Goal: Task Accomplishment & Management: Use online tool/utility

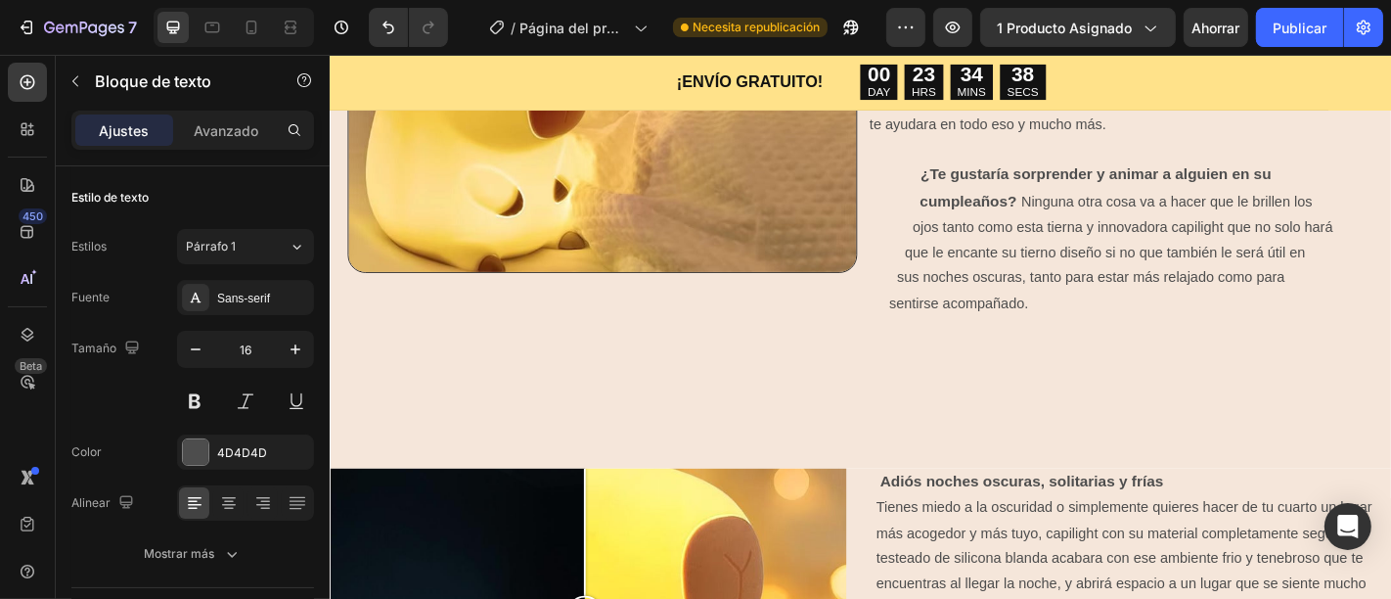
scroll to position [1539, 0]
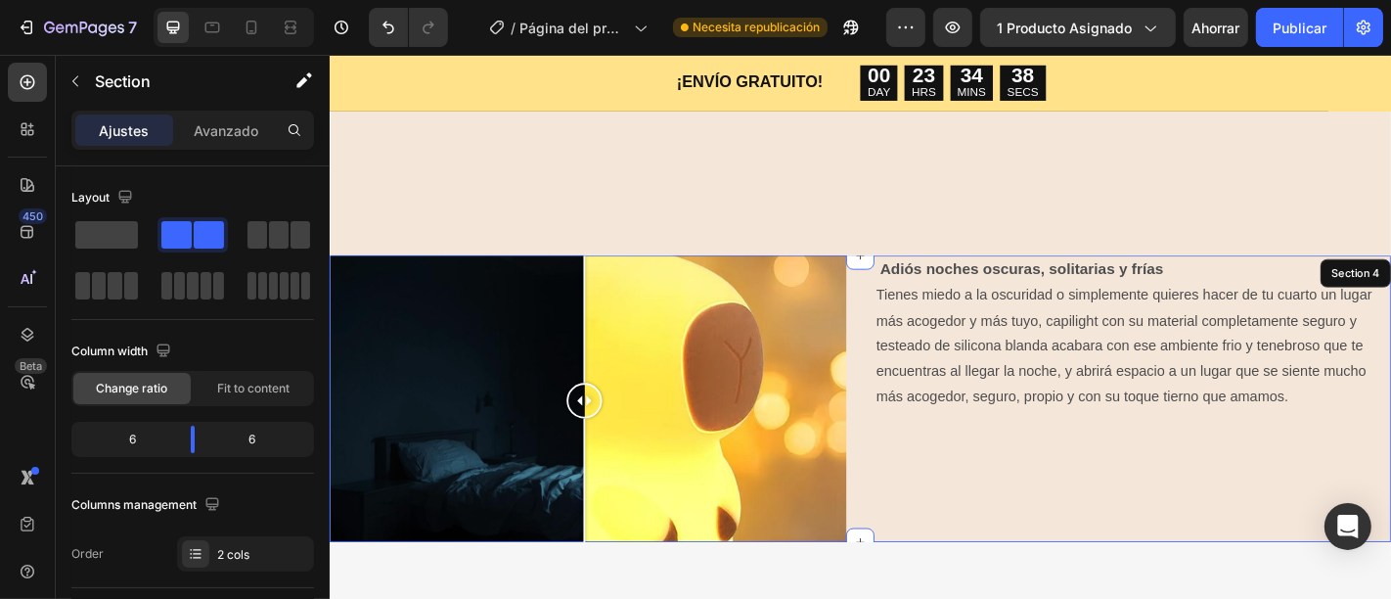
click at [1319, 322] on div "Adiós noches oscuras, solitarias y frías Tienes miedo a la oscuridad o simpleme…" at bounding box center [1216, 437] width 571 height 322
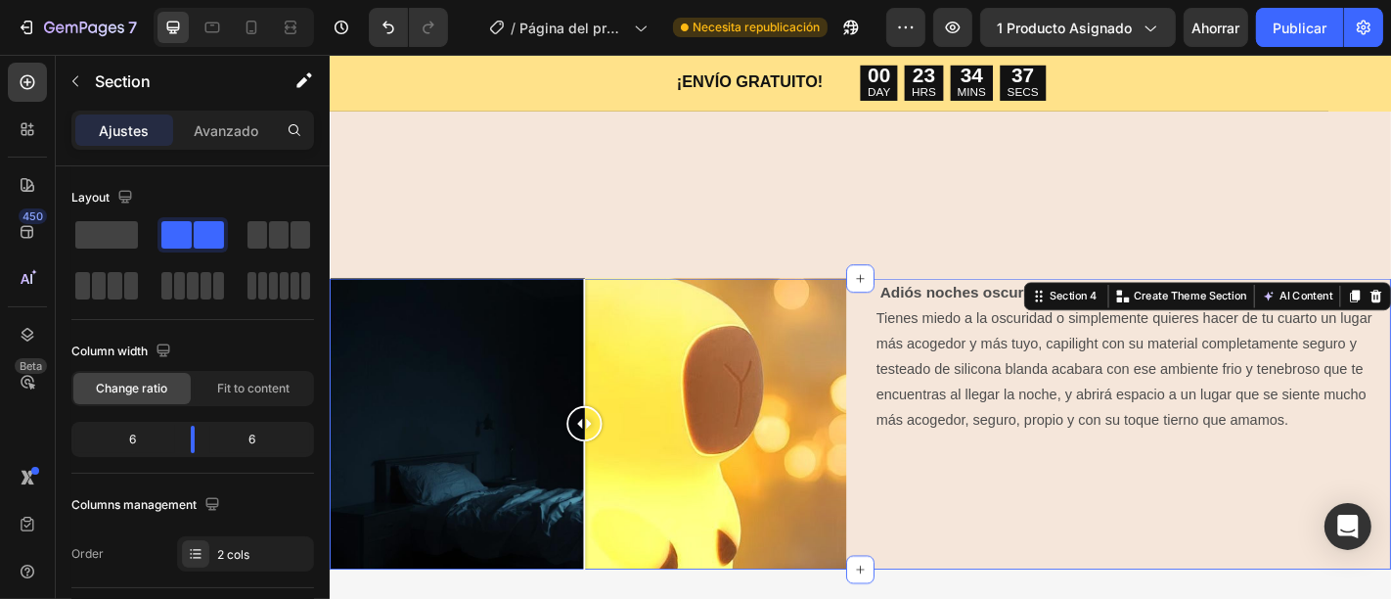
scroll to position [1521, 0]
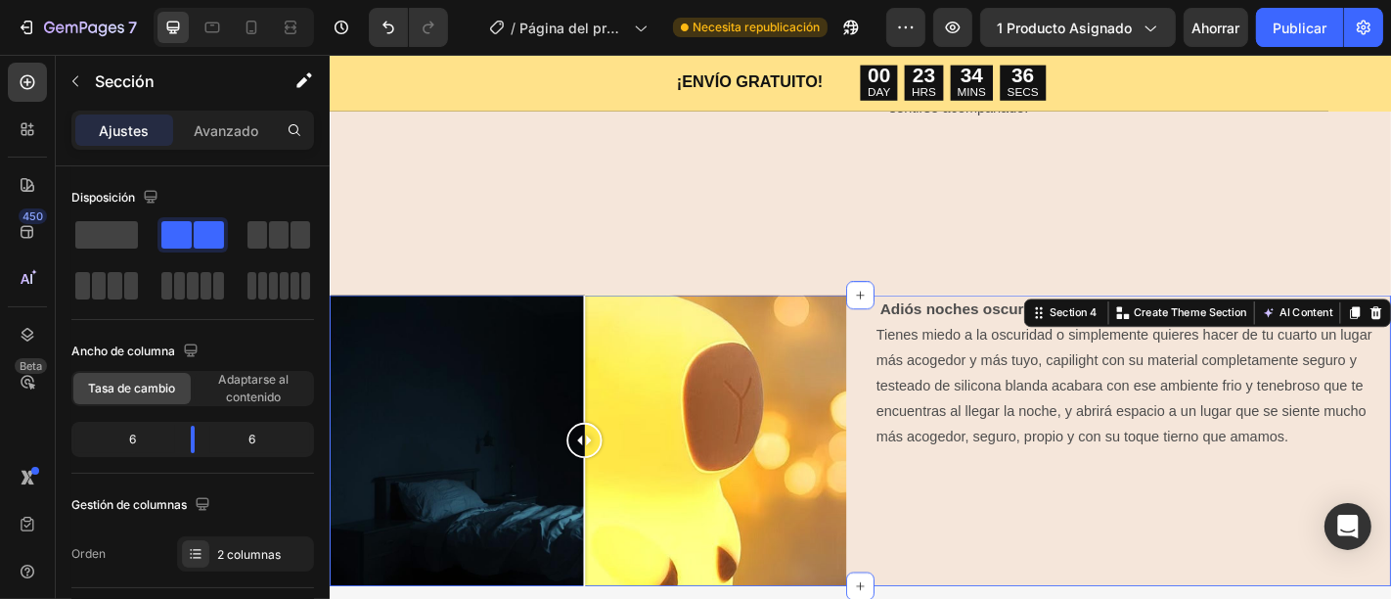
click at [910, 409] on div "Image Comparison Adiós noches oscuras, solitarias y frías Tienes miedo a la osc…" at bounding box center [916, 481] width 1174 height 322
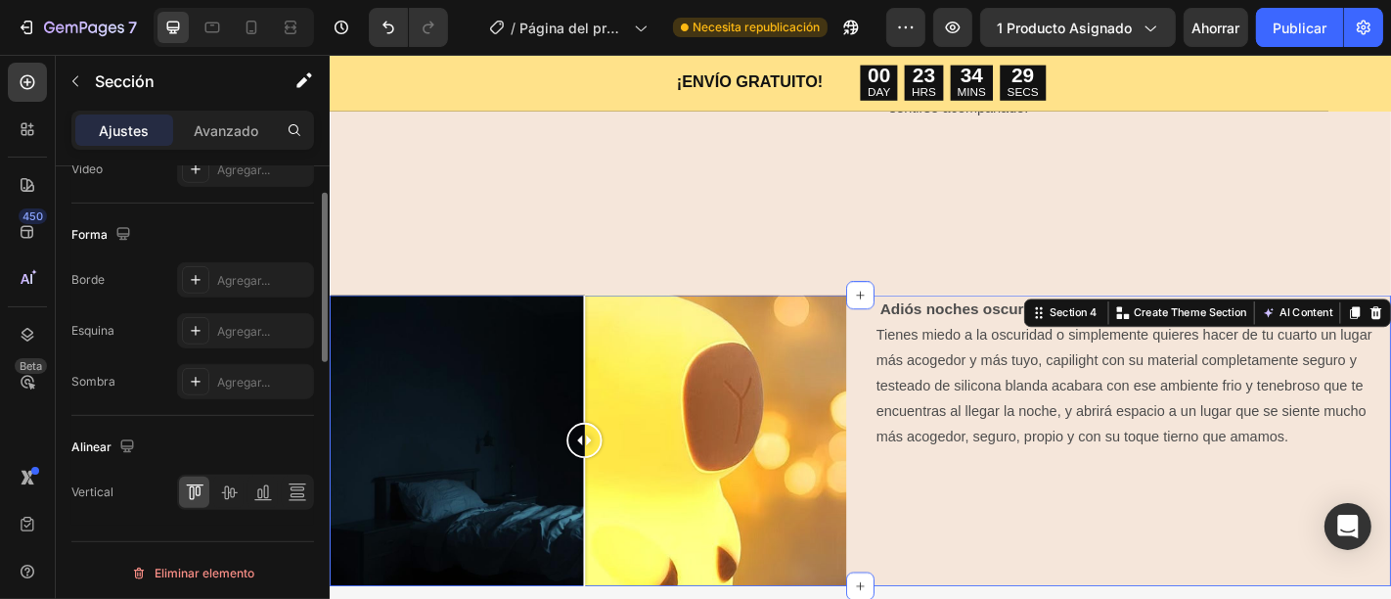
scroll to position [598, 0]
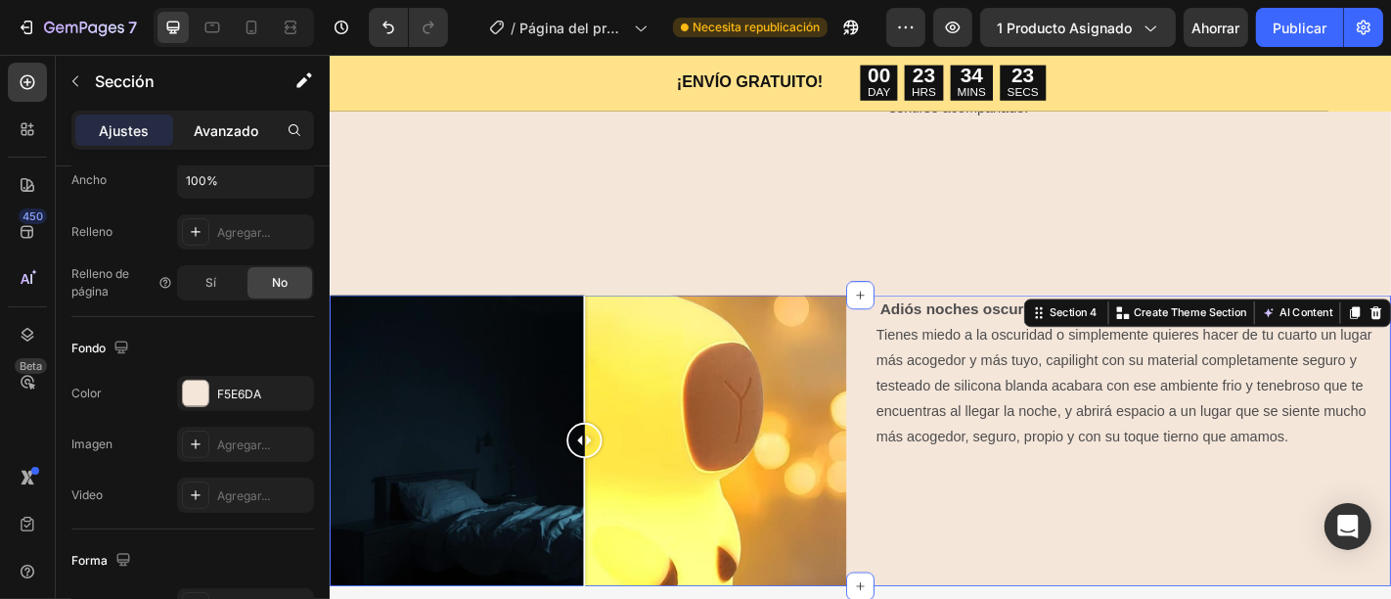
click at [235, 130] on font "Avanzado" at bounding box center [226, 130] width 65 height 17
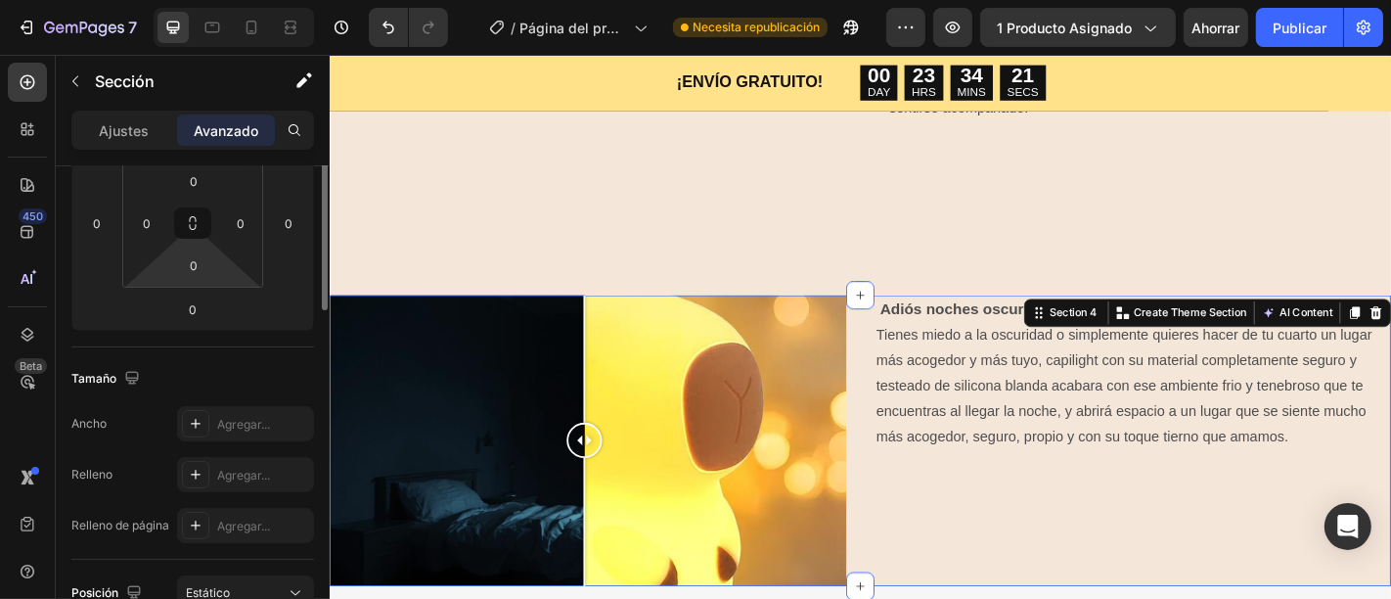
scroll to position [105, 0]
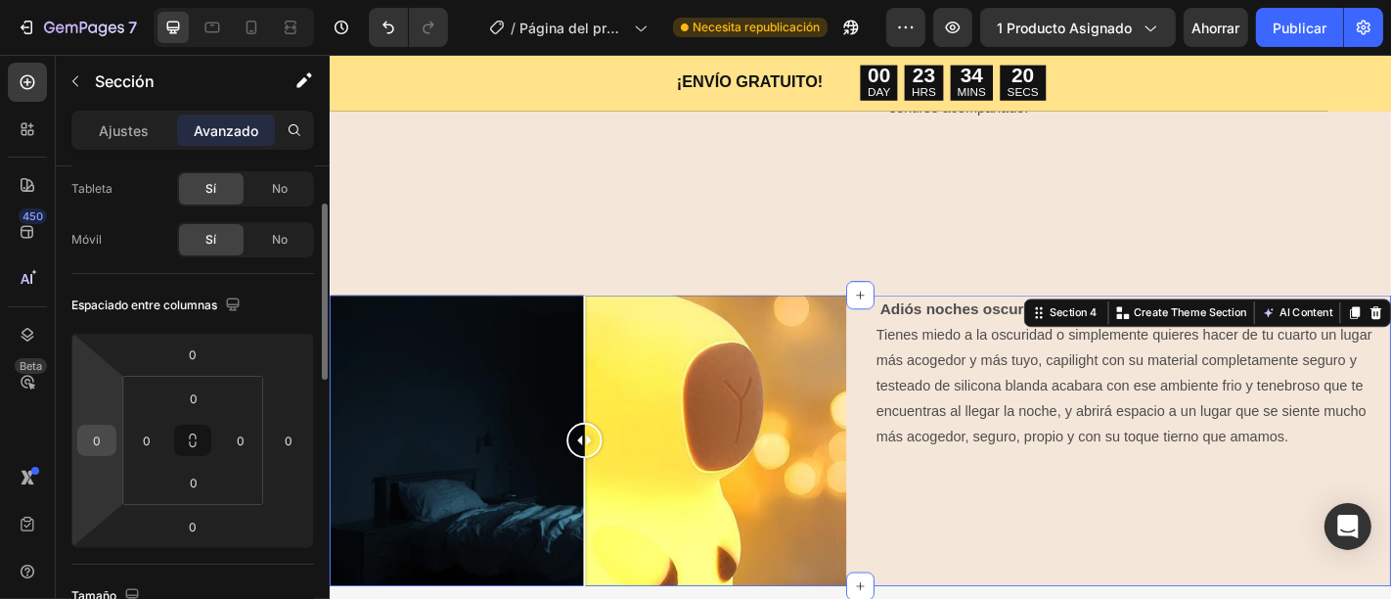
click at [102, 446] on input "0" at bounding box center [96, 439] width 29 height 29
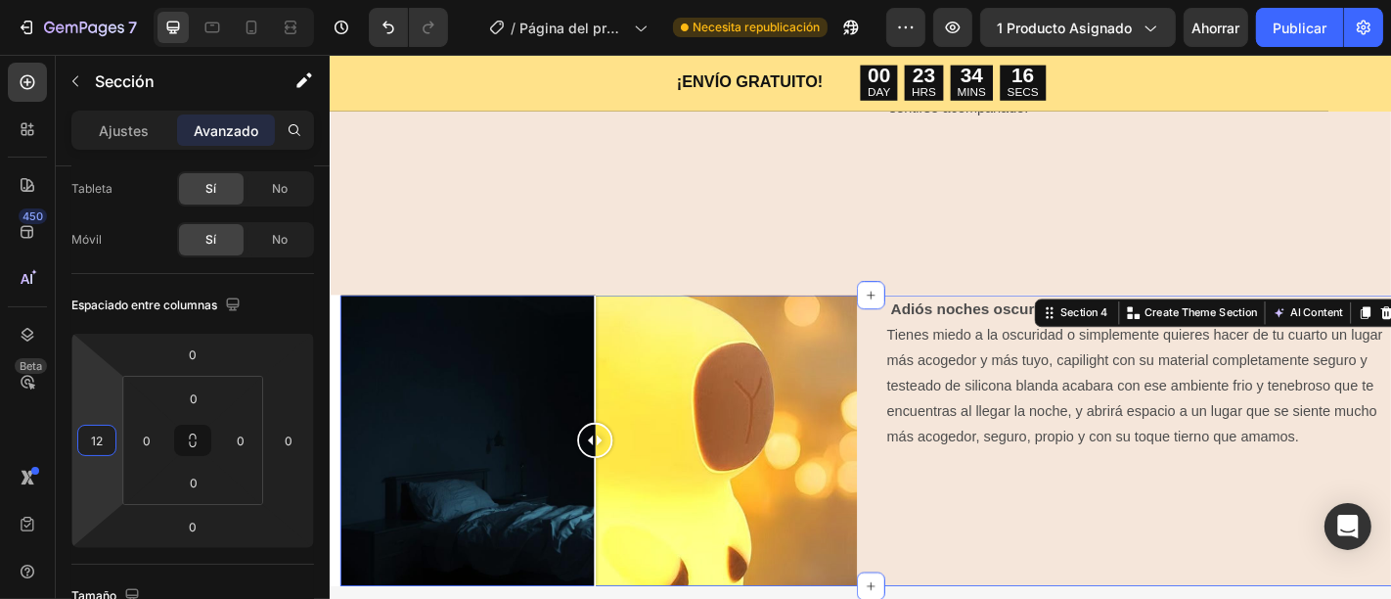
type input "1"
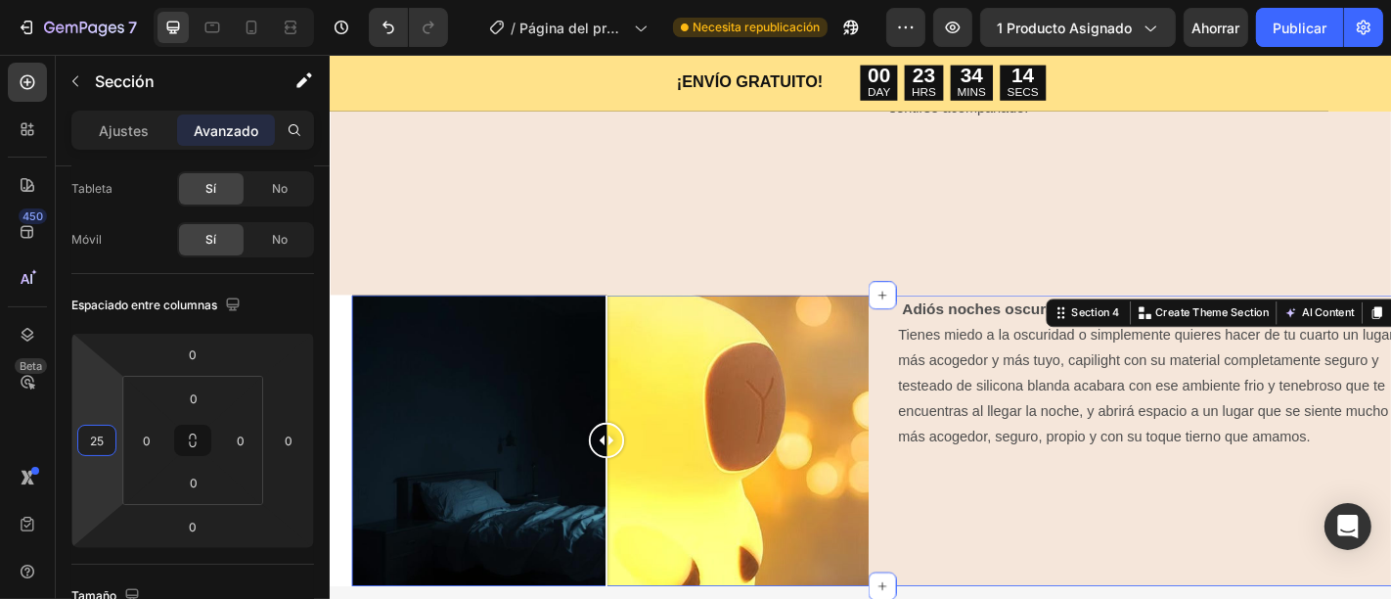
type input "26"
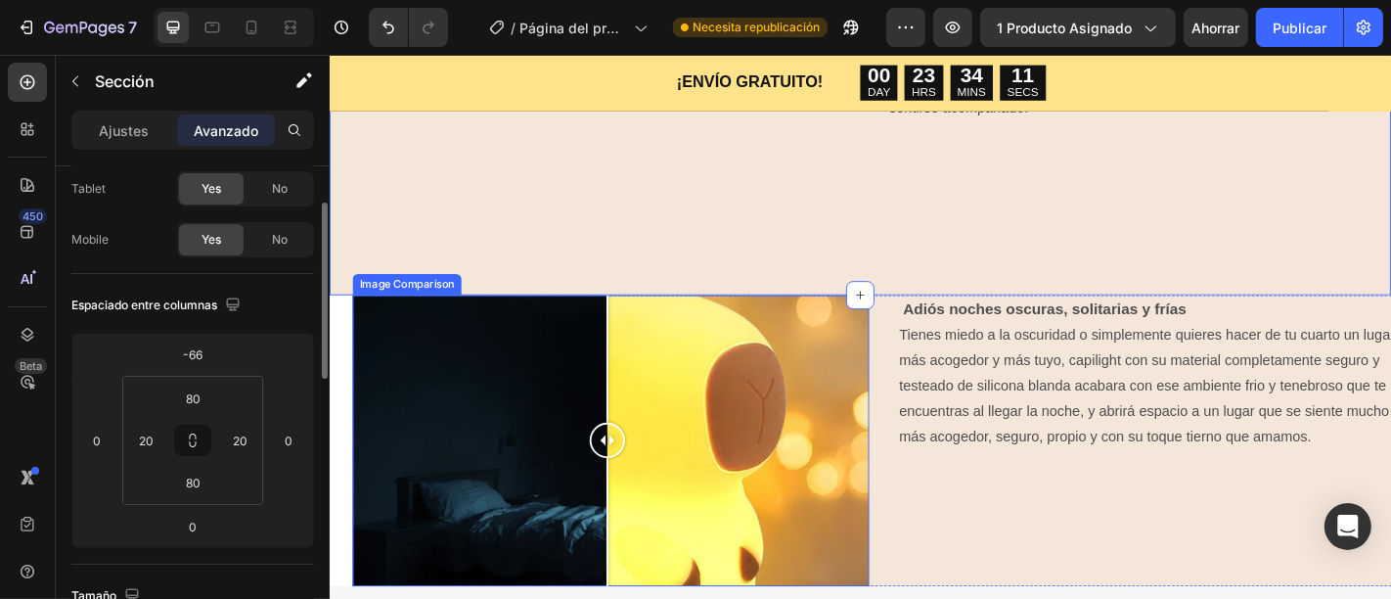
scroll to position [104, 0]
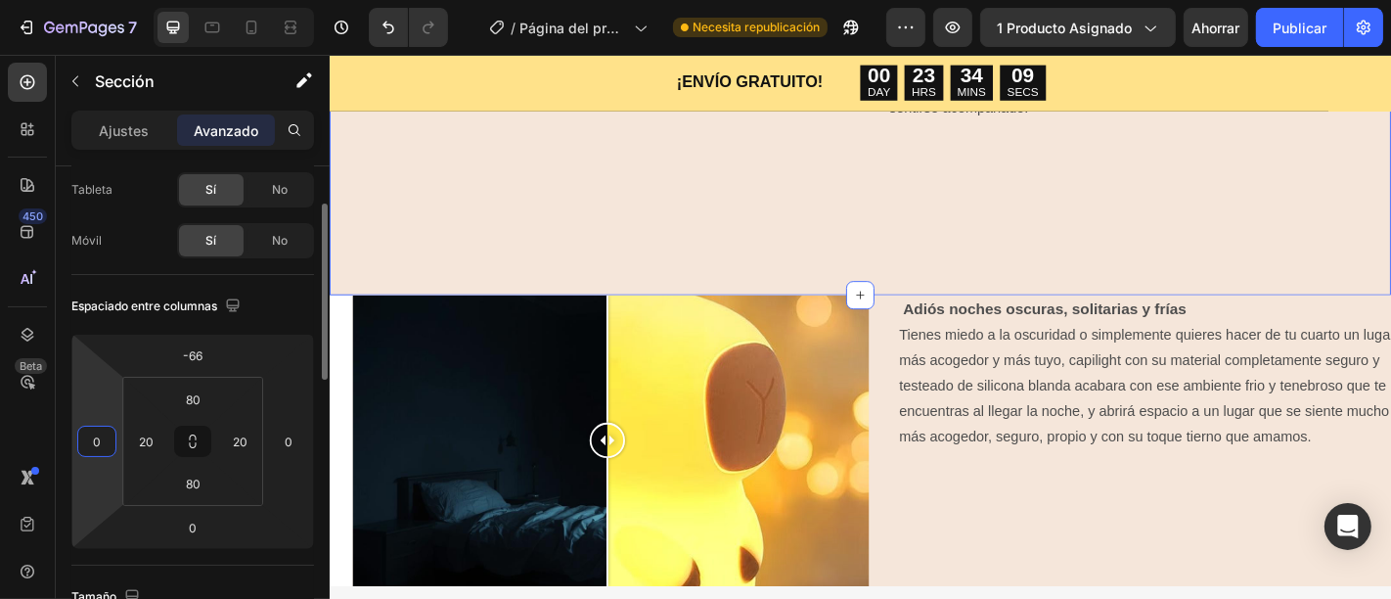
click at [103, 440] on input "0" at bounding box center [96, 440] width 29 height 29
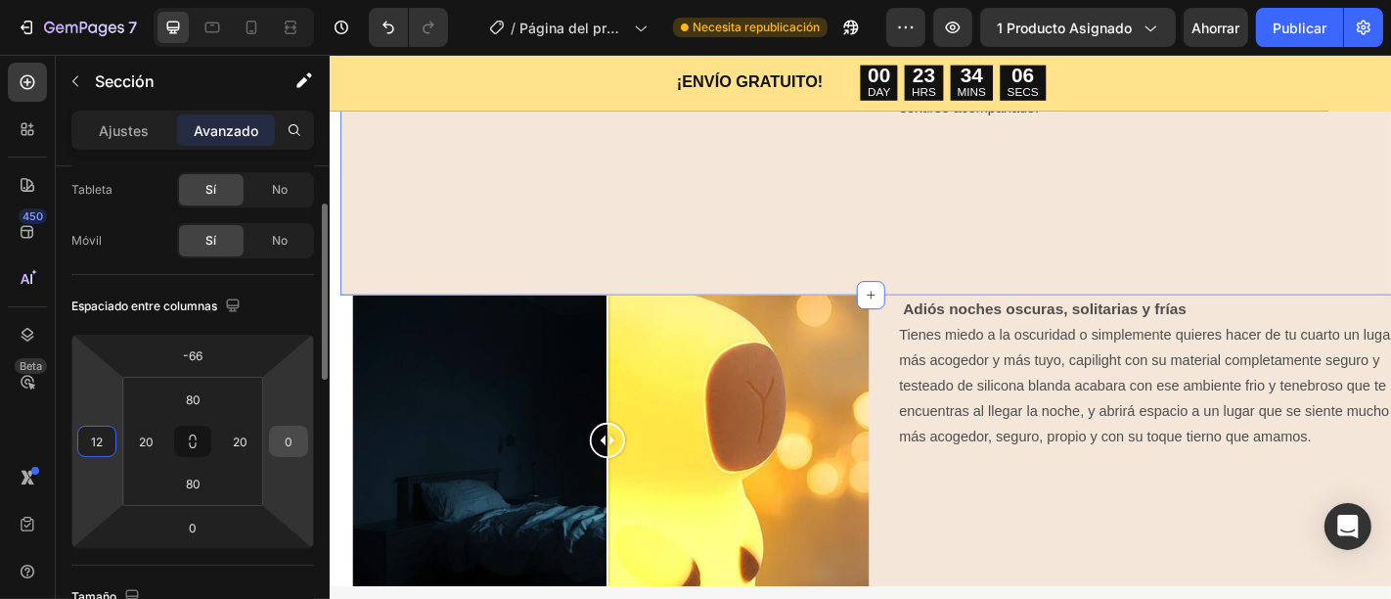
type input "12"
click at [295, 440] on input "0" at bounding box center [288, 440] width 29 height 29
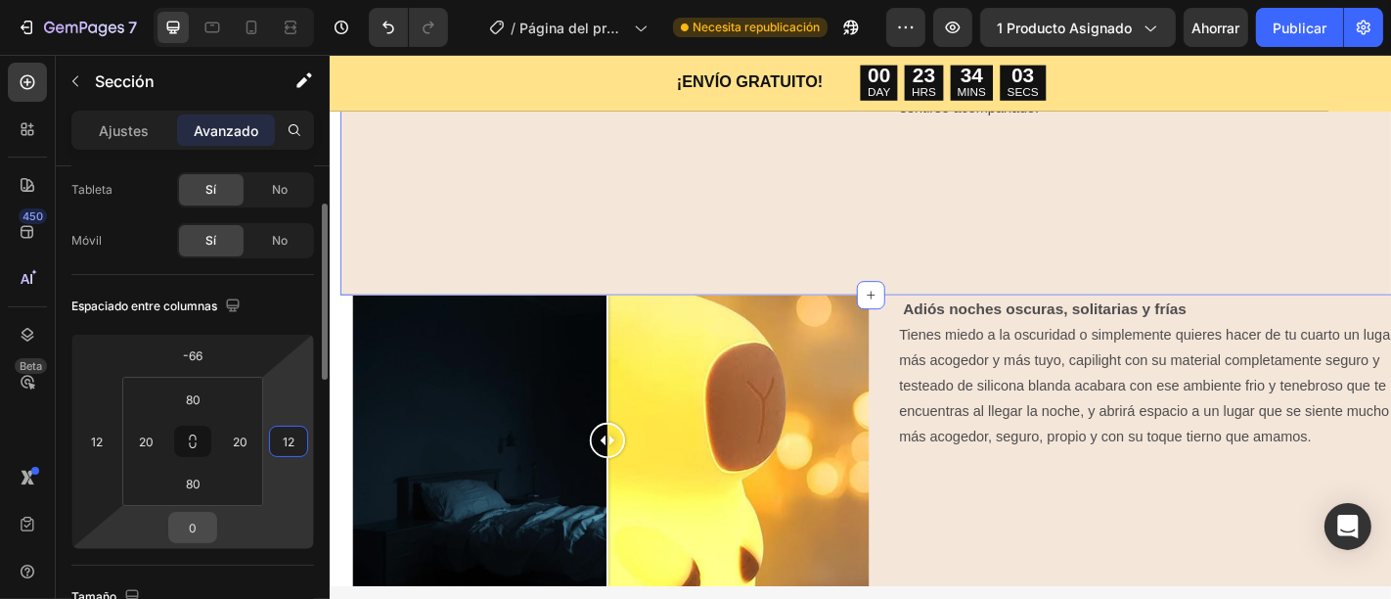
type input "12"
click at [196, 531] on input "0" at bounding box center [192, 526] width 39 height 29
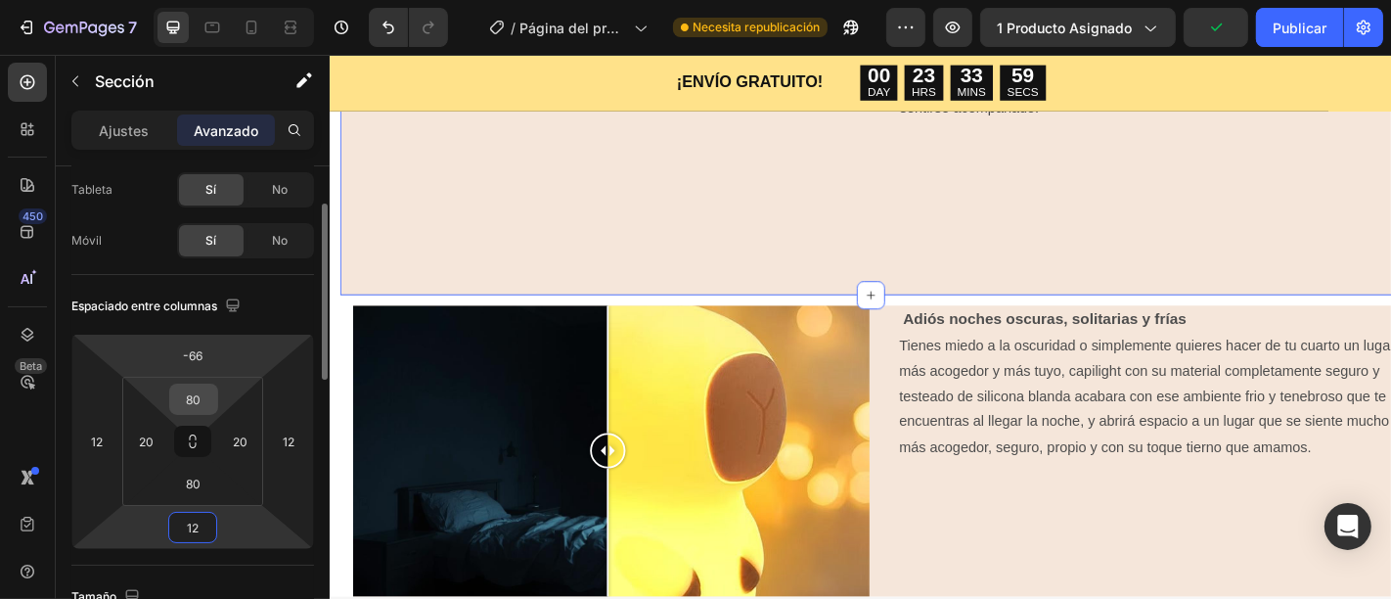
type input "1"
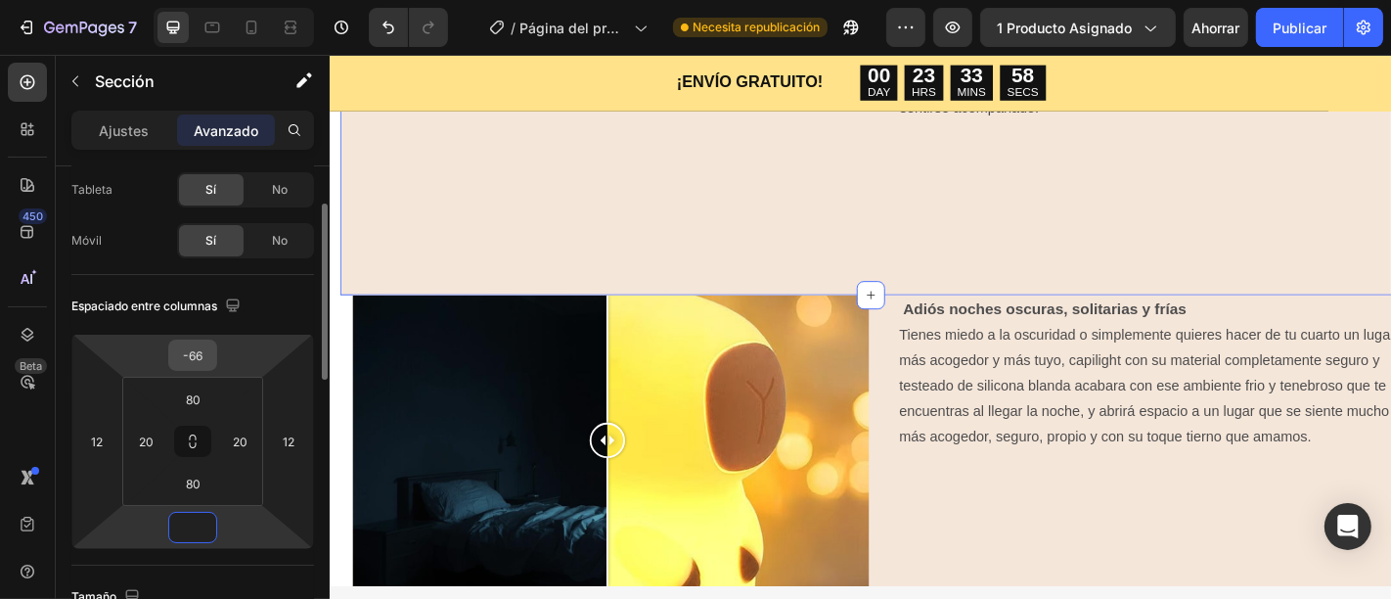
type input "0"
click at [197, 357] on input "-66" at bounding box center [192, 354] width 39 height 29
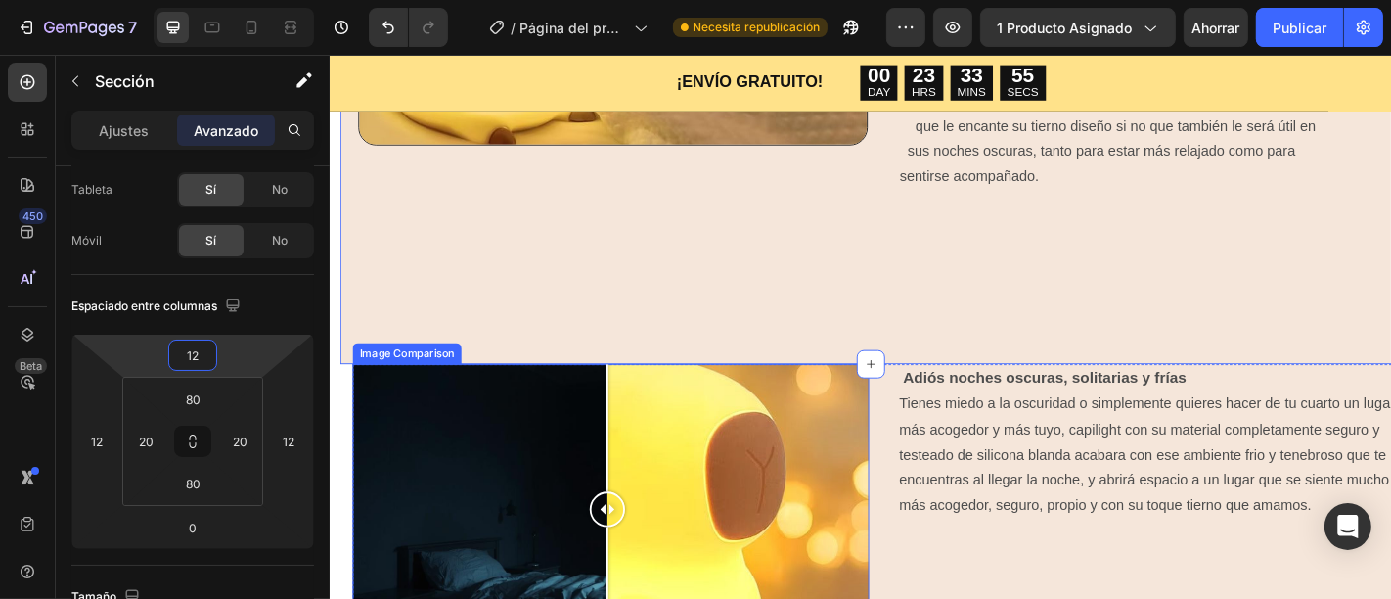
type input "1"
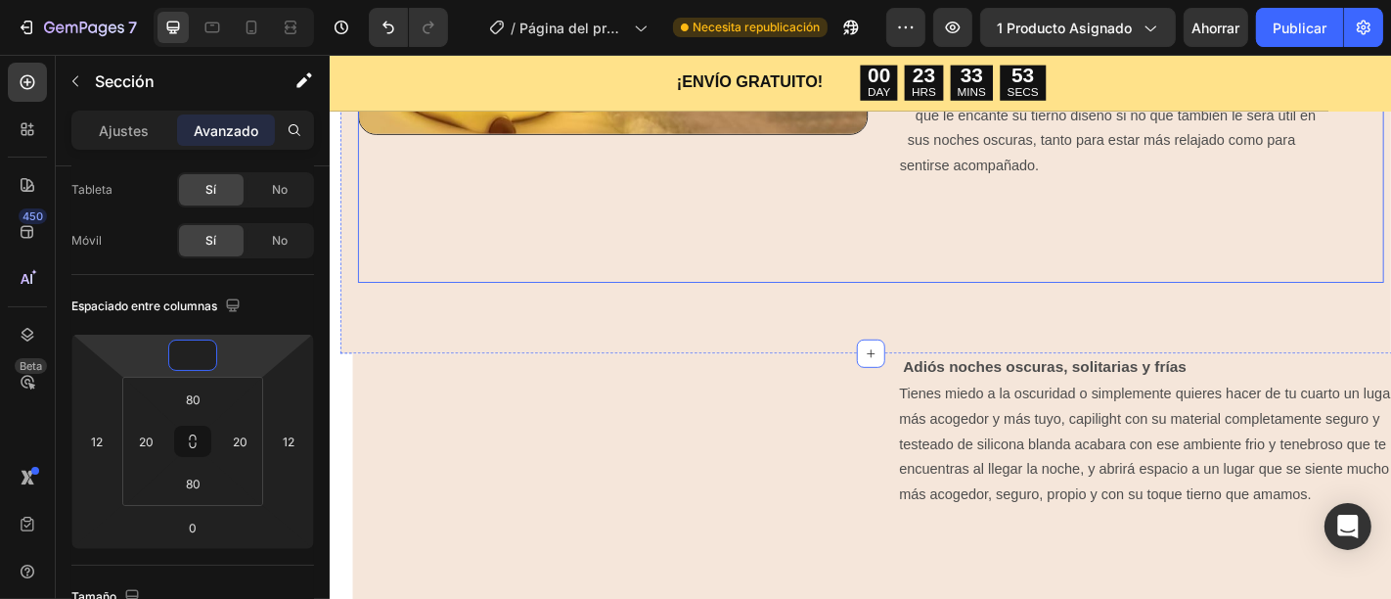
scroll to position [1397, 0]
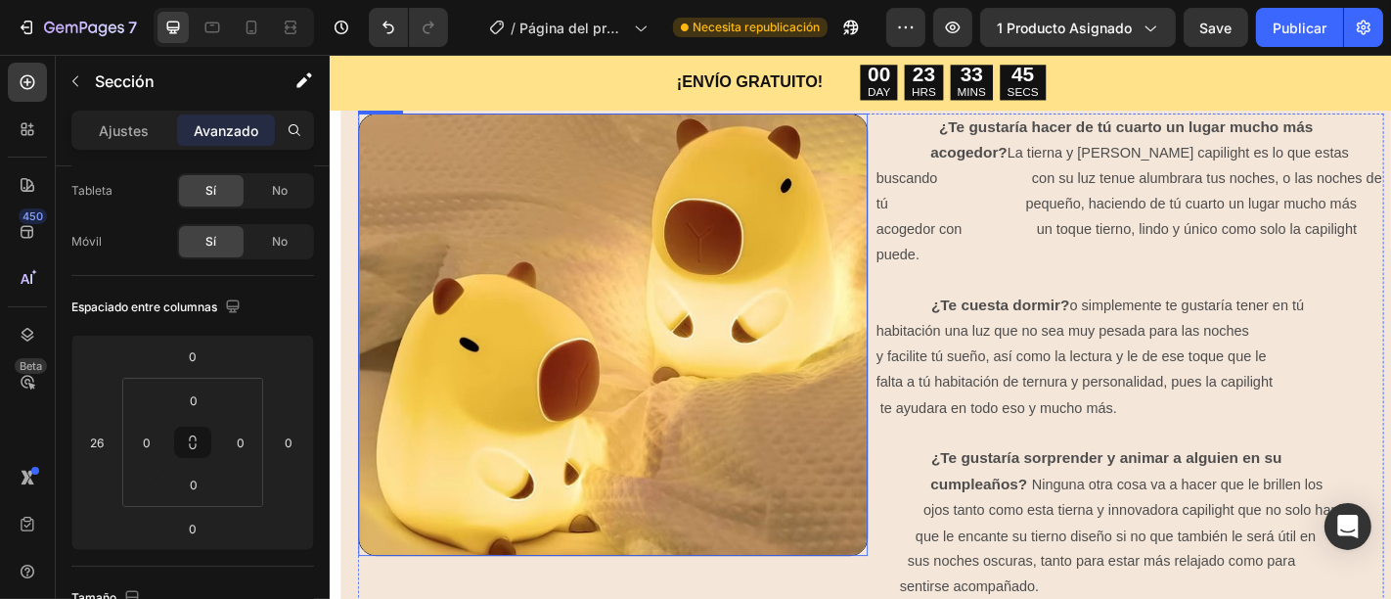
scroll to position [947, 0]
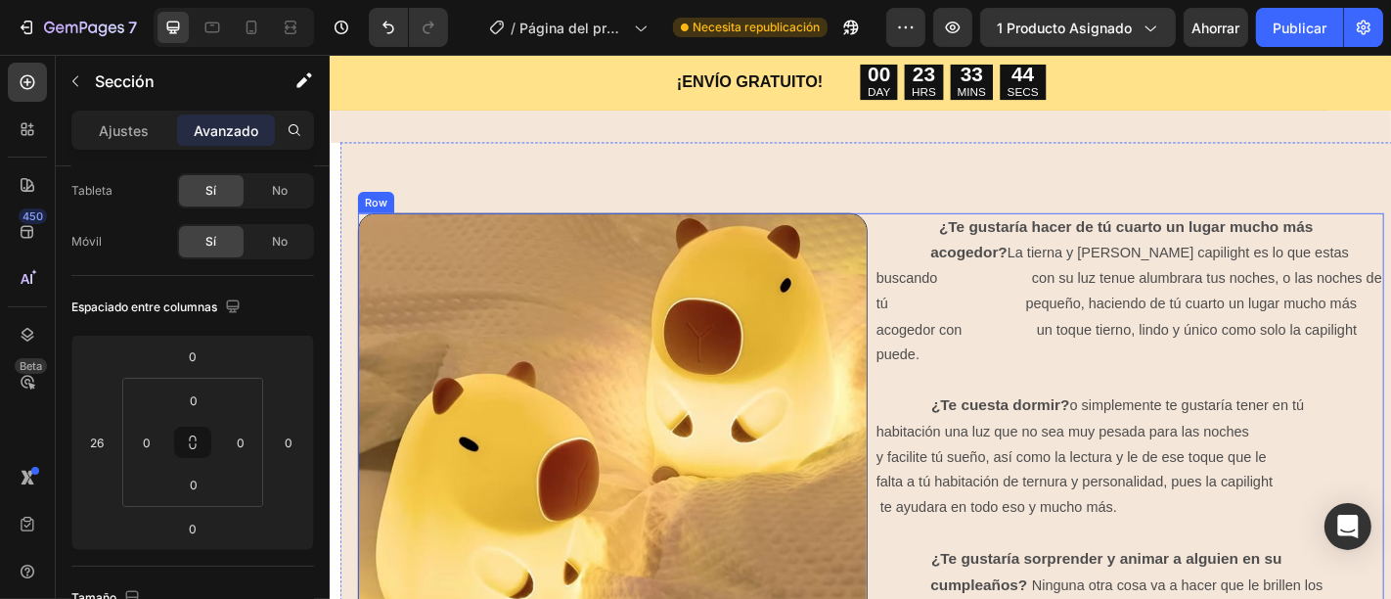
click at [916, 241] on div "Image ¿Te gustaría hacer de tú cuarto un lugar mucho más acogedor? La tierna y …" at bounding box center [927, 556] width 1134 height 652
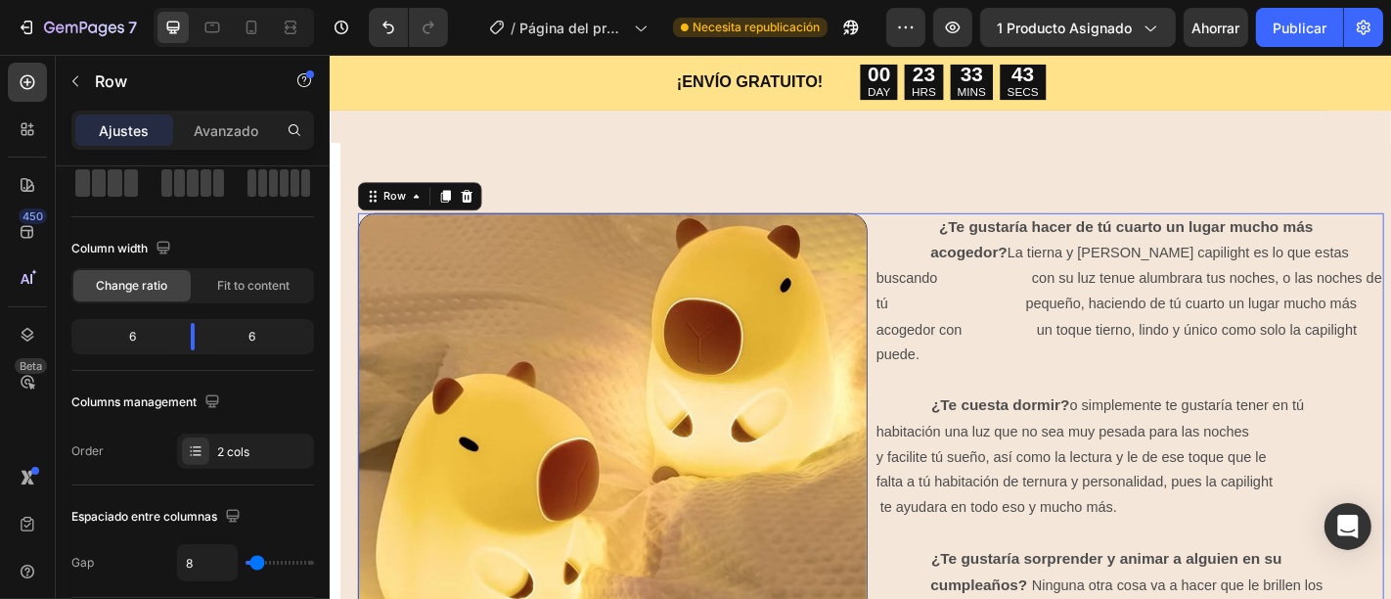
scroll to position [0, 0]
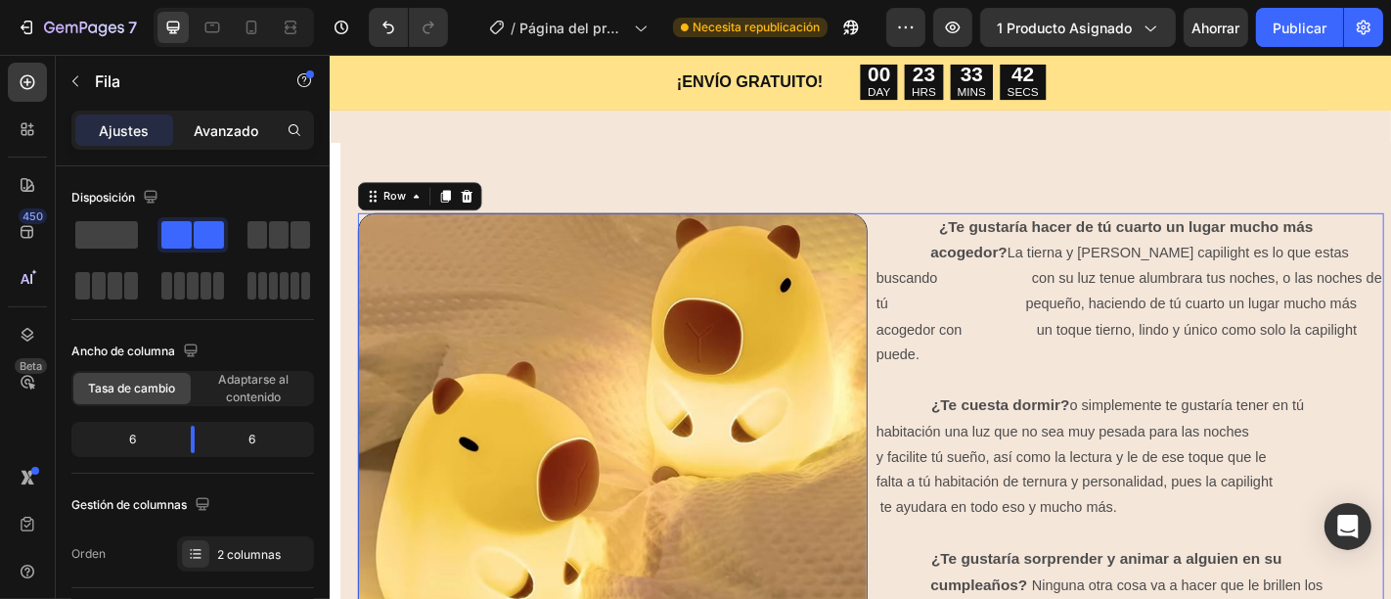
click at [184, 130] on div "Avanzado" at bounding box center [226, 129] width 98 height 31
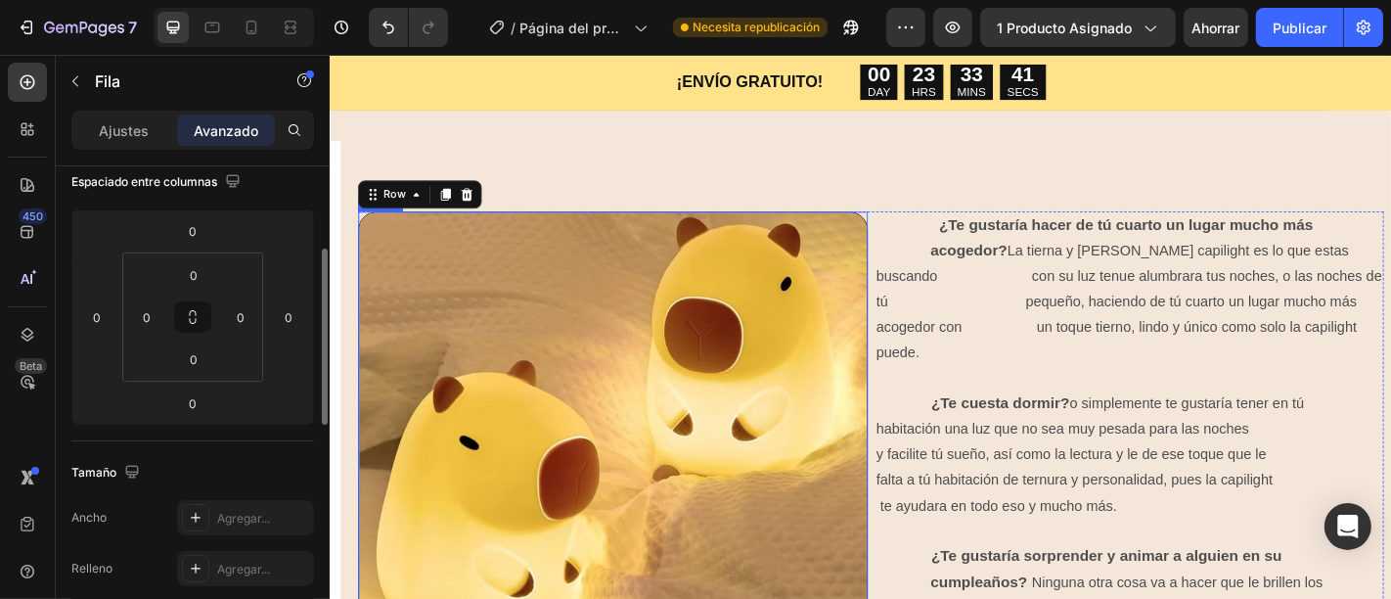
scroll to position [1253, 0]
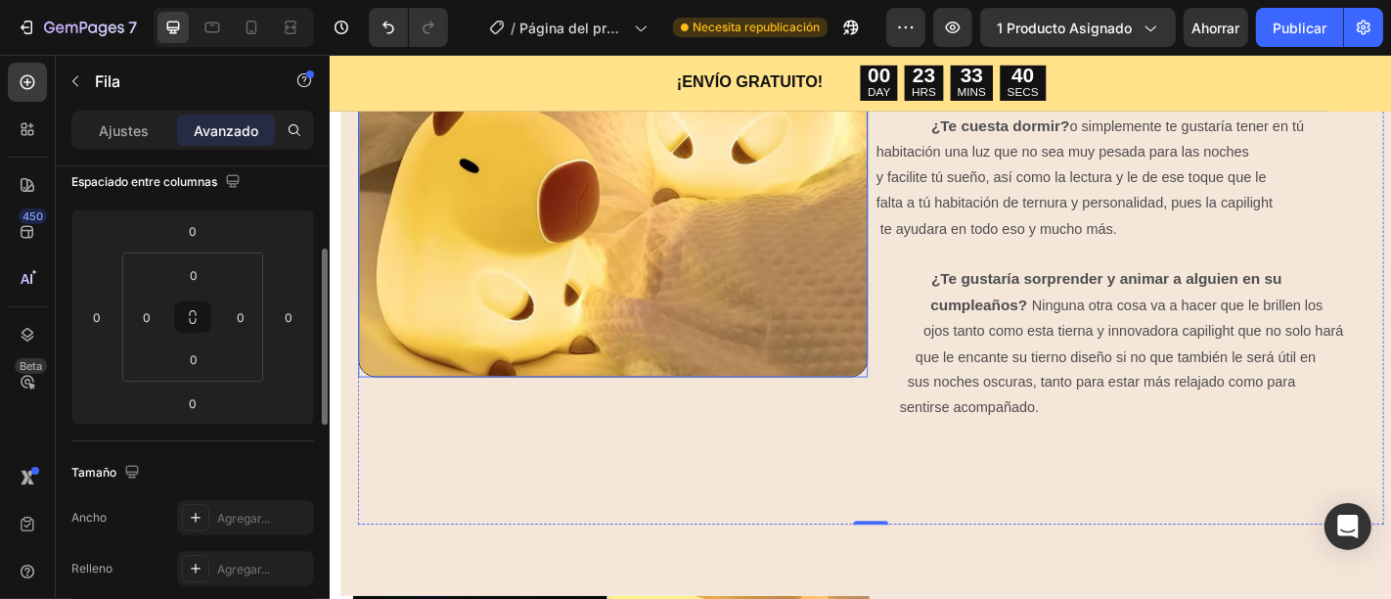
click at [718, 488] on div "Image" at bounding box center [641, 248] width 563 height 652
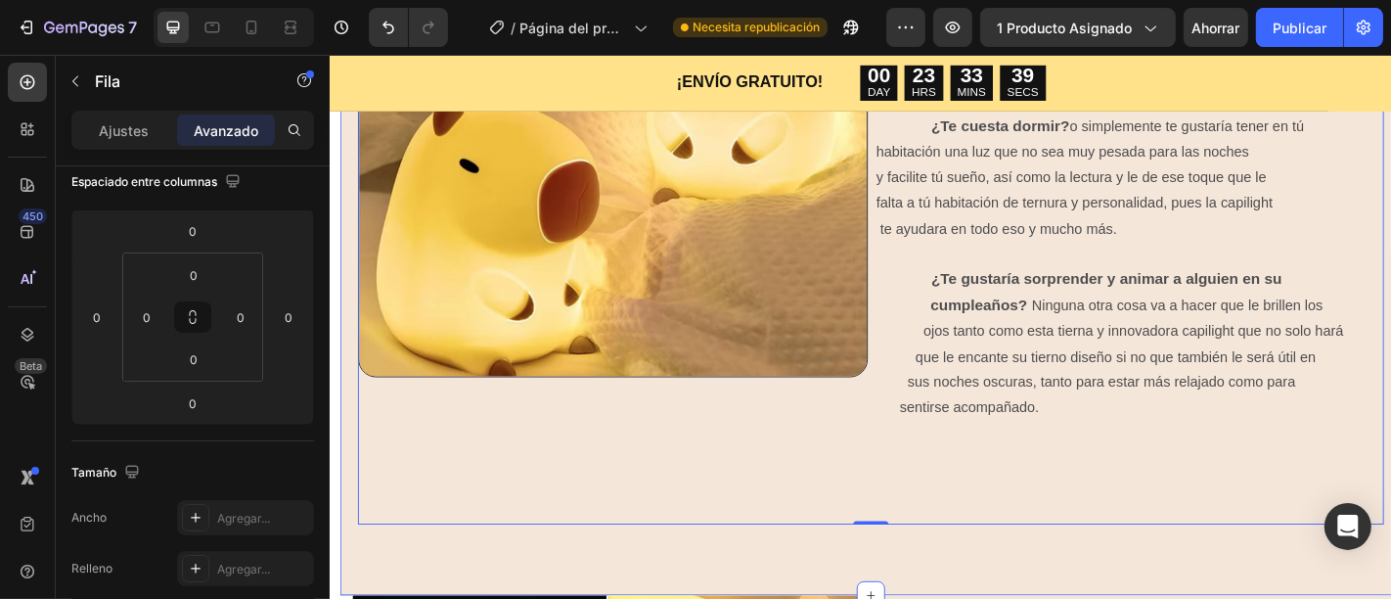
click at [751, 591] on div "Image ¿Te gustaría hacer de tú cuarto un lugar mucho más acogedor? La tierna y …" at bounding box center [927, 248] width 1174 height 809
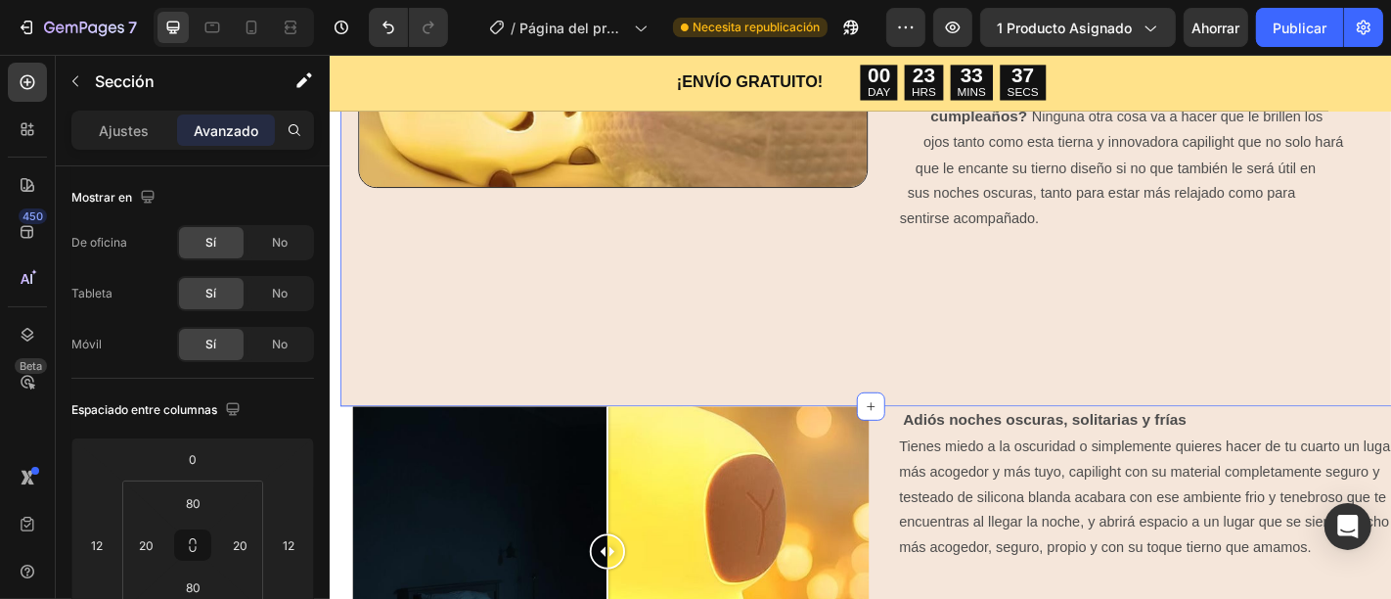
scroll to position [1464, 0]
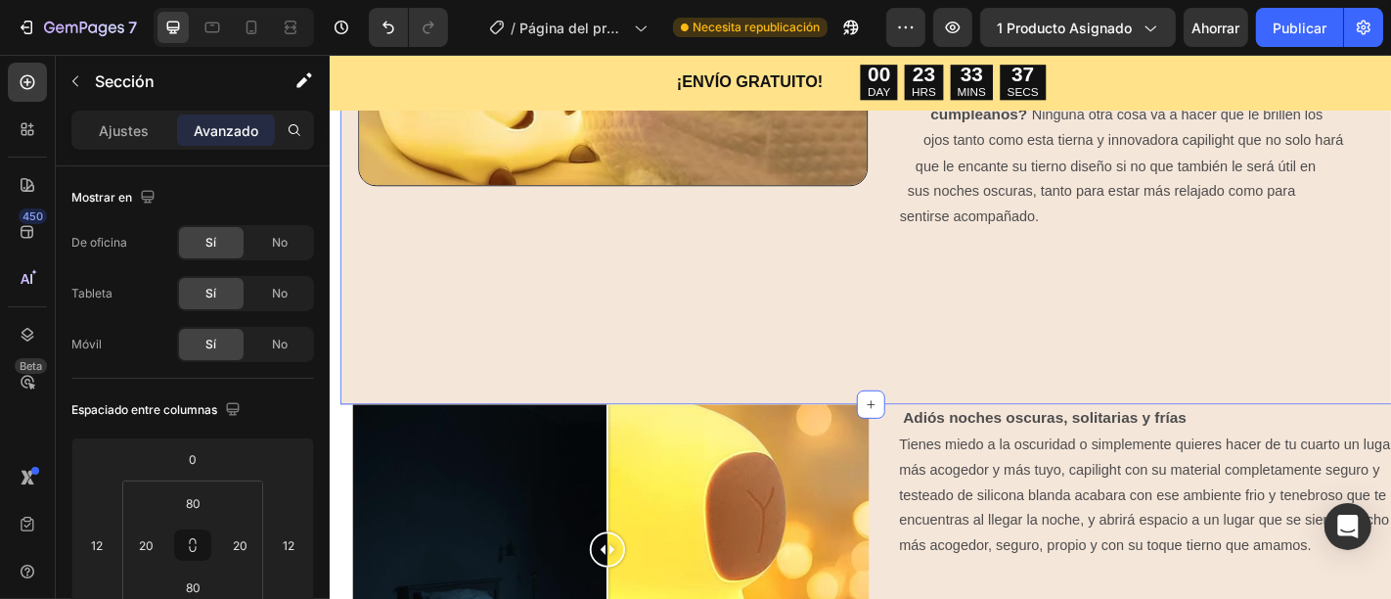
click at [798, 377] on div "Image ¿Te gustaría hacer de tú cuarto un lugar mucho más acogedor? La tierna y …" at bounding box center [927, 36] width 1174 height 809
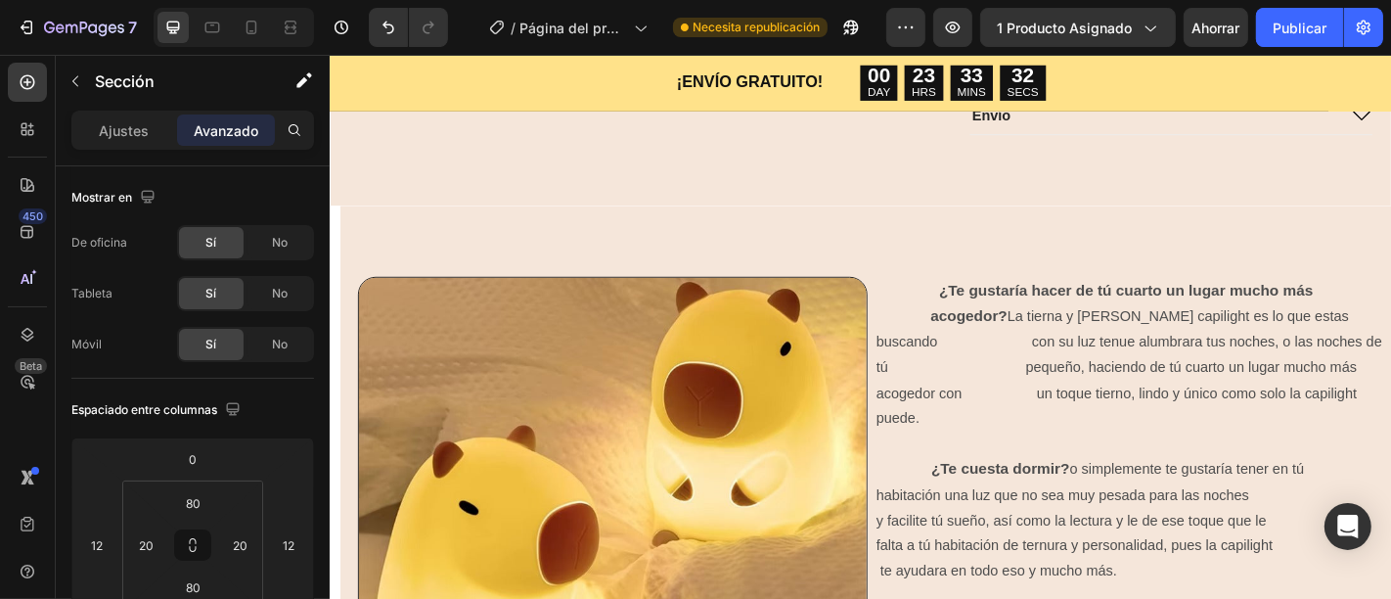
scroll to position [1005, 0]
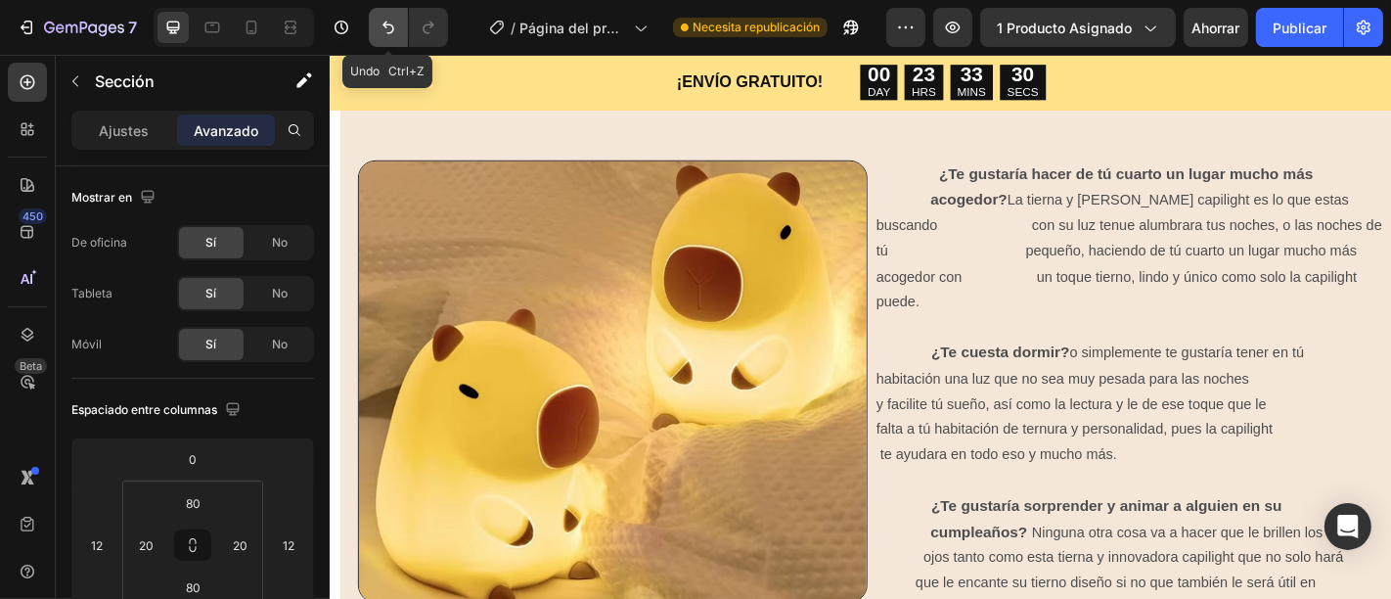
click at [378, 23] on icon "Deshacer/Rehacer" at bounding box center [388, 28] width 20 height 20
type input "-66"
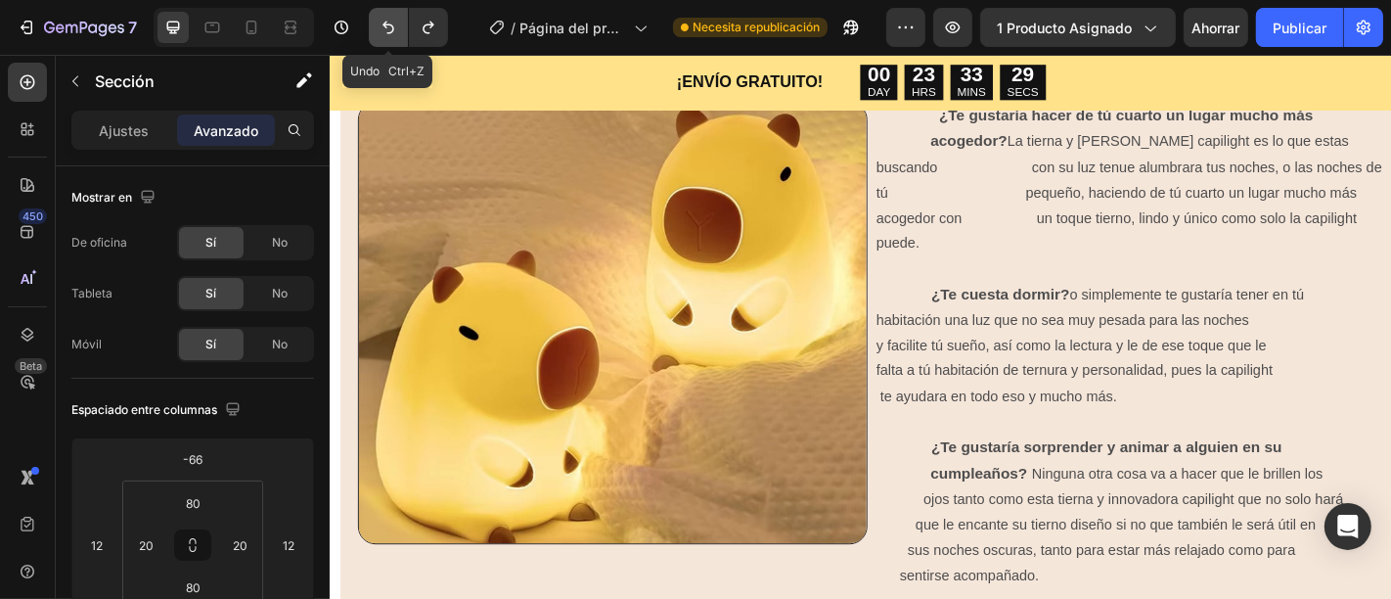
click at [378, 23] on icon "Deshacer/Rehacer" at bounding box center [388, 28] width 20 height 20
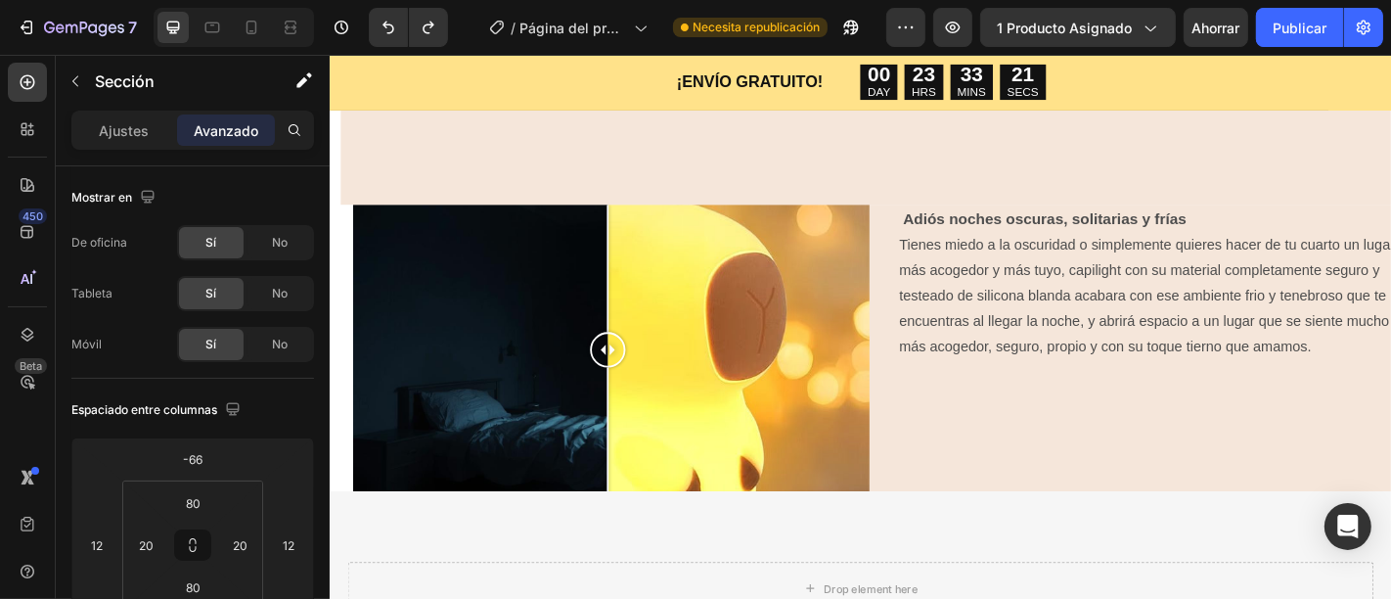
scroll to position [1612, 0]
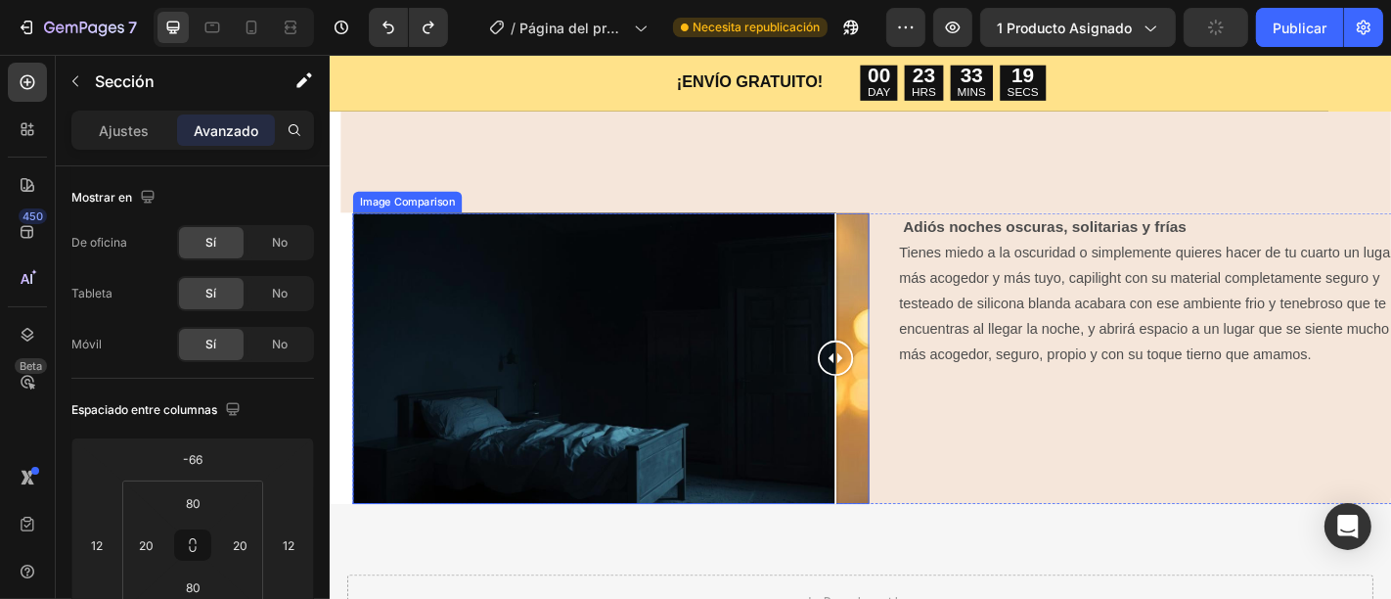
click at [888, 377] on div at bounding box center [639, 390] width 571 height 322
click at [929, 241] on div "Image Comparison Adiós noches oscuras, solitarias y frías Tienes miedo a la osc…" at bounding box center [941, 390] width 1174 height 322
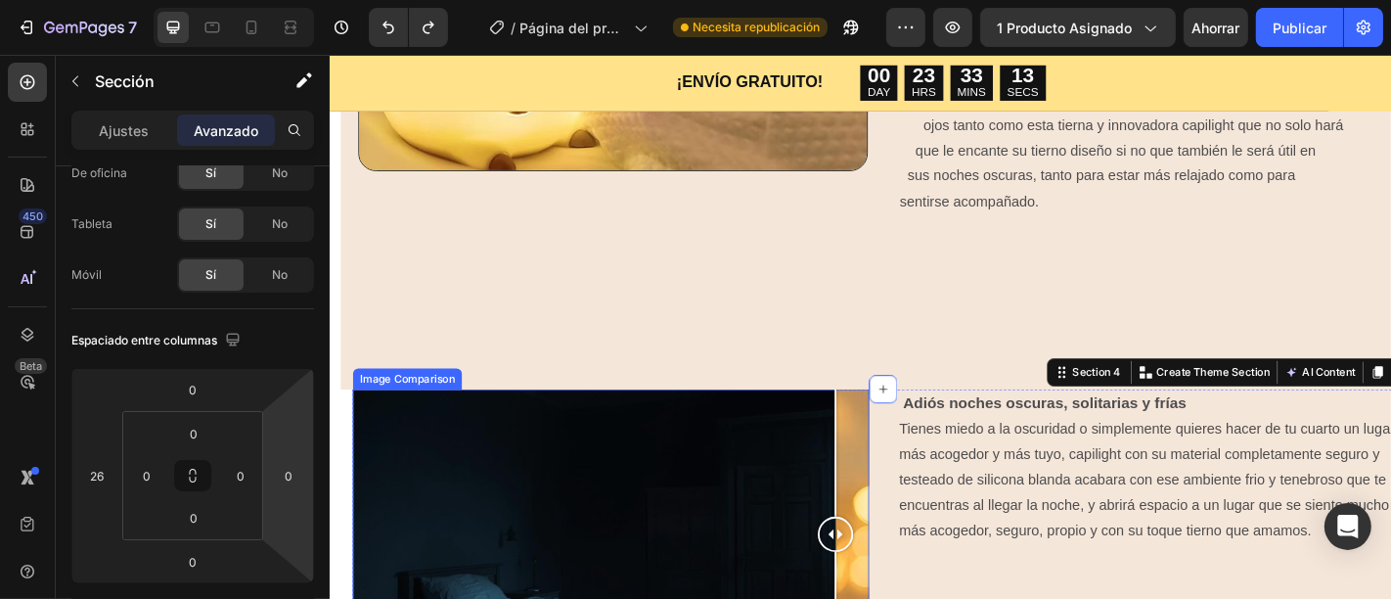
scroll to position [1421, 0]
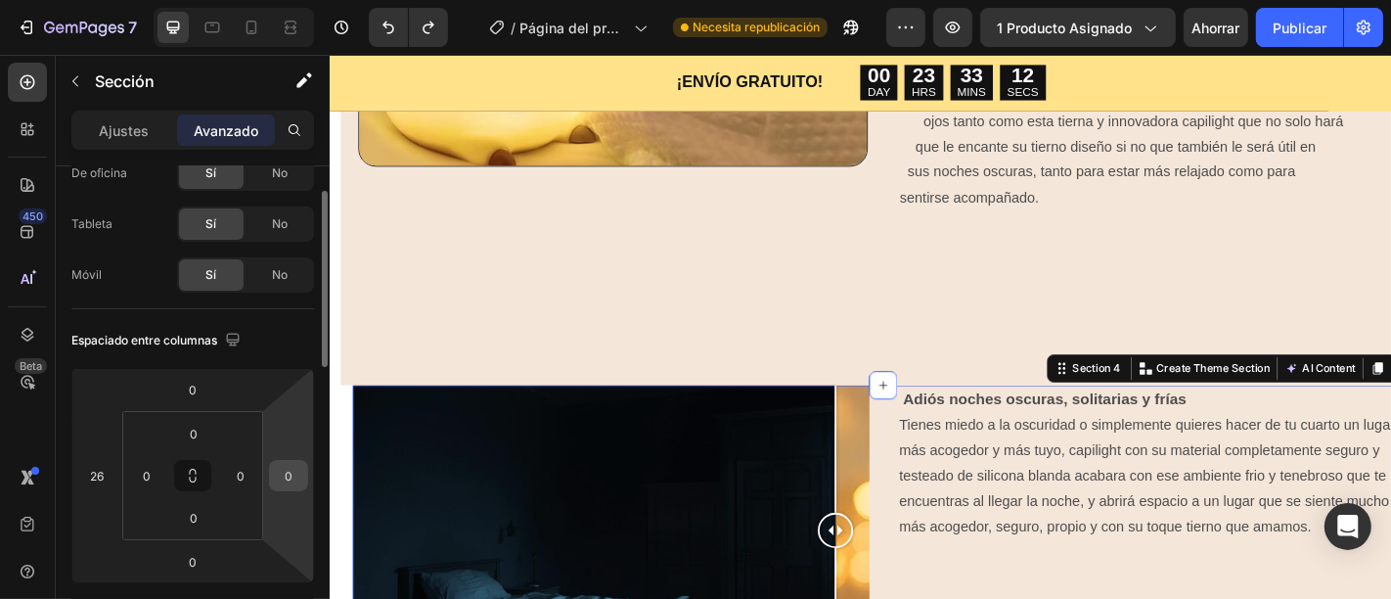
click at [293, 470] on input "0" at bounding box center [288, 475] width 29 height 29
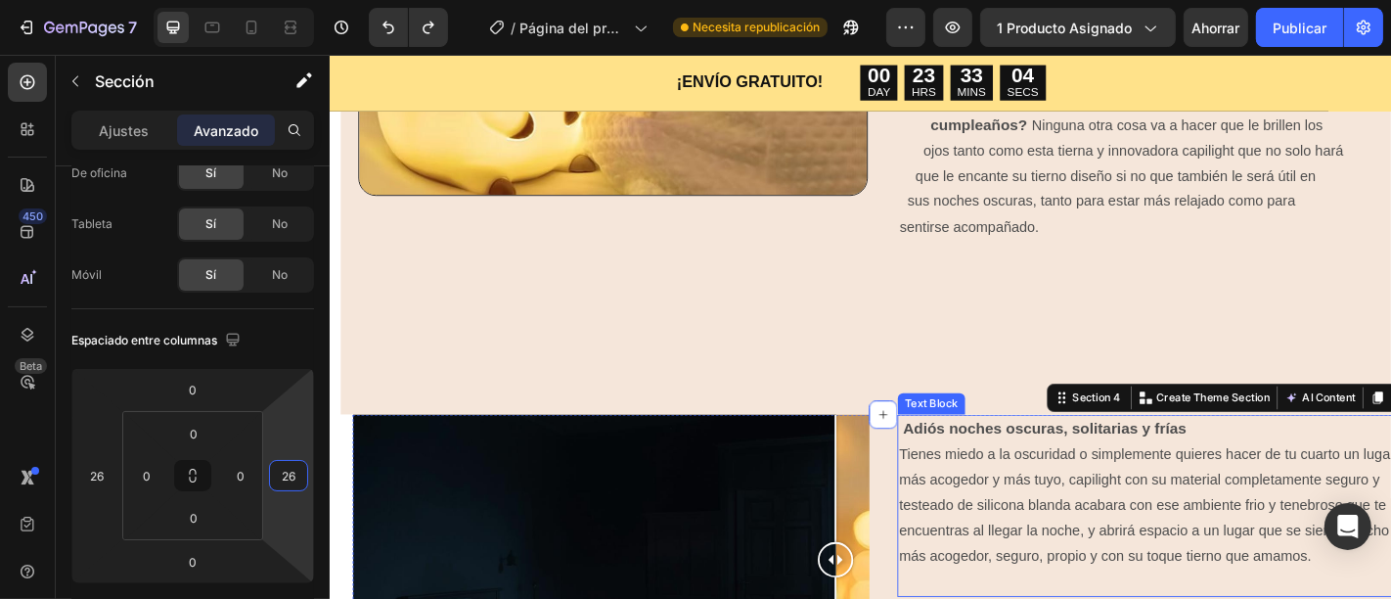
scroll to position [1553, 0]
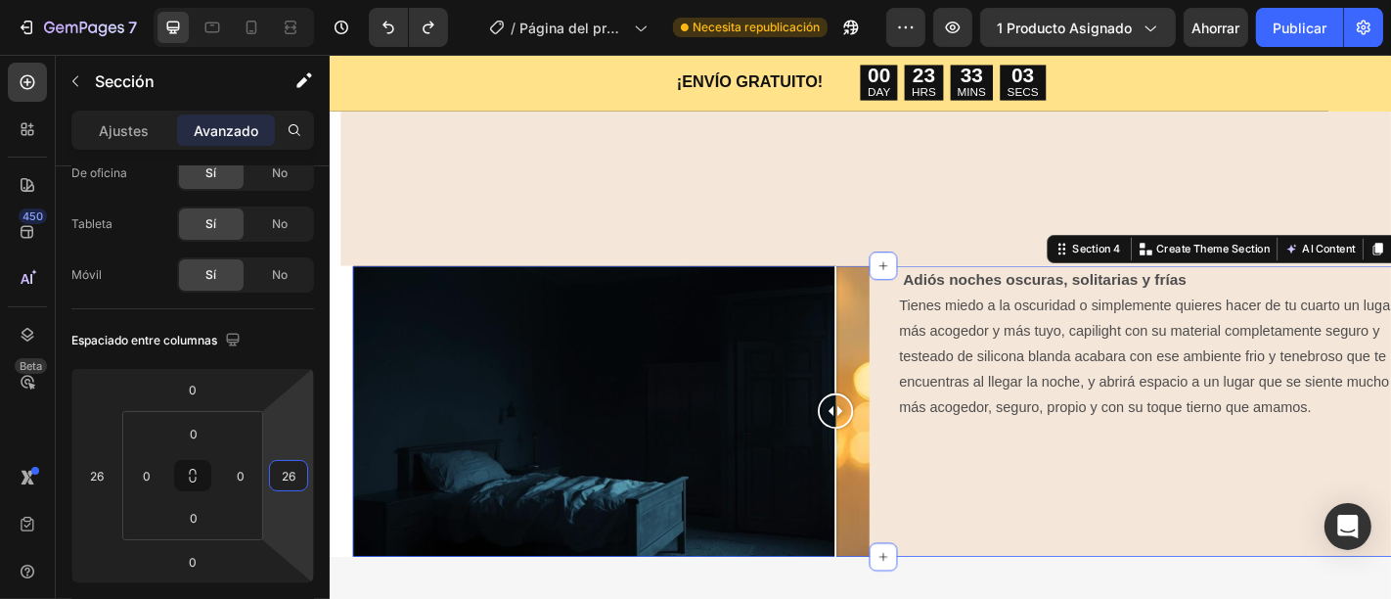
click at [944, 532] on div "Image Comparison Adiós noches oscuras, solitarias y frías Tienes miedo a la osc…" at bounding box center [941, 449] width 1174 height 322
click at [292, 477] on input "26" at bounding box center [288, 475] width 29 height 29
type input "6"
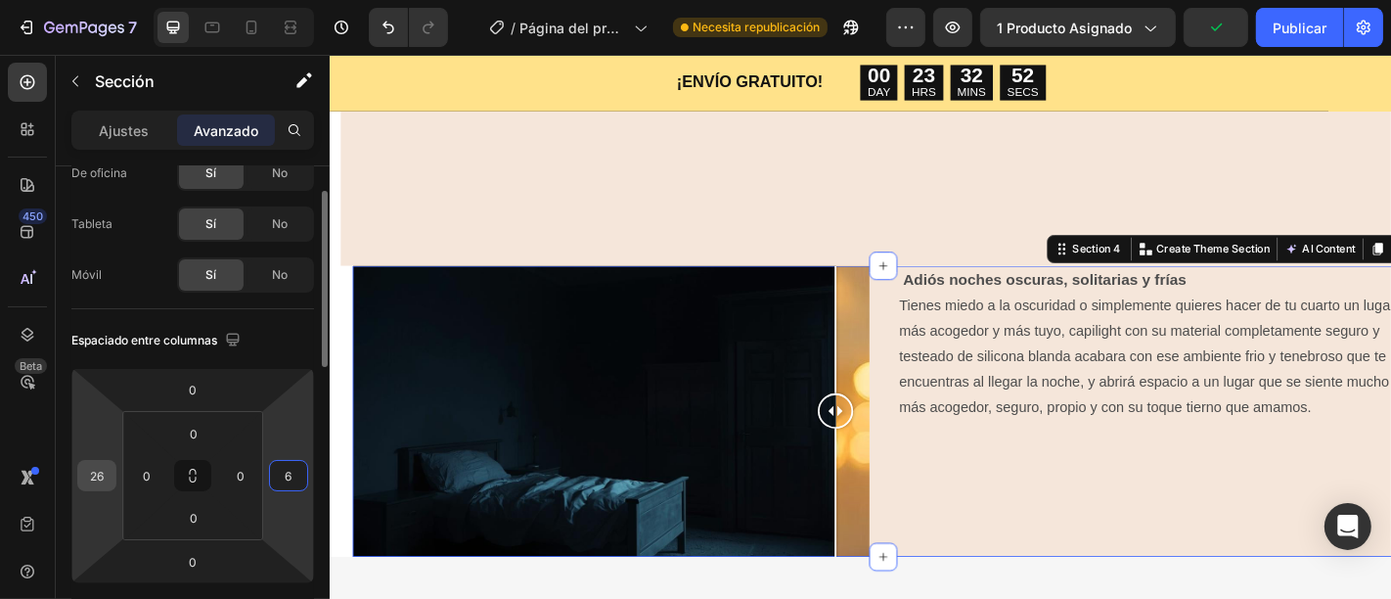
click at [105, 479] on input "26" at bounding box center [96, 475] width 29 height 29
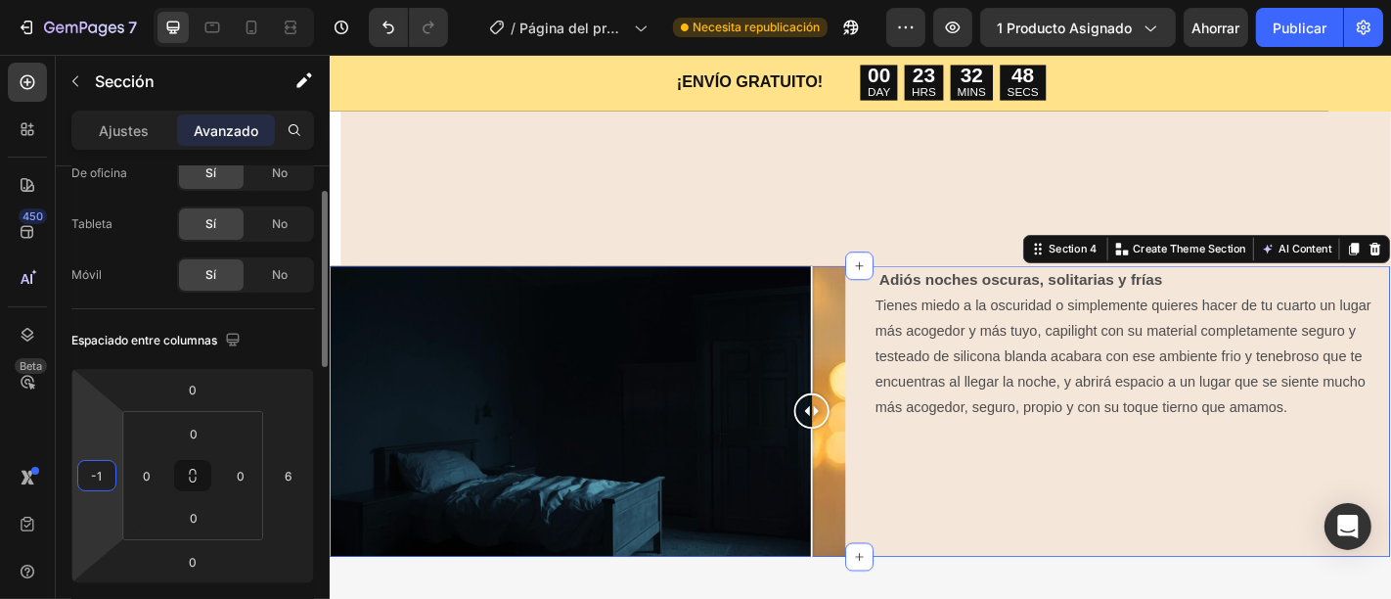
type input "0"
click at [897, 430] on div "Image Comparison Adiós noches oscuras, solitarias y frías Tienes miedo a la osc…" at bounding box center [916, 449] width 1174 height 322
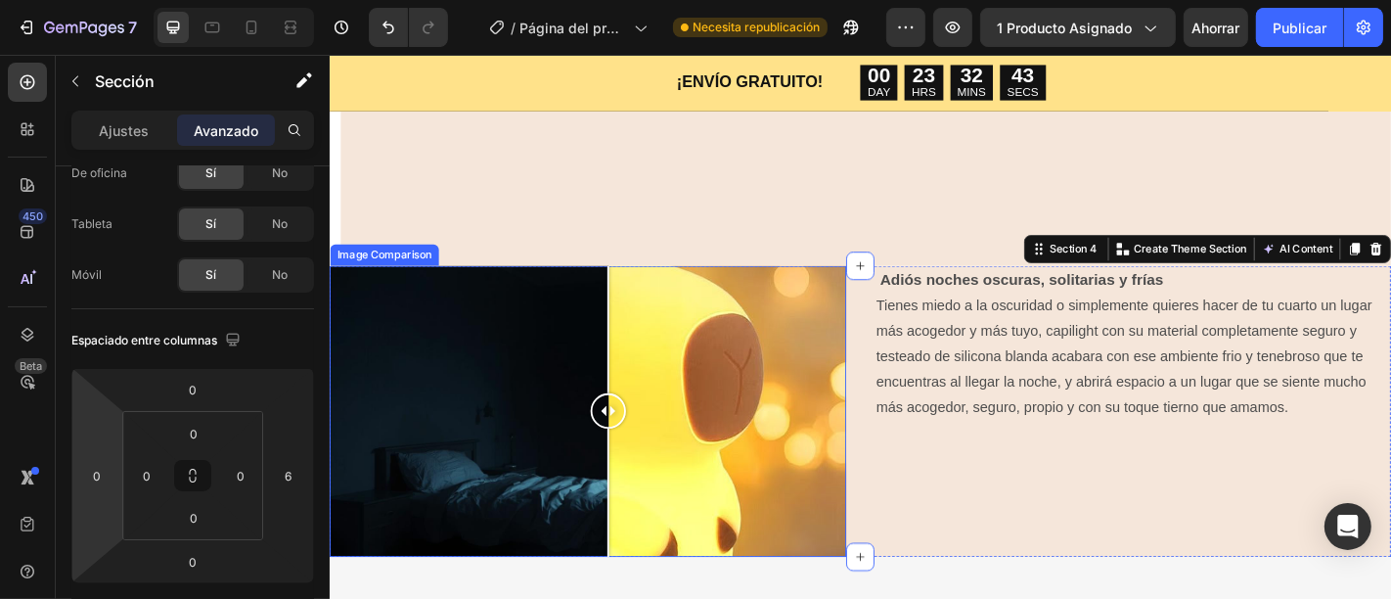
drag, startPoint x: 865, startPoint y: 422, endPoint x: 644, endPoint y: 399, distance: 221.2
click at [644, 428] on div at bounding box center [636, 447] width 39 height 39
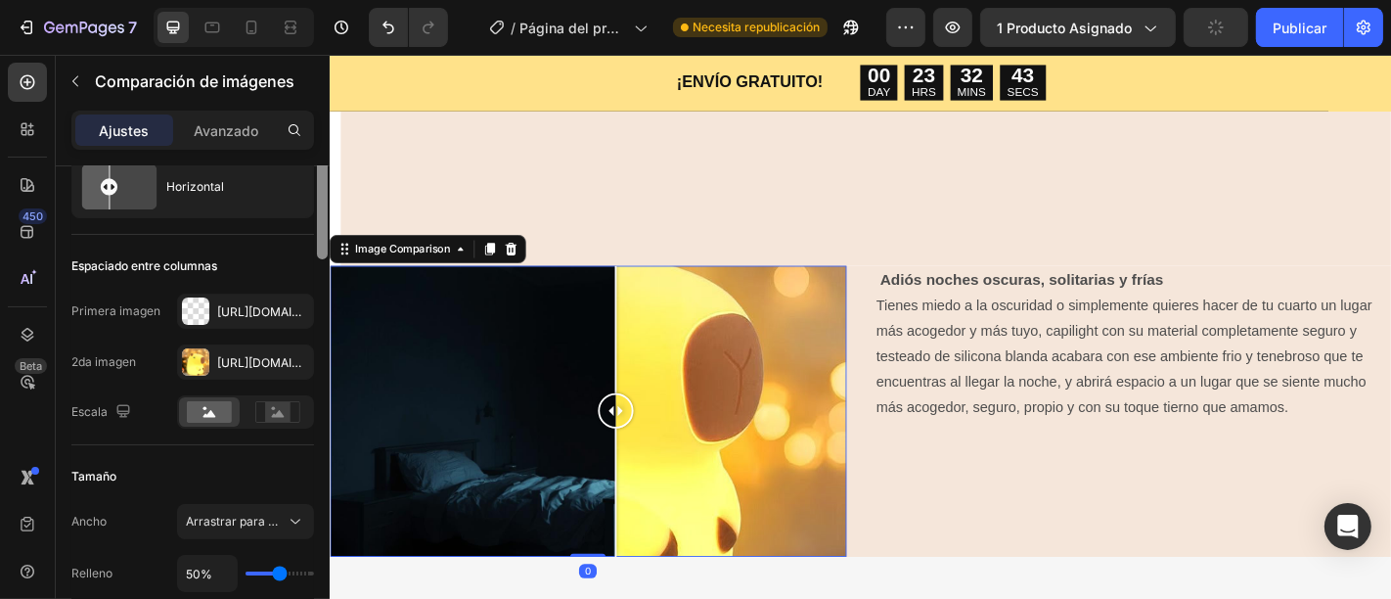
scroll to position [0, 0]
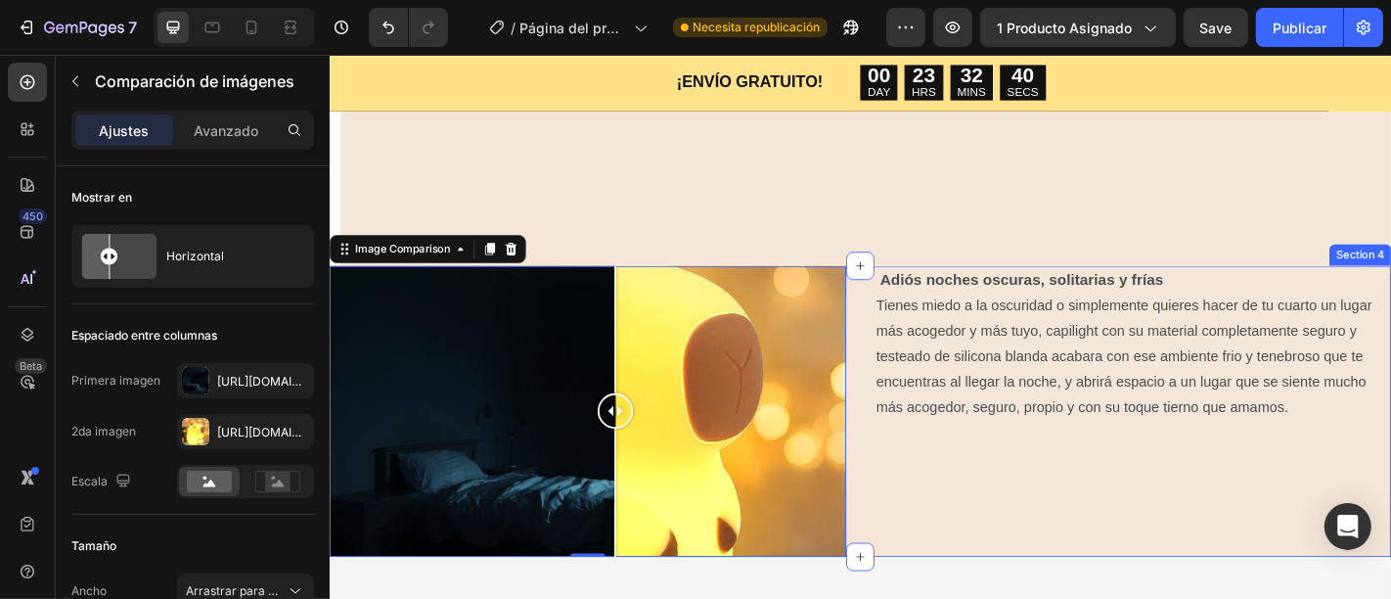
click at [904, 288] on div "Image Comparison 0 Adiós noches oscuras, solitarias y frías Tienes miedo a la o…" at bounding box center [916, 449] width 1174 height 322
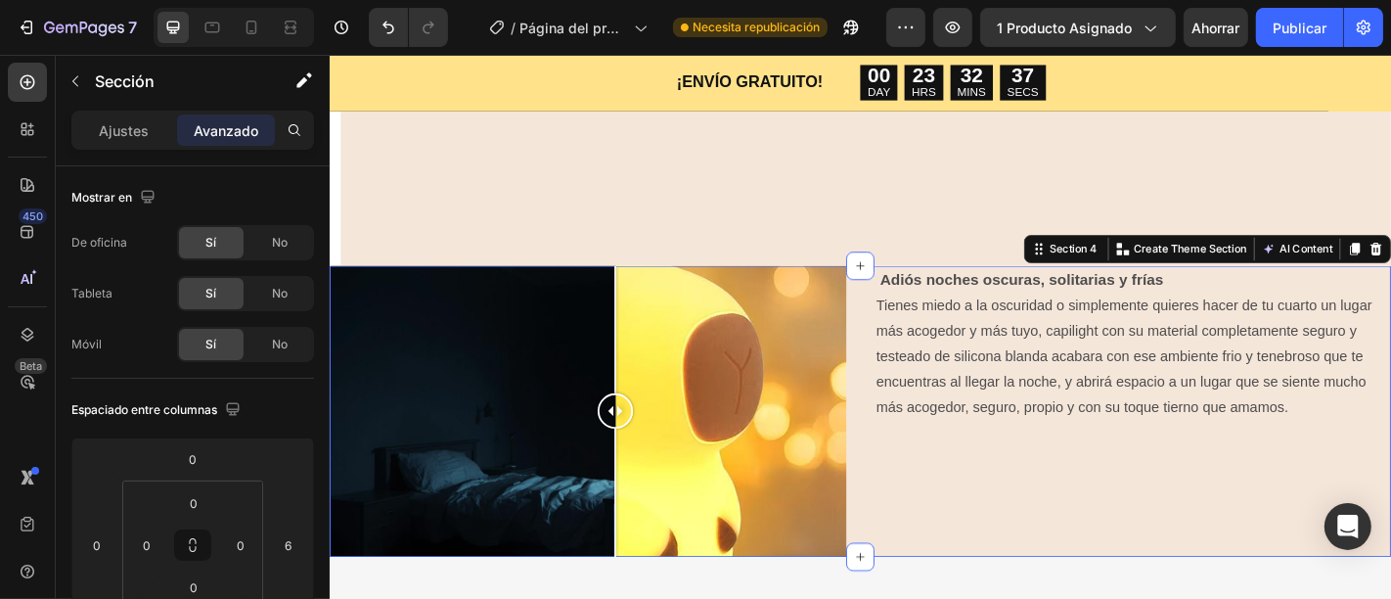
click at [897, 539] on div "Image Comparison Adiós noches oscuras, solitarias y frías Tienes miedo a la osc…" at bounding box center [916, 449] width 1174 height 322
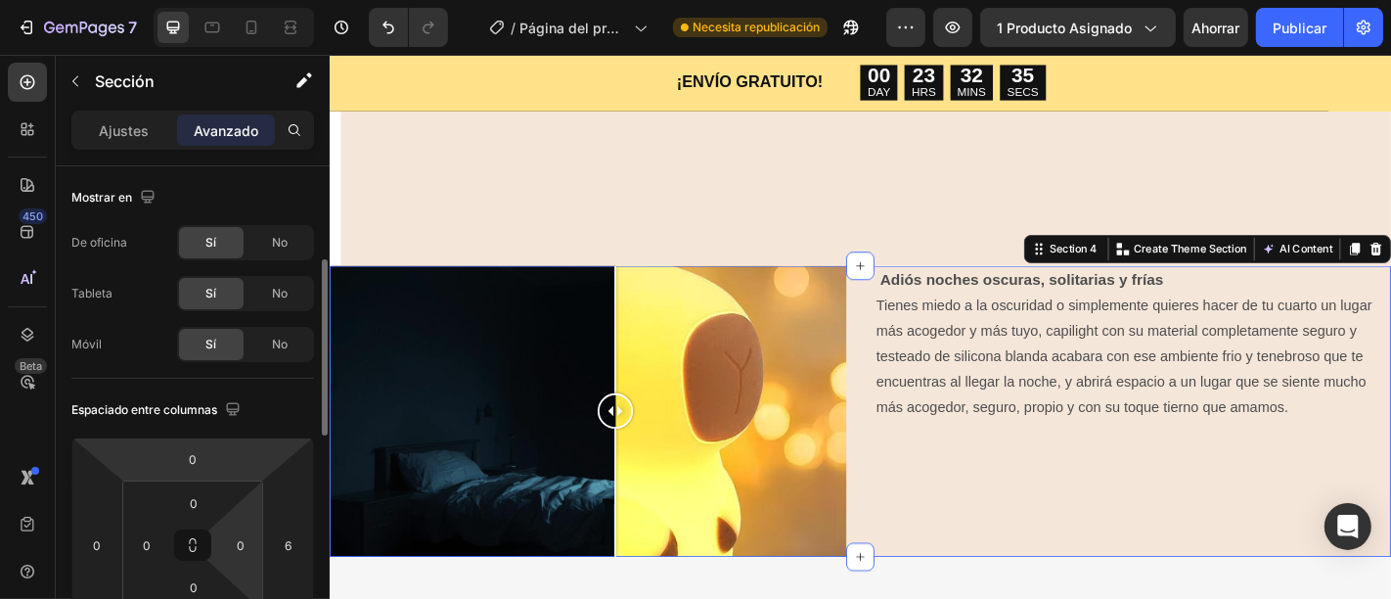
scroll to position [69, 0]
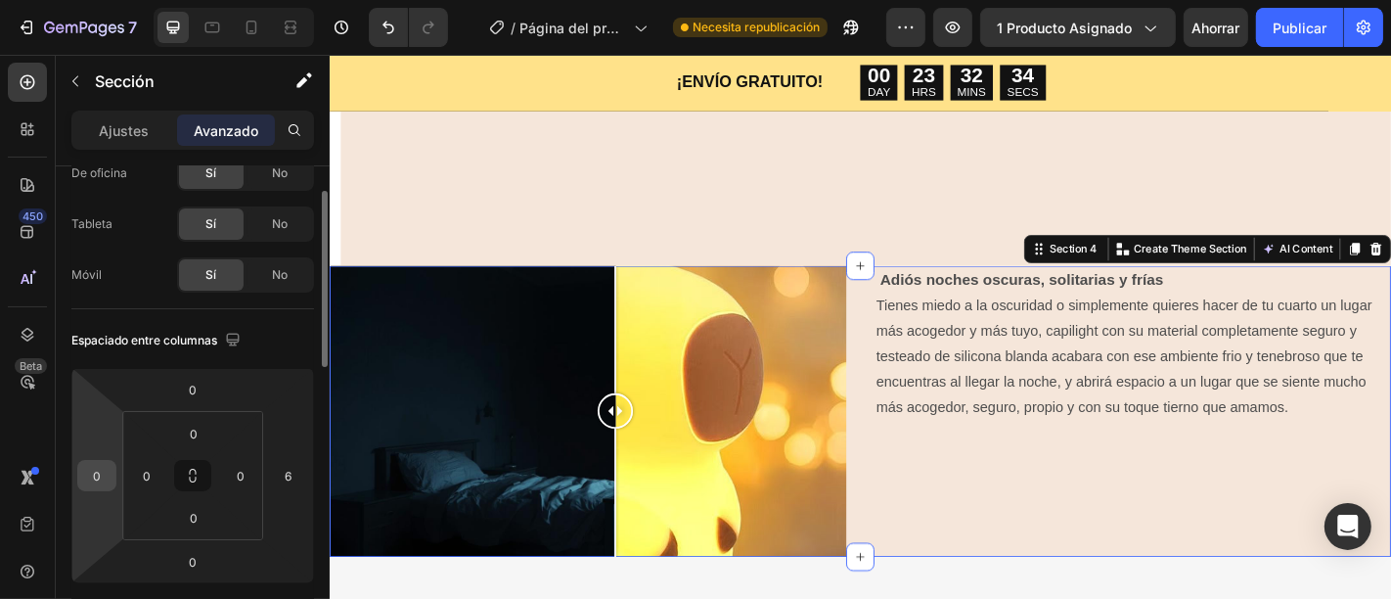
click at [113, 477] on div "0" at bounding box center [96, 475] width 39 height 31
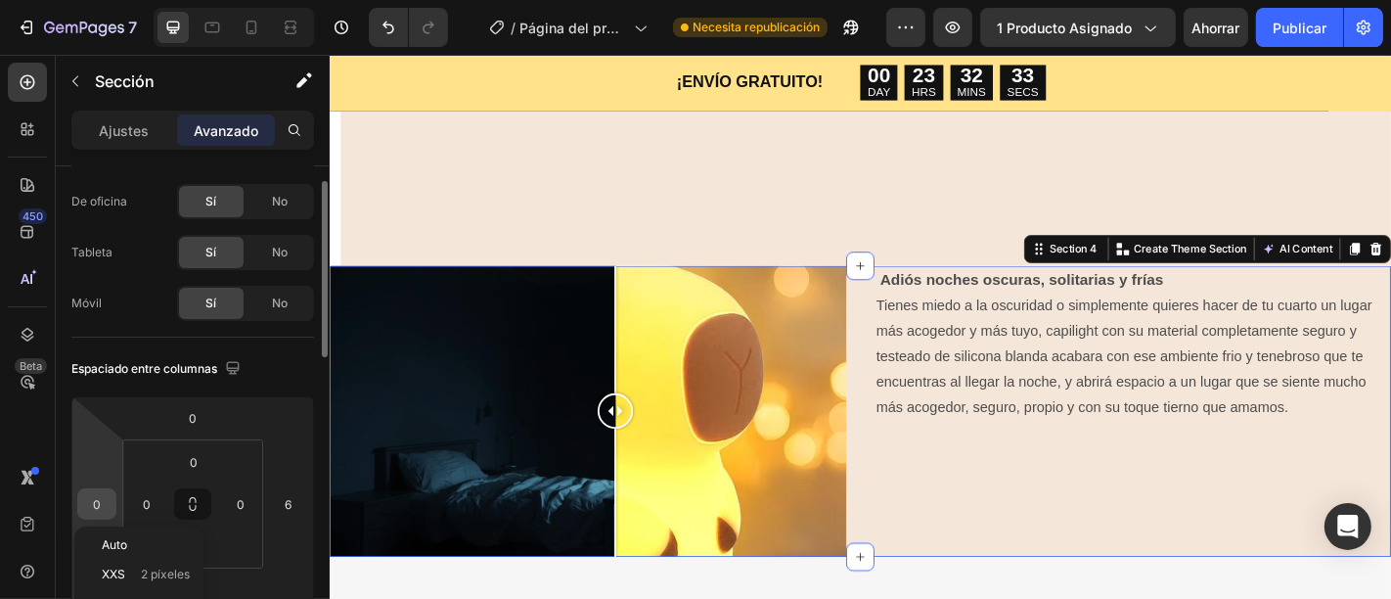
scroll to position [12, 0]
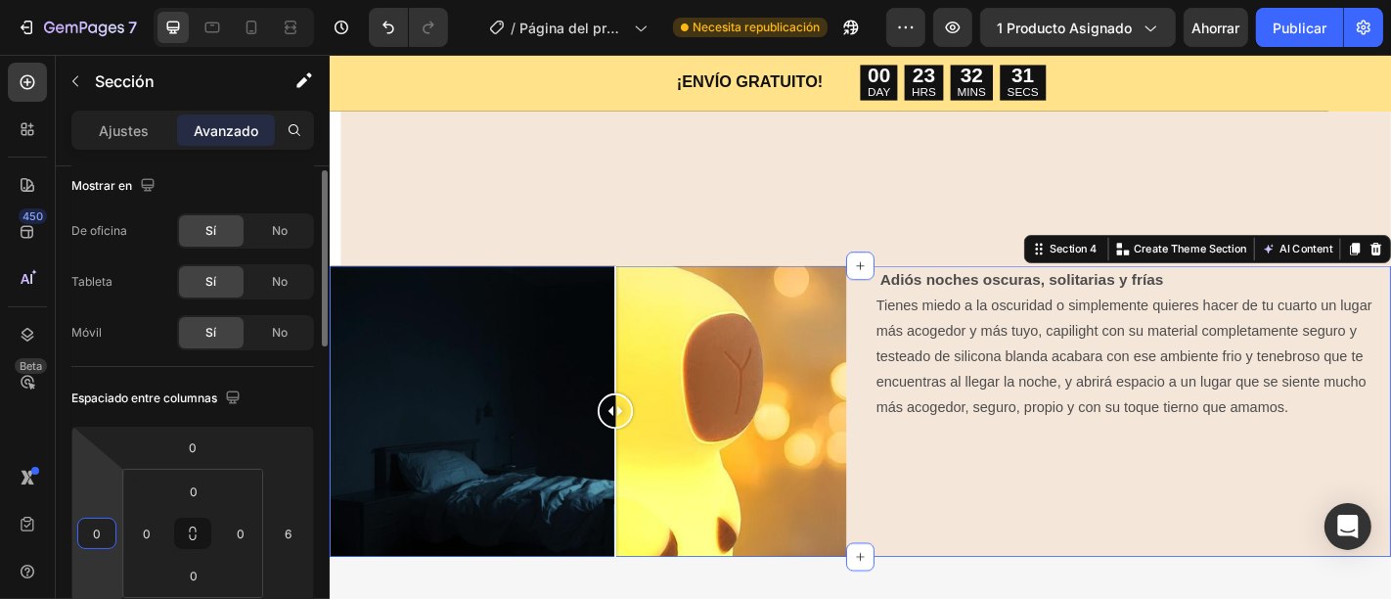
click at [97, 533] on input "0" at bounding box center [96, 532] width 29 height 29
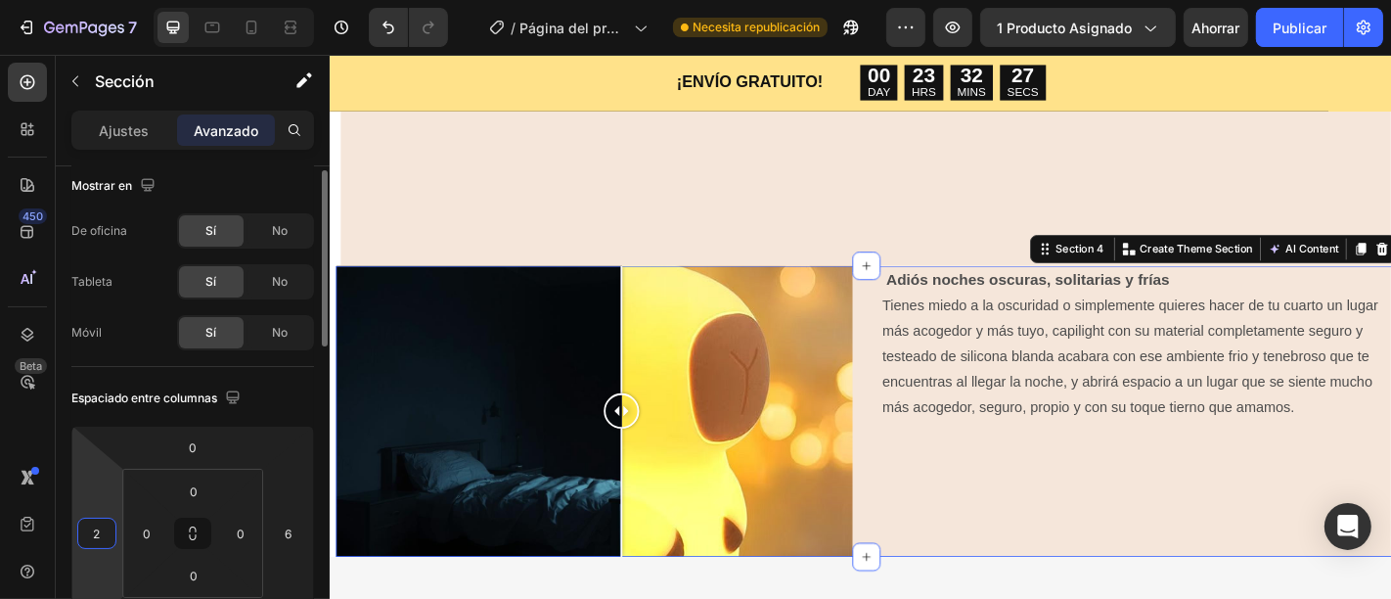
type input "1"
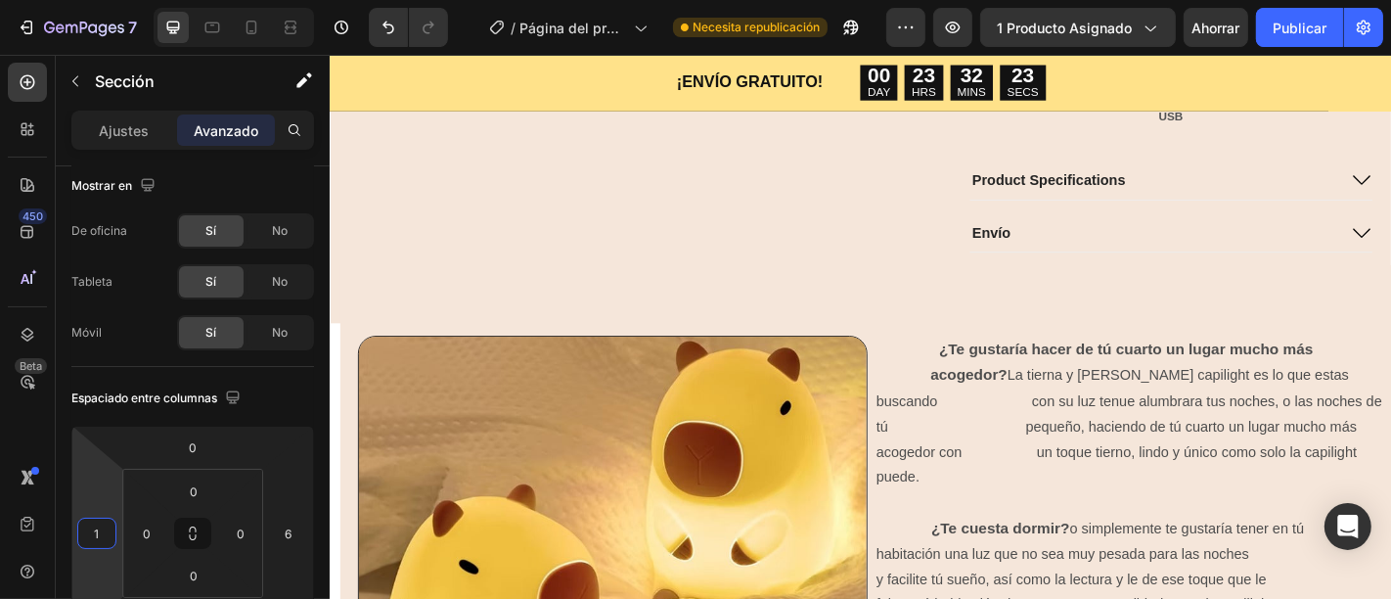
scroll to position [774, 0]
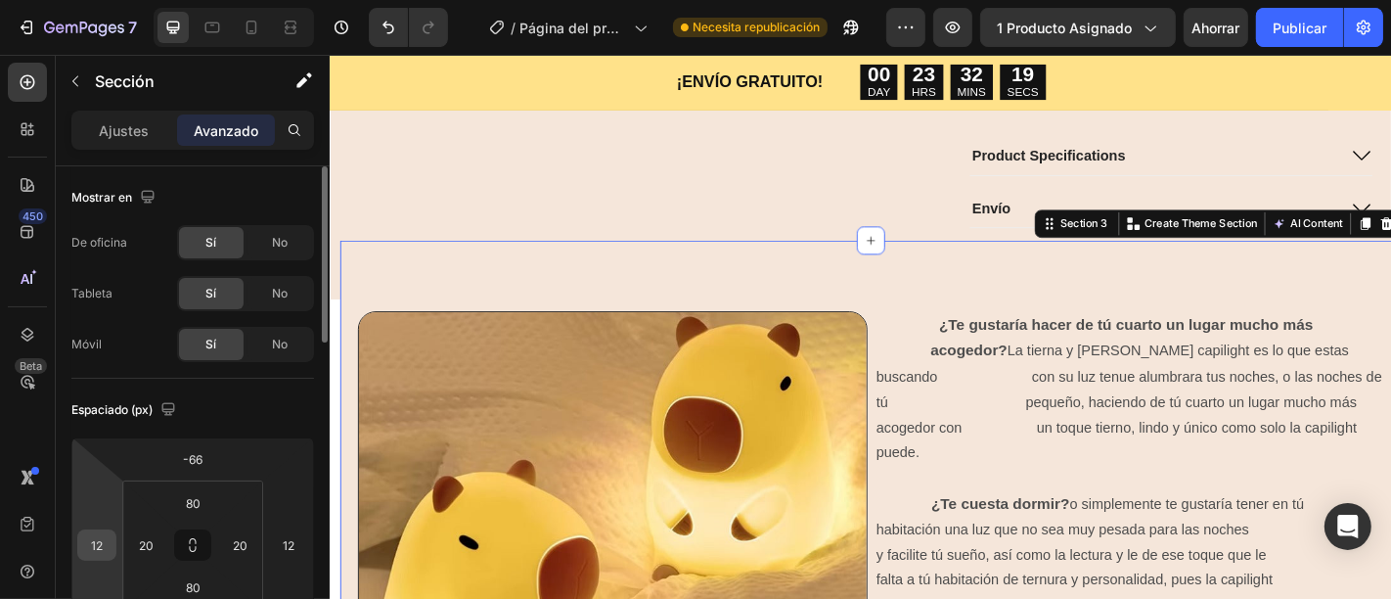
click at [100, 549] on input "12" at bounding box center [96, 544] width 29 height 29
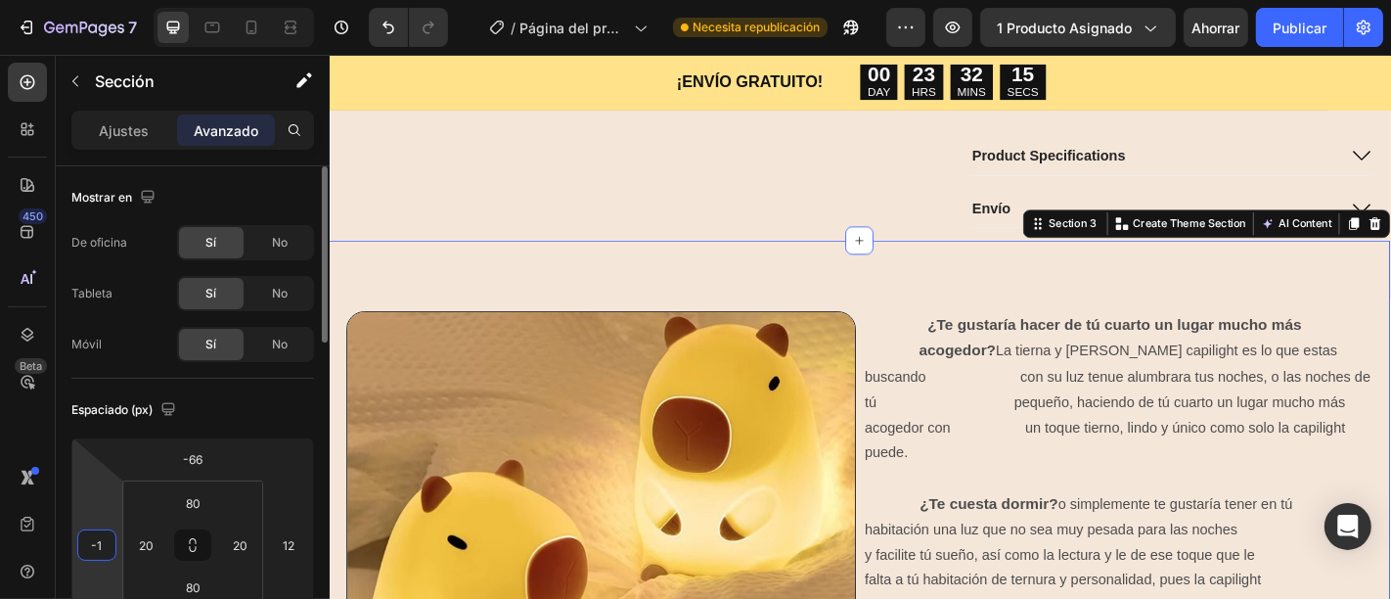
type input "0"
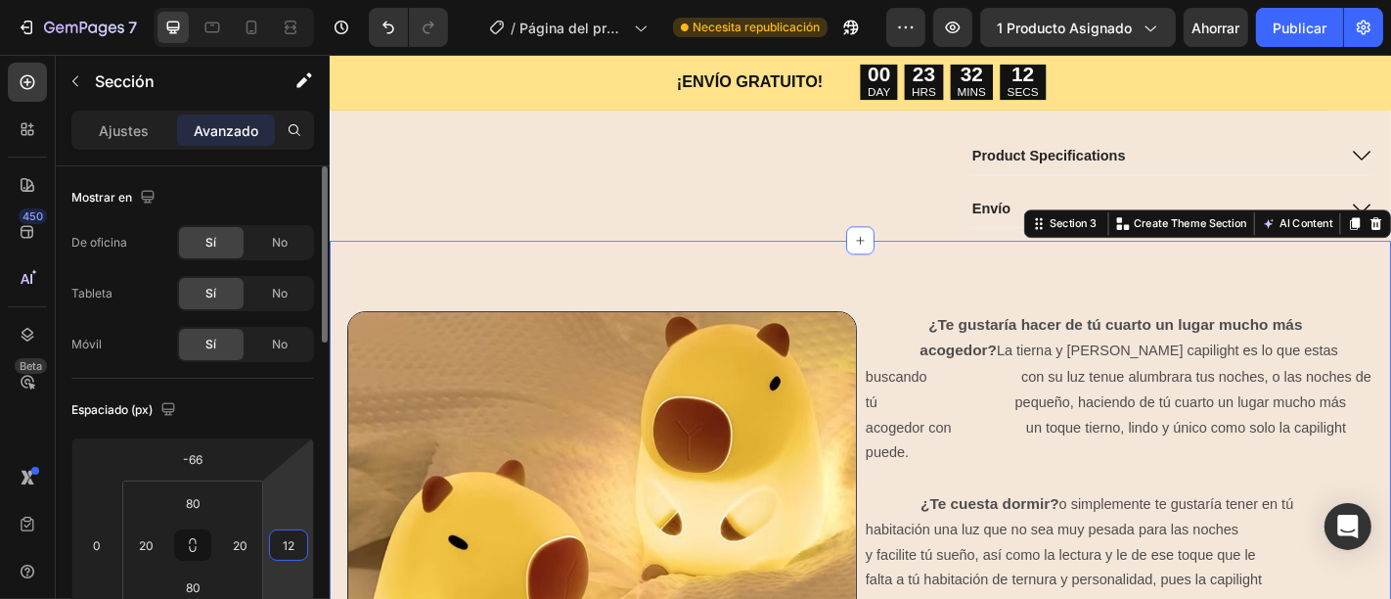
click at [297, 539] on input "12" at bounding box center [288, 544] width 29 height 29
type input "0"
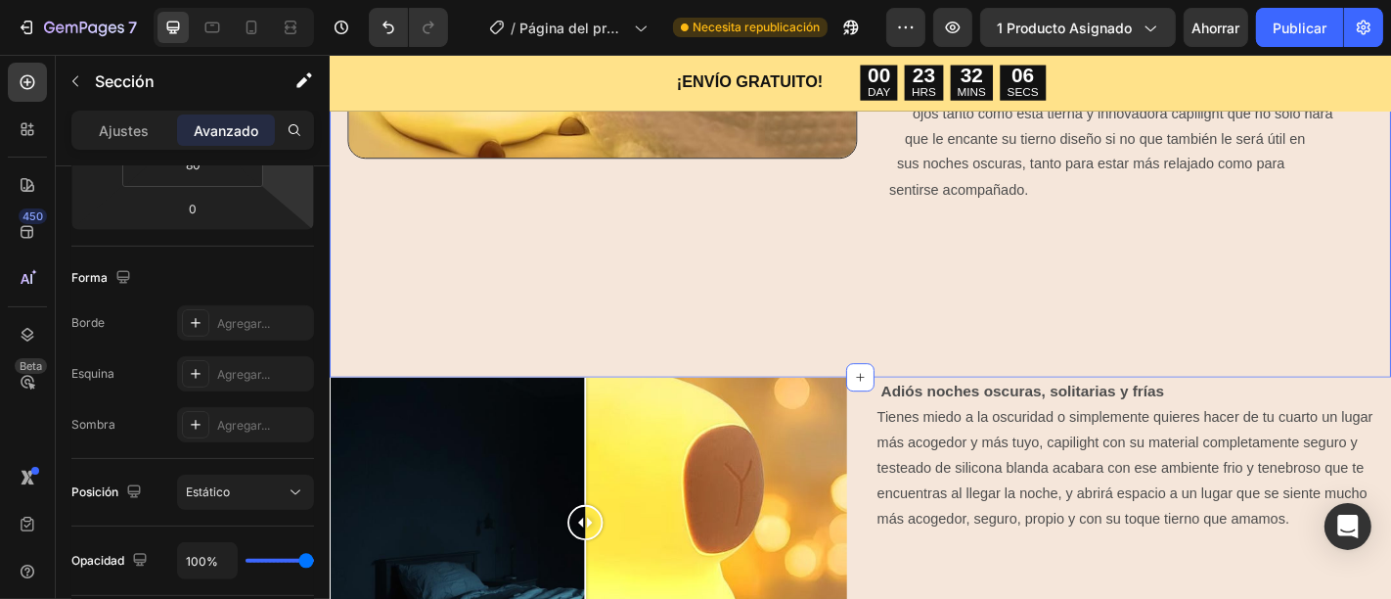
scroll to position [1429, 0]
click at [911, 435] on div "Image Comparison Adiós noches oscuras, solitarias y frías Tienes miedo a la osc…" at bounding box center [917, 573] width 1174 height 322
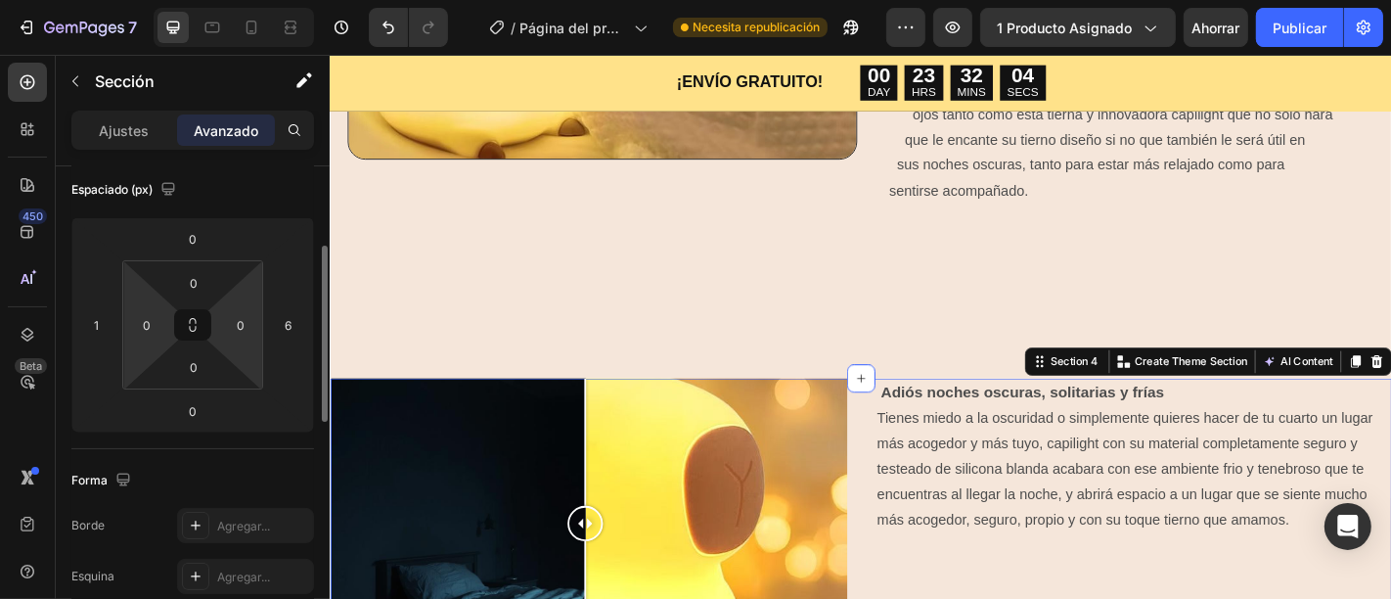
scroll to position [225, 0]
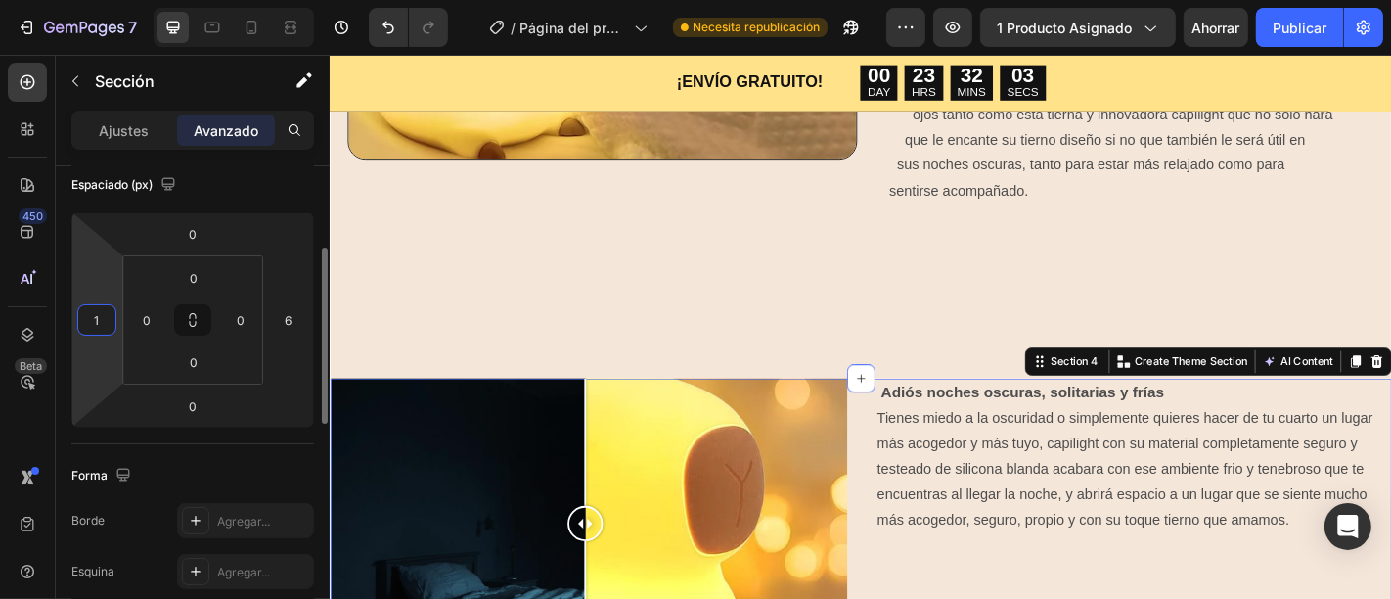
click at [93, 328] on input "1" at bounding box center [96, 319] width 29 height 29
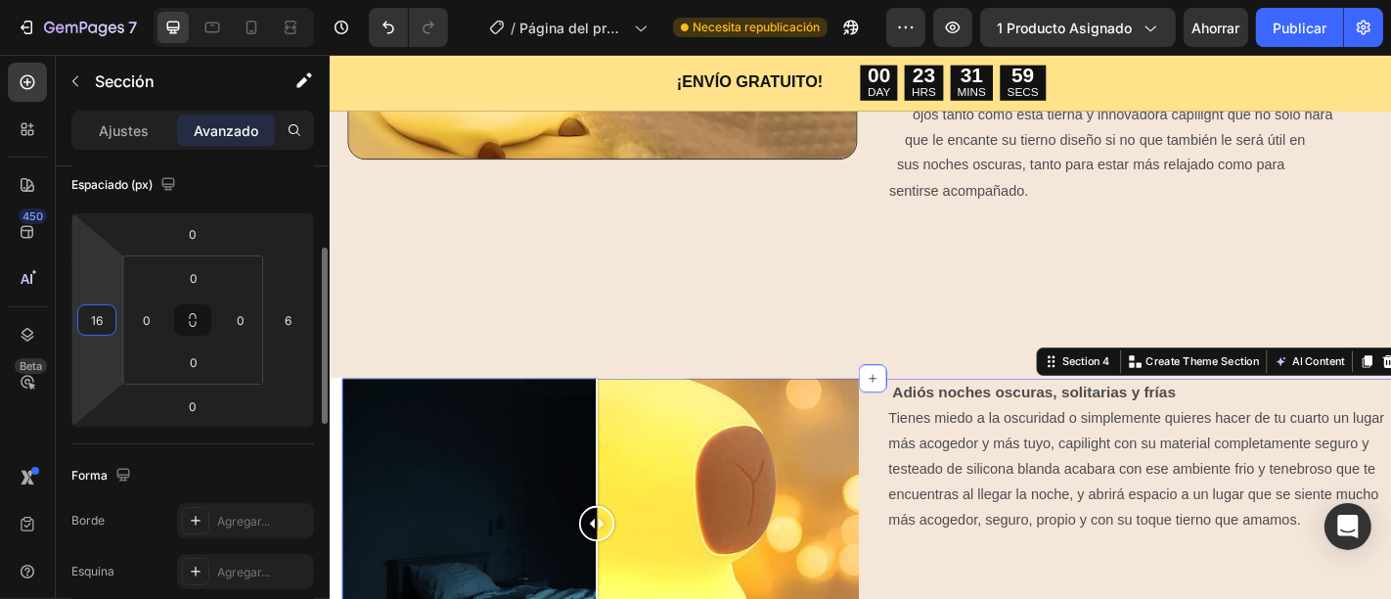
type input "17"
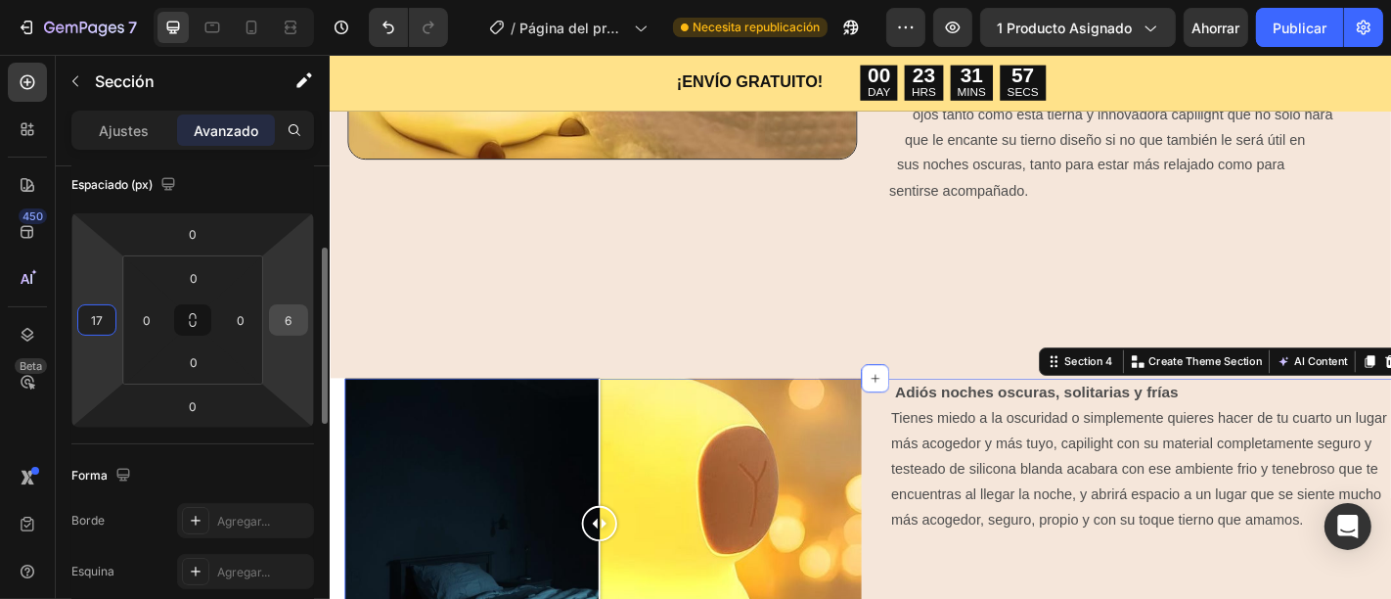
click at [304, 318] on div "6" at bounding box center [288, 319] width 39 height 31
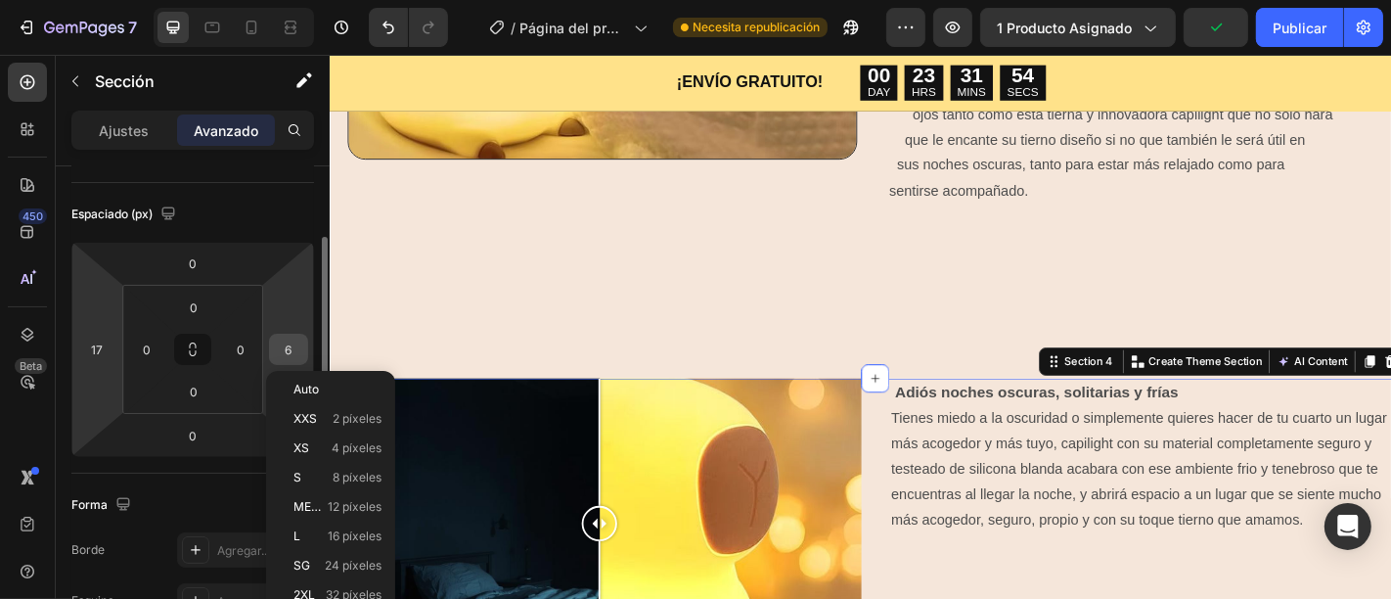
scroll to position [226, 0]
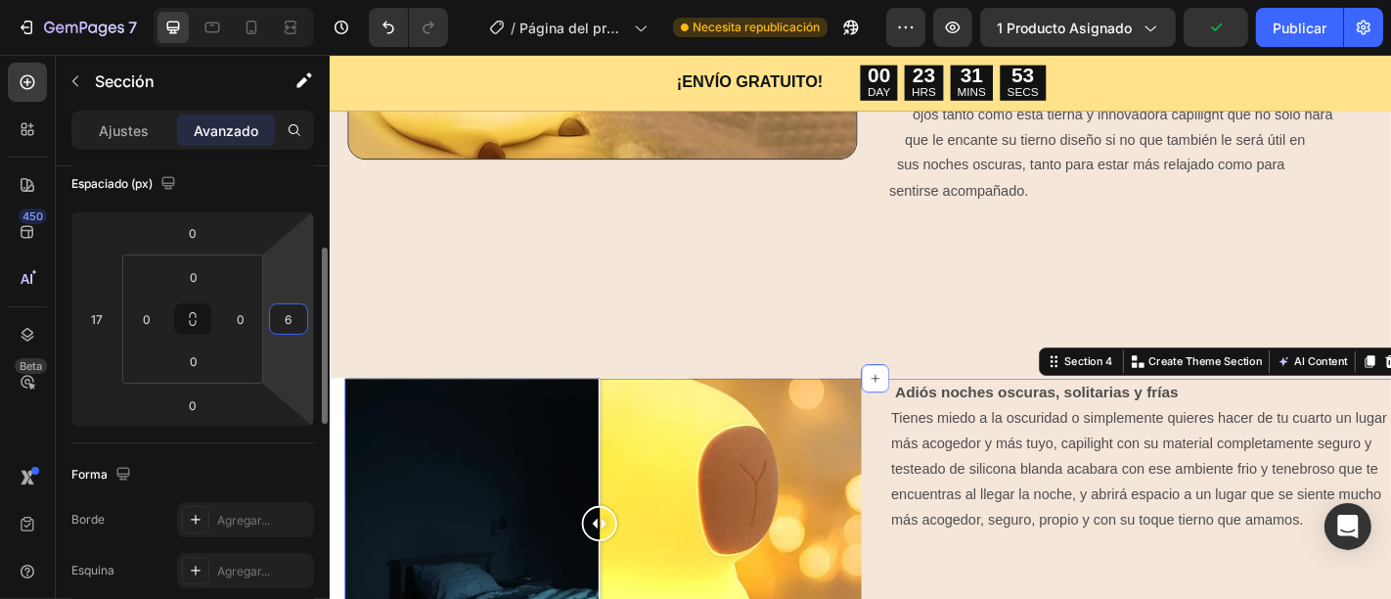
click at [294, 324] on input "6" at bounding box center [288, 318] width 29 height 29
type input "17"
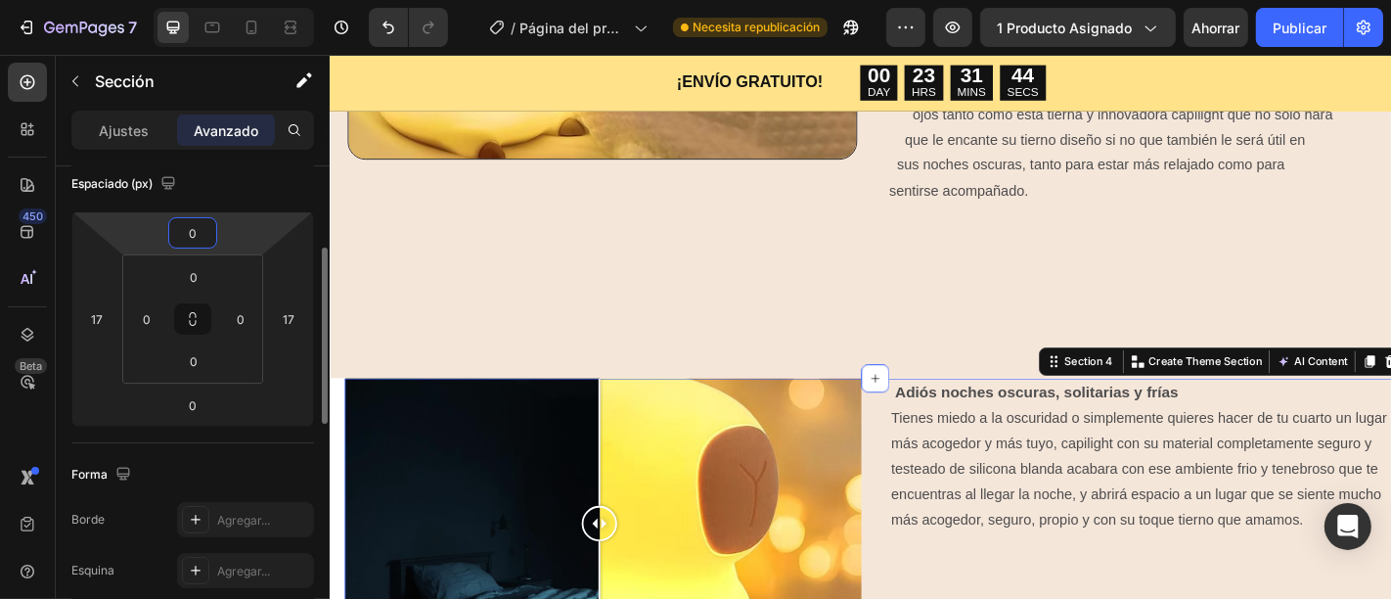
click at [189, 229] on input "0" at bounding box center [192, 232] width 39 height 29
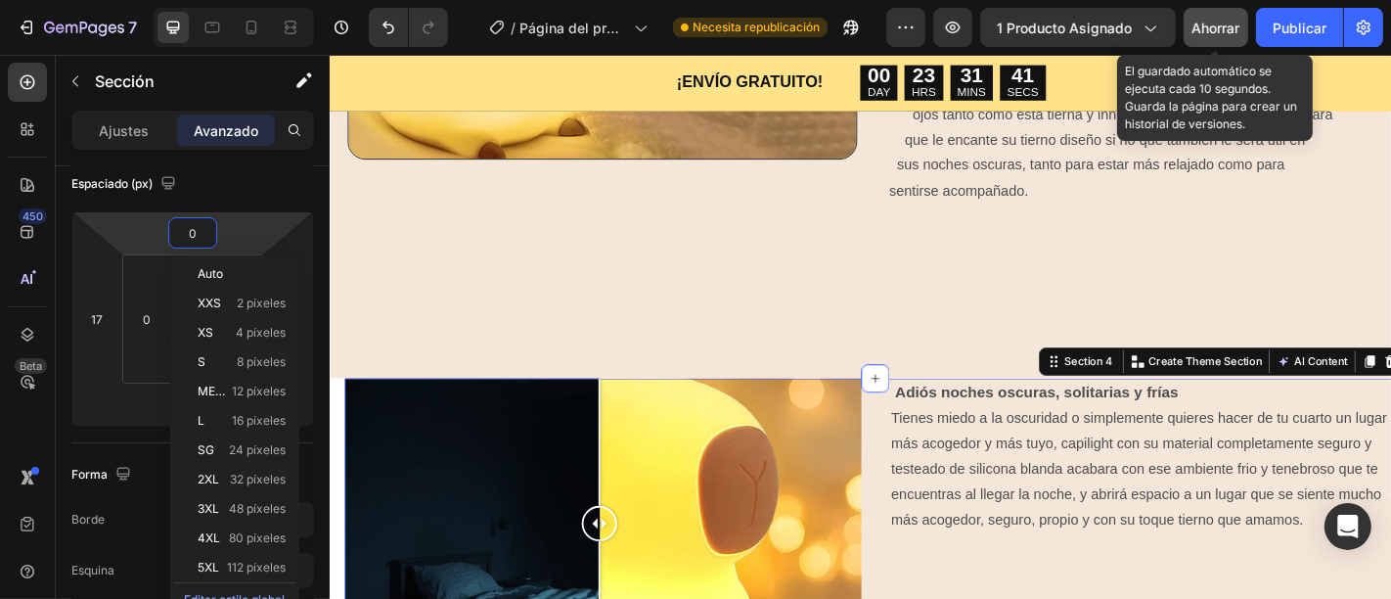
click at [1218, 15] on button "Ahorrar" at bounding box center [1215, 27] width 65 height 39
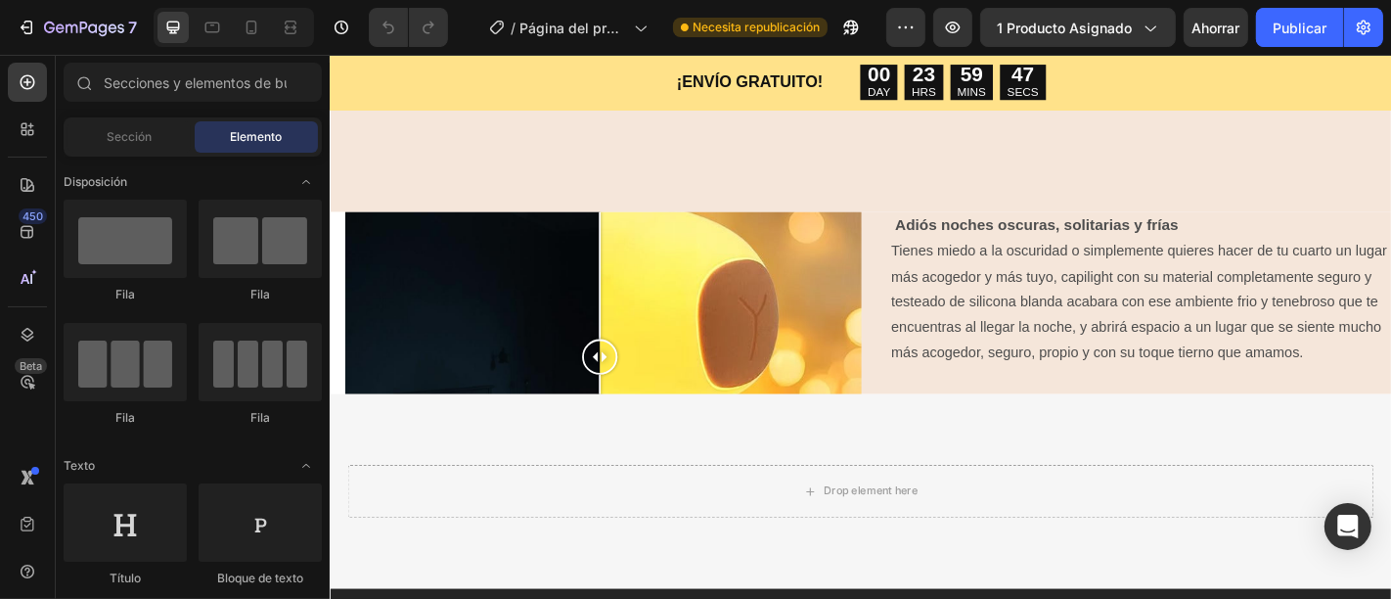
scroll to position [1588, 0]
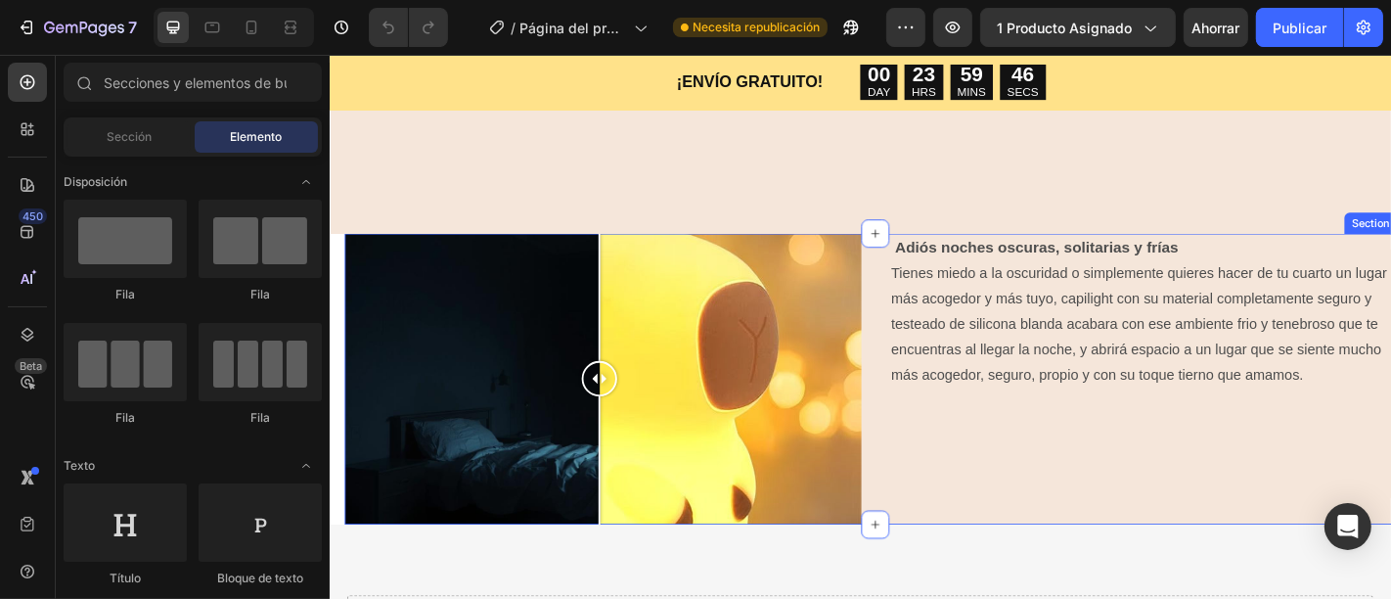
click at [998, 505] on div "Adiós noches oscuras, solitarias y frías Tienes miedo a la oscuridad o simpleme…" at bounding box center [1233, 413] width 571 height 322
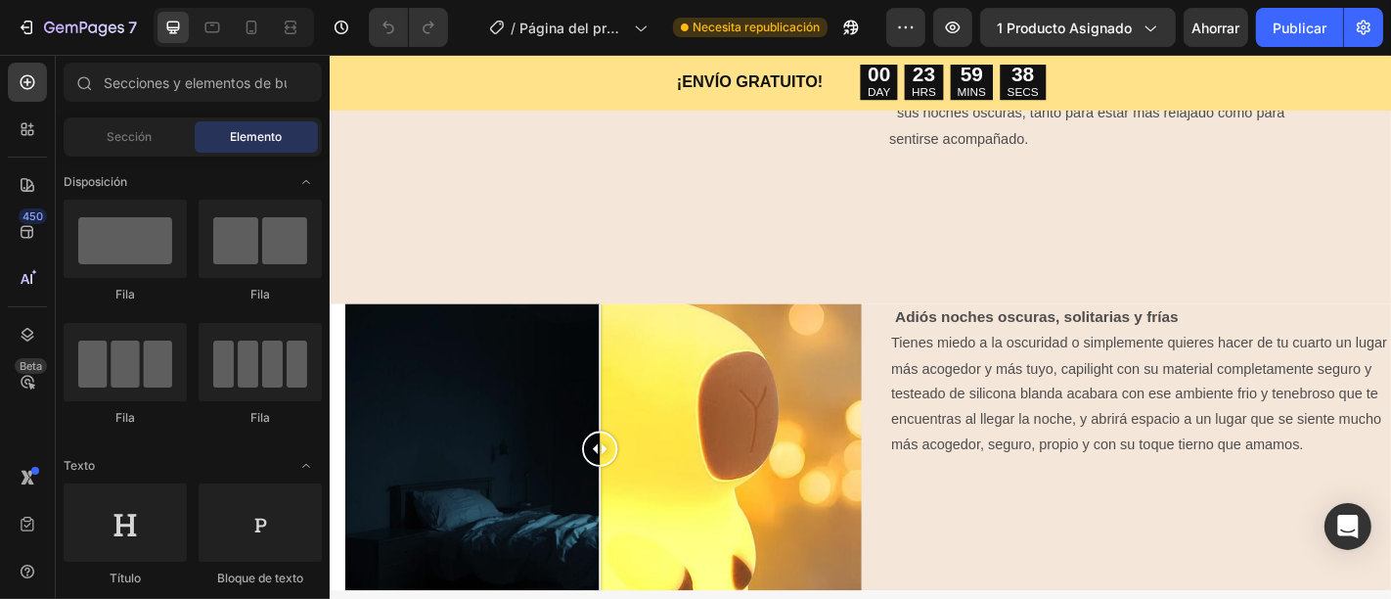
scroll to position [1450, 0]
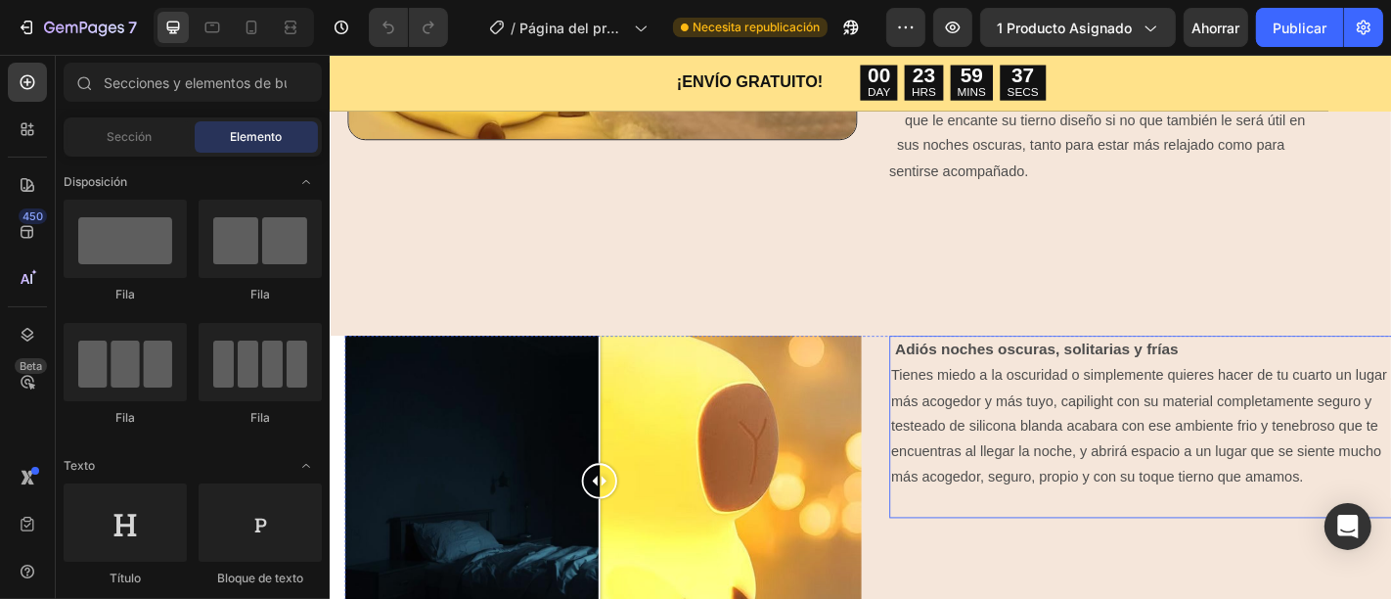
click at [1390, 434] on span "más acogedor y más tuyo, capilight con su material completamente seguro y teste…" at bounding box center [1221, 478] width 542 height 101
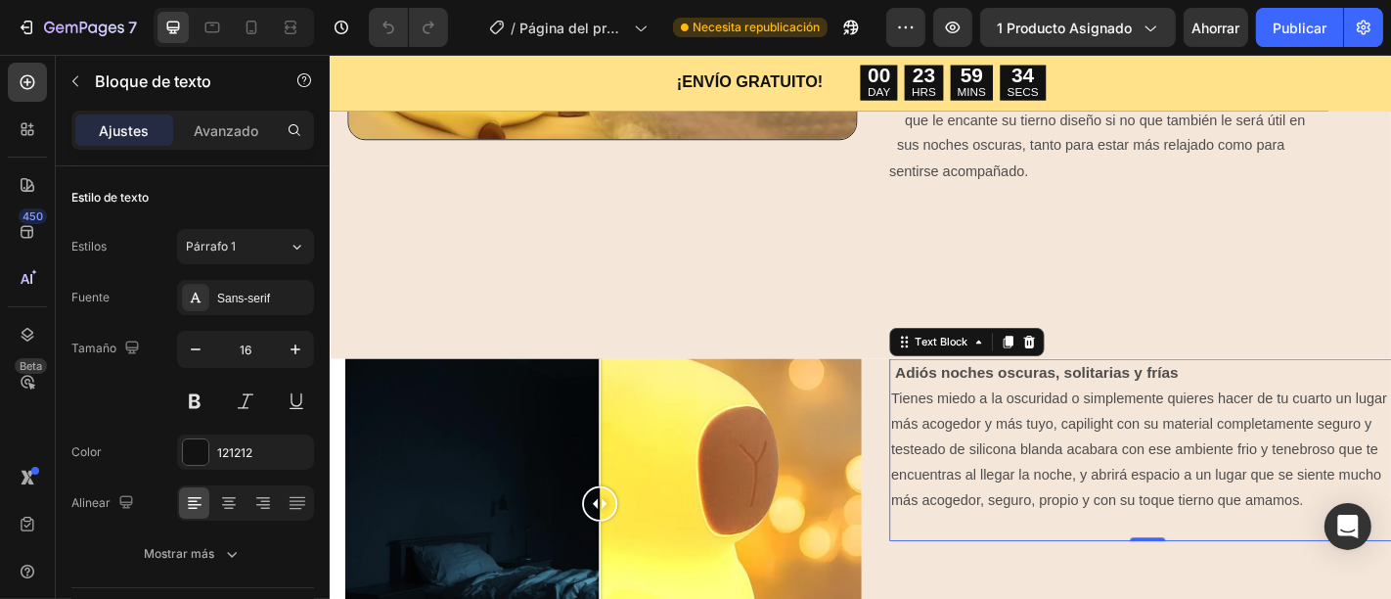
click at [1390, 449] on p "más acogedor y más tuyo, capilight con su material completamente seguro y teste…" at bounding box center [1233, 505] width 567 height 112
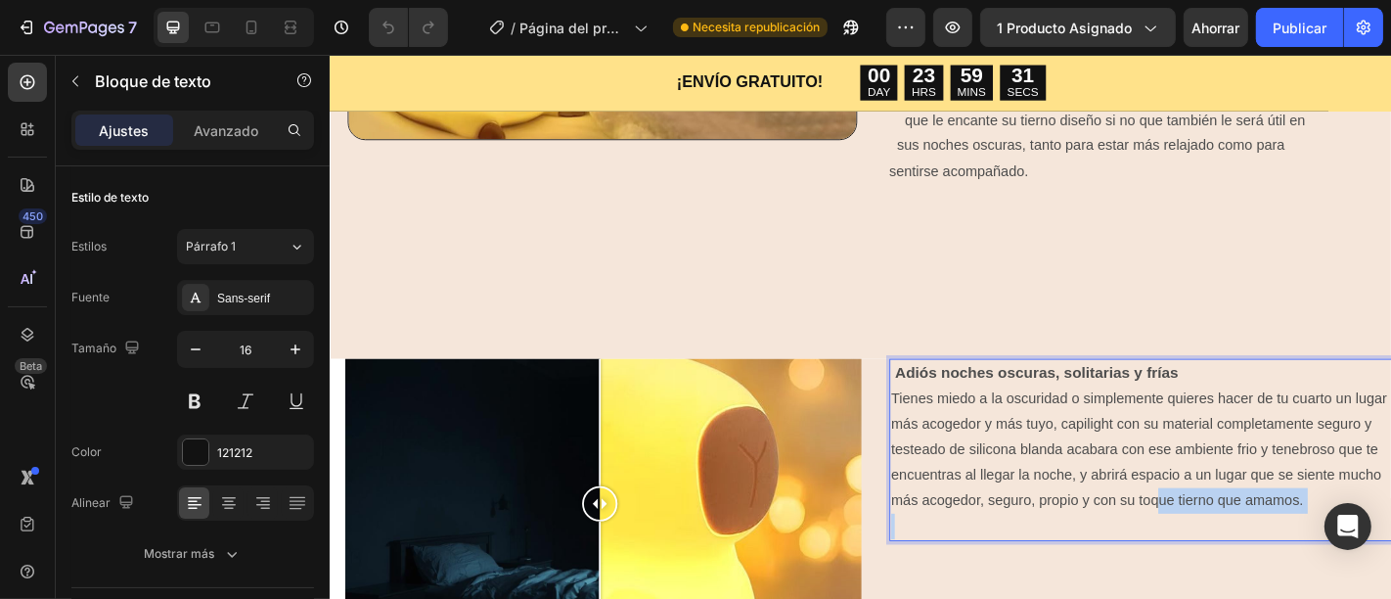
drag, startPoint x: 1380, startPoint y: 545, endPoint x: 1274, endPoint y: 441, distance: 148.0
click at [1242, 509] on div "Adiós noches oscuras, solitarias y frías Tienes miedo a la oscuridad o simpleme…" at bounding box center [1233, 490] width 571 height 201
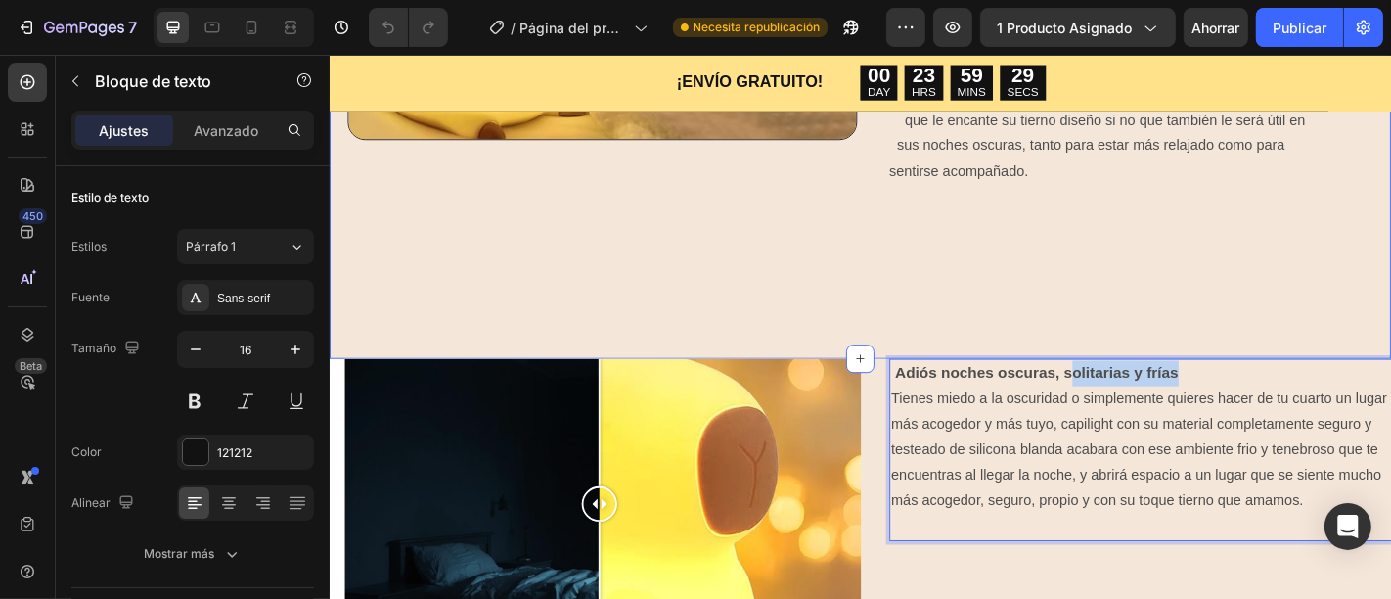
drag, startPoint x: 1299, startPoint y: 376, endPoint x: 1140, endPoint y: 343, distance: 161.7
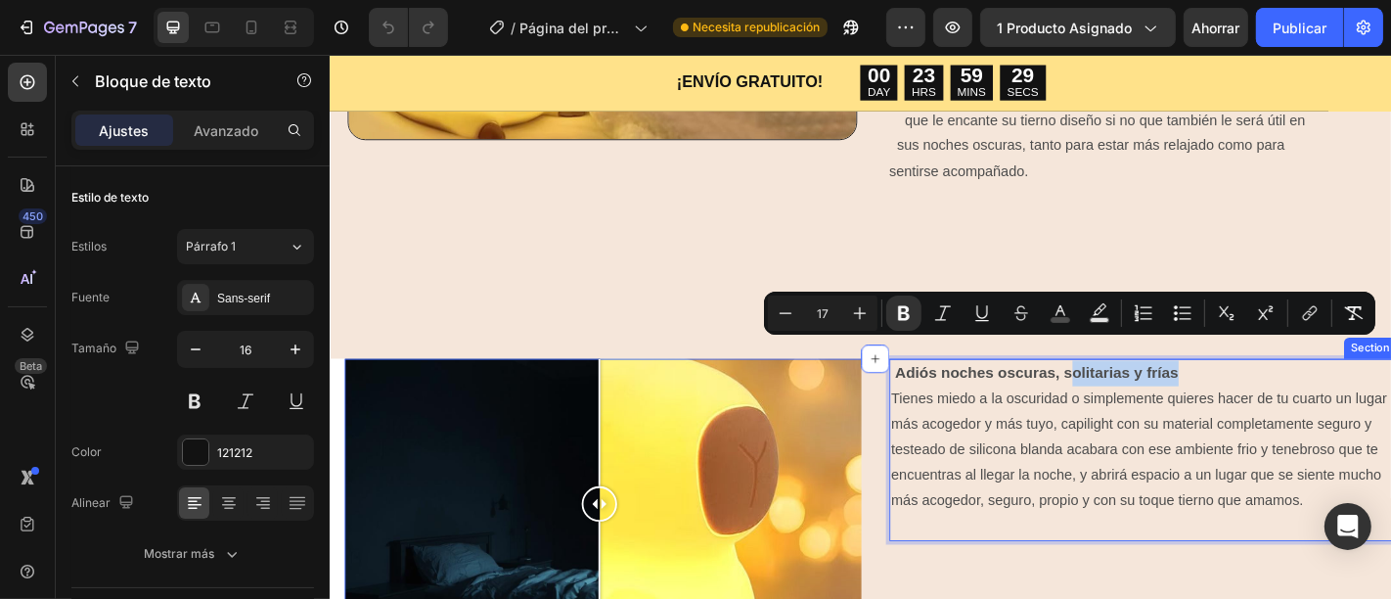
click at [1204, 597] on div "Adiós noches oscuras, solitarias y frías Tienes miedo a la oscuridad o simpleme…" at bounding box center [1233, 551] width 571 height 322
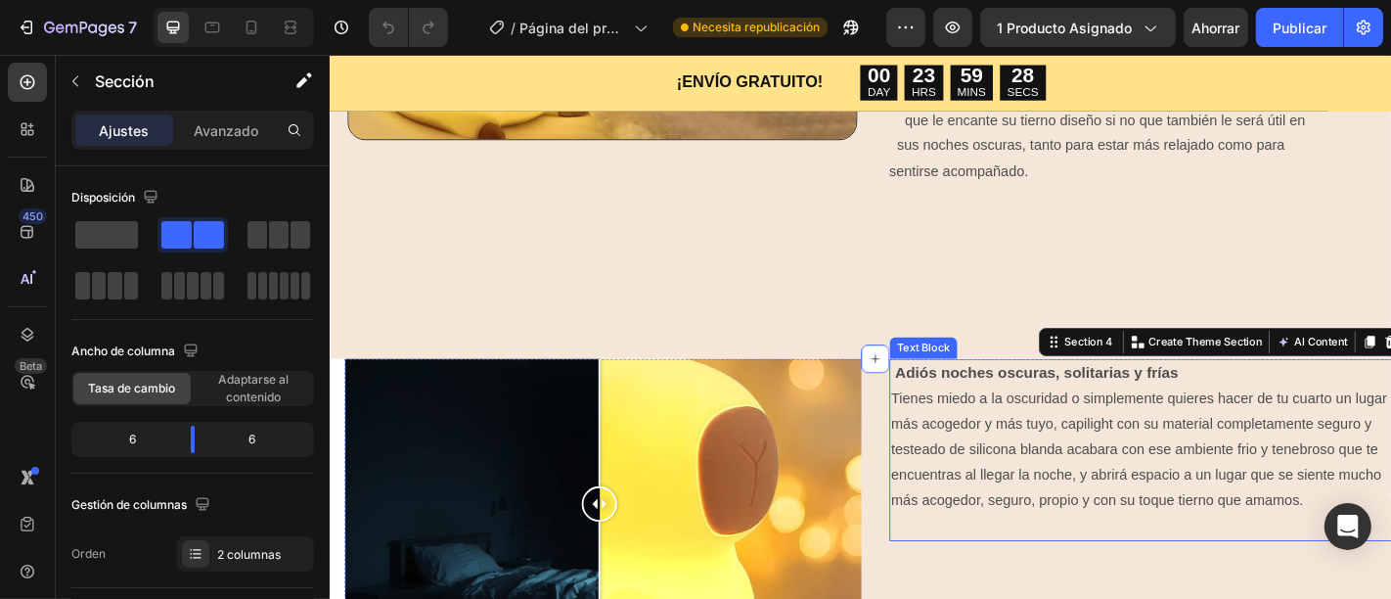
click at [1217, 561] on p "Rich Text Editor. Editing area: main" at bounding box center [1233, 575] width 567 height 28
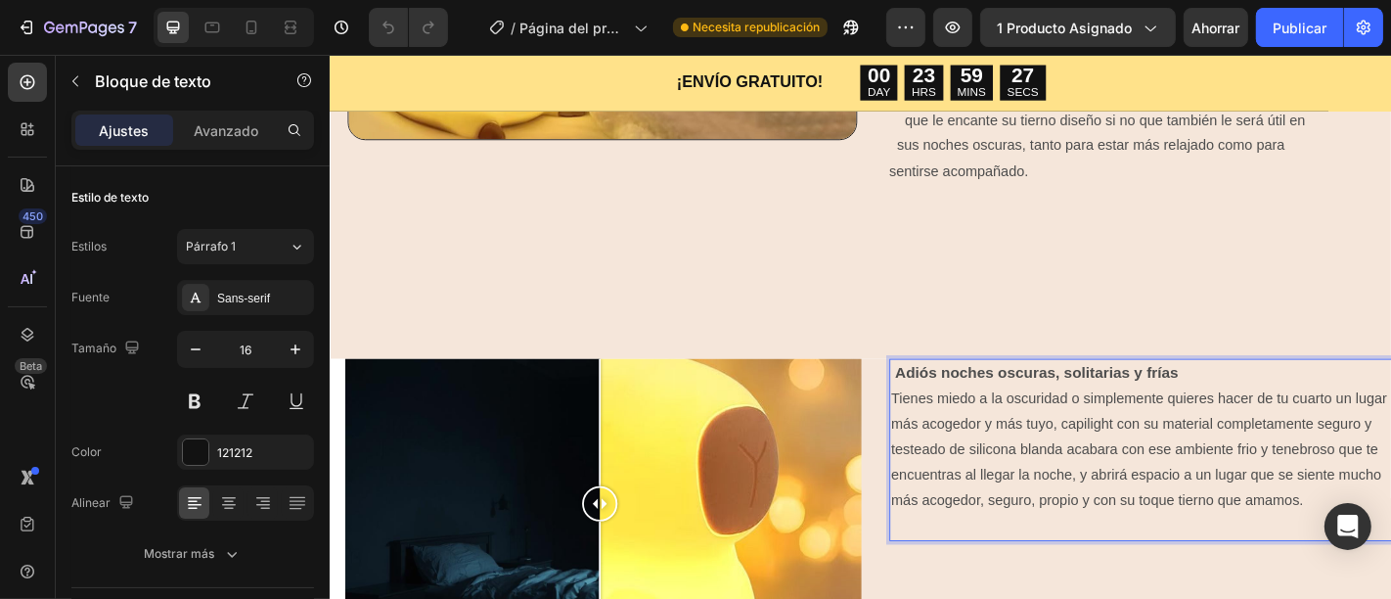
drag, startPoint x: 1217, startPoint y: 550, endPoint x: 1175, endPoint y: 550, distance: 42.1
click at [1177, 575] on div "Adiós noches oscuras, solitarias y frías Tienes miedo a la oscuridad o simpleme…" at bounding box center [1233, 551] width 571 height 322
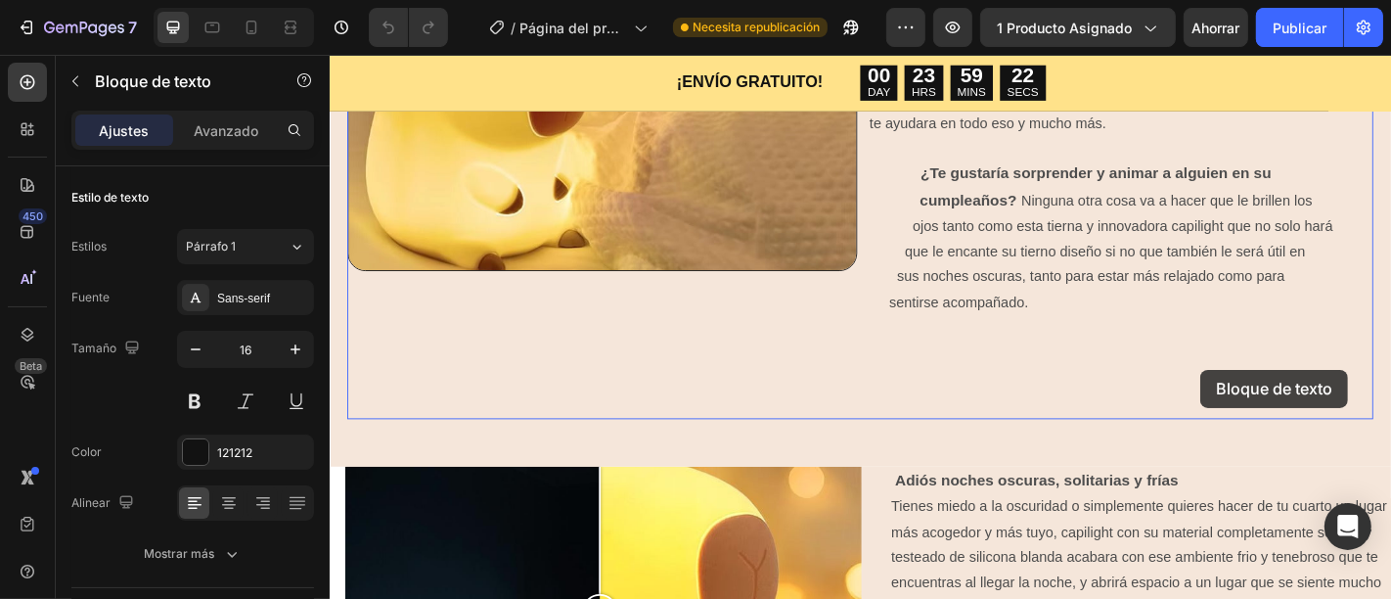
scroll to position [1401, 0]
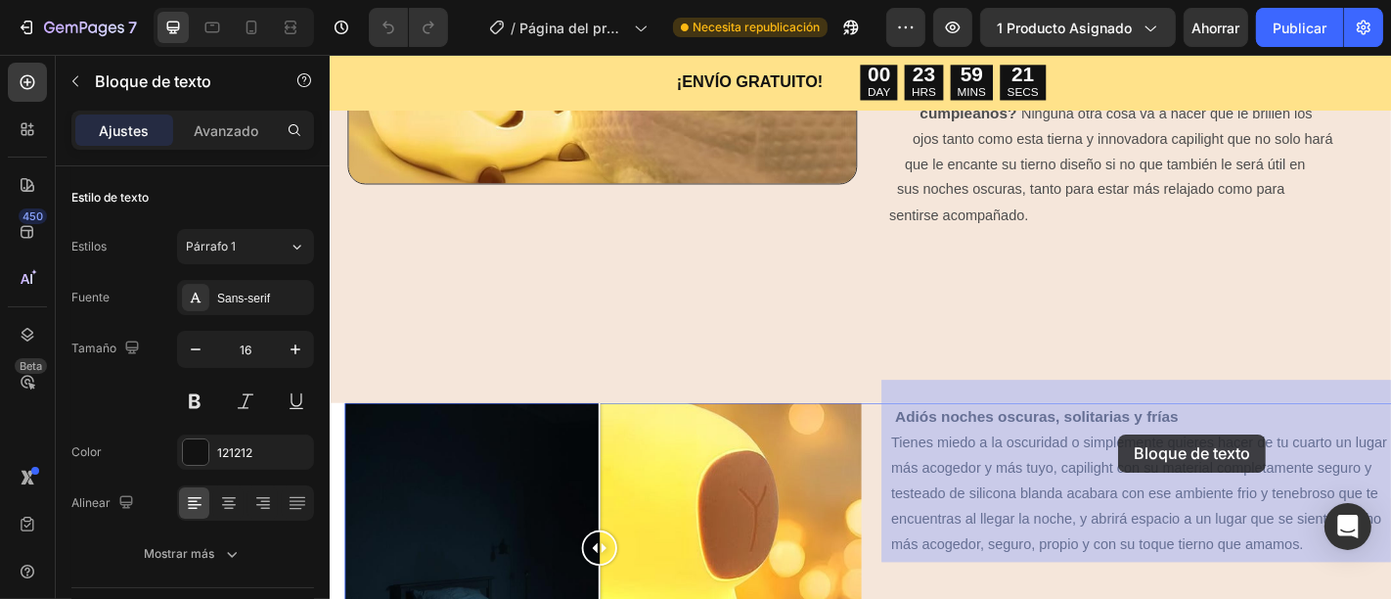
drag, startPoint x: 1179, startPoint y: 544, endPoint x: 1201, endPoint y: 473, distance: 73.6
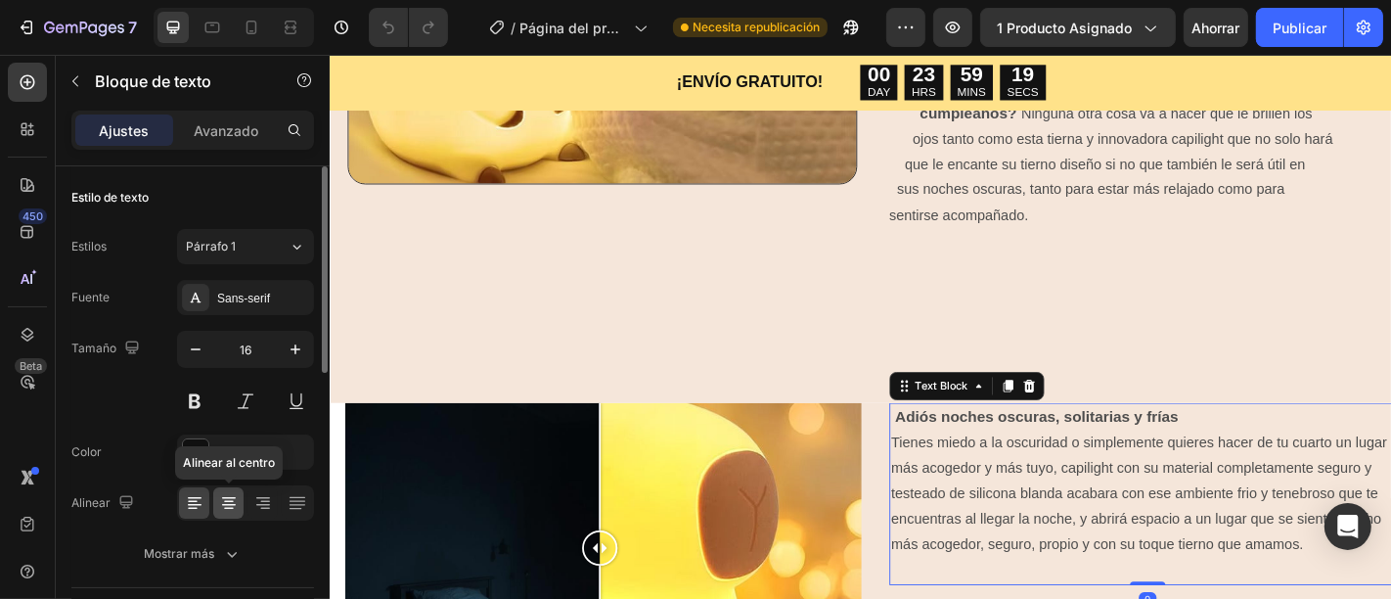
click at [232, 497] on icon at bounding box center [229, 503] width 20 height 20
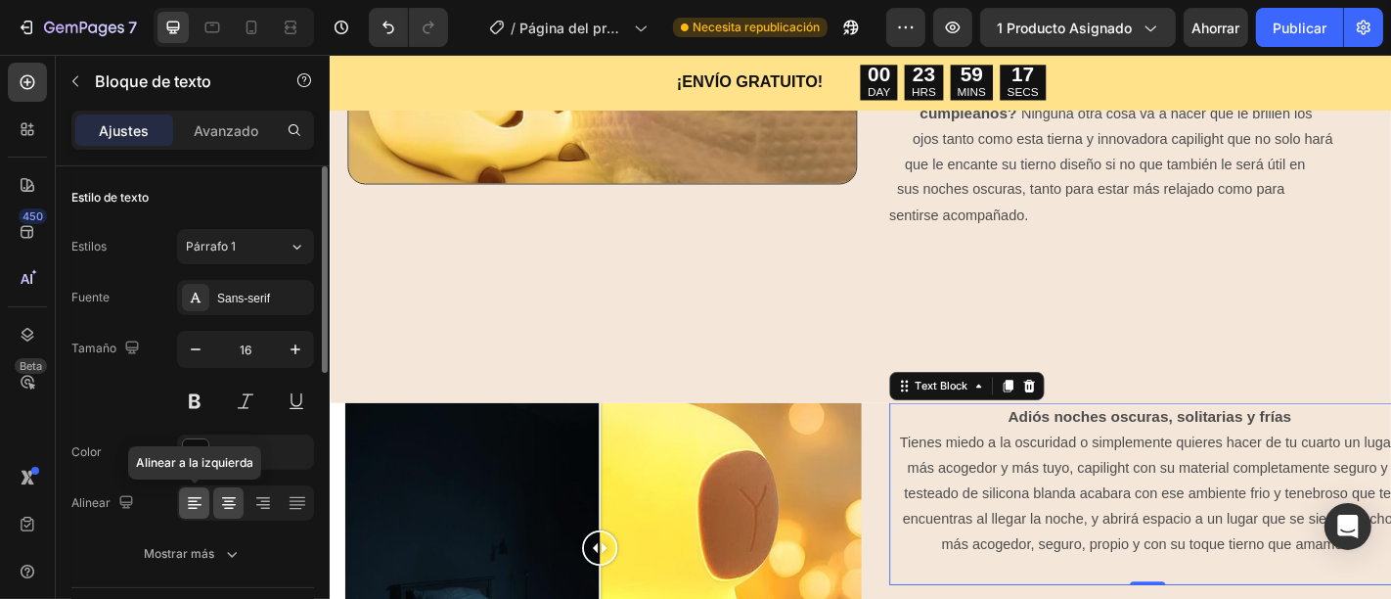
click at [198, 502] on icon at bounding box center [195, 503] width 20 height 20
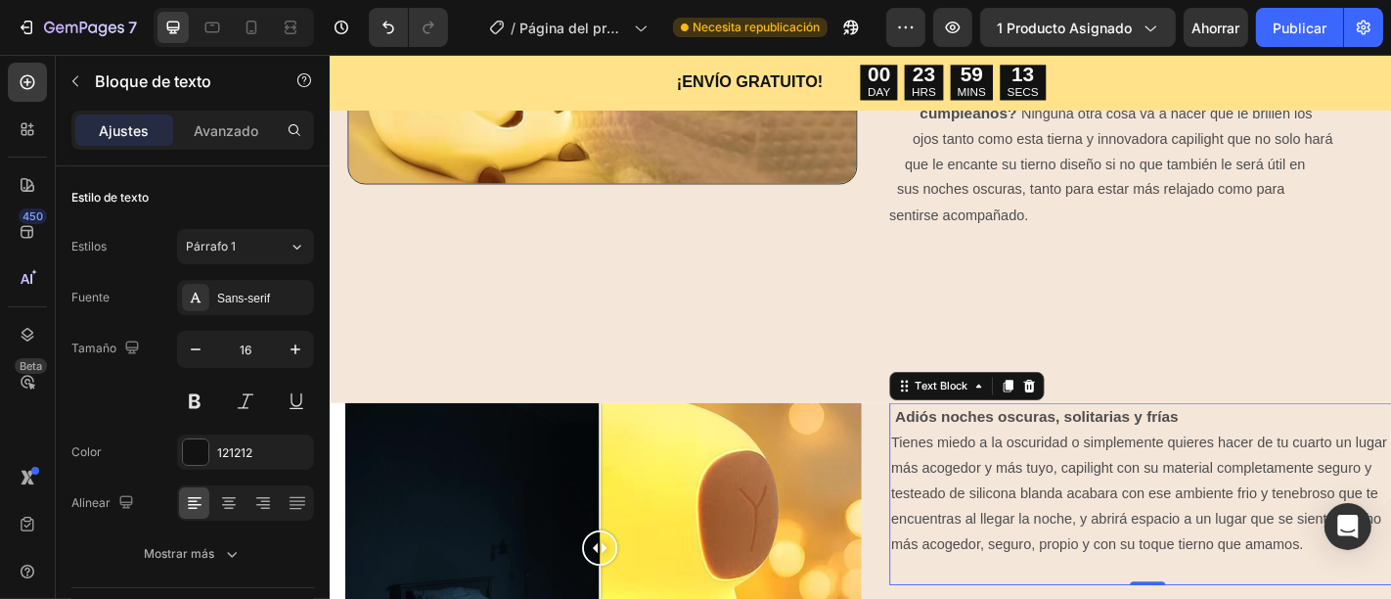
click at [1390, 474] on span "Tienes miedo a la oscuridad o simplemente quieres hacer de tu cuarto un lugar" at bounding box center [1224, 482] width 549 height 17
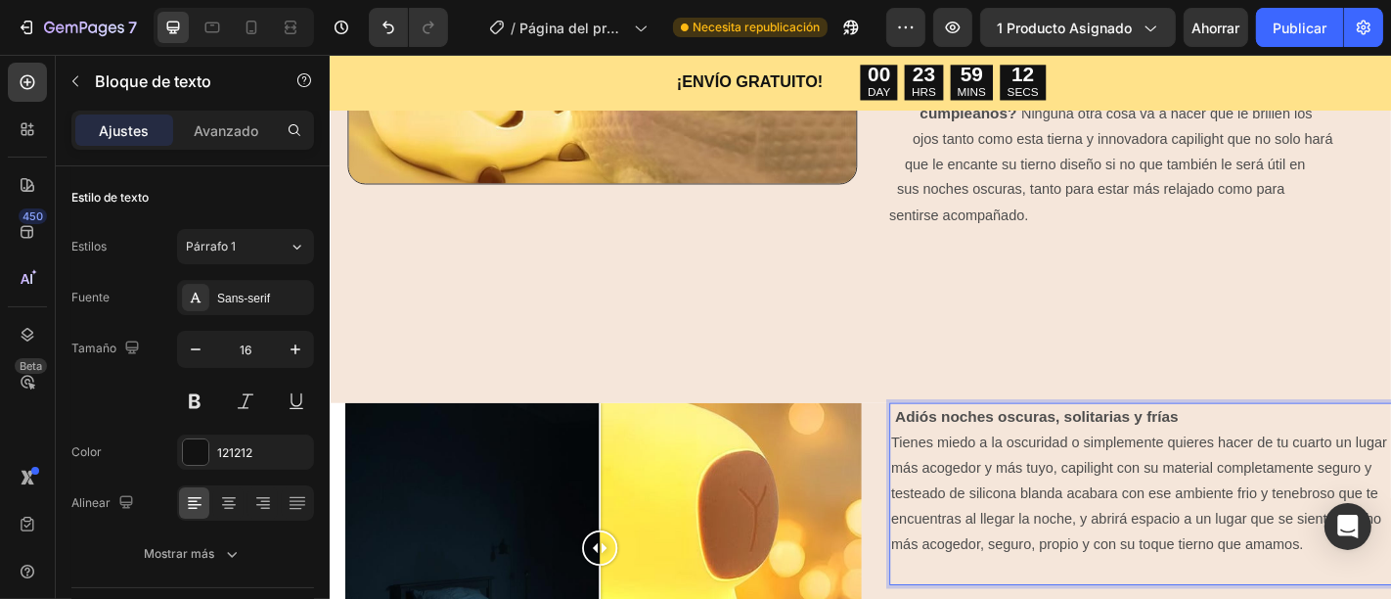
click at [1390, 474] on span "Tienes miedo a la oscuridad o simplemente quieres hacer de tu cuarto un lugar" at bounding box center [1224, 482] width 549 height 17
click at [934, 439] on div "Image Comparison Adiós noches oscuras, solitarias y frías Tienes miedo a la osc…" at bounding box center [932, 600] width 1174 height 322
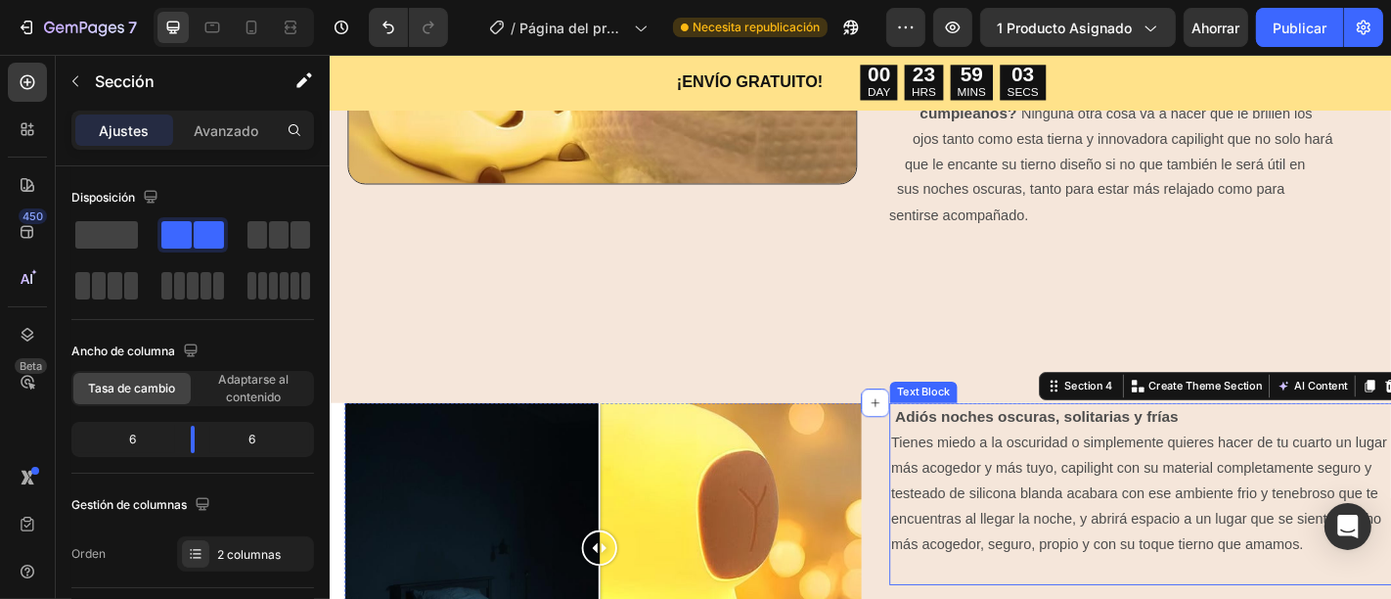
click at [954, 445] on strong "Adiós noches oscuras, solitarias y frías" at bounding box center [1110, 454] width 313 height 19
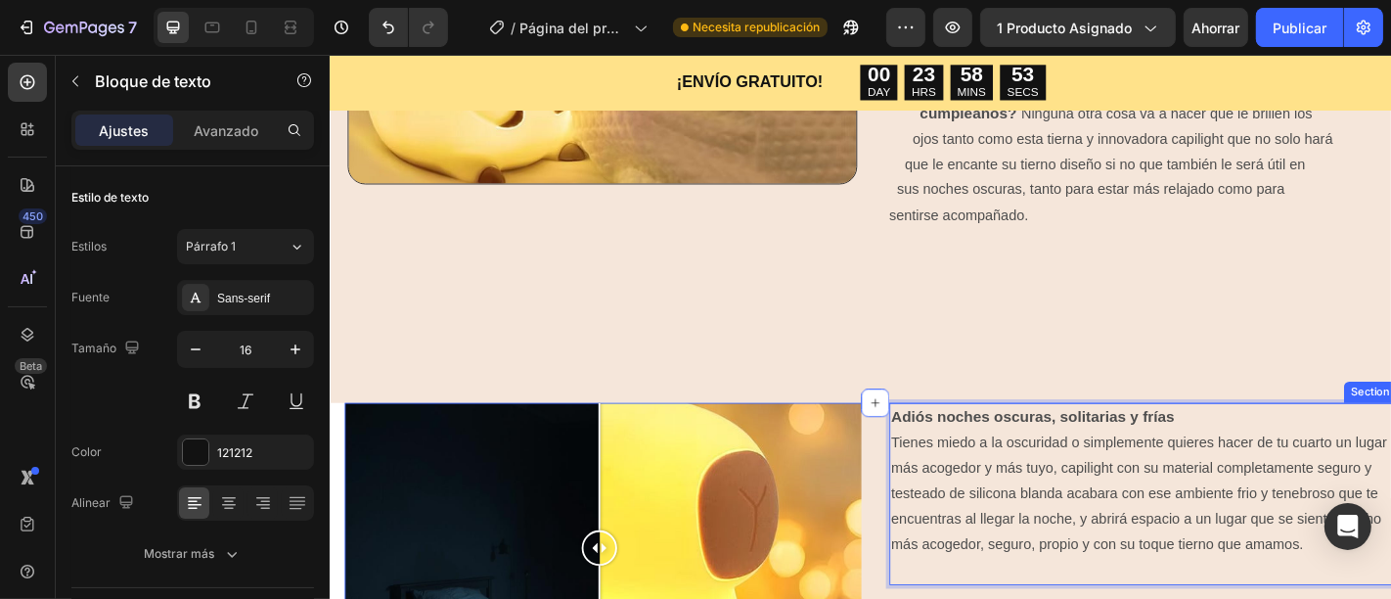
click at [934, 443] on div "Image Comparison Adiós noches oscuras, solitarias y frías Tienes miedo a la osc…" at bounding box center [932, 600] width 1174 height 322
click at [1196, 598] on div "Adiós noches oscuras, solitarias y frías Tienes miedo a la oscuridad o simpleme…" at bounding box center [1233, 600] width 571 height 322
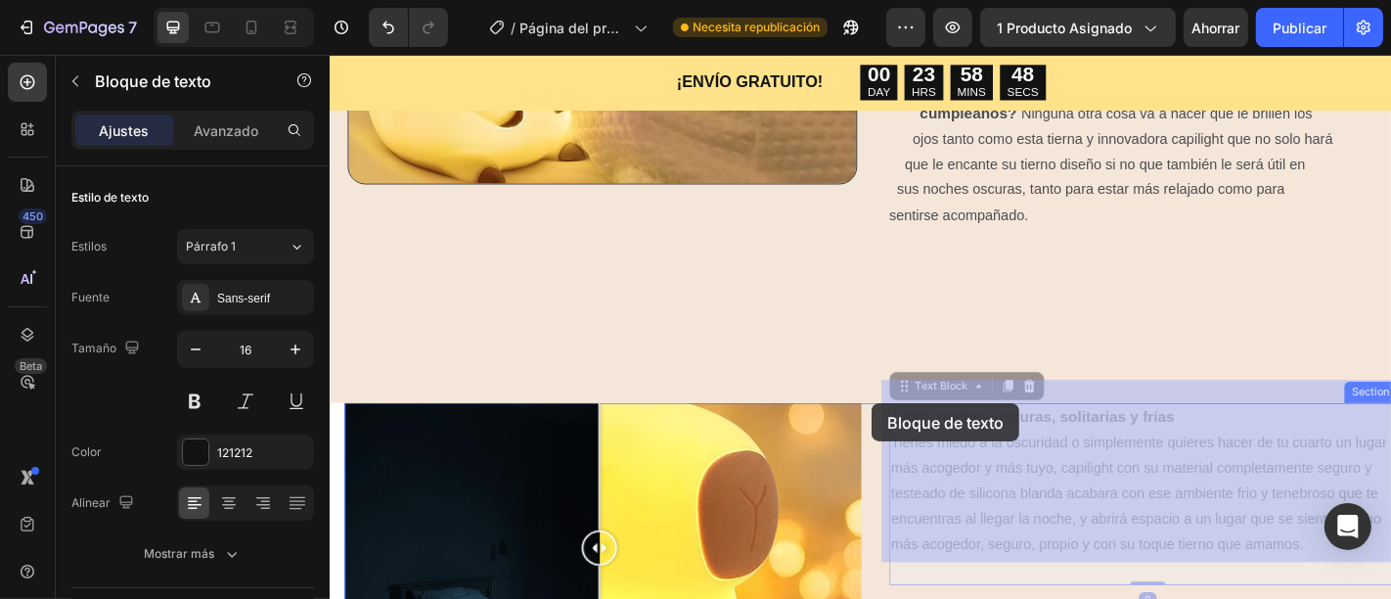
drag, startPoint x: 1289, startPoint y: 432, endPoint x: 929, endPoint y: 438, distance: 359.9
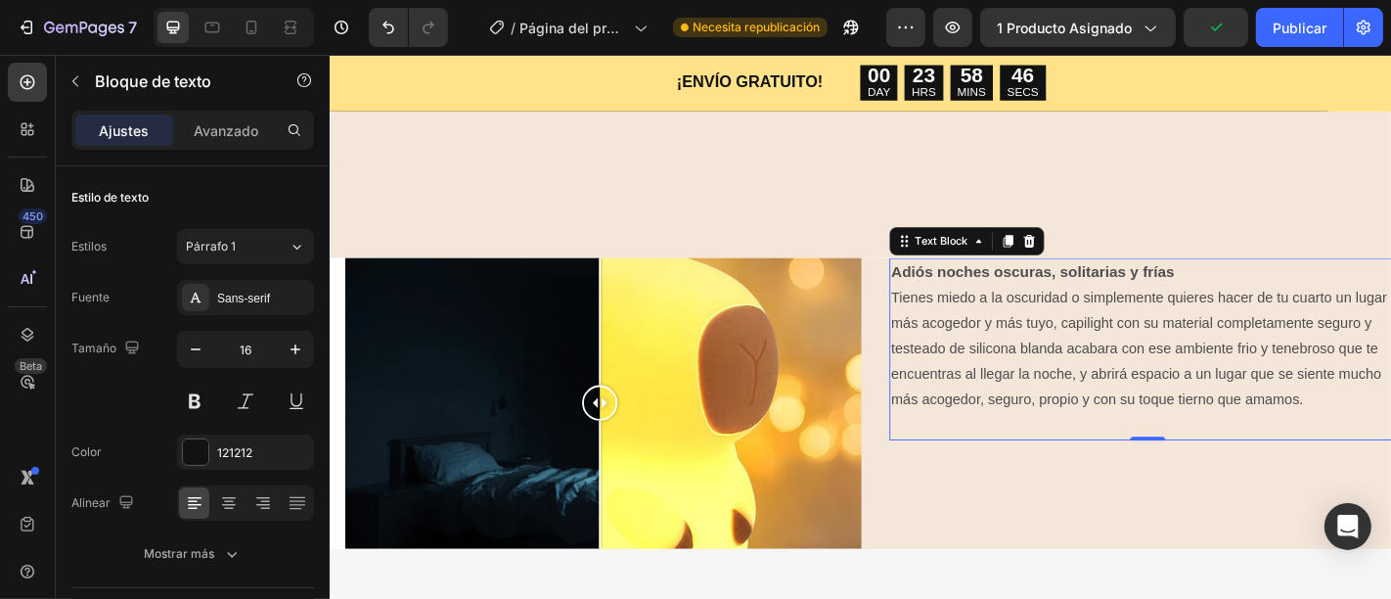
scroll to position [1561, 0]
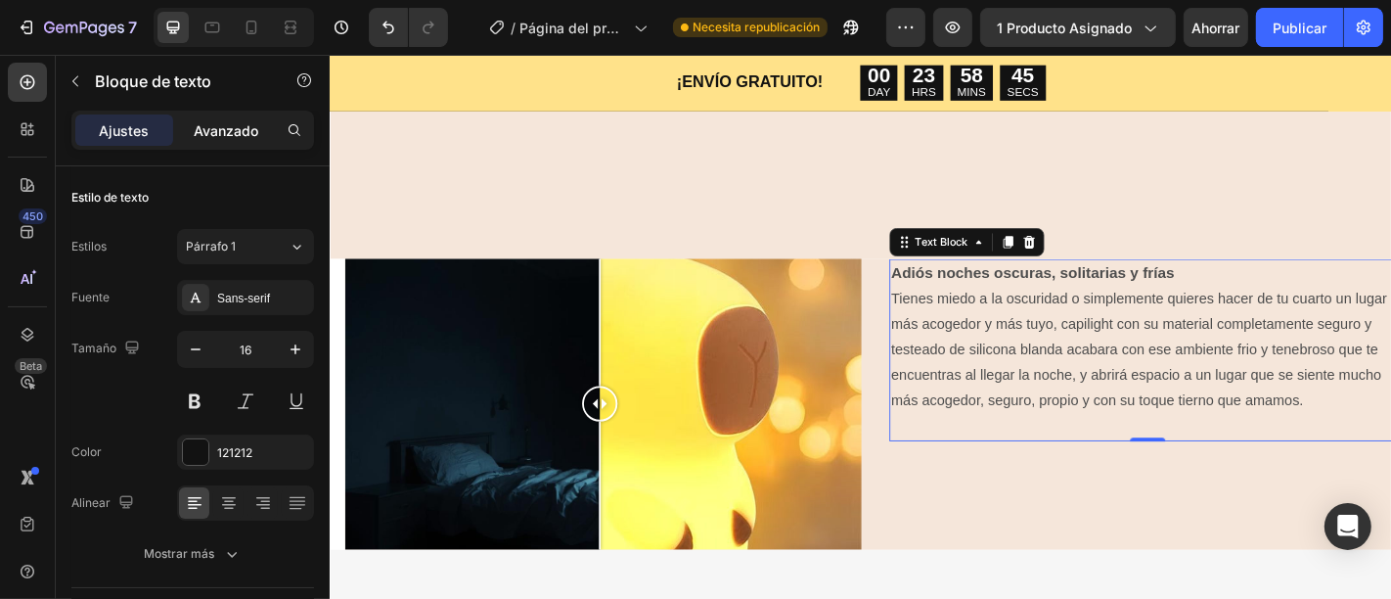
click at [214, 122] on font "Avanzado" at bounding box center [226, 130] width 65 height 17
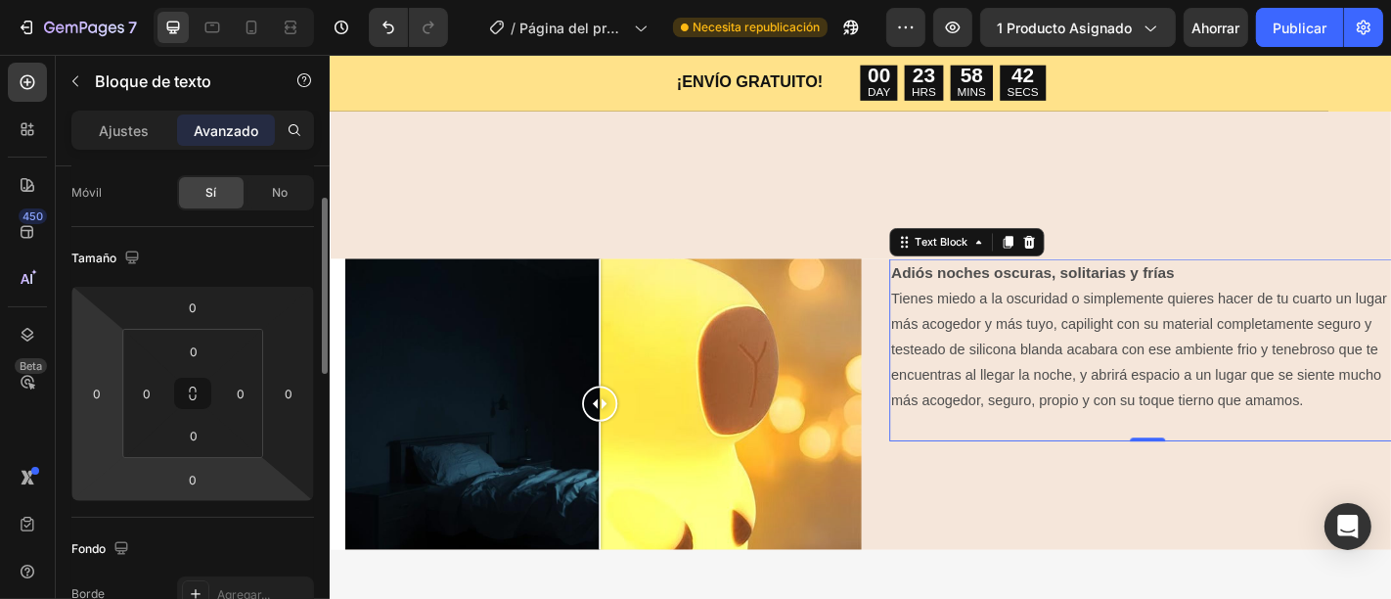
scroll to position [126, 0]
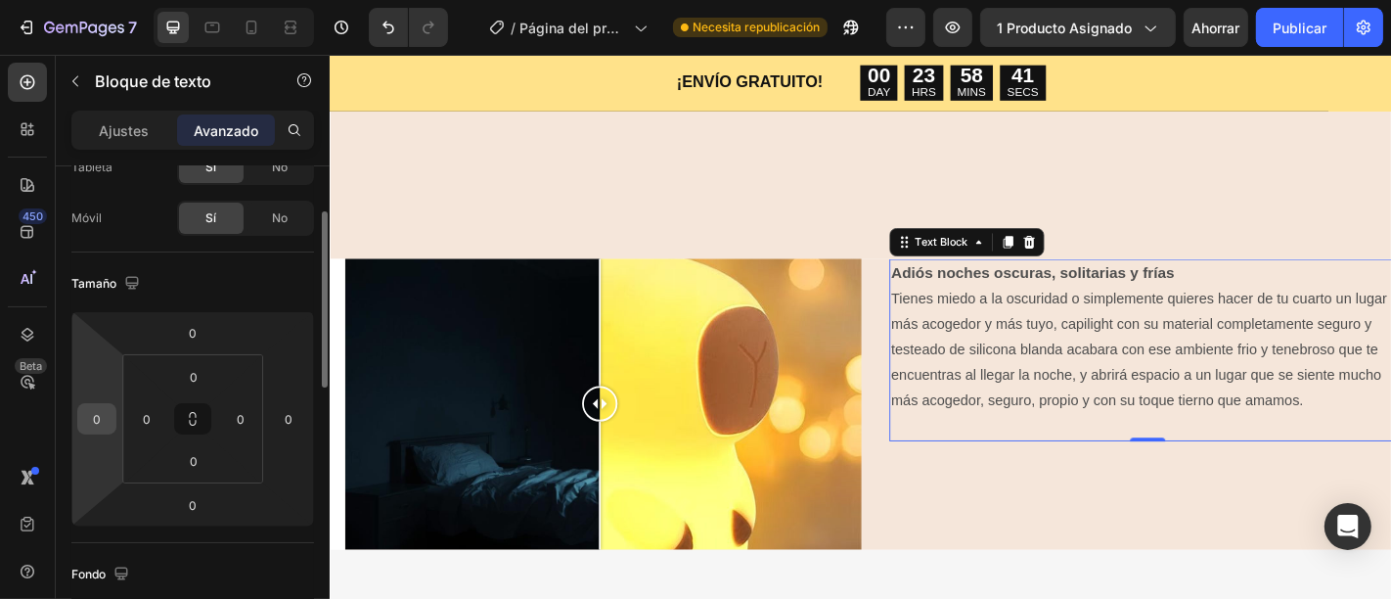
click at [97, 418] on input "0" at bounding box center [96, 418] width 29 height 29
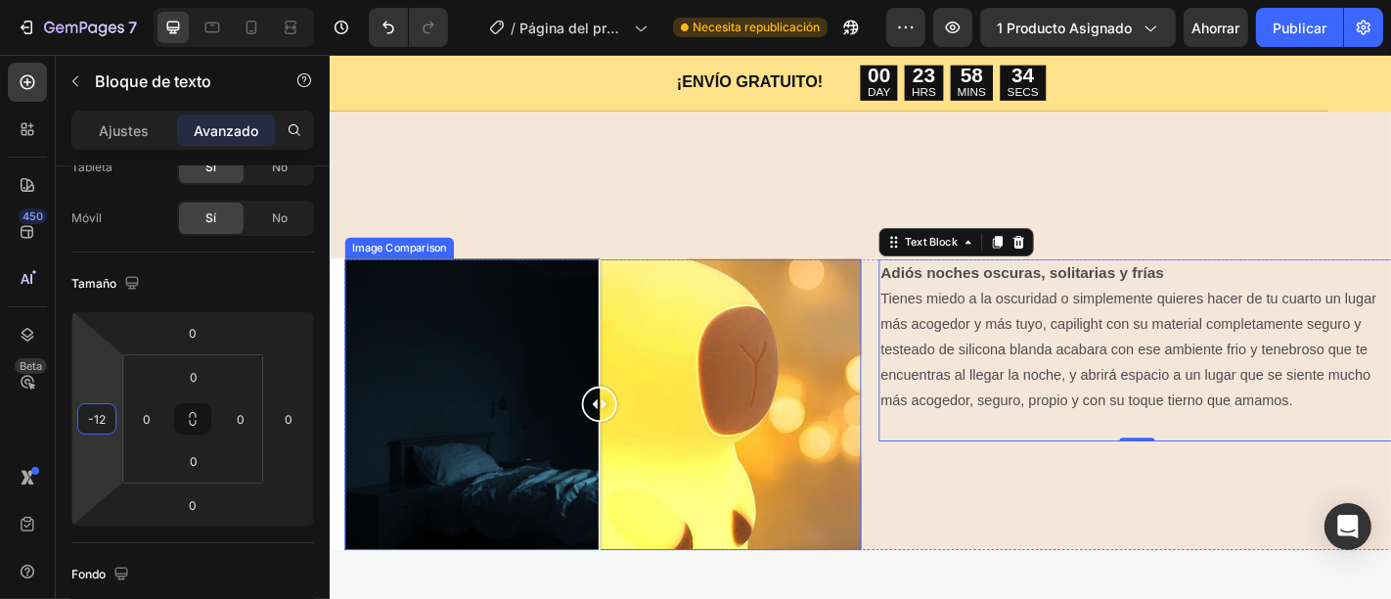
type input "-13"
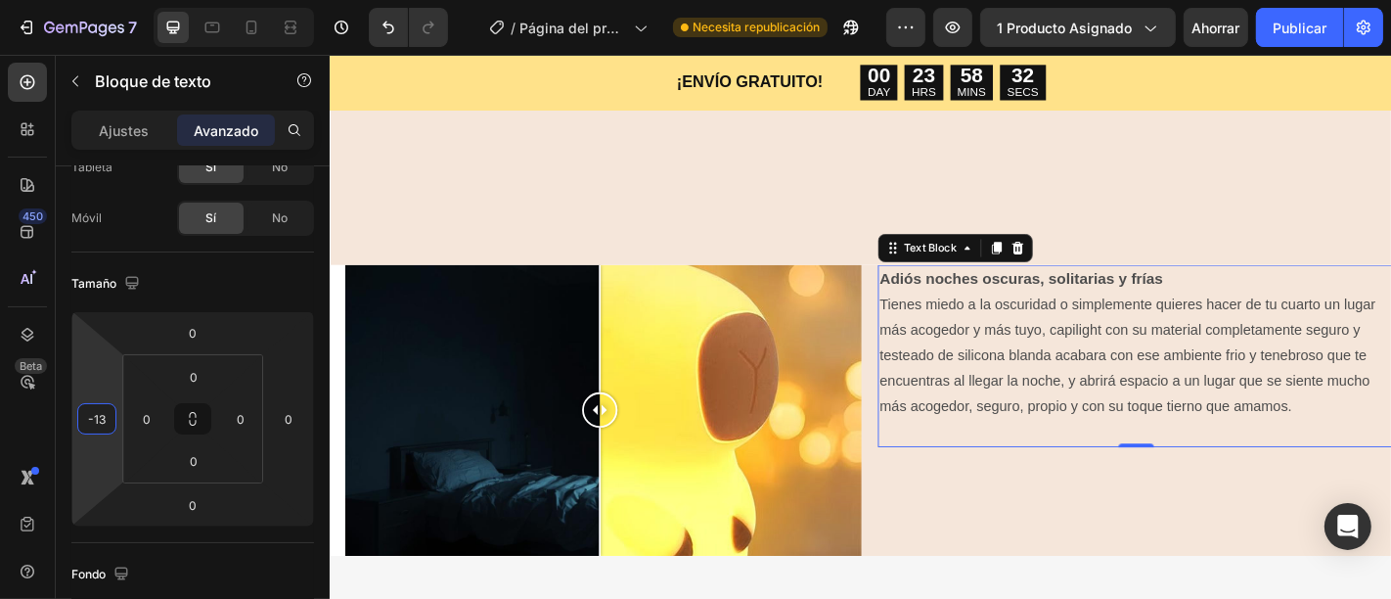
scroll to position [1556, 0]
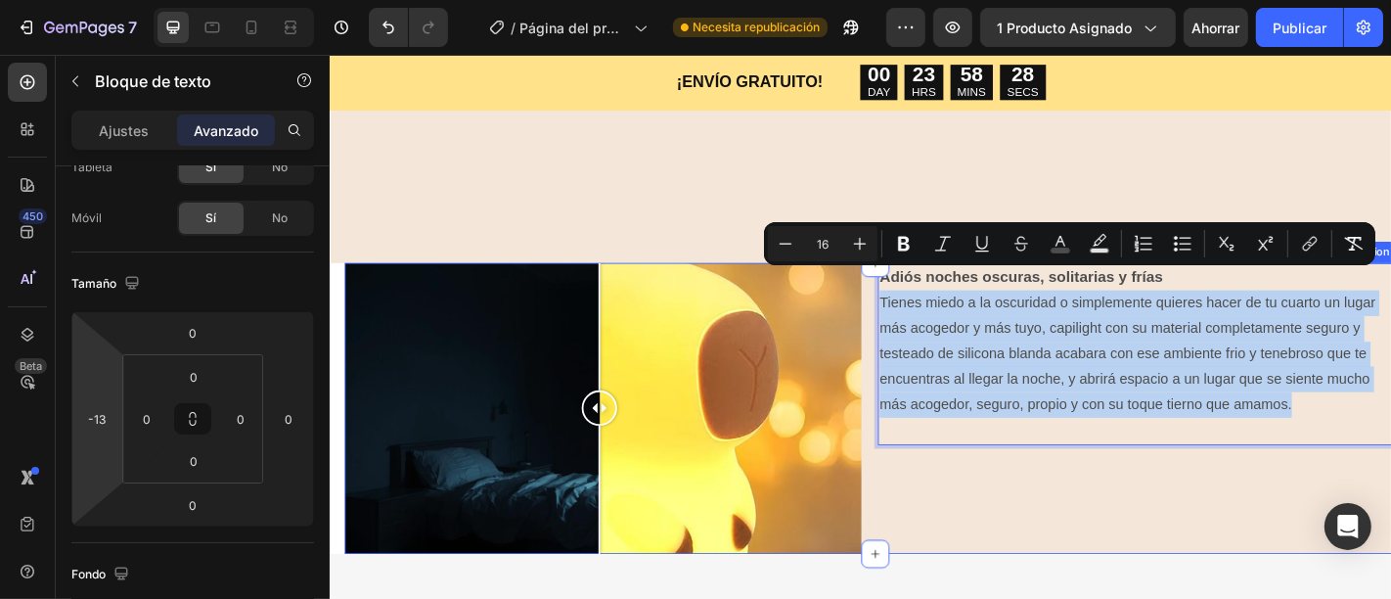
type input "17"
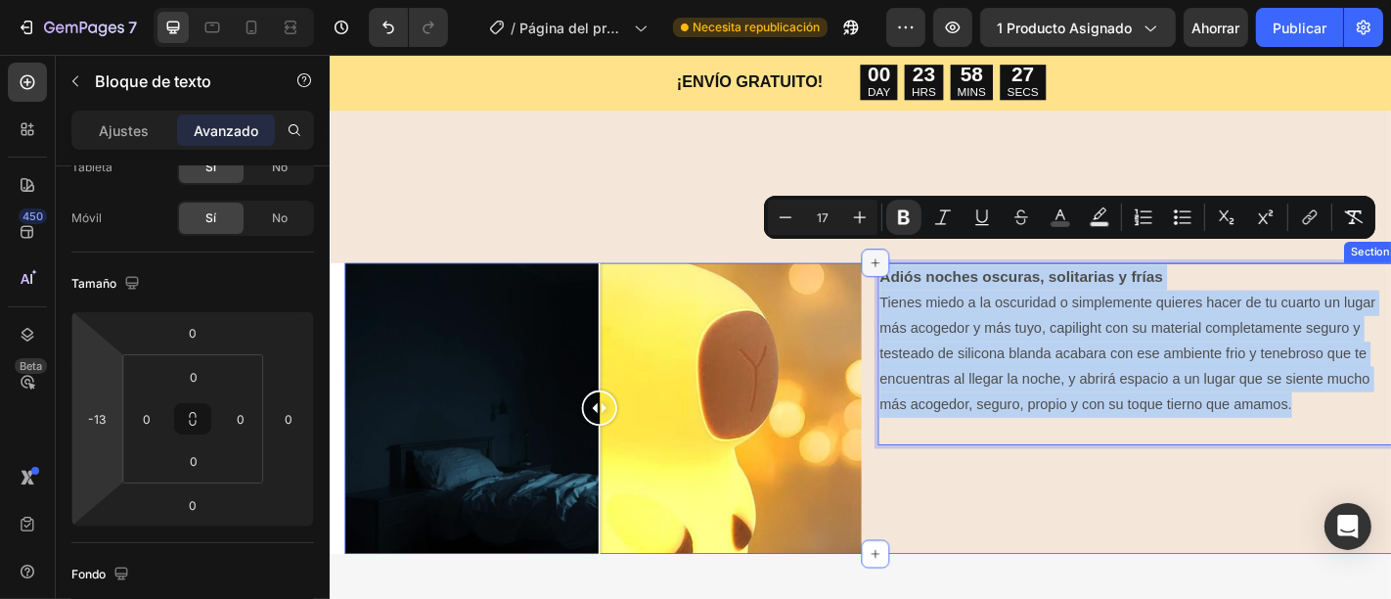
drag, startPoint x: 1400, startPoint y: 421, endPoint x: 923, endPoint y: 269, distance: 500.7
click at [923, 285] on div "Image Comparison Adiós noches oscuras, solitarias y frías Tienes miedo a la osc…" at bounding box center [932, 446] width 1174 height 322
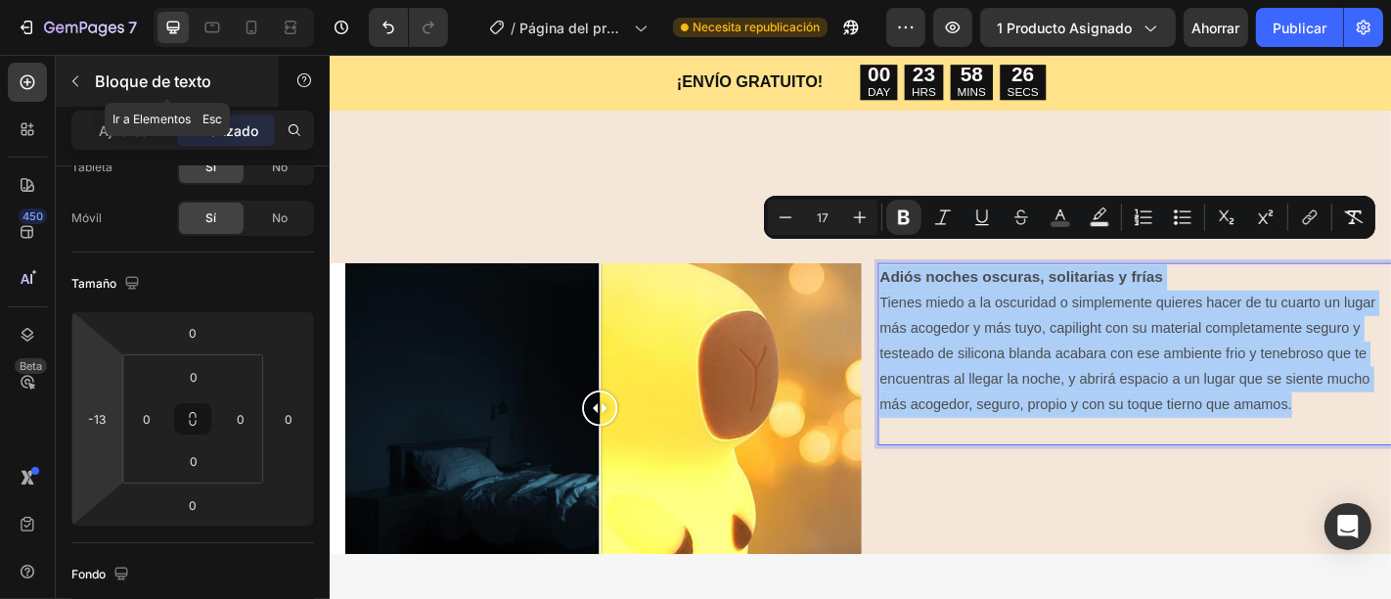
click at [81, 74] on icon "button" at bounding box center [75, 81] width 16 height 16
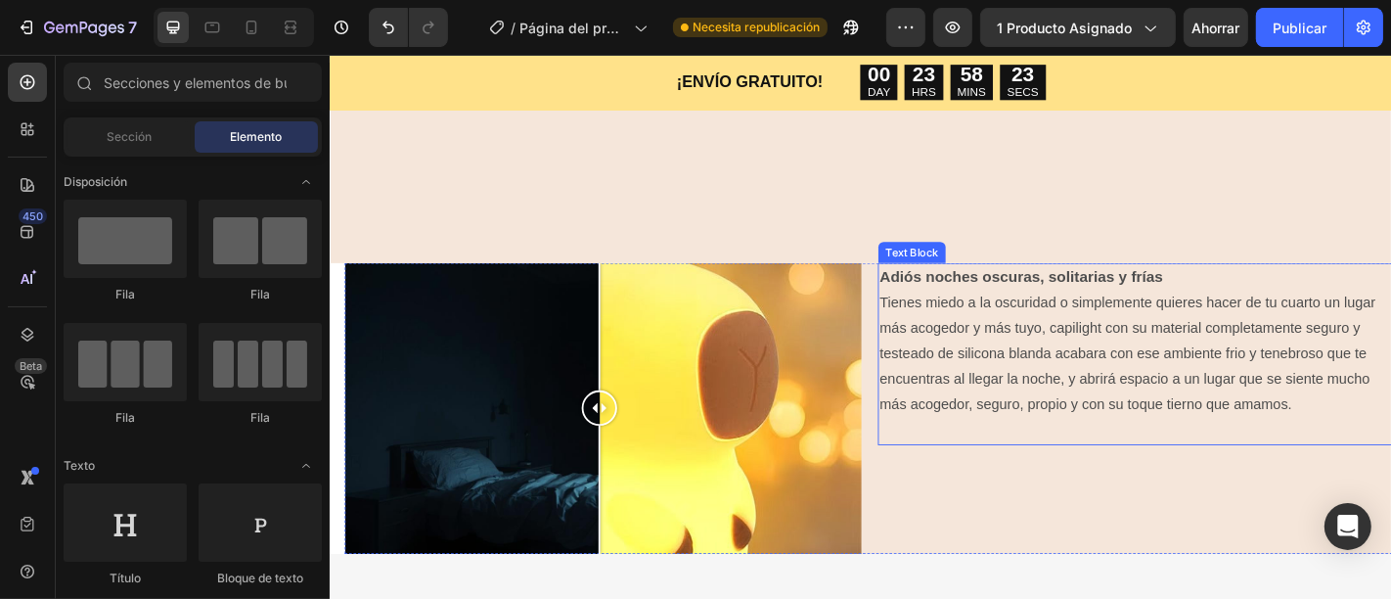
click at [1039, 343] on p "más acogedor y más tuyo, capilight con su material completamente seguro y teste…" at bounding box center [1220, 399] width 567 height 112
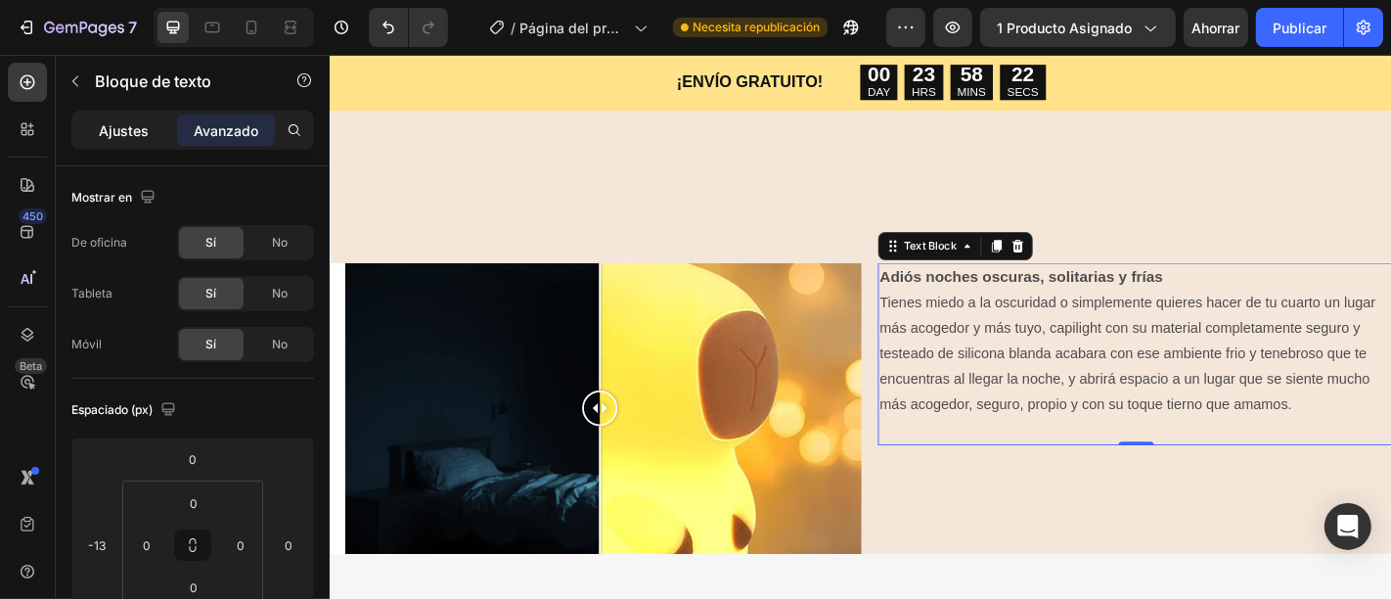
click at [149, 141] on div "Ajustes" at bounding box center [124, 129] width 98 height 31
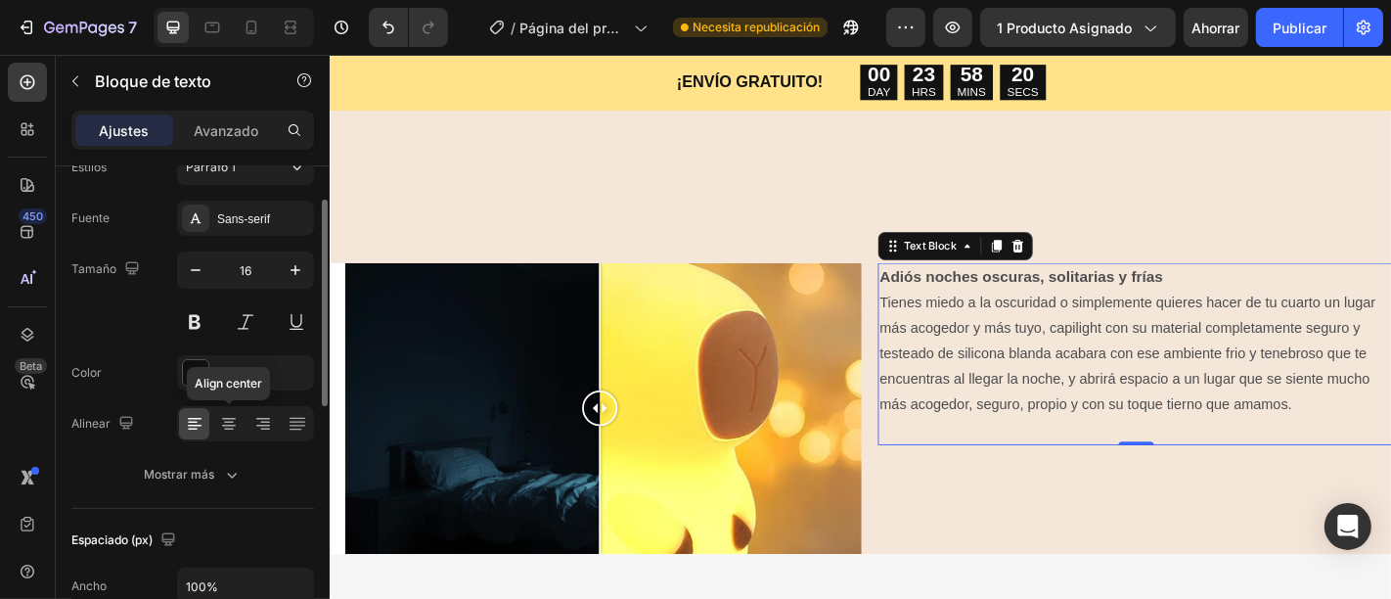
scroll to position [78, 0]
click at [259, 219] on font "Sans-serif" at bounding box center [243, 220] width 53 height 14
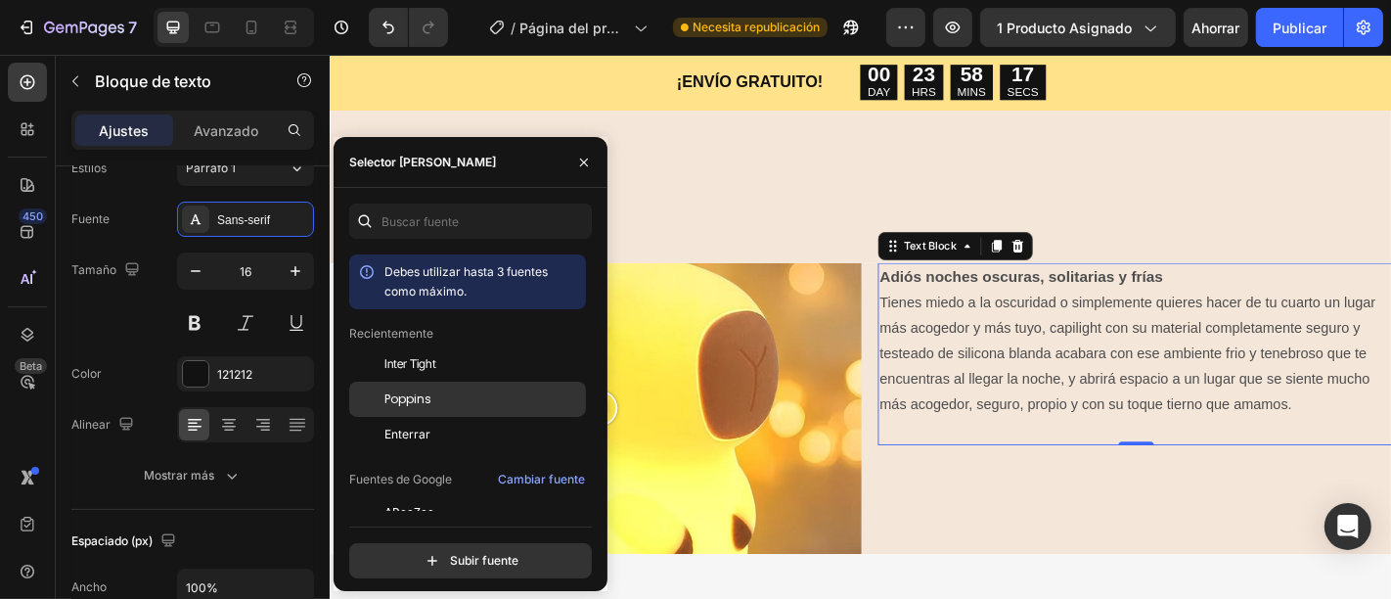
click at [493, 388] on div "Poppins" at bounding box center [467, 398] width 237 height 35
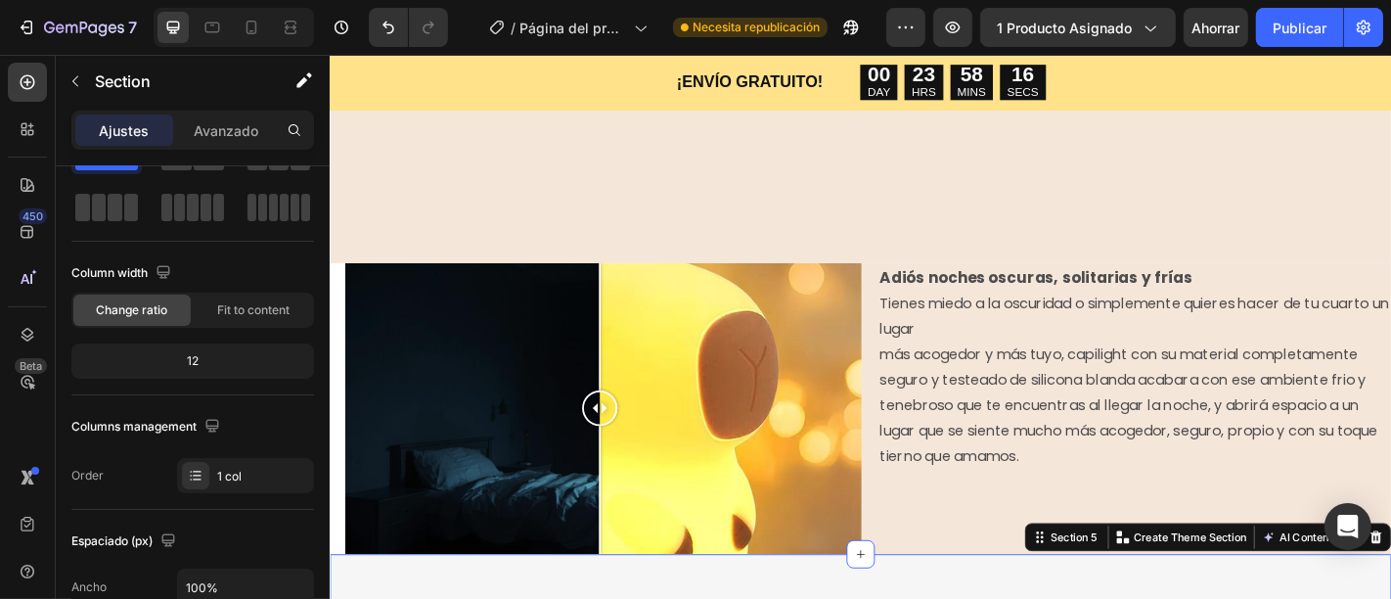
scroll to position [0, 0]
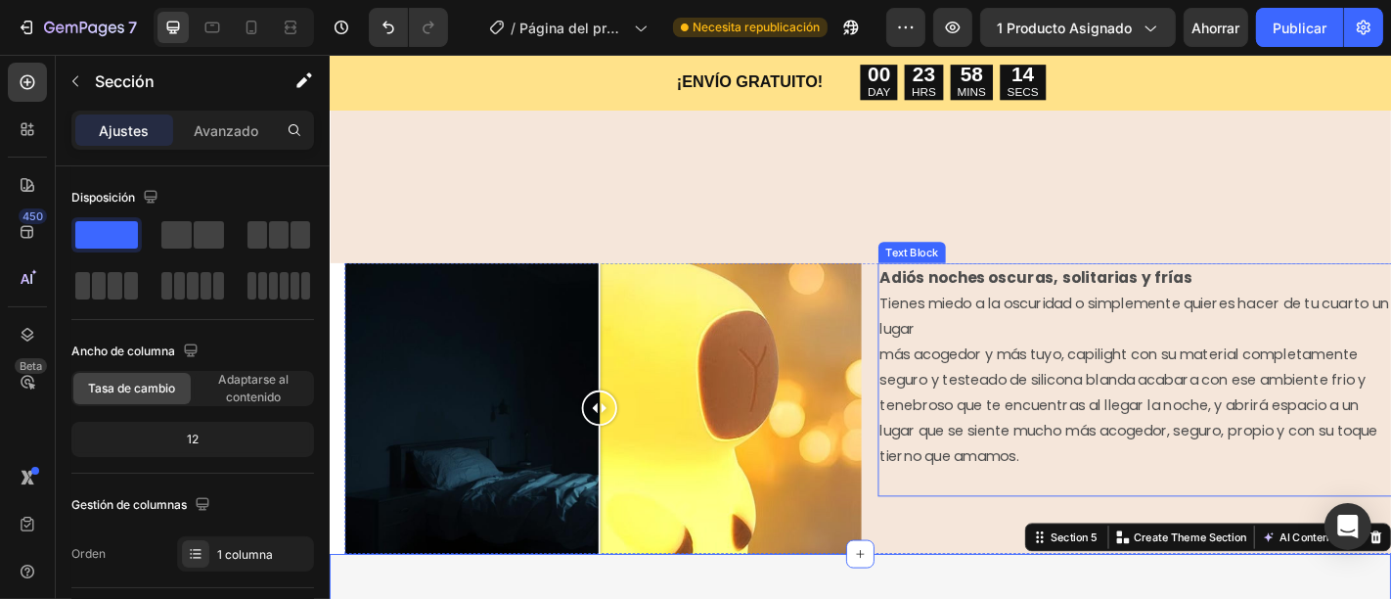
click at [1252, 453] on span "más acogedor y más tuyo, capilight con su material completamente seguro y teste…" at bounding box center [1212, 442] width 551 height 135
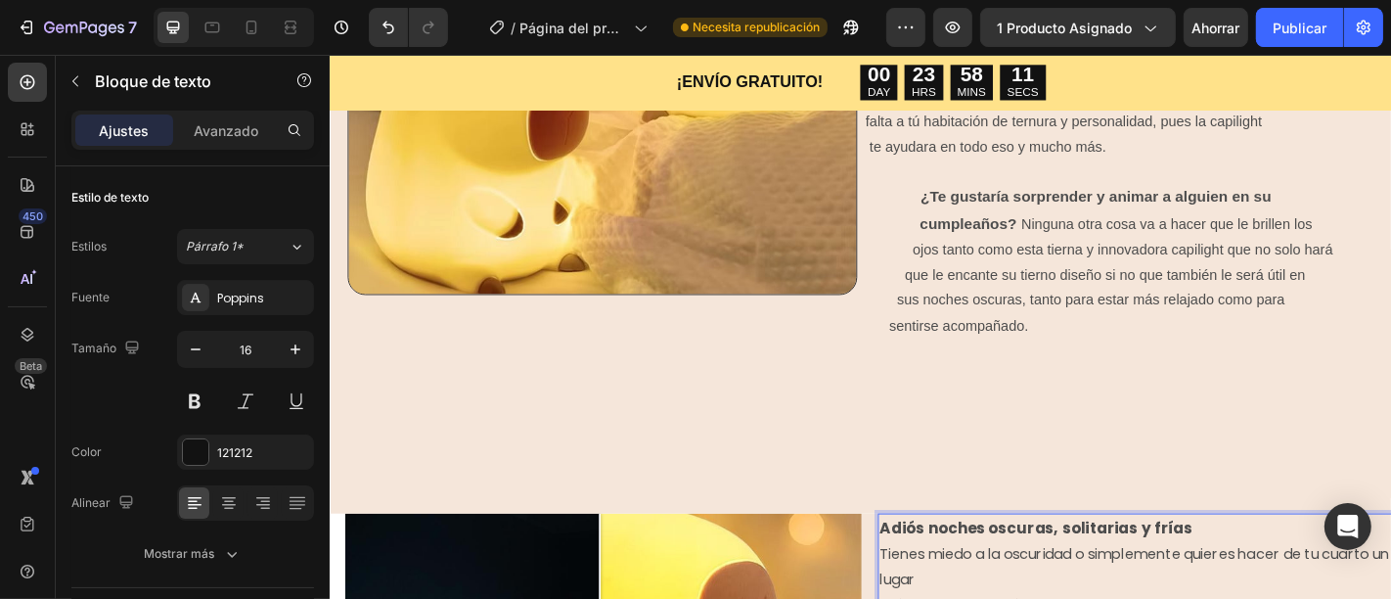
scroll to position [1285, 0]
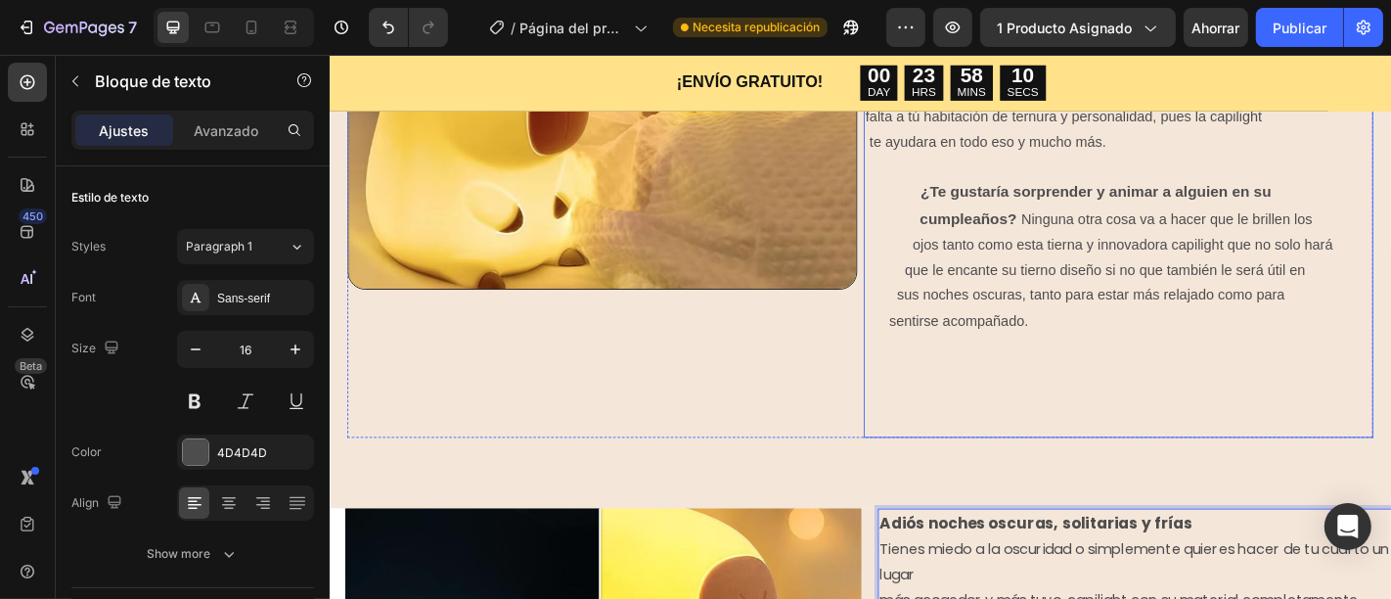
click at [1071, 200] on strong "¿Te gustaría sorprender y animar a alguien en su cumpleaños?" at bounding box center [1196, 221] width 551 height 48
click at [1074, 200] on strong "¿Te gustaría sorprender y animar a alguien en su cumpleaños?" at bounding box center [1196, 221] width 551 height 48
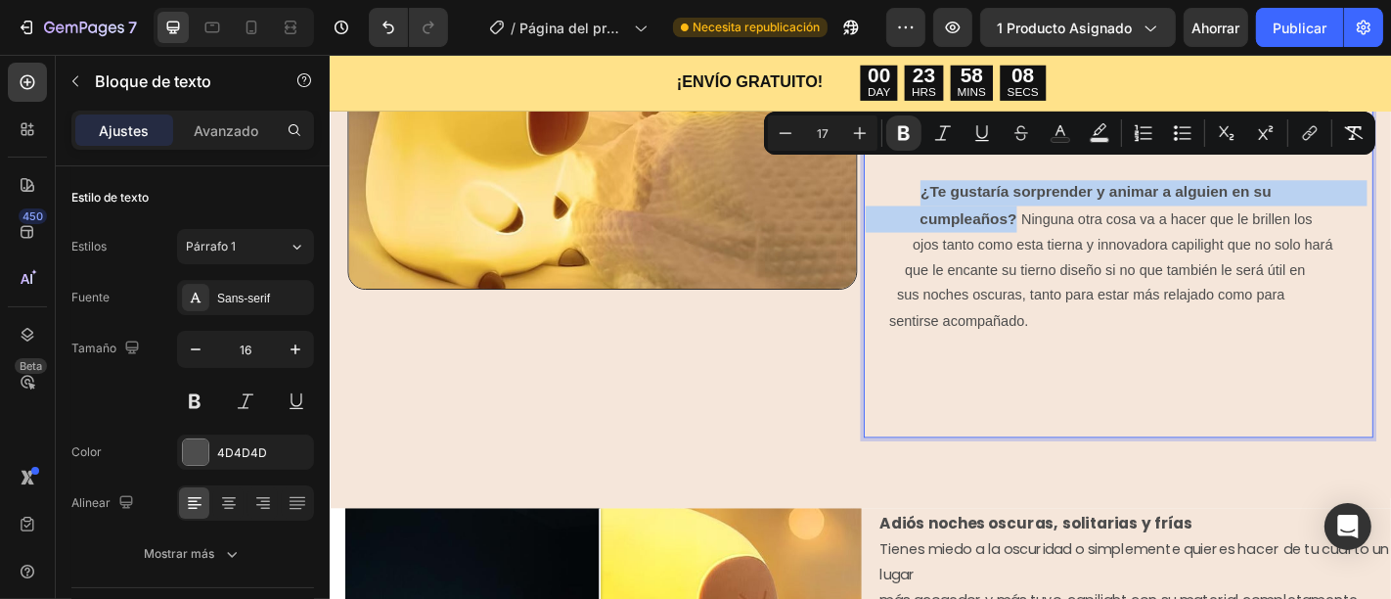
drag, startPoint x: 1080, startPoint y: 210, endPoint x: 978, endPoint y: 181, distance: 105.9
click at [978, 193] on p "¿Te gustaría sorprender y animar a alguien en su cumpleaños? Ninguna otra cosa …" at bounding box center [1200, 334] width 559 height 283
click at [980, 198] on p "¿Te gustaría sorprender y animar a alguien en su cumpleaños? Ninguna otra cosa …" at bounding box center [1200, 334] width 559 height 283
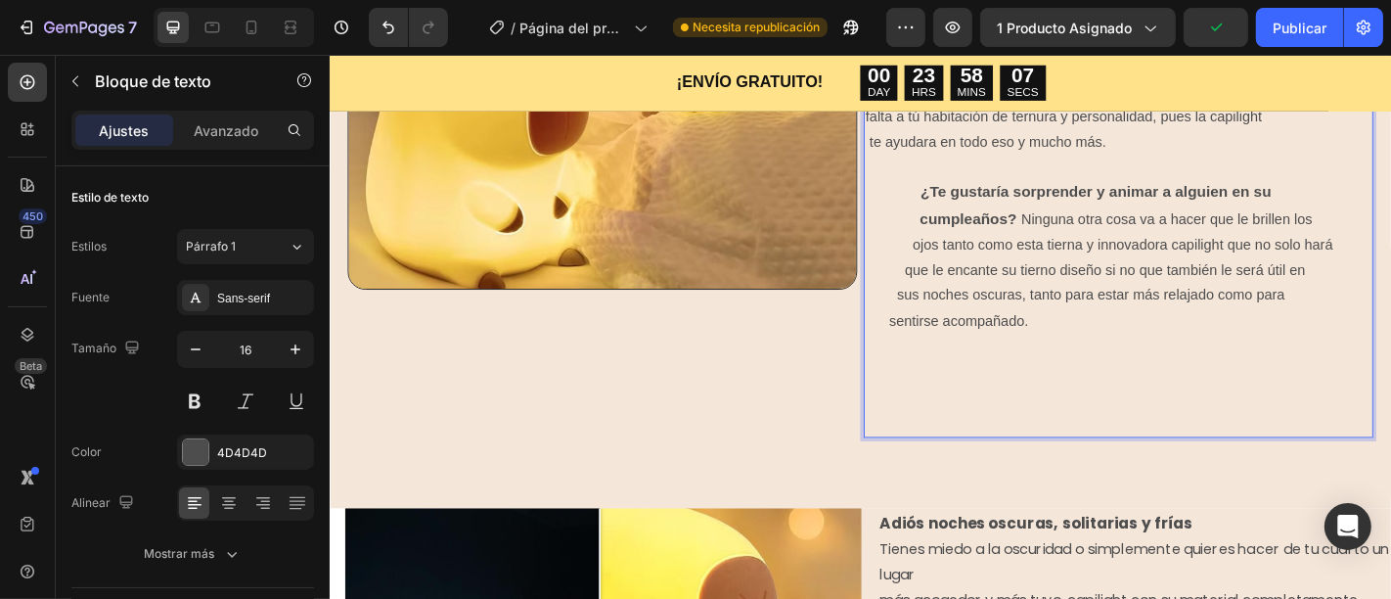
click at [1145, 340] on p "¿Te gustaría sorprender y animar a alguien en su cumpleaños? Ninguna otra cosa …" at bounding box center [1200, 334] width 559 height 283
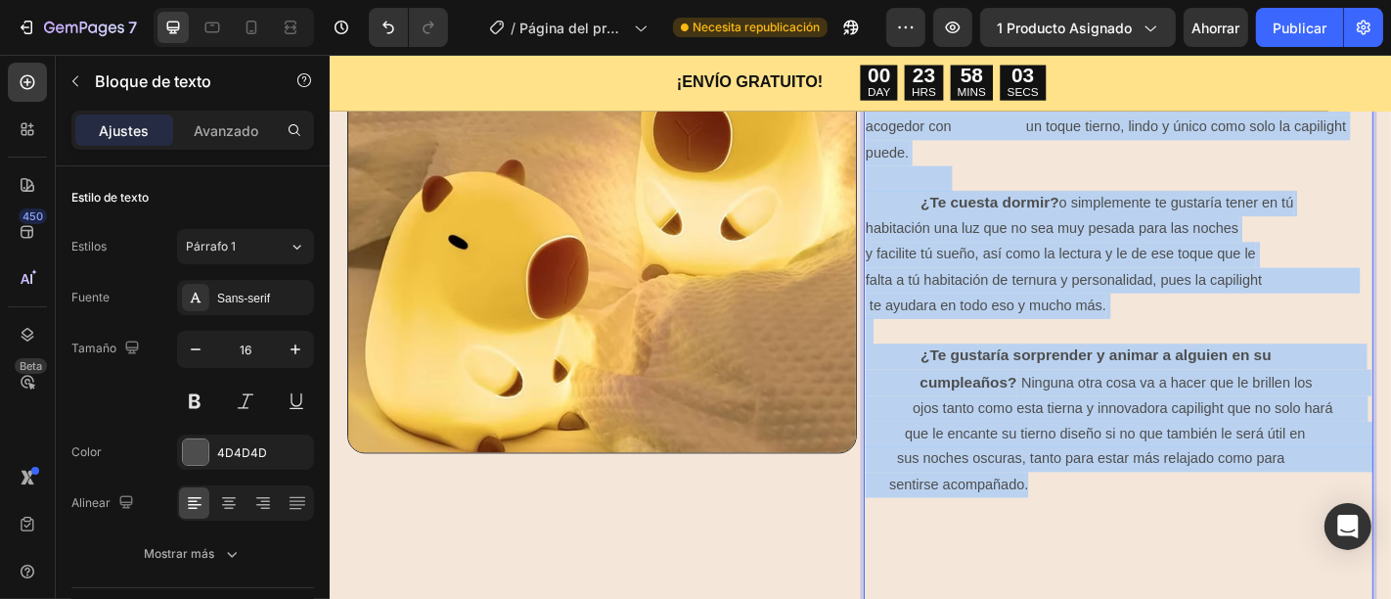
scroll to position [831, 0]
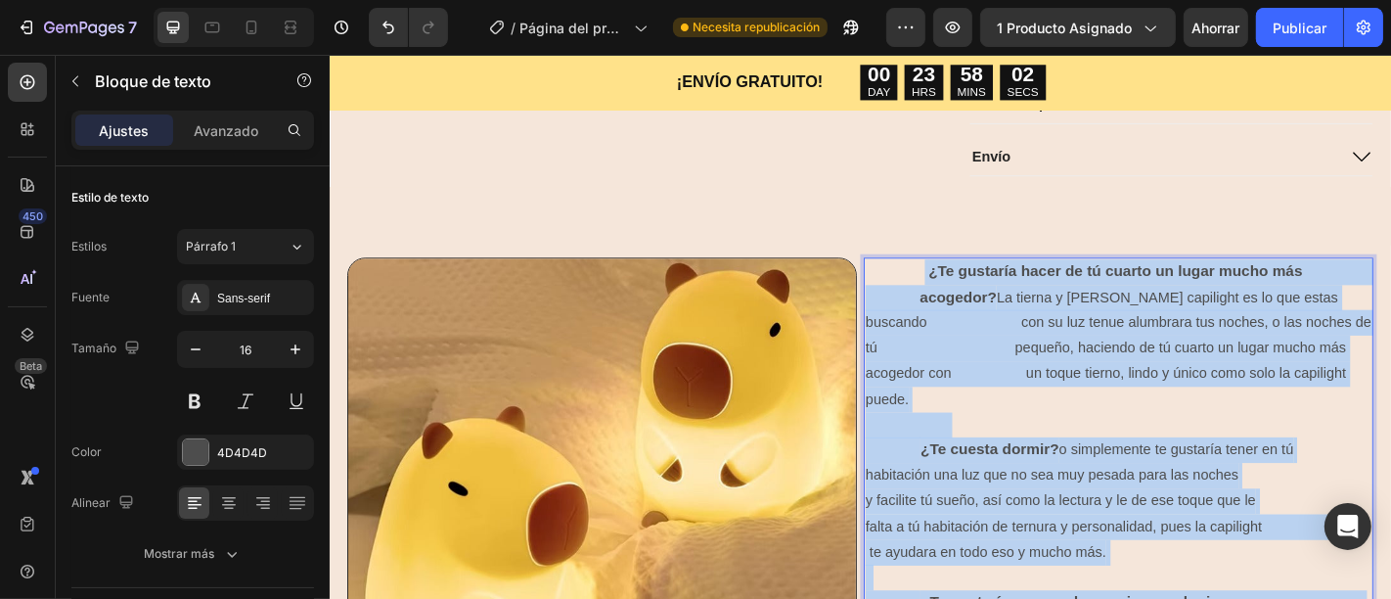
drag, startPoint x: 1174, startPoint y: 498, endPoint x: 976, endPoint y: 288, distance: 288.5
click at [976, 288] on div "¿Te gustaría hacer de tú cuarto un lugar mucho más acogedor? La tierna y linda …" at bounding box center [1200, 605] width 563 height 652
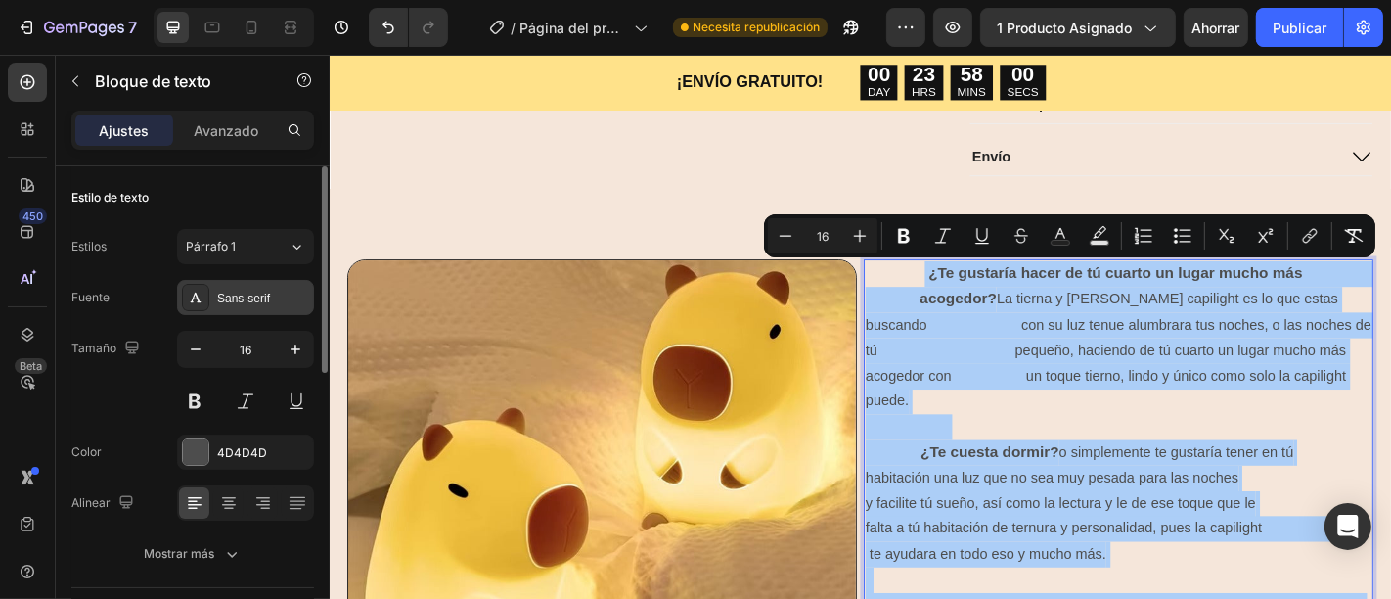
click at [285, 294] on div "Sans-serif" at bounding box center [263, 298] width 92 height 18
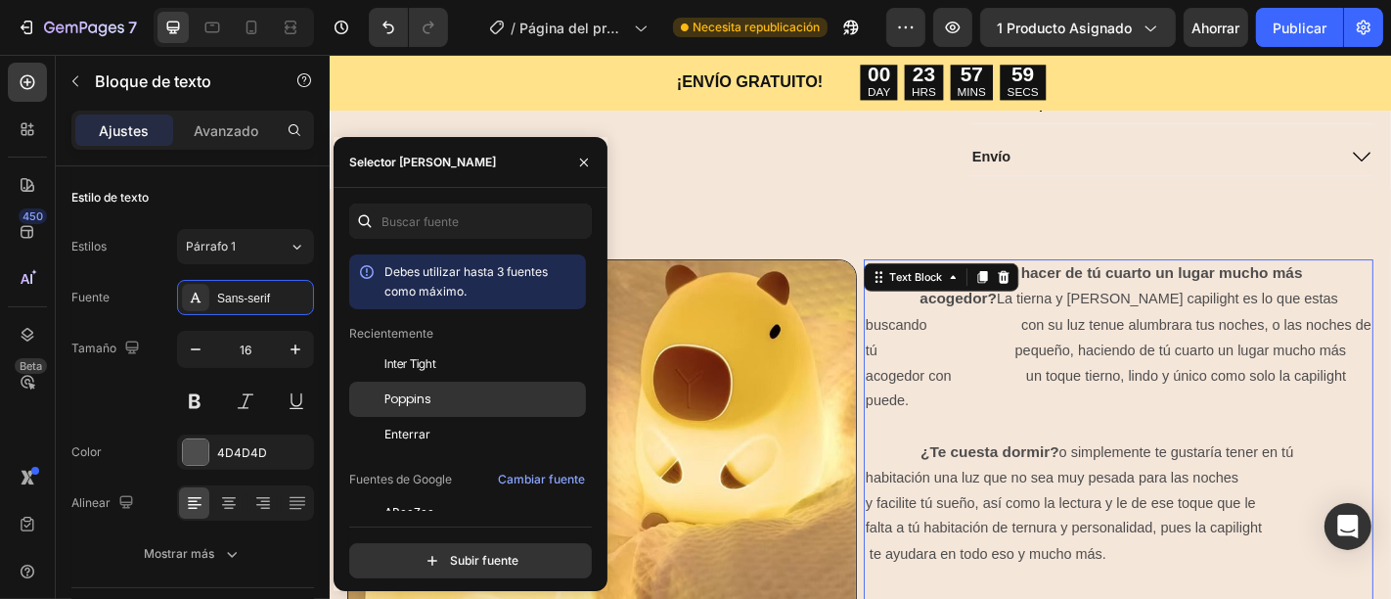
click at [430, 386] on div "Poppins" at bounding box center [467, 398] width 237 height 35
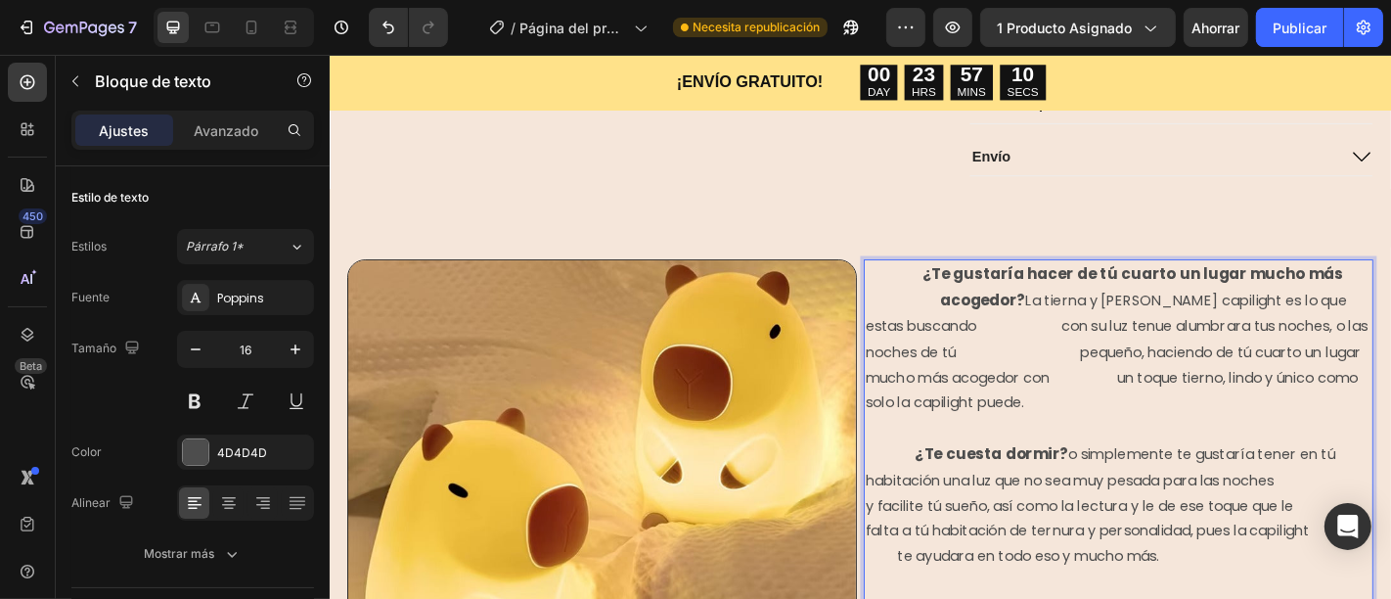
click at [1068, 326] on p "¿Te gustaría hacer de tú cuarto un lugar mucho más acogedor? La tierna y linda …" at bounding box center [1200, 383] width 559 height 200
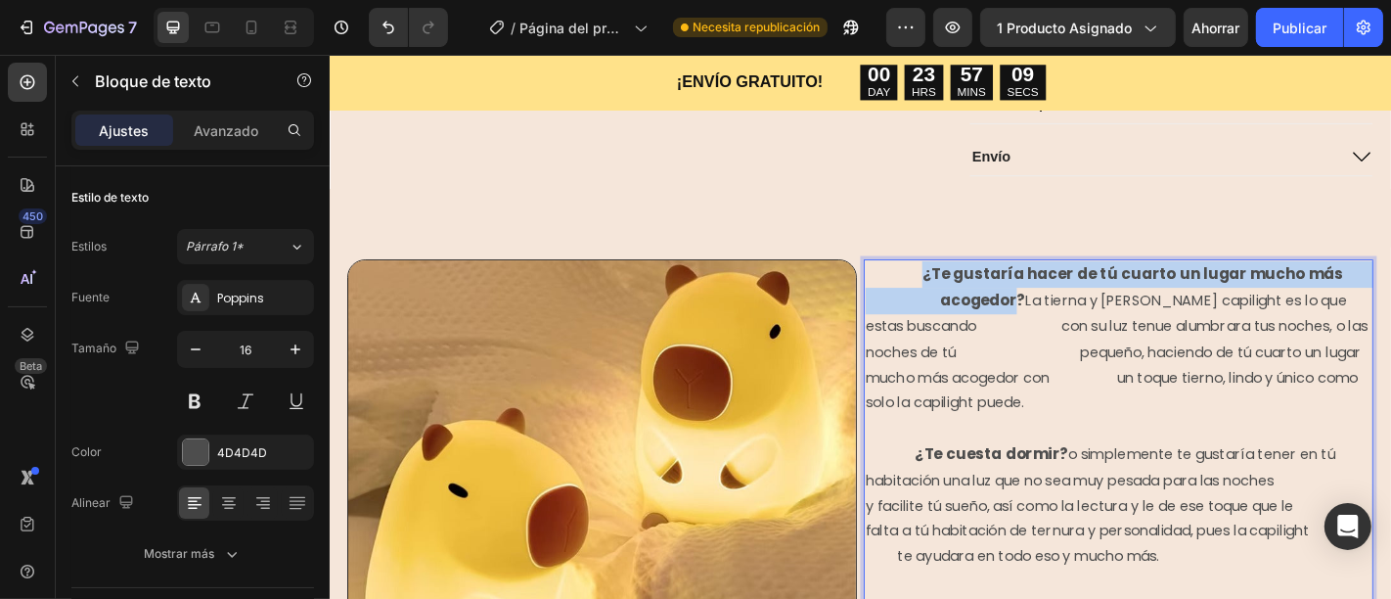
drag, startPoint x: 1065, startPoint y: 323, endPoint x: 979, endPoint y: 291, distance: 91.6
click at [979, 291] on strong "¿Te gustaría hacer de tú cuarto un lugar mucho más acogedor?" at bounding box center [1200, 311] width 559 height 53
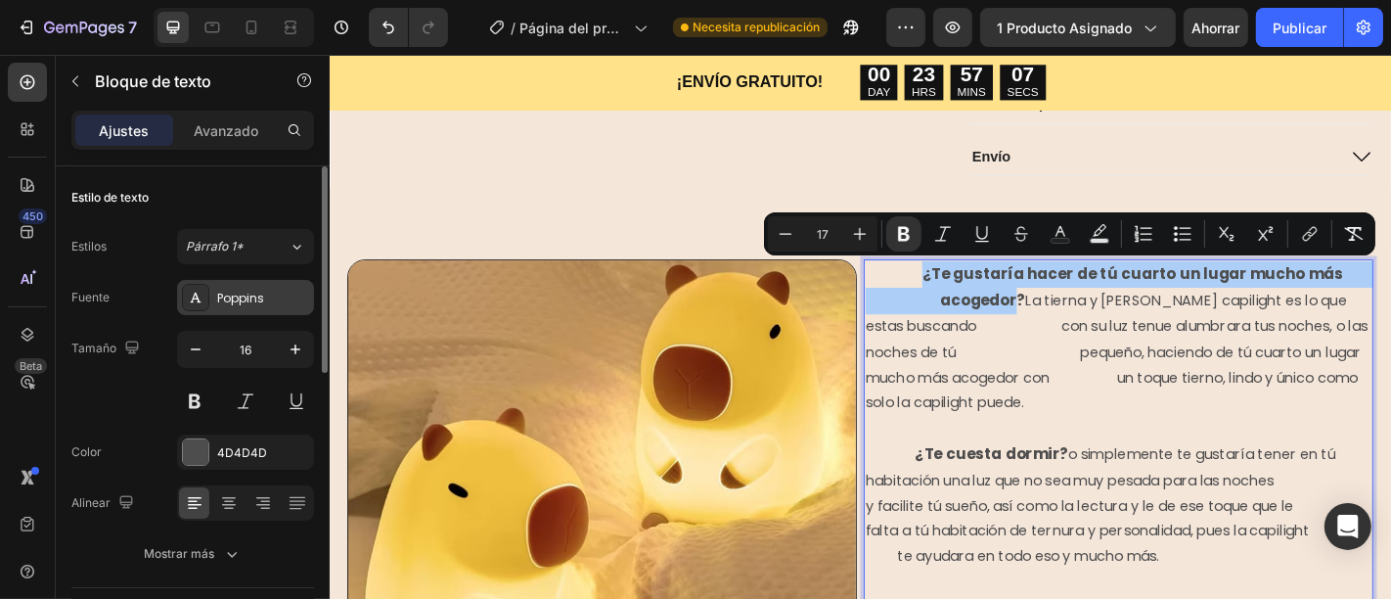
click at [262, 298] on font "Poppins" at bounding box center [240, 297] width 47 height 17
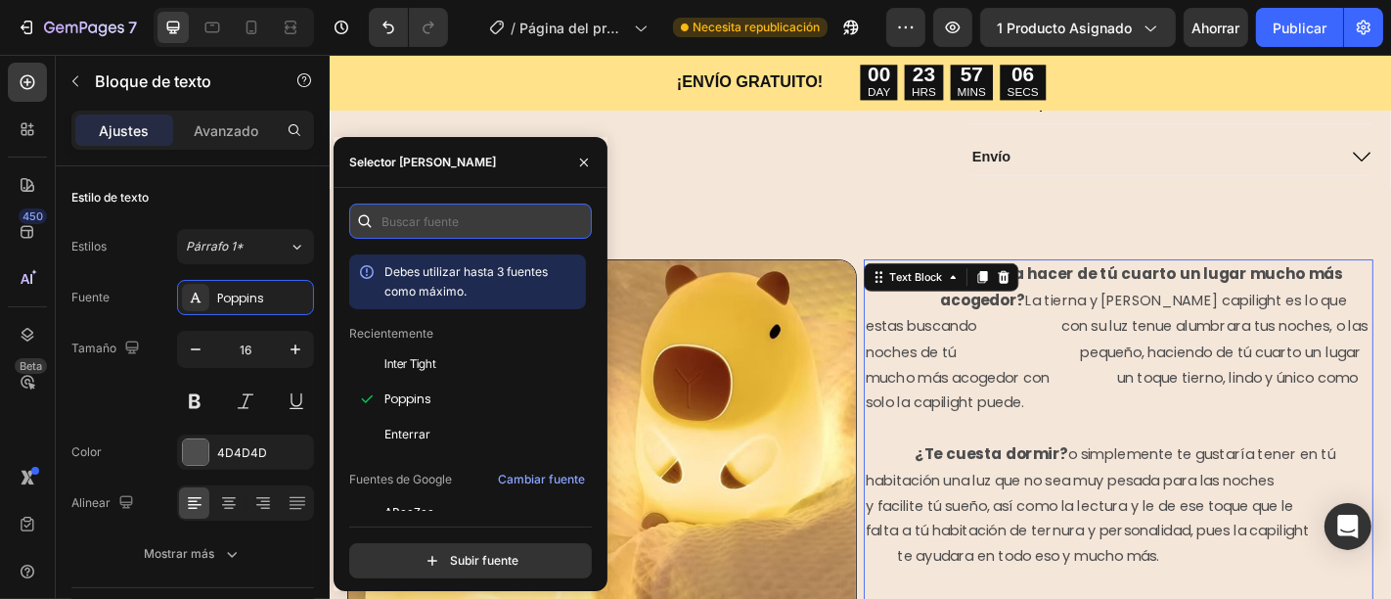
click at [472, 230] on input "text" at bounding box center [470, 220] width 243 height 35
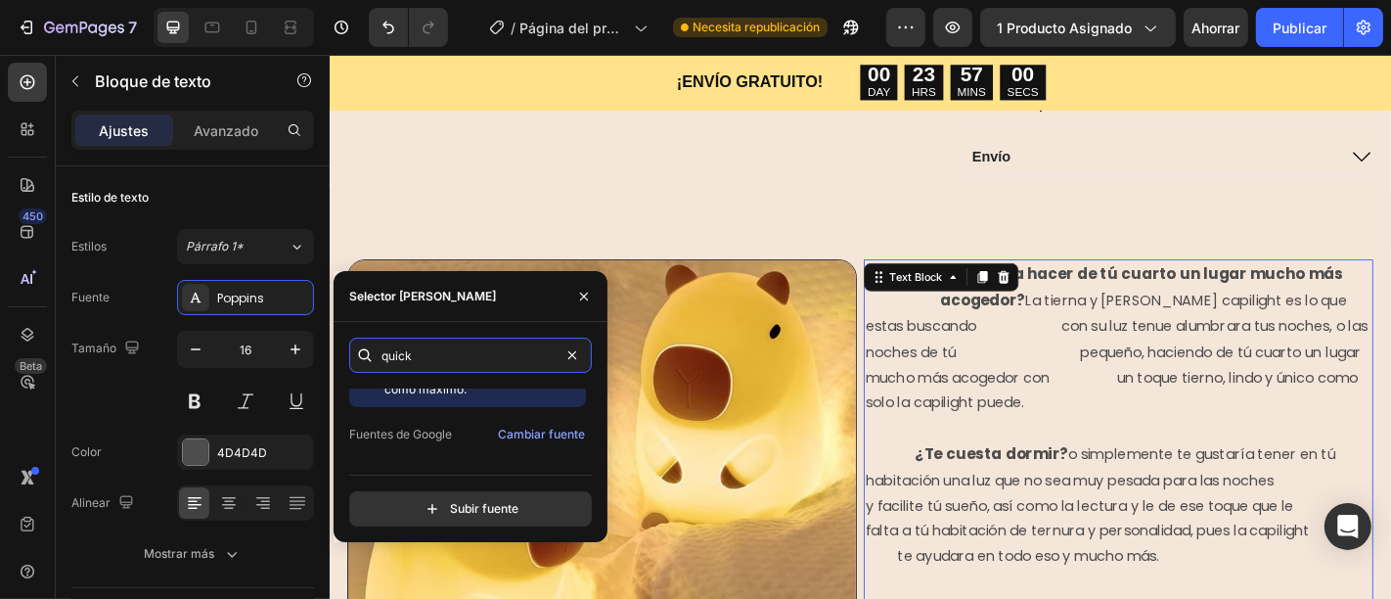
scroll to position [62, 0]
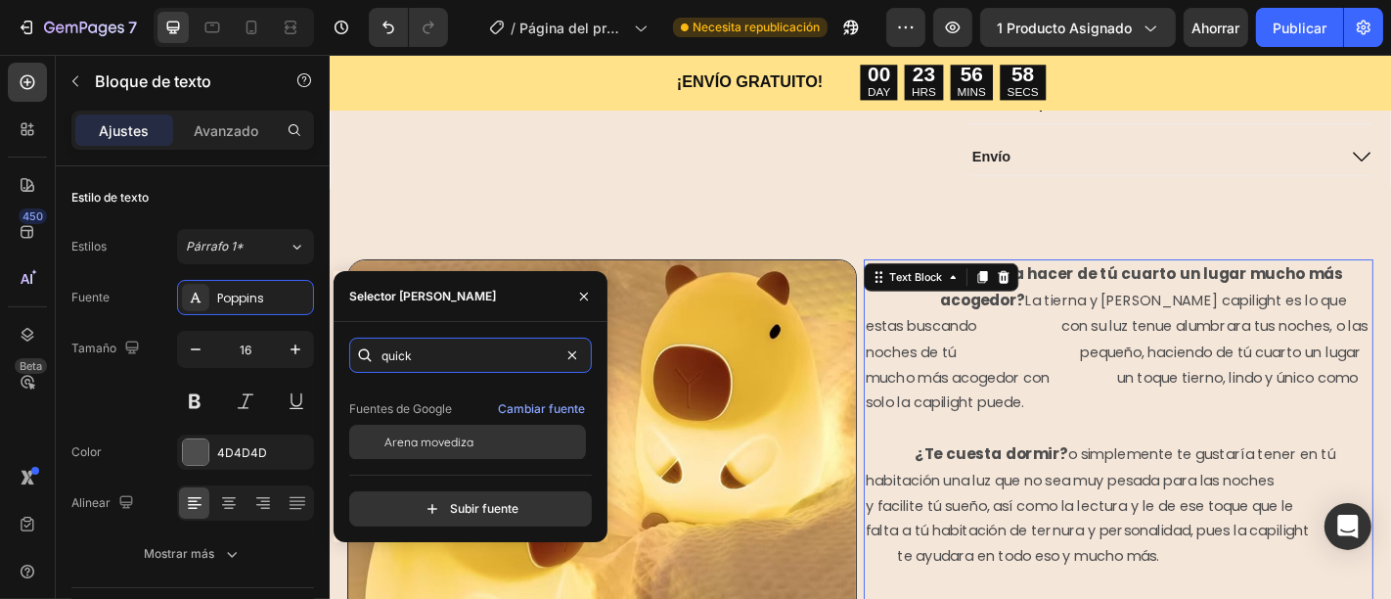
type input "quick"
click at [505, 429] on div "Arena movediza" at bounding box center [467, 441] width 237 height 35
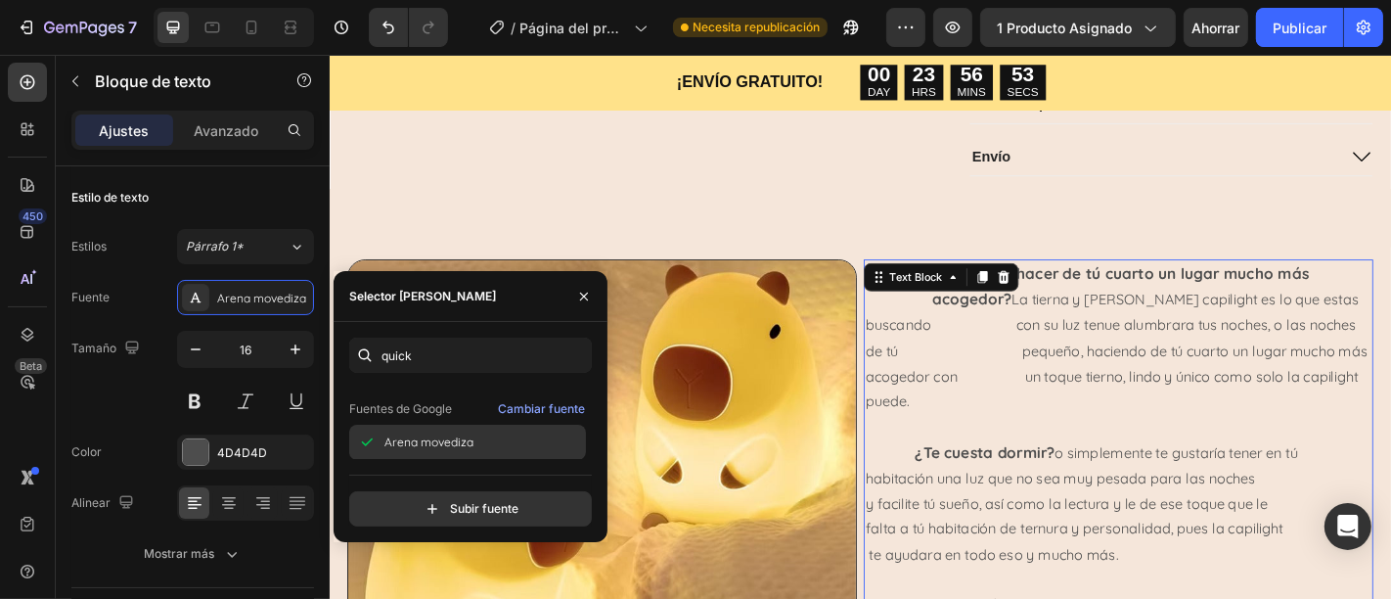
click at [505, 429] on div "Arena movediza" at bounding box center [467, 441] width 237 height 35
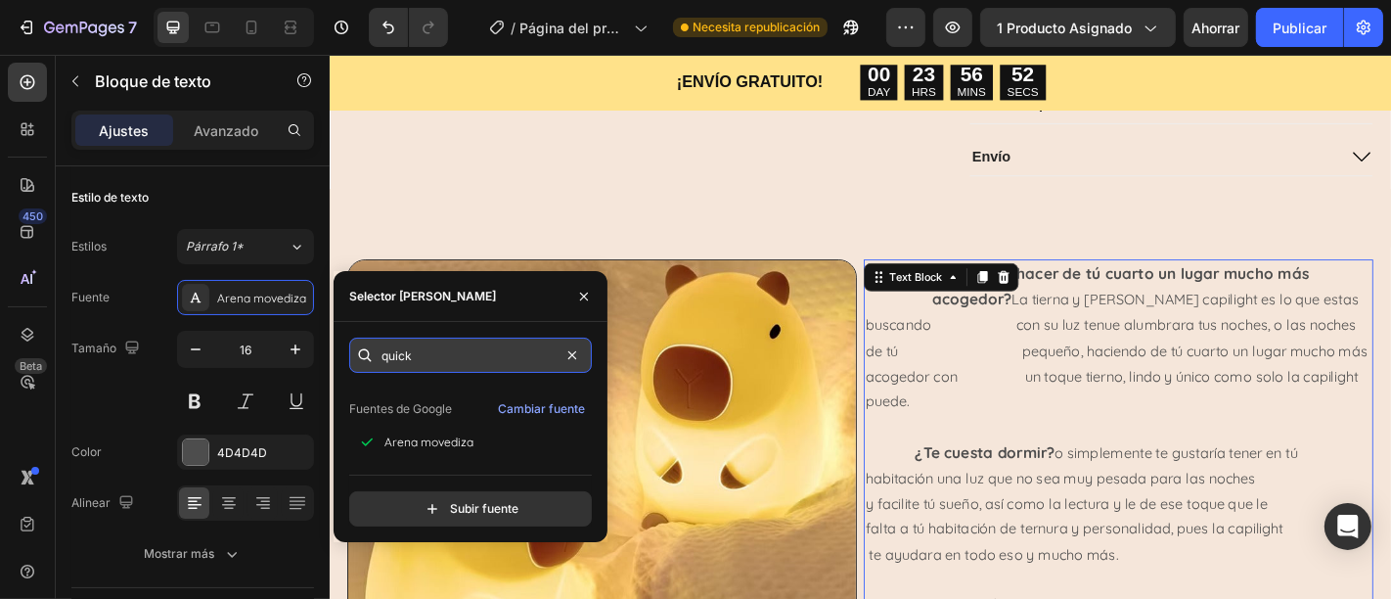
click at [482, 361] on input "quick" at bounding box center [470, 354] width 243 height 35
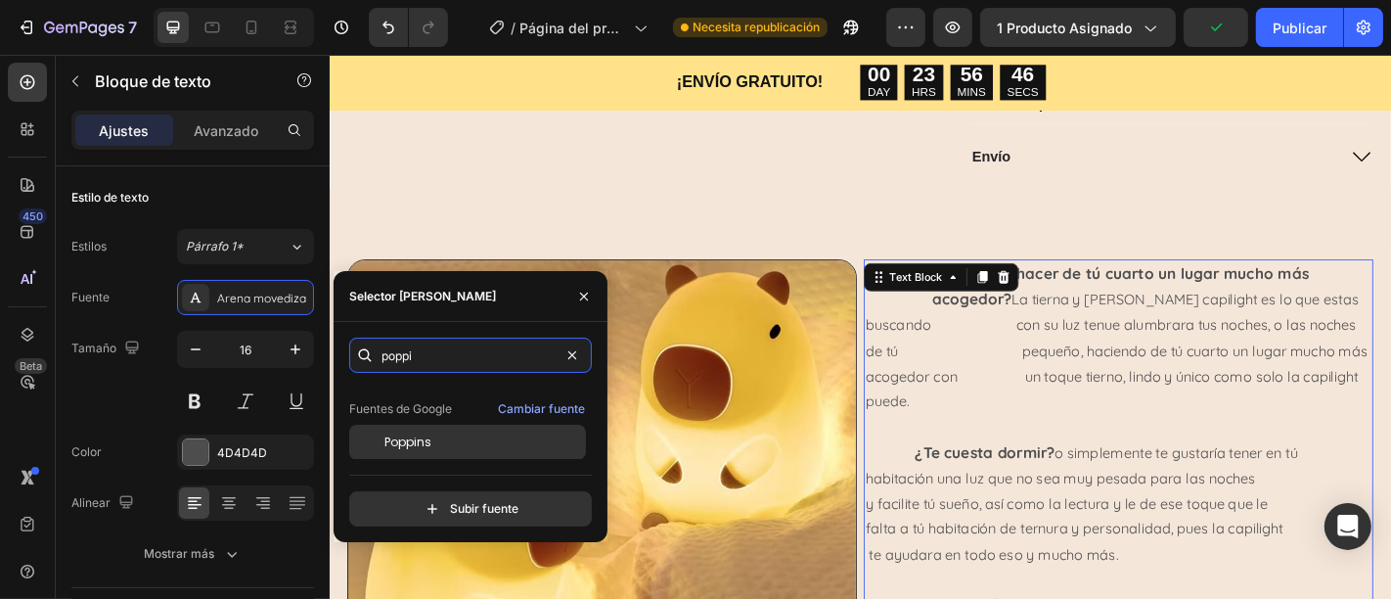
type input "poppi"
click at [462, 429] on div "Poppins" at bounding box center [467, 441] width 237 height 35
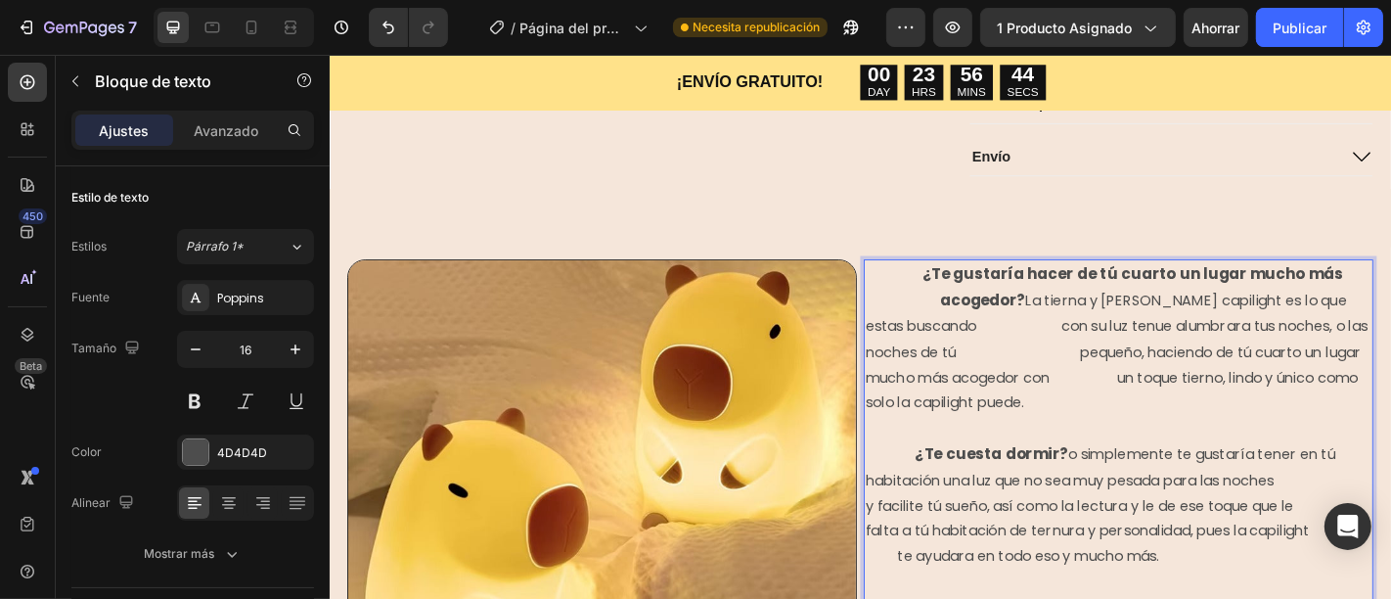
click at [979, 464] on p "¿Te gustaría hacer de tú cuarto un lugar mucho más acogedor? La tierna y linda …" at bounding box center [1200, 383] width 559 height 200
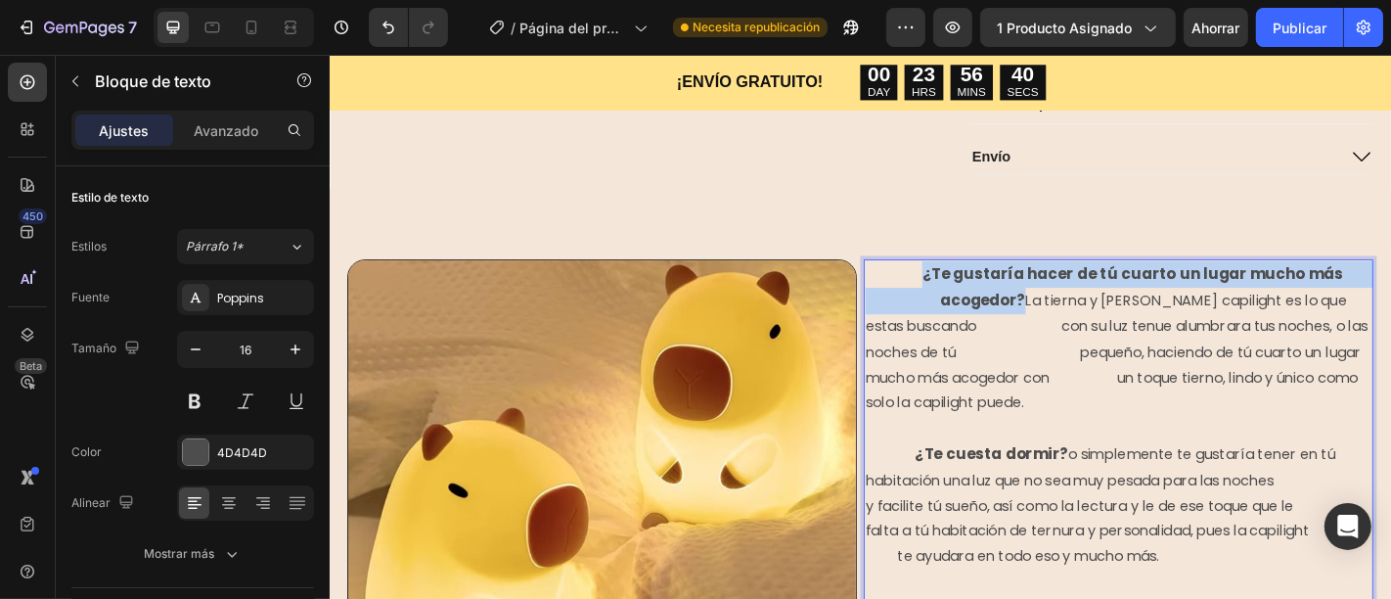
drag, startPoint x: 1073, startPoint y: 316, endPoint x: 983, endPoint y: 294, distance: 92.5
click at [983, 294] on p "¿Te gustaría hacer de tú cuarto un lugar mucho más acogedor? La tierna y linda …" at bounding box center [1200, 383] width 559 height 200
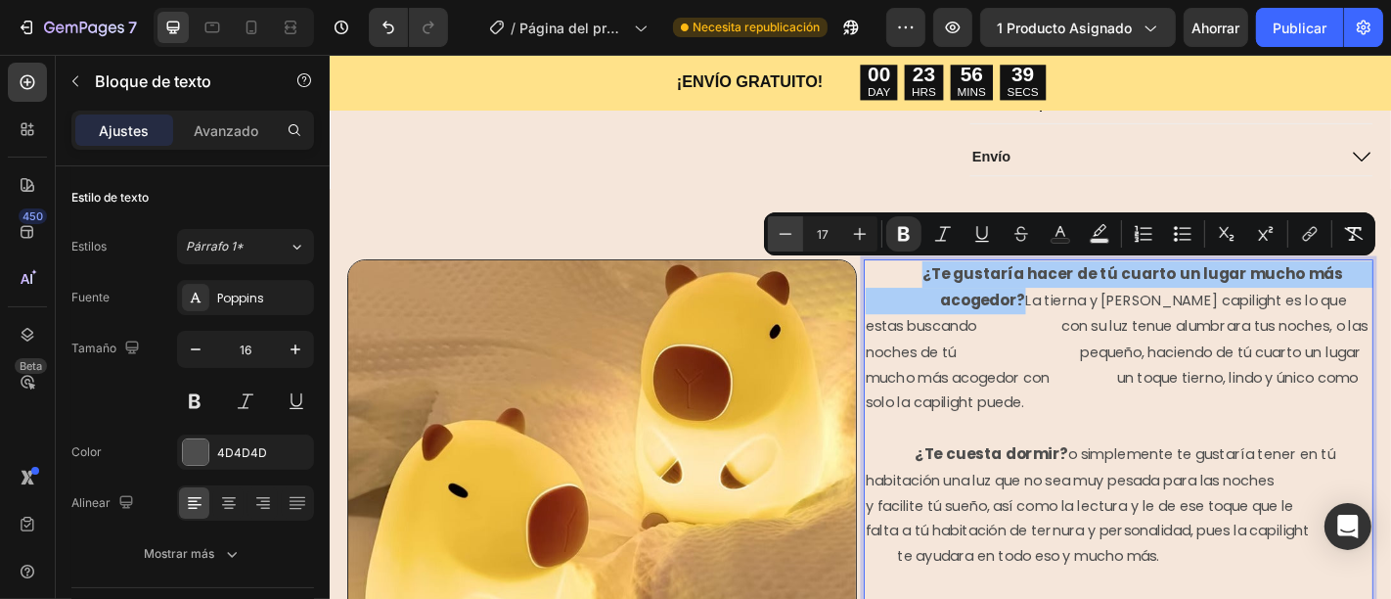
click at [787, 232] on icon "Editor contextual toolbar" at bounding box center [786, 234] width 20 height 20
type input "16"
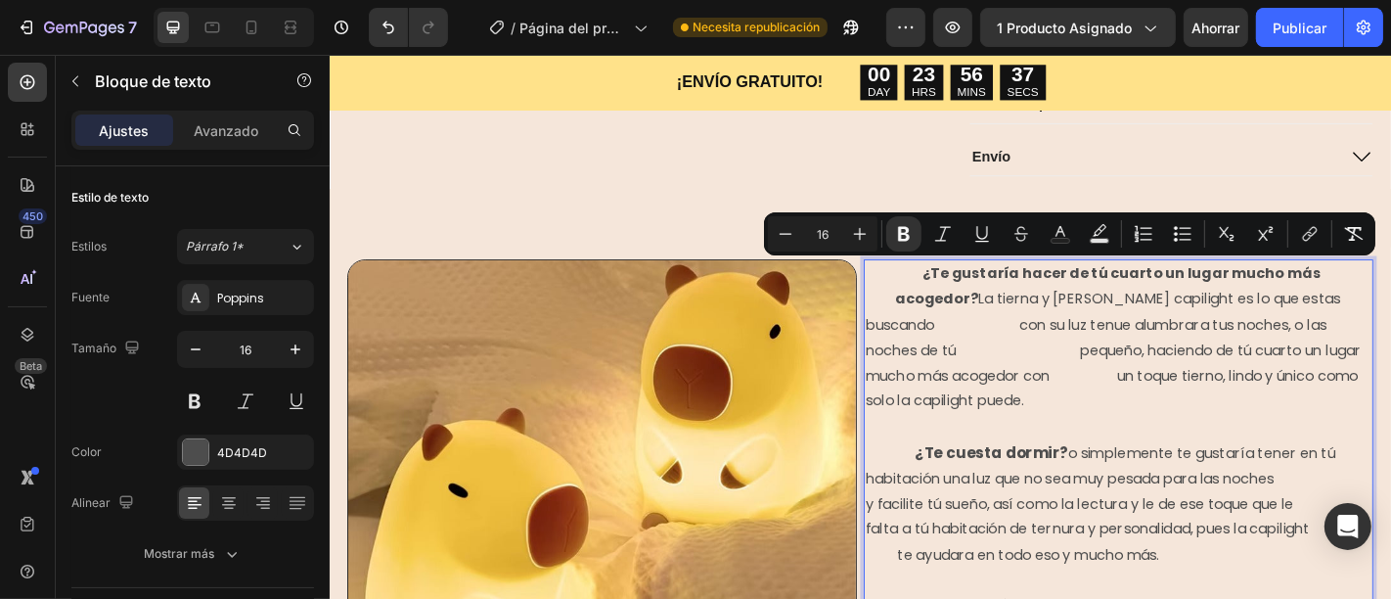
click at [990, 350] on p "¿Te gustaría hacer de tú cuarto un lugar mucho más acogedor? La tierna y linda …" at bounding box center [1200, 382] width 559 height 198
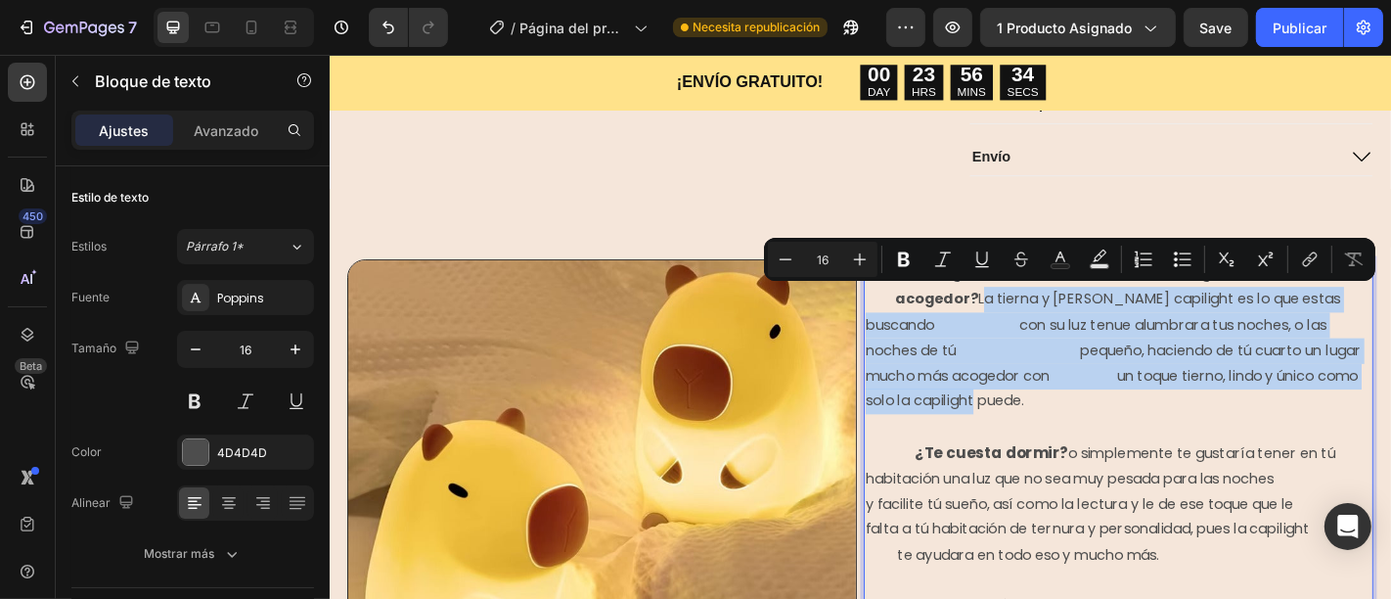
drag, startPoint x: 1037, startPoint y: 319, endPoint x: 1427, endPoint y: 432, distance: 406.4
click at [1390, 432] on p "¿Te gustaría hacer de tú cuarto un lugar mucho más acogedor? La tierna y linda …" at bounding box center [1200, 382] width 559 height 198
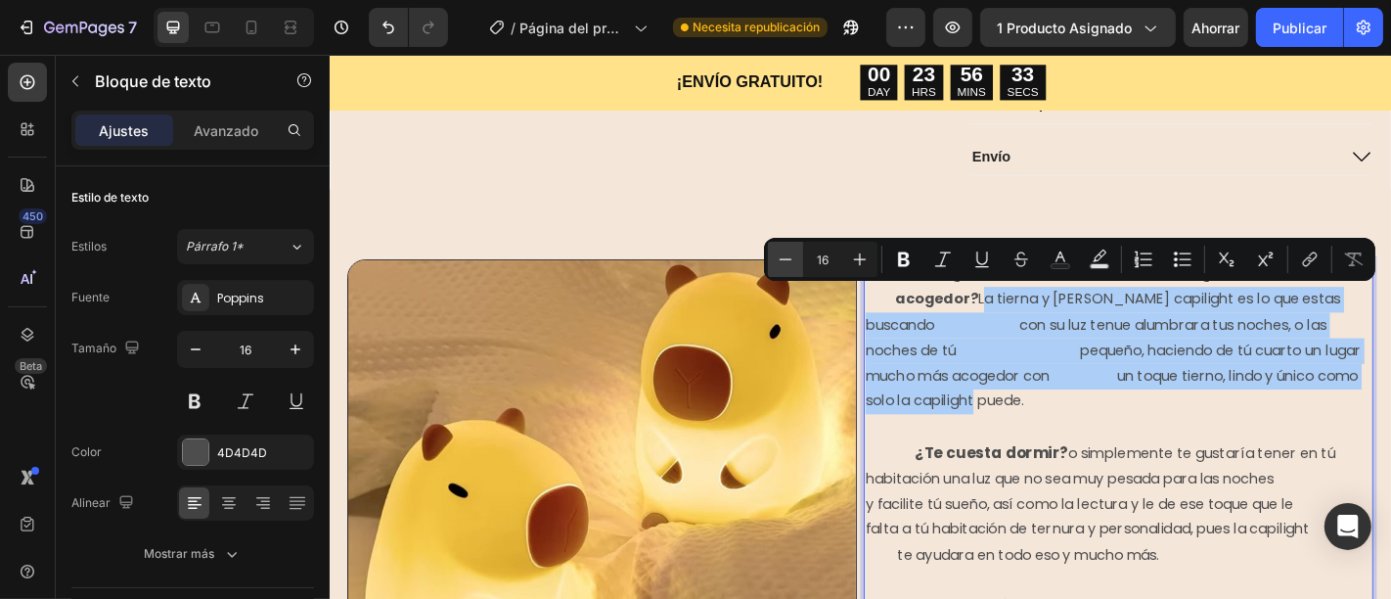
click at [787, 259] on icon "Barra de herramientas contextual del editor" at bounding box center [786, 259] width 20 height 20
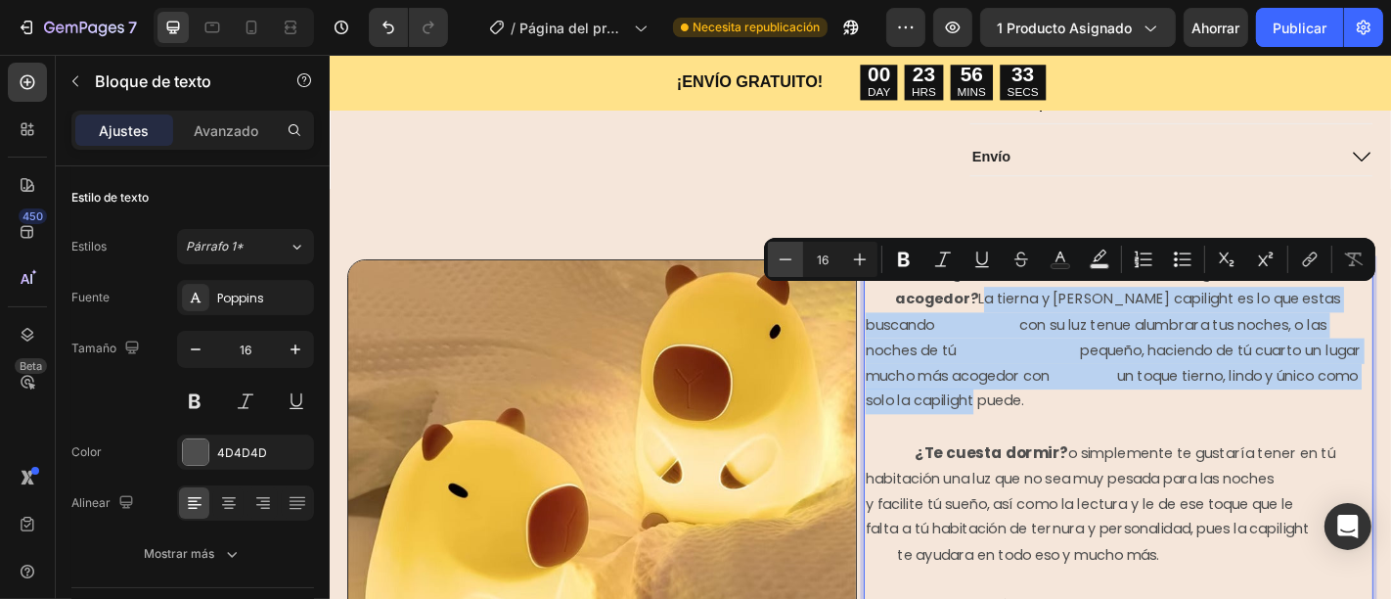
type input "15"
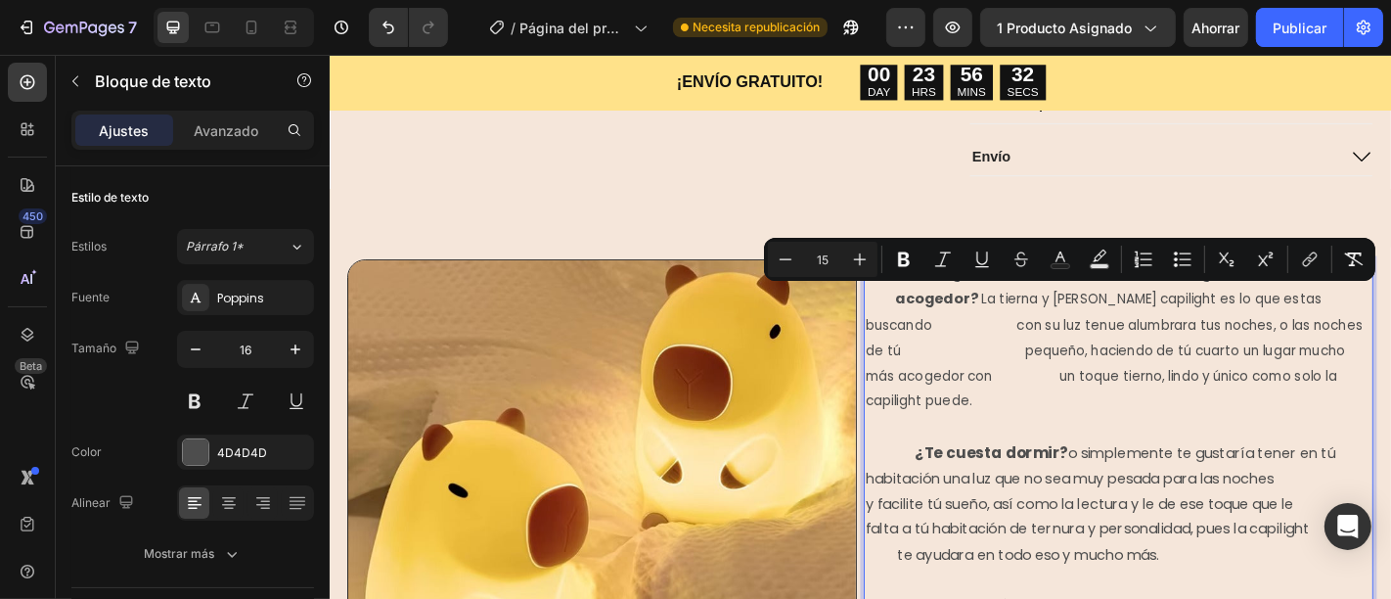
click at [1043, 410] on span "La tierna y linda capilight es lo que estas buscando con su luz tenue alumbrara…" at bounding box center [1196, 380] width 550 height 133
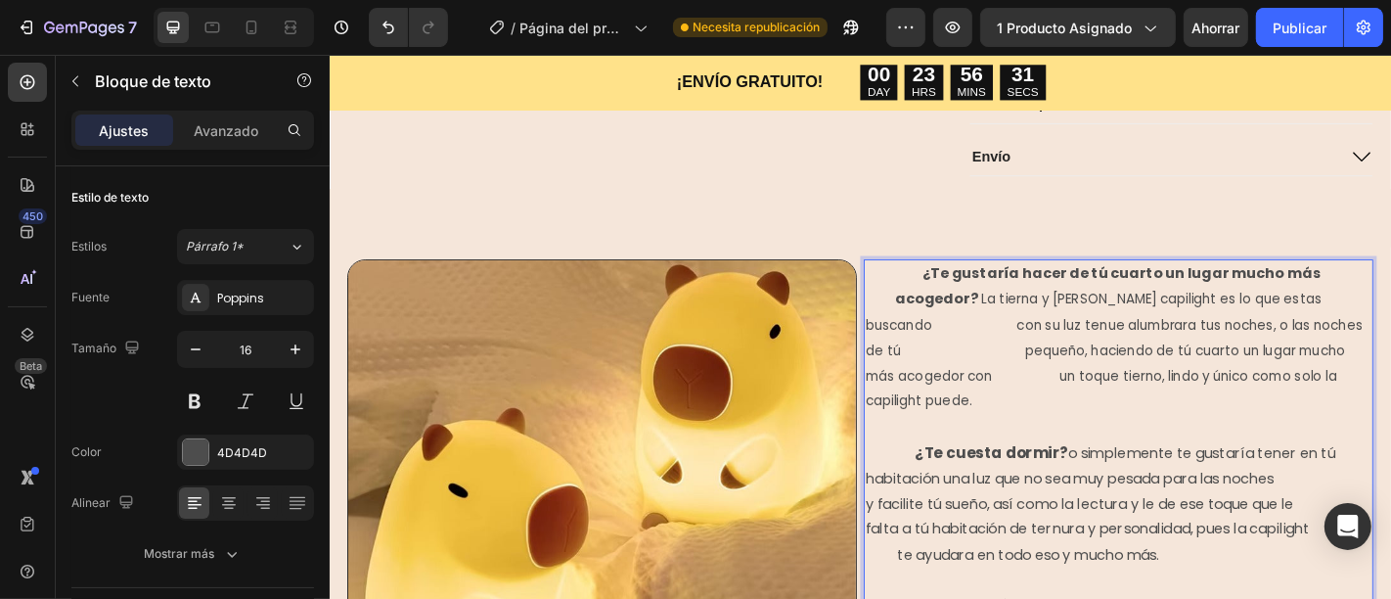
click at [1038, 321] on p "¿Te gustaría hacer de tú cuarto un lugar mucho más acogedor? La tierna y linda …" at bounding box center [1200, 382] width 559 height 198
click at [946, 323] on strong "¿Te gustaría hacer de tú cuarto un lugar mucho más acogedor?" at bounding box center [1199, 310] width 556 height 51
click at [982, 350] on span "La tierna y linda capilight es lo que estas buscando con su luz tenue alumbrara…" at bounding box center [1196, 380] width 550 height 133
click at [996, 380] on span "La tierna y linda capilight es lo que estas buscando con su luz tenue alumbrara…" at bounding box center [1192, 380] width 542 height 133
click at [921, 404] on span "La tierna y linda capilight es lo que estas buscando con su luz tenue alumbrara…" at bounding box center [1198, 380] width 555 height 133
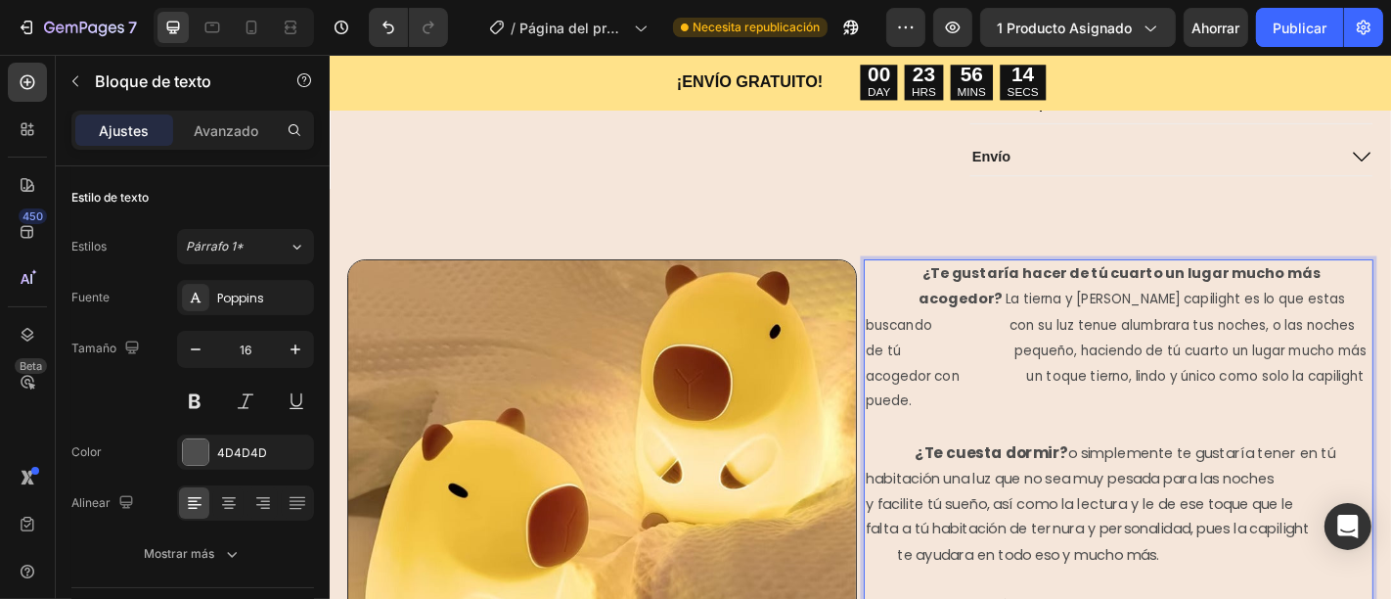
click at [1012, 408] on span "La tierna y linda capilight es lo que estas buscando con su luz tenue alumbrara…" at bounding box center [1198, 380] width 555 height 133
click at [921, 578] on p "¿Te cuesta dormir? o simplemente te gustaría tener en tú habitación una luz que…" at bounding box center [1200, 565] width 559 height 170
click at [1150, 577] on p "¿Te cuesta dormir? o simplemente te gustaría tener en tú habitación una luz que…" at bounding box center [1200, 565] width 559 height 170
click at [1173, 598] on p "¿Te cuesta dormir? o simplemente te gustaría tener en tú habitación una luz que…" at bounding box center [1200, 565] width 559 height 170
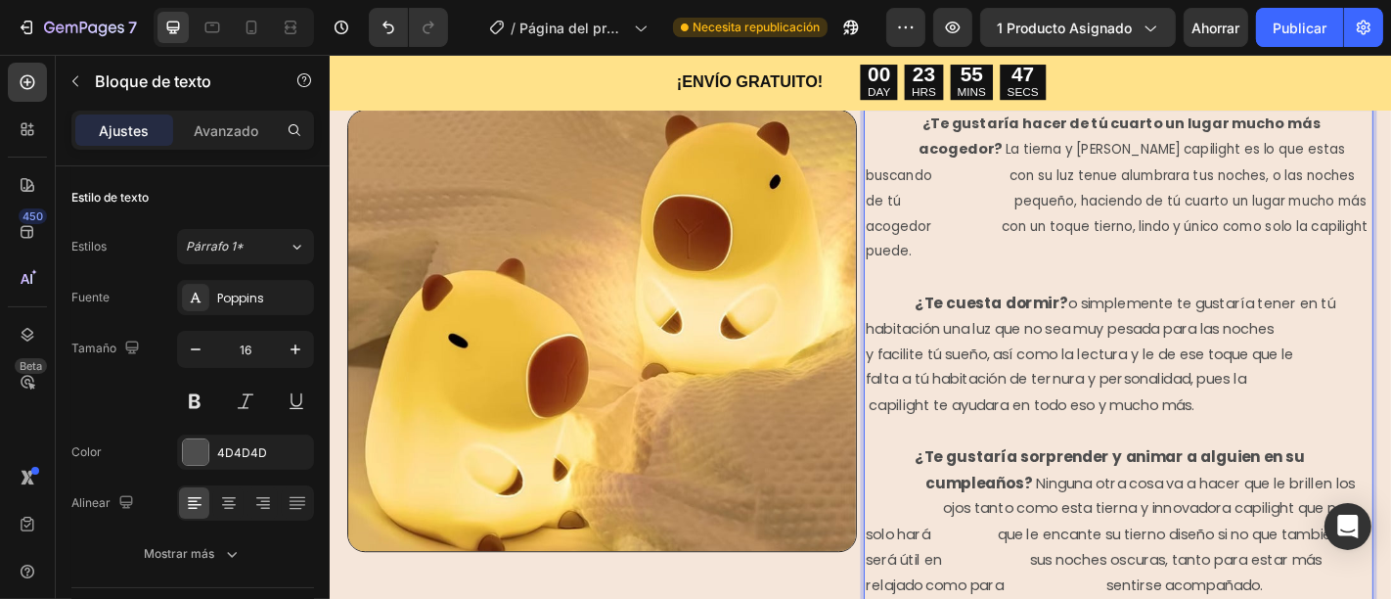
scroll to position [998, 0]
click at [970, 493] on strong "¿Te gustaría sorprender y animar a alguien en su cumpleaños?" at bounding box center [1199, 512] width 556 height 53
click at [966, 494] on strong "¿Te gustaría sorprender y animar a alguien en su cumpleaños?" at bounding box center [1199, 512] width 556 height 53
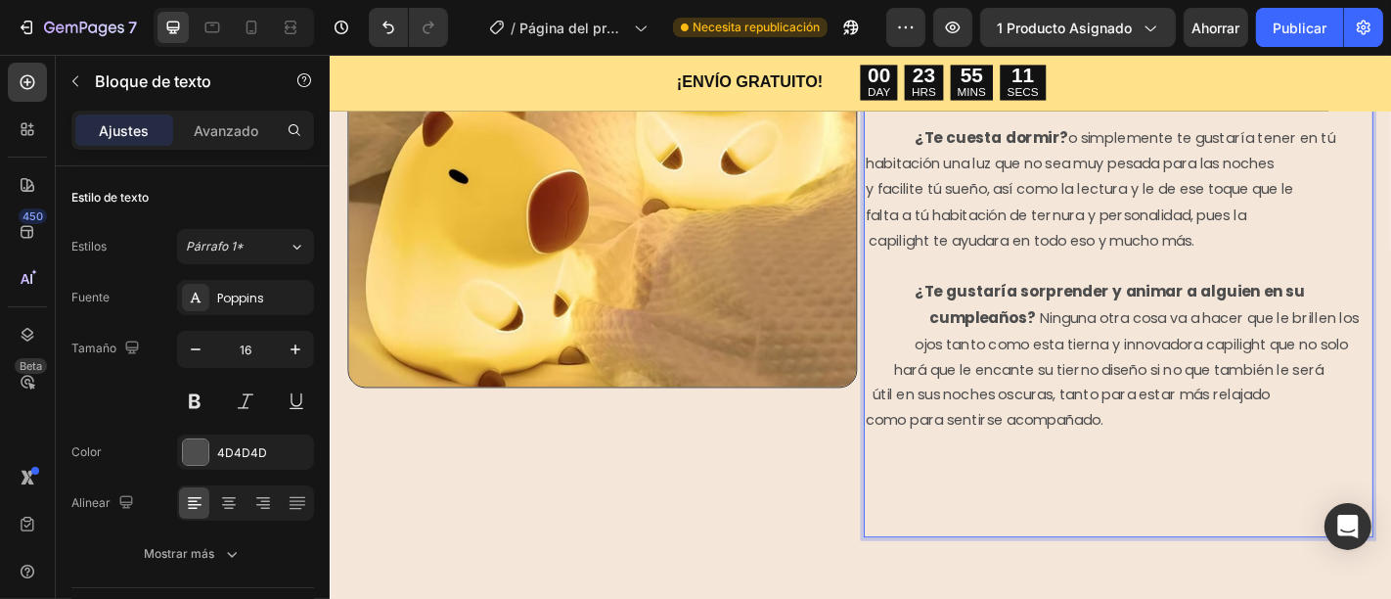
scroll to position [1178, 0]
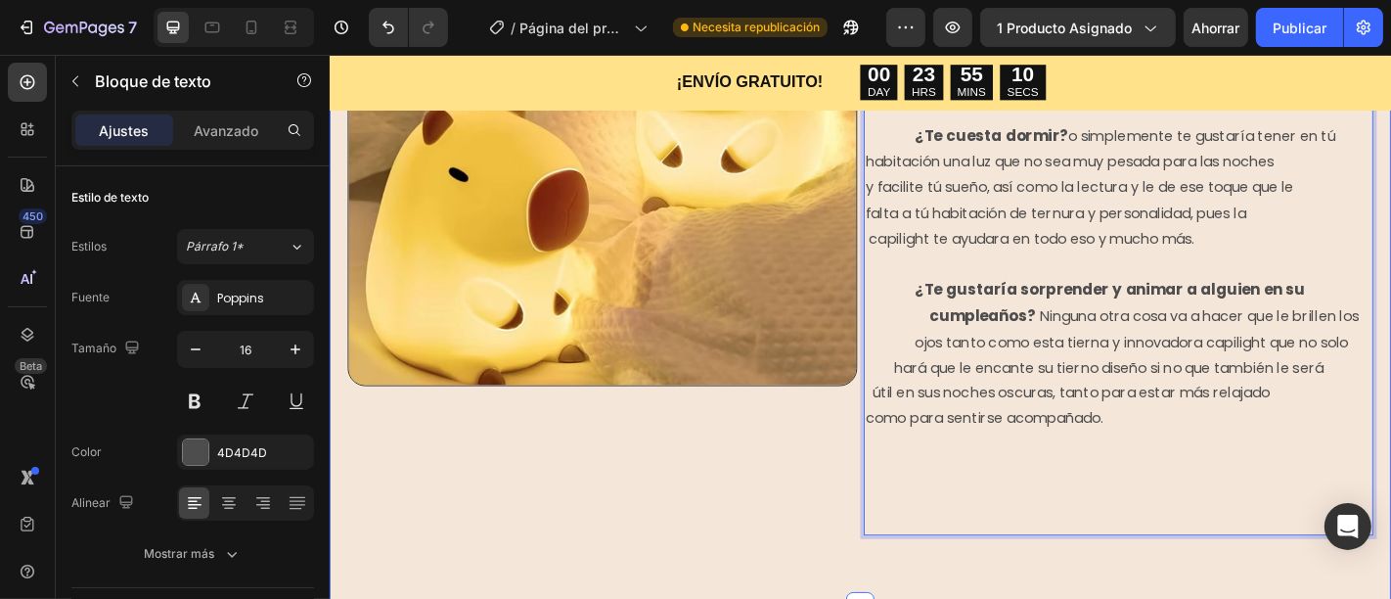
click at [1243, 589] on div "Image ¿Te gustaría hacer de tú cuarto un lugar mucho más acogedor? La tierna y …" at bounding box center [916, 258] width 1174 height 811
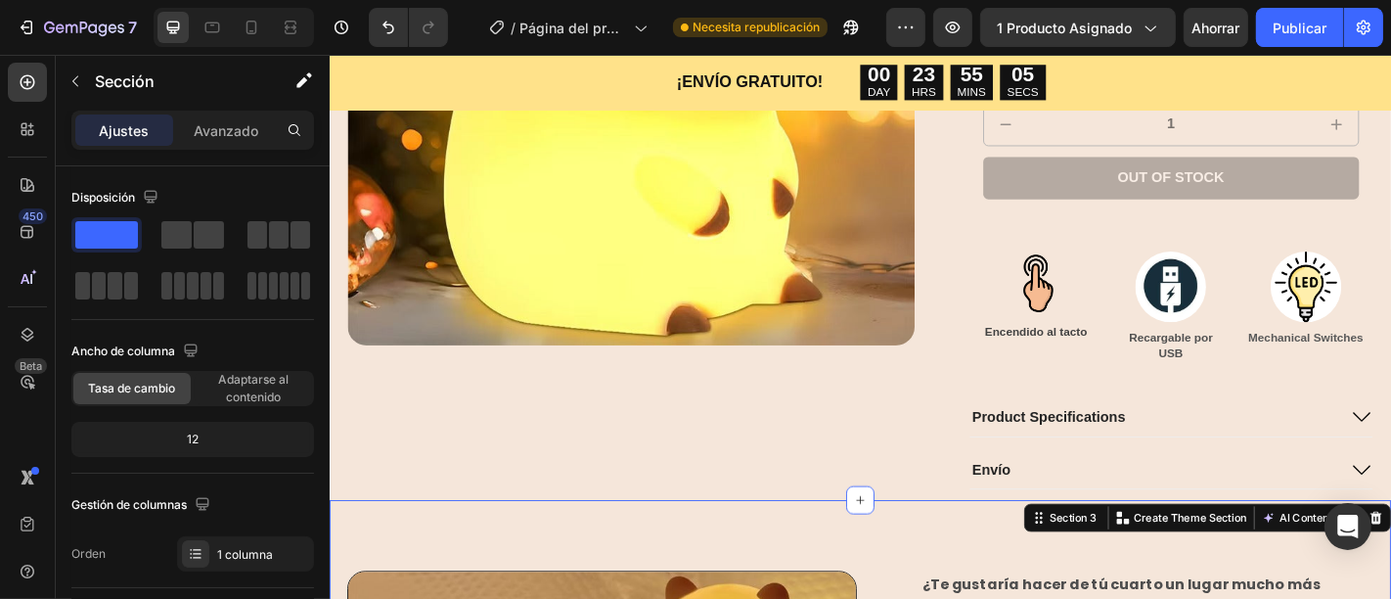
scroll to position [472, 0]
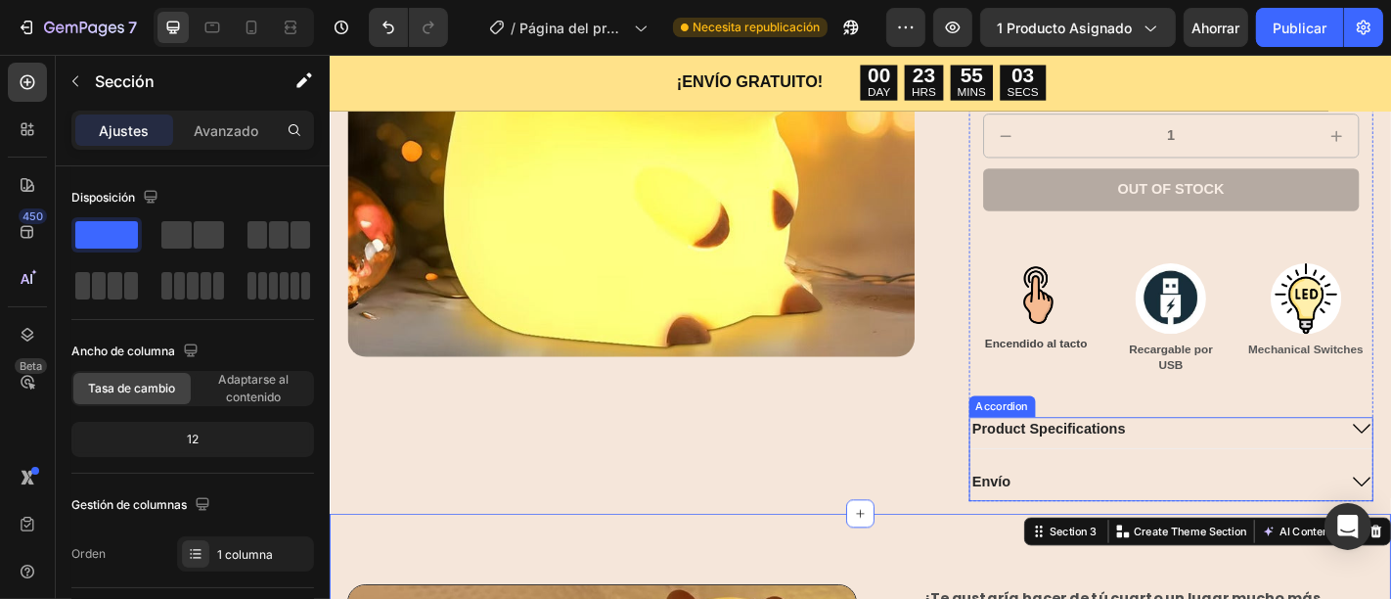
click at [1168, 468] on p "Product Specifications" at bounding box center [1124, 468] width 169 height 21
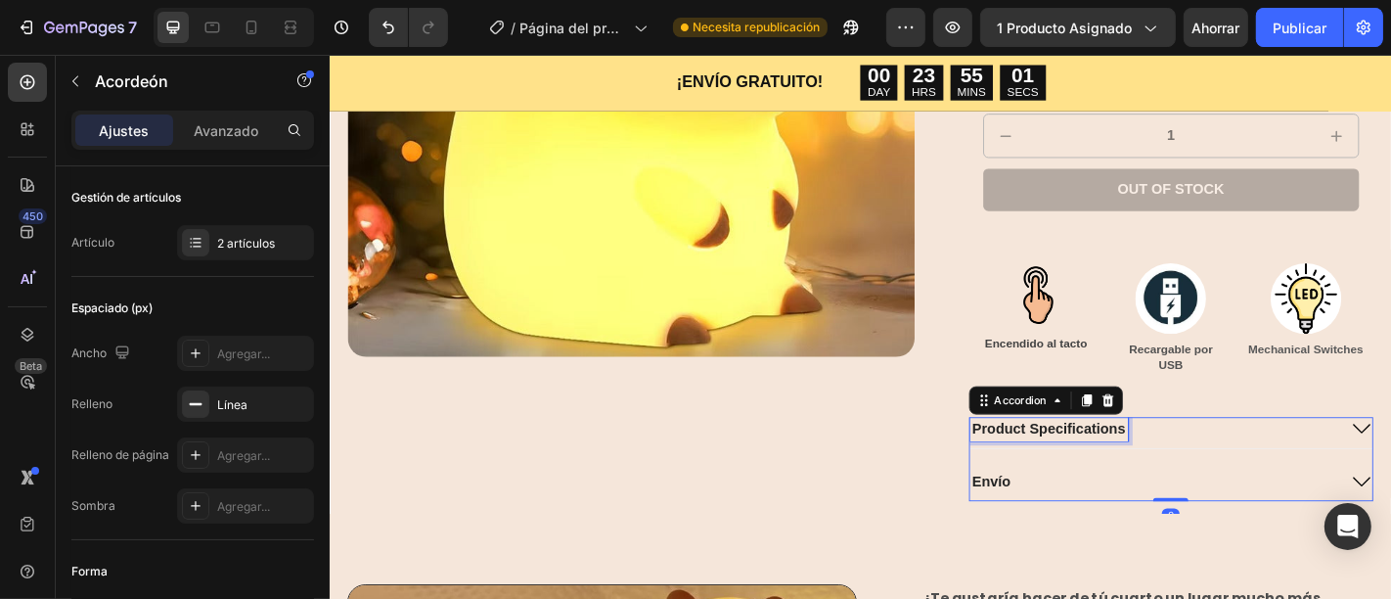
click at [1196, 469] on p "Product Specifications" at bounding box center [1124, 468] width 169 height 21
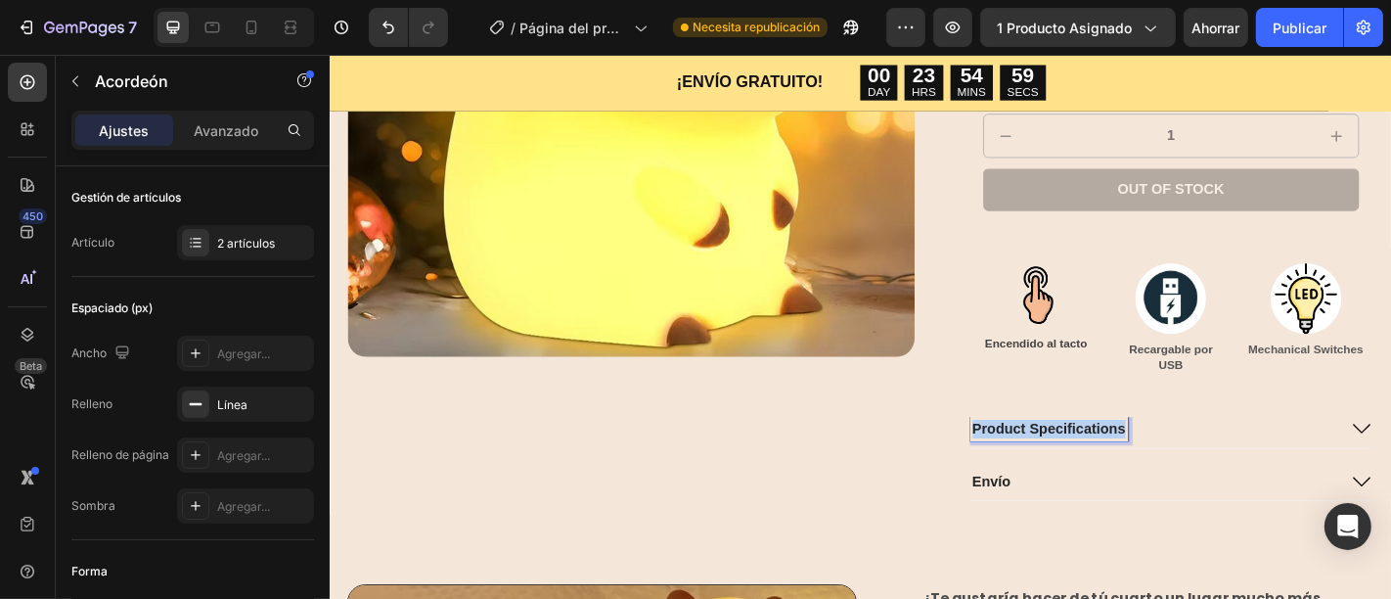
drag, startPoint x: 1196, startPoint y: 469, endPoint x: 1032, endPoint y: 469, distance: 164.3
click at [1040, 468] on p "Product Specifications" at bounding box center [1124, 468] width 169 height 21
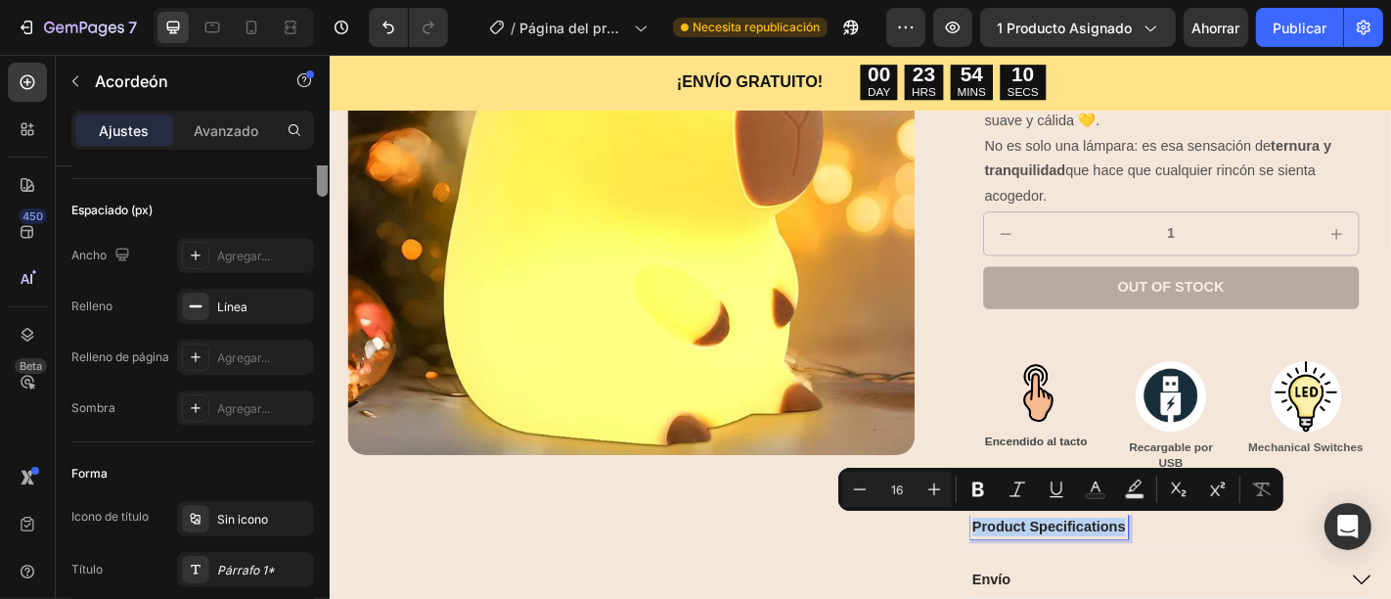
scroll to position [0, 0]
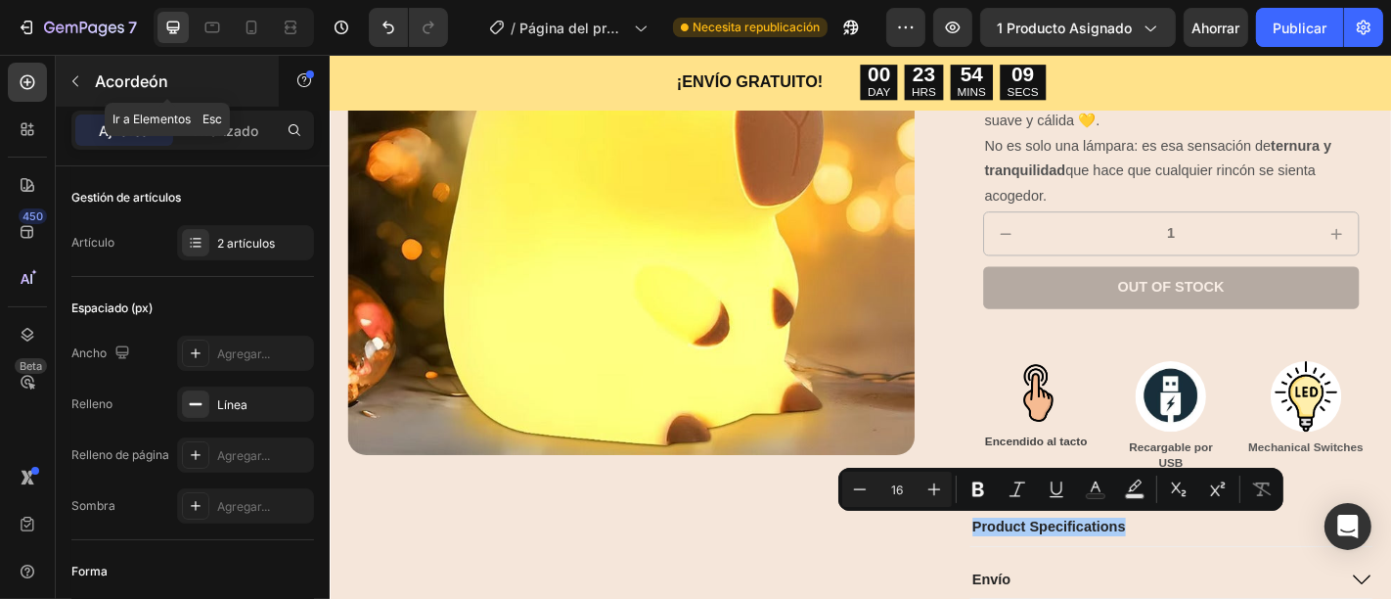
click at [104, 69] on div "Acordeón" at bounding box center [167, 81] width 223 height 51
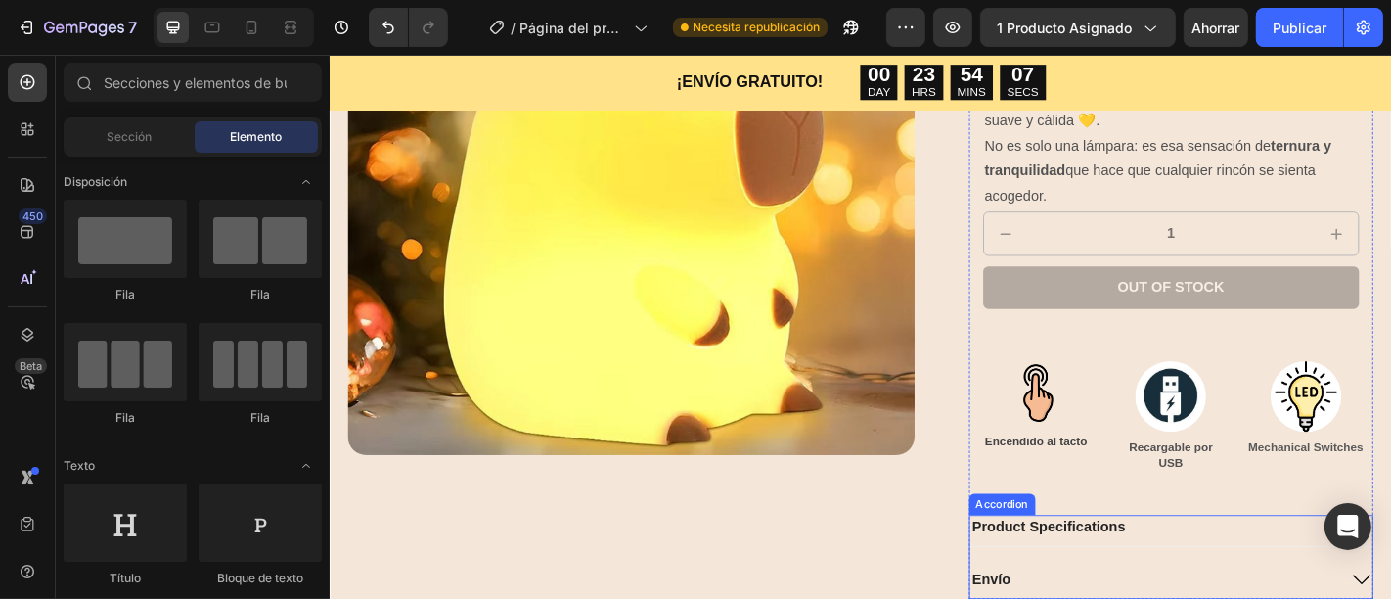
click at [1161, 567] on p "Product Specifications" at bounding box center [1124, 576] width 169 height 21
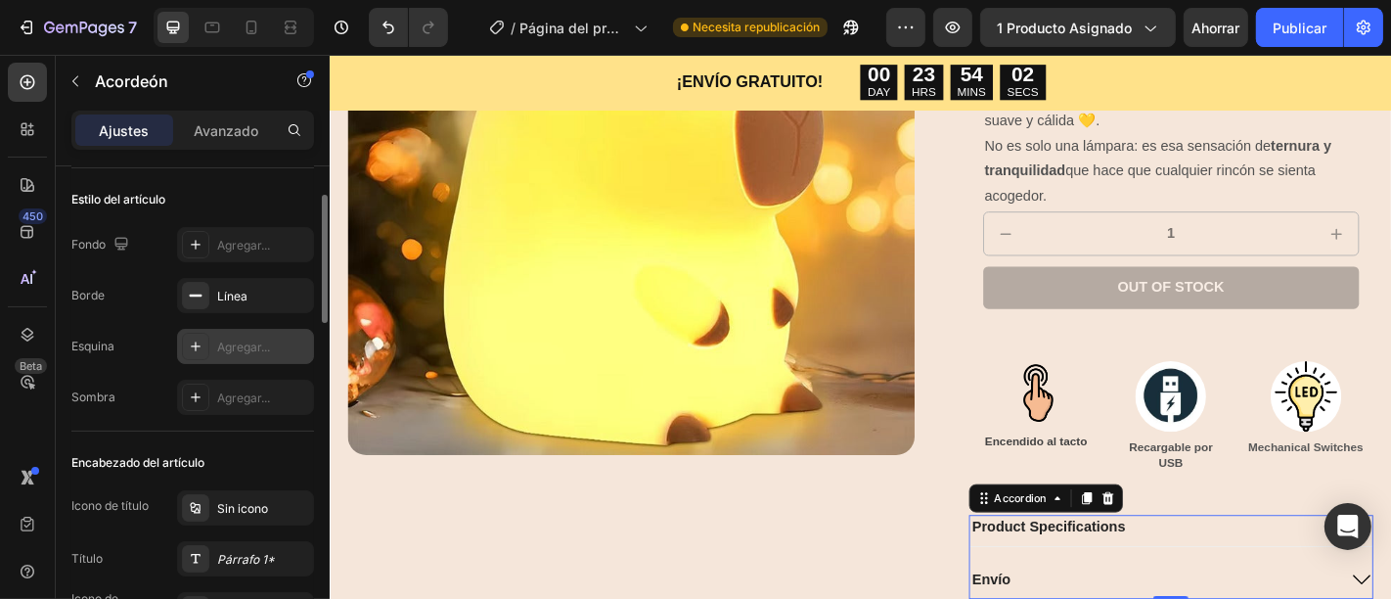
scroll to position [326, 0]
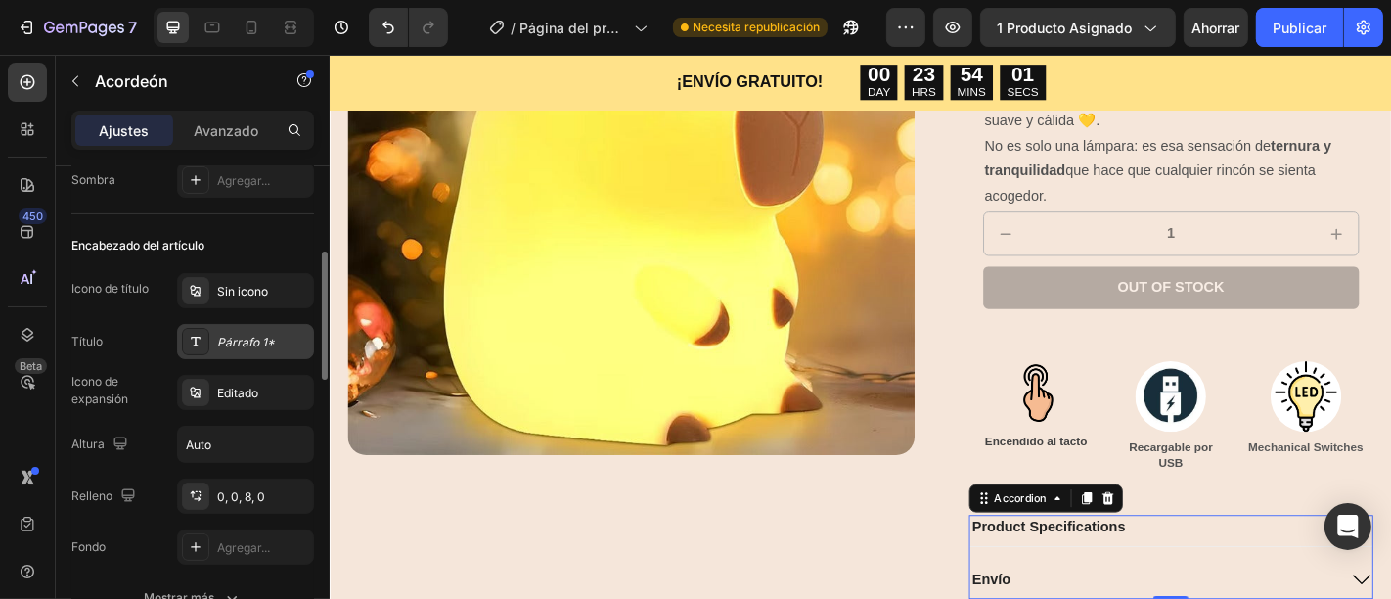
click at [244, 333] on div "Párrafo 1*" at bounding box center [263, 342] width 92 height 18
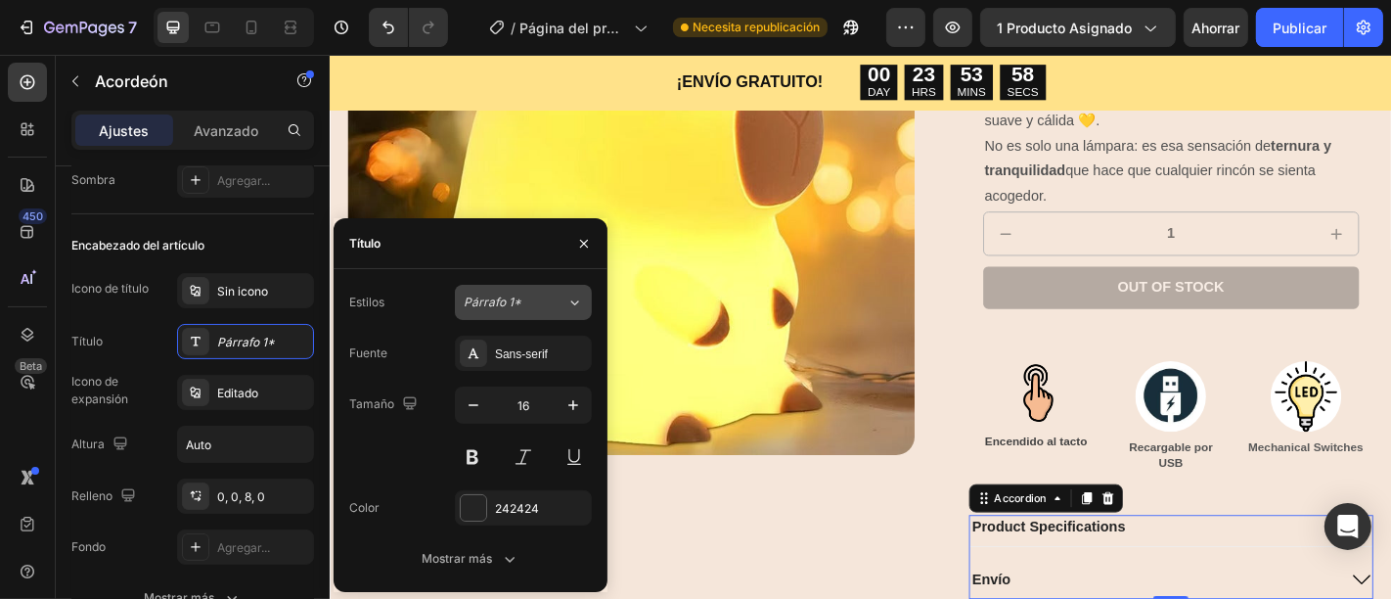
drag, startPoint x: 566, startPoint y: 355, endPoint x: 549, endPoint y: 317, distance: 42.0
click at [549, 317] on div "Estilos Párrafo 1* Fuente Sans-serif Tamaño 16 Color 242424 Mostrar más" at bounding box center [470, 430] width 243 height 291
click at [546, 309] on div "Párrafo 1*" at bounding box center [515, 302] width 103 height 18
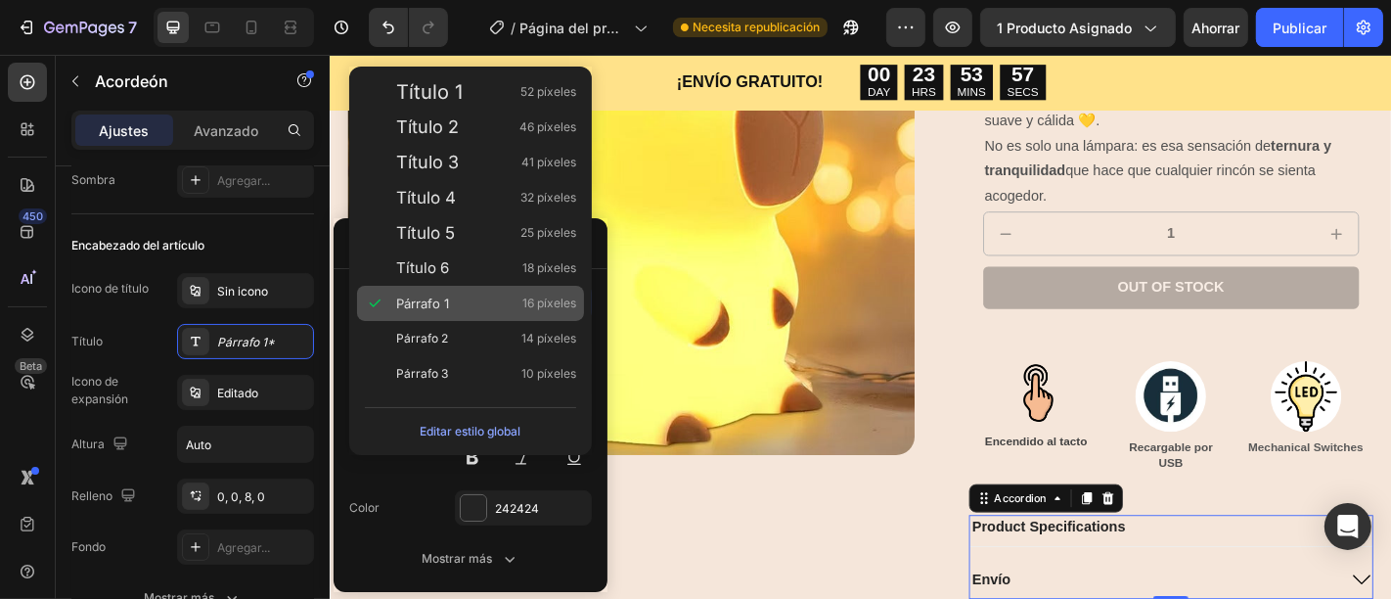
click at [503, 308] on div "Párrafo 1 16 píxeles" at bounding box center [486, 303] width 180 height 20
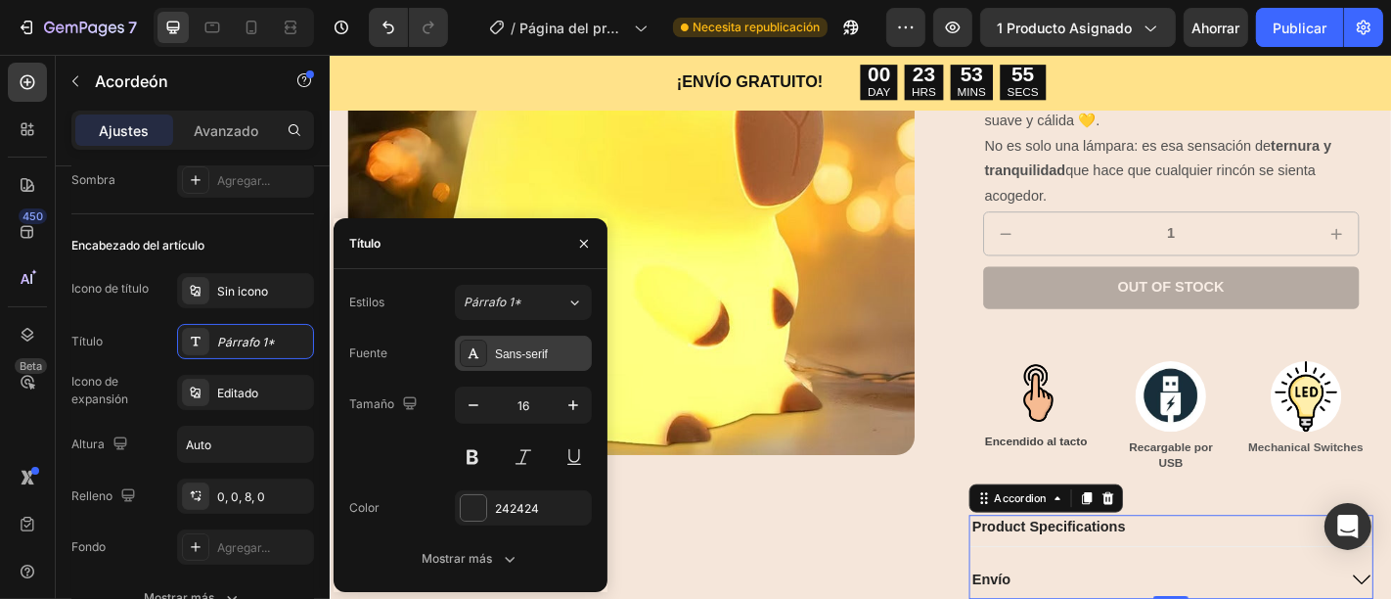
click at [555, 369] on div "Sans-serif" at bounding box center [523, 352] width 137 height 35
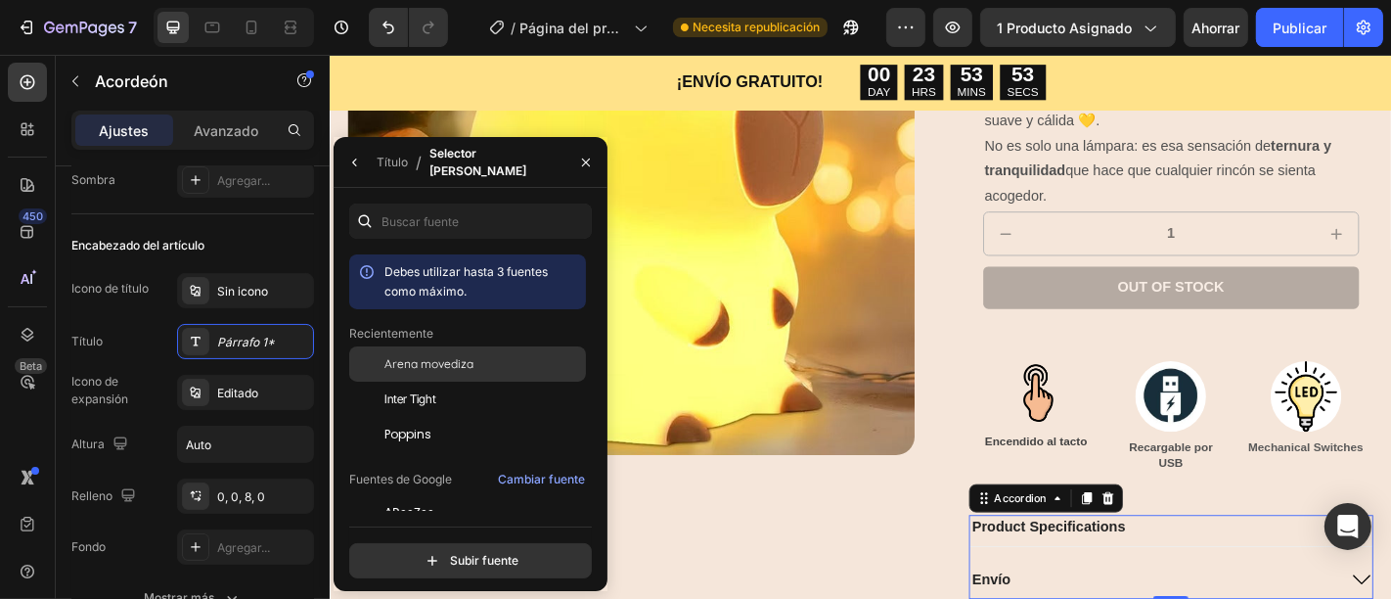
click at [478, 364] on div "Arena movediza" at bounding box center [483, 364] width 198 height 18
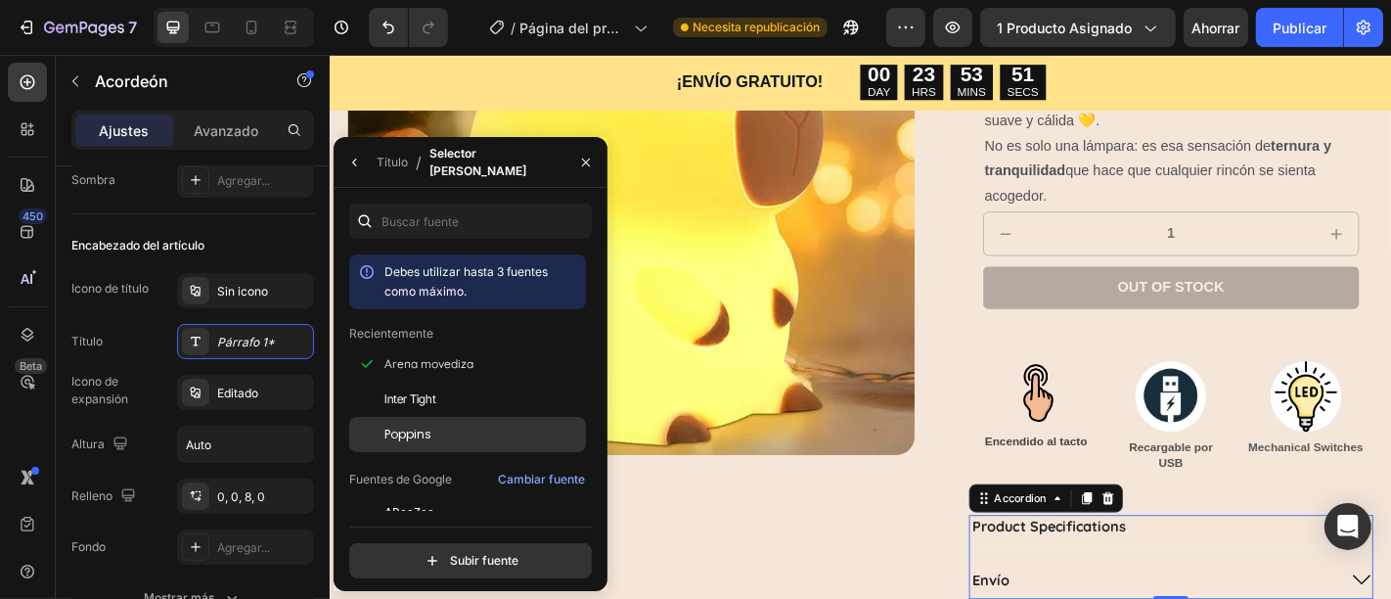
click at [457, 425] on div "Poppins" at bounding box center [483, 434] width 198 height 18
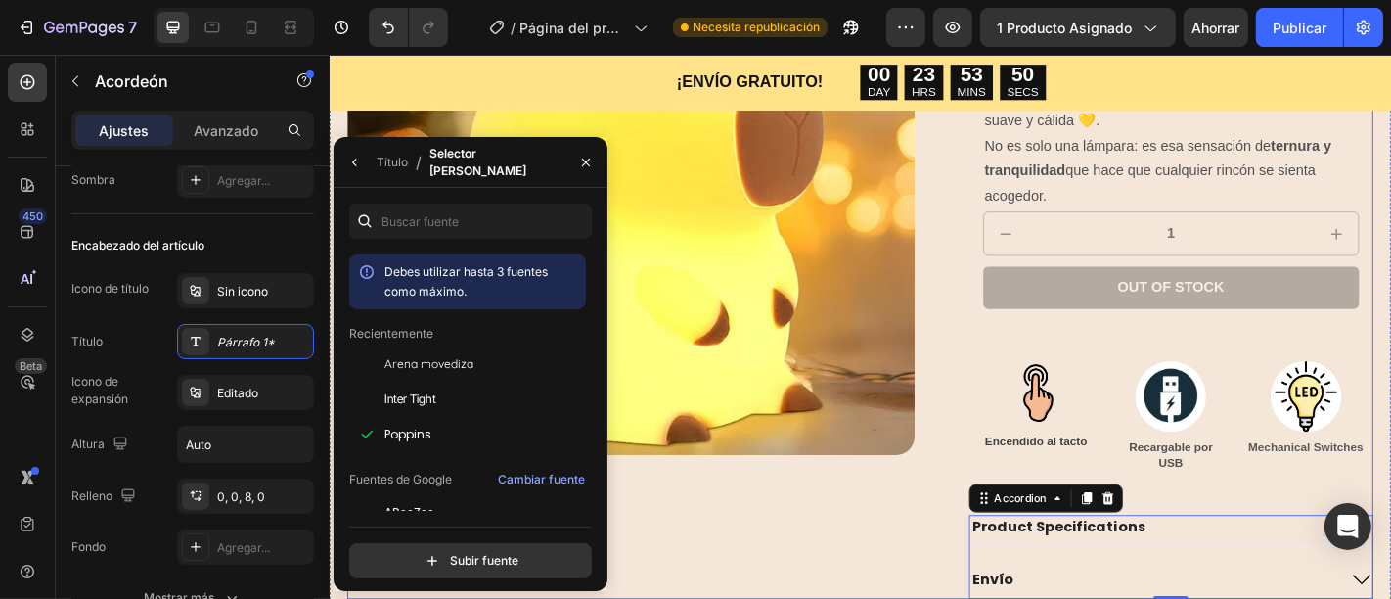
click at [818, 557] on div "Product Images" at bounding box center [661, 264] width 627 height 786
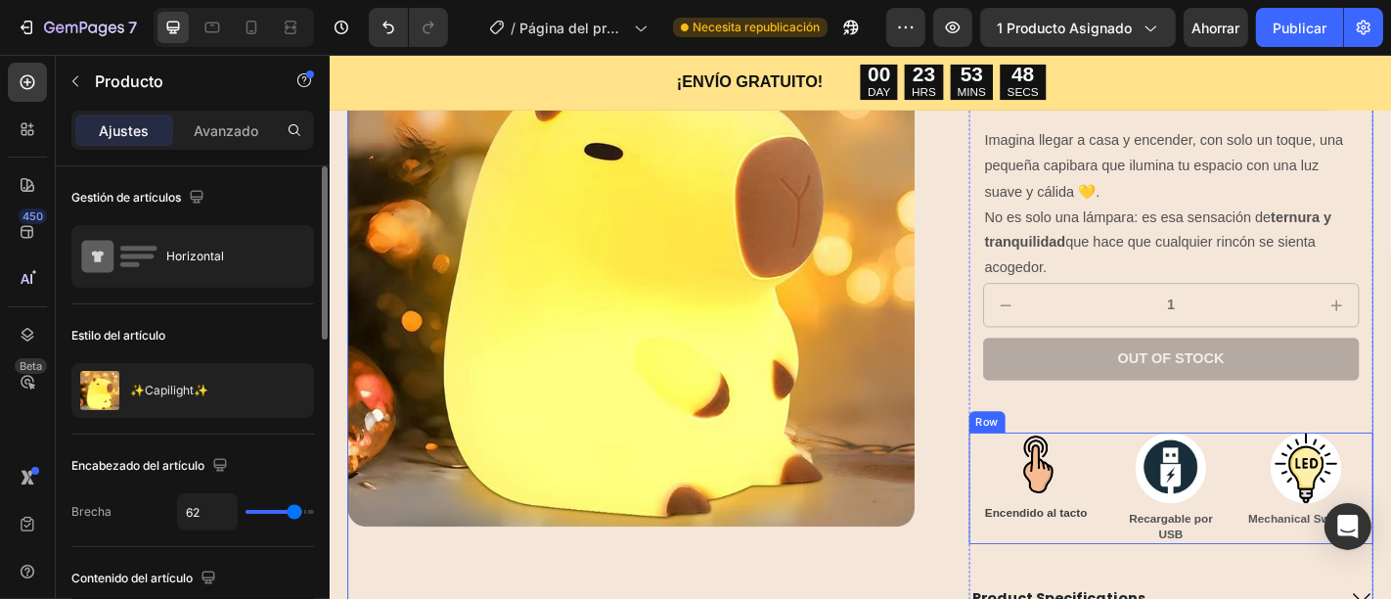
scroll to position [255, 0]
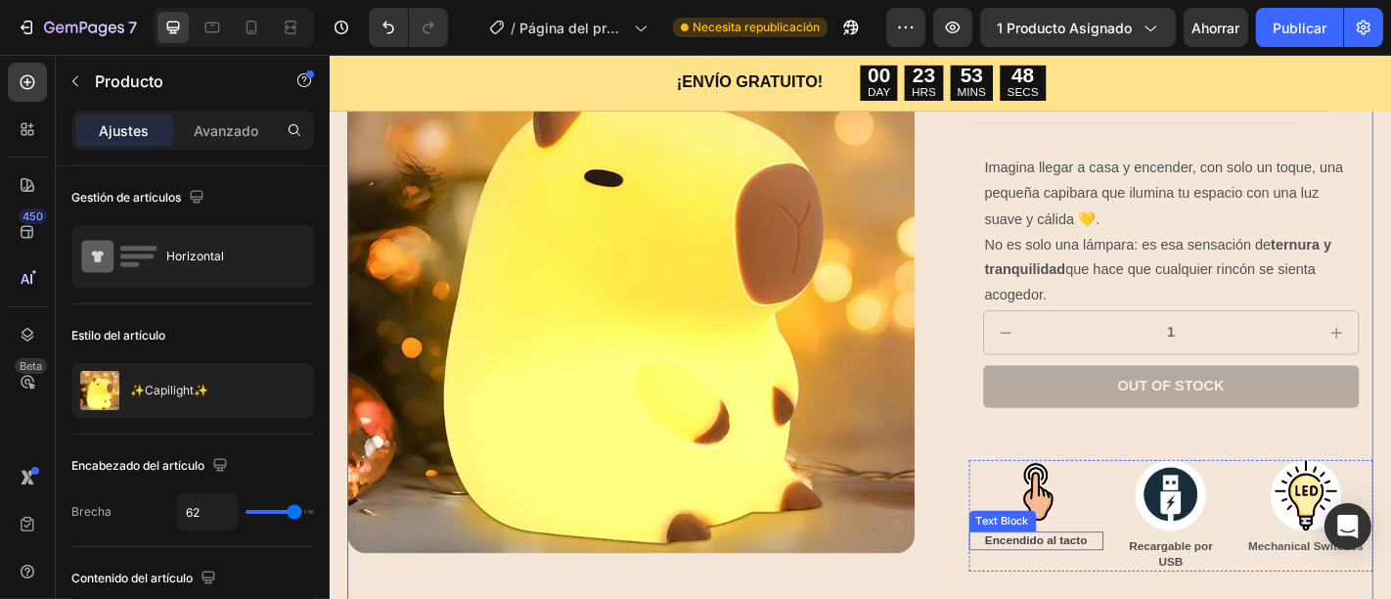
click at [1113, 594] on strong "Encendido al tacto" at bounding box center [1109, 590] width 113 height 15
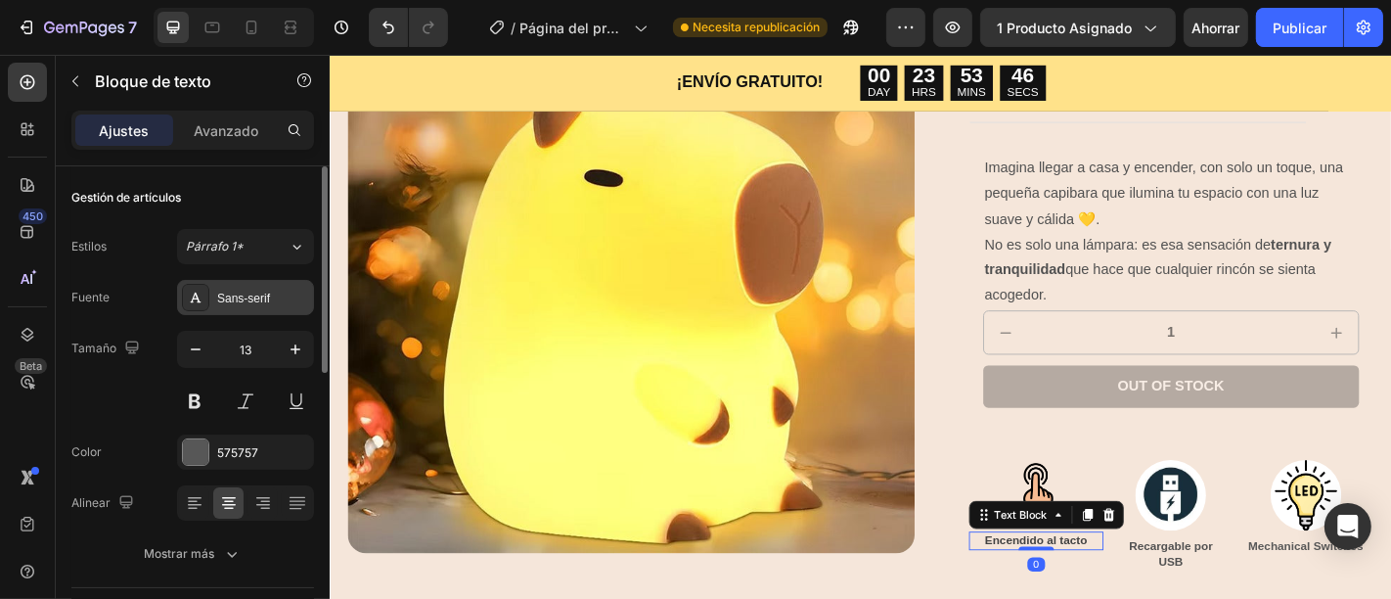
click at [268, 303] on font "Sans-serif" at bounding box center [243, 298] width 53 height 14
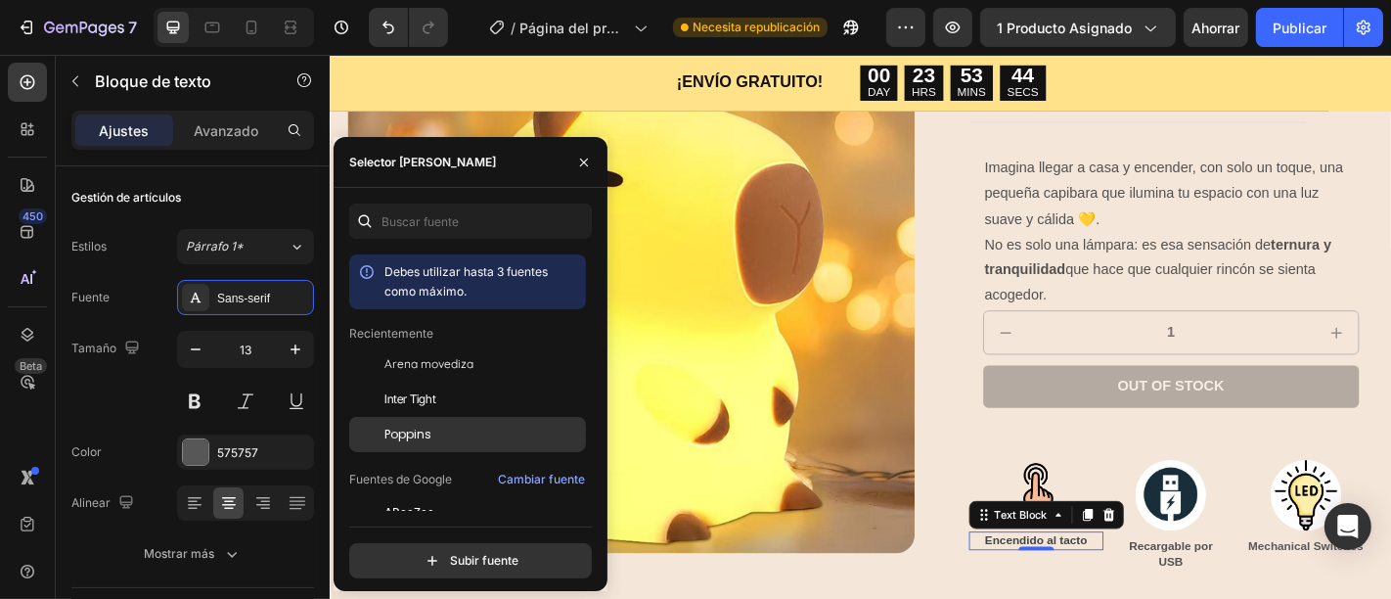
click at [458, 442] on div "Poppins" at bounding box center [483, 434] width 198 height 18
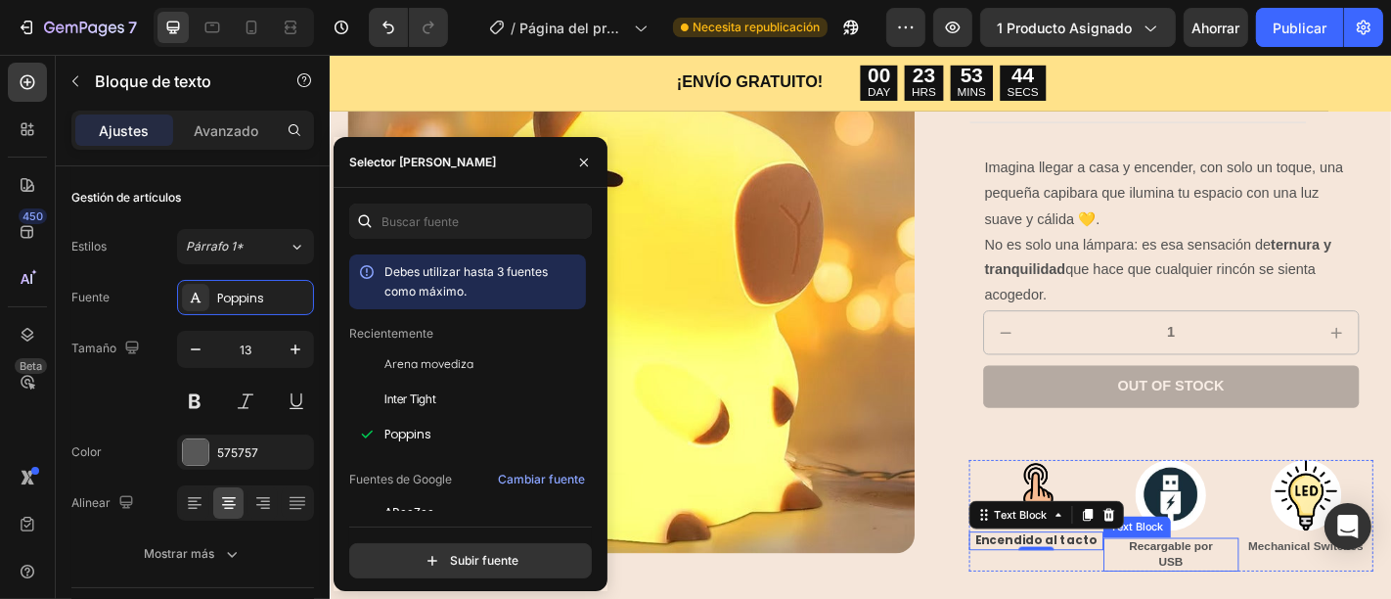
click at [1260, 598] on p "Recargable por USB" at bounding box center [1259, 606] width 146 height 33
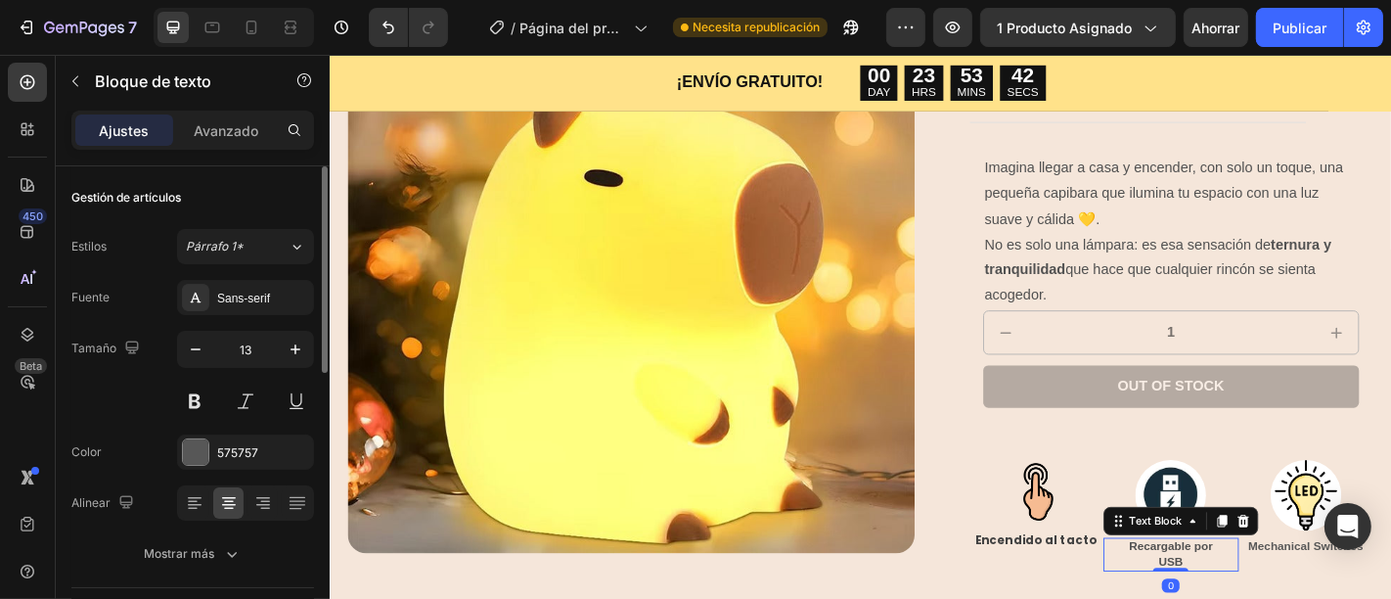
click at [269, 314] on div "Fuente Sans-serif Tamaño 13 Color 575757 Alinear Mostrar más" at bounding box center [192, 425] width 243 height 291
click at [277, 301] on div "Sans-serif" at bounding box center [263, 298] width 92 height 18
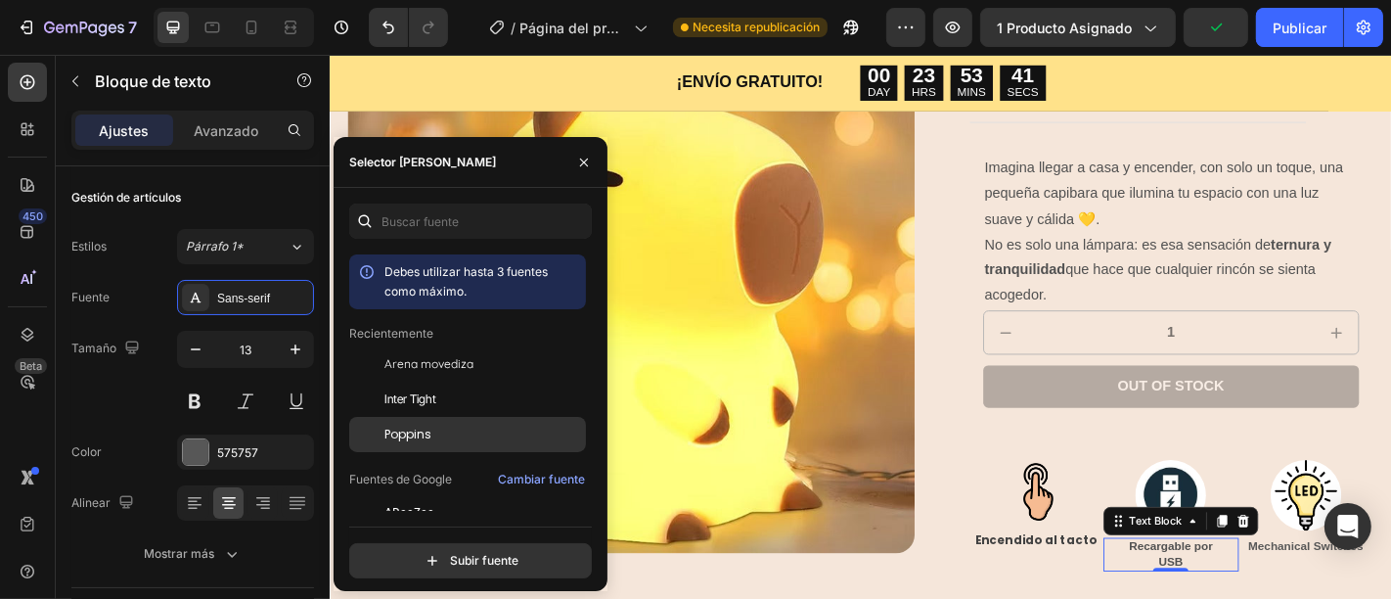
click at [433, 428] on div "Poppins" at bounding box center [483, 434] width 198 height 18
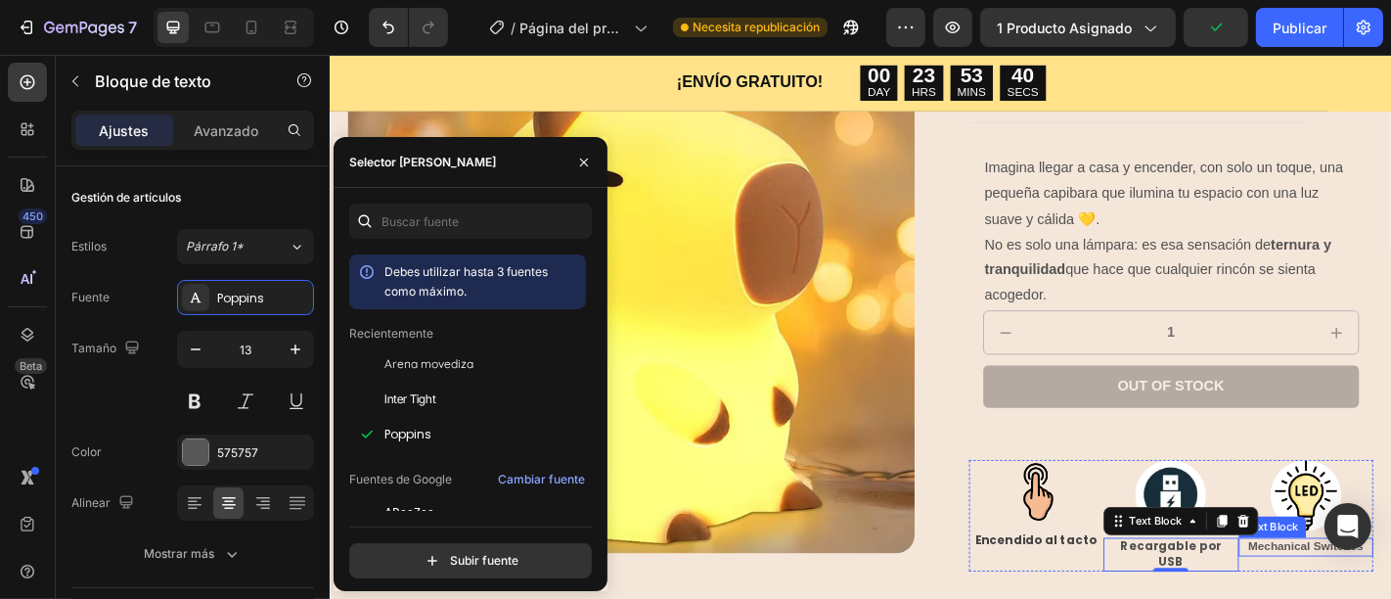
click at [1389, 598] on strong "Mechanical Switches" at bounding box center [1408, 597] width 127 height 15
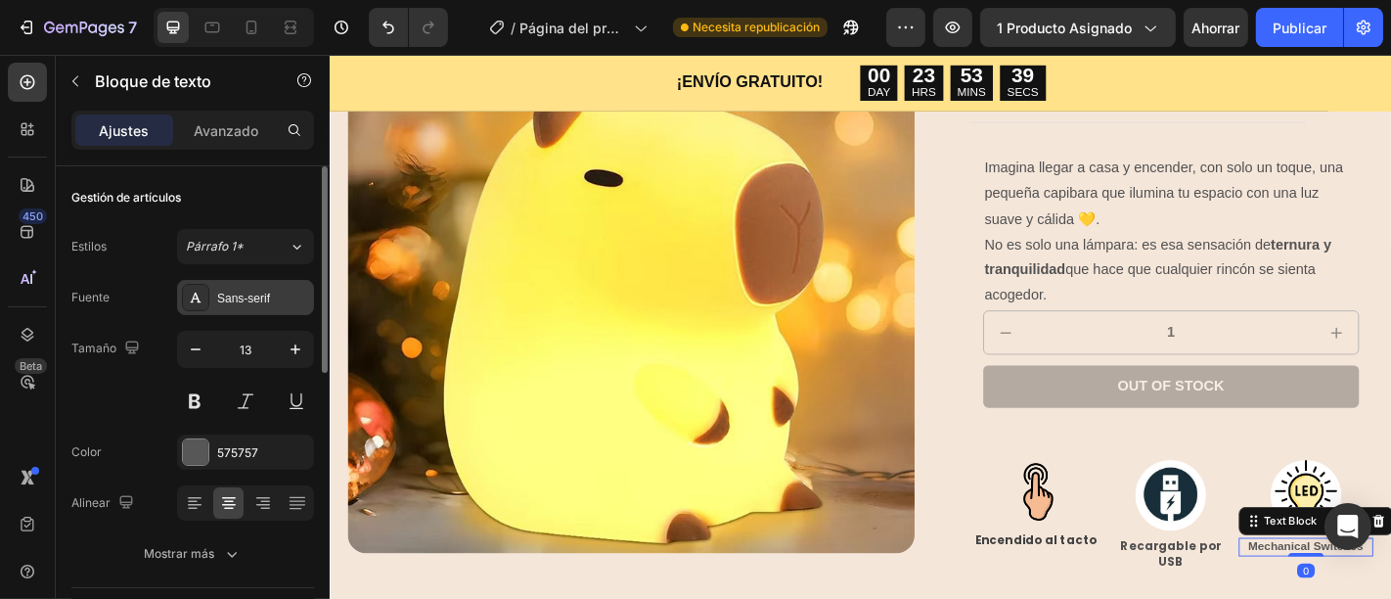
click at [222, 310] on div "Sans-serif" at bounding box center [245, 297] width 137 height 35
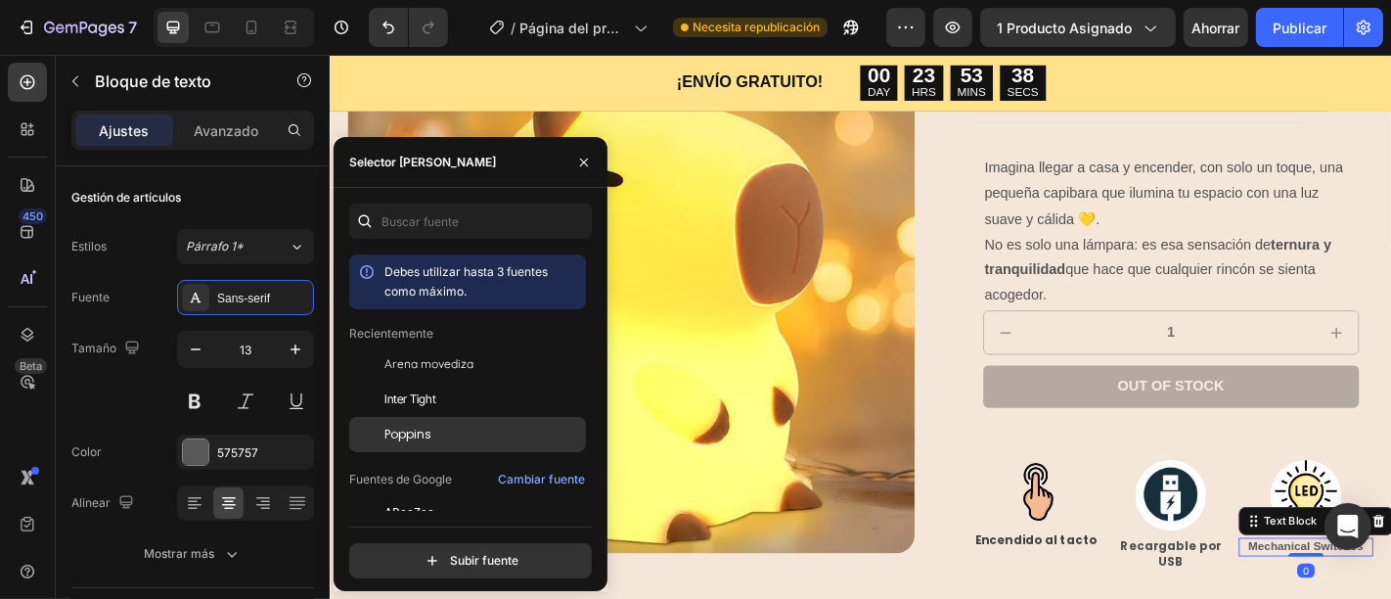
click at [399, 430] on font "Poppins" at bounding box center [407, 433] width 47 height 17
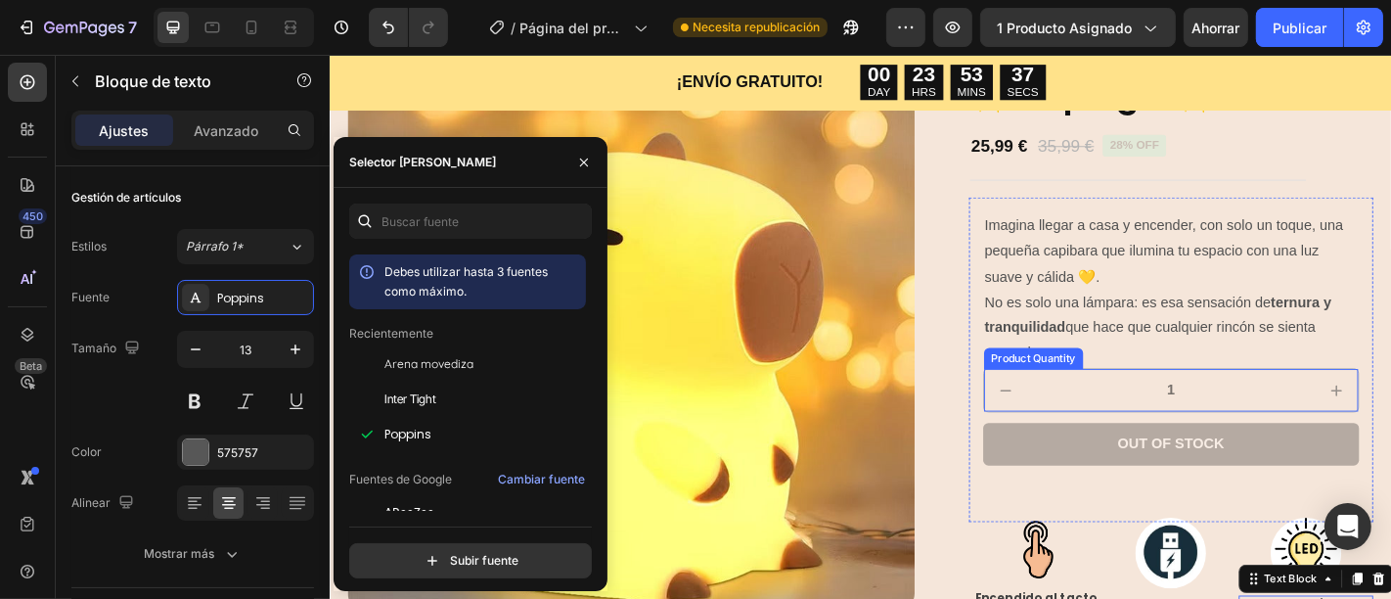
scroll to position [147, 0]
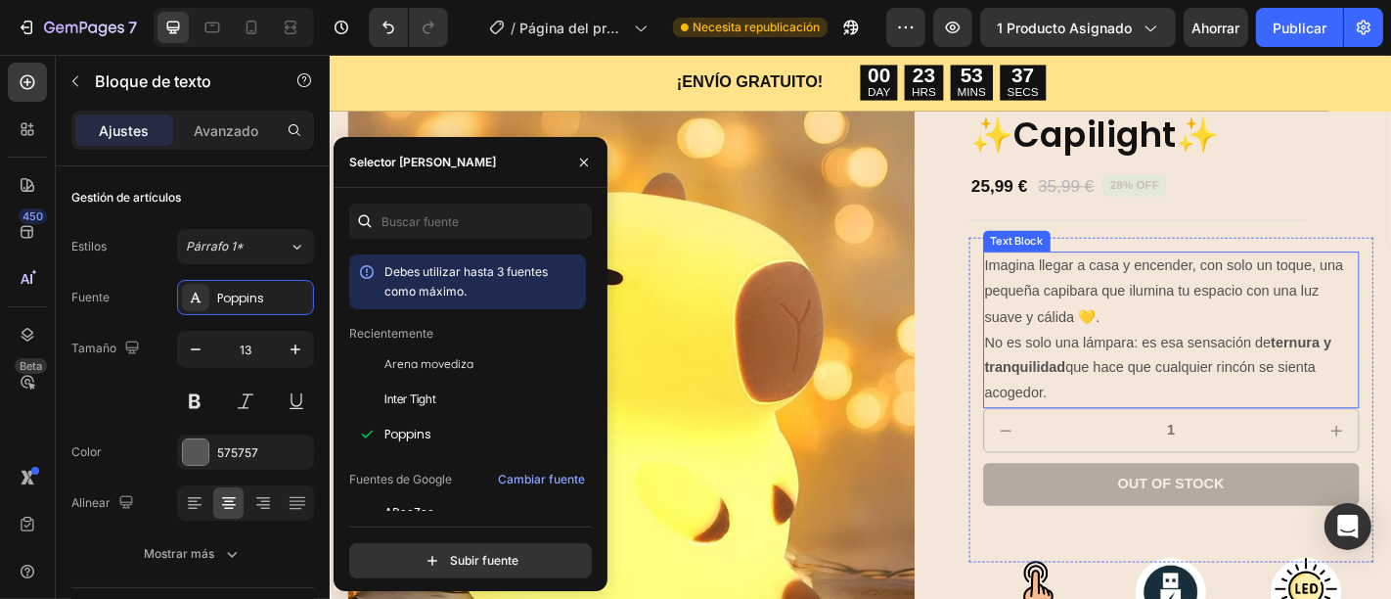
click at [1194, 375] on span "No es solo una lámpara: es esa sensación de ternura y tranquilidad que hace que…" at bounding box center [1244, 400] width 383 height 73
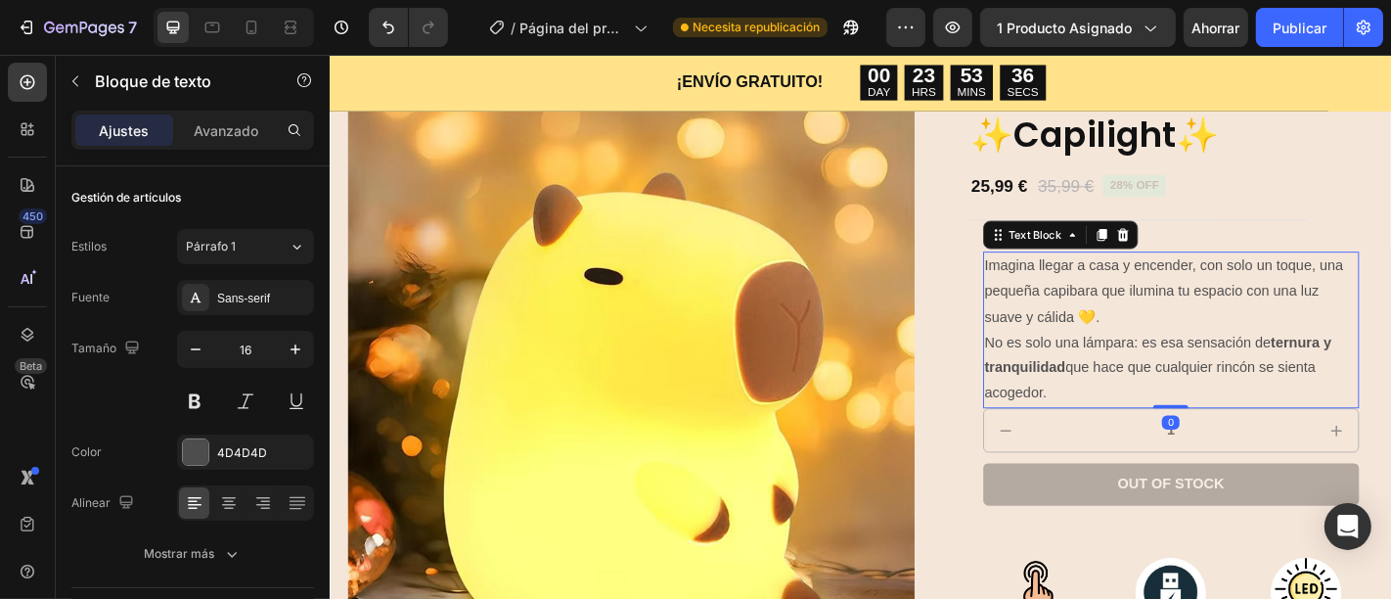
click at [1099, 430] on span "No es solo una lámpara: es esa sensación de ternura y tranquilidad que hace que…" at bounding box center [1244, 400] width 383 height 73
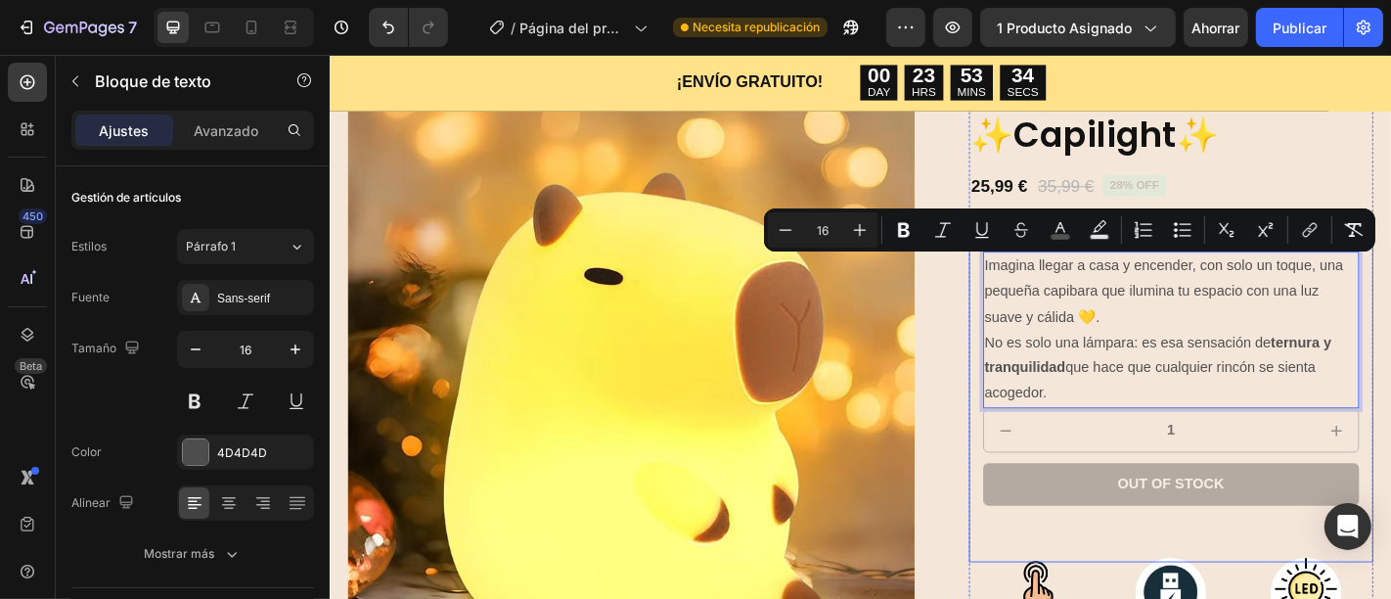
drag, startPoint x: 1117, startPoint y: 429, endPoint x: 1029, endPoint y: 277, distance: 176.1
click at [1036, 277] on div "Imagina llegar a casa y encender, con solo un toque, una pequeña capibara que i…" at bounding box center [1260, 435] width 448 height 359
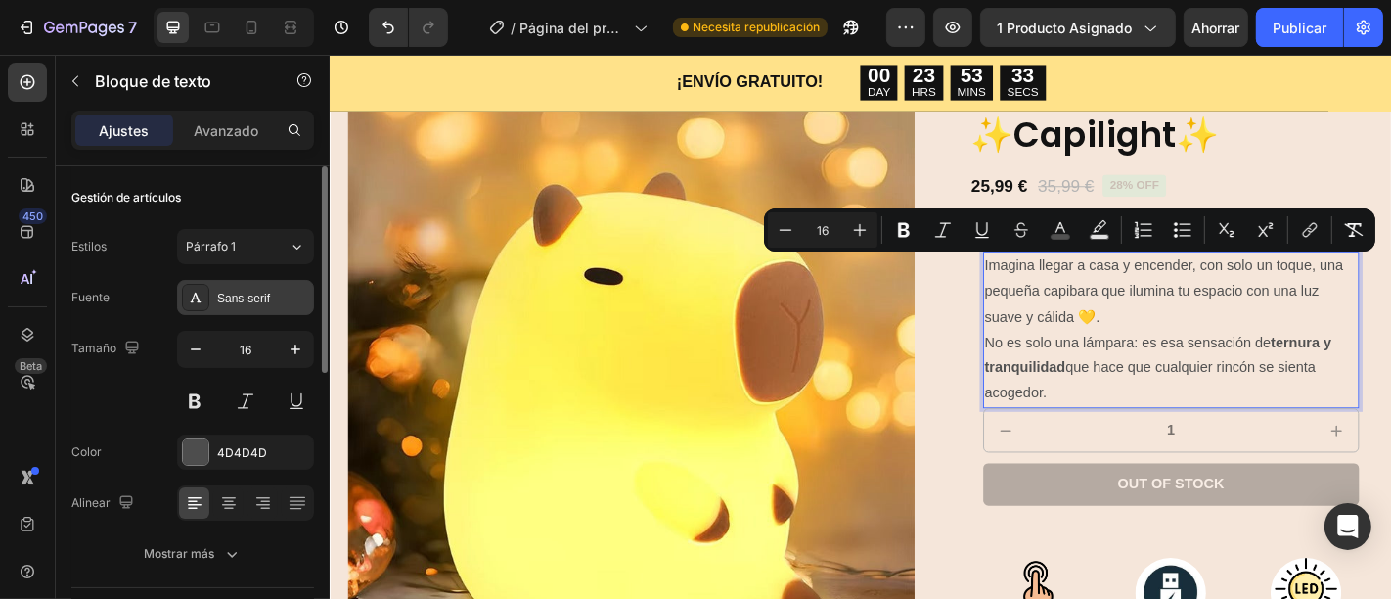
click at [241, 297] on font "Sans-serif" at bounding box center [243, 298] width 53 height 14
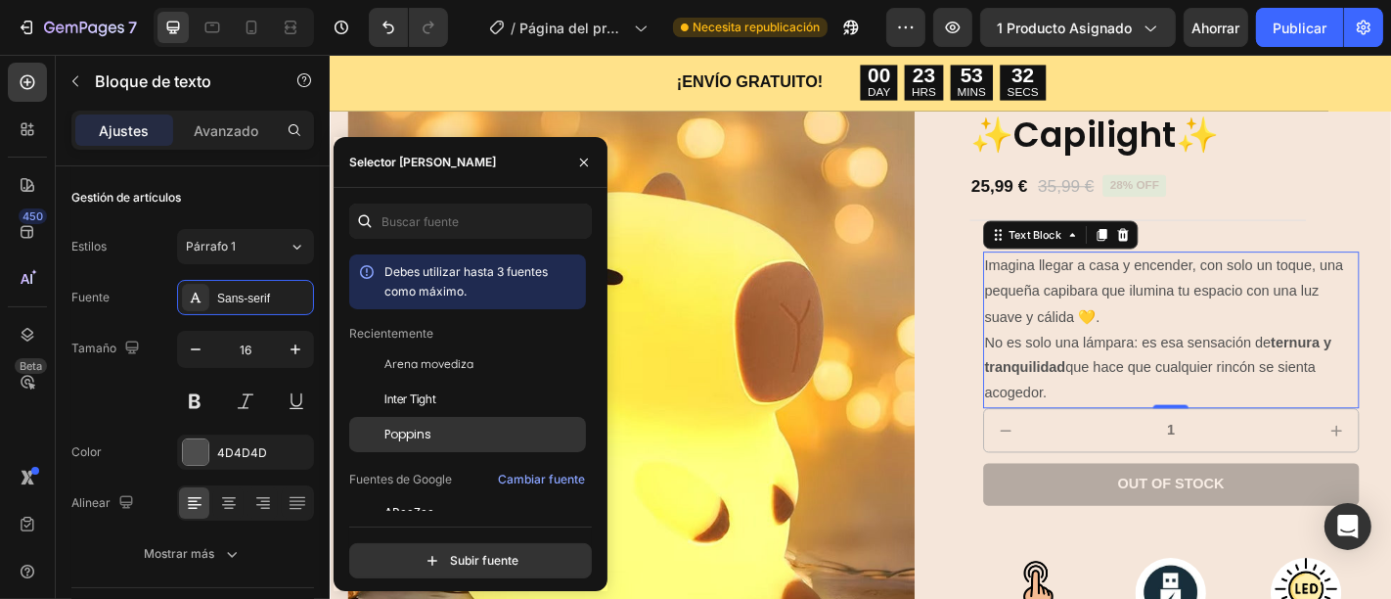
click at [437, 432] on div "Poppins" at bounding box center [483, 434] width 198 height 18
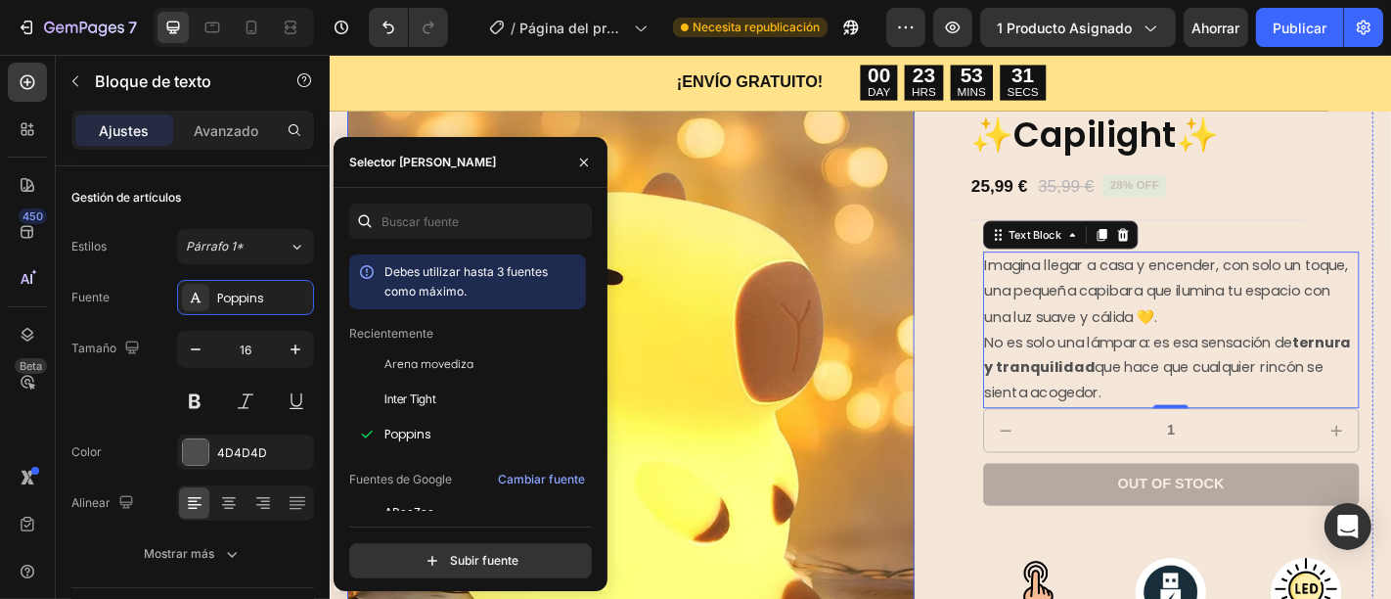
click at [983, 346] on div "Product Images Icon Icon Icon Icon Icon Icon List 2,500+ Reseñas verificadas! T…" at bounding box center [915, 481] width 1134 height 786
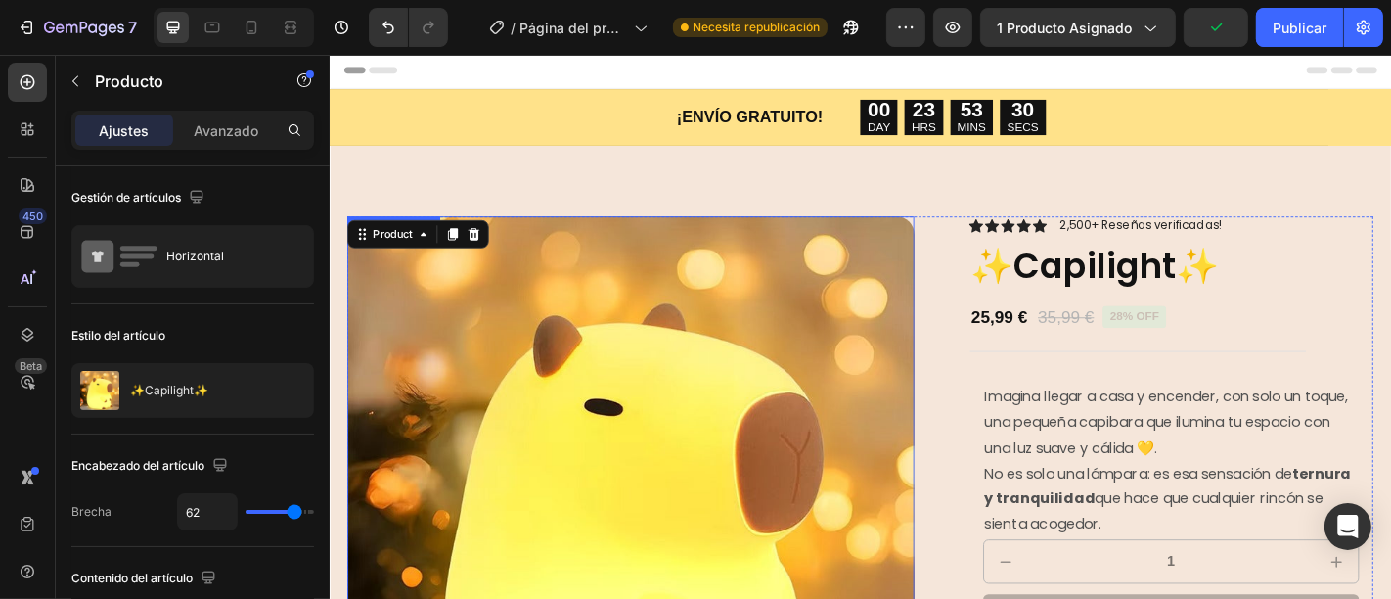
scroll to position [0, 0]
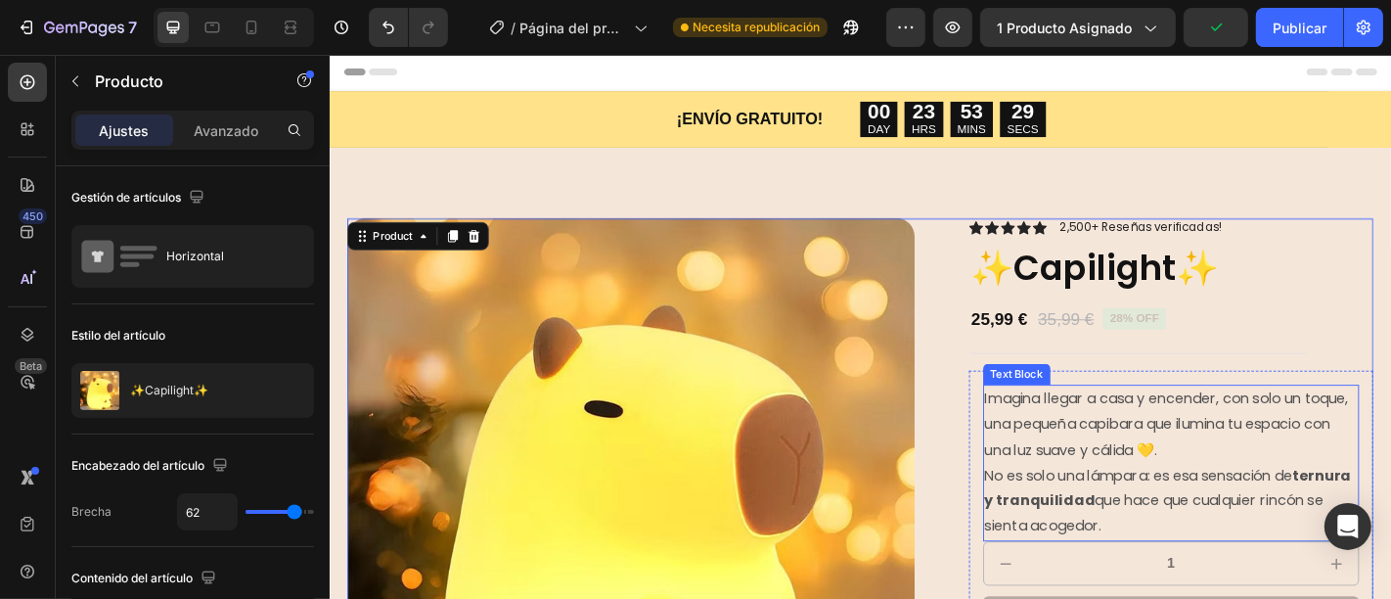
click at [1053, 425] on span "Imagina llegar a casa y encender, con solo un toque, una pequeña capibara que i…" at bounding box center [1254, 461] width 402 height 79
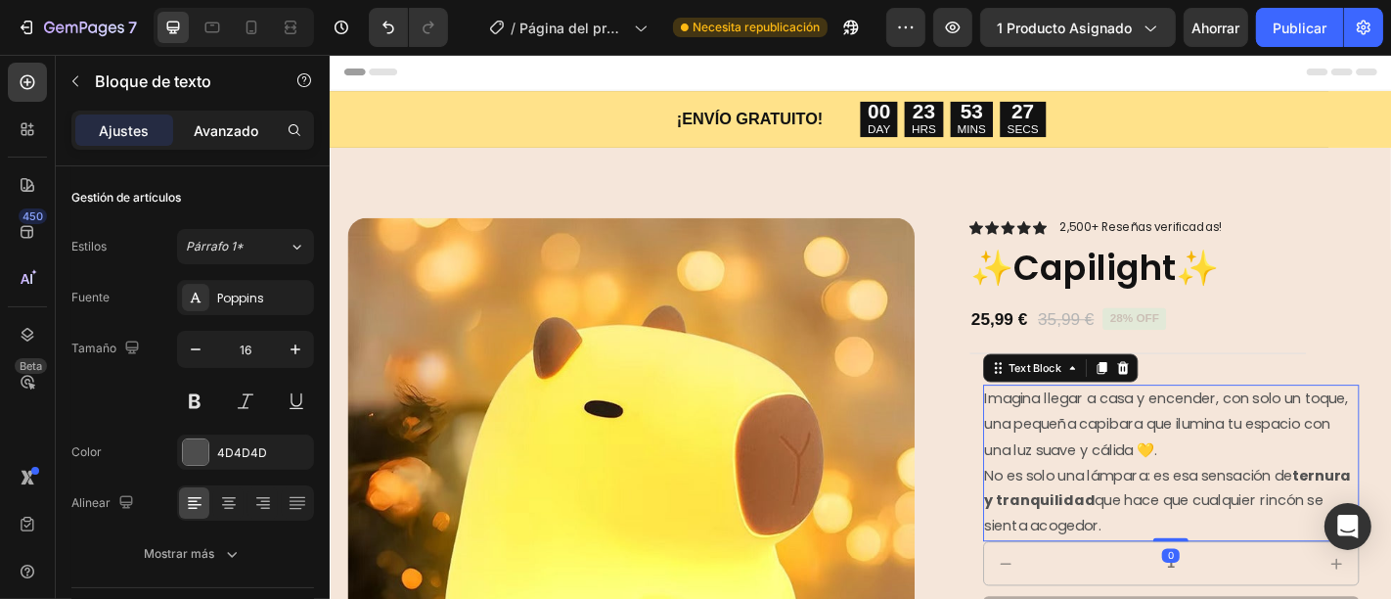
click at [224, 117] on div "Avanzado" at bounding box center [226, 129] width 98 height 31
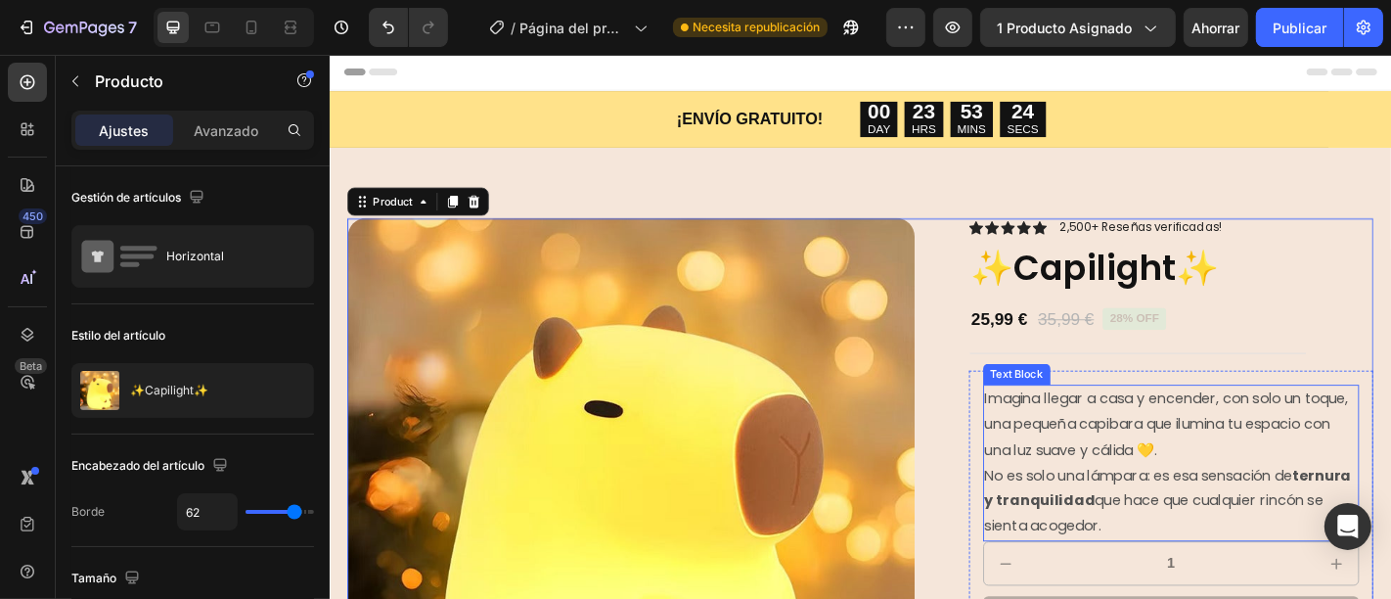
click at [1094, 444] on span "Imagina llegar a casa y encender, con solo un toque, una pequeña capibara que i…" at bounding box center [1254, 461] width 402 height 79
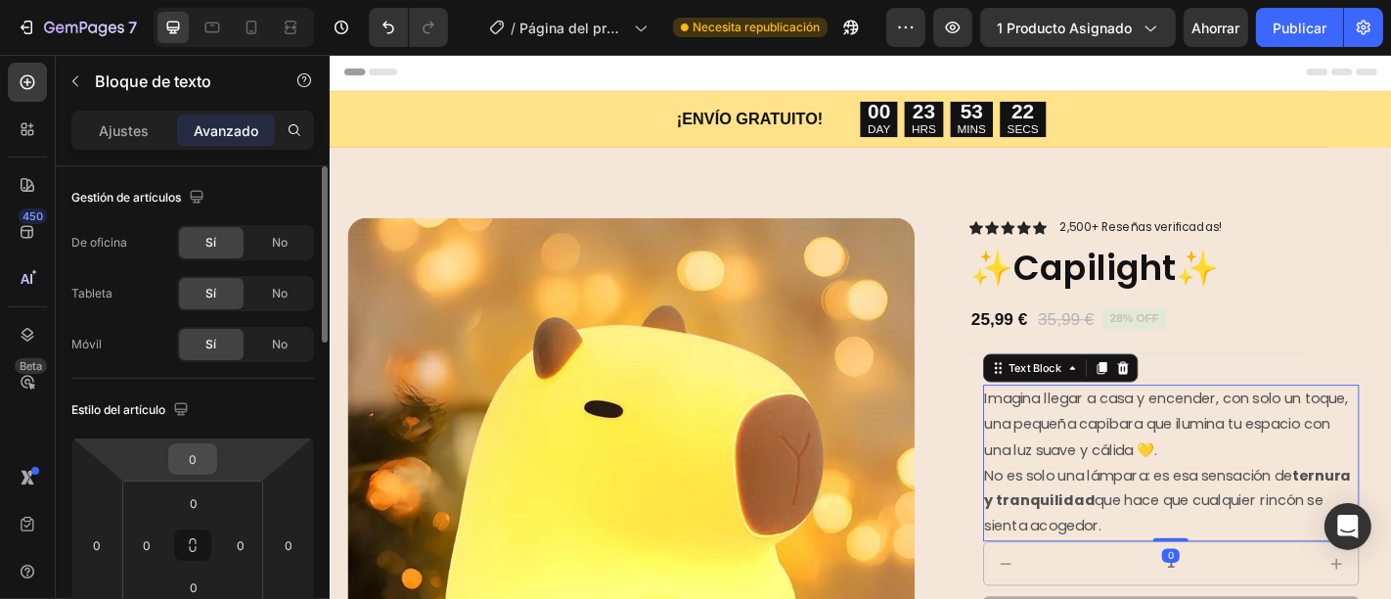
click at [190, 454] on input "0" at bounding box center [192, 458] width 39 height 29
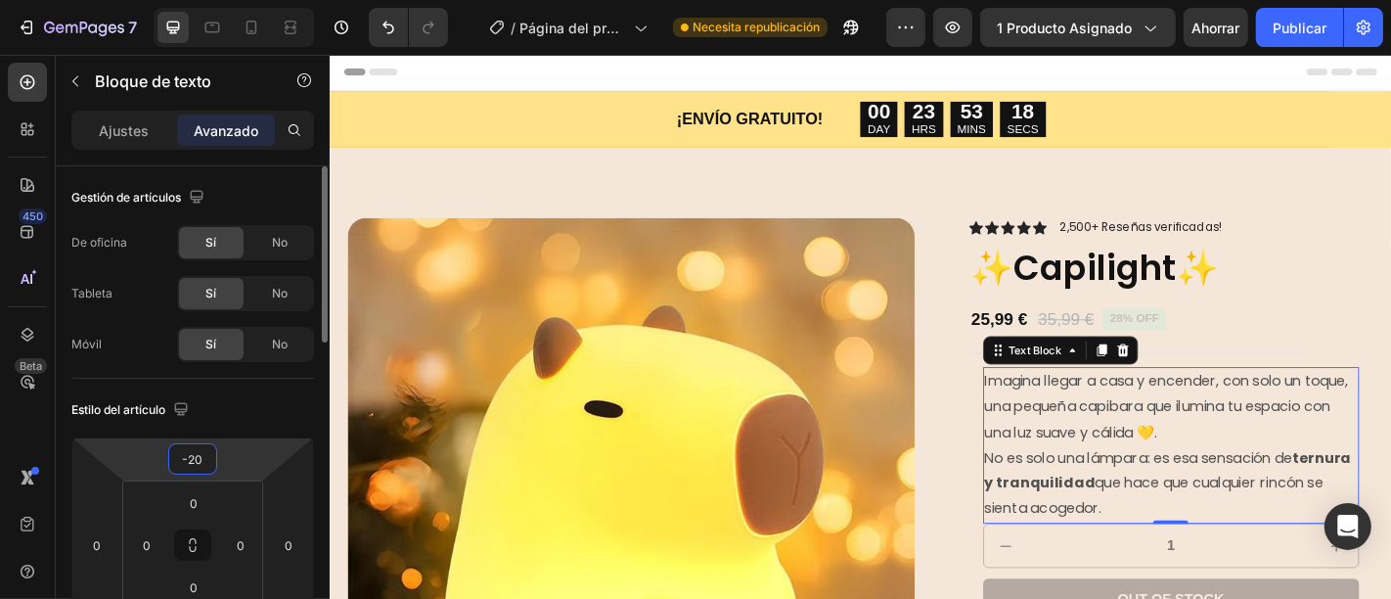
type input "-21"
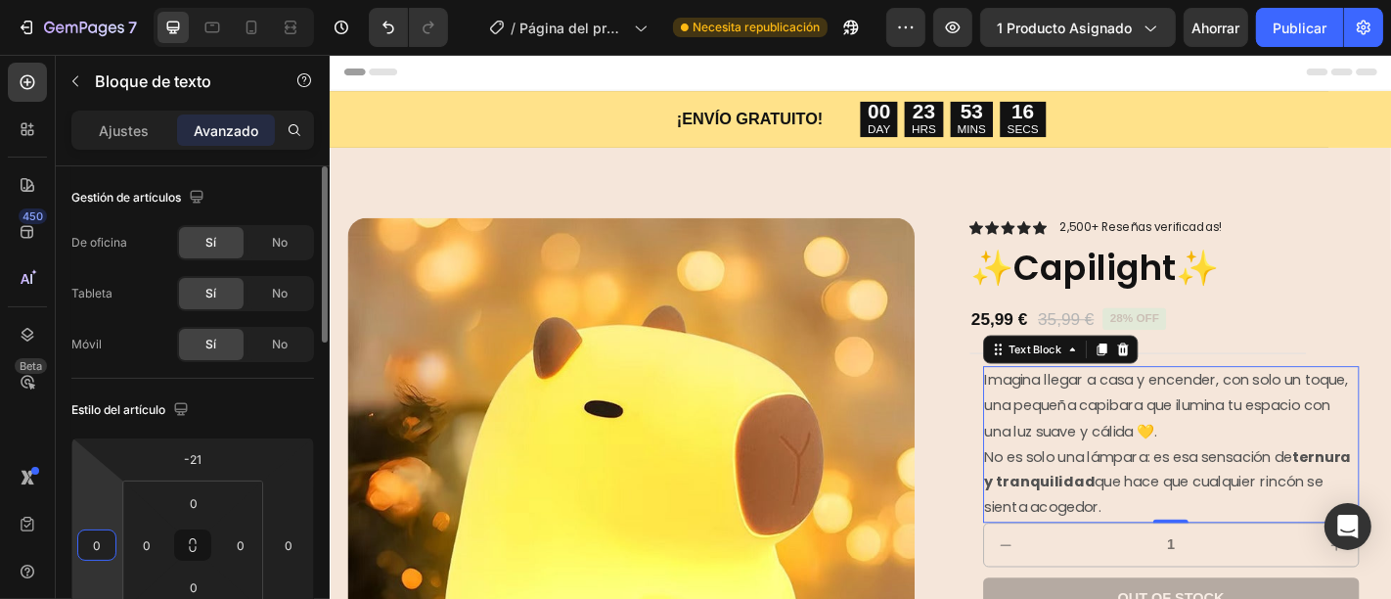
click at [108, 549] on input "0" at bounding box center [96, 544] width 29 height 29
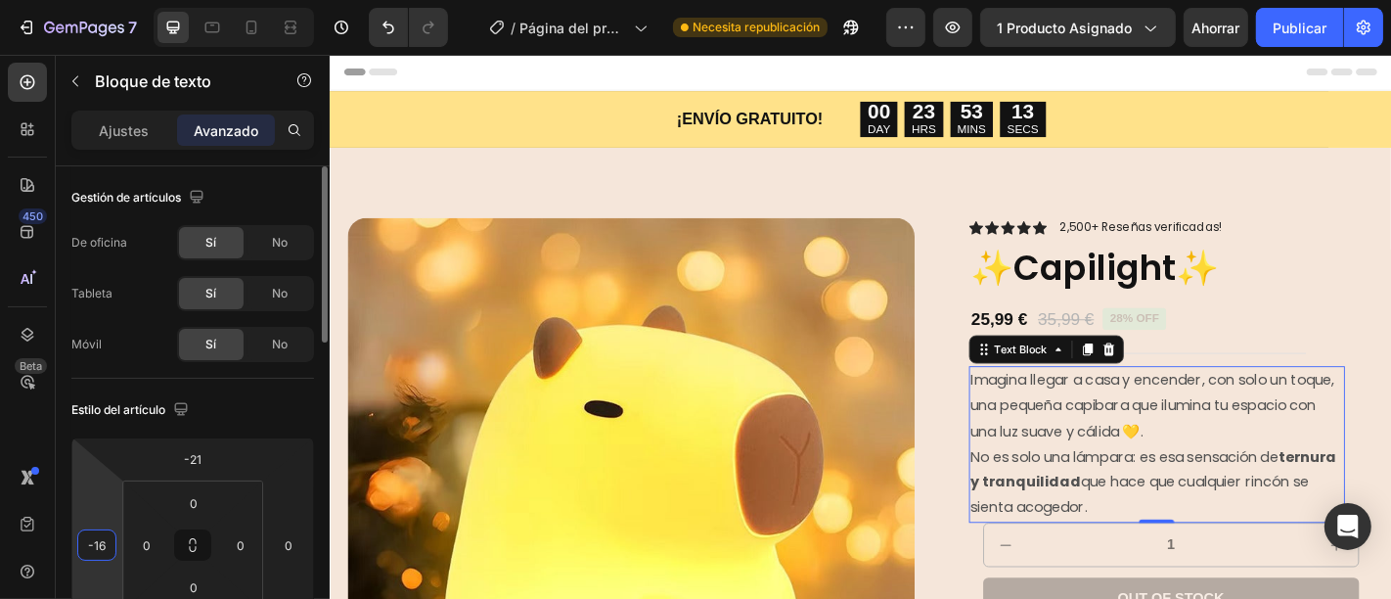
type input "-17"
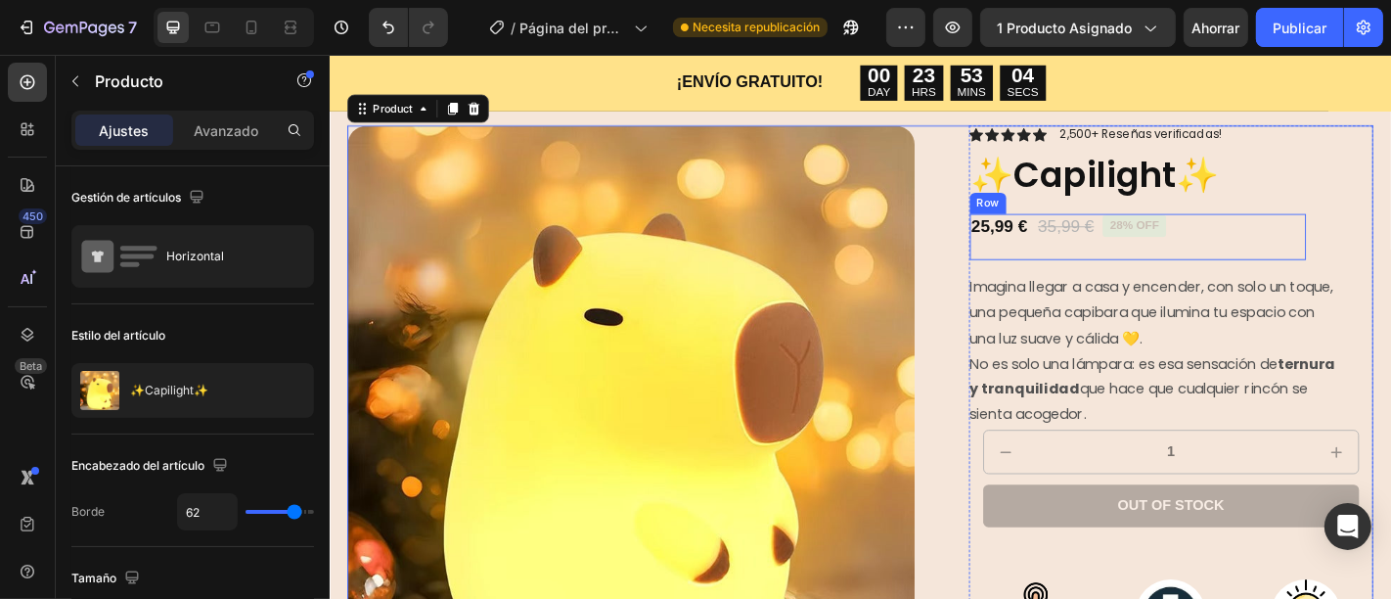
scroll to position [211, 0]
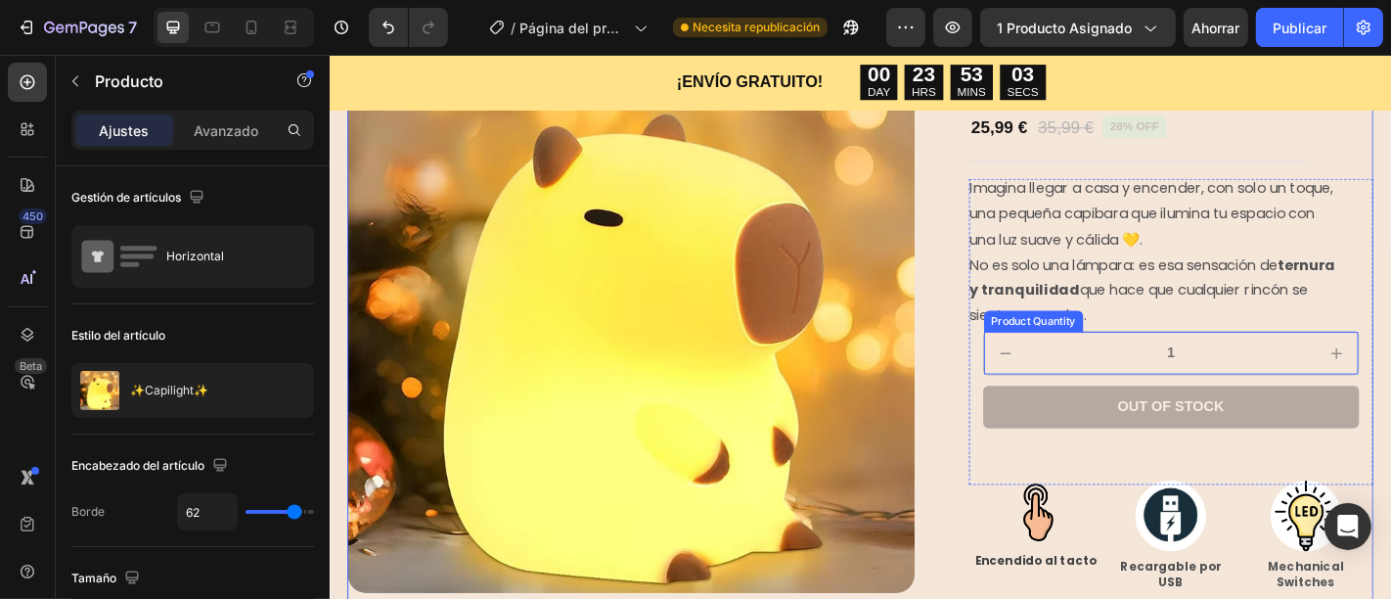
click at [1166, 396] on input "1" at bounding box center [1259, 384] width 317 height 47
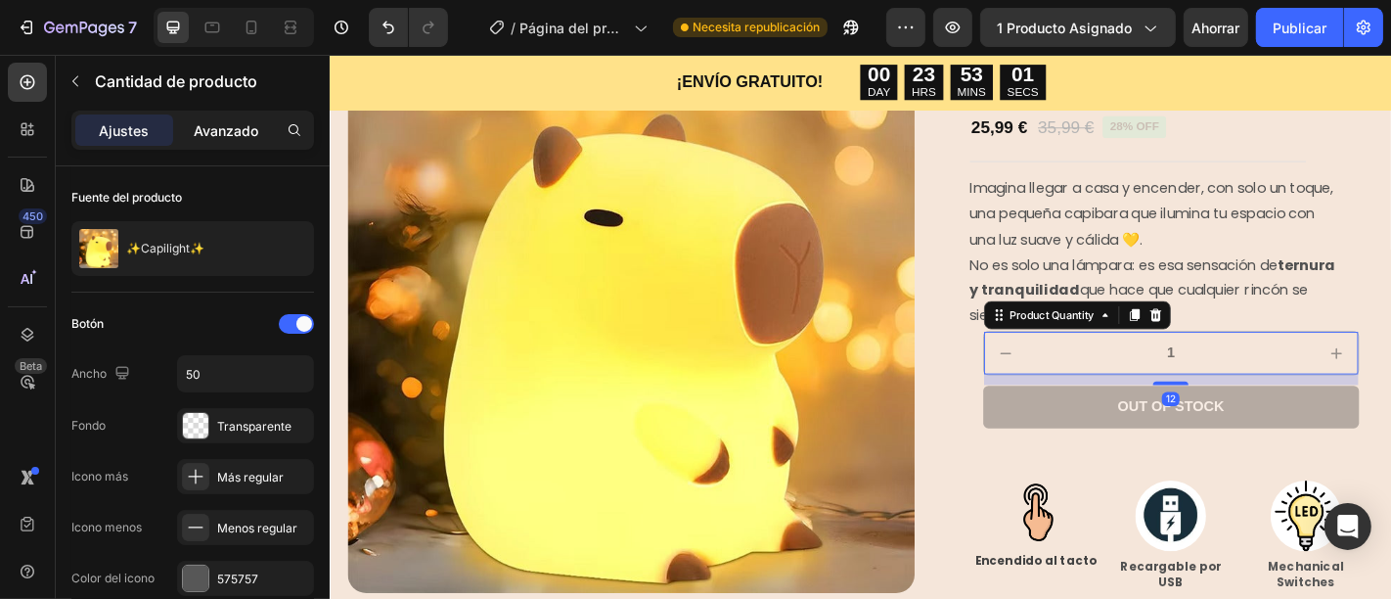
click at [256, 137] on font "Avanzado" at bounding box center [226, 130] width 65 height 17
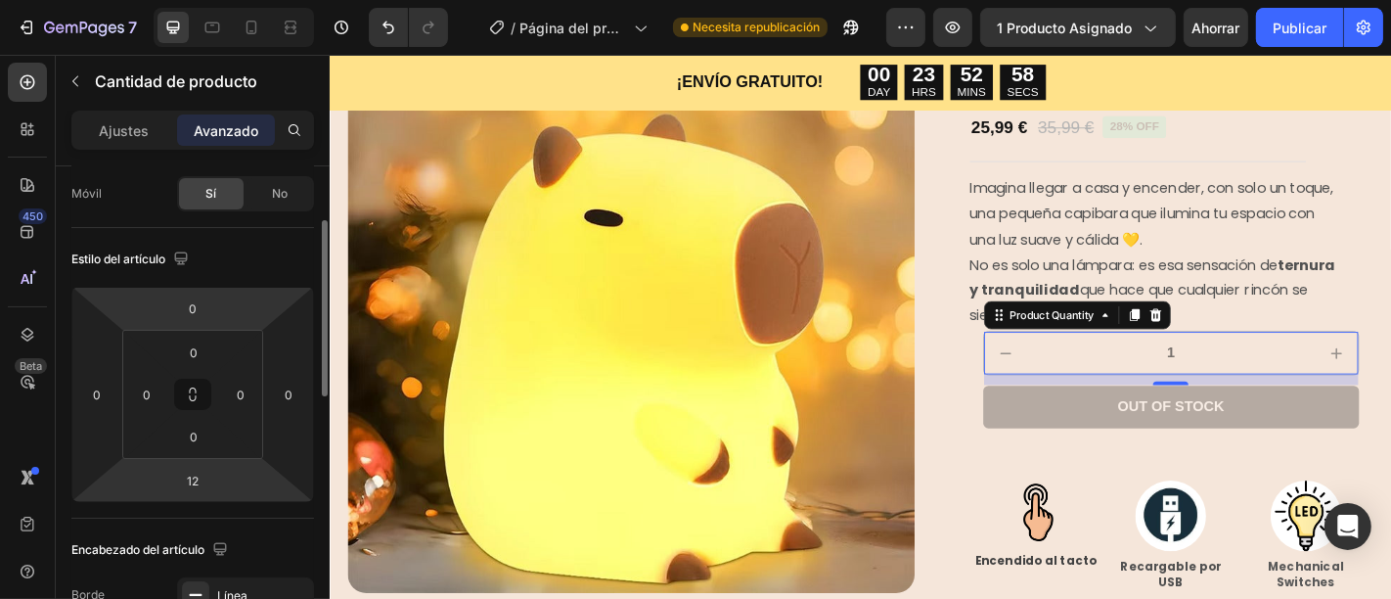
scroll to position [0, 0]
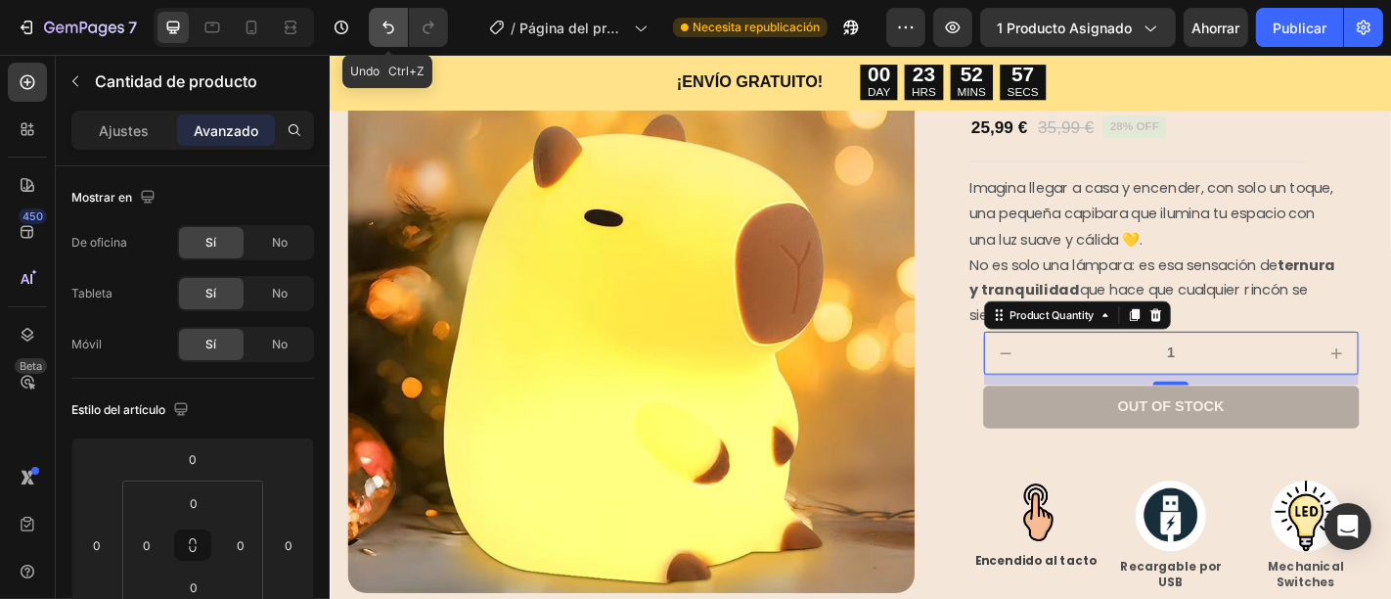
click at [375, 23] on button "Deshacer/Rehacer" at bounding box center [388, 27] width 39 height 39
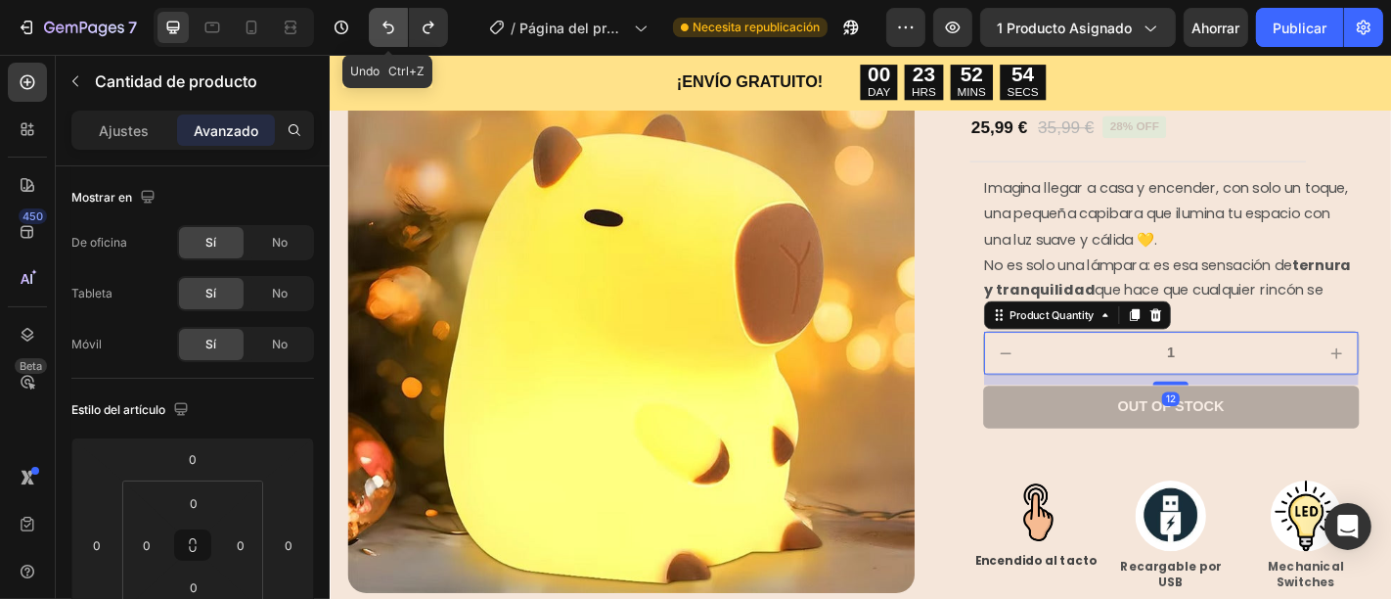
click at [375, 23] on button "Deshacer/Rehacer" at bounding box center [388, 27] width 39 height 39
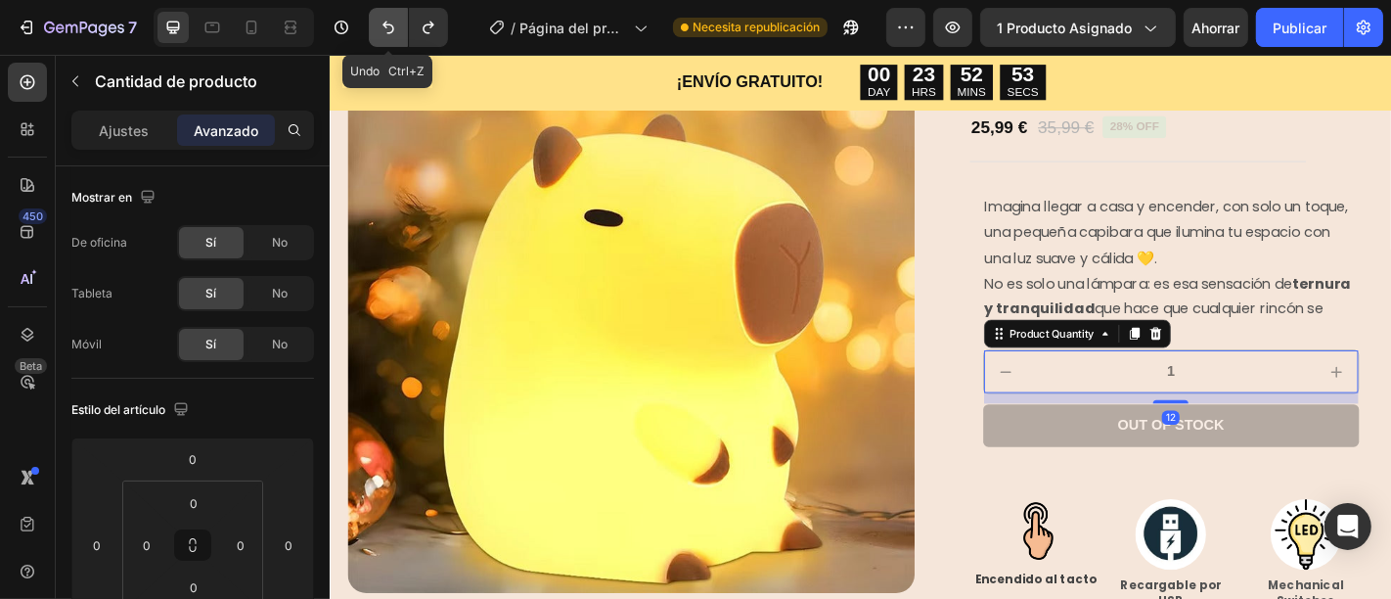
click at [375, 23] on button "Deshacer/Rehacer" at bounding box center [388, 27] width 39 height 39
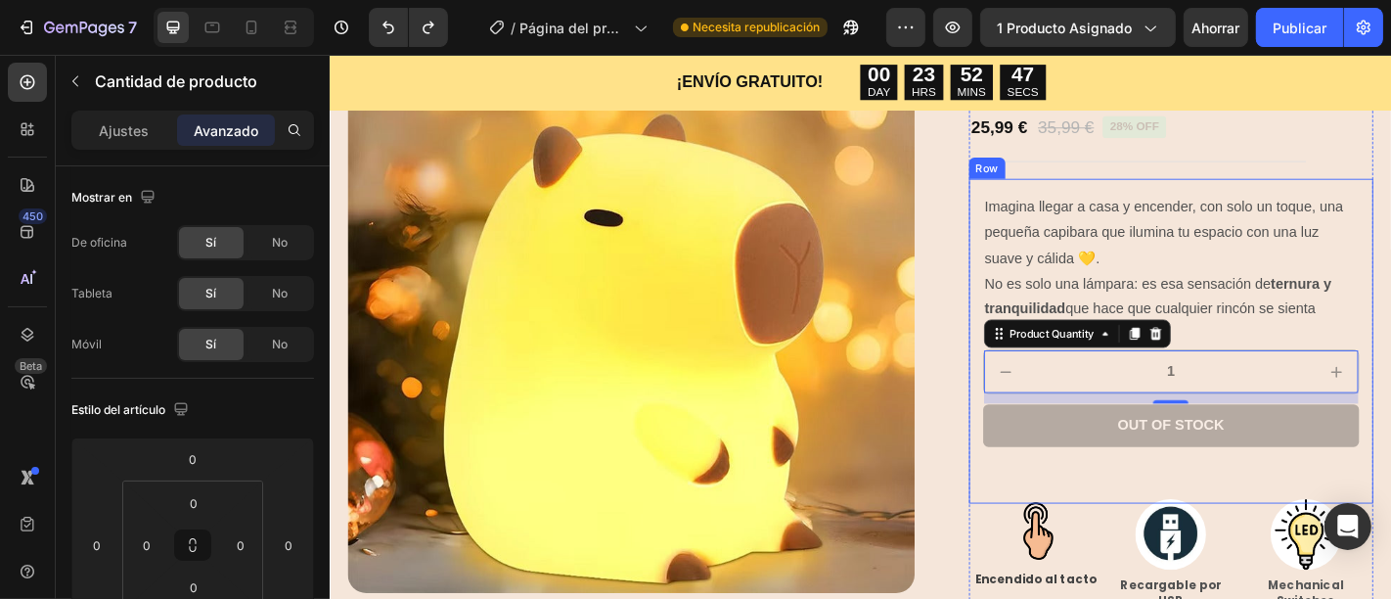
click at [1036, 317] on div "Imagina llegar a casa y encender, con solo un toque, una pequeña capibara que i…" at bounding box center [1260, 371] width 448 height 359
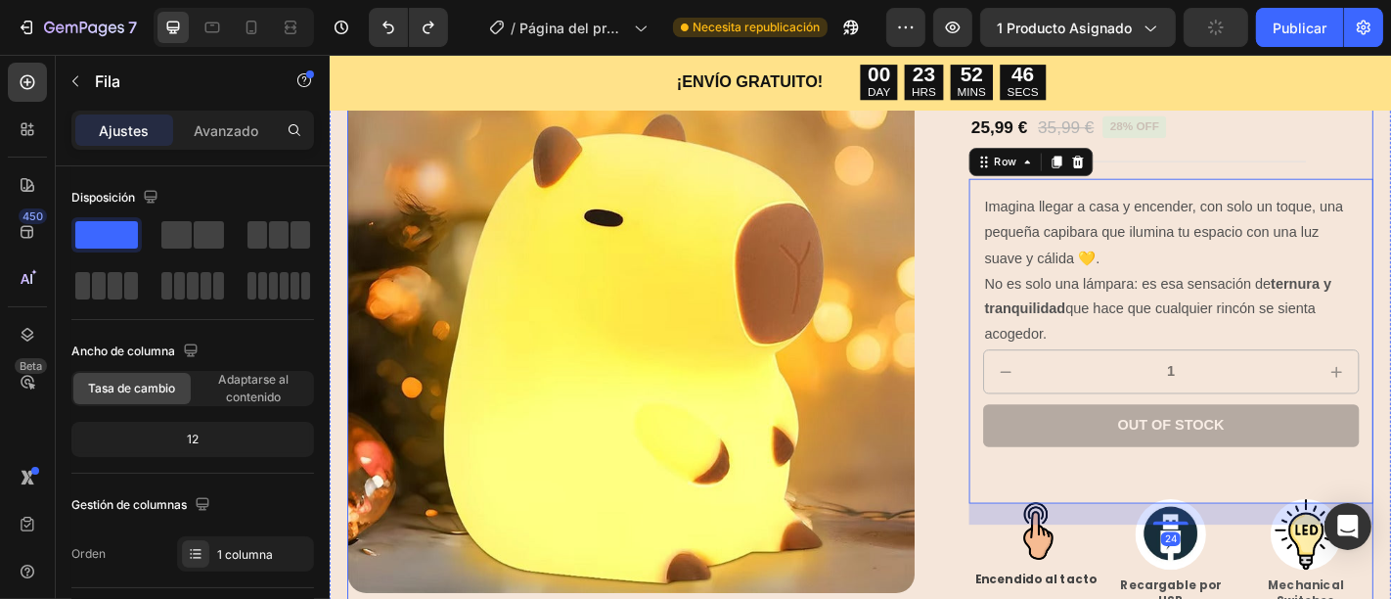
click at [1011, 314] on div "Product Images Icon Icon Icon Icon Icon Icon List 2,500+ Reseñas verificadas! T…" at bounding box center [915, 416] width 1134 height 786
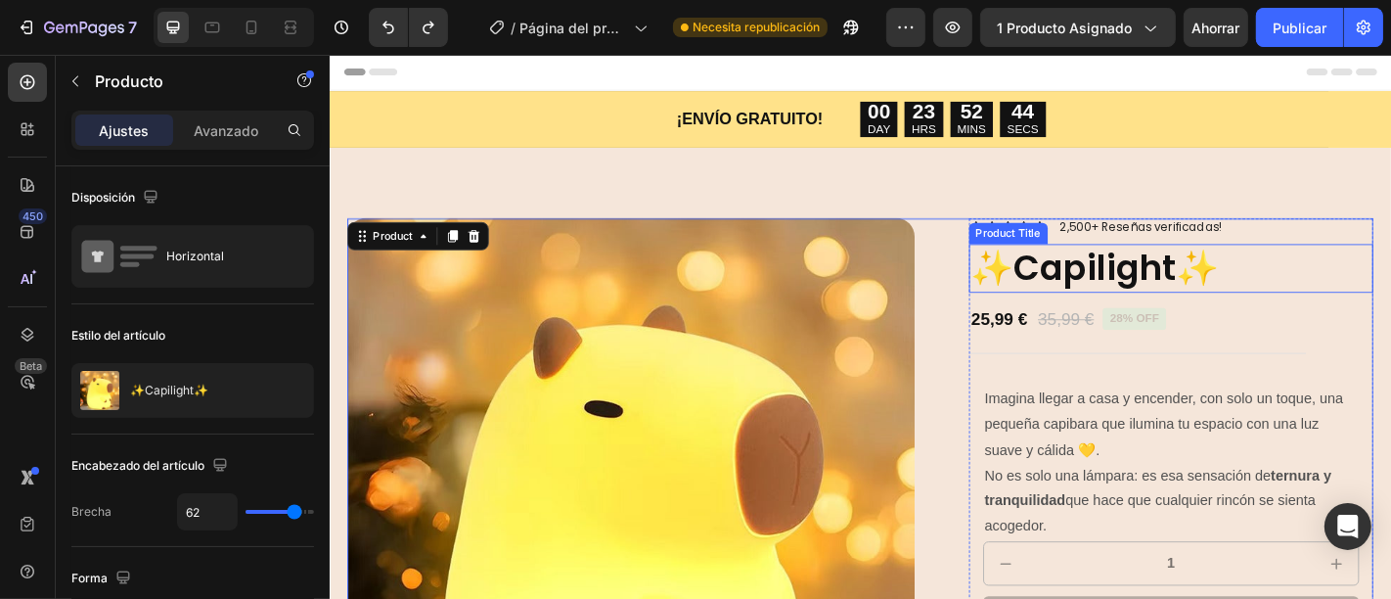
click at [1235, 292] on h1 "✨Capilight✨" at bounding box center [1260, 290] width 448 height 54
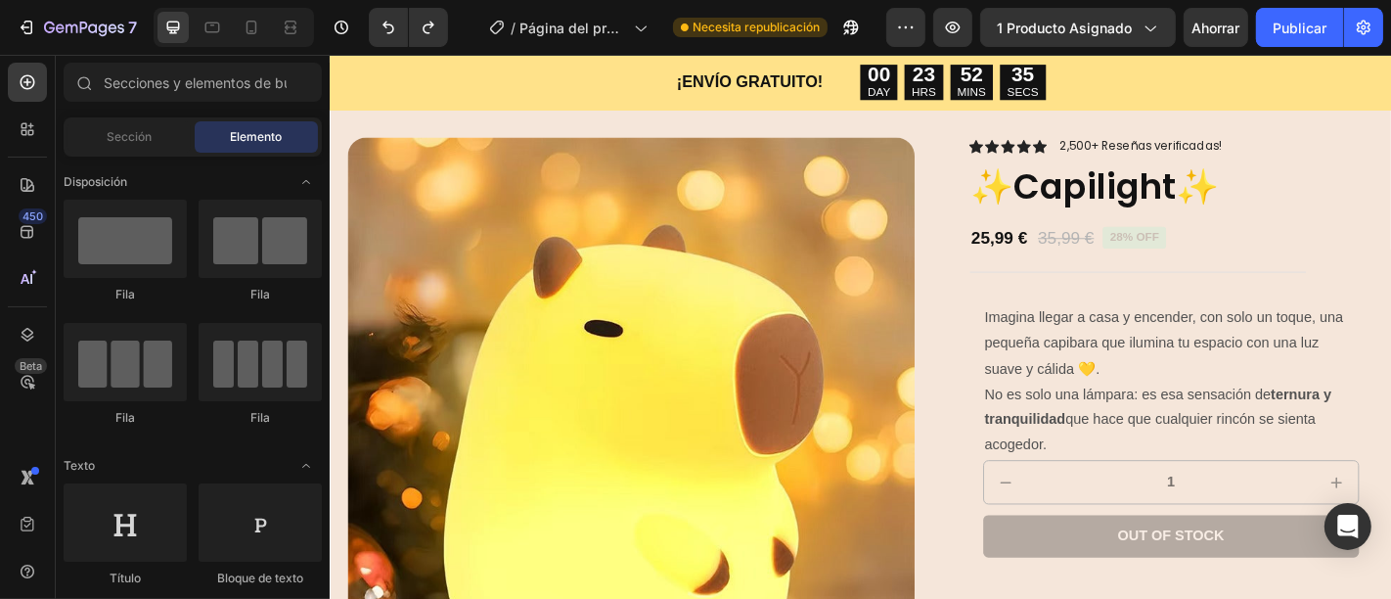
scroll to position [82, 0]
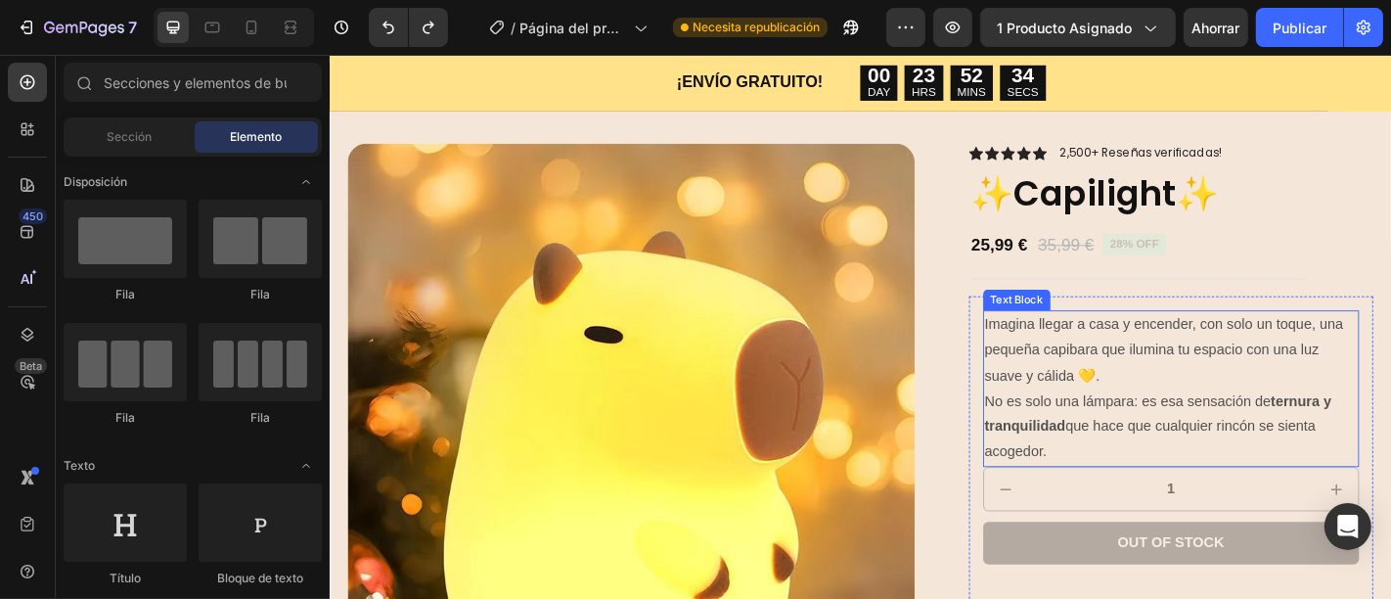
click at [1093, 385] on span "Imagina llegar a casa y encender, con solo un toque, una pequeña capibara que i…" at bounding box center [1251, 379] width 397 height 73
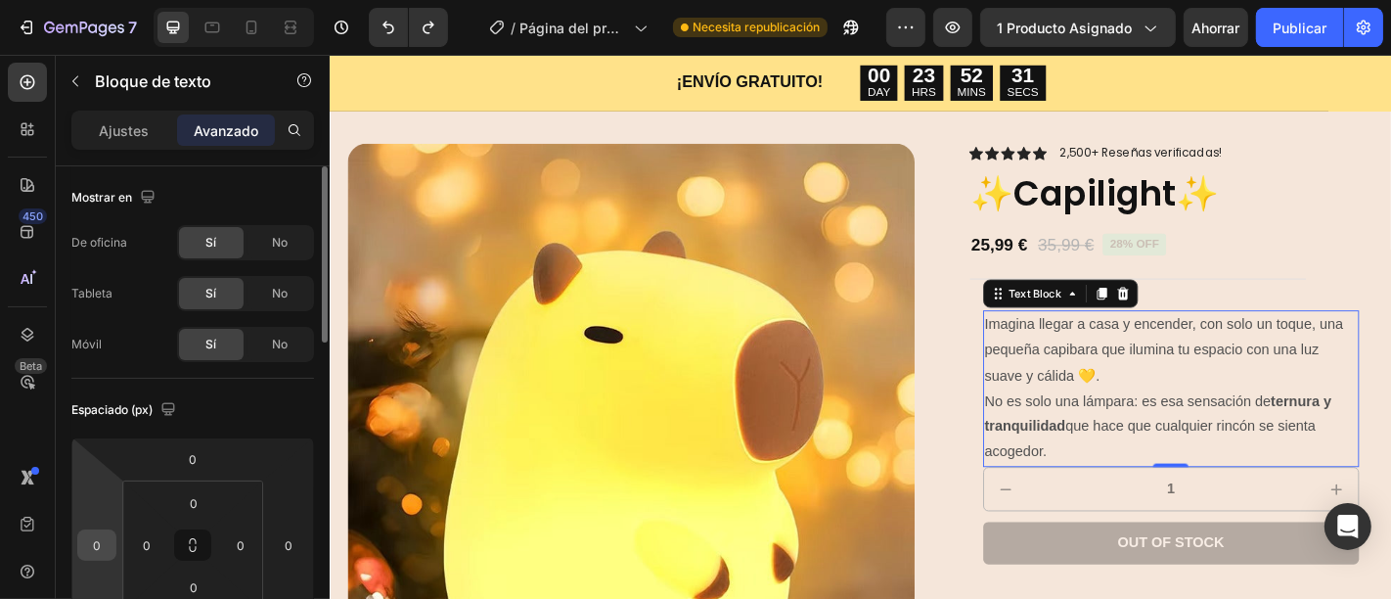
click at [91, 543] on input "0" at bounding box center [96, 544] width 29 height 29
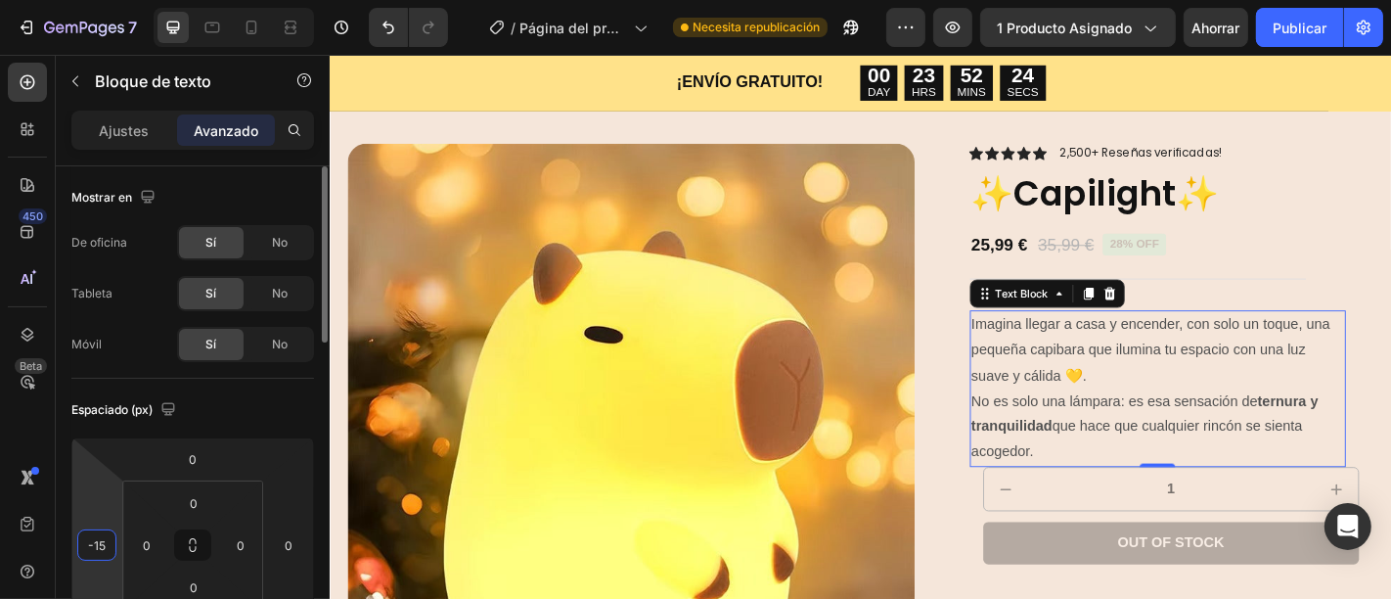
type input "-14"
click at [1101, 514] on input "1" at bounding box center [1259, 533] width 317 height 47
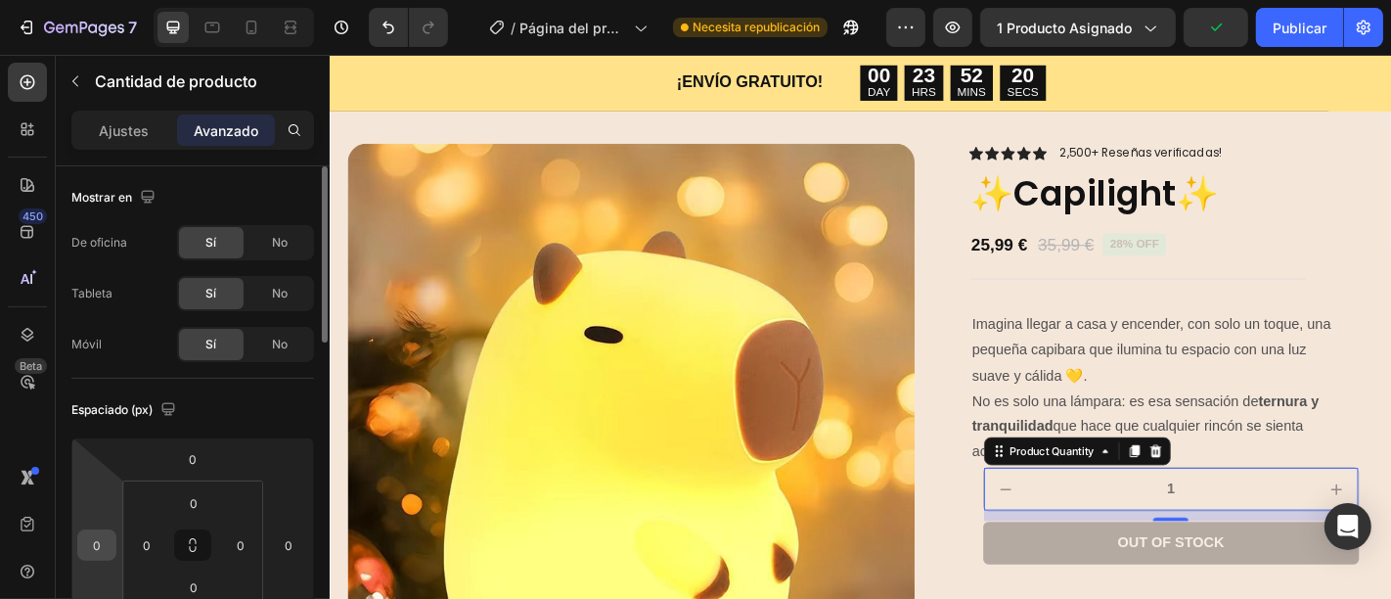
click at [91, 555] on input "0" at bounding box center [96, 544] width 29 height 29
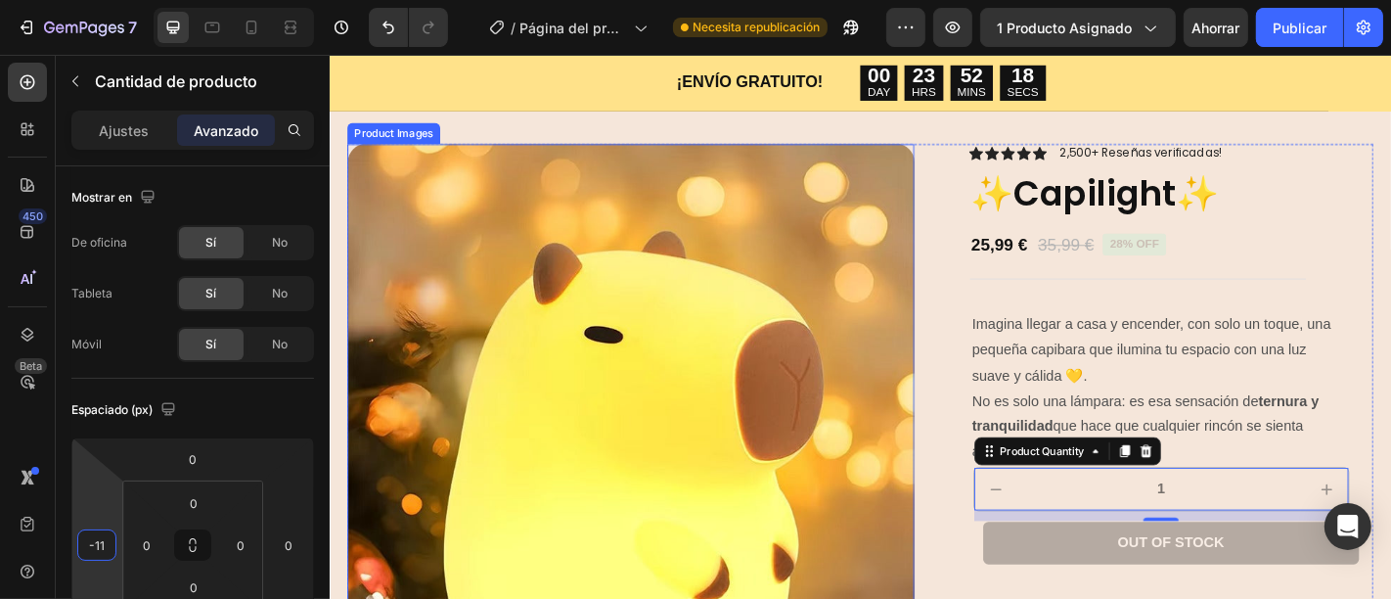
type input "-12"
click at [1119, 585] on button "Out of stock" at bounding box center [1259, 593] width 417 height 47
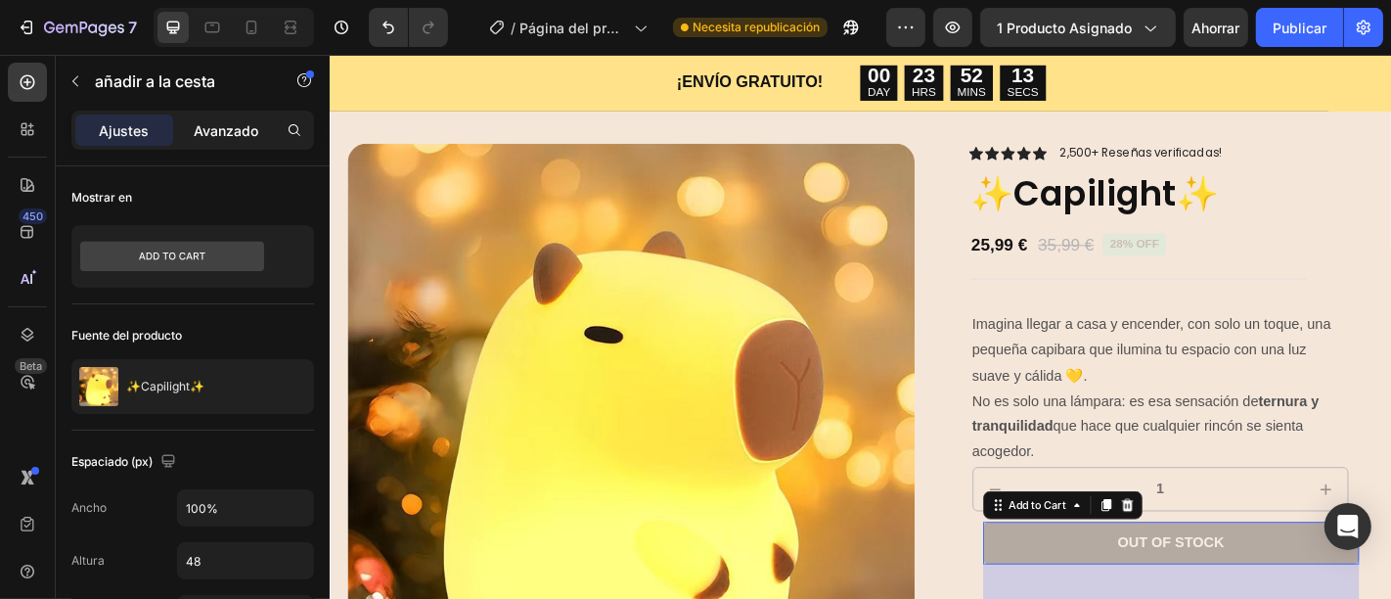
click at [196, 125] on font "Avanzado" at bounding box center [226, 130] width 65 height 17
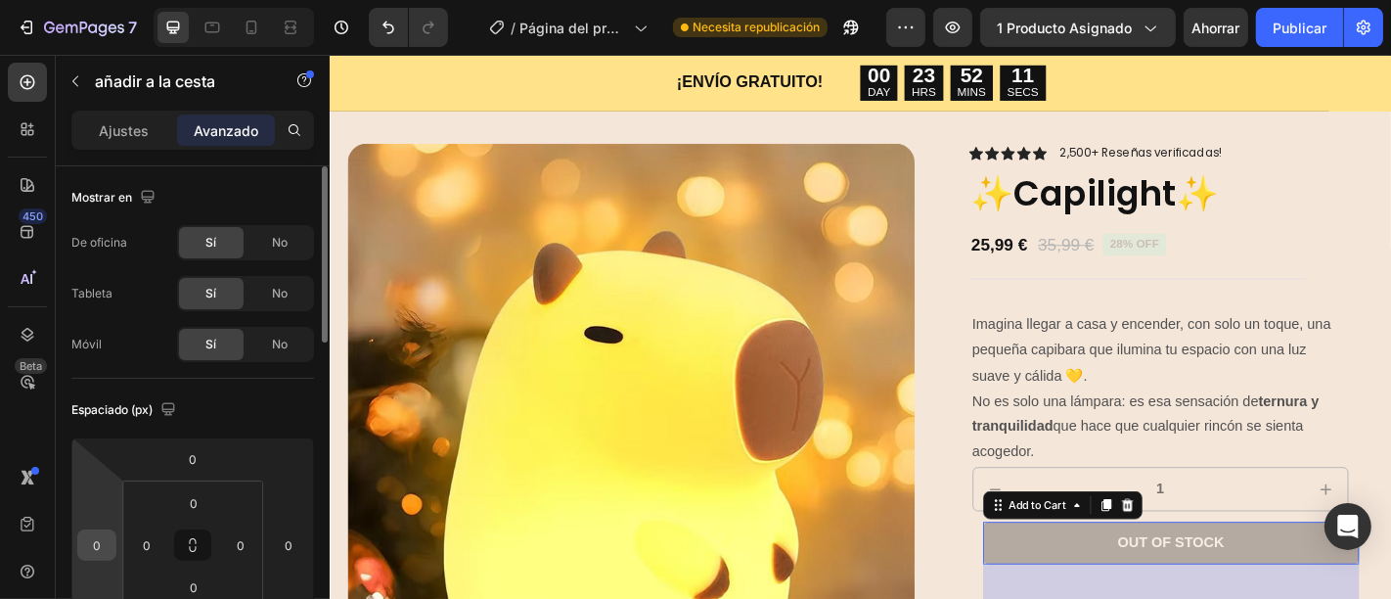
click at [99, 537] on input "0" at bounding box center [96, 544] width 29 height 29
type input "-12"
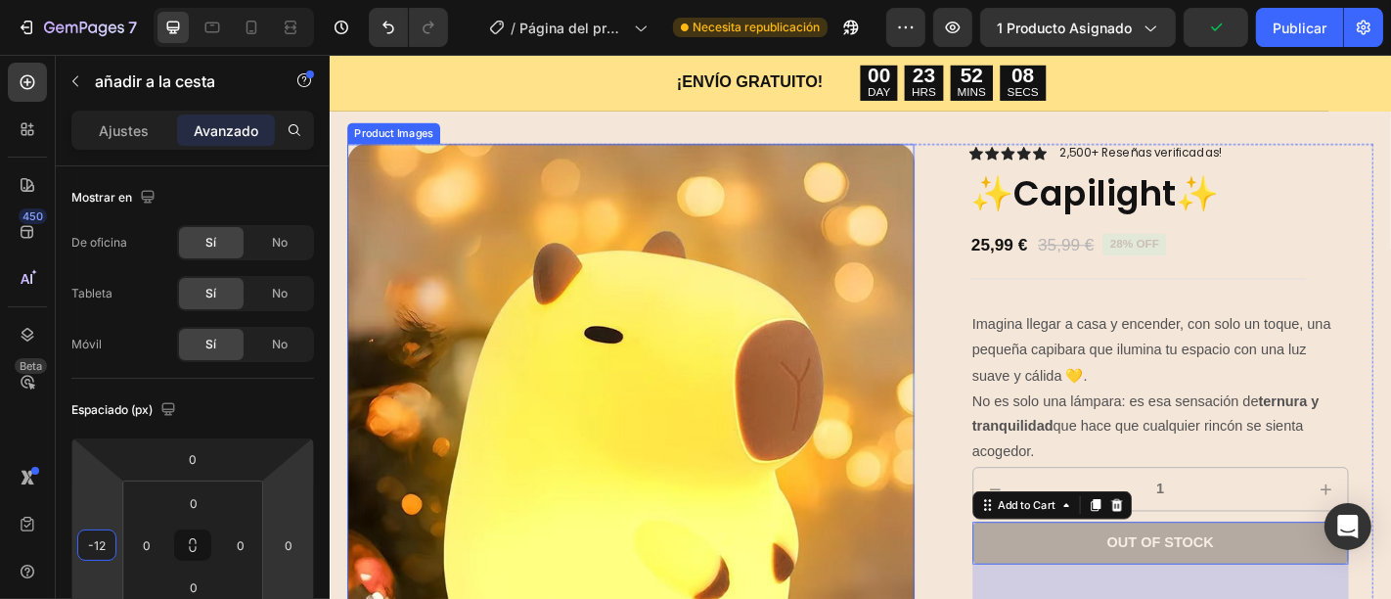
click at [972, 438] on div "Product Images Icon Icon Icon Icon Icon Icon List 2,500+ Reseñas verificadas! T…" at bounding box center [915, 546] width 1134 height 786
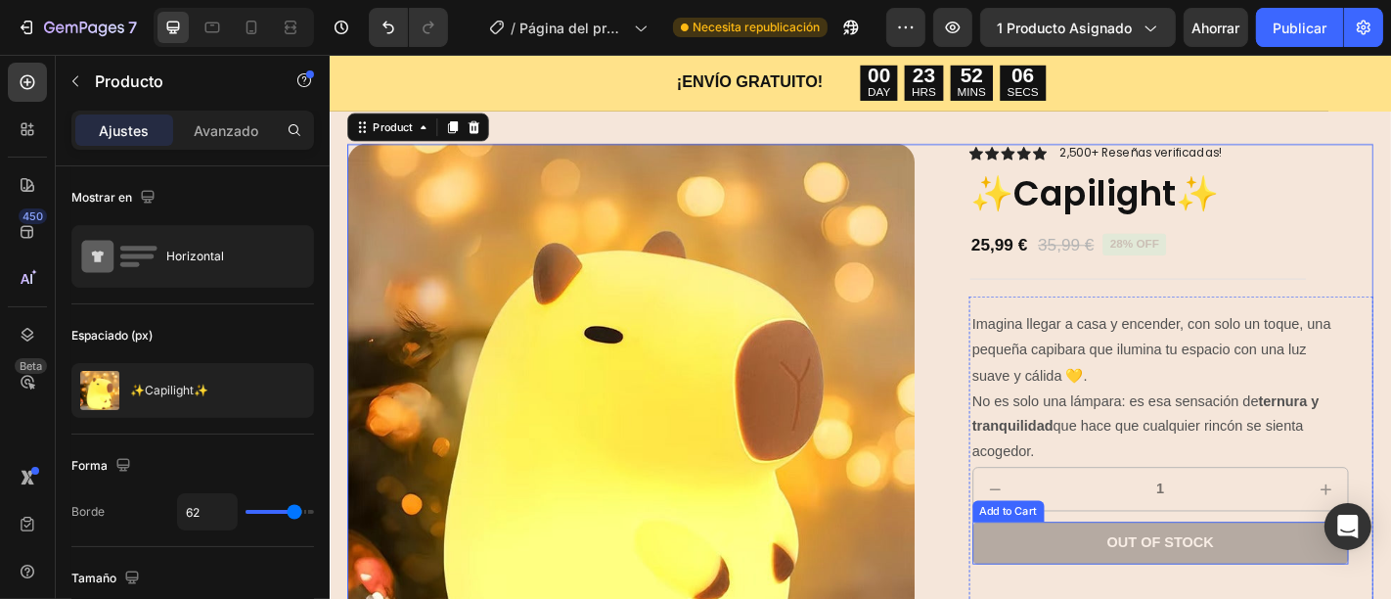
click at [1088, 579] on button "Out of stock" at bounding box center [1248, 593] width 417 height 47
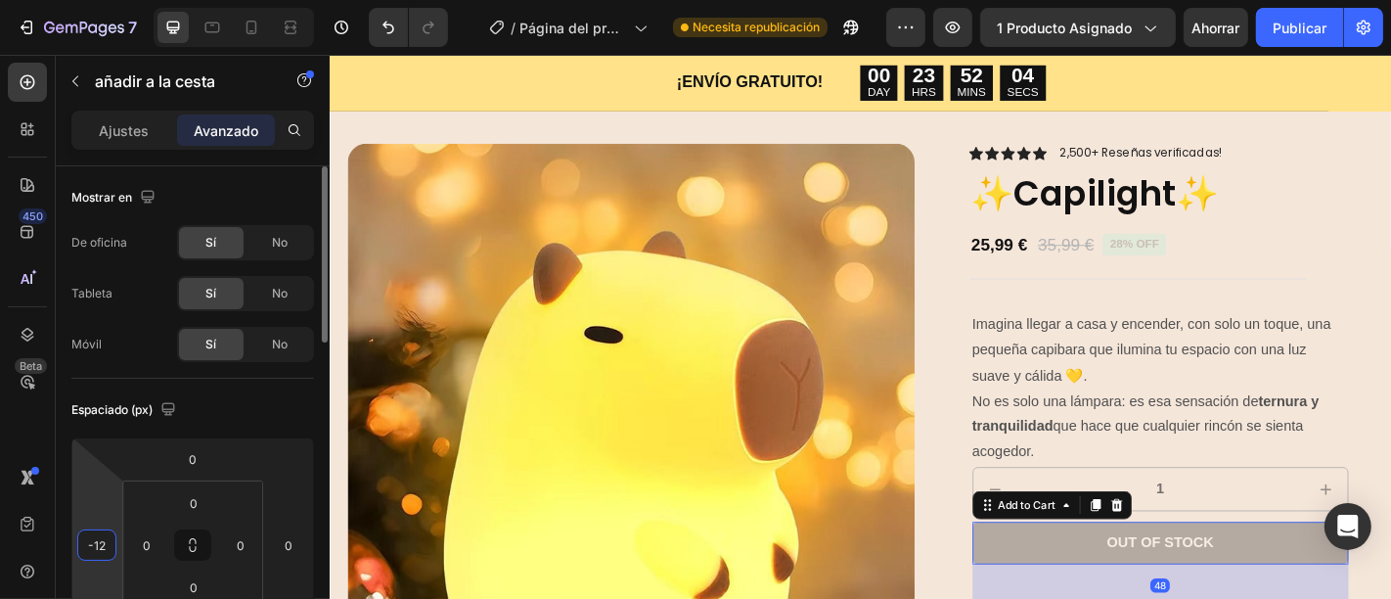
click at [102, 545] on input "-12" at bounding box center [96, 544] width 29 height 29
type input "-13"
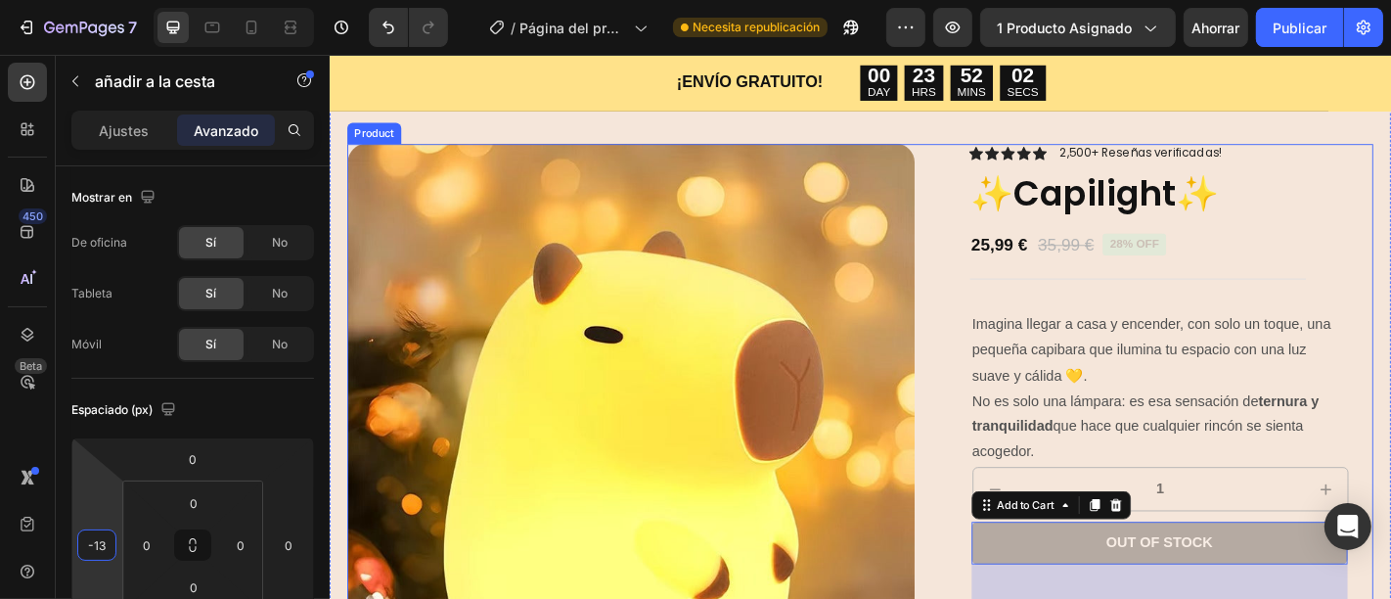
click at [964, 425] on div at bounding box center [661, 466] width 627 height 627
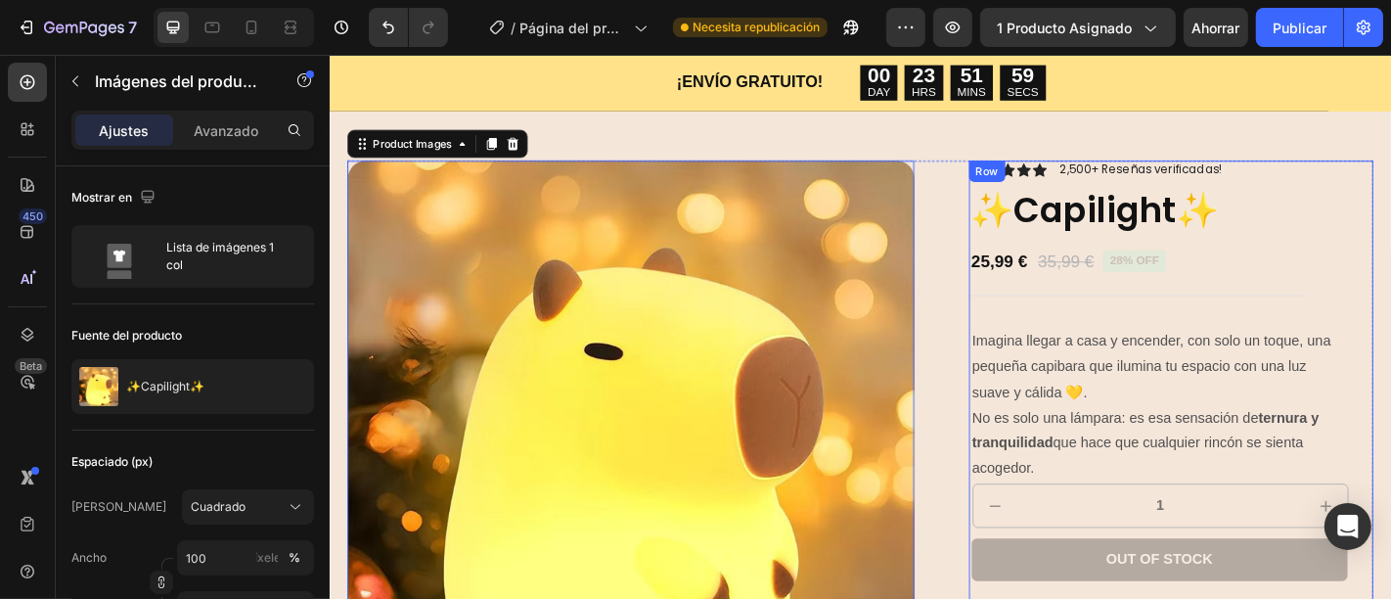
scroll to position [65, 0]
click at [1082, 417] on span "Imagina llegar a casa y encender, con solo un toque, una pequeña capibara que i…" at bounding box center [1238, 397] width 397 height 73
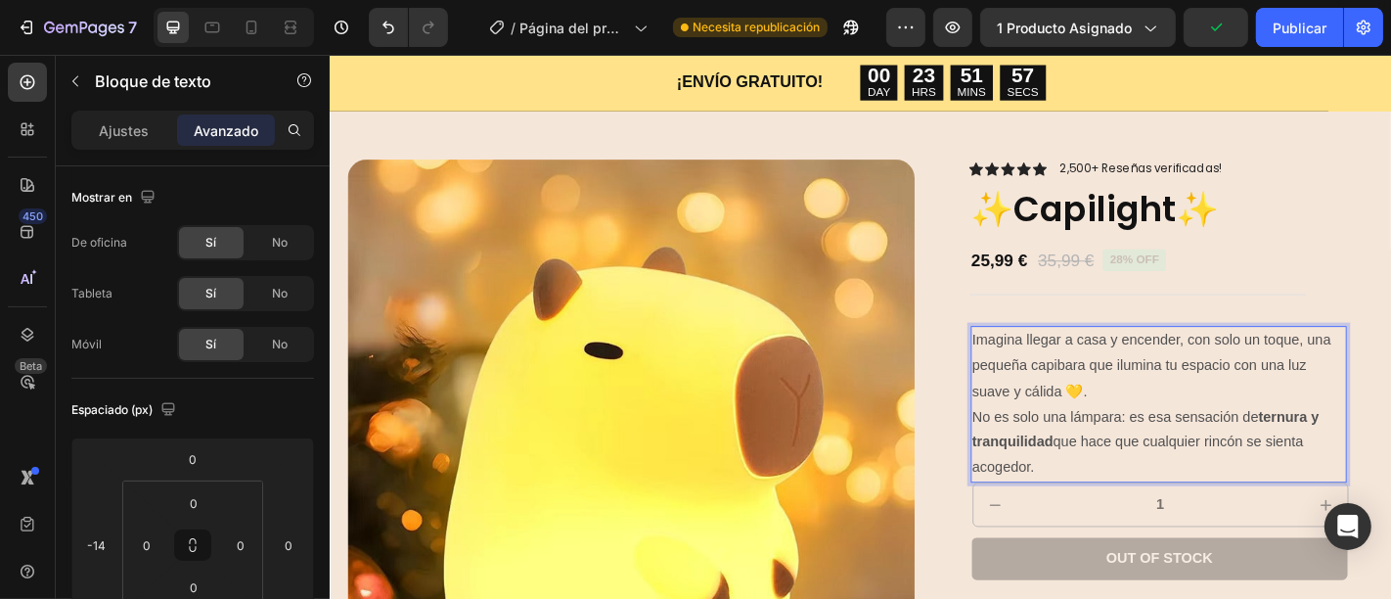
drag, startPoint x: 1032, startPoint y: 371, endPoint x: 1169, endPoint y: 507, distance: 192.9
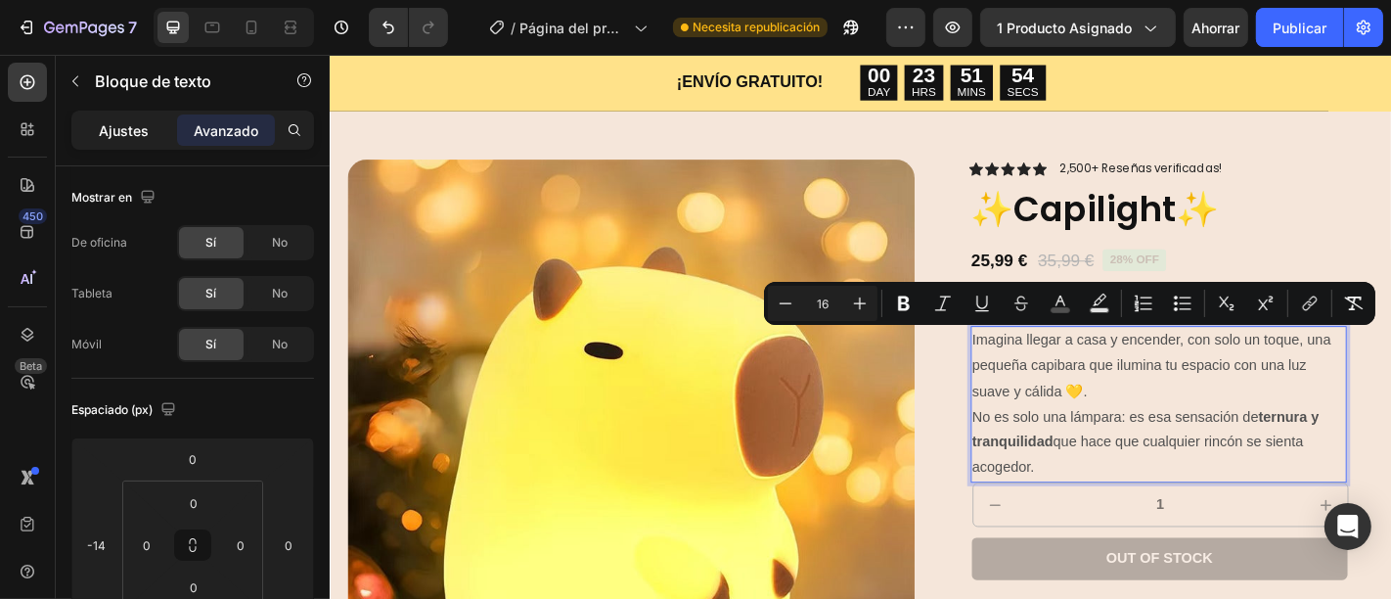
click at [149, 133] on div "Ajustes" at bounding box center [124, 129] width 98 height 31
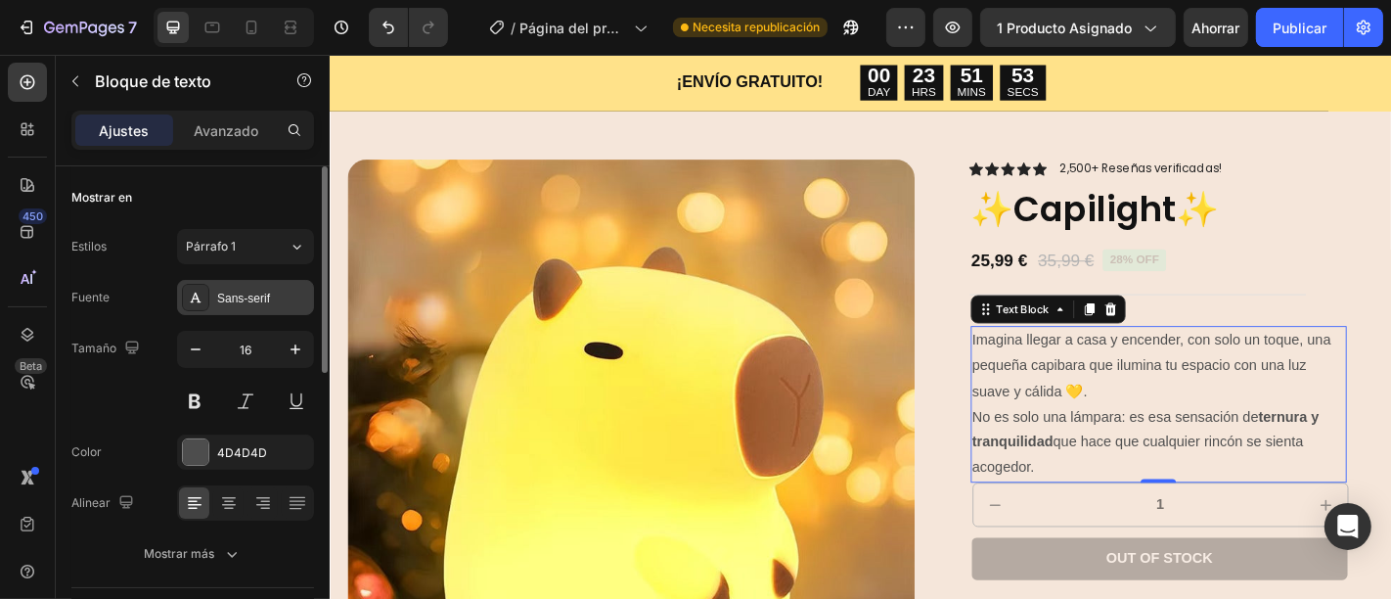
click at [283, 294] on div "Sans-serif" at bounding box center [263, 298] width 92 height 18
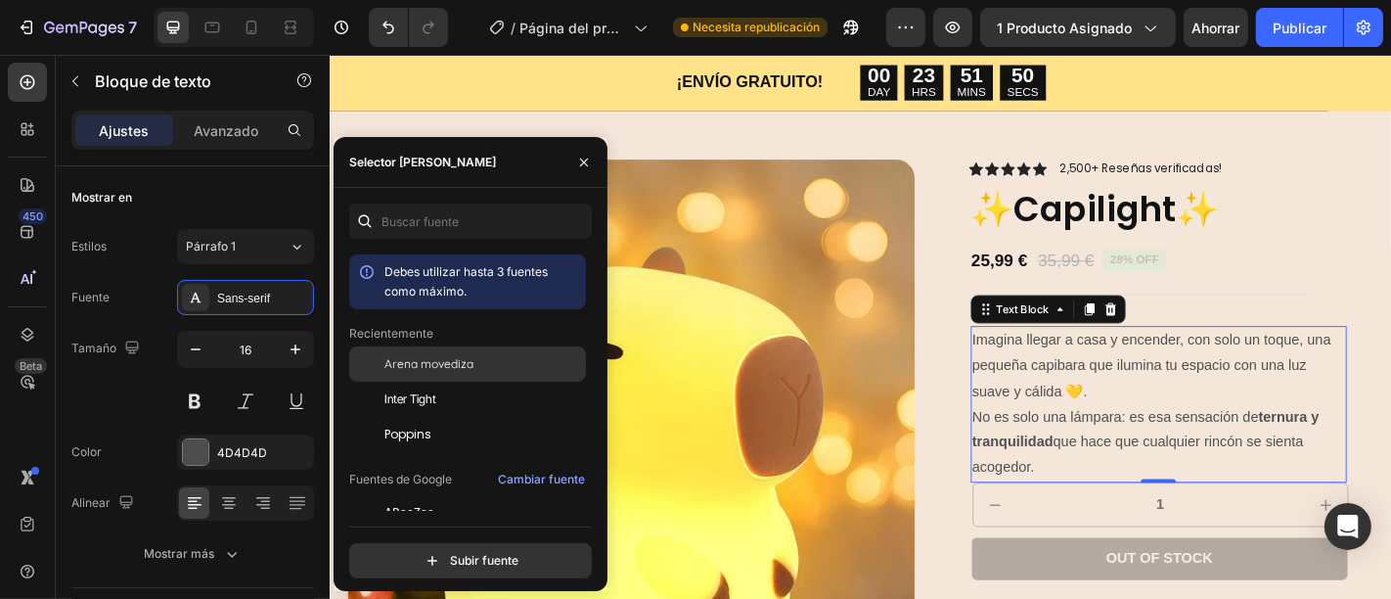
click at [480, 364] on div "Arena movediza" at bounding box center [483, 364] width 198 height 18
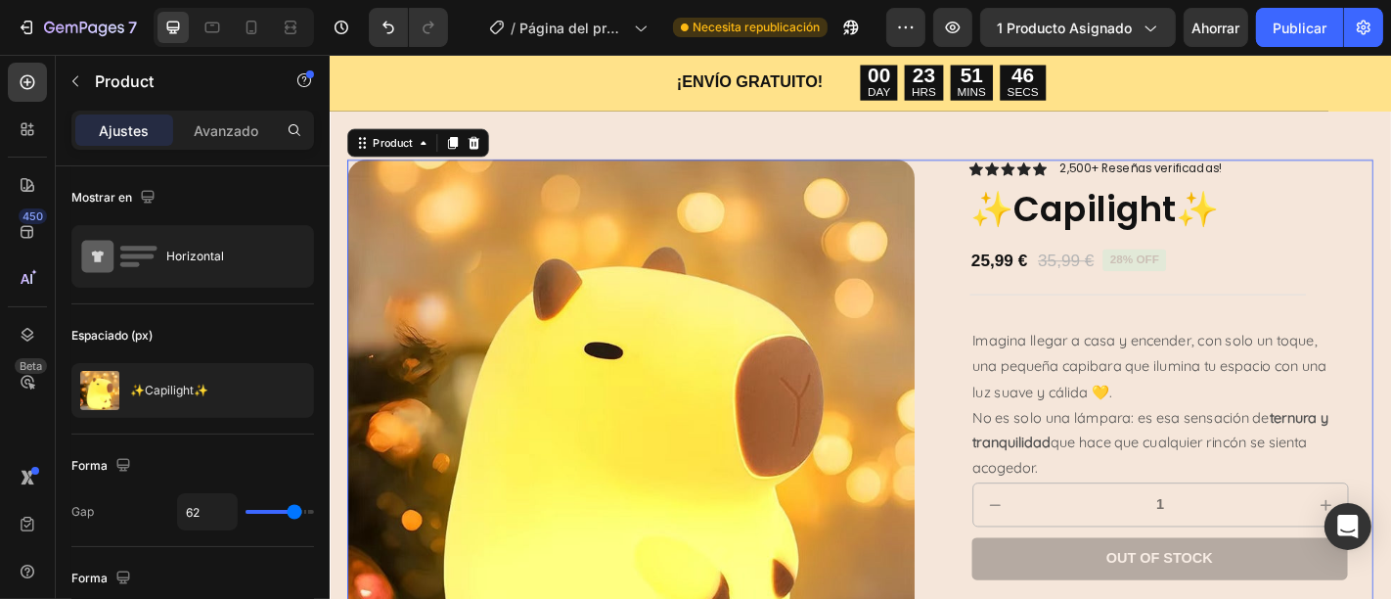
click at [1000, 378] on div "Product Images Icon Icon Icon Icon Icon Icon List 2,500+ Reseñas verificadas! T…" at bounding box center [915, 563] width 1134 height 786
click at [1043, 365] on span "Imagina llegar a casa y encender, con solo un toque, una pequeña capibara que i…" at bounding box center [1236, 398] width 392 height 76
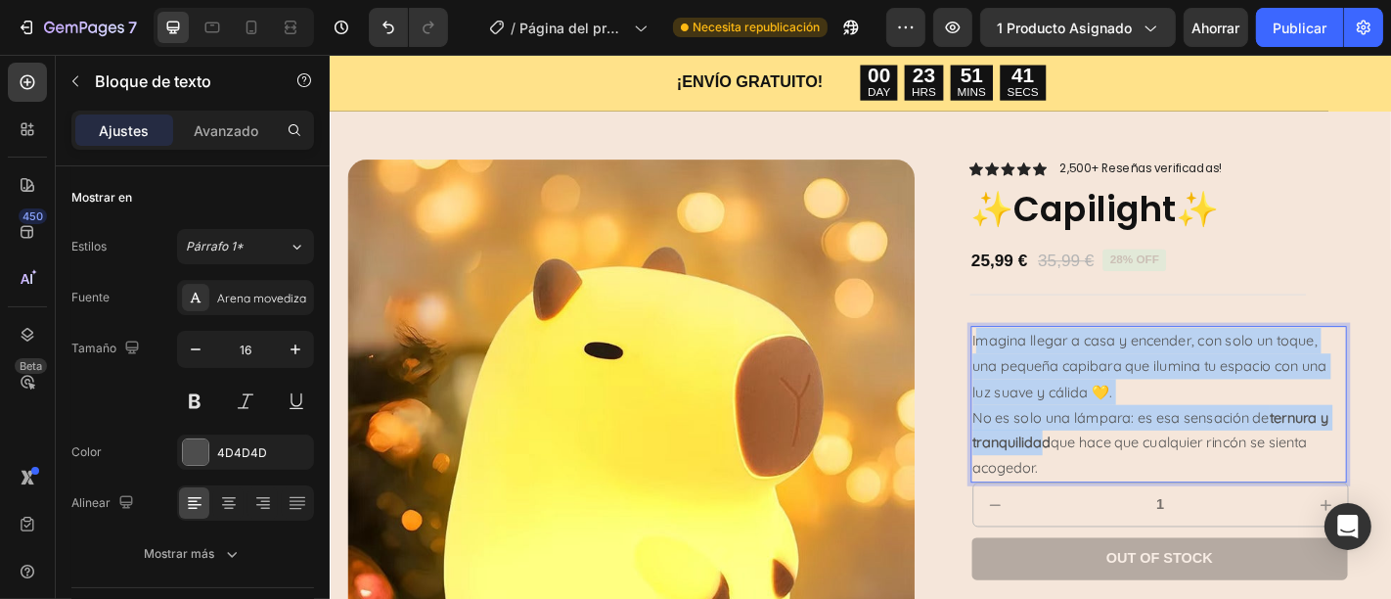
drag, startPoint x: 1033, startPoint y: 371, endPoint x: 1103, endPoint y: 469, distance: 121.3
click at [1103, 469] on p "Imagina llegar a casa y encender, con solo un toque, una pequeña capibara que i…" at bounding box center [1246, 440] width 413 height 169
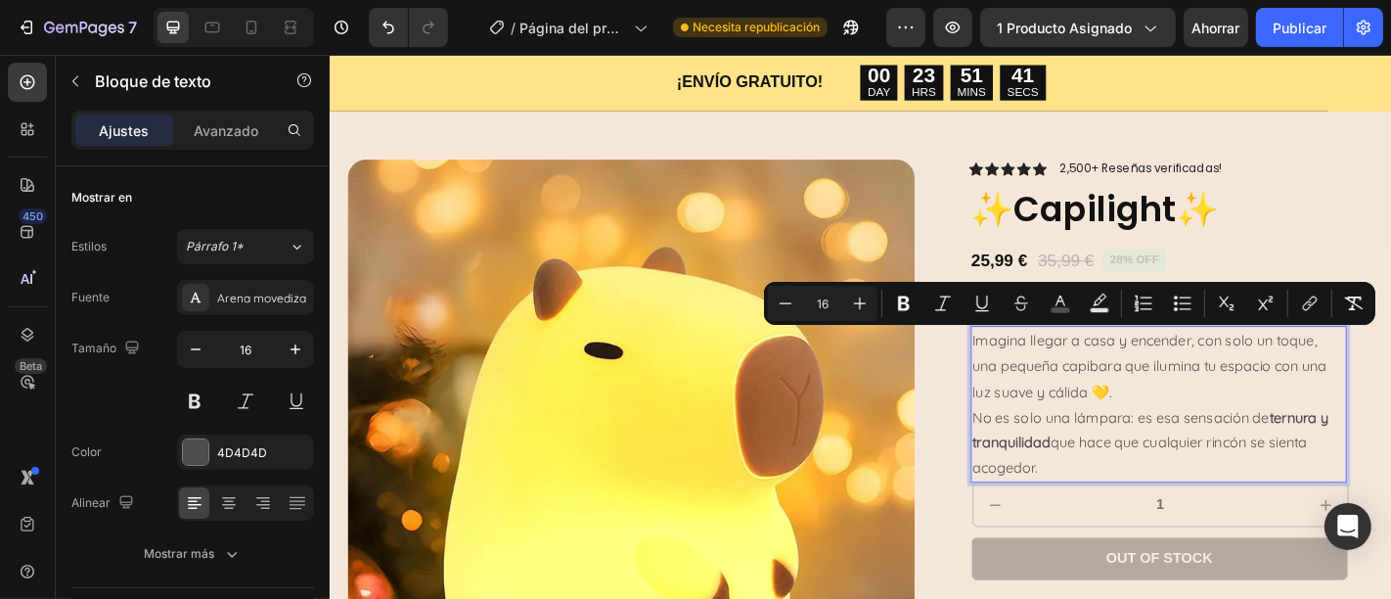
click at [1129, 510] on p "Imagina llegar a casa y encender, con solo un toque, una pequeña capibara que i…" at bounding box center [1246, 440] width 413 height 169
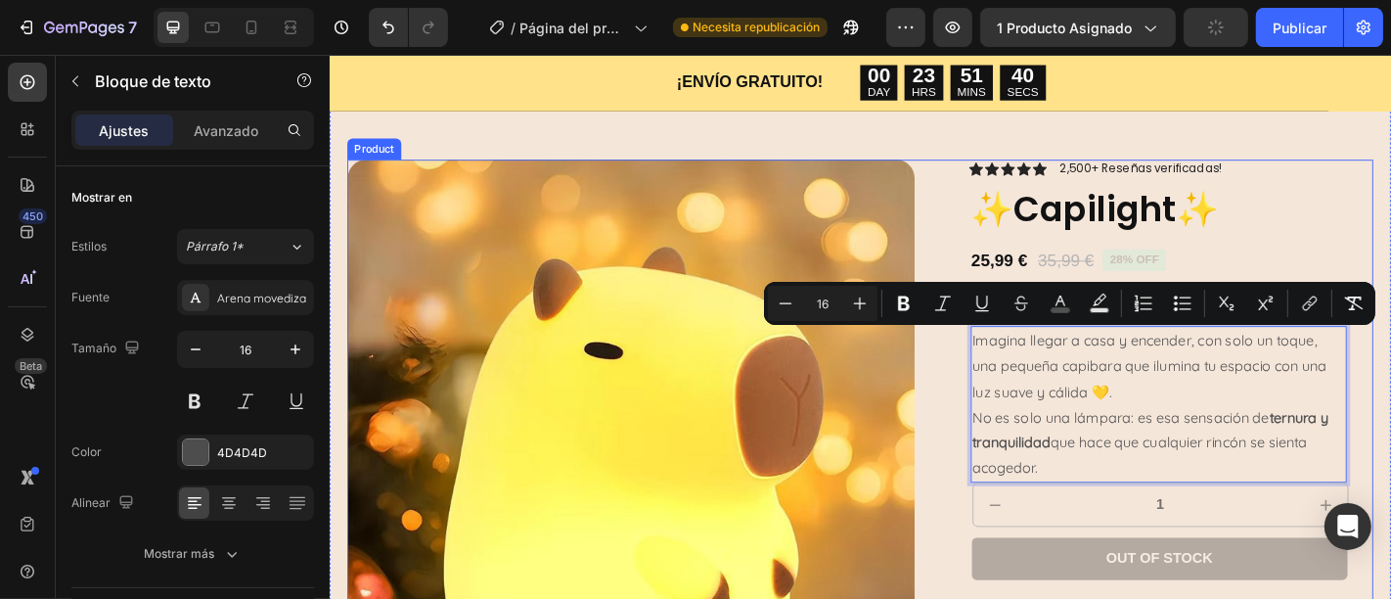
drag, startPoint x: 1129, startPoint y: 510, endPoint x: 1023, endPoint y: 368, distance: 176.8
click at [1023, 368] on div "Product Images Icon Icon Icon Icon Icon Icon List 2,500+ Reseñas verificadas! T…" at bounding box center [915, 563] width 1134 height 786
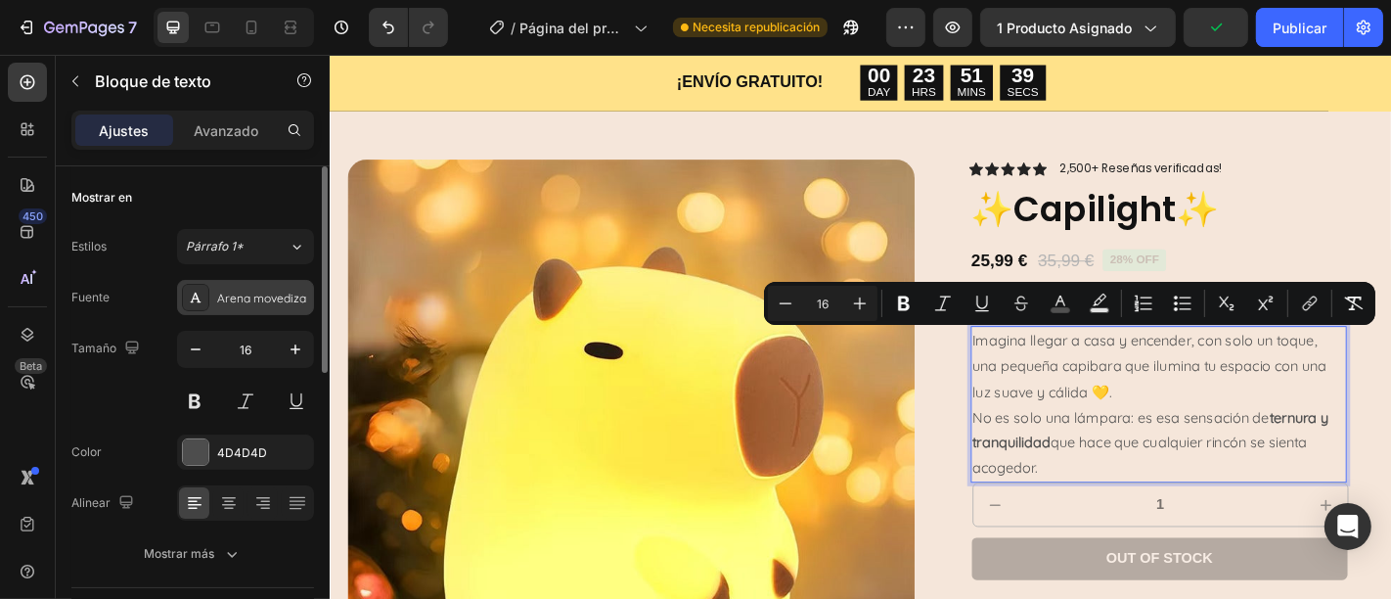
click at [272, 305] on div "Arena movediza" at bounding box center [263, 298] width 92 height 18
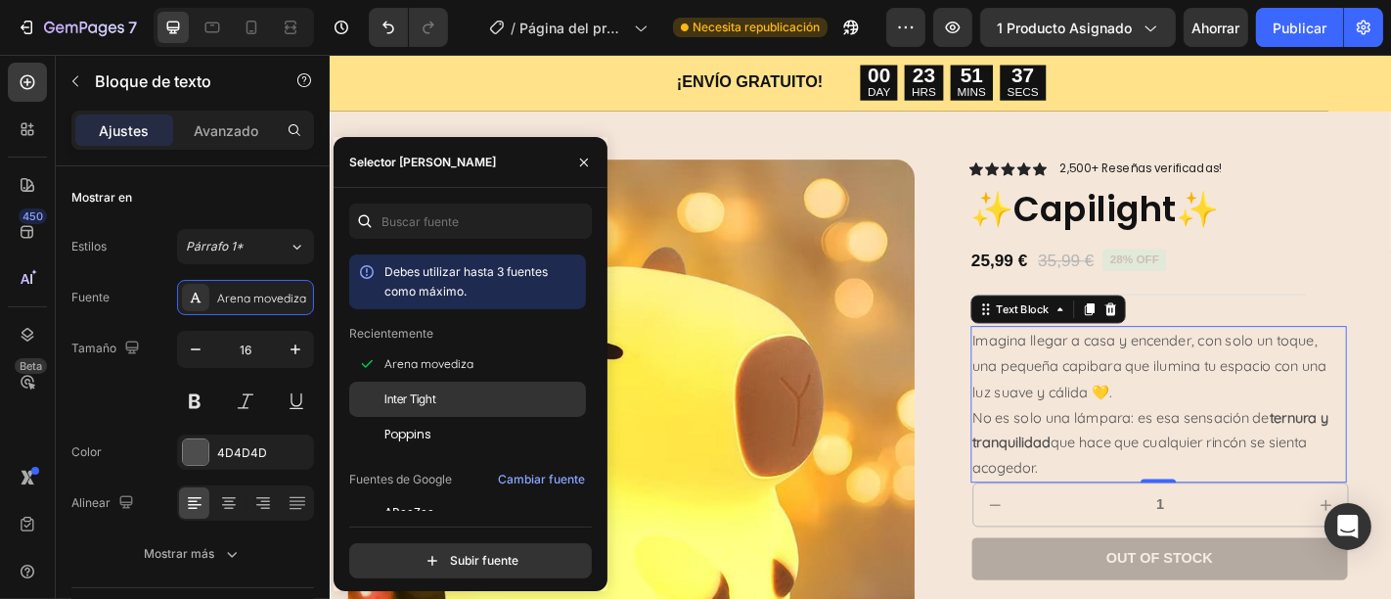
click at [461, 400] on div "Inter Tight" at bounding box center [483, 399] width 198 height 18
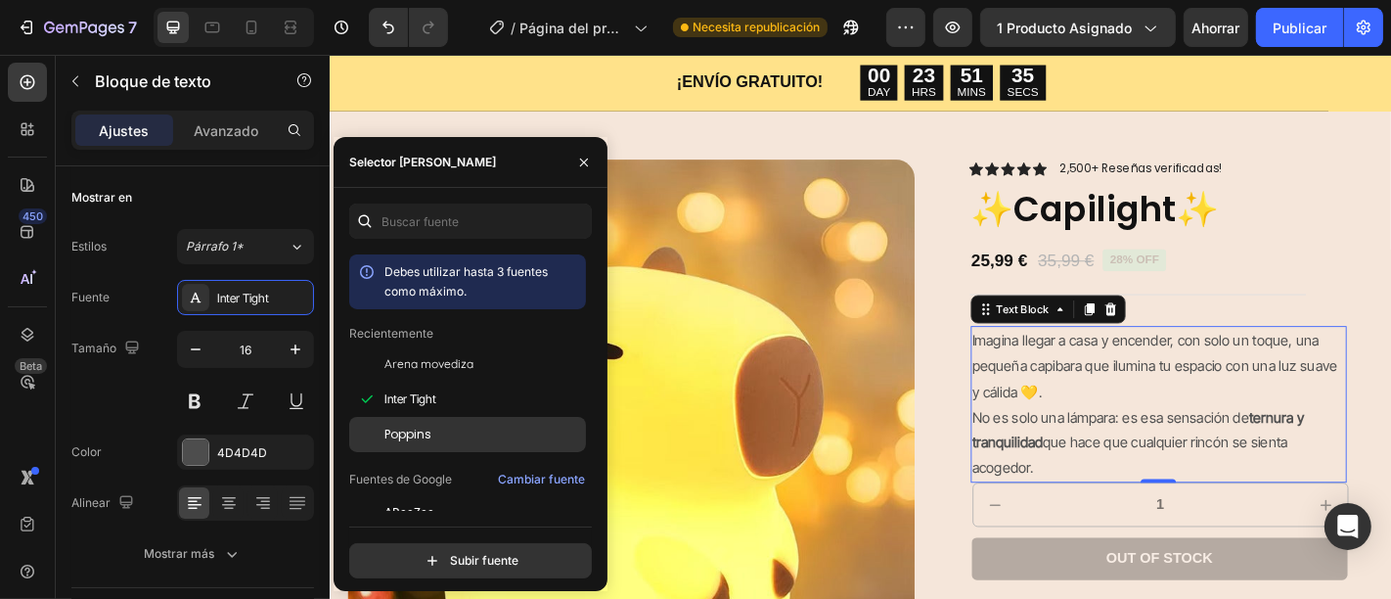
click at [524, 445] on div "Poppins" at bounding box center [467, 434] width 237 height 35
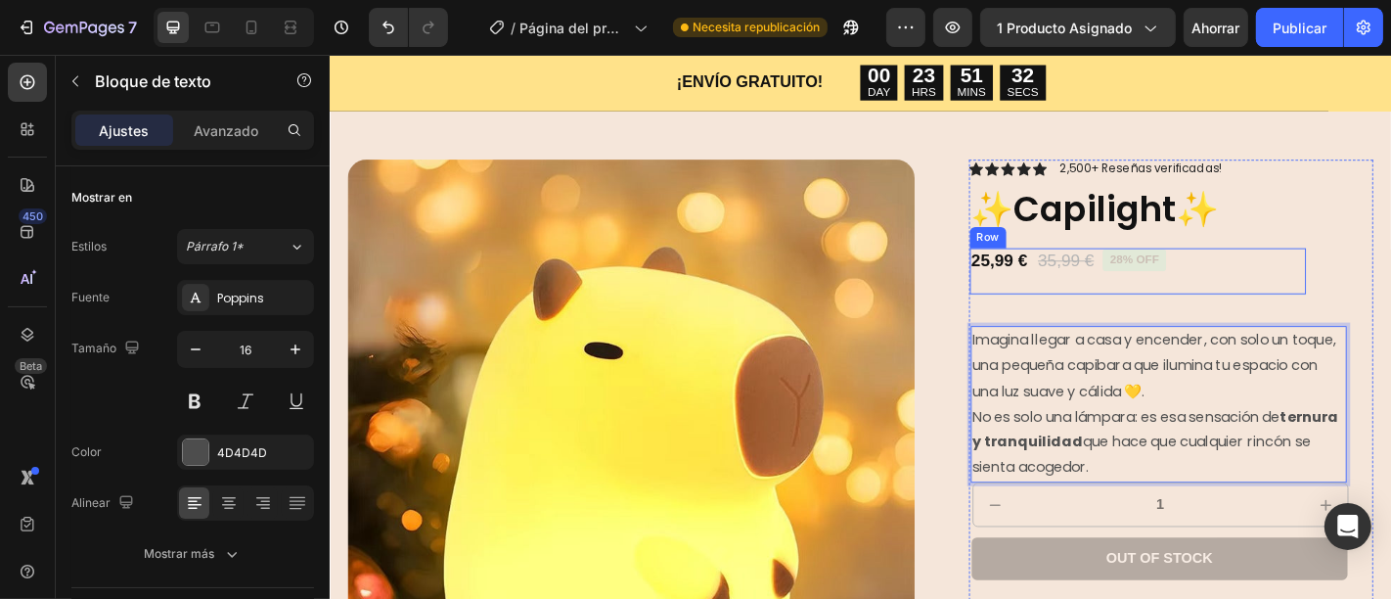
click at [1328, 275] on div "25,99 € Product Price Product Price 35,99 € Product Price Product Price 28% off…" at bounding box center [1223, 294] width 372 height 53
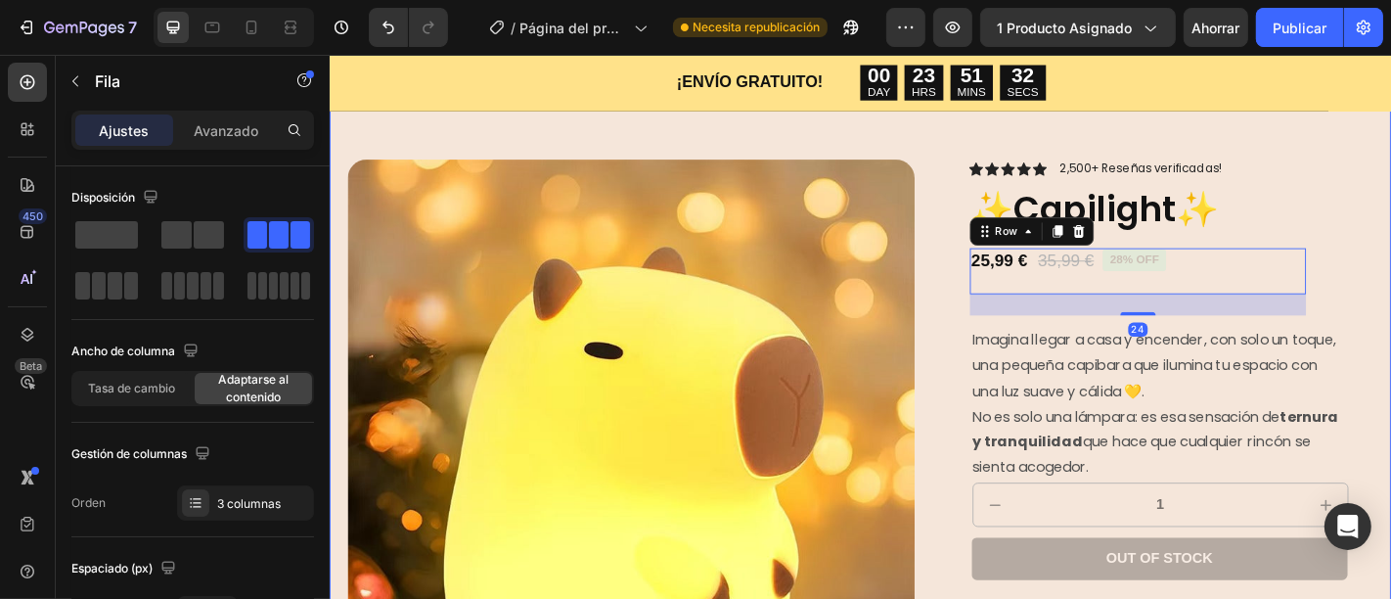
click at [1342, 131] on div "Product Images Icon Icon Icon Icon Icon Icon List 2,500+ Reseñas verificadas! T…" at bounding box center [916, 563] width 1174 height 943
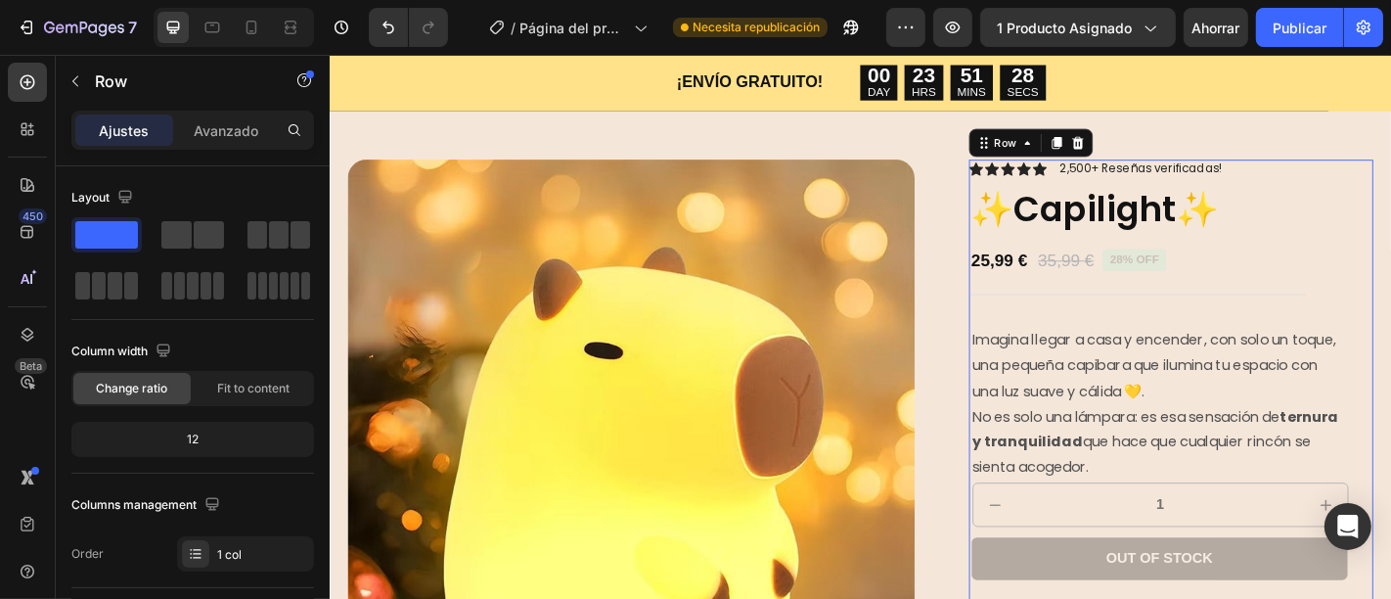
click at [1349, 324] on div "Icon Icon Icon Icon Icon Icon List 2,500+ Reseñas verificadas! Text Block Row ✨…" at bounding box center [1260, 563] width 448 height 786
click at [1349, 317] on div "25,99 € Product Price Product Price 35,99 € Product Price Product Price 28% off…" at bounding box center [1223, 294] width 372 height 53
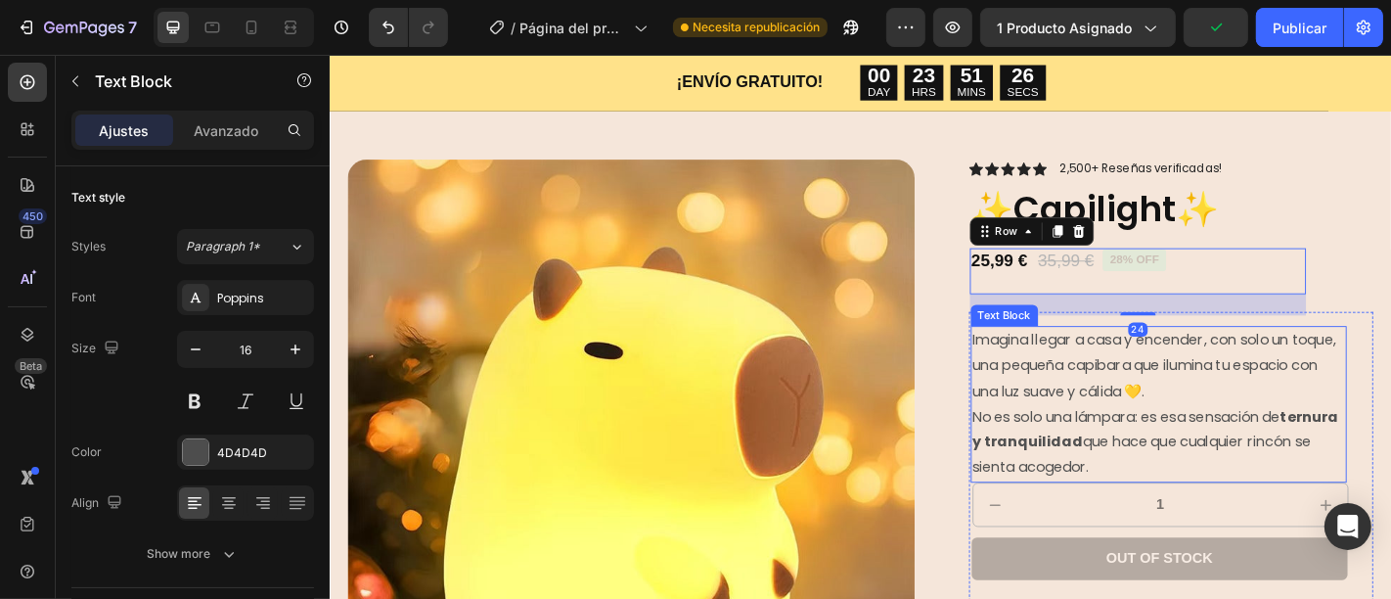
click at [1275, 377] on span "Imagina llegar a casa y encender, con solo un toque, una pequeña capibara que i…" at bounding box center [1241, 397] width 402 height 79
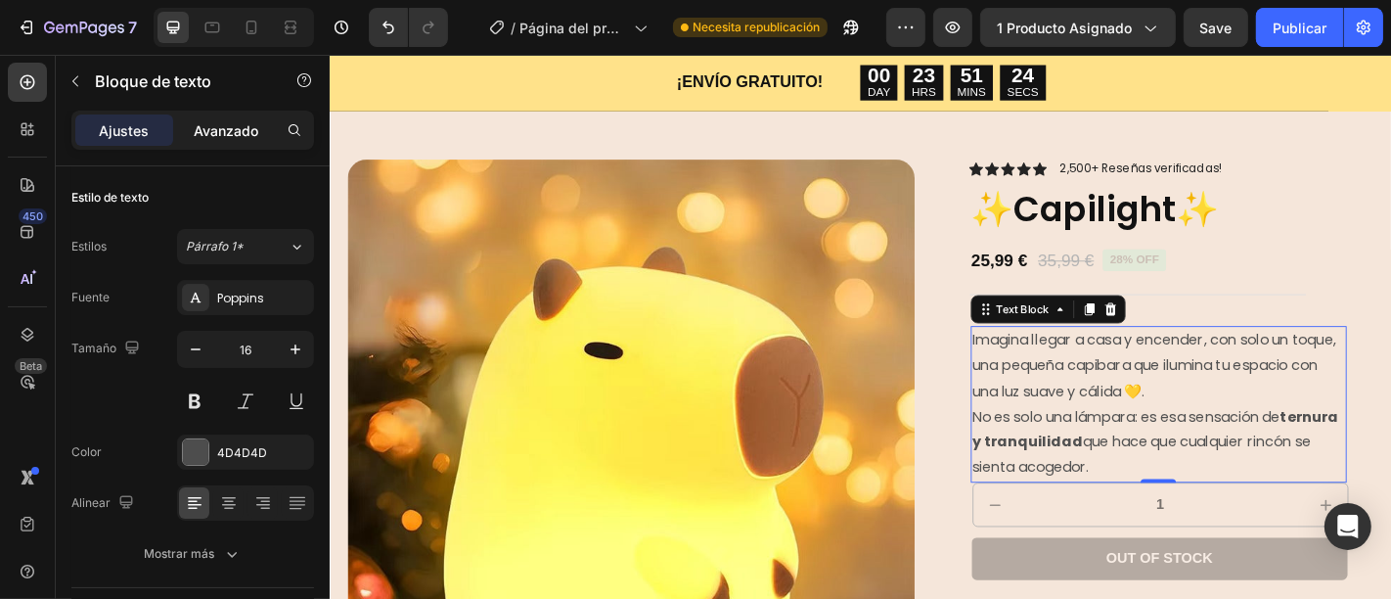
click at [239, 124] on font "Avanzado" at bounding box center [226, 130] width 65 height 17
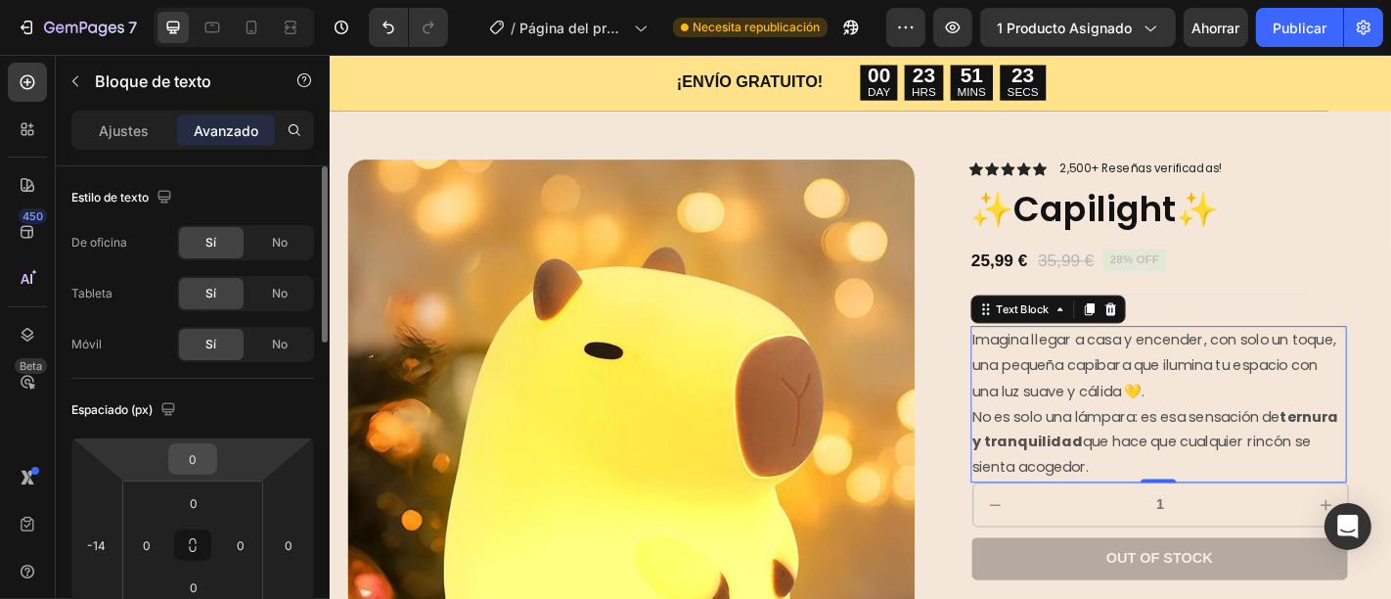
click at [200, 447] on input "0" at bounding box center [192, 458] width 39 height 29
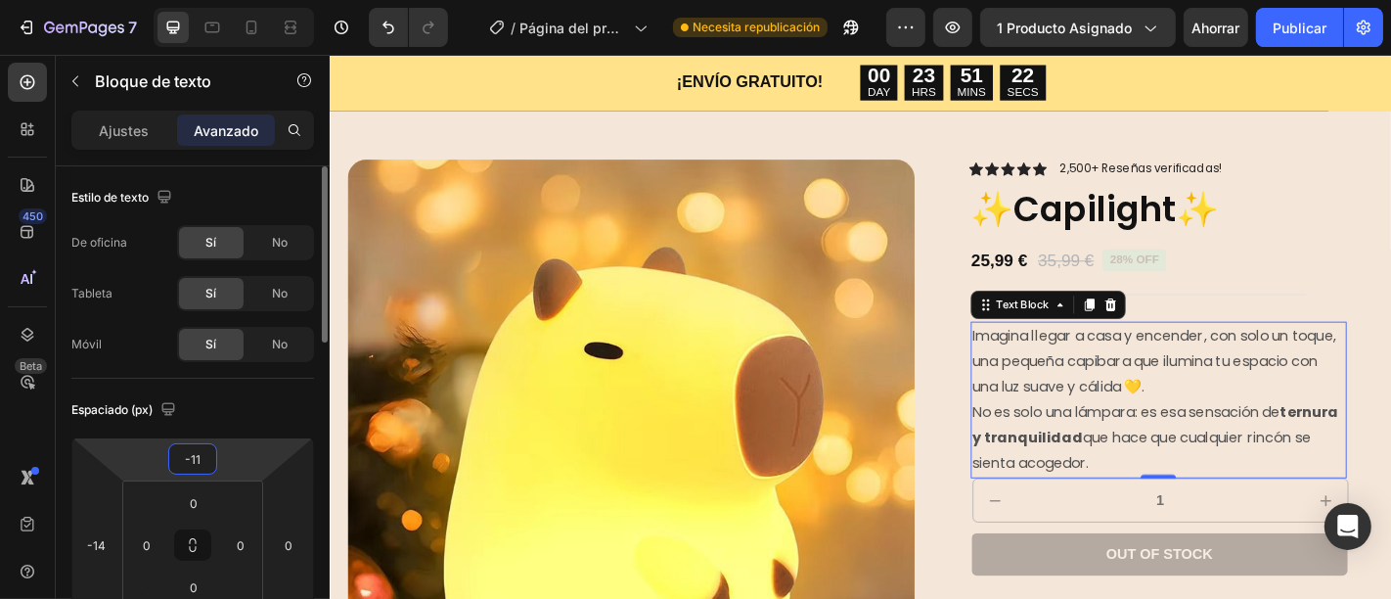
type input "-12"
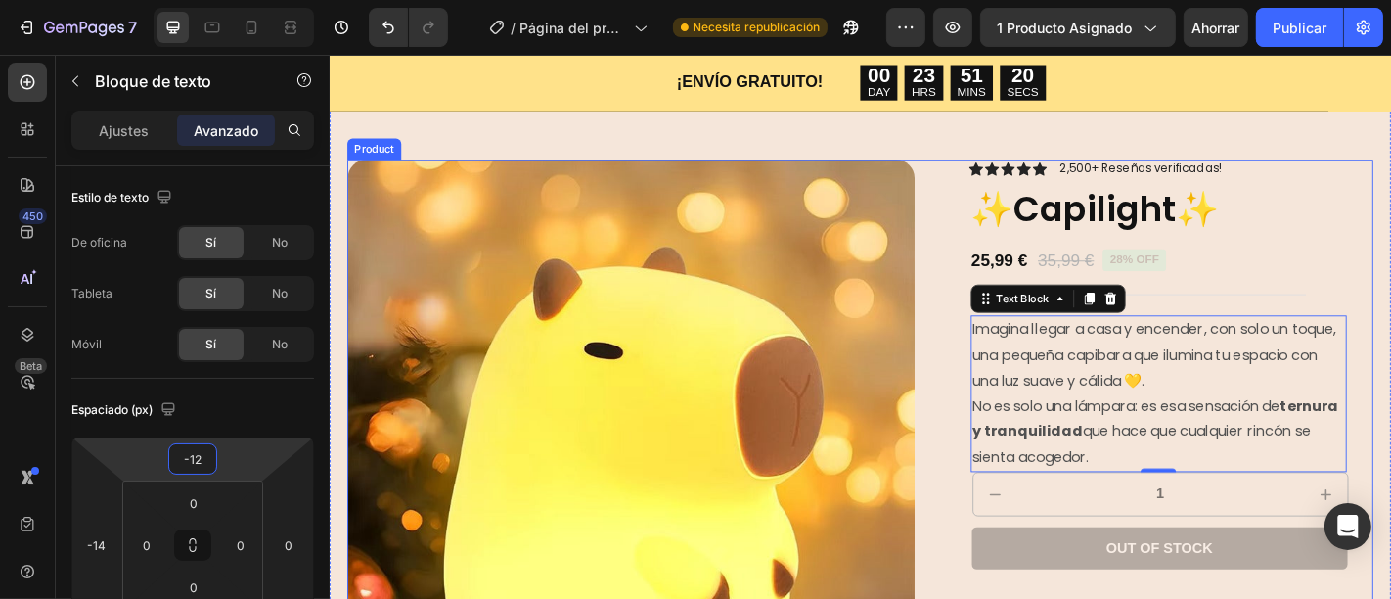
click at [998, 460] on div "Product Images Icon Icon Icon Icon Icon Icon List 2,500+ Reseñas verificadas! T…" at bounding box center [915, 557] width 1134 height 775
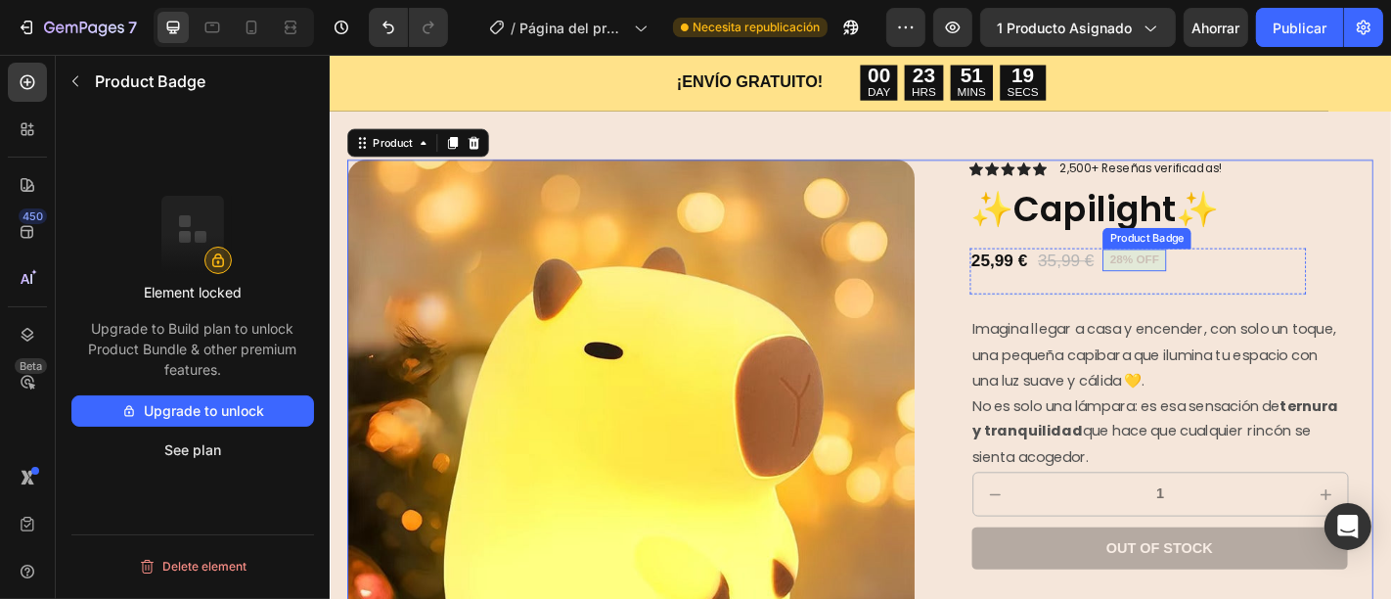
click at [1225, 278] on pre "28% off" at bounding box center [1218, 281] width 70 height 24
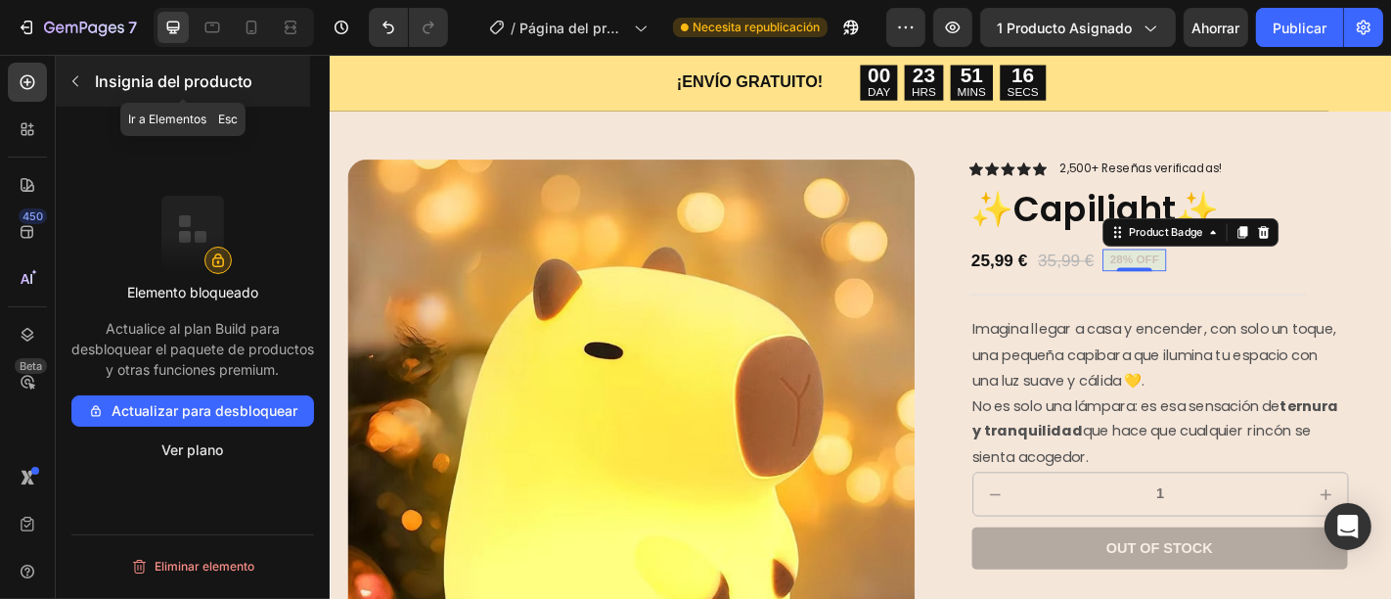
click at [74, 92] on button "button" at bounding box center [75, 81] width 31 height 31
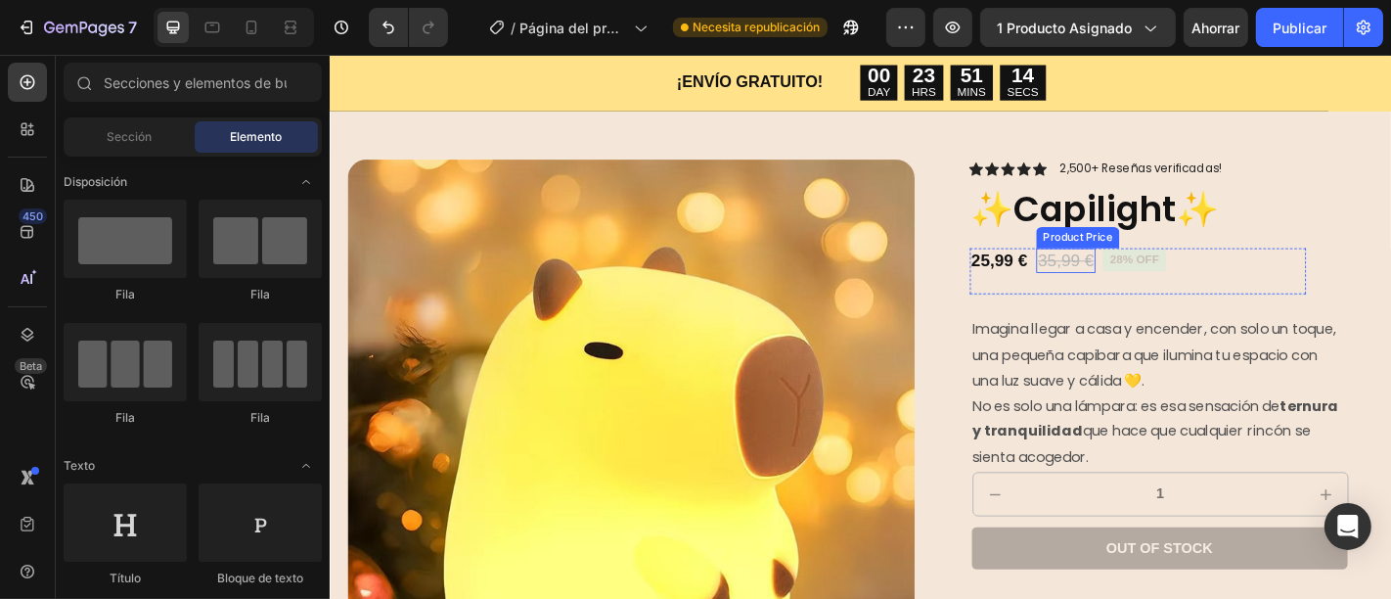
click at [1110, 275] on div "35,99 €" at bounding box center [1143, 282] width 66 height 28
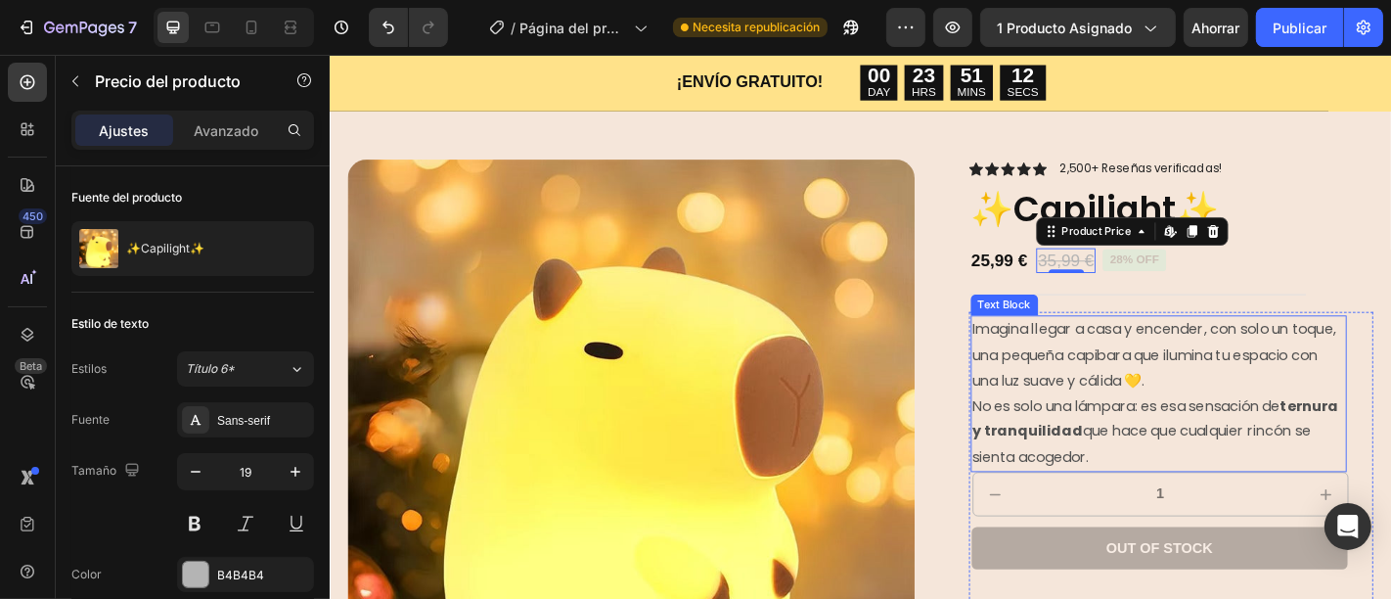
click at [1355, 421] on p "Imagina llegar a casa y encender, con solo un toque, una pequeña capibara que i…" at bounding box center [1246, 428] width 413 height 169
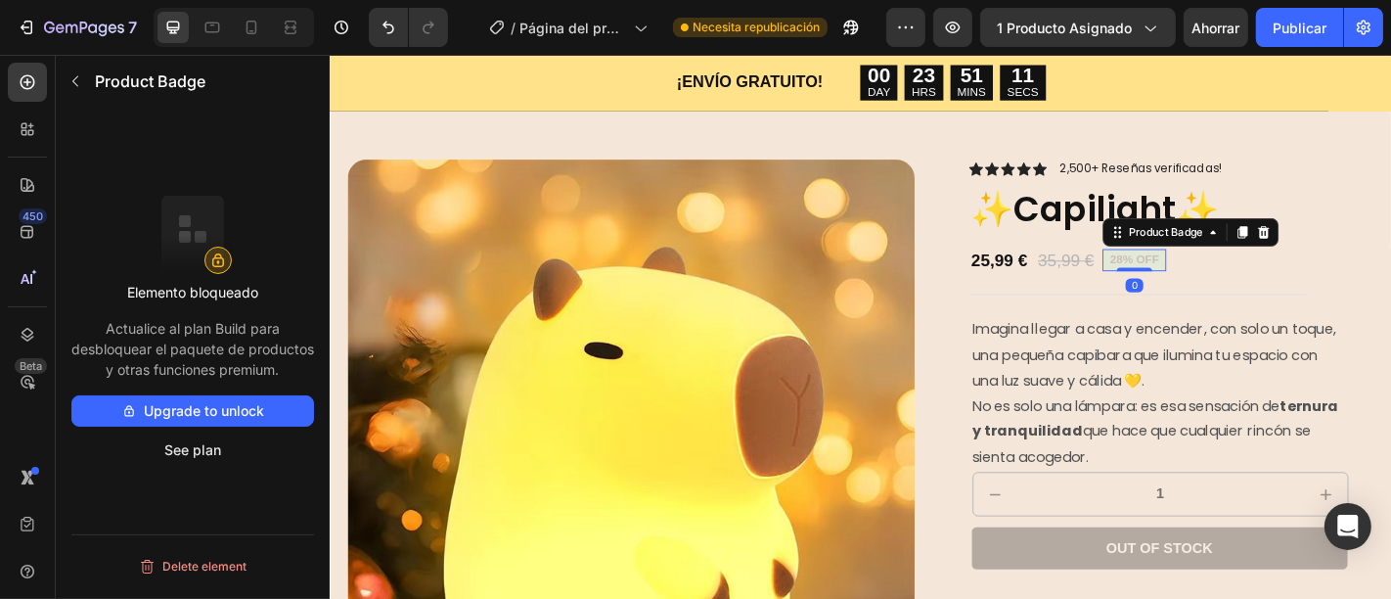
click at [1203, 286] on pre "28% off" at bounding box center [1218, 281] width 70 height 24
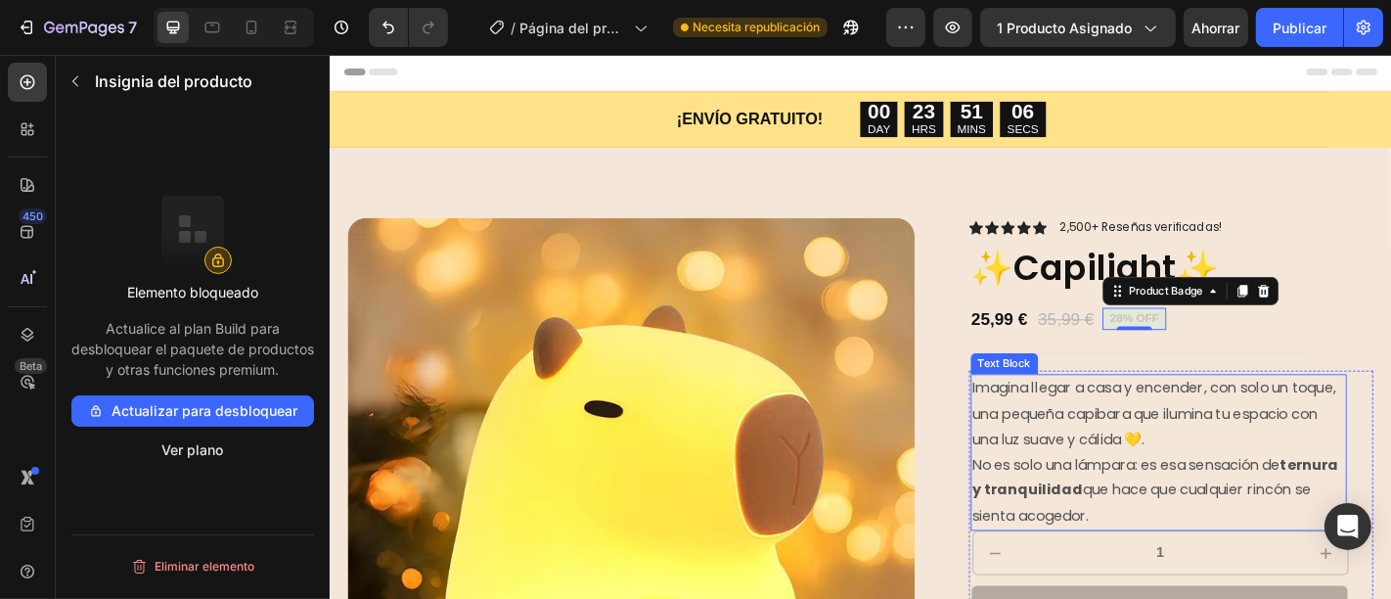
scroll to position [0, 0]
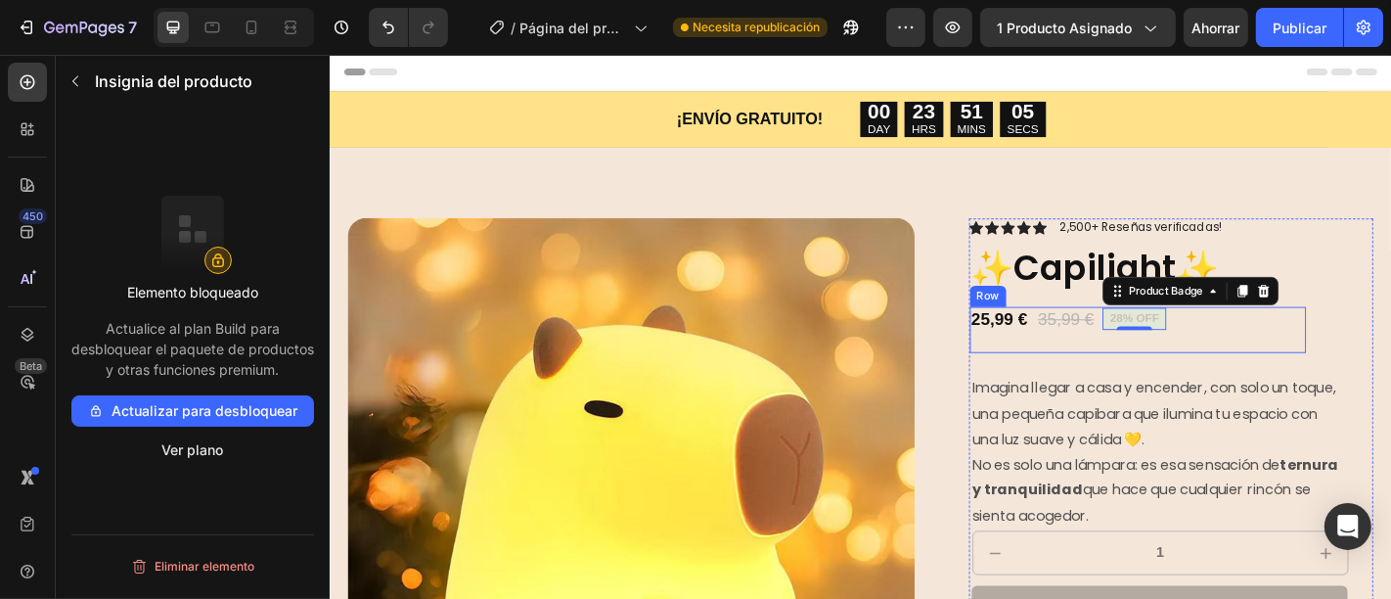
click at [1337, 360] on div "25,99 € Product Price Product Price 35,99 € Product Price Product Price 28% off…" at bounding box center [1223, 359] width 372 height 53
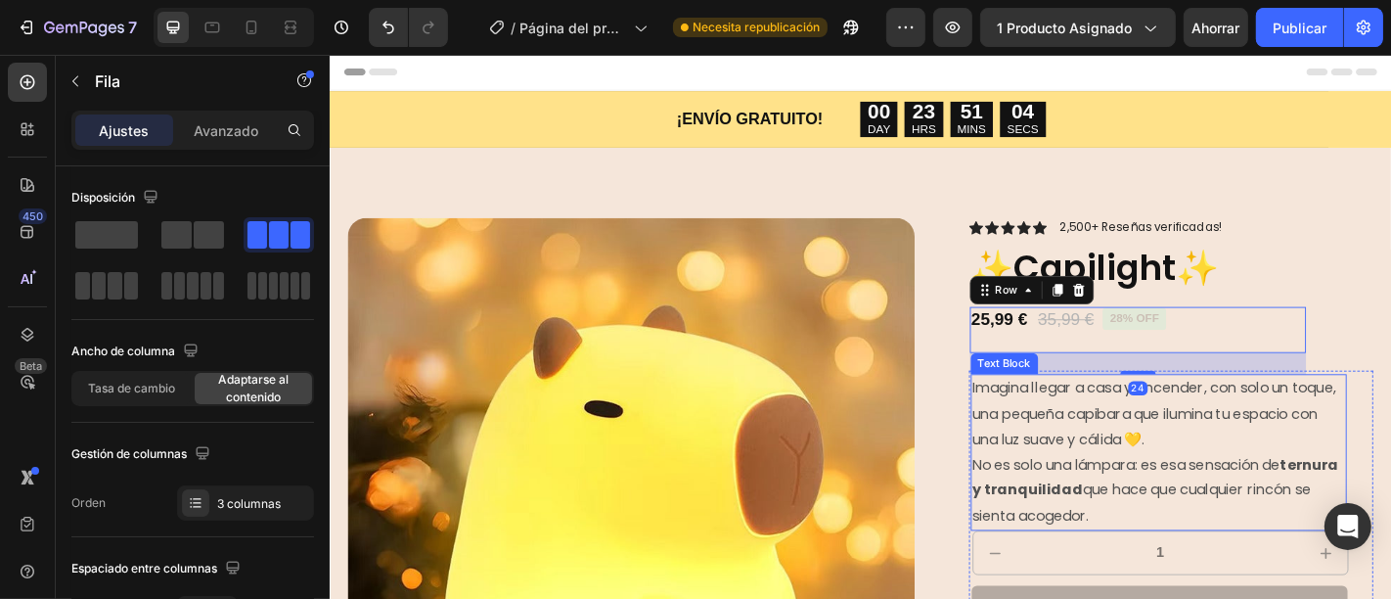
click at [1390, 440] on p "Imagina llegar a casa y encender, con solo un toque, una pequeña capibara que i…" at bounding box center [1246, 493] width 413 height 169
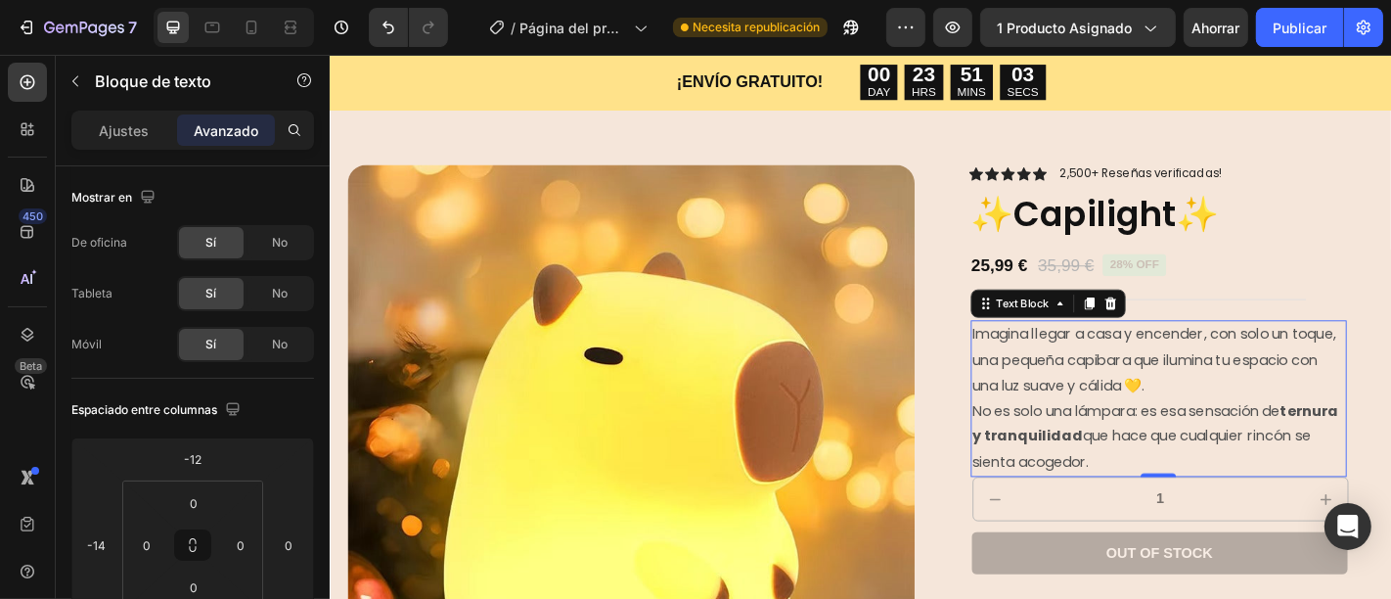
scroll to position [63, 0]
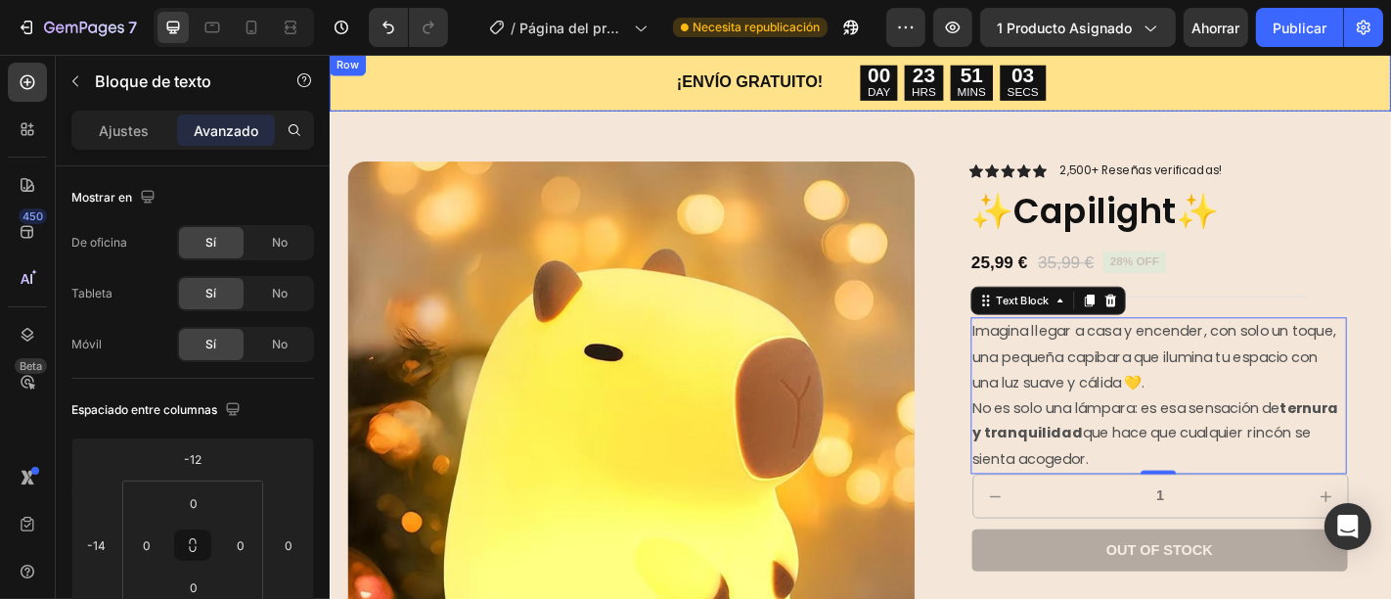
click at [1390, 93] on div "¡ENVÍO GRATUITO! Text Block 00 DAY 23 HRS 51 MINS 03 SECS Countdown Timer Row" at bounding box center [916, 85] width 1174 height 63
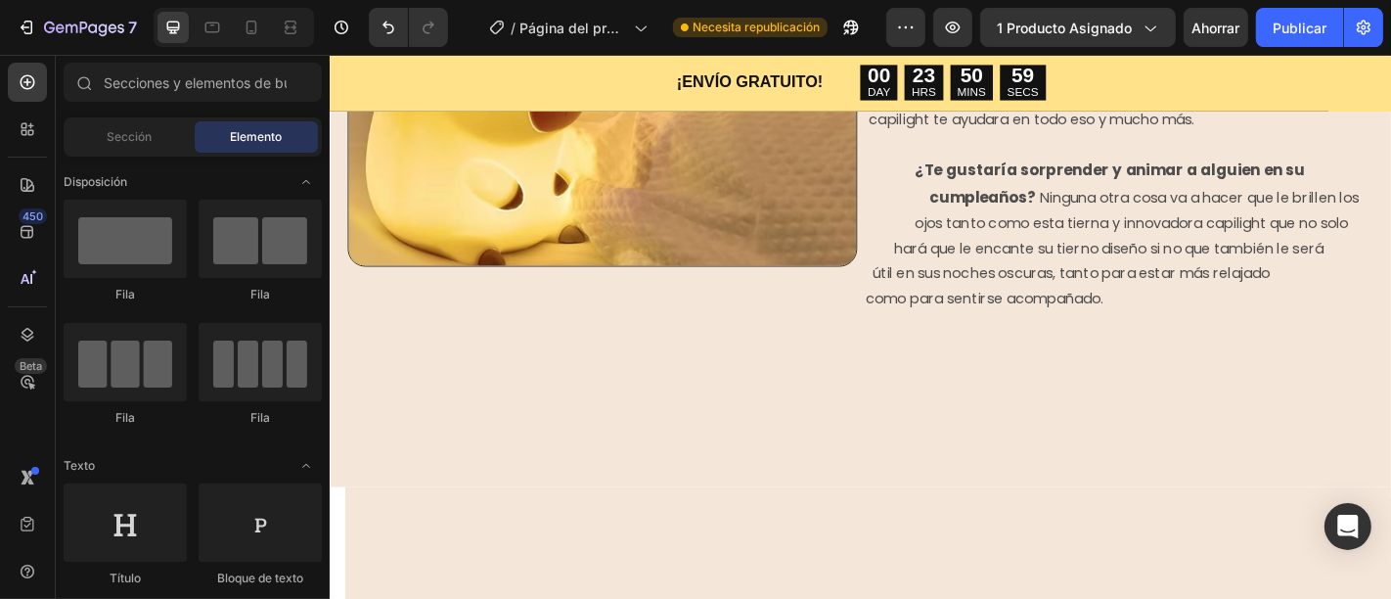
scroll to position [1361, 0]
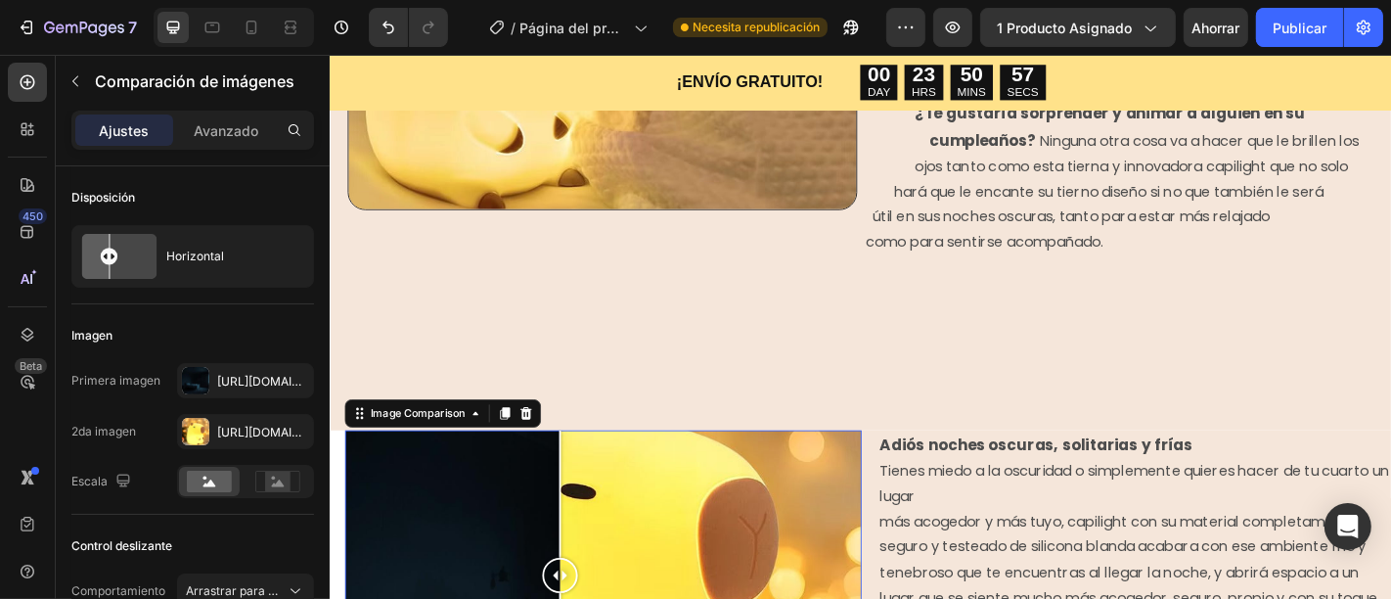
drag, startPoint x: 813, startPoint y: 473, endPoint x: 572, endPoint y: 522, distance: 245.5
click at [582, 523] on div at bounding box center [583, 539] width 2 height 141
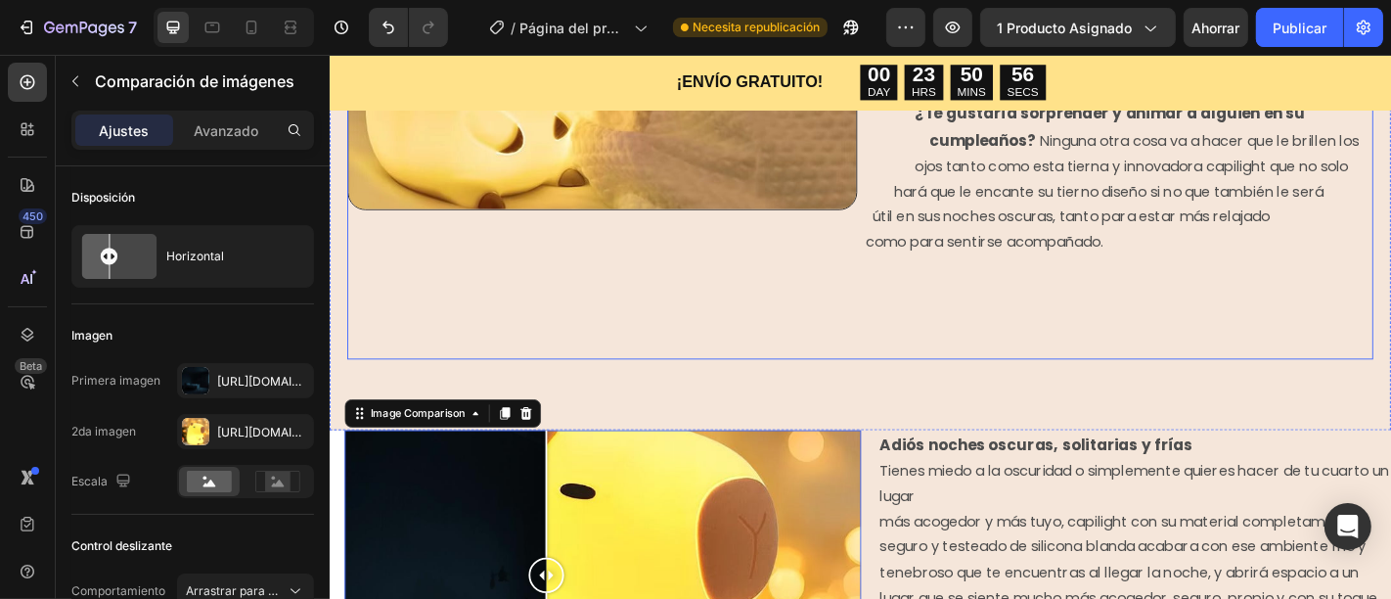
click at [890, 333] on div "Image" at bounding box center [629, 64] width 563 height 654
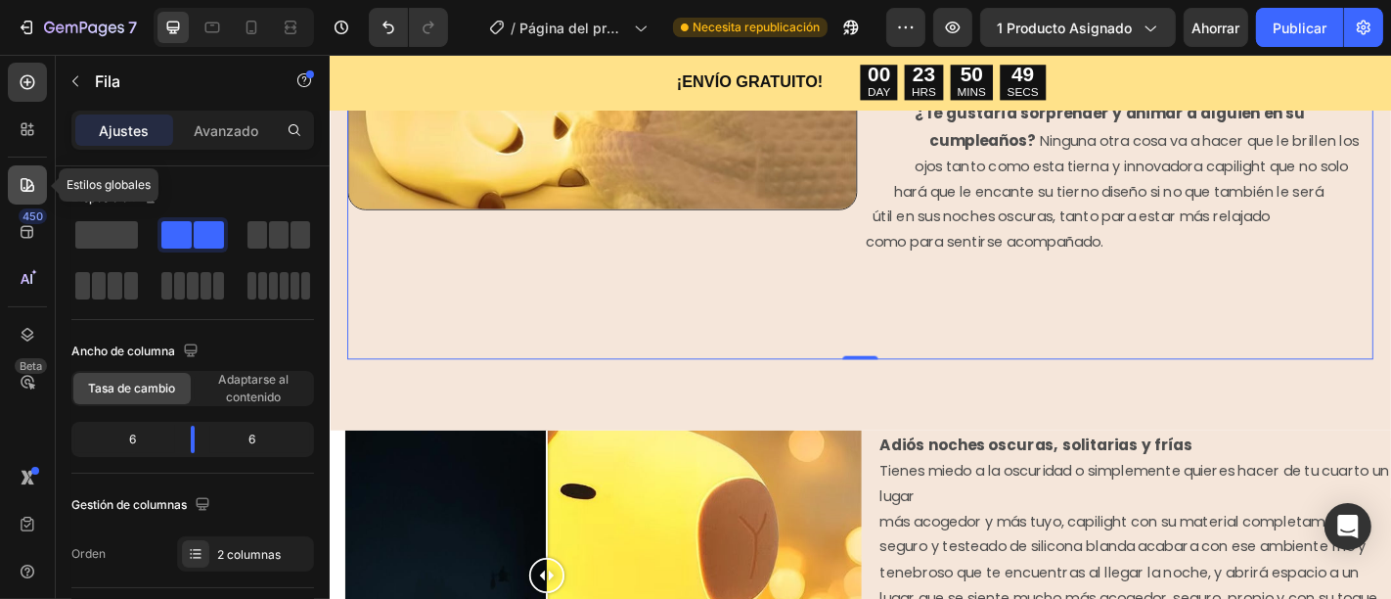
click at [27, 188] on icon at bounding box center [28, 185] width 14 height 14
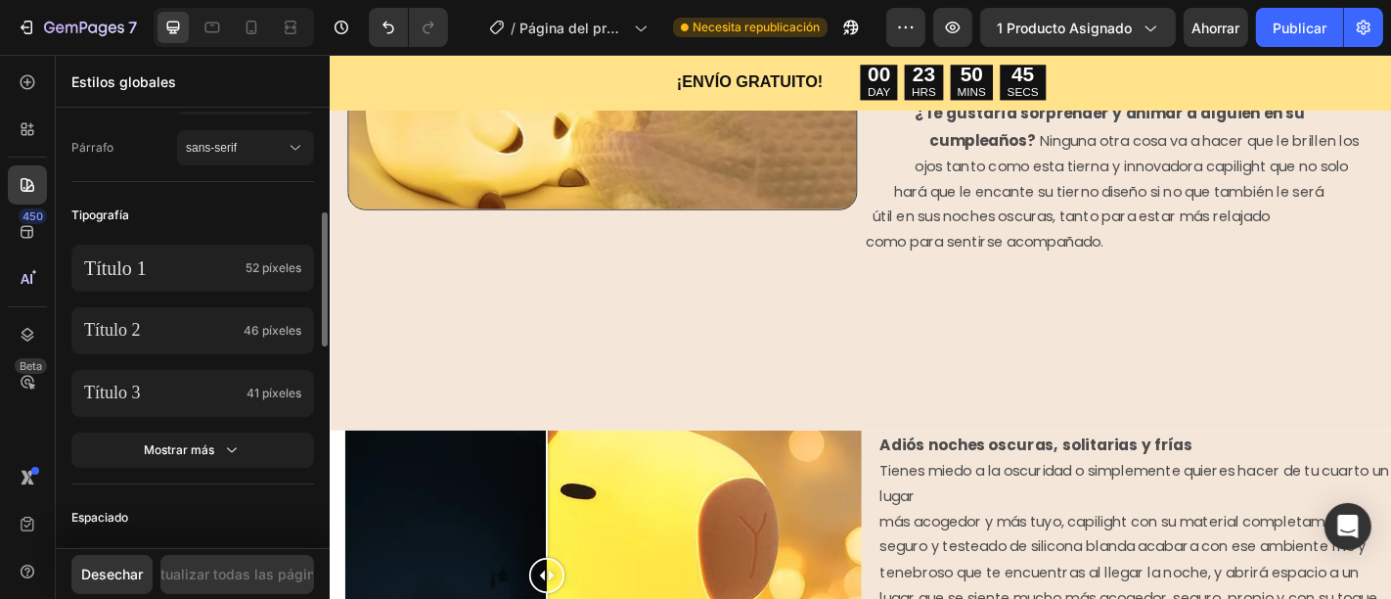
scroll to position [390, 0]
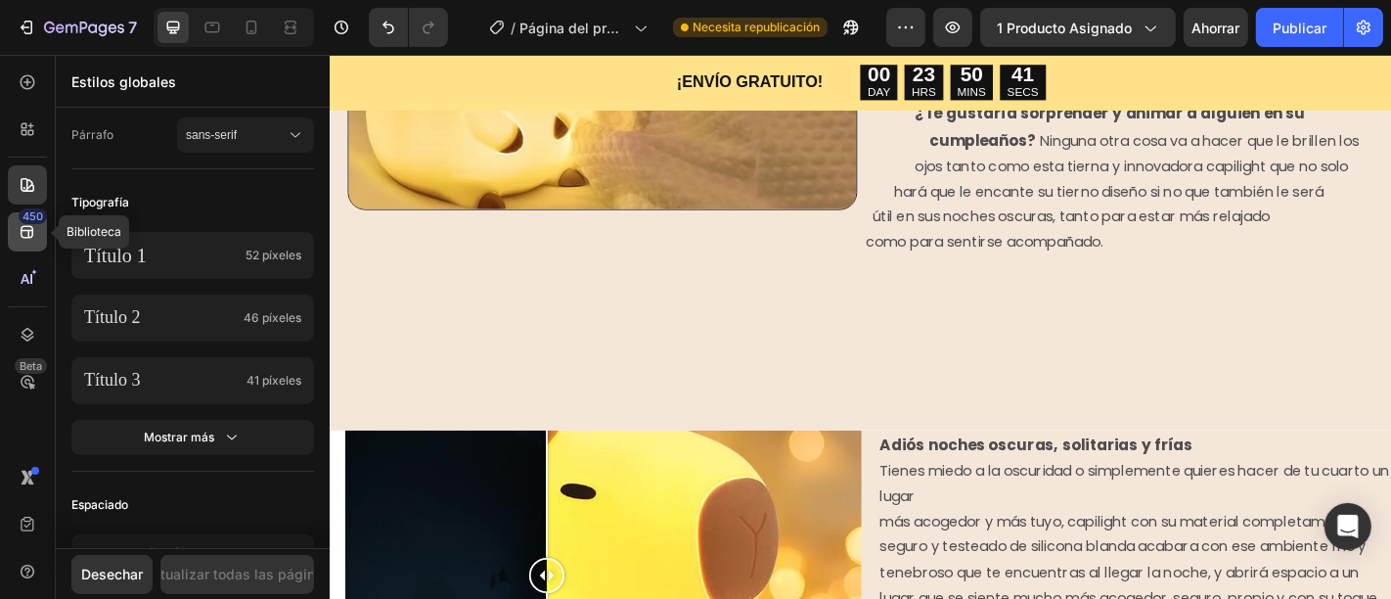
click at [30, 238] on icon at bounding box center [28, 232] width 20 height 20
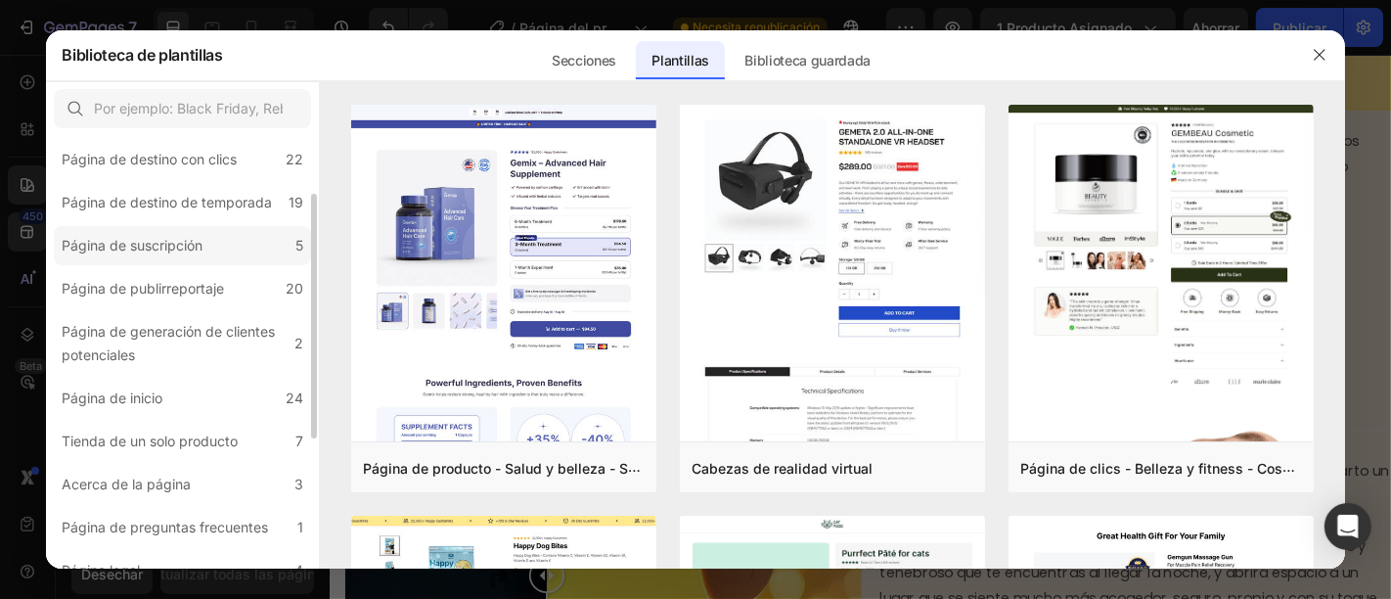
scroll to position [105, 0]
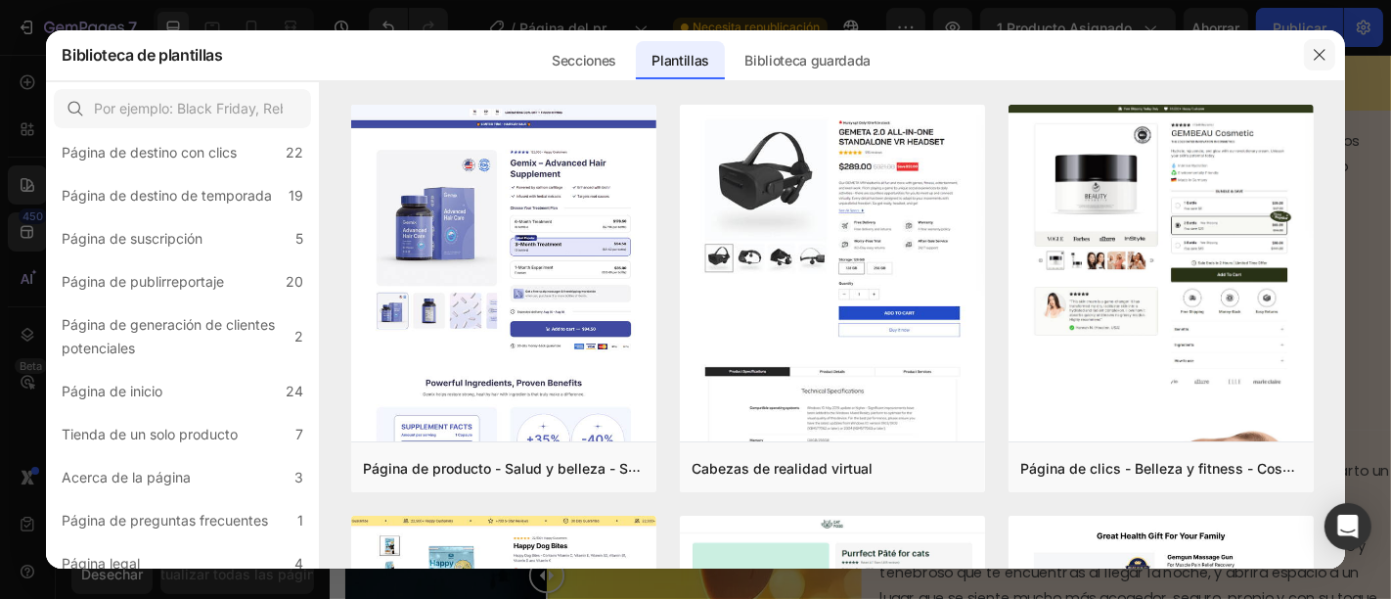
click at [1310, 62] on button "button" at bounding box center [1319, 54] width 31 height 31
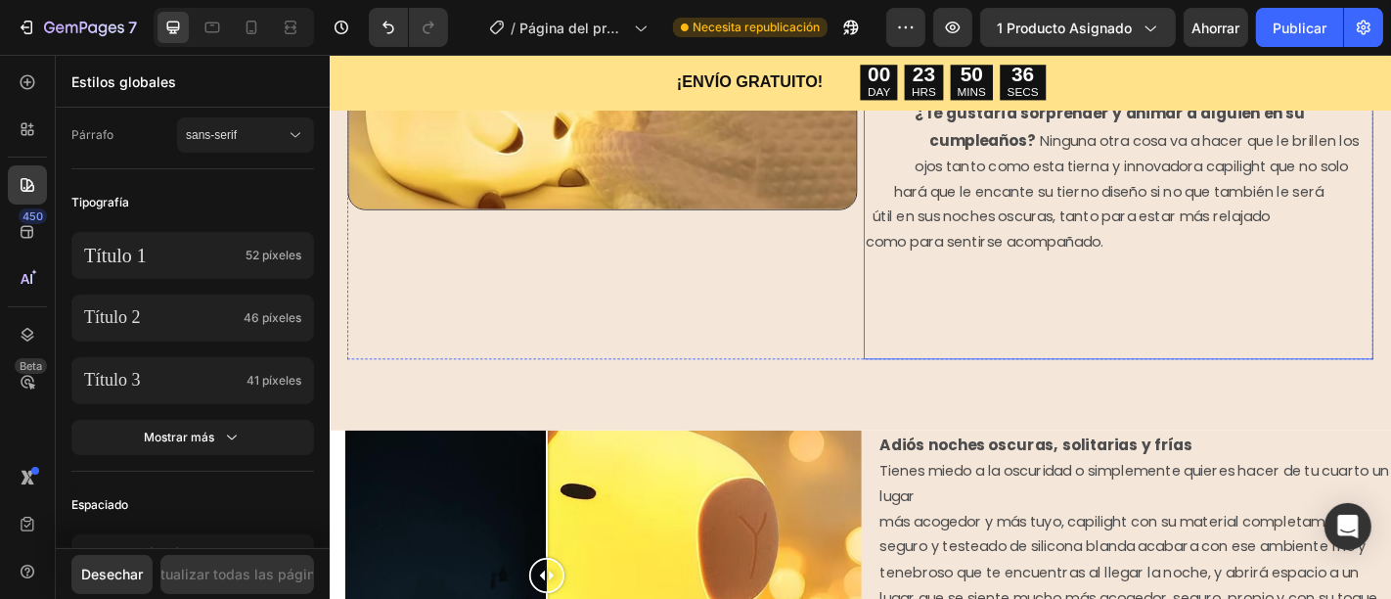
click at [1390, 281] on p "¿Te gustaría sorprender y animar a alguien en su cumpleaños? Ninguna otra cosa …" at bounding box center [1200, 248] width 559 height 284
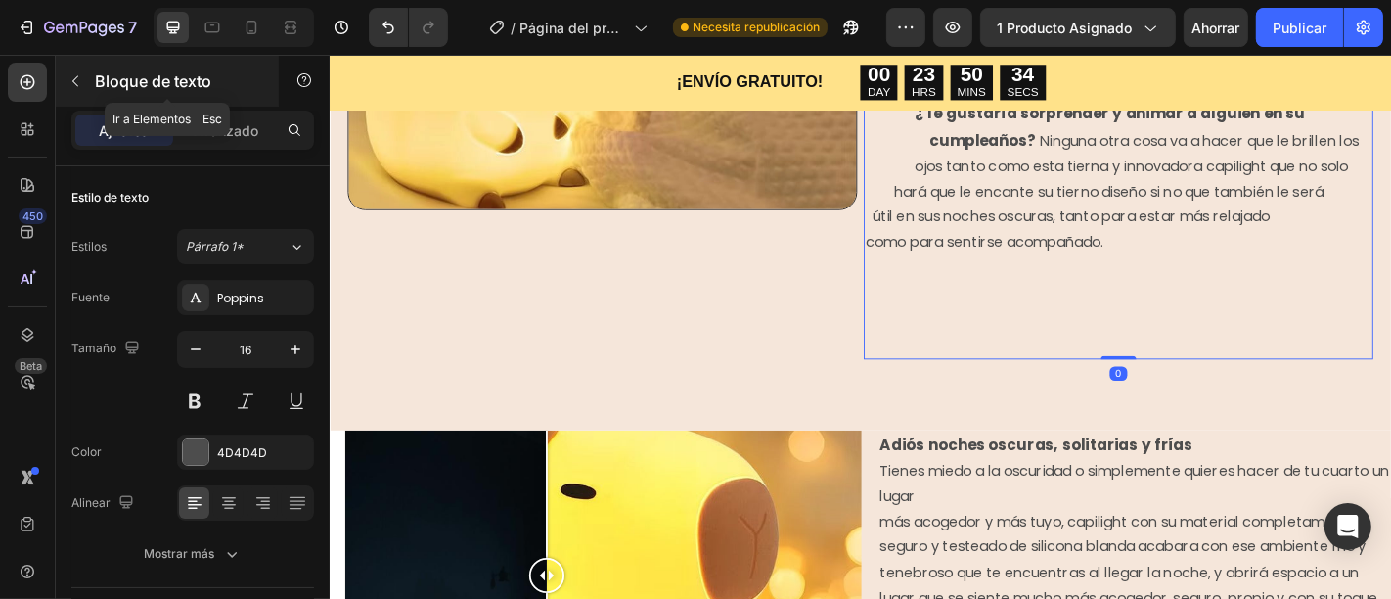
click at [87, 79] on button "button" at bounding box center [75, 81] width 31 height 31
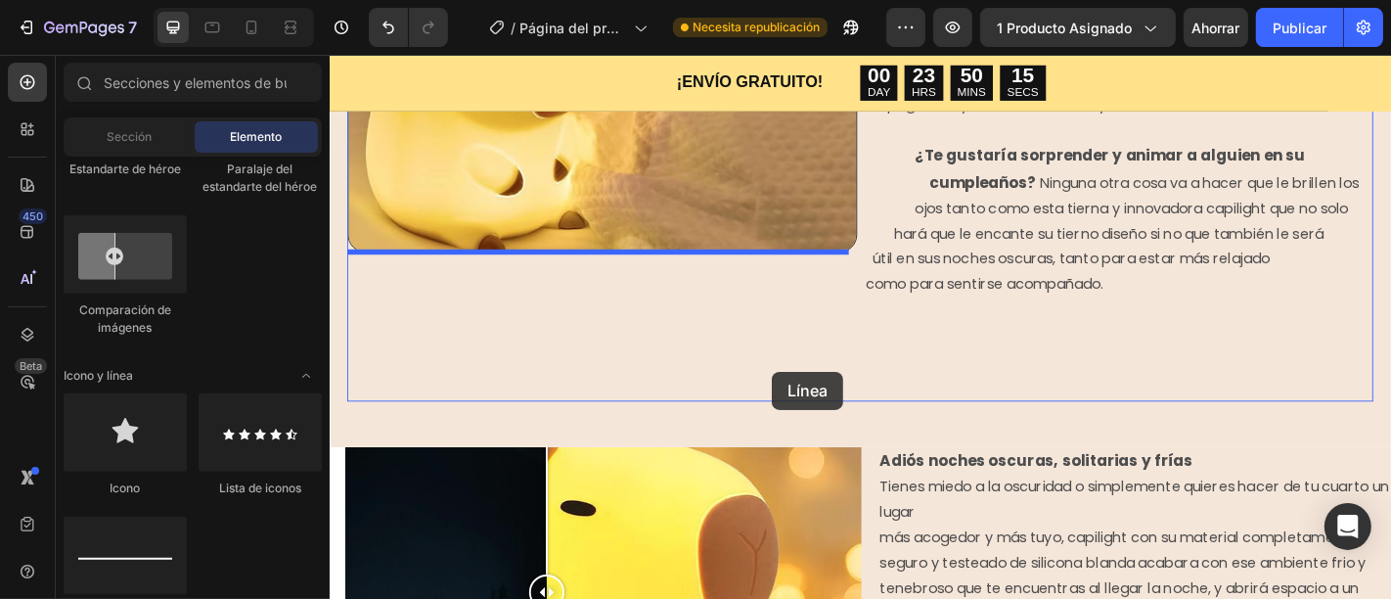
scroll to position [1274, 0]
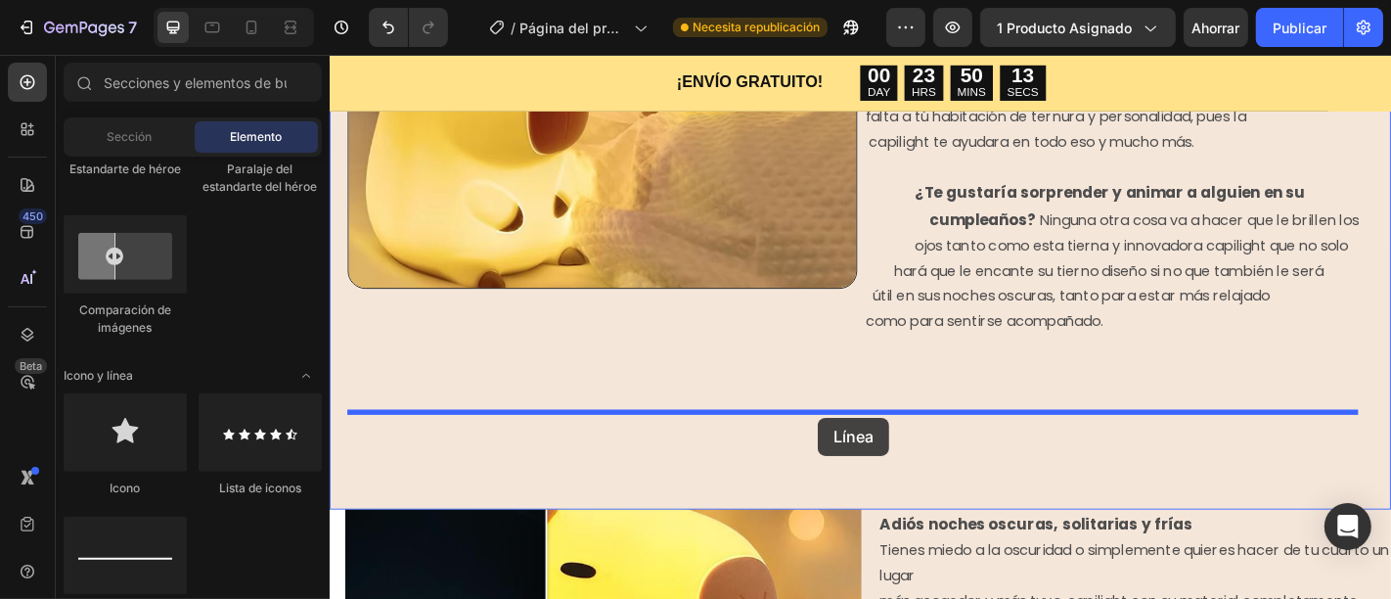
drag, startPoint x: 476, startPoint y: 597, endPoint x: 869, endPoint y: 455, distance: 417.9
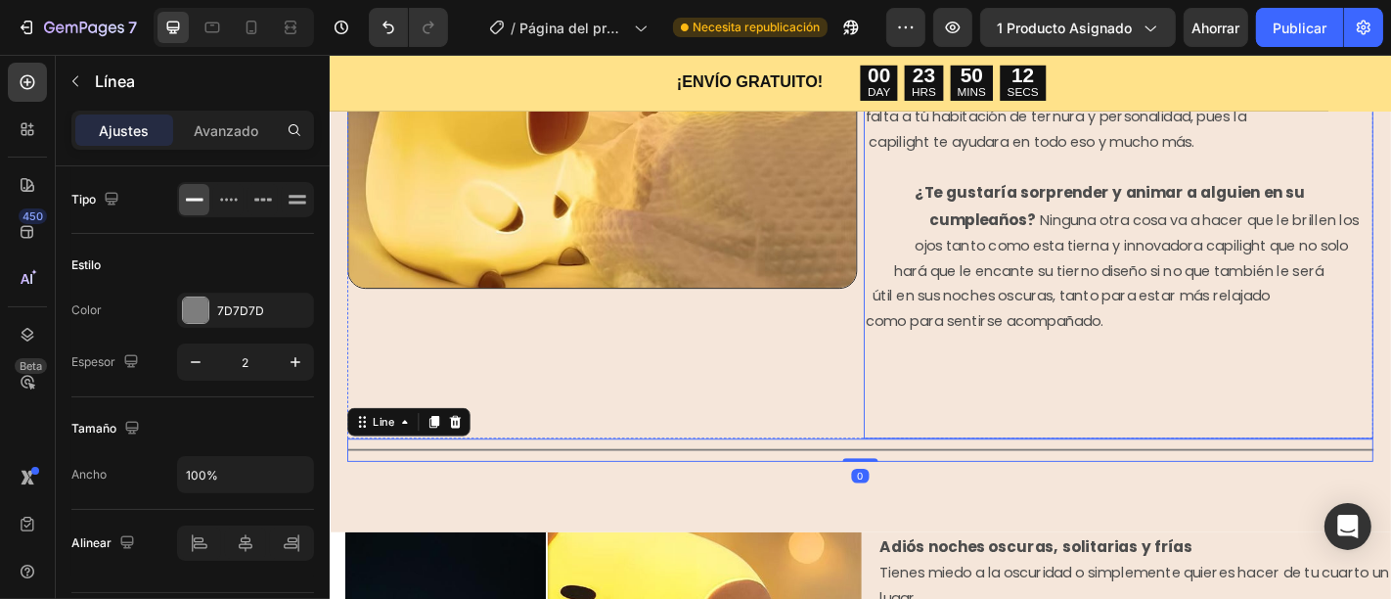
click at [1070, 392] on p "¿Te gustaría sorprender y animar a alguien en su cumpleaños? Ninguna otra cosa …" at bounding box center [1200, 335] width 559 height 284
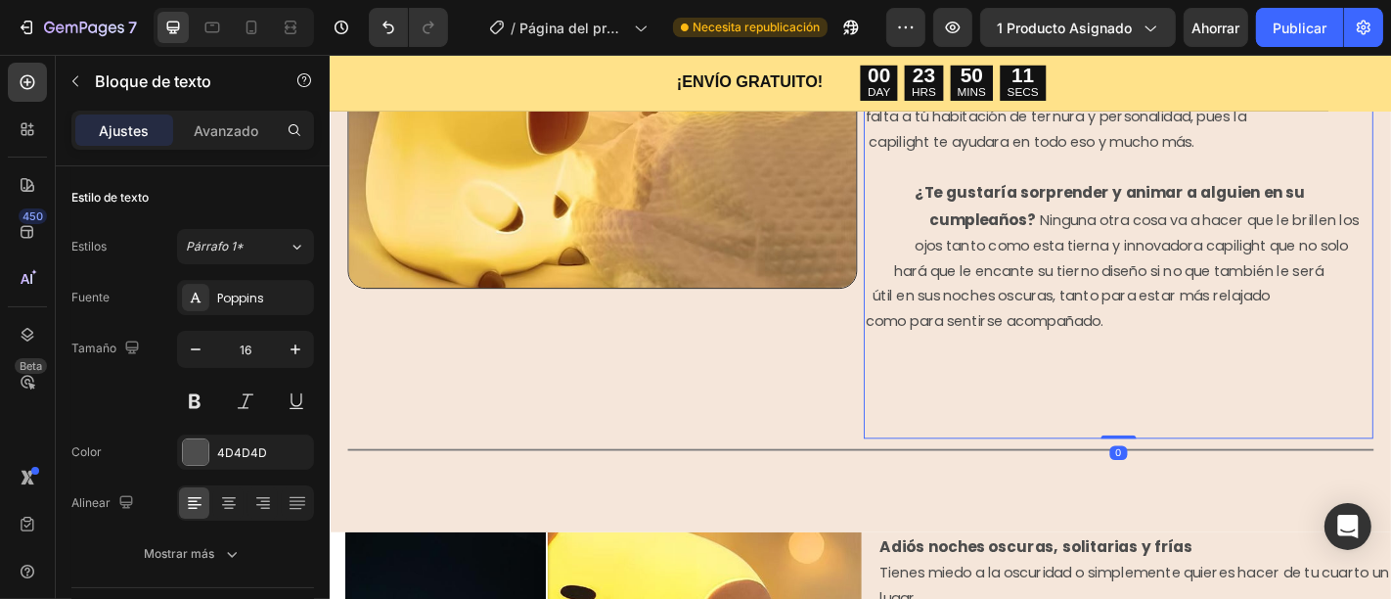
click at [1276, 301] on p "¿Te gustaría sorprender y animar a alguien en su cumpleaños? Ninguna otra cosa …" at bounding box center [1200, 335] width 559 height 284
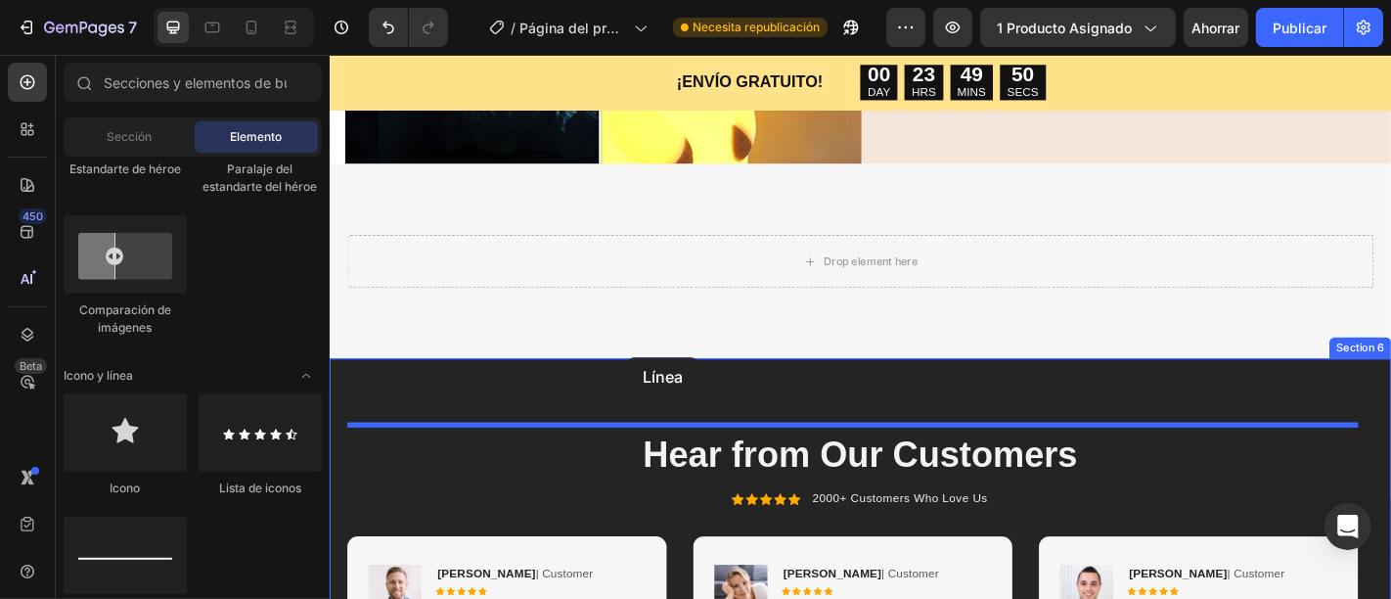
scroll to position [2016, 0]
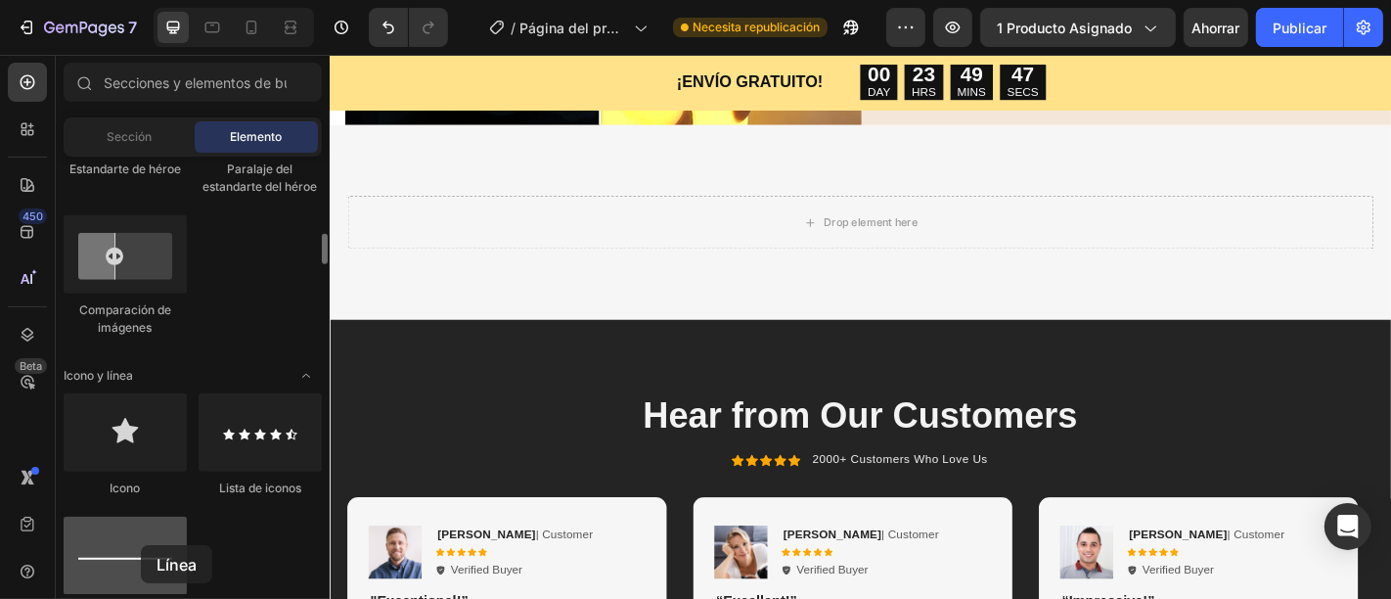
drag, startPoint x: 159, startPoint y: 515, endPoint x: 142, endPoint y: 546, distance: 35.1
click at [142, 546] on div at bounding box center [125, 555] width 123 height 78
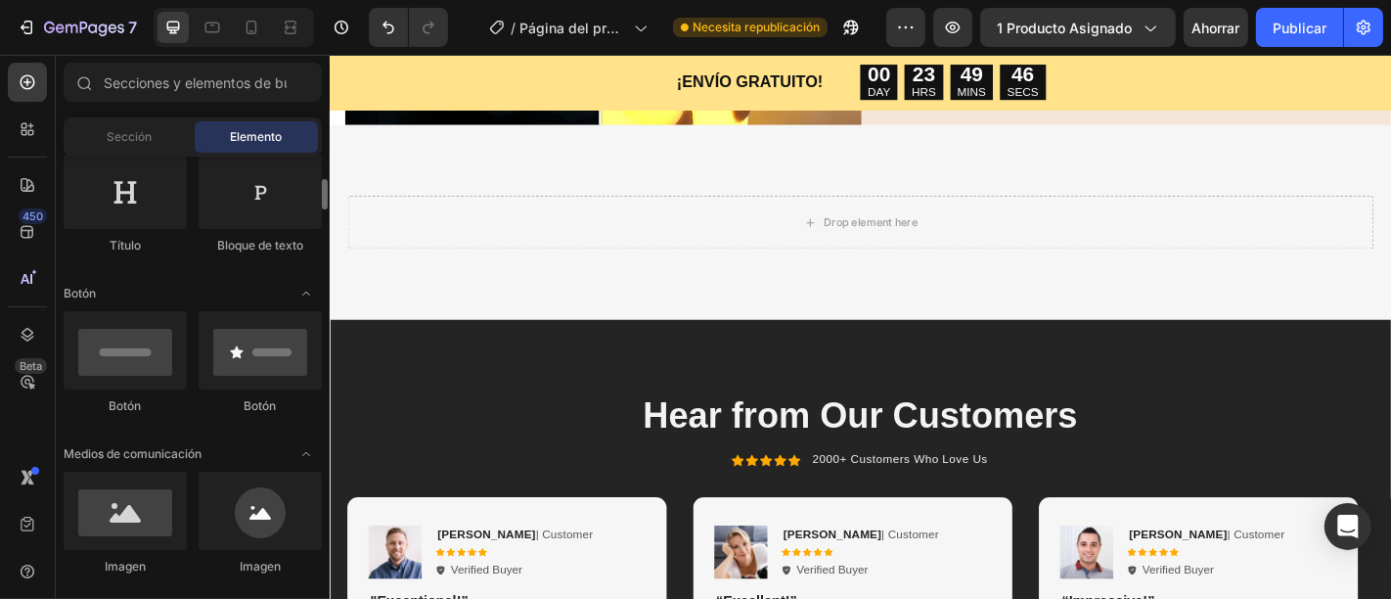
scroll to position [0, 0]
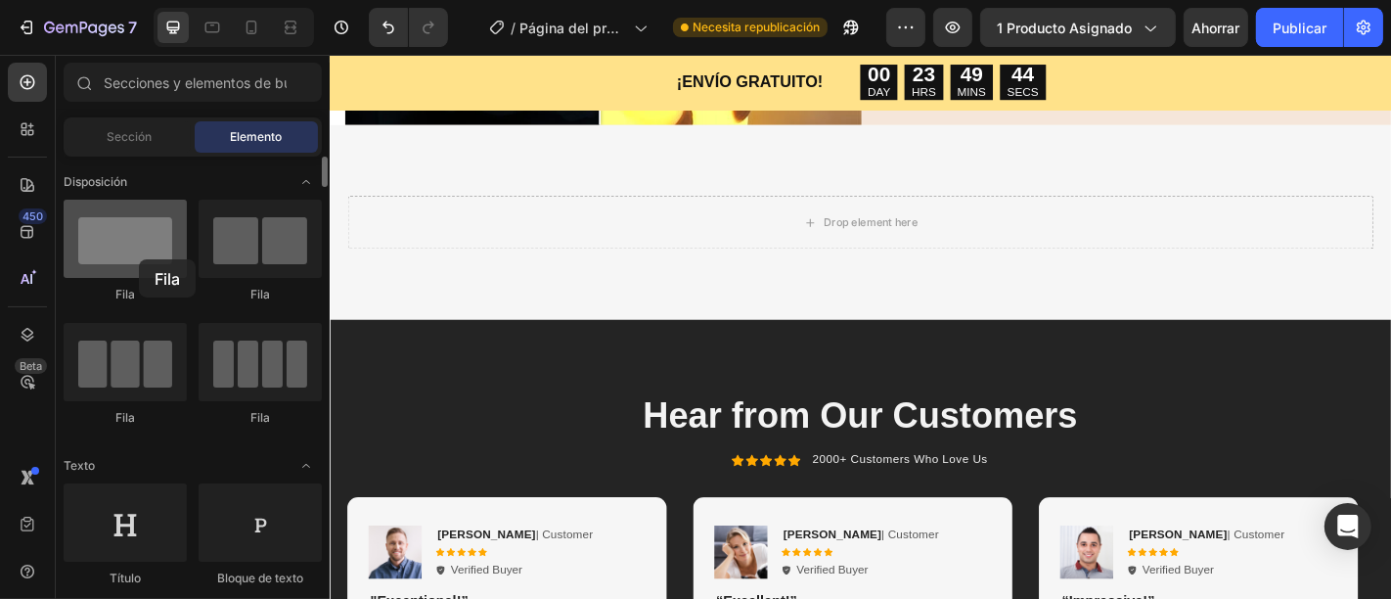
click at [139, 259] on div at bounding box center [125, 239] width 123 height 78
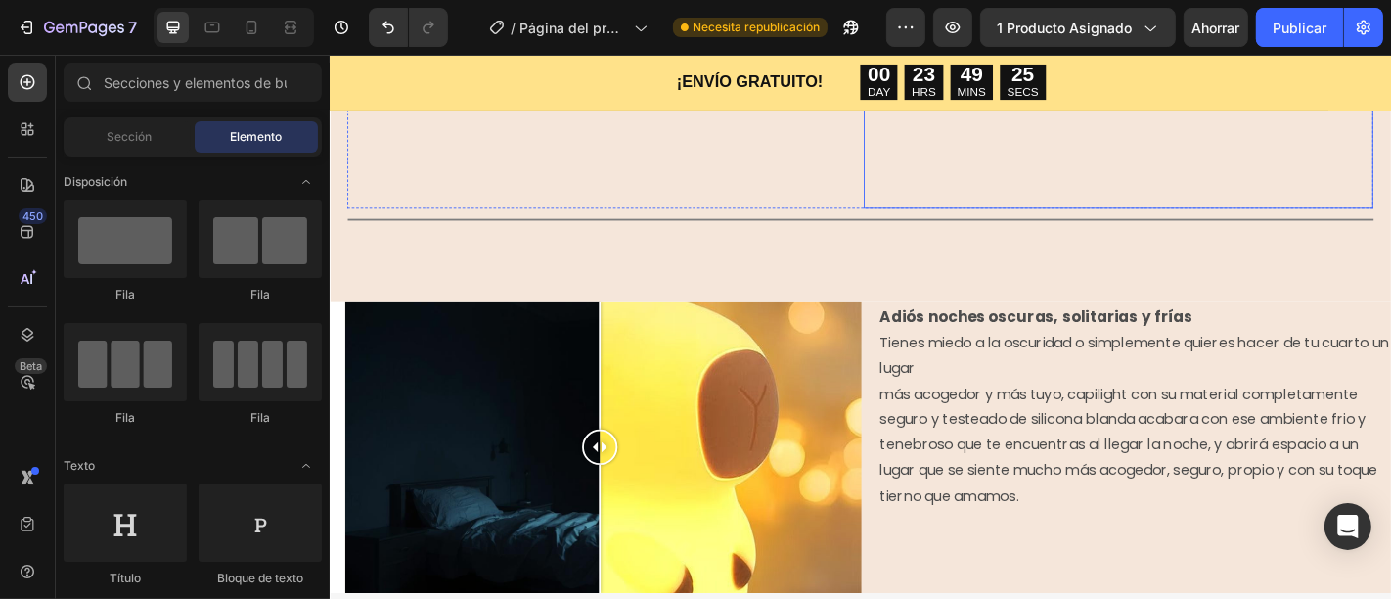
scroll to position [1528, 0]
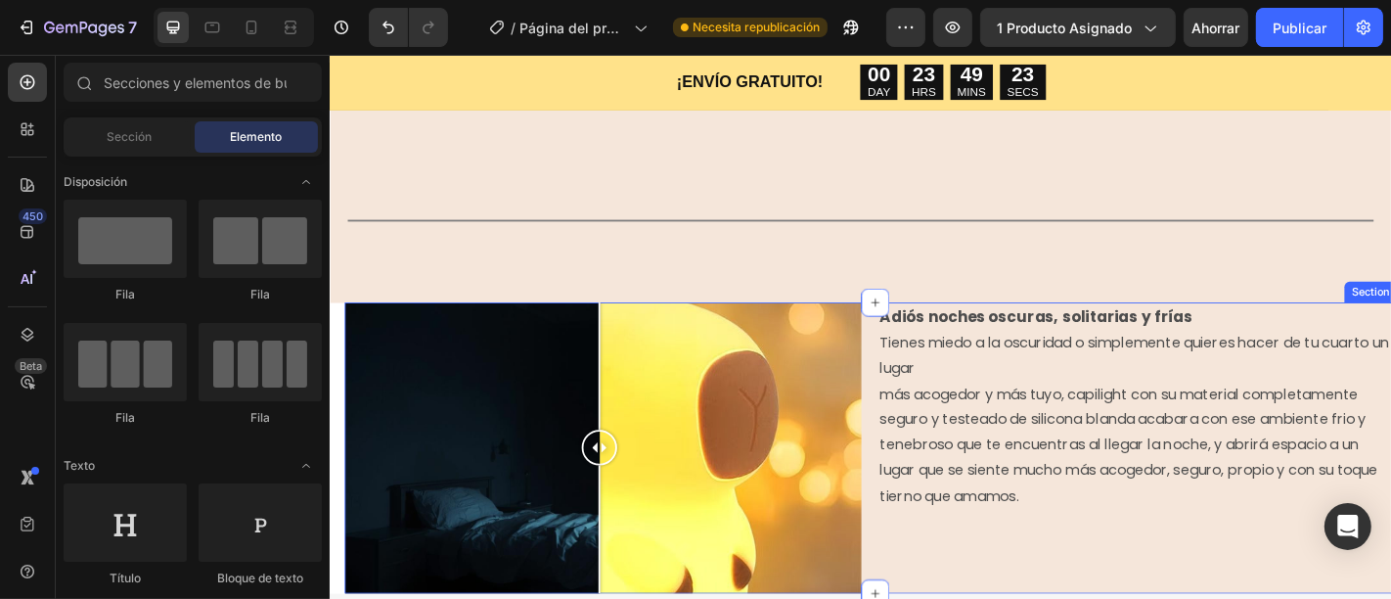
click at [928, 399] on div "Image Comparison Adiós noches oscuras, solitarias y frías Tienes miedo a la osc…" at bounding box center [932, 490] width 1174 height 322
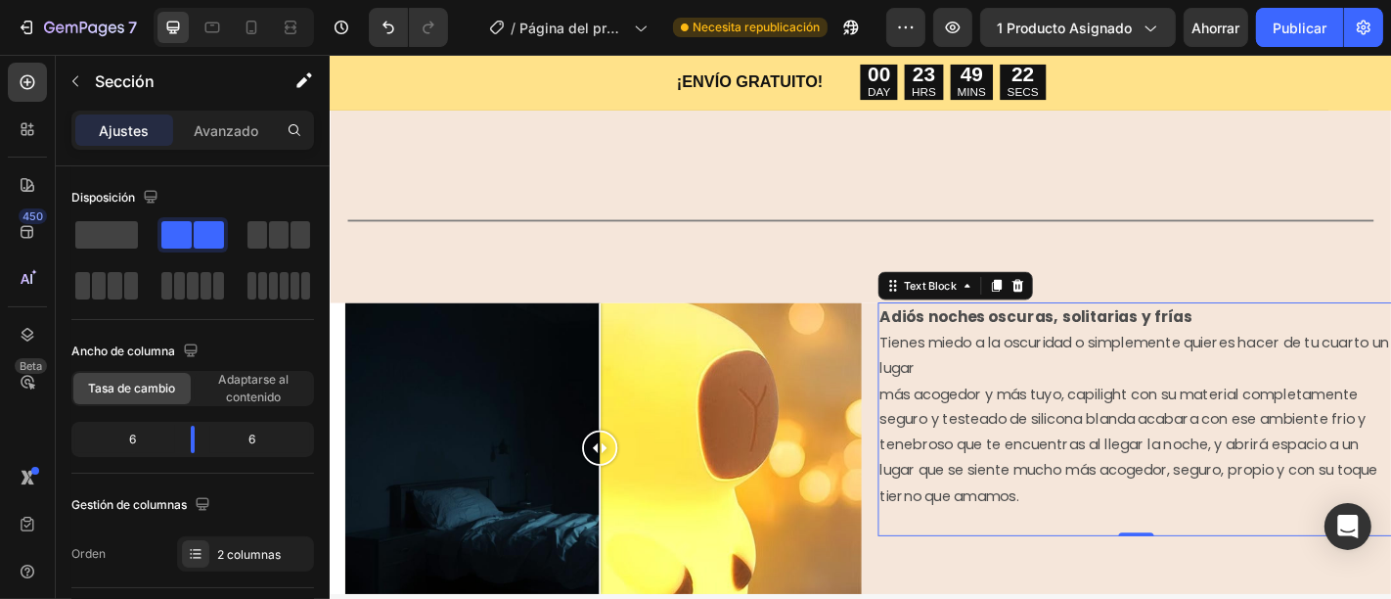
click at [937, 419] on span "más acogedor y más tuyo, capilight con su material completamente seguro y teste…" at bounding box center [1212, 486] width 551 height 135
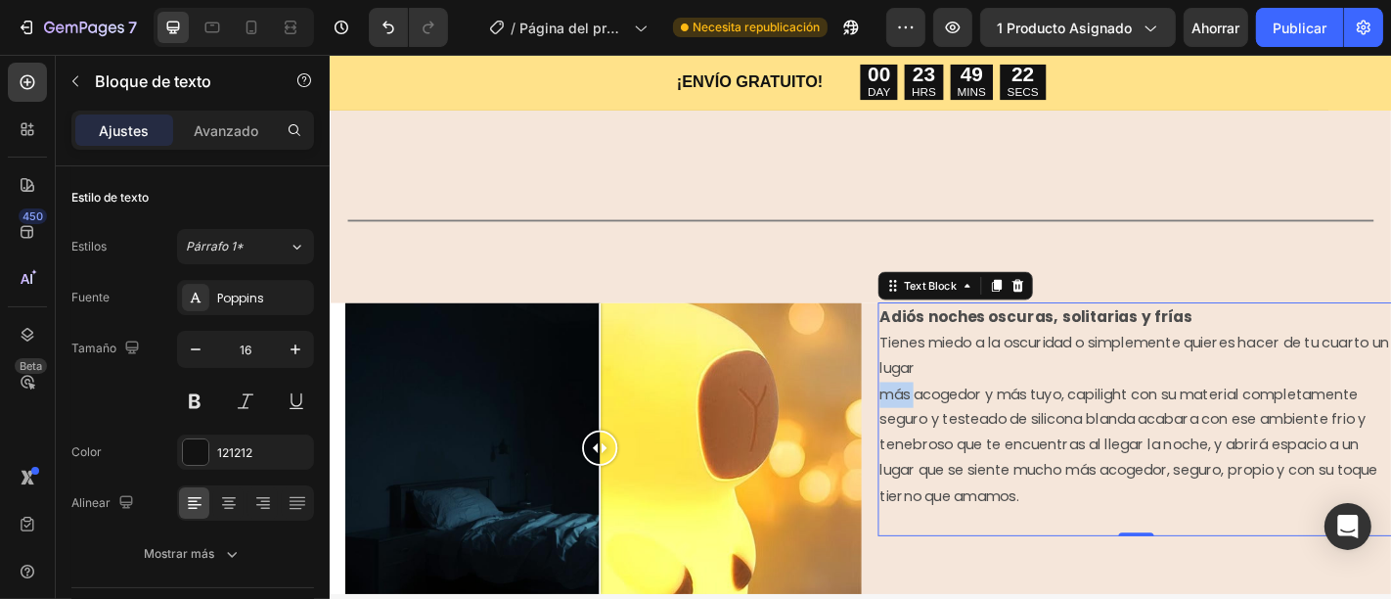
click at [937, 419] on span "más acogedor y más tuyo, capilight con su material completamente seguro y teste…" at bounding box center [1212, 486] width 551 height 135
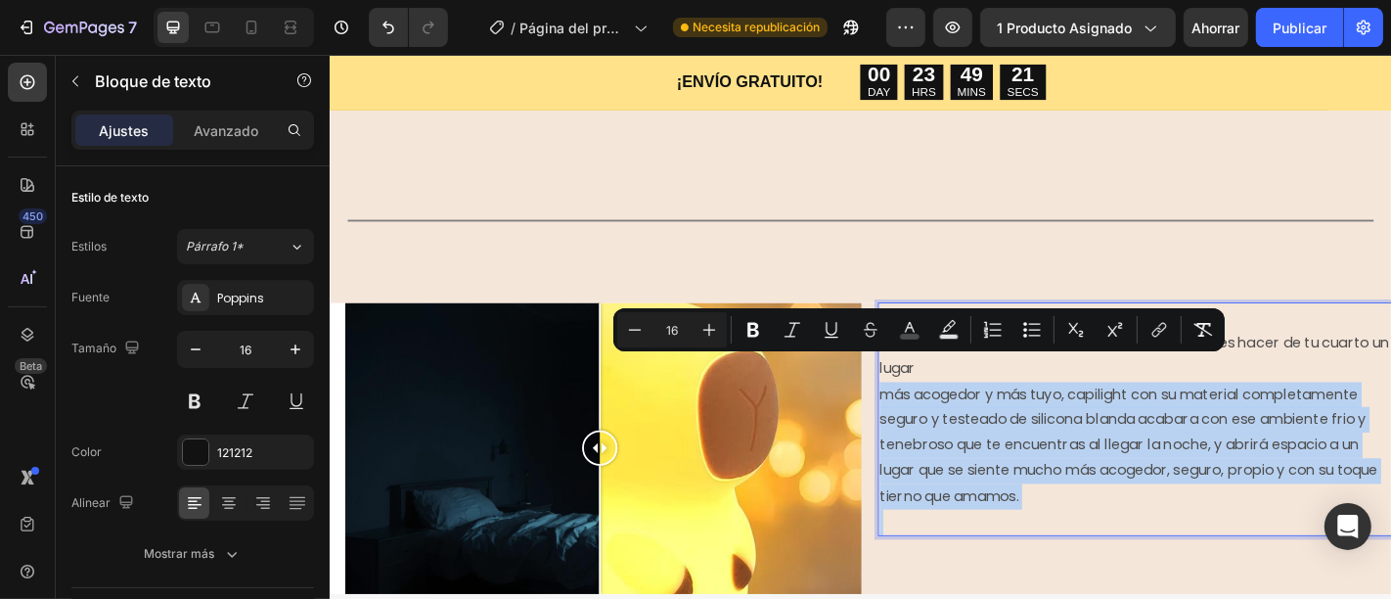
click at [937, 419] on span "más acogedor y más tuyo, capilight con su material completamente seguro y teste…" at bounding box center [1212, 486] width 551 height 135
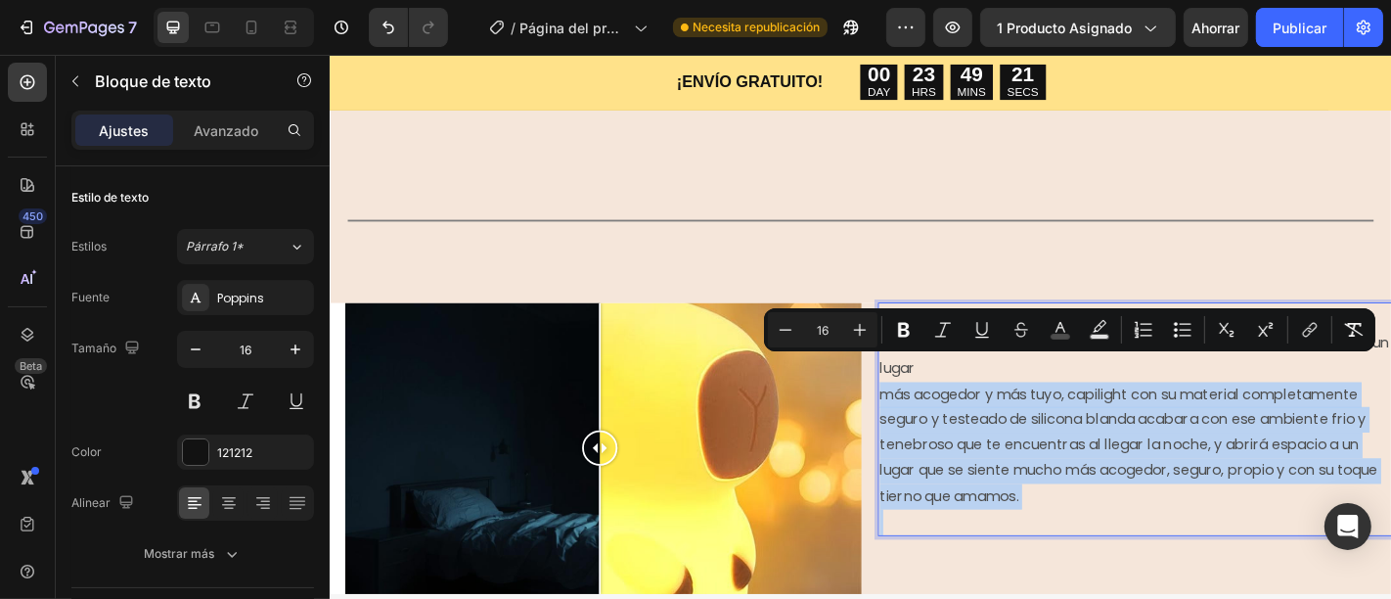
click at [937, 419] on span "más acogedor y más tuyo, capilight con su material completamente seguro y teste…" at bounding box center [1212, 486] width 551 height 135
click at [1056, 427] on span "más acogedor y más tuyo, capilight con su material completamente seguro y teste…" at bounding box center [1212, 486] width 551 height 135
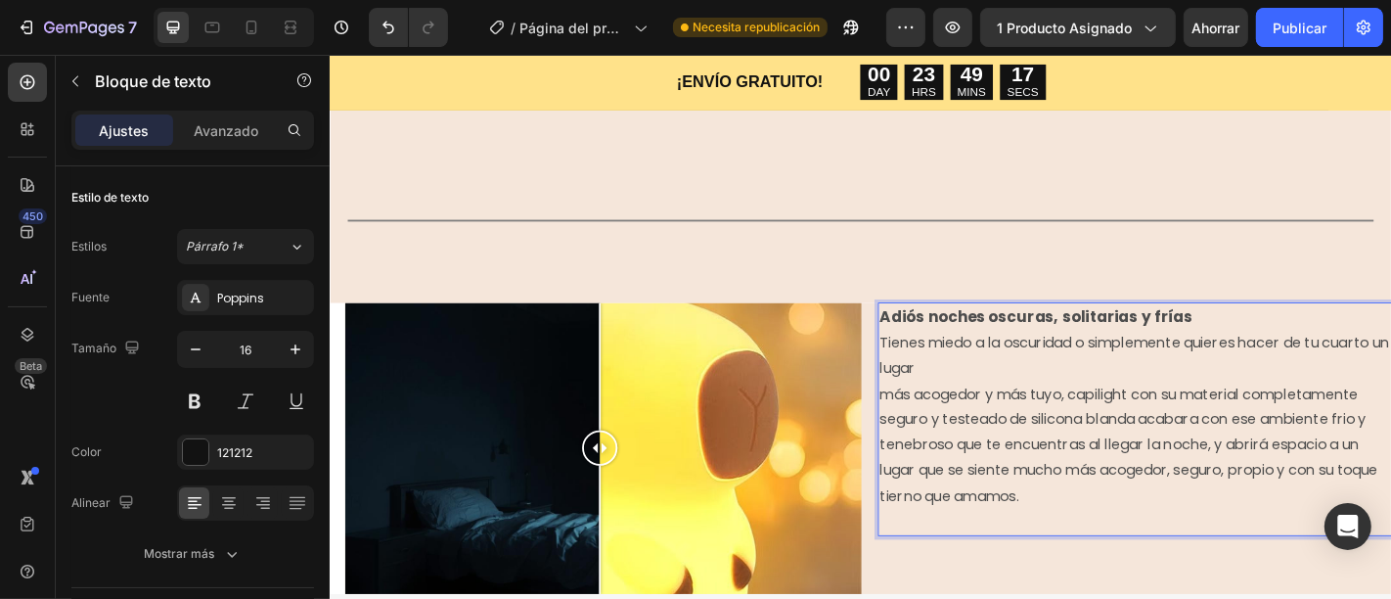
click at [937, 419] on span "más acogedor y más tuyo, capilight con su material completamente seguro y teste…" at bounding box center [1212, 486] width 551 height 135
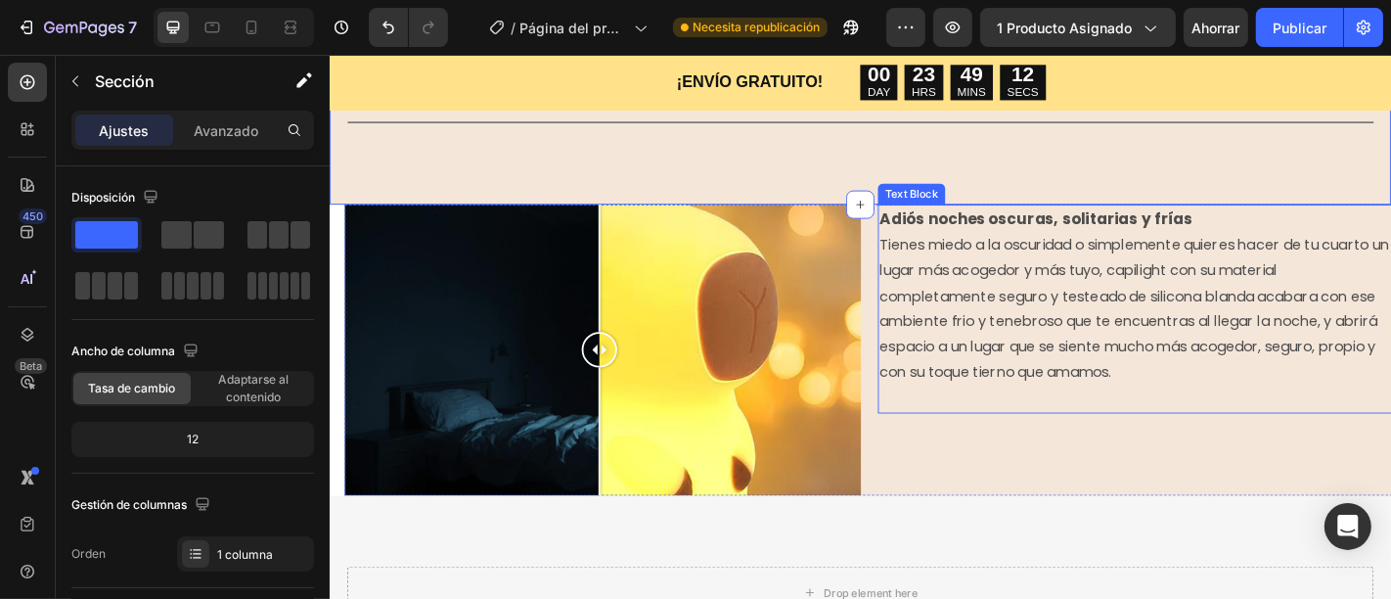
scroll to position [1638, 0]
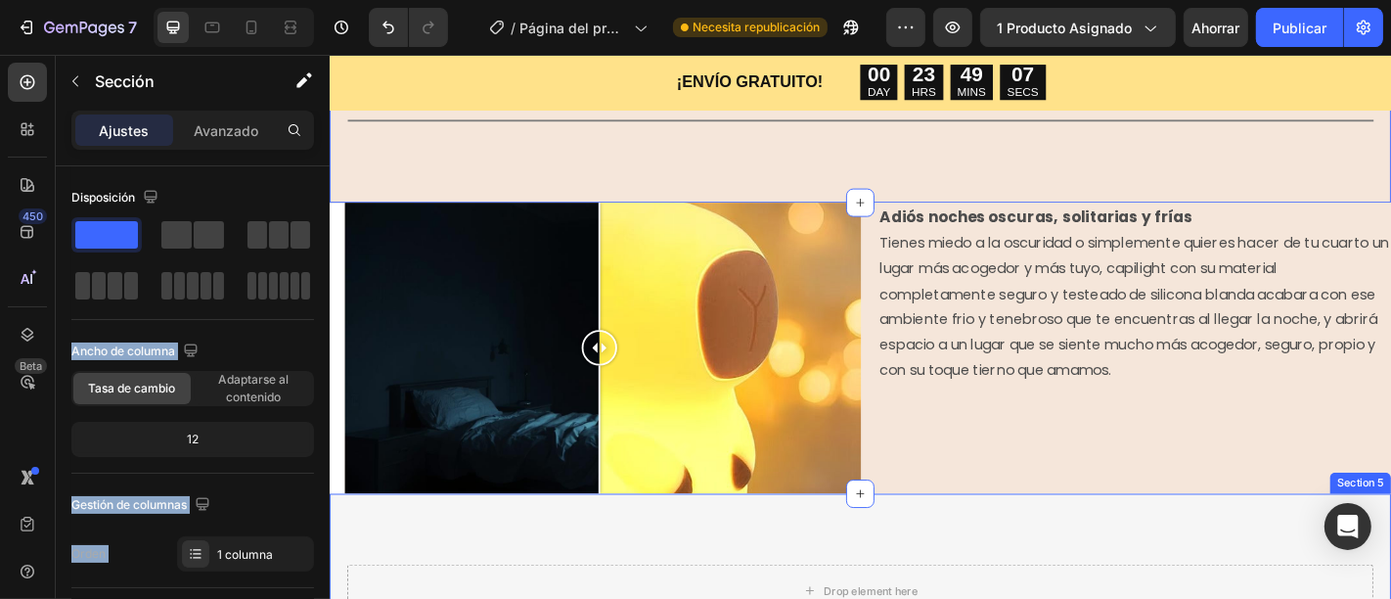
drag, startPoint x: 445, startPoint y: 285, endPoint x: 554, endPoint y: 571, distance: 306.4
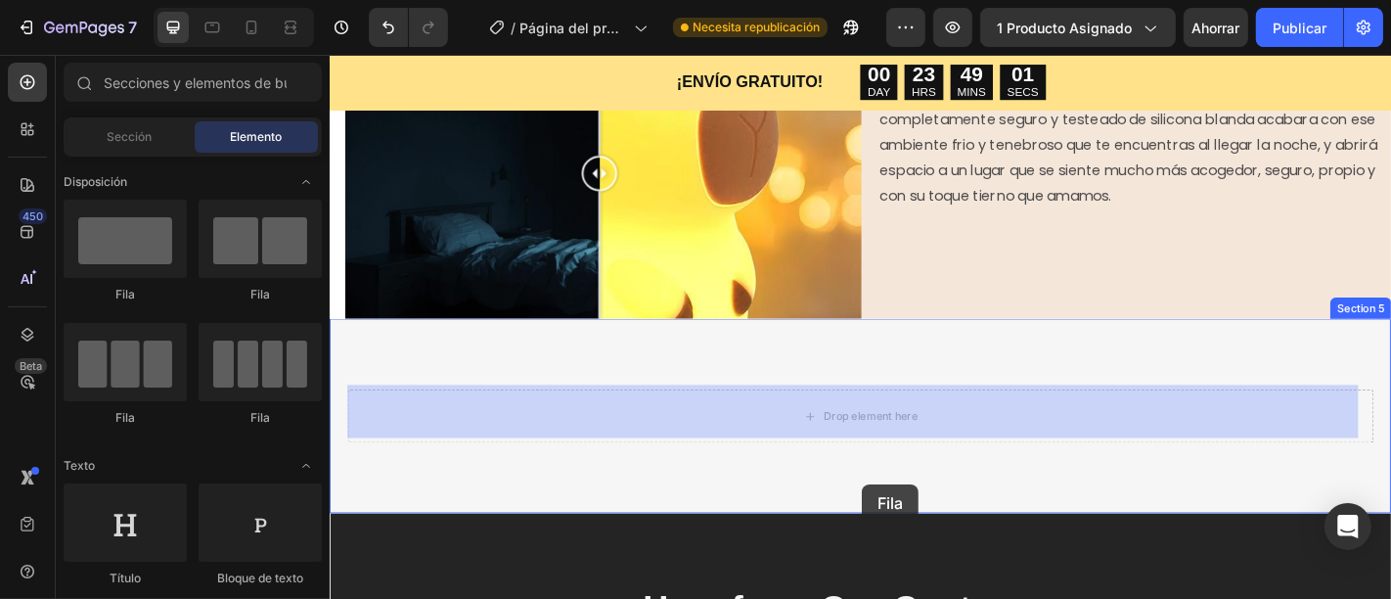
drag, startPoint x: 501, startPoint y: 307, endPoint x: 917, endPoint y: 528, distance: 471.6
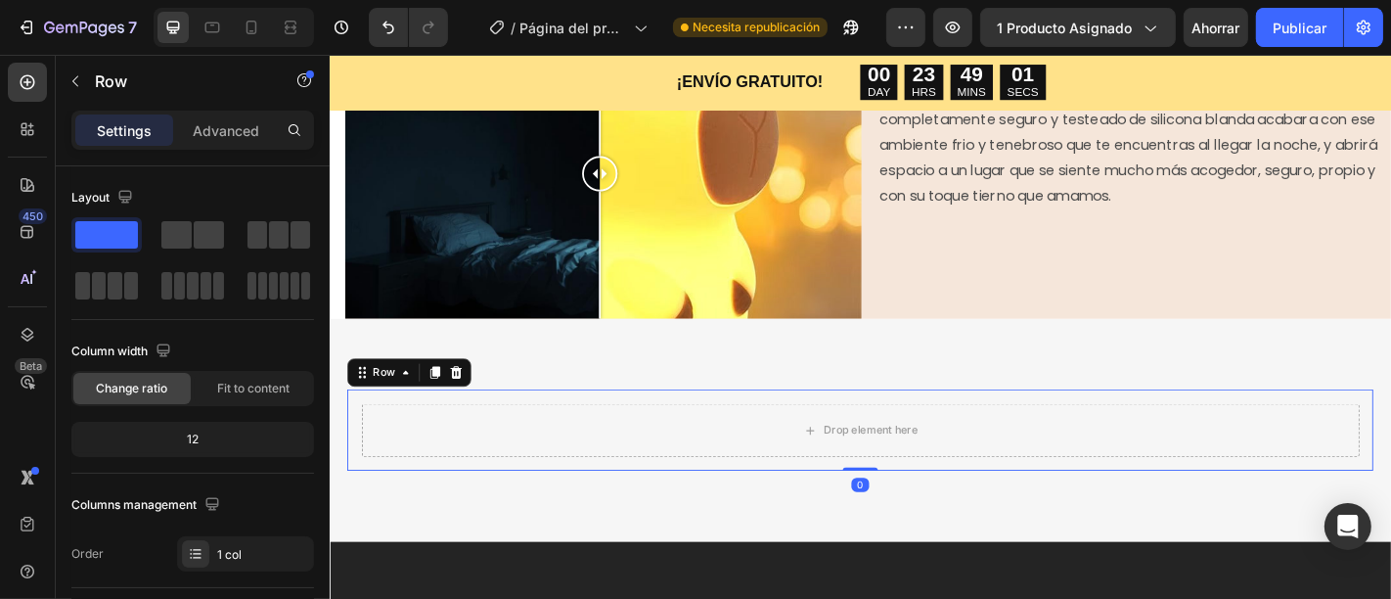
scroll to position [1805, 0]
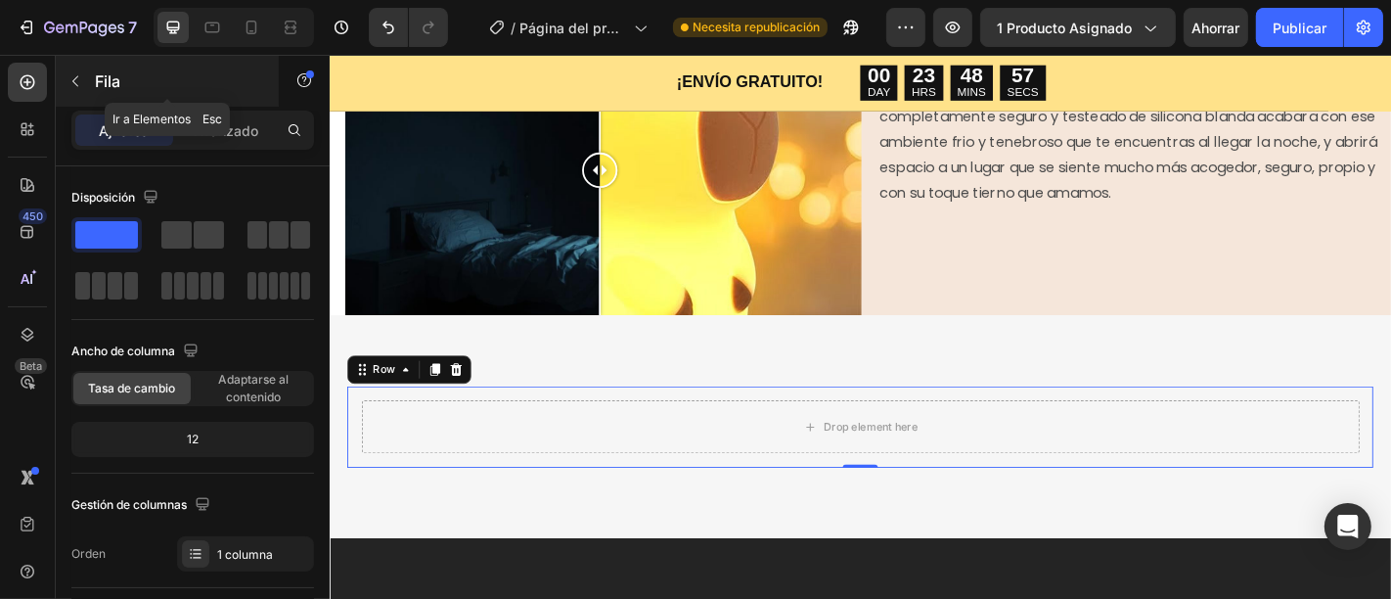
click at [85, 77] on button "button" at bounding box center [75, 81] width 31 height 31
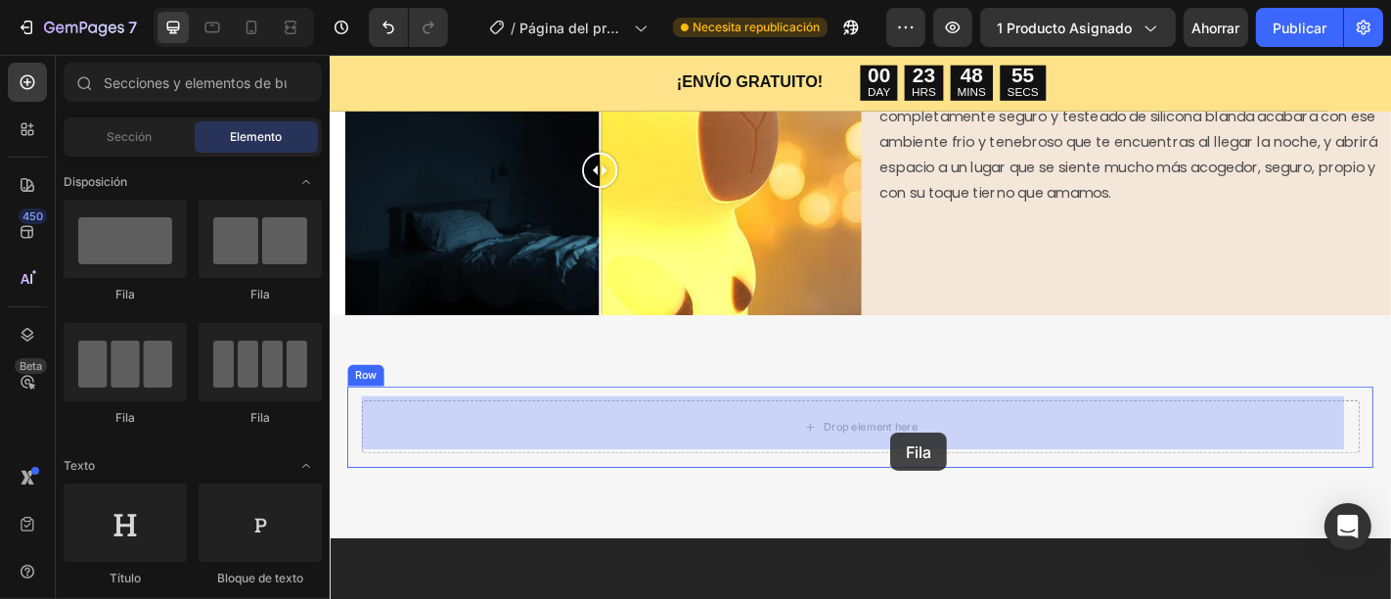
drag, startPoint x: 568, startPoint y: 323, endPoint x: 949, endPoint y: 471, distance: 408.4
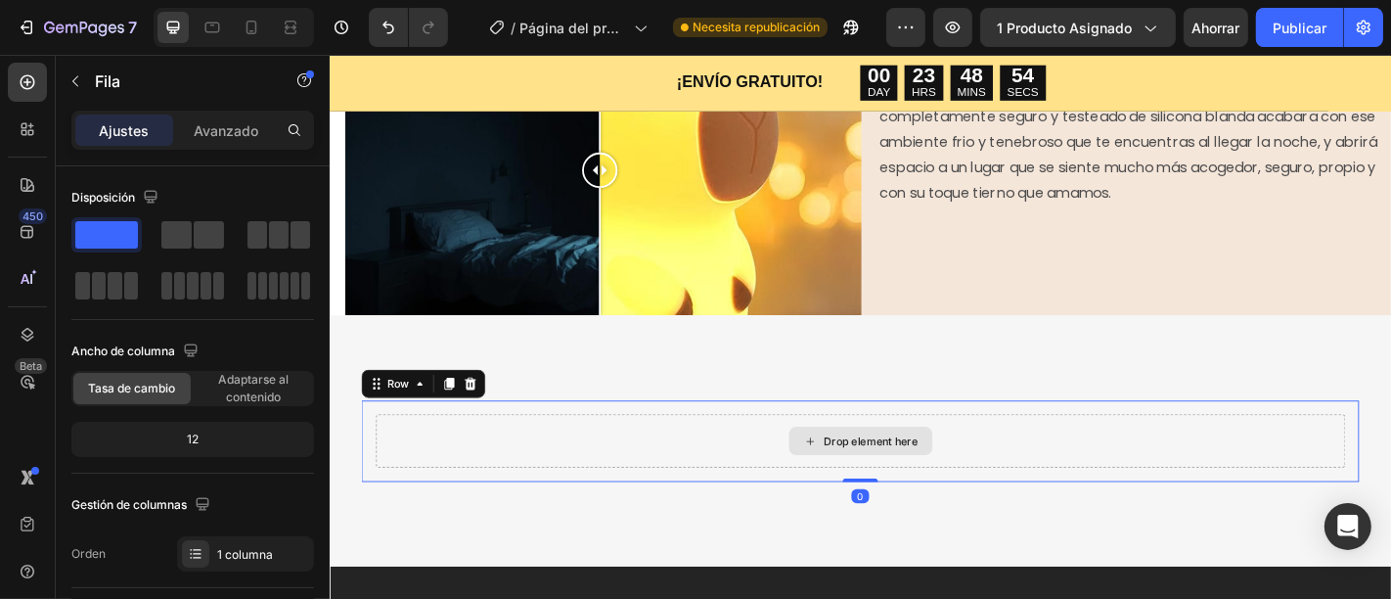
click at [1254, 464] on div "Drop element here" at bounding box center [915, 481] width 1072 height 59
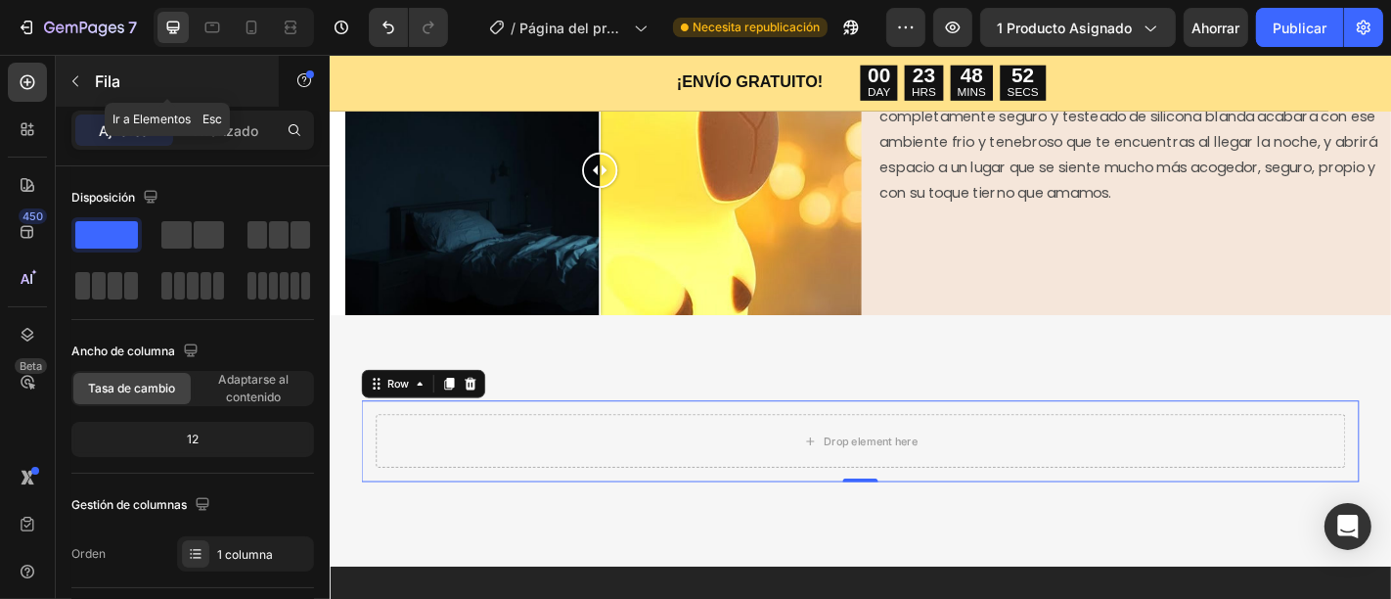
click at [72, 70] on button "button" at bounding box center [75, 81] width 31 height 31
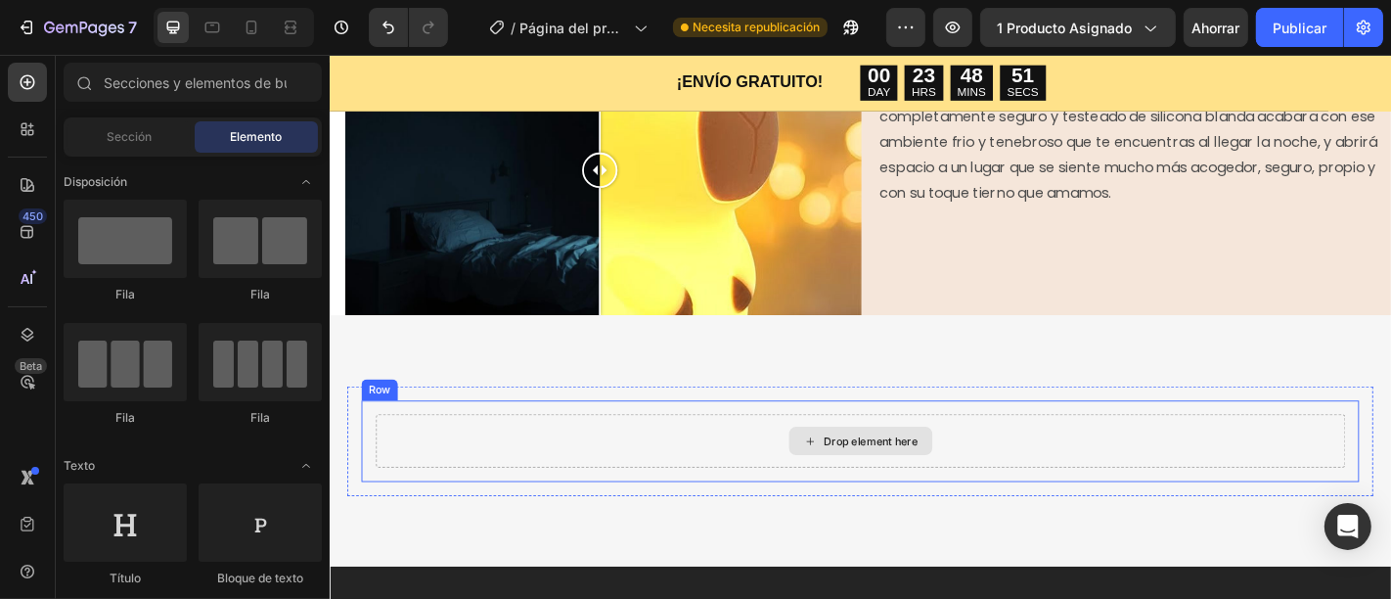
click at [547, 499] on div "Drop element here" at bounding box center [915, 481] width 1072 height 59
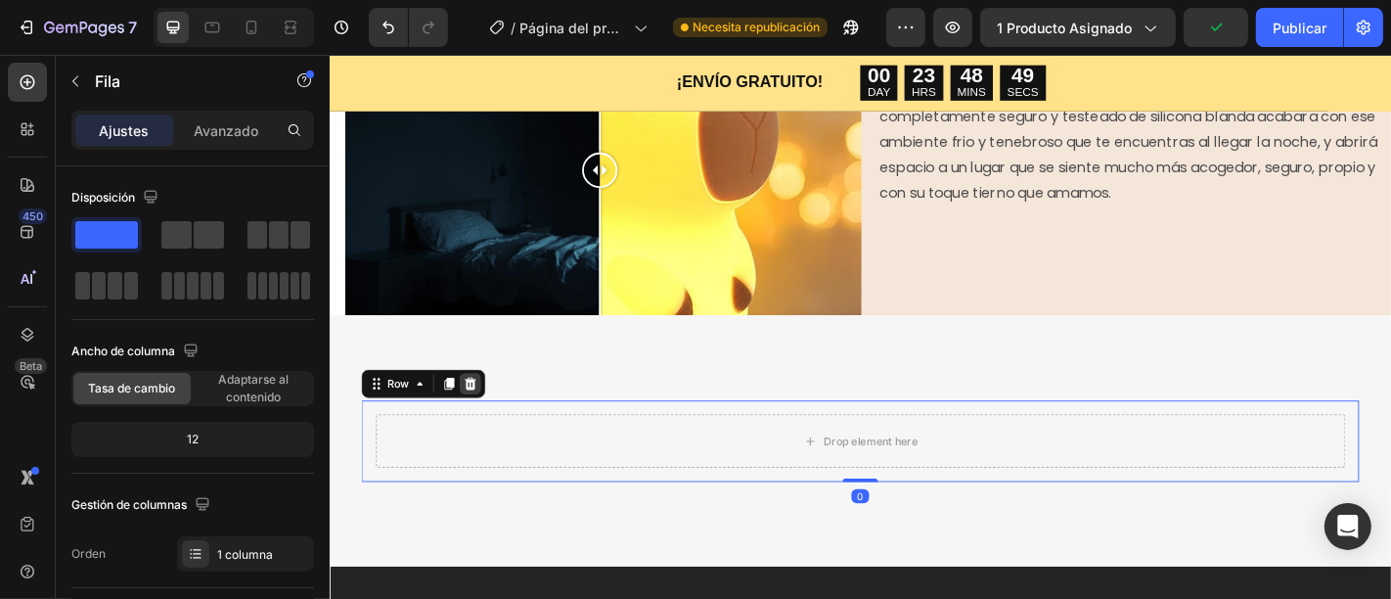
click at [472, 407] on div at bounding box center [483, 417] width 23 height 23
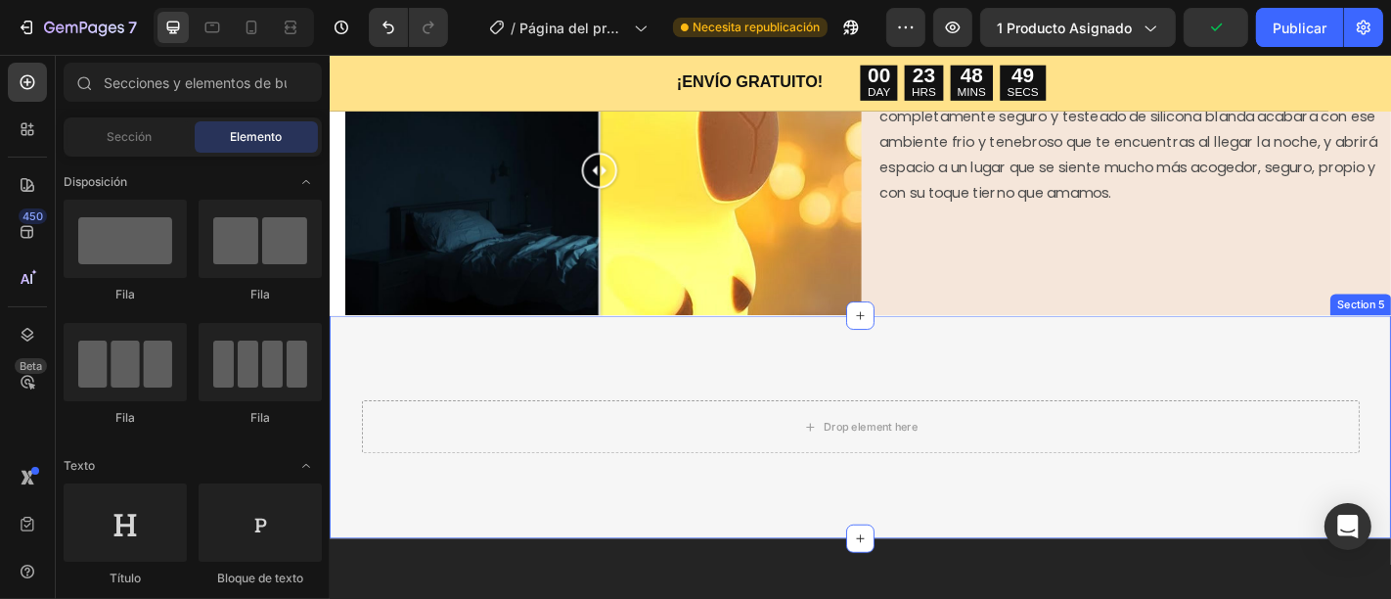
click at [585, 458] on div "Drop element here" at bounding box center [915, 465] width 1103 height 59
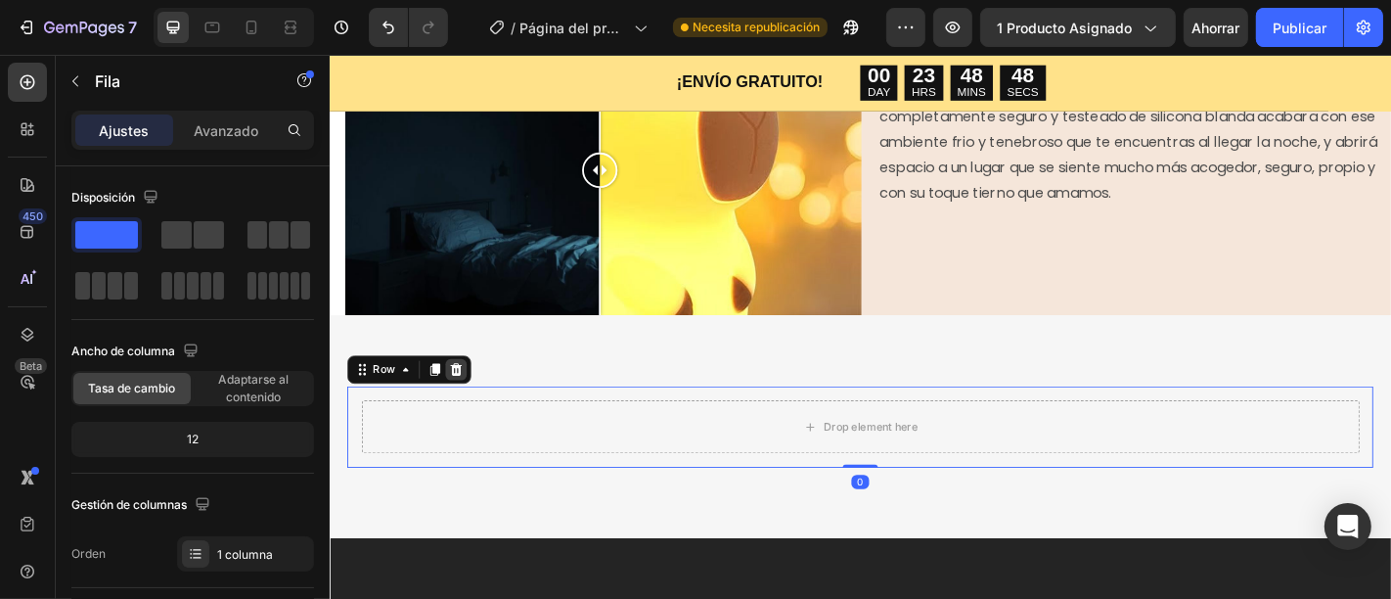
click at [466, 397] on icon at bounding box center [469, 402] width 13 height 14
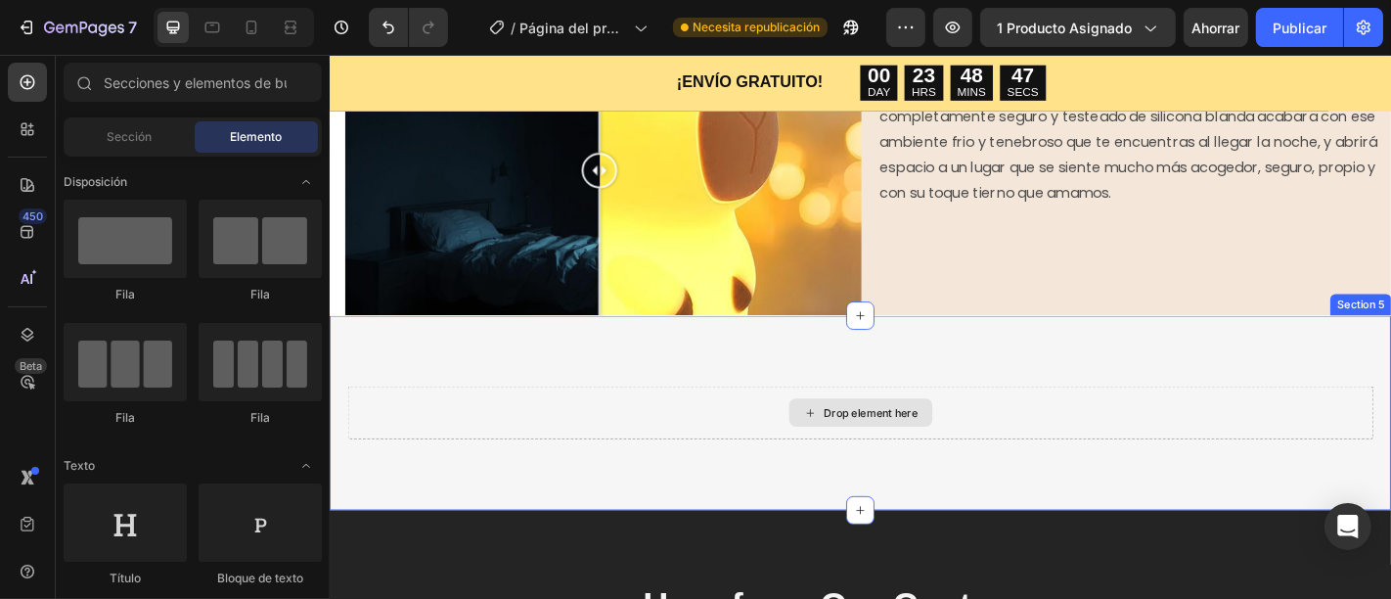
click at [550, 437] on div "Drop element here" at bounding box center [915, 450] width 1134 height 59
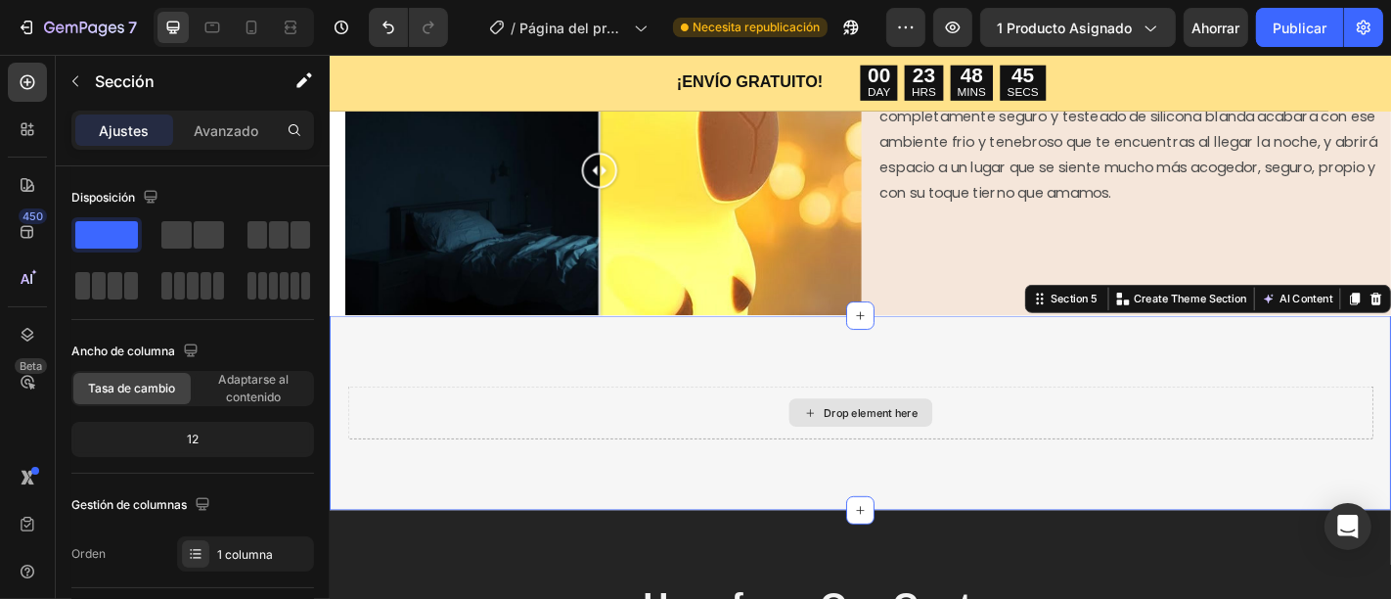
click at [627, 438] on div "Drop element here" at bounding box center [915, 450] width 1134 height 59
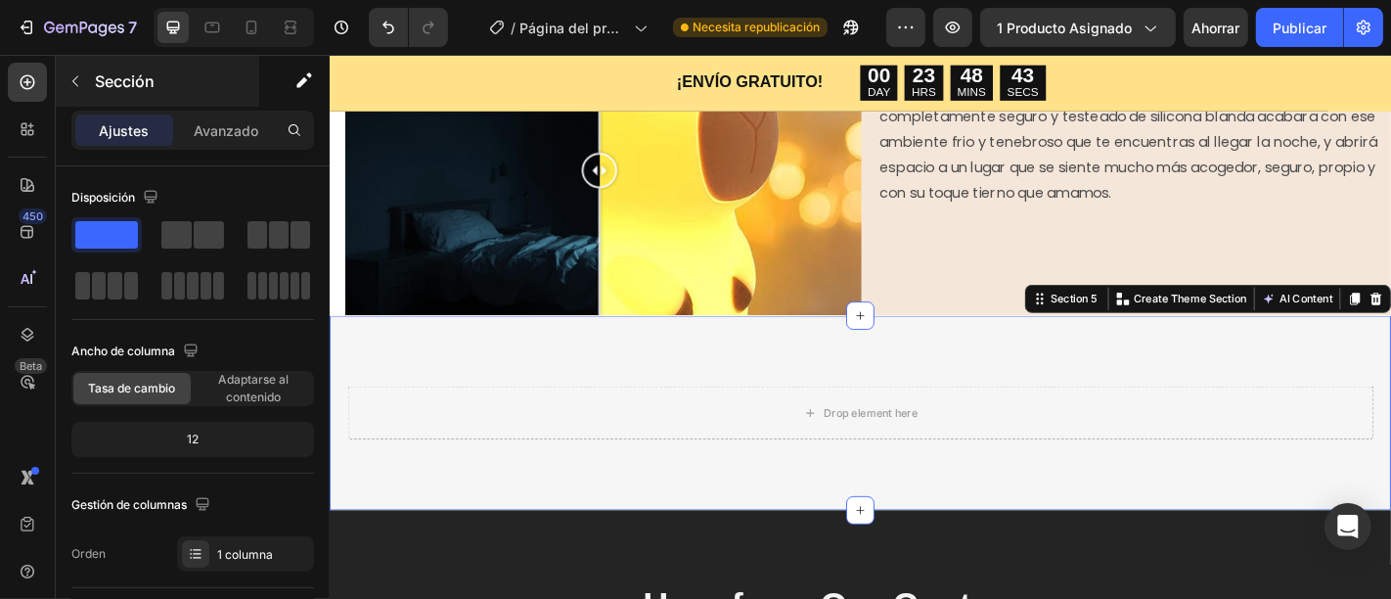
click at [99, 88] on font "Sección" at bounding box center [125, 81] width 60 height 20
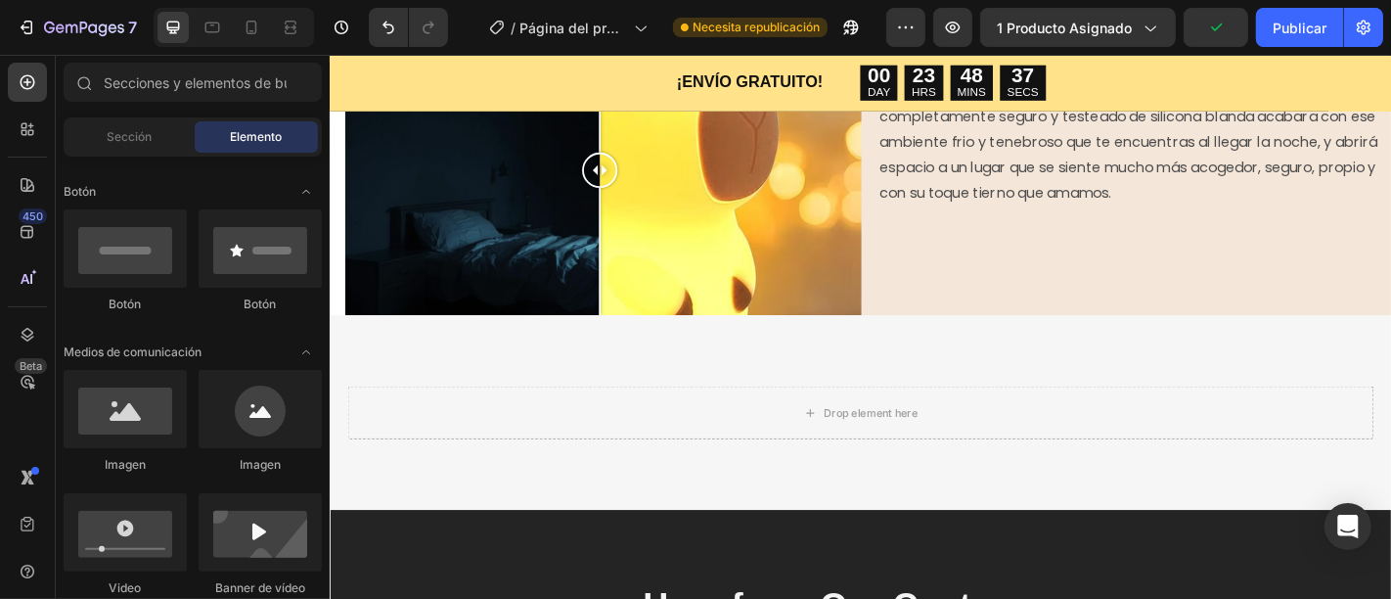
scroll to position [0, 0]
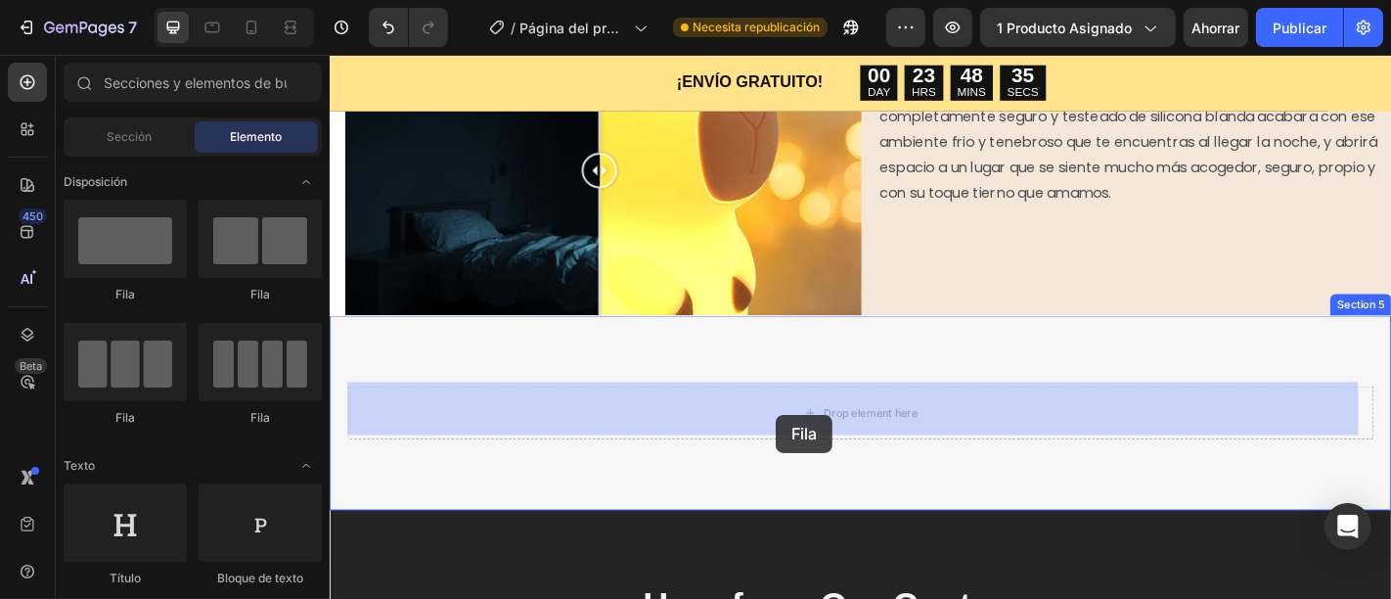
drag, startPoint x: 591, startPoint y: 323, endPoint x: 821, endPoint y: 452, distance: 264.4
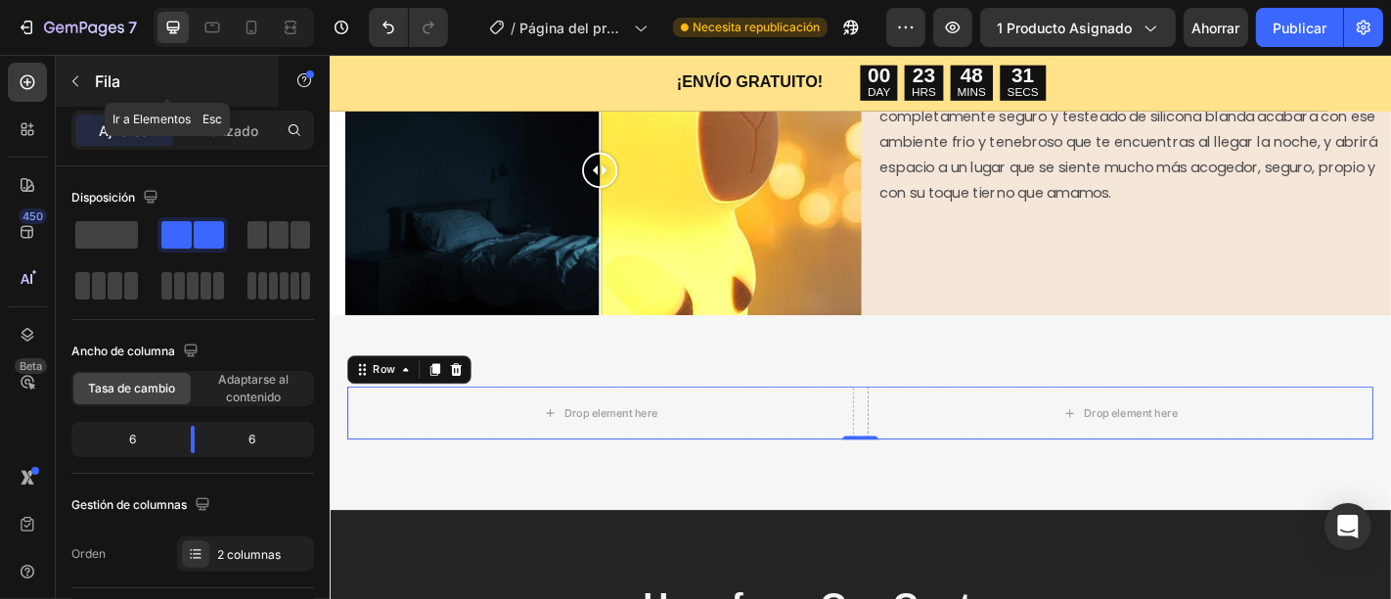
click at [110, 93] on div "Fila" at bounding box center [167, 81] width 223 height 51
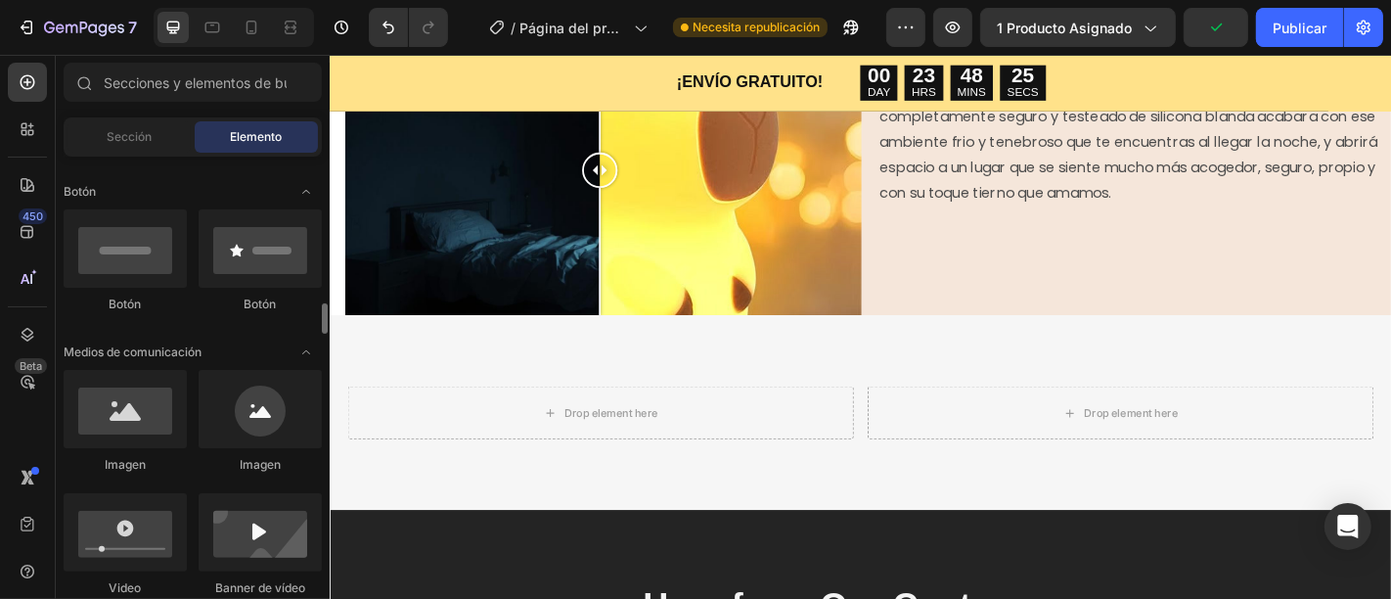
scroll to position [543, 0]
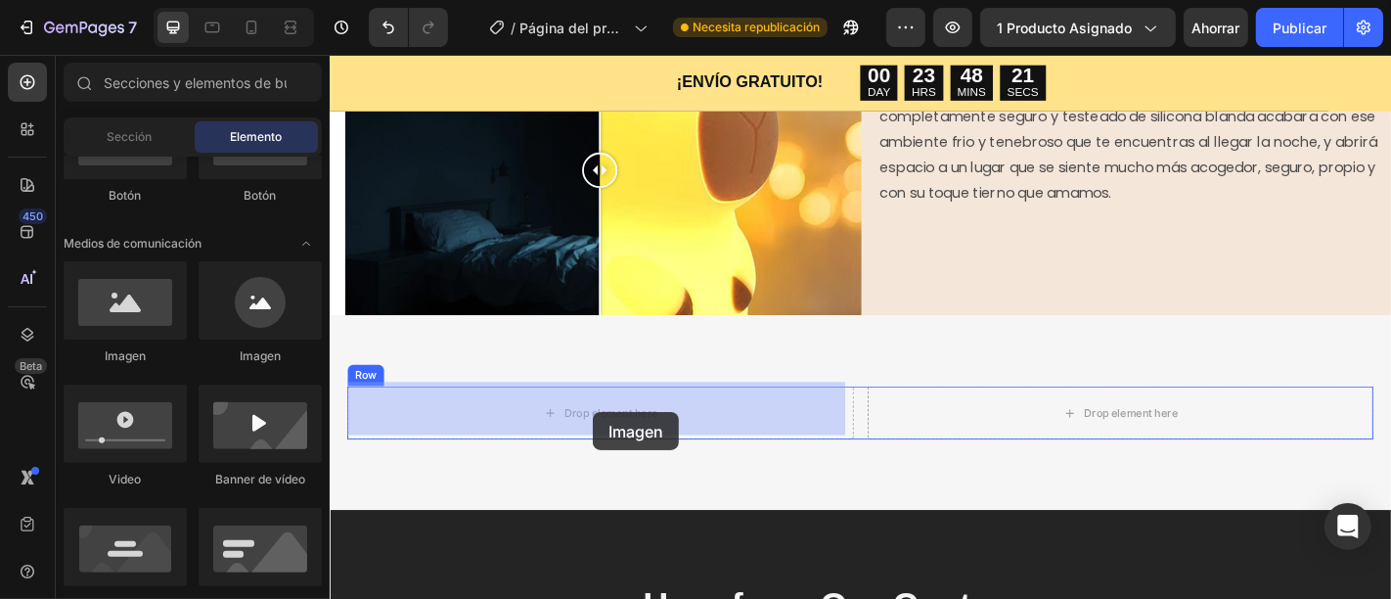
drag, startPoint x: 464, startPoint y: 377, endPoint x: 619, endPoint y: 449, distance: 171.5
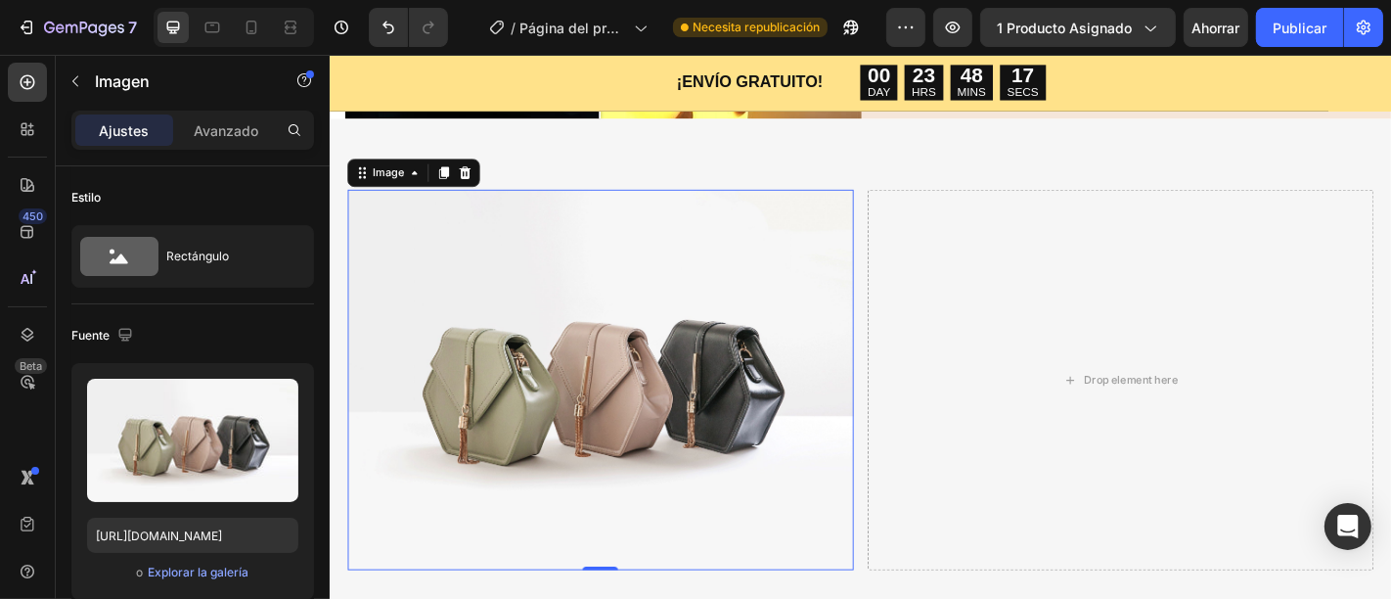
scroll to position [2022, 0]
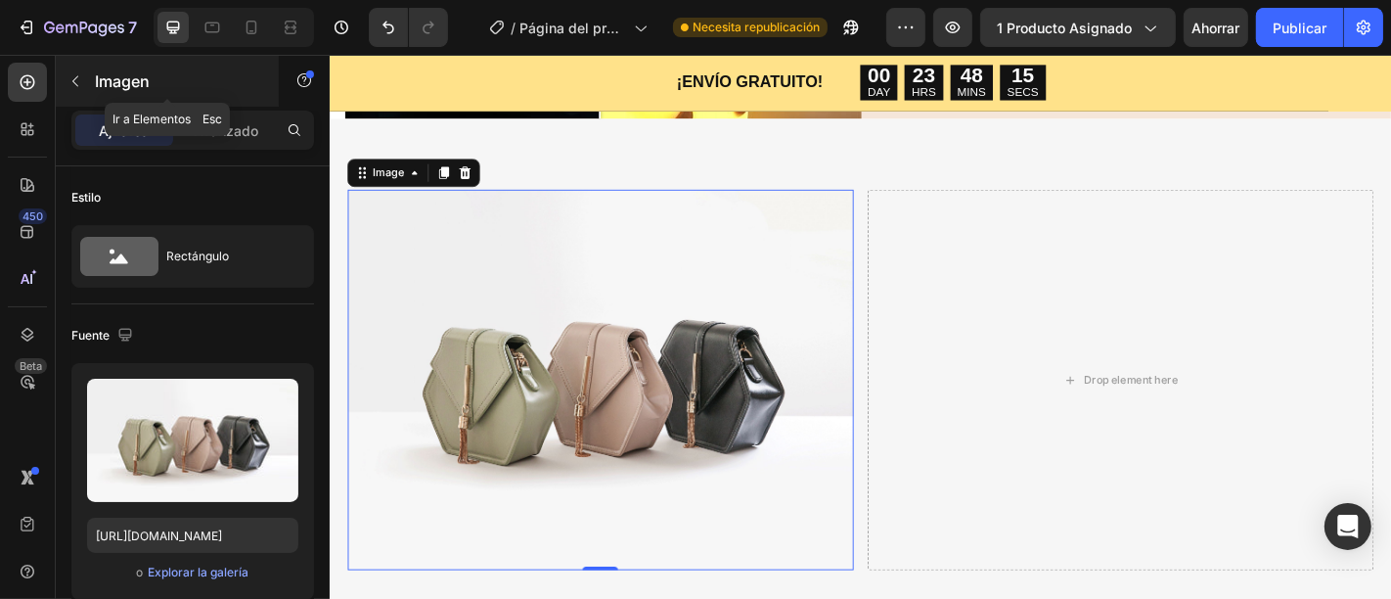
click at [124, 87] on font "Imagen" at bounding box center [122, 81] width 55 height 20
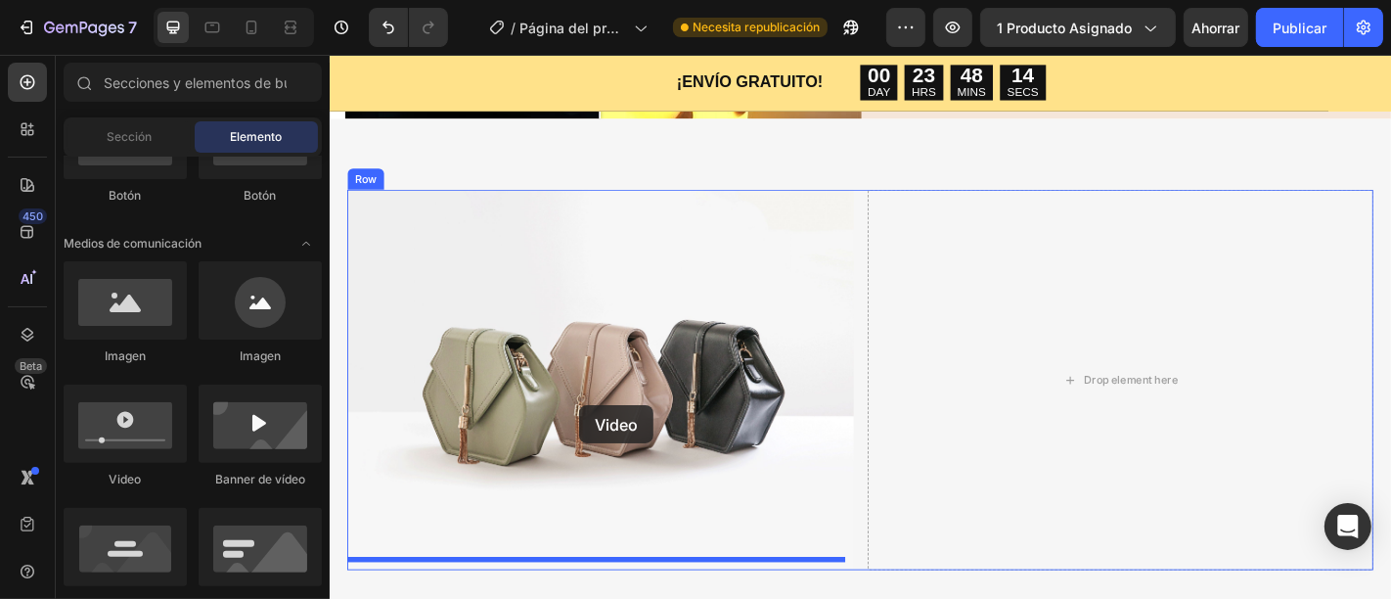
drag, startPoint x: 479, startPoint y: 493, endPoint x: 604, endPoint y: 441, distance: 135.5
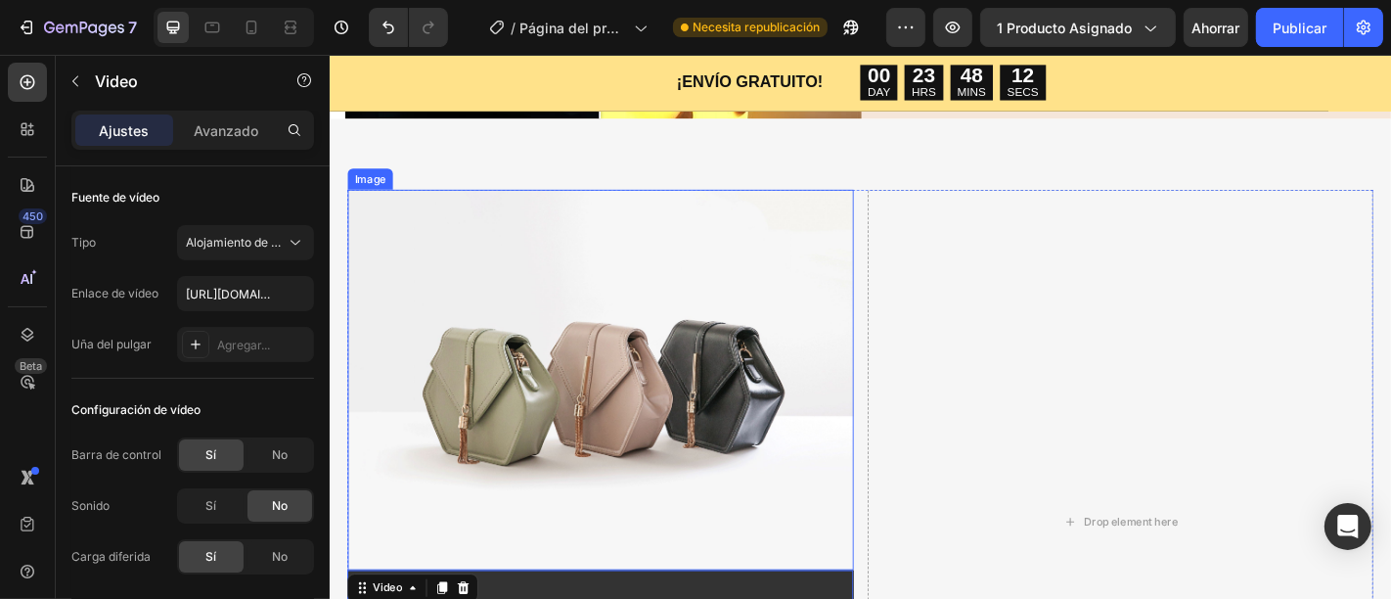
click at [579, 404] on img at bounding box center [627, 413] width 559 height 420
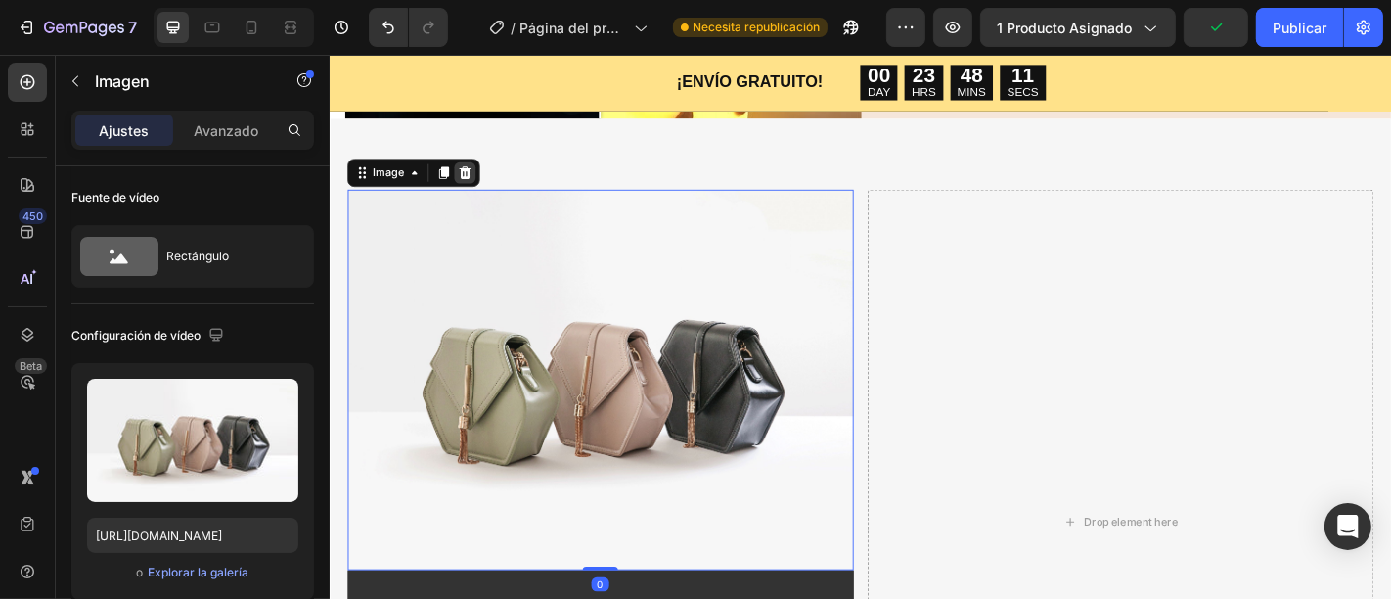
click at [483, 178] on icon at bounding box center [478, 185] width 13 height 14
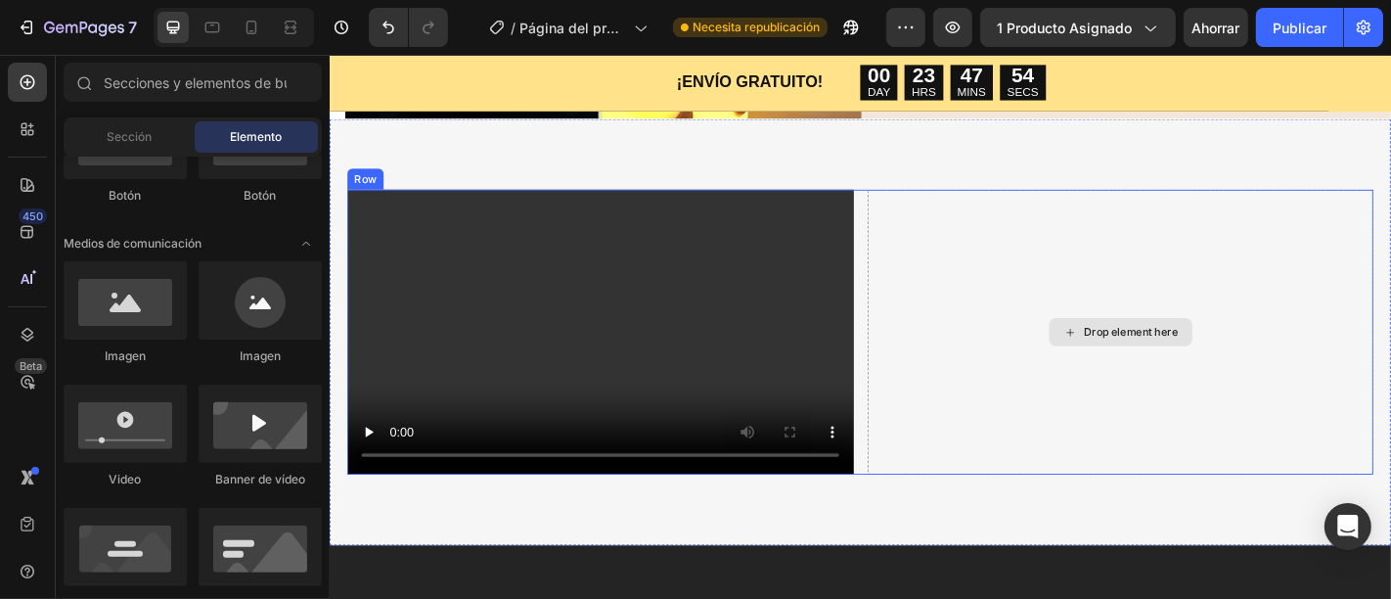
click at [1192, 333] on div "Drop element here" at bounding box center [1202, 360] width 559 height 315
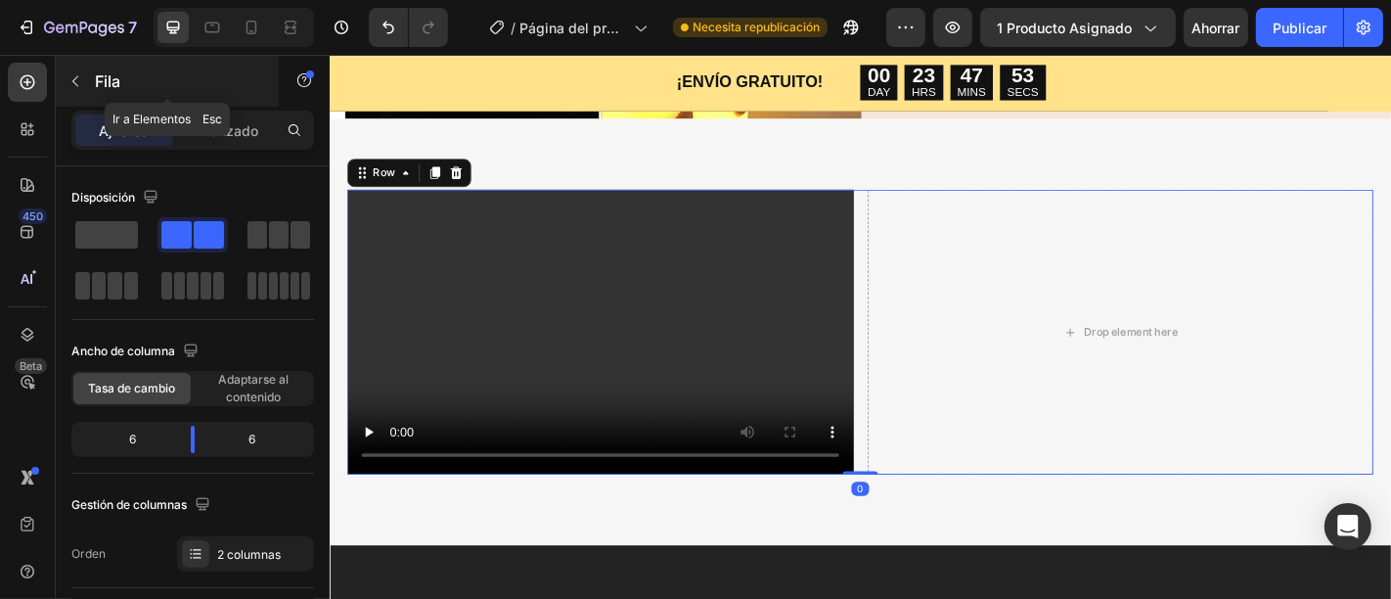
click at [114, 98] on div "Fila" at bounding box center [167, 81] width 223 height 51
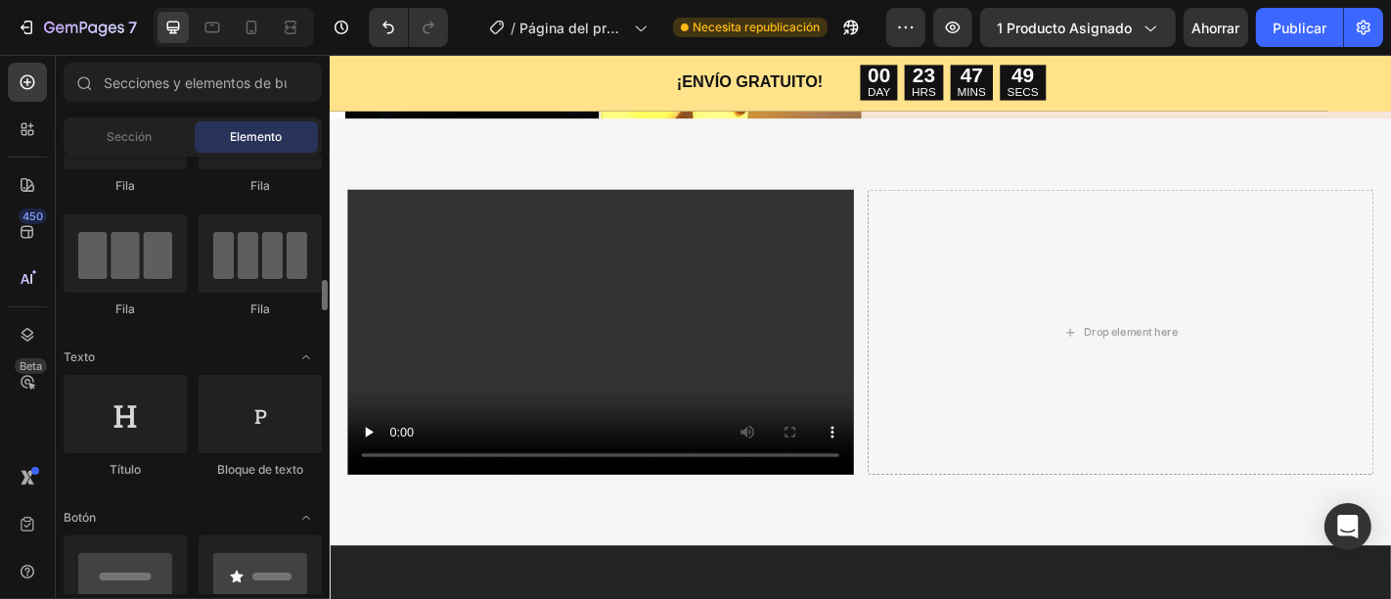
scroll to position [217, 0]
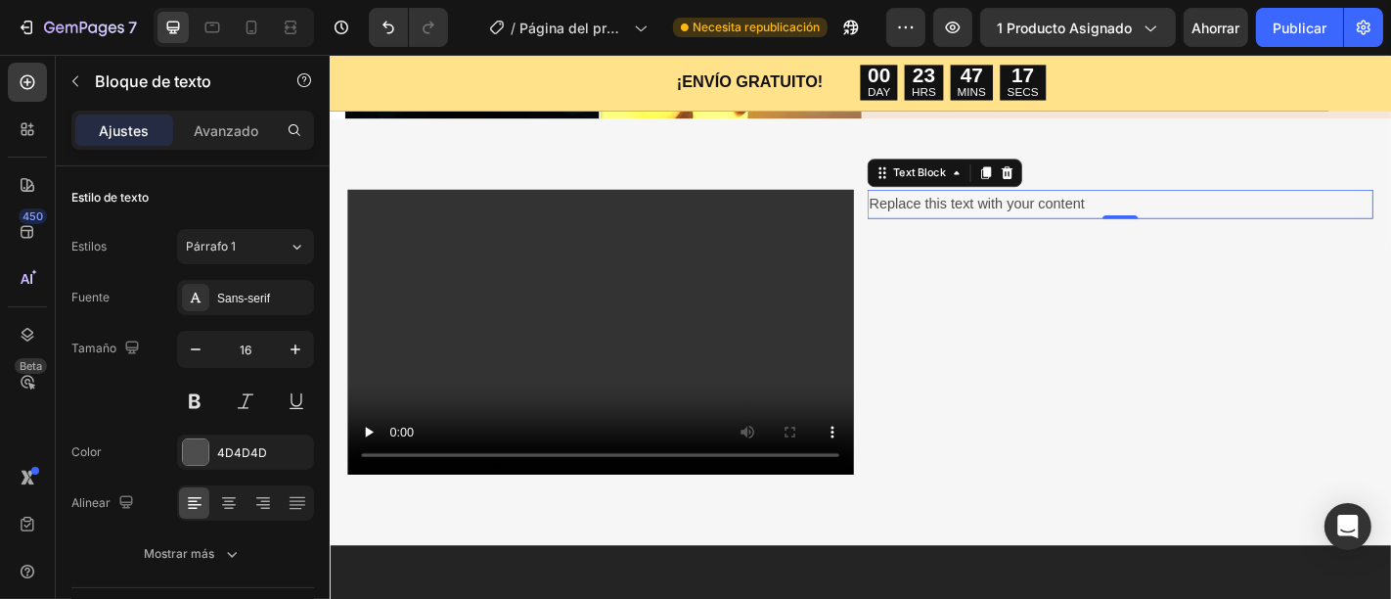
click at [1163, 213] on div "Replace this text with your content" at bounding box center [1202, 219] width 559 height 32
click at [1156, 214] on p "Replace this text with your content" at bounding box center [1202, 219] width 555 height 28
click at [1327, 212] on p "Replace this text with your content" at bounding box center [1202, 219] width 555 height 28
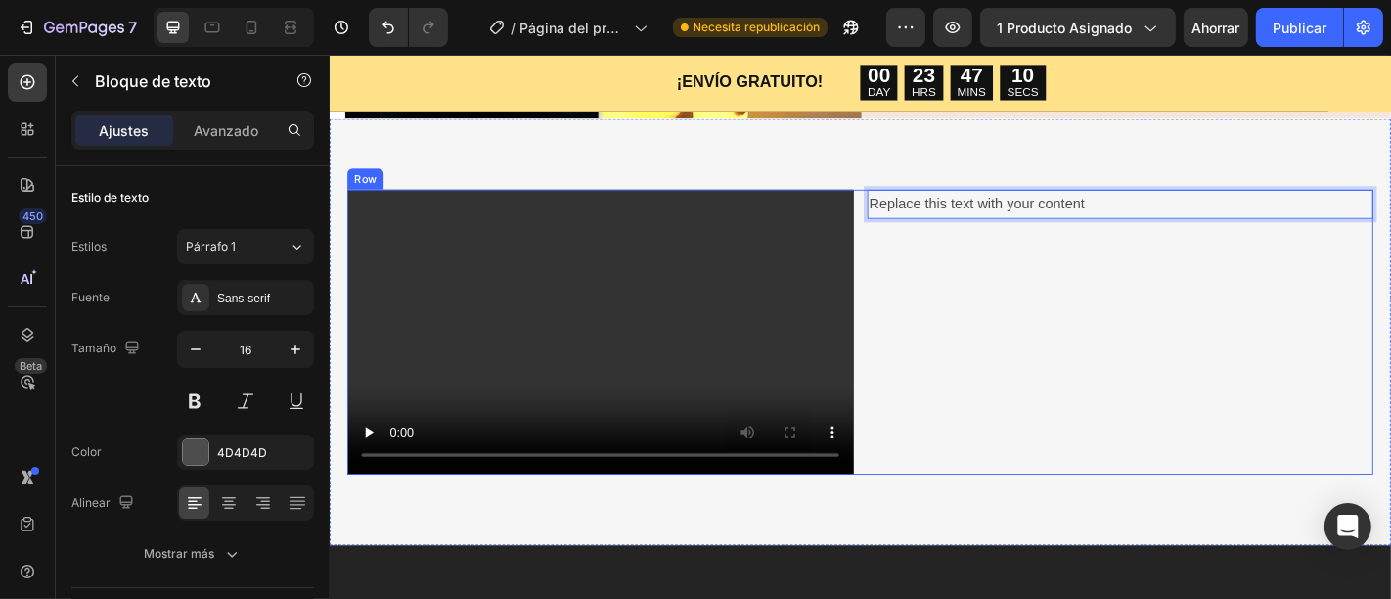
click at [1088, 328] on div "Replace this text with your content Text Block 0" at bounding box center [1202, 360] width 559 height 315
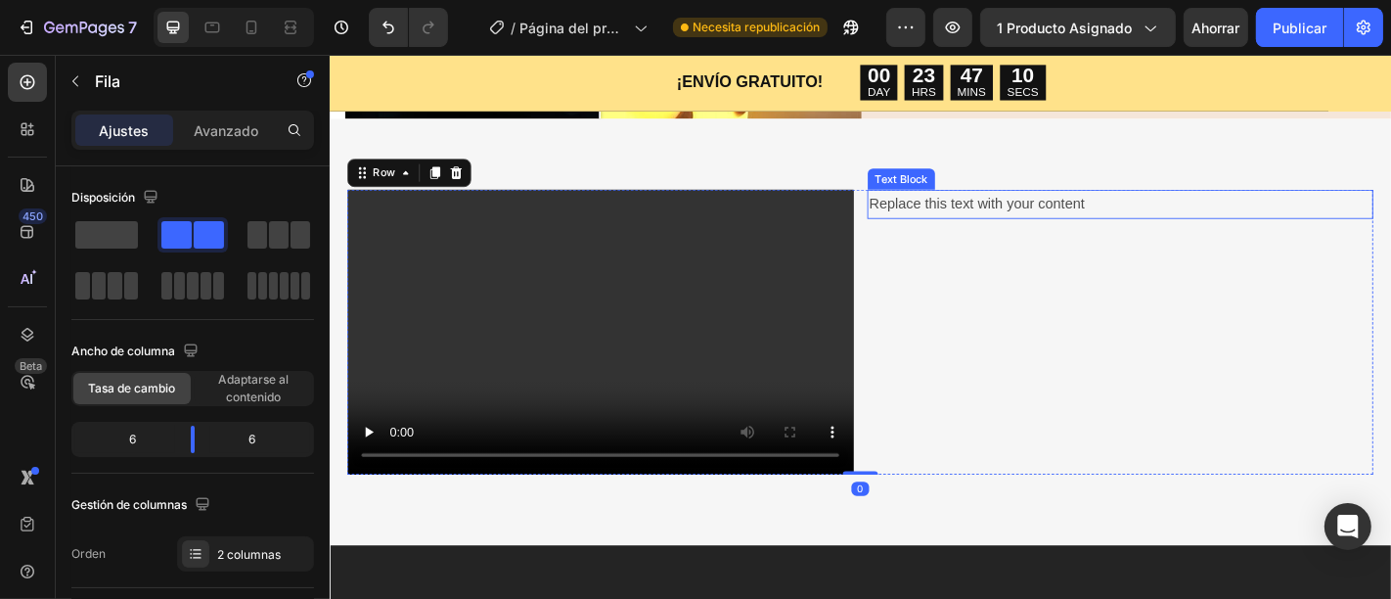
click at [1272, 221] on p "Replace this text with your content" at bounding box center [1202, 219] width 555 height 28
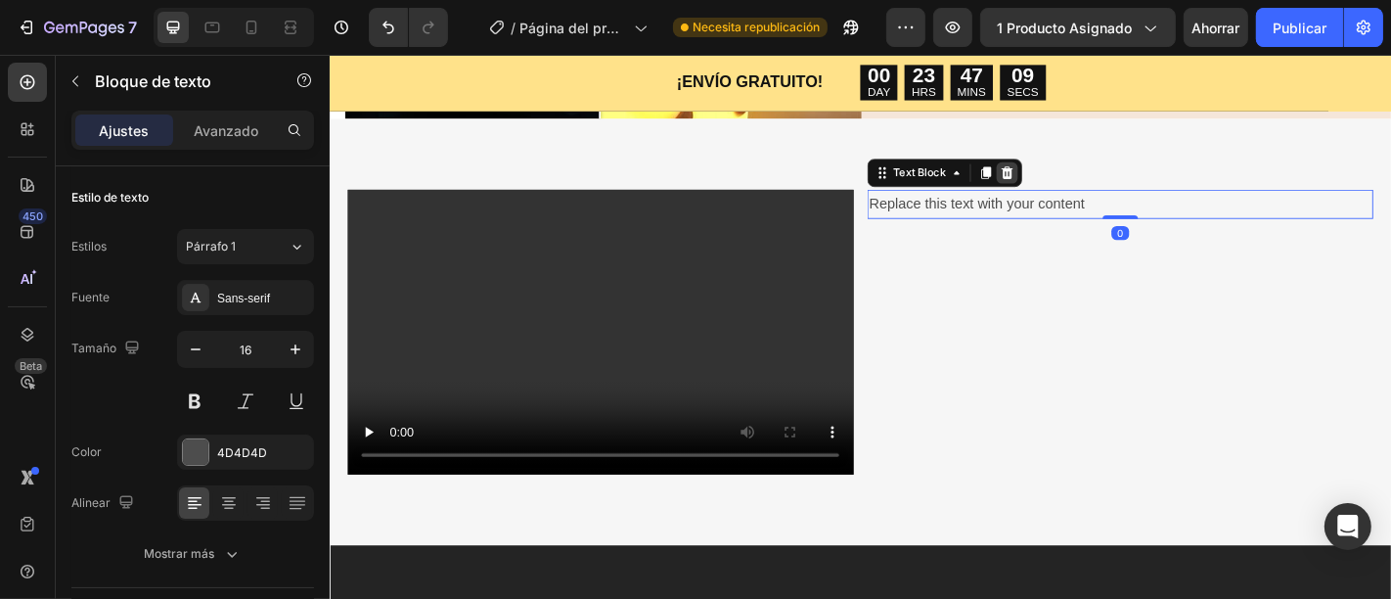
click at [1072, 190] on div at bounding box center [1077, 184] width 23 height 23
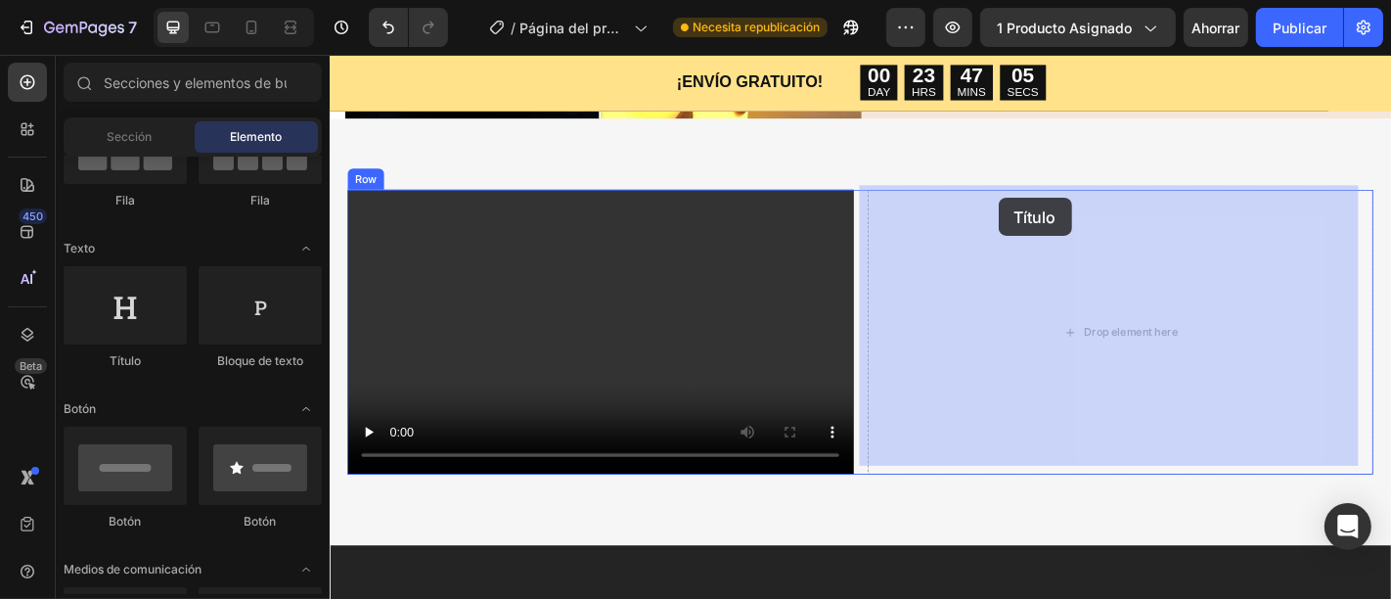
drag, startPoint x: 501, startPoint y: 371, endPoint x: 1068, endPoint y: 212, distance: 588.9
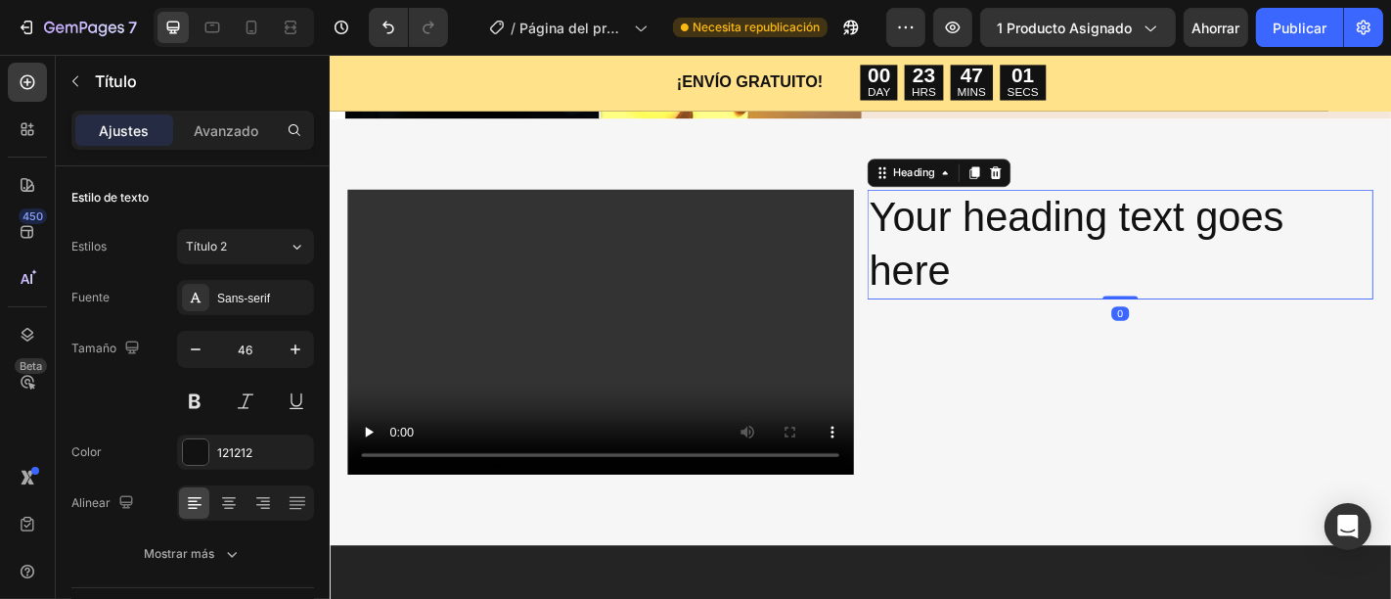
drag, startPoint x: 1188, startPoint y: 314, endPoint x: 1187, endPoint y: 251, distance: 62.6
click at [1187, 251] on div "Your heading text goes here Heading 0" at bounding box center [1202, 263] width 559 height 121
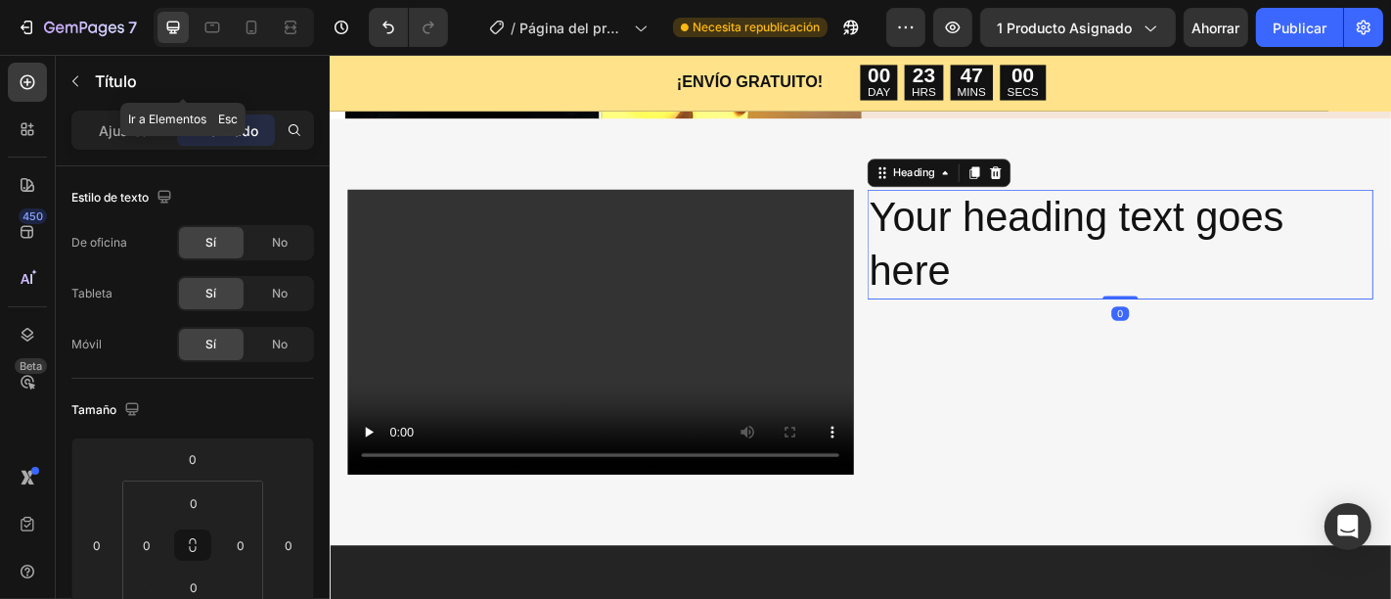
click at [99, 92] on p "Título" at bounding box center [200, 80] width 211 height 23
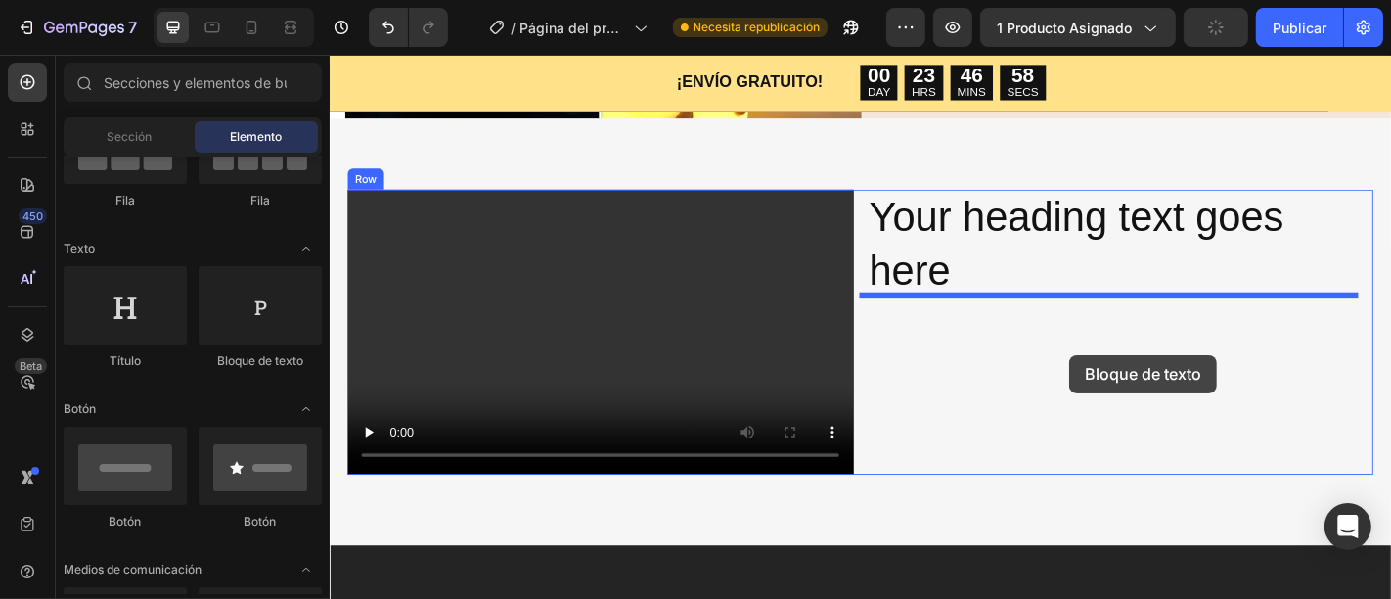
drag, startPoint x: 632, startPoint y: 366, endPoint x: 1146, endPoint y: 385, distance: 514.8
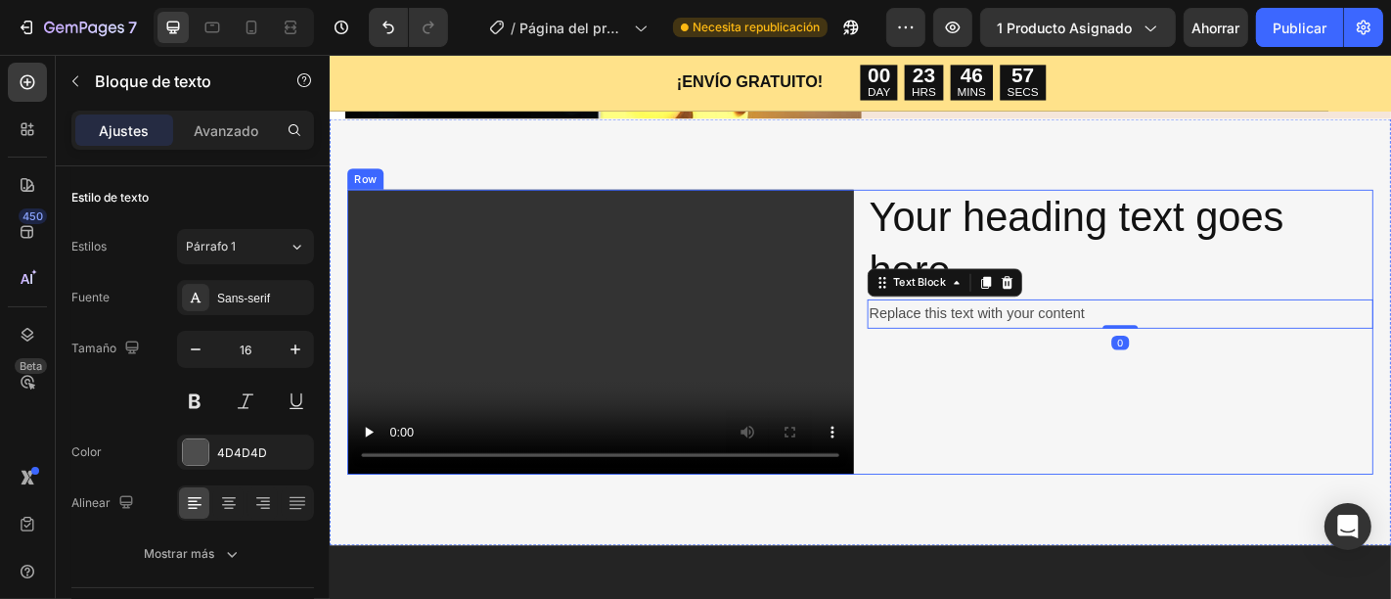
click at [1143, 418] on div "Your heading text goes here Heading Replace this text with your content Text Bl…" at bounding box center [1202, 360] width 559 height 315
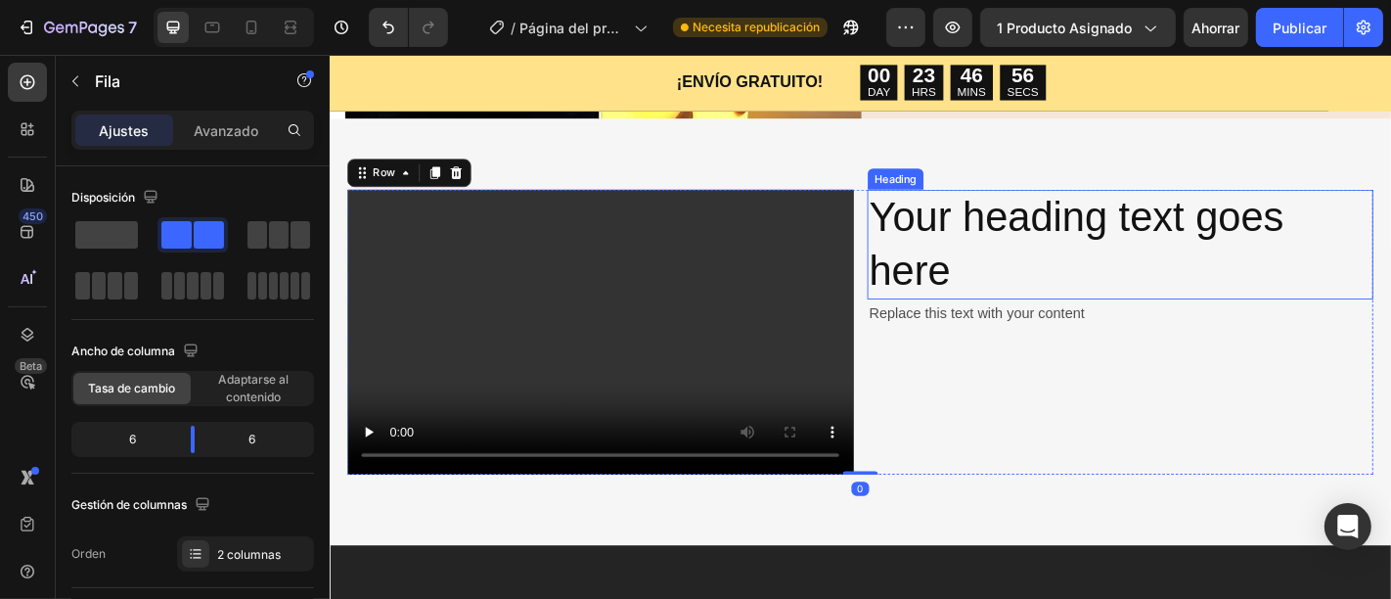
click at [993, 274] on h2 "Your heading text goes here" at bounding box center [1202, 263] width 559 height 121
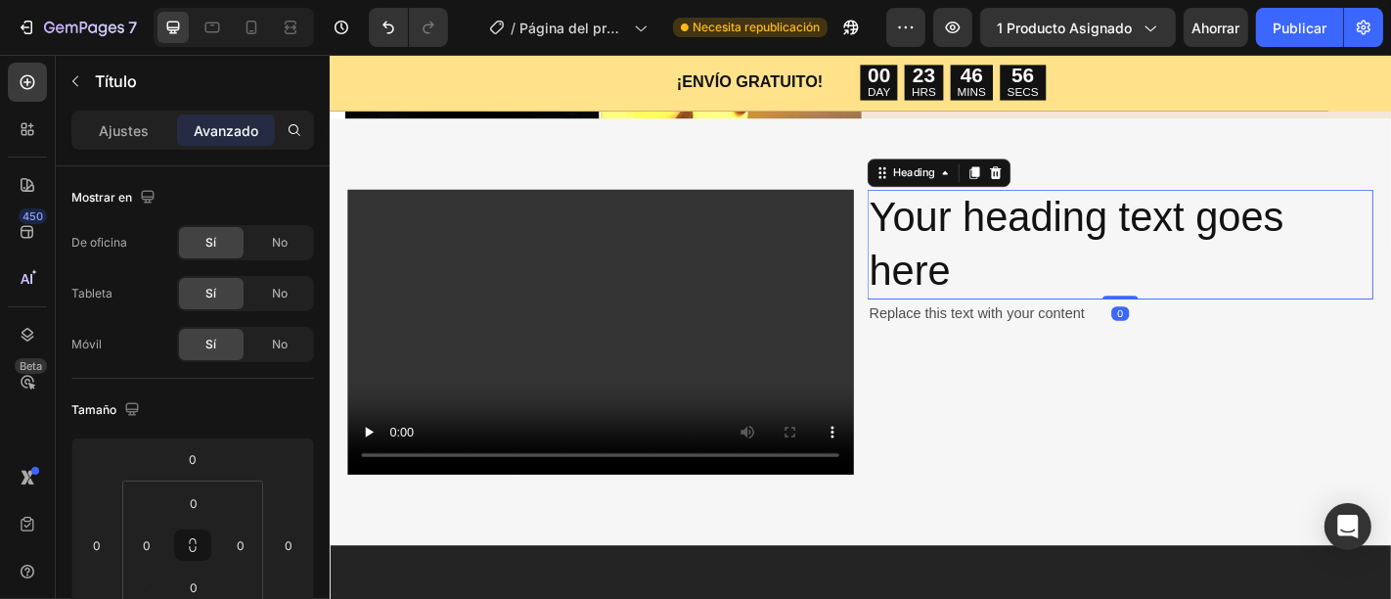
click at [1009, 287] on h2 "Your heading text goes here" at bounding box center [1202, 263] width 559 height 121
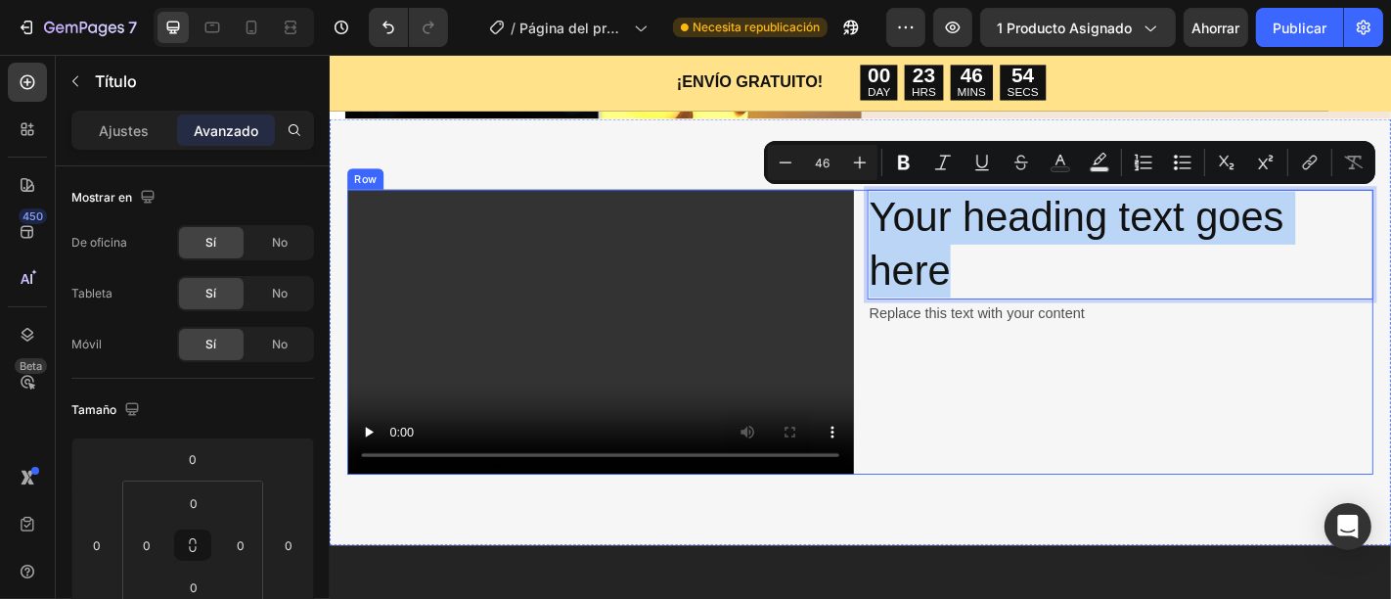
drag, startPoint x: 1009, startPoint y: 287, endPoint x: 912, endPoint y: 223, distance: 115.8
click at [912, 223] on div "Video Your heading text goes here Heading 0 Replace this text with your content…" at bounding box center [915, 360] width 1134 height 315
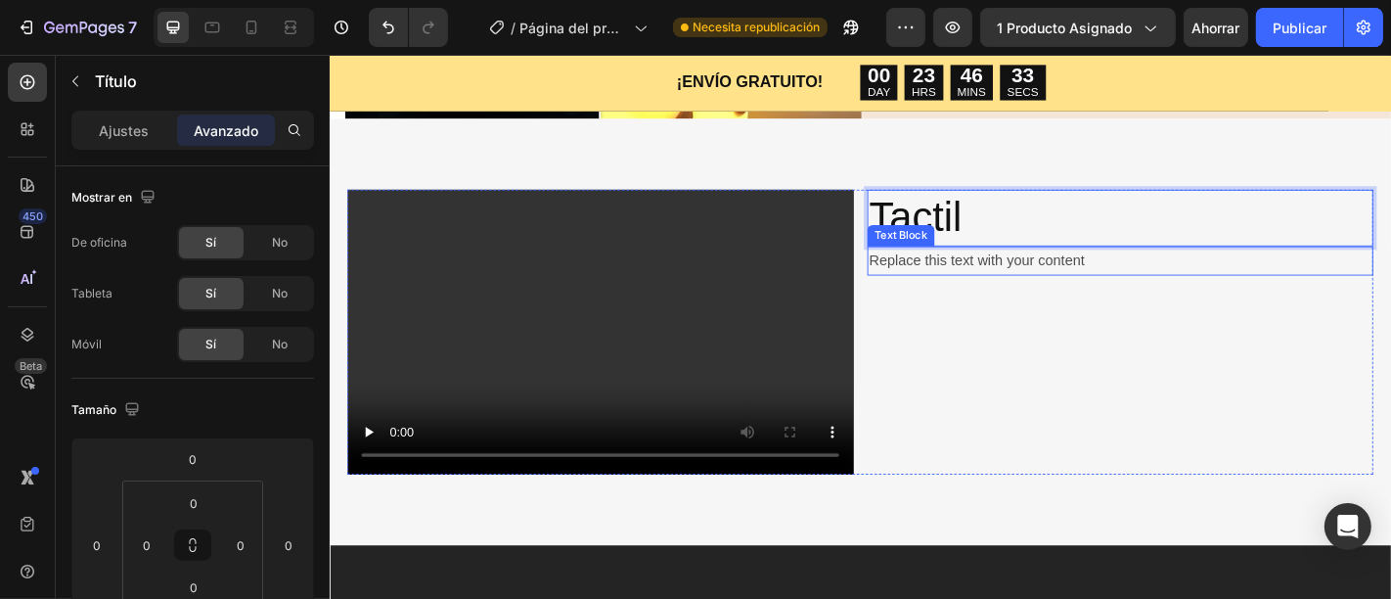
click at [1161, 283] on div "Replace this text with your content" at bounding box center [1202, 282] width 559 height 32
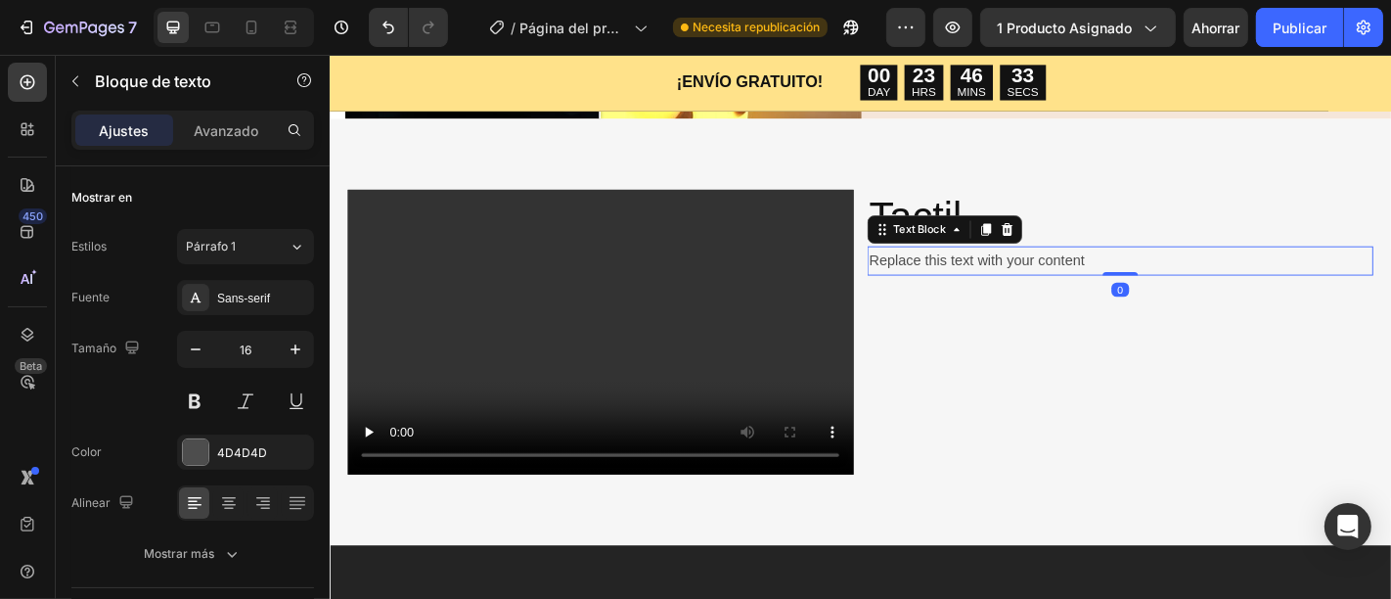
click at [1161, 283] on div "Replace this text with your content" at bounding box center [1202, 282] width 559 height 32
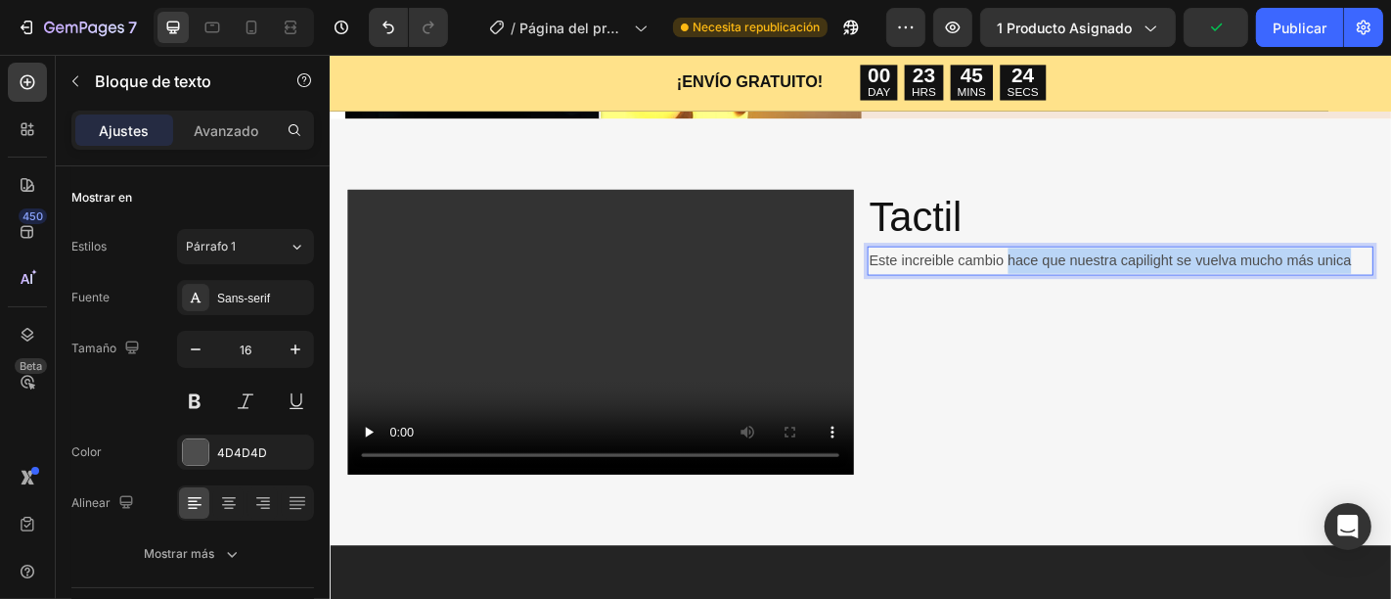
drag, startPoint x: 1451, startPoint y: 270, endPoint x: 1073, endPoint y: 284, distance: 378.7
click at [1072, 284] on p "Este increible cambio hace que nuestra capilight se vuelva mucho más unica" at bounding box center [1202, 282] width 555 height 28
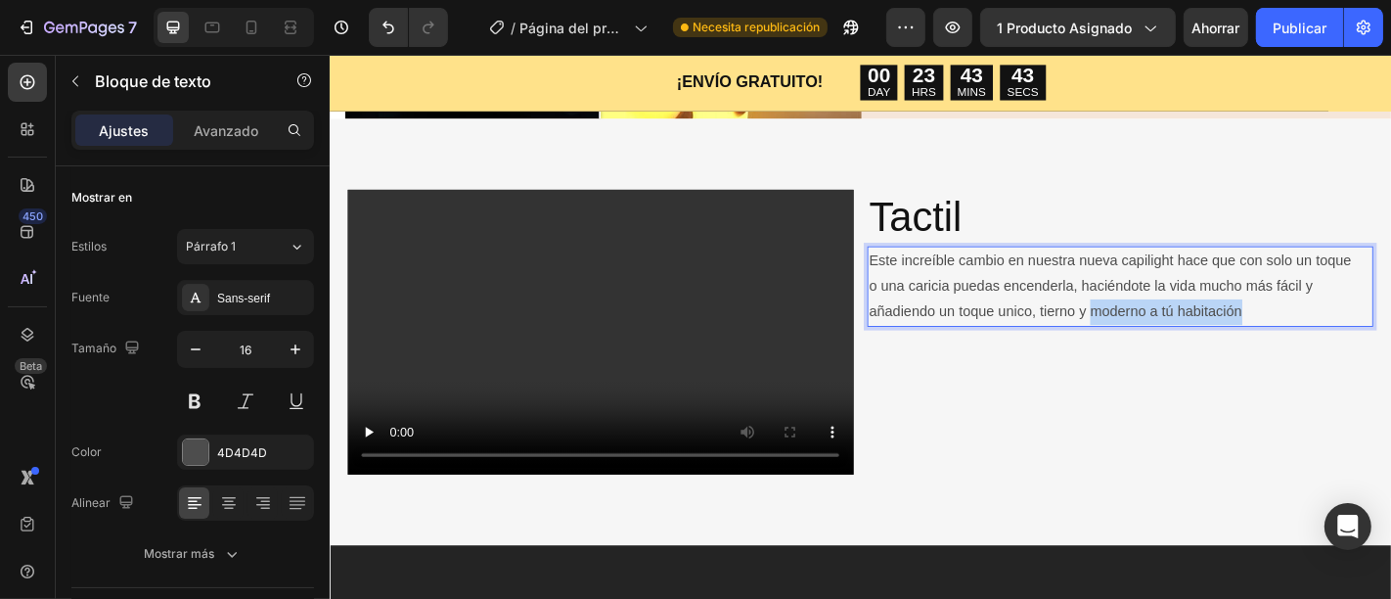
drag, startPoint x: 1350, startPoint y: 328, endPoint x: 1160, endPoint y: 335, distance: 189.9
click at [1160, 335] on p "Este increíble cambio en nuestra nueva capilight hace que con solo un toque o u…" at bounding box center [1202, 310] width 555 height 84
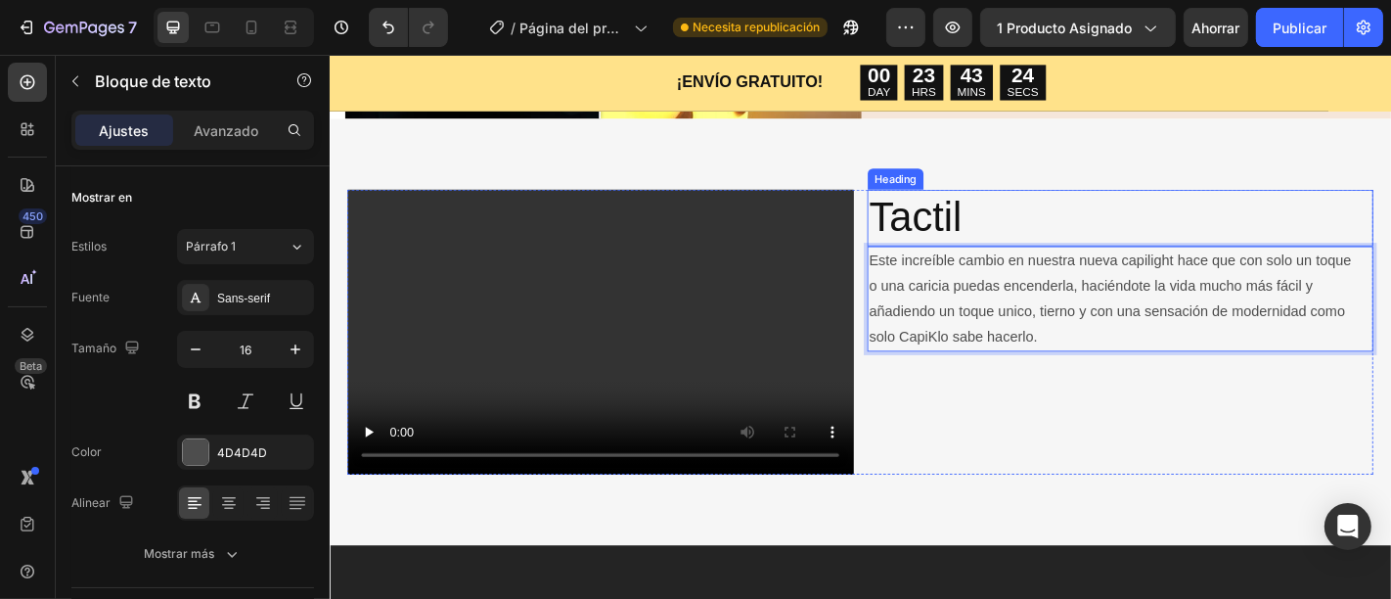
click at [956, 234] on p "Tactil" at bounding box center [1202, 234] width 555 height 59
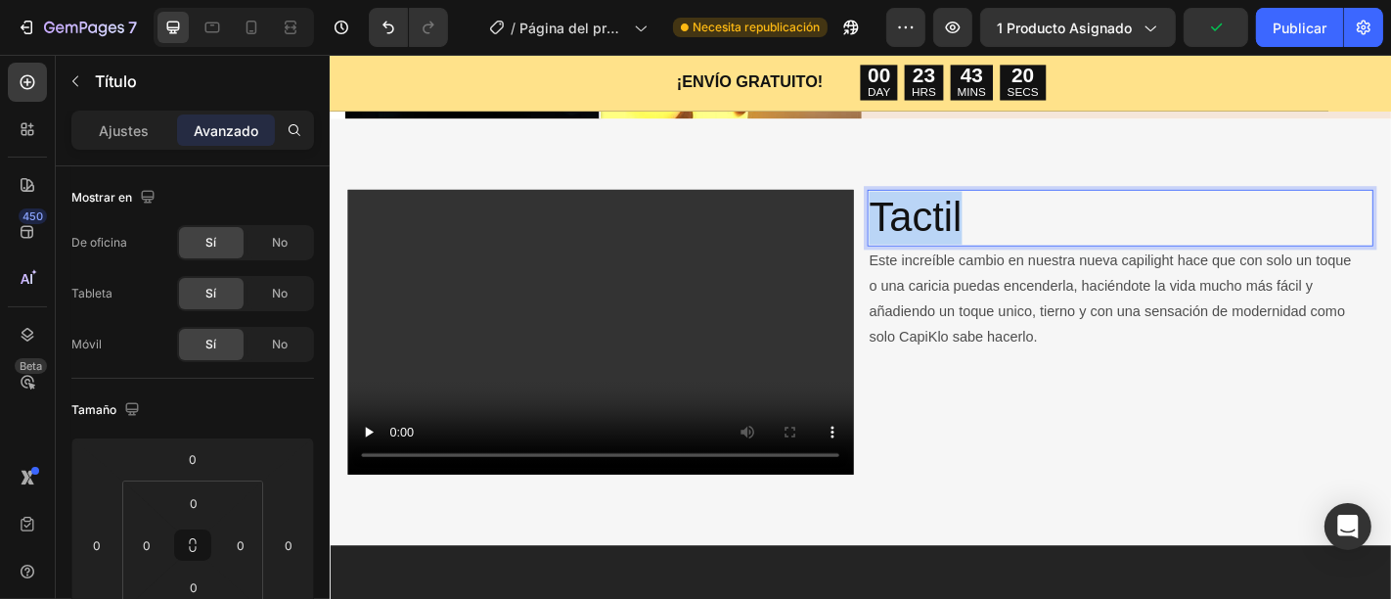
drag, startPoint x: 1029, startPoint y: 229, endPoint x: 927, endPoint y: 226, distance: 101.8
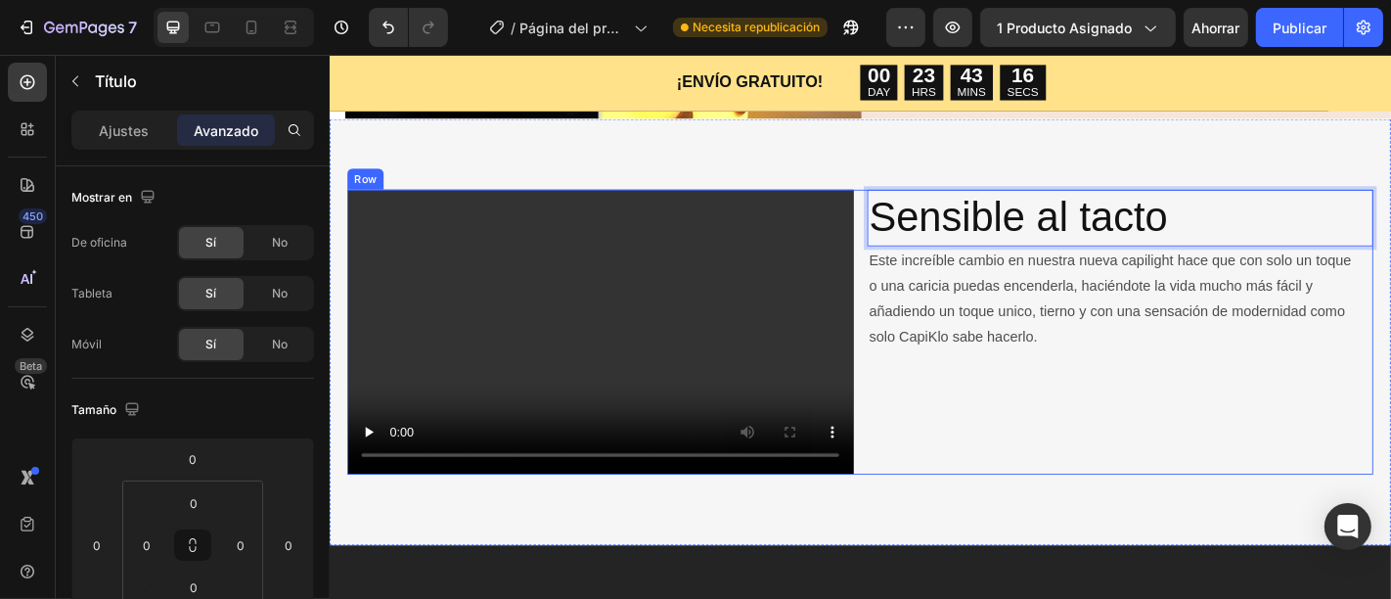
click at [1160, 409] on div "Sensible al tacto Heading 0 Este increíble cambio en nuestra nueva capilight ha…" at bounding box center [1202, 360] width 559 height 315
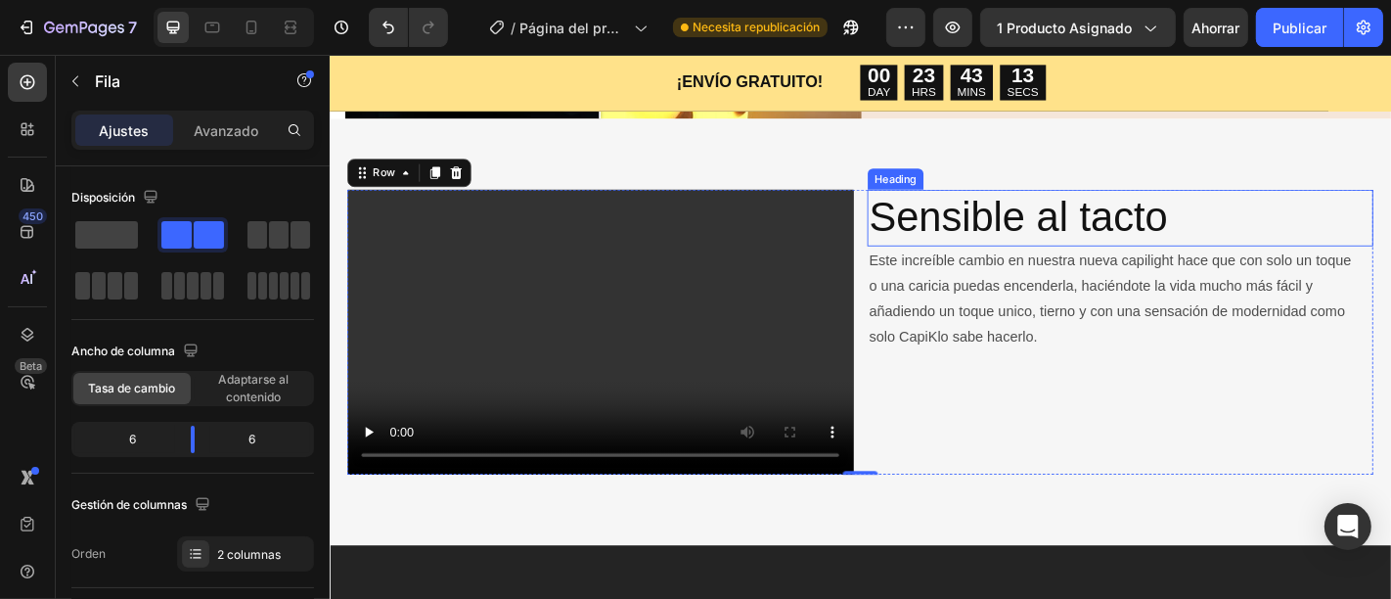
click at [1224, 233] on p "Sensible al tacto" at bounding box center [1202, 234] width 555 height 59
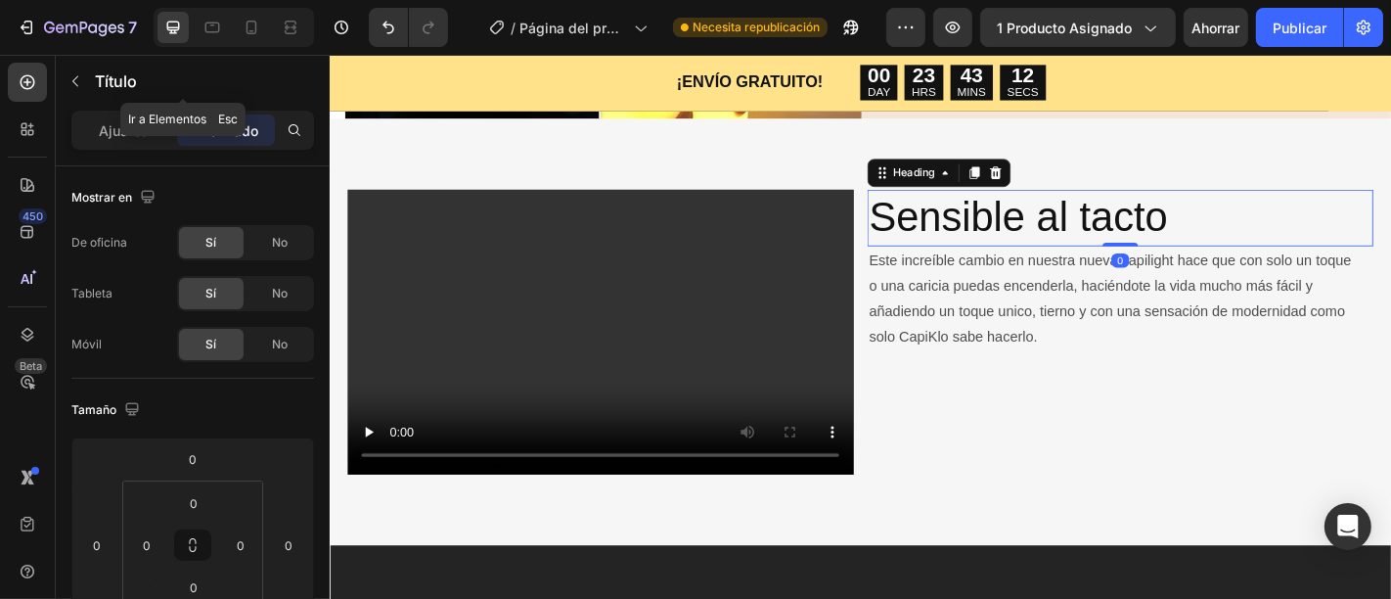
click at [131, 83] on font "Título" at bounding box center [116, 81] width 42 height 20
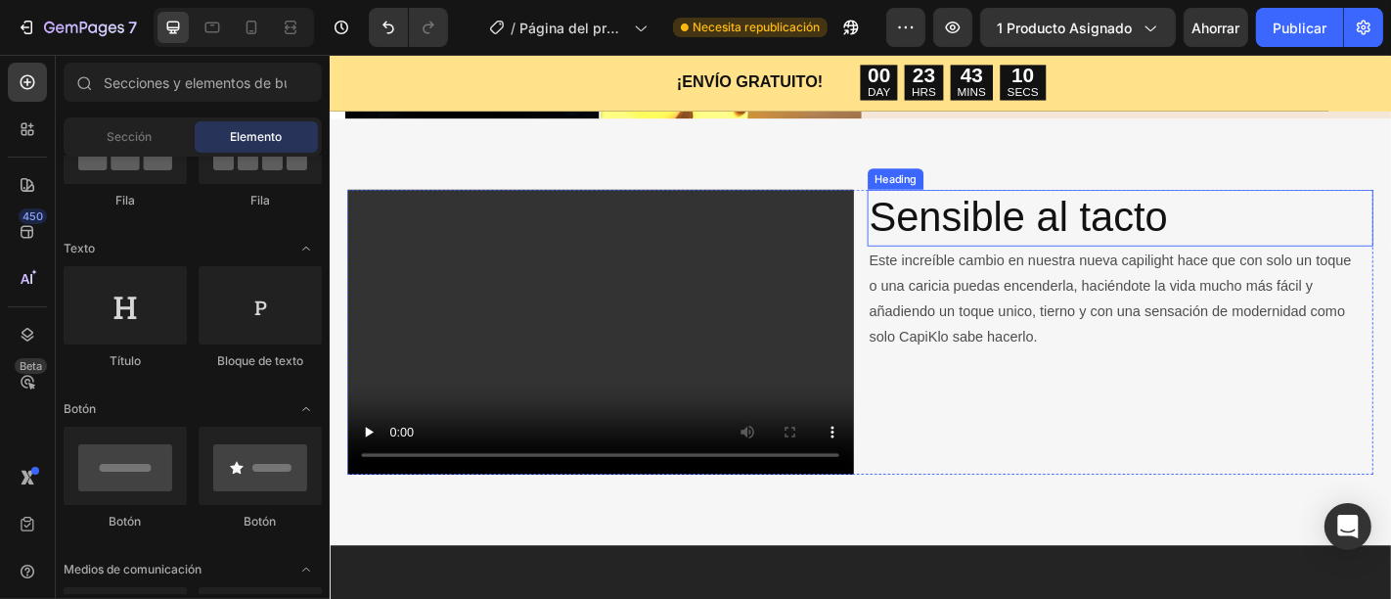
click at [1042, 249] on p "Sensible al tacto" at bounding box center [1202, 234] width 555 height 59
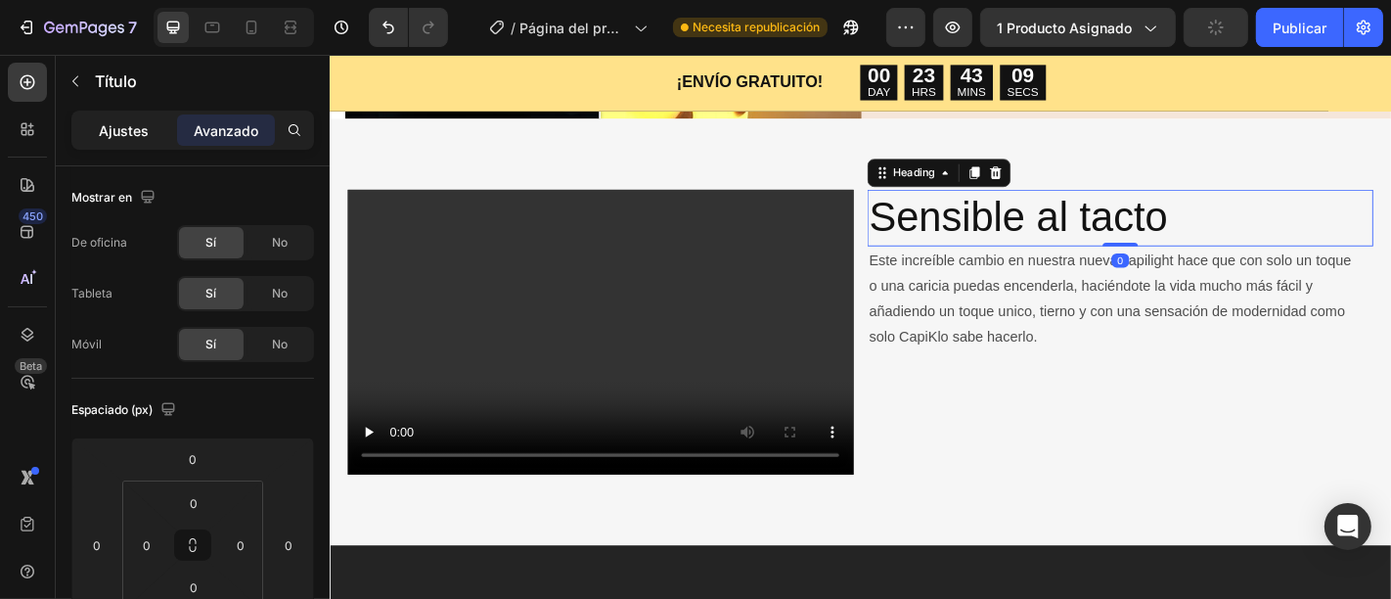
click at [139, 125] on font "Ajustes" at bounding box center [125, 130] width 50 height 17
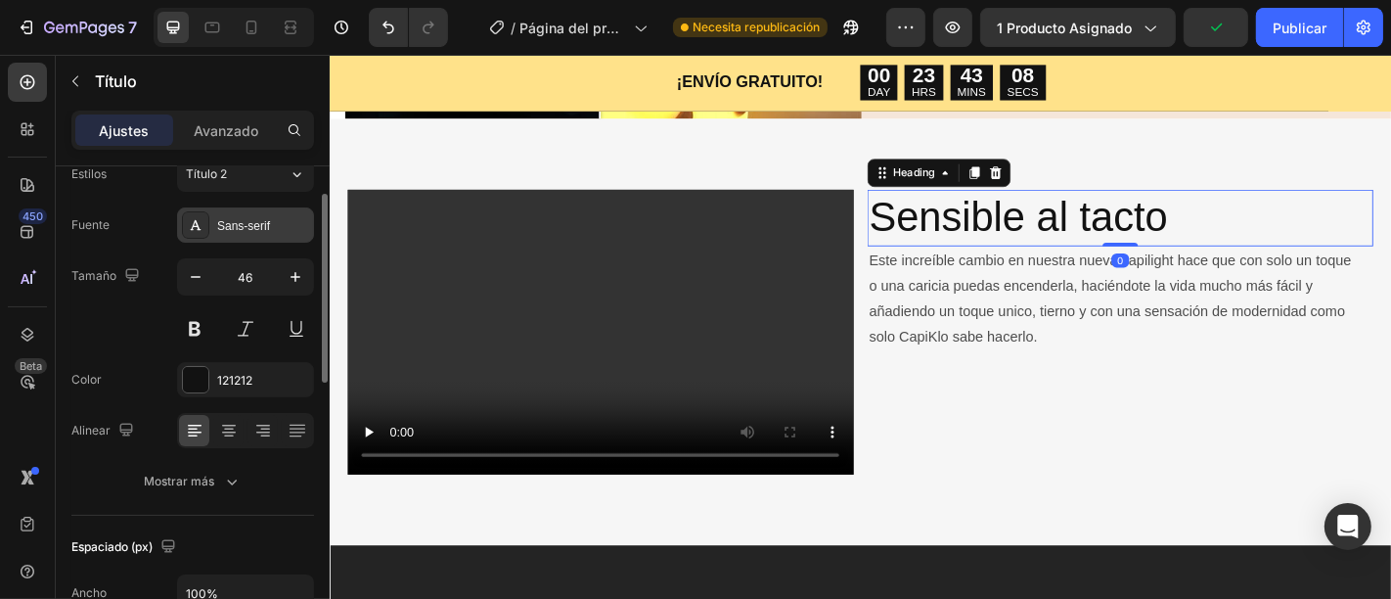
scroll to position [75, 0]
click at [265, 217] on font "Sans-serif" at bounding box center [243, 223] width 53 height 14
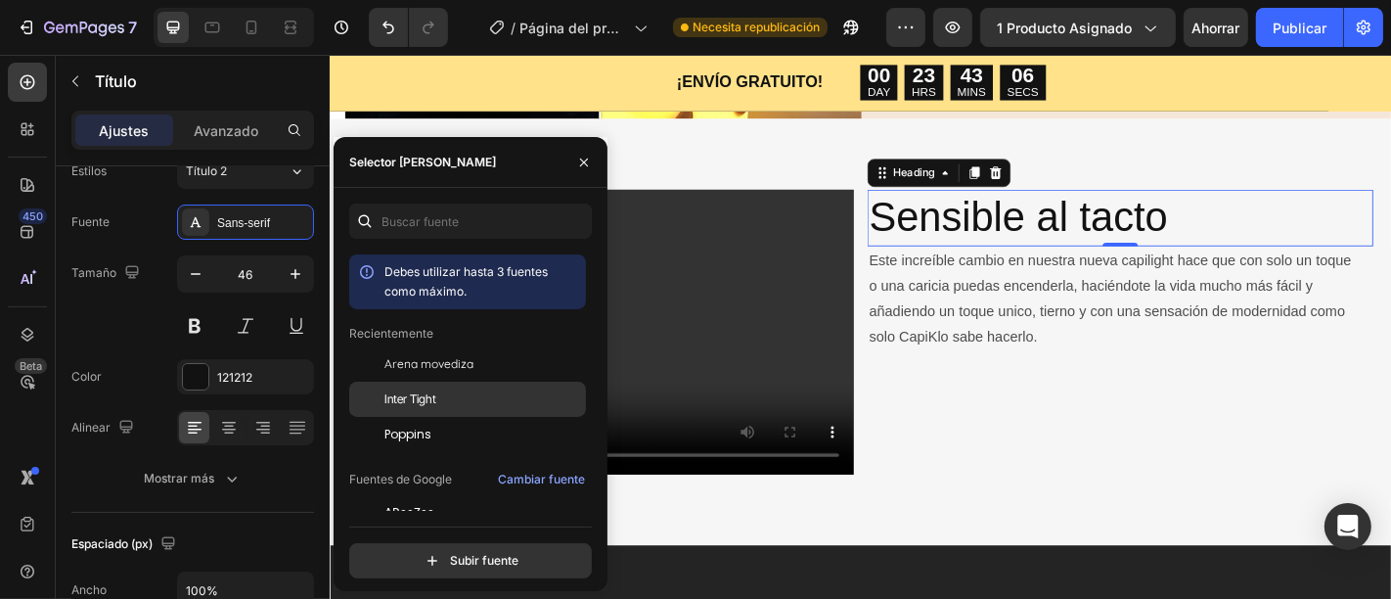
click at [462, 401] on div "Inter Tight" at bounding box center [483, 399] width 198 height 18
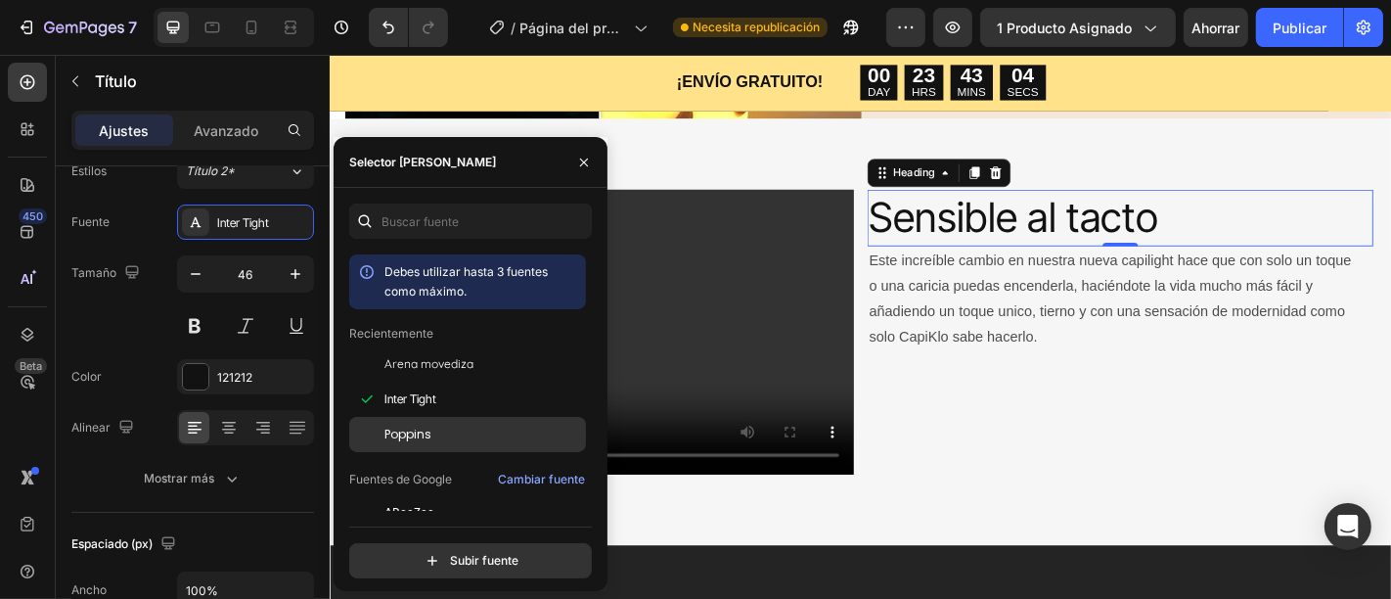
click at [454, 425] on div "Poppins" at bounding box center [483, 434] width 198 height 18
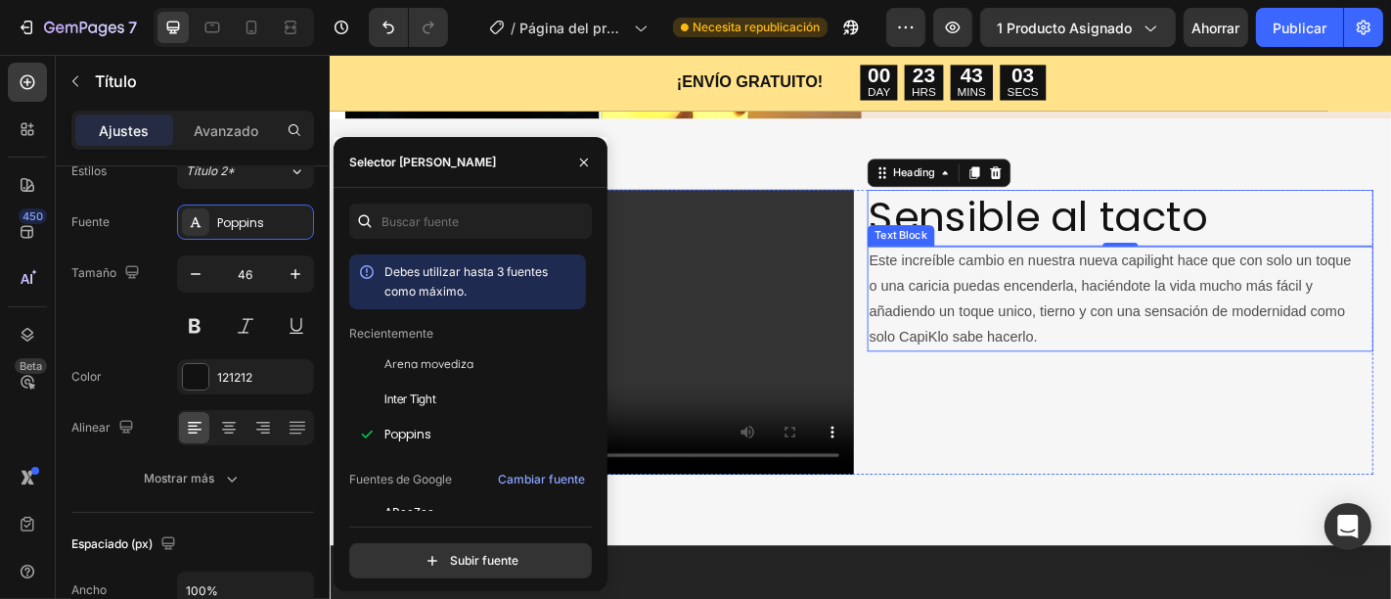
click at [1098, 335] on p "Este increíble cambio en nuestra nueva capilight hace que con solo un toque o u…" at bounding box center [1202, 324] width 555 height 112
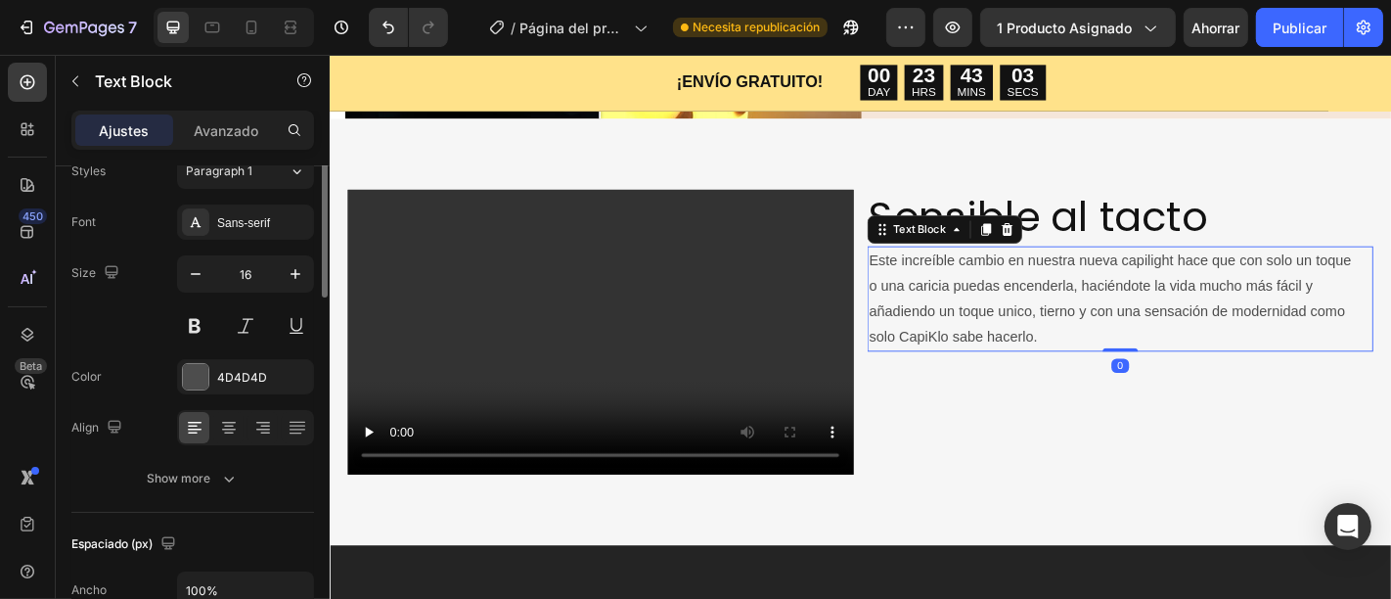
scroll to position [0, 0]
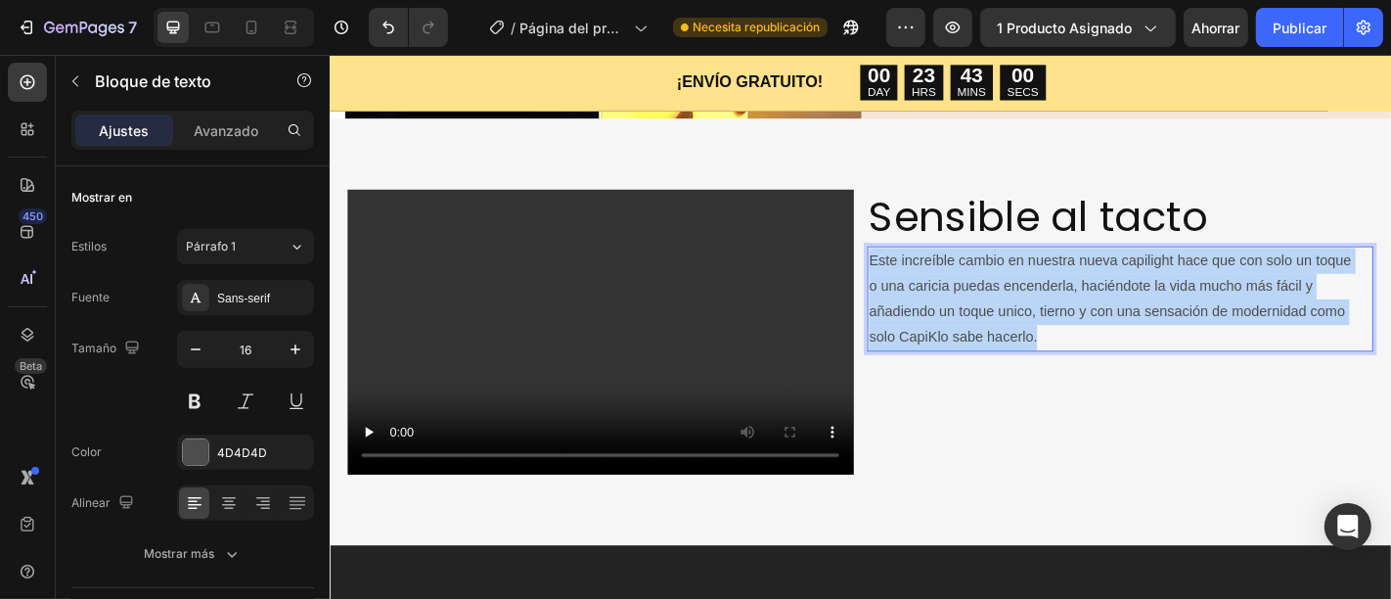
click at [923, 277] on div "Este increíble cambio en nuestra nueva capilight hace que con solo un toque o u…" at bounding box center [1202, 324] width 559 height 116
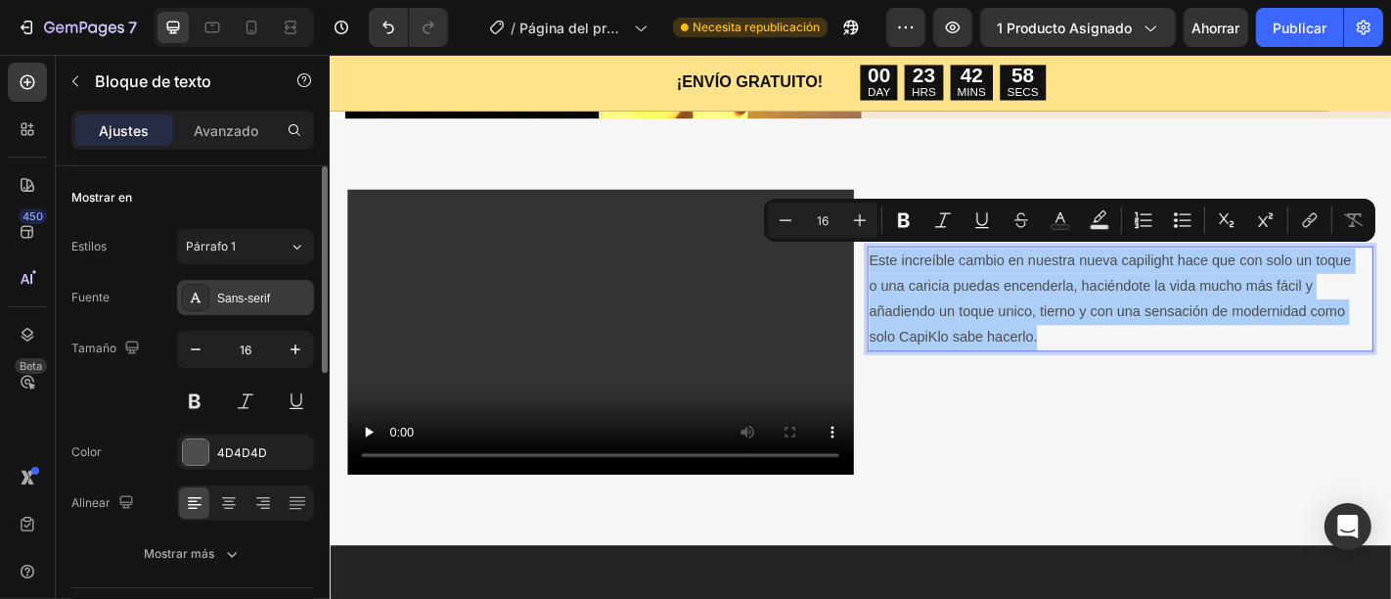
click at [279, 305] on div "Sans-serif" at bounding box center [263, 298] width 92 height 18
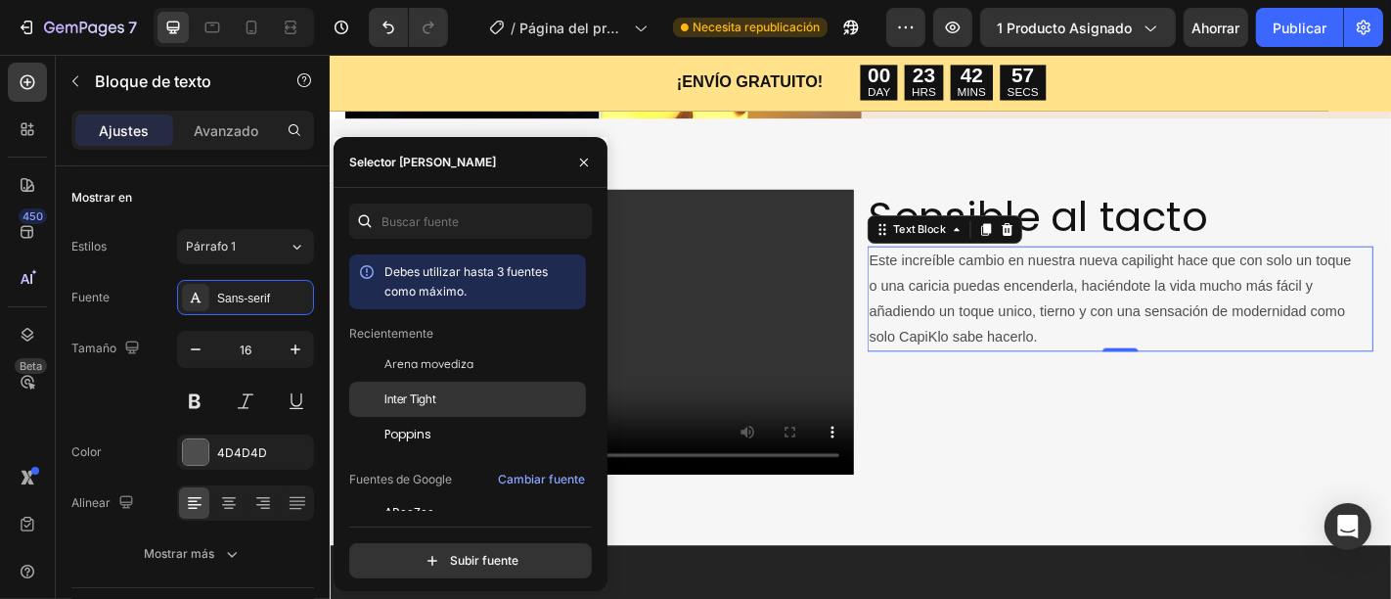
click at [422, 398] on font "Inter Tight" at bounding box center [410, 398] width 52 height 15
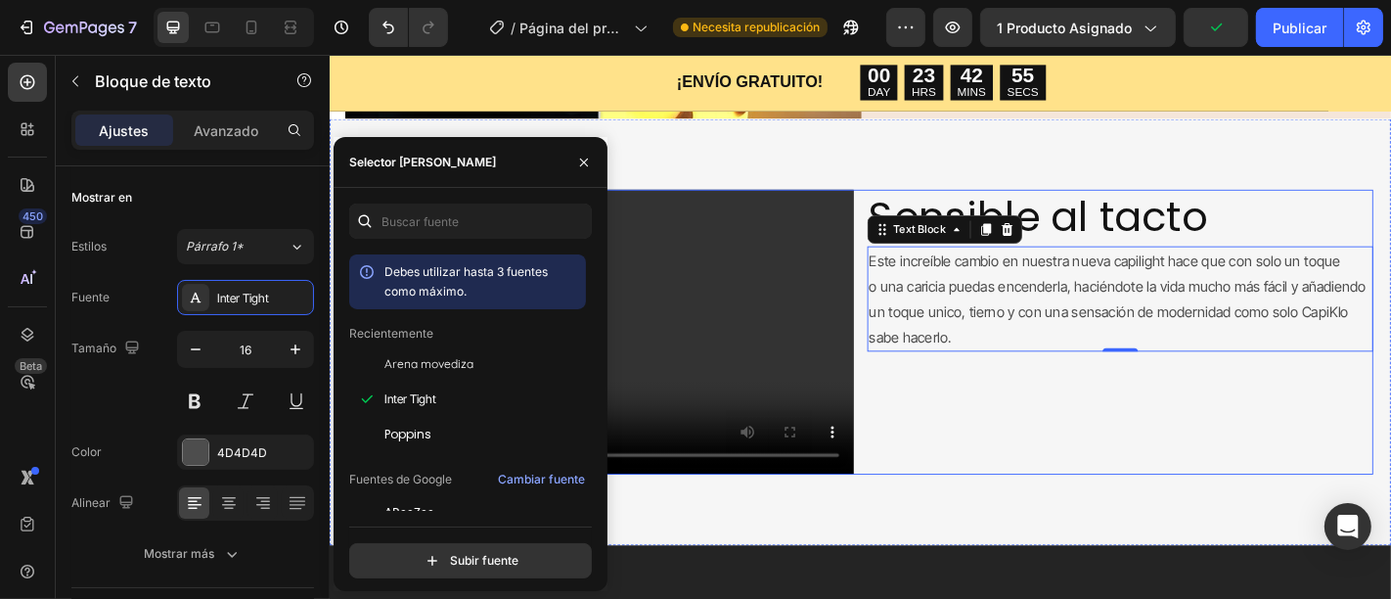
click at [958, 422] on div "Sensible al tacto Heading Este increíble cambio en nuestra nueva capilight hace…" at bounding box center [1202, 360] width 559 height 315
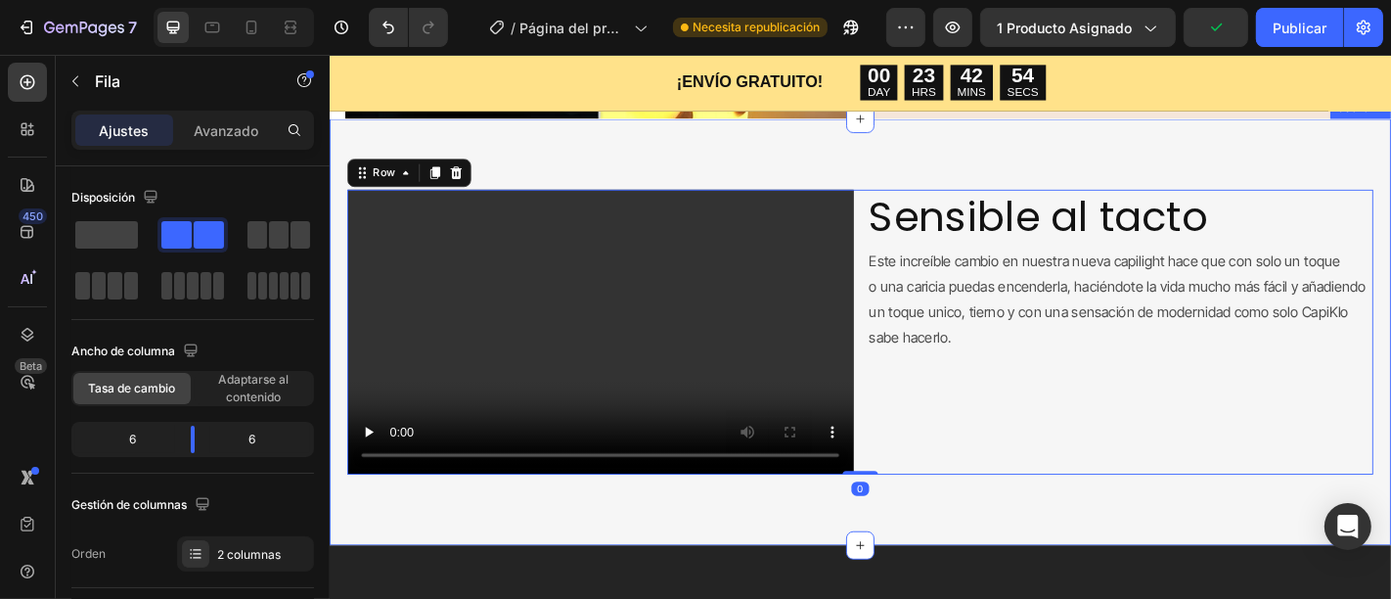
click at [1288, 301] on p "Este increíble cambio en nuestra nueva capilight hace que con solo un toque o u…" at bounding box center [1202, 324] width 555 height 112
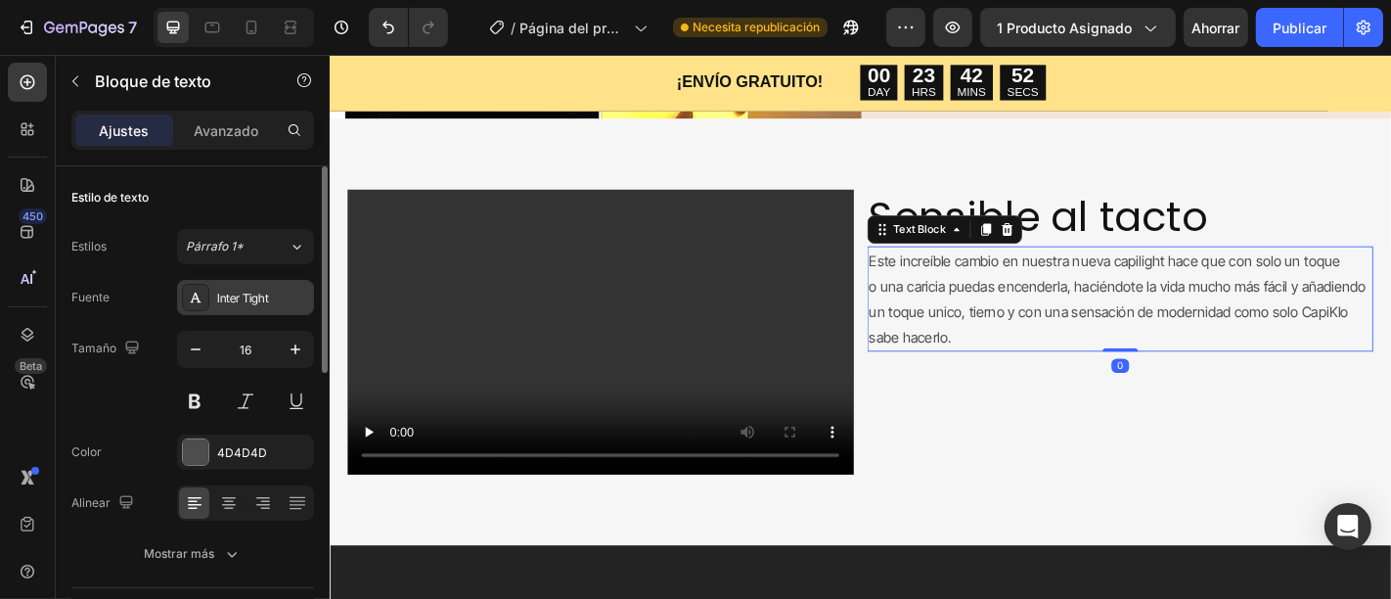
click at [251, 300] on font "Inter Tight" at bounding box center [243, 297] width 52 height 15
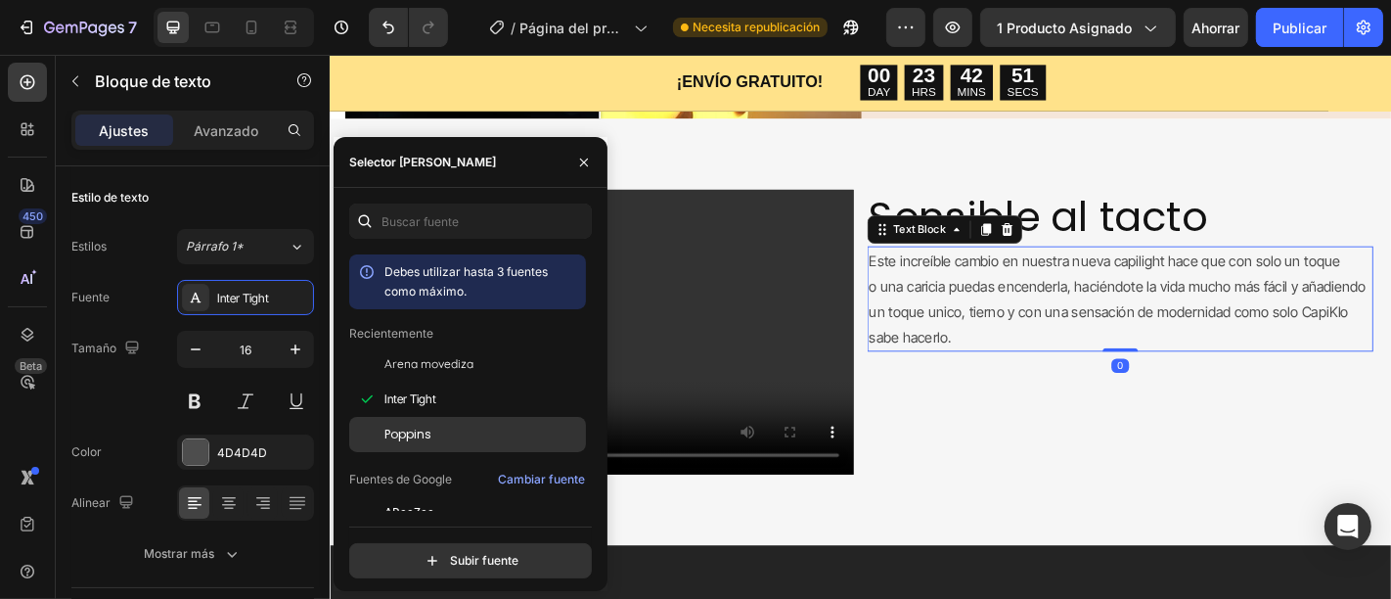
click at [450, 428] on div "Poppins" at bounding box center [483, 434] width 198 height 18
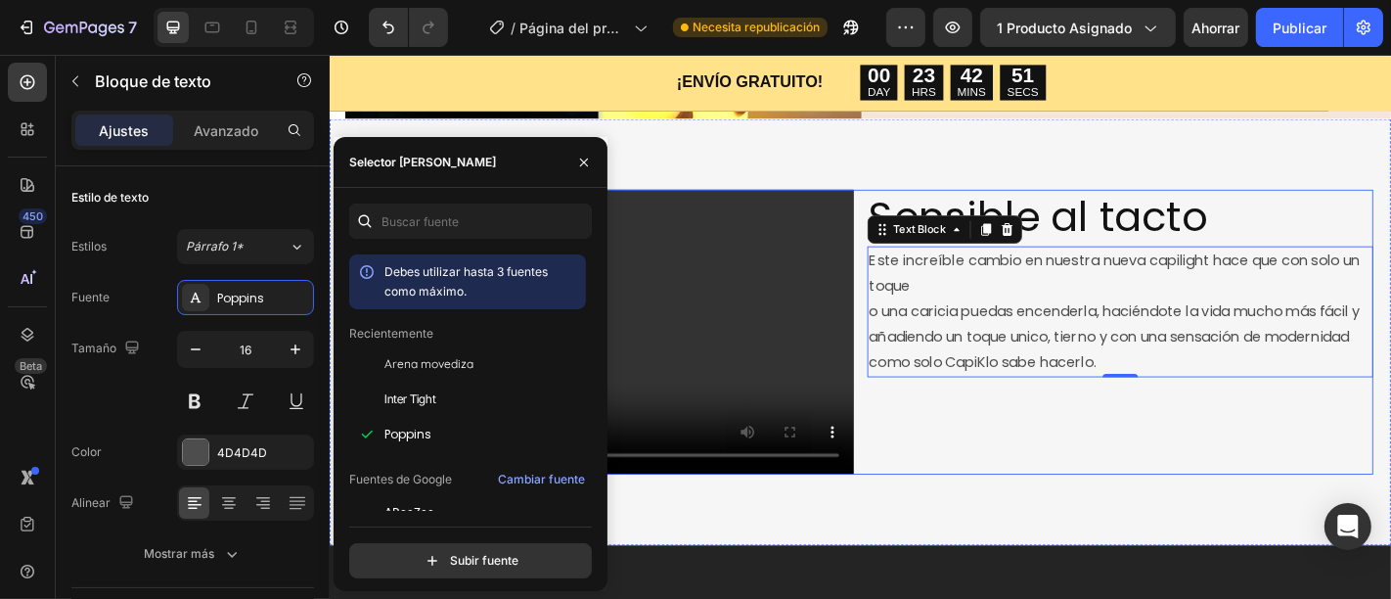
click at [1249, 461] on div "Sensible al tacto Heading Este increíble cambio en nuestra nueva capilight hace…" at bounding box center [1202, 360] width 559 height 315
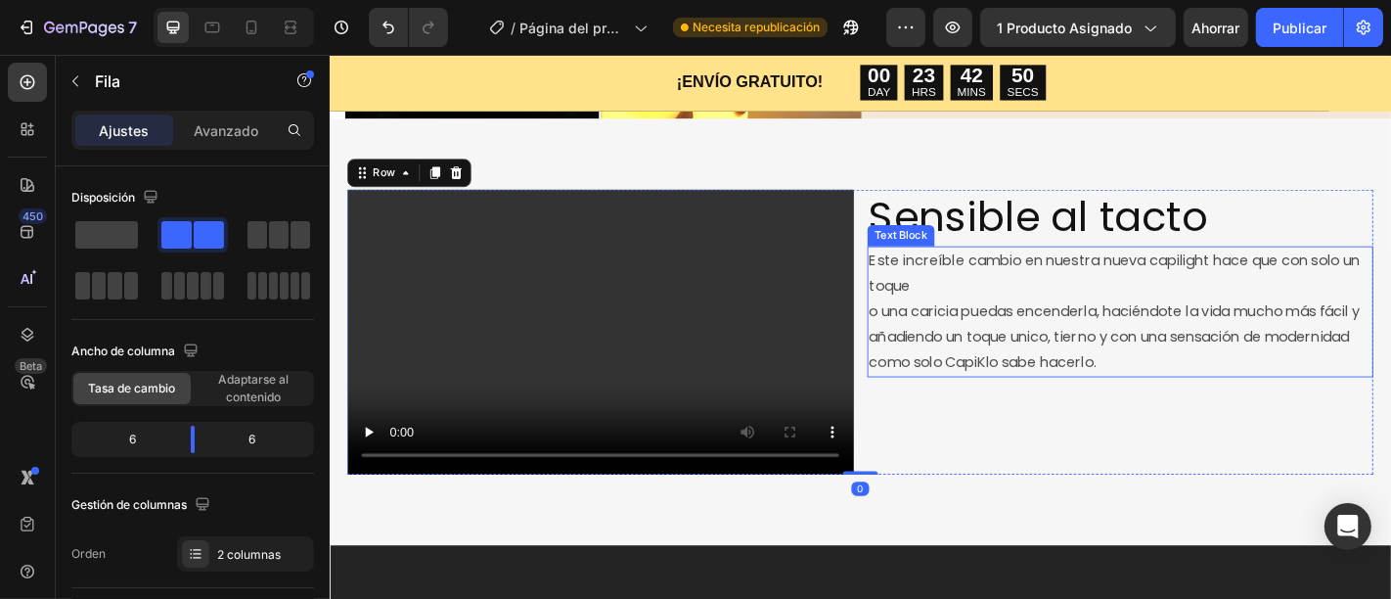
click at [1322, 379] on p "Este increíble cambio en nuestra nueva capilight hace que con solo un toque o u…" at bounding box center [1202, 338] width 555 height 141
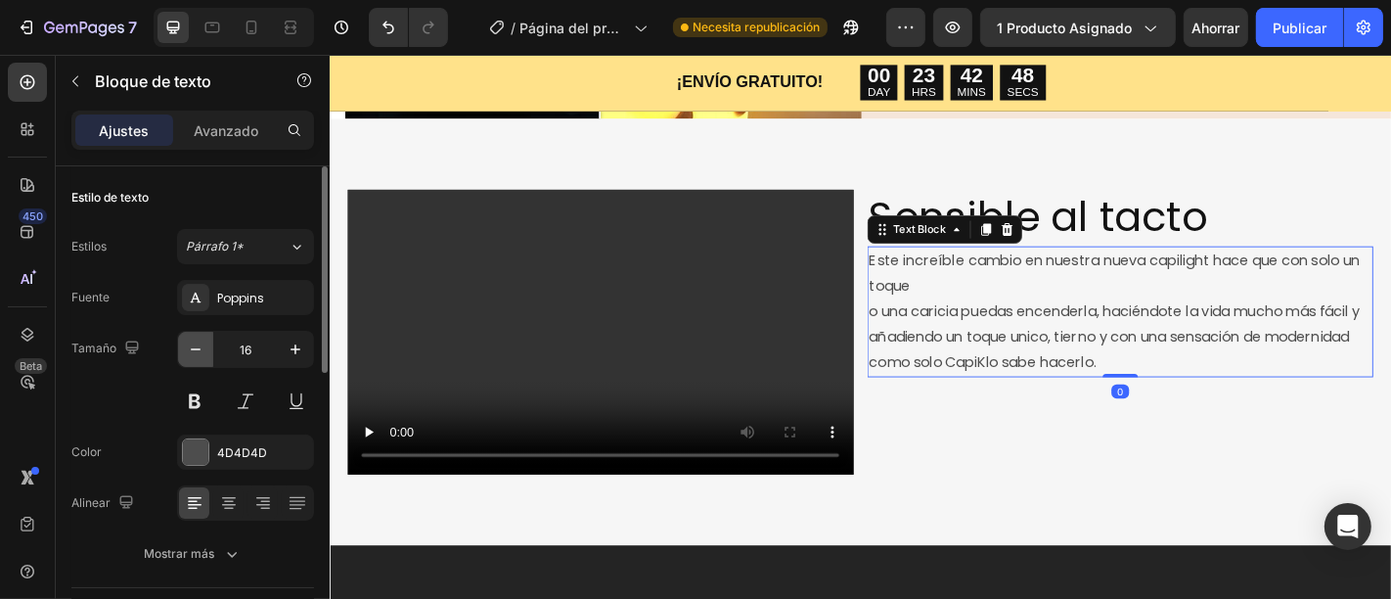
click at [201, 353] on icon "button" at bounding box center [196, 349] width 20 height 20
type input "15"
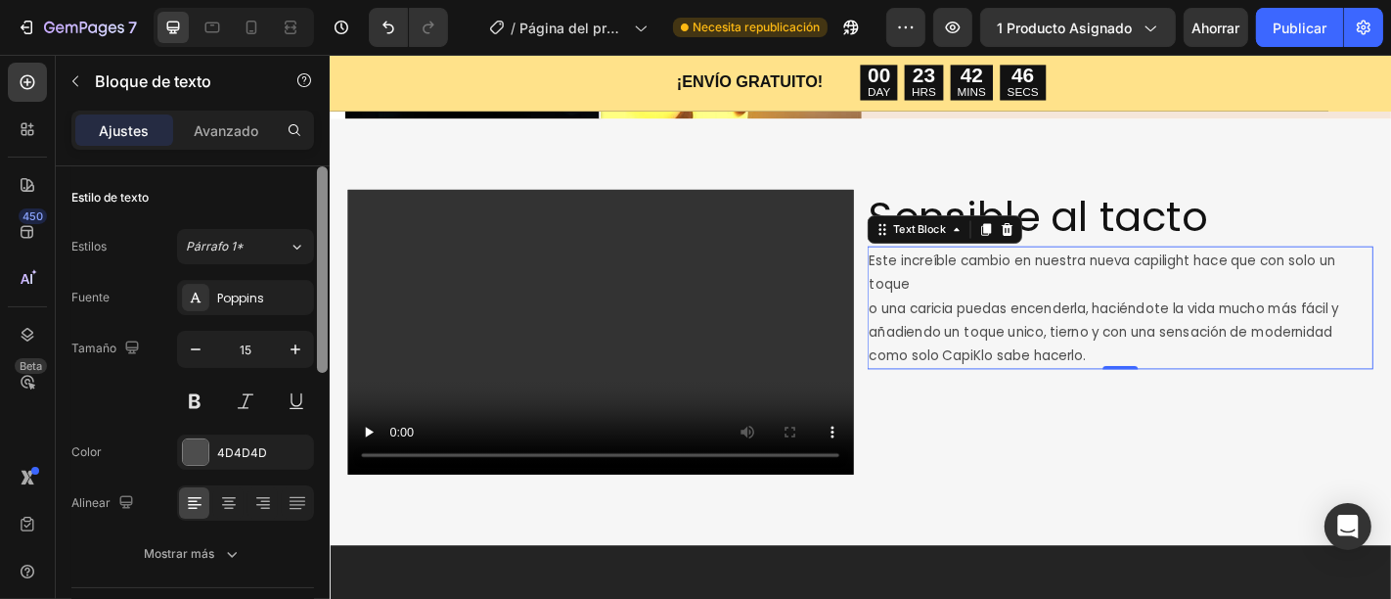
click at [321, 357] on div at bounding box center [322, 269] width 11 height 206
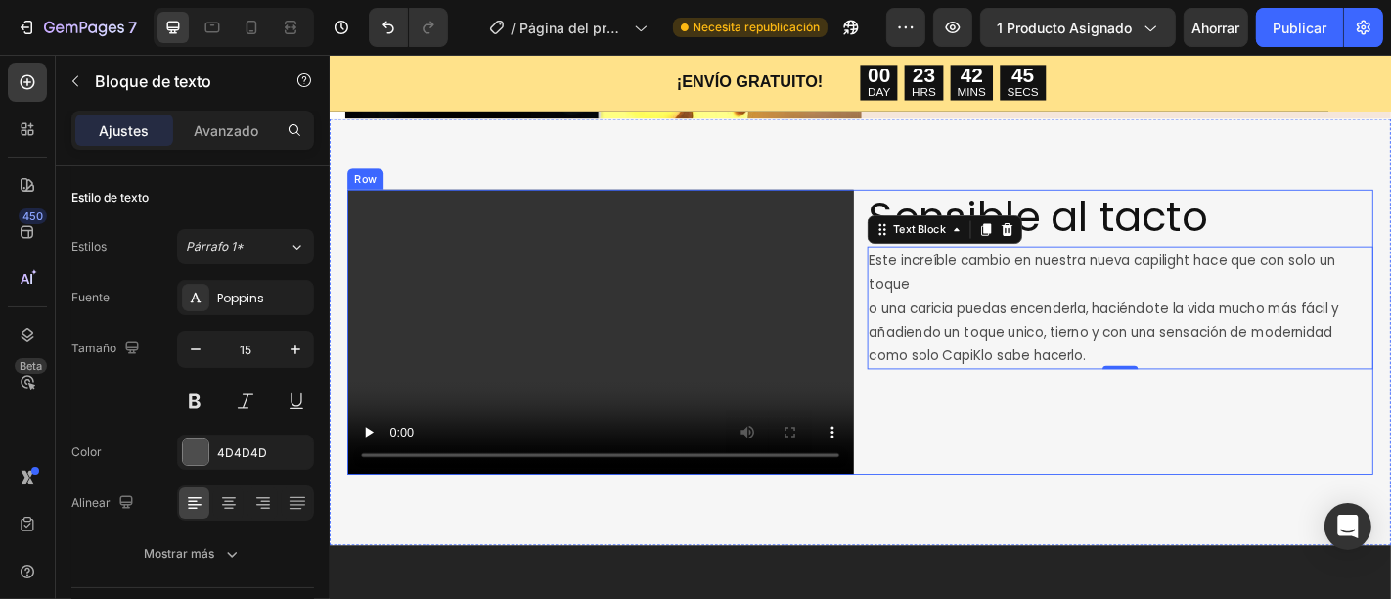
click at [1174, 502] on div "Sensible al tacto Heading Este increíble cambio en nuestra nueva capilight hace…" at bounding box center [1202, 360] width 559 height 315
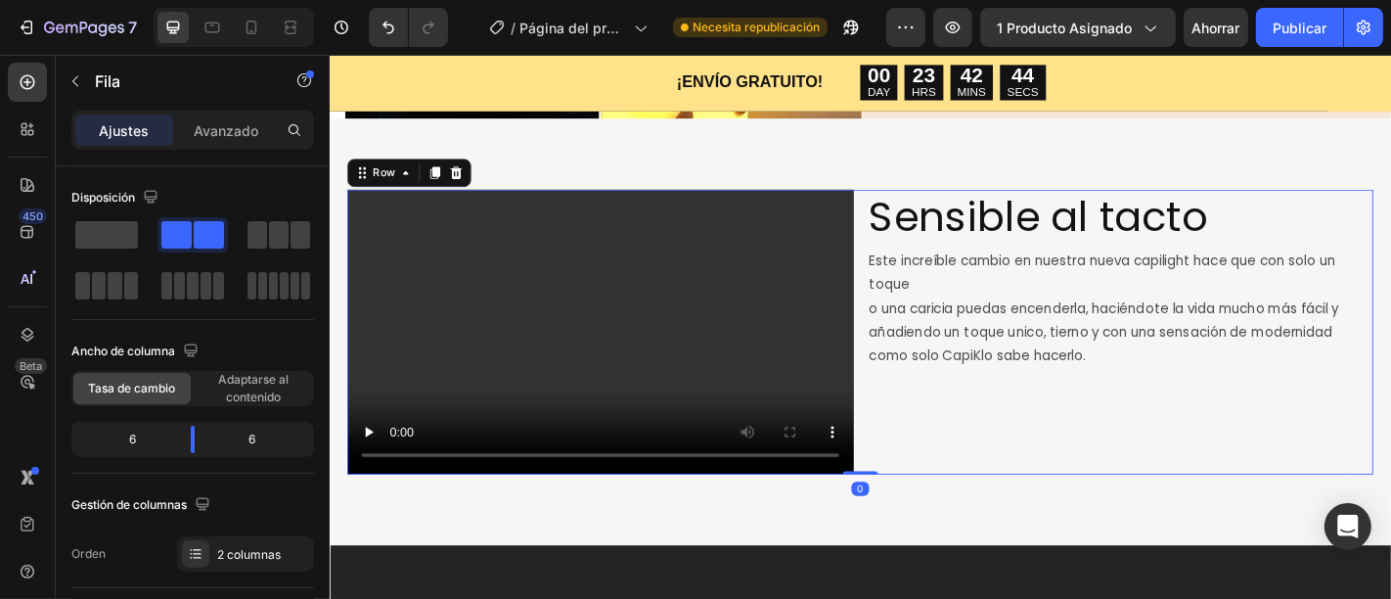
click at [1151, 345] on p "Este increíble cambio en nuestra nueva capilight hace que con solo un toque o u…" at bounding box center [1202, 334] width 555 height 132
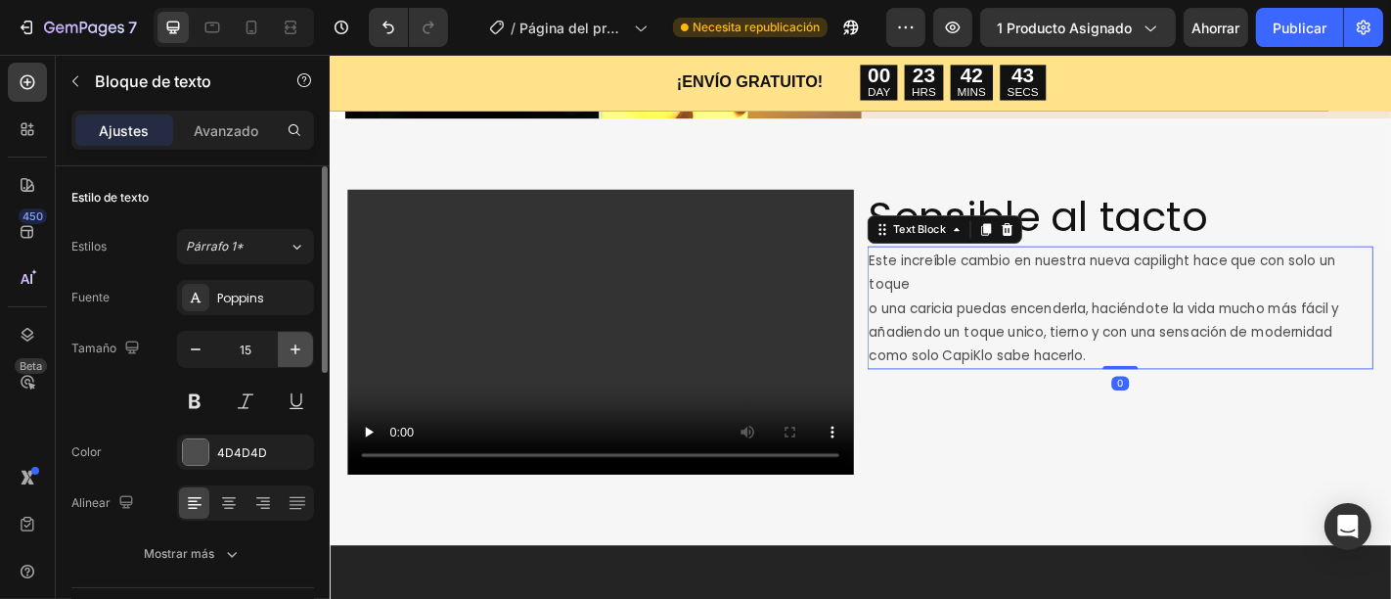
click at [290, 342] on icon "button" at bounding box center [296, 349] width 20 height 20
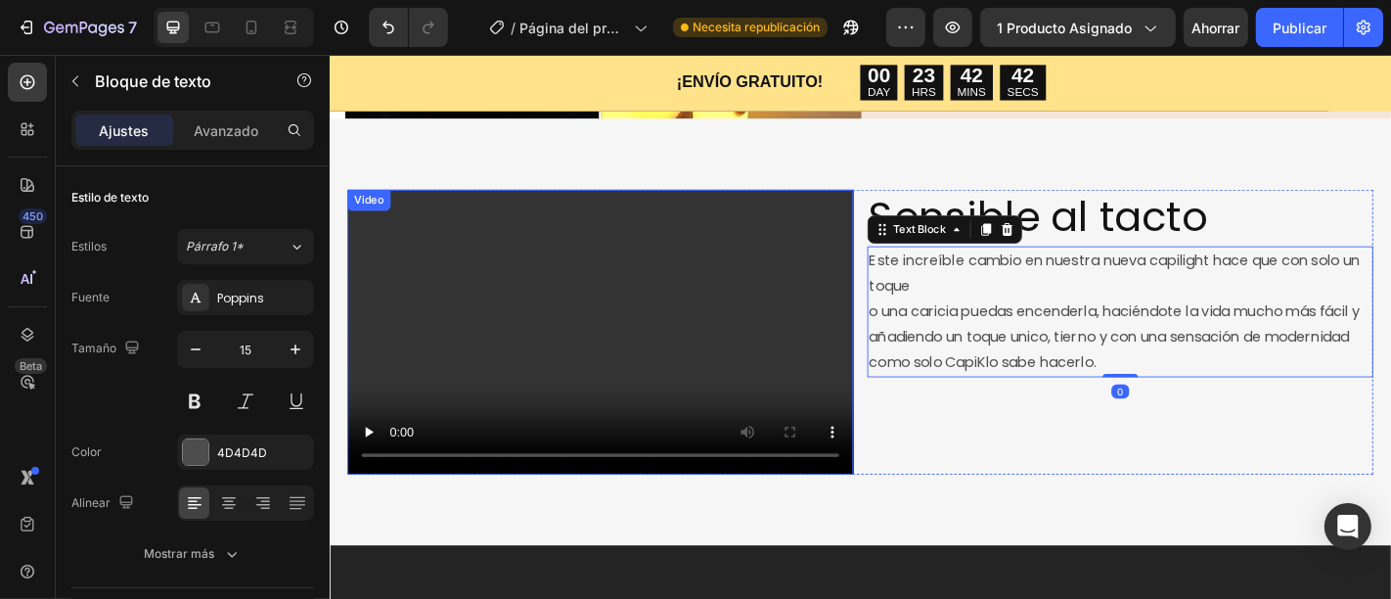
type input "16"
click at [1238, 451] on div "Sensible al tacto Heading Este increíble cambio en nuestra nueva capilight hace…" at bounding box center [1202, 360] width 559 height 315
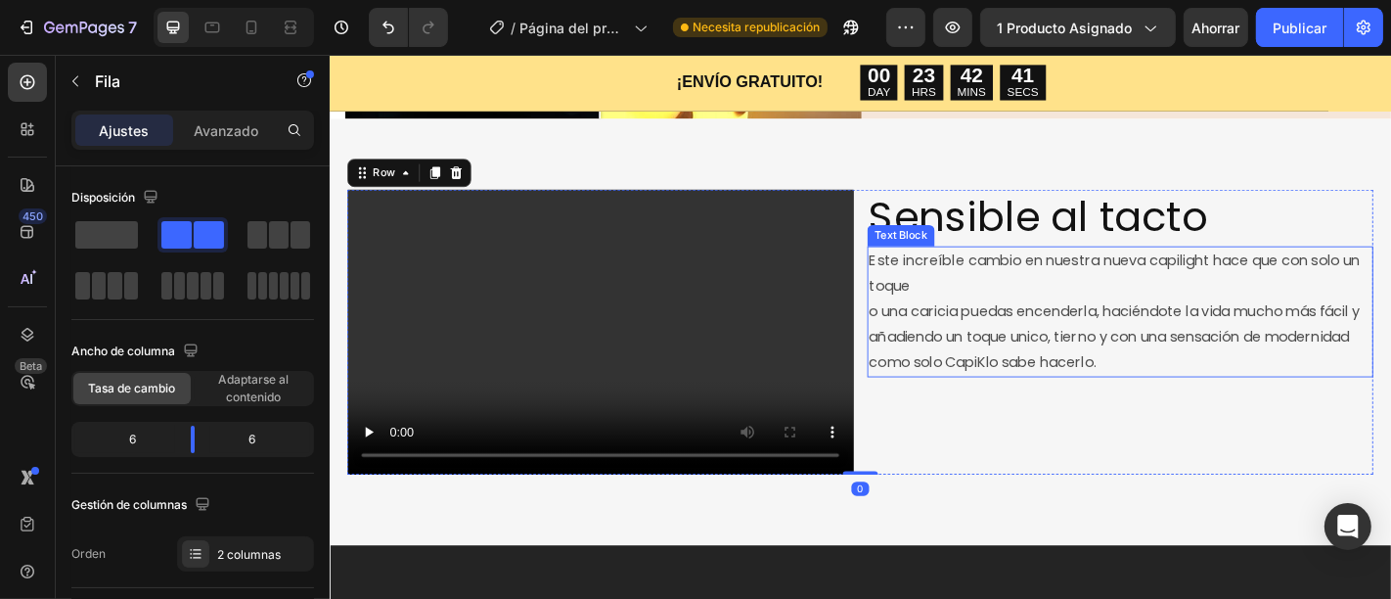
click at [1006, 296] on p "Este increíble cambio en nuestra nueva capilight hace que con solo un toque o u…" at bounding box center [1202, 338] width 555 height 141
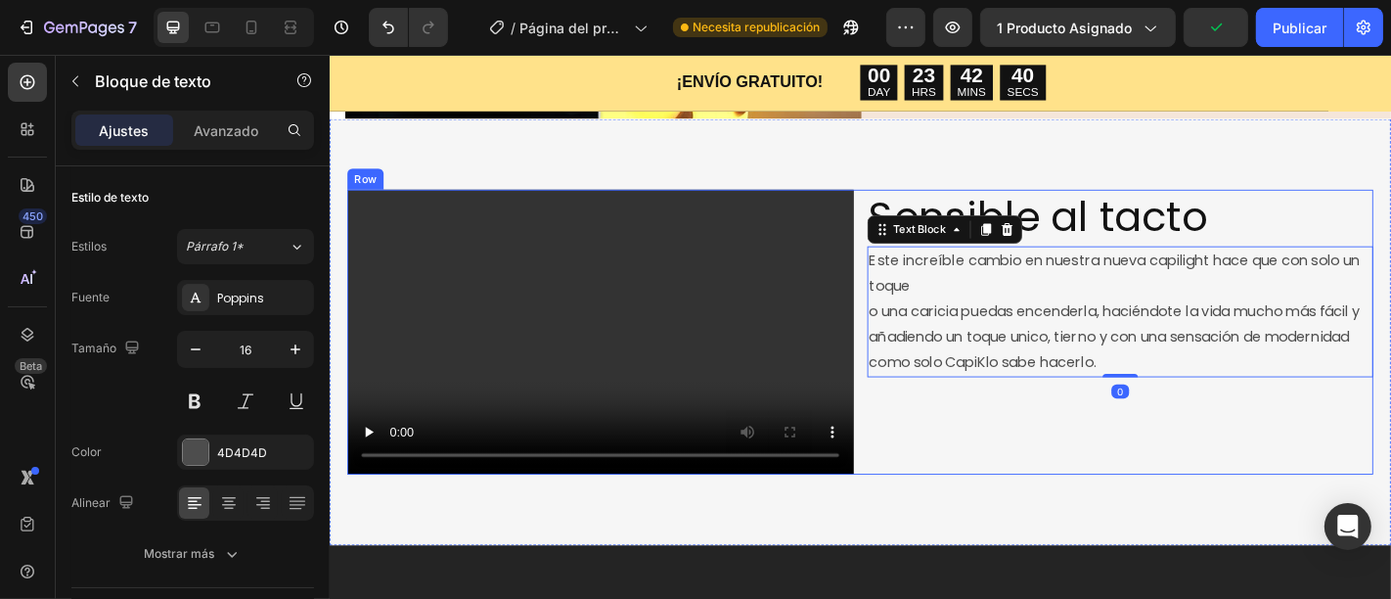
click at [912, 335] on div "Video Sensible al tacto Heading Este increíble cambio en nuestra nueva capiligh…" at bounding box center [915, 360] width 1134 height 315
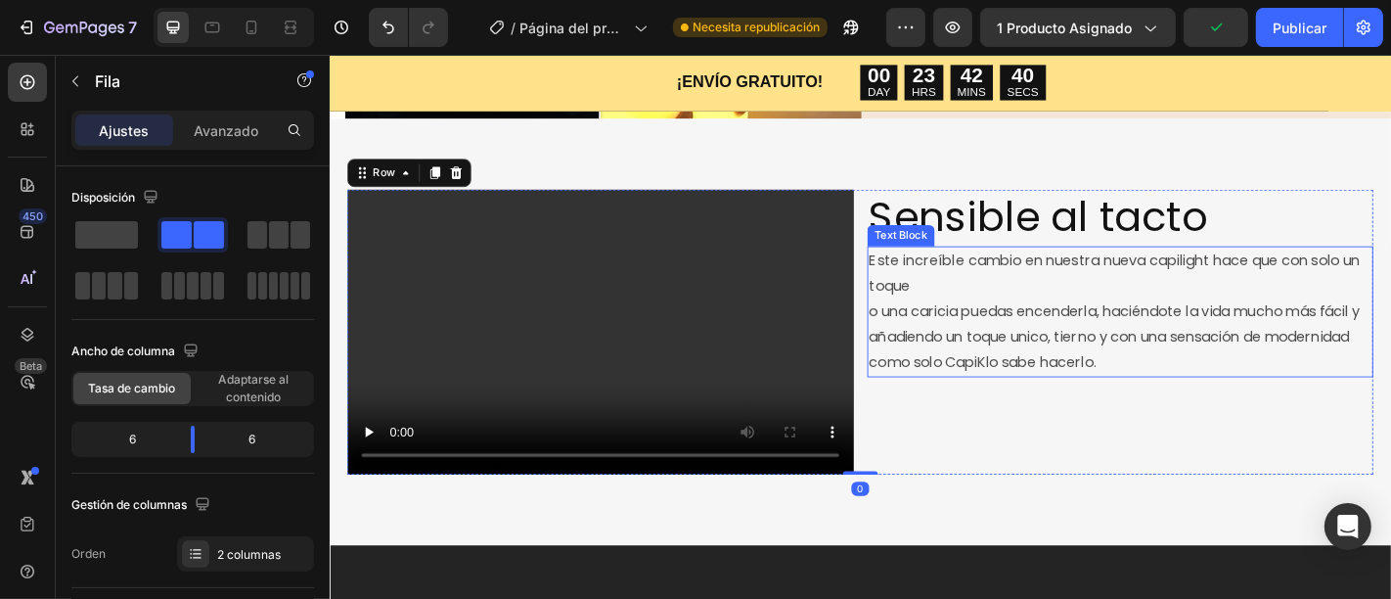
click at [925, 334] on p "Este increíble cambio en nuestra nueva capilight hace que con solo un toque o u…" at bounding box center [1202, 338] width 555 height 141
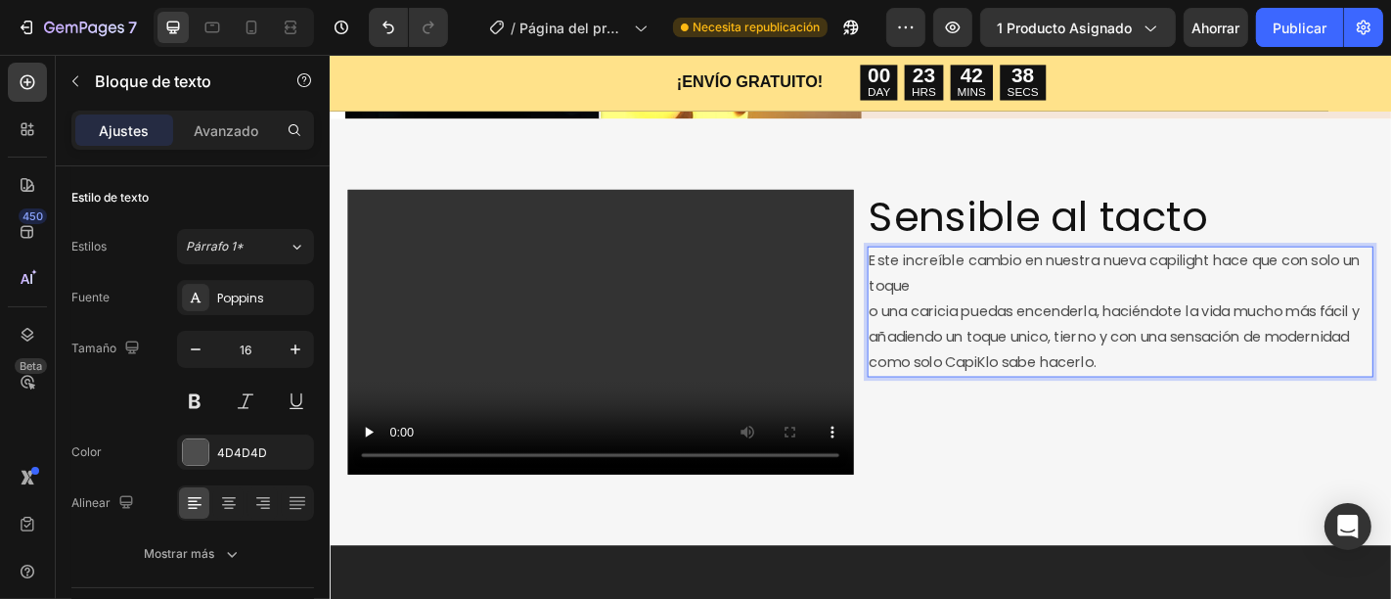
click at [925, 334] on p "Este increíble cambio en nuestra nueva capilight hace que con solo un toque o u…" at bounding box center [1202, 338] width 555 height 141
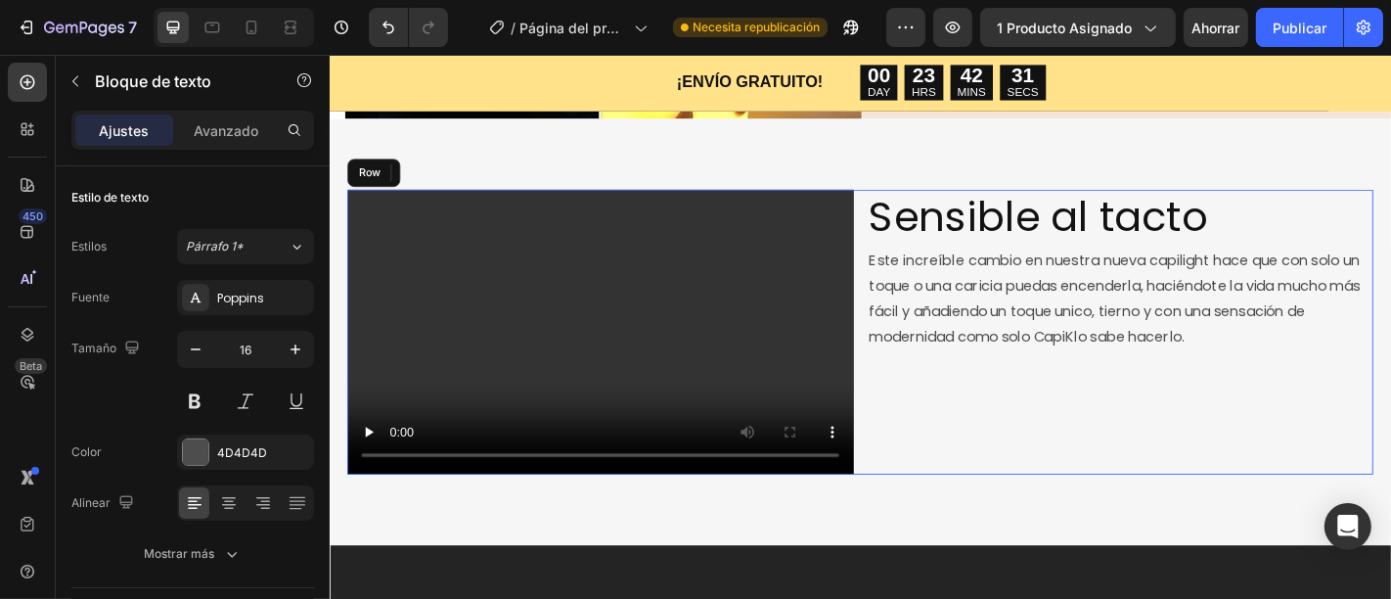
click at [1343, 508] on div "Sensible al tacto Heading Este increíble cambio en nuestra nueva capilight hace…" at bounding box center [1202, 360] width 559 height 315
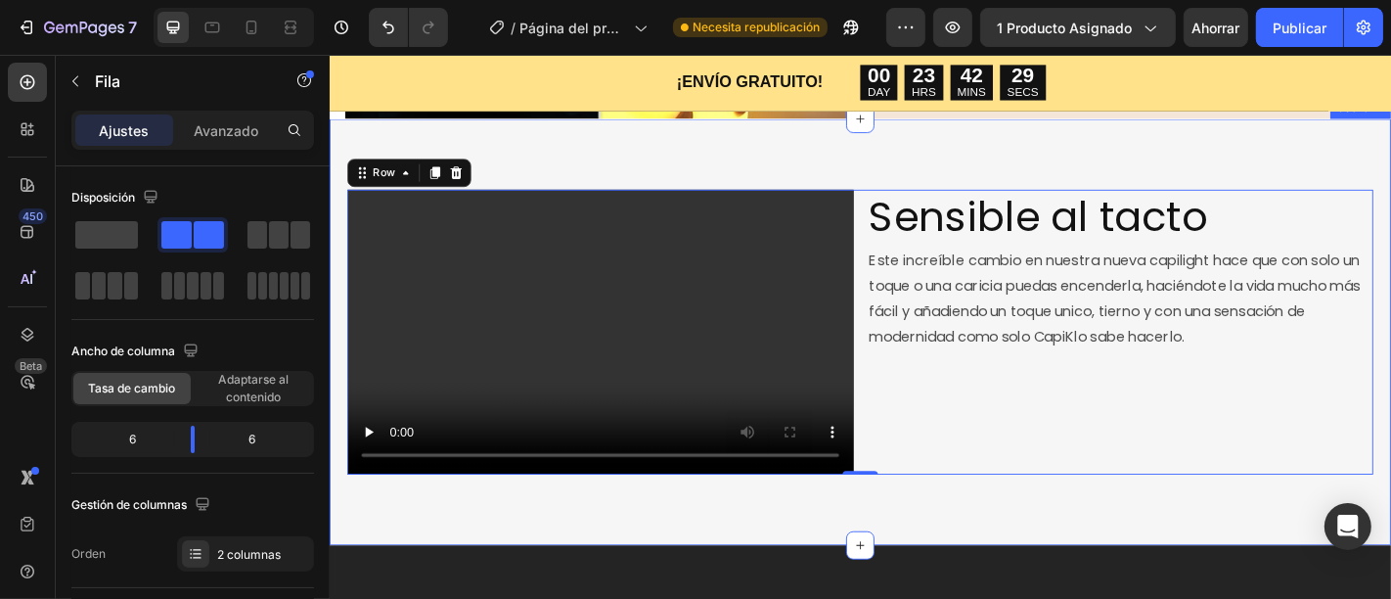
click at [1204, 181] on div "Video Sensible al tacto Heading Este increíble cambio en nuestra nueva capiligh…" at bounding box center [916, 360] width 1174 height 471
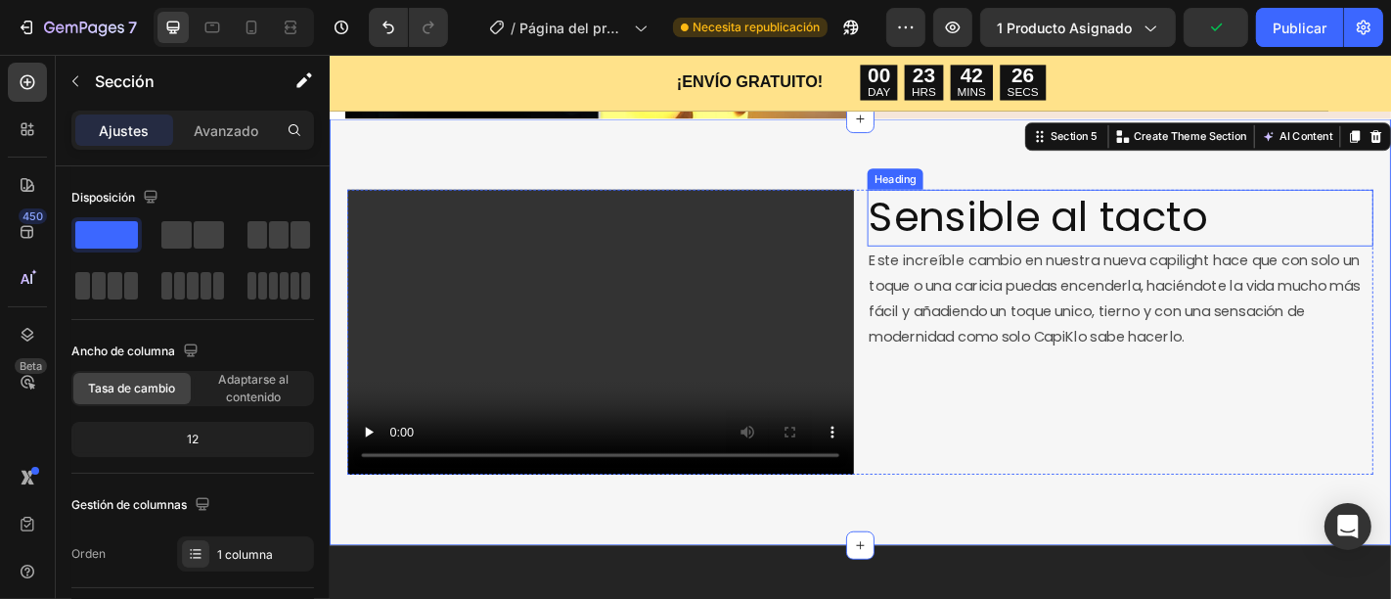
click at [944, 244] on p "Sensible al tacto" at bounding box center [1202, 234] width 555 height 59
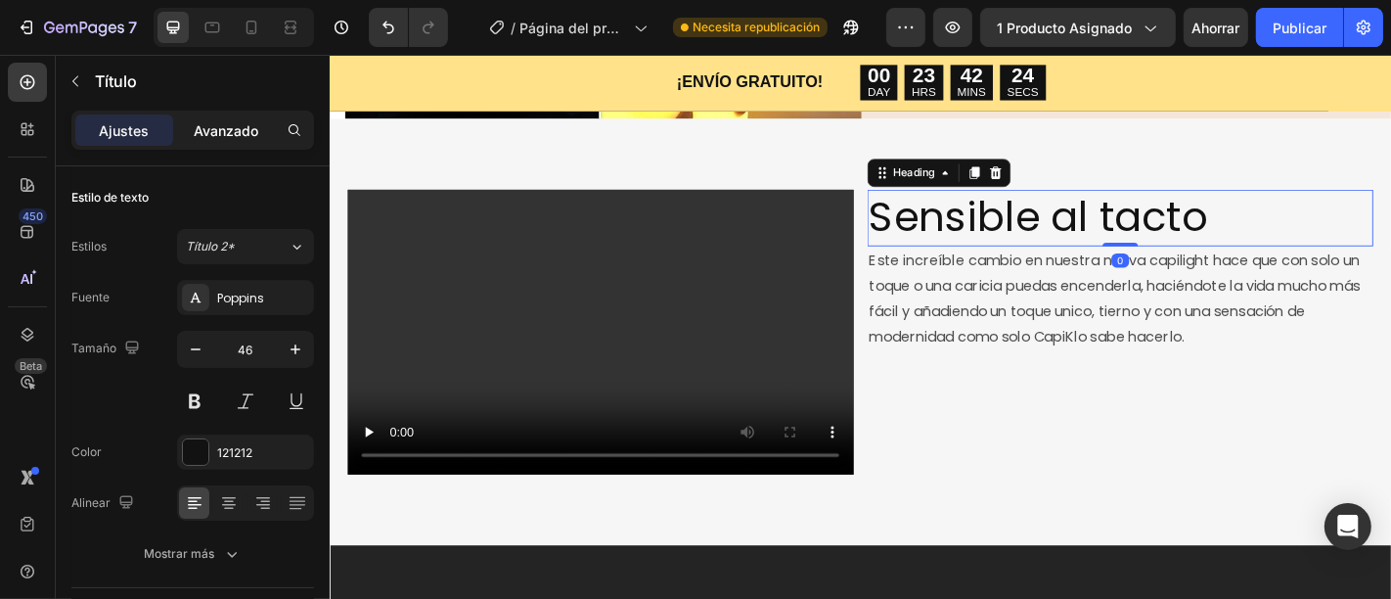
click at [217, 124] on font "Avanzado" at bounding box center [226, 130] width 65 height 17
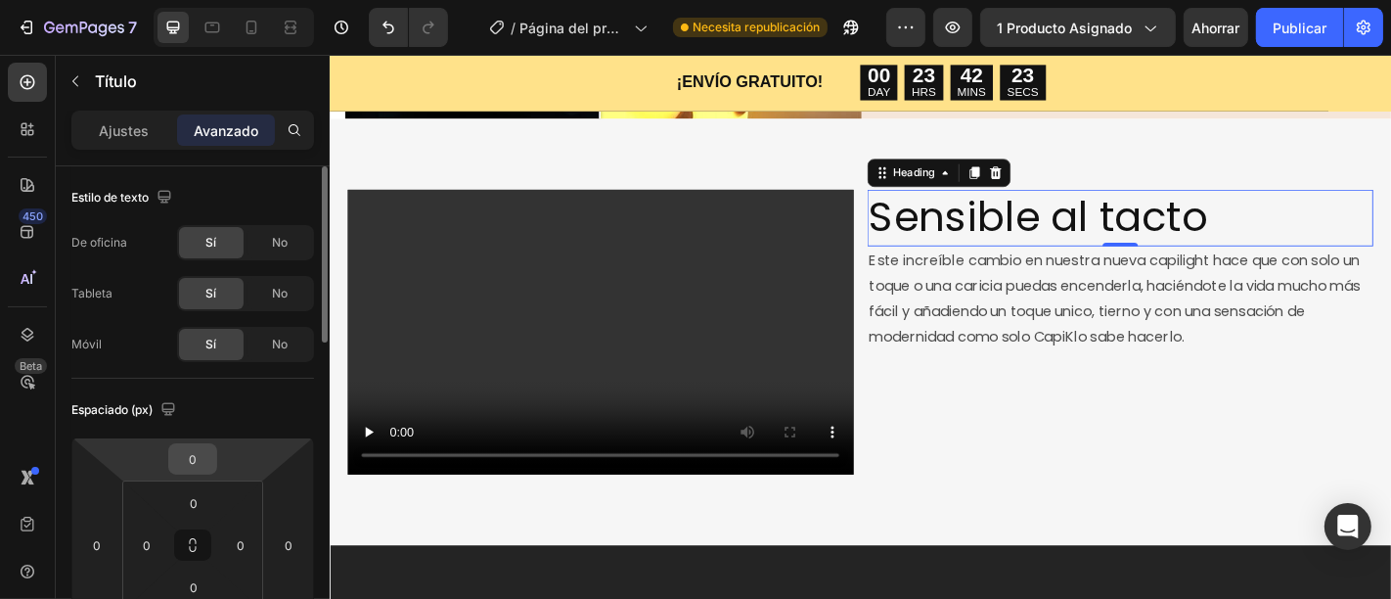
click at [198, 456] on input "0" at bounding box center [192, 458] width 39 height 29
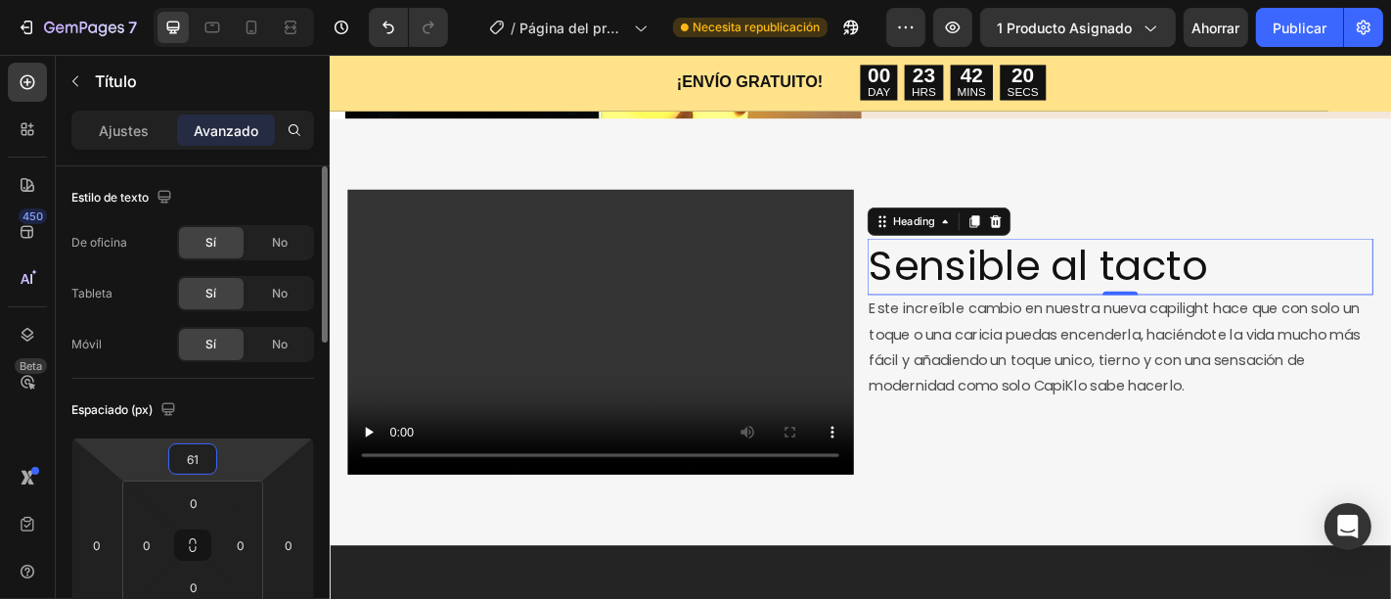
type input "62"
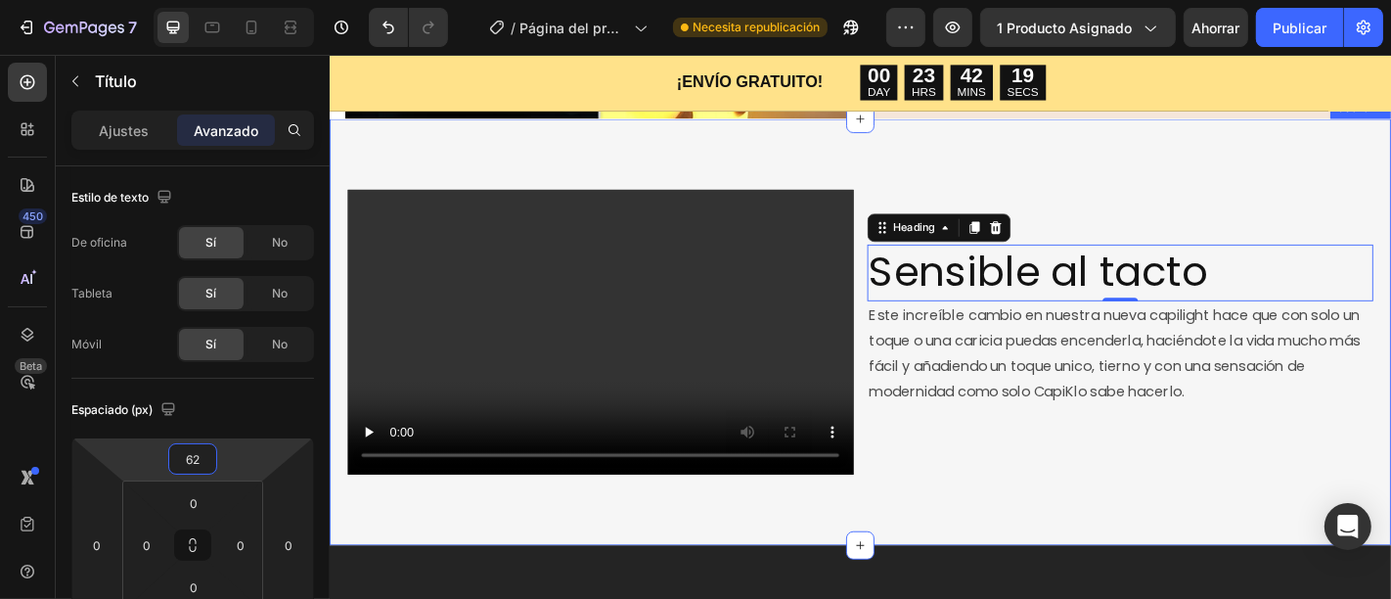
click at [747, 167] on div "Video Sensible al tacto Heading 0 Este increíble cambio en nuestra nueva capili…" at bounding box center [916, 360] width 1174 height 471
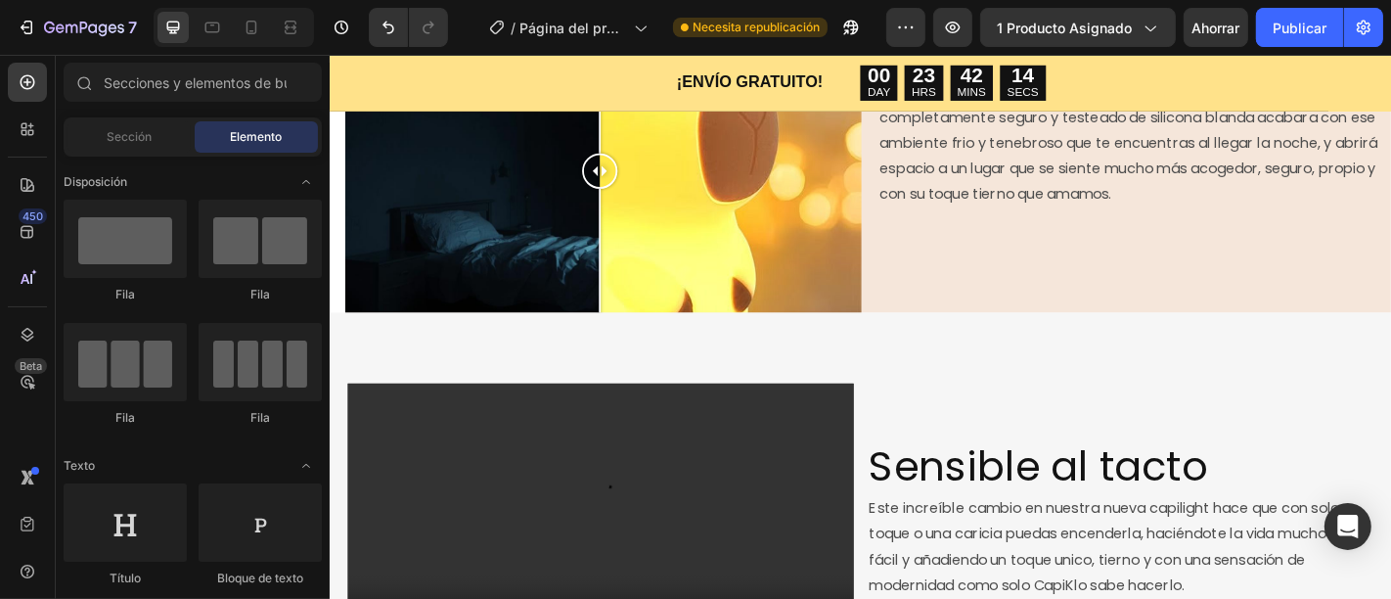
scroll to position [1842, 0]
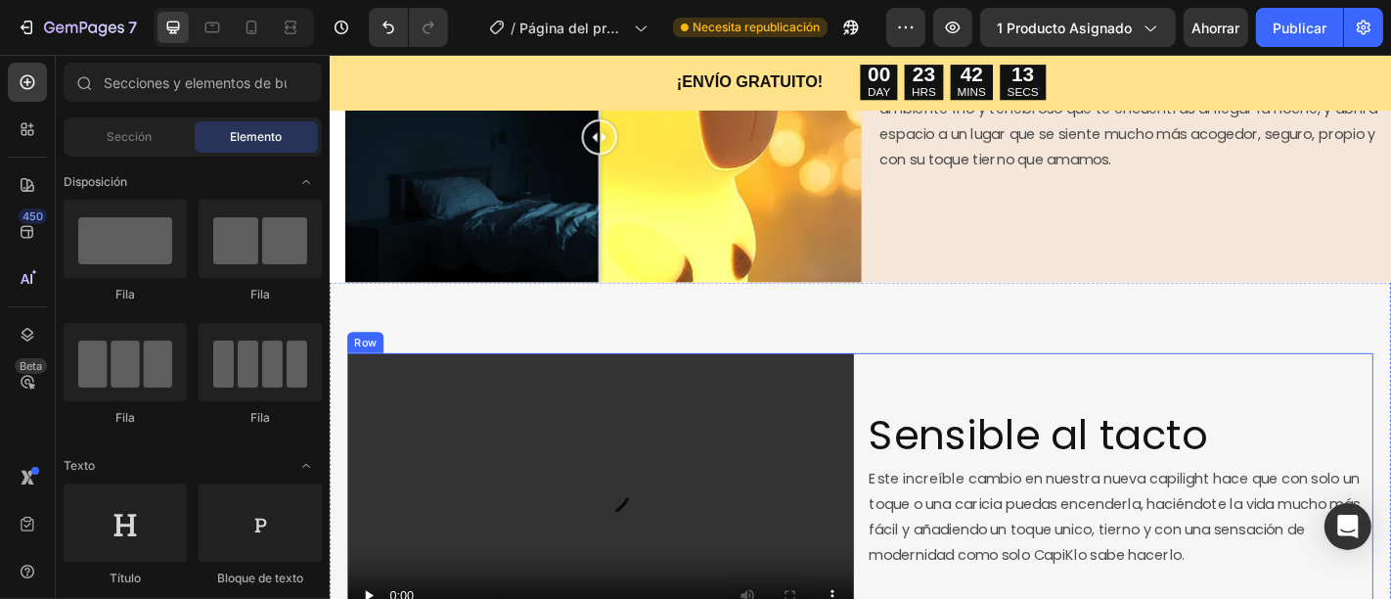
click at [1155, 384] on div "Sensible al tacto Heading Este increíble cambio en nuestra nueva capilight hace…" at bounding box center [1202, 541] width 559 height 315
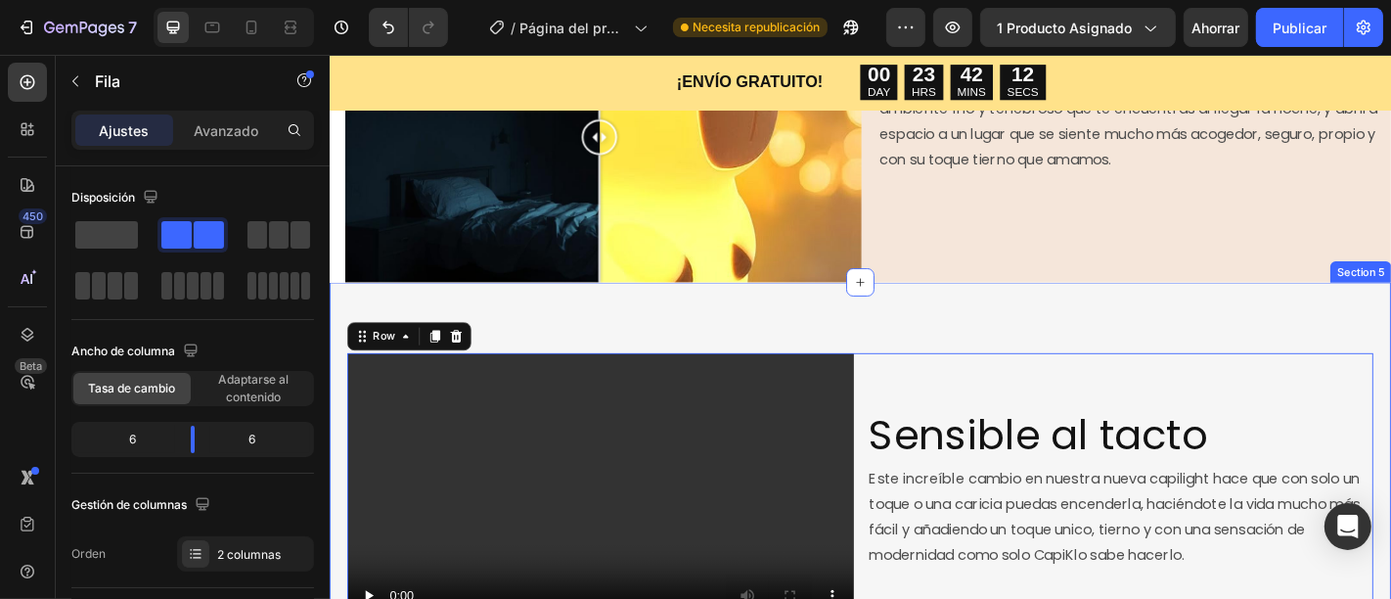
click at [1103, 345] on div "Video Sensible al tacto Heading Este increíble cambio en nuestra nueva capiligh…" at bounding box center [916, 541] width 1174 height 471
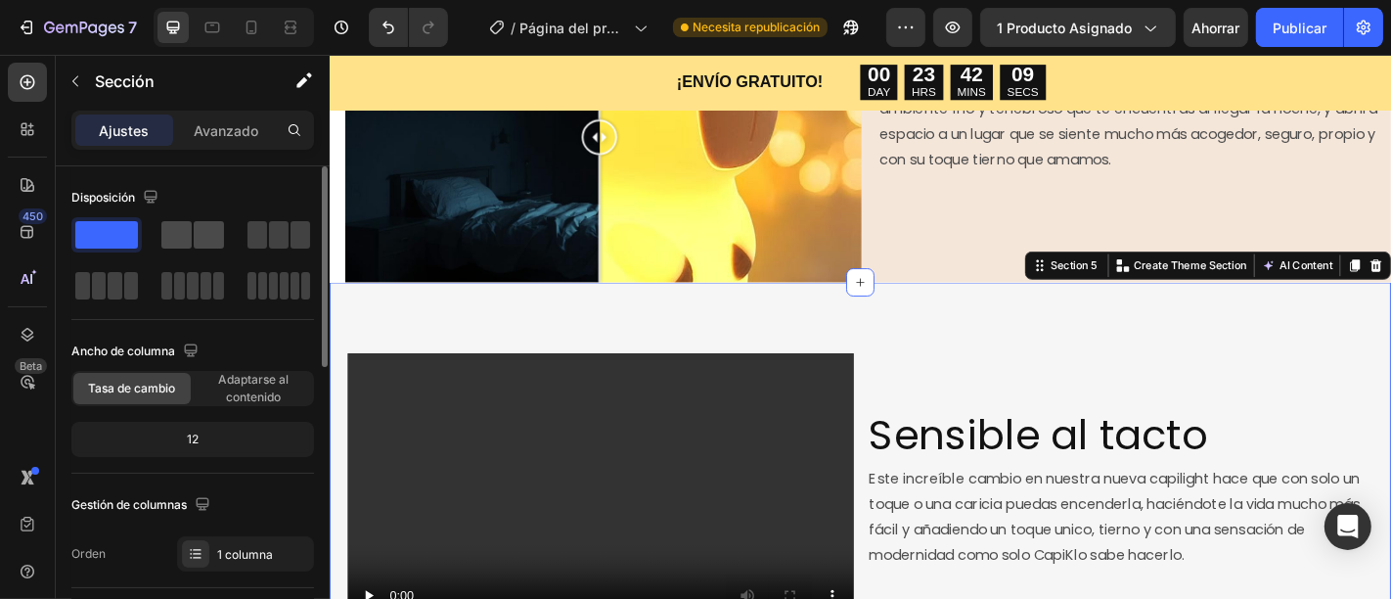
drag, startPoint x: 127, startPoint y: 79, endPoint x: 221, endPoint y: 244, distance: 189.2
click at [221, 244] on div "Secciones(18) Elementos(84) Sección Elemento Hero Section Product Detail Brands…" at bounding box center [193, 327] width 274 height 544
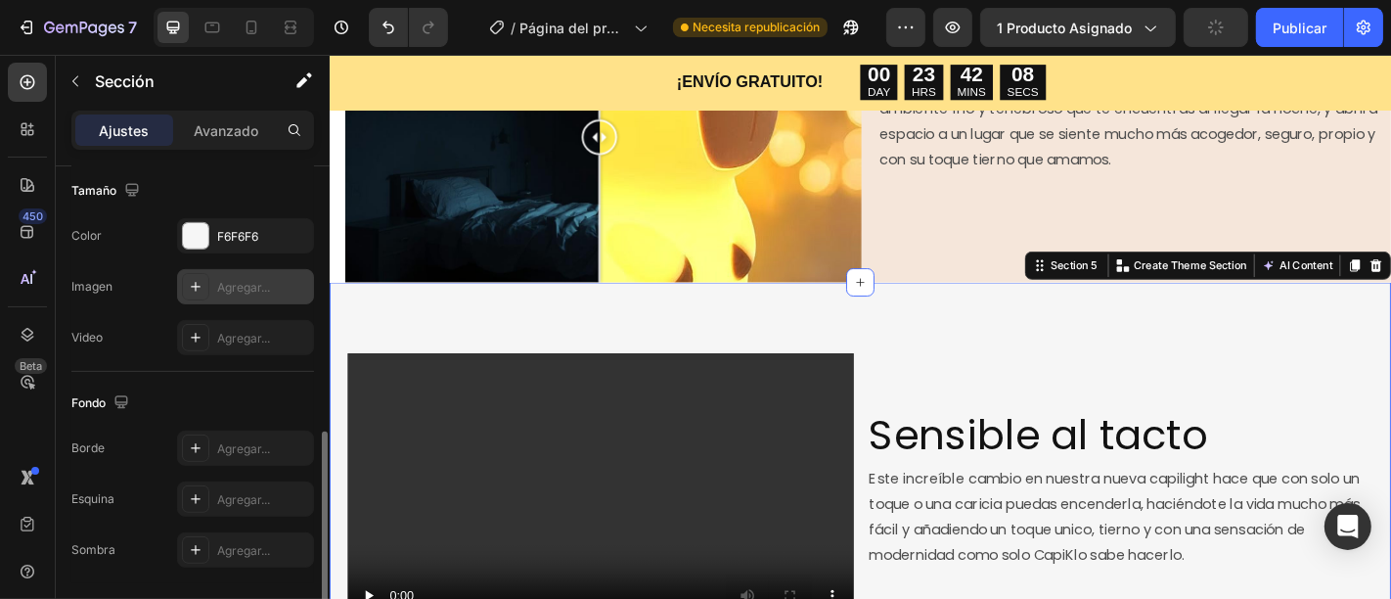
scroll to position [646, 0]
click at [218, 246] on div "Los cambios podrían quedar ocultos por el vídeo. Color F6F6F6 Imagen Agregar...…" at bounding box center [192, 282] width 243 height 137
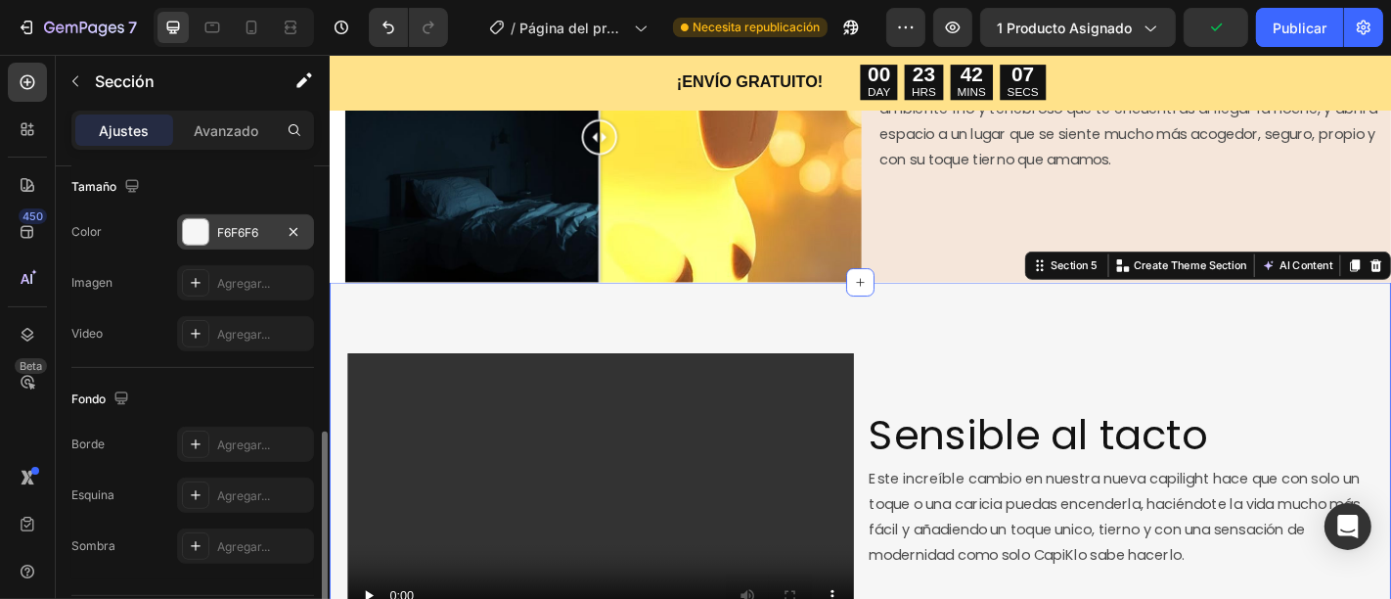
click at [219, 230] on font "F6F6F6" at bounding box center [237, 232] width 41 height 15
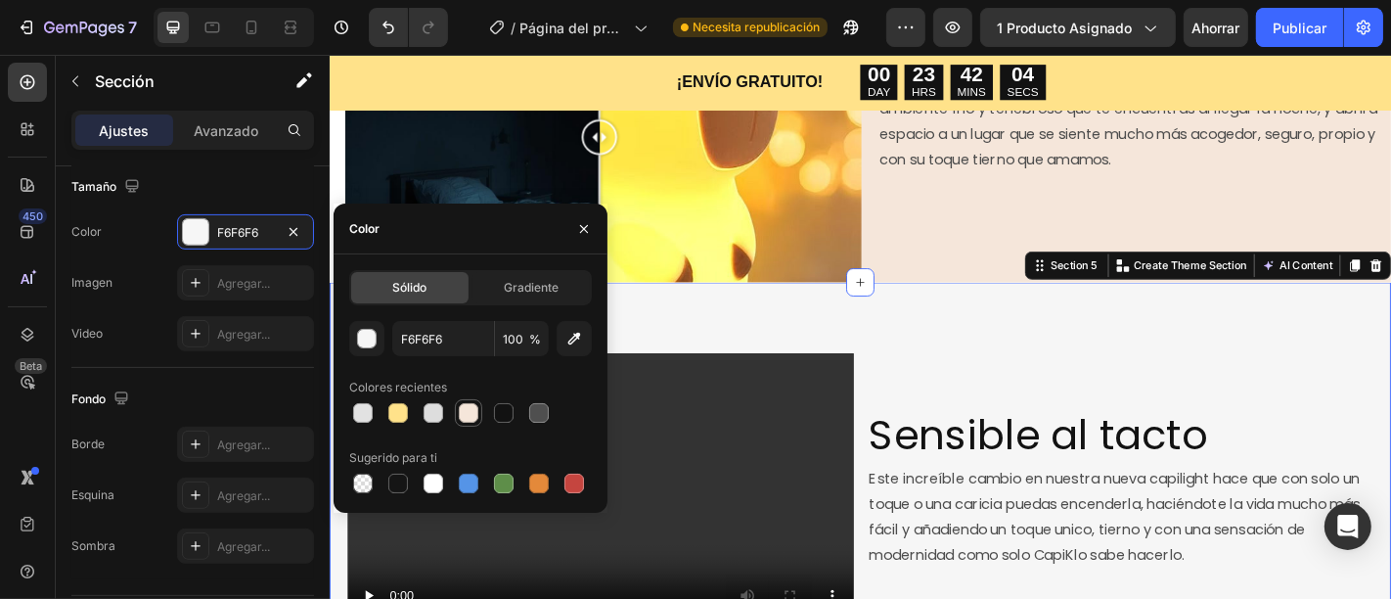
click at [469, 415] on div at bounding box center [469, 413] width 20 height 20
type input "F5E6DA"
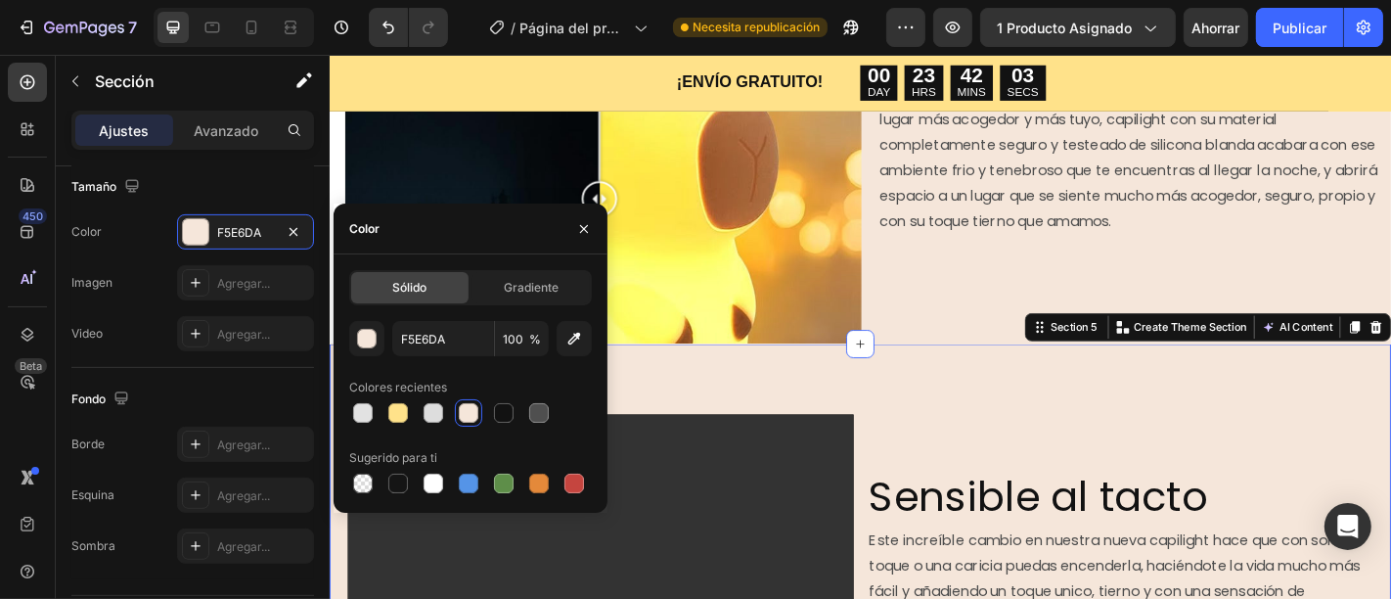
scroll to position [1776, 0]
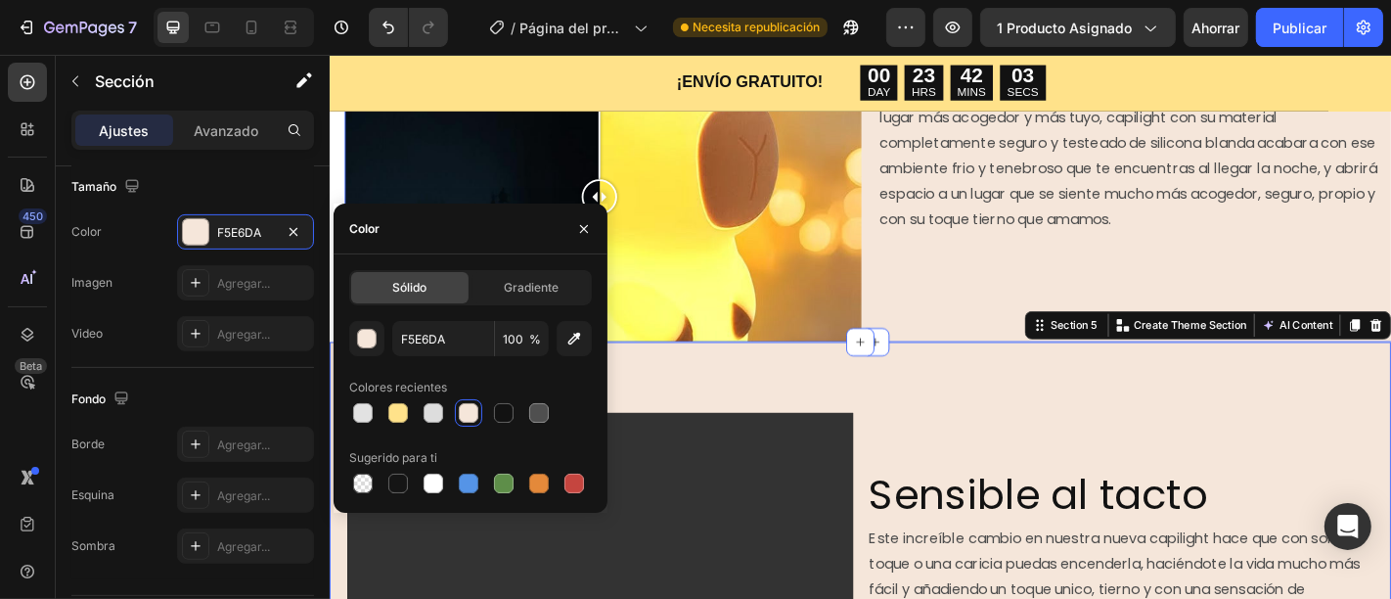
click at [975, 332] on div "Adiós noches oscuras, solitarias y frías Tienes miedo a la oscuridad o simpleme…" at bounding box center [1233, 212] width 571 height 322
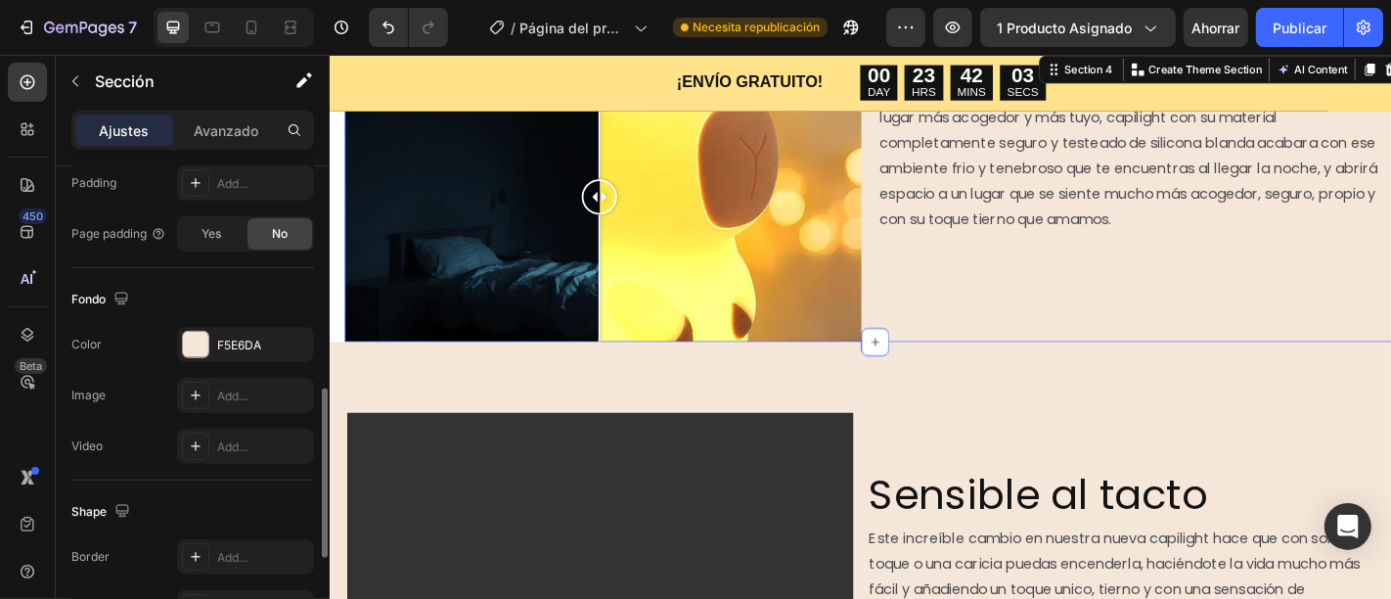
scroll to position [645, 0]
click at [233, 342] on font "F5E6DA" at bounding box center [239, 345] width 44 height 15
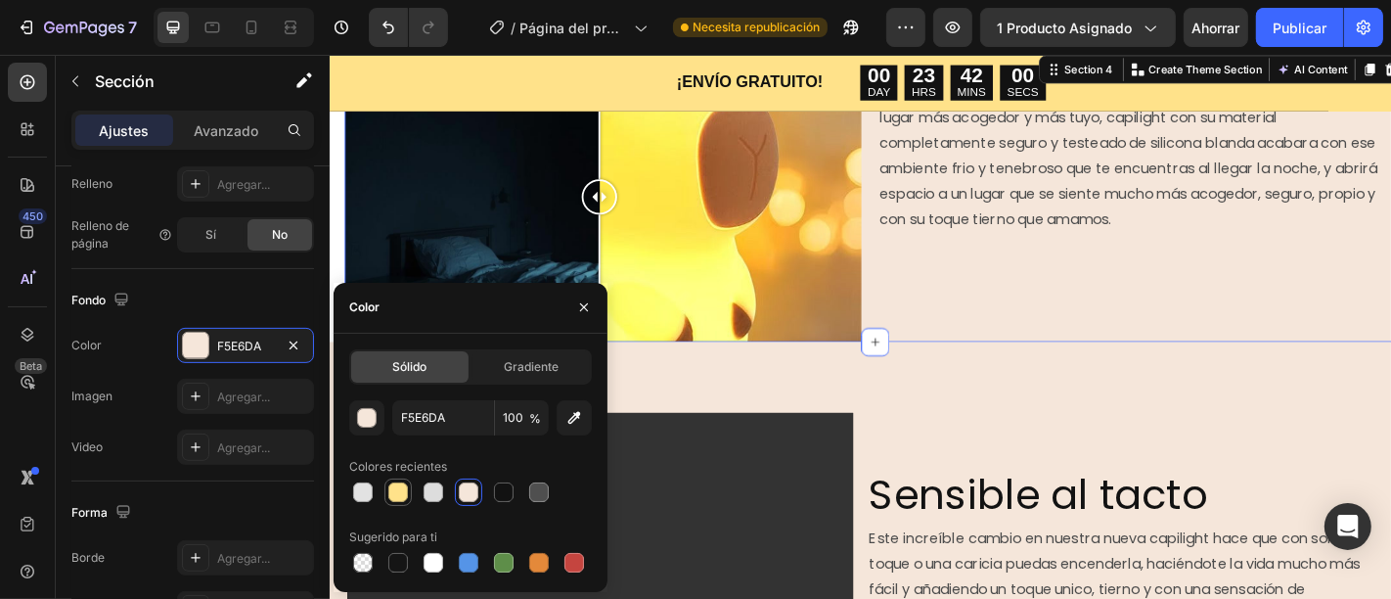
click at [408, 487] on div at bounding box center [397, 491] width 23 height 23
type input "FFE28A"
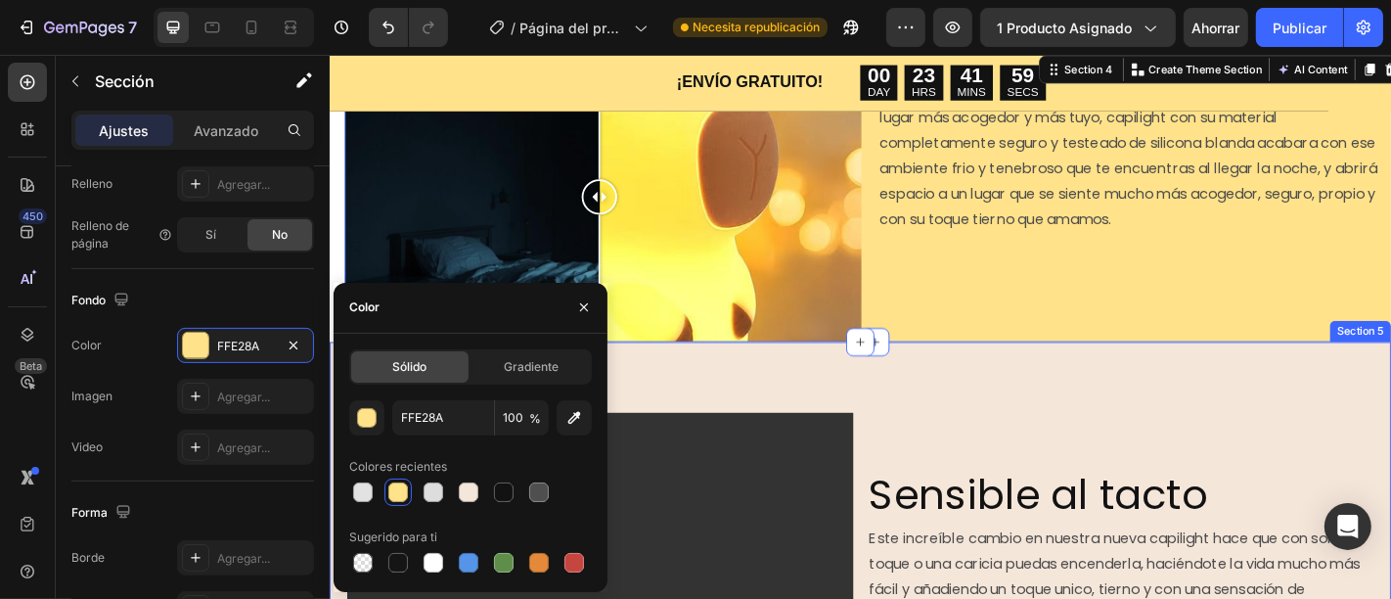
click at [1090, 411] on div "Video Sensible al tacto Heading Este increíble cambio en nuestra nueva capiligh…" at bounding box center [916, 607] width 1174 height 471
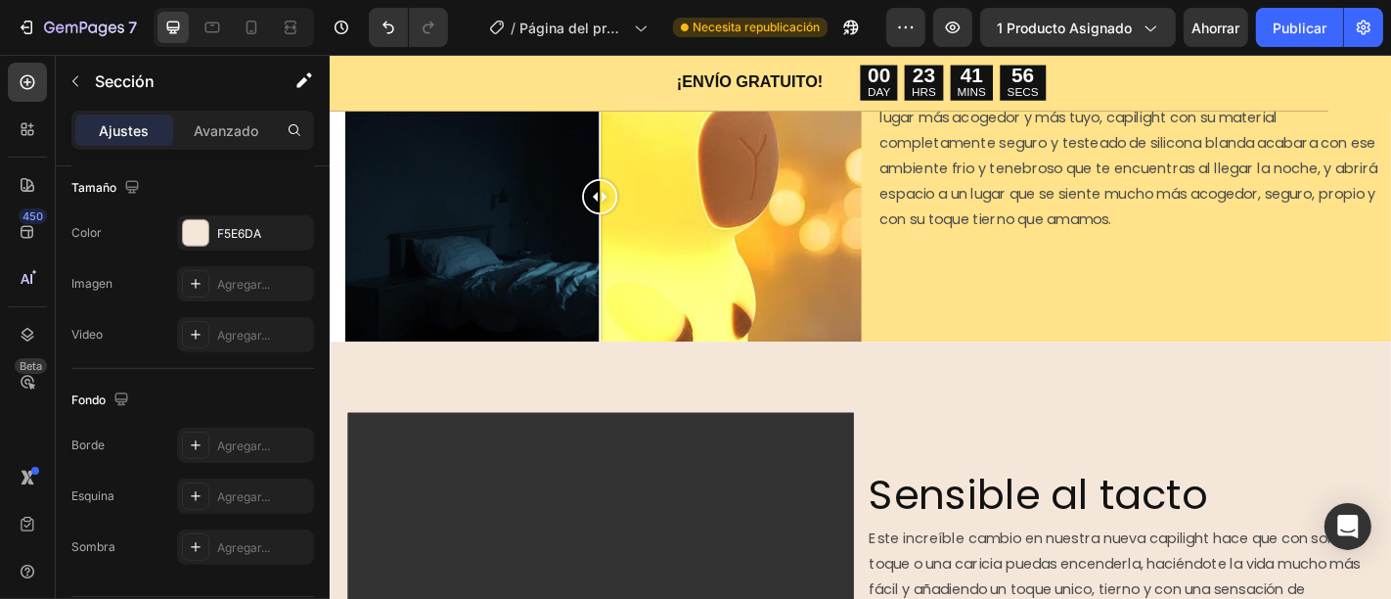
click at [340, 224] on section "Image Comparison Adiós noches oscuras, solitarias y frías Tienes miedo a la osc…" at bounding box center [916, 212] width 1174 height 322
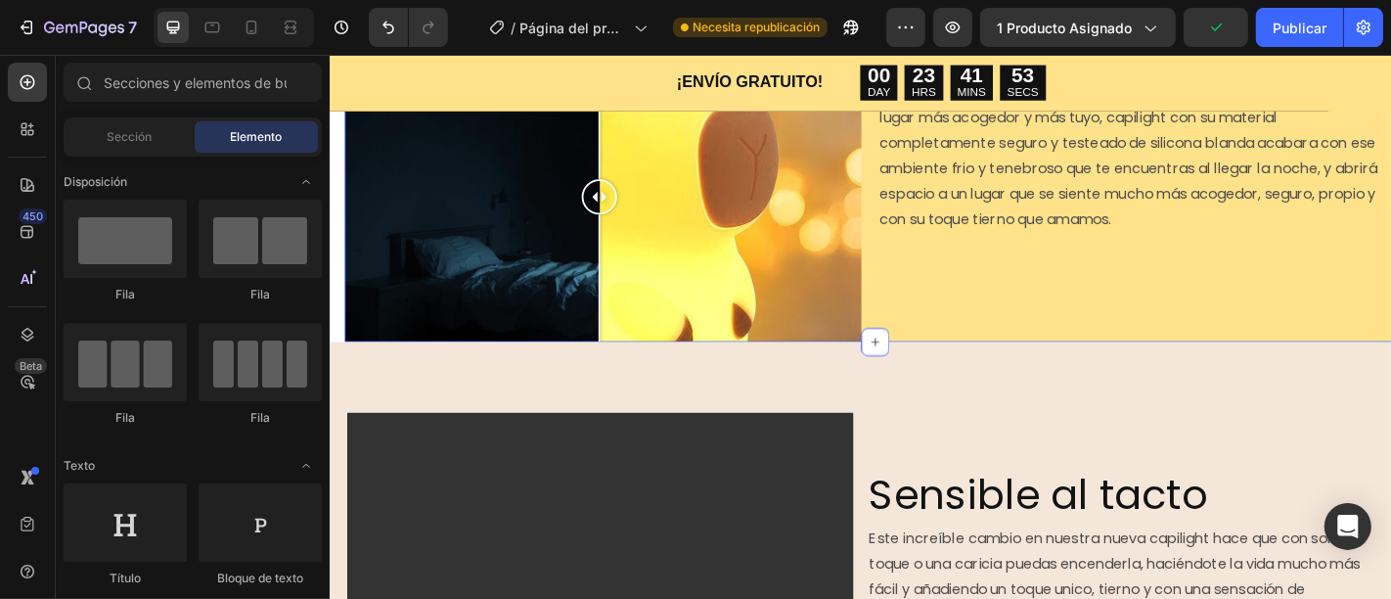
click at [964, 324] on div "Adiós noches oscuras, solitarias y frías Tienes miedo a la oscuridad o simpleme…" at bounding box center [1233, 212] width 571 height 322
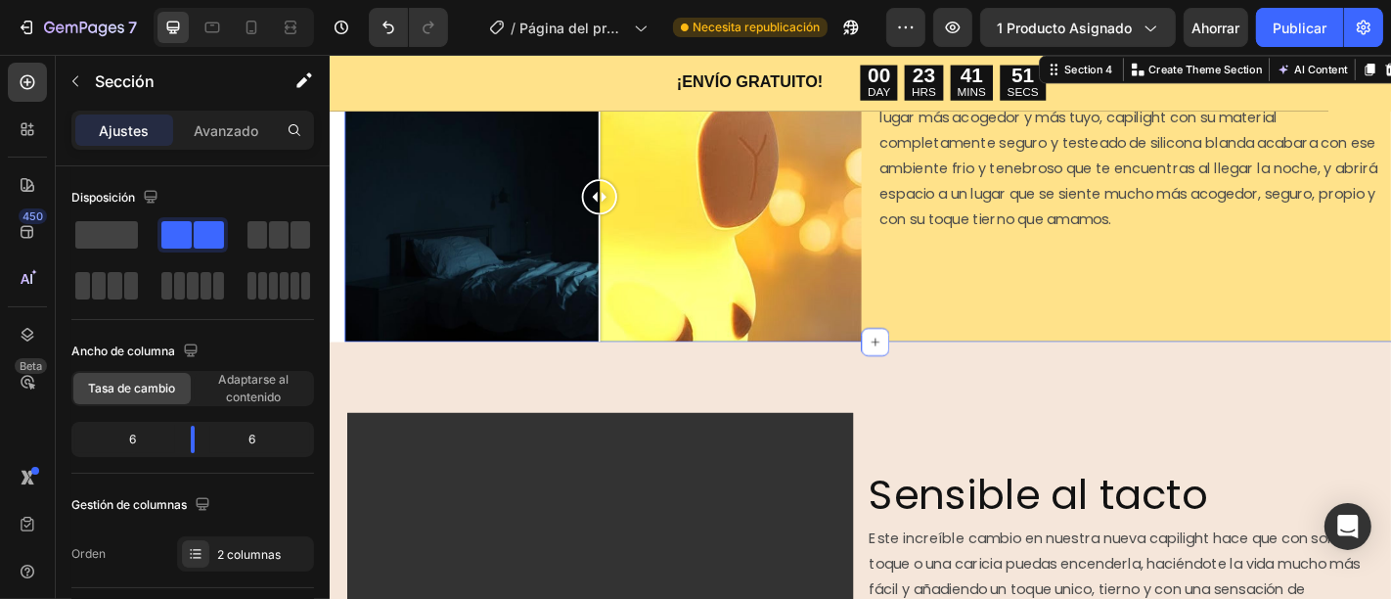
click at [338, 239] on section "Image Comparison Adiós noches oscuras, solitarias y frías Tienes miedo a la osc…" at bounding box center [916, 212] width 1174 height 322
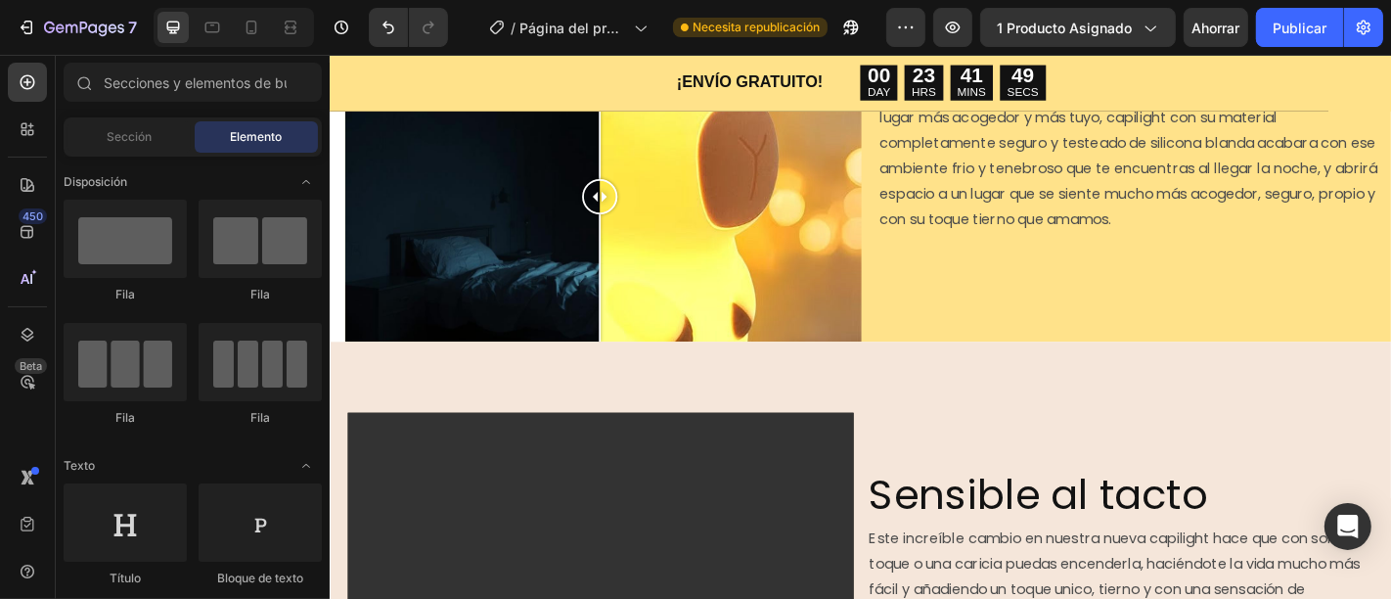
click at [336, 224] on section "Image Comparison Adiós noches oscuras, solitarias y frías Tienes miedo a la osc…" at bounding box center [916, 212] width 1174 height 322
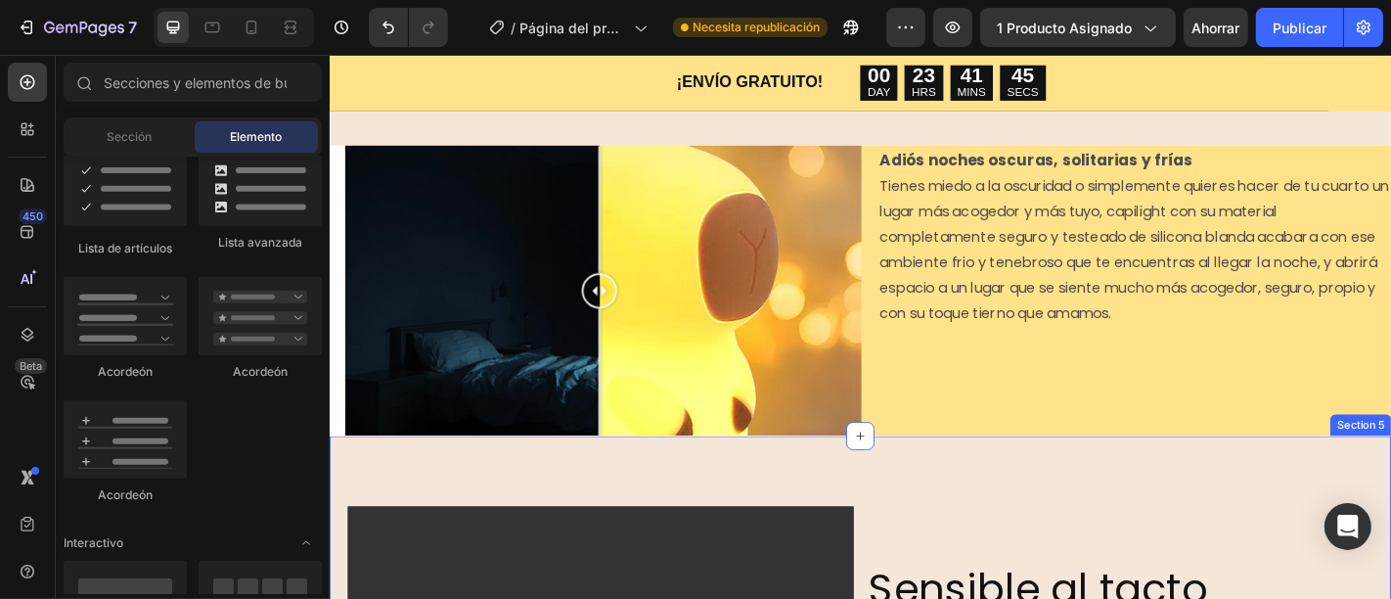
scroll to position [1667, 0]
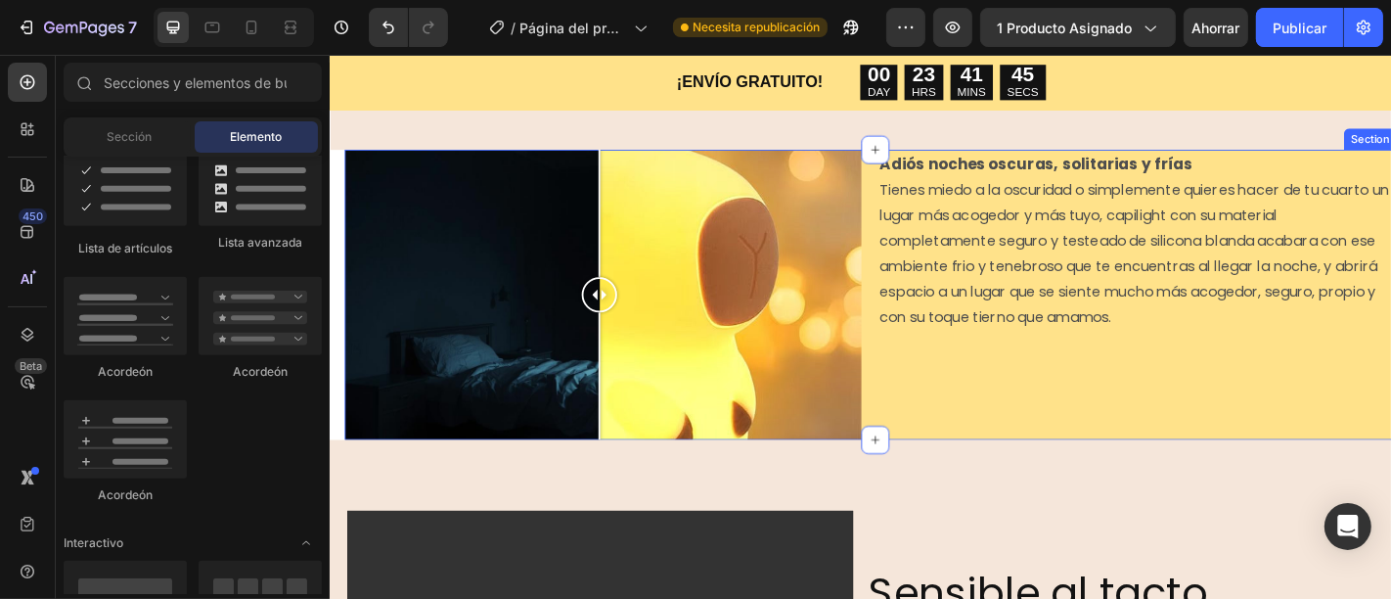
click at [1152, 397] on div "Adiós noches oscuras, solitarias y frías Tienes miedo a la oscuridad o simpleme…" at bounding box center [1233, 320] width 571 height 322
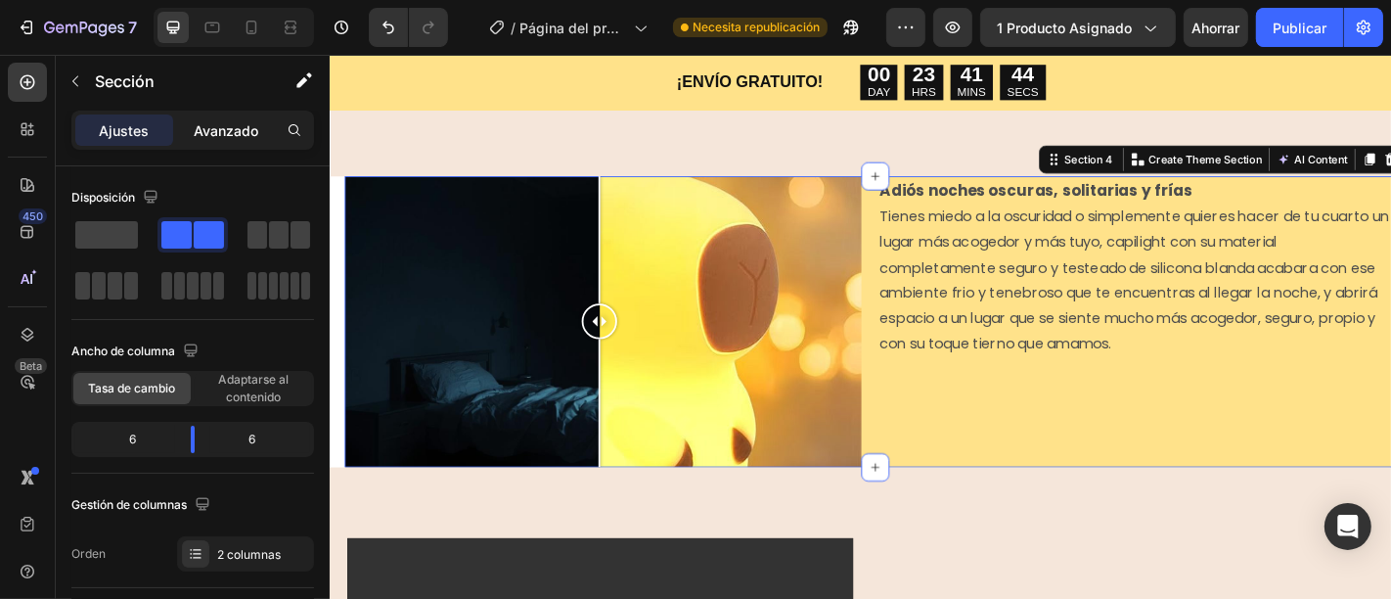
click at [205, 143] on div "Avanzado" at bounding box center [226, 129] width 98 height 31
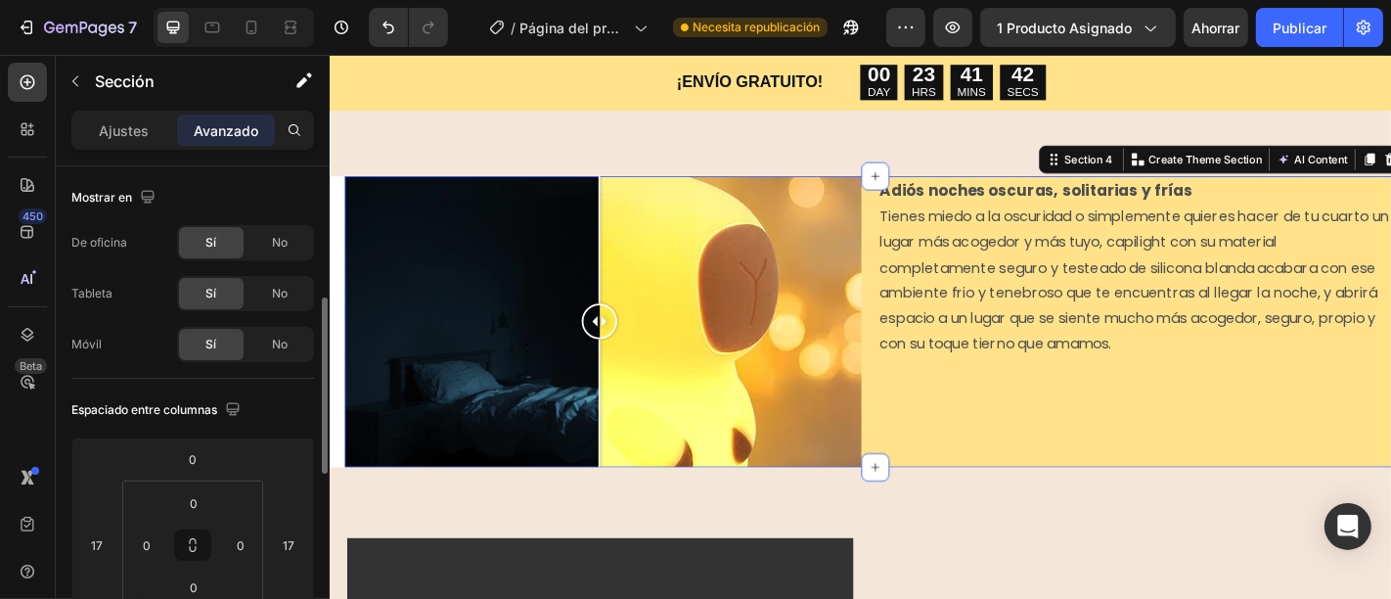
scroll to position [97, 0]
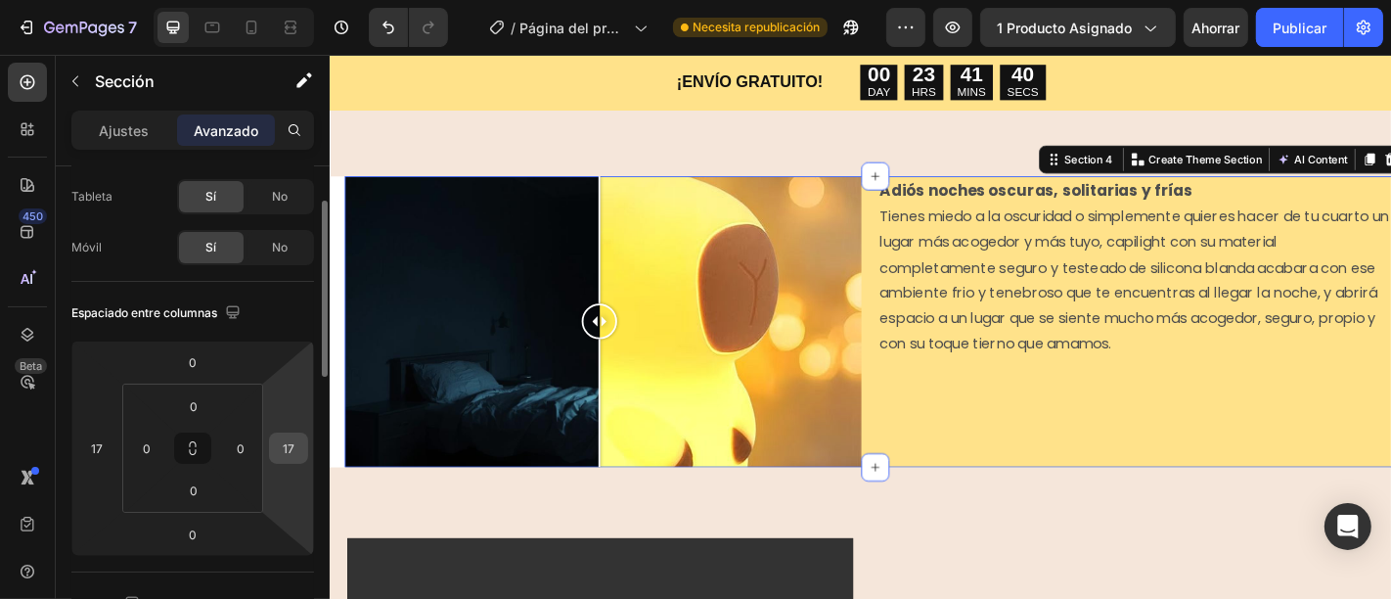
click at [293, 452] on input "17" at bounding box center [288, 447] width 29 height 29
type input "21"
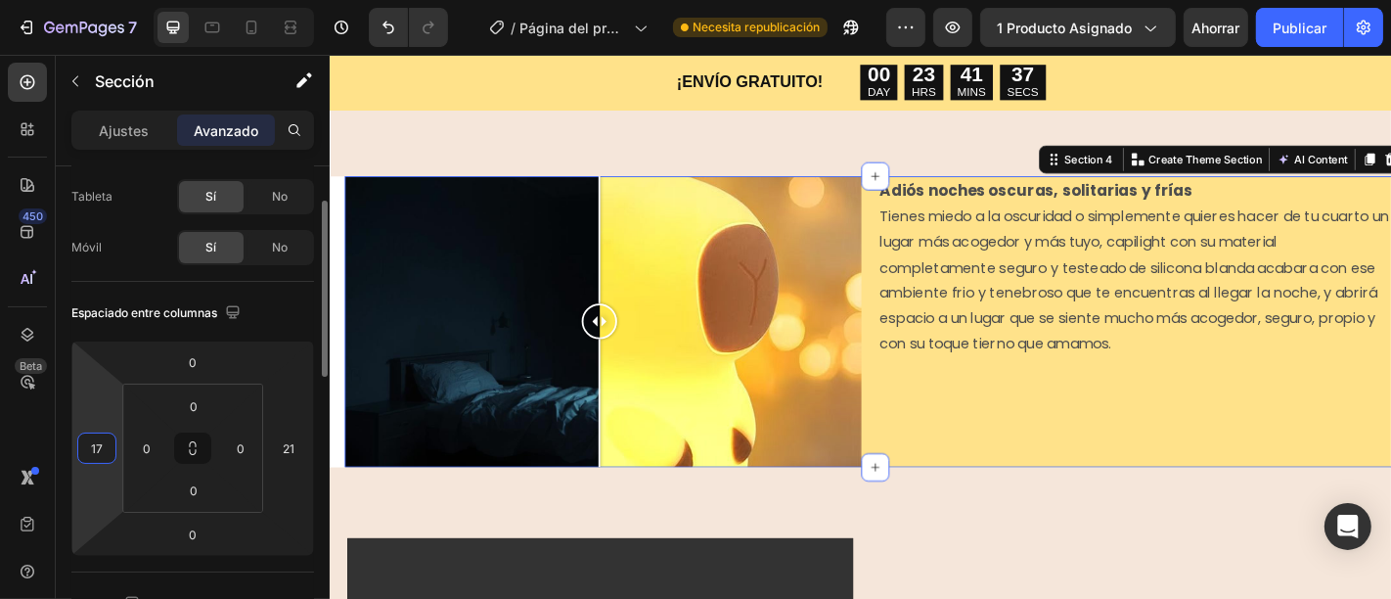
click at [87, 442] on input "17" at bounding box center [96, 447] width 29 height 29
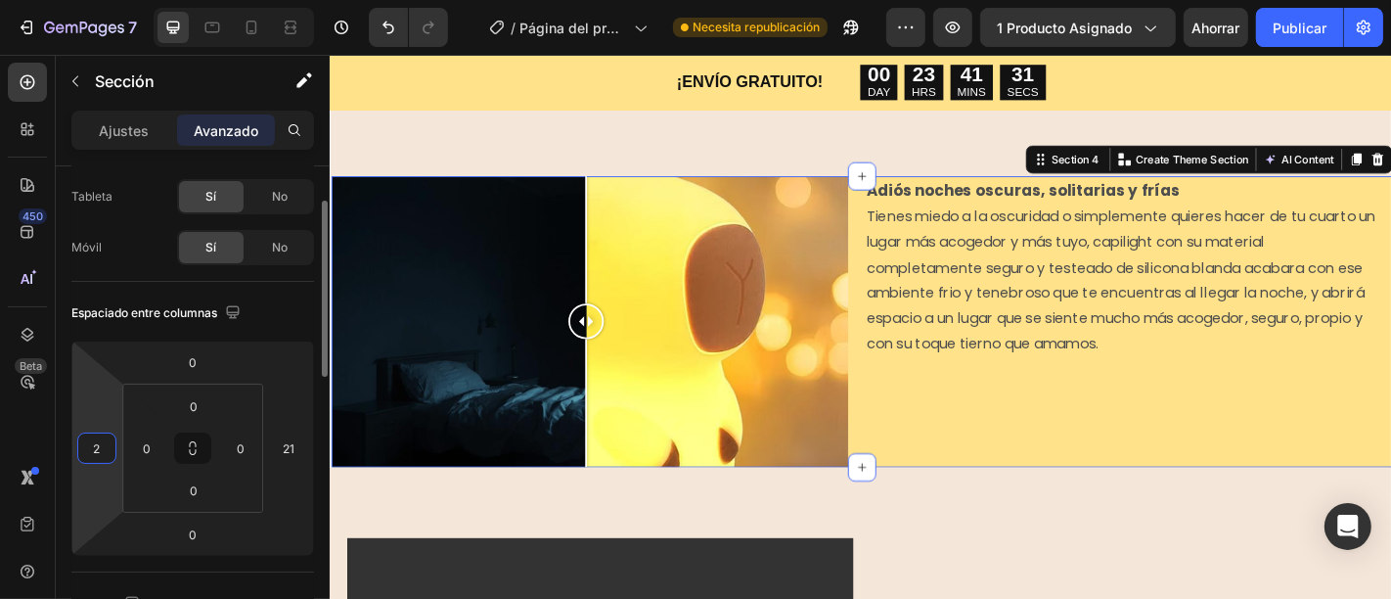
type input "3"
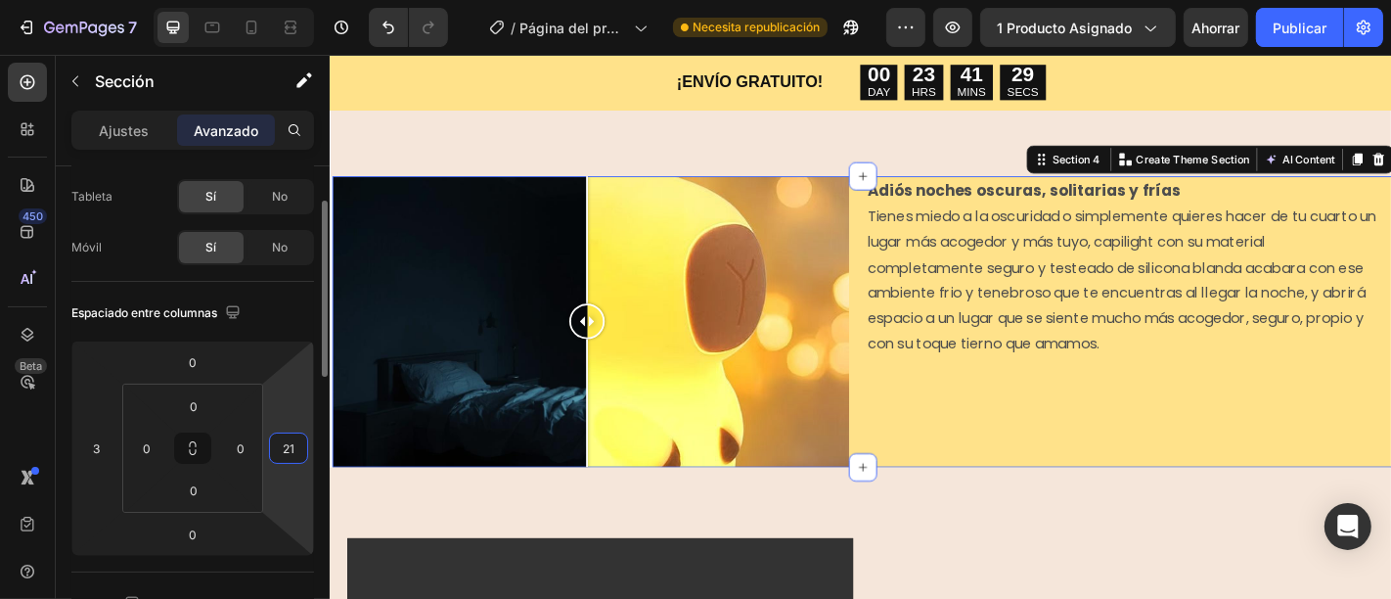
click at [290, 447] on input "21" at bounding box center [288, 447] width 29 height 29
type input "0"
click at [108, 444] on input "3" at bounding box center [96, 447] width 29 height 29
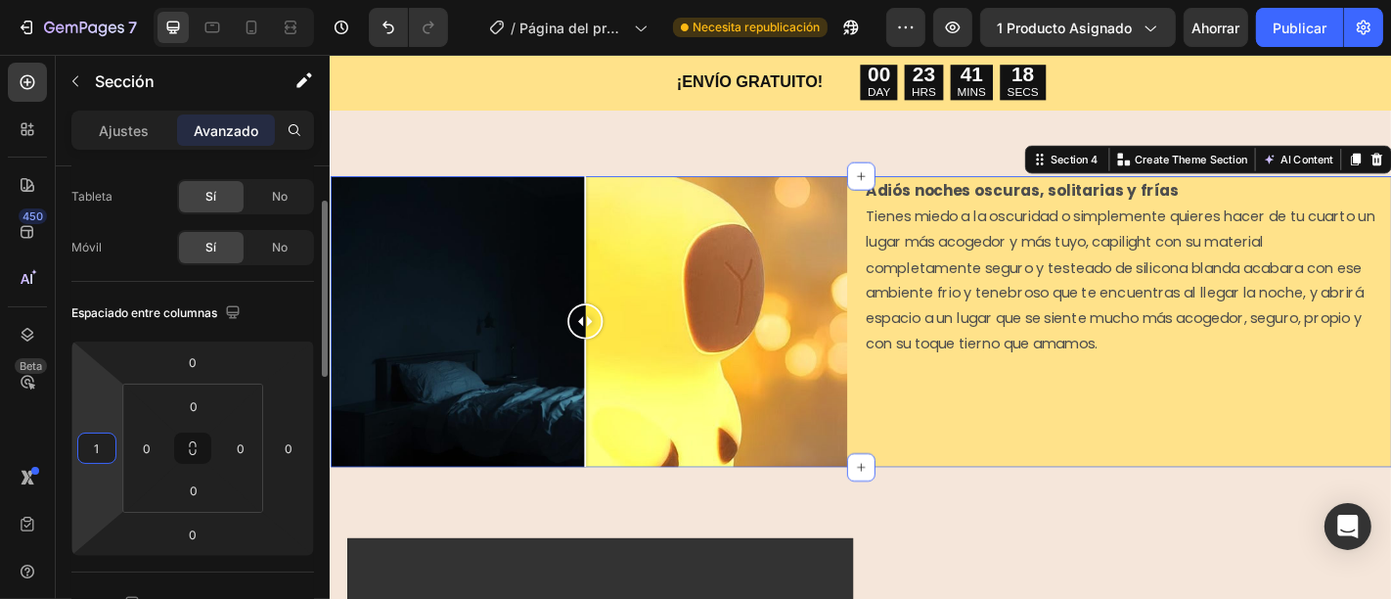
type input "0"
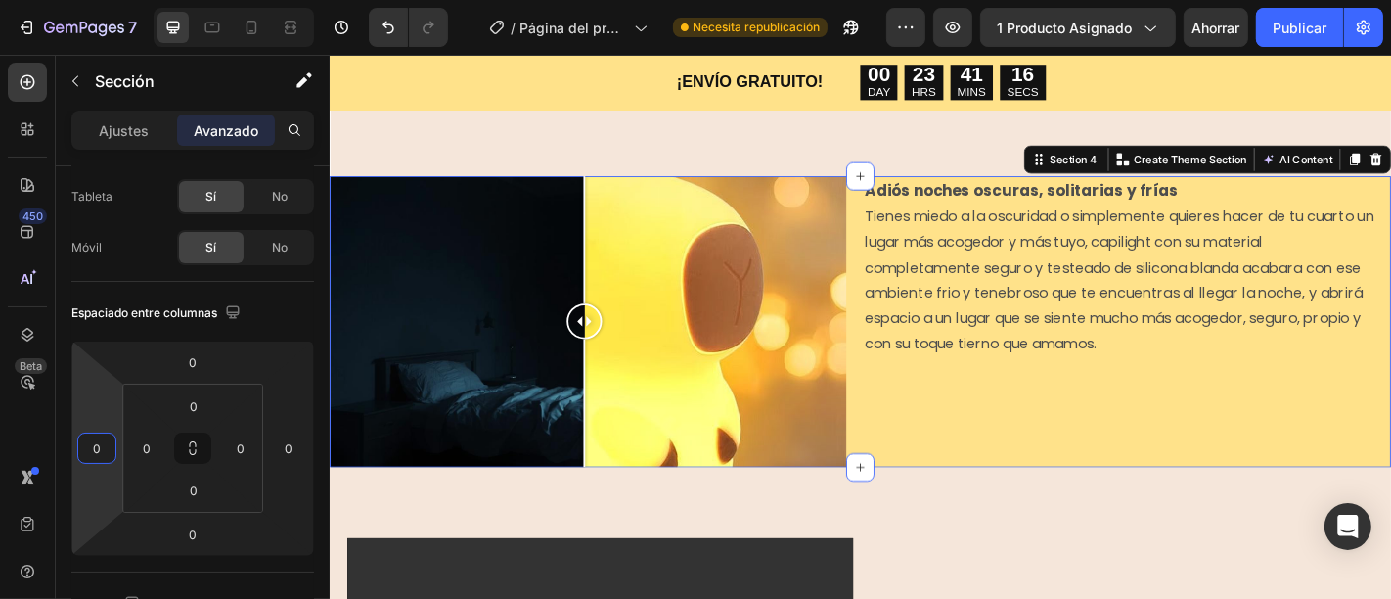
click at [956, 434] on div "Adiós noches oscuras, solitarias y frías Tienes miedo a la oscuridad o simpleme…" at bounding box center [1216, 350] width 571 height 322
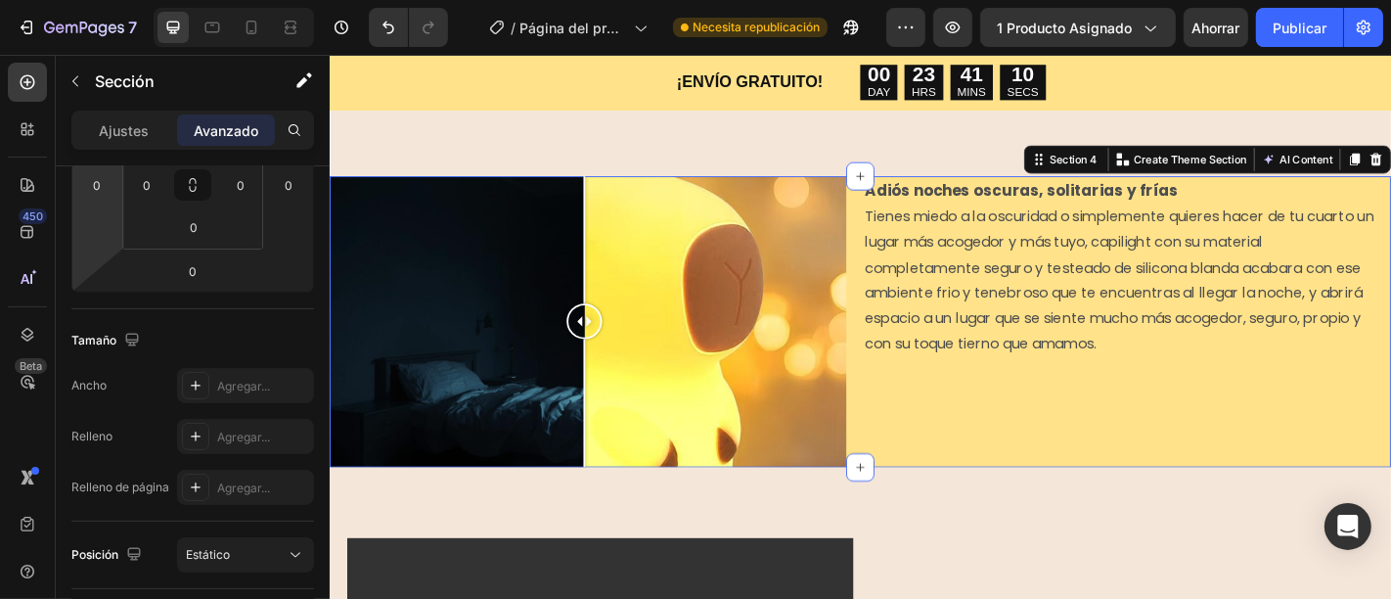
scroll to position [0, 0]
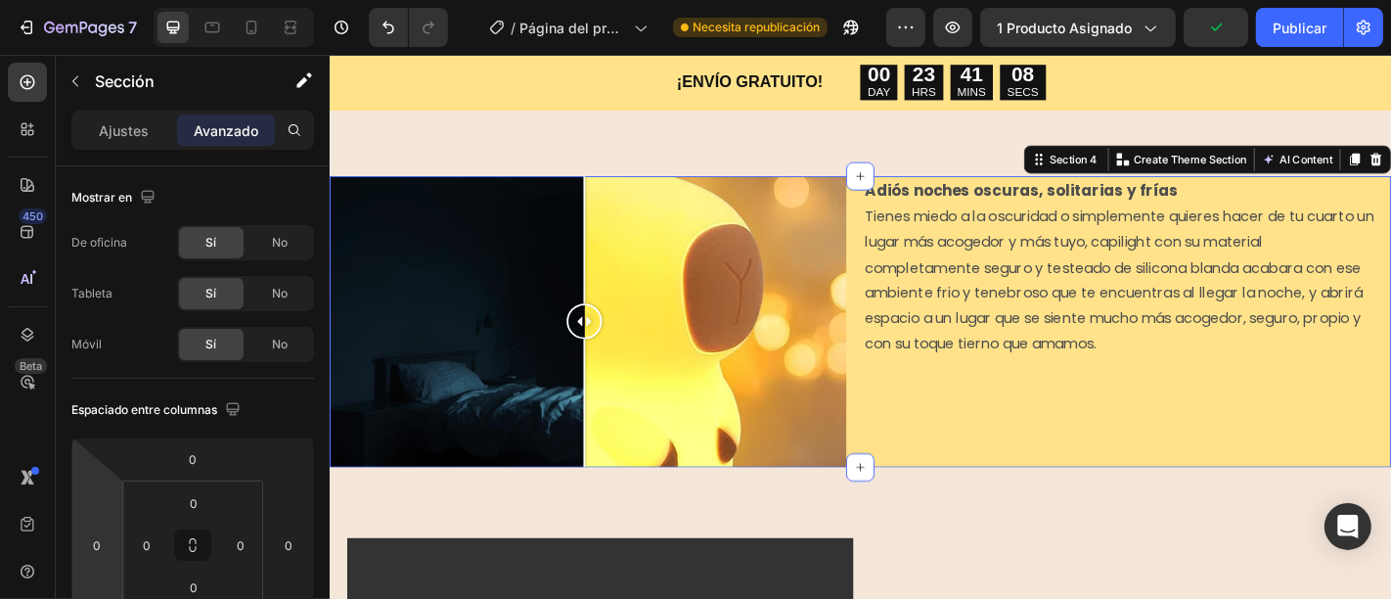
click at [119, 147] on div "Ajustes Avanzado" at bounding box center [192, 130] width 243 height 39
click at [122, 140] on div "Ajustes" at bounding box center [124, 129] width 98 height 31
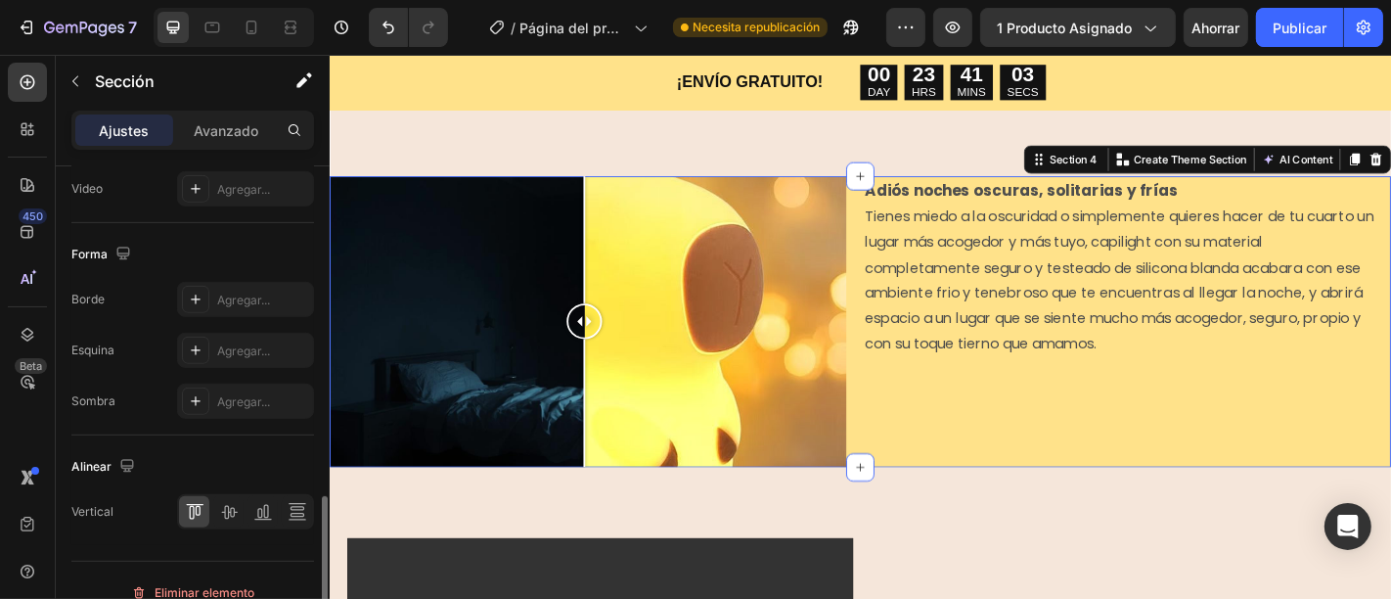
scroll to position [923, 0]
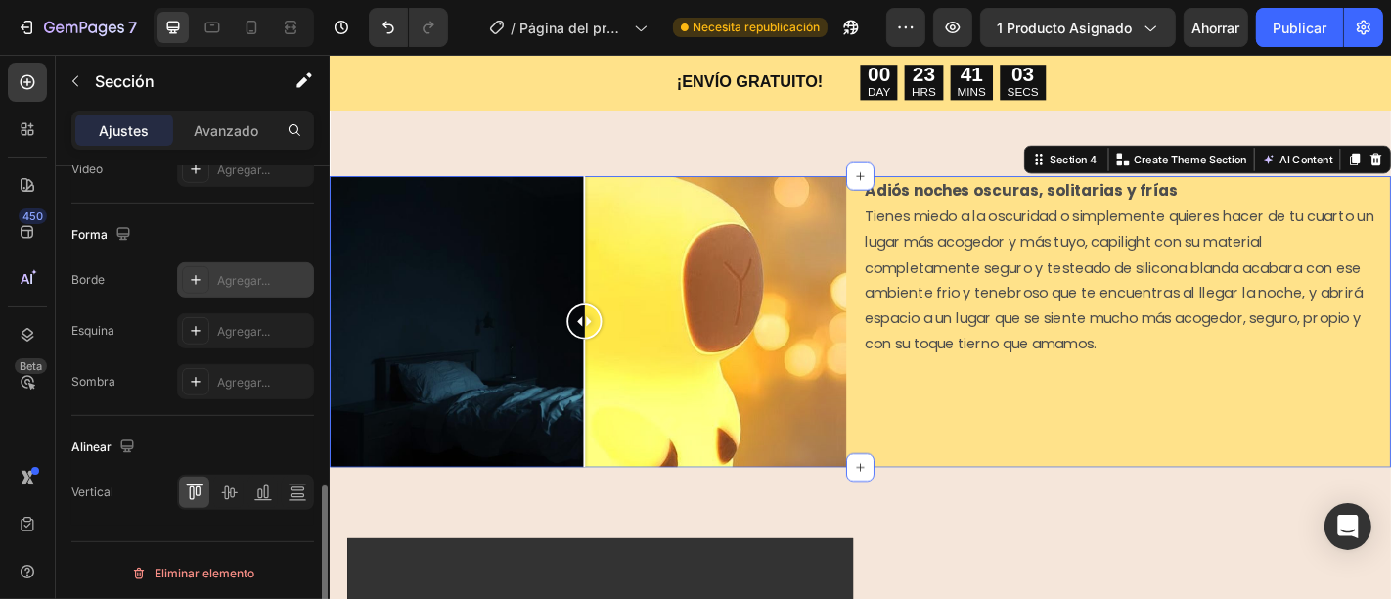
click at [212, 267] on div "Agregar..." at bounding box center [245, 279] width 137 height 35
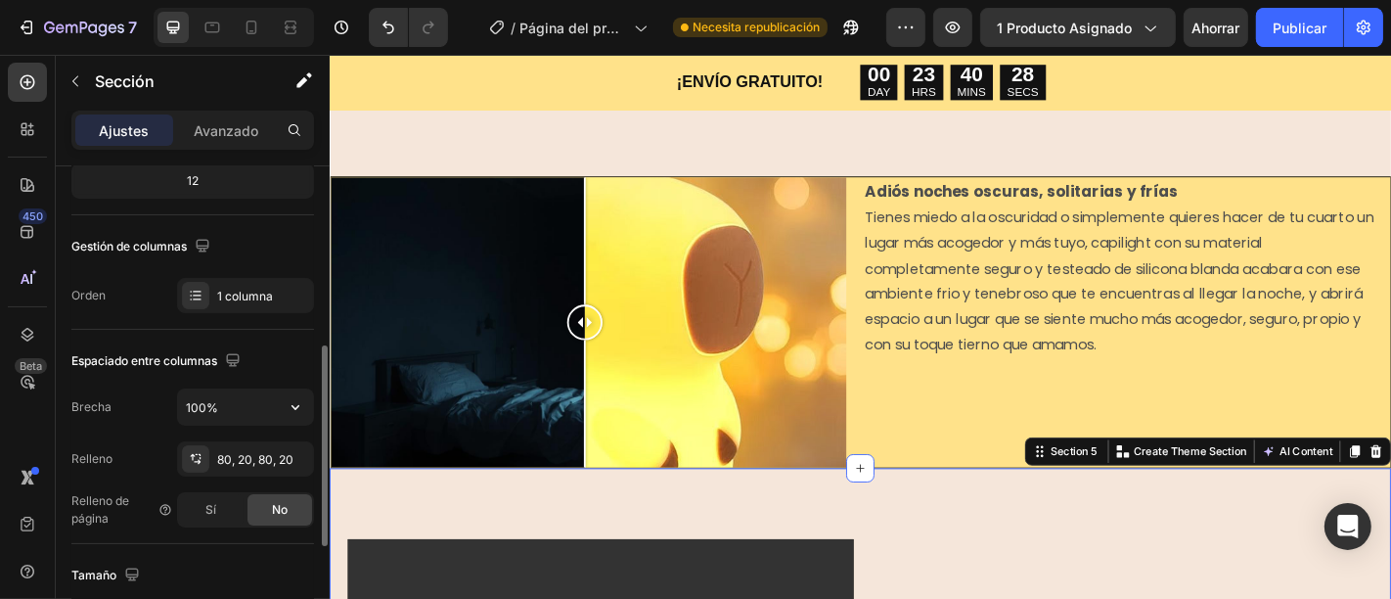
scroll to position [229, 0]
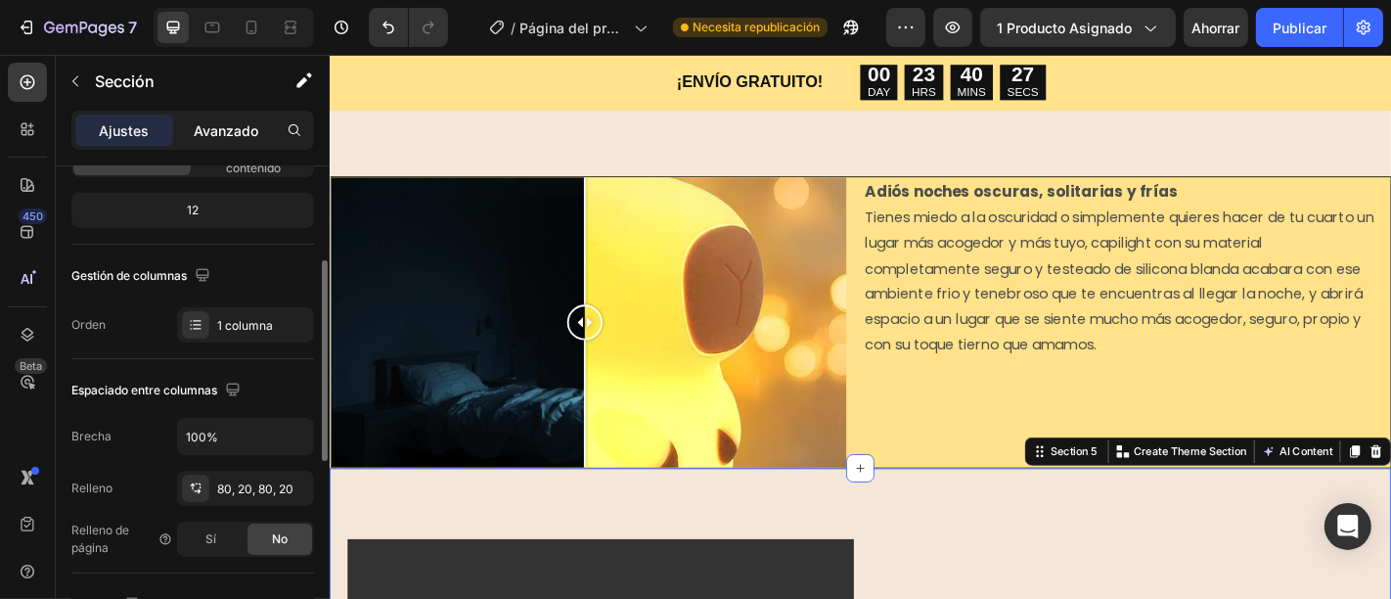
click at [237, 144] on div "Avanzado" at bounding box center [226, 129] width 98 height 31
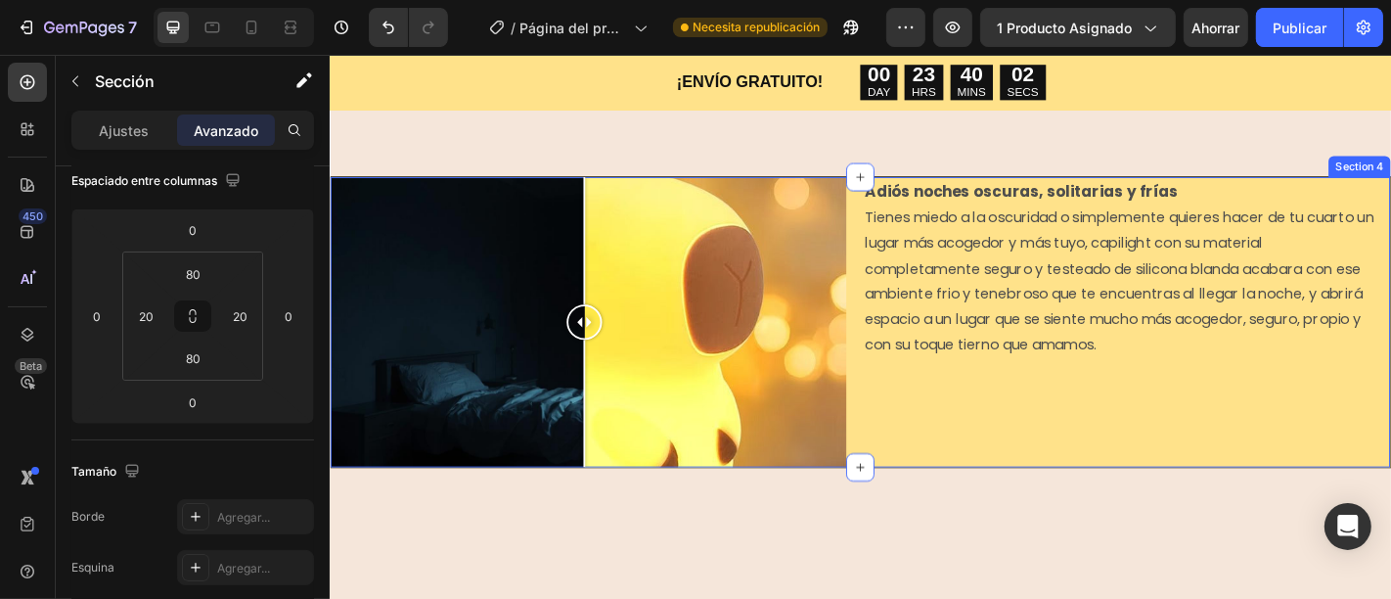
scroll to position [1408, 0]
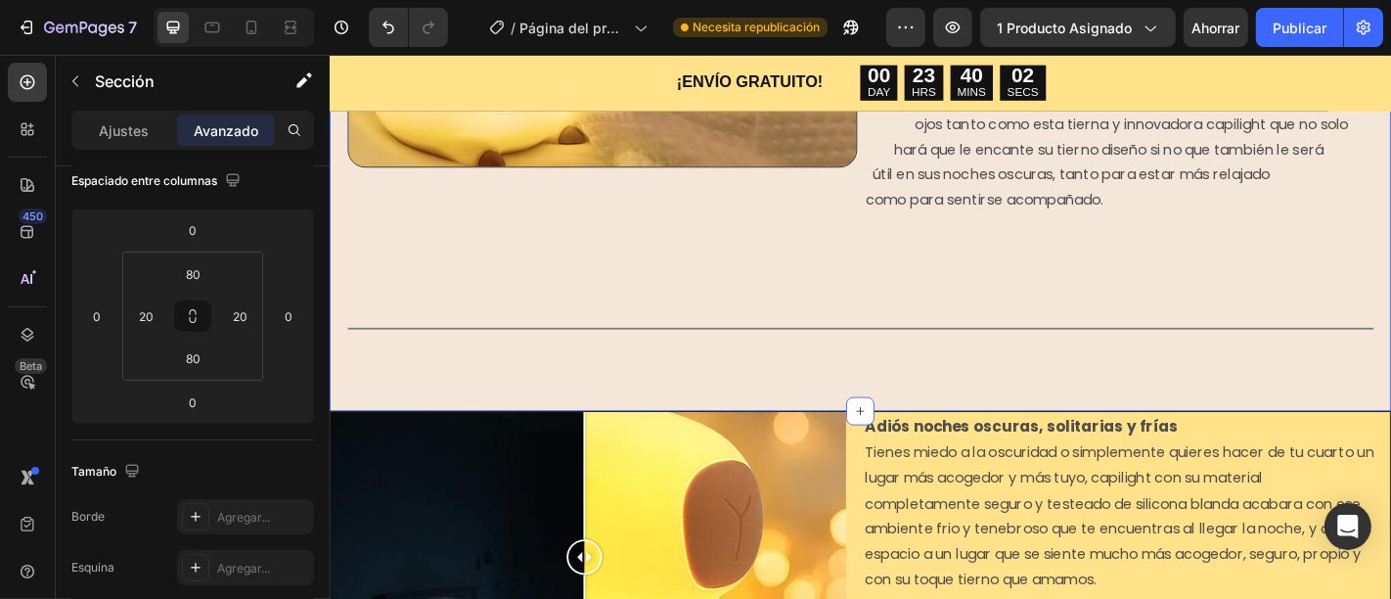
click at [954, 373] on div "Image ¿Te gustaría hacer de tú cuarto un lugar mucho más acogedor? La tierna y …" at bounding box center [916, 30] width 1174 height 836
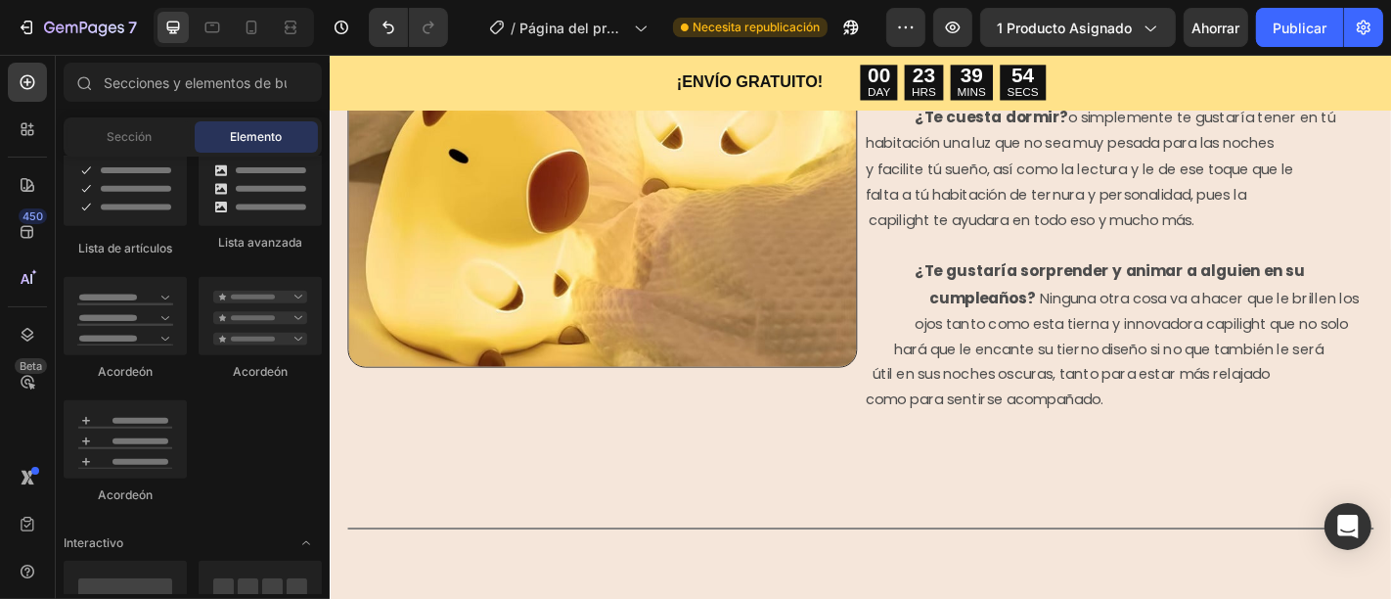
scroll to position [1344, 0]
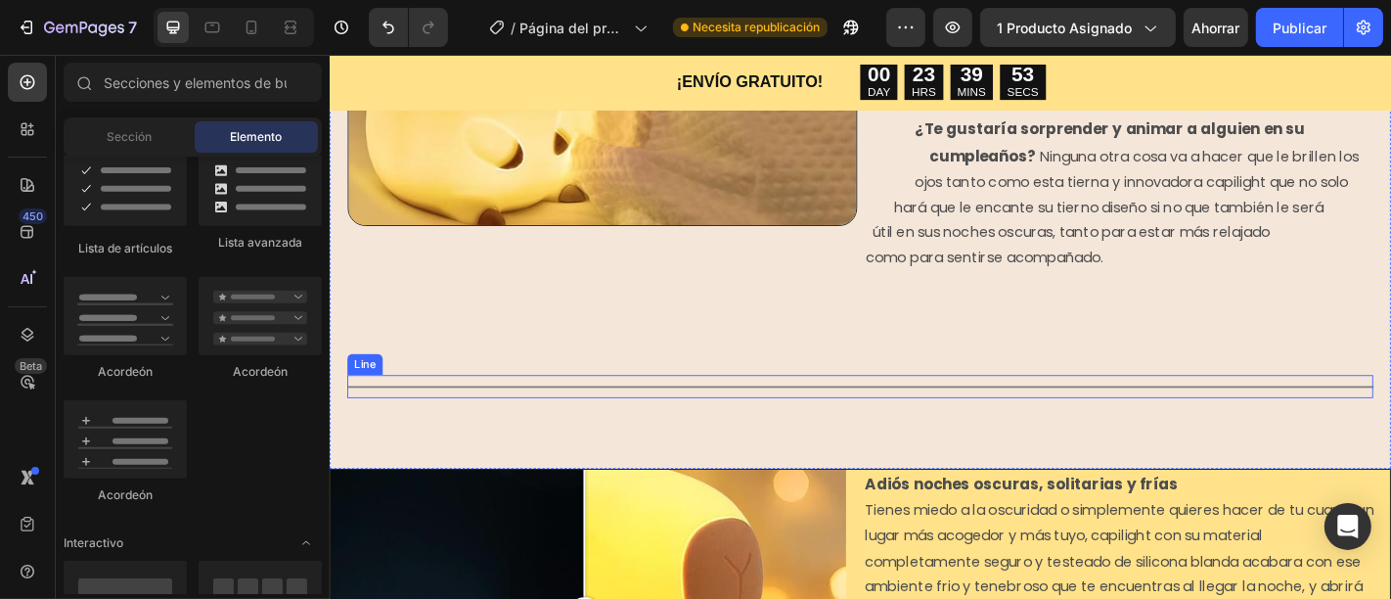
click at [1347, 409] on div "Title Line" at bounding box center [915, 421] width 1134 height 25
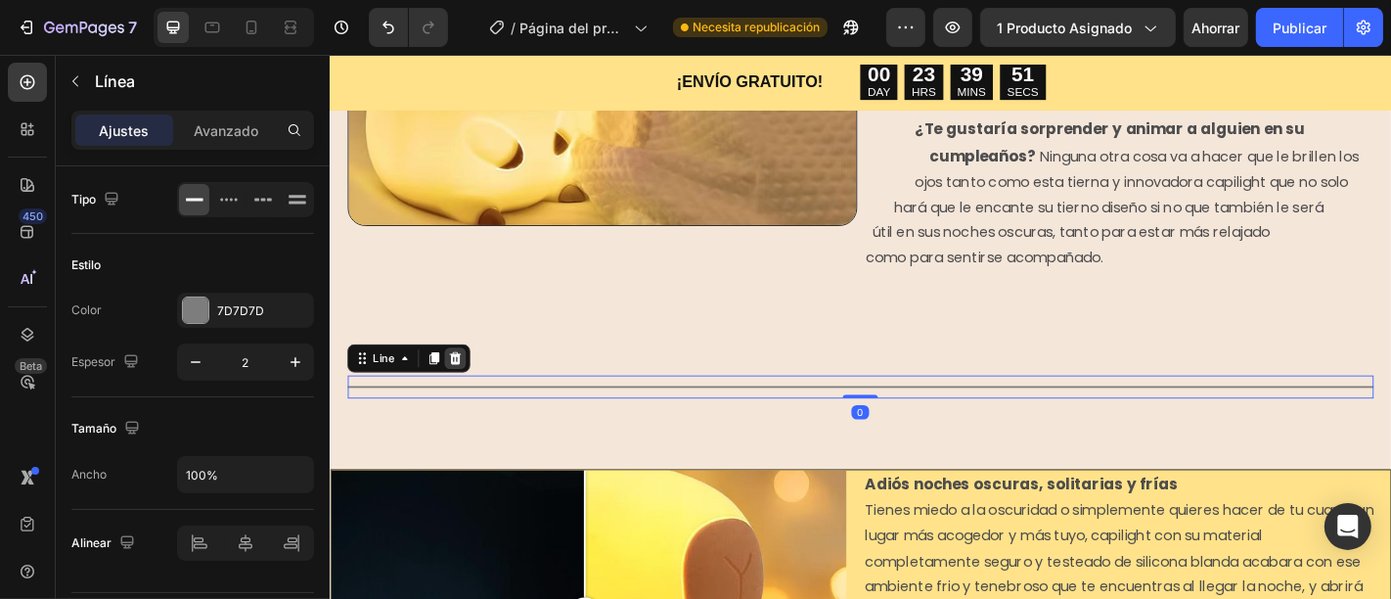
click at [461, 382] on icon at bounding box center [468, 390] width 16 height 16
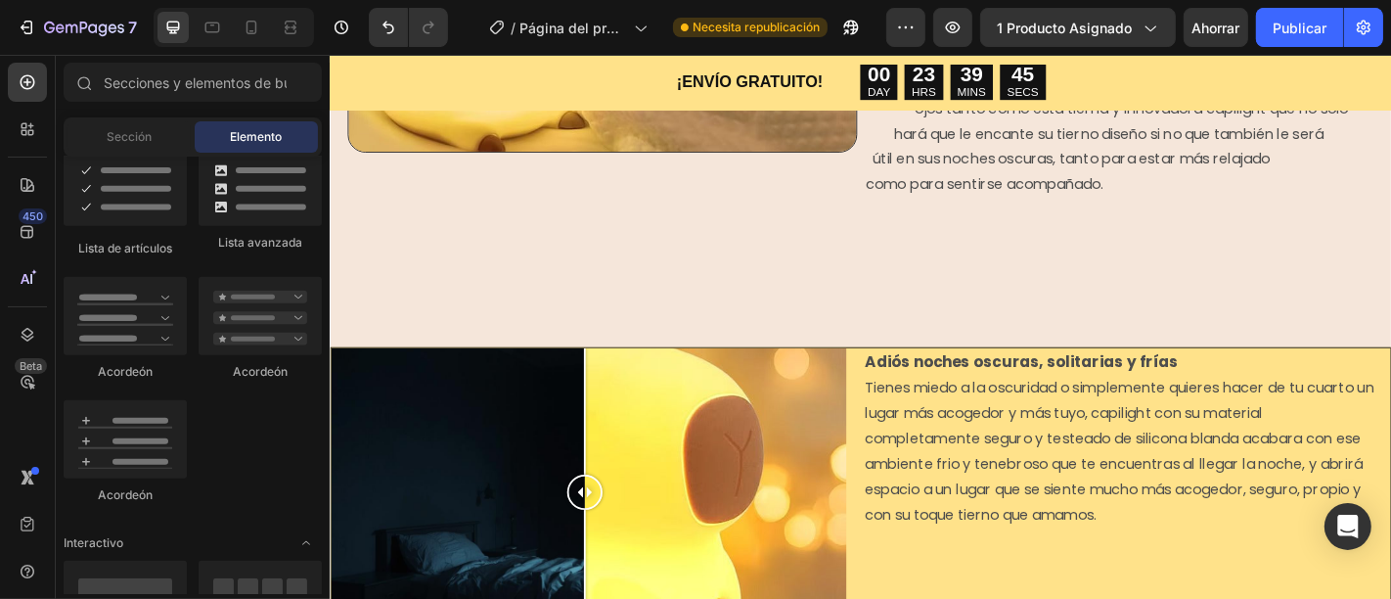
scroll to position [1462, 0]
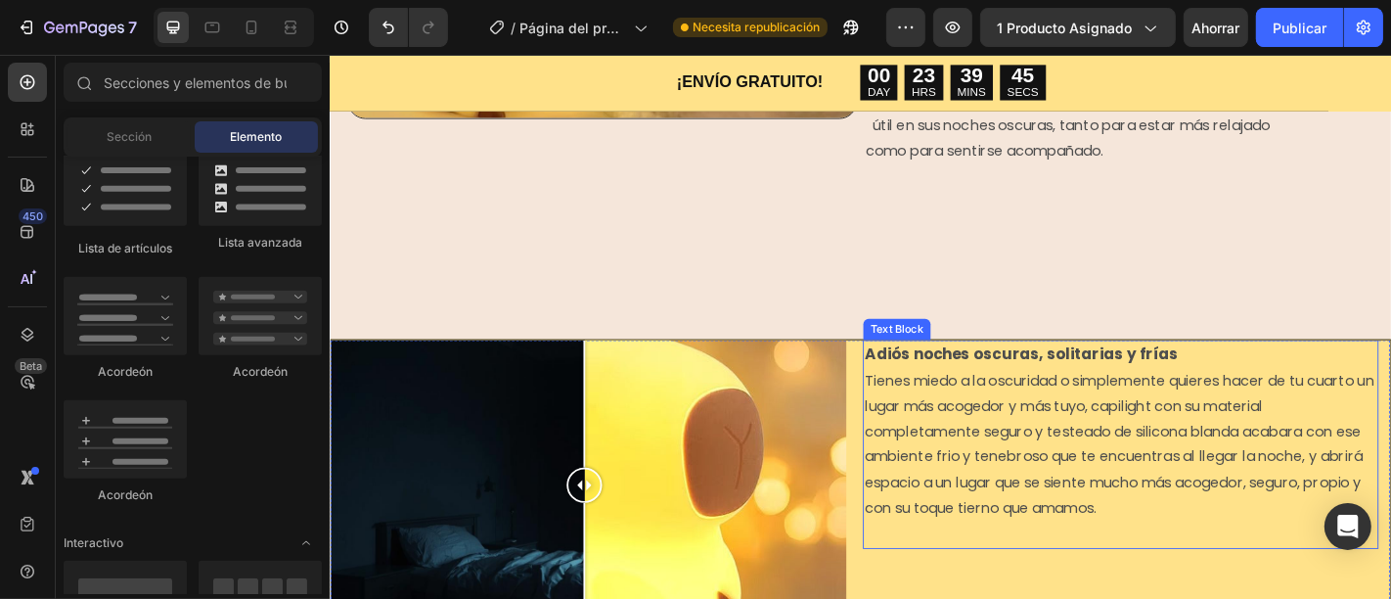
click at [1364, 372] on p "Adiós noches oscuras, solitarias y frías" at bounding box center [1203, 386] width 566 height 29
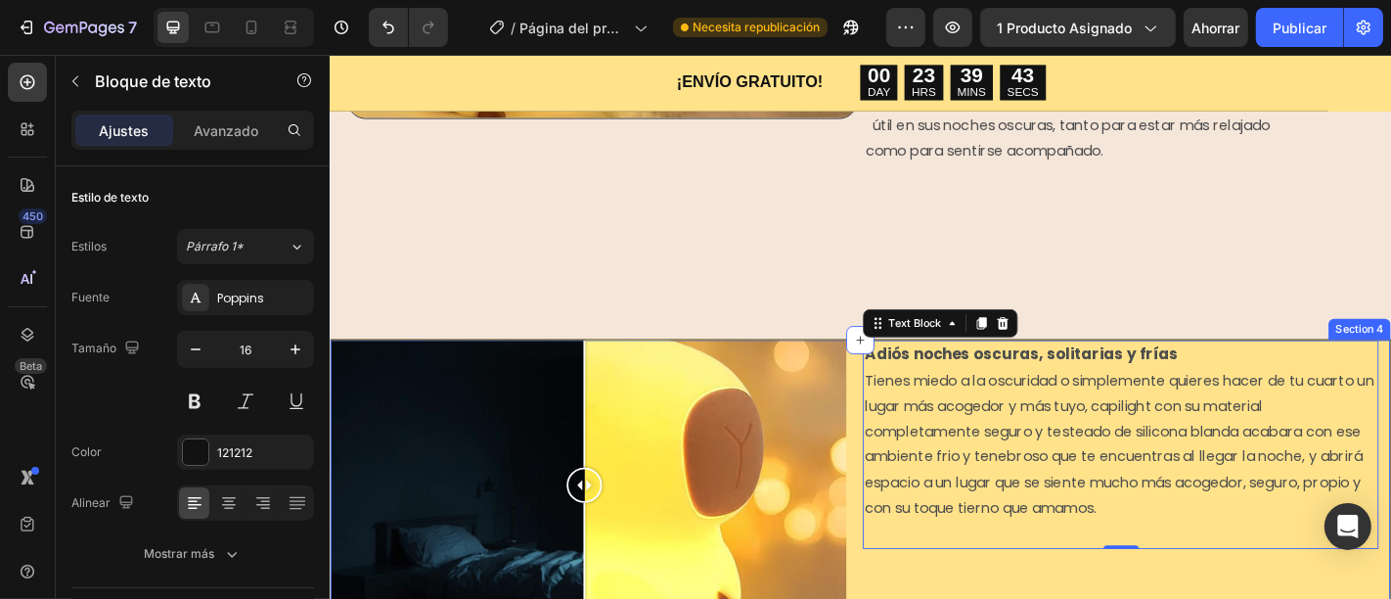
click at [940, 598] on div "Adiós noches oscuras, solitarias y frías Tienes miedo a la oscuridad o simpleme…" at bounding box center [1216, 530] width 570 height 321
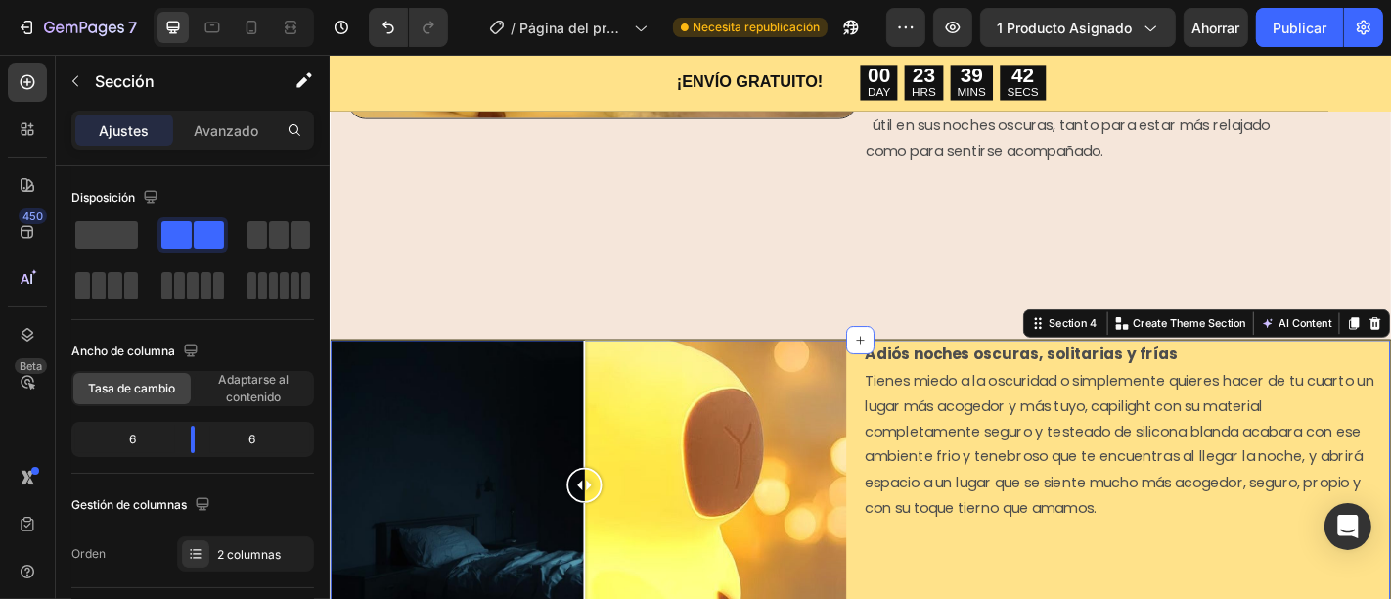
click at [913, 597] on div "Image Comparison Adiós noches oscuras, solitarias y frías Tienes miedo a la osc…" at bounding box center [916, 530] width 1174 height 323
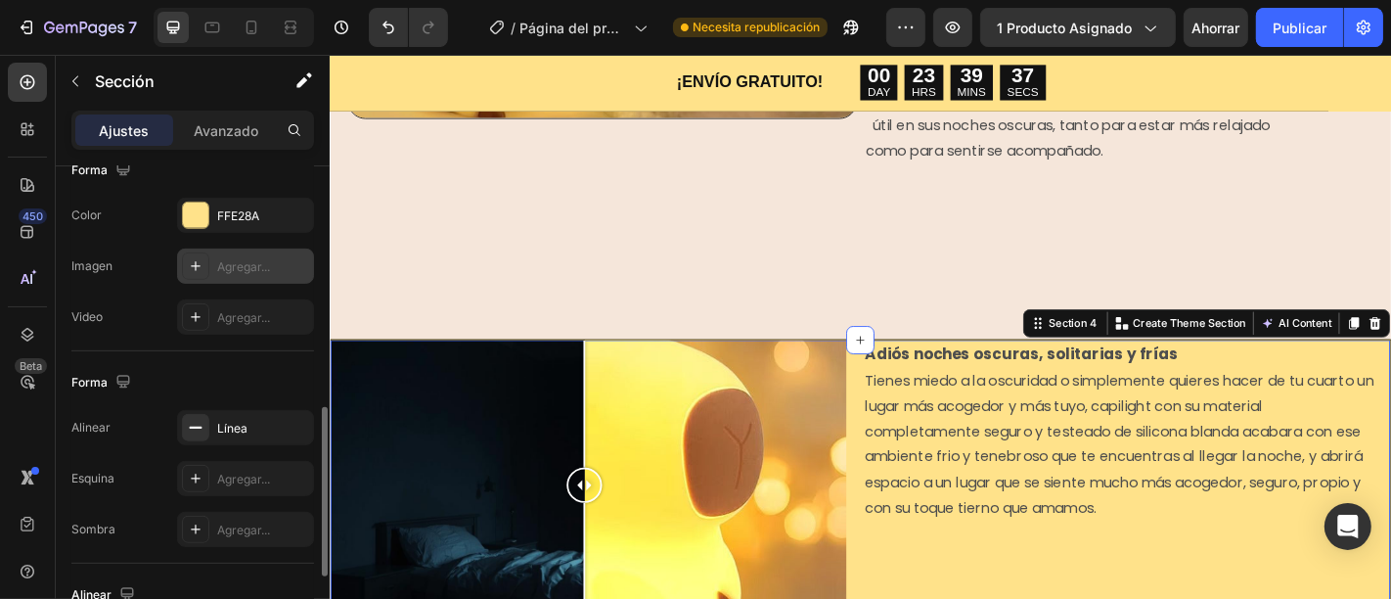
scroll to position [787, 0]
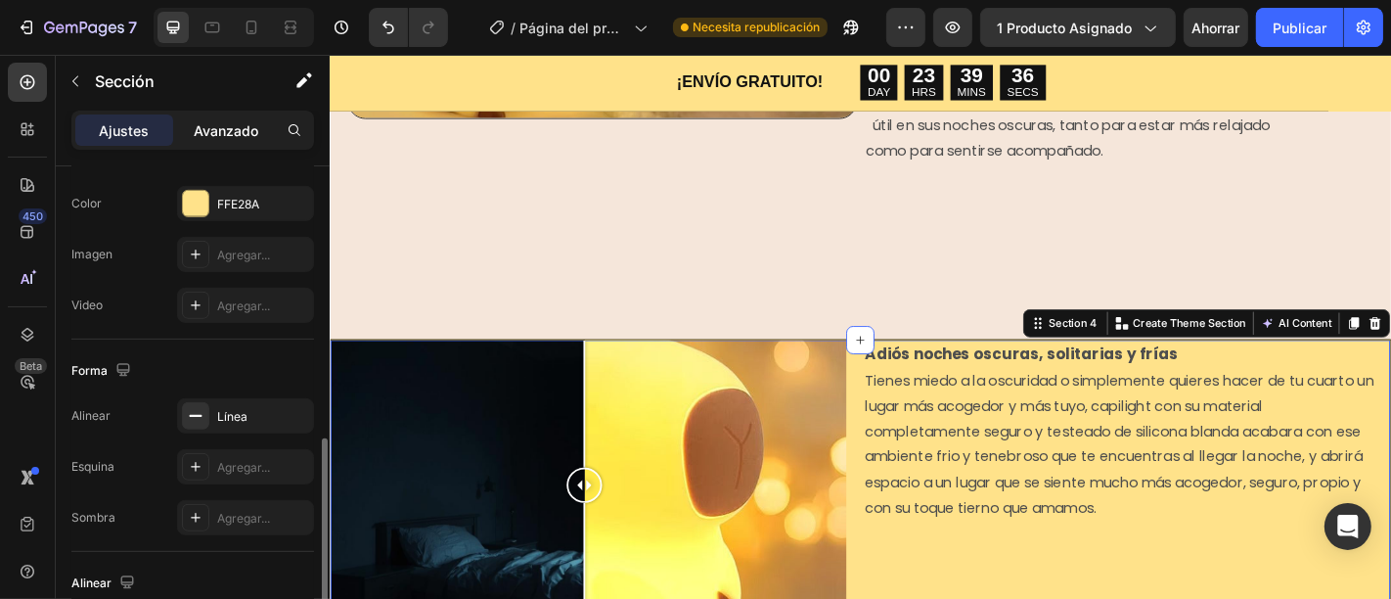
click at [237, 128] on font "Avanzado" at bounding box center [226, 130] width 65 height 17
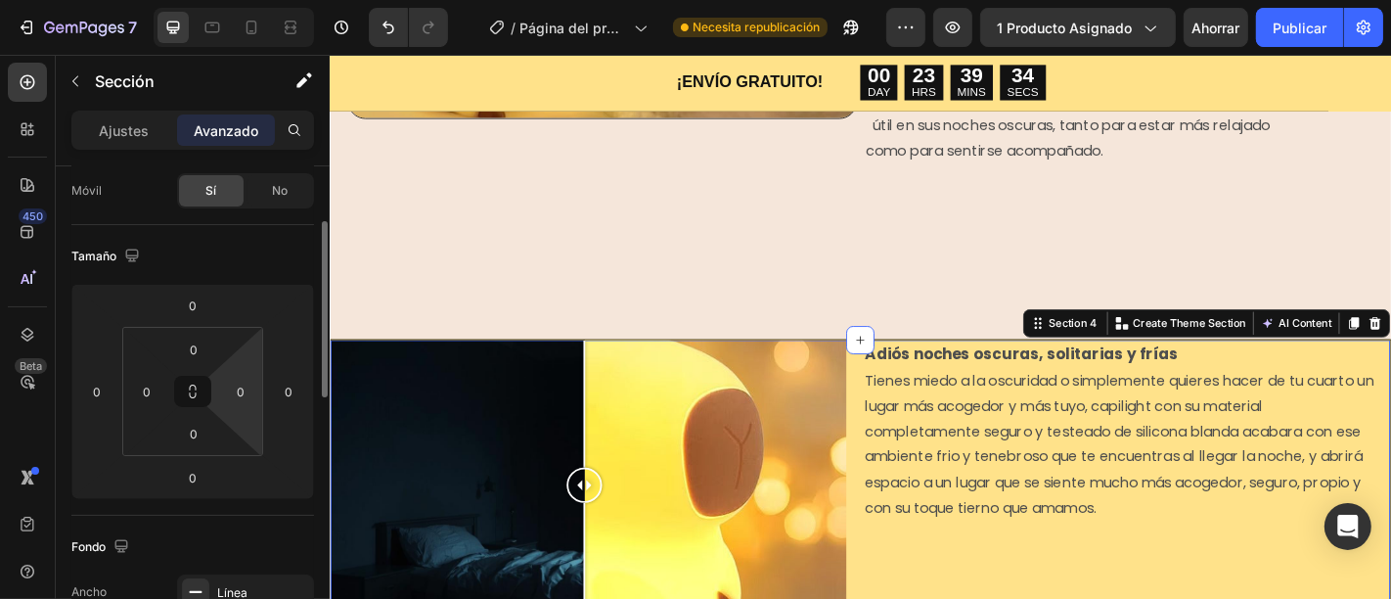
scroll to position [161, 0]
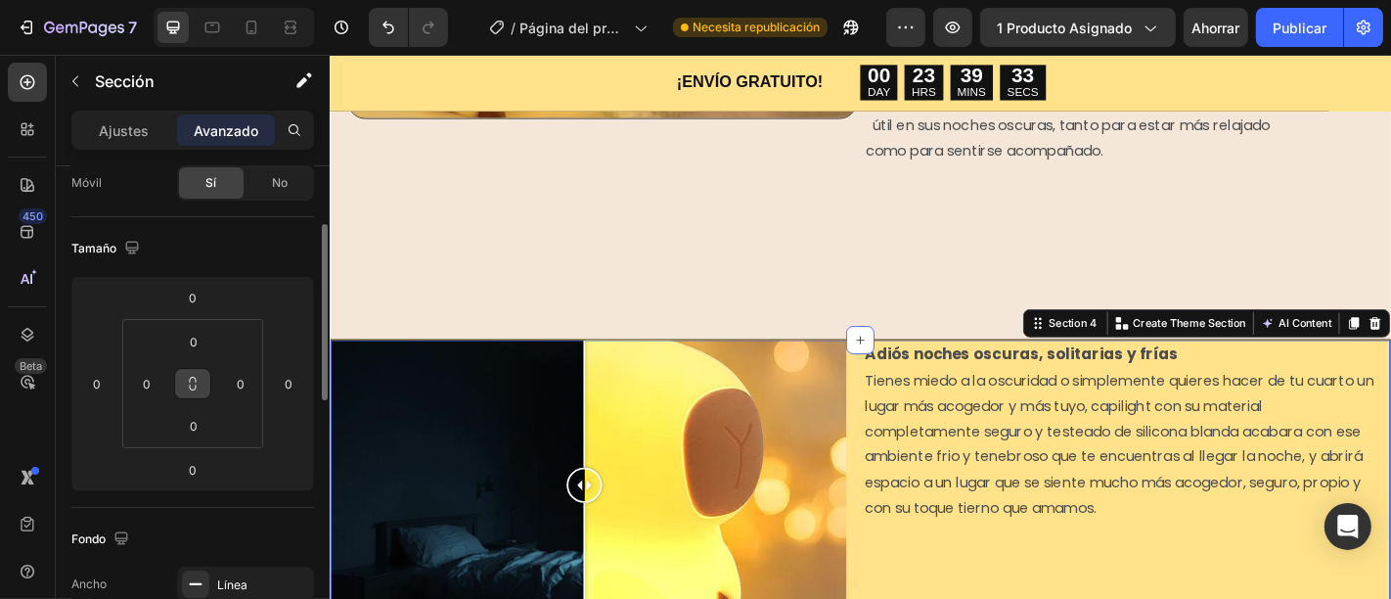
click at [204, 382] on button at bounding box center [192, 383] width 37 height 31
click at [194, 336] on input "0" at bounding box center [193, 341] width 39 height 29
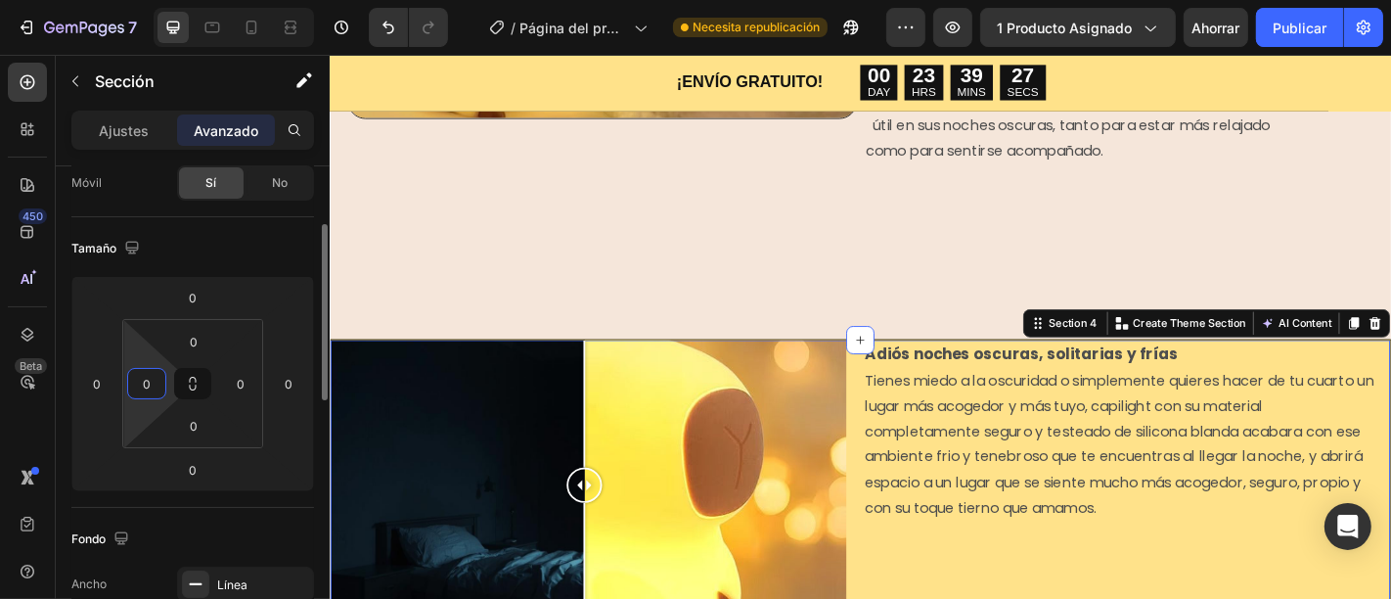
click at [150, 390] on input "0" at bounding box center [146, 383] width 29 height 29
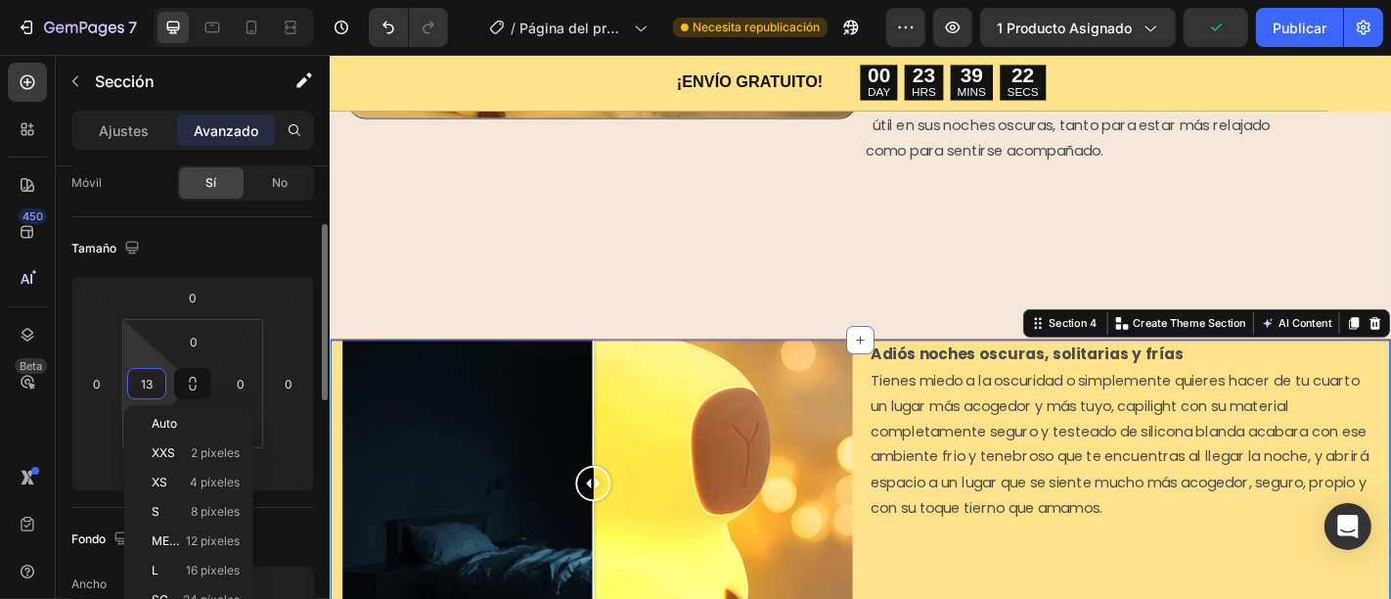
type input "14"
click at [199, 342] on input "0" at bounding box center [193, 341] width 39 height 29
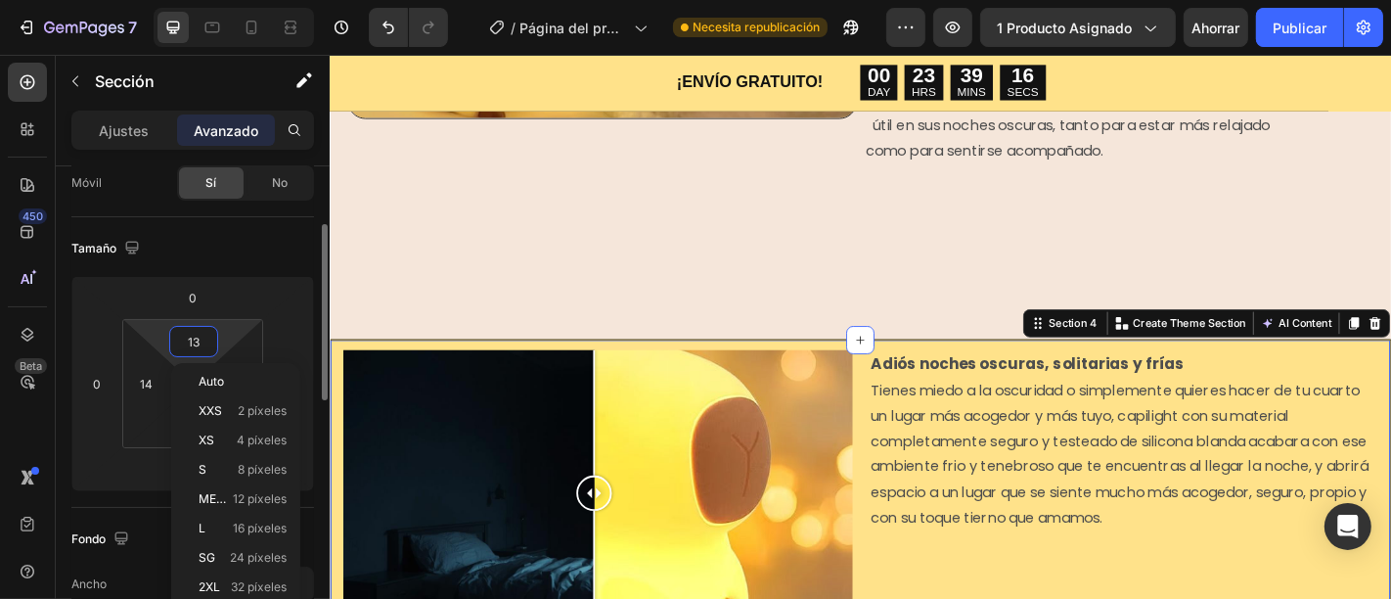
type input "14"
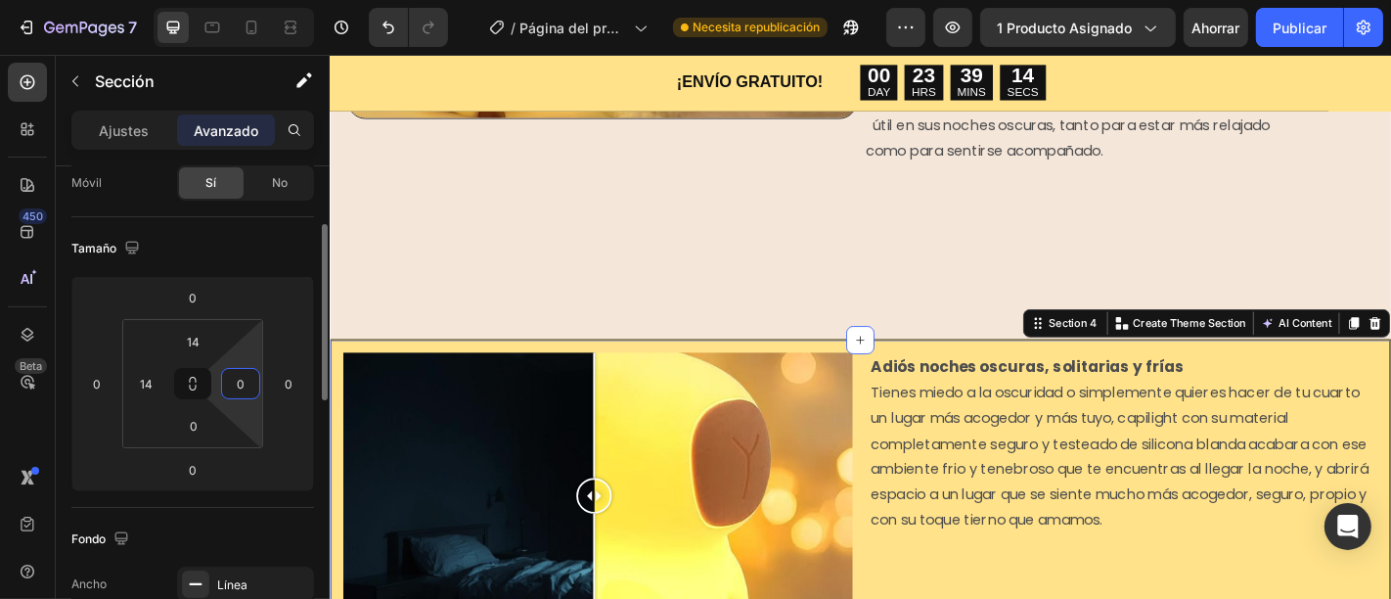
click at [254, 0] on html "7 / Página del producto - 23 de septiembre, 19:15:00 Necesita republicación Ava…" at bounding box center [695, 0] width 1391 height 0
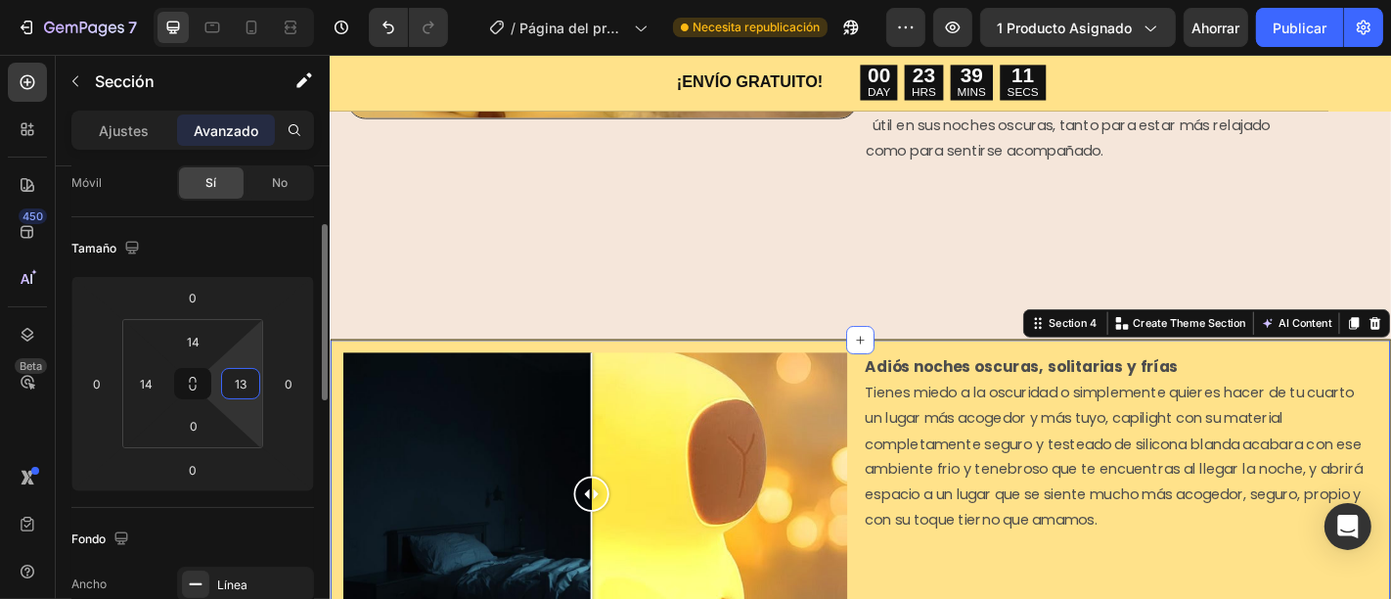
type input "14"
click at [199, 428] on input "0" at bounding box center [193, 425] width 39 height 29
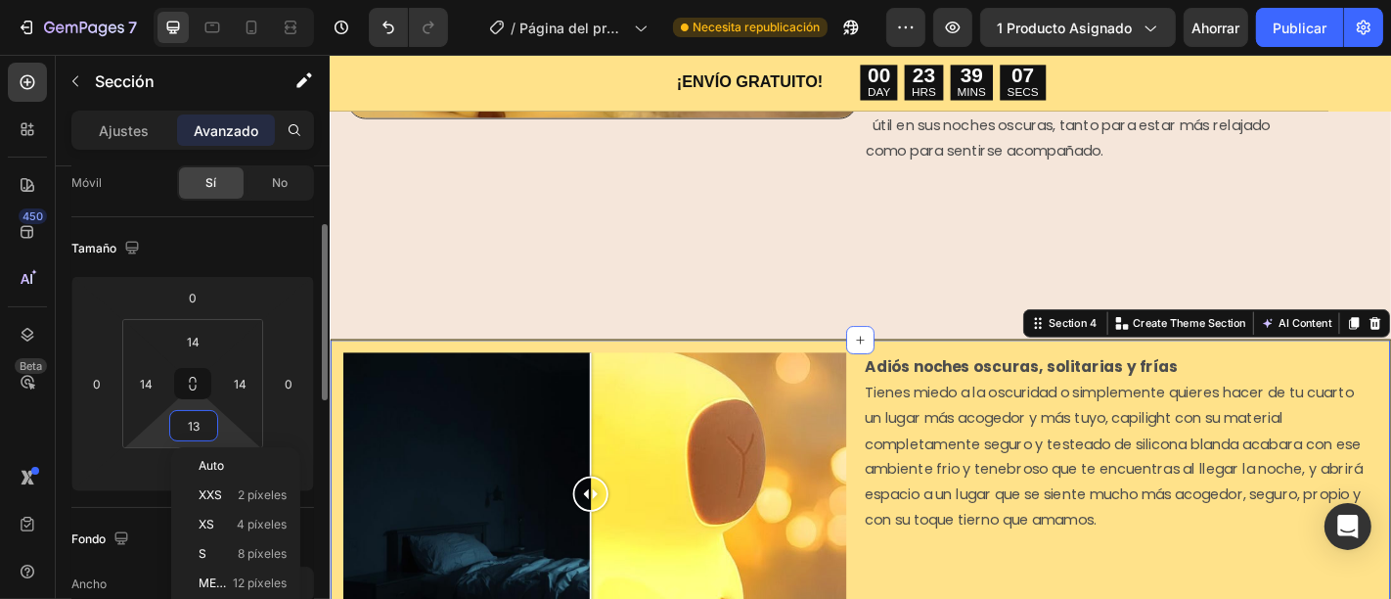
type input "14"
click at [804, 471] on div at bounding box center [621, 539] width 556 height 313
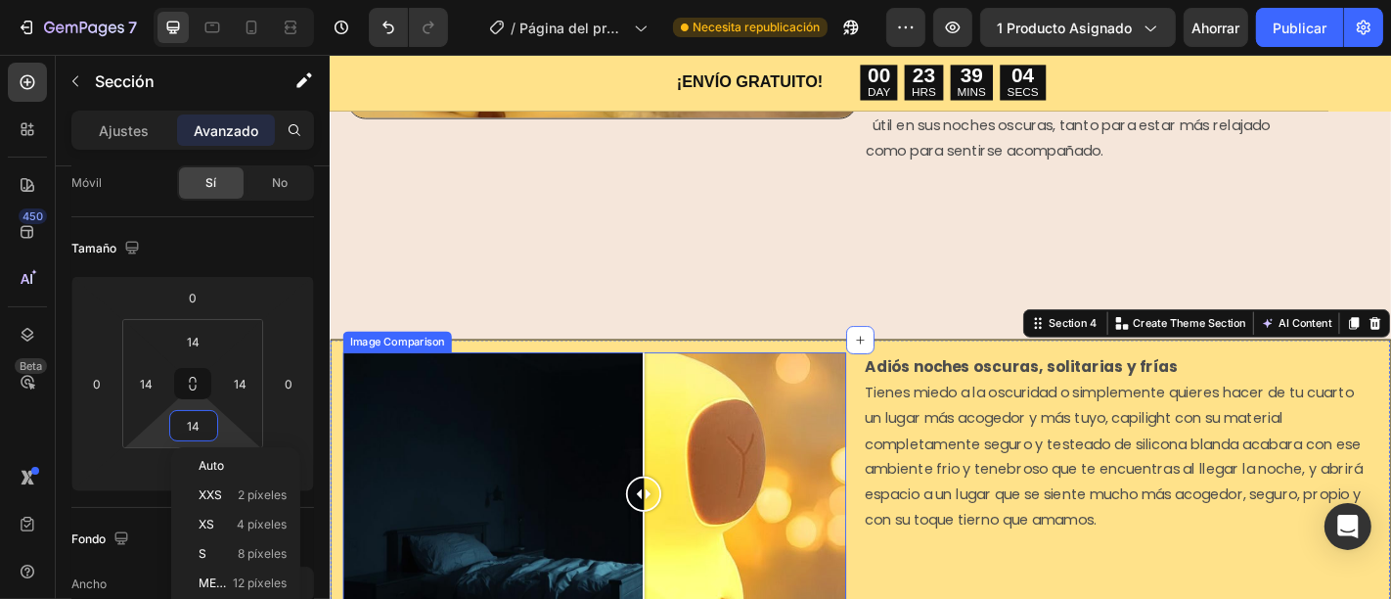
drag, startPoint x: 801, startPoint y: 511, endPoint x: 807, endPoint y: 176, distance: 335.5
click at [656, 520] on div at bounding box center [675, 539] width 39 height 39
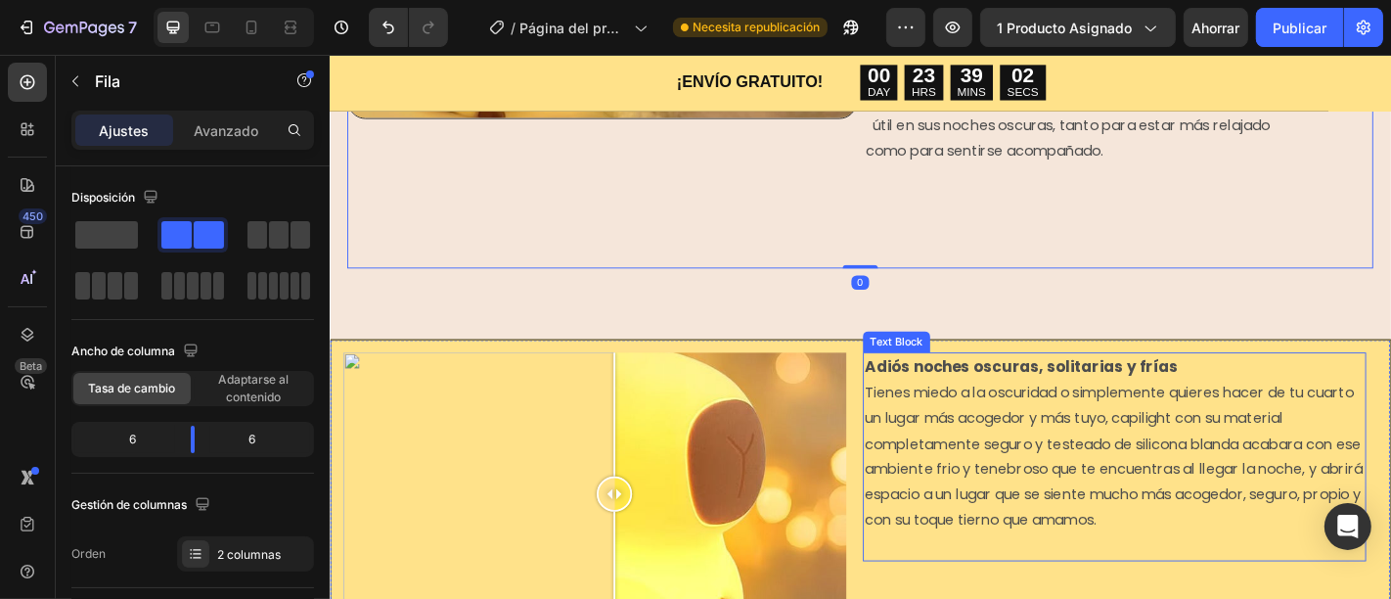
scroll to position [1627, 0]
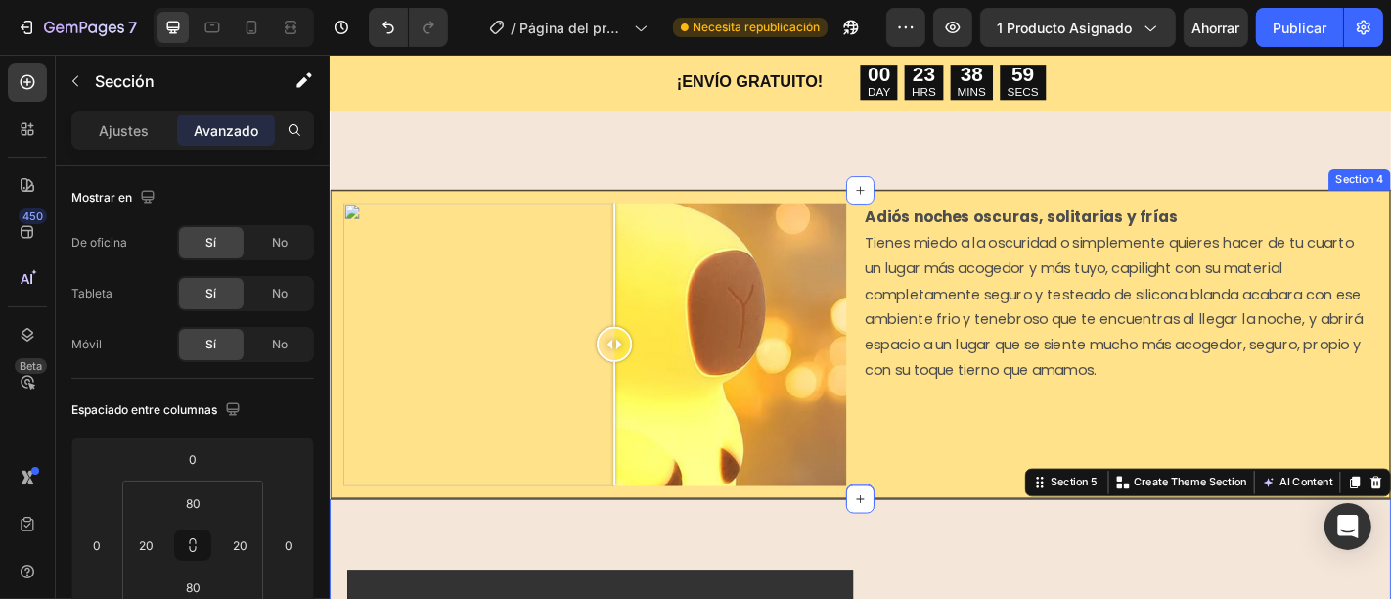
click at [722, 203] on div "Image Comparison Adiós noches oscuras, solitarias y frías Tienes miedo a la osc…" at bounding box center [916, 374] width 1174 height 342
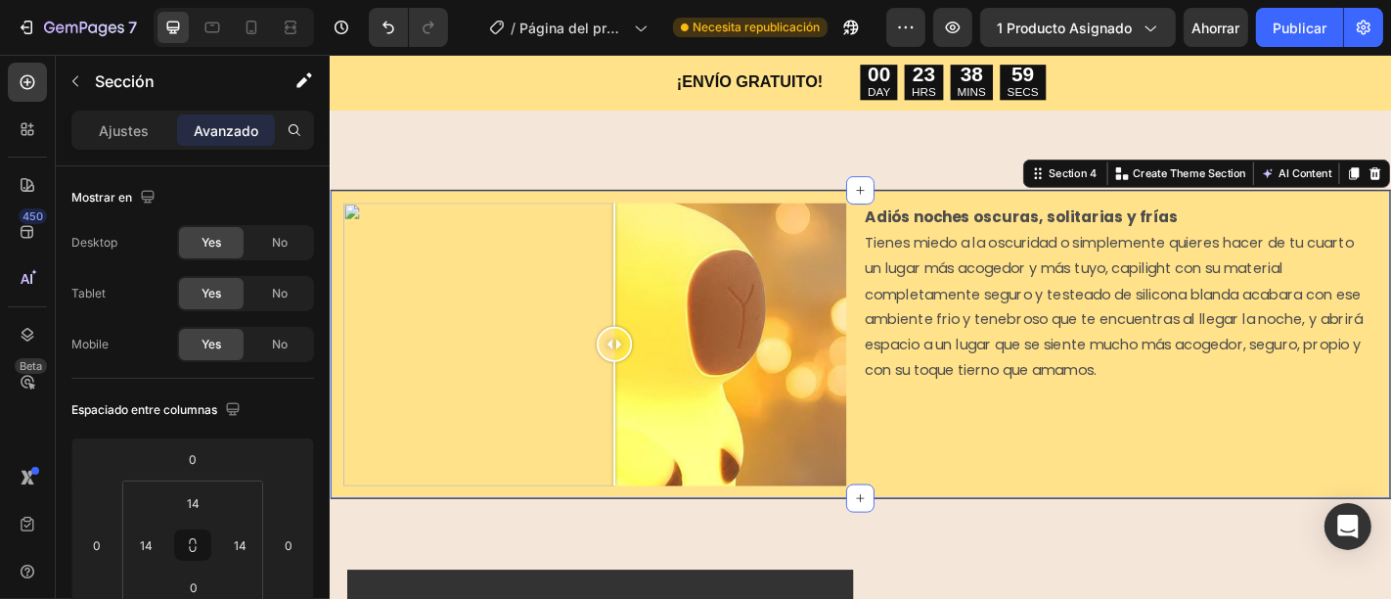
scroll to position [161, 0]
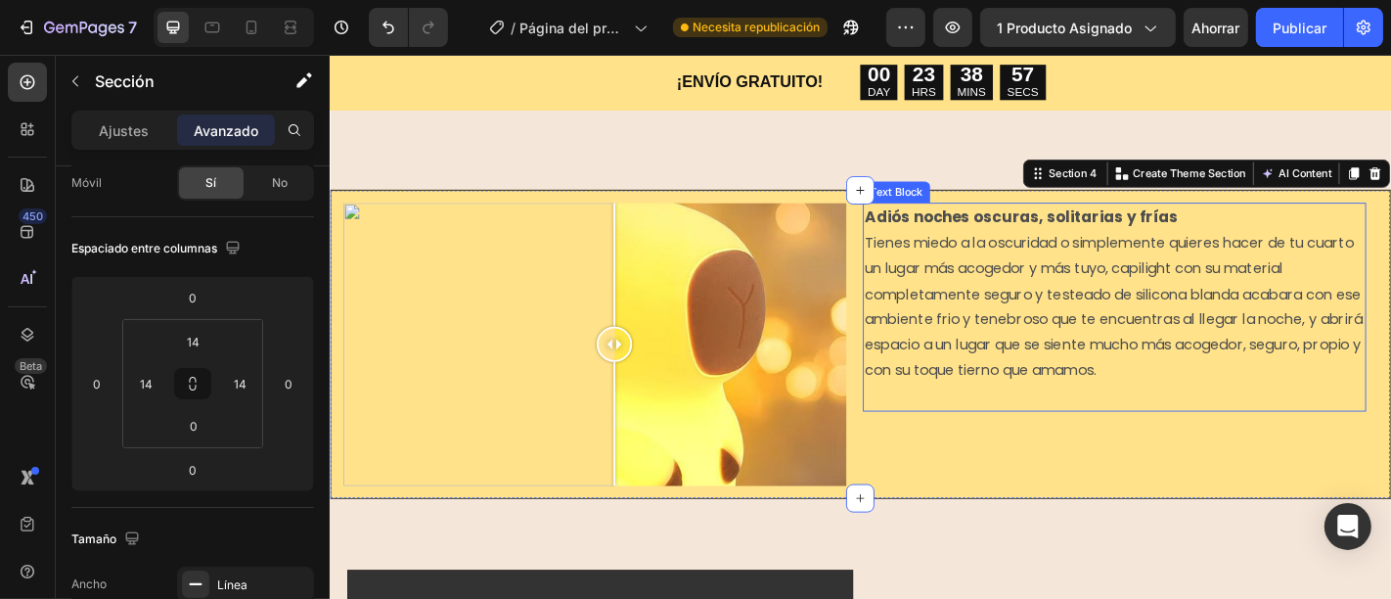
click at [1084, 302] on p "Tienes miedo a la oscuridad o simplemente quieres hacer de tu cuarto un lugar m…" at bounding box center [1196, 333] width 553 height 169
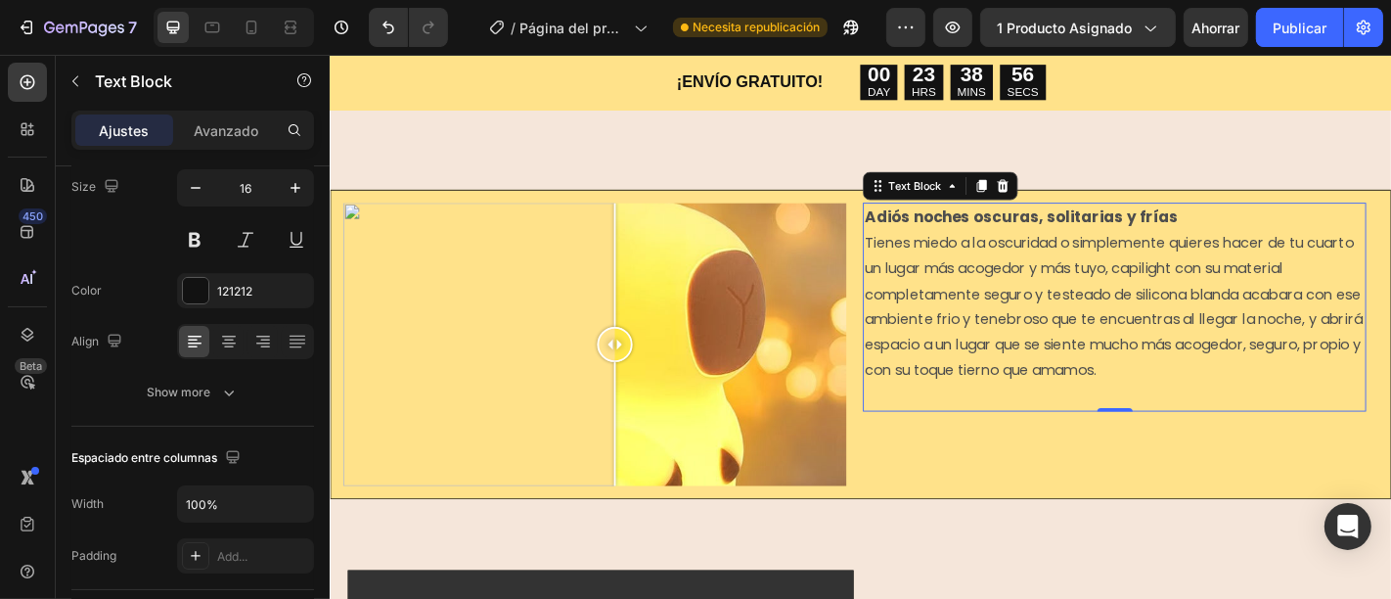
scroll to position [0, 0]
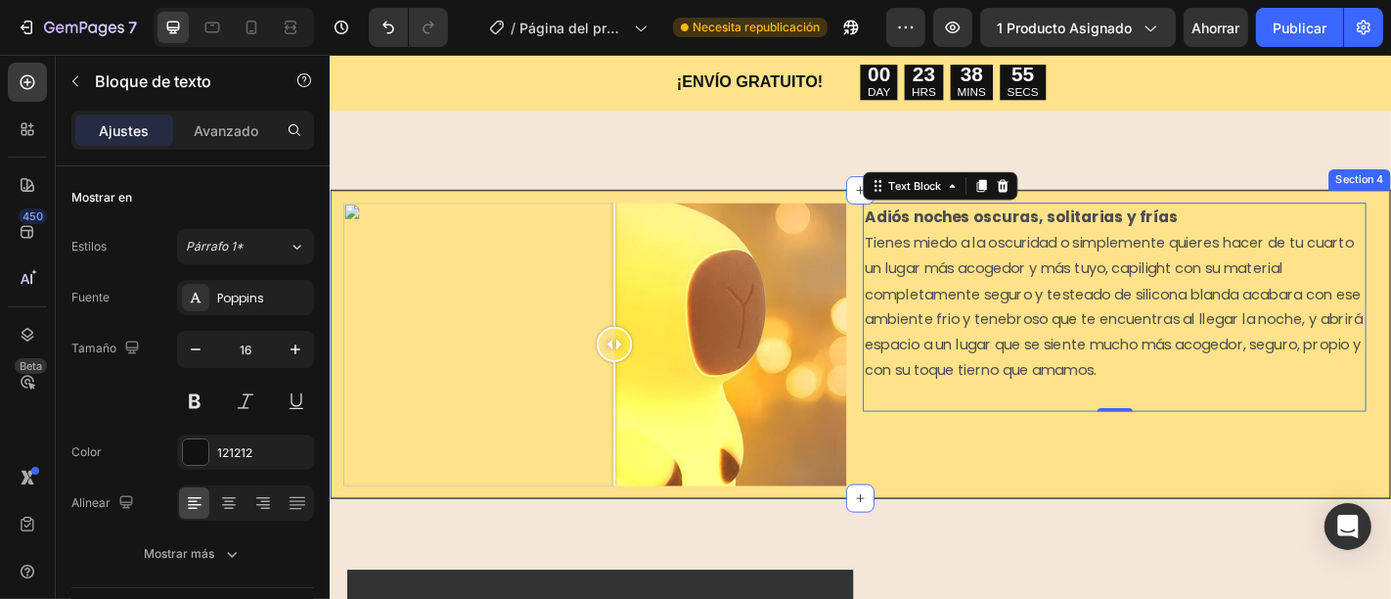
click at [853, 203] on div "Image Comparison Adiós noches oscuras, solitarias y frías Tienes miedo a la osc…" at bounding box center [916, 374] width 1174 height 342
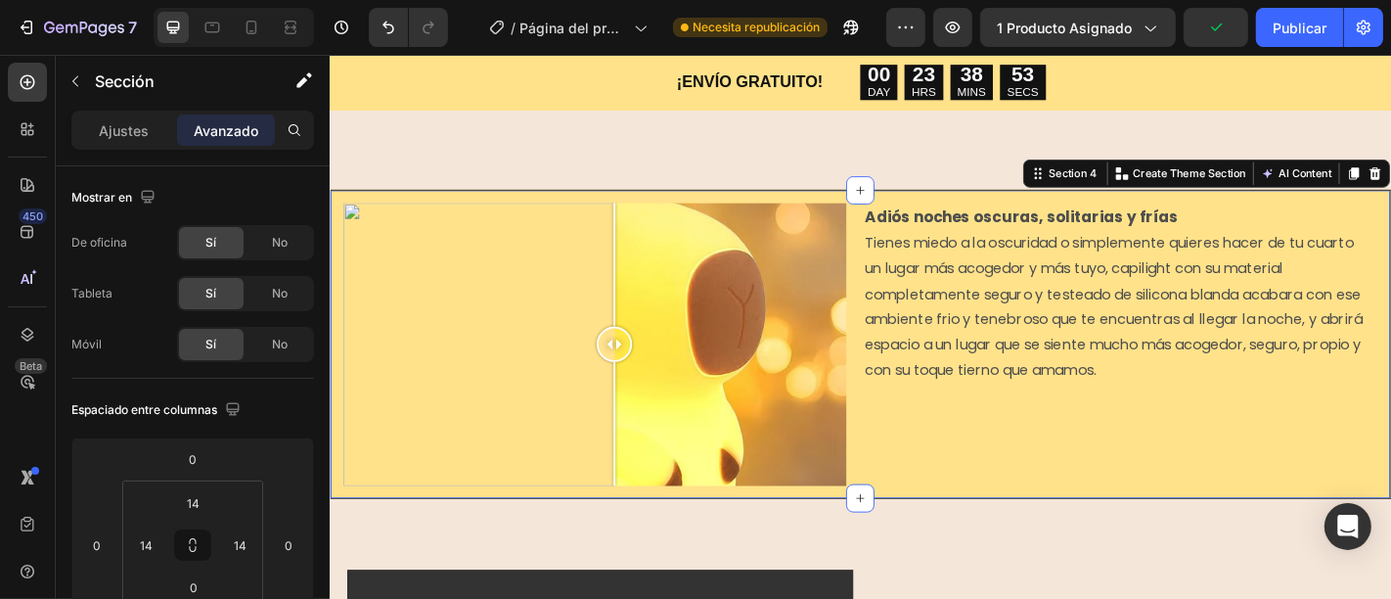
click at [1155, 469] on div "Adiós noches oscuras, solitarias y frías Tienes miedo a la oscuridad o simpleme…" at bounding box center [1209, 374] width 556 height 313
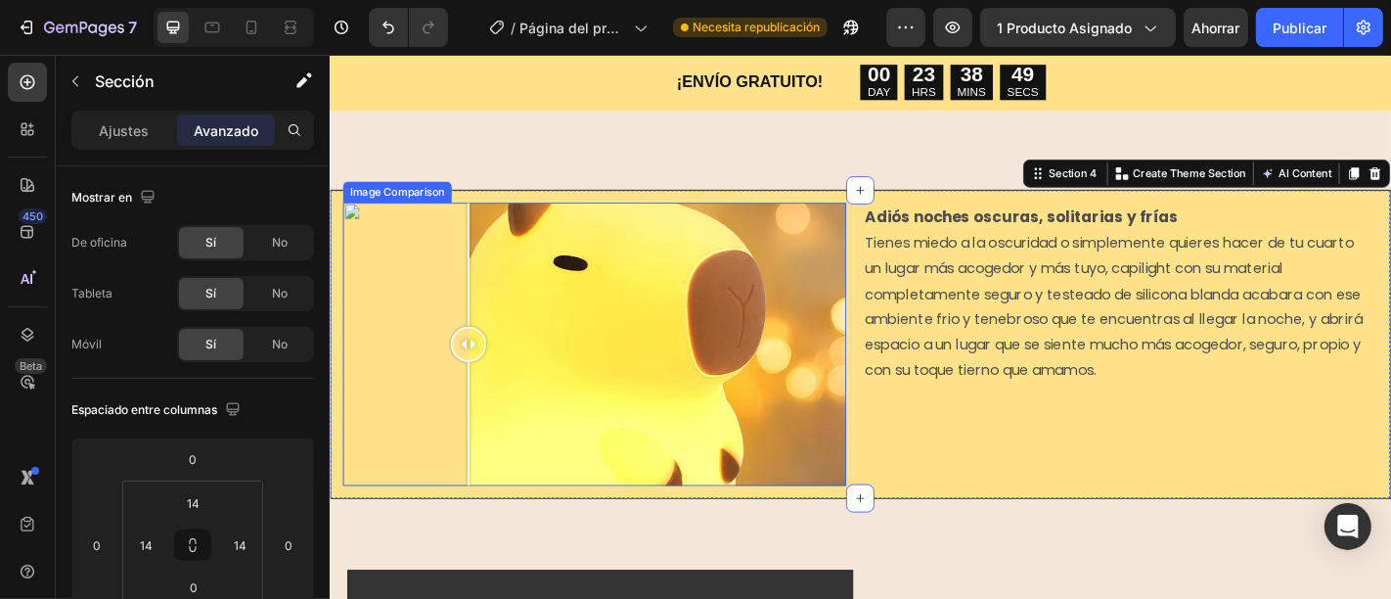
click at [482, 284] on div at bounding box center [621, 374] width 556 height 313
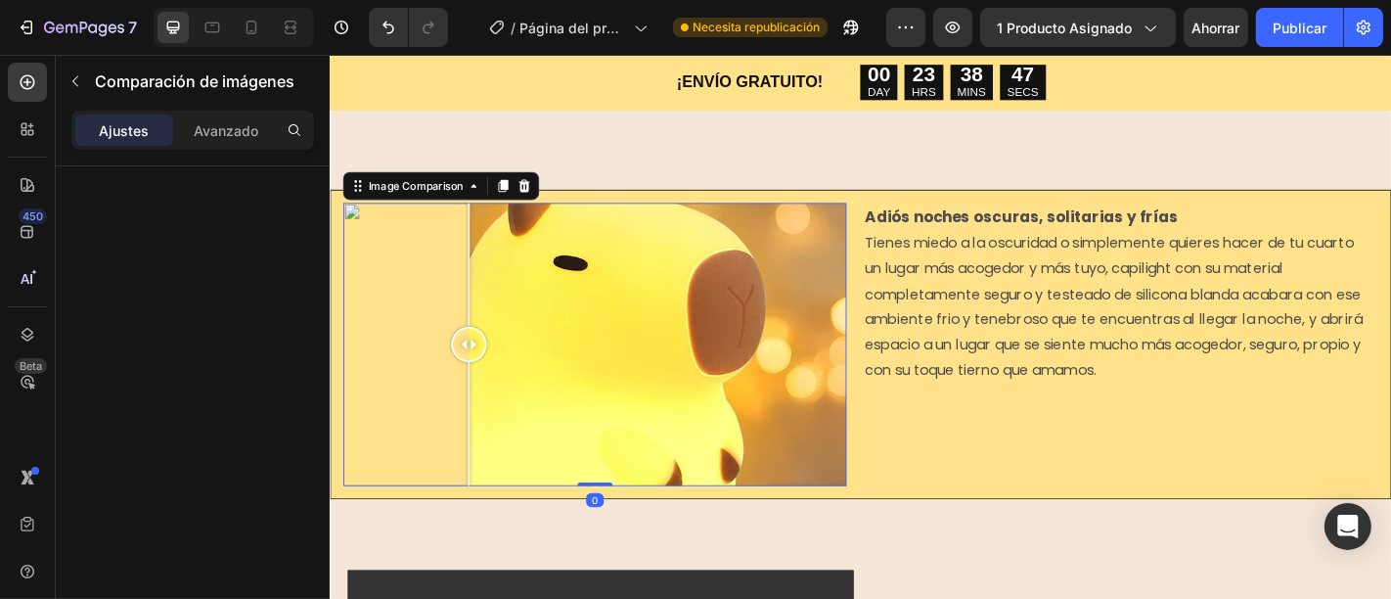
click at [878, 230] on div at bounding box center [621, 374] width 556 height 313
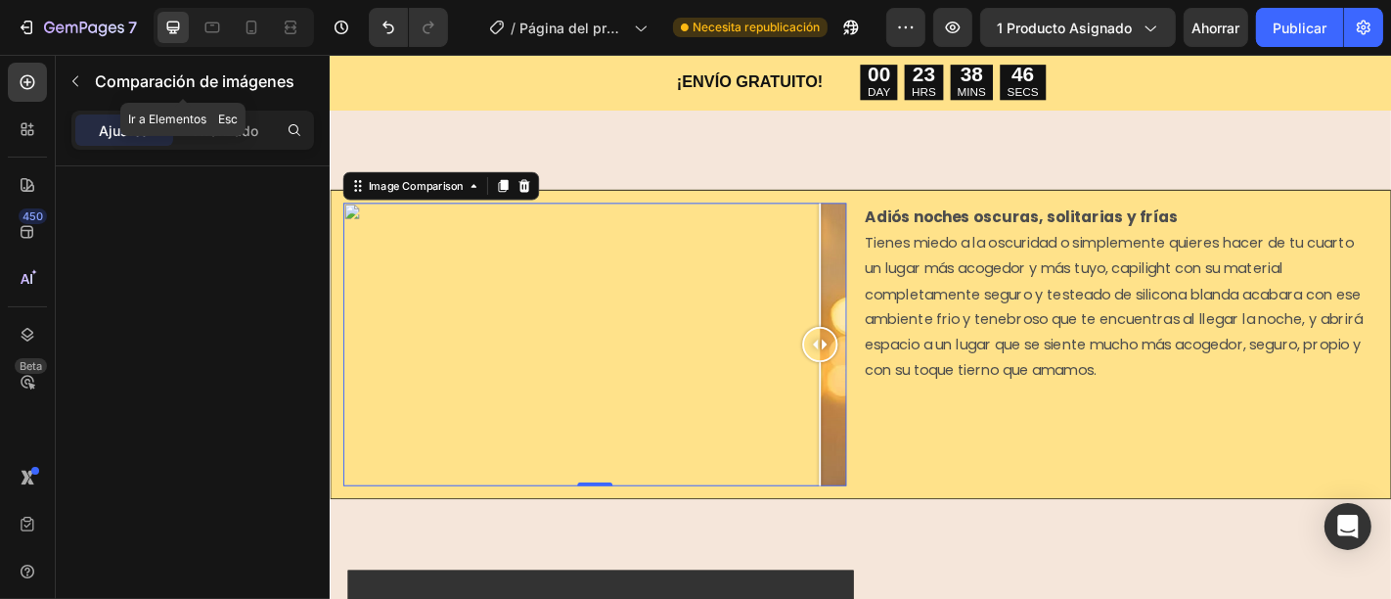
click at [79, 76] on icon "button" at bounding box center [75, 81] width 16 height 16
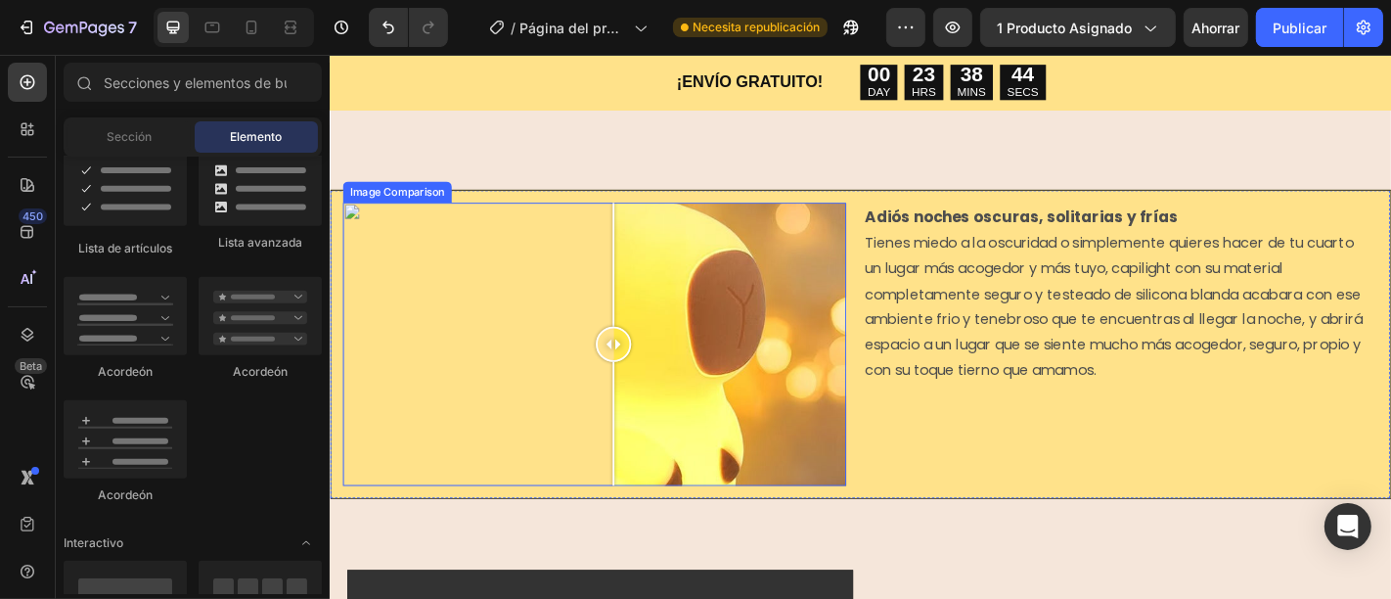
drag, startPoint x: 871, startPoint y: 358, endPoint x: 585, endPoint y: 322, distance: 288.8
click at [623, 355] on div at bounding box center [642, 374] width 39 height 39
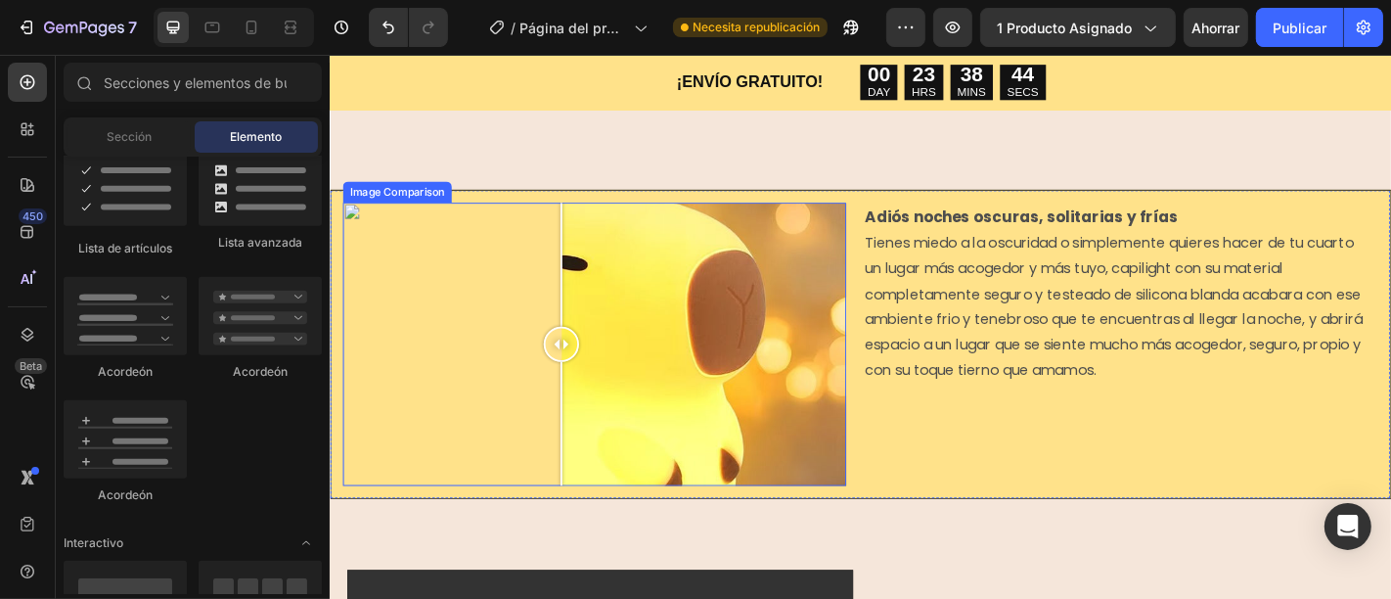
click at [737, 270] on div at bounding box center [621, 374] width 556 height 313
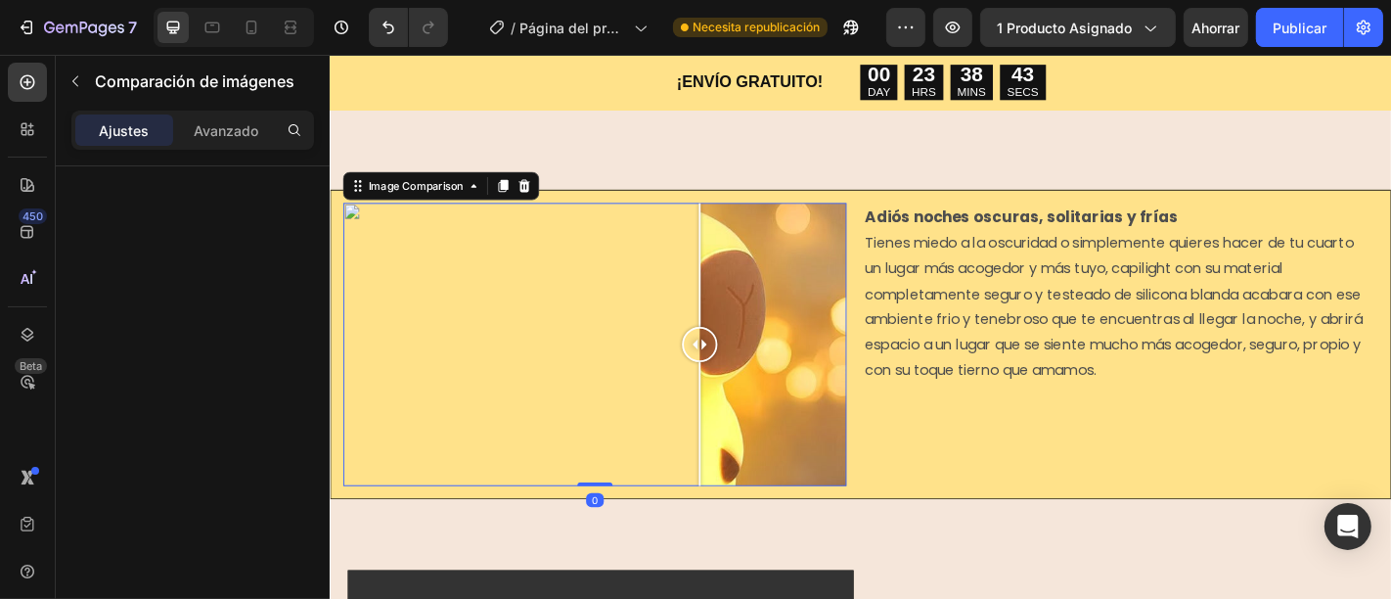
click at [589, 244] on div at bounding box center [621, 374] width 556 height 313
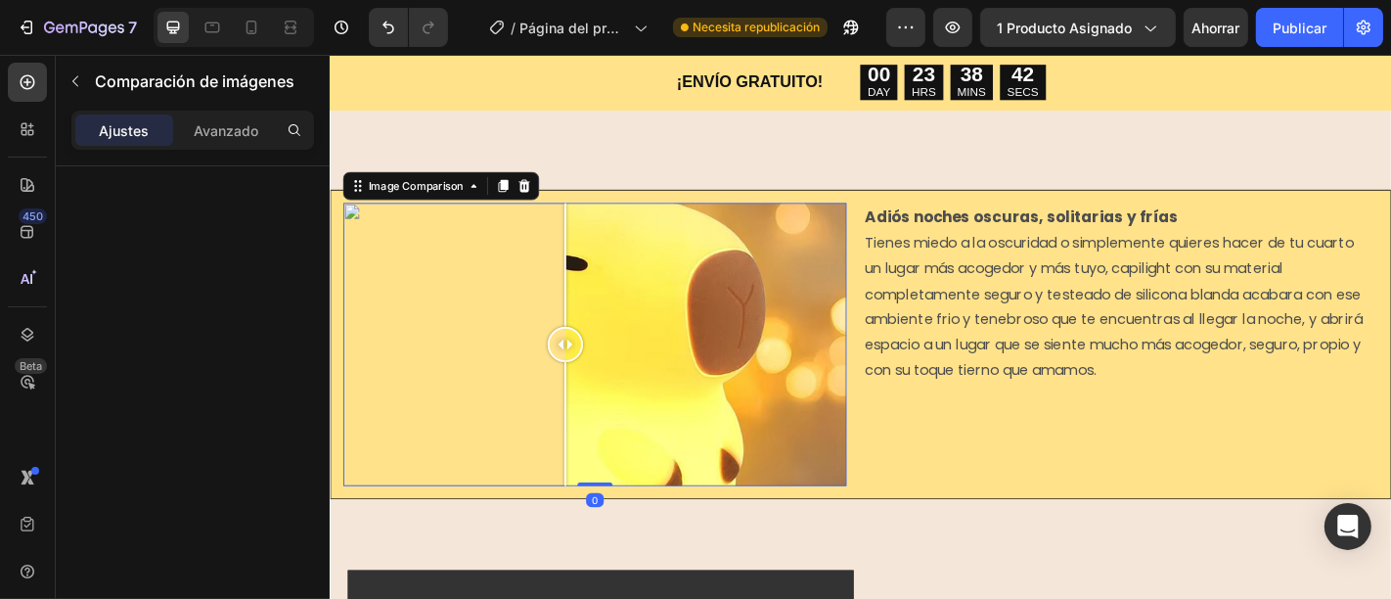
click at [213, 112] on div "Ajustes Avanzado" at bounding box center [192, 130] width 243 height 39
click at [211, 122] on font "Avanzado" at bounding box center [226, 130] width 65 height 17
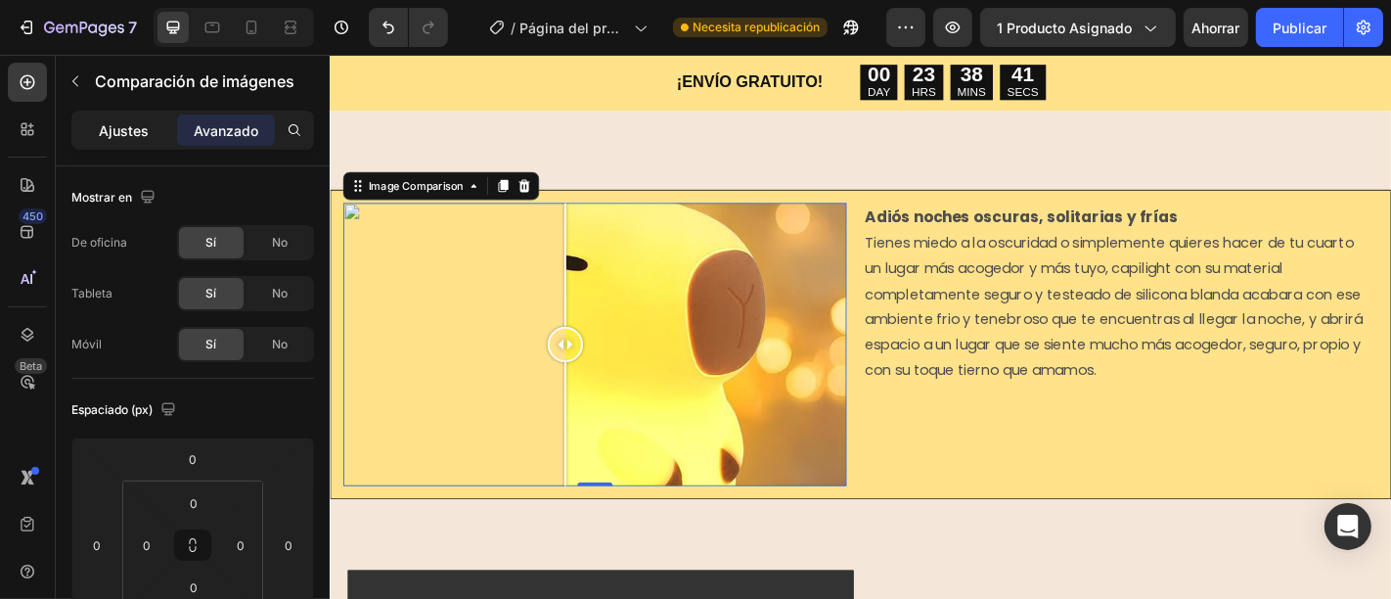
click at [144, 127] on font "Ajustes" at bounding box center [125, 130] width 50 height 17
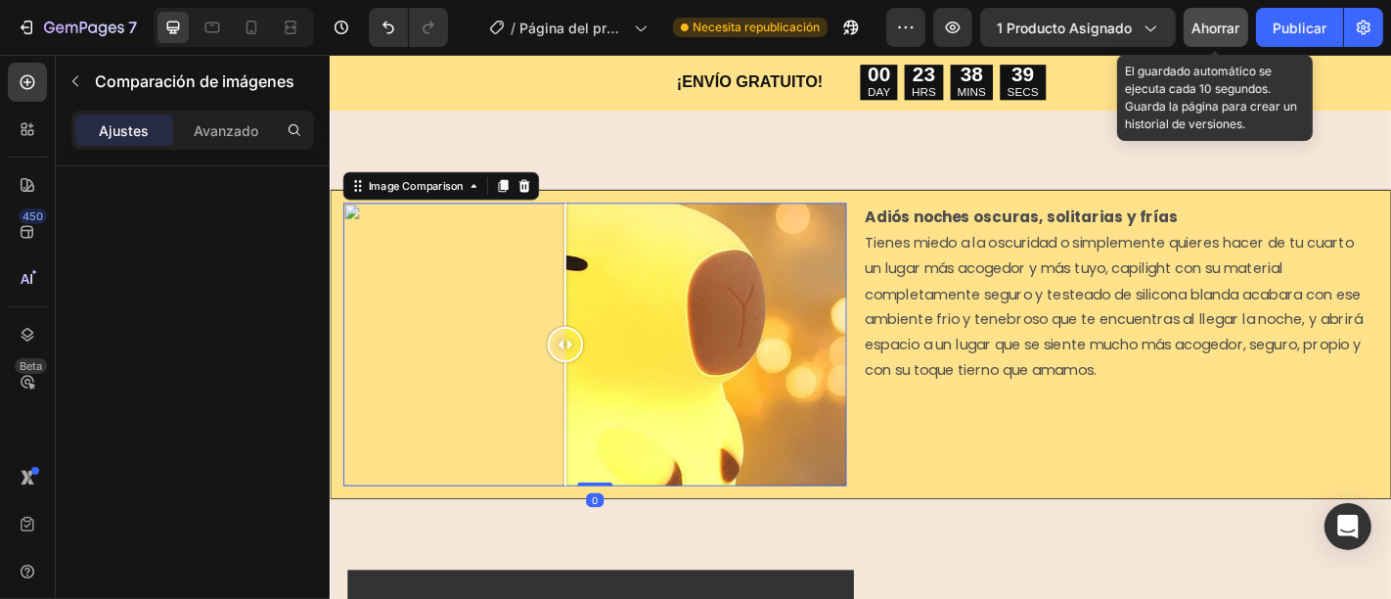
click at [1237, 26] on font "Ahorrar" at bounding box center [1216, 28] width 48 height 17
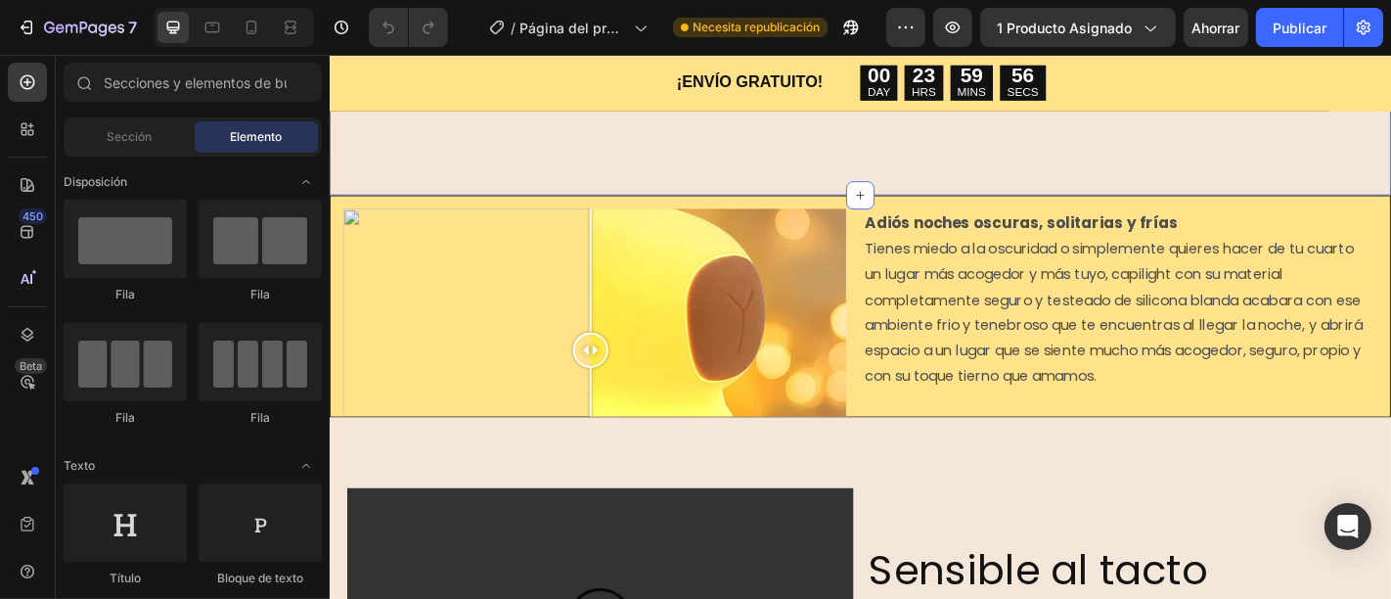
scroll to position [1629, 0]
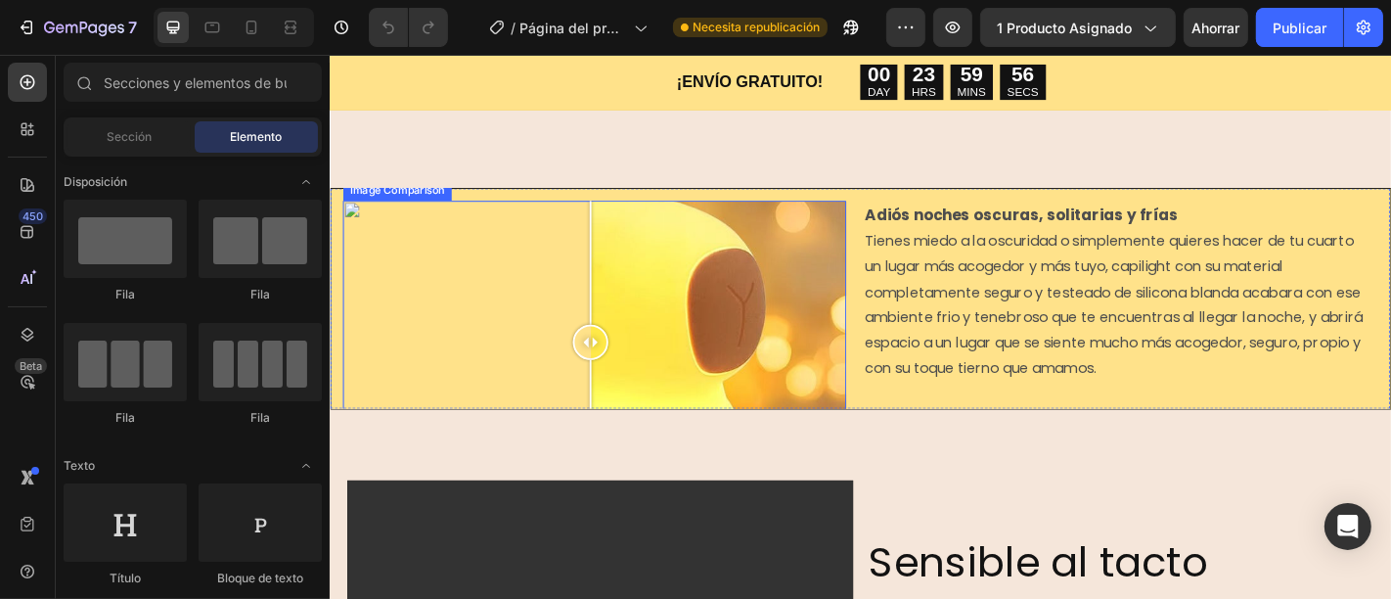
click at [763, 314] on div at bounding box center [621, 372] width 556 height 313
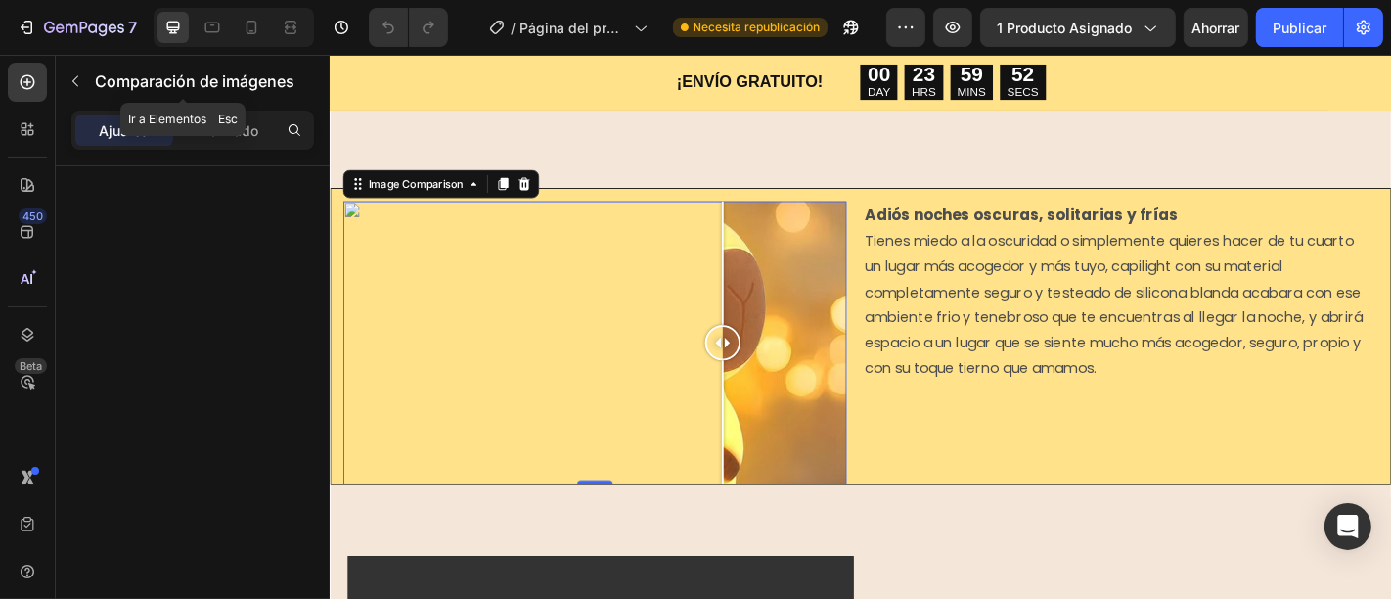
click at [109, 74] on font "Comparación de imágenes" at bounding box center [195, 81] width 200 height 20
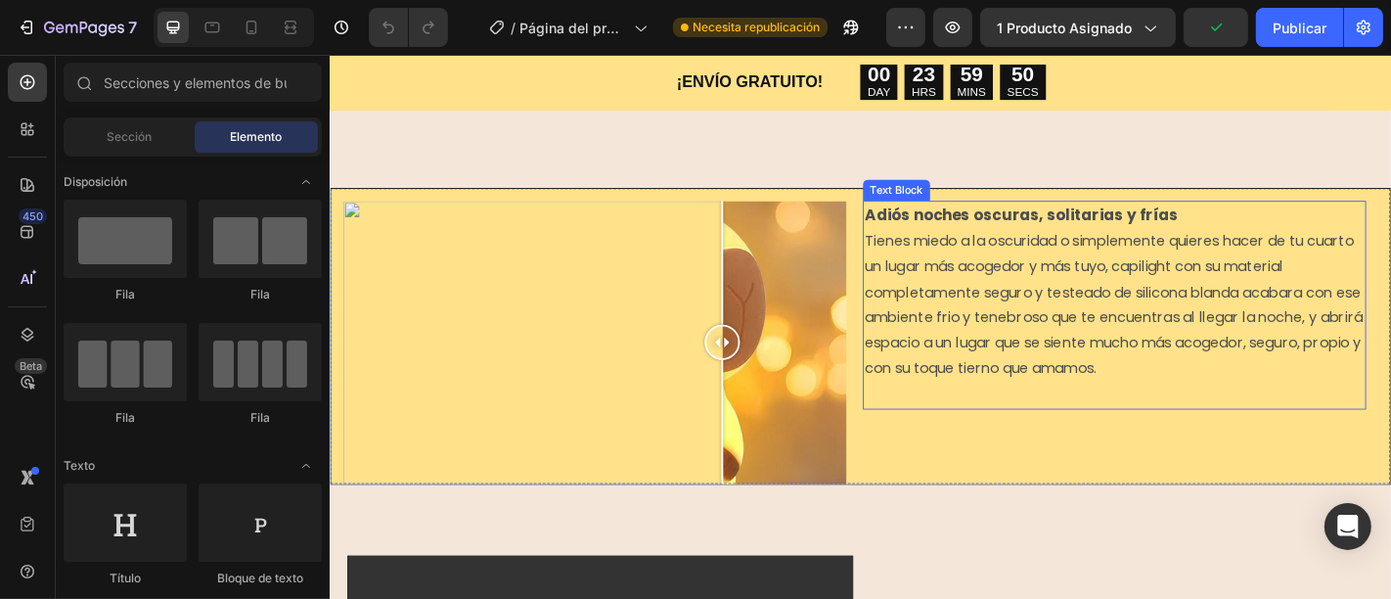
click at [1305, 247] on p "Tienes miedo a la oscuridad o simplemente quieres hacer de tu cuarto un lugar m…" at bounding box center [1196, 331] width 553 height 169
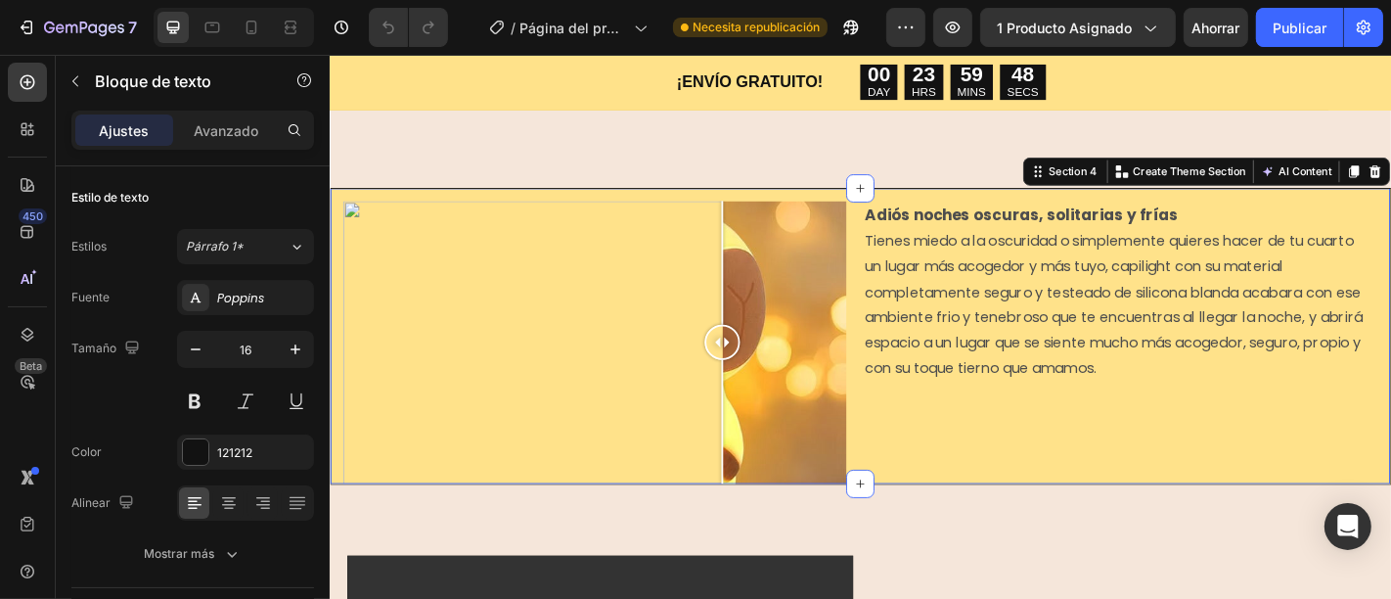
click at [1178, 427] on div "Adiós noches oscuras, solitarias y frías Tienes miedo a la oscuridad o simpleme…" at bounding box center [1209, 372] width 556 height 313
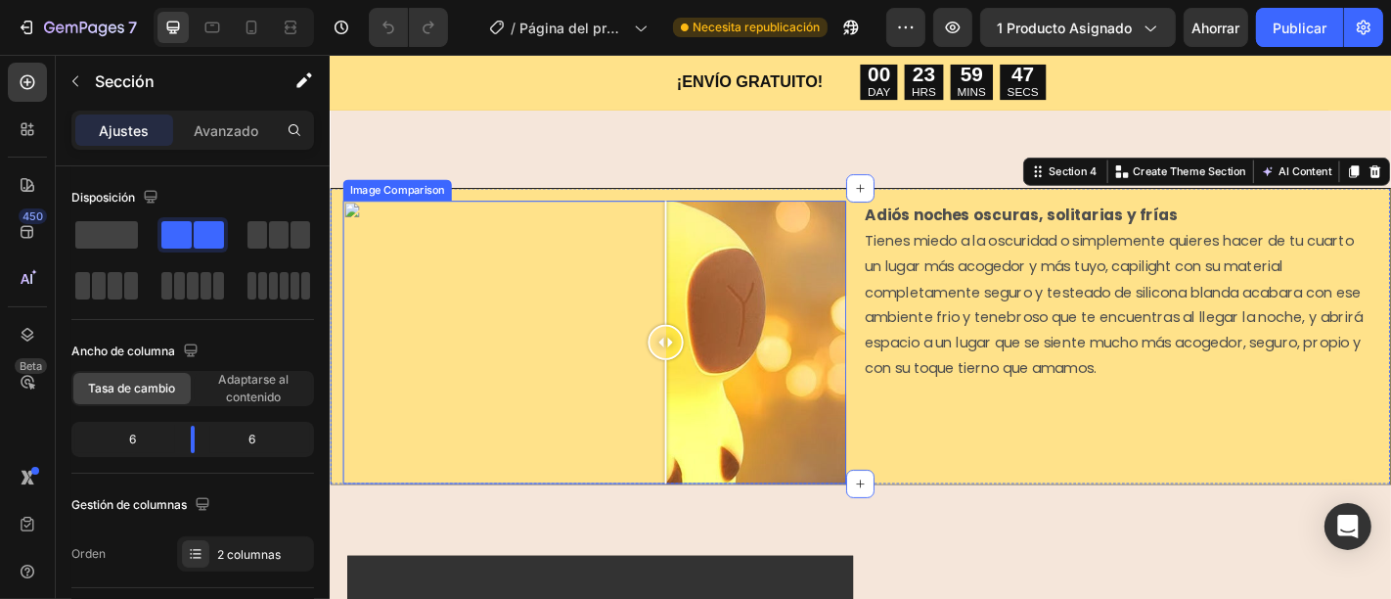
click at [700, 372] on div at bounding box center [621, 372] width 556 height 313
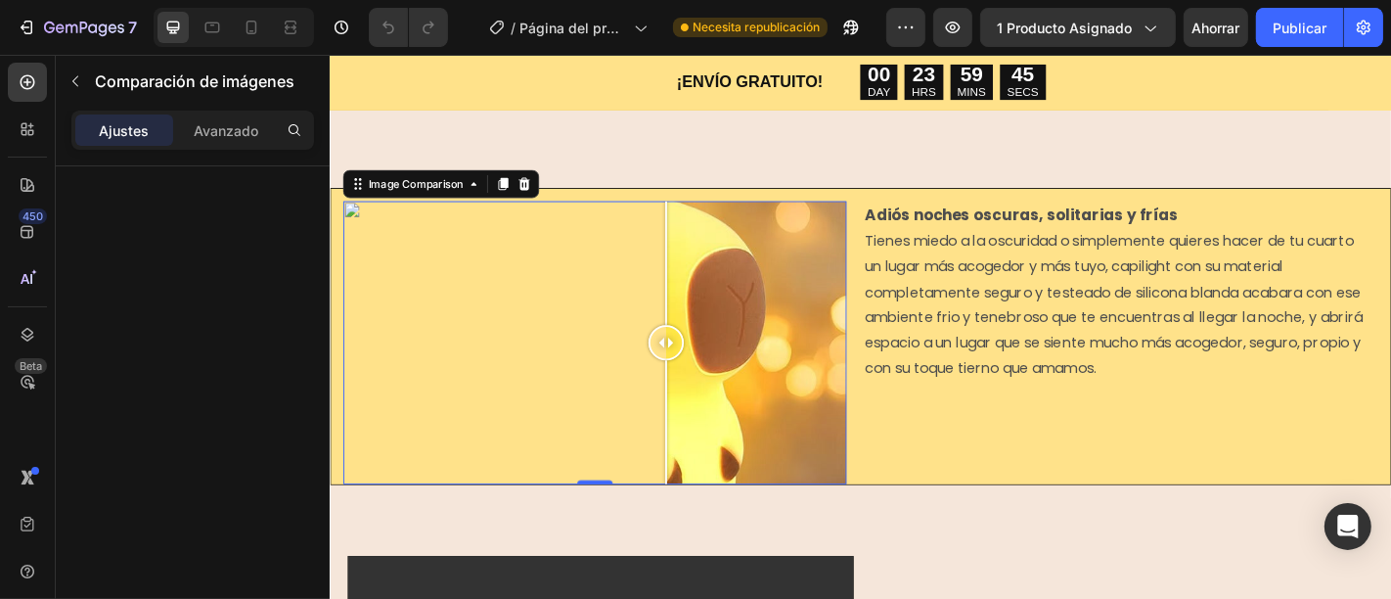
click at [114, 122] on font "Ajustes" at bounding box center [125, 130] width 50 height 17
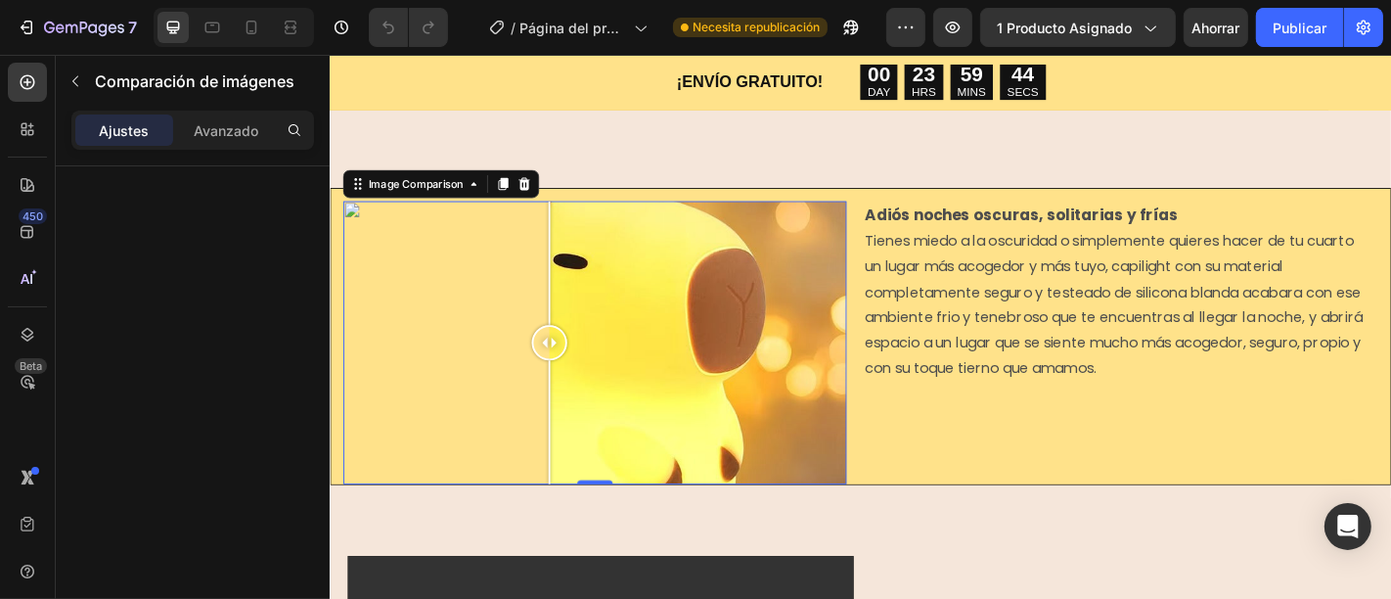
click at [571, 321] on div at bounding box center [621, 372] width 556 height 313
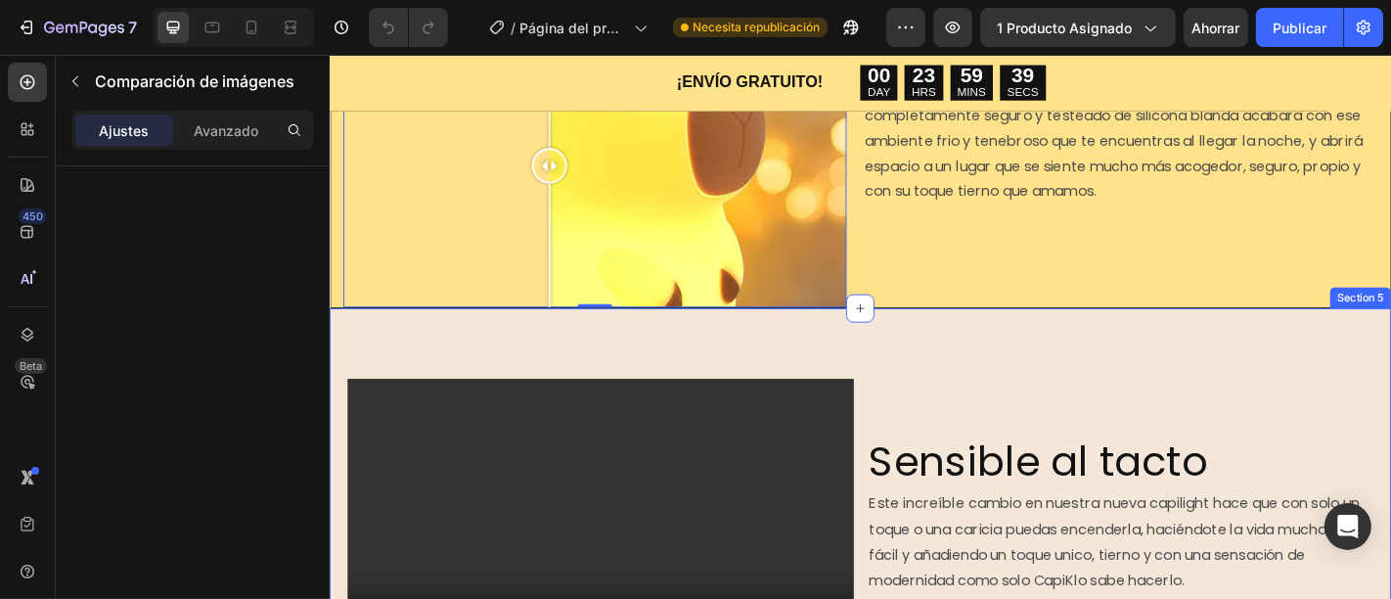
scroll to position [1738, 0]
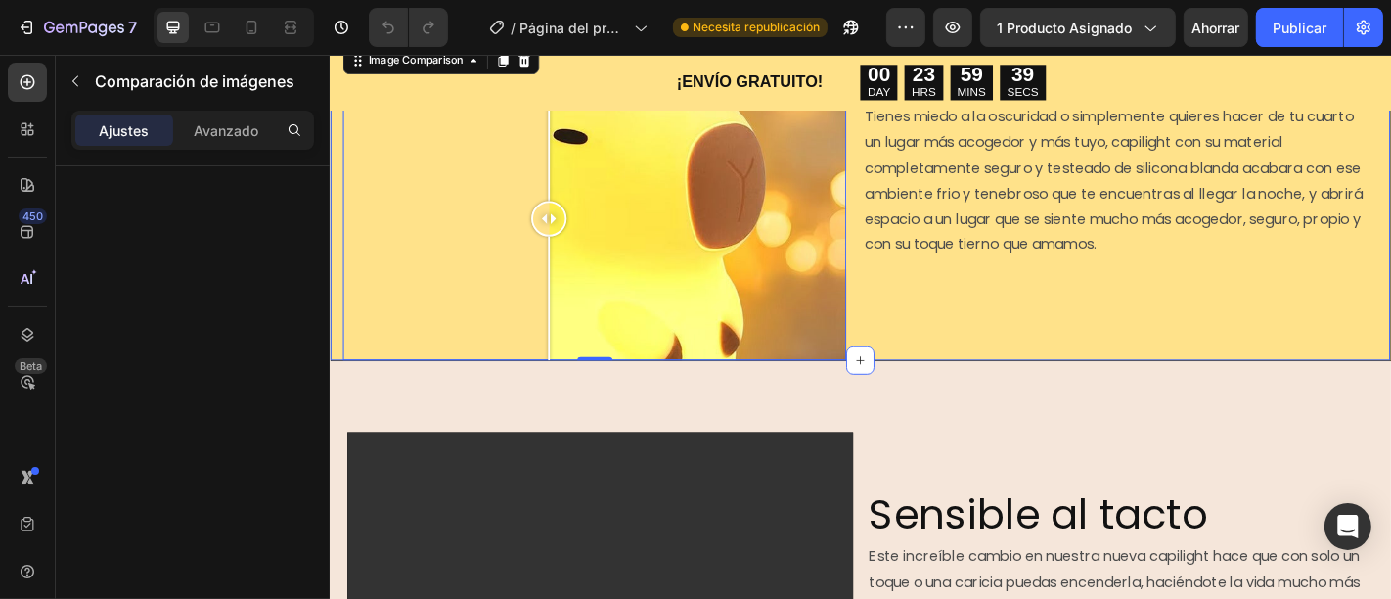
click at [1272, 335] on div "Adiós noches oscuras, solitarias y frías Tienes miedo a la oscuridad o simpleme…" at bounding box center [1209, 235] width 556 height 313
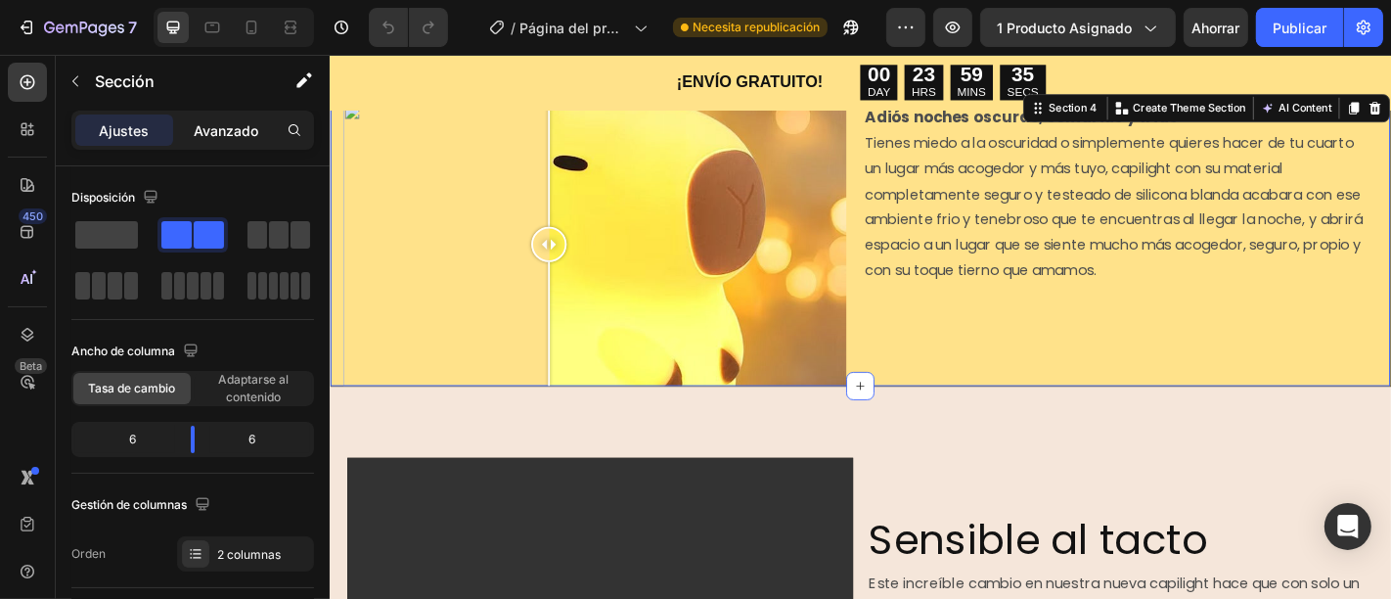
click at [240, 118] on div "Avanzado" at bounding box center [226, 129] width 98 height 31
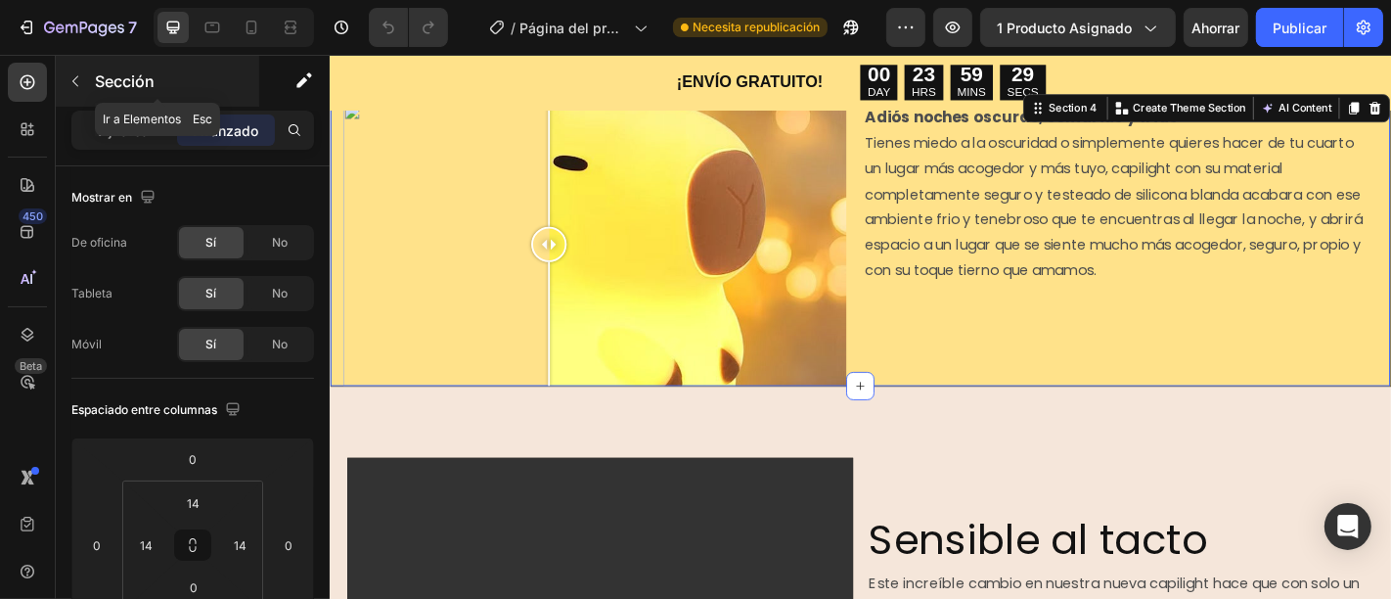
click at [119, 73] on font "Sección" at bounding box center [125, 81] width 60 height 20
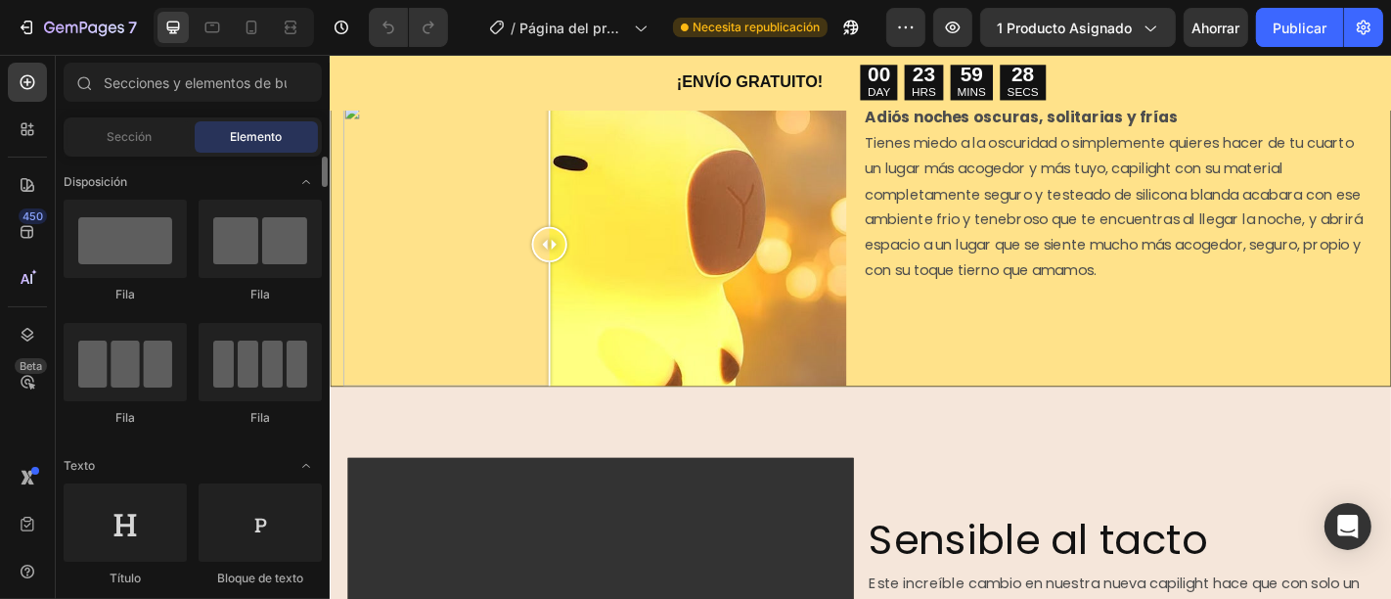
scroll to position [434, 0]
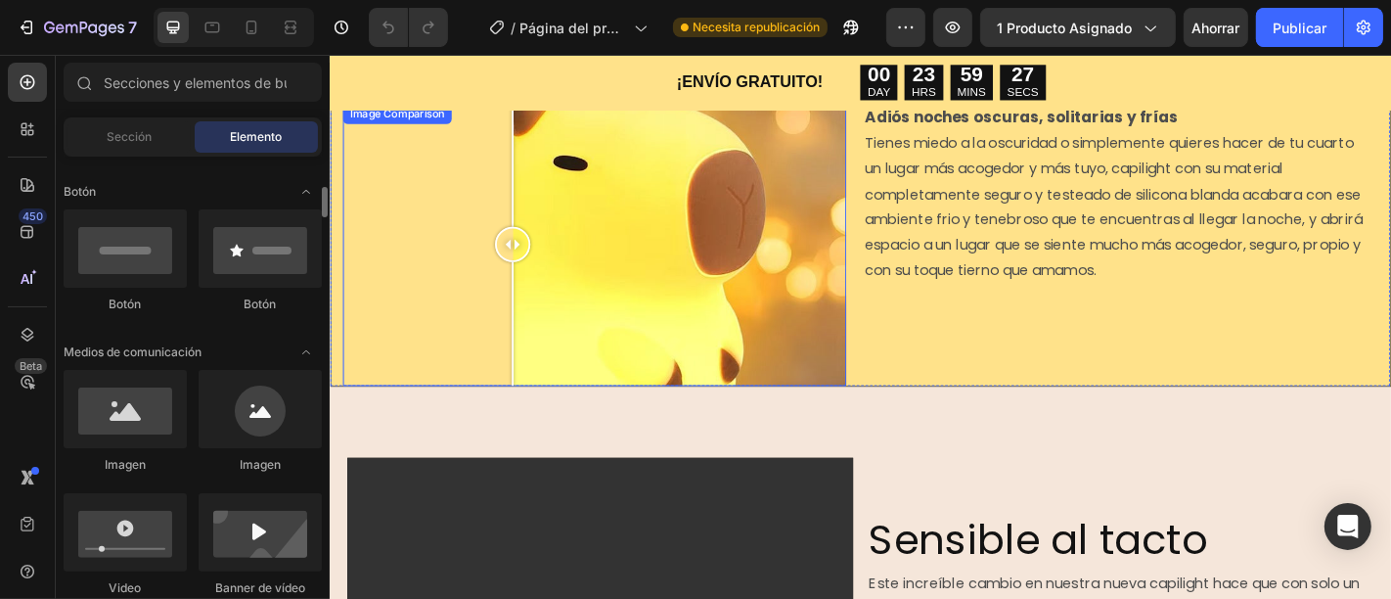
click at [532, 133] on div at bounding box center [621, 264] width 556 height 313
click at [594, 89] on div "¡ENVÍO GRATUITO! Text Block 00 DAY 23 HRS 59 MINS 27 SECS Countdown Timer Row" at bounding box center [916, 85] width 1174 height 63
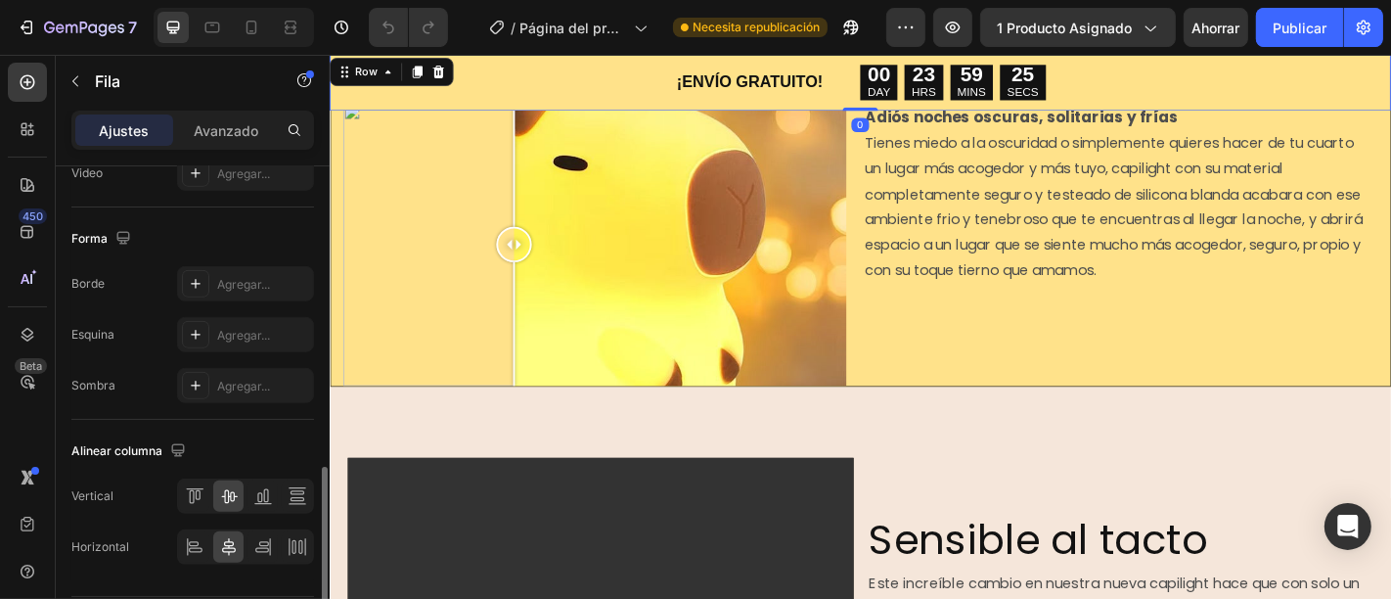
scroll to position [923, 0]
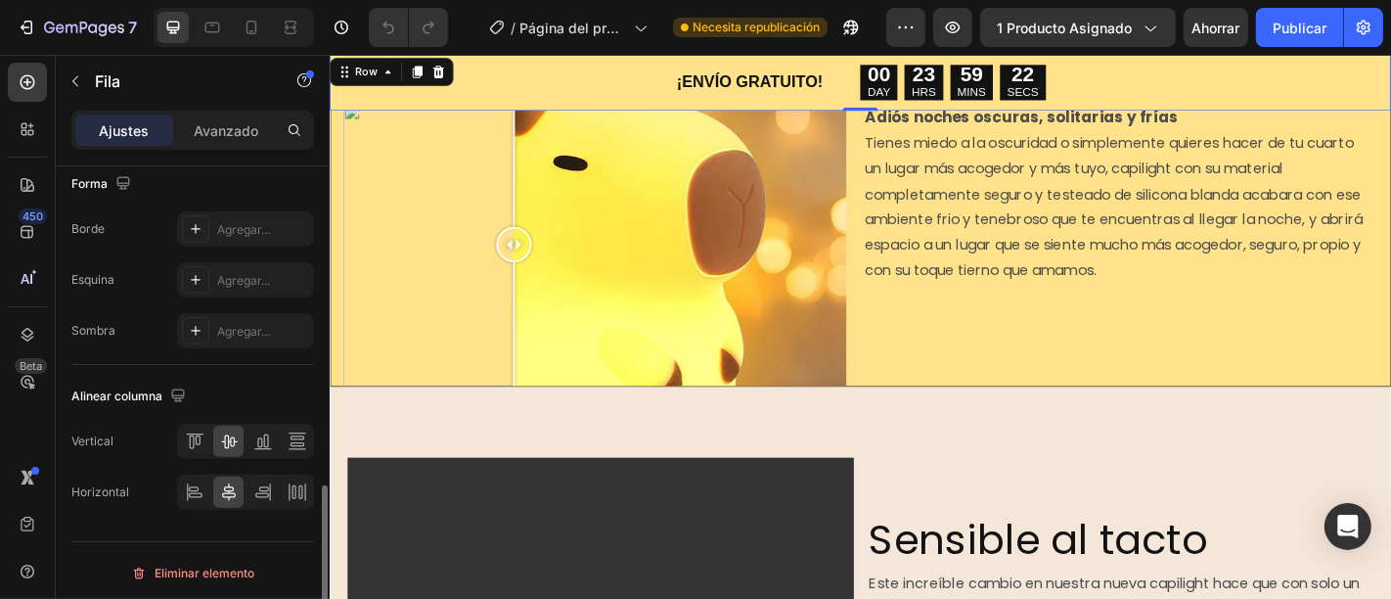
click at [209, 205] on div "Forma Borde Agregar... Esquina Agregar... Sombra Agregar..." at bounding box center [192, 259] width 243 height 212
click at [213, 221] on div "Agregar..." at bounding box center [245, 228] width 137 height 35
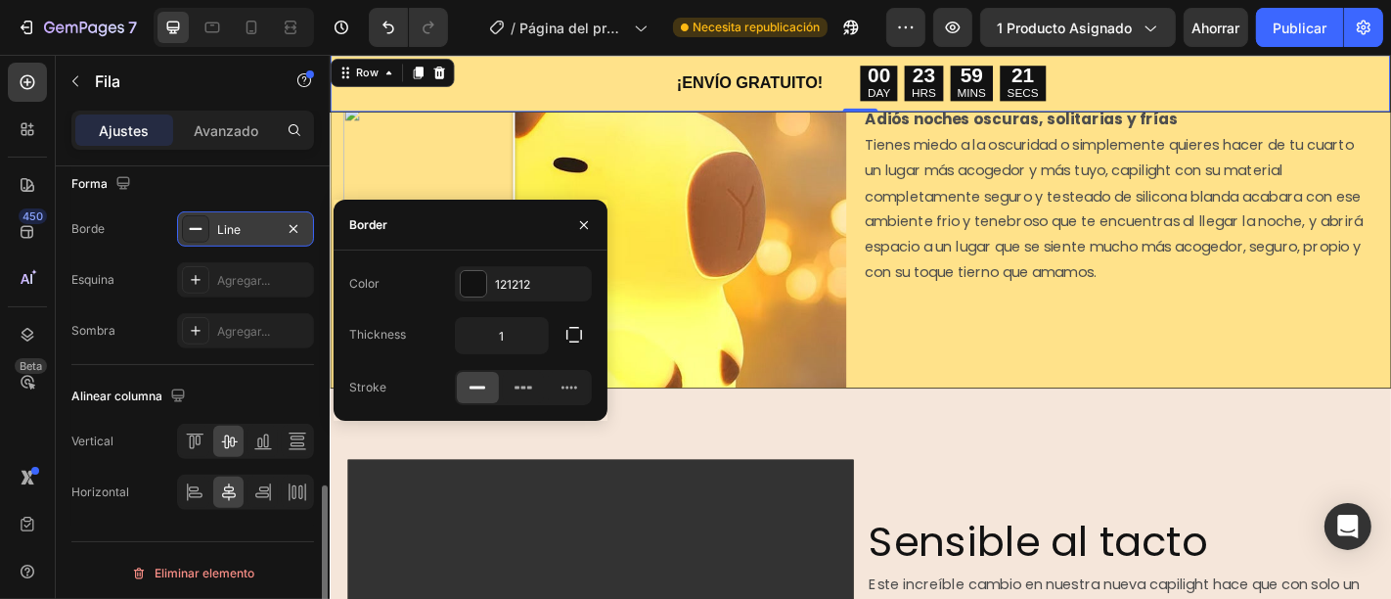
scroll to position [1740, 0]
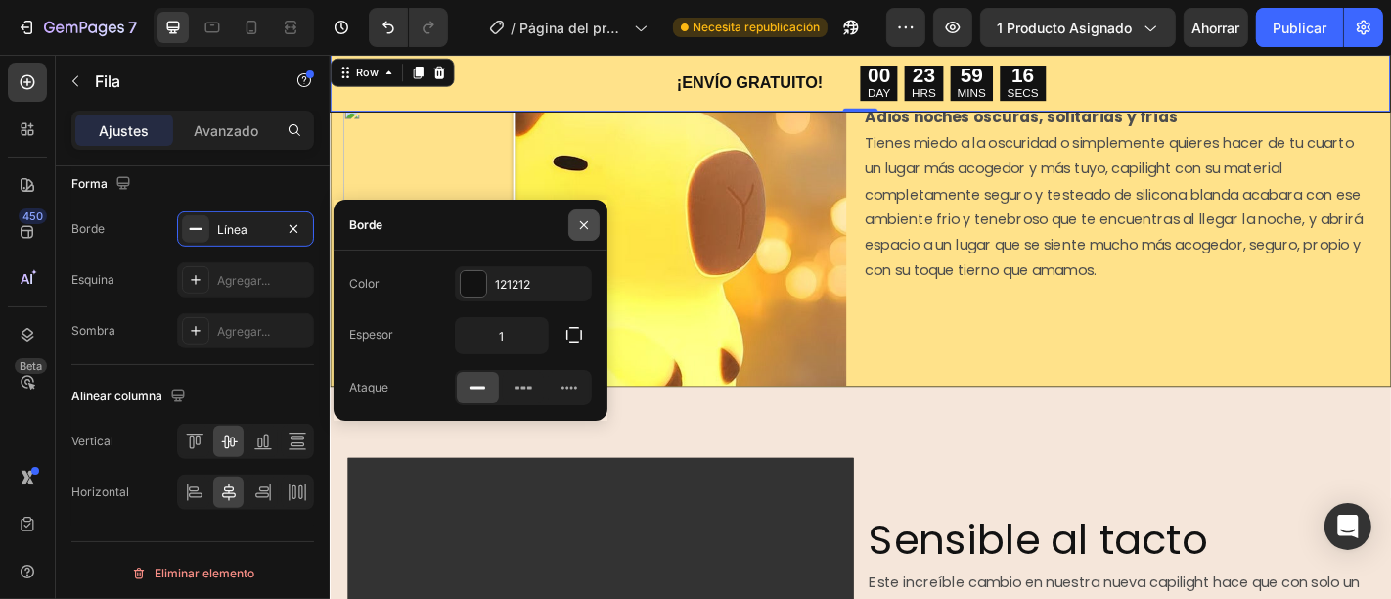
click at [588, 227] on icon "button" at bounding box center [584, 225] width 16 height 16
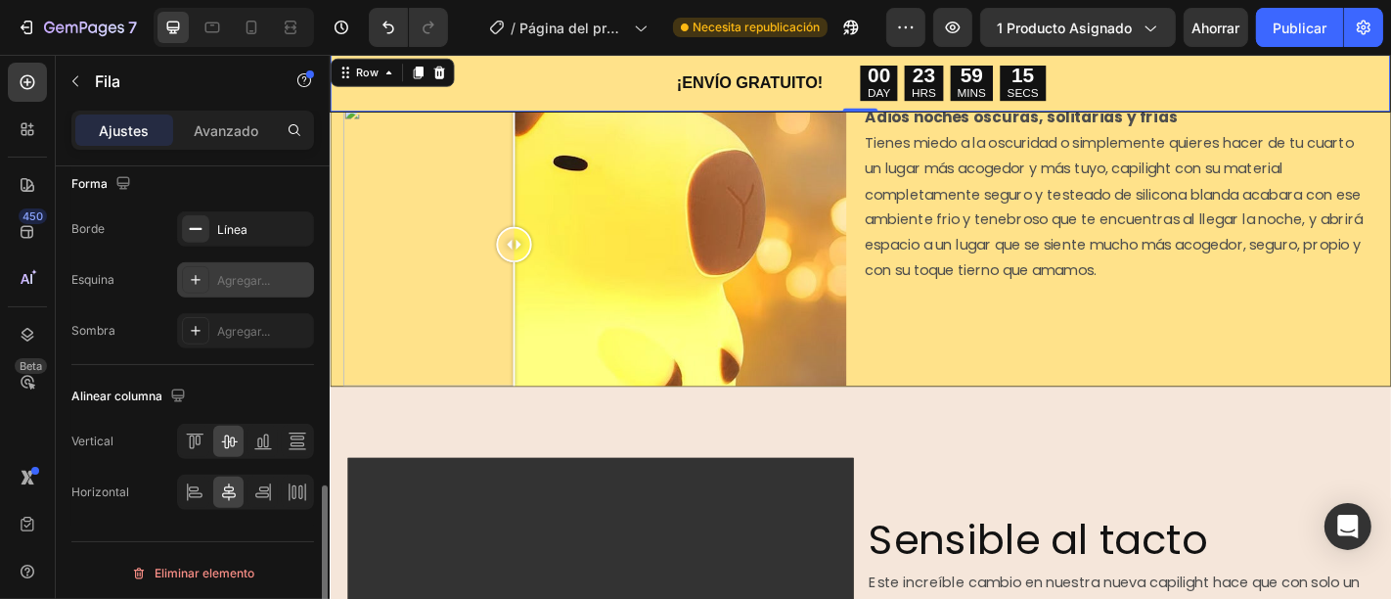
click at [232, 273] on font "Agregar..." at bounding box center [243, 280] width 53 height 15
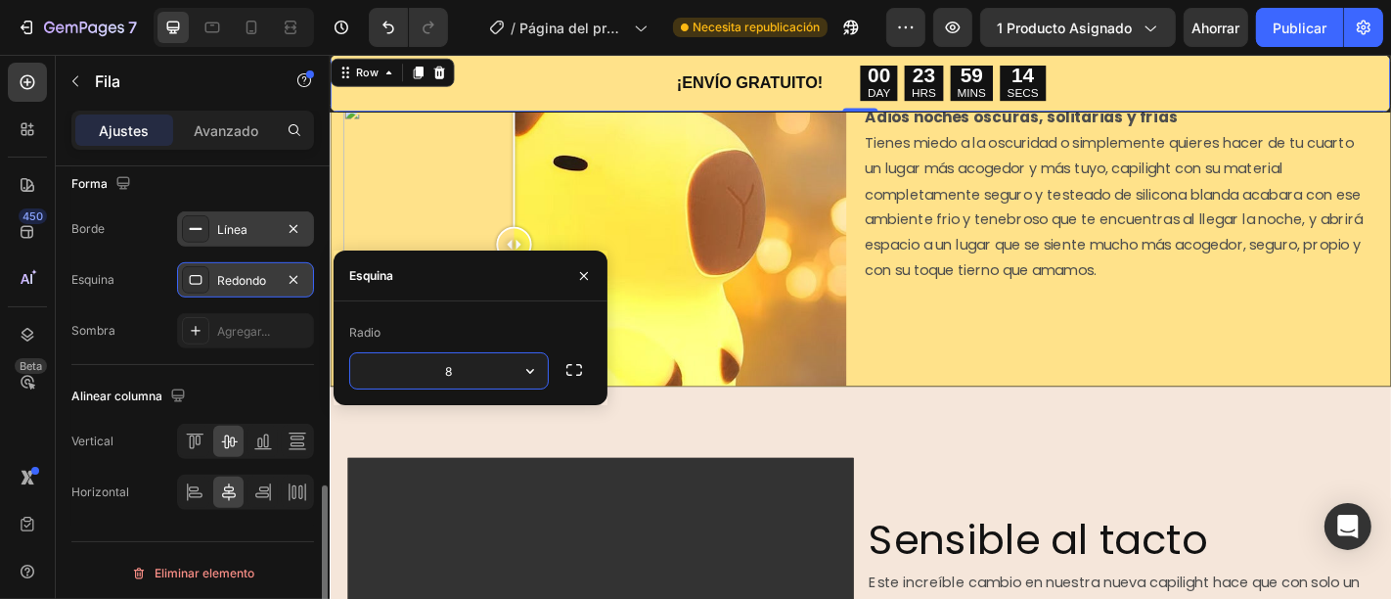
click at [238, 226] on font "Línea" at bounding box center [232, 229] width 30 height 15
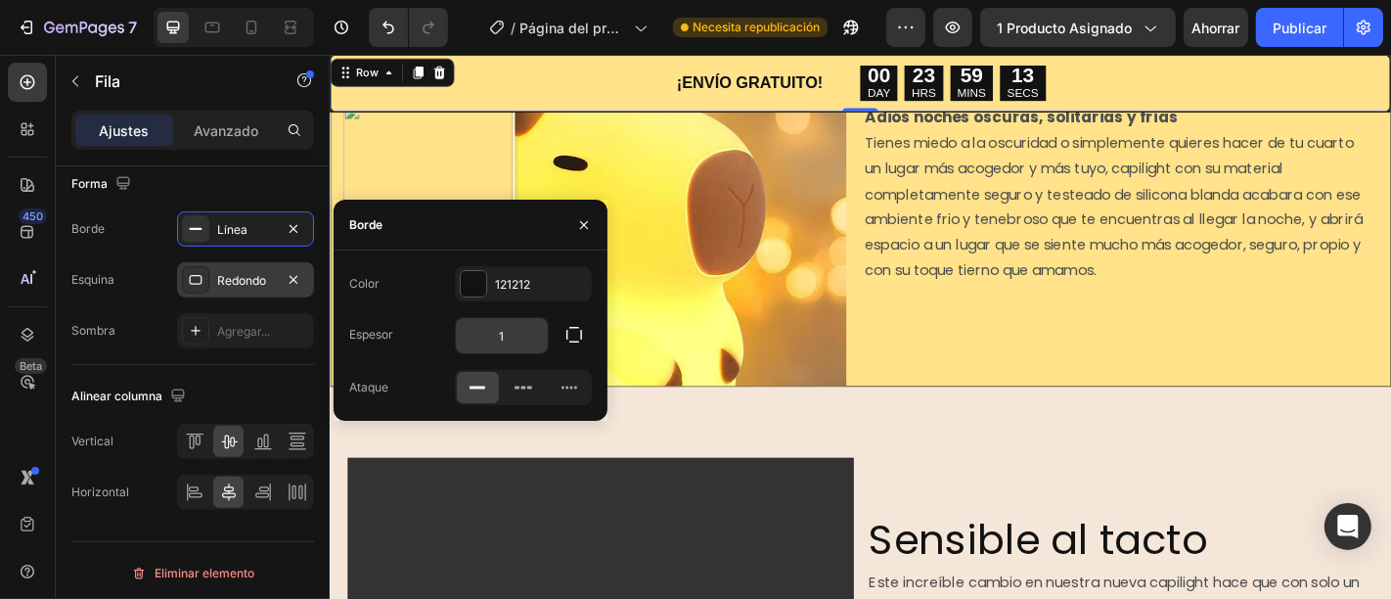
click at [533, 333] on input "1" at bounding box center [502, 335] width 92 height 35
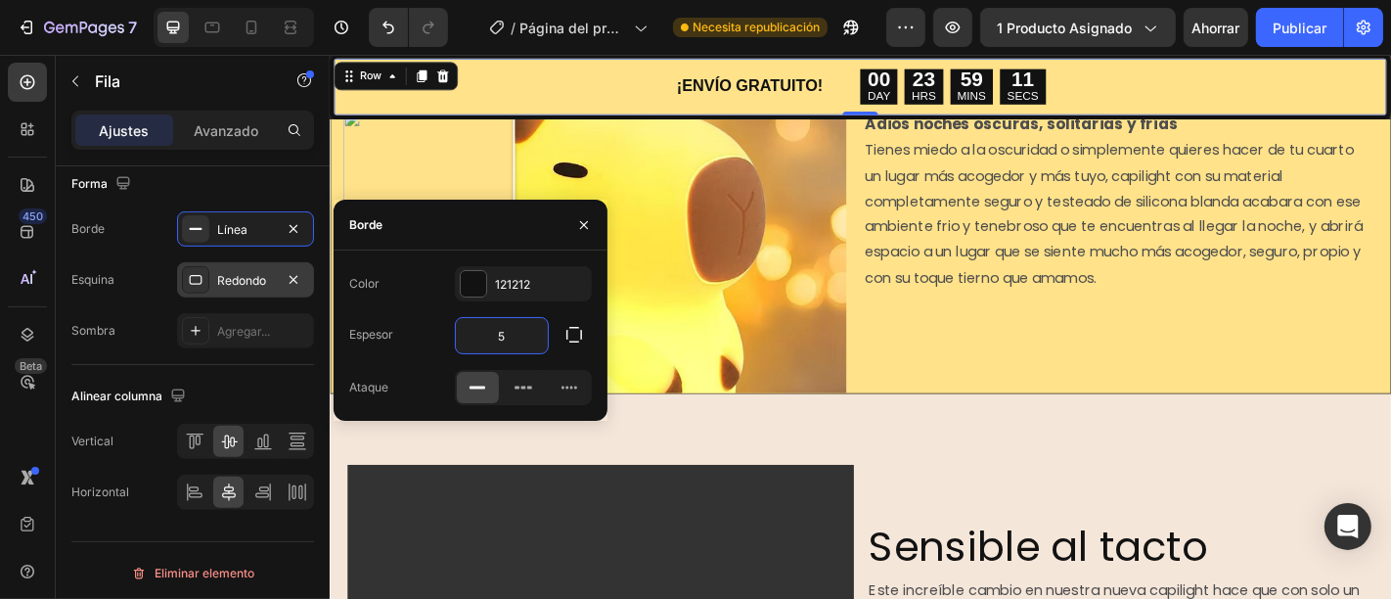
scroll to position [1747, 0]
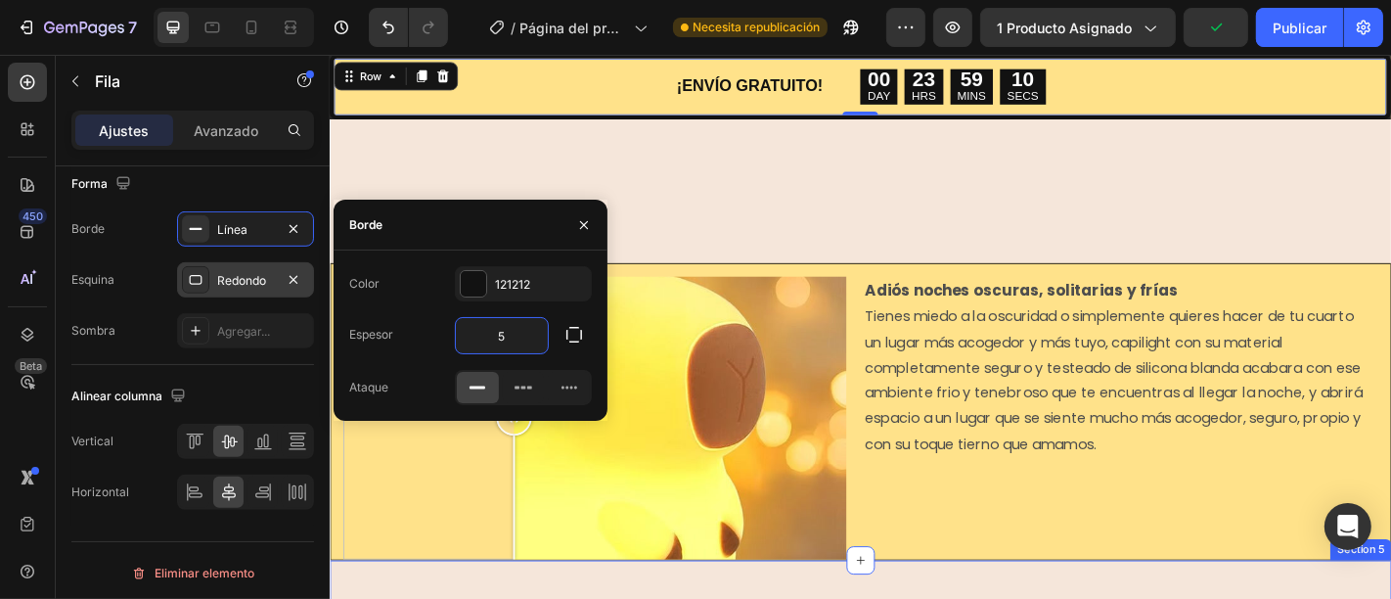
type input "51"
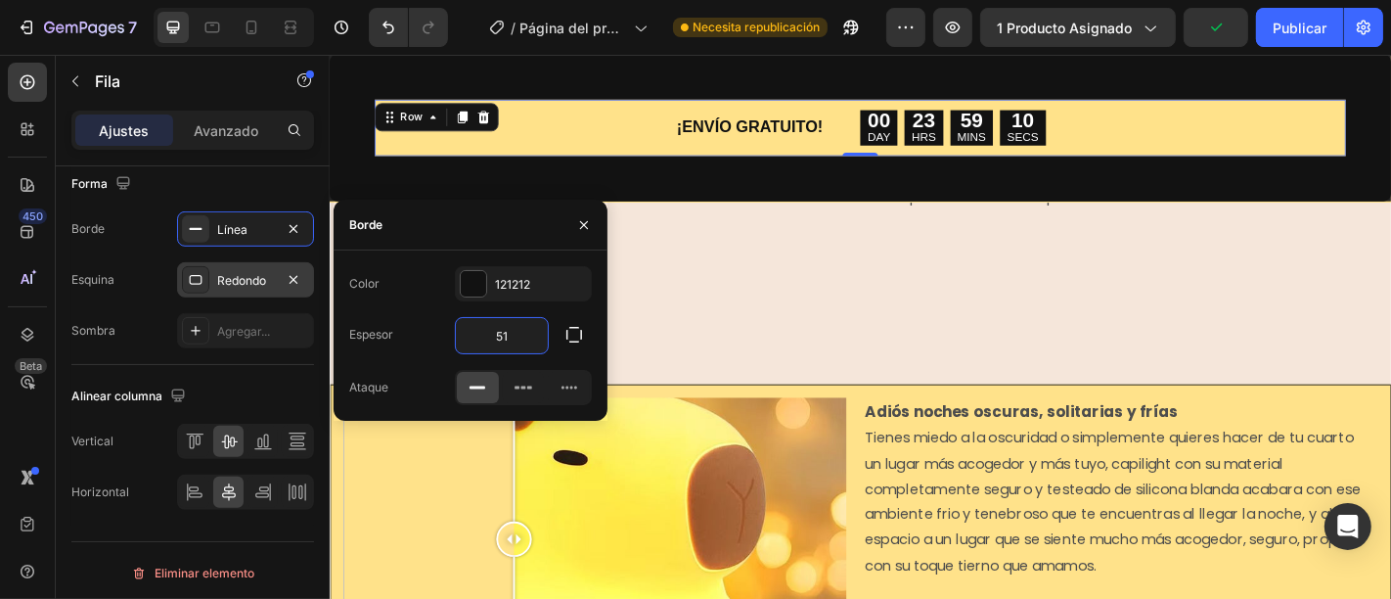
scroll to position [1511, 0]
click at [384, 18] on icon "Deshacer/Rehacer" at bounding box center [388, 28] width 20 height 20
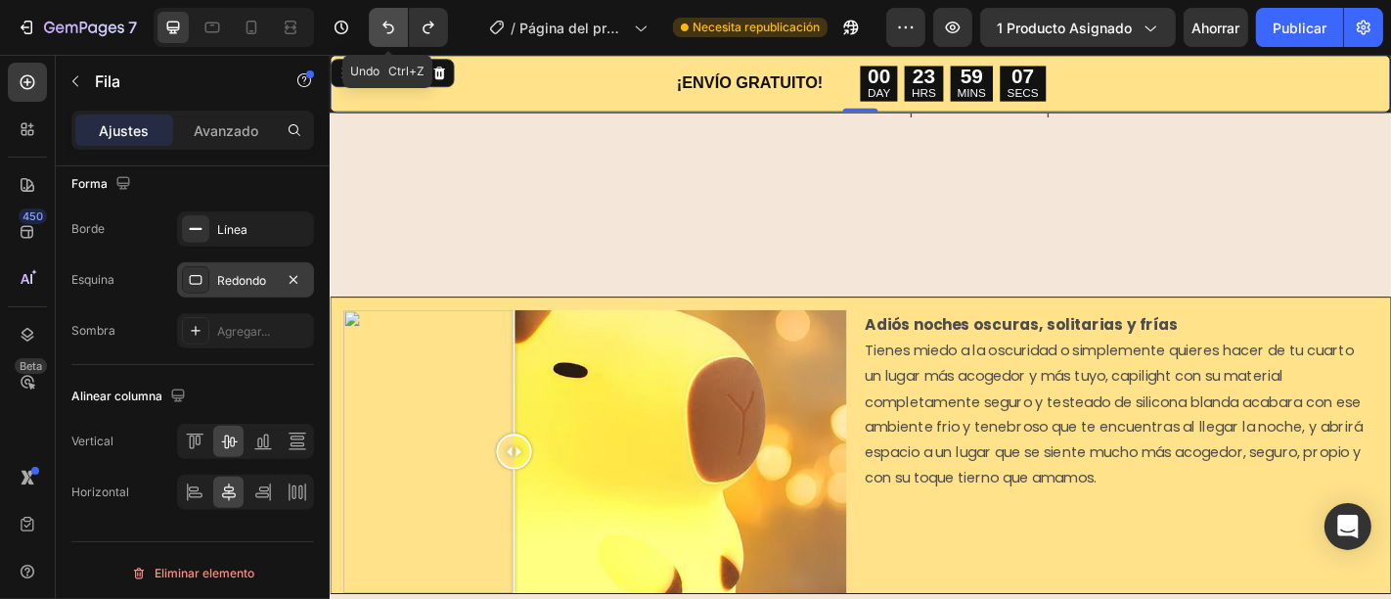
scroll to position [1413, 0]
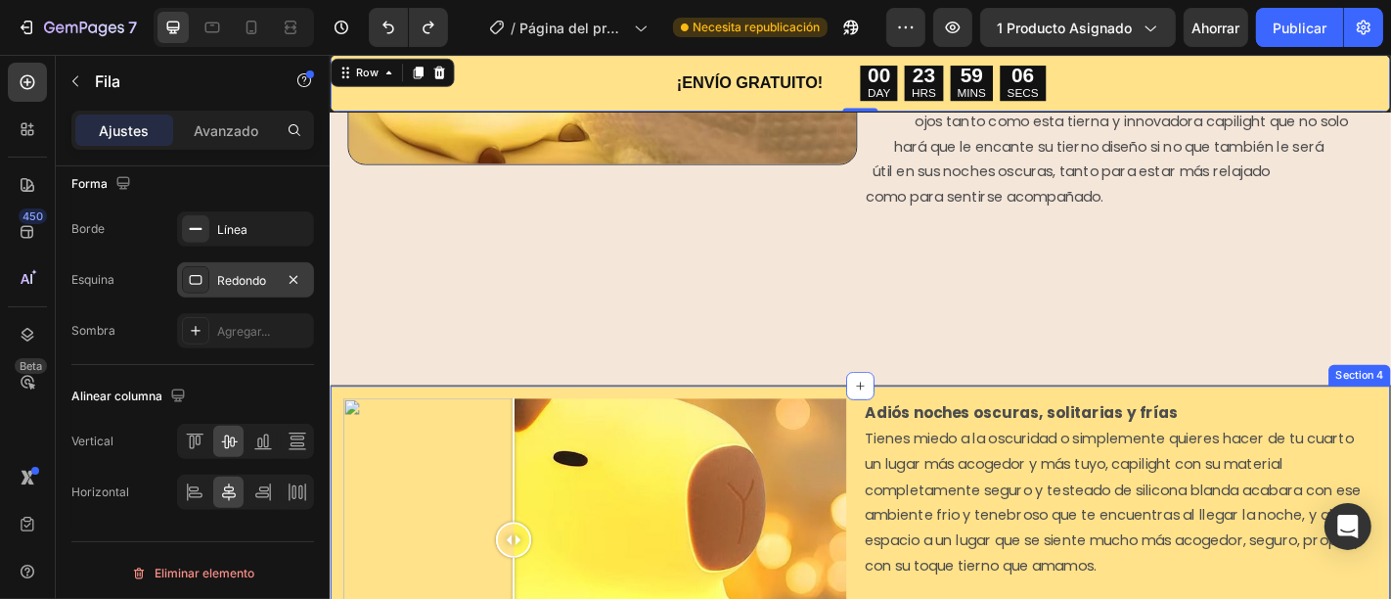
click at [900, 438] on div "Image Comparison Adiós noches oscuras, solitarias y frías Tienes miedo a la osc…" at bounding box center [916, 584] width 1174 height 329
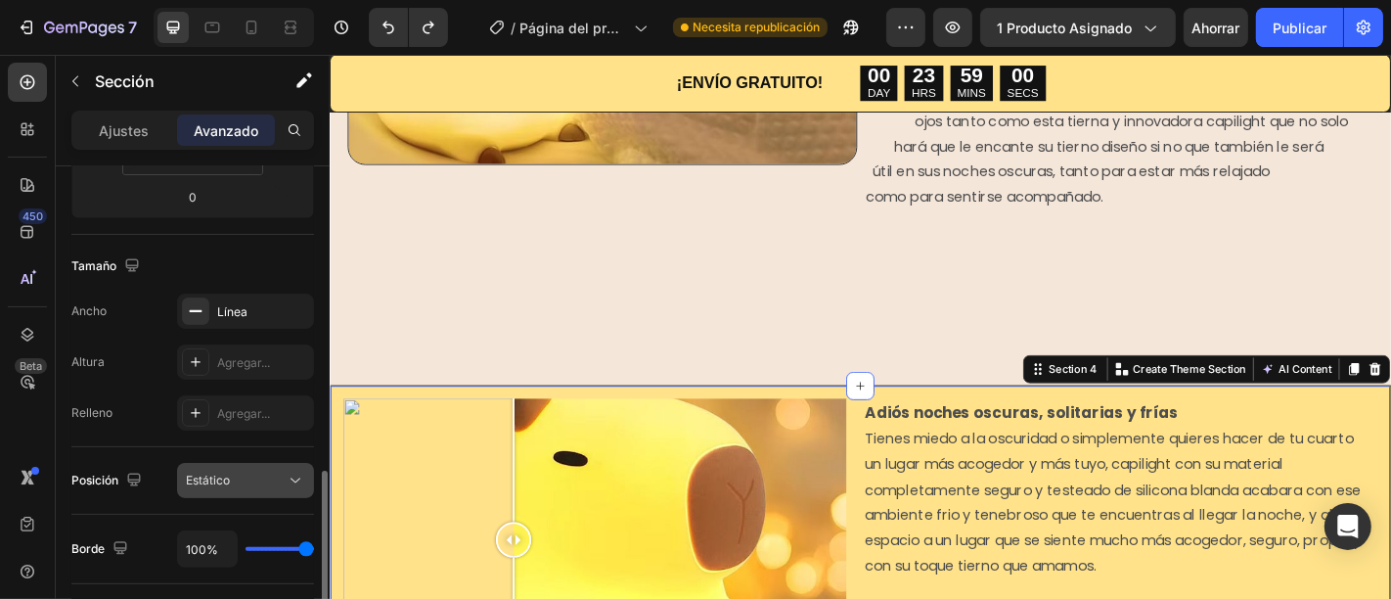
scroll to position [543, 0]
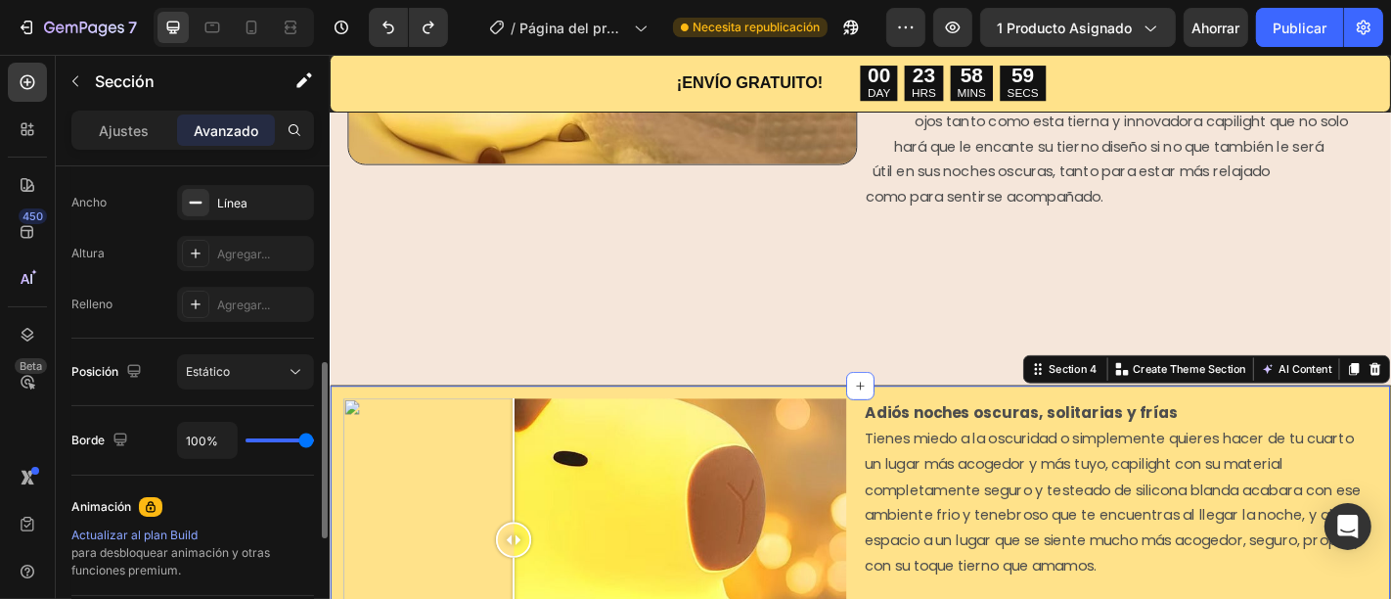
type input "75%"
type input "75"
type input "72%"
type input "72"
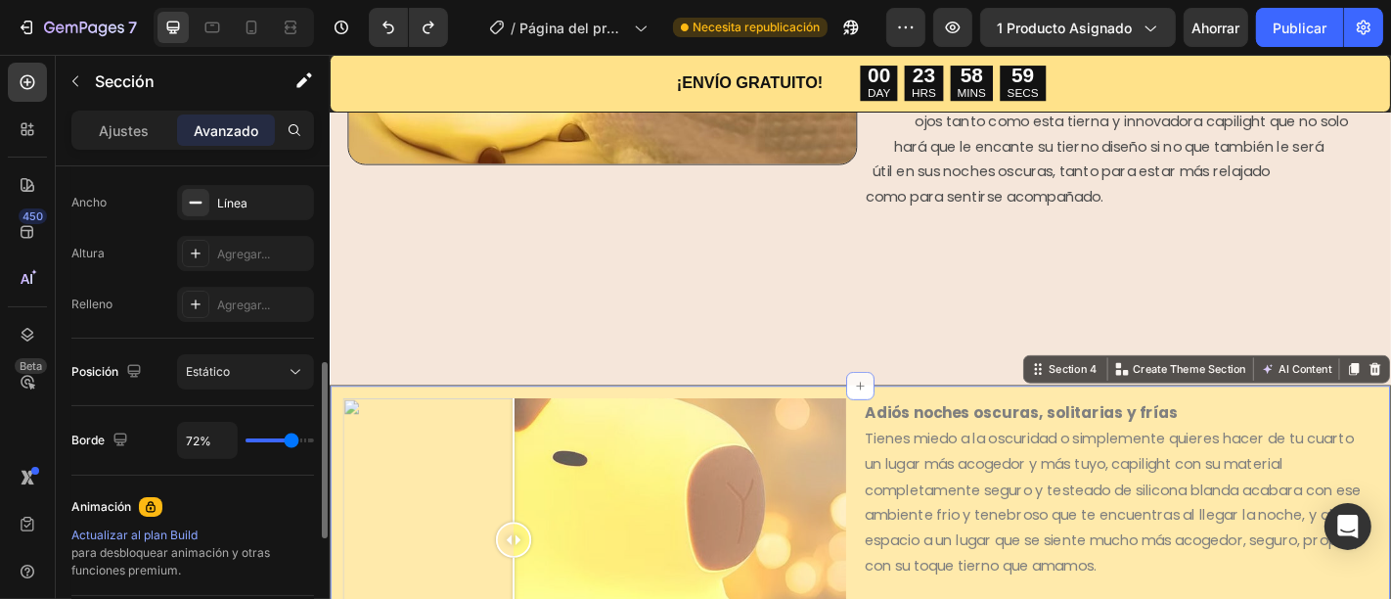
type input "70%"
type input "70"
type input "68%"
type input "68"
type input "66%"
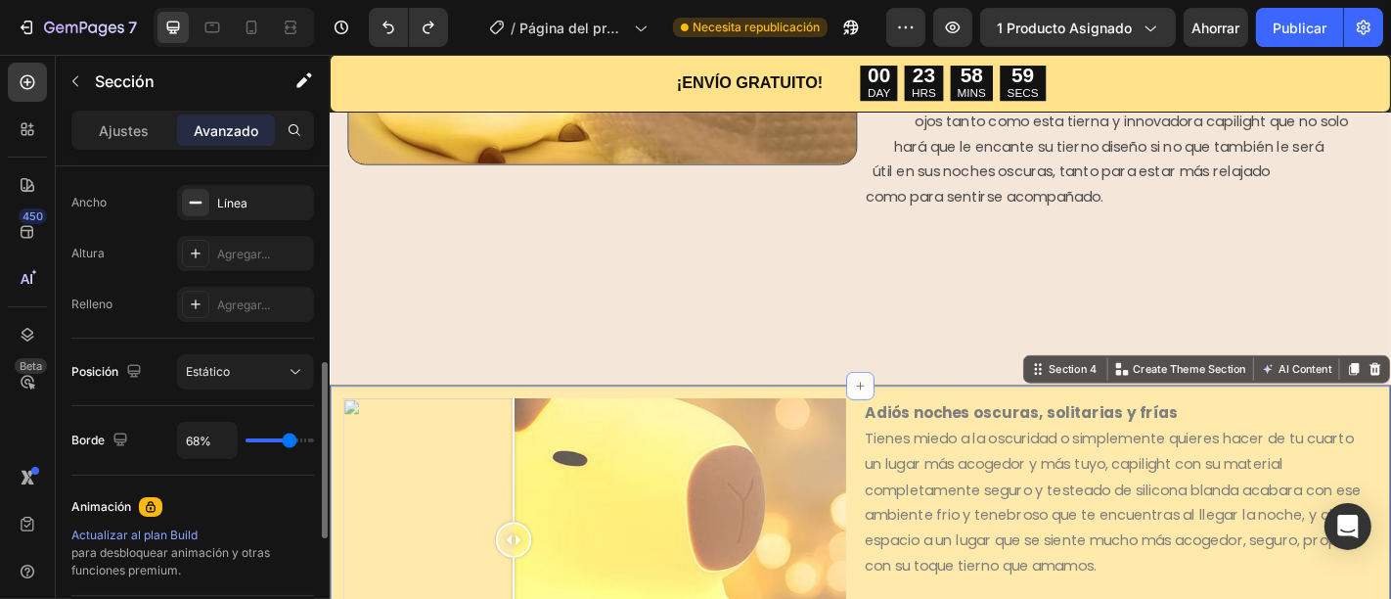
type input "66"
type input "64%"
type input "64"
type input "55%"
type input "55"
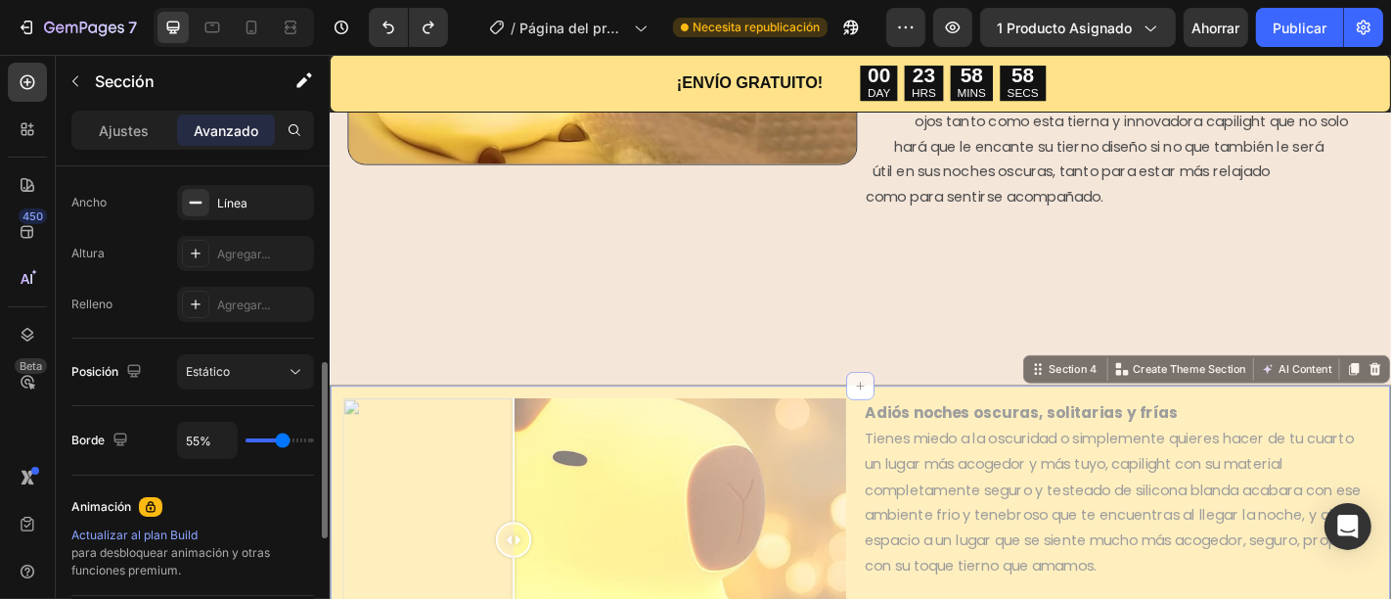
type input "54%"
type input "54"
type input "43%"
type input "43"
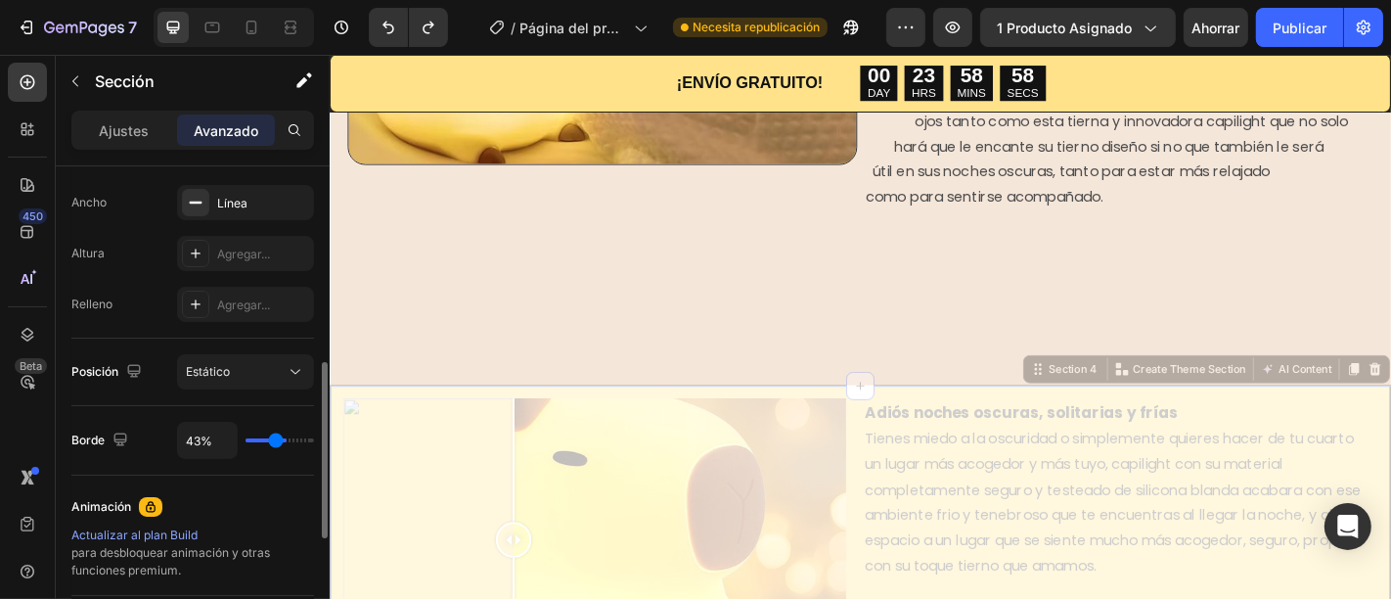
type input "22%"
type input "22"
type input "17%"
type input "17"
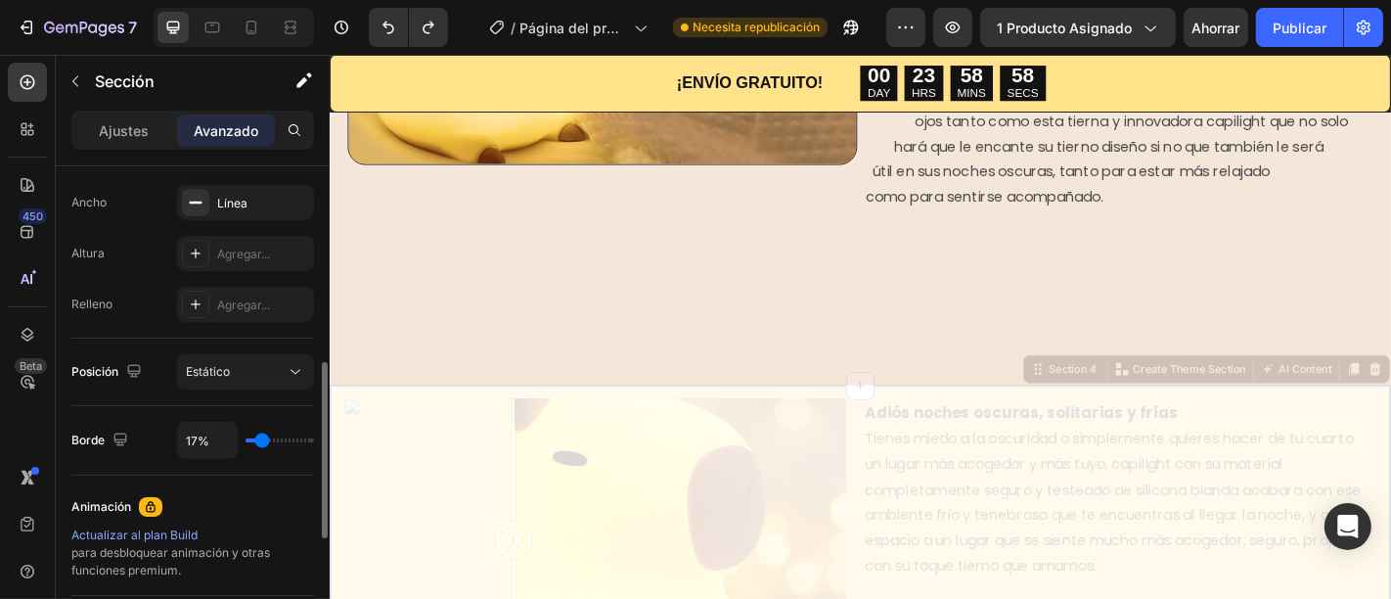
type input "31%"
type input "31"
type input "47%"
type input "47"
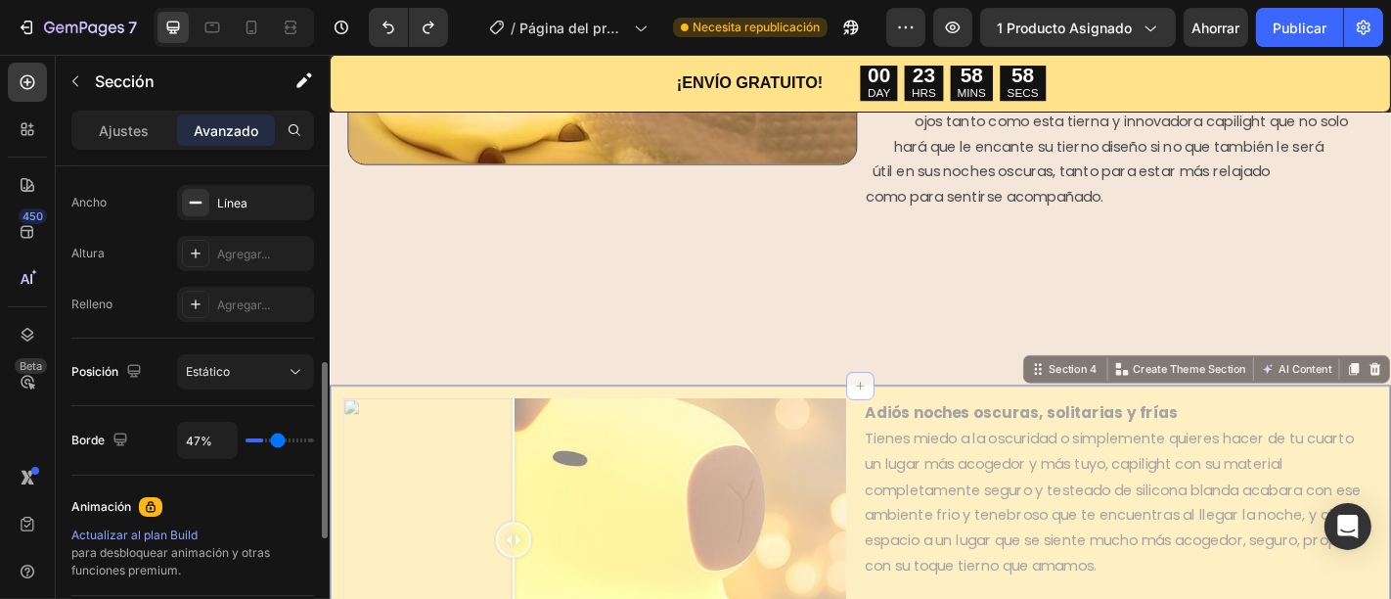
type input "62%"
type input "62"
type input "69%"
type input "69"
type input "77%"
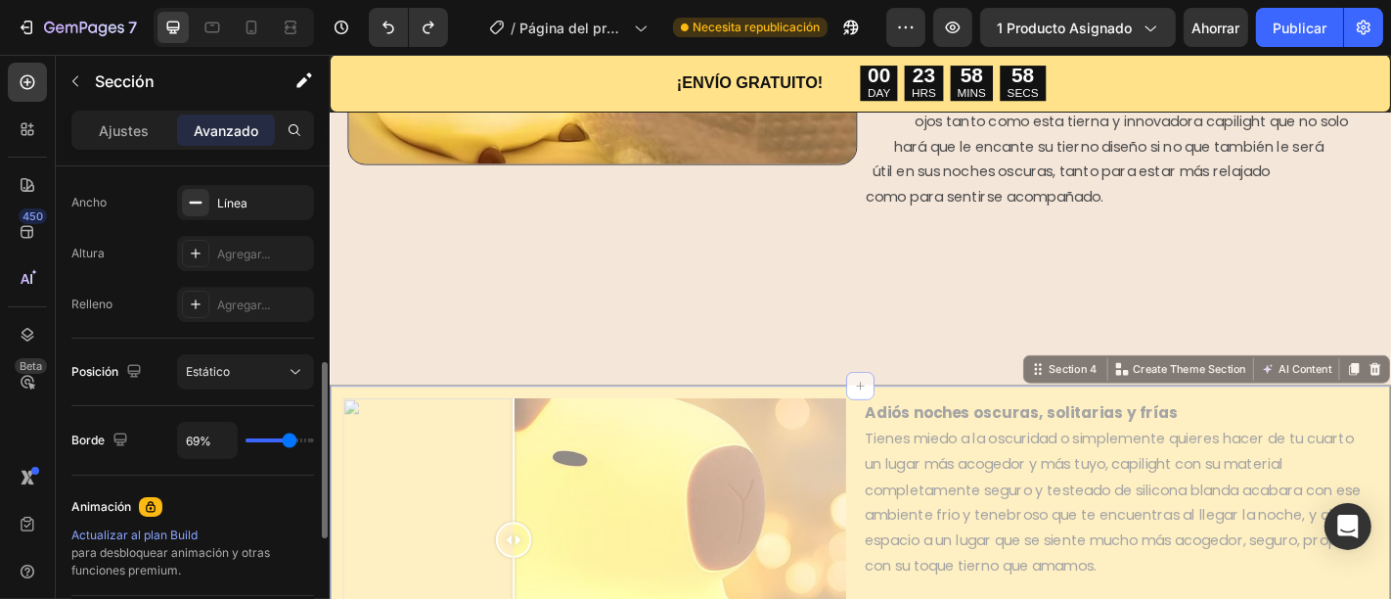
type input "77"
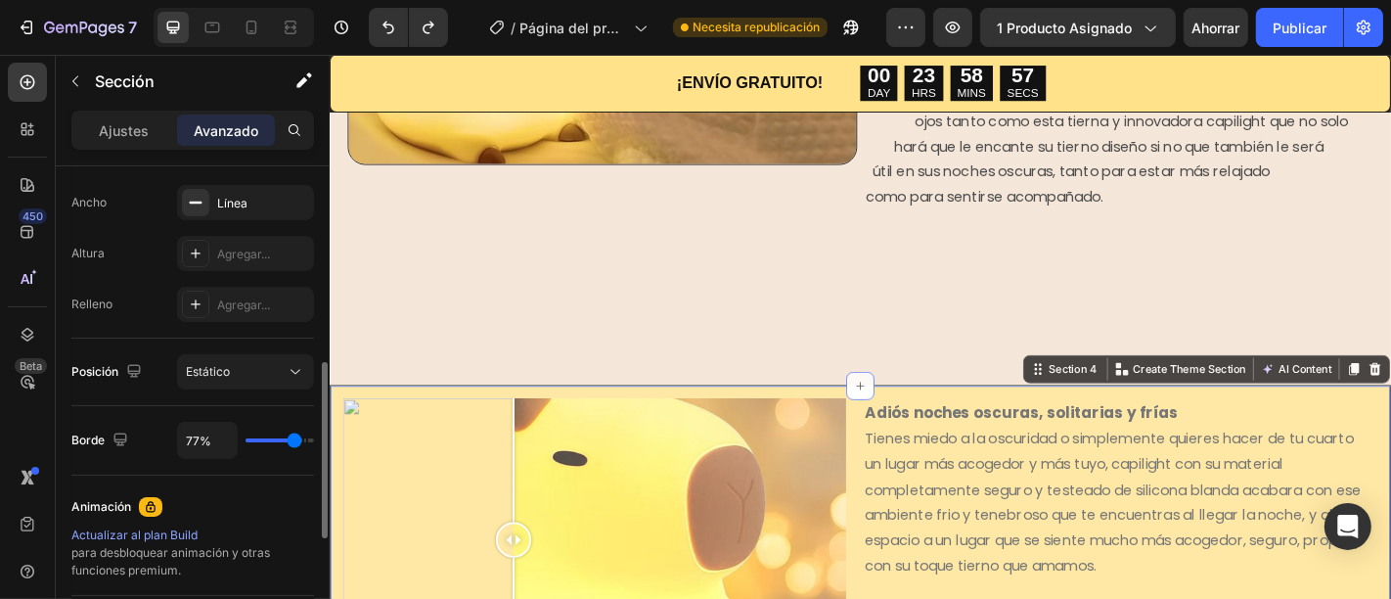
type input "100%"
type input "100"
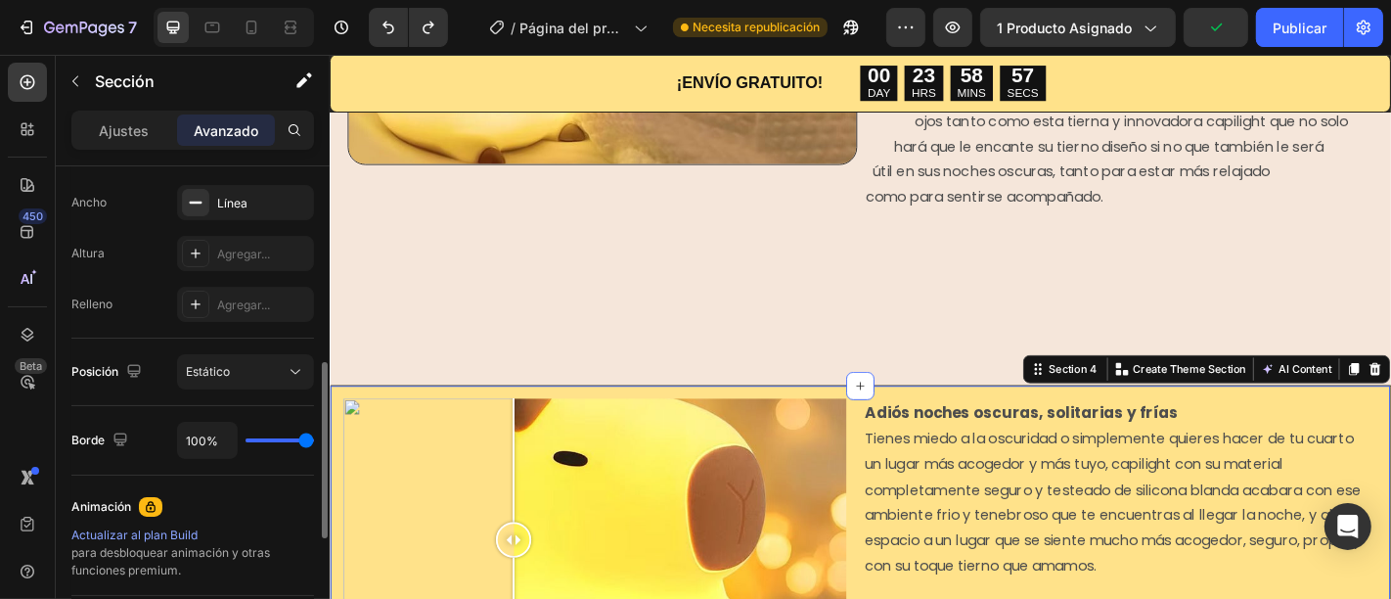
click at [314, 438] on input "range" at bounding box center [279, 440] width 68 height 4
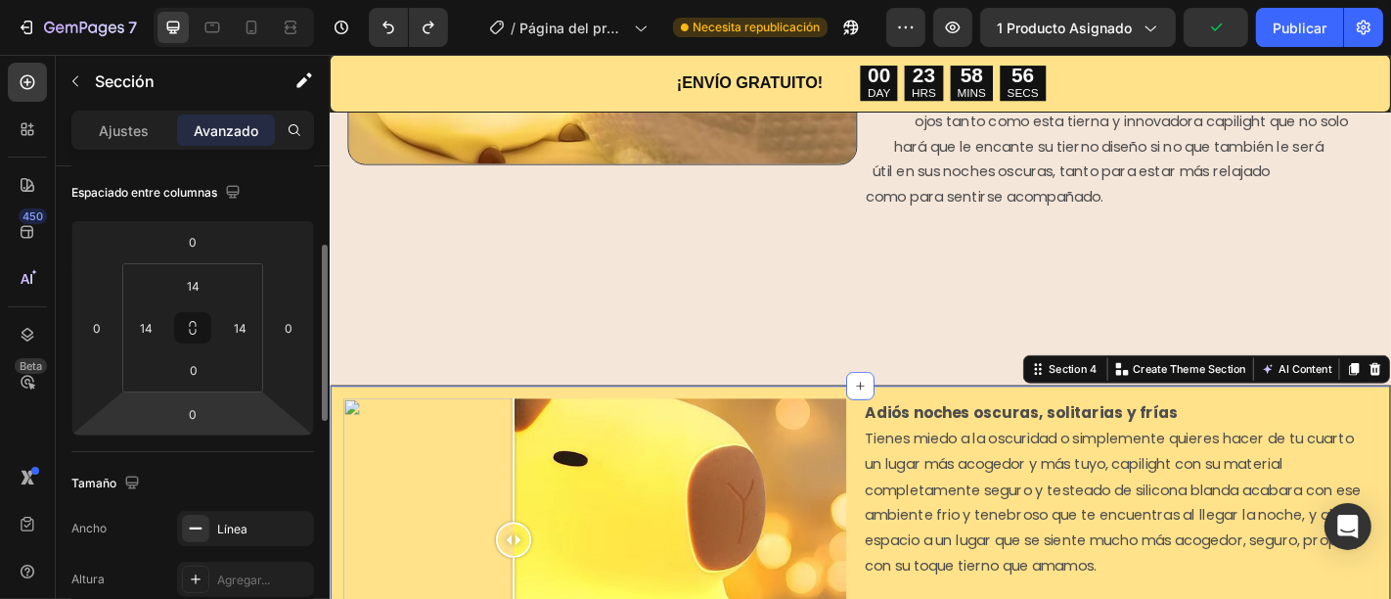
scroll to position [0, 0]
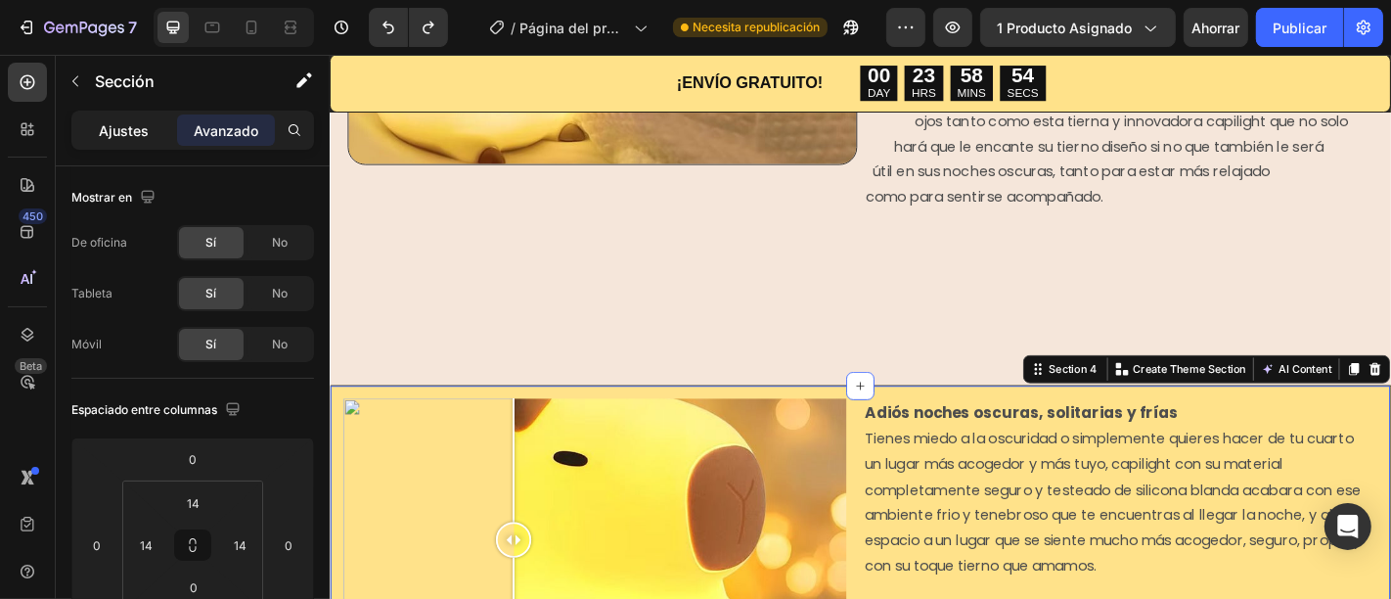
click at [155, 138] on div "Ajustes" at bounding box center [124, 129] width 98 height 31
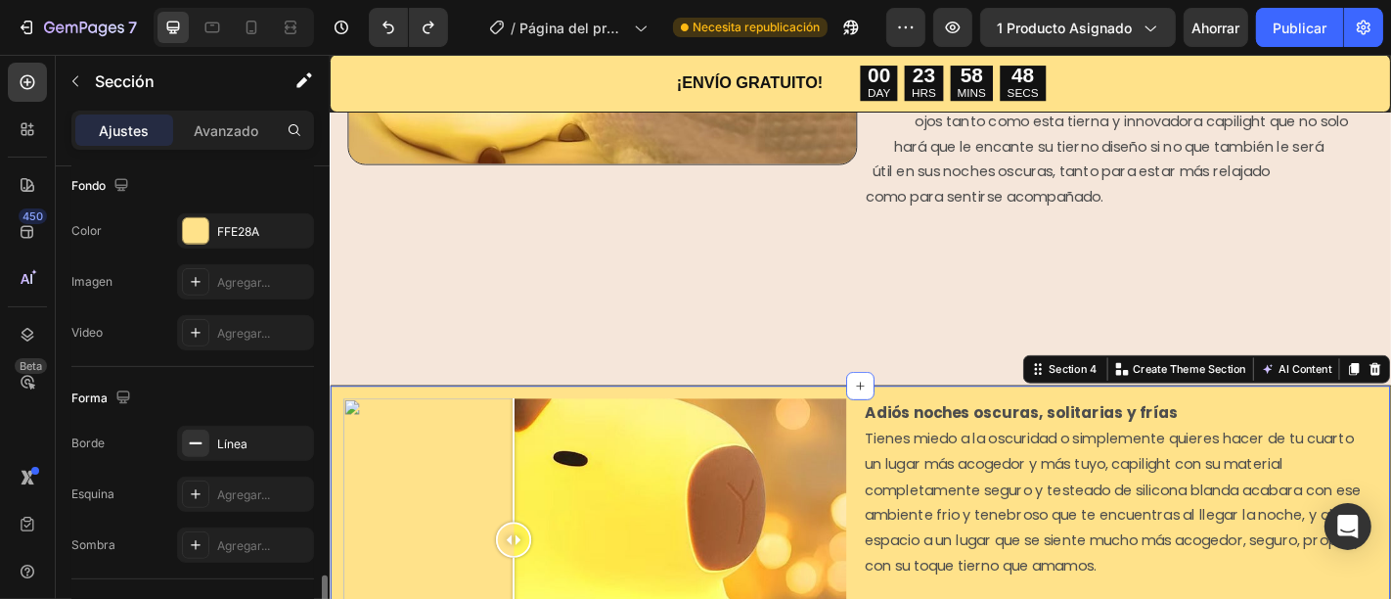
scroll to position [868, 0]
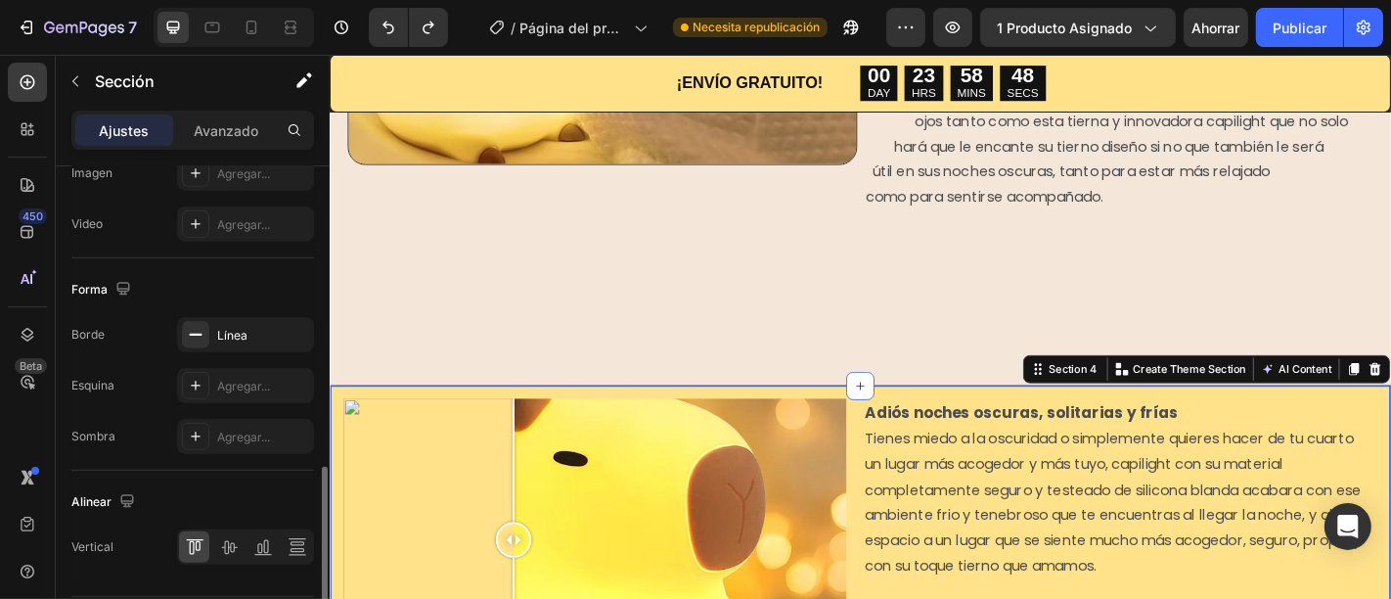
click at [266, 354] on div "Borde Línea Esquina Agregar... Sombra Agregar..." at bounding box center [192, 385] width 243 height 137
click at [273, 336] on div "Línea" at bounding box center [245, 336] width 57 height 18
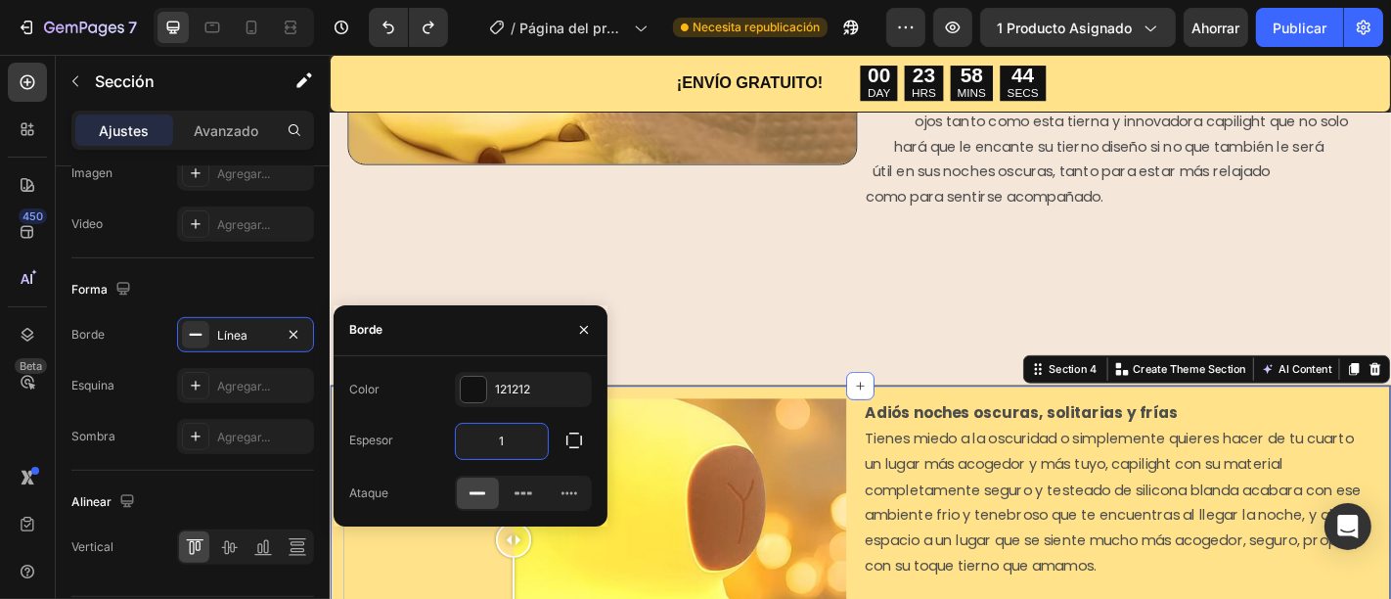
click at [511, 444] on input "1" at bounding box center [502, 440] width 92 height 35
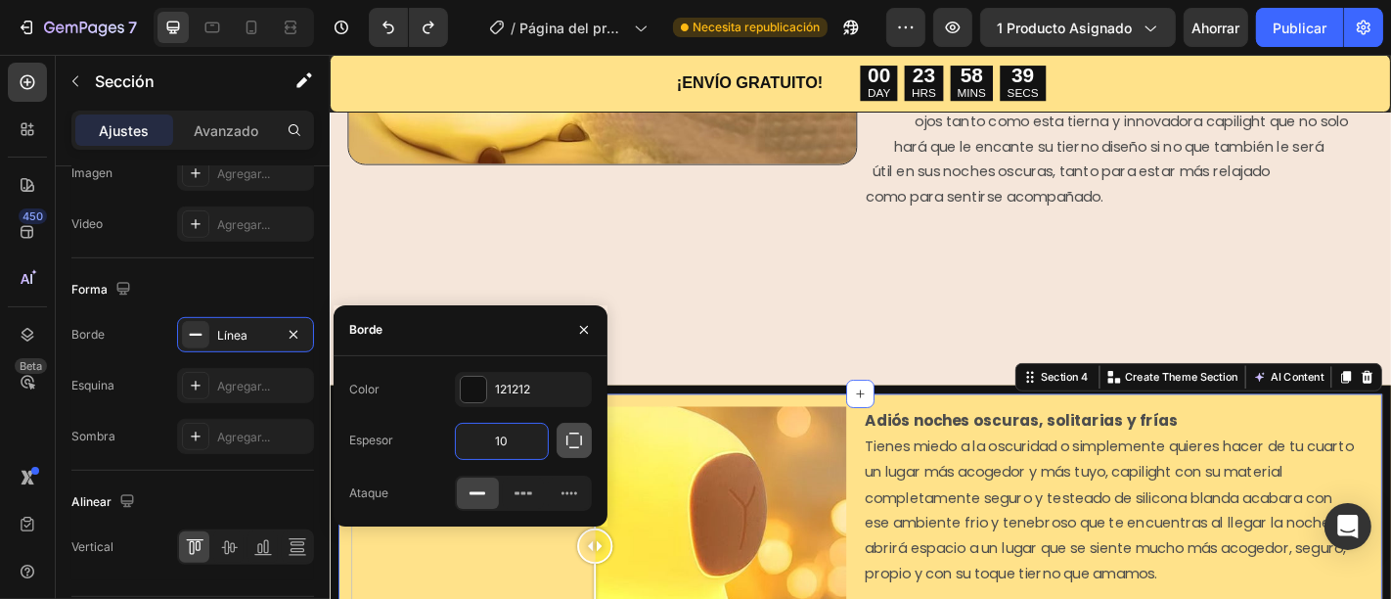
type input "10"
click at [577, 437] on icon "button" at bounding box center [574, 440] width 20 height 20
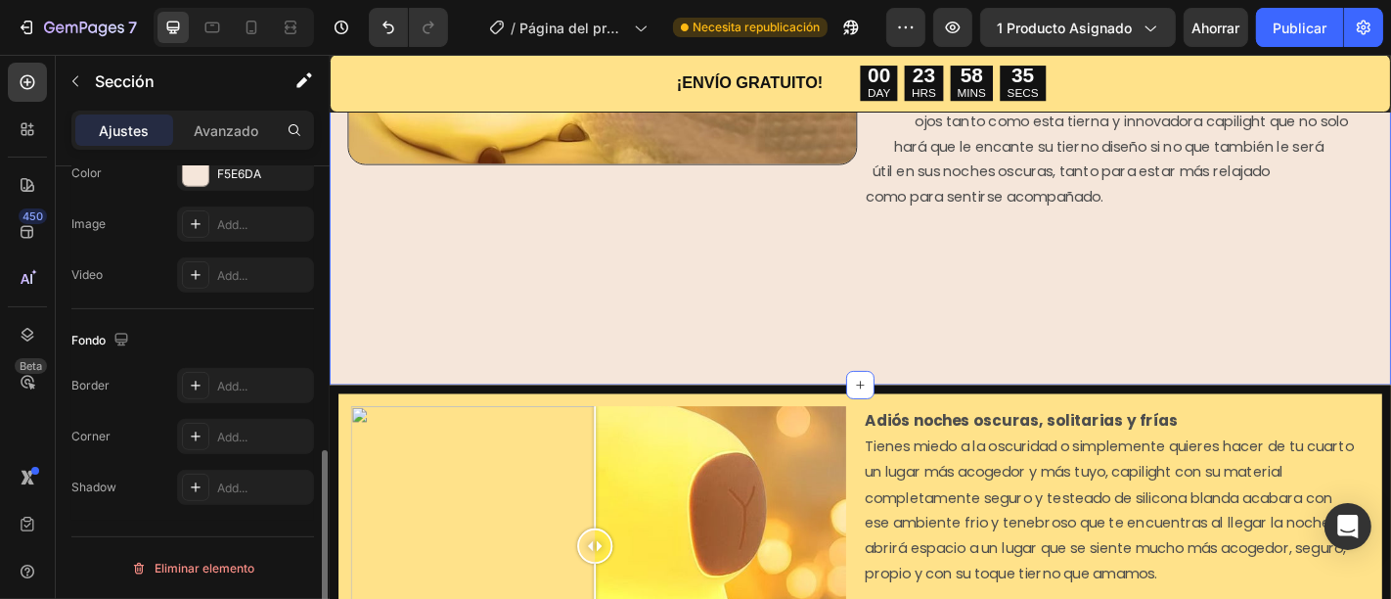
scroll to position [701, 0]
click at [771, 315] on div "Image ¿Te gustaría hacer de tú cuarto un lugar mucho más acogedor? La tierna y …" at bounding box center [916, 14] width 1174 height 811
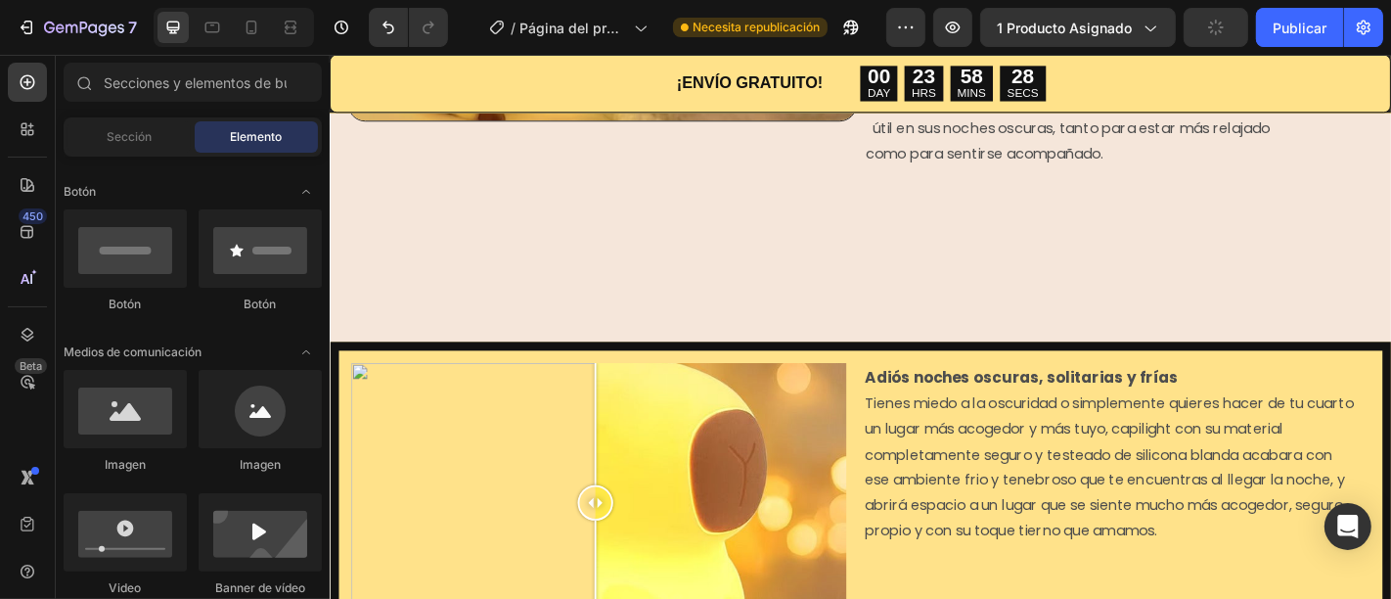
scroll to position [1210, 0]
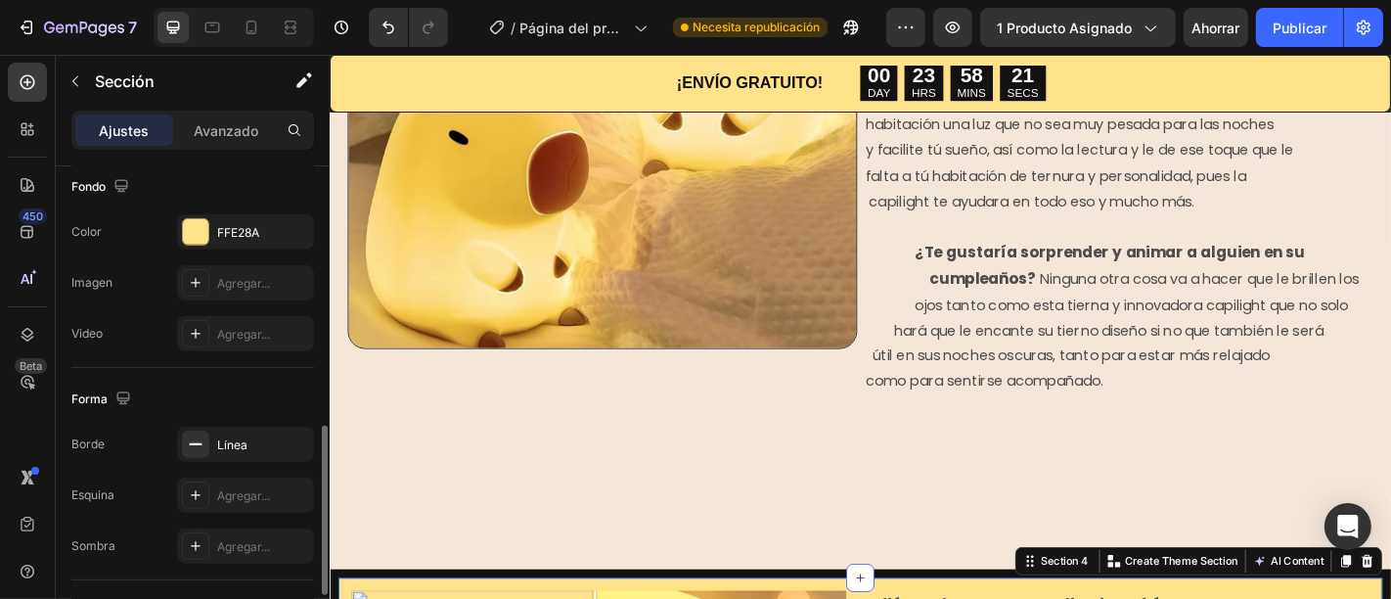
scroll to position [757, 0]
click at [229, 457] on div "Línea" at bounding box center [245, 445] width 137 height 35
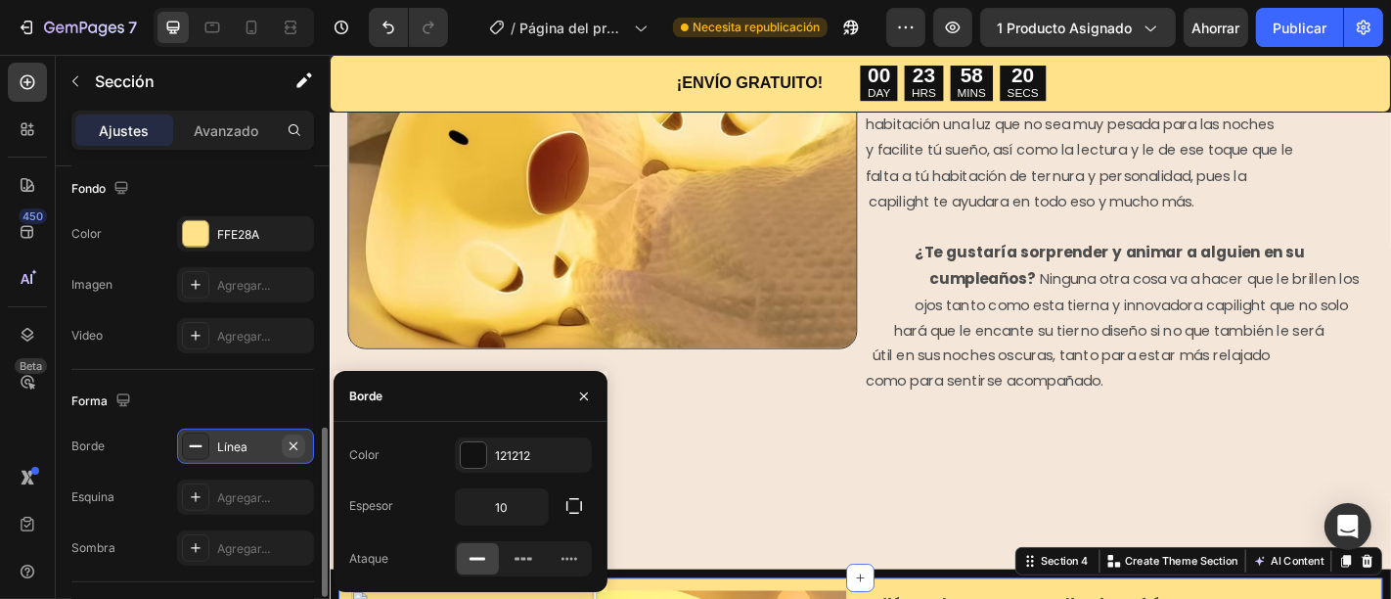
click at [290, 447] on icon "button" at bounding box center [294, 446] width 16 height 16
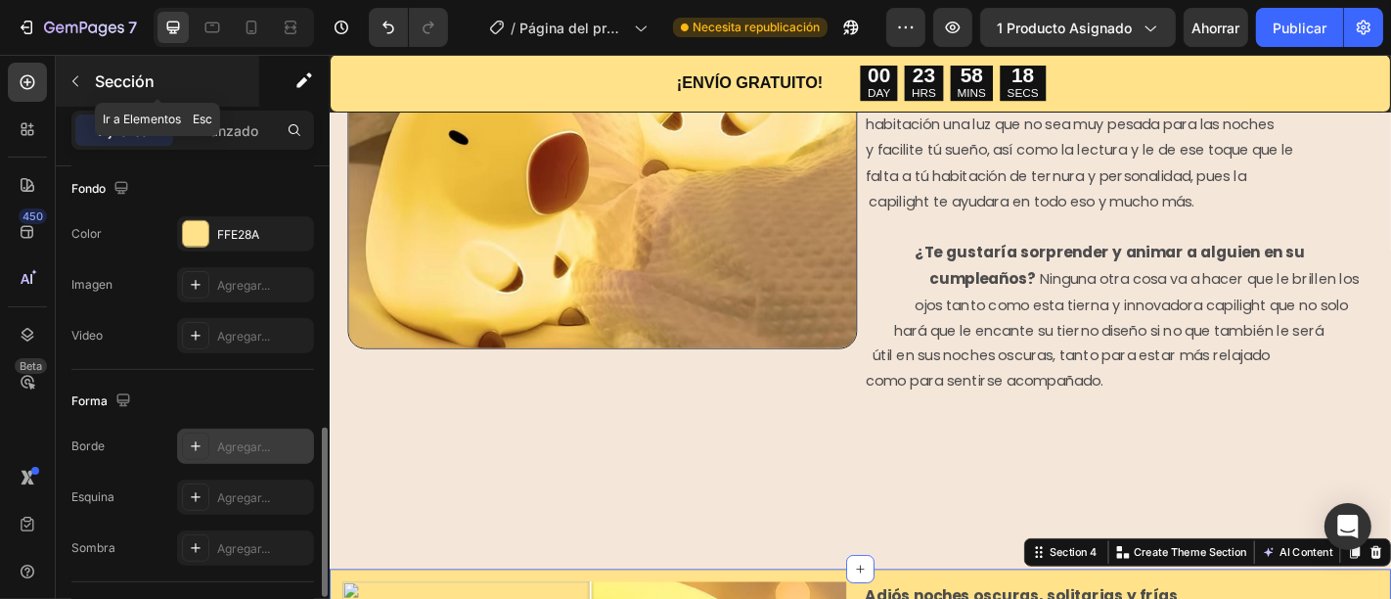
click at [103, 77] on font "Sección" at bounding box center [125, 81] width 60 height 20
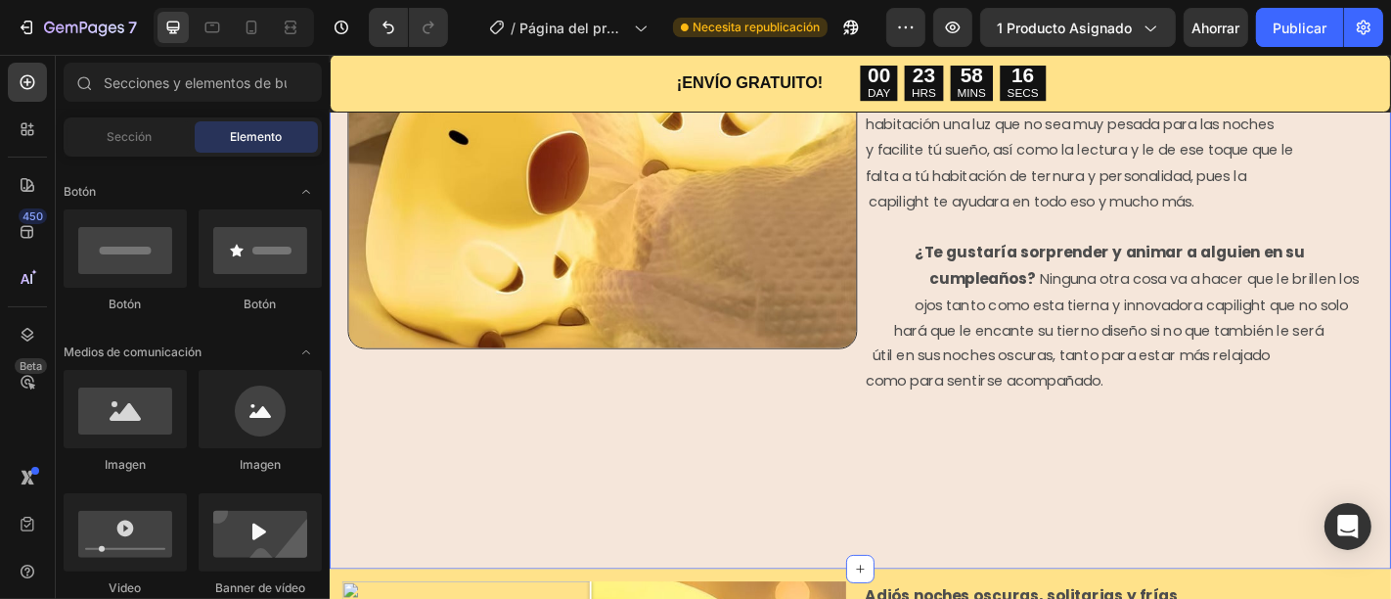
click at [813, 591] on div "Image ¿Te gustaría hacer de tú cuarto un lugar mucho más acogedor? La tierna y …" at bounding box center [916, 217] width 1174 height 811
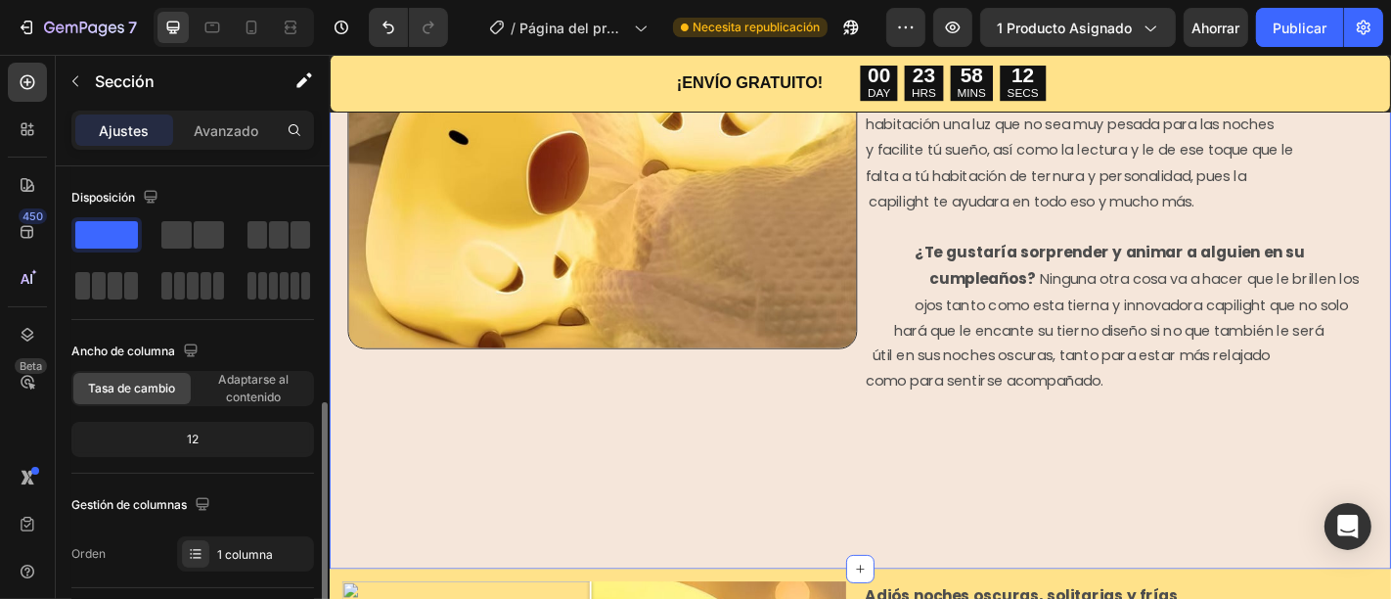
scroll to position [203, 0]
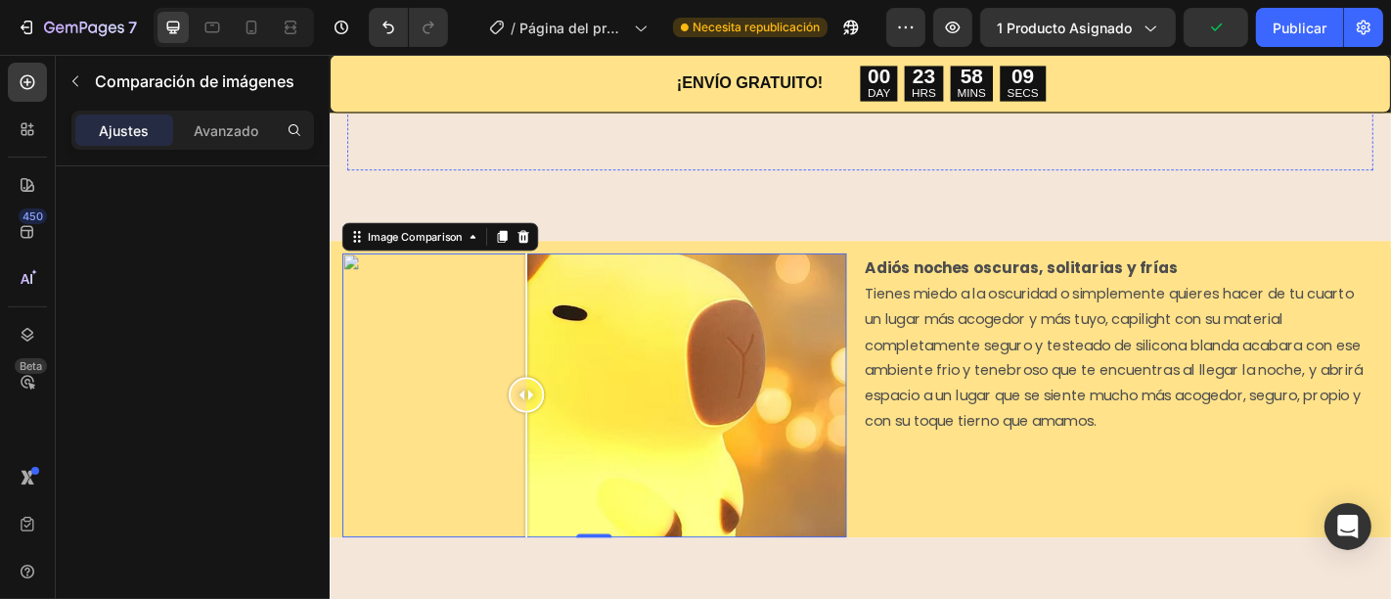
scroll to position [1575, 0]
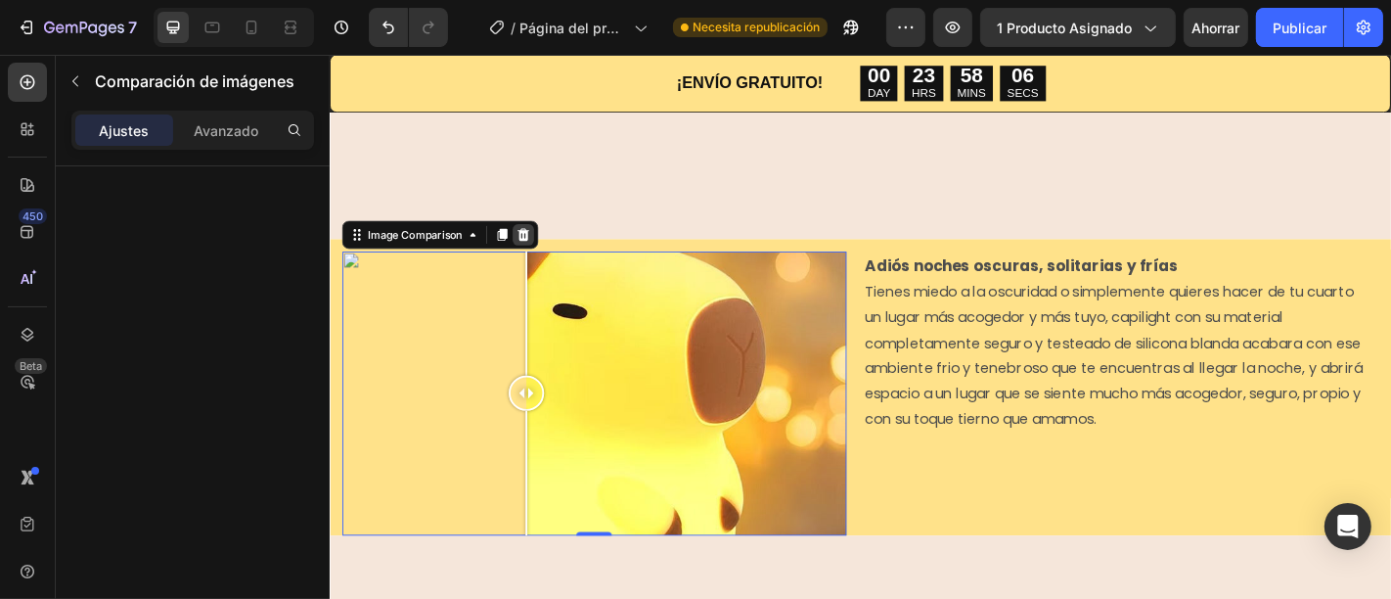
click at [548, 242] on div at bounding box center [542, 253] width 23 height 23
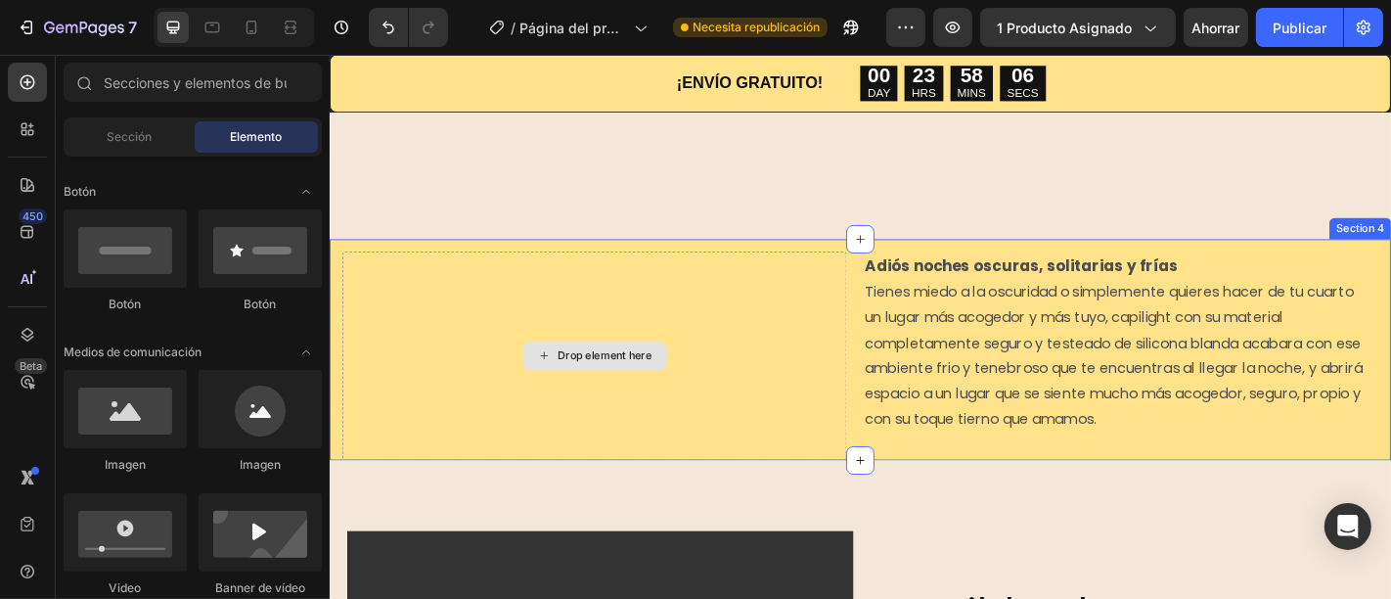
click at [638, 372] on div "Drop element here" at bounding box center [621, 387] width 158 height 31
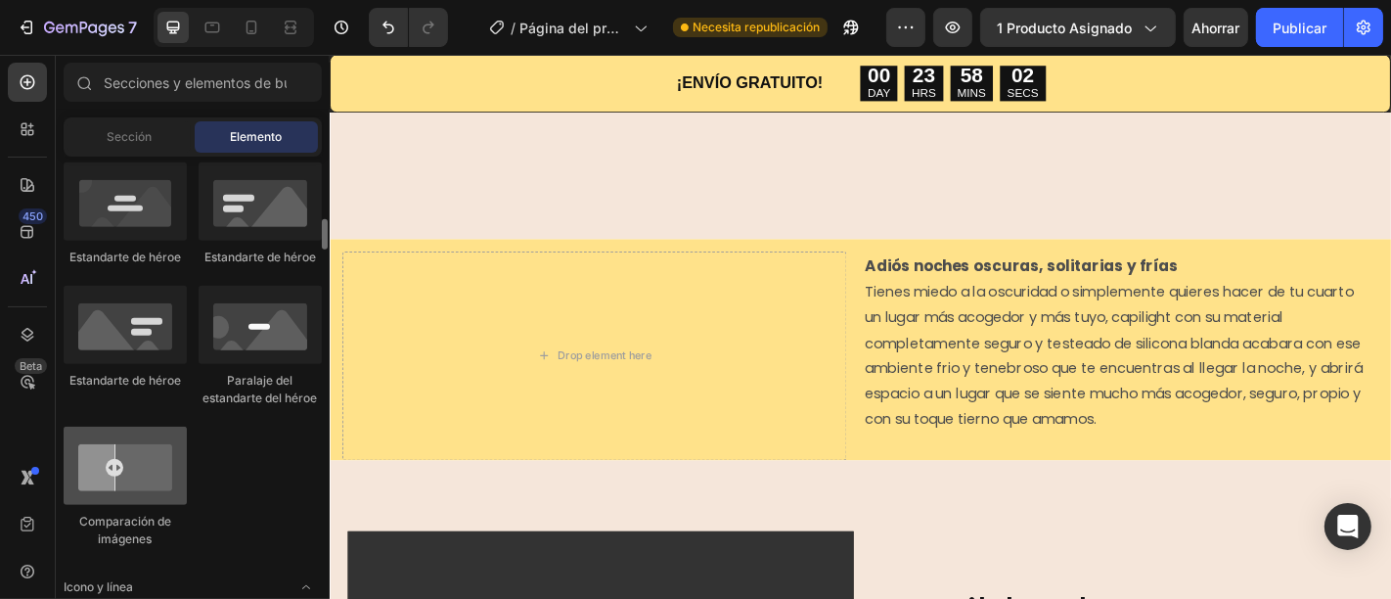
scroll to position [888, 0]
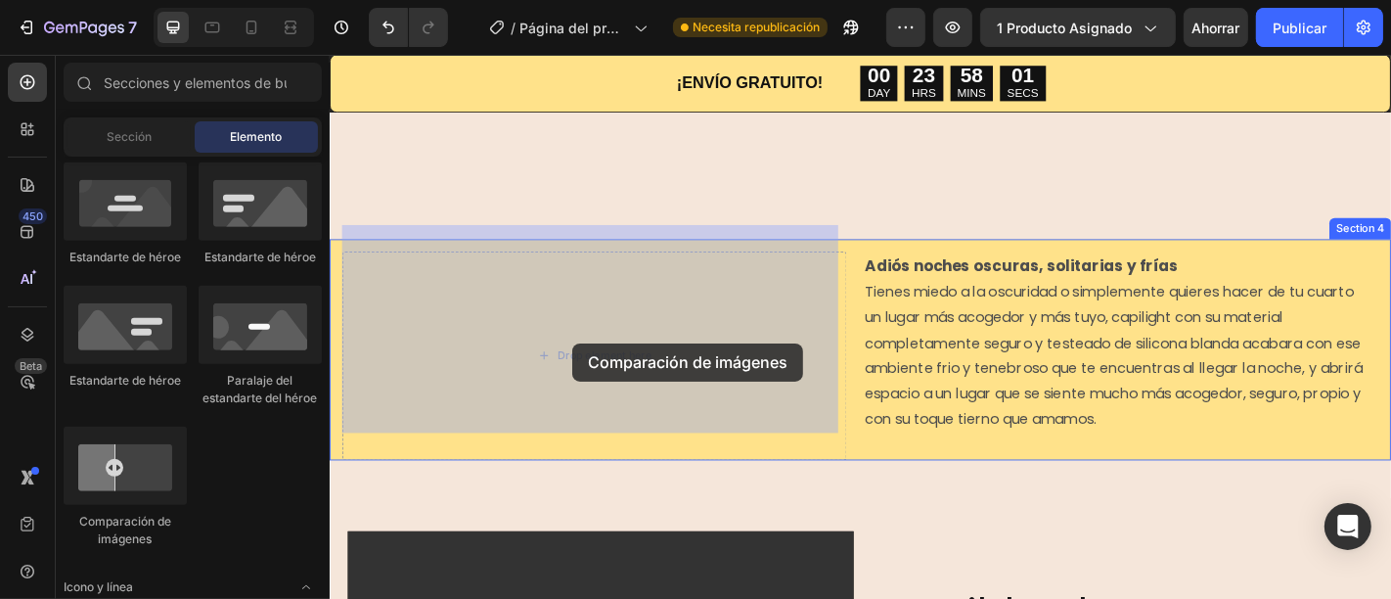
drag, startPoint x: 436, startPoint y: 538, endPoint x: 598, endPoint y: 390, distance: 218.7
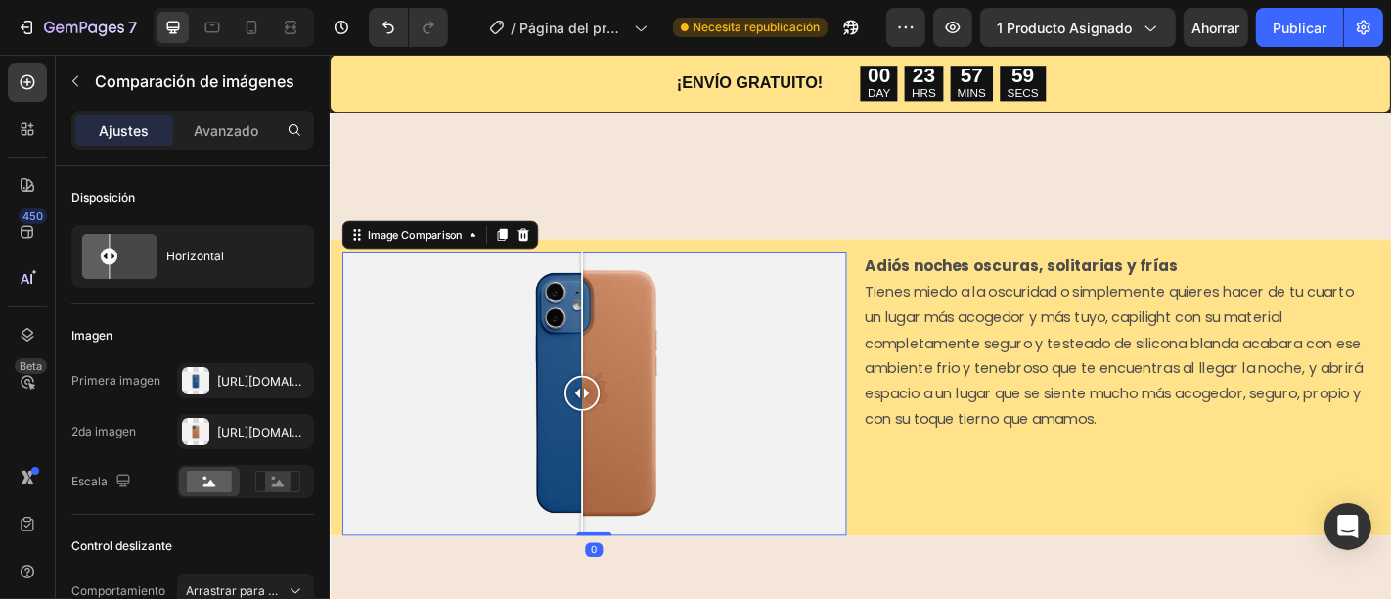
click at [607, 411] on div at bounding box center [607, 428] width 39 height 39
click at [235, 127] on font "Avanzado" at bounding box center [226, 130] width 65 height 17
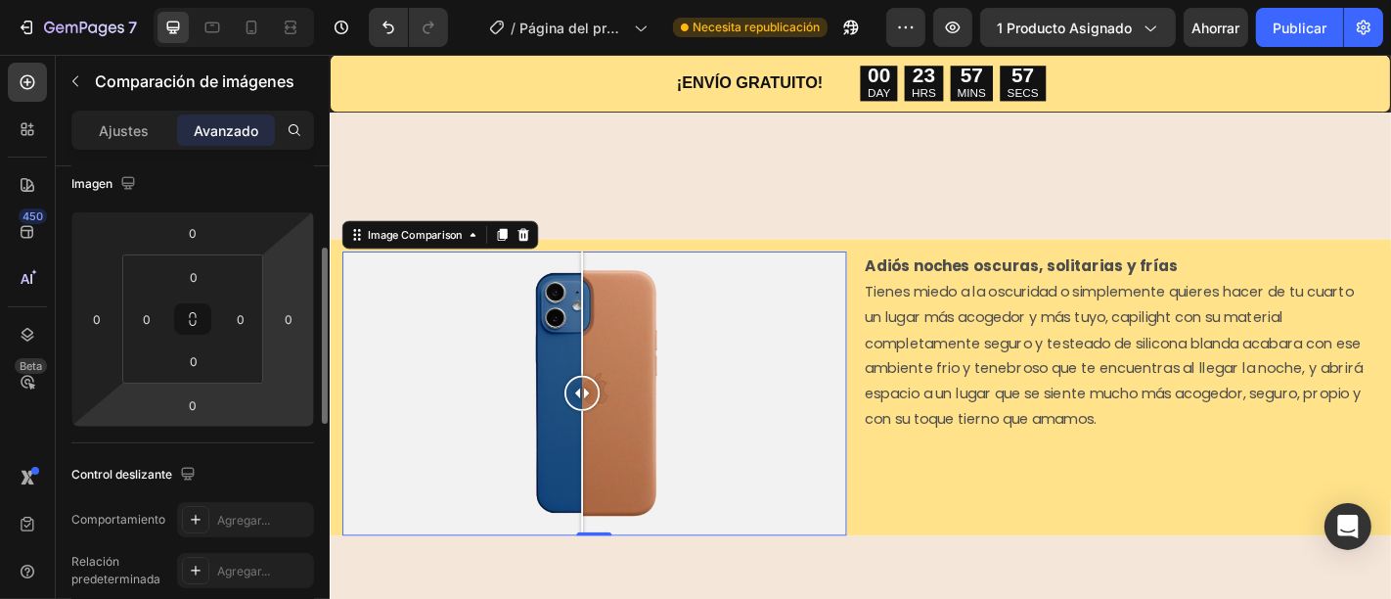
scroll to position [226, 0]
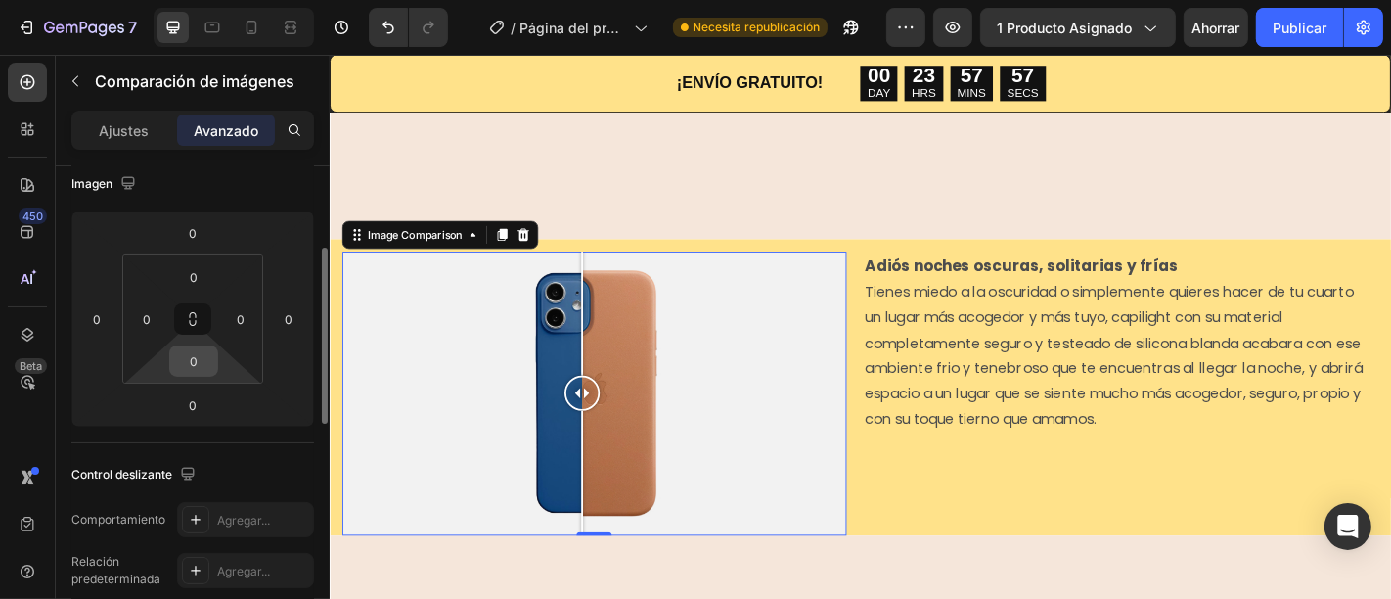
click at [185, 364] on input "0" at bounding box center [193, 360] width 39 height 29
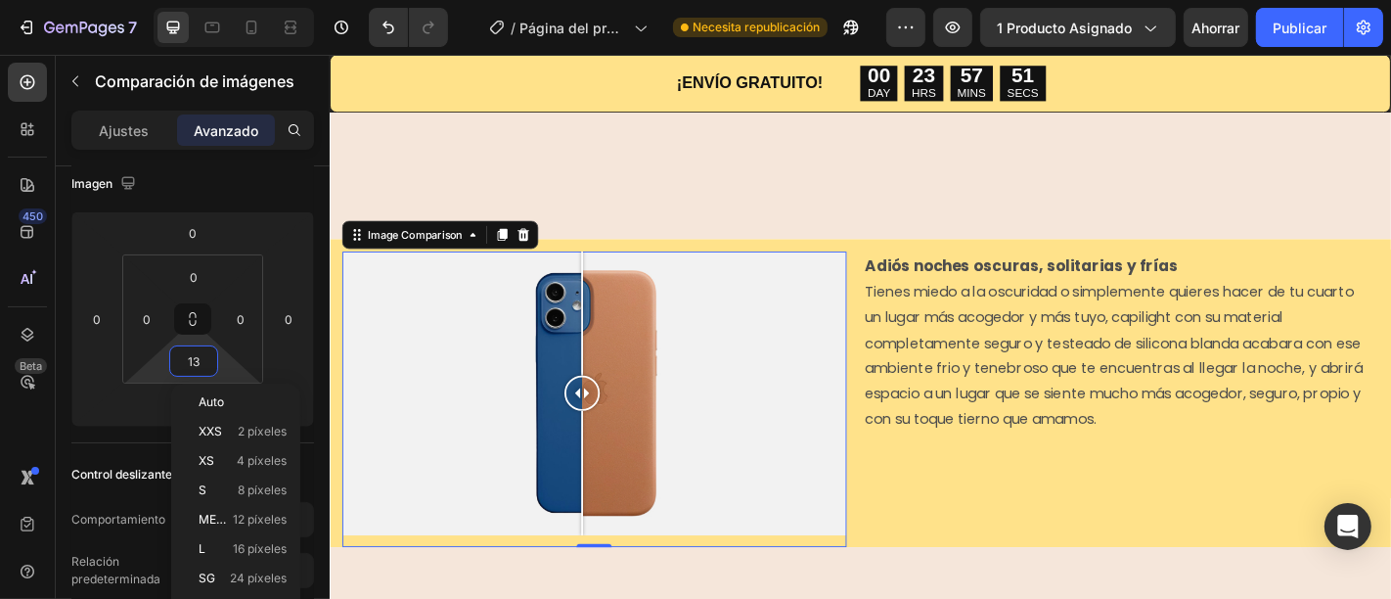
type input "14"
click at [192, 272] on input "0" at bounding box center [193, 276] width 39 height 29
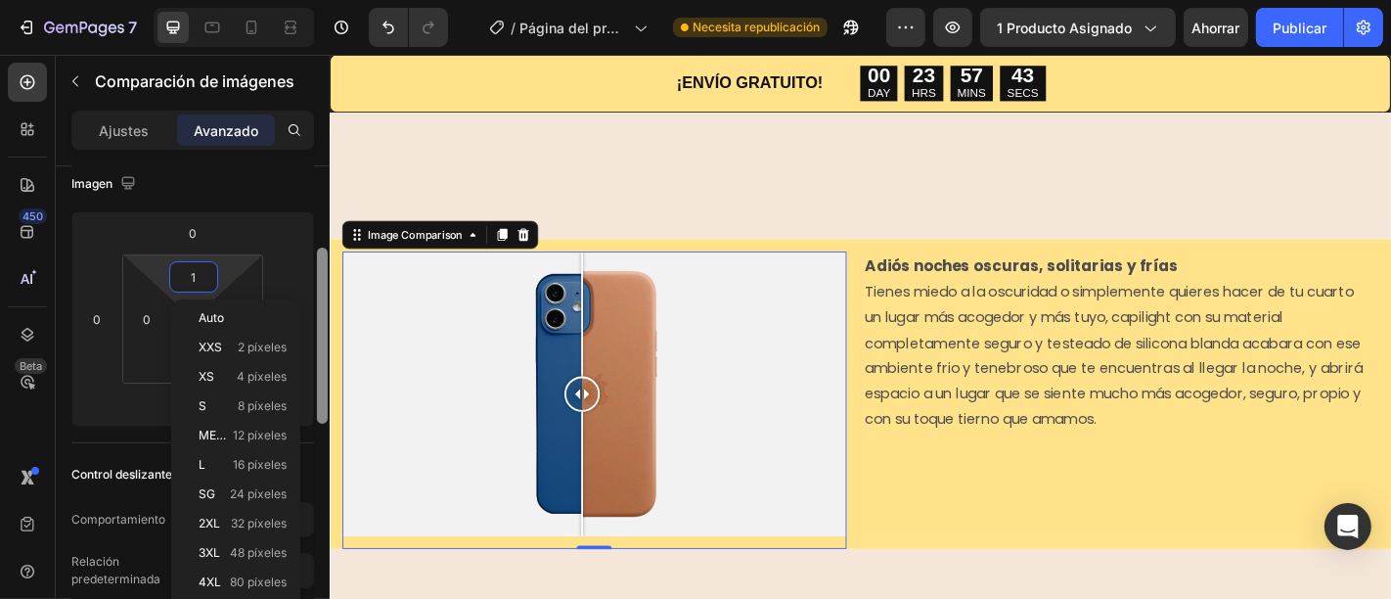
type input "0"
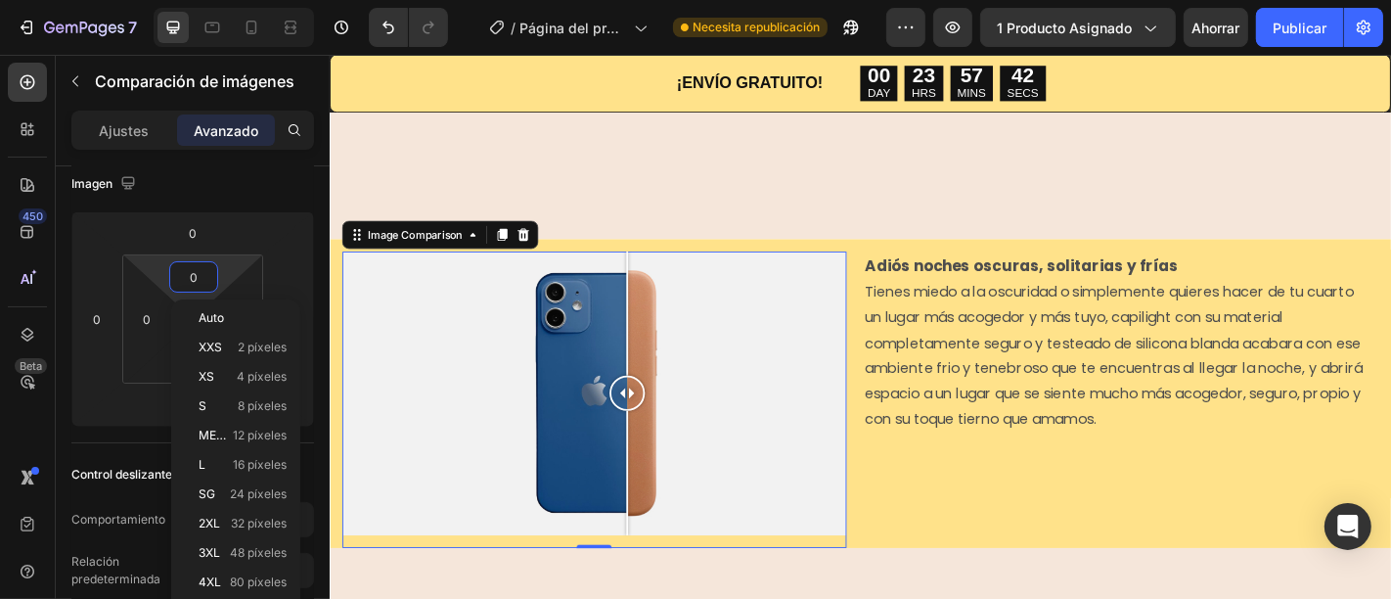
click at [657, 284] on div at bounding box center [620, 429] width 557 height 314
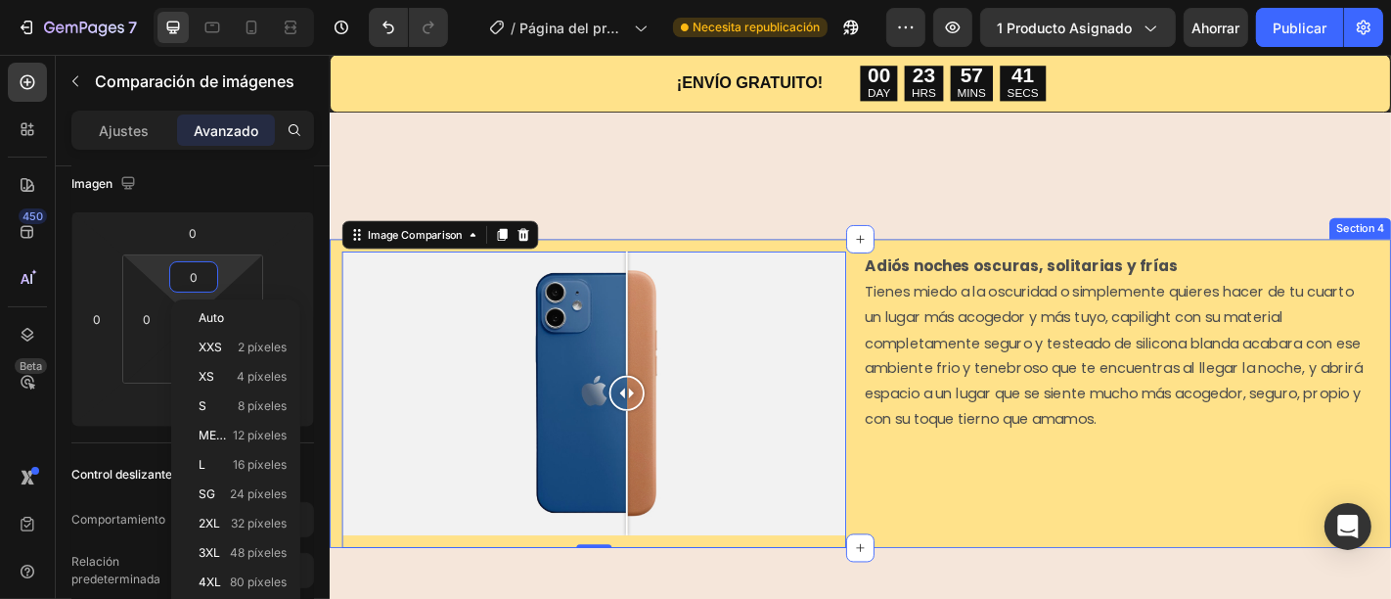
click at [906, 354] on div "Image Comparison 0 Adiós noches oscuras, solitarias y frías Tienes miedo a la o…" at bounding box center [916, 428] width 1174 height 341
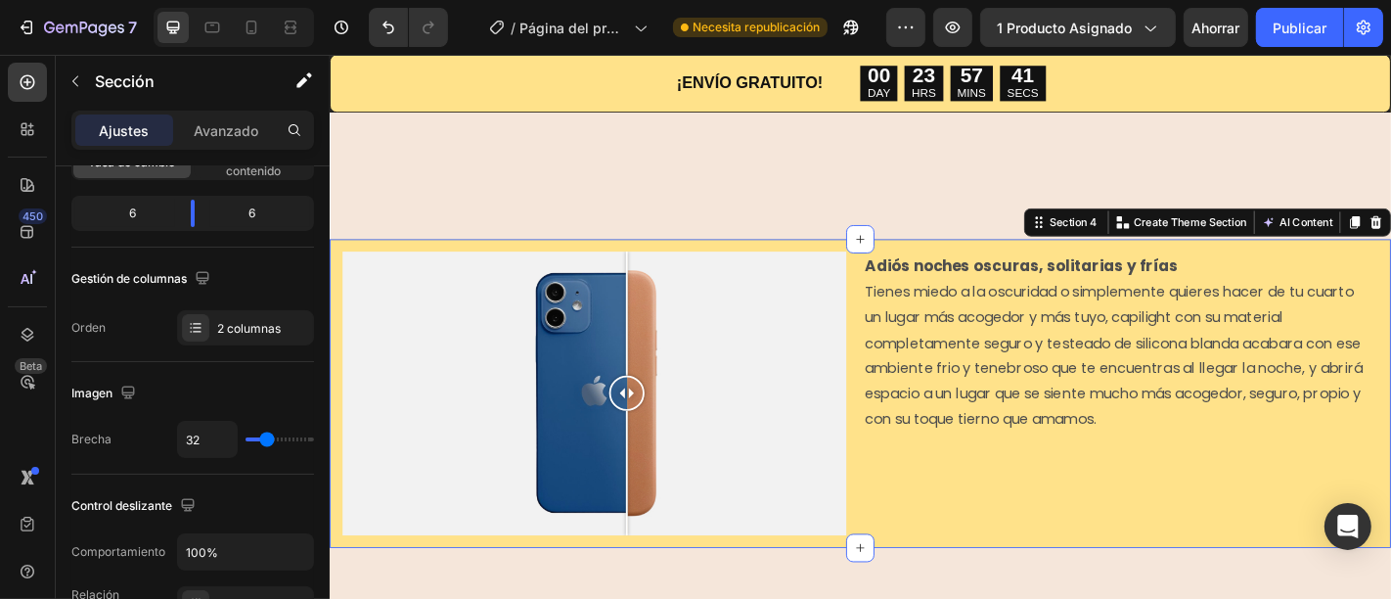
scroll to position [0, 0]
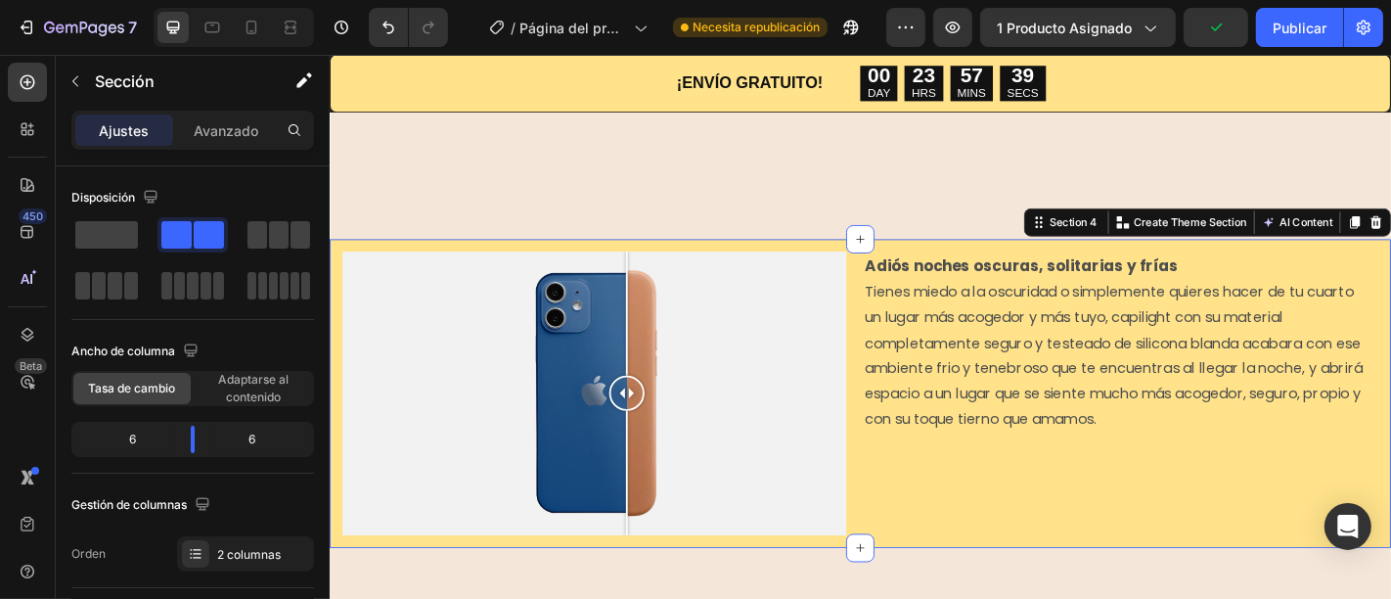
click at [1058, 505] on div "Adiós noches oscuras, solitarias y frías Tienes miedo a la oscuridad o simpleme…" at bounding box center [1209, 436] width 557 height 328
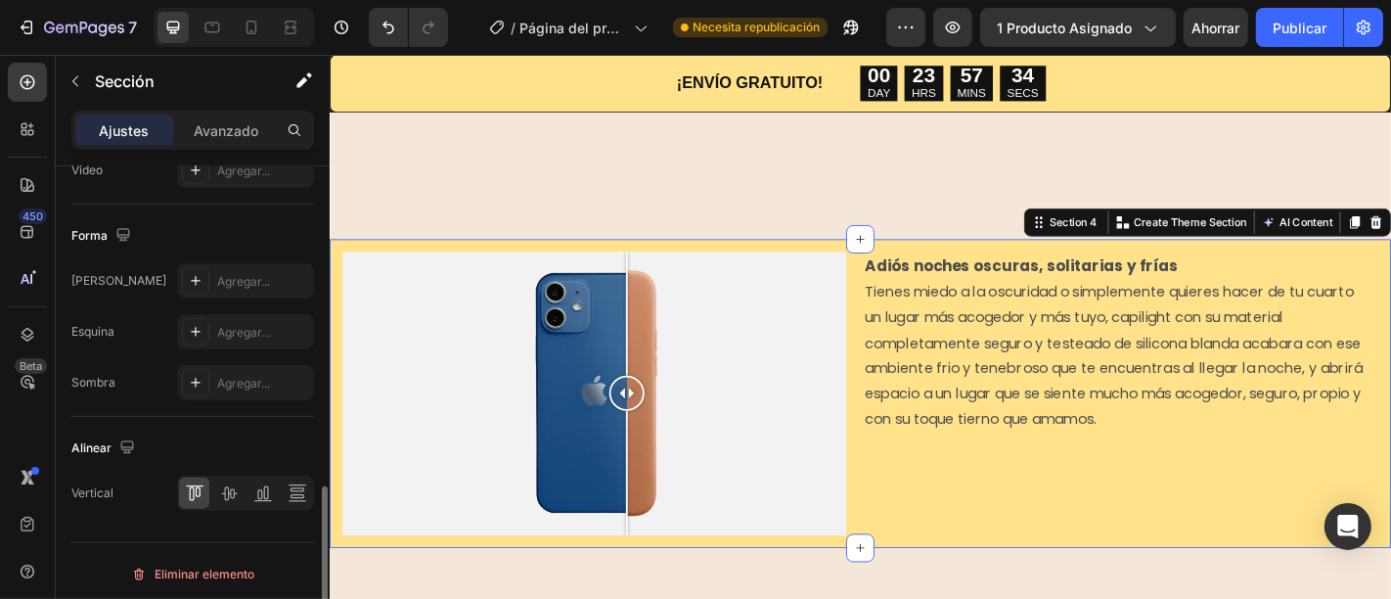
scroll to position [923, 0]
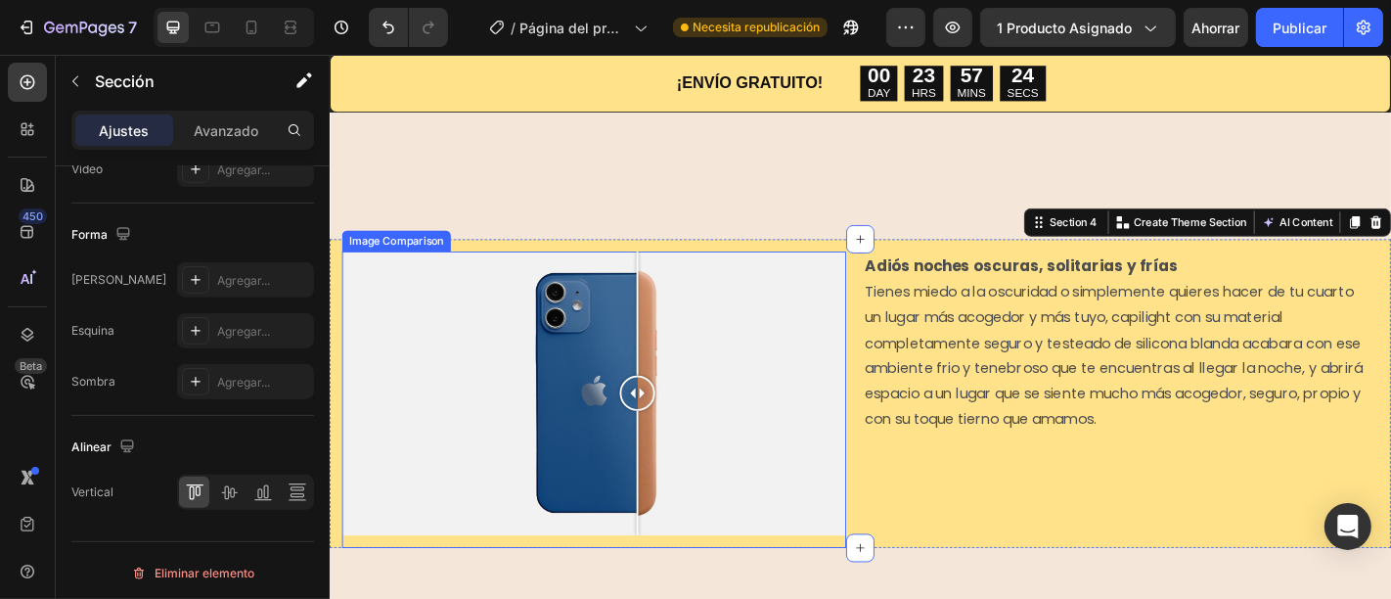
click at [669, 375] on div at bounding box center [668, 429] width 39 height 314
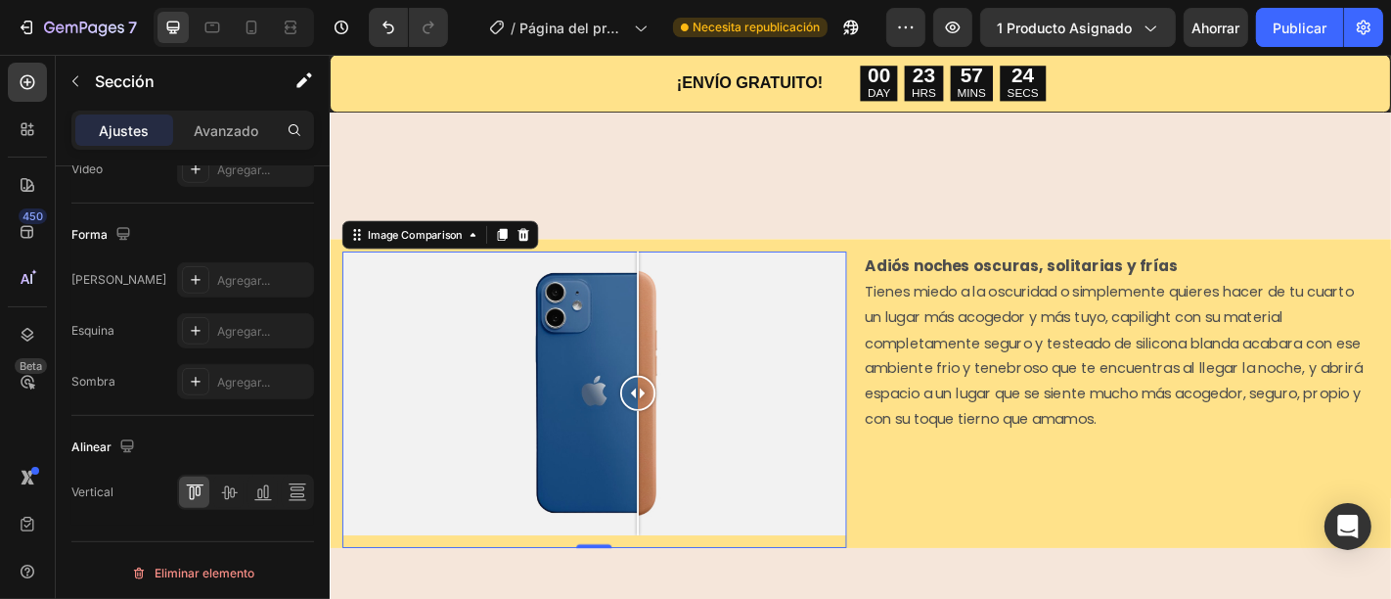
scroll to position [0, 0]
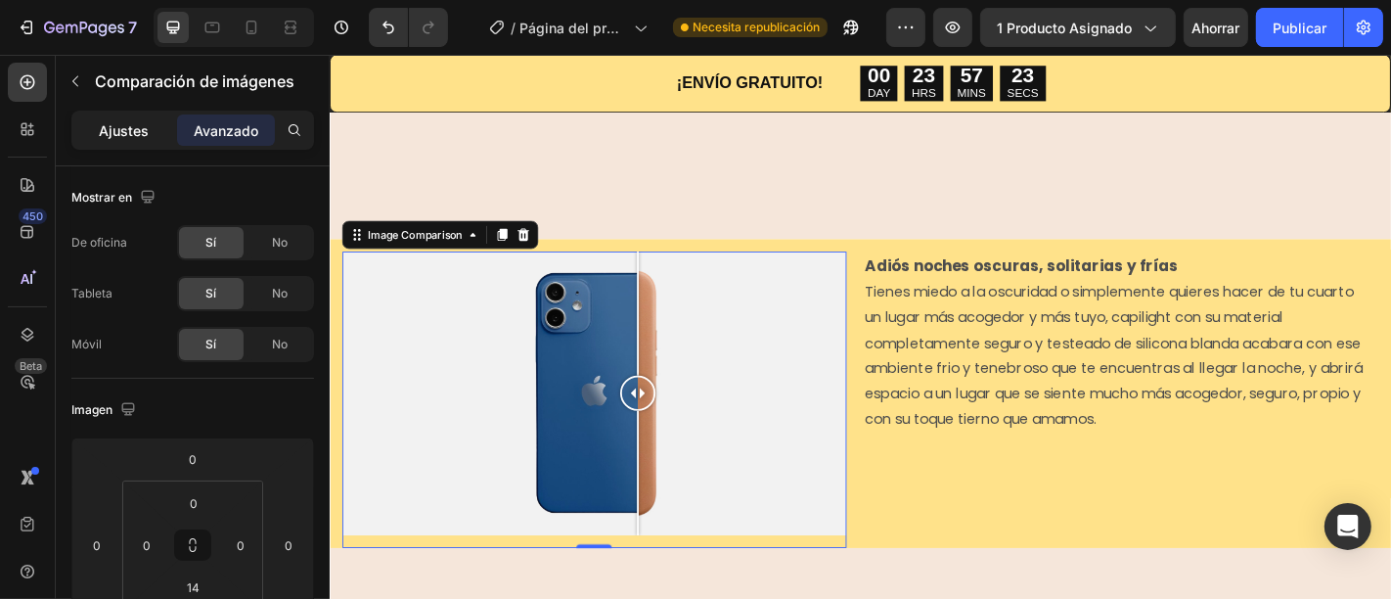
click at [145, 124] on font "Ajustes" at bounding box center [125, 130] width 50 height 17
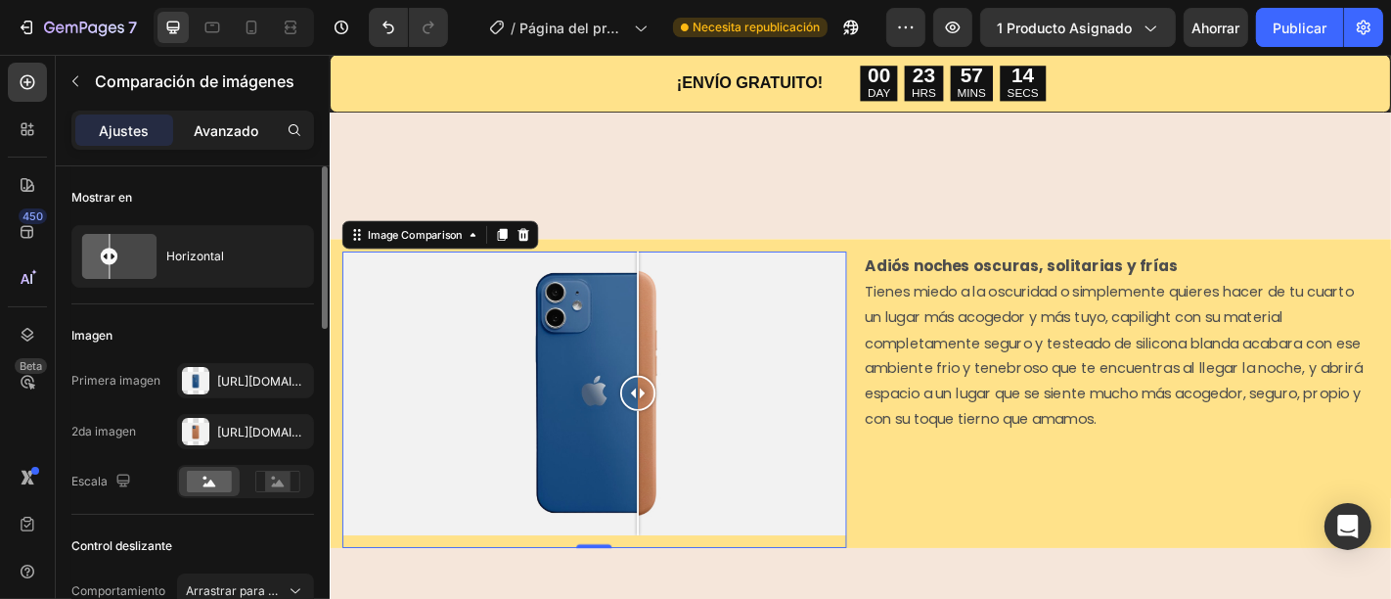
click at [238, 124] on font "Avanzado" at bounding box center [226, 130] width 65 height 17
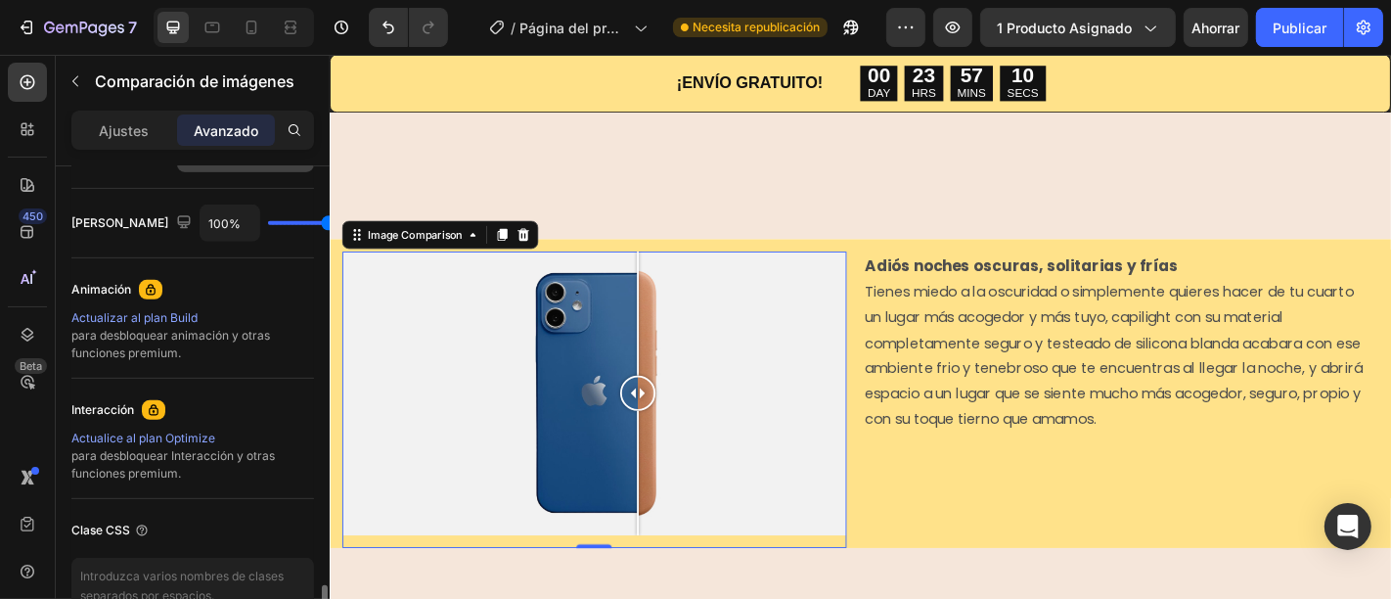
scroll to position [866, 0]
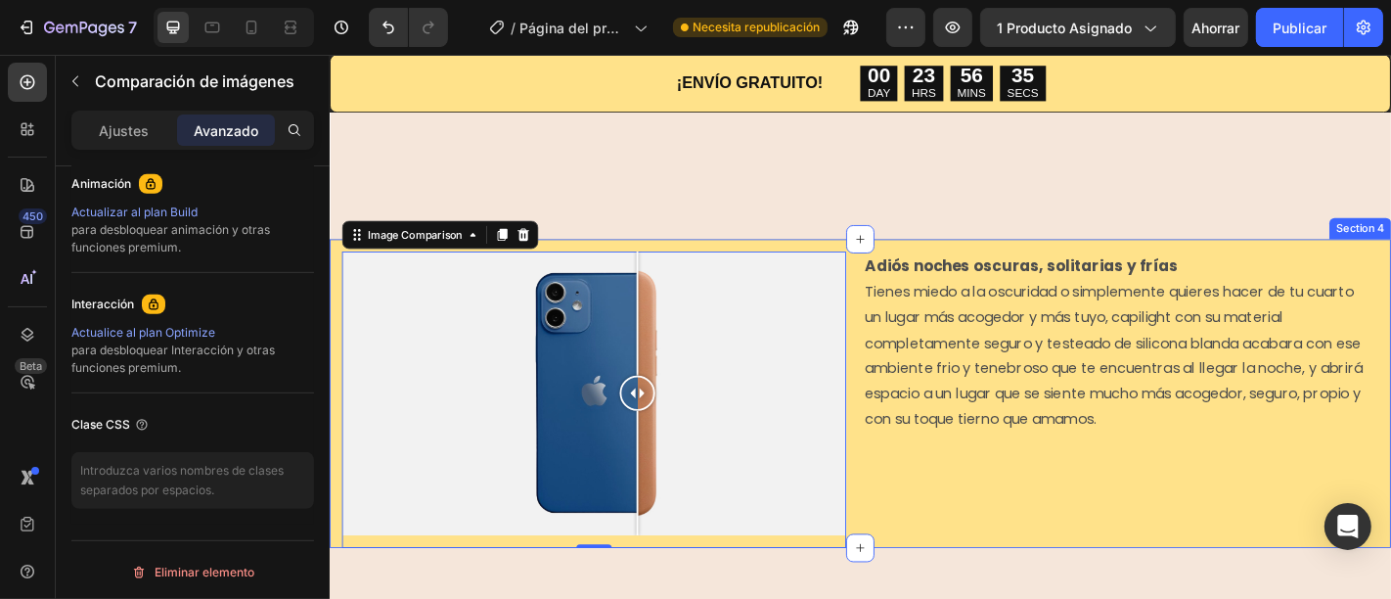
click at [1010, 510] on div "Adiós noches oscuras, solitarias y frías Tienes miedo a la oscuridad o simpleme…" at bounding box center [1209, 436] width 557 height 328
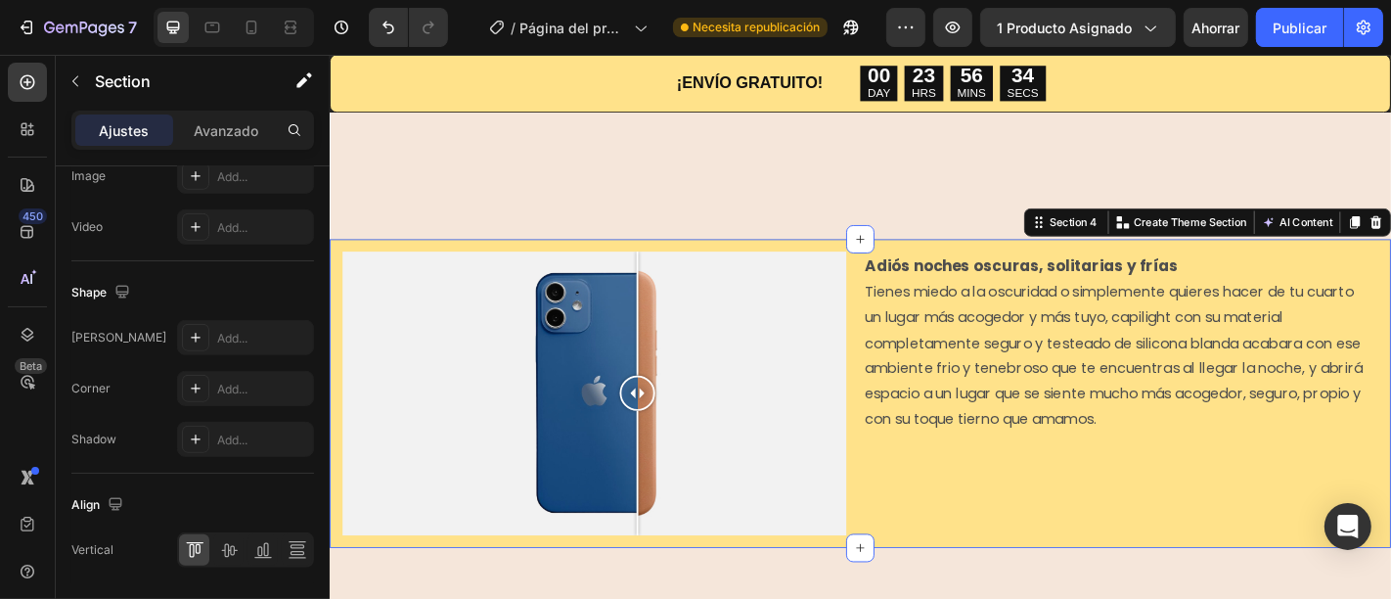
scroll to position [0, 0]
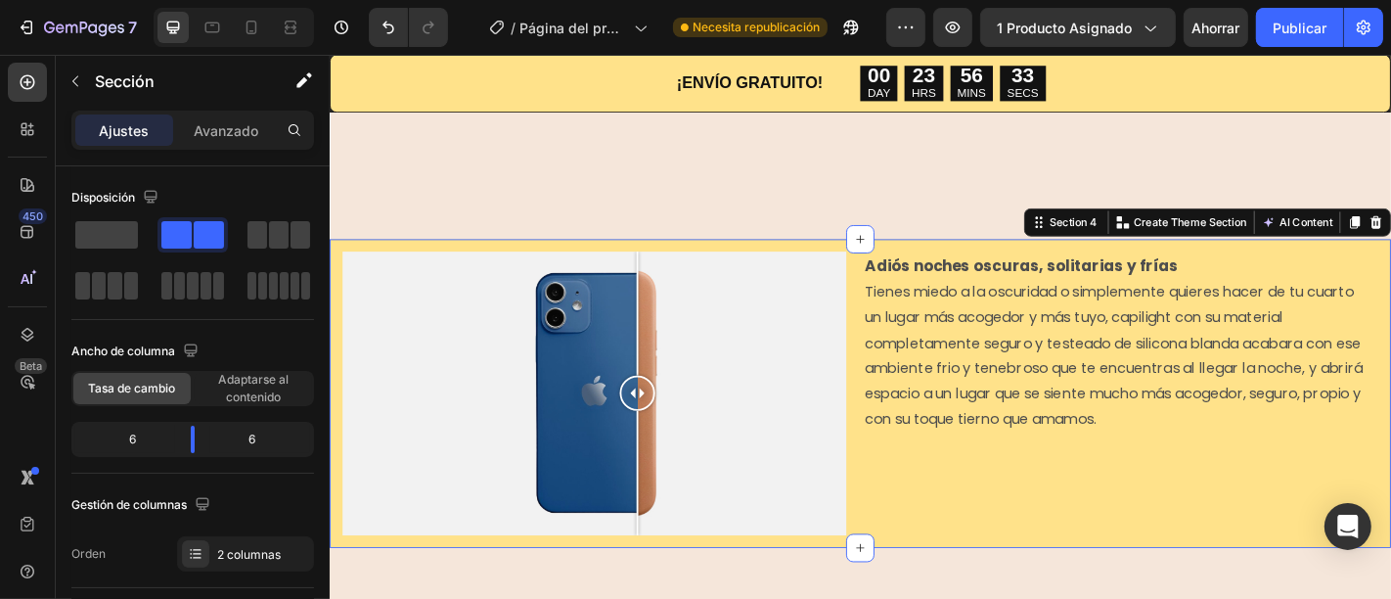
click at [905, 523] on div "Image Comparison Adiós noches oscuras, solitarias y frías Tienes miedo a la osc…" at bounding box center [916, 428] width 1174 height 341
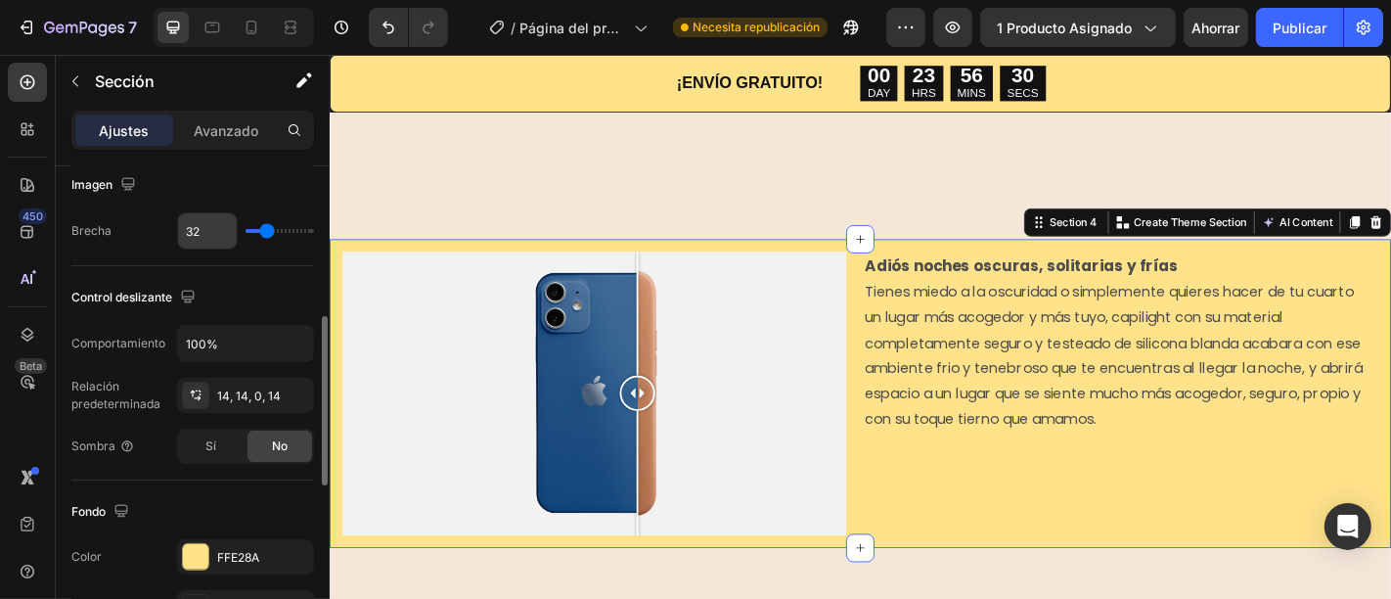
scroll to position [543, 0]
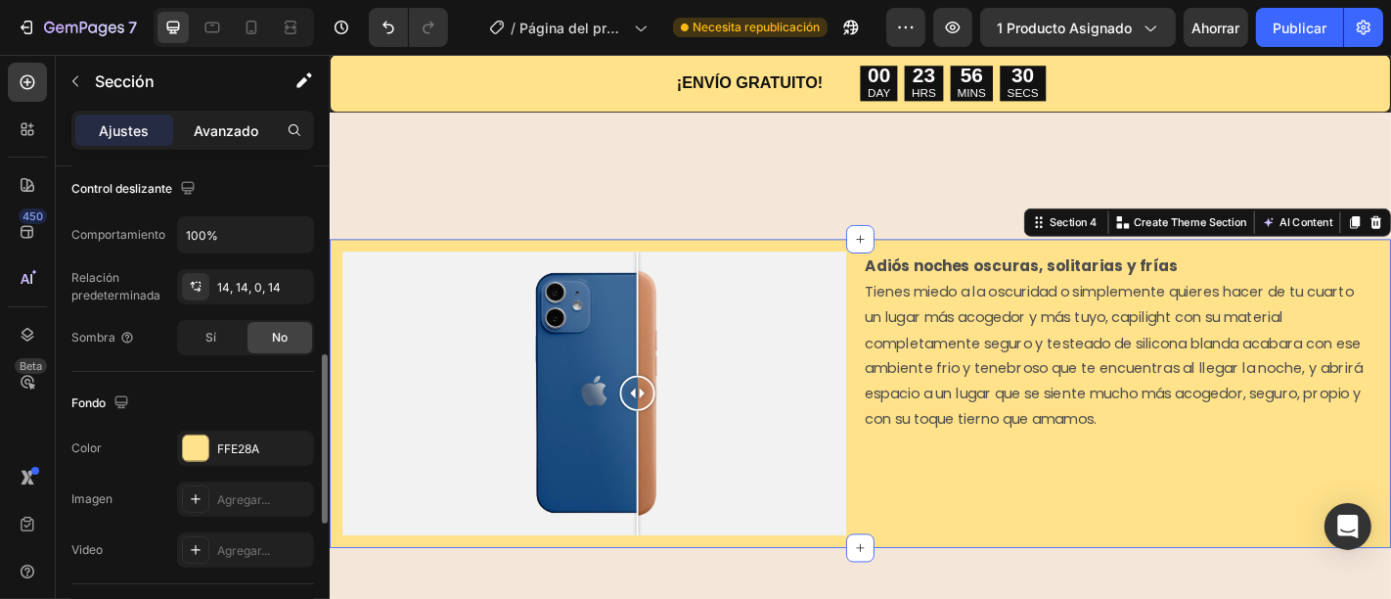
click at [234, 114] on div "Avanzado" at bounding box center [226, 129] width 98 height 31
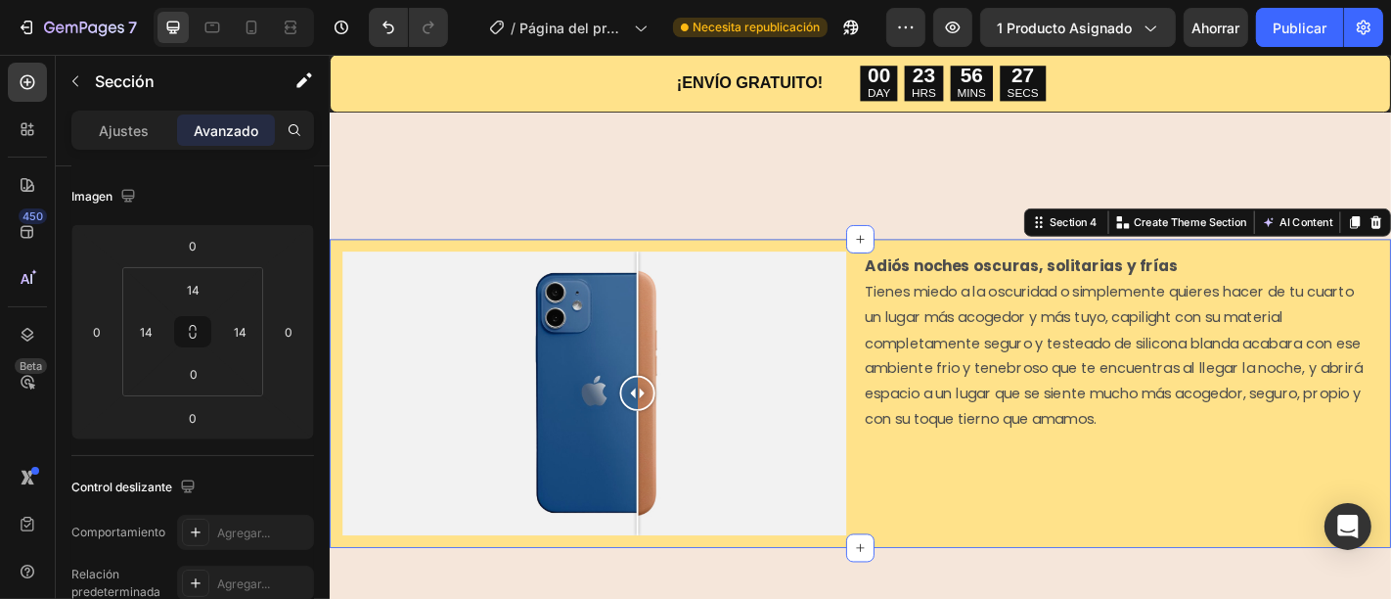
scroll to position [0, 0]
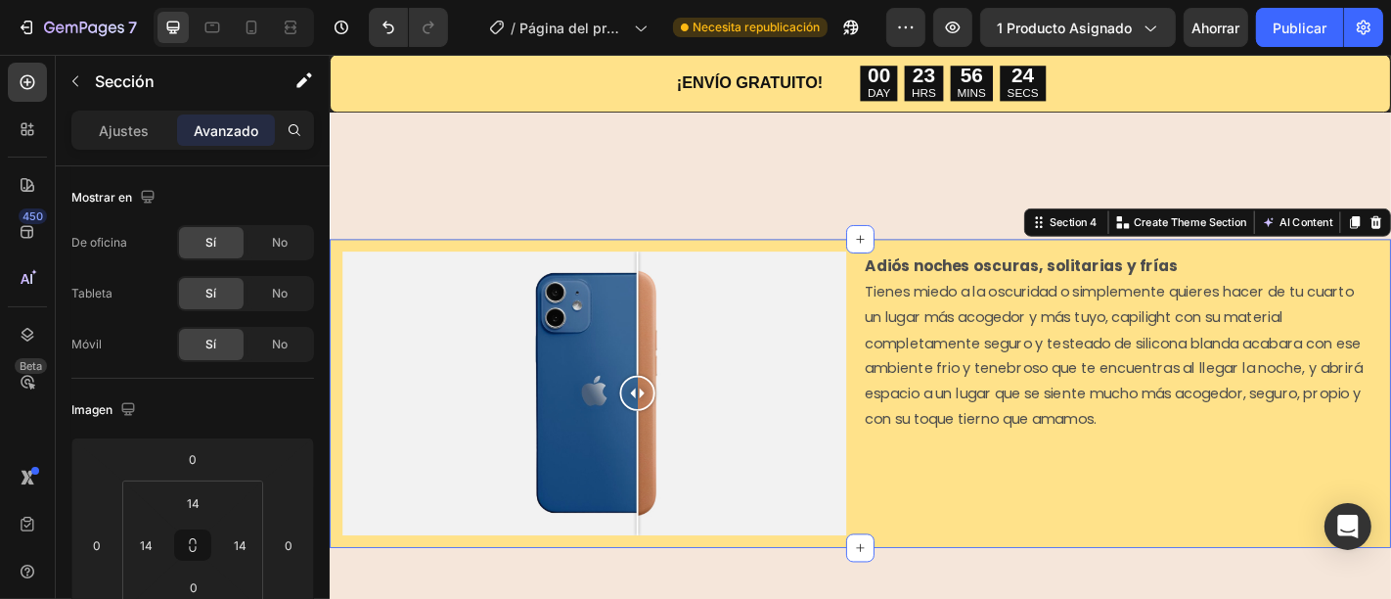
click at [286, 149] on div "Ajustes Avanzado" at bounding box center [193, 139] width 274 height 56
click at [289, 132] on icon at bounding box center [295, 130] width 16 height 16
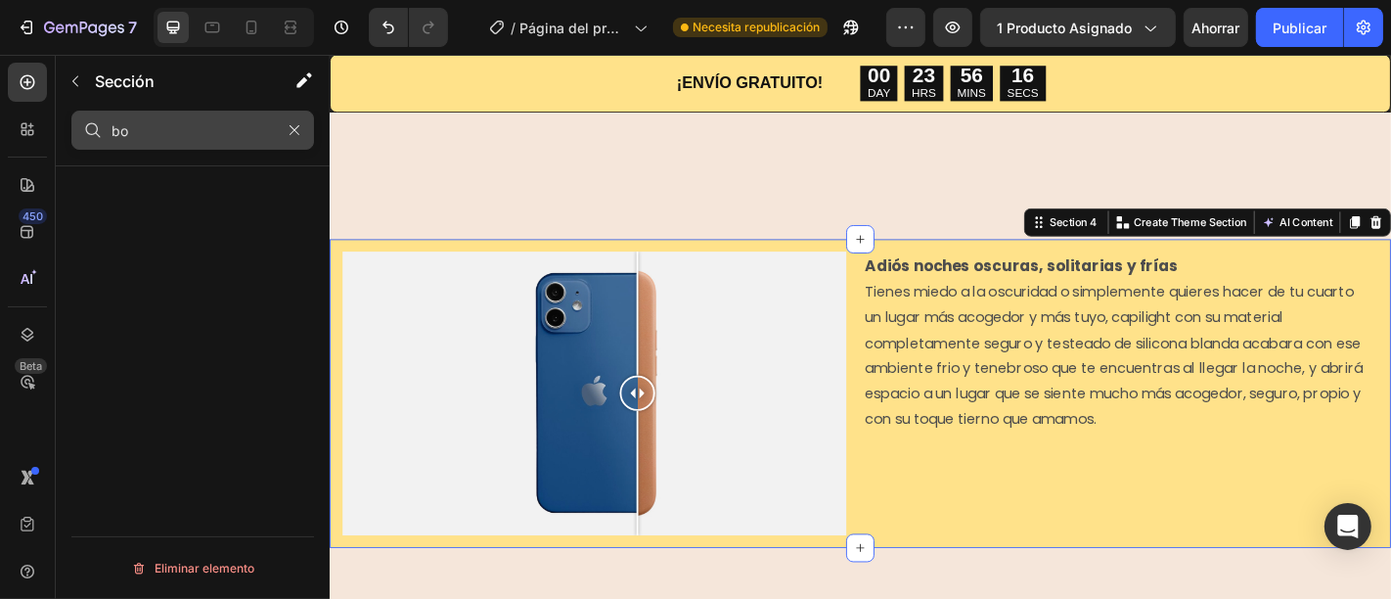
type input "b"
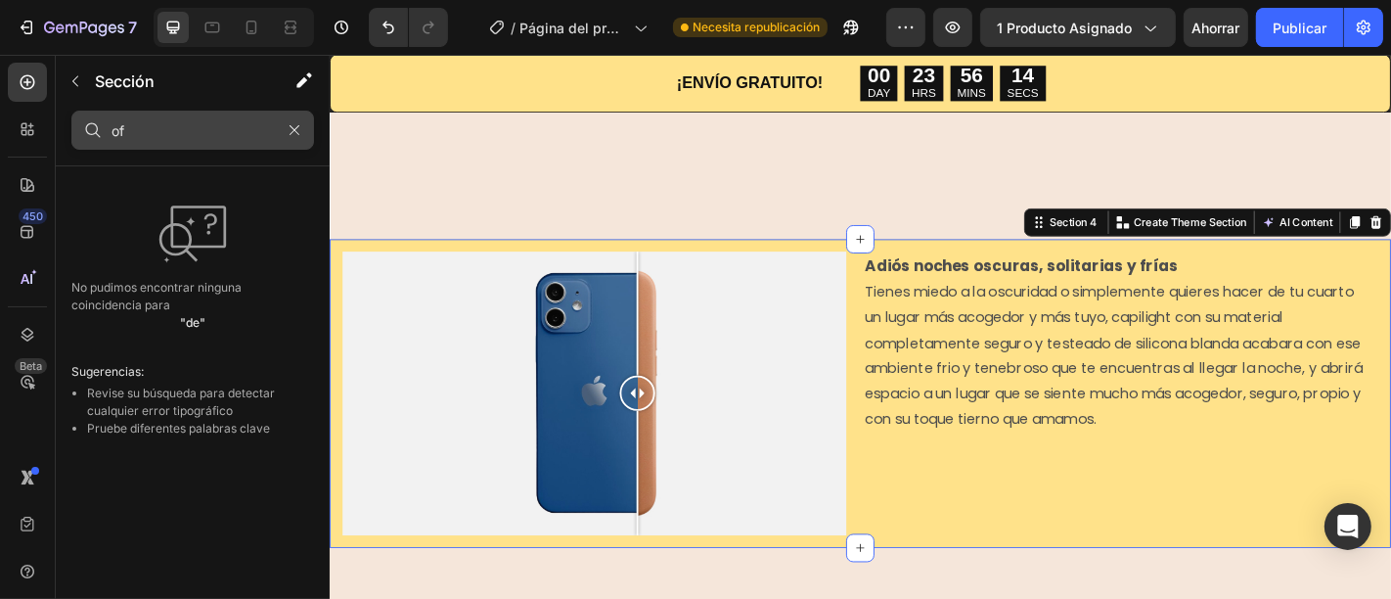
type input "o"
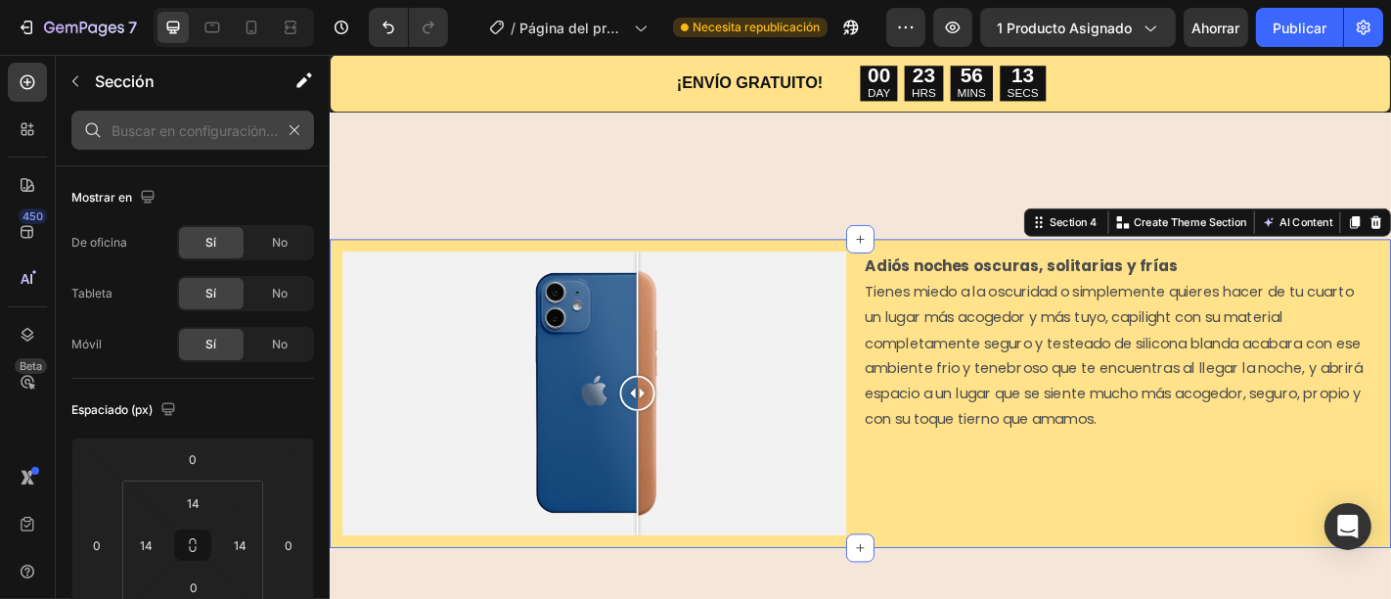
type input "b"
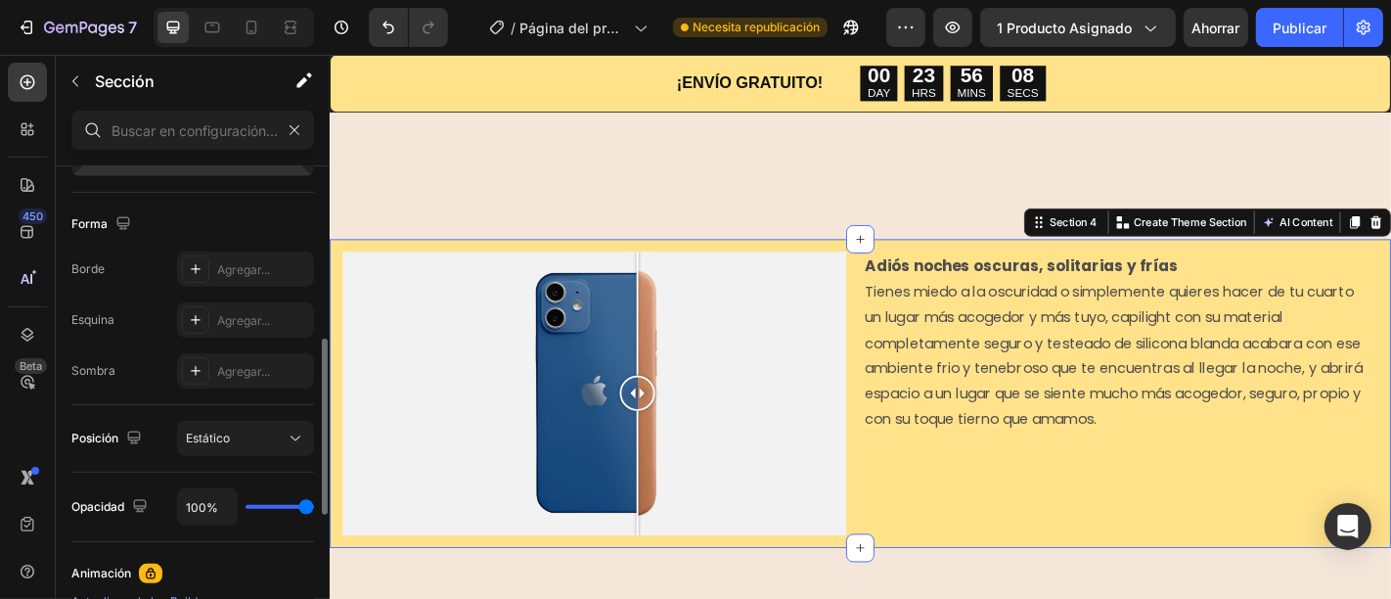
scroll to position [480, 0]
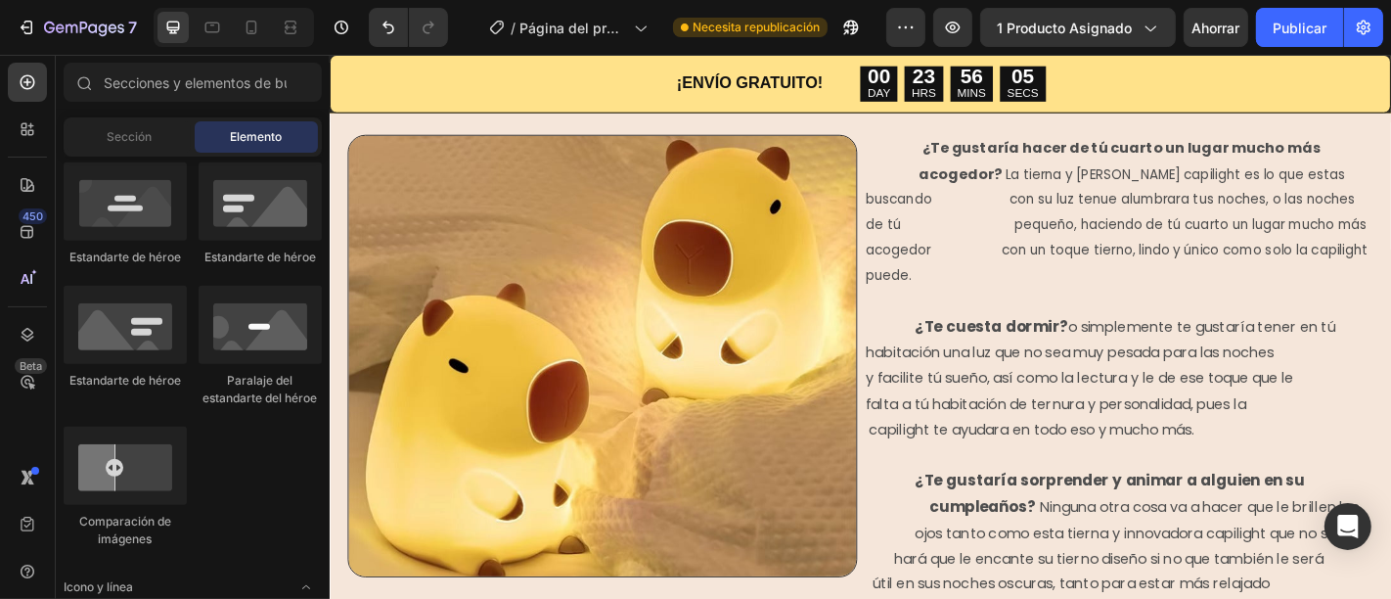
scroll to position [862, 0]
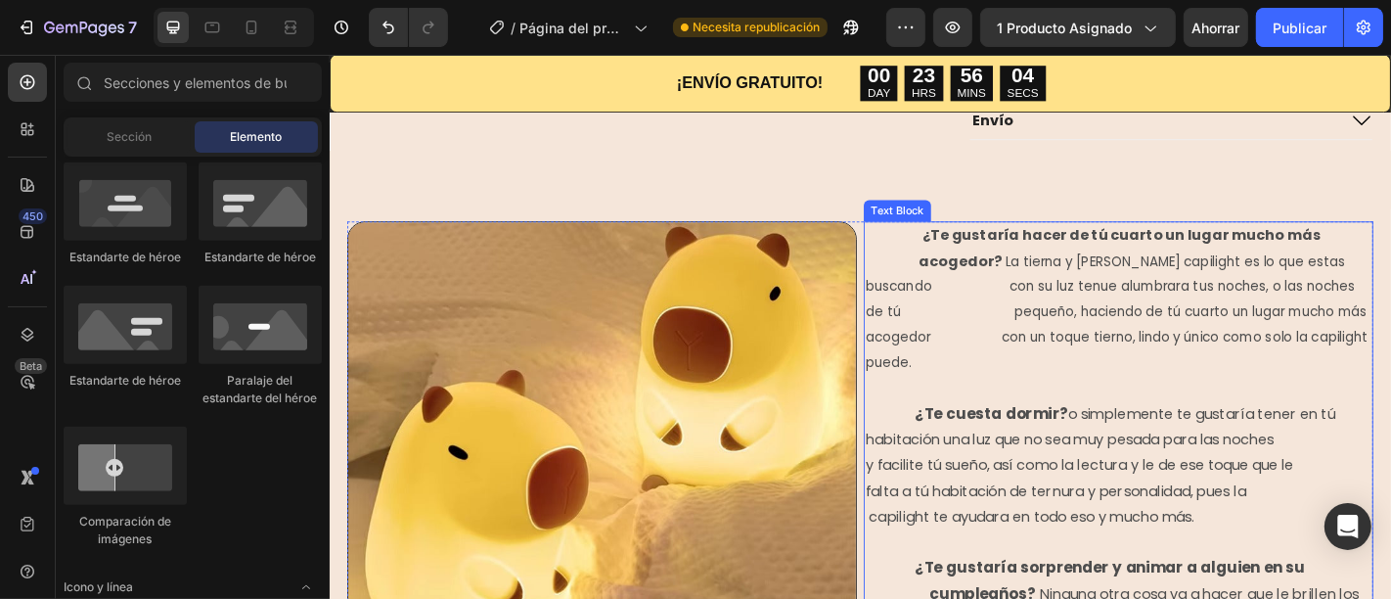
click at [757, 426] on img at bounding box center [629, 483] width 563 height 489
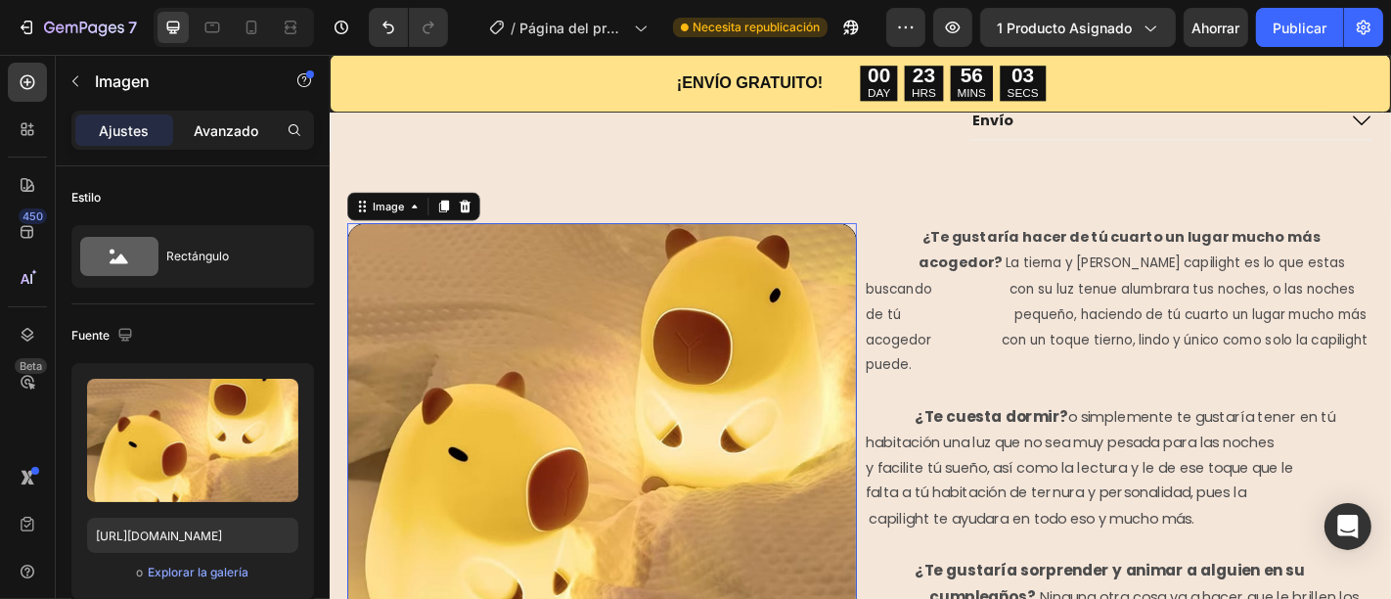
drag, startPoint x: 242, startPoint y: 130, endPoint x: 243, endPoint y: 143, distance: 12.8
click at [242, 131] on font "Avanzado" at bounding box center [226, 130] width 65 height 17
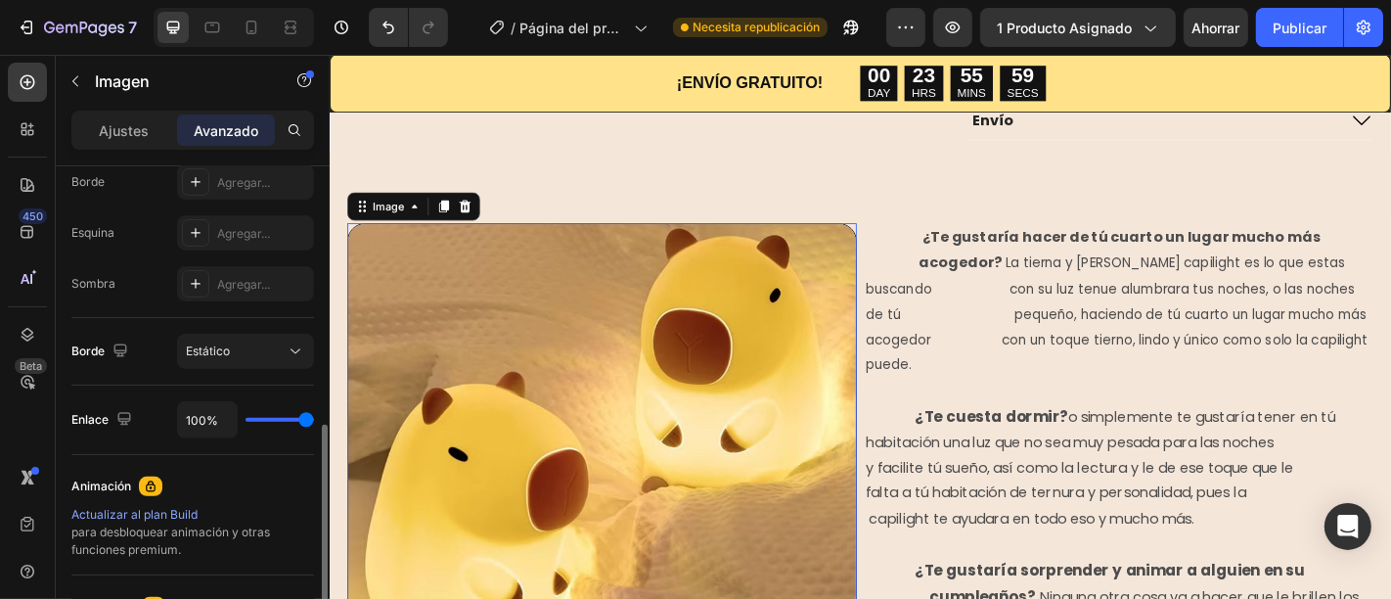
scroll to position [602, 0]
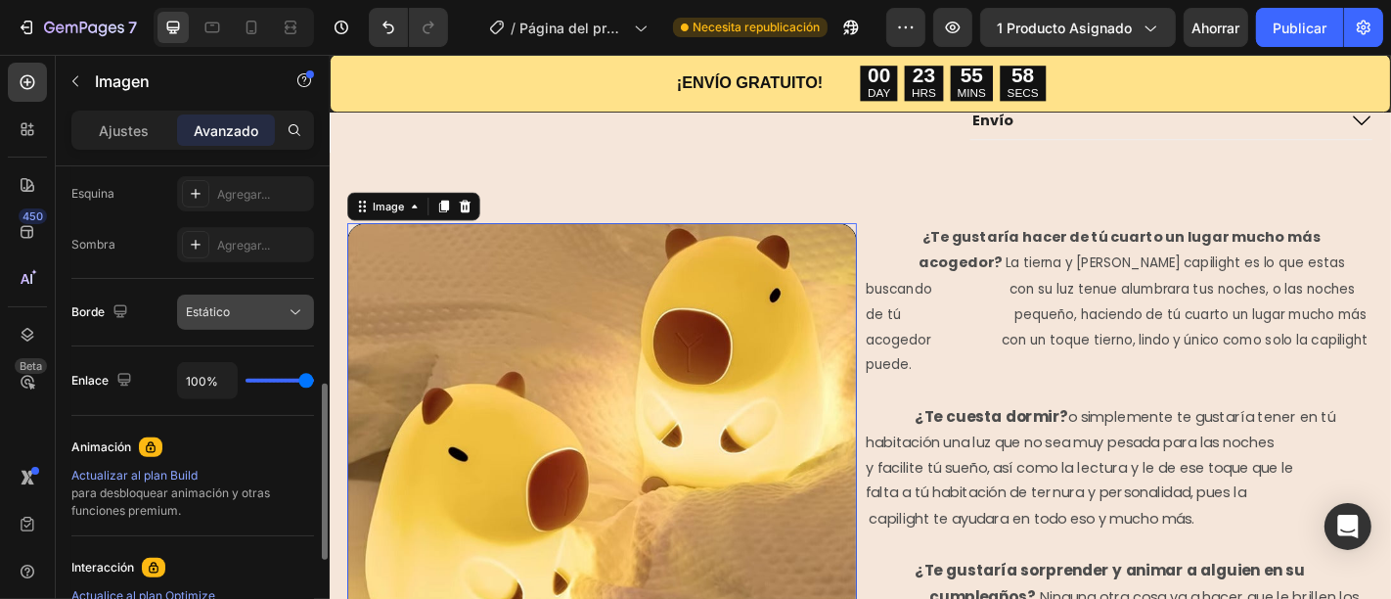
click at [269, 299] on button "Estático" at bounding box center [245, 311] width 137 height 35
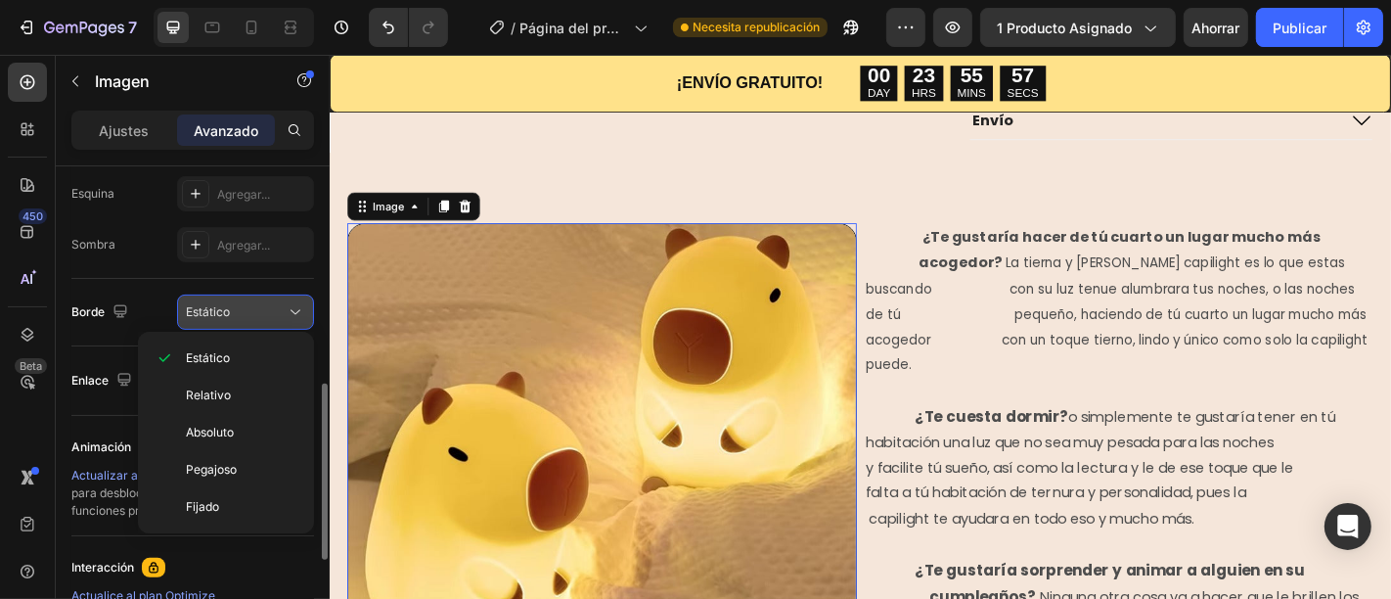
click at [269, 299] on button "Estático" at bounding box center [245, 311] width 137 height 35
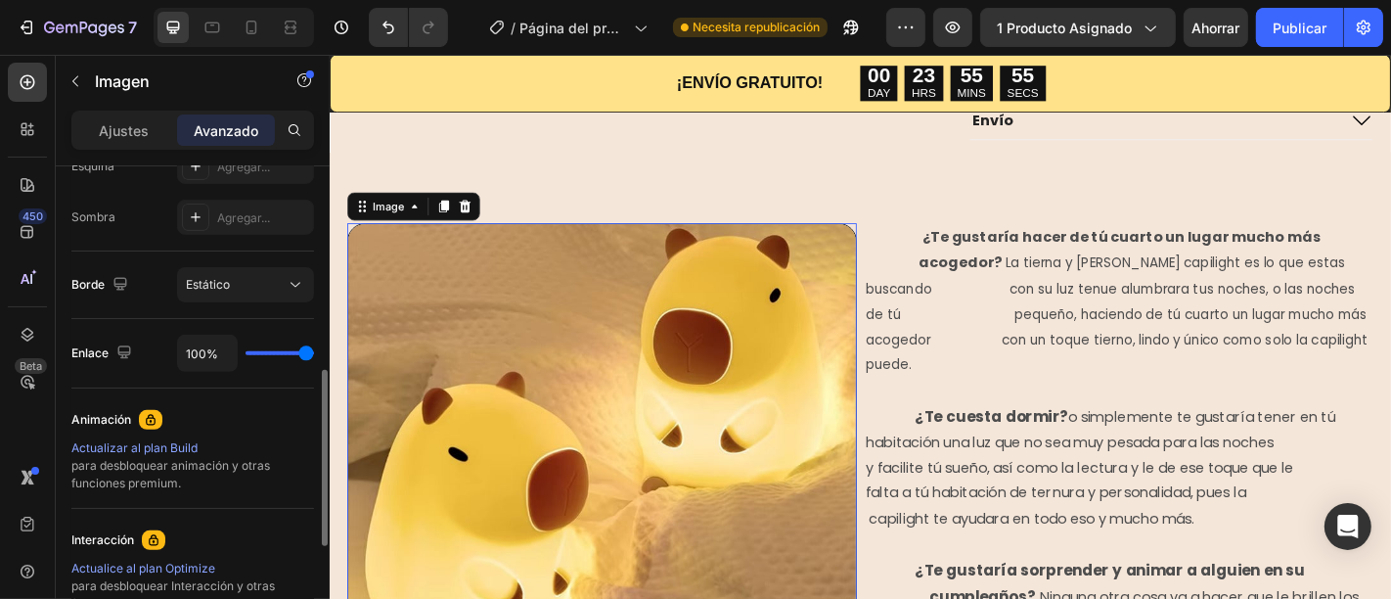
scroll to position [612, 0]
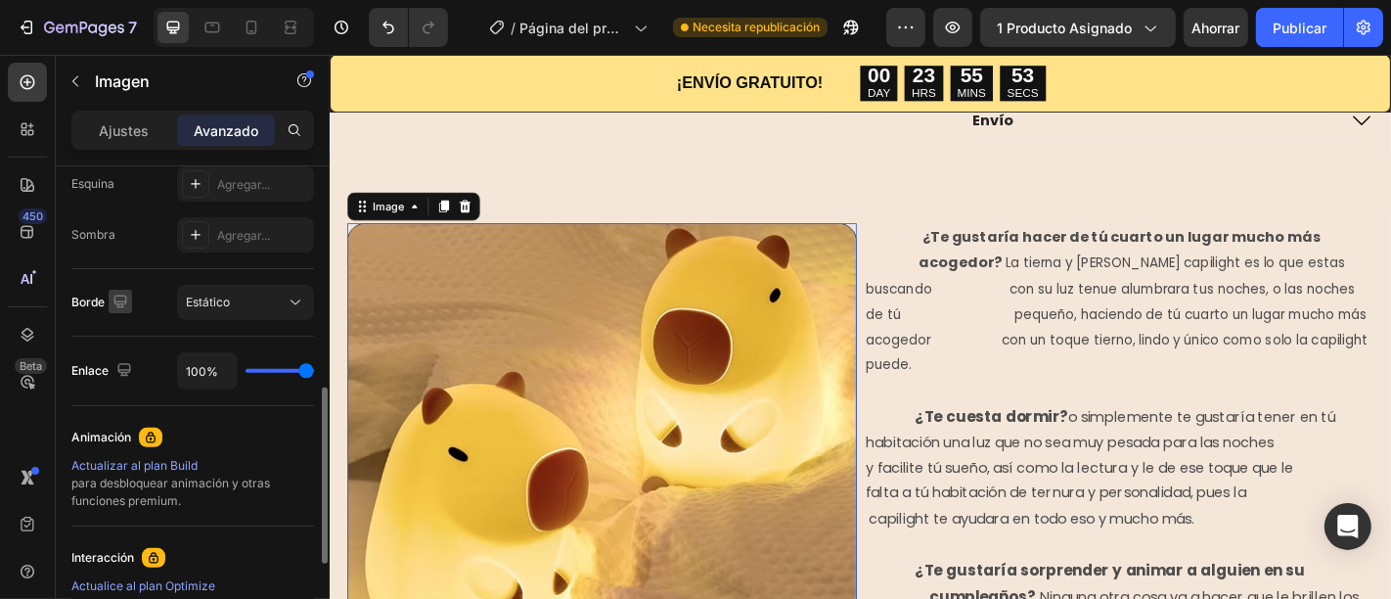
click at [119, 297] on icon "button" at bounding box center [121, 301] width 20 height 20
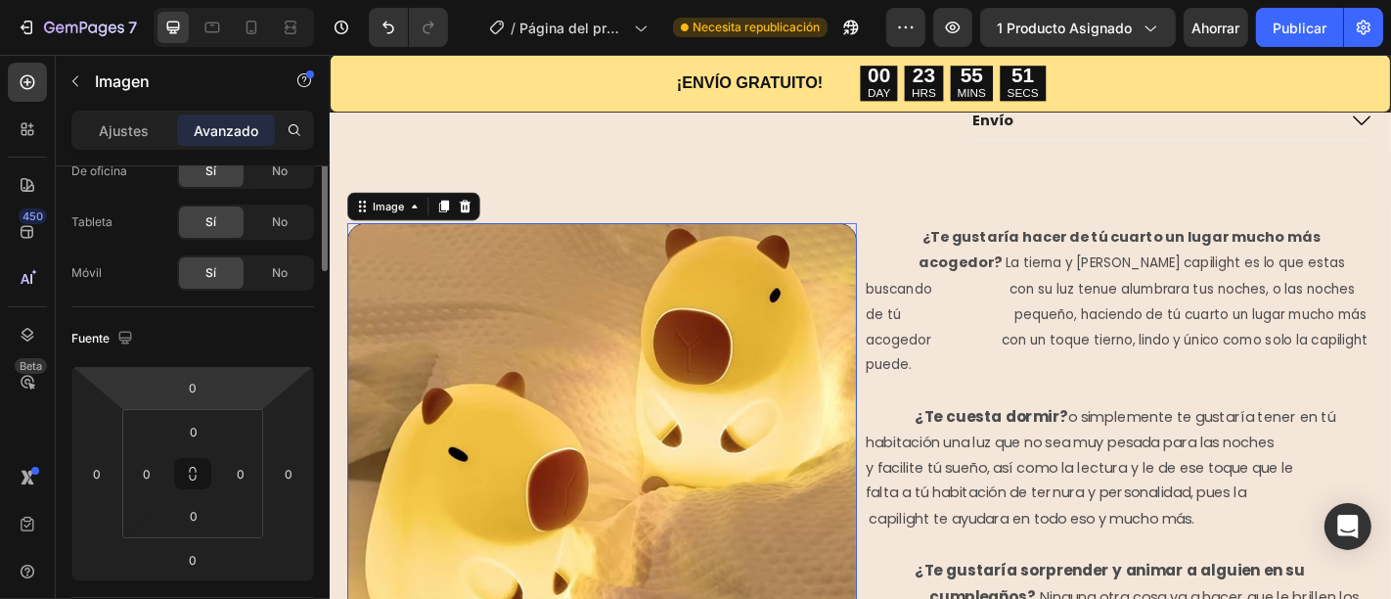
scroll to position [0, 0]
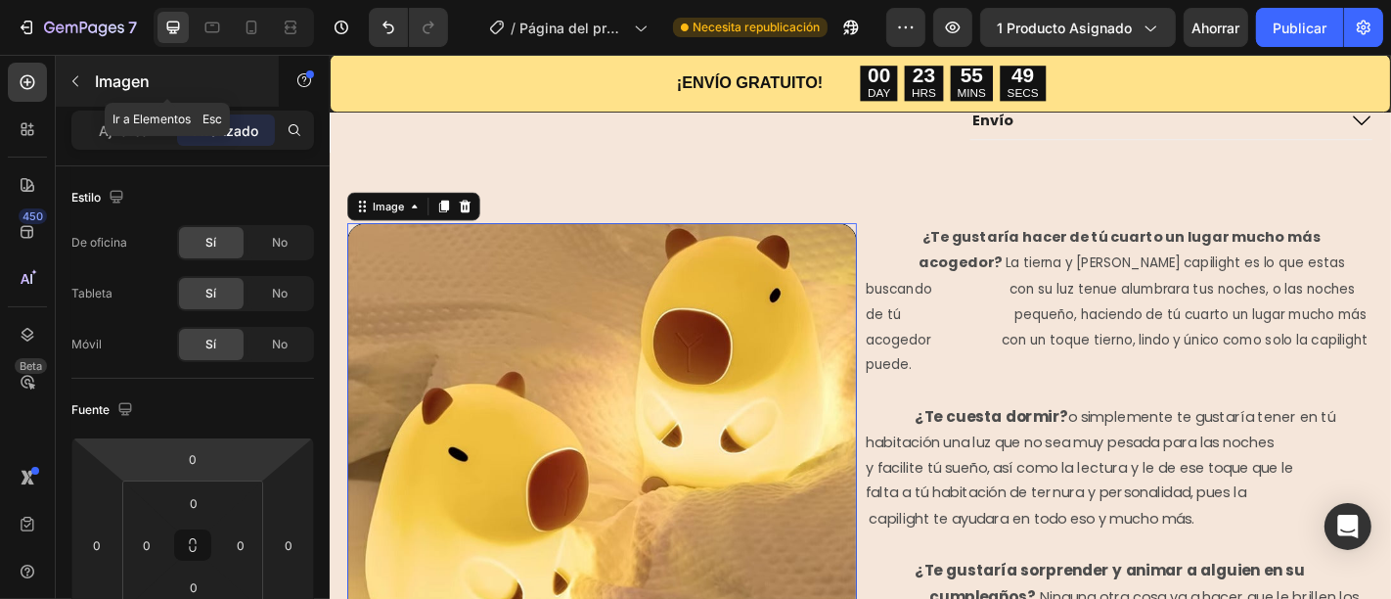
click at [98, 72] on font "Imagen" at bounding box center [122, 81] width 55 height 20
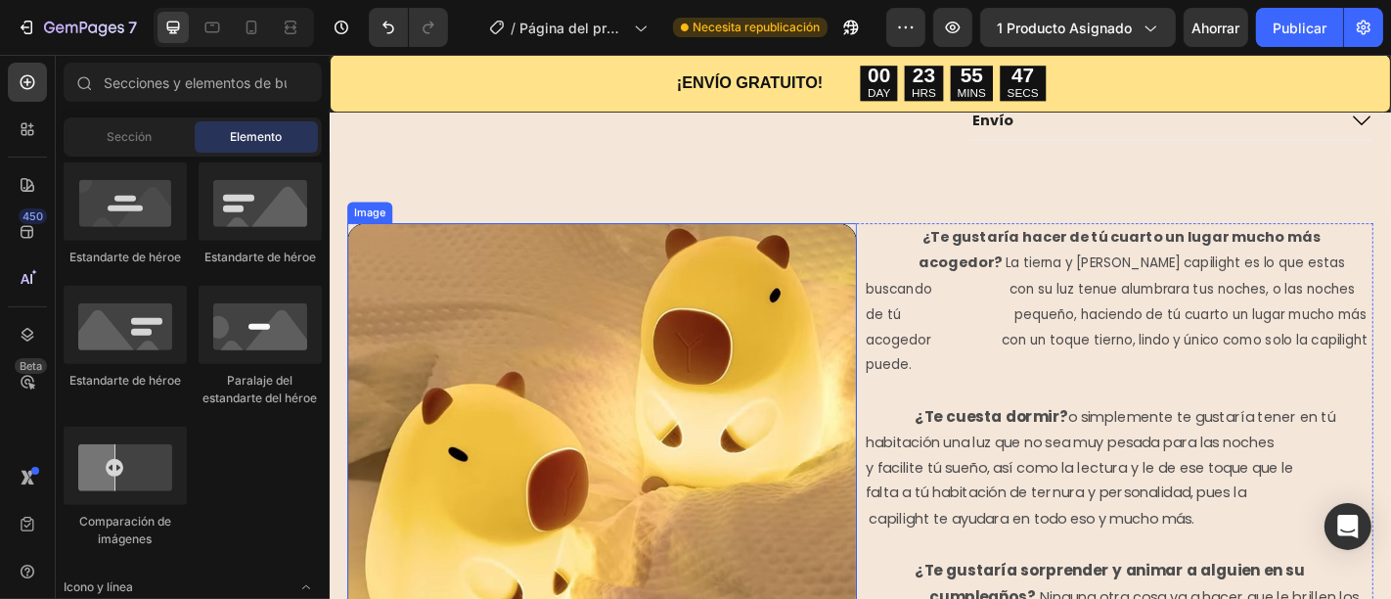
click at [762, 408] on img at bounding box center [629, 485] width 563 height 489
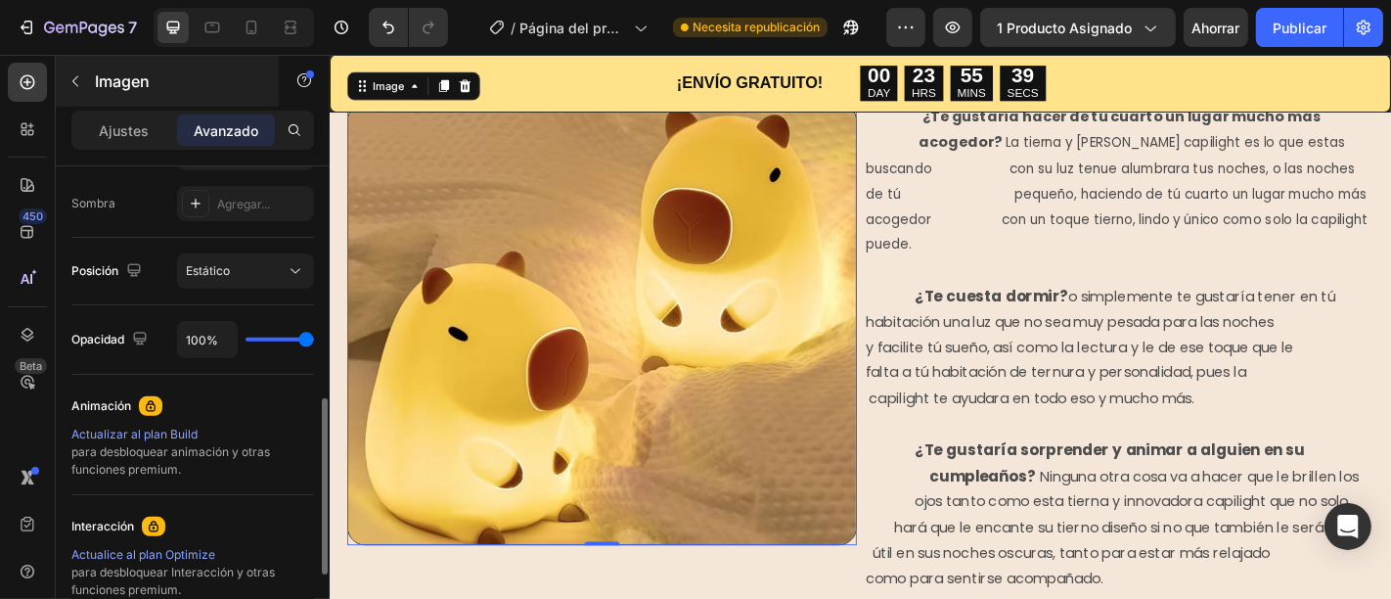
scroll to position [644, 0]
click at [125, 129] on font "Ajustes" at bounding box center [125, 130] width 50 height 17
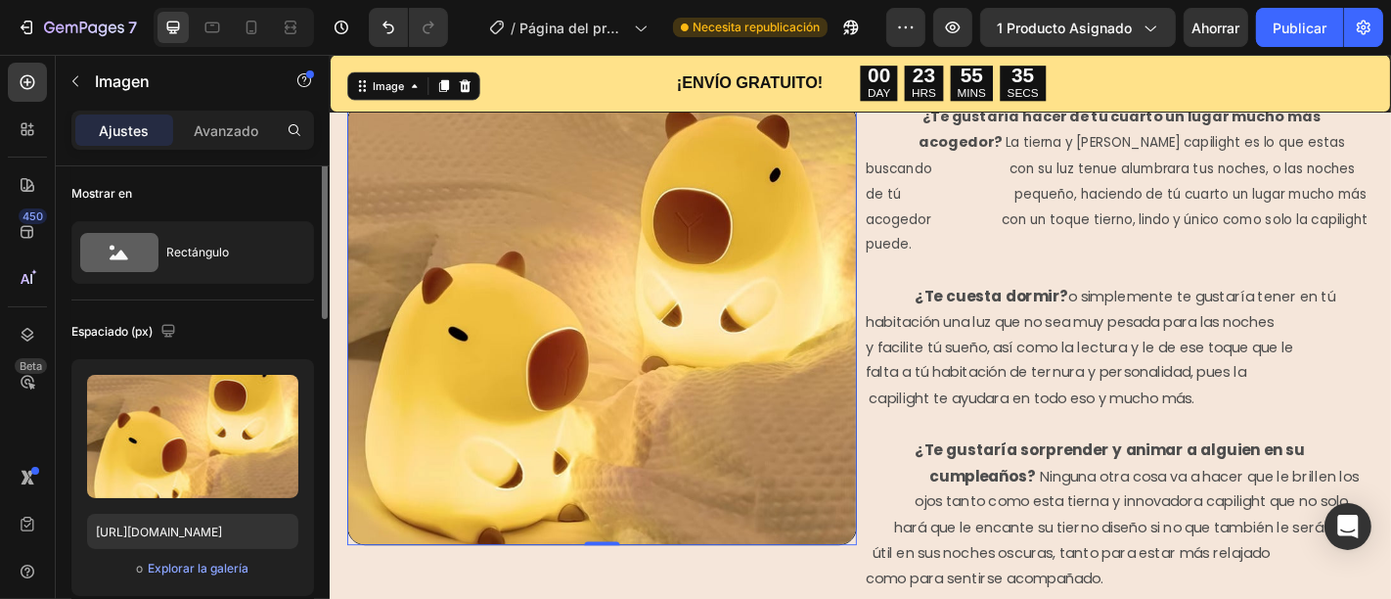
scroll to position [0, 0]
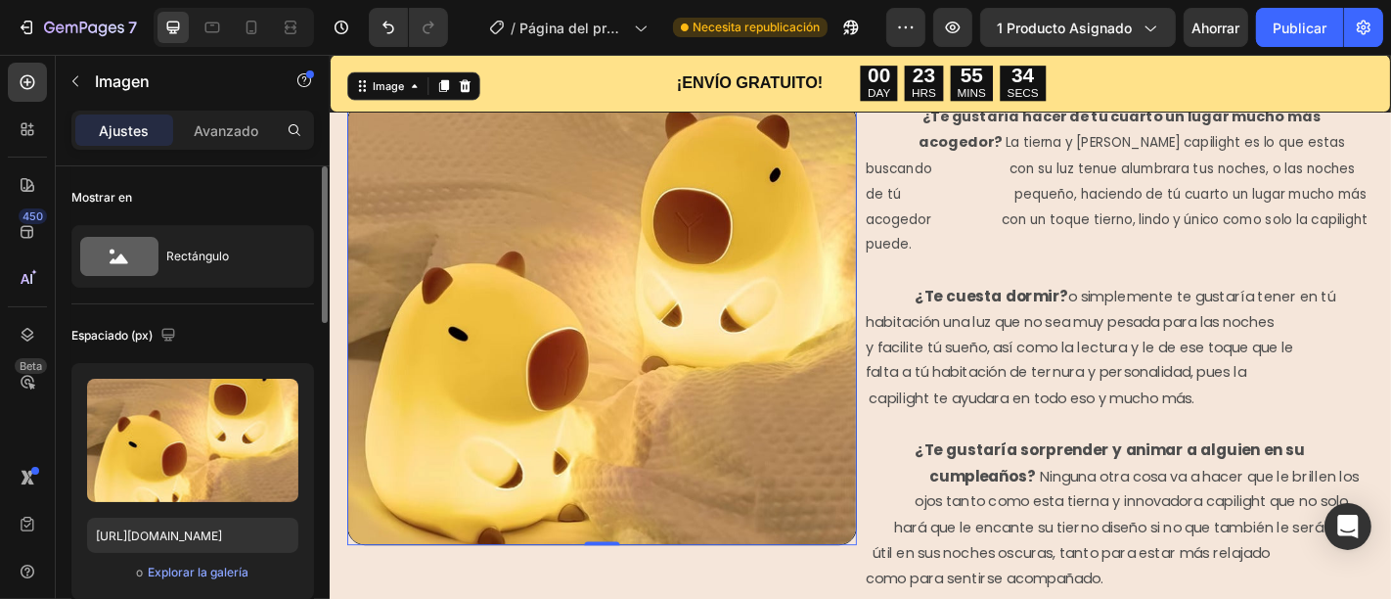
click at [561, 274] on img at bounding box center [629, 352] width 563 height 489
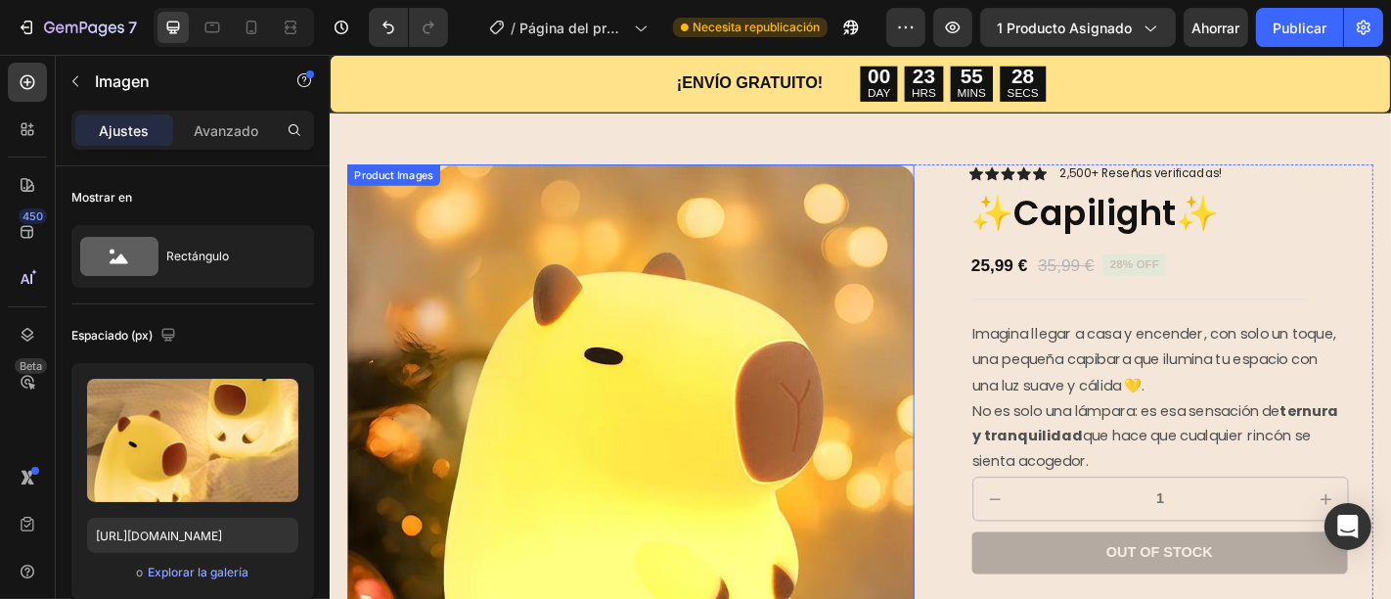
click at [866, 292] on img at bounding box center [661, 489] width 627 height 627
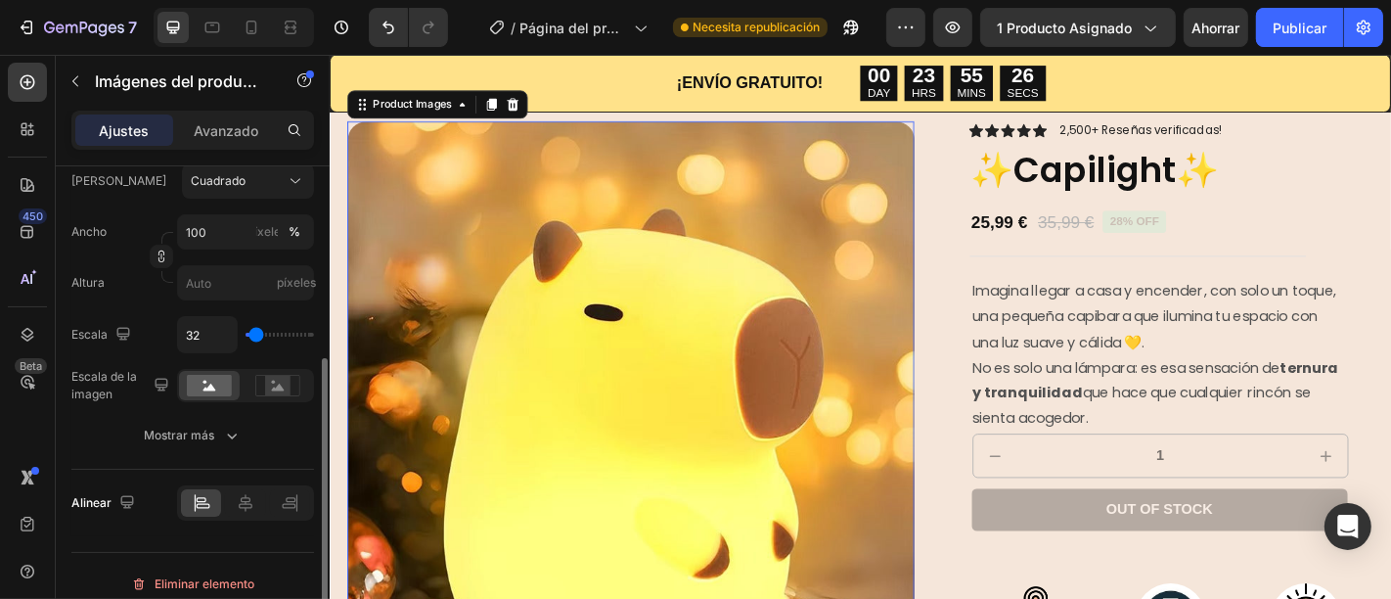
scroll to position [338, 0]
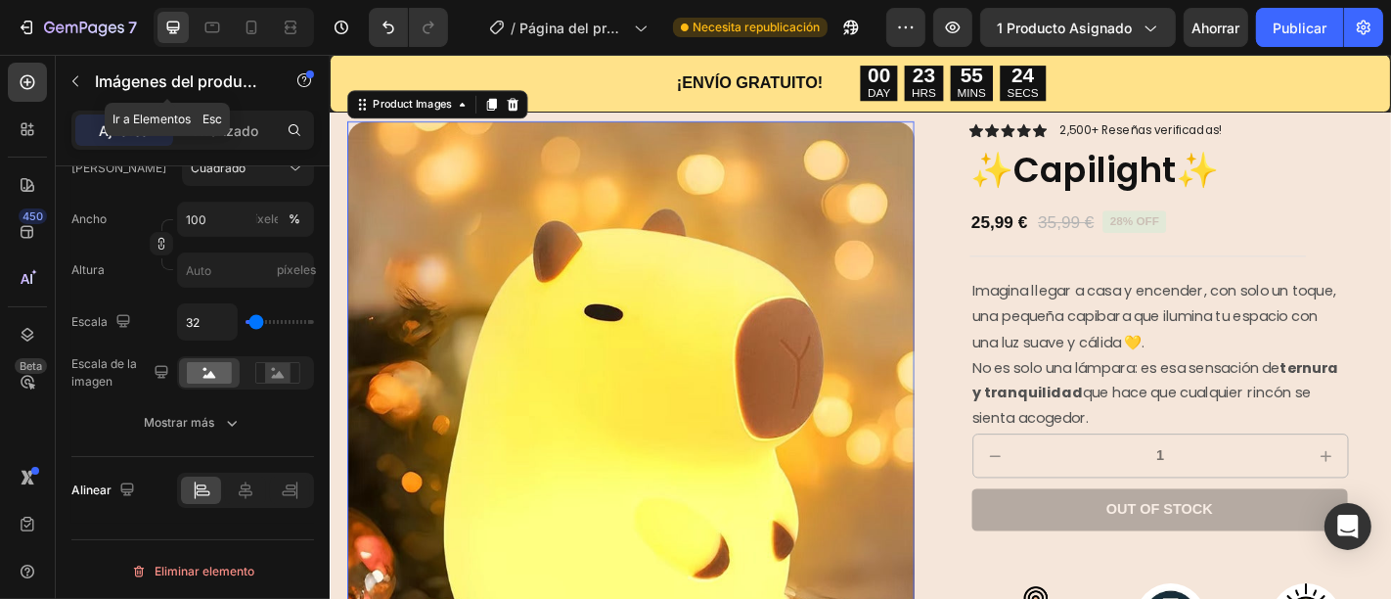
click at [244, 108] on div "Imágenes del producto" at bounding box center [167, 83] width 223 height 56
click at [241, 123] on font "Avanzado" at bounding box center [226, 130] width 65 height 17
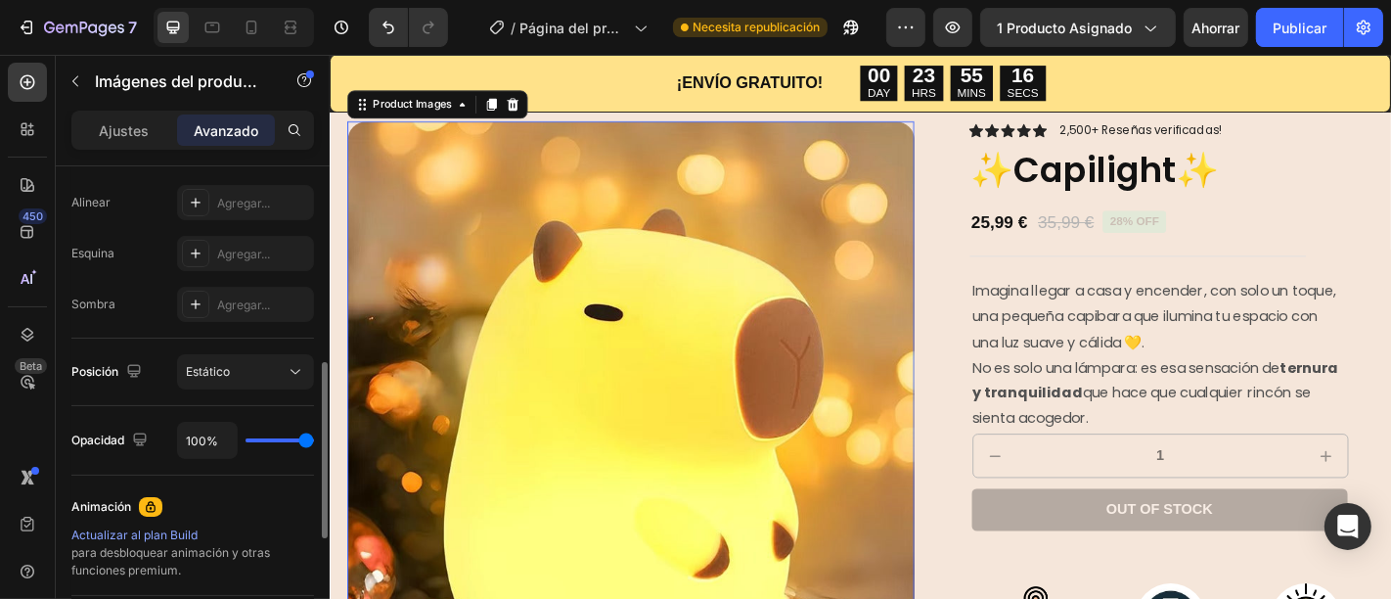
scroll to position [434, 0]
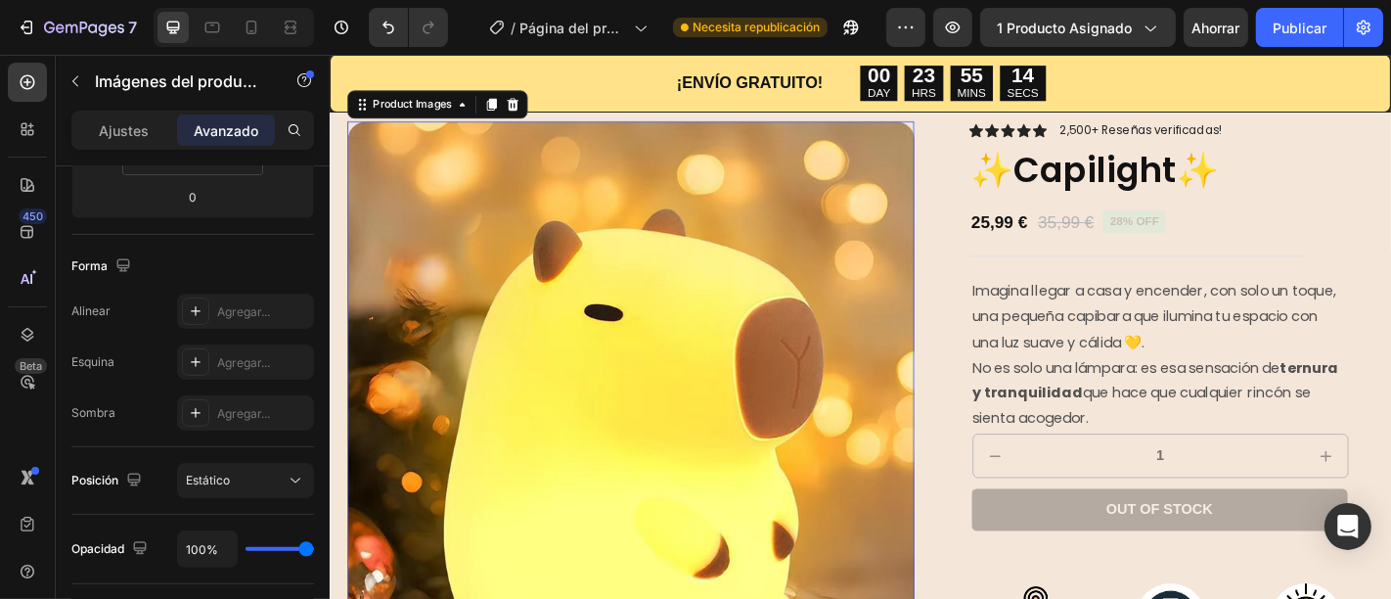
click at [353, 118] on div "Product Images" at bounding box center [448, 109] width 200 height 31
click at [363, 139] on img at bounding box center [661, 441] width 627 height 627
click at [691, 358] on img at bounding box center [661, 441] width 627 height 627
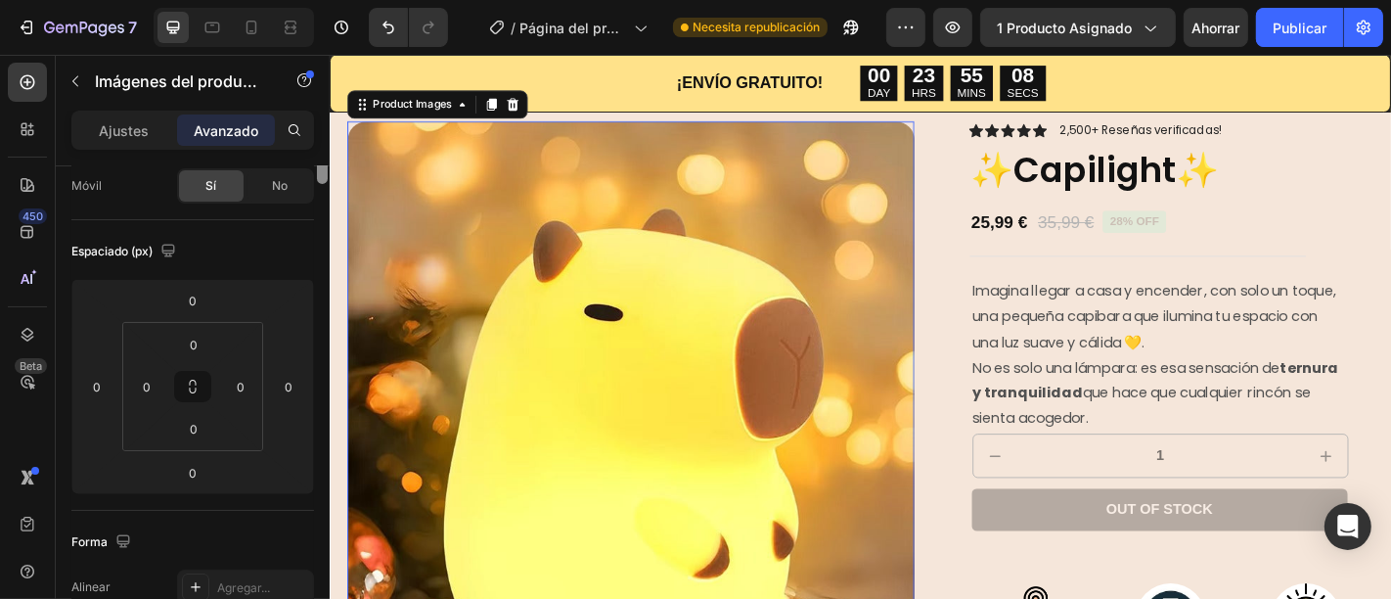
scroll to position [0, 0]
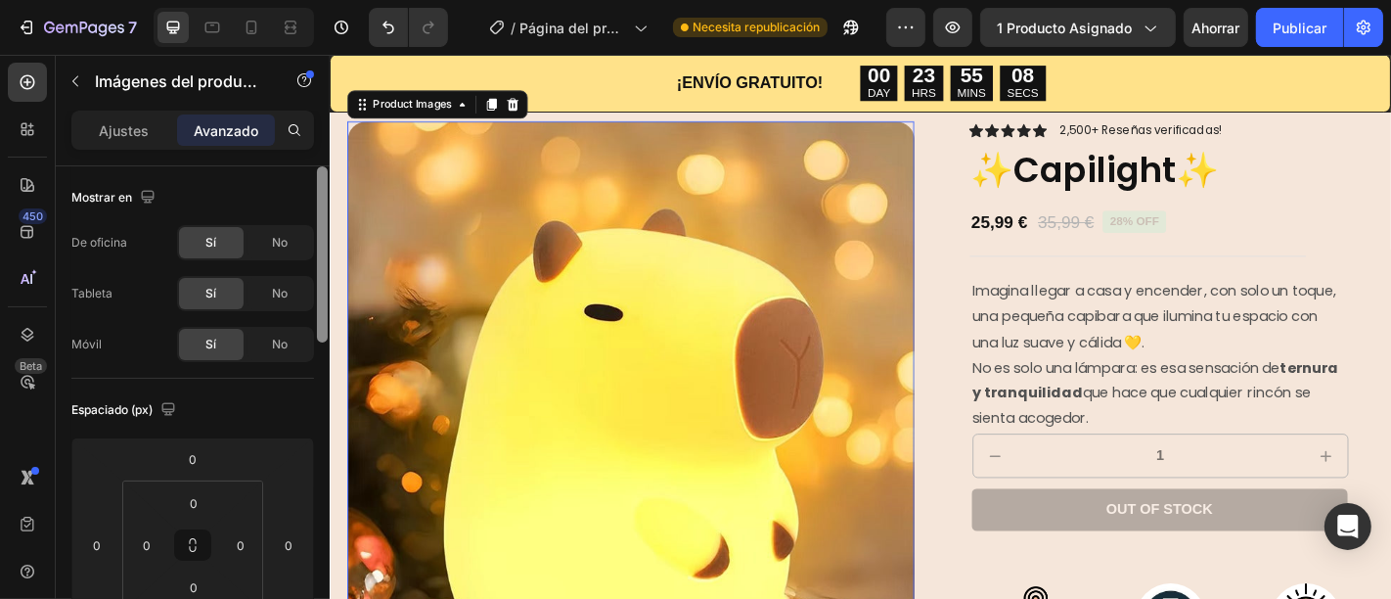
drag, startPoint x: 324, startPoint y: 361, endPoint x: 329, endPoint y: 150, distance: 211.3
click at [329, 150] on div "Ajustes Avanzado Mostrar en De oficina Sí No Tableta Sí No Móvil Sí No Espaciad…" at bounding box center [193, 383] width 274 height 544
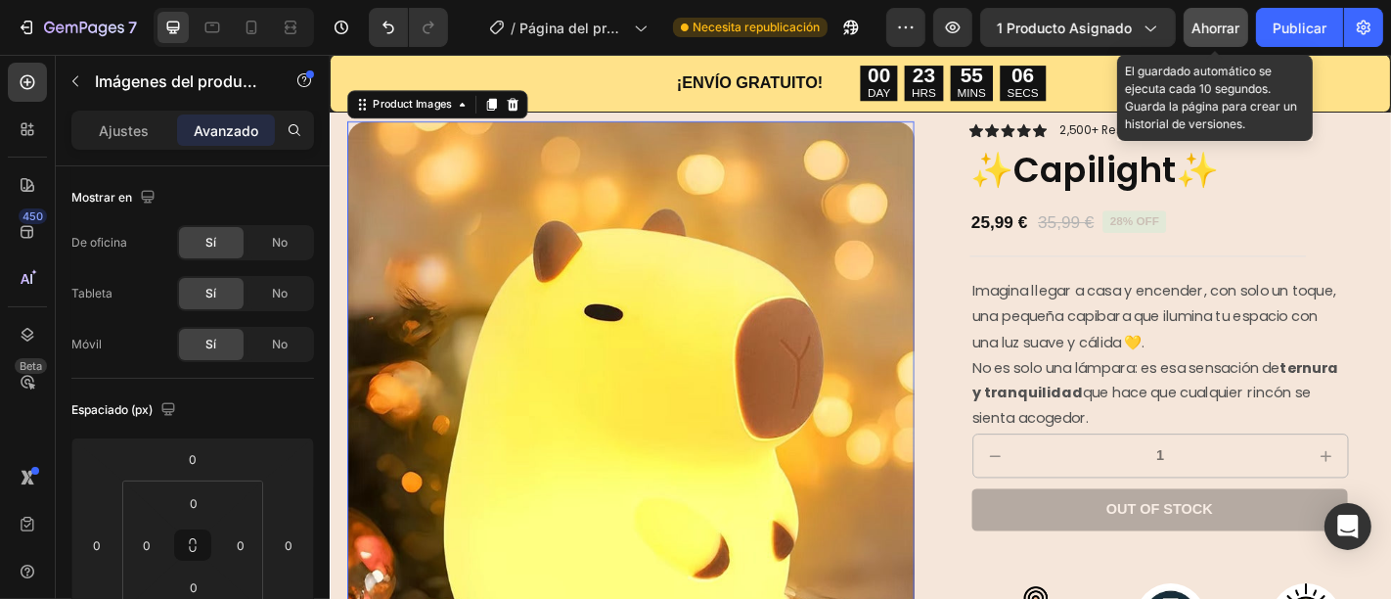
click at [1221, 16] on button "Ahorrar" at bounding box center [1215, 27] width 65 height 39
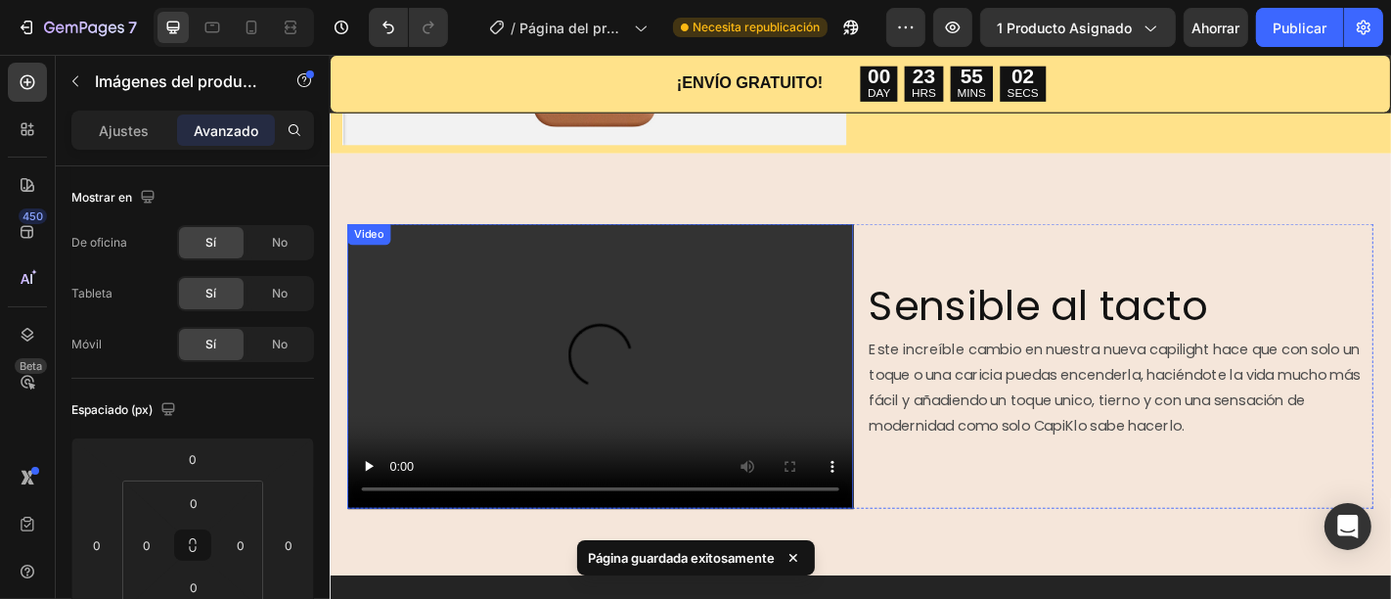
scroll to position [1956, 0]
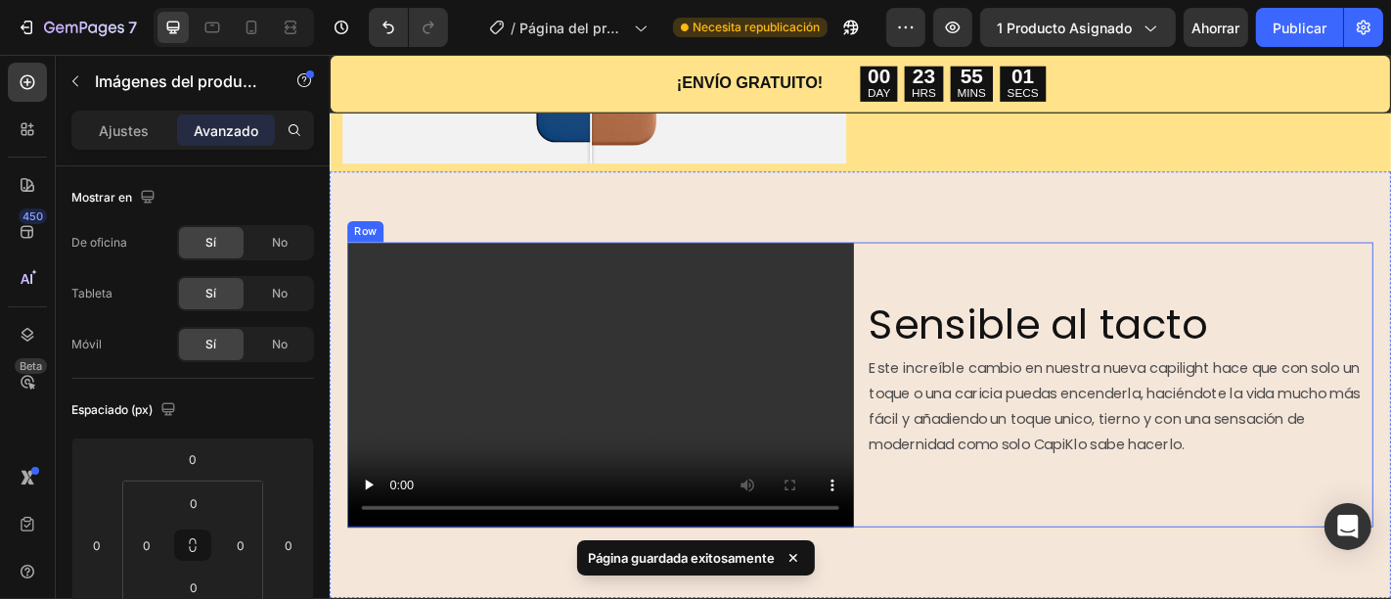
click at [1011, 306] on div "Sensible al tacto Heading Este increíble cambio en nuestra nueva capilight hace…" at bounding box center [1202, 419] width 559 height 315
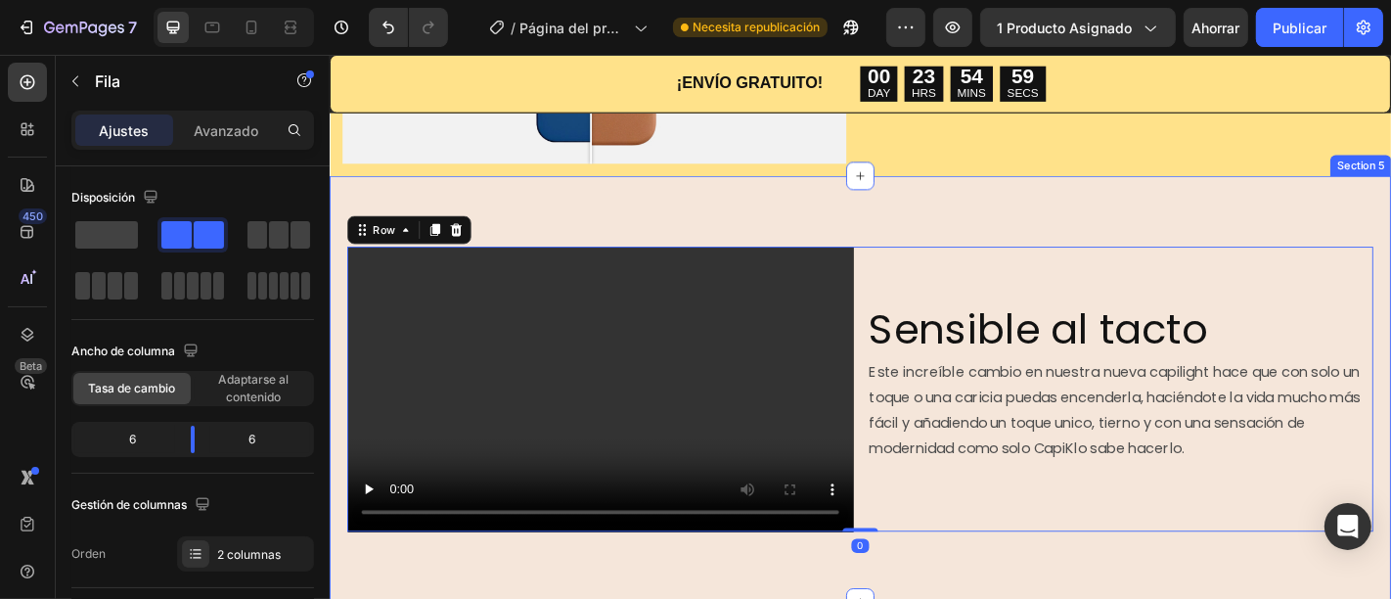
click at [1245, 167] on div "Adiós noches oscuras, solitarias y frías Tienes miedo a la oscuridad o simpleme…" at bounding box center [1209, 26] width 557 height 328
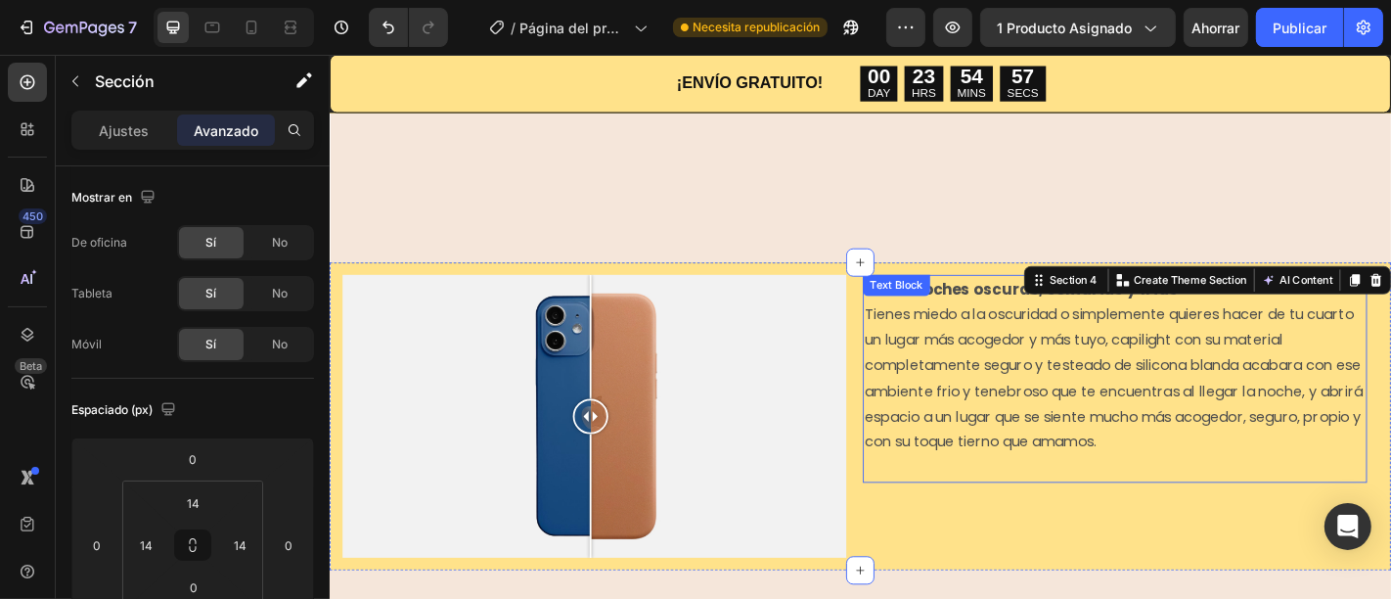
scroll to position [1629, 0]
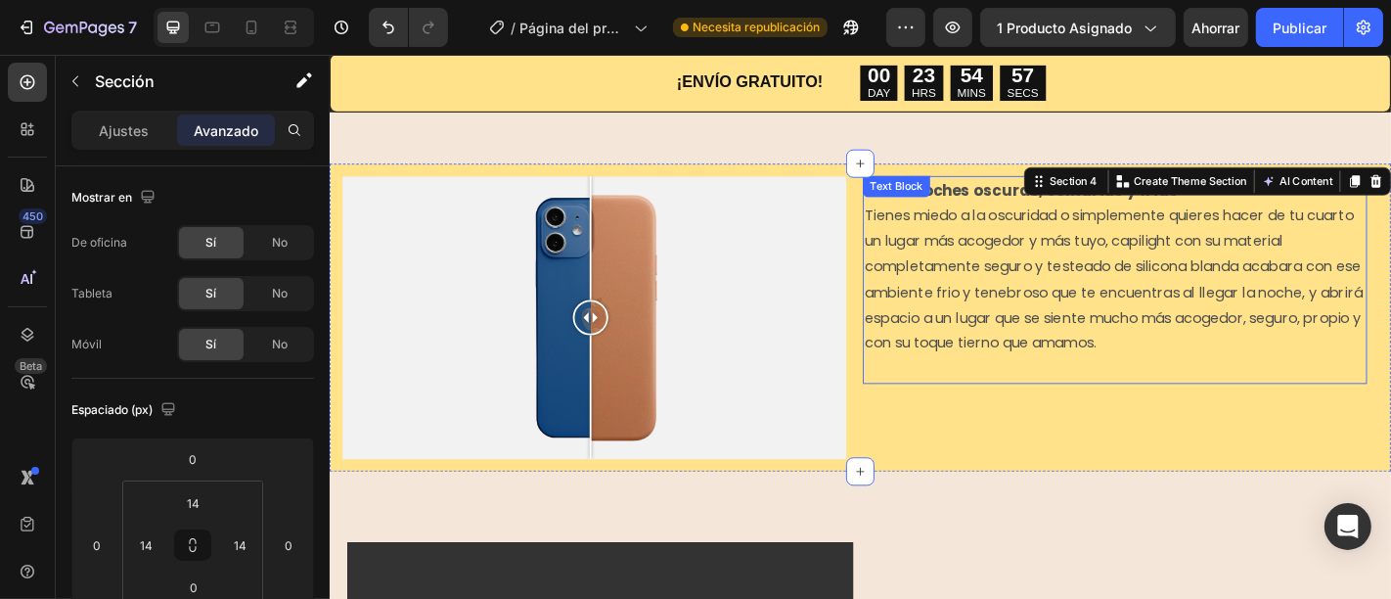
click at [949, 275] on span "Tienes miedo a la oscuridad o simplemente quieres hacer de tu cuarto un lugar m…" at bounding box center [1195, 302] width 551 height 163
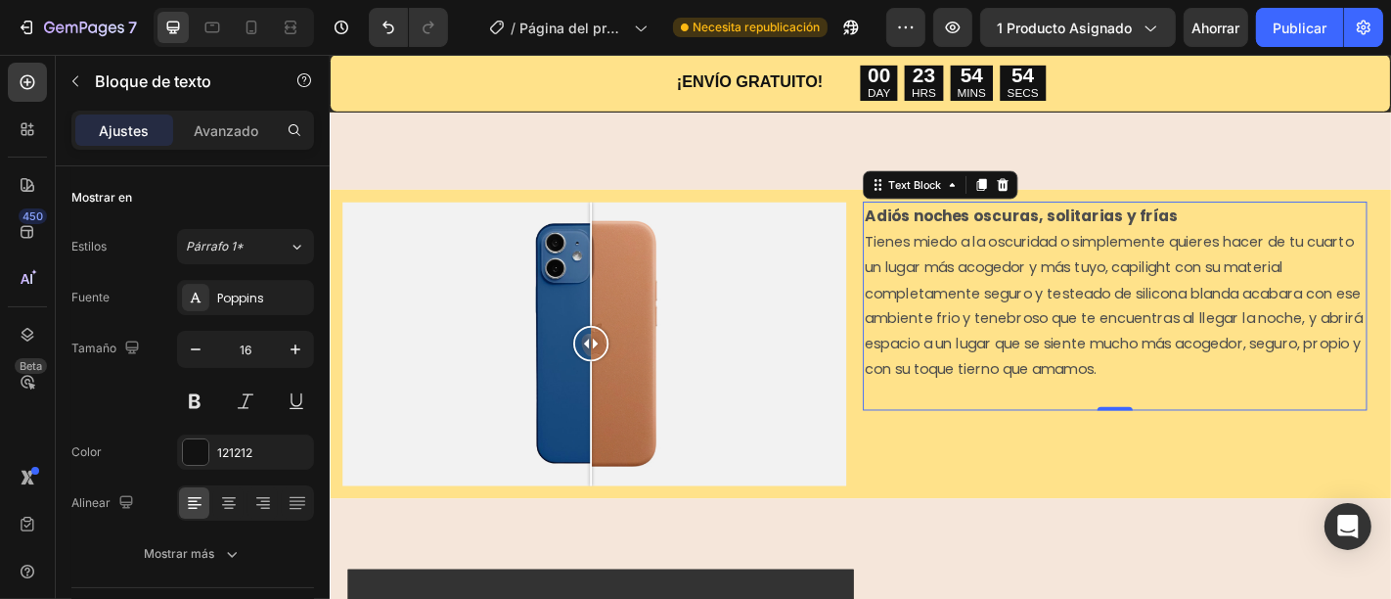
click at [920, 221] on strong "Adiós noches oscuras, solitarias y frías" at bounding box center [1093, 232] width 346 height 23
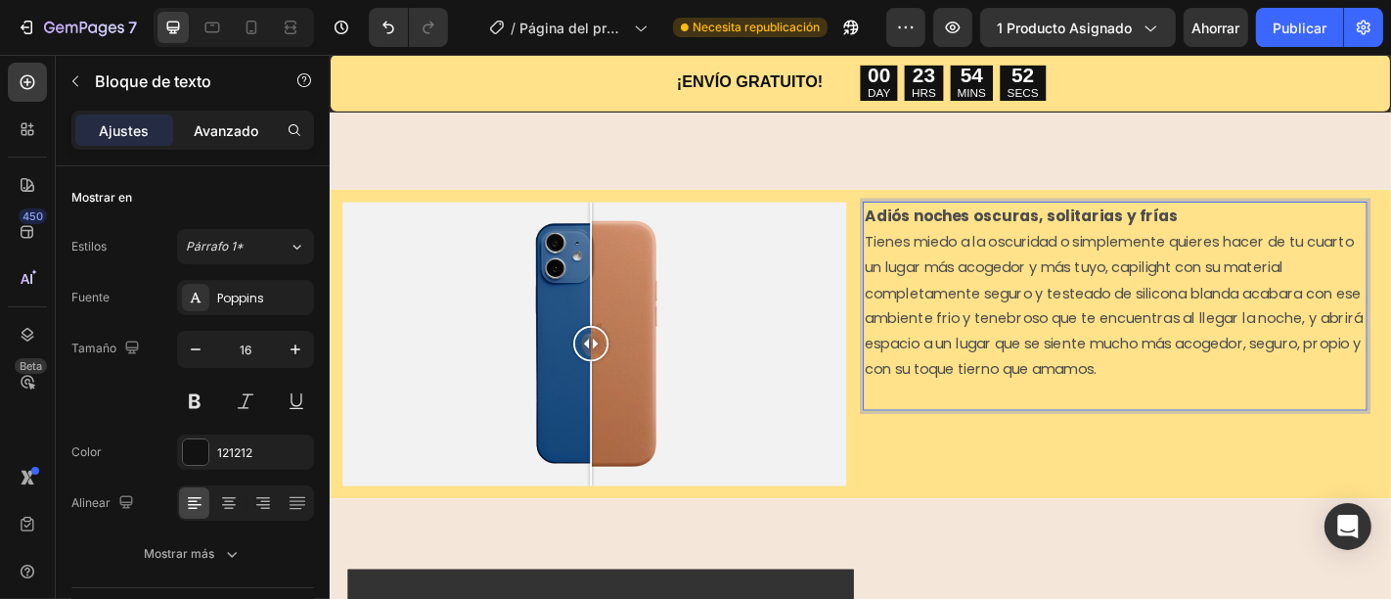
click at [213, 126] on font "Avanzado" at bounding box center [226, 130] width 65 height 17
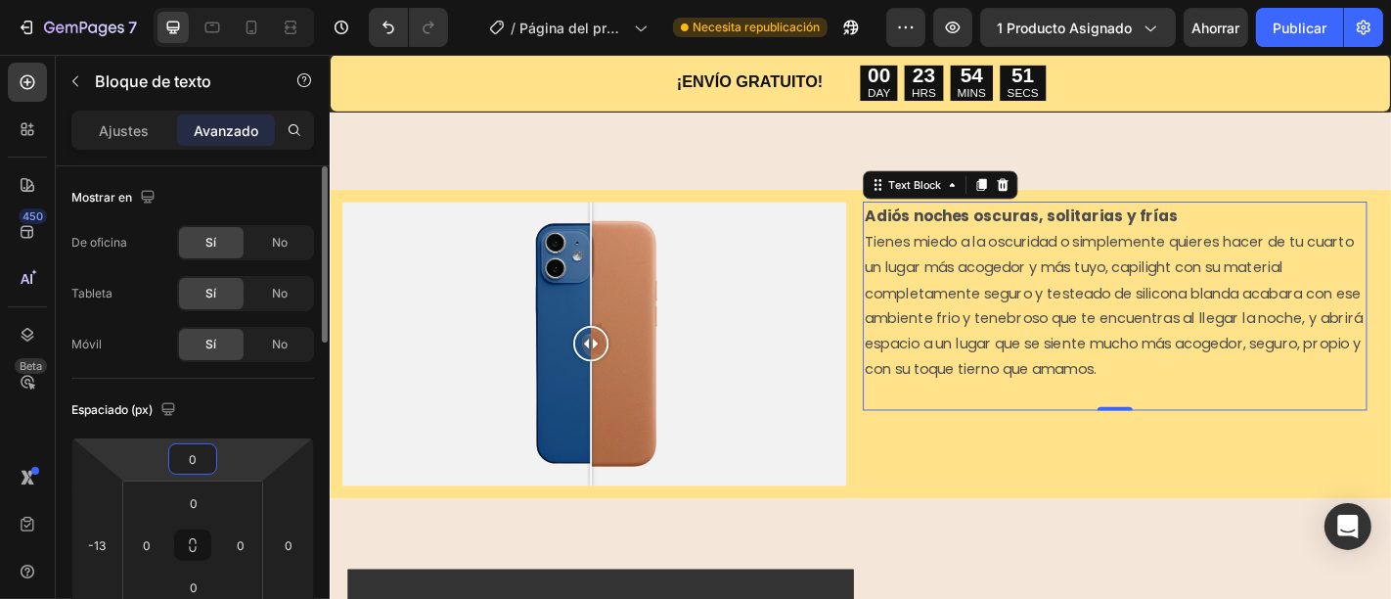
click at [194, 454] on input "0" at bounding box center [192, 458] width 39 height 29
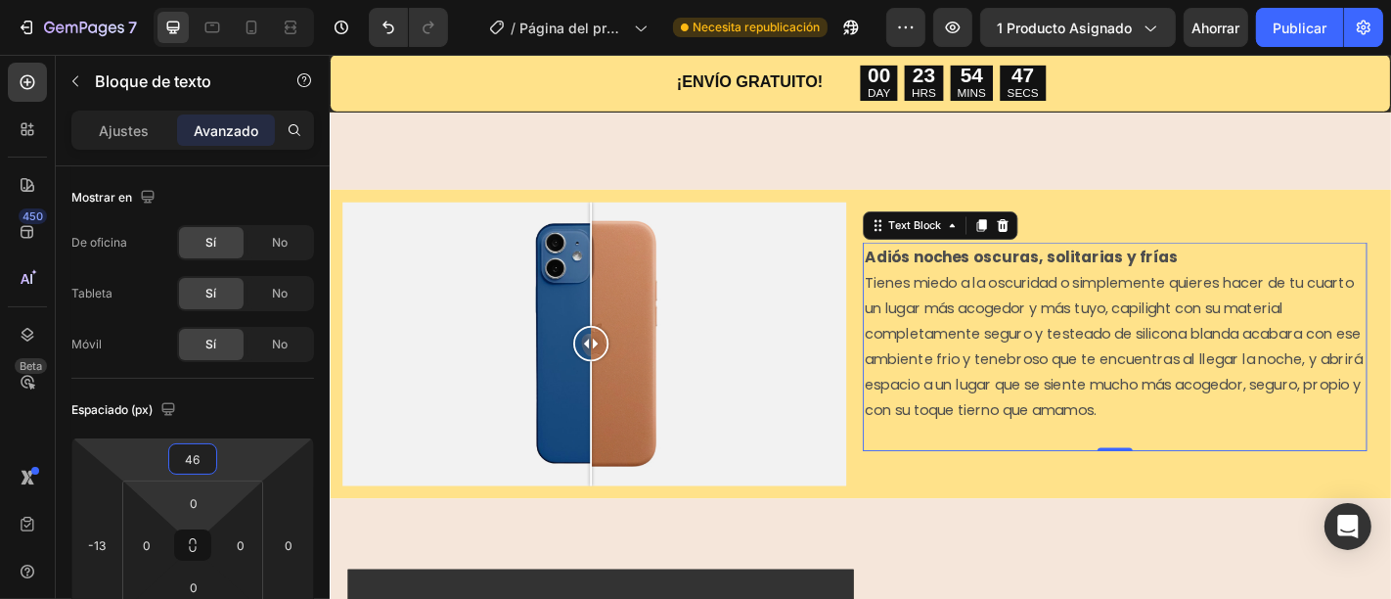
type input "45"
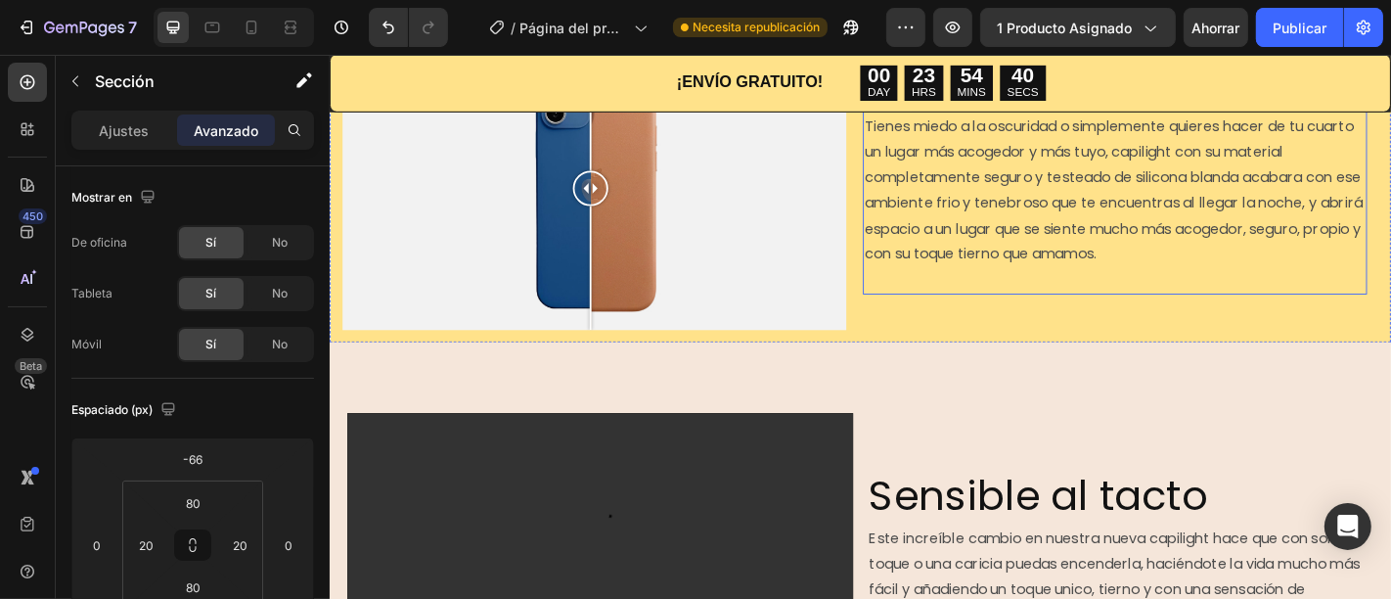
scroll to position [1738, 0]
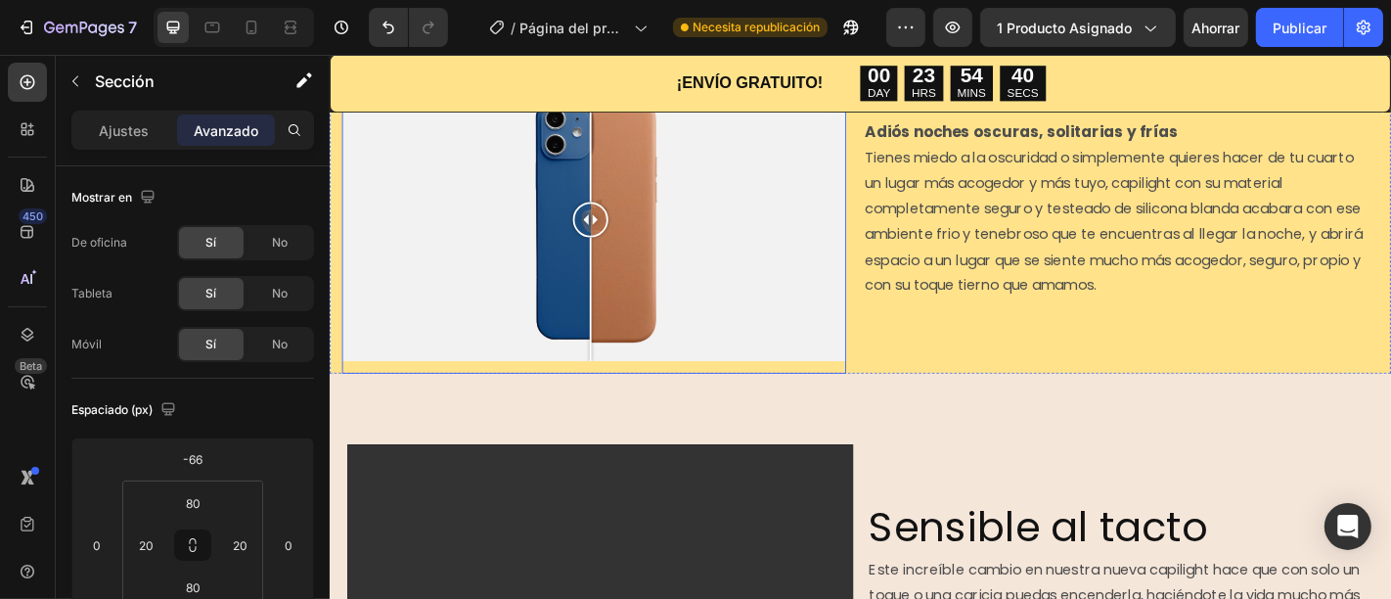
click at [550, 262] on div at bounding box center [620, 237] width 557 height 314
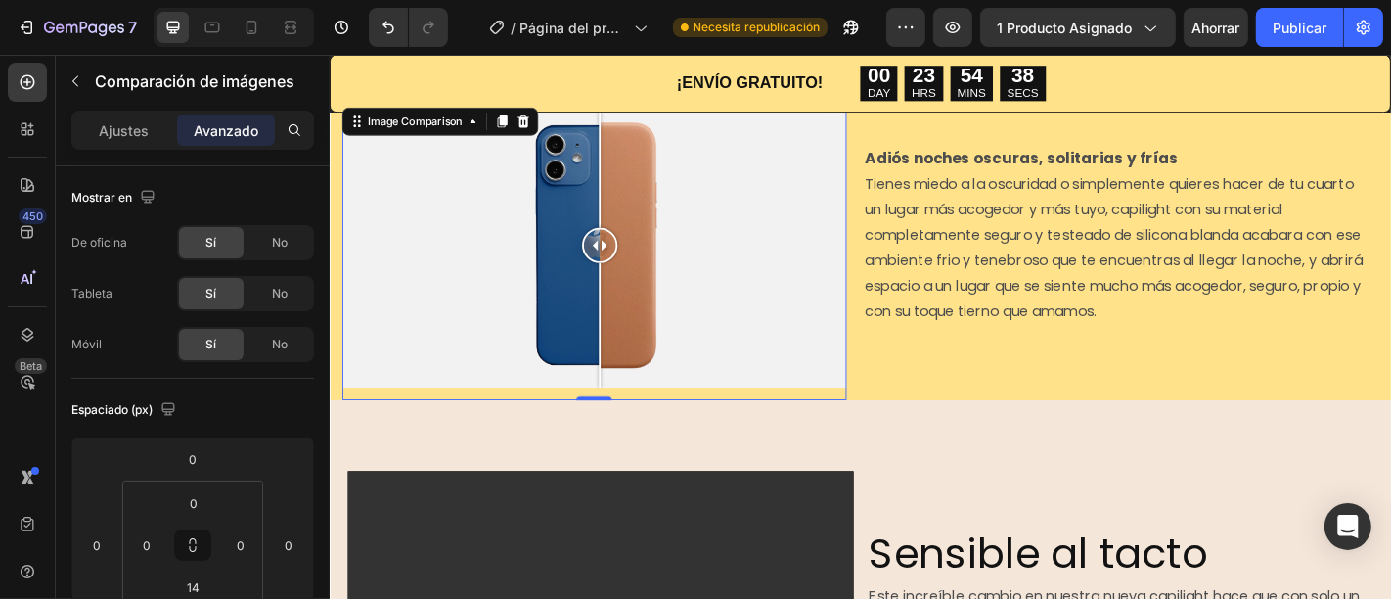
drag, startPoint x: 553, startPoint y: 226, endPoint x: 638, endPoint y: 232, distance: 85.3
click at [638, 245] on div at bounding box center [626, 264] width 39 height 39
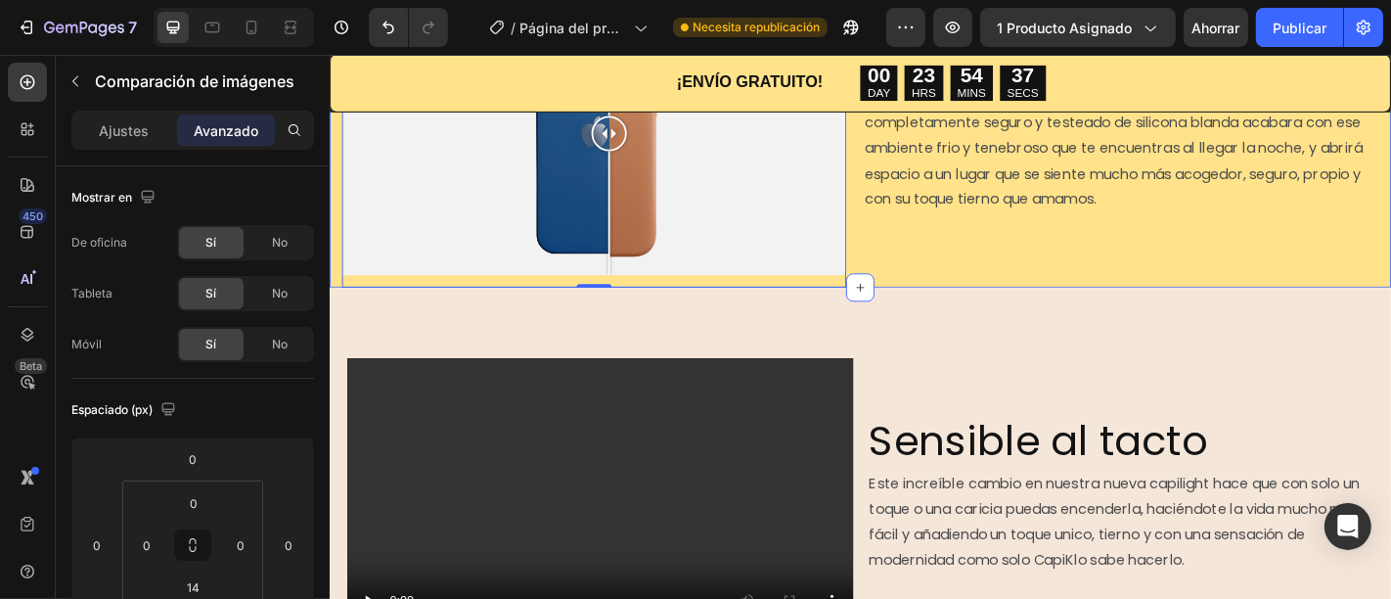
scroll to position [1956, 0]
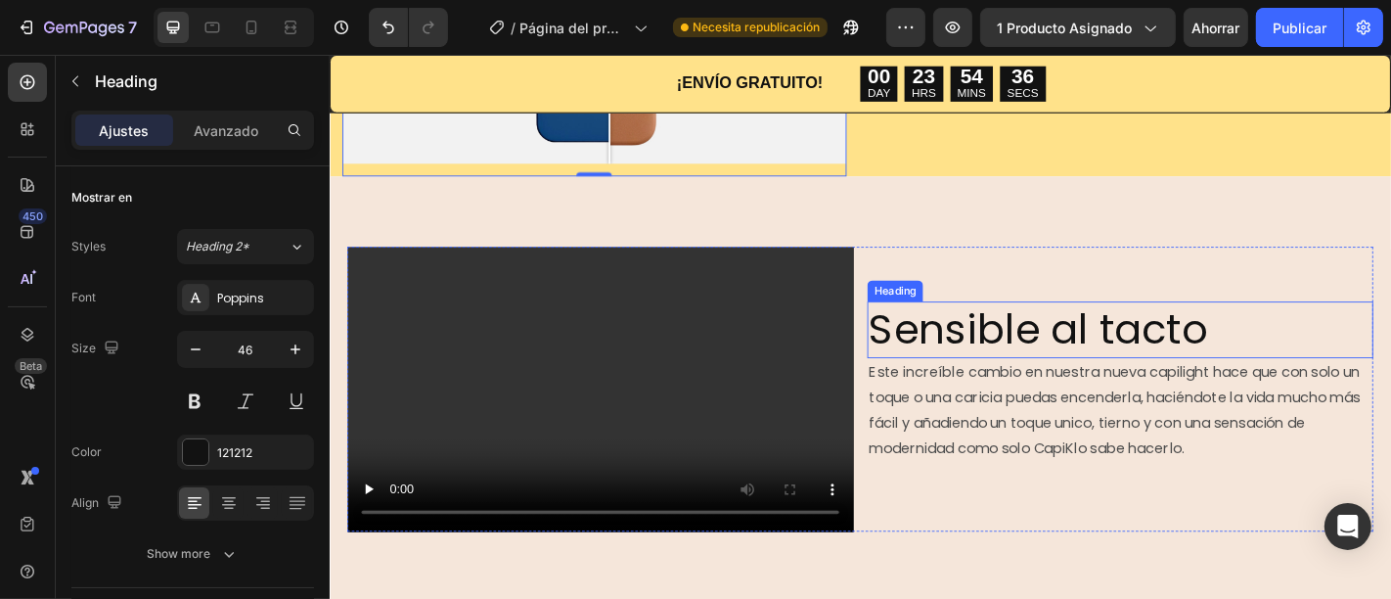
click at [1230, 360] on h2 "Sensible al tacto" at bounding box center [1202, 359] width 559 height 63
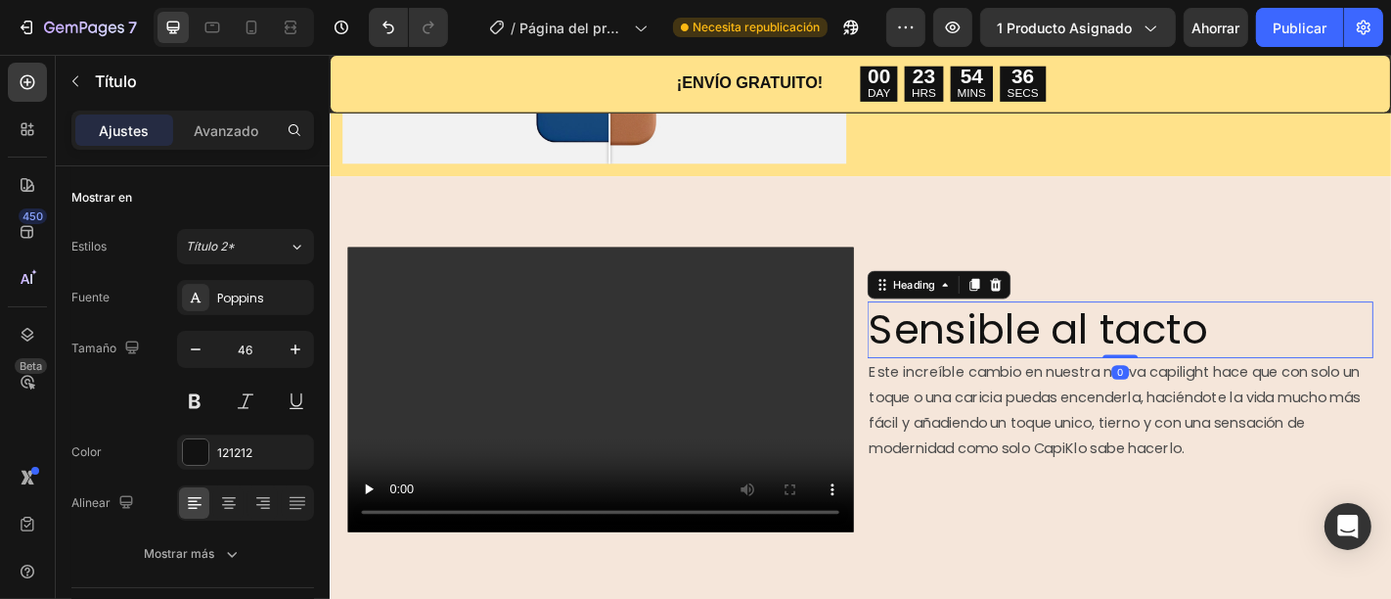
click at [1308, 343] on h2 "Sensible al tacto" at bounding box center [1202, 359] width 559 height 63
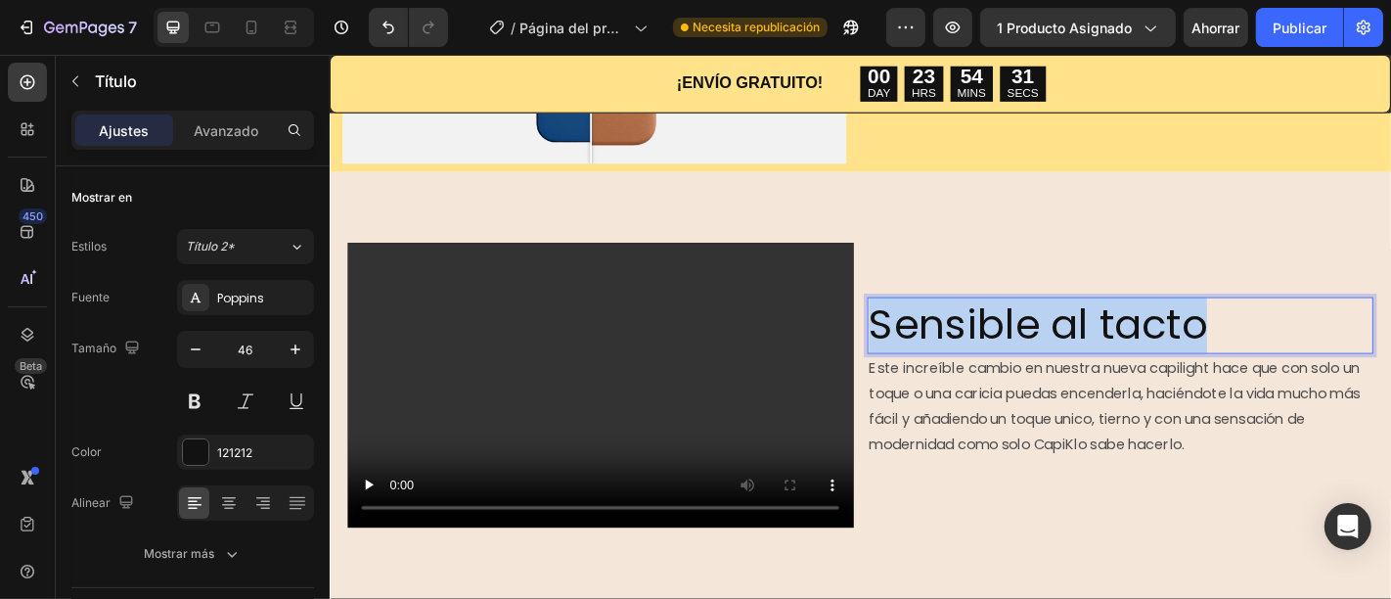
drag, startPoint x: 1290, startPoint y: 359, endPoint x: 914, endPoint y: 364, distance: 375.6
click at [923, 364] on h2 "Sensible al tacto" at bounding box center [1202, 354] width 559 height 63
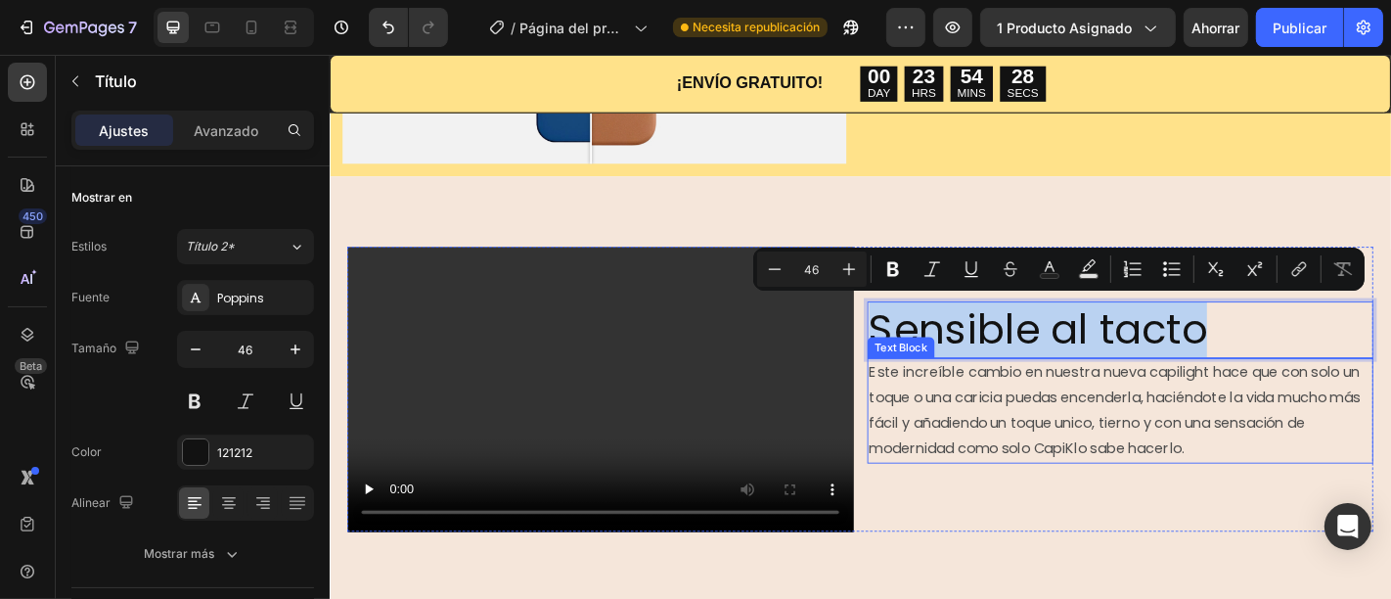
click at [1351, 444] on p "Este increíble cambio en nuestra nueva capilight hace que con solo un toque o u…" at bounding box center [1202, 448] width 555 height 112
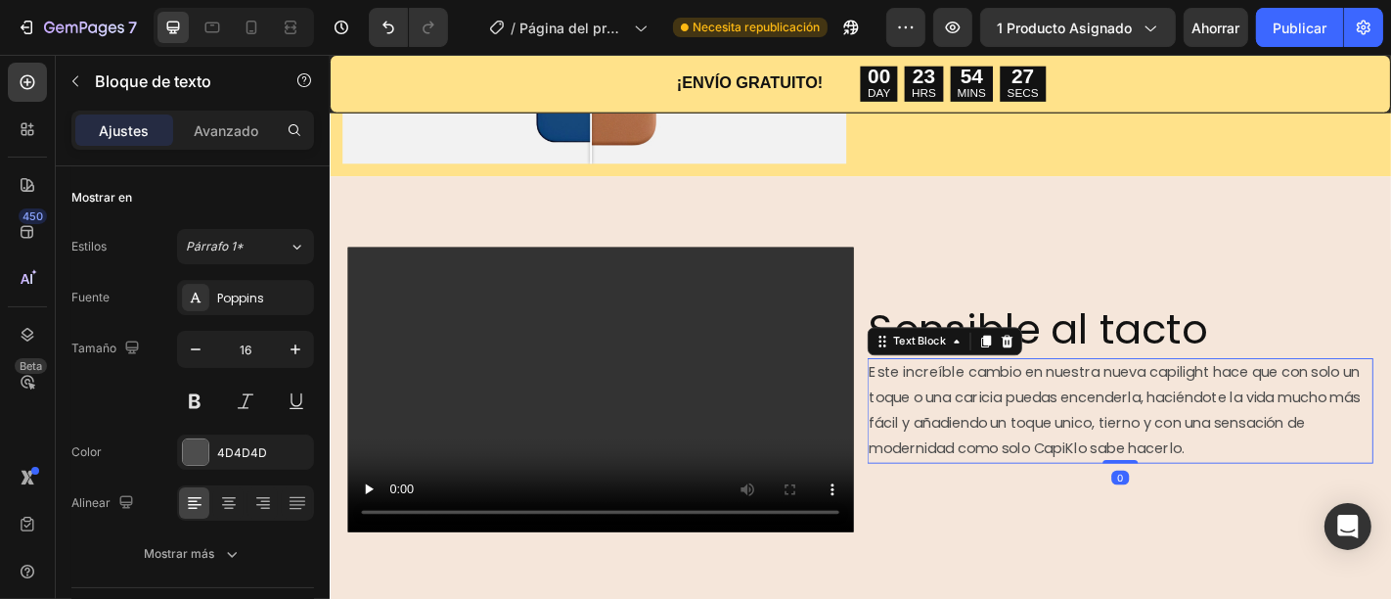
scroll to position [1629, 0]
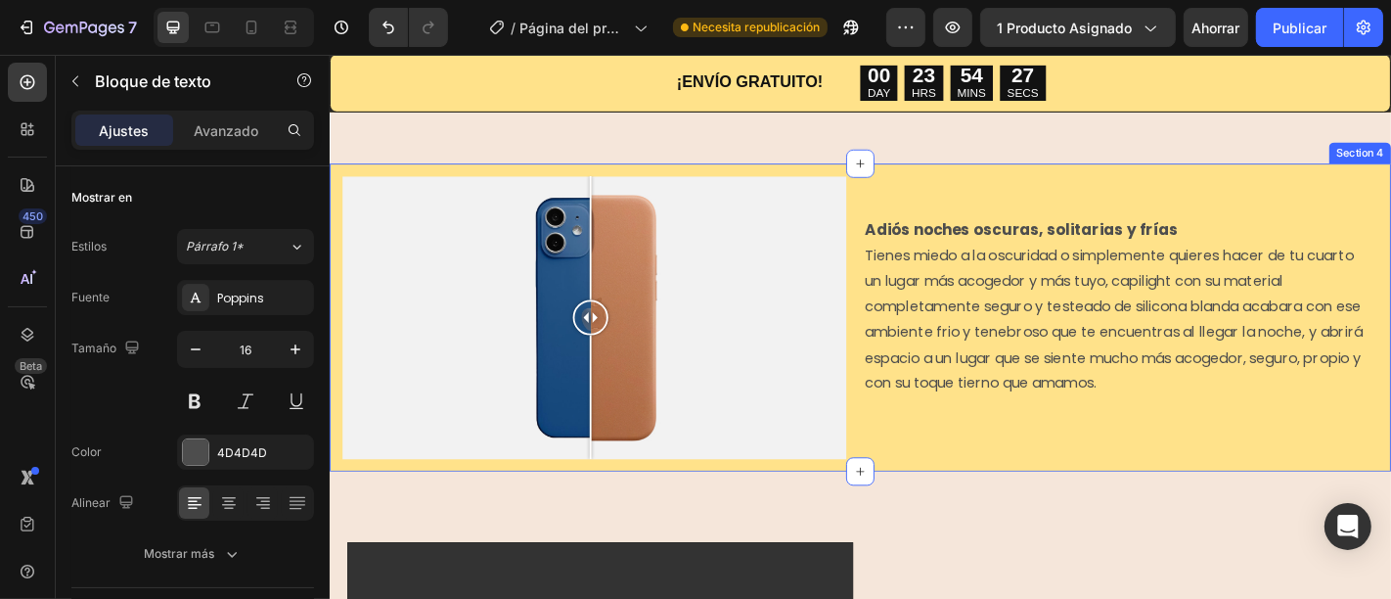
click at [1146, 482] on div "Adiós noches oscuras, solitarias y frías Tienes miedo a la oscuridad o simpleme…" at bounding box center [1209, 353] width 557 height 328
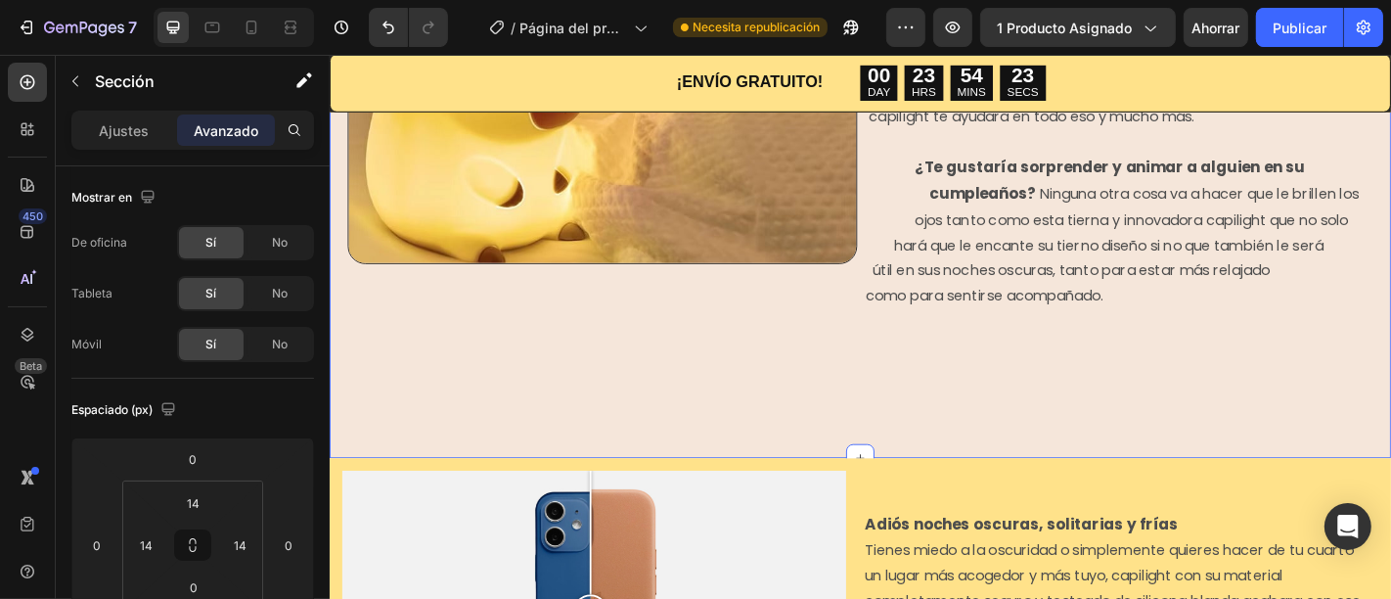
scroll to position [1521, 0]
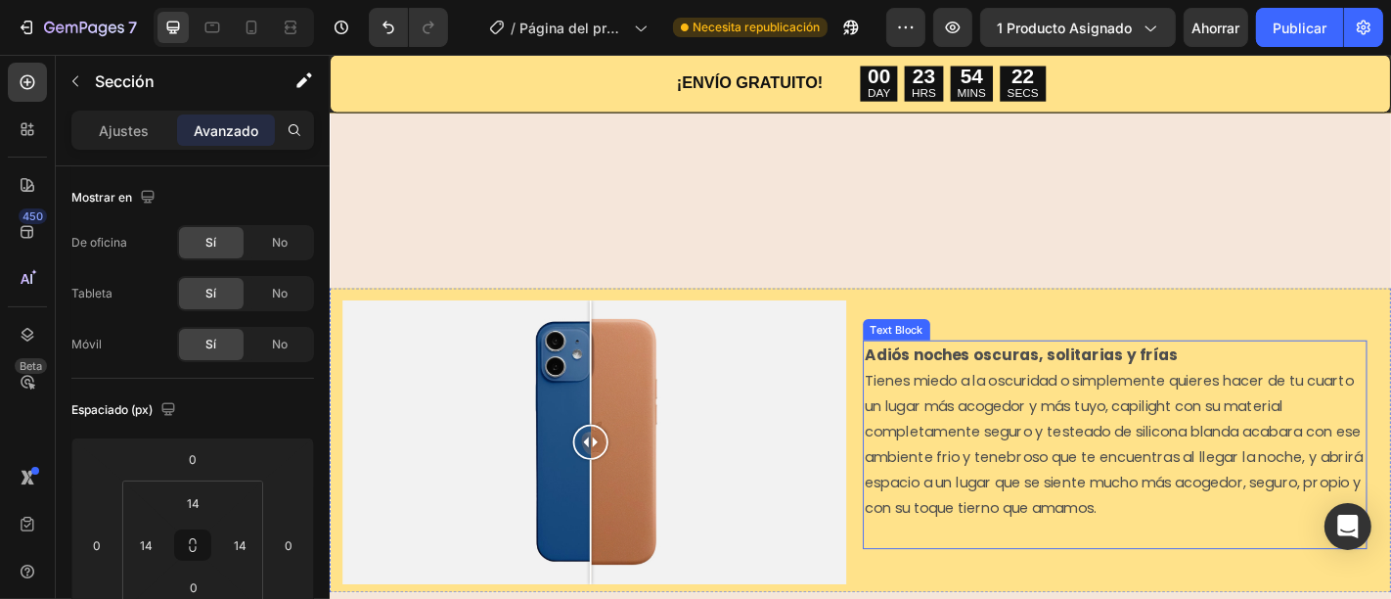
click at [1141, 374] on strong "Adiós noches oscuras, solitarias y frías" at bounding box center [1093, 385] width 346 height 23
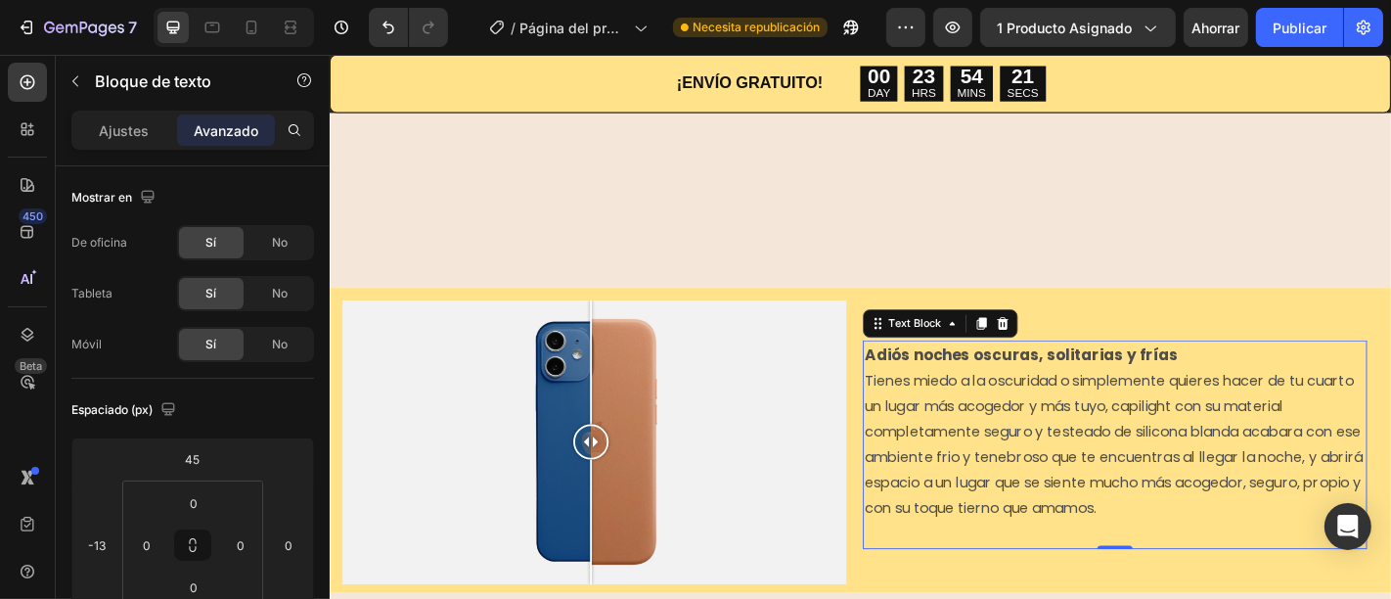
click at [1196, 374] on strong "Adiós noches oscuras, solitarias y frías" at bounding box center [1093, 385] width 346 height 23
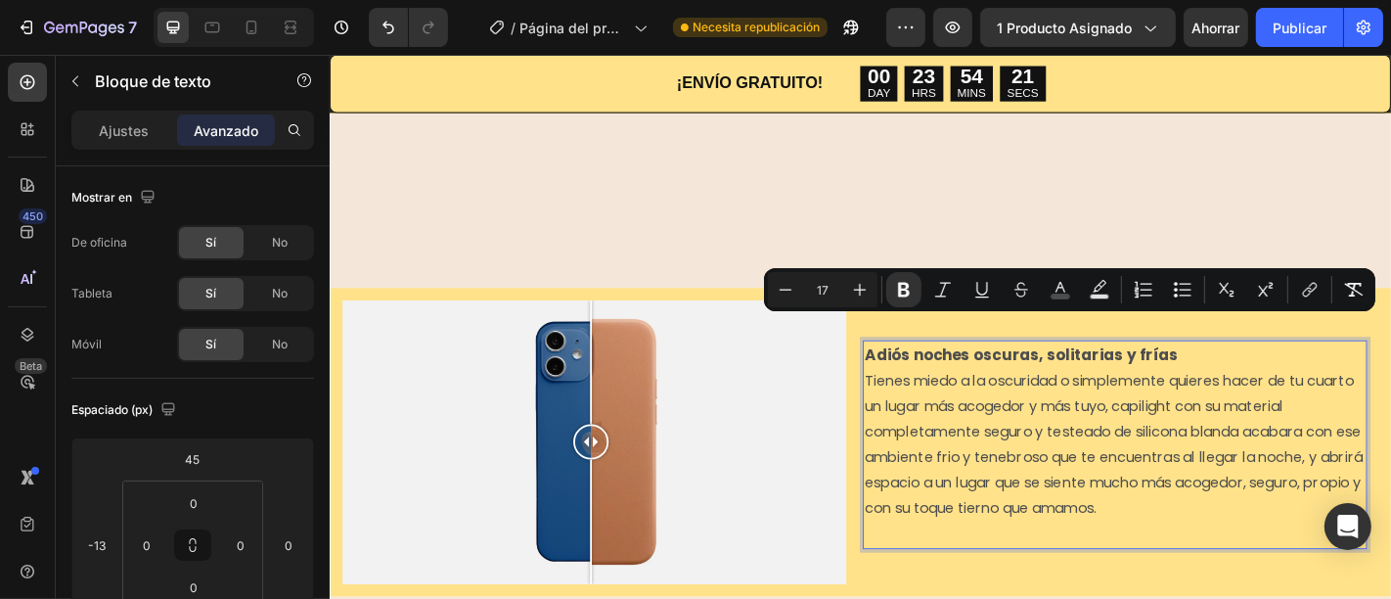
click at [1248, 372] on p "Adiós noches oscuras, solitarias y frías" at bounding box center [1197, 386] width 554 height 29
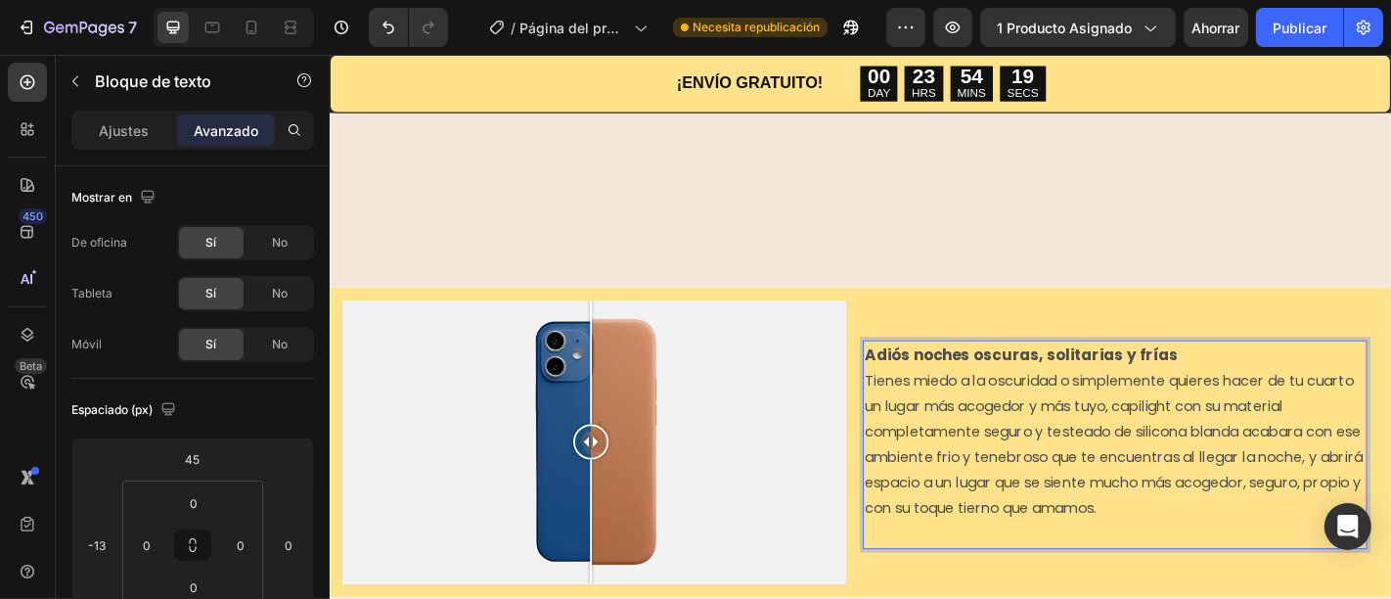
drag, startPoint x: 1248, startPoint y: 351, endPoint x: 910, endPoint y: 347, distance: 337.4
click at [918, 370] on div "Adiós noches oscuras, solitarias y frías Tienes miedo a la oscuridad o simpleme…" at bounding box center [1196, 485] width 557 height 230
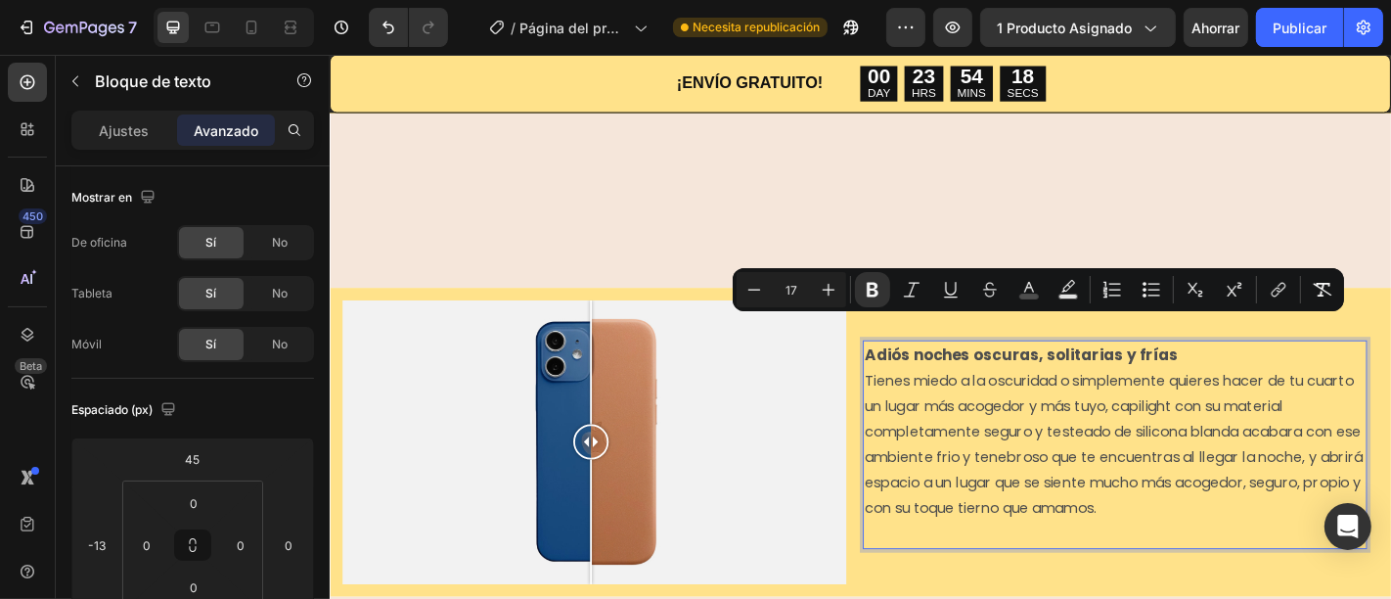
copy strong "Adiós noches oscuras, solitarias y frías"
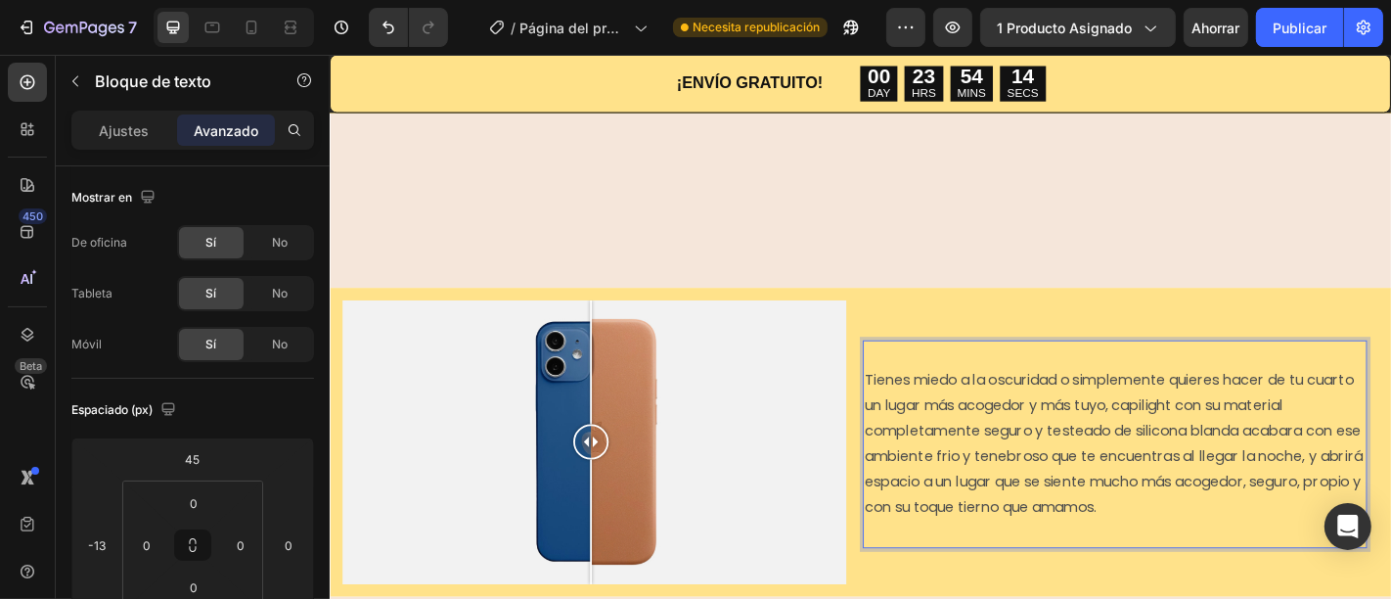
click at [920, 402] on span "Tienes miedo a la oscuridad o simplemente quieres hacer de tu cuarto un lugar m…" at bounding box center [1195, 483] width 551 height 163
click at [918, 383] on div "Tienes miedo a la oscuridad o simplemente quieres hacer de tu cuarto un lugar m…" at bounding box center [1196, 484] width 557 height 229
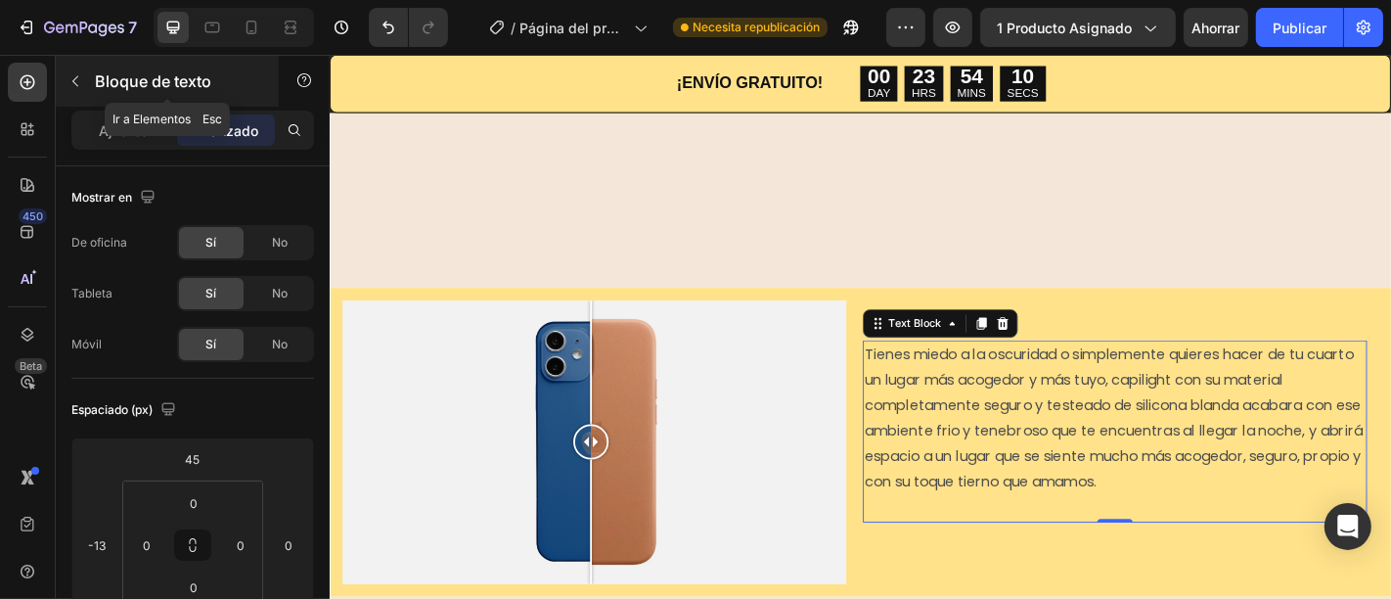
click at [97, 99] on div "Bloque de texto" at bounding box center [167, 81] width 223 height 51
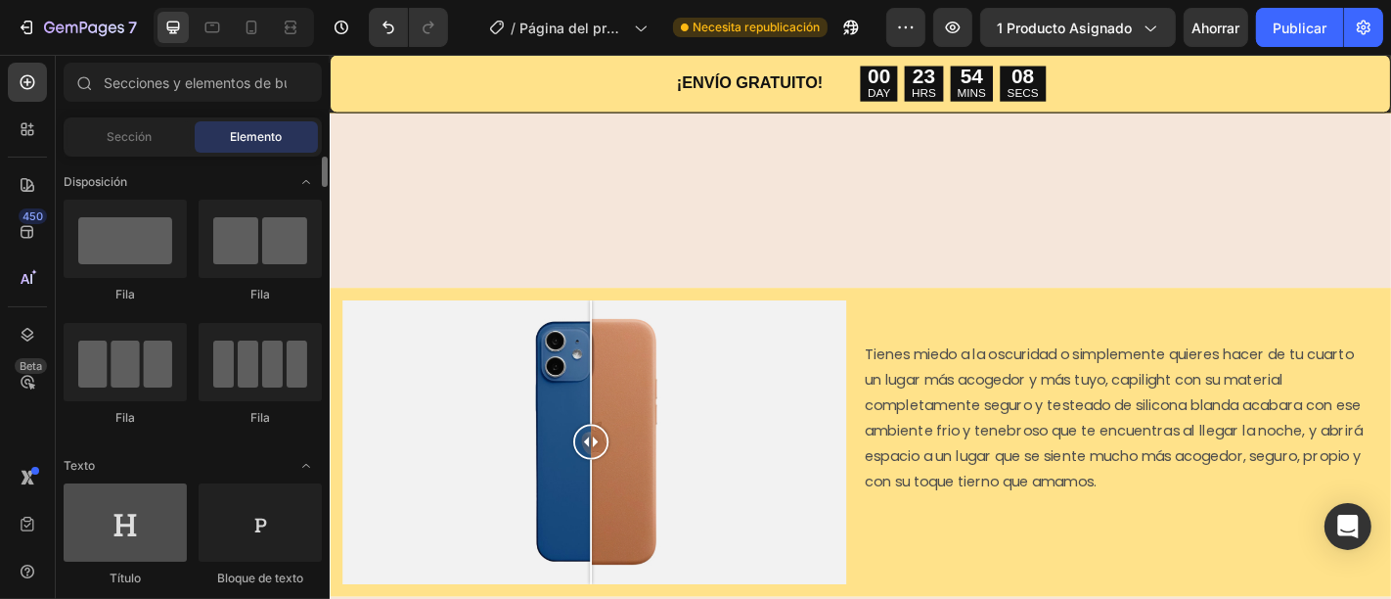
scroll to position [1, 0]
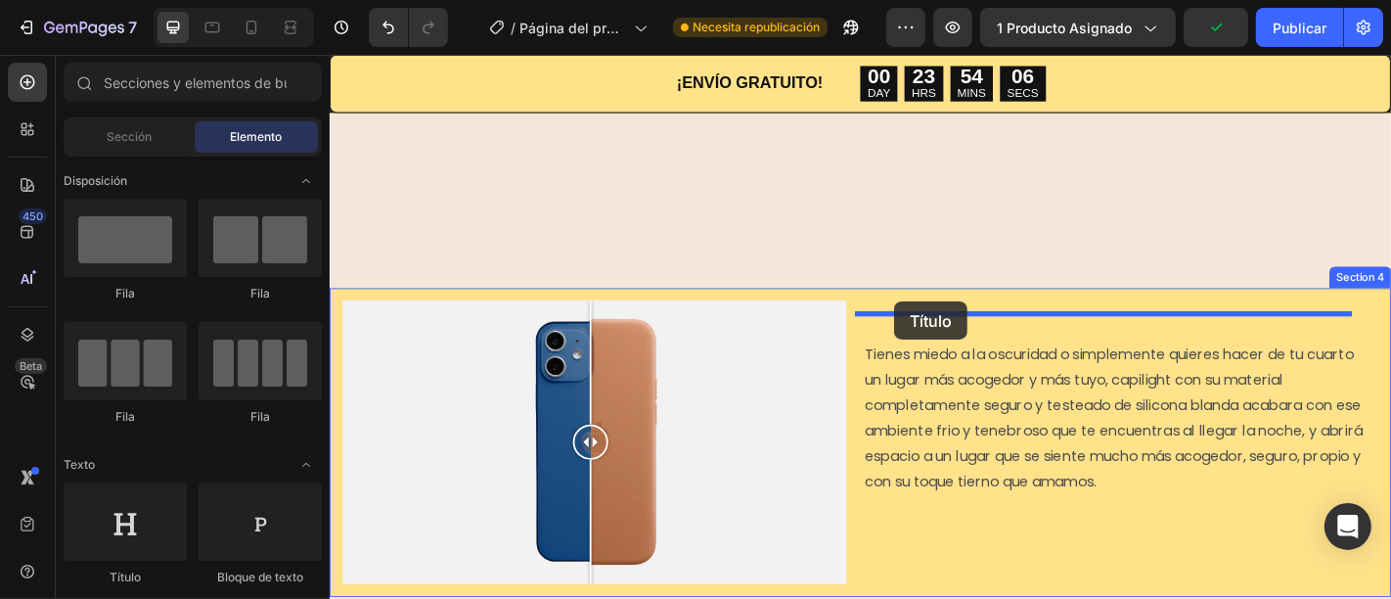
drag, startPoint x: 479, startPoint y: 563, endPoint x: 953, endPoint y: 327, distance: 529.2
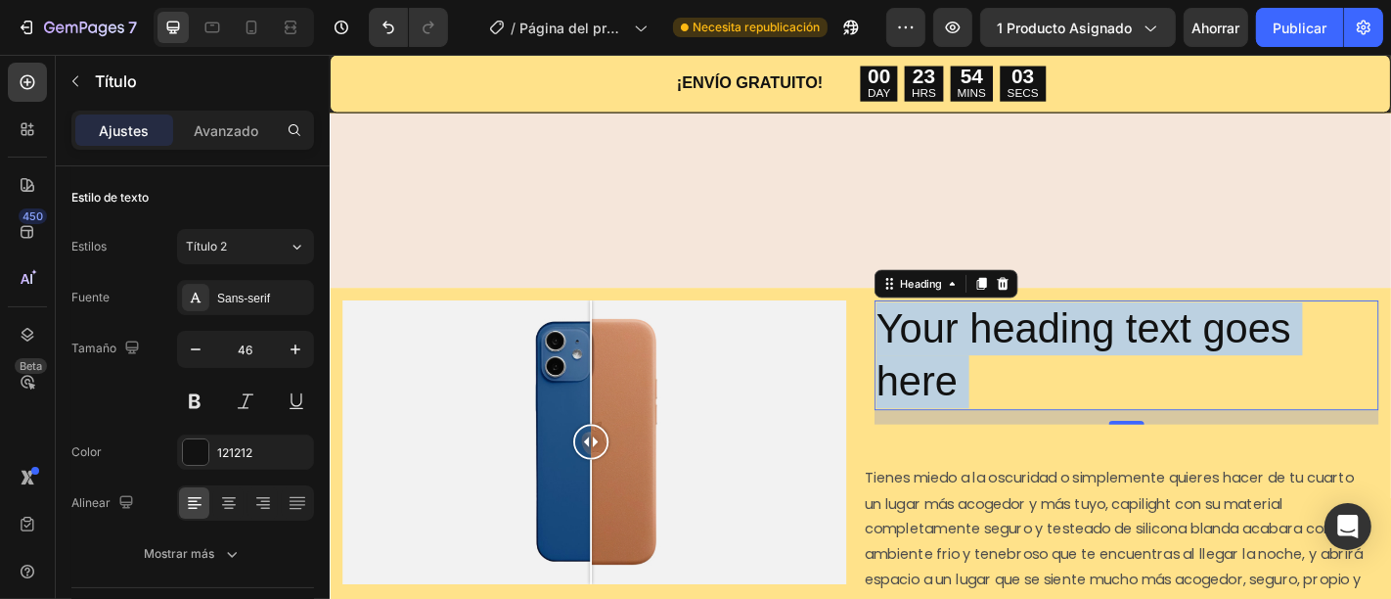
drag, startPoint x: 1045, startPoint y: 385, endPoint x: 944, endPoint y: 312, distance: 125.4
click at [944, 328] on p "Your heading text goes here" at bounding box center [1210, 386] width 554 height 117
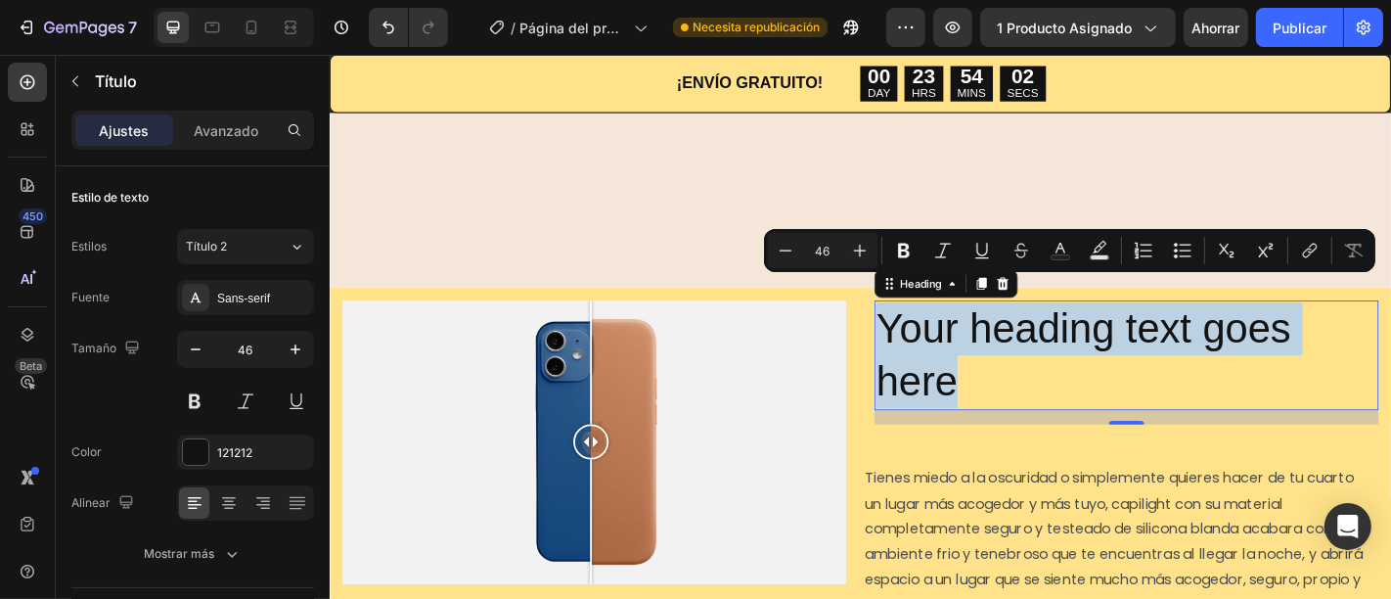
drag, startPoint x: 929, startPoint y: 328, endPoint x: 1061, endPoint y: 412, distance: 156.5
click at [1061, 413] on p "Your heading text goes here" at bounding box center [1210, 386] width 554 height 117
type input "17"
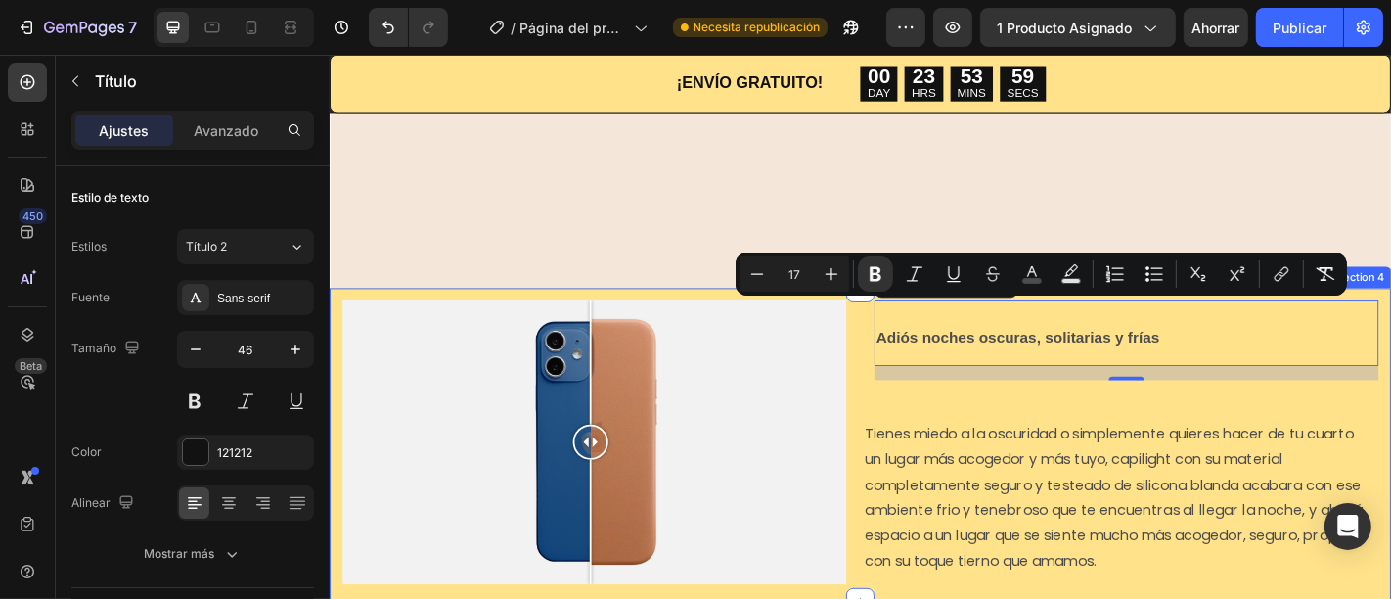
drag, startPoint x: 1272, startPoint y: 326, endPoint x: 900, endPoint y: 319, distance: 372.7
click at [900, 319] on div "Image Comparison Adiós noches oscuras, solitarias y frías Heading 16 Tienes mie…" at bounding box center [916, 485] width 1174 height 346
click at [881, 278] on icon "Editor contextual toolbar" at bounding box center [876, 274] width 20 height 20
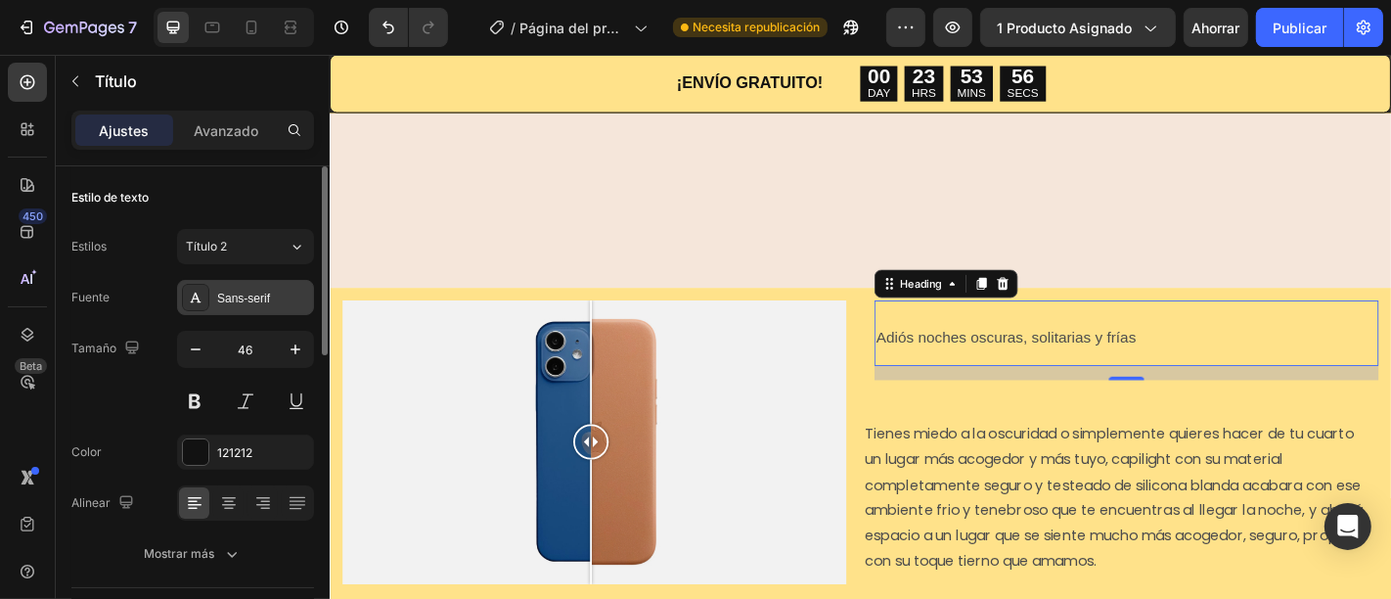
click at [202, 291] on icon at bounding box center [196, 297] width 16 height 16
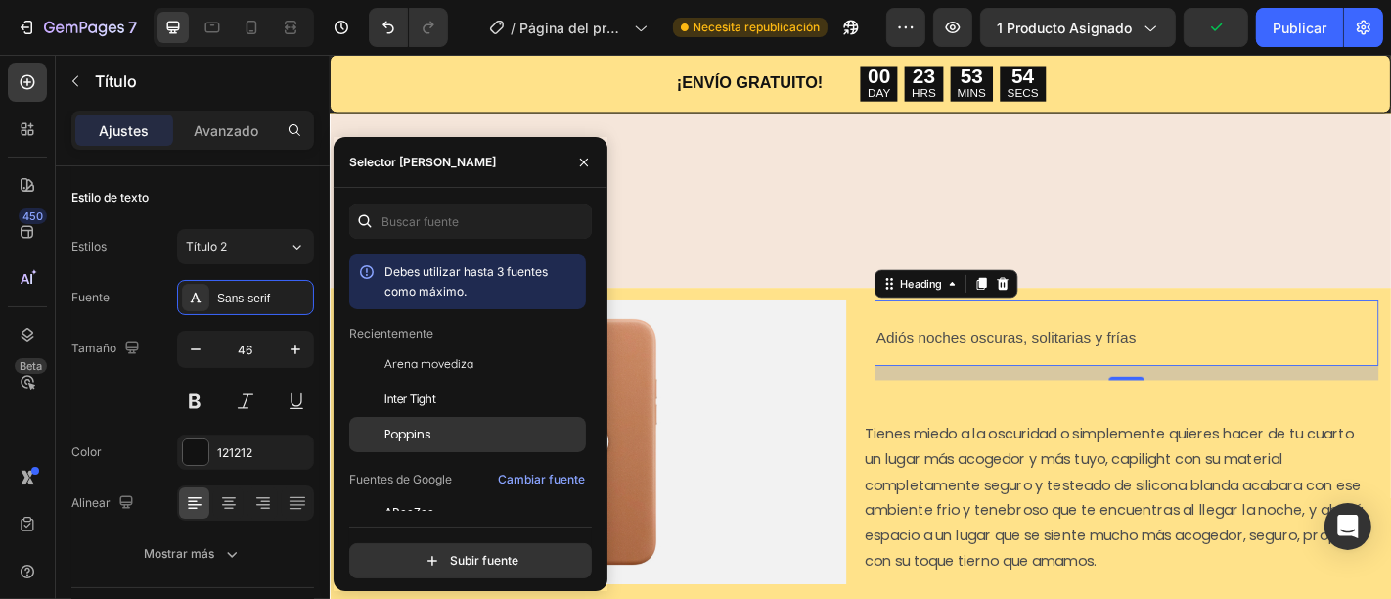
click at [481, 431] on div "Poppins" at bounding box center [483, 434] width 198 height 18
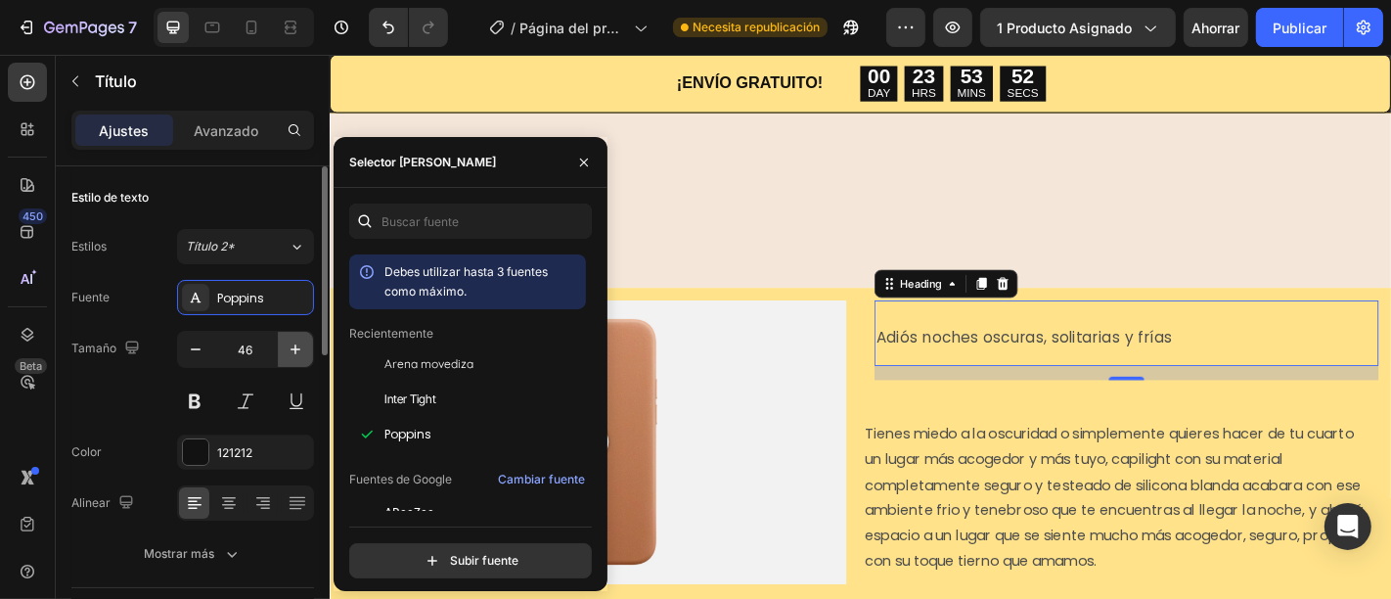
click at [304, 341] on icon "button" at bounding box center [296, 349] width 20 height 20
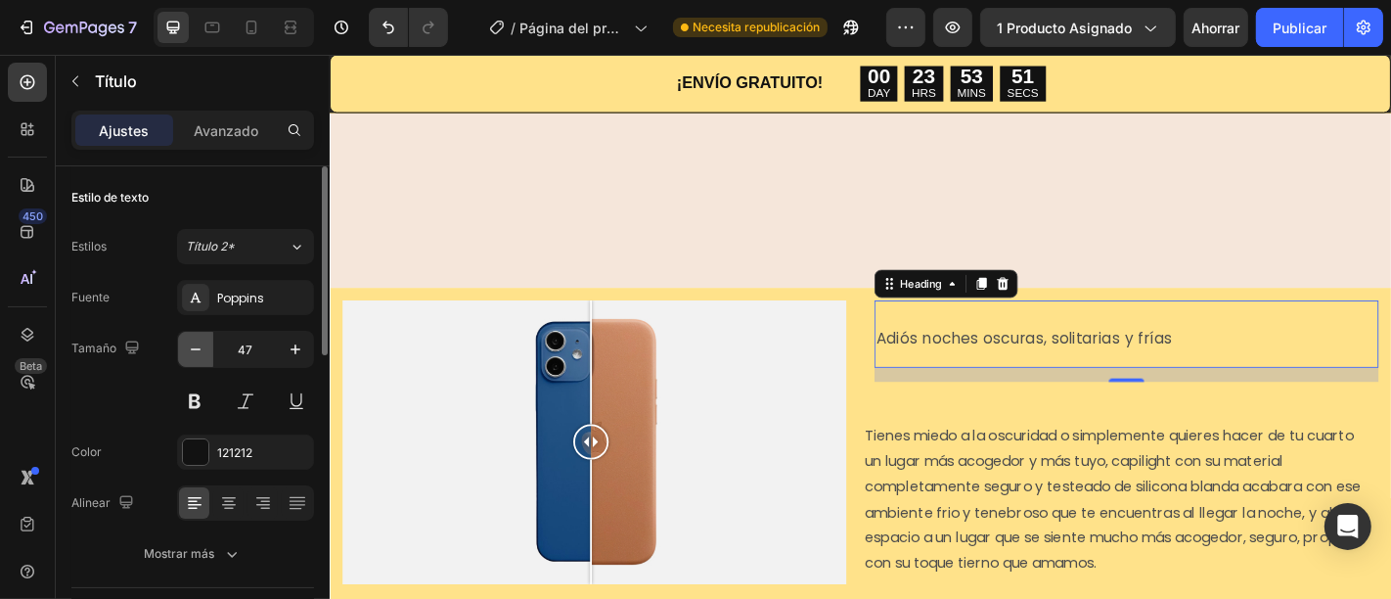
click at [196, 353] on icon "button" at bounding box center [196, 349] width 20 height 20
click at [198, 354] on icon "button" at bounding box center [196, 349] width 20 height 20
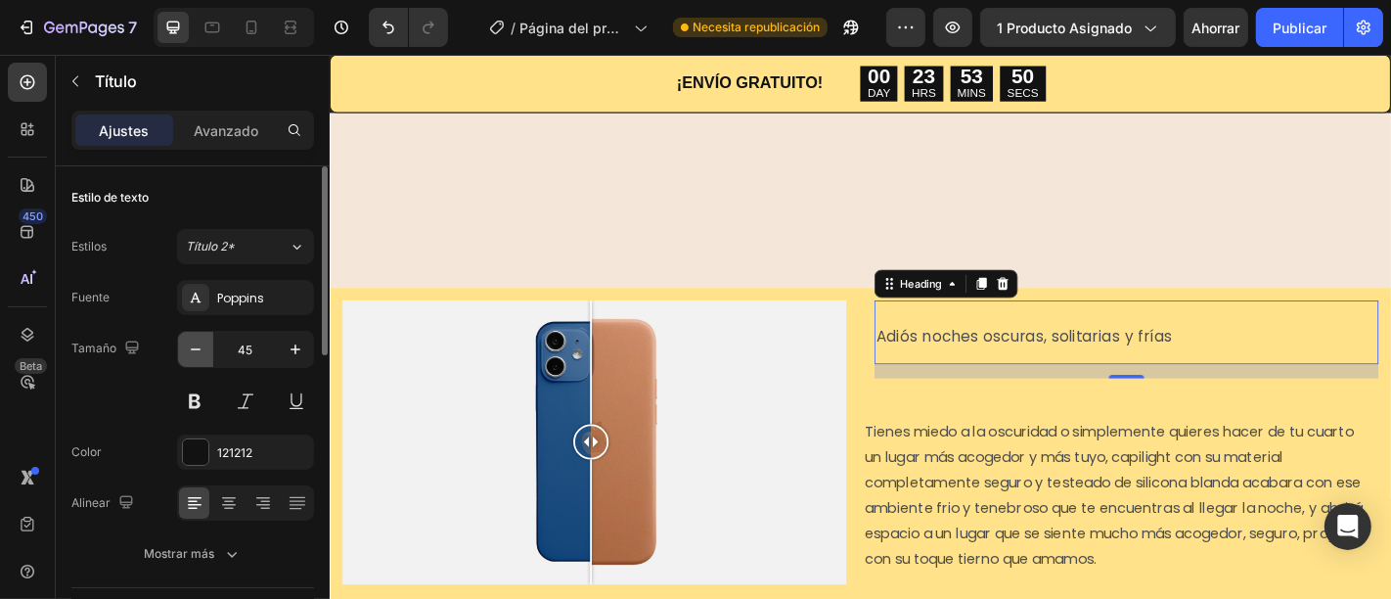
click at [198, 354] on icon "button" at bounding box center [196, 349] width 20 height 20
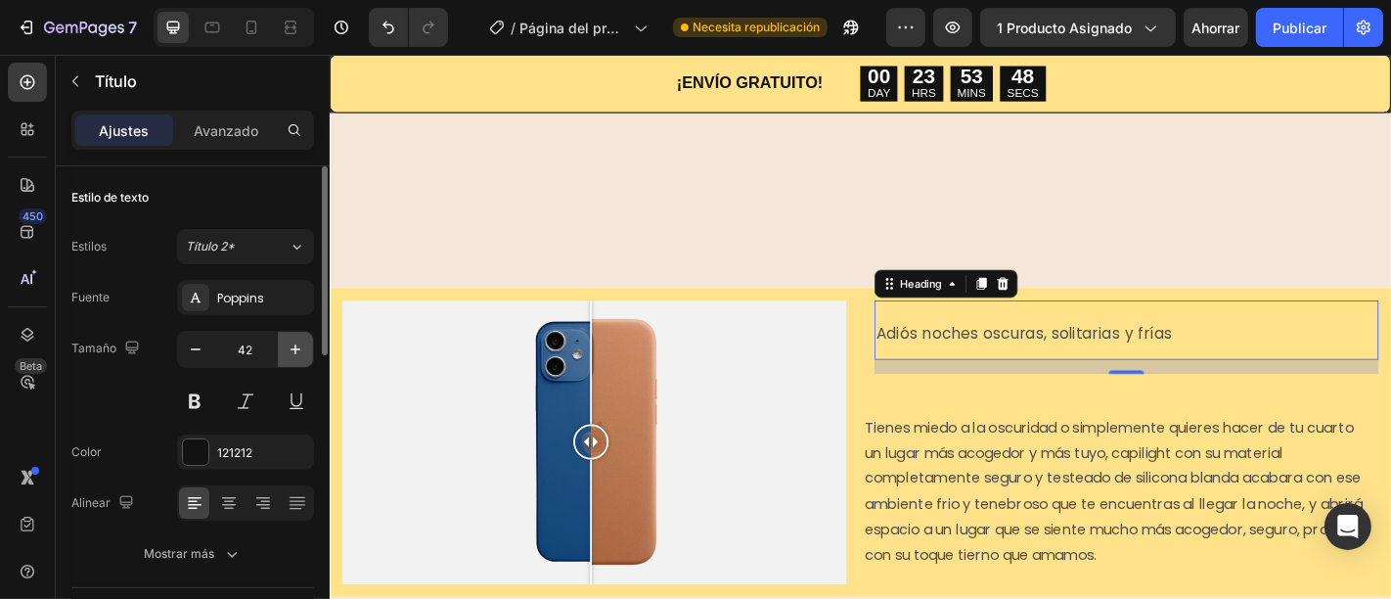
click at [288, 341] on icon "button" at bounding box center [296, 349] width 20 height 20
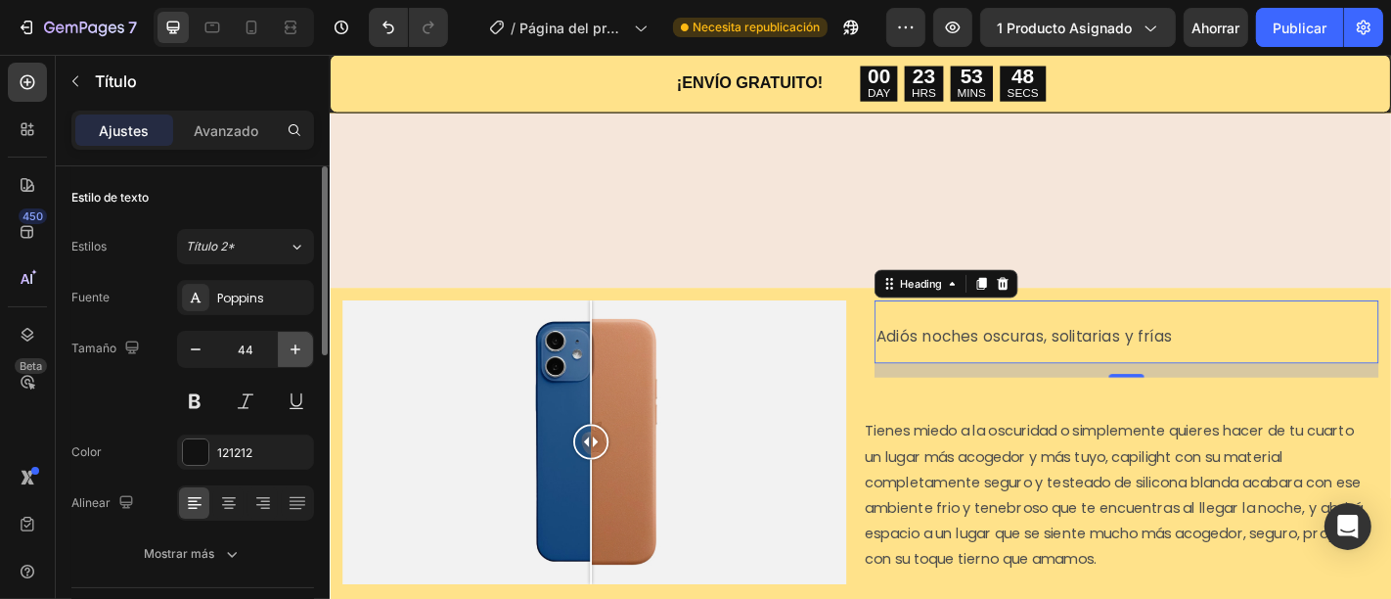
click at [288, 341] on icon "button" at bounding box center [296, 349] width 20 height 20
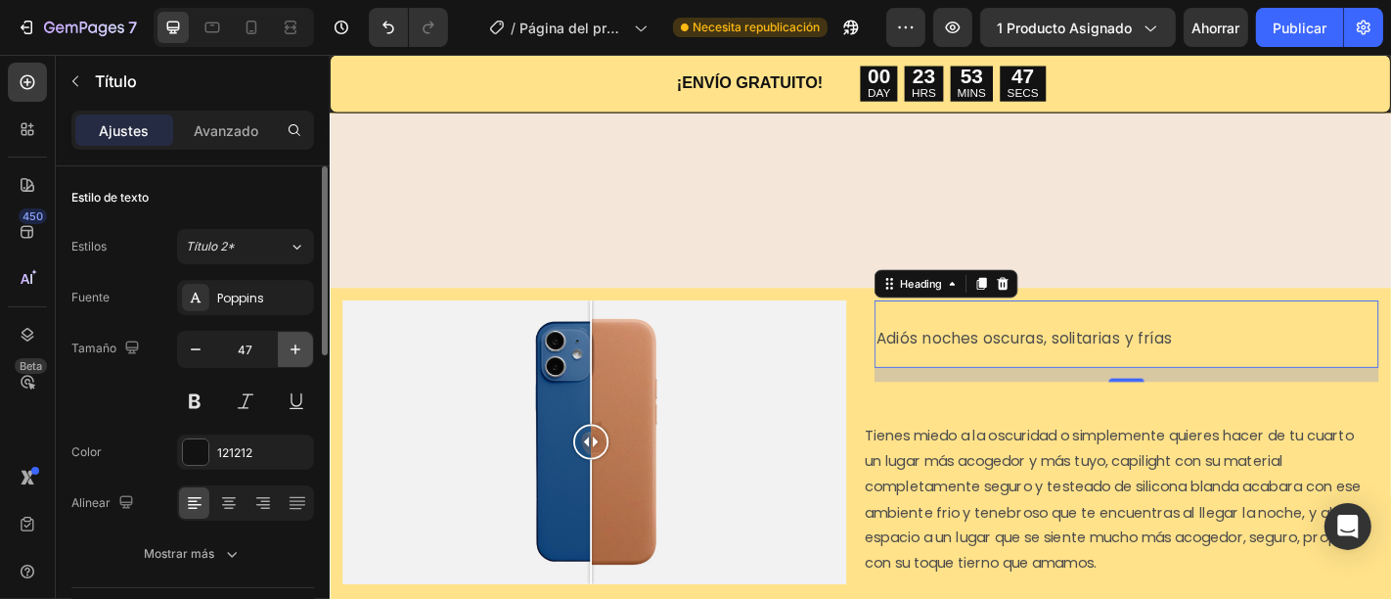
click at [288, 341] on icon "button" at bounding box center [296, 349] width 20 height 20
click at [211, 338] on button "button" at bounding box center [195, 349] width 35 height 35
click at [197, 345] on icon "button" at bounding box center [196, 349] width 20 height 20
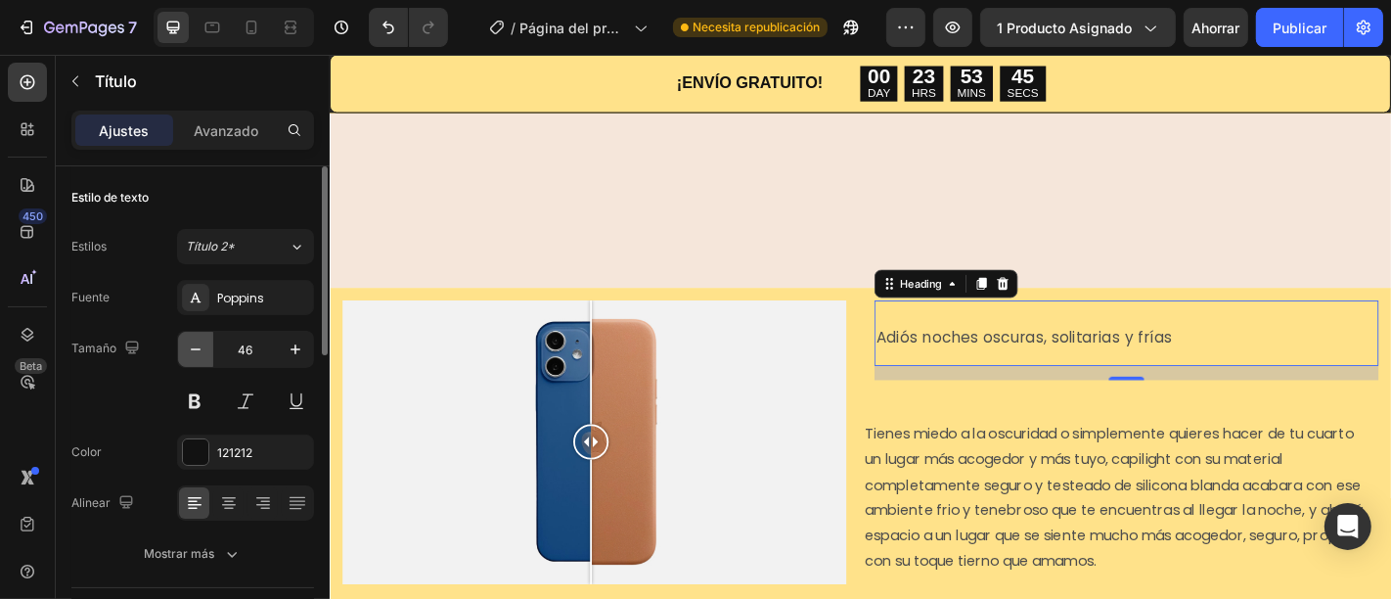
click at [197, 345] on icon "button" at bounding box center [196, 349] width 20 height 20
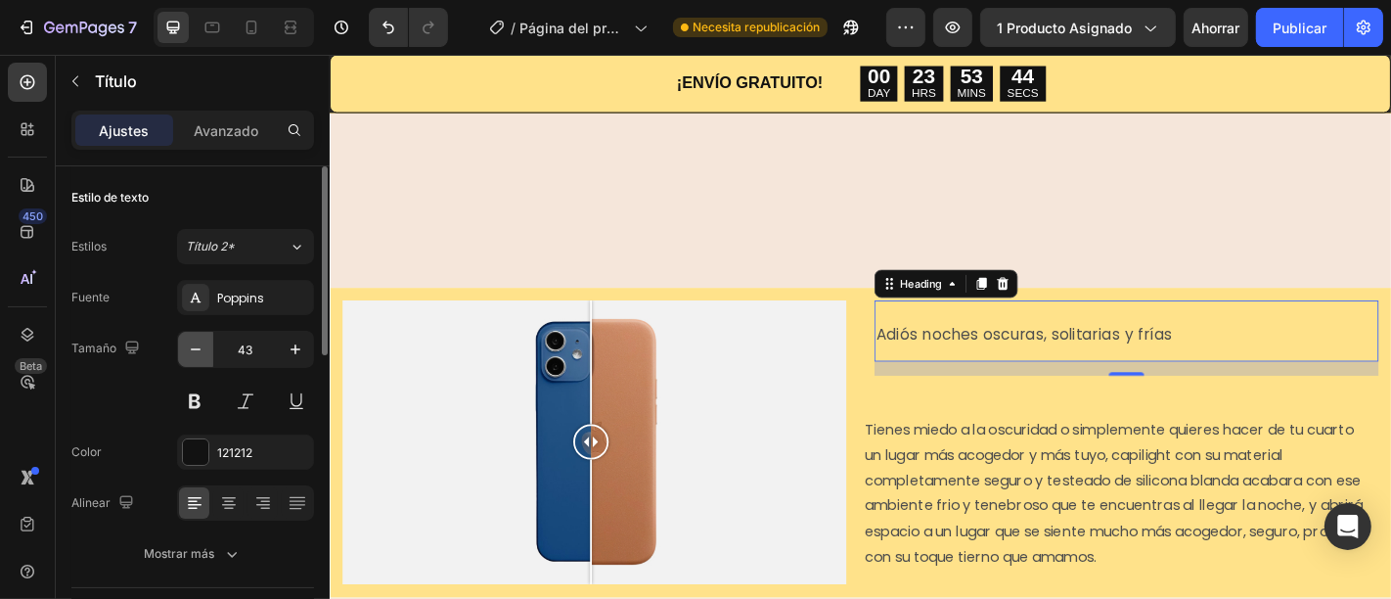
click at [197, 345] on icon "button" at bounding box center [196, 349] width 20 height 20
type input "41"
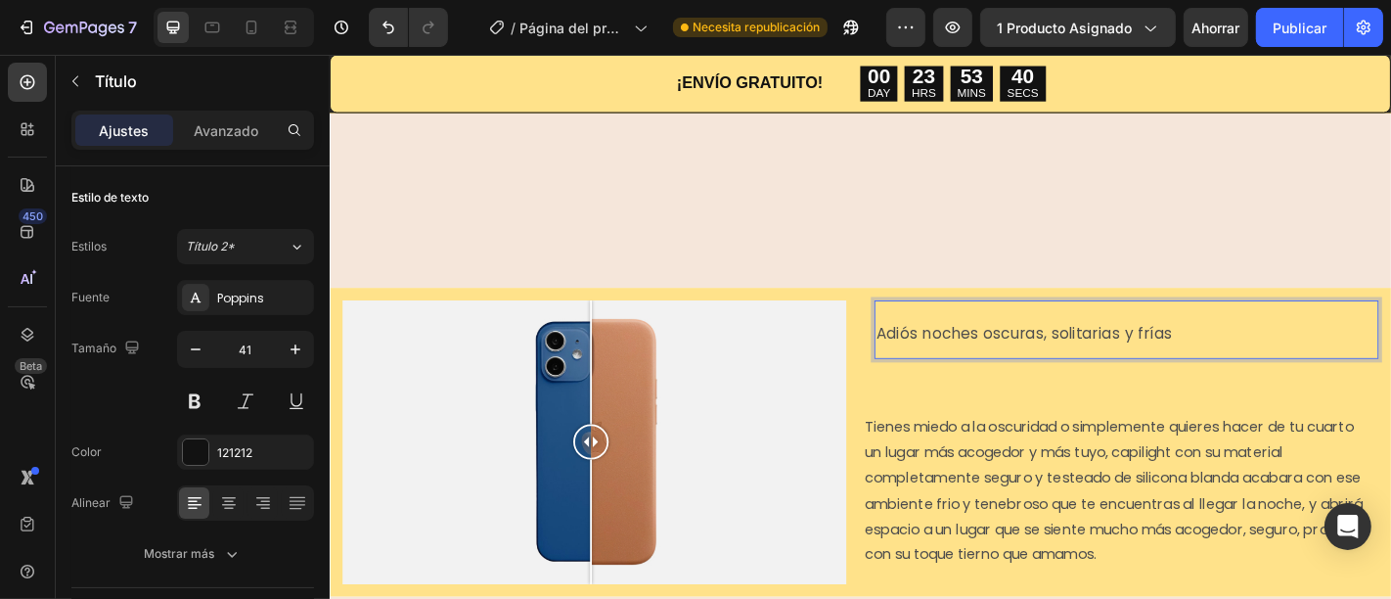
drag, startPoint x: 1243, startPoint y: 325, endPoint x: 944, endPoint y: 318, distance: 299.3
click at [944, 328] on p "Adiós noches oscuras, solitarias y frías" at bounding box center [1210, 358] width 554 height 61
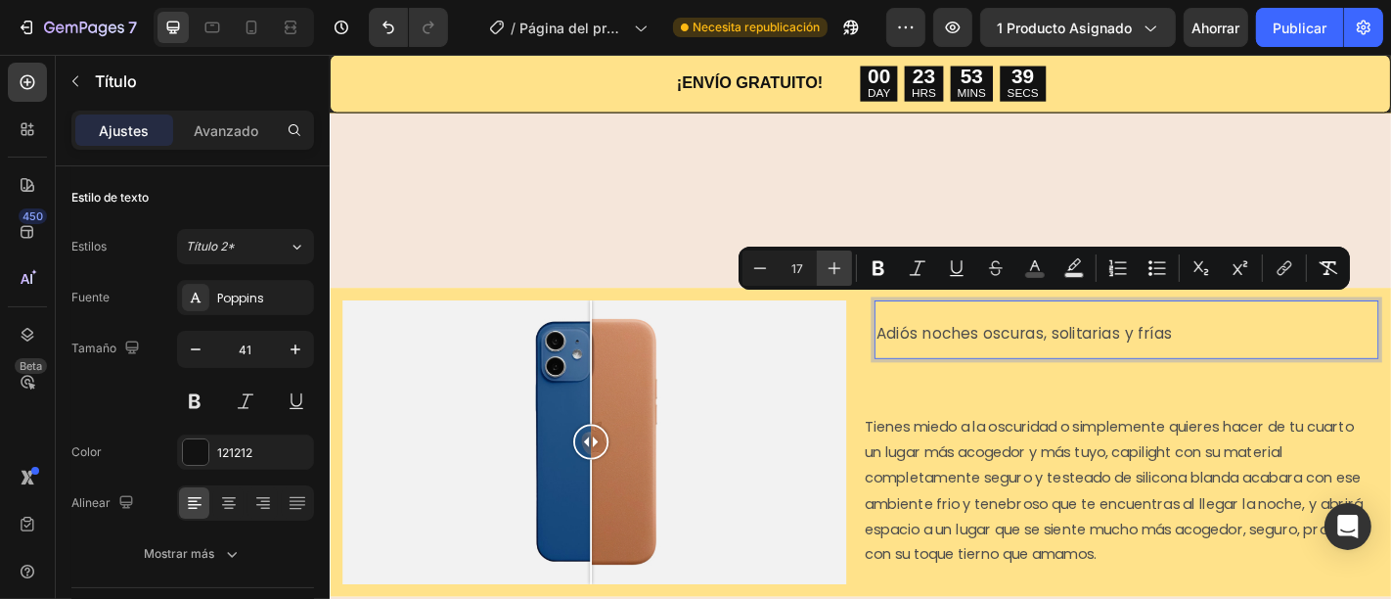
click at [829, 270] on icon "Editor contextual toolbar" at bounding box center [834, 268] width 20 height 20
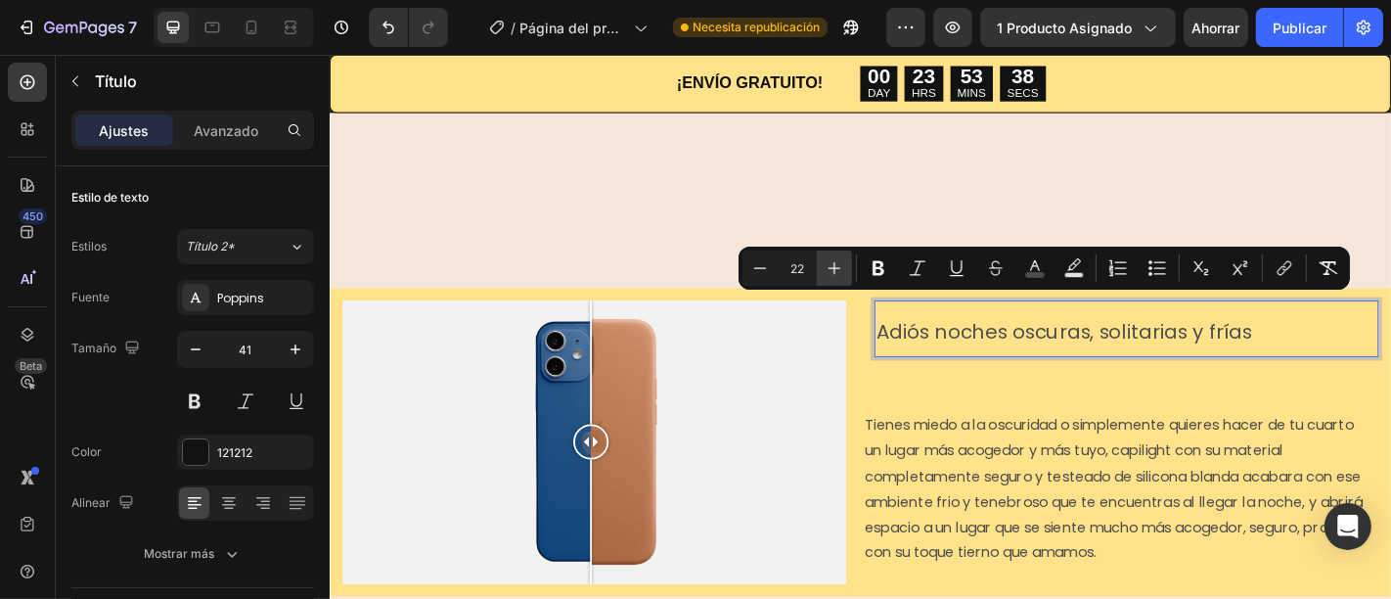
click at [829, 270] on icon "Editor contextual toolbar" at bounding box center [834, 268] width 20 height 20
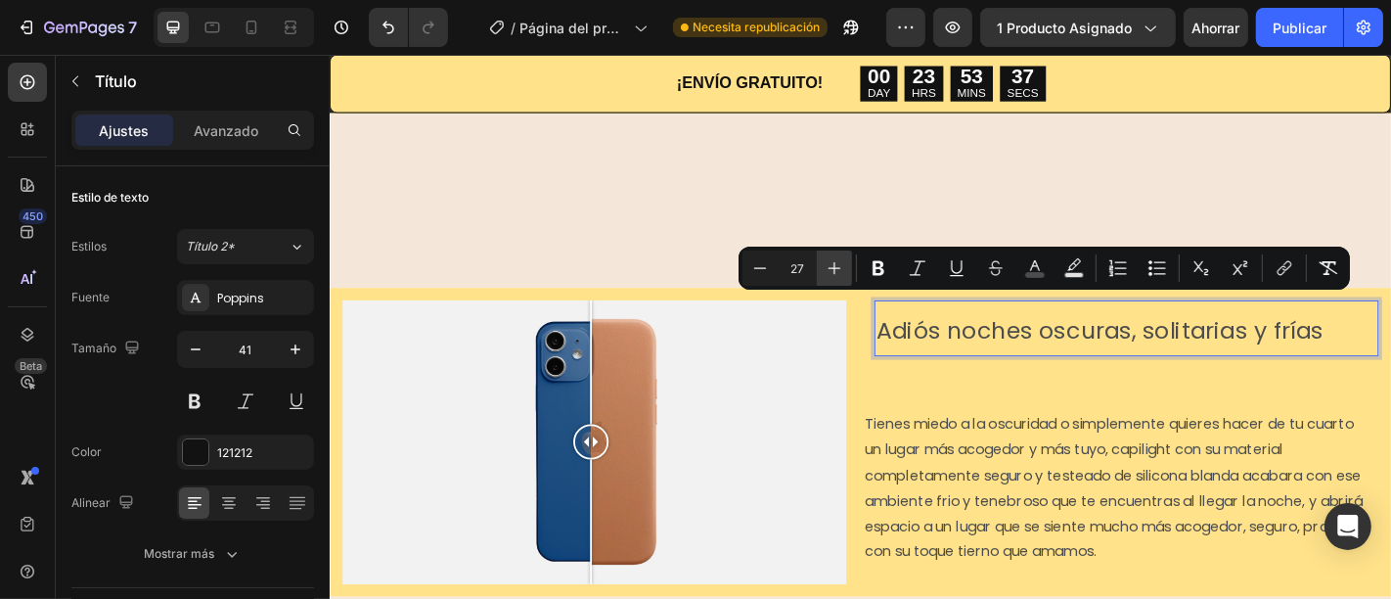
click at [829, 270] on icon "Editor contextual toolbar" at bounding box center [834, 268] width 20 height 20
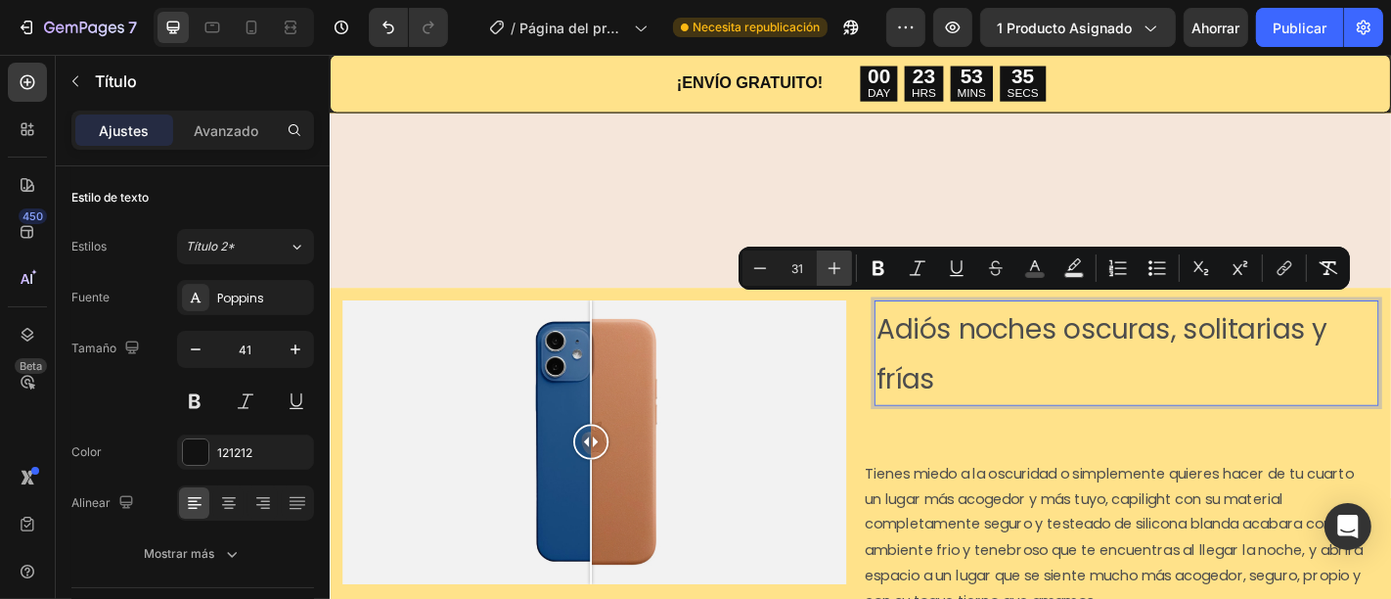
click at [829, 270] on icon "Editor contextual toolbar" at bounding box center [834, 268] width 20 height 20
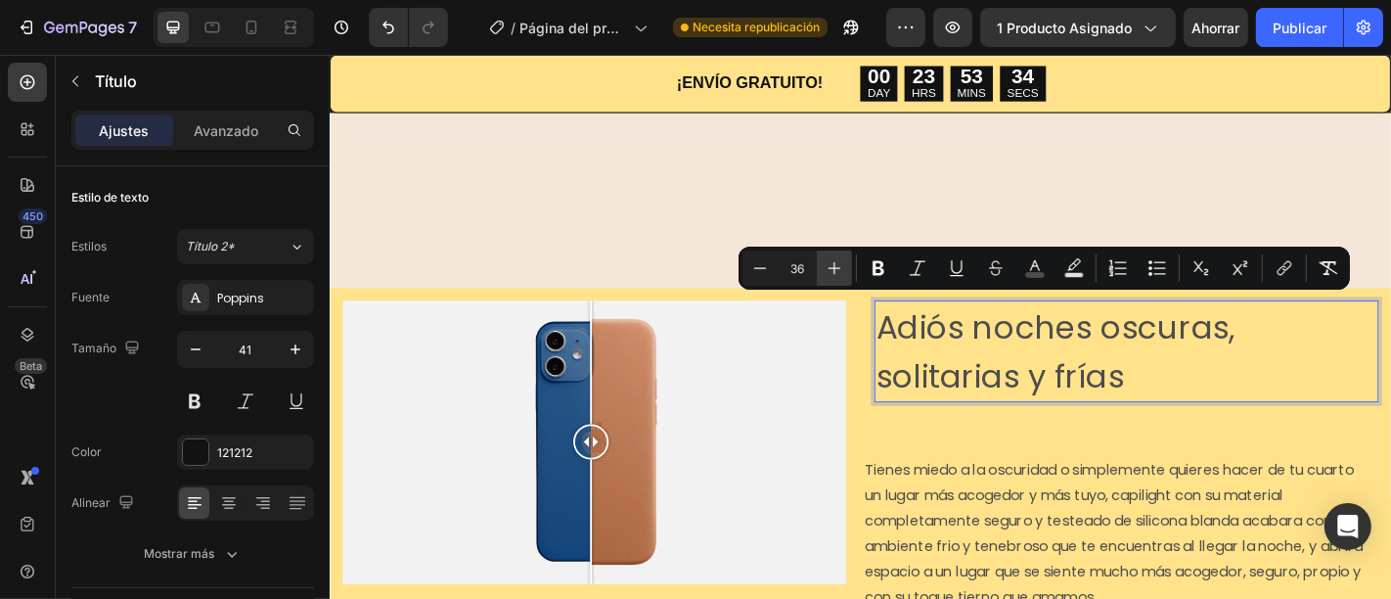
click at [829, 270] on icon "Editor contextual toolbar" at bounding box center [834, 268] width 20 height 20
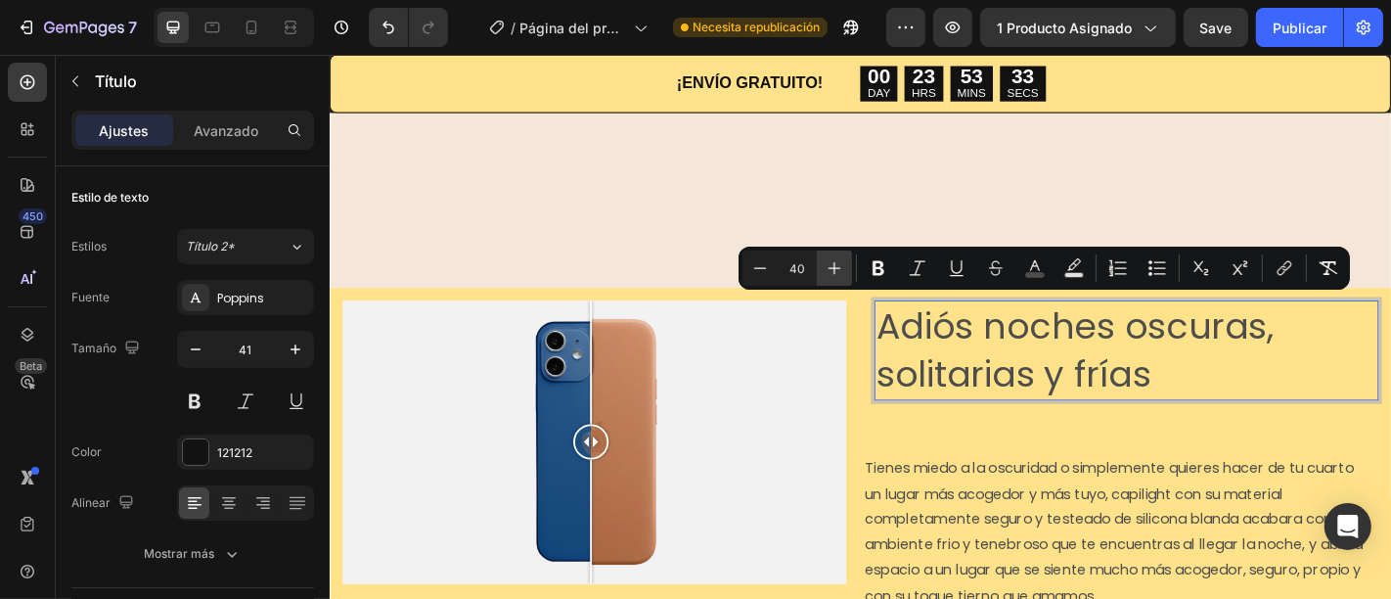
click at [829, 270] on icon "Editor contextual toolbar" at bounding box center [834, 268] width 20 height 20
click at [829, 270] on icon "Barra de herramientas contextual del editor" at bounding box center [834, 268] width 20 height 20
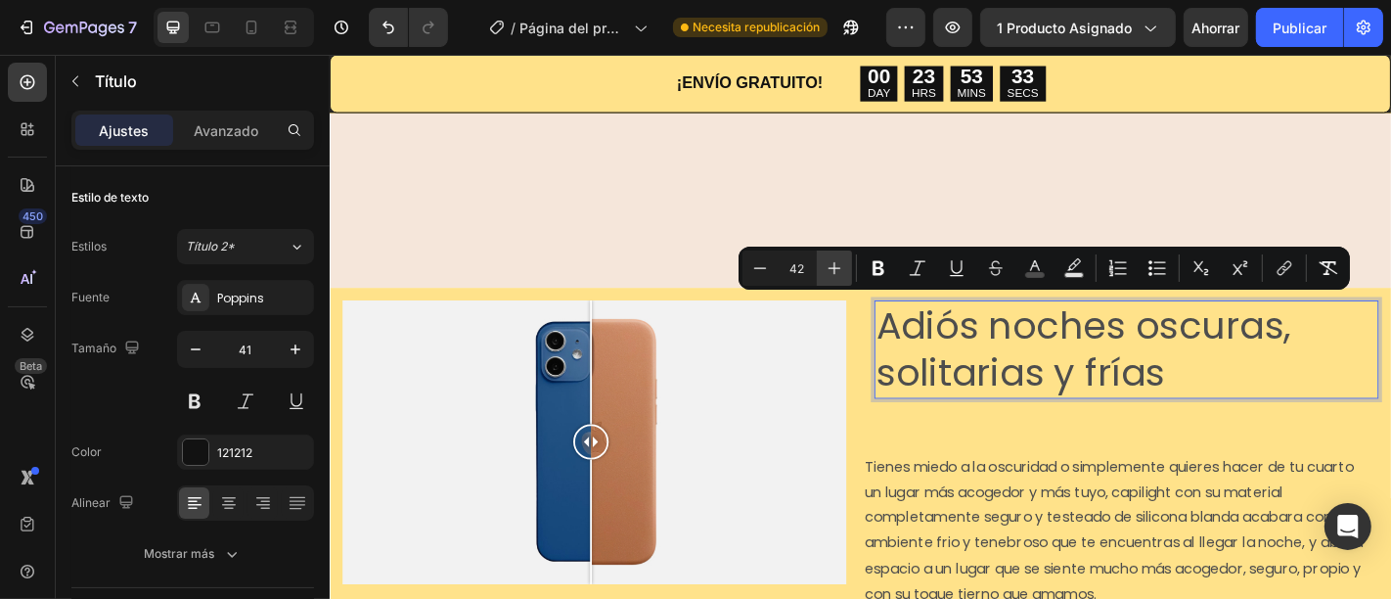
click at [829, 270] on icon "Barra de herramientas contextual del editor" at bounding box center [834, 268] width 20 height 20
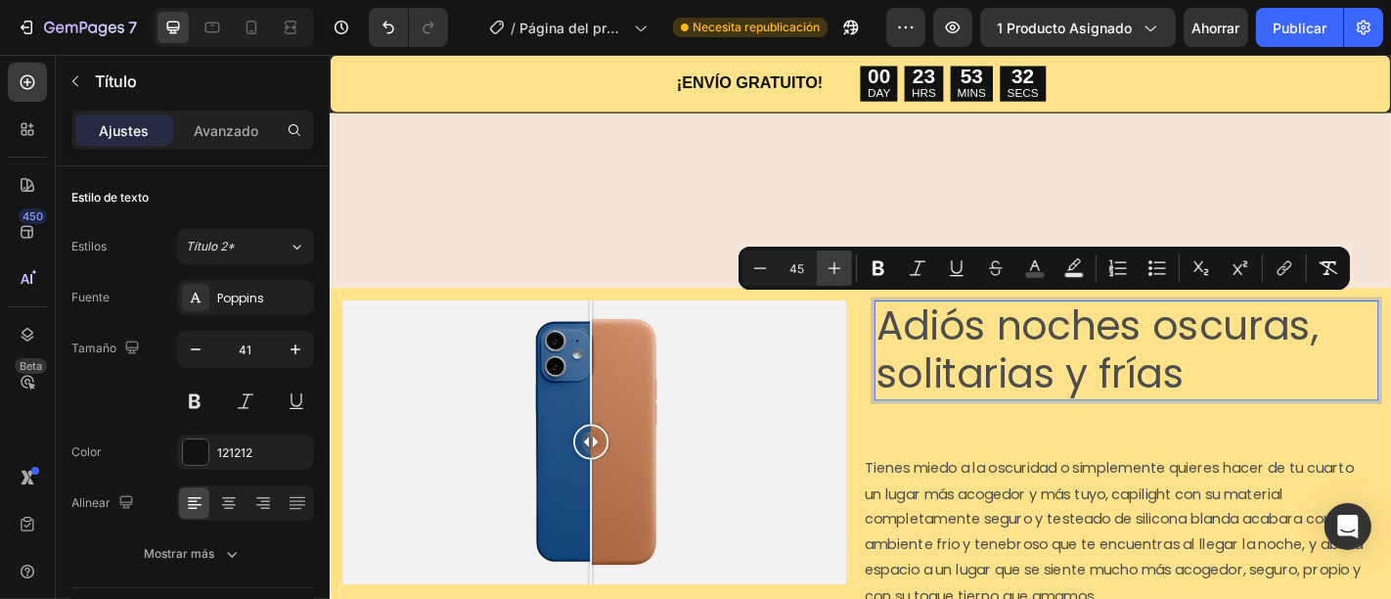
click at [829, 270] on icon "Barra de herramientas contextual del editor" at bounding box center [834, 268] width 20 height 20
click at [763, 266] on icon "Barra de herramientas contextual del editor" at bounding box center [760, 268] width 20 height 20
type input "45"
click at [997, 496] on div "Tienes miedo a la oscuridad o simplemente quieres hacer de tu cuarto un lugar m…" at bounding box center [1196, 596] width 557 height 201
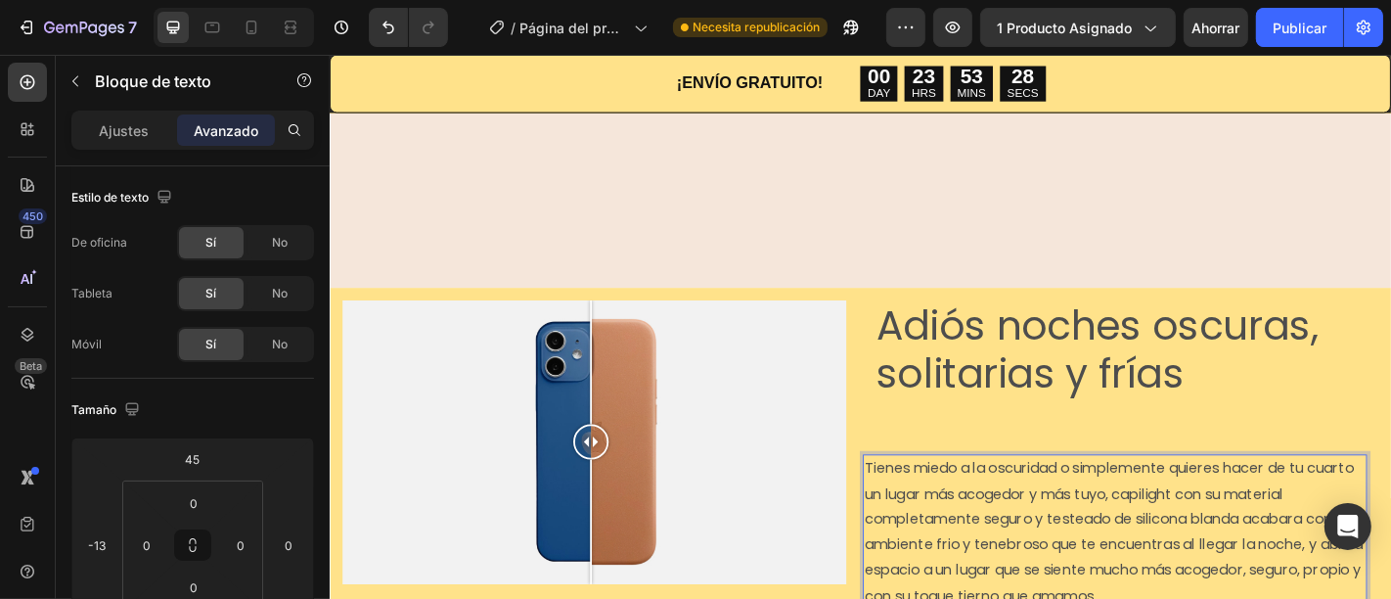
click at [918, 496] on div "Tienes miedo a la oscuridad o simplemente quieres hacer de tu cuarto un lugar m…" at bounding box center [1196, 596] width 557 height 201
click at [198, 455] on input "45" at bounding box center [192, 458] width 39 height 29
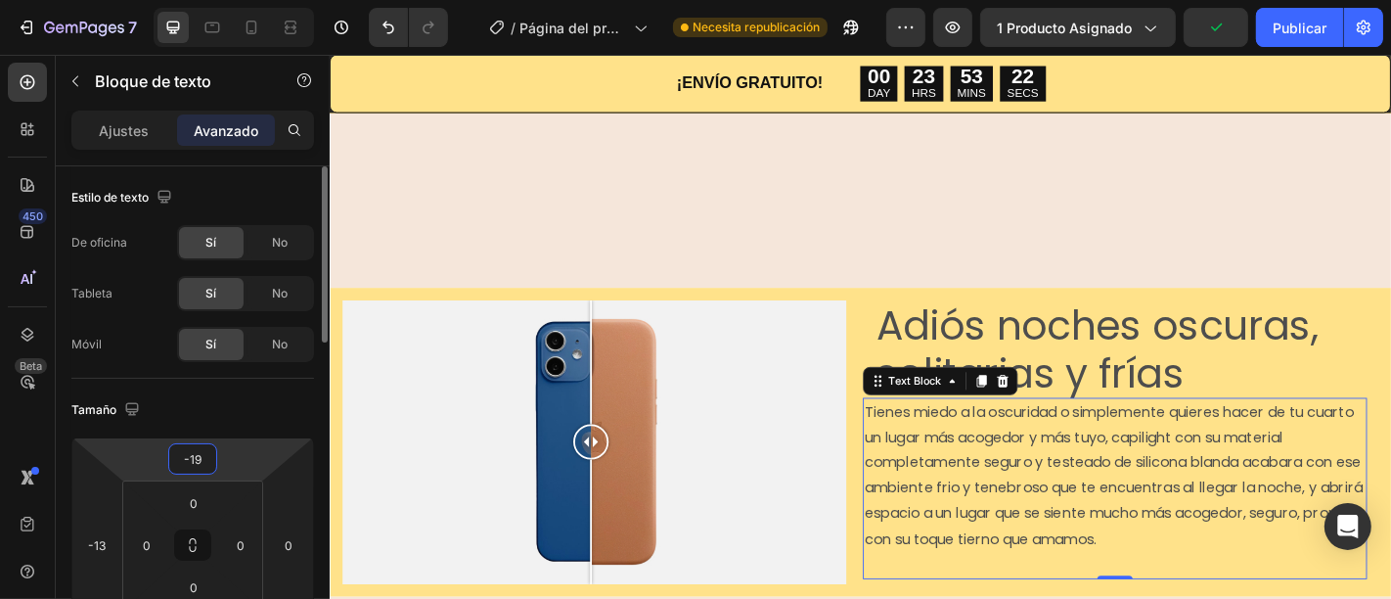
type input "-18"
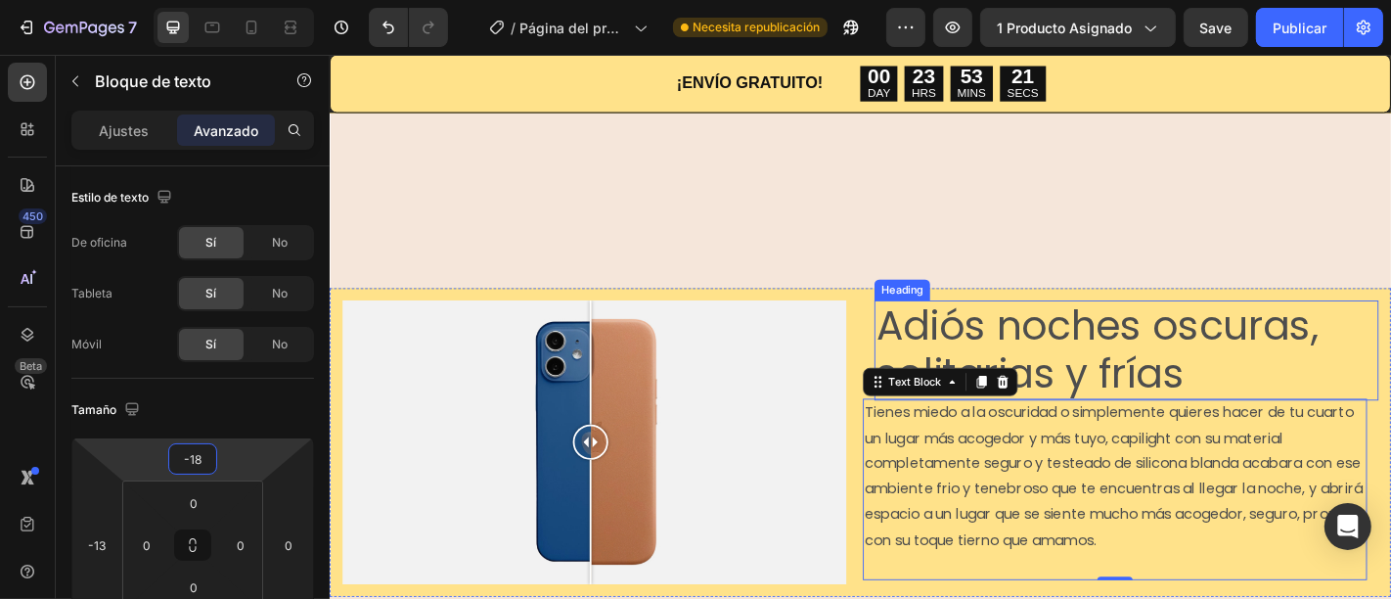
click at [948, 305] on div "Heading" at bounding box center [962, 314] width 54 height 18
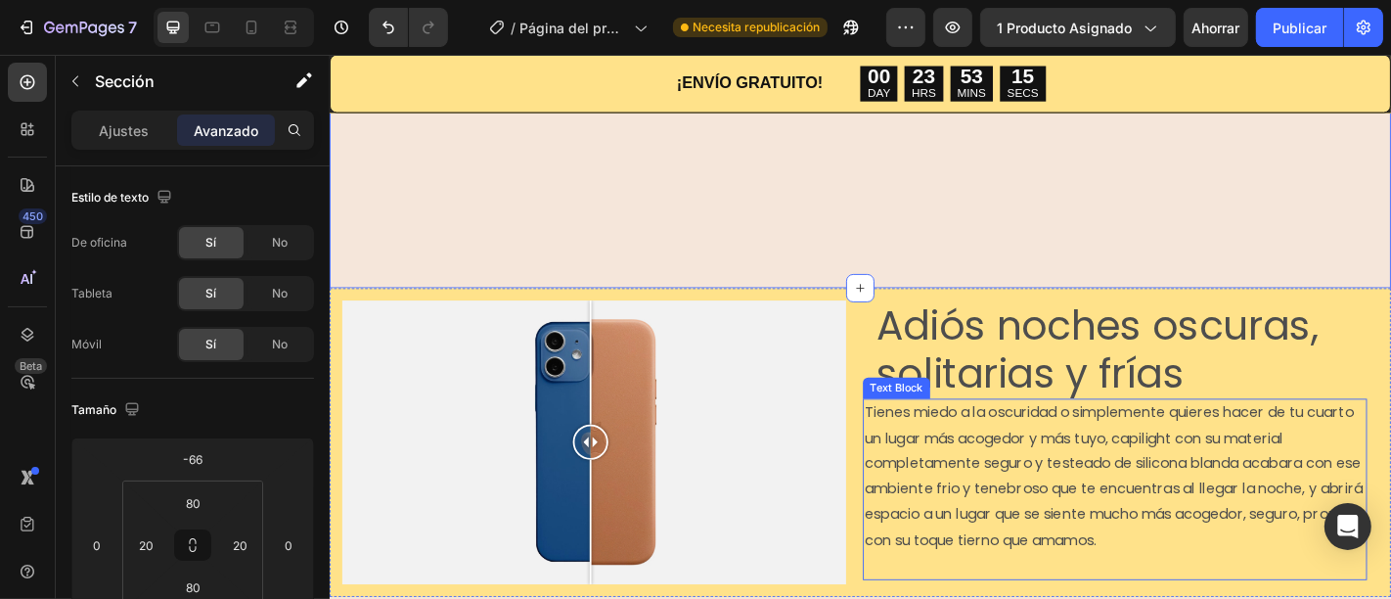
click at [1354, 496] on span "Tienes miedo a la oscuridad o simplemente quieres hacer de tu cuarto un lugar m…" at bounding box center [1195, 519] width 551 height 163
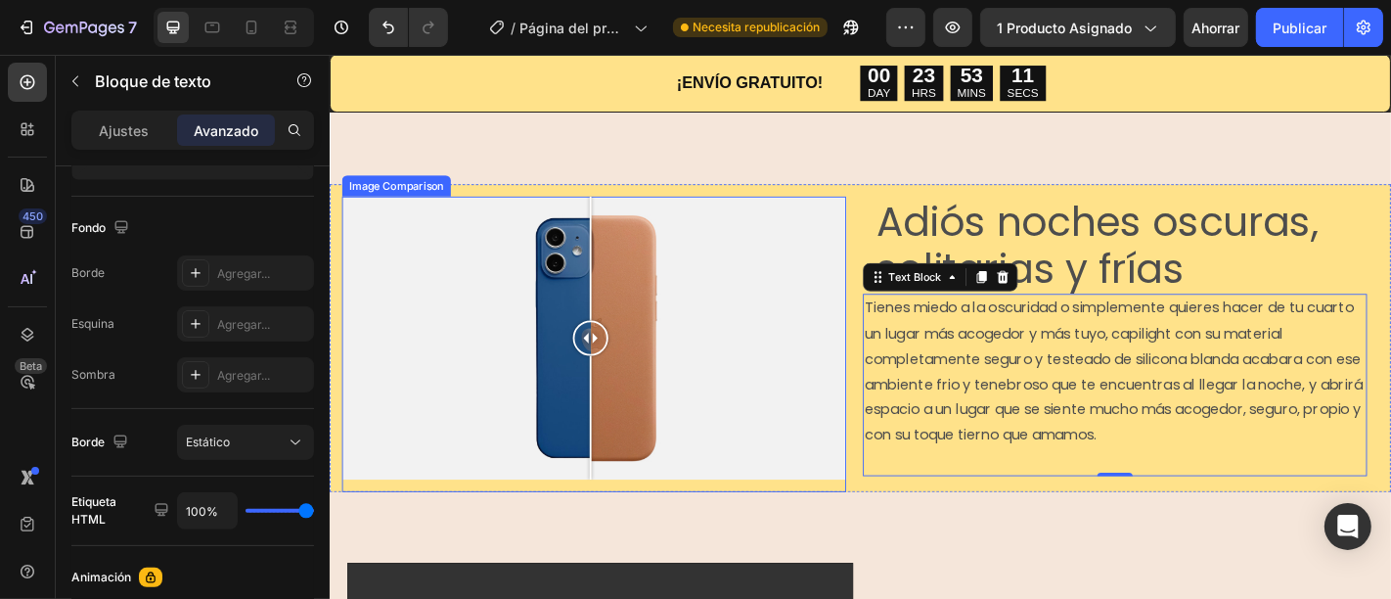
scroll to position [1635, 0]
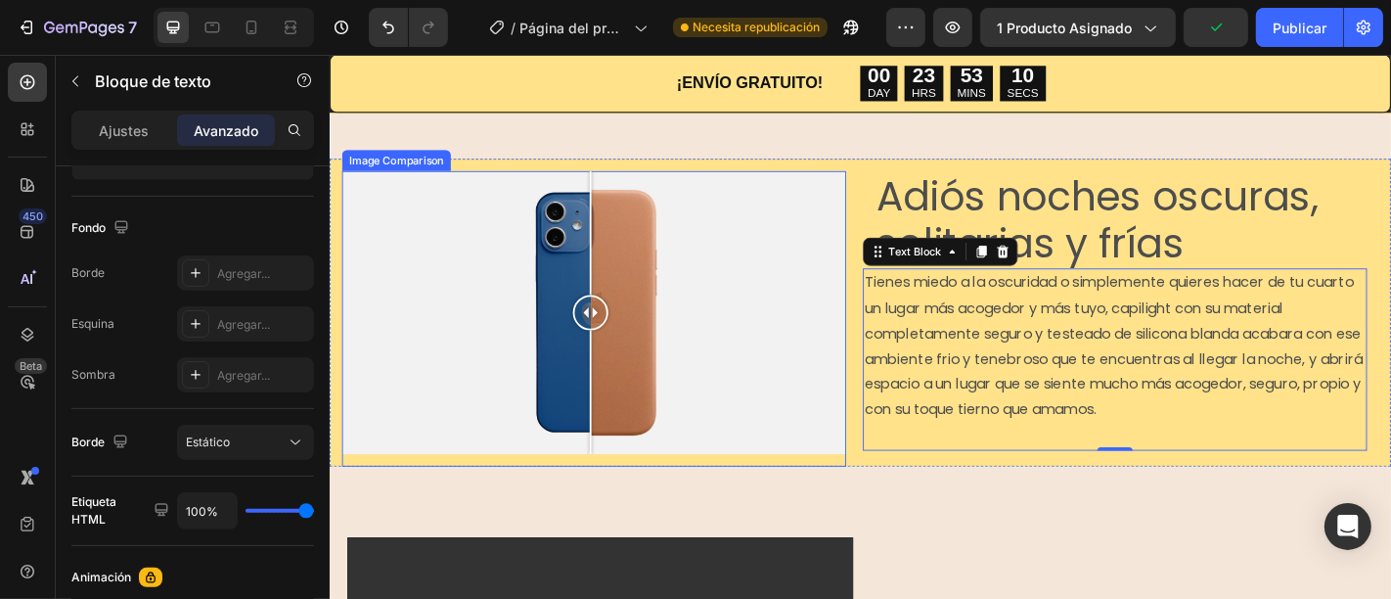
click at [854, 229] on div at bounding box center [620, 340] width 557 height 314
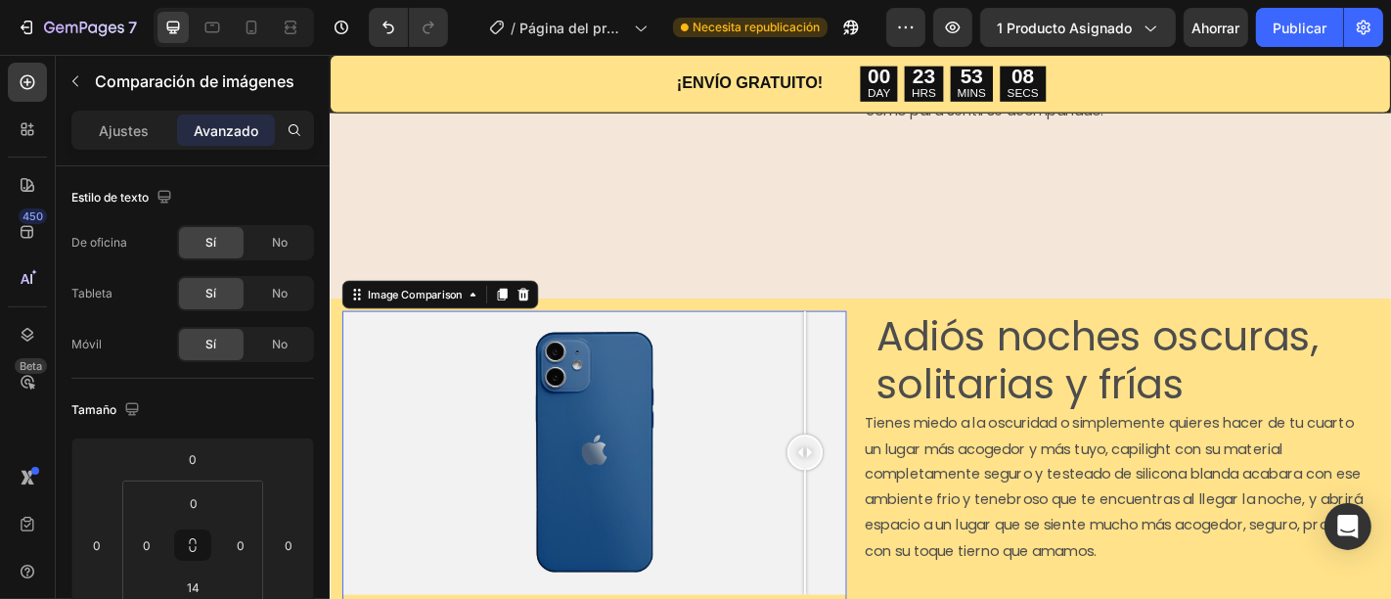
scroll to position [1507, 0]
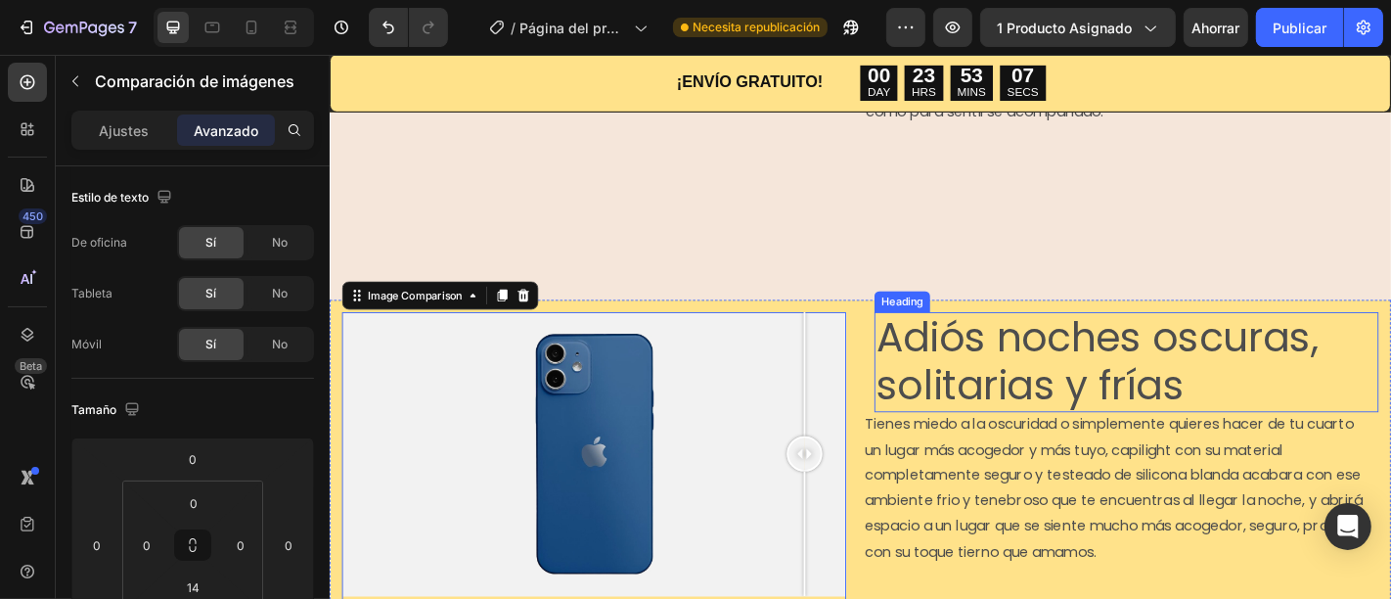
click at [1088, 336] on span "Adiós noches oscuras, solitarias y frías" at bounding box center [1177, 393] width 489 height 114
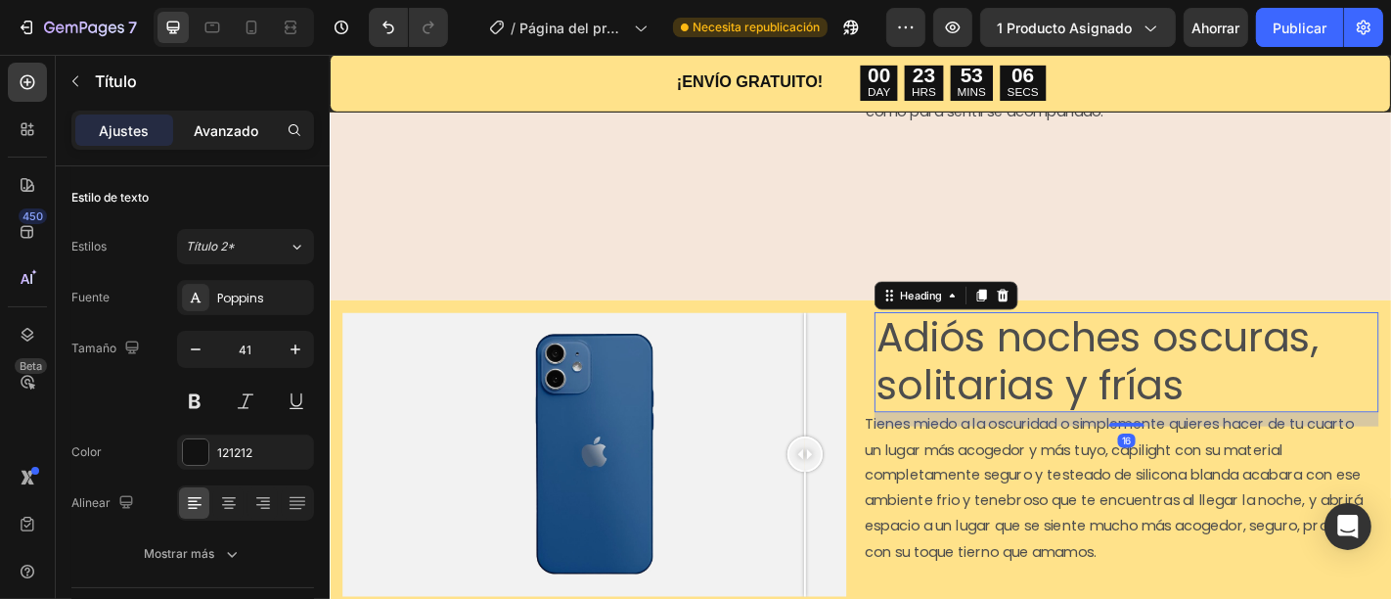
click at [221, 135] on font "Avanzado" at bounding box center [226, 130] width 65 height 17
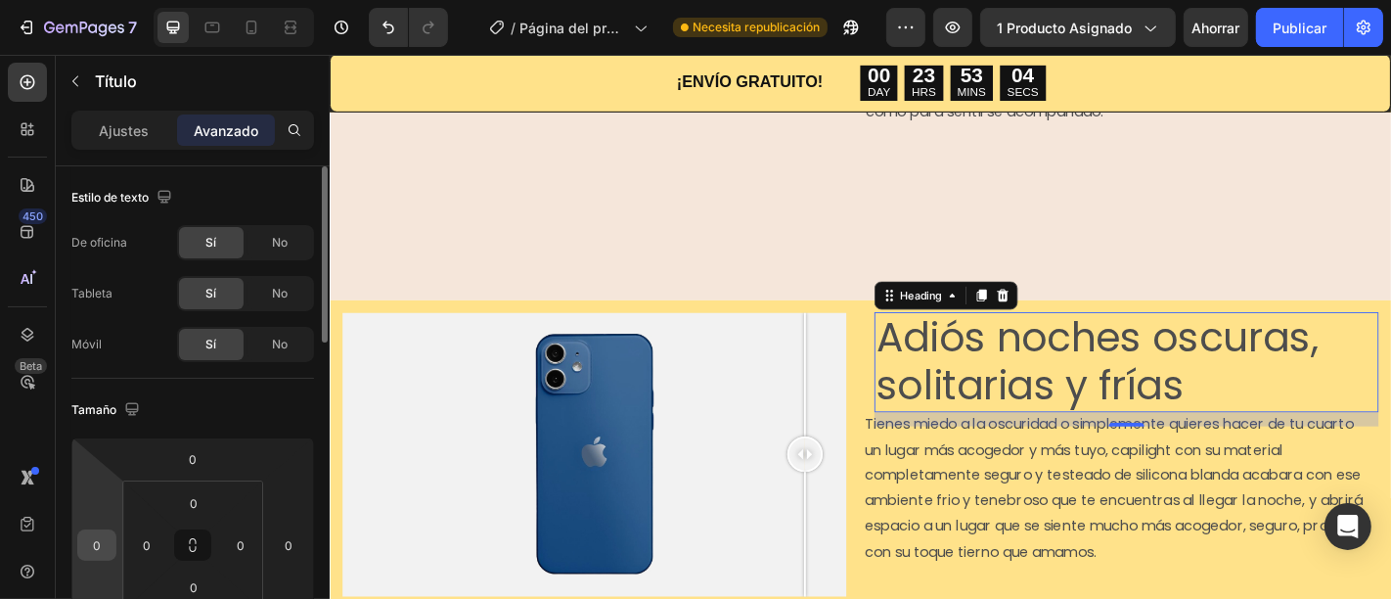
click at [104, 531] on input "0" at bounding box center [96, 544] width 29 height 29
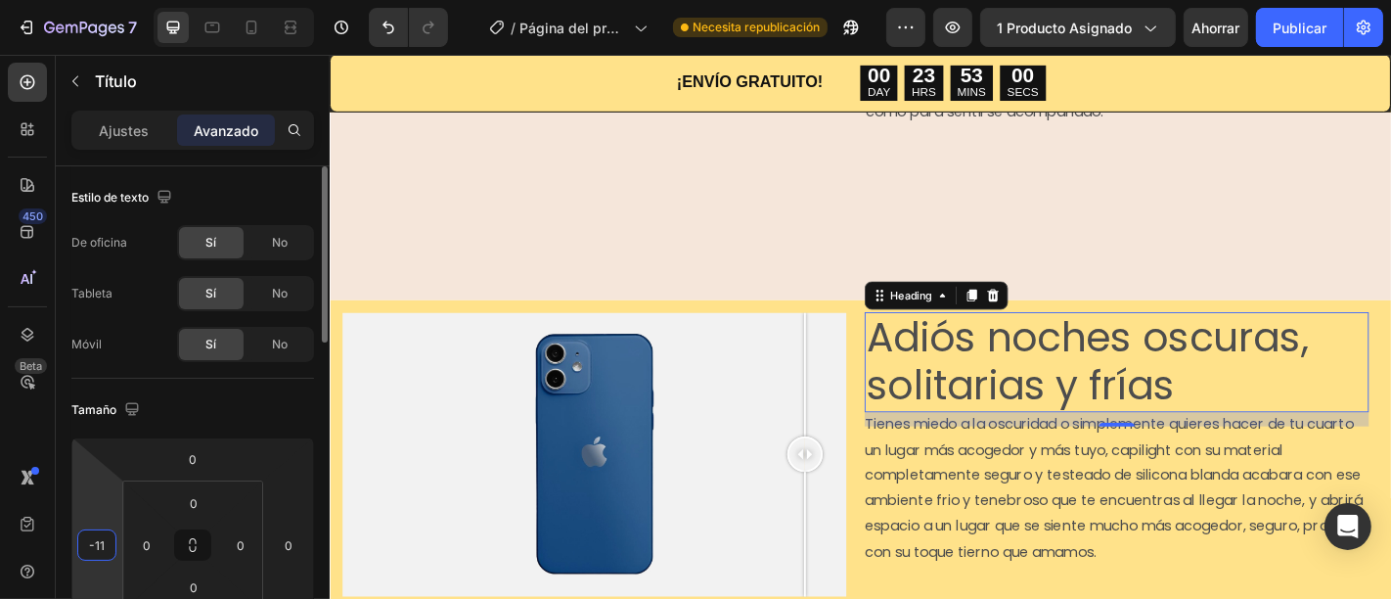
type input "-12"
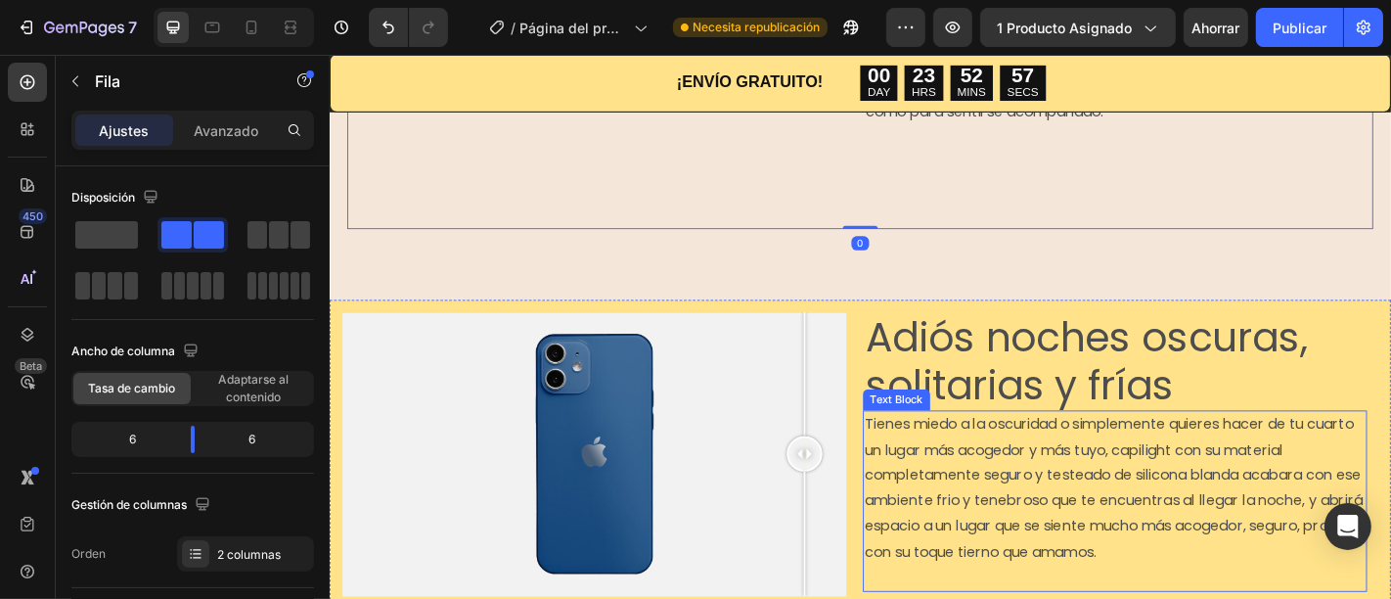
click at [944, 427] on div "Text Block" at bounding box center [955, 436] width 67 height 18
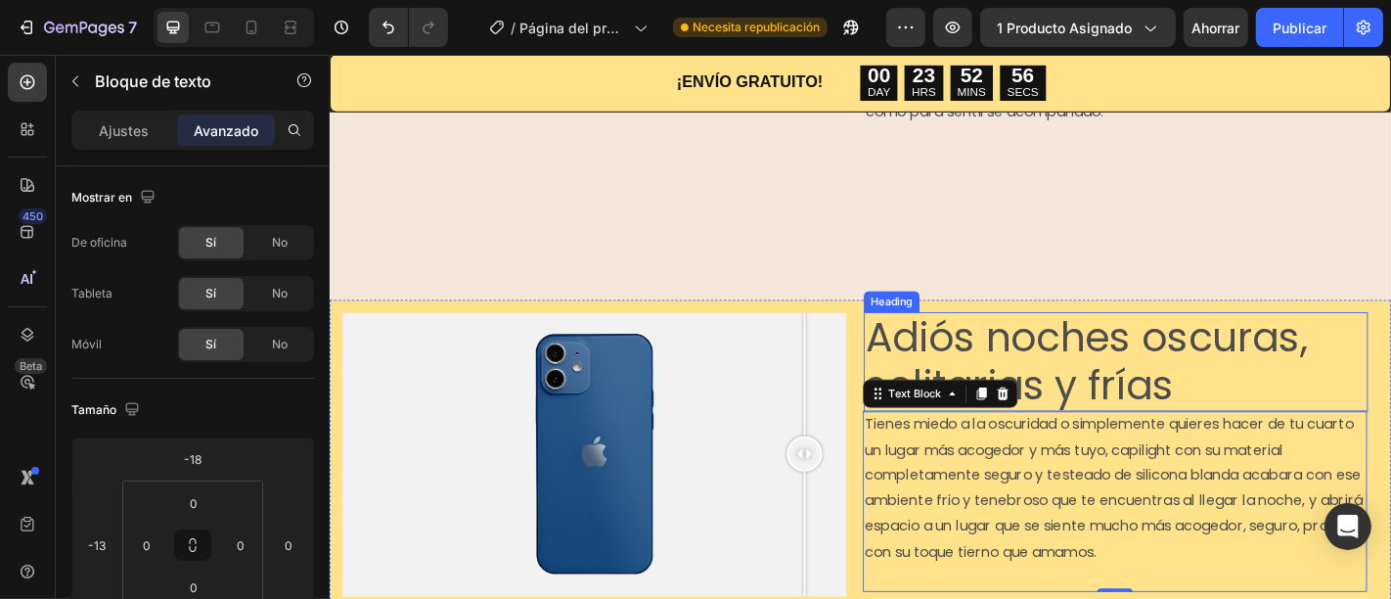
click at [940, 361] on span "Adiós noches oscuras, solitarias y frías" at bounding box center [1165, 393] width 489 height 114
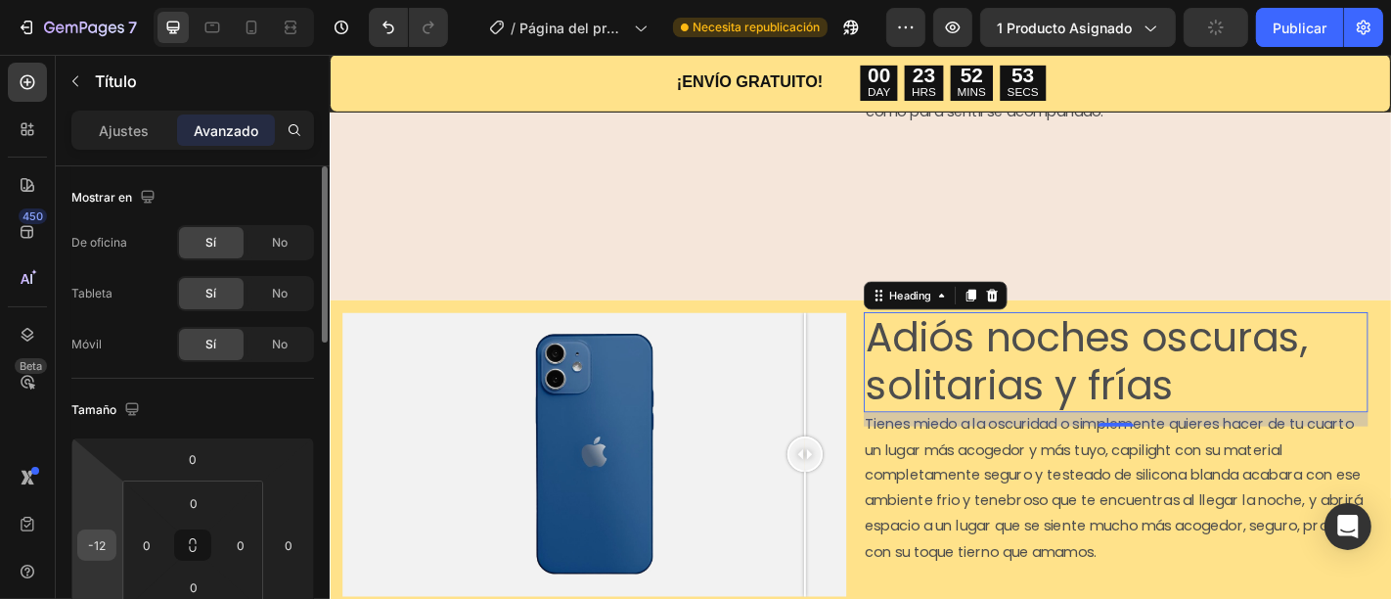
click at [98, 540] on input "-12" at bounding box center [96, 544] width 29 height 29
type input "-13"
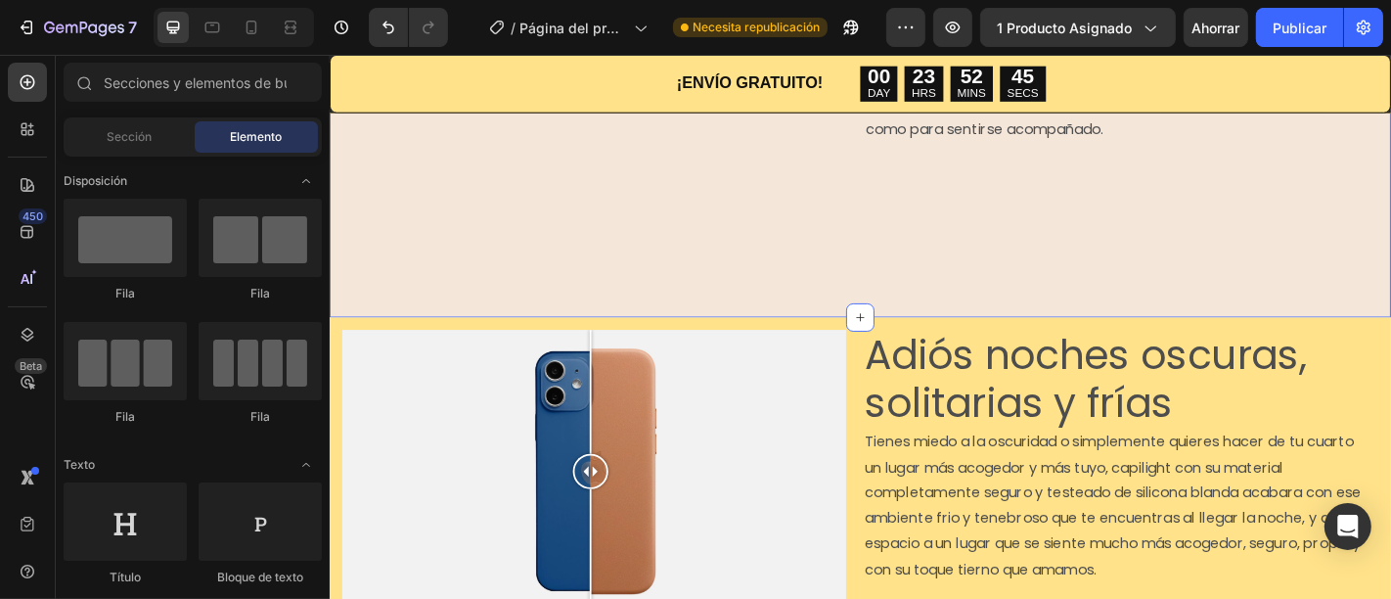
scroll to position [1481, 0]
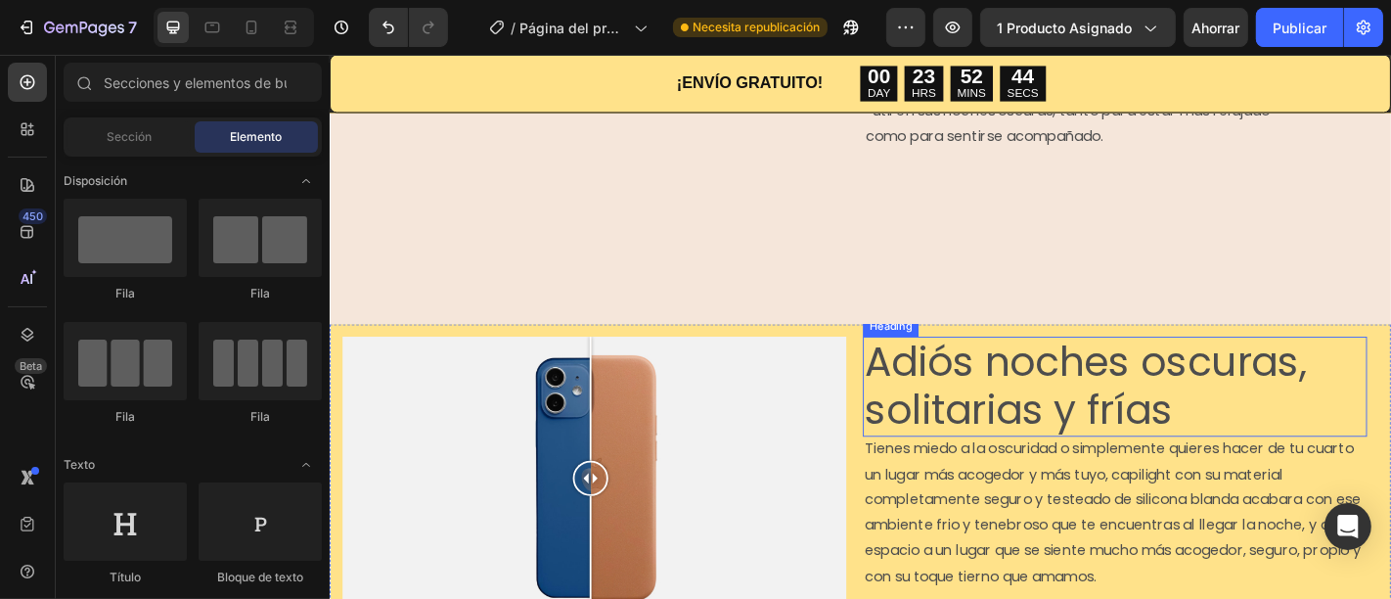
click at [1348, 363] on span "Adiós noches oscuras, solitarias y frías" at bounding box center [1164, 420] width 489 height 114
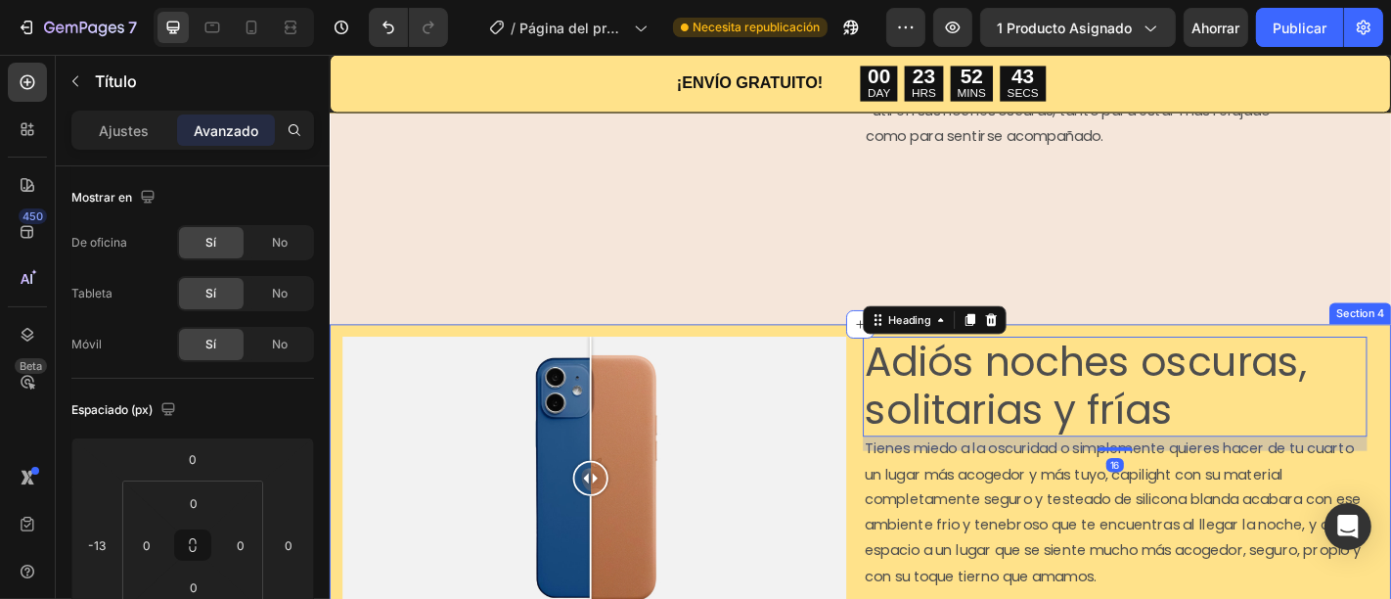
click at [904, 352] on div "Image Comparison Adiós noches oscuras, solitarias y frías Heading 16 Tienes mie…" at bounding box center [916, 522] width 1174 height 341
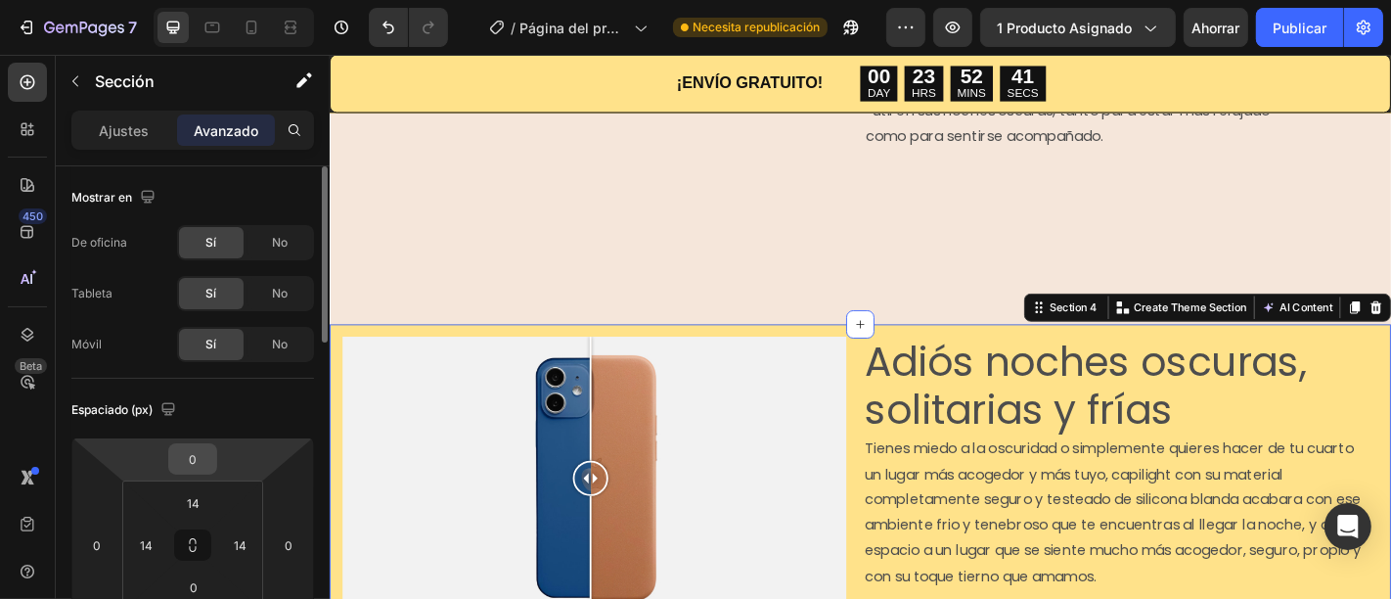
click at [192, 457] on input "0" at bounding box center [192, 458] width 39 height 29
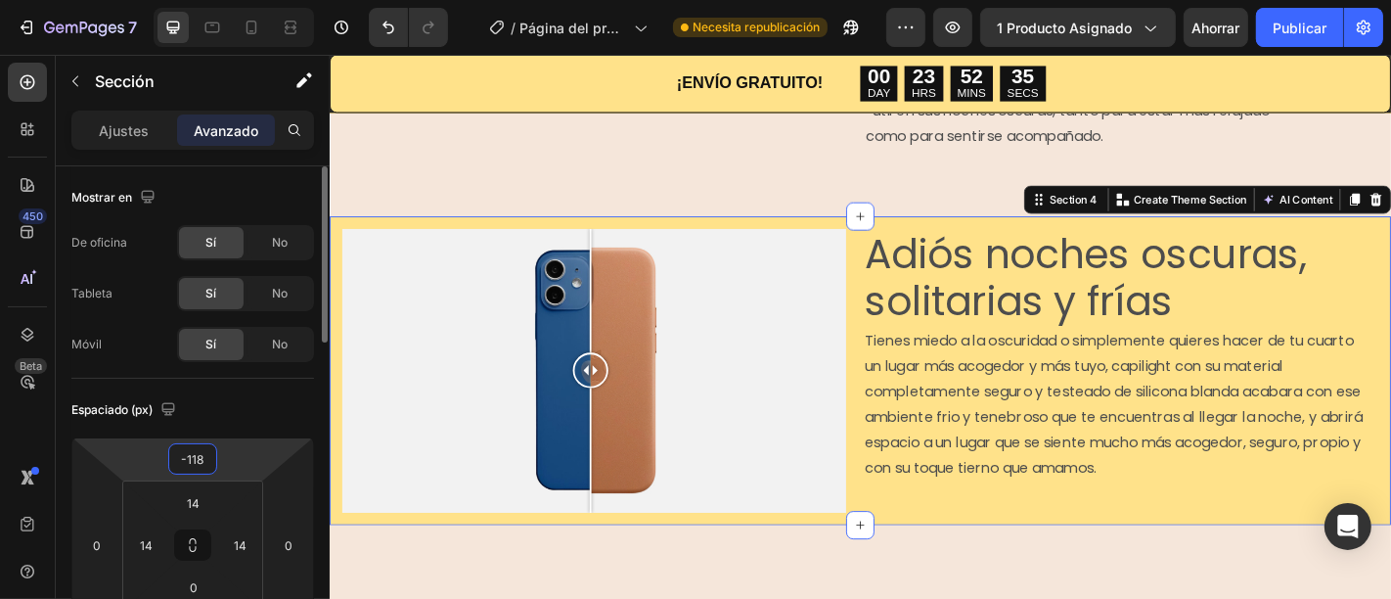
type input "-117"
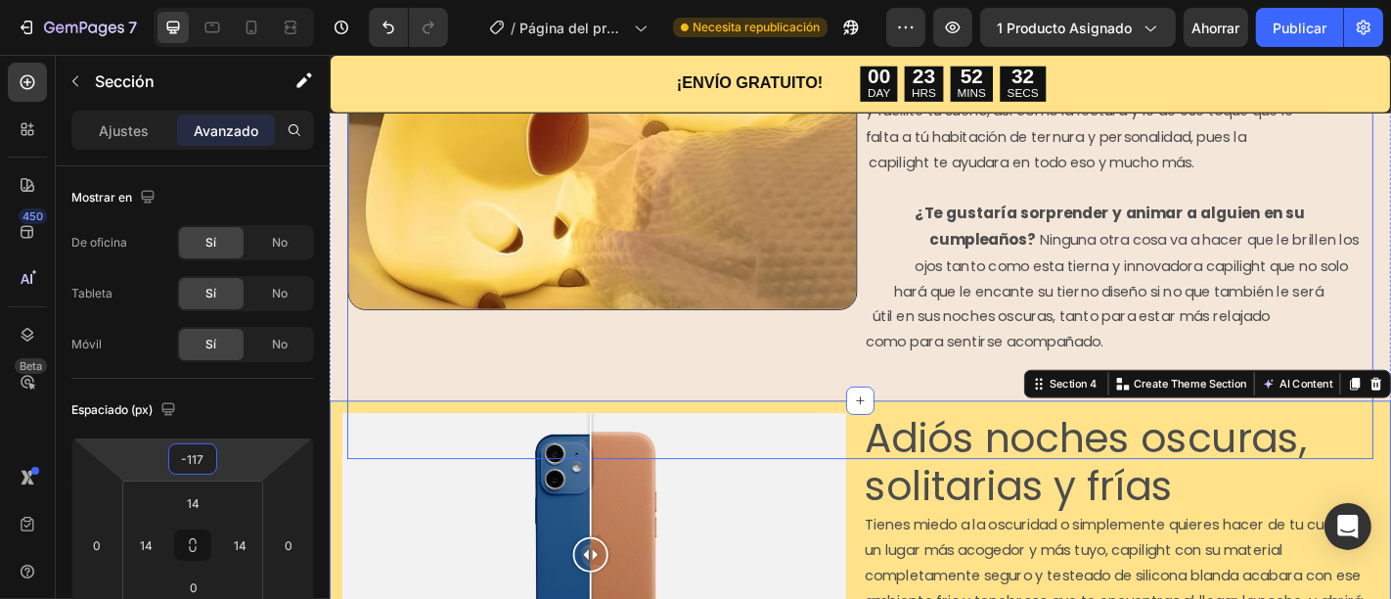
scroll to position [1258, 0]
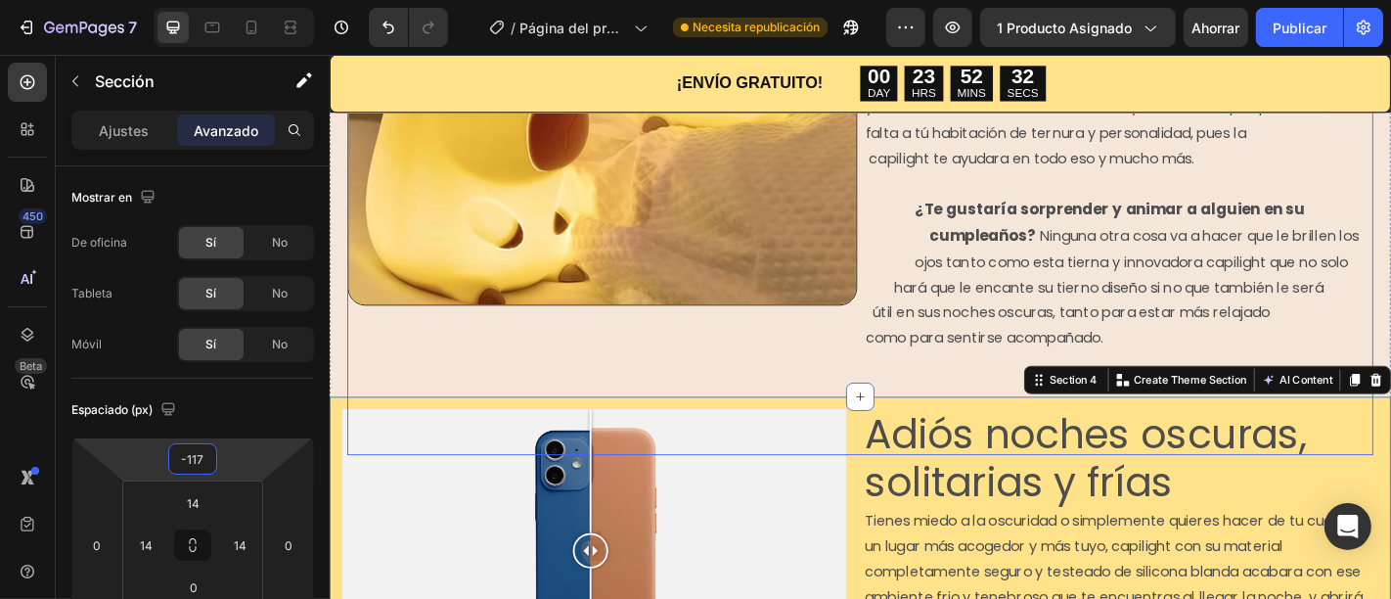
click at [859, 403] on div "Image" at bounding box center [629, 170] width 563 height 654
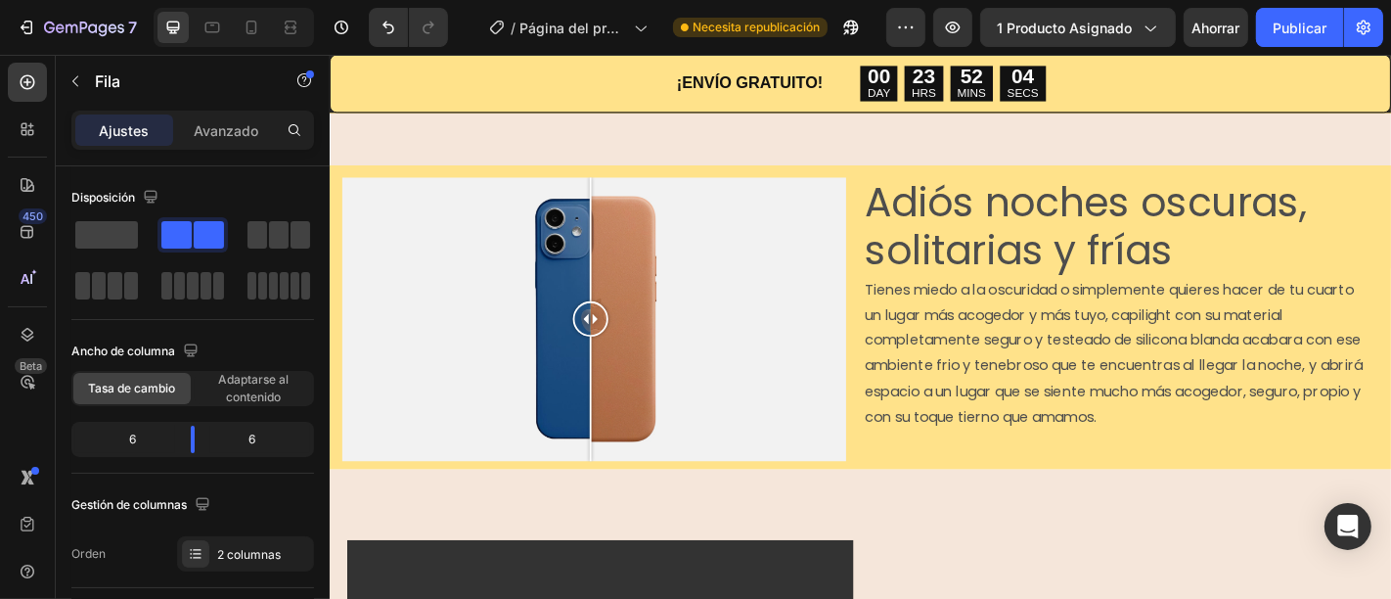
scroll to position [1512, 0]
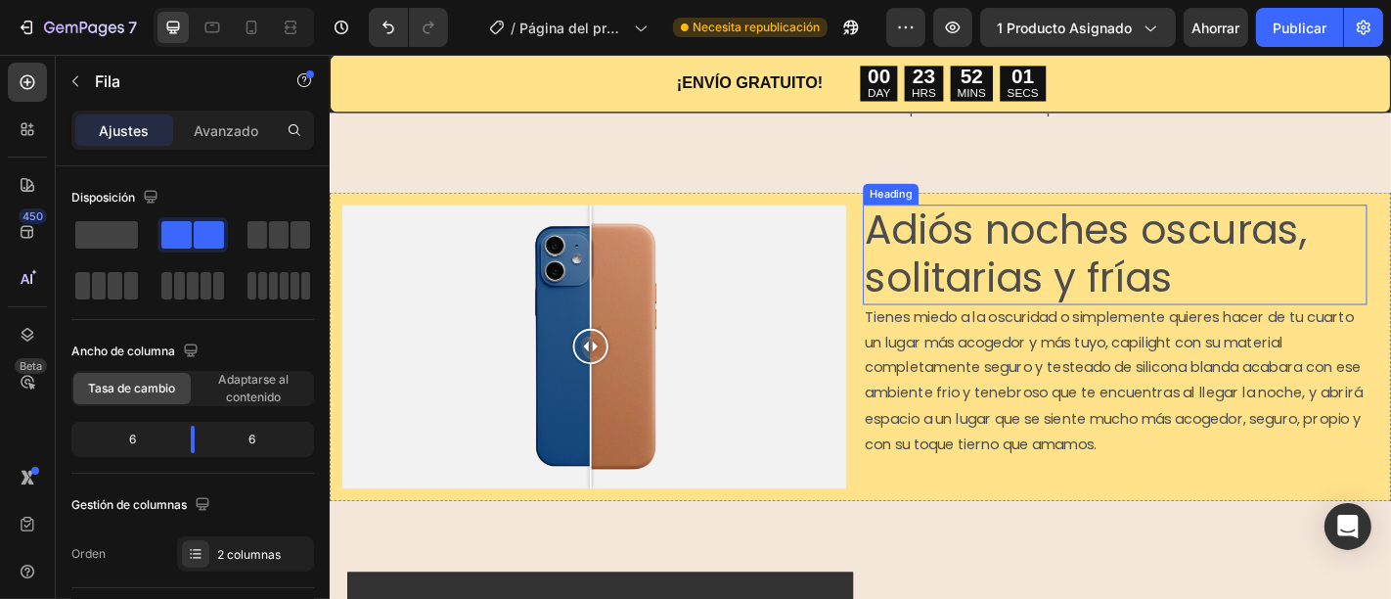
click at [1267, 278] on h2 "Adiós noches oscuras, solitarias y frías" at bounding box center [1196, 275] width 557 height 111
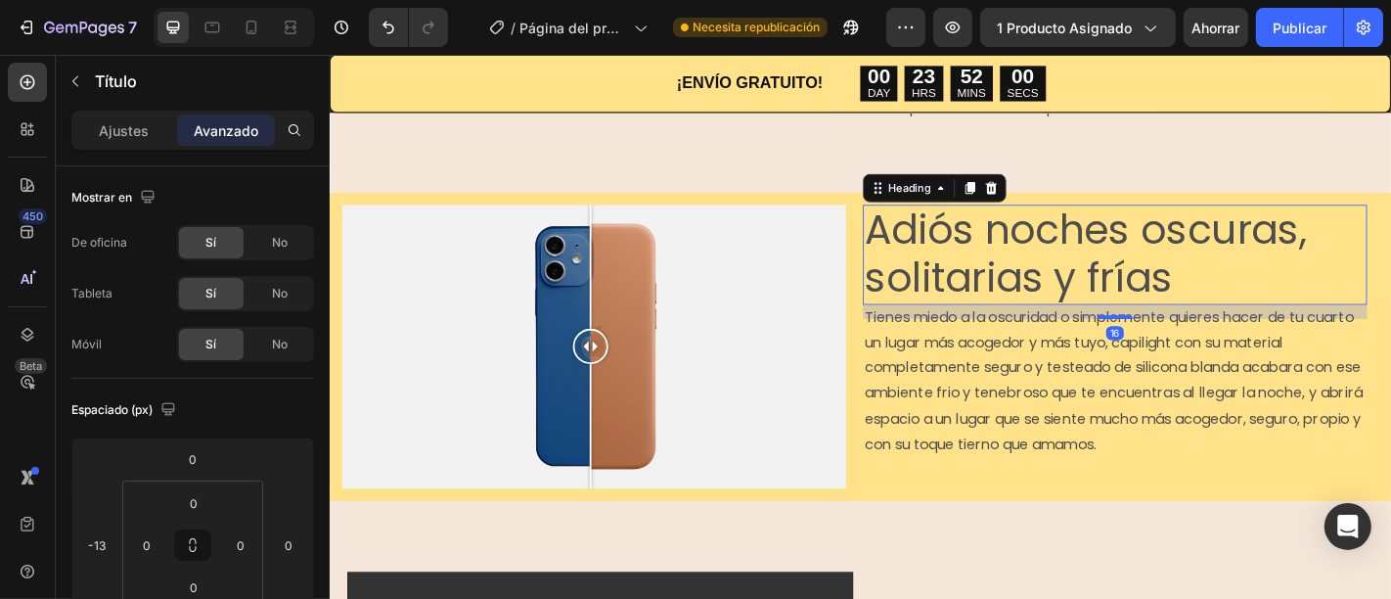
click at [1267, 278] on h2 "Adiós noches oscuras, solitarias y frías" at bounding box center [1196, 275] width 557 height 111
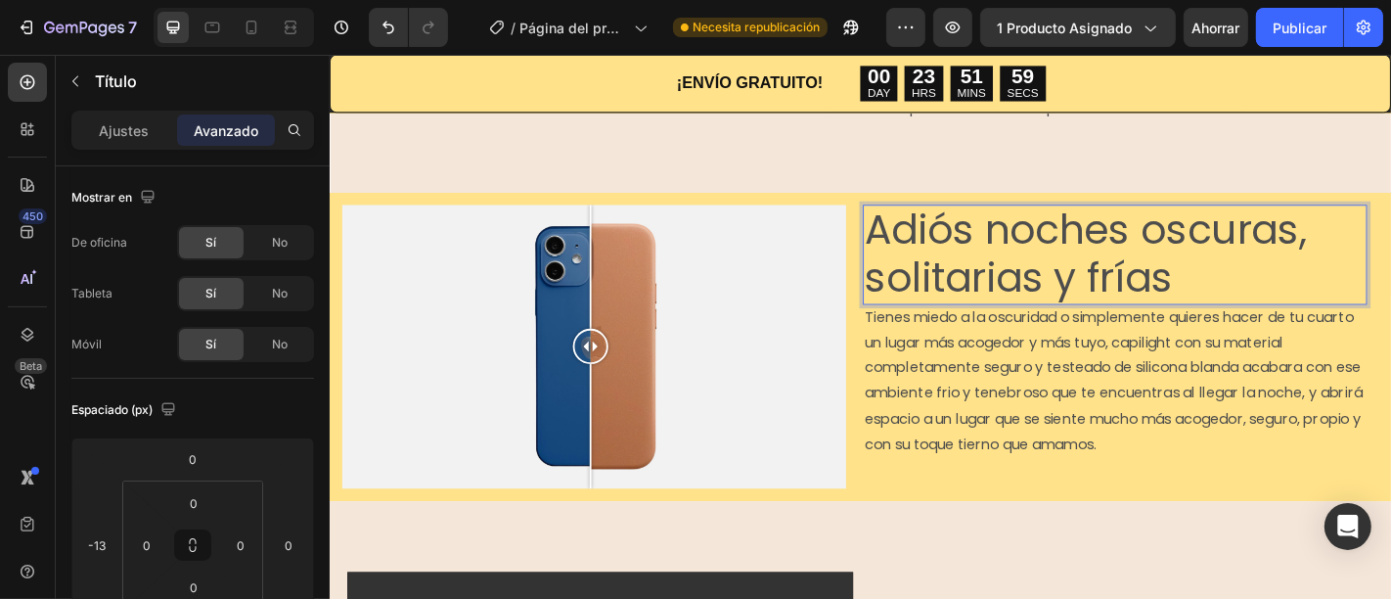
drag, startPoint x: 1267, startPoint y: 278, endPoint x: 922, endPoint y: 211, distance: 351.6
click at [922, 222] on p "Adiós noches oscuras, solitarias y frías" at bounding box center [1197, 275] width 554 height 107
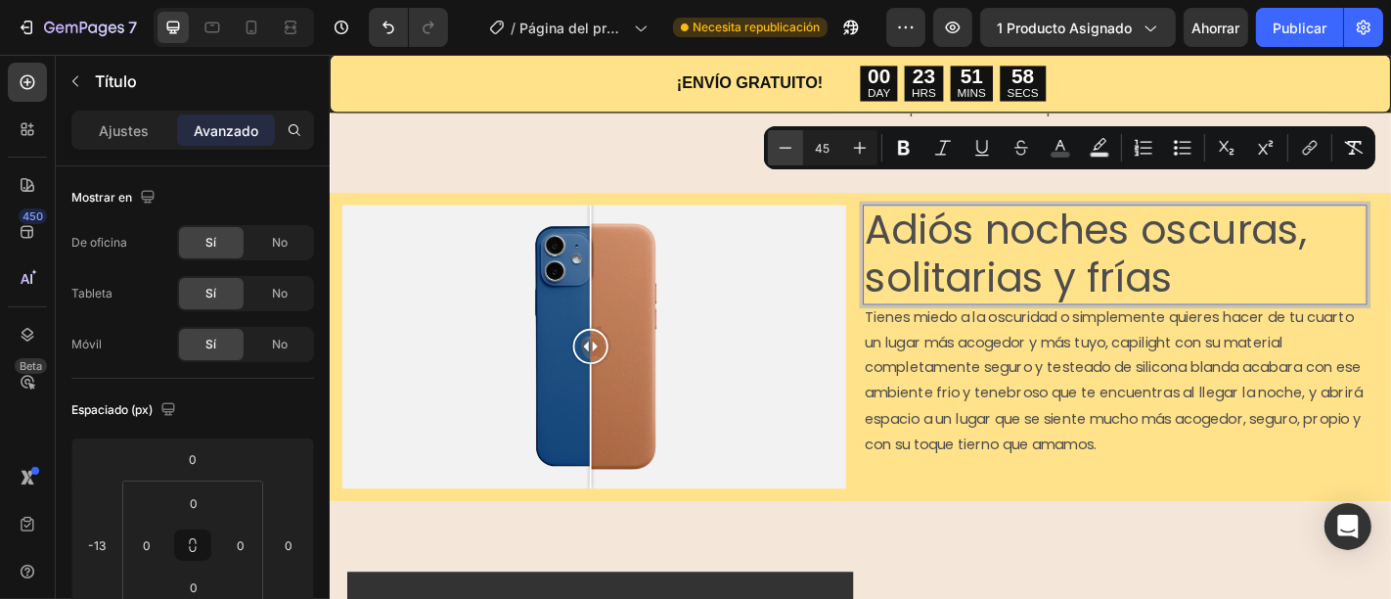
click at [783, 149] on icon "Editor contextual toolbar" at bounding box center [786, 148] width 20 height 20
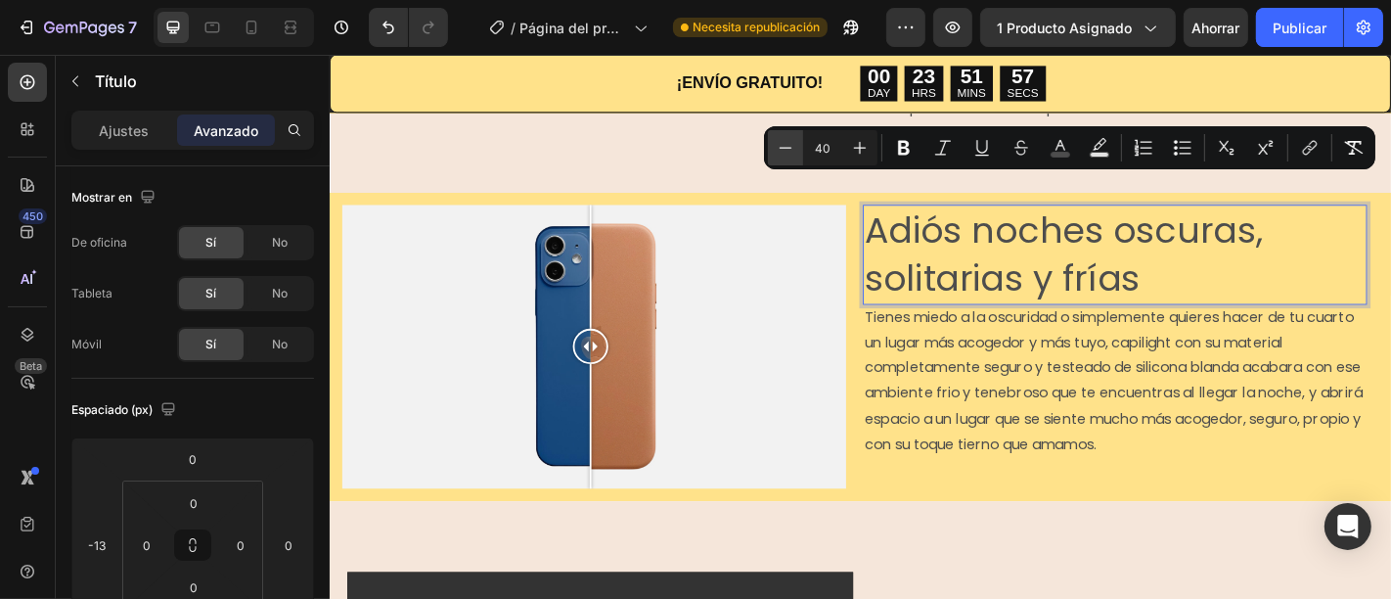
click at [783, 149] on icon "Editor contextual toolbar" at bounding box center [786, 148] width 20 height 20
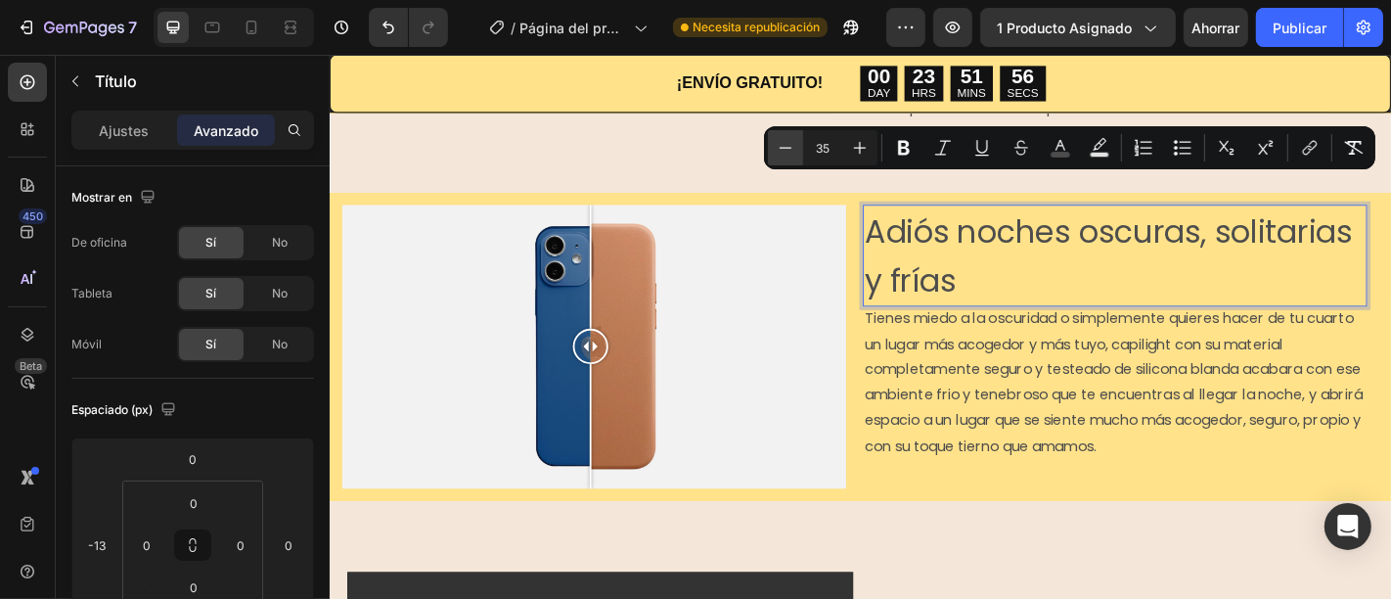
click at [783, 149] on icon "Editor contextual toolbar" at bounding box center [786, 148] width 20 height 20
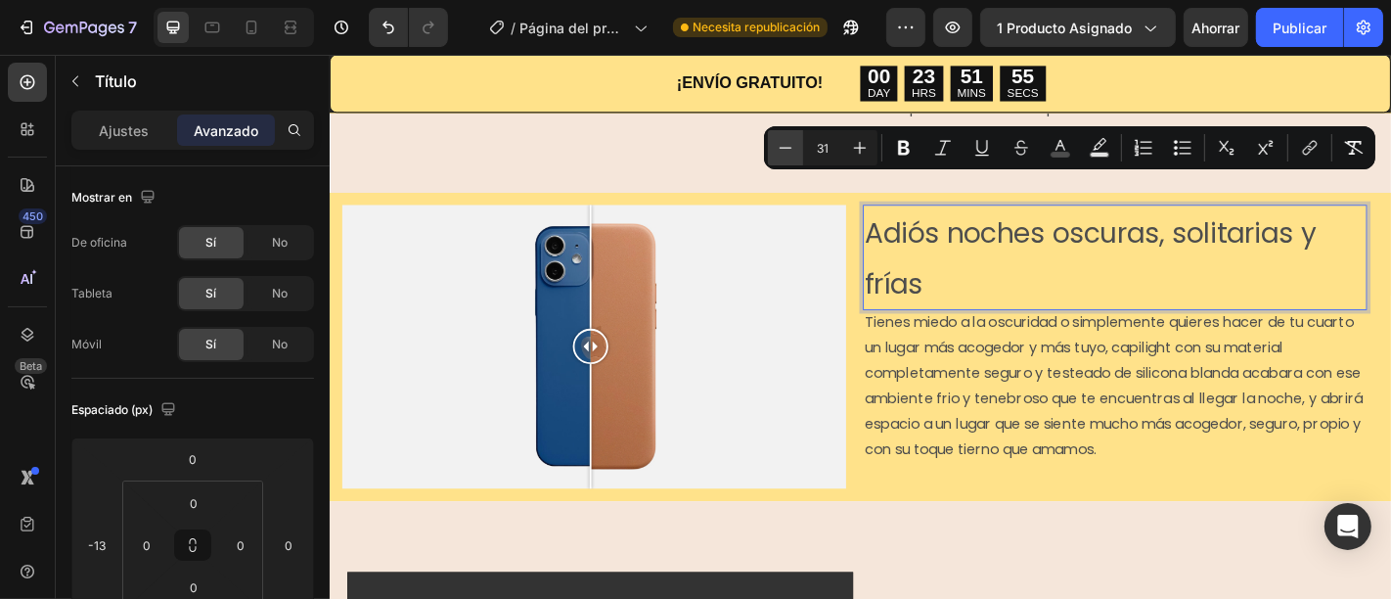
click at [783, 149] on icon "Editor contextual toolbar" at bounding box center [786, 148] width 20 height 20
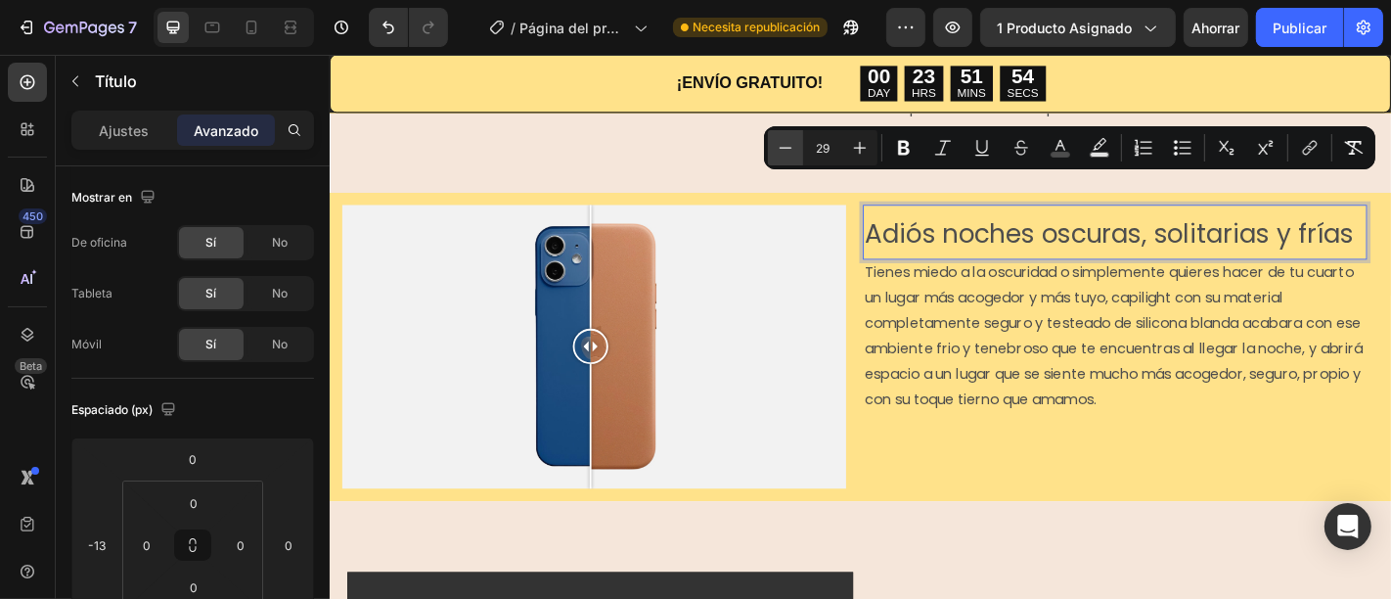
click at [783, 149] on icon "Editor contextual toolbar" at bounding box center [786, 148] width 20 height 20
click at [849, 144] on button "Plus" at bounding box center [859, 147] width 35 height 35
type input "28"
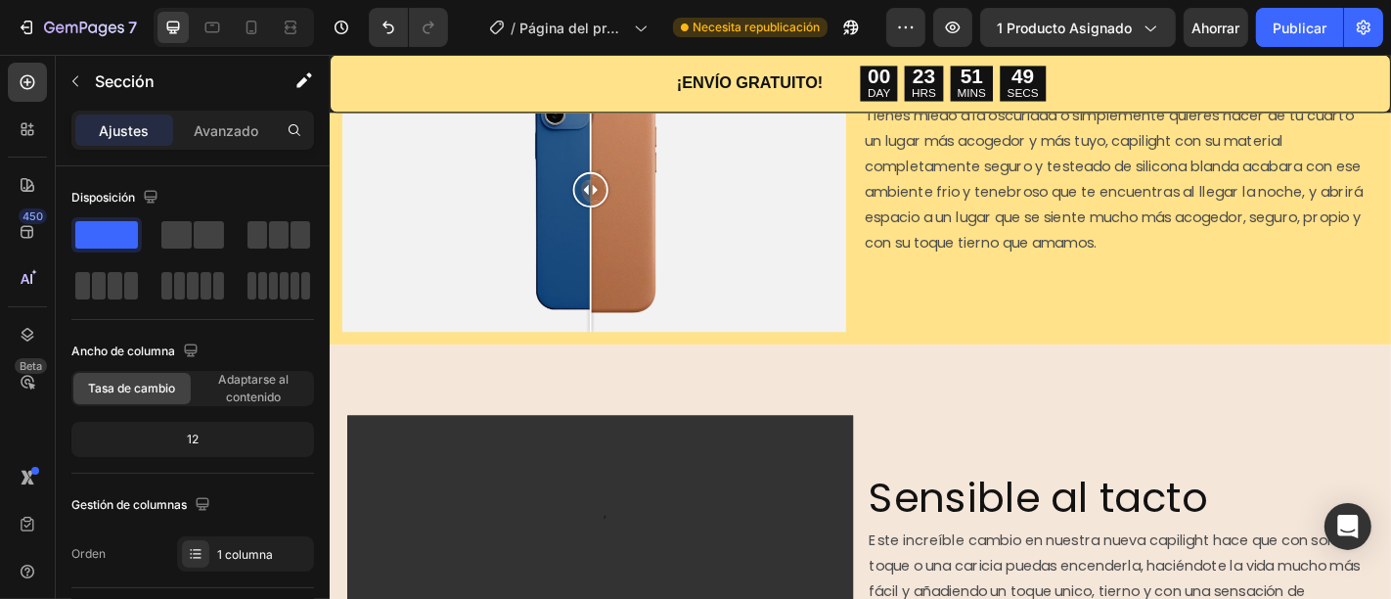
scroll to position [1690, 0]
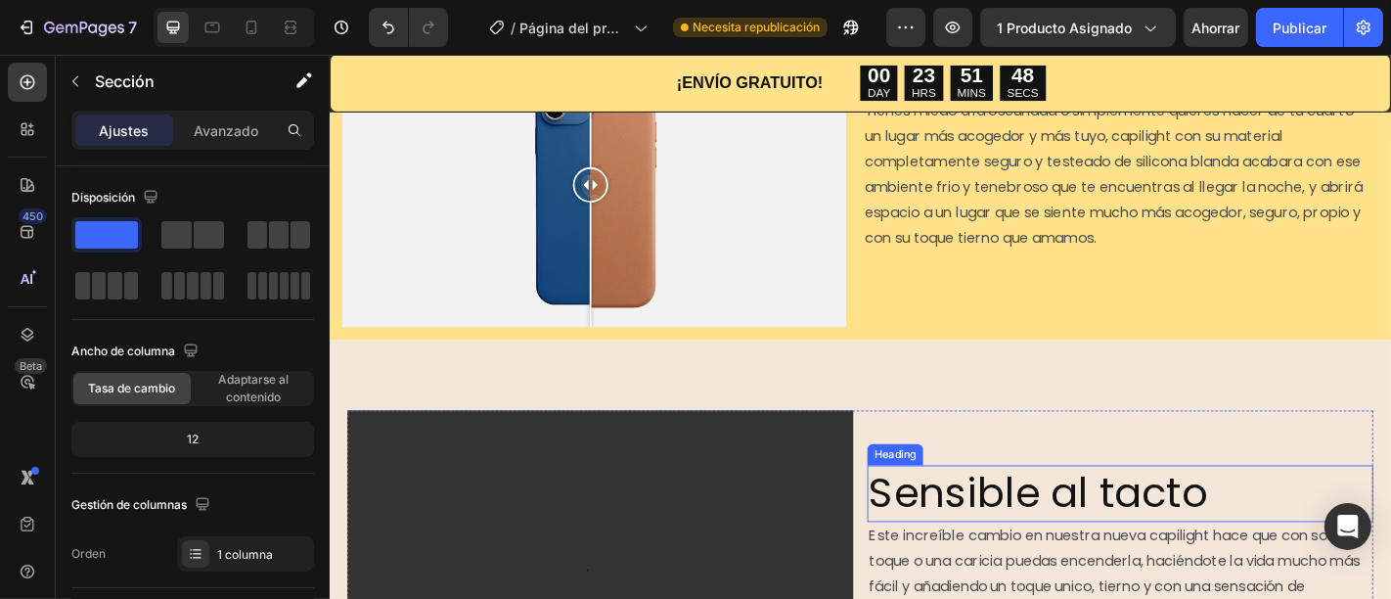
click at [1252, 509] on h2 "Sensible al tacto" at bounding box center [1202, 540] width 559 height 63
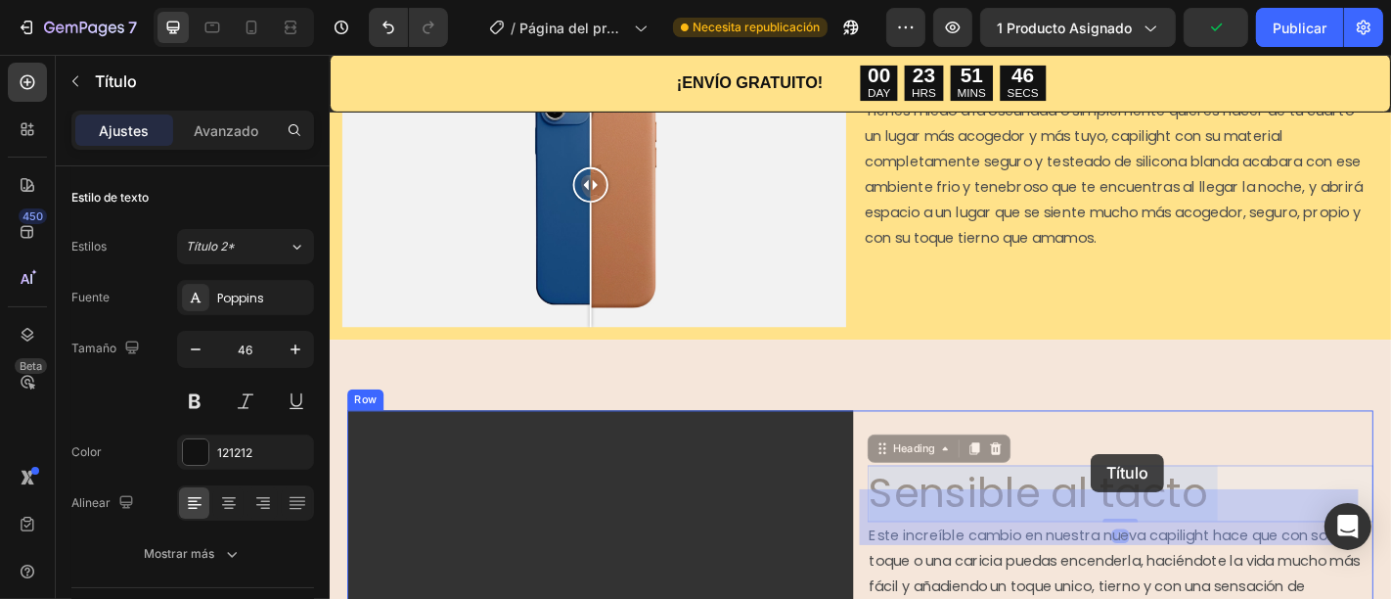
drag, startPoint x: 1306, startPoint y: 512, endPoint x: 1170, endPoint y: 499, distance: 136.6
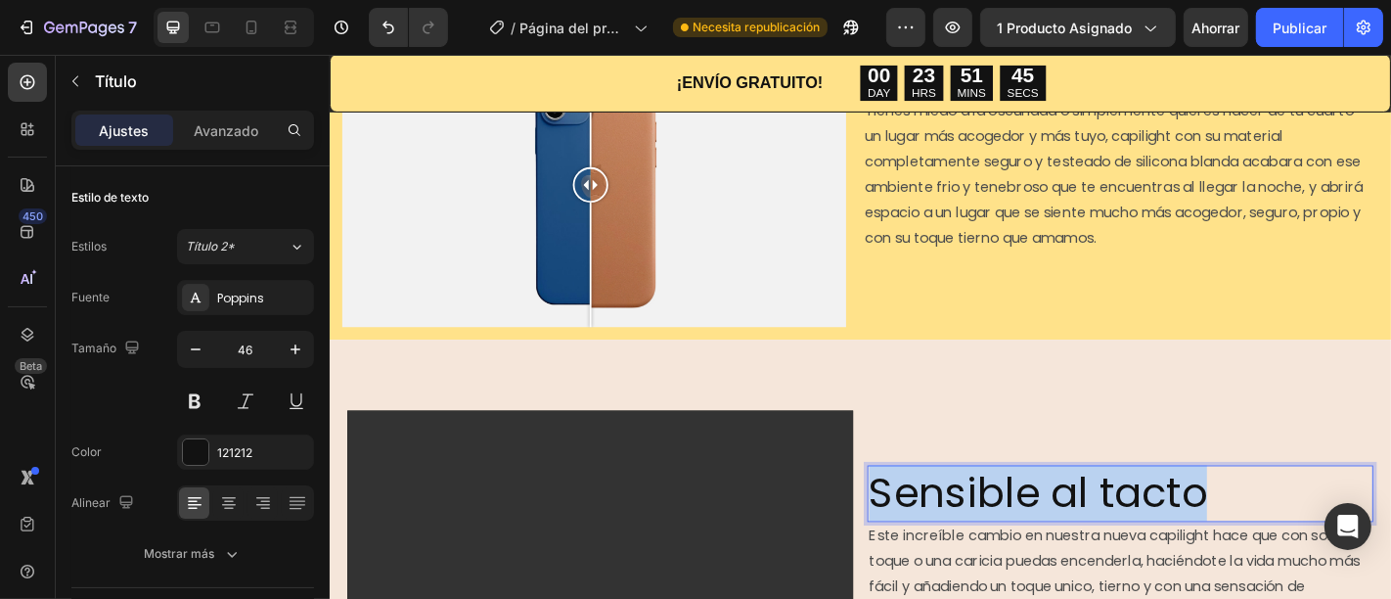
drag, startPoint x: 1315, startPoint y: 510, endPoint x: 915, endPoint y: 502, distance: 400.1
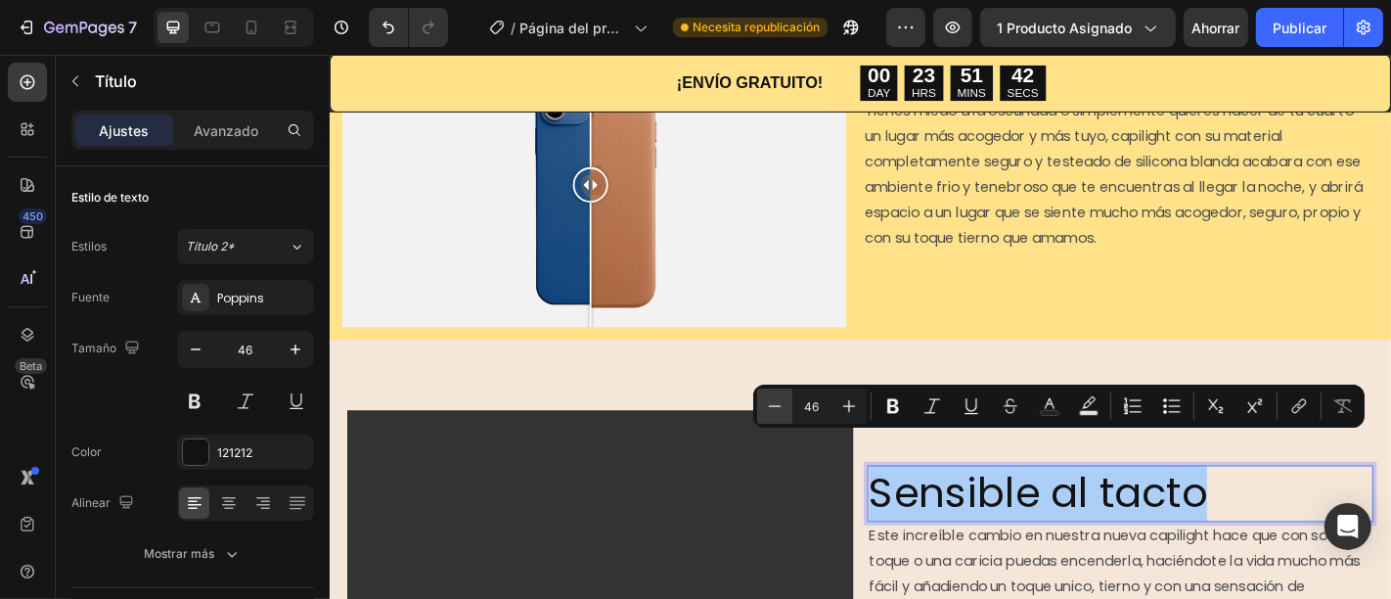
click at [779, 399] on icon "Editor contextual toolbar" at bounding box center [775, 406] width 20 height 20
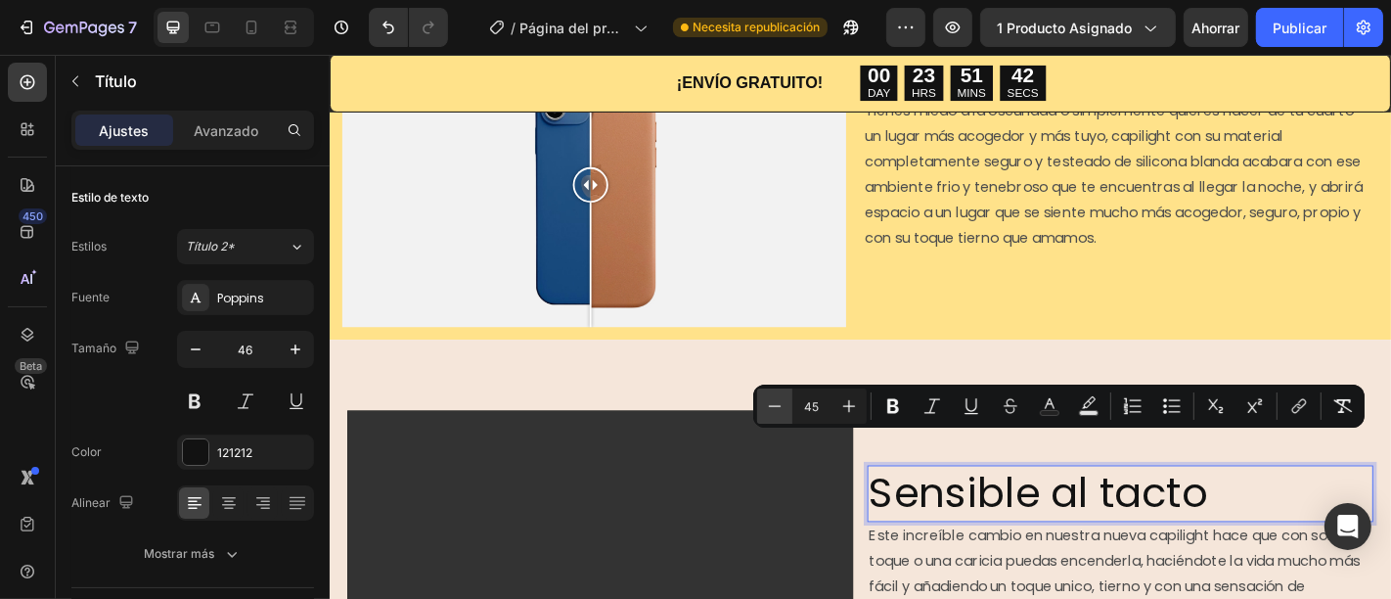
click at [779, 399] on icon "Editor contextual toolbar" at bounding box center [775, 406] width 20 height 20
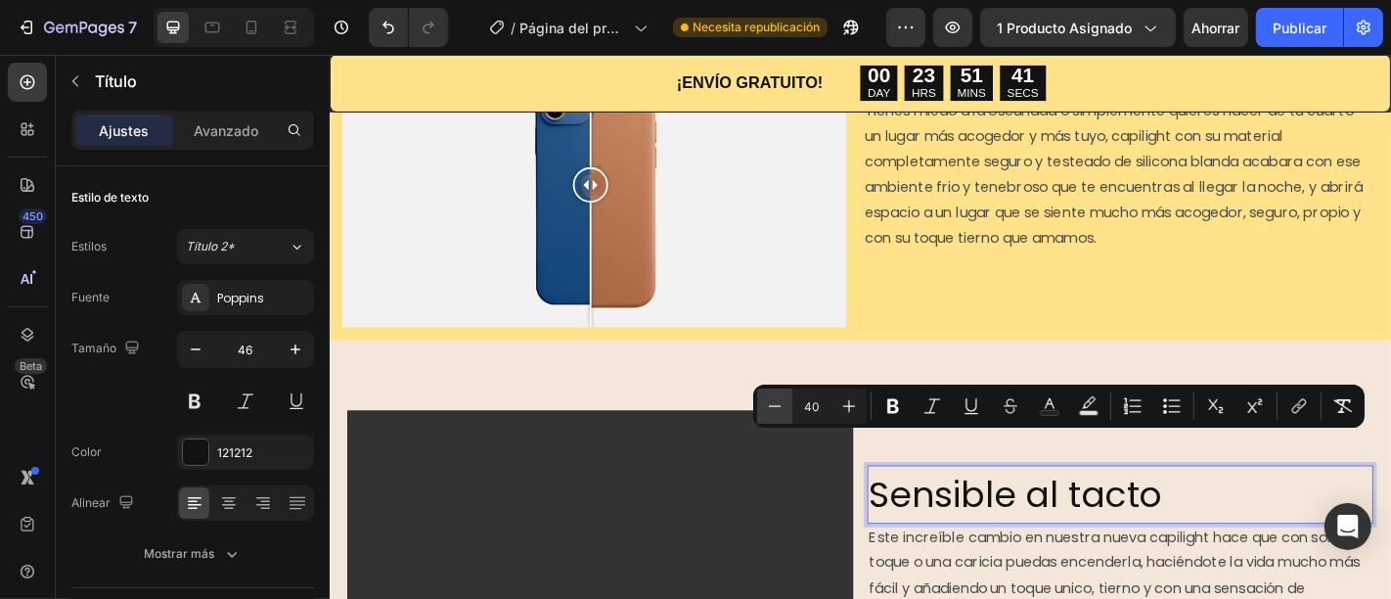
click at [779, 399] on icon "Editor contextual toolbar" at bounding box center [775, 406] width 20 height 20
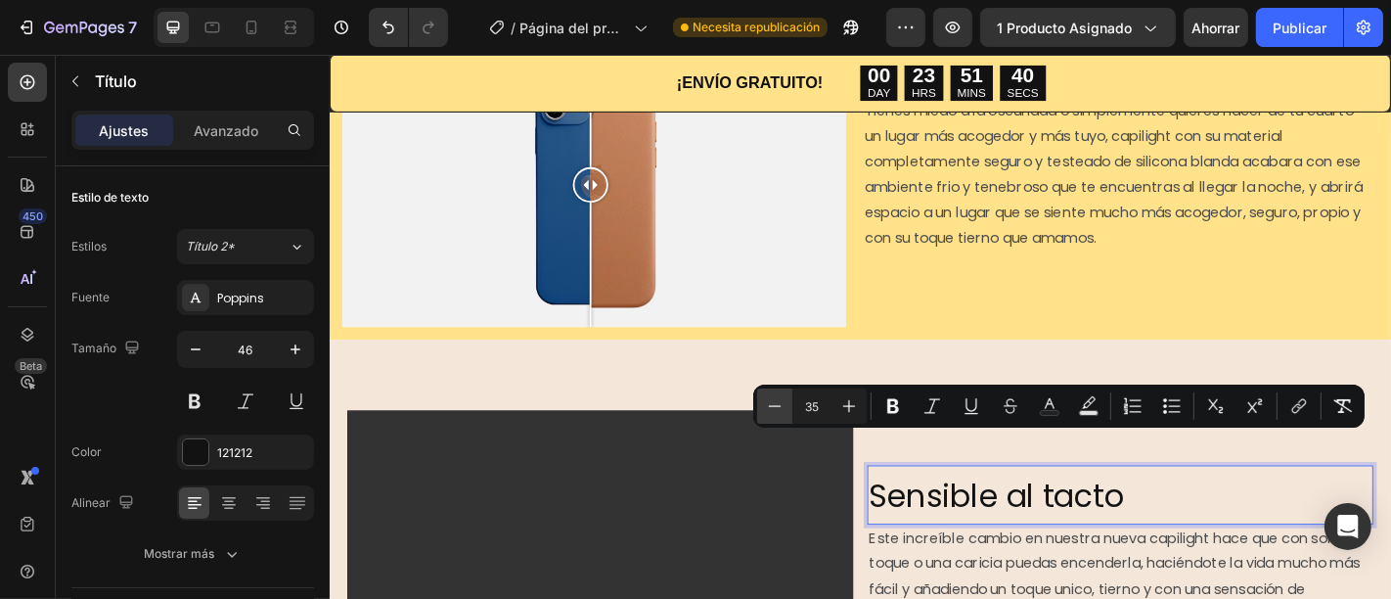
click at [779, 399] on icon "Editor contextual toolbar" at bounding box center [775, 406] width 20 height 20
type input "34"
click at [931, 374] on div "Video Sensible al tacto Heading 0 Este increíble cambio en nuestra nueva capili…" at bounding box center [916, 605] width 1174 height 471
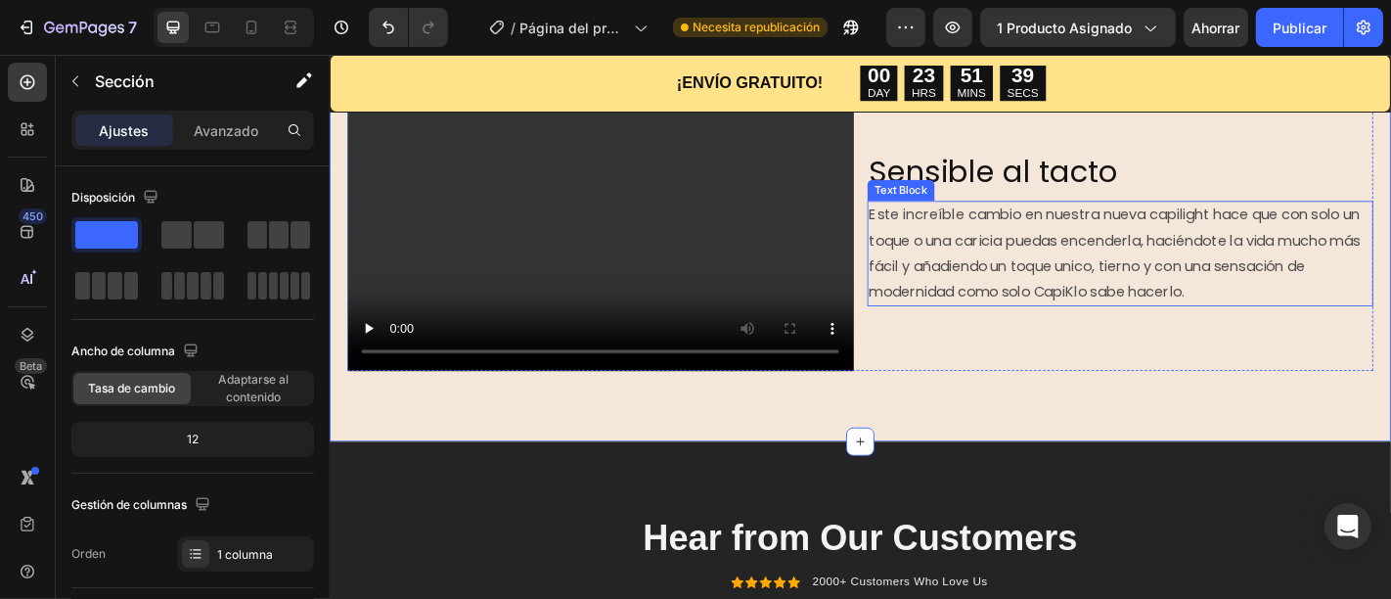
scroll to position [1581, 0]
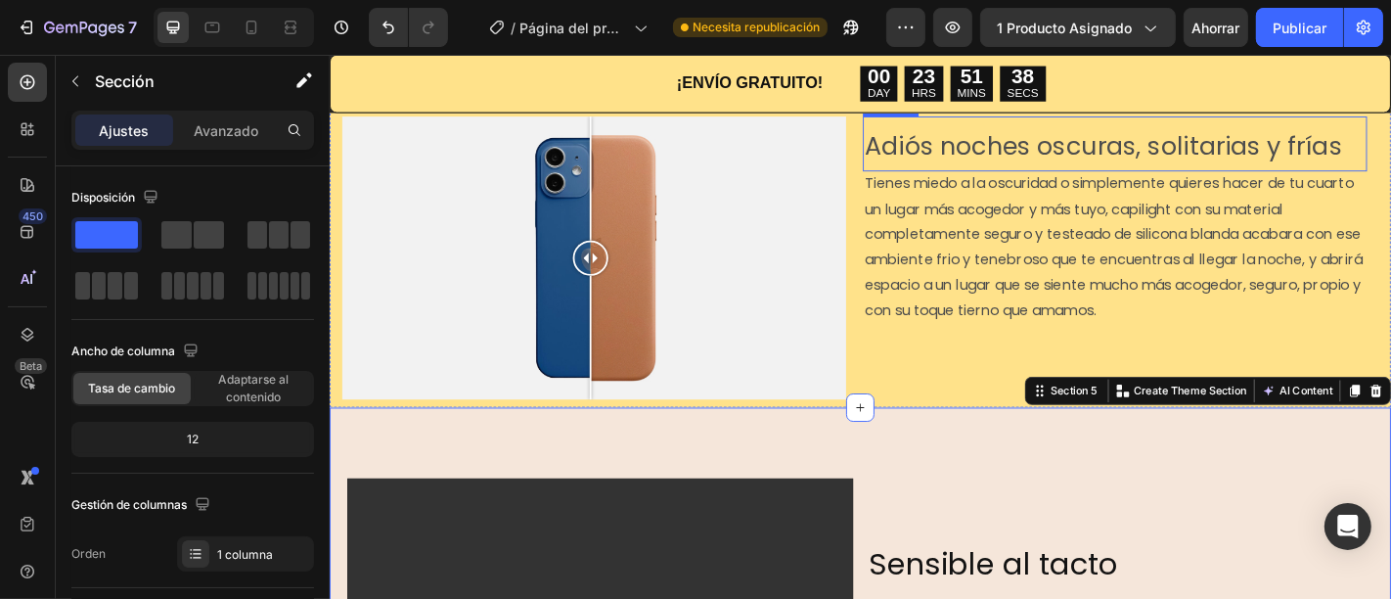
click at [1103, 144] on span "Adiós noches oscuras, solitarias y frías" at bounding box center [1184, 155] width 528 height 38
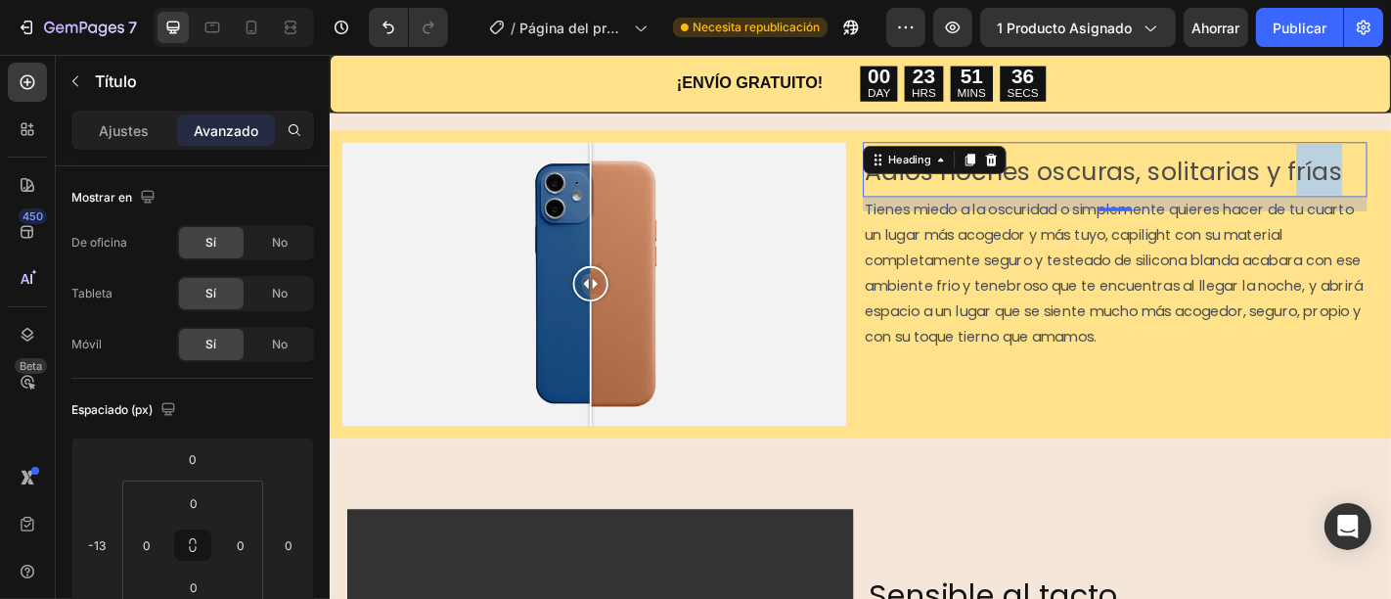
drag, startPoint x: 1437, startPoint y: 148, endPoint x: 1385, endPoint y: 160, distance: 53.4
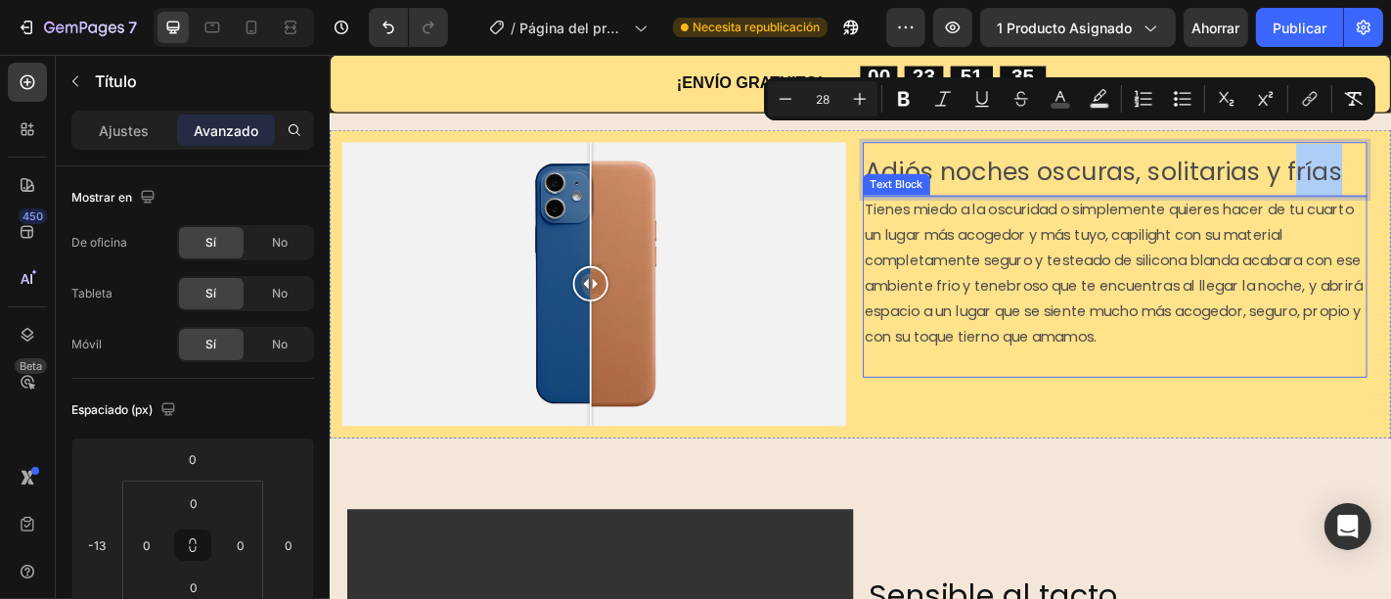
click at [1264, 322] on p "Tienes miedo a la oscuridad o simplemente quieres hacer de tu cuarto un lugar m…" at bounding box center [1197, 295] width 554 height 169
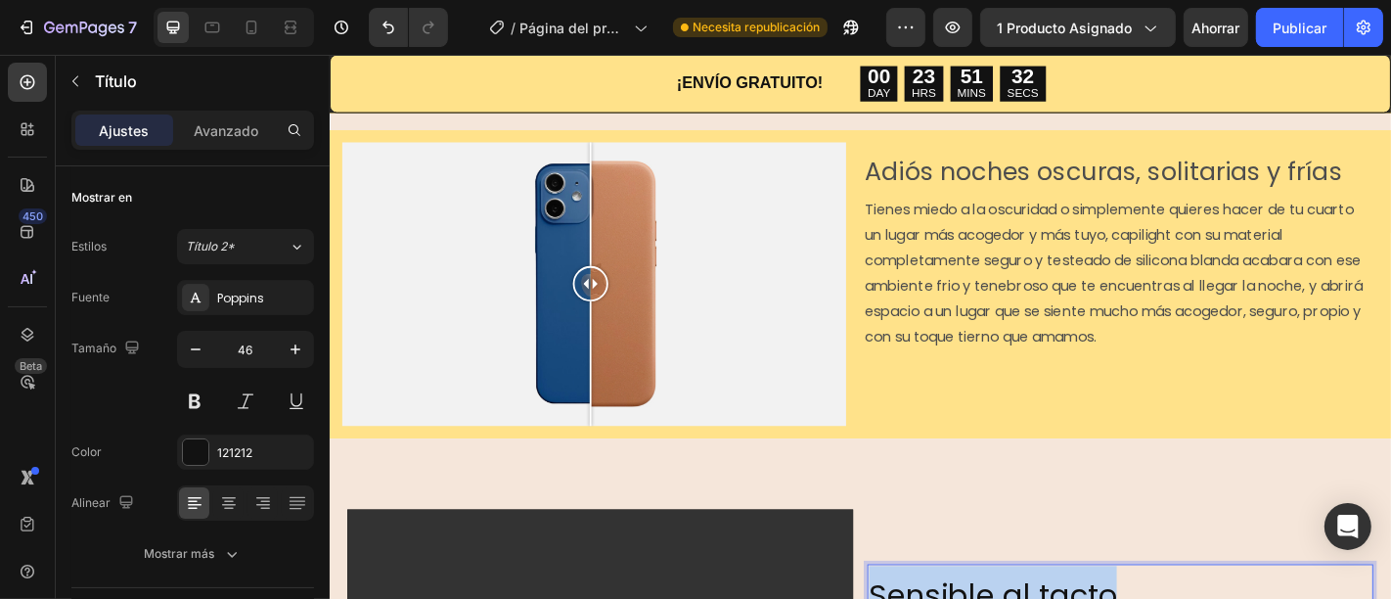
drag, startPoint x: 1199, startPoint y: 617, endPoint x: 909, endPoint y: 598, distance: 291.1
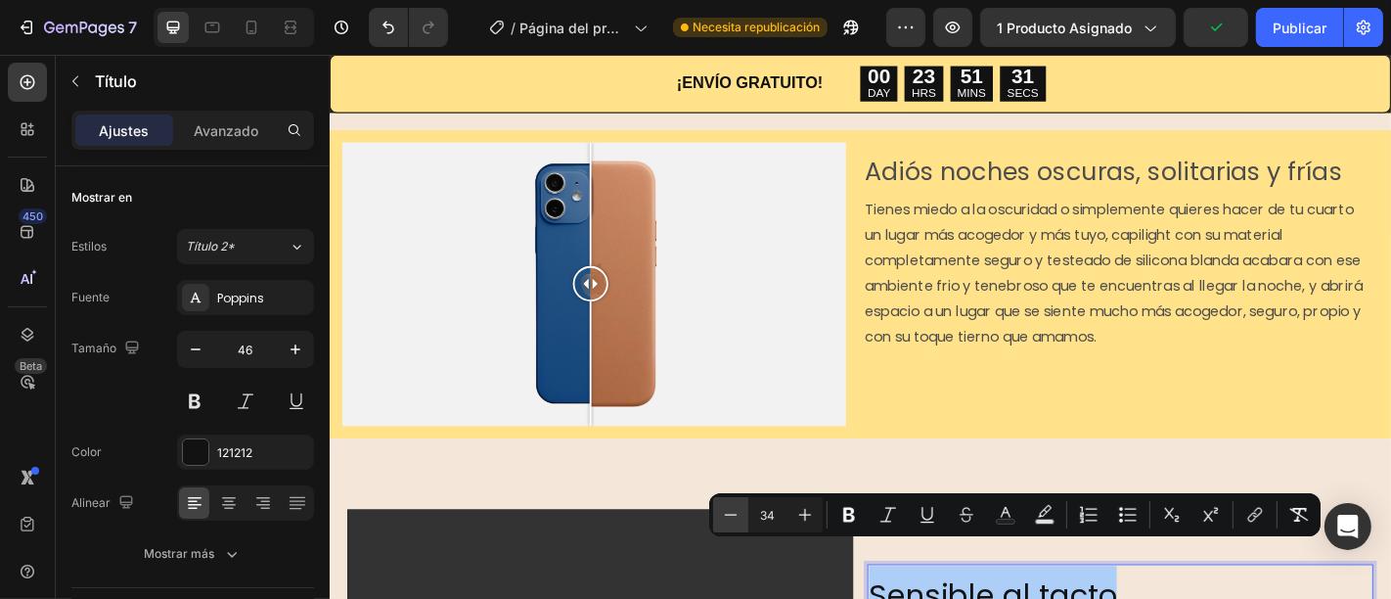
click at [731, 512] on icon "Editor contextual toolbar" at bounding box center [731, 515] width 20 height 20
click at [731, 513] on icon "Editor contextual toolbar" at bounding box center [731, 515] width 20 height 20
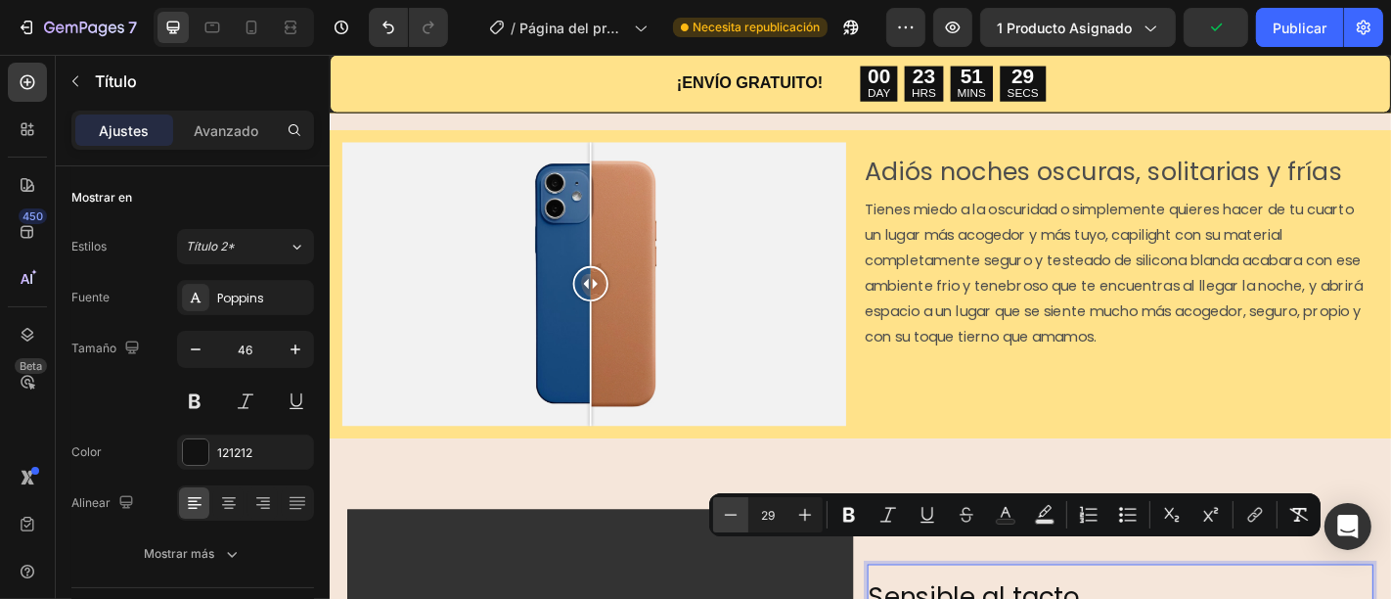
click at [731, 513] on icon "Editor contextual toolbar" at bounding box center [731, 515] width 20 height 20
type input "28"
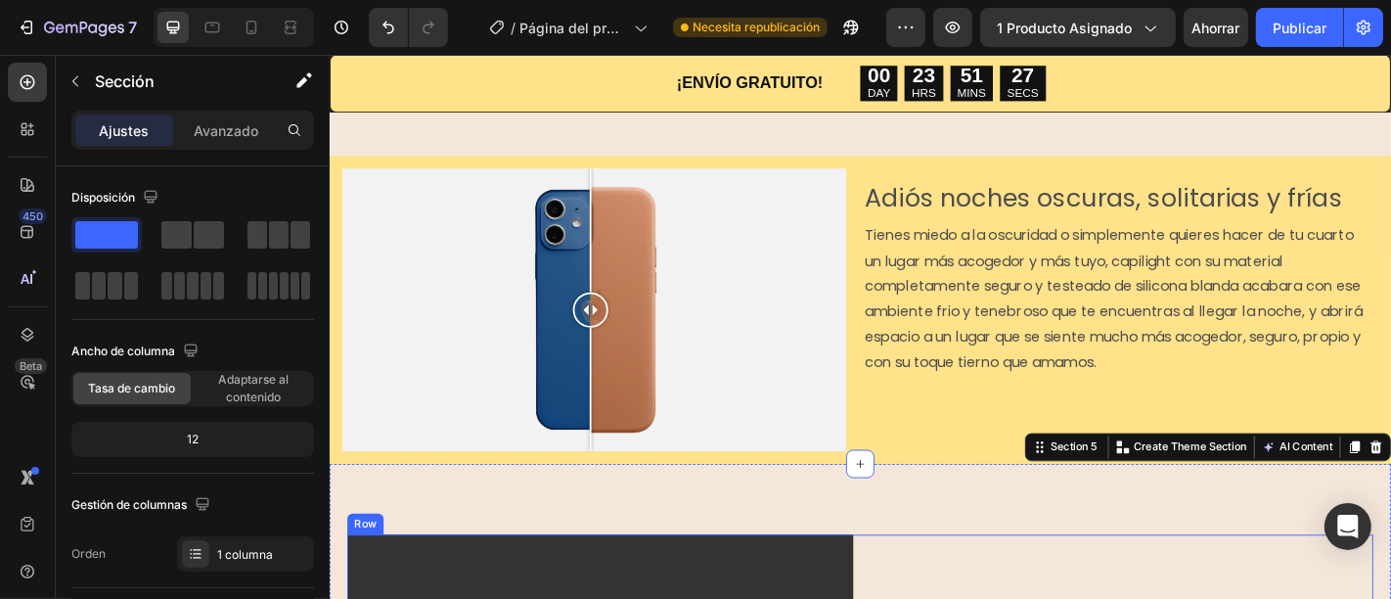
scroll to position [1473, 0]
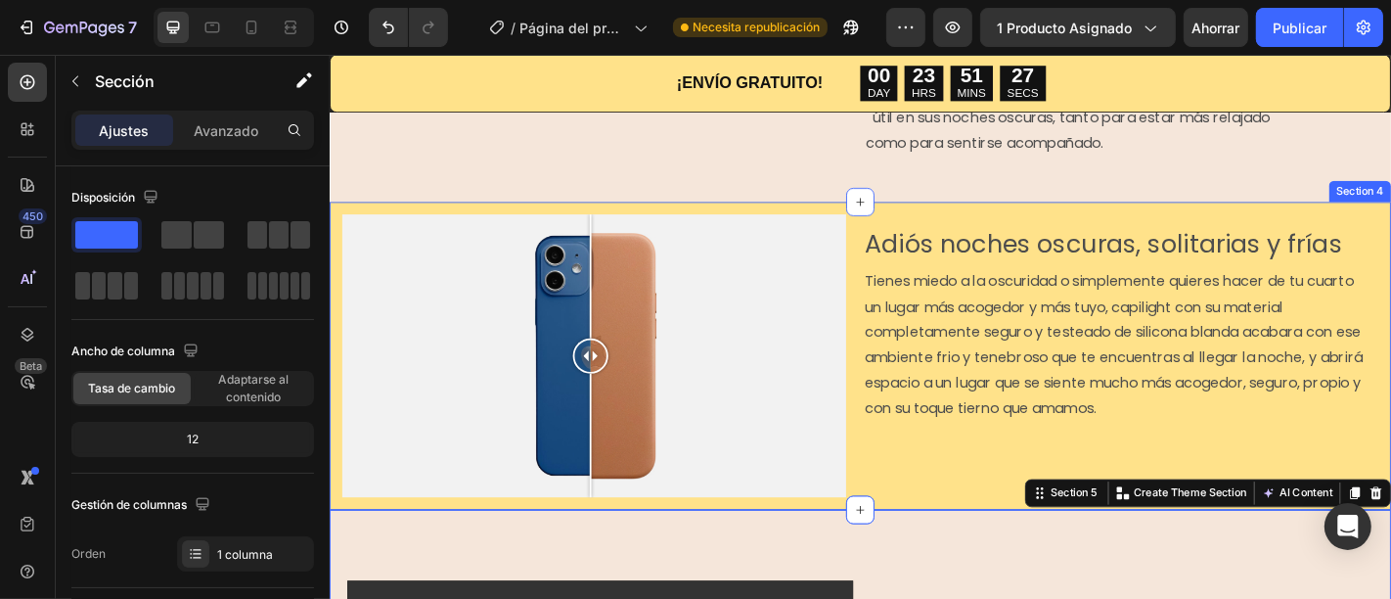
click at [974, 490] on div "⁠⁠⁠⁠⁠⁠⁠ Adiós noches oscuras, solitarias y frías Heading Tienes miedo a la oscu…" at bounding box center [1209, 395] width 557 height 328
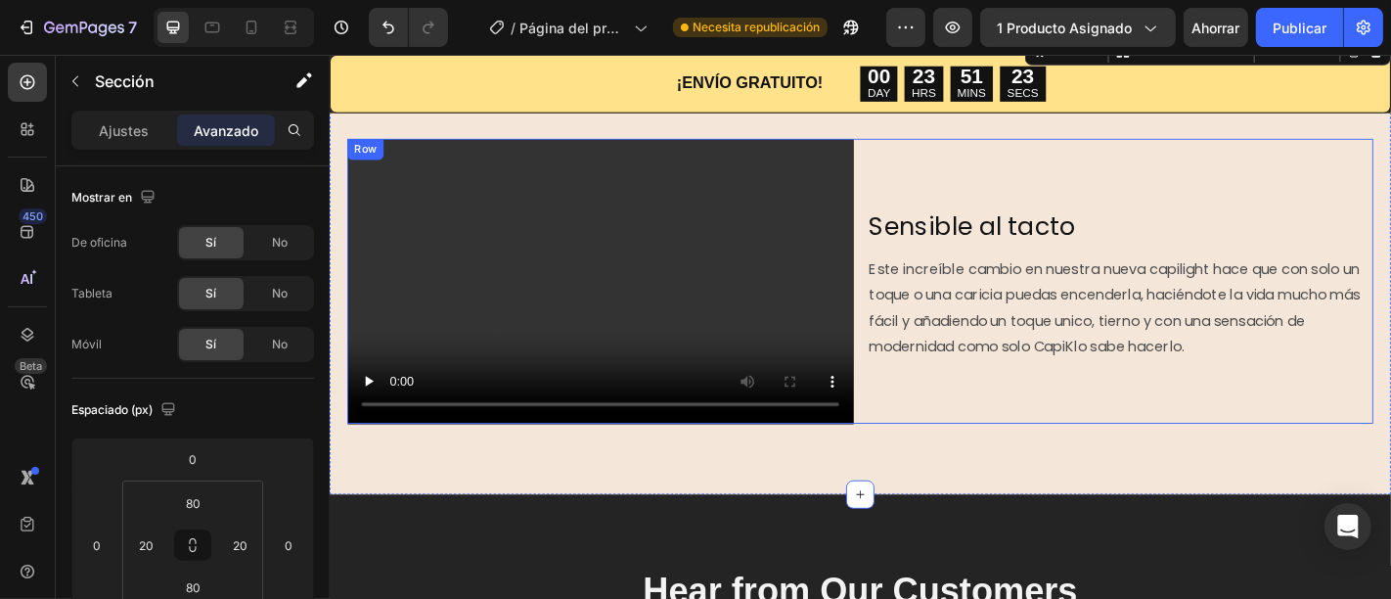
scroll to position [1908, 0]
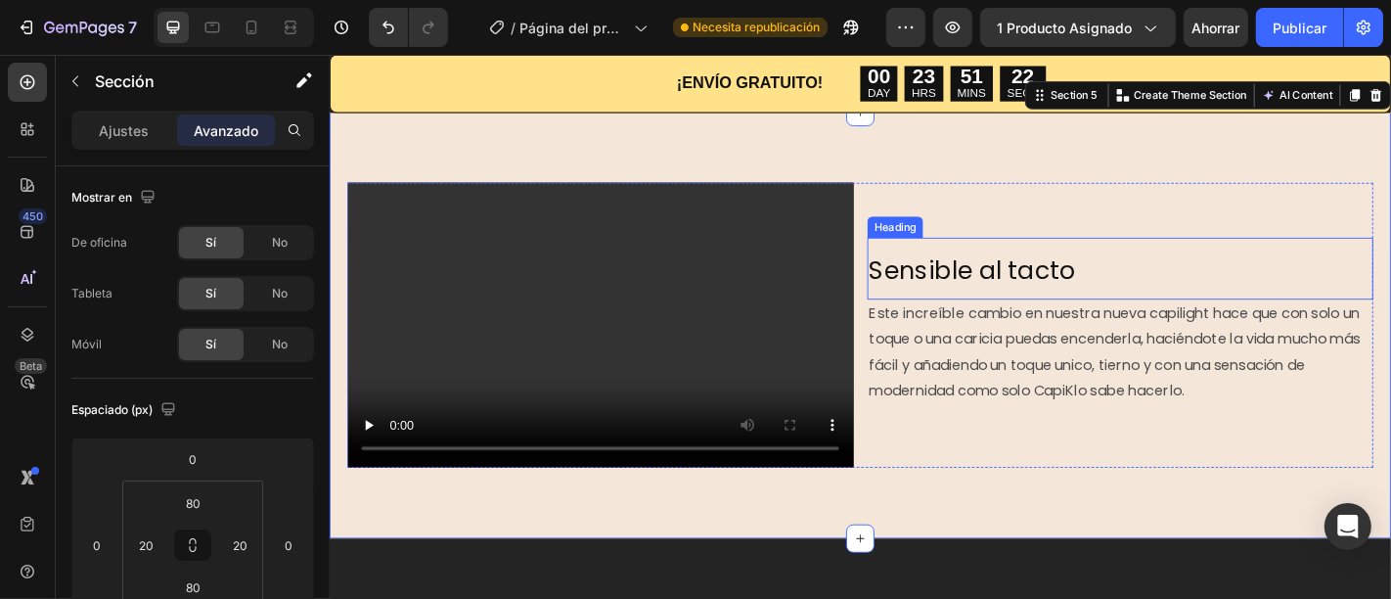
click at [1112, 282] on span "Sensible al tacto" at bounding box center [1039, 293] width 228 height 38
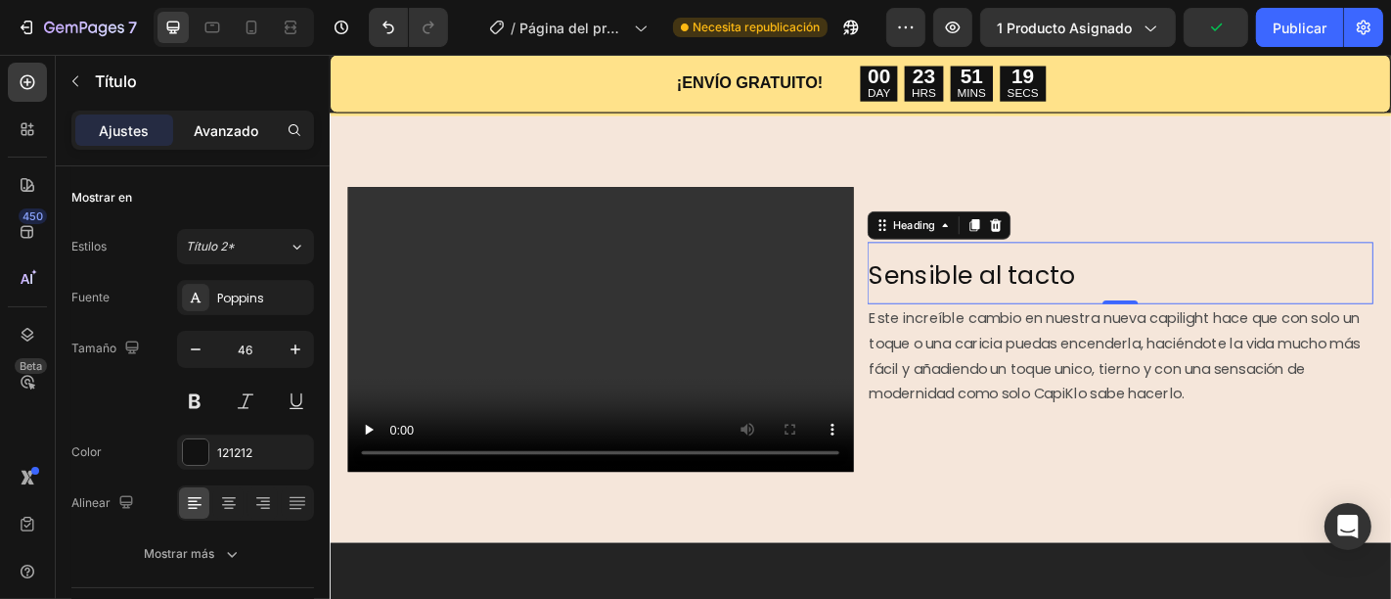
click at [224, 124] on font "Avanzado" at bounding box center [226, 130] width 65 height 17
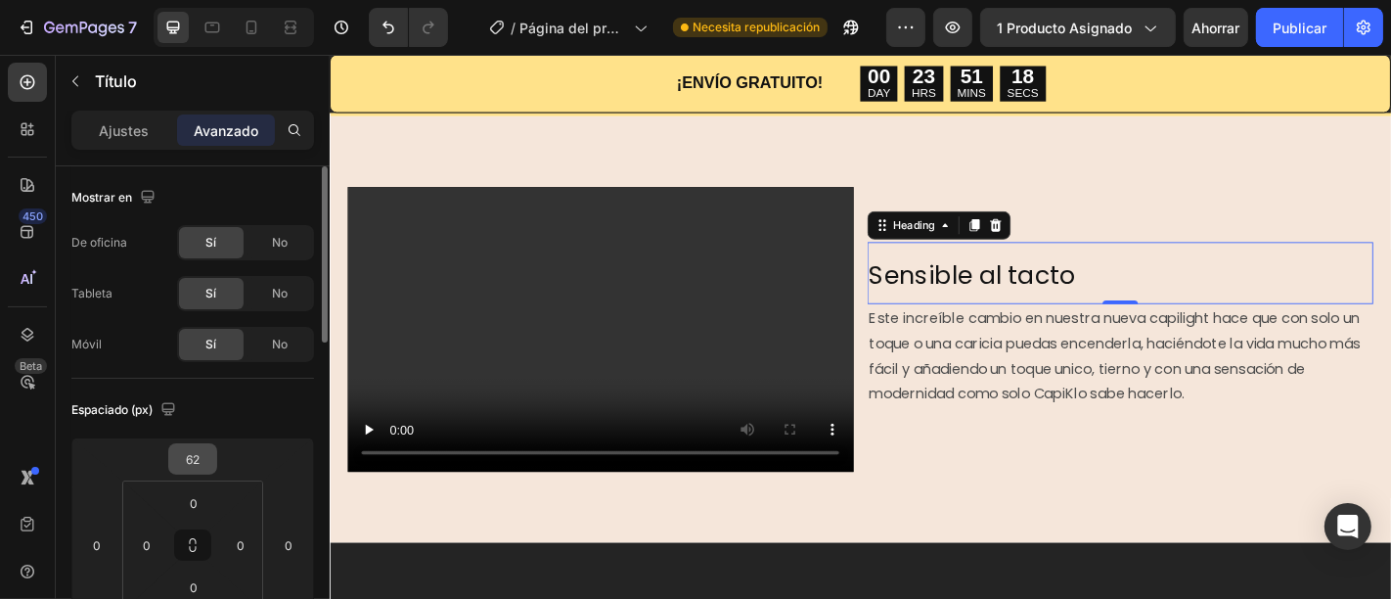
click at [210, 443] on div "62" at bounding box center [192, 458] width 49 height 31
click at [210, 447] on input "62" at bounding box center [192, 458] width 39 height 29
type input "6"
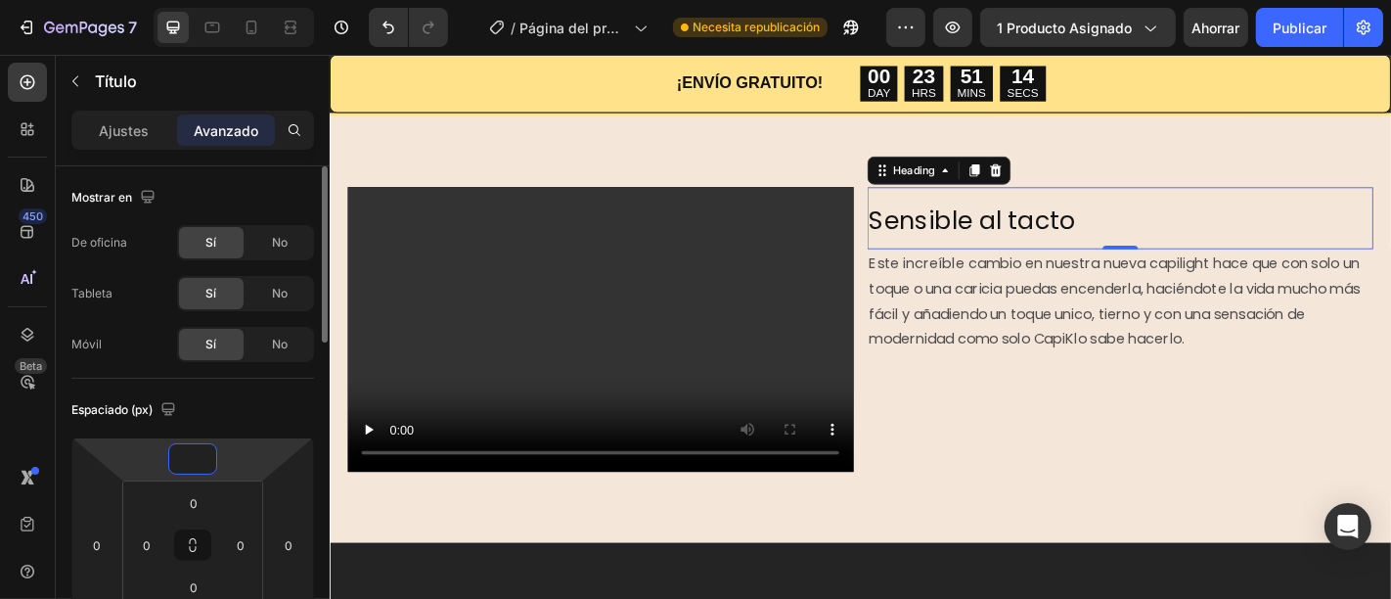
type input "0"
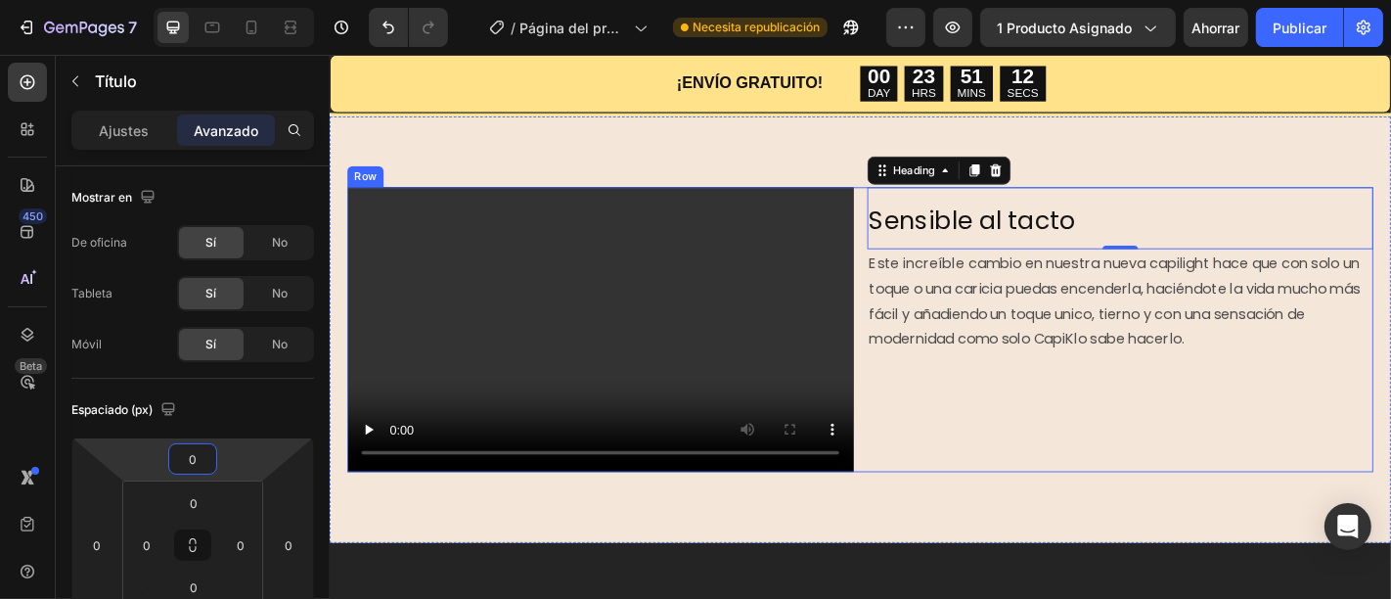
click at [1038, 407] on div "⁠⁠⁠⁠⁠⁠⁠ Sensible al tacto Heading 0 Este increíble cambio en nuestra nueva capi…" at bounding box center [1202, 357] width 559 height 315
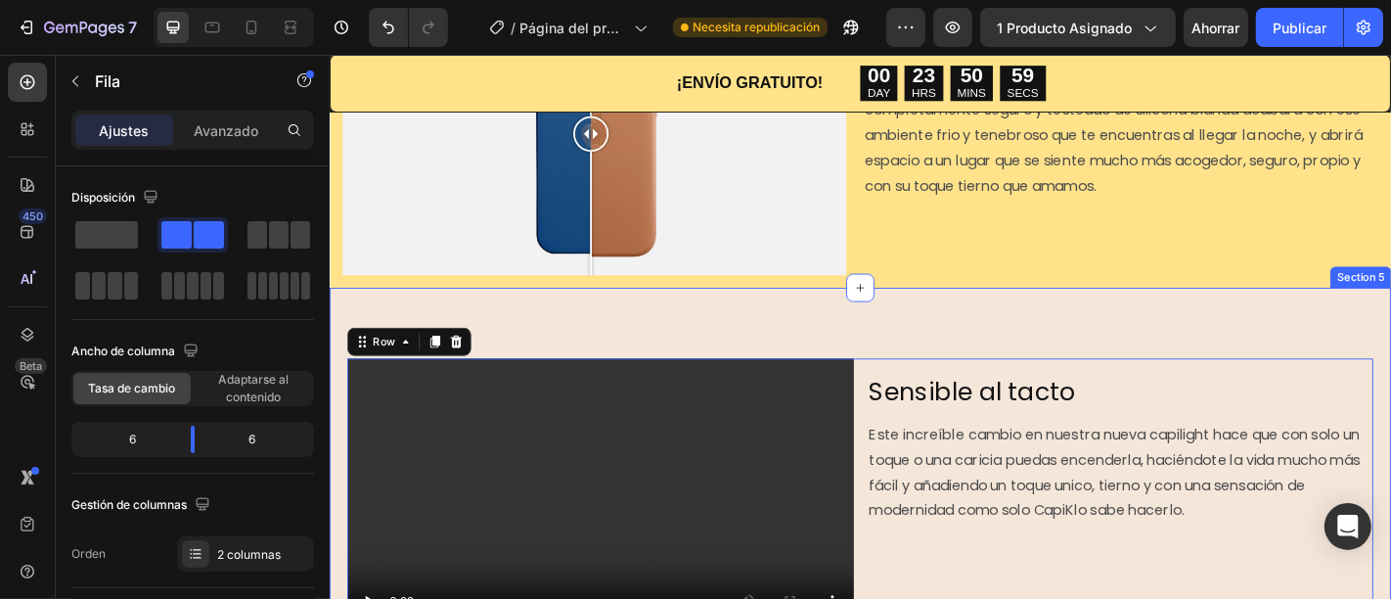
scroll to position [1753, 0]
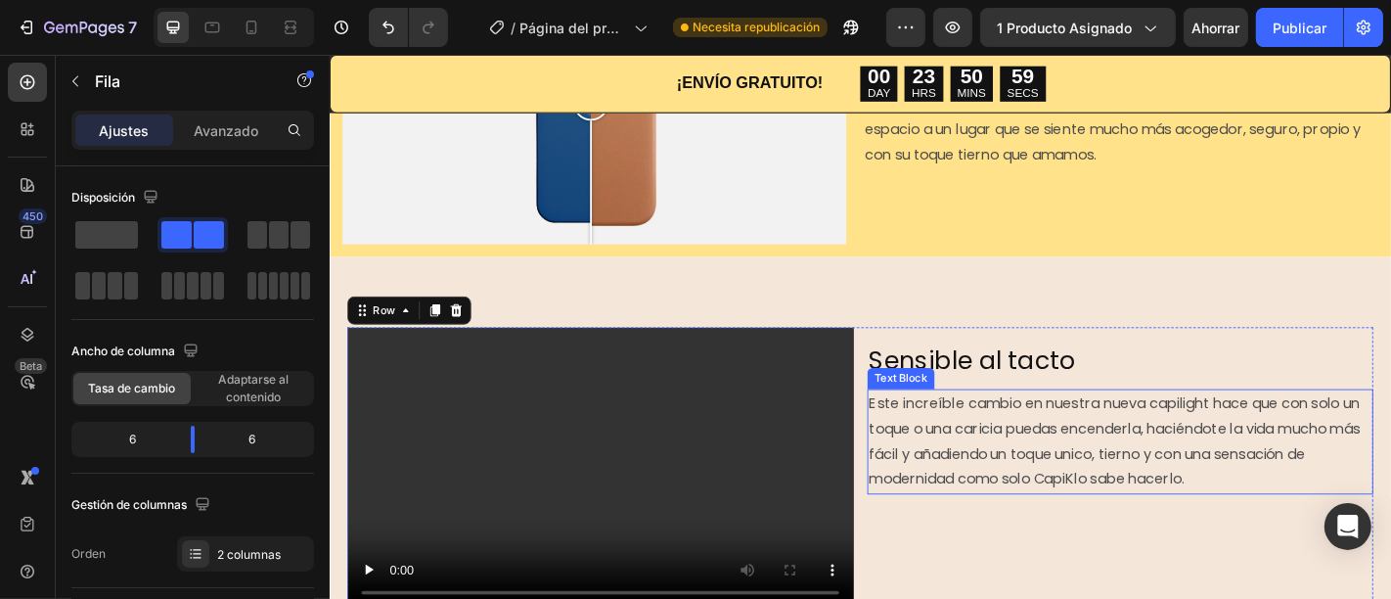
click at [1218, 503] on p "Este increíble cambio en nuestra nueva capilight hace que con solo un toque o u…" at bounding box center [1202, 482] width 555 height 112
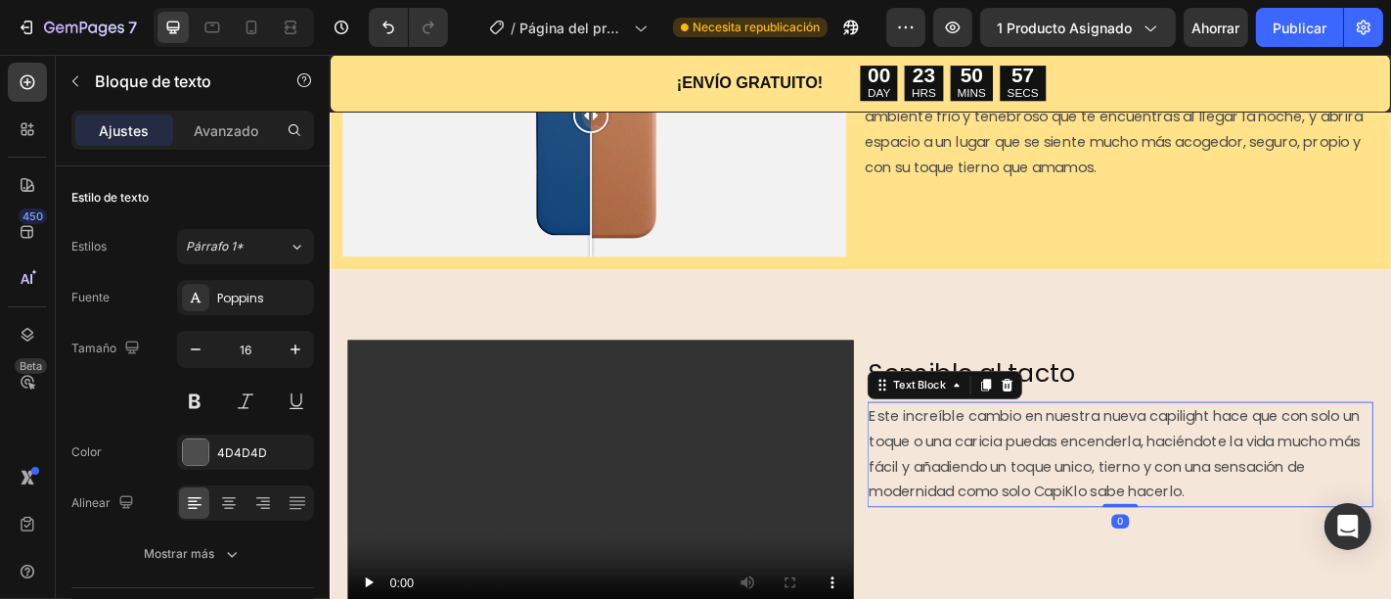
scroll to position [1861, 0]
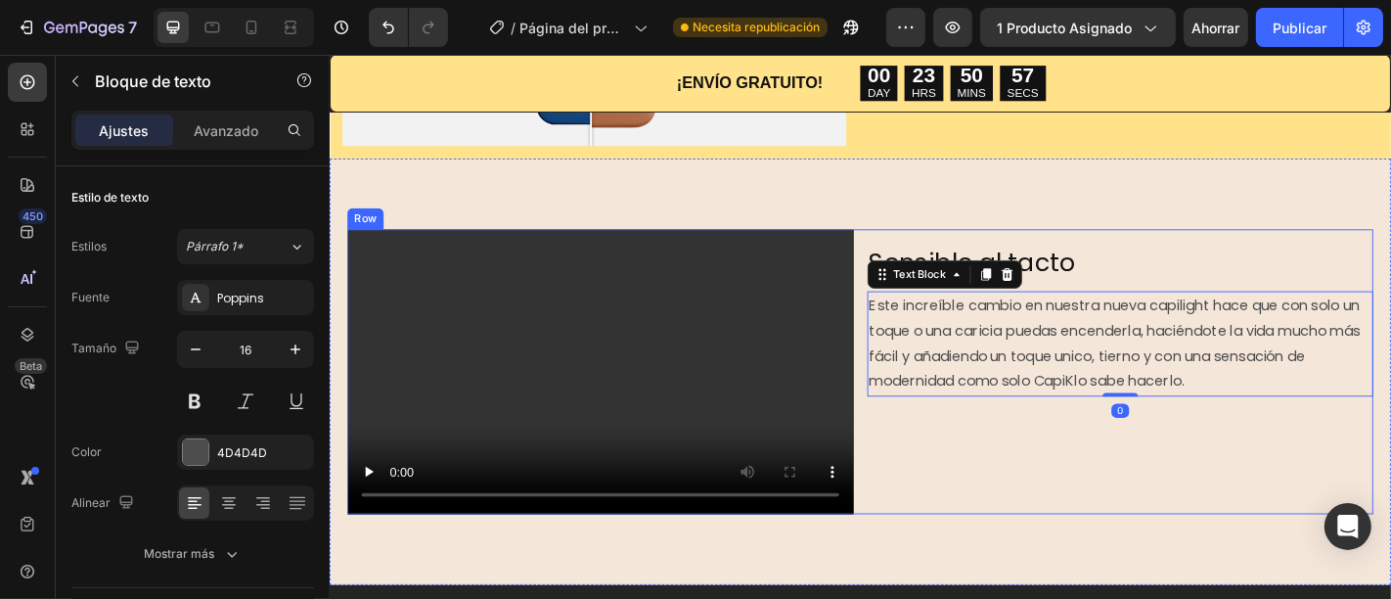
click at [1088, 478] on div "⁠⁠⁠⁠⁠⁠⁠ Sensible al tacto Heading Este increíble cambio en nuestra nueva capili…" at bounding box center [1202, 404] width 559 height 315
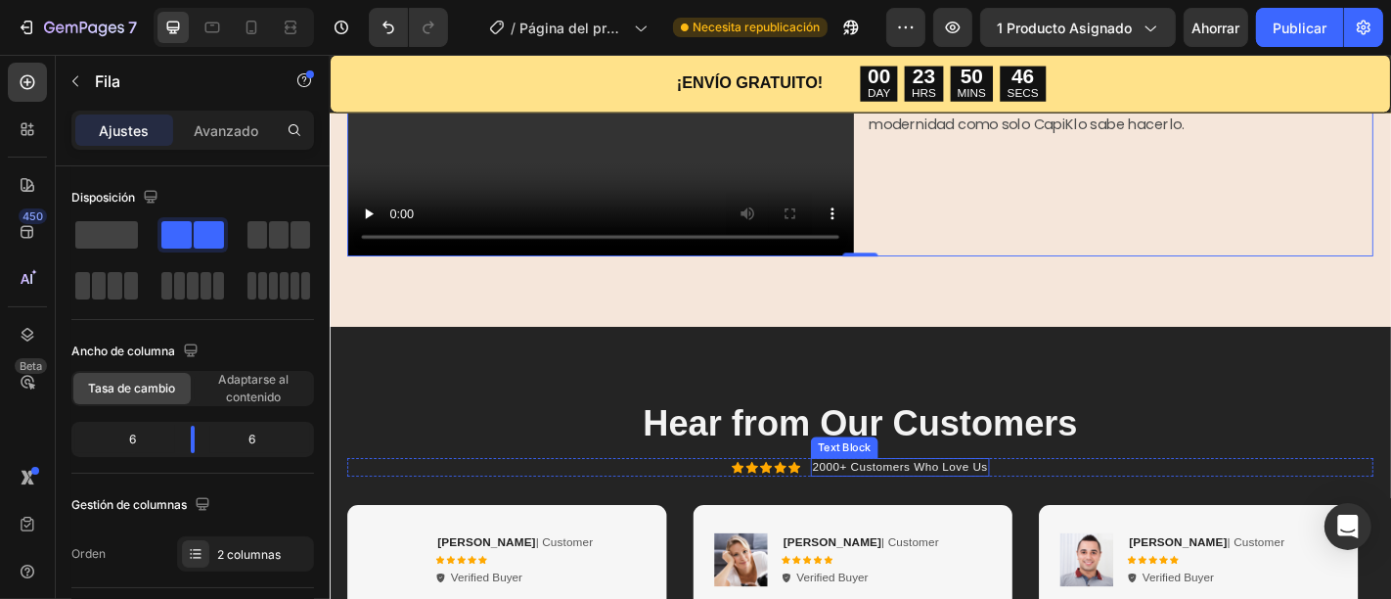
scroll to position [2188, 0]
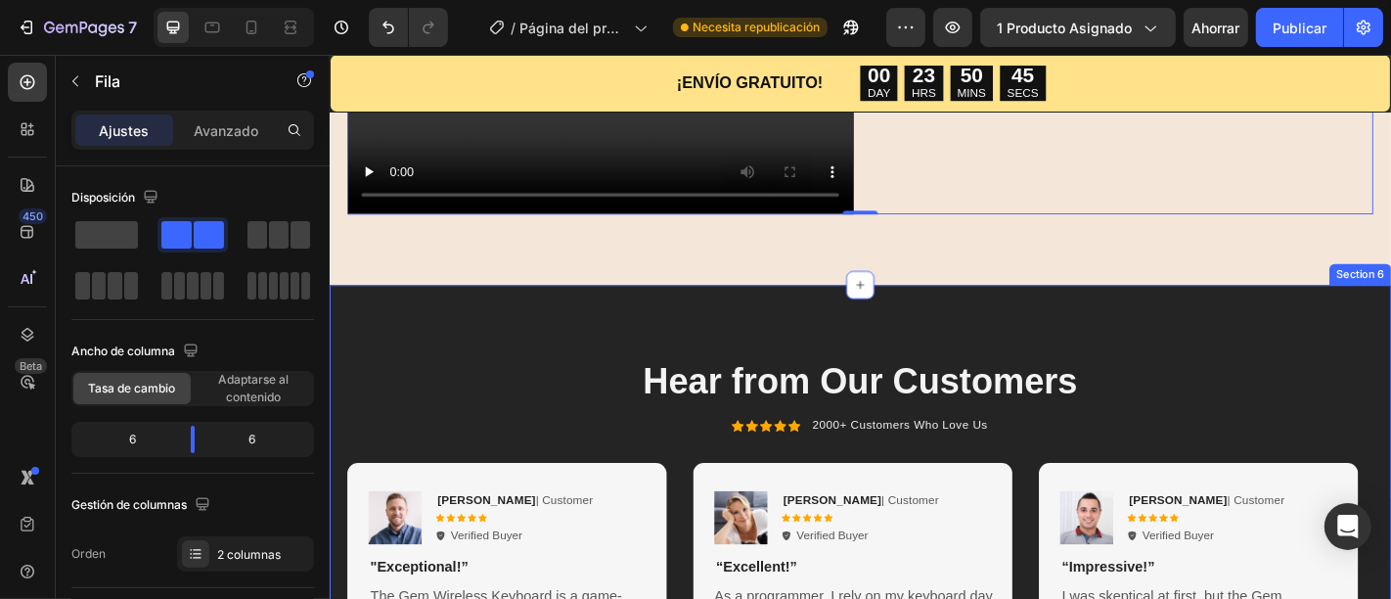
click at [1093, 349] on div "Hear from Our Customers Heading Icon Icon Icon Icon Icon Icon List 2000+ Custom…" at bounding box center [916, 562] width 1174 height 507
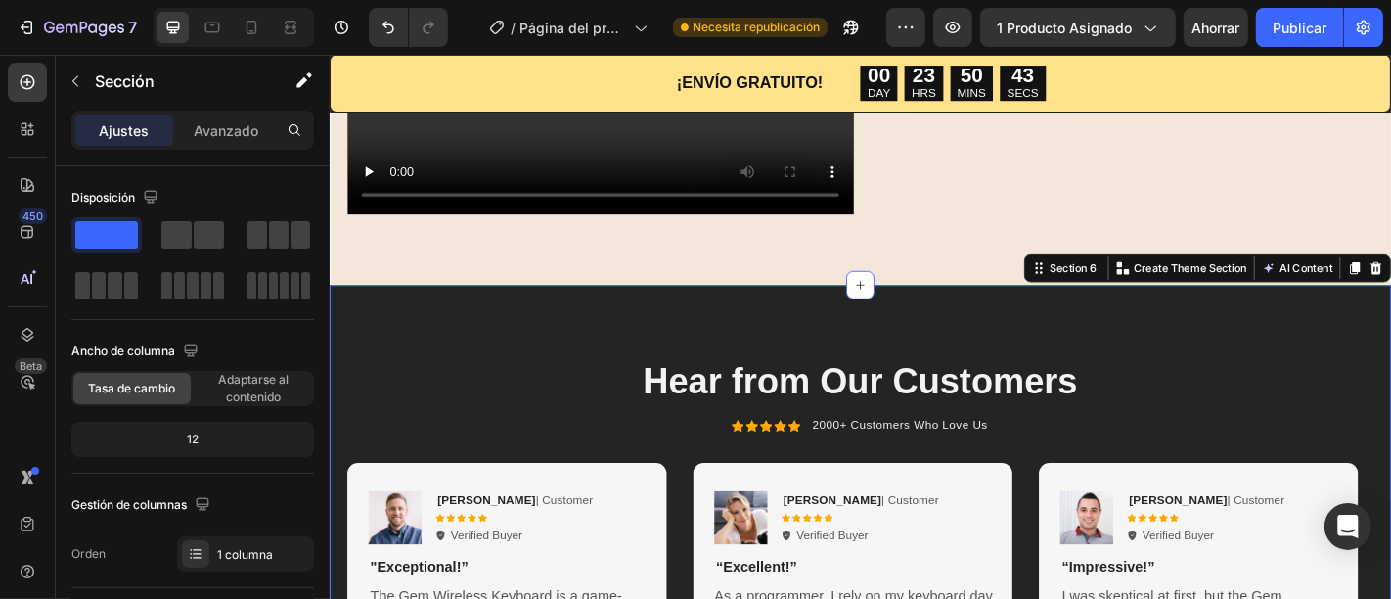
click at [570, 338] on div "Hear from Our Customers Heading Icon Icon Icon Icon Icon Icon List 2000+ Custom…" at bounding box center [916, 562] width 1174 height 507
click at [461, 338] on div "Hear from Our Customers Heading Icon Icon Icon Icon Icon Icon List 2000+ Custom…" at bounding box center [916, 562] width 1174 height 507
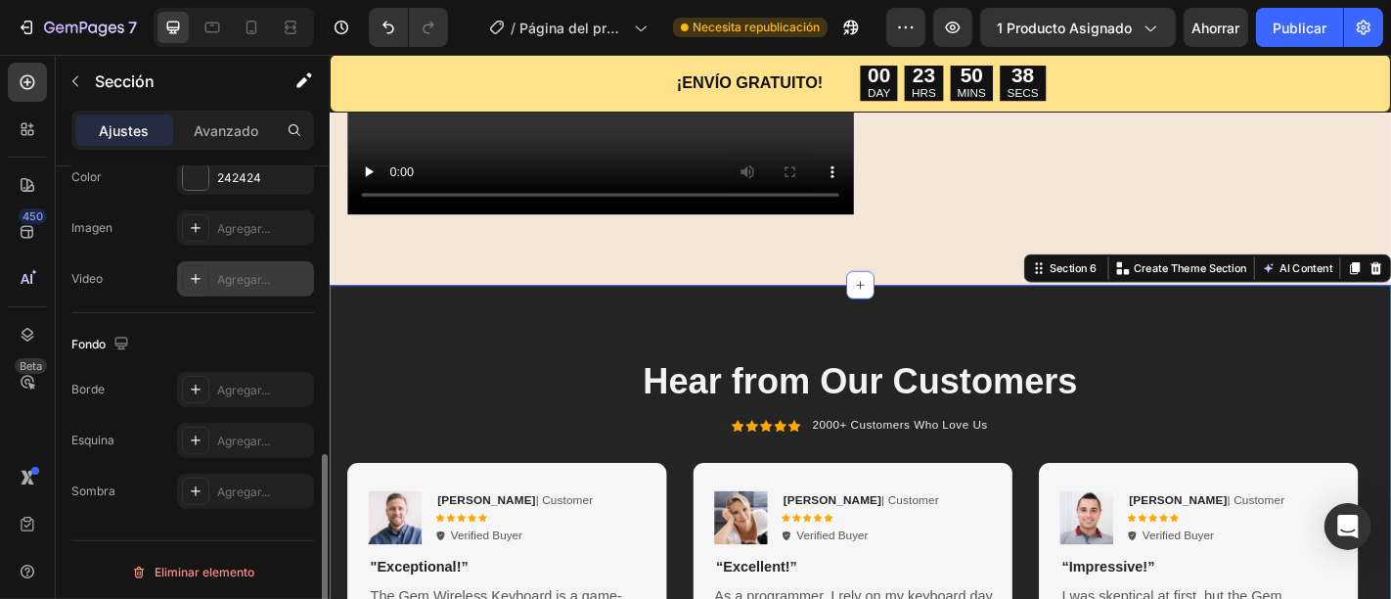
scroll to position [593, 0]
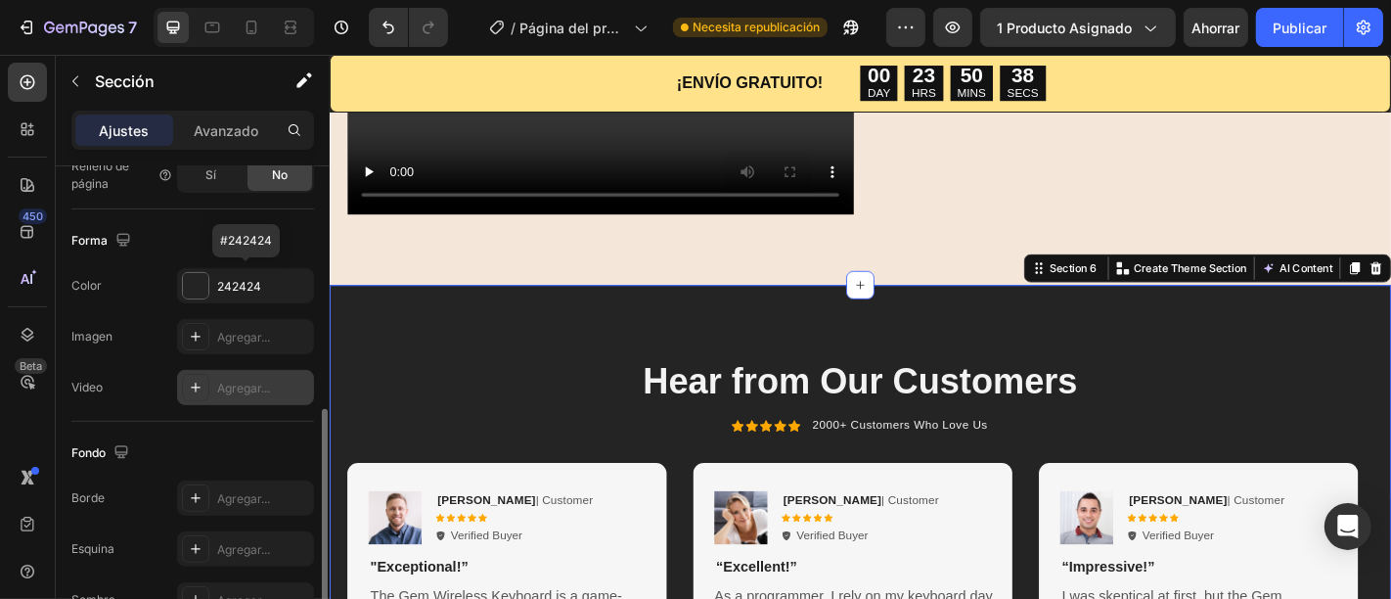
click at [223, 278] on div "242424" at bounding box center [263, 287] width 92 height 18
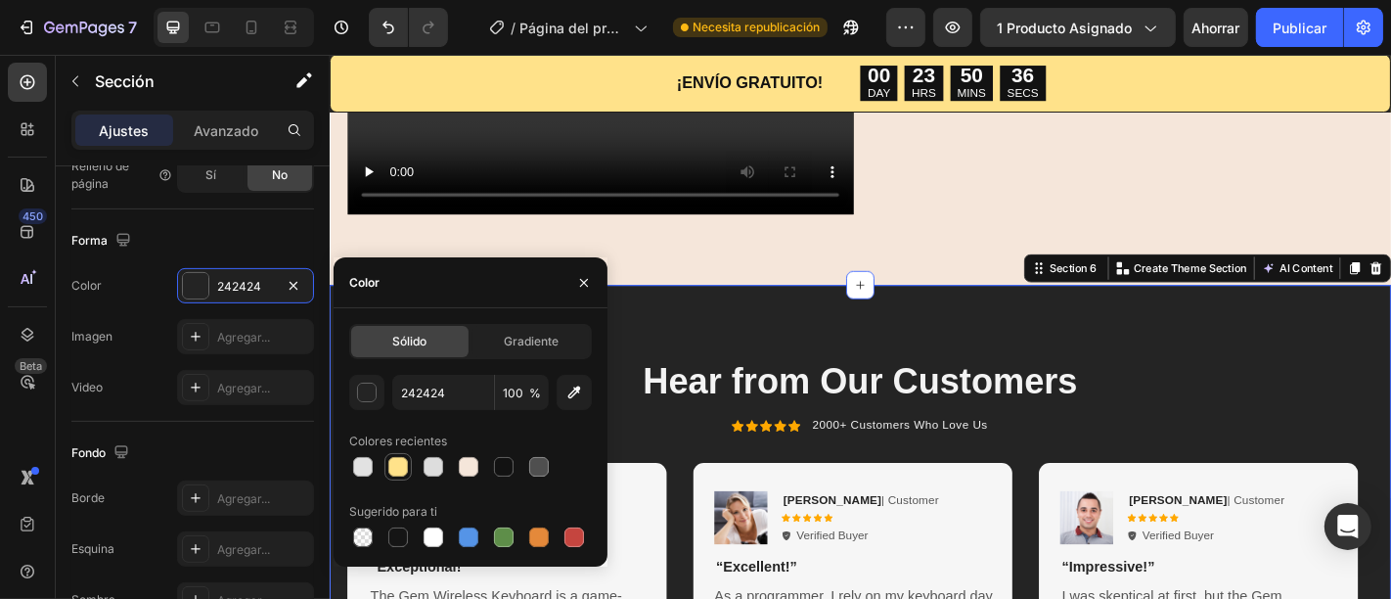
click at [399, 464] on div at bounding box center [398, 467] width 20 height 20
type input "FFE28A"
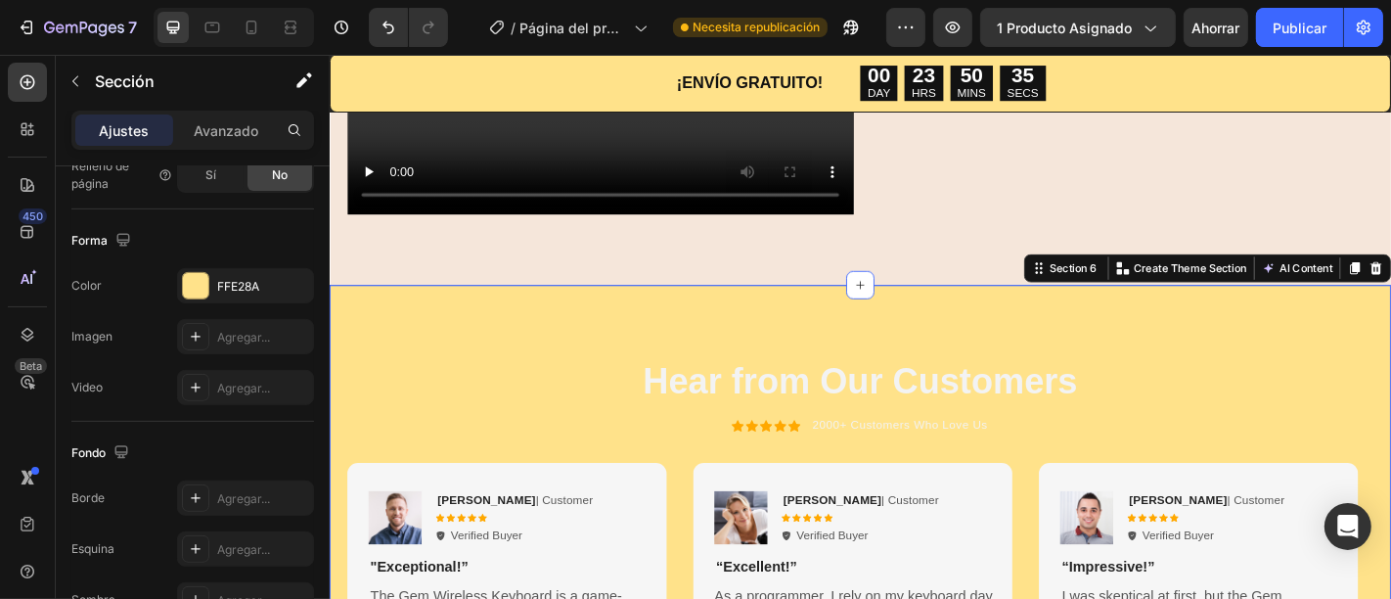
click at [718, 333] on div "Hear from Our Customers Heading Icon Icon Icon Icon Icon Icon List 2000+ Custom…" at bounding box center [916, 562] width 1174 height 507
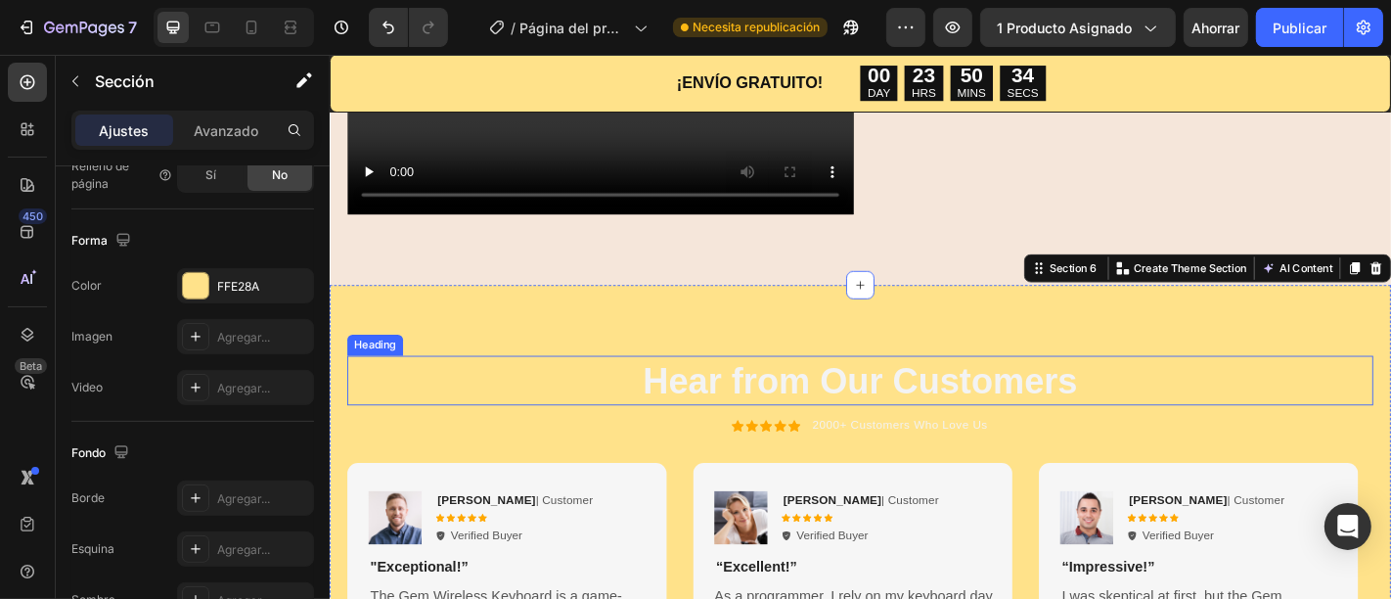
click at [1078, 415] on h2 "Hear from Our Customers" at bounding box center [915, 414] width 1134 height 55
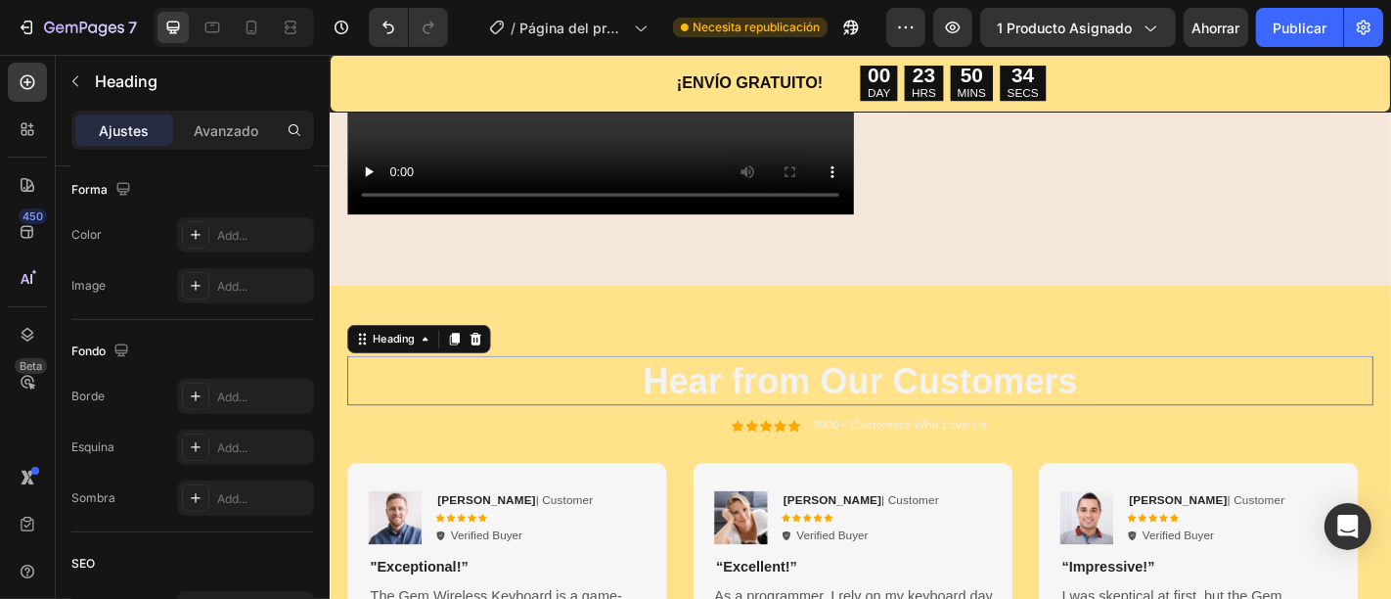
scroll to position [0, 0]
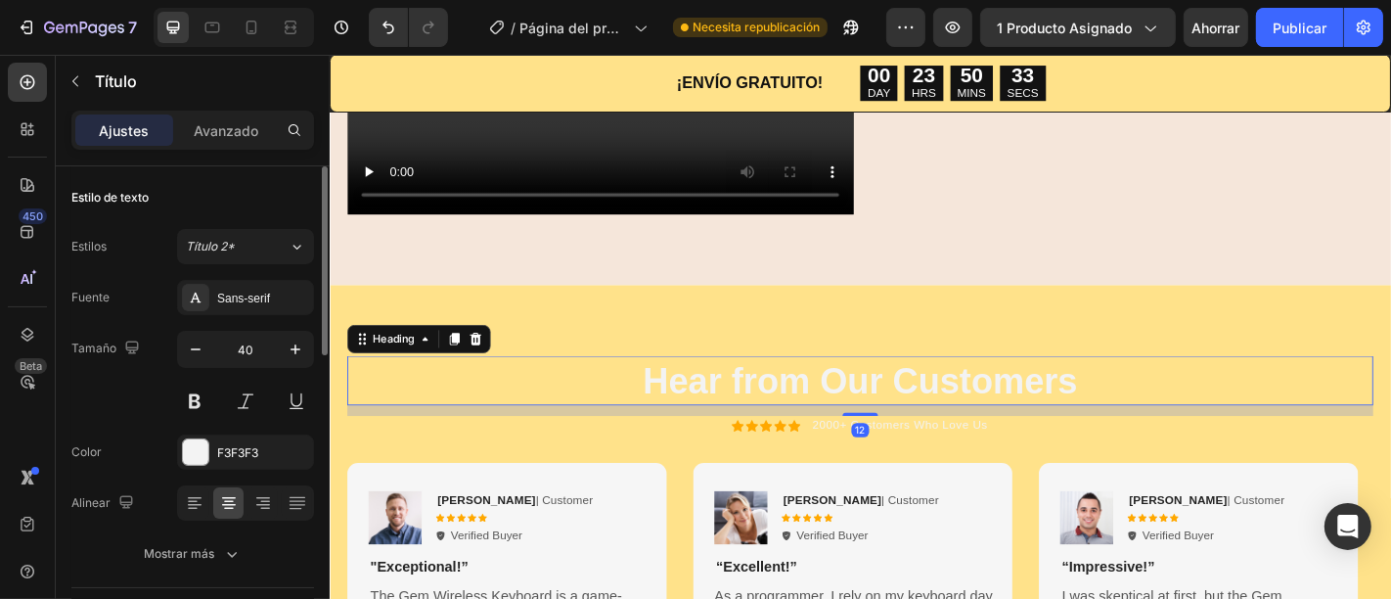
click at [1126, 403] on h2 "Hear from Our Customers" at bounding box center [915, 414] width 1134 height 55
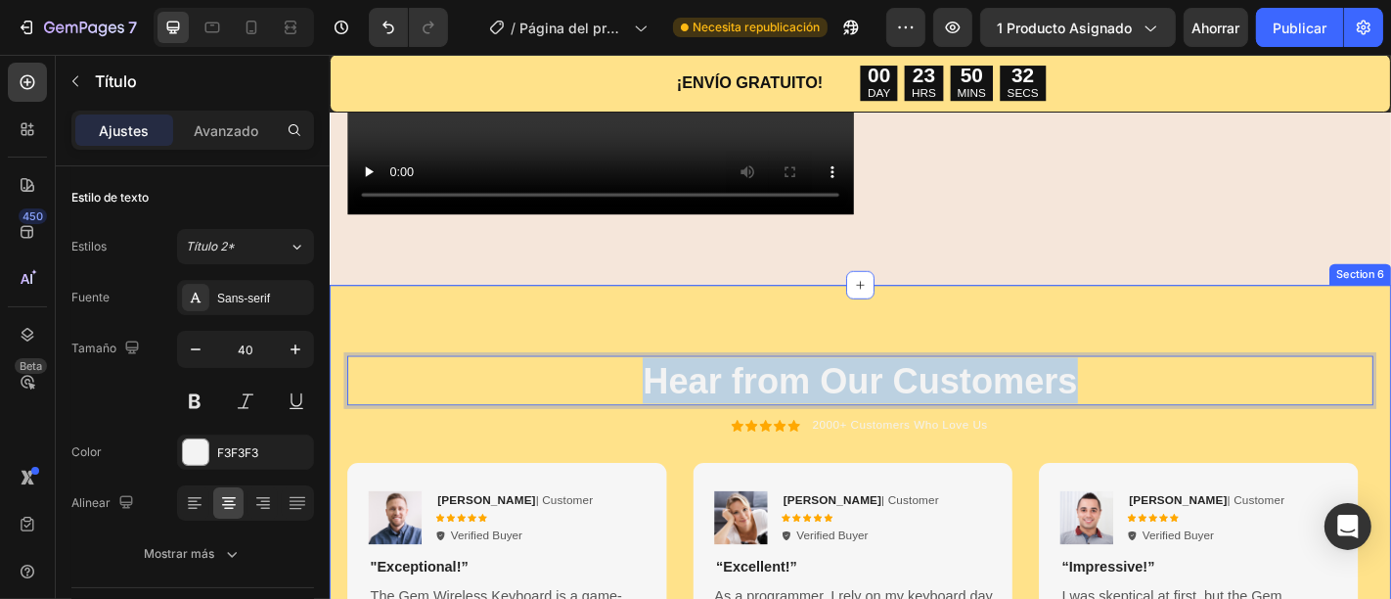
drag, startPoint x: 1151, startPoint y: 405, endPoint x: 577, endPoint y: 377, distance: 574.8
click at [585, 374] on div "Hear from Our Customers Heading 12 Icon Icon Icon Icon Icon Icon List 2000+ Cus…" at bounding box center [916, 562] width 1174 height 507
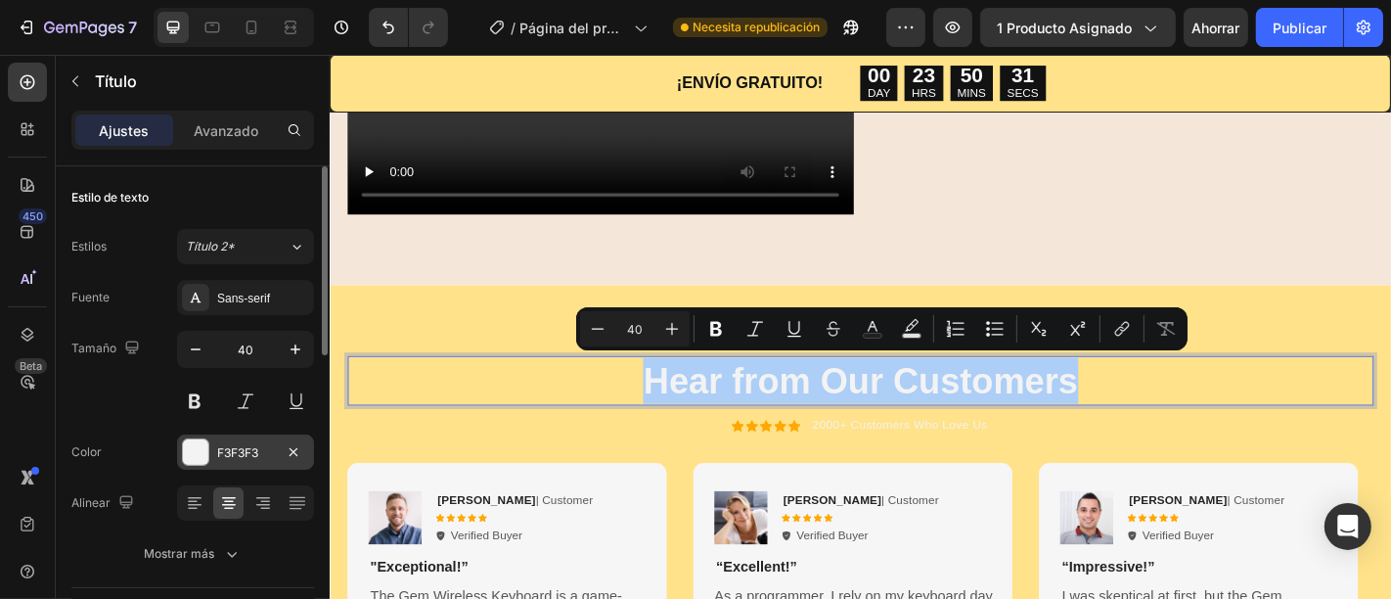
click at [217, 444] on div "F3F3F3" at bounding box center [245, 453] width 57 height 18
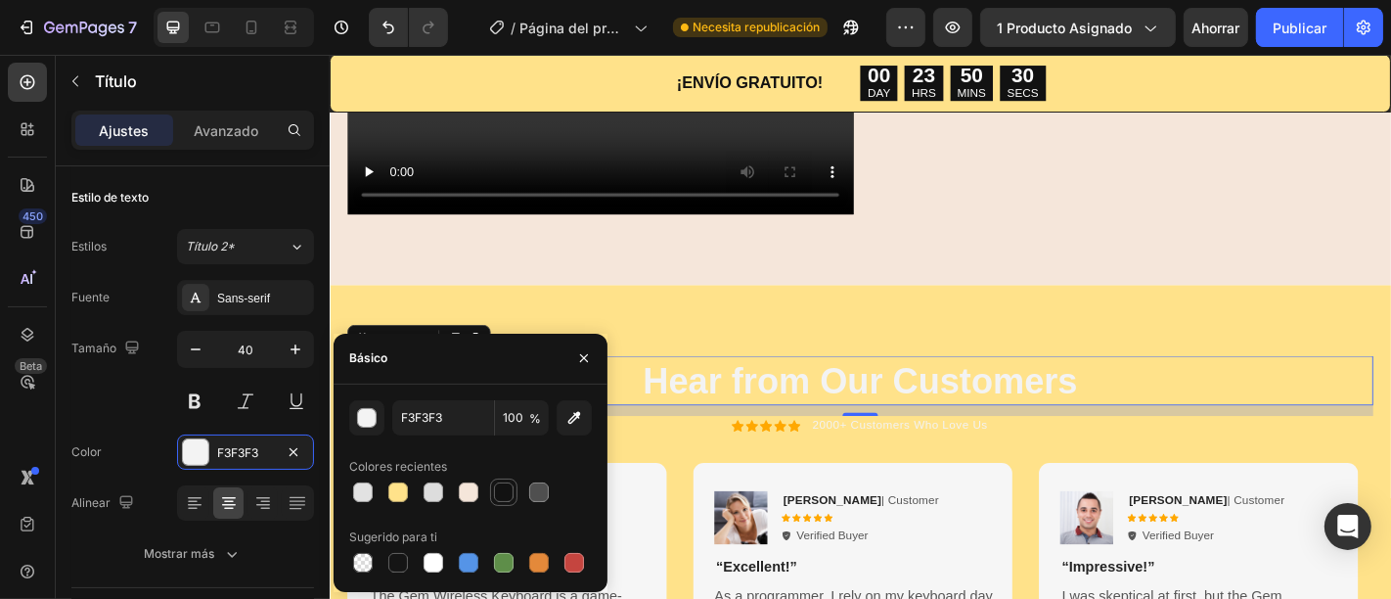
click at [515, 490] on div at bounding box center [503, 491] width 27 height 27
type input "121212"
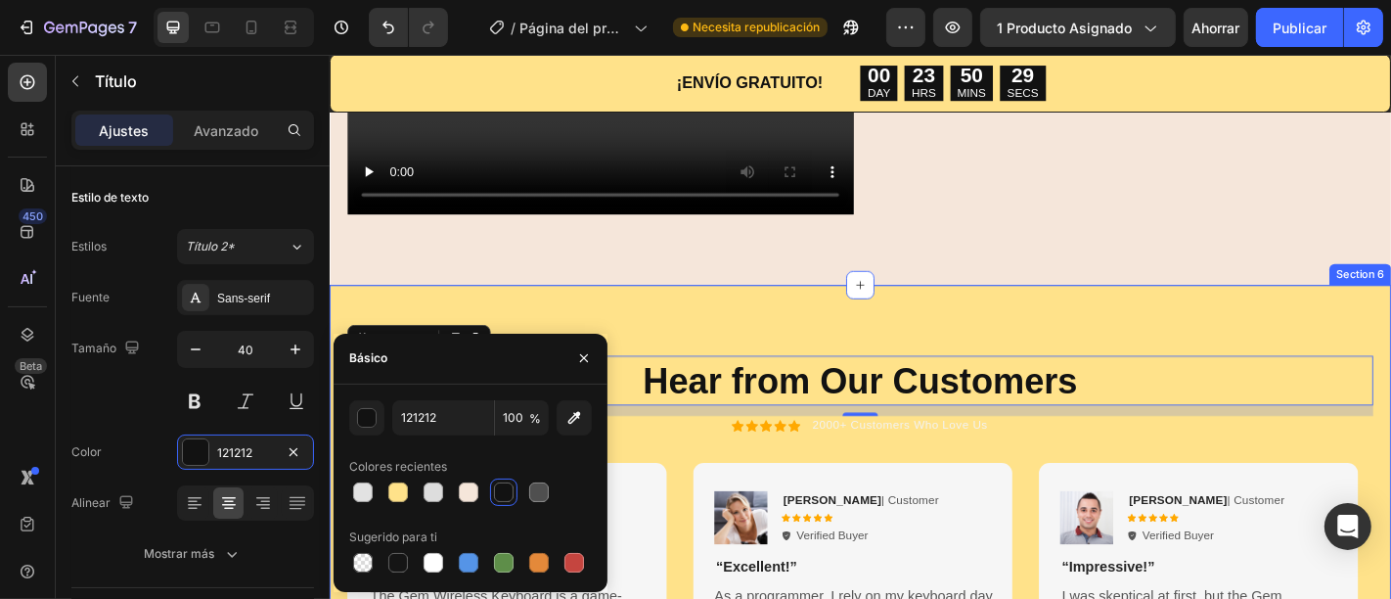
click at [931, 372] on div "Hear from Our Customers Heading 12 Icon Icon Icon Icon Icon Icon List 2000+ Cus…" at bounding box center [916, 562] width 1174 height 507
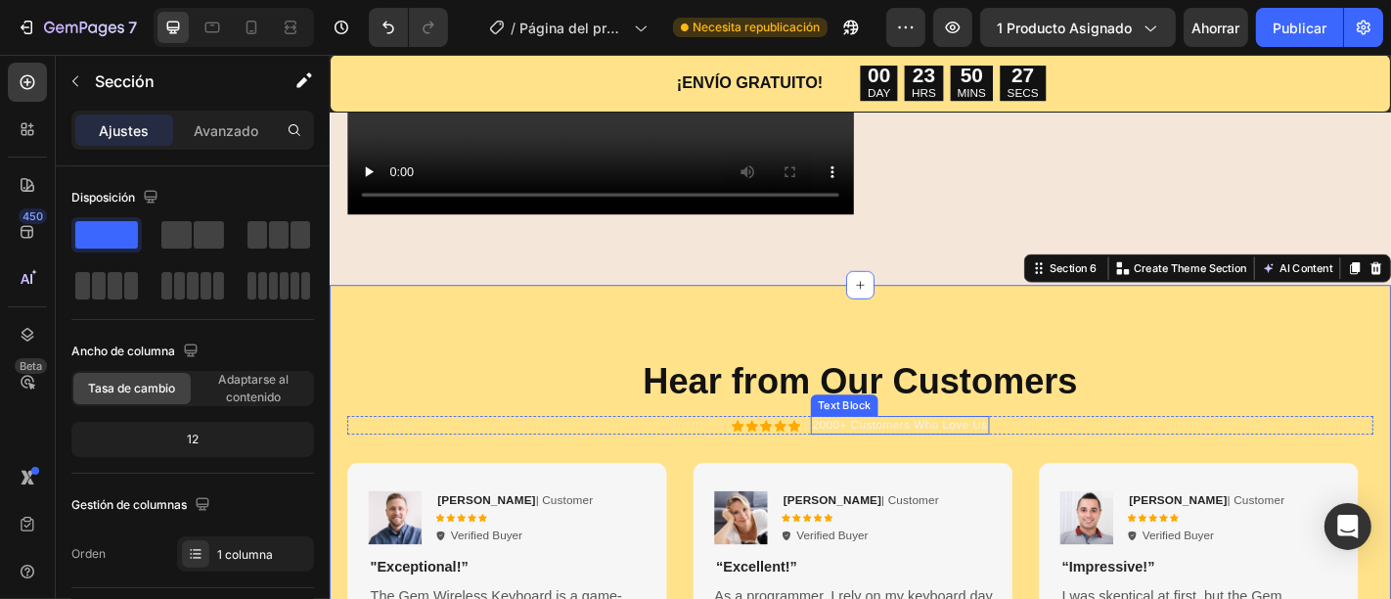
click at [897, 457] on p "2000+ Customers Who Love Us" at bounding box center [960, 464] width 194 height 17
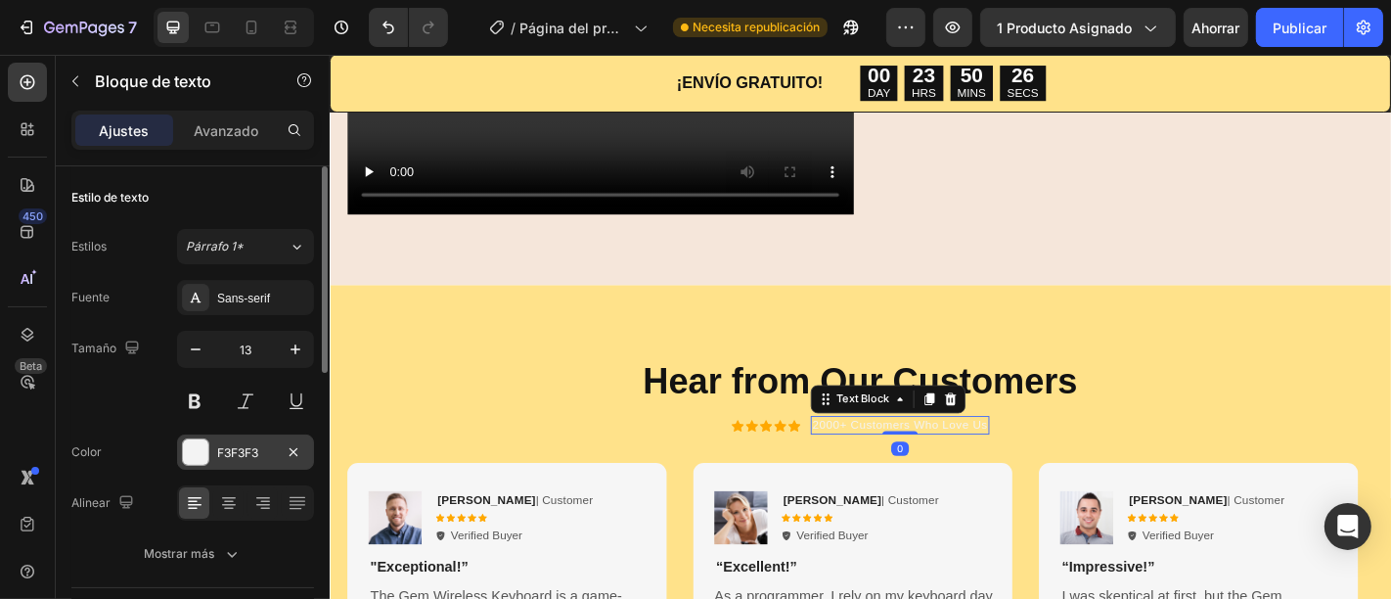
click at [223, 438] on div "F3F3F3" at bounding box center [245, 451] width 137 height 35
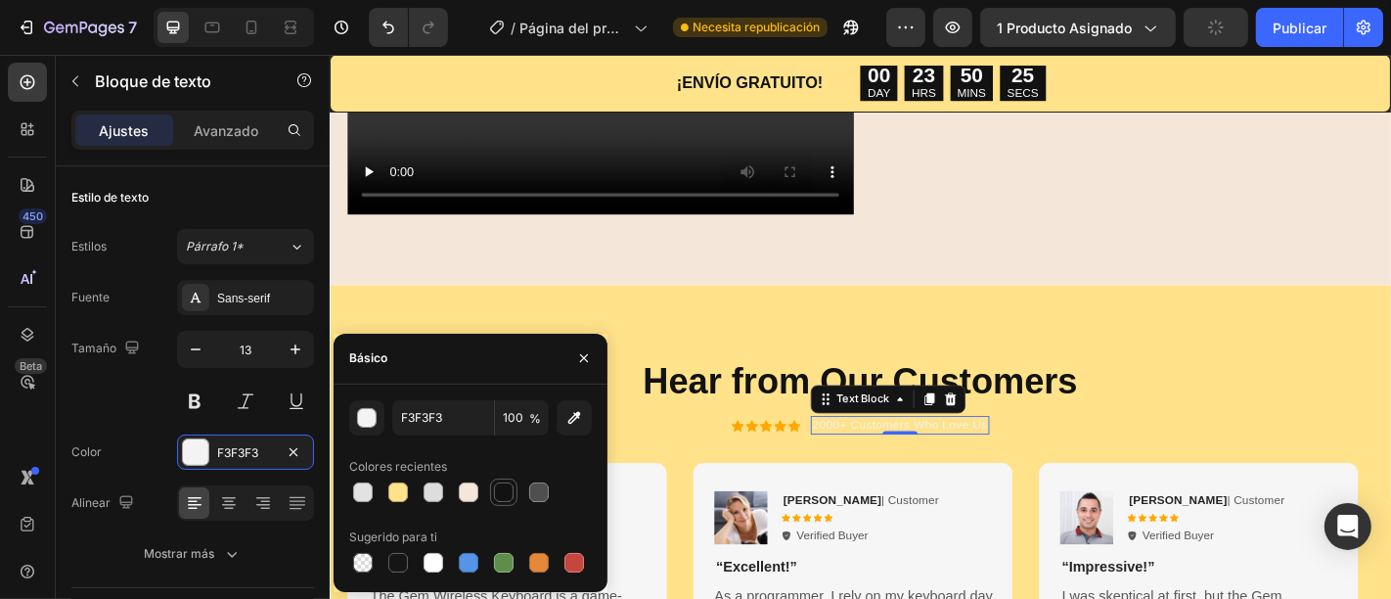
click at [500, 484] on div at bounding box center [504, 492] width 20 height 20
type input "121212"
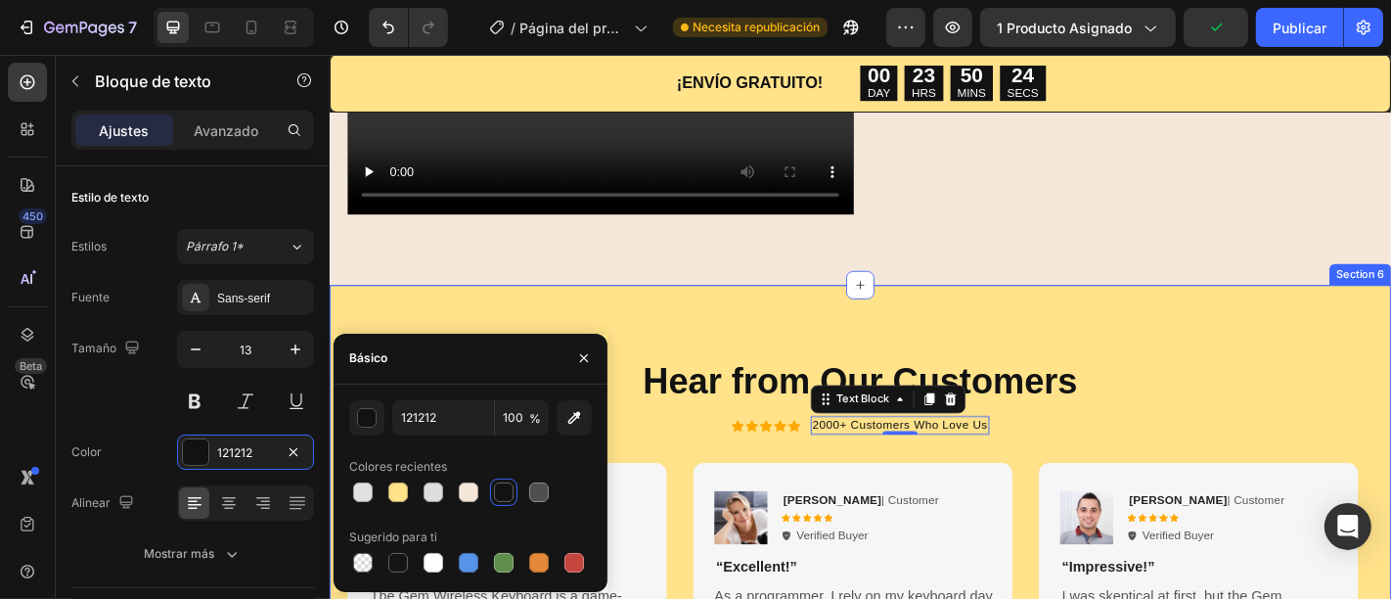
click at [1001, 309] on div "Hear from Our Customers Heading Icon Icon Icon Icon Icon Icon List 2000+ Custom…" at bounding box center [916, 562] width 1174 height 507
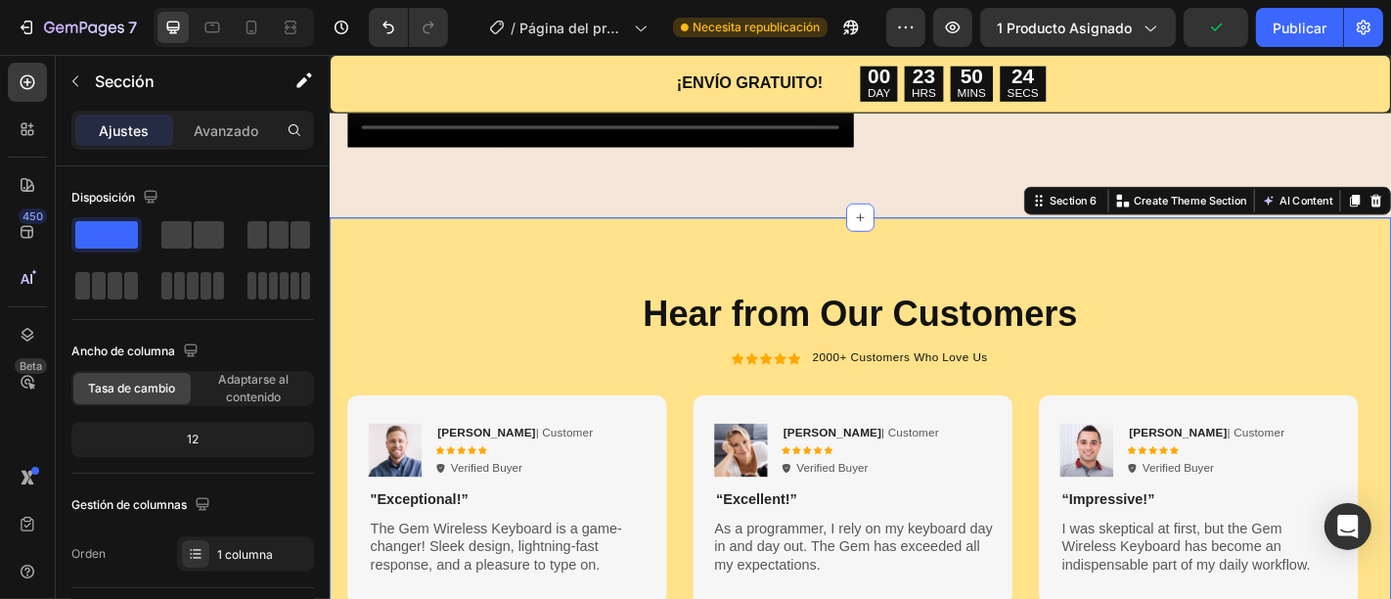
scroll to position [2296, 0]
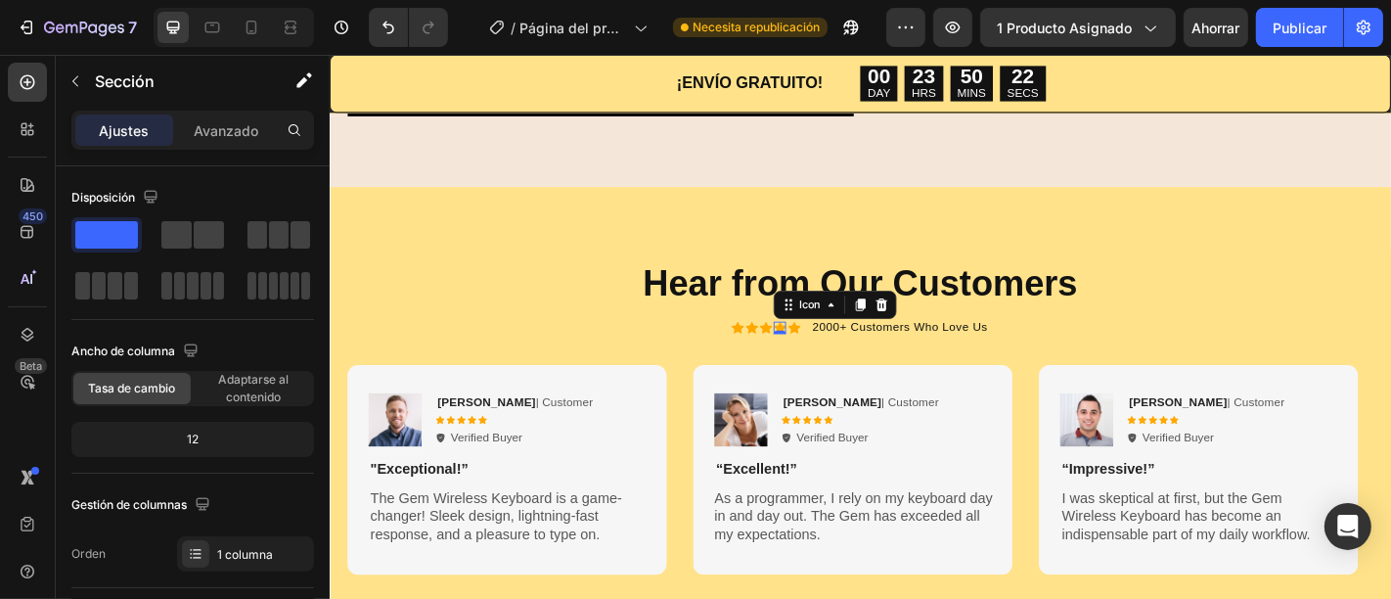
click at [820, 352] on div "Icon 0" at bounding box center [827, 356] width 14 height 14
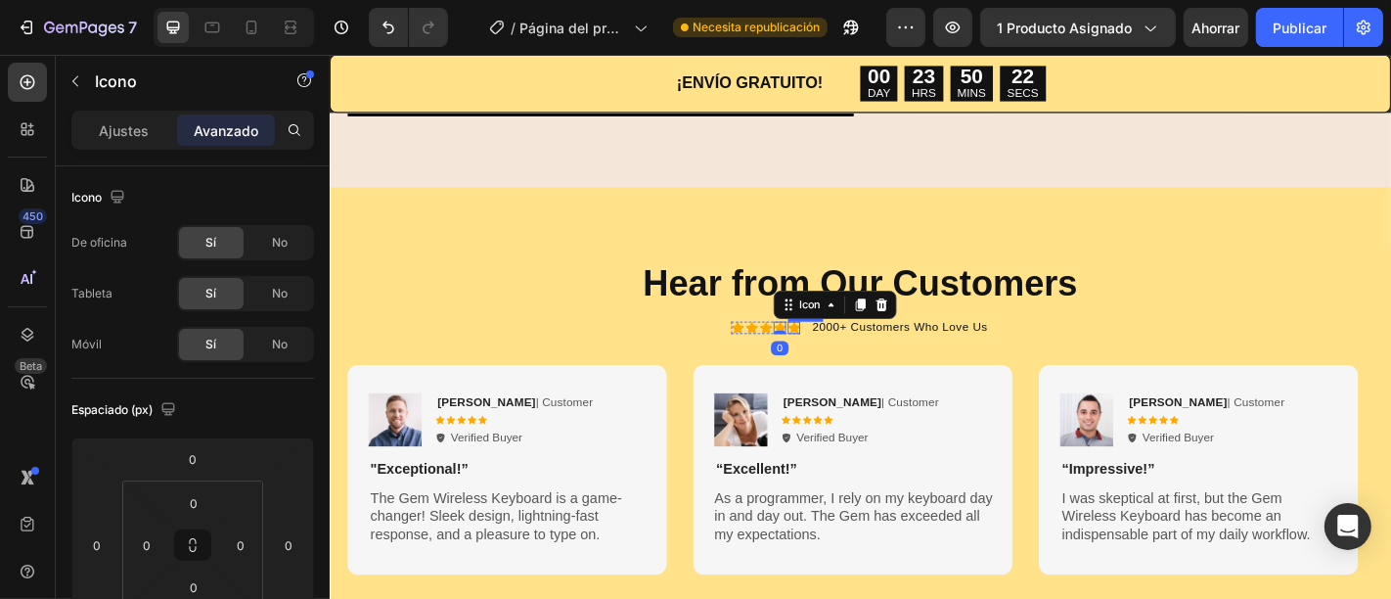
click at [835, 349] on icon at bounding box center [842, 355] width 14 height 13
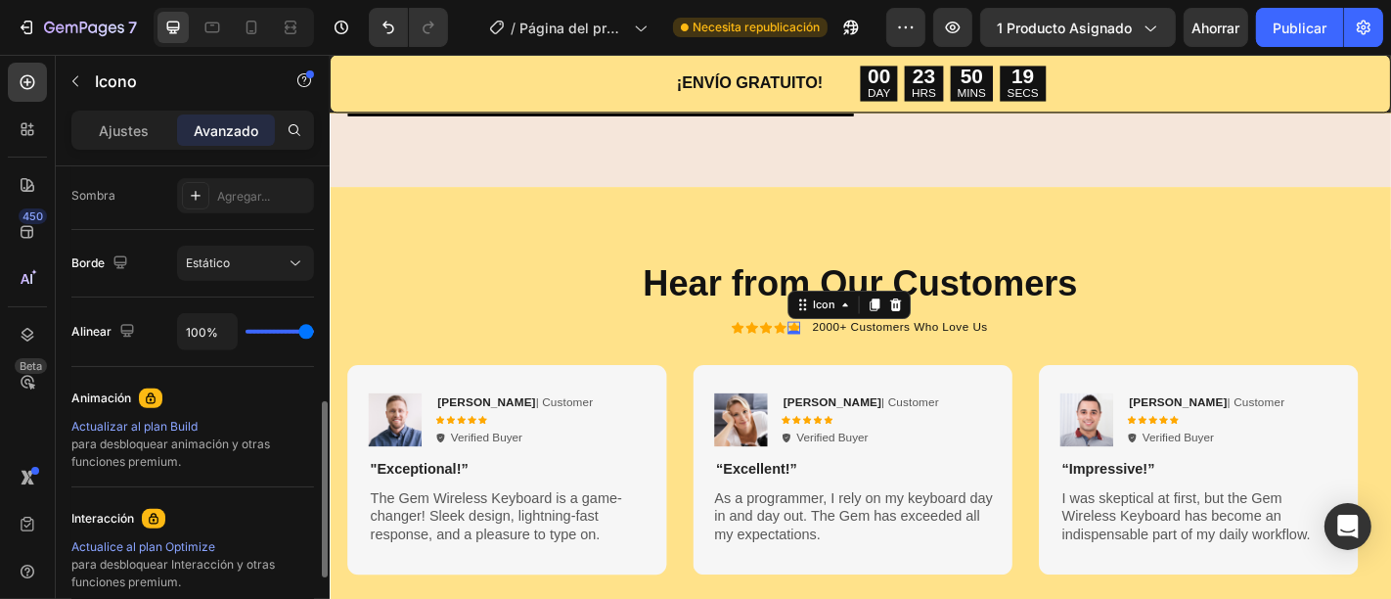
scroll to position [543, 0]
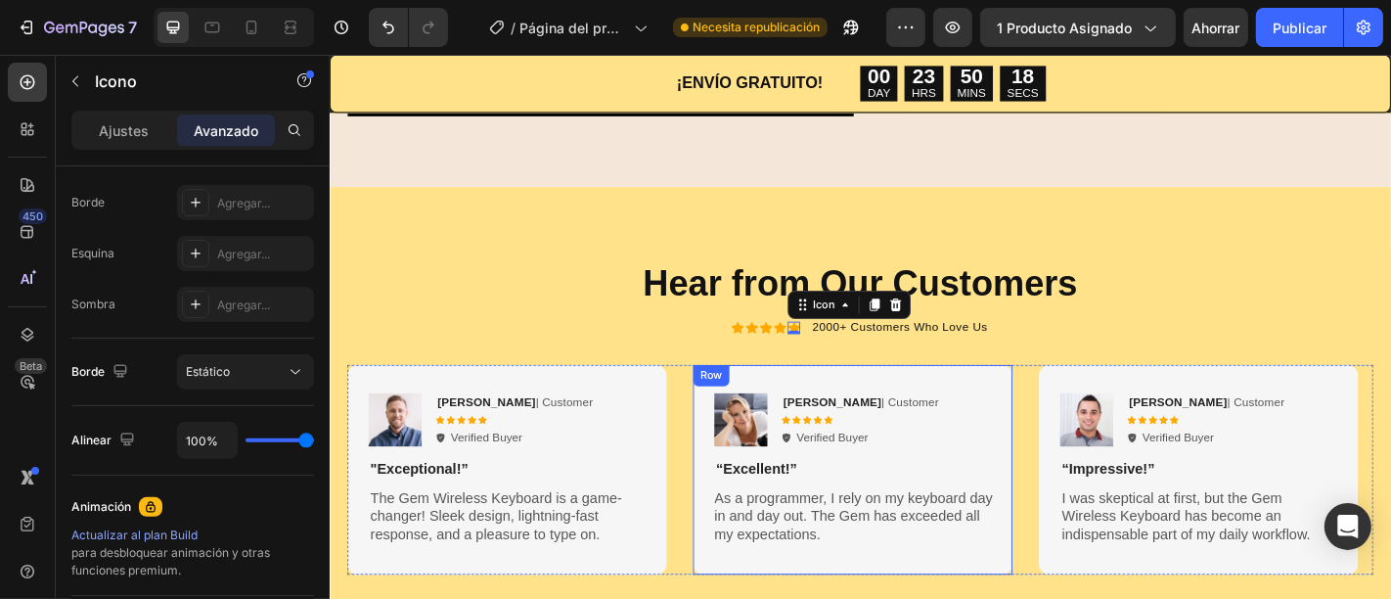
click at [891, 397] on div "Image Reylo B | Customer Text Block Icon Icon Icon Icon Icon Icon List Verified…" at bounding box center [907, 513] width 353 height 232
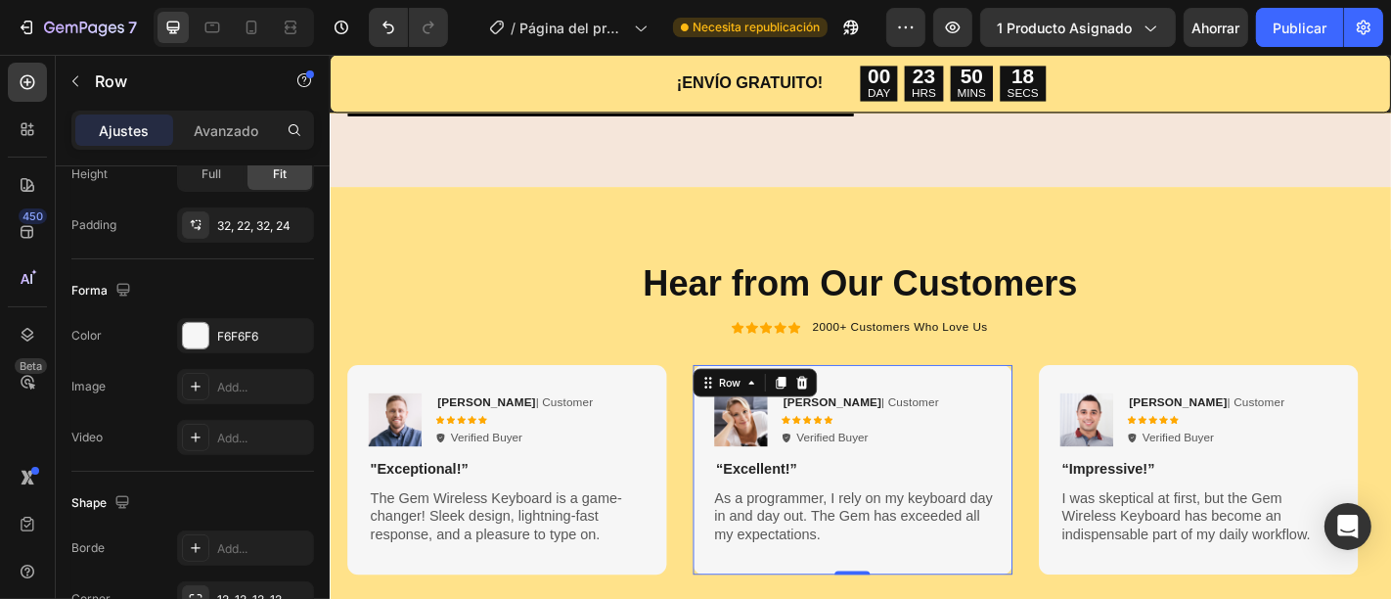
scroll to position [0, 0]
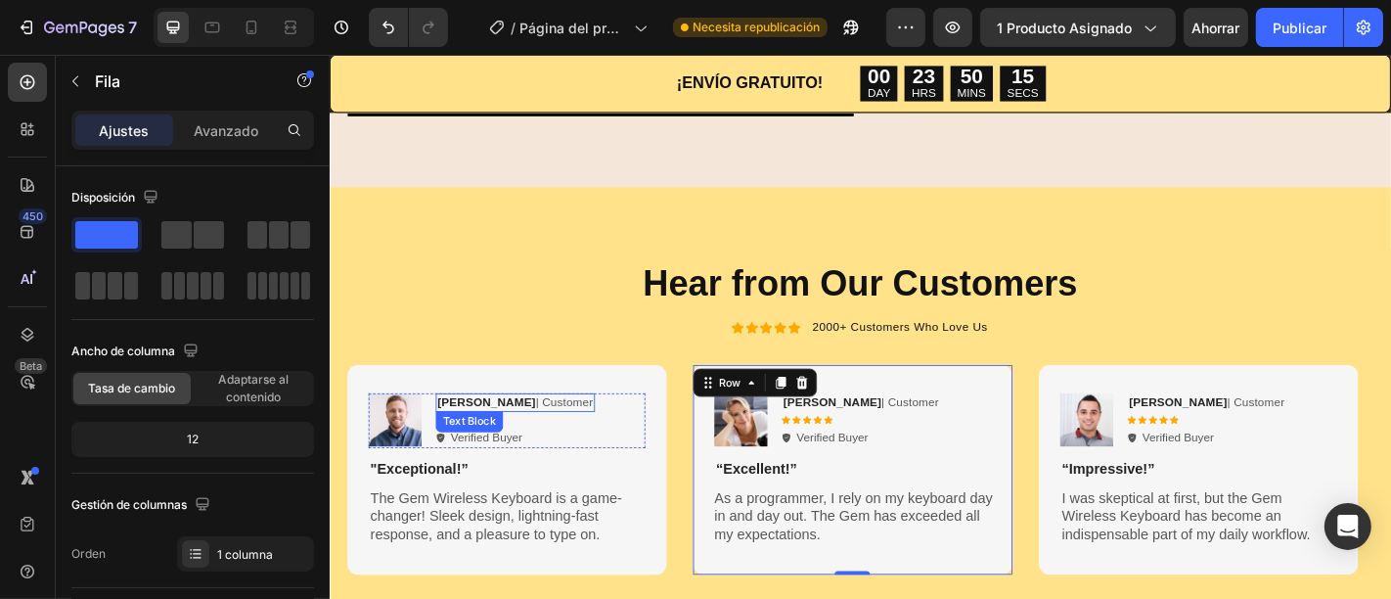
click at [514, 431] on strong "[PERSON_NAME]" at bounding box center [502, 437] width 109 height 15
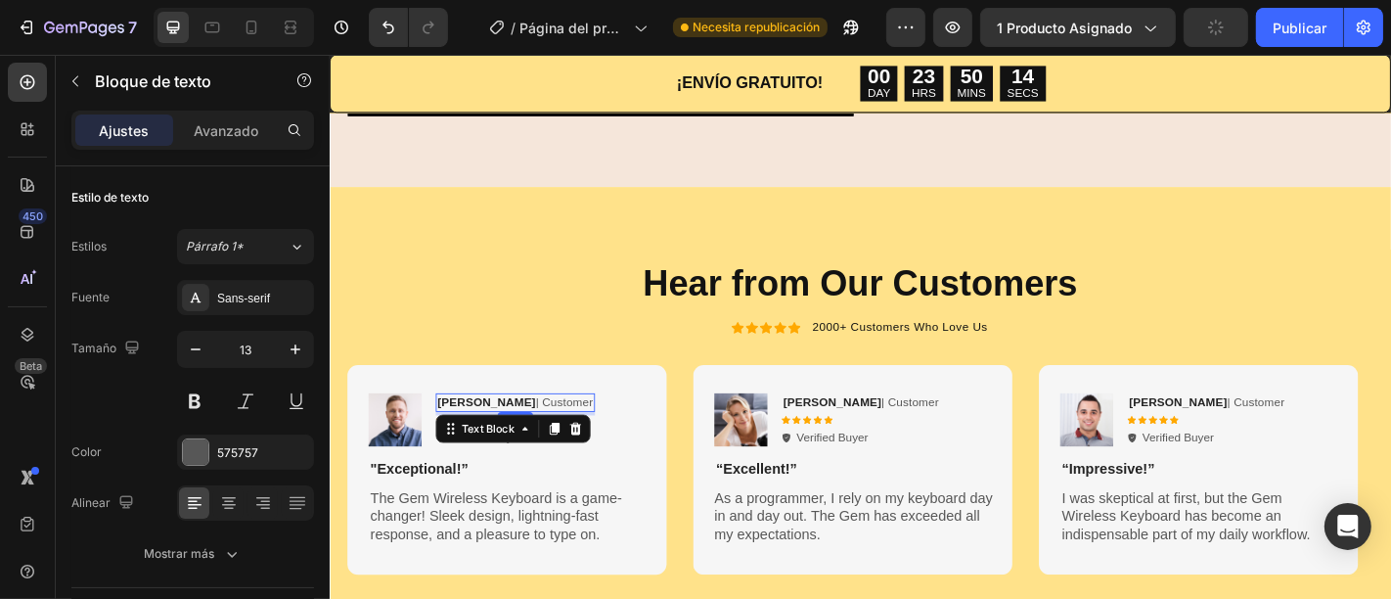
click at [519, 430] on p "Rita Carroll | Customer" at bounding box center [534, 438] width 172 height 17
click at [510, 430] on strong "[PERSON_NAME]" at bounding box center [502, 437] width 109 height 15
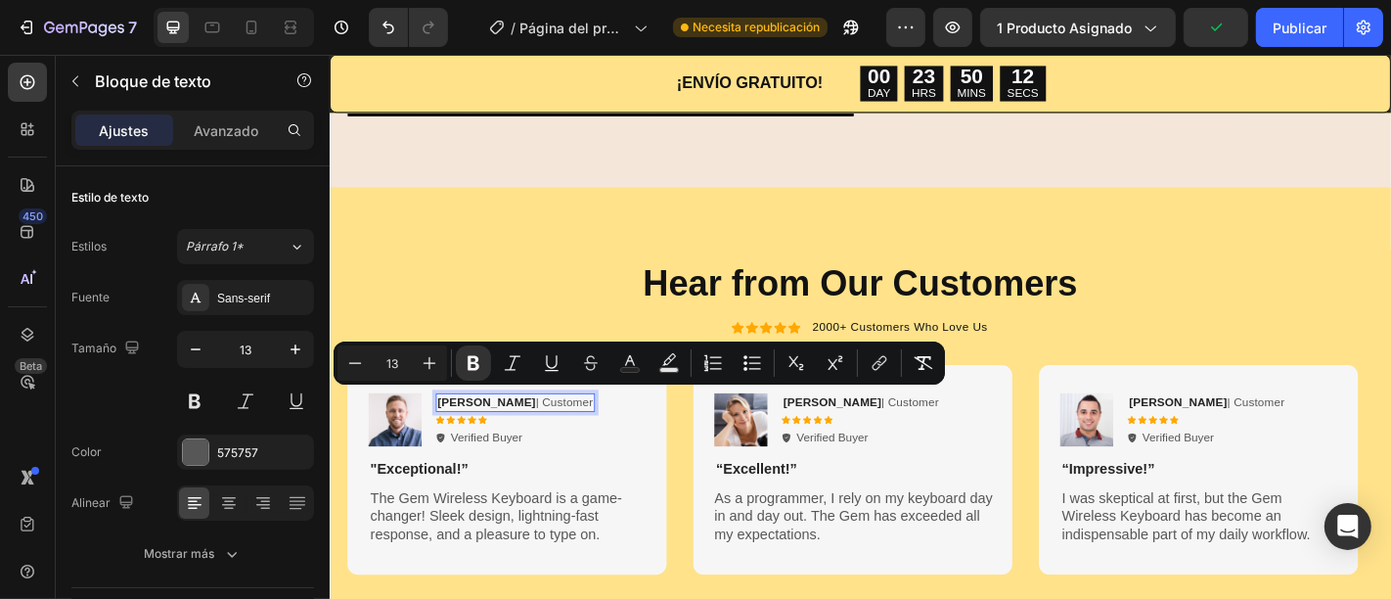
click at [517, 430] on p "Rita Carroll | Customer" at bounding box center [534, 438] width 172 height 17
drag, startPoint x: 517, startPoint y: 430, endPoint x: 450, endPoint y: 434, distance: 67.6
click at [450, 434] on strong "[PERSON_NAME]" at bounding box center [502, 437] width 109 height 15
click at [620, 461] on div "Image Rita Carroll | Customer Text Block 4 Icon Icon Icon Icon Icon Icon List V…" at bounding box center [525, 458] width 306 height 61
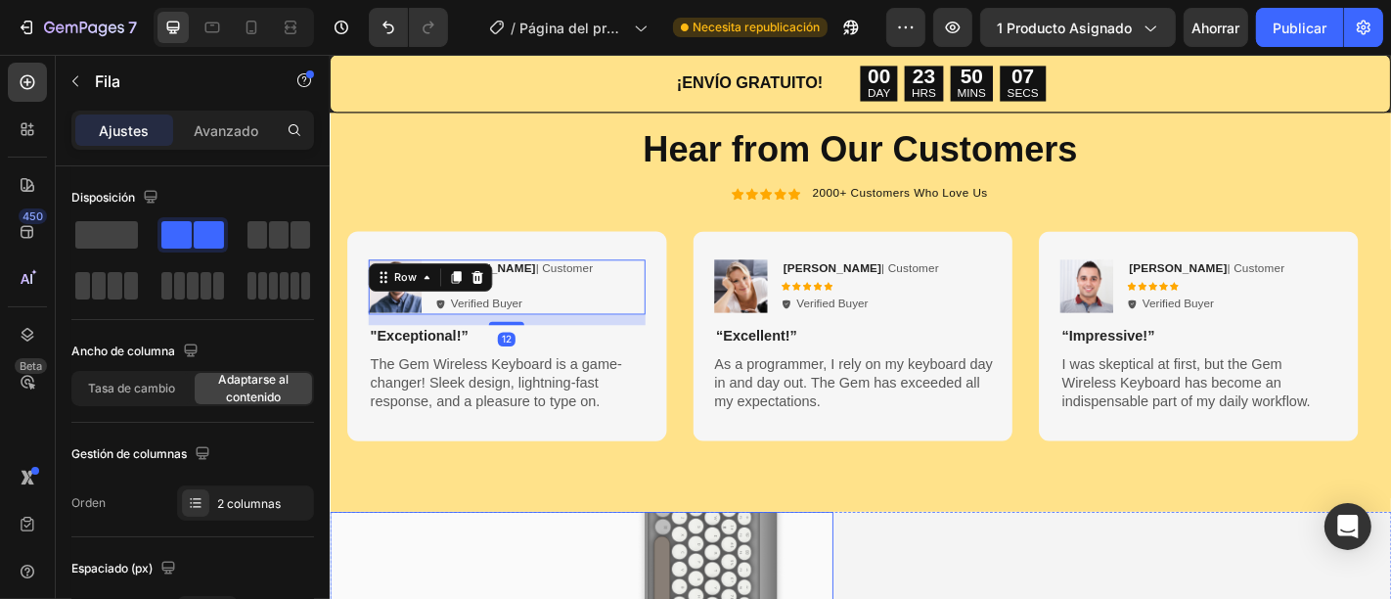
scroll to position [2405, 0]
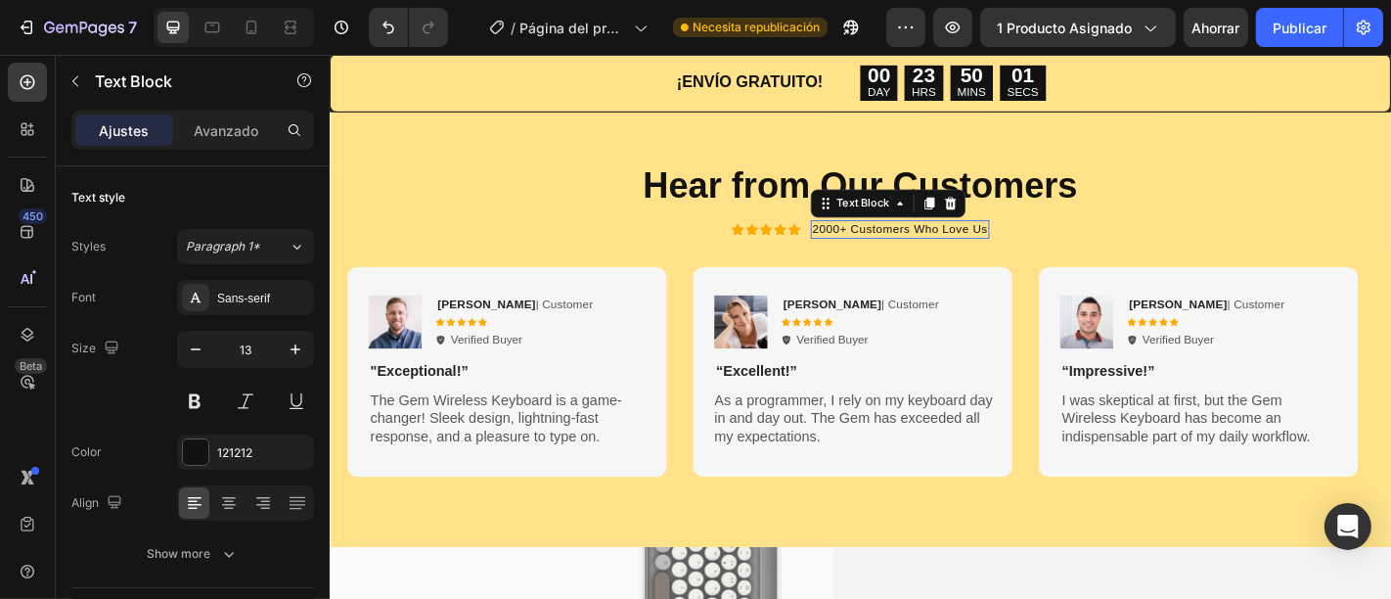
click at [863, 248] on p "2000+ Customers Who Love Us" at bounding box center [960, 247] width 194 height 17
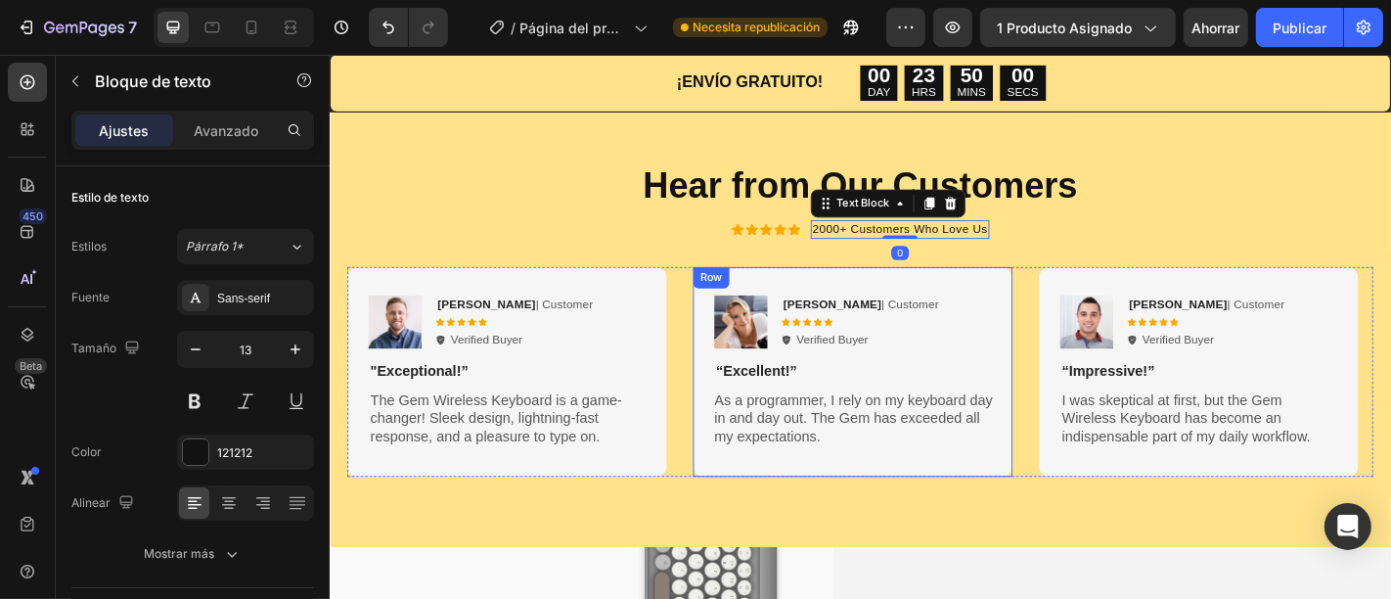
click at [820, 289] on div "Image Reylo B | Customer Text Block Icon Icon Icon Icon Icon Icon List Verified…" at bounding box center [907, 405] width 353 height 232
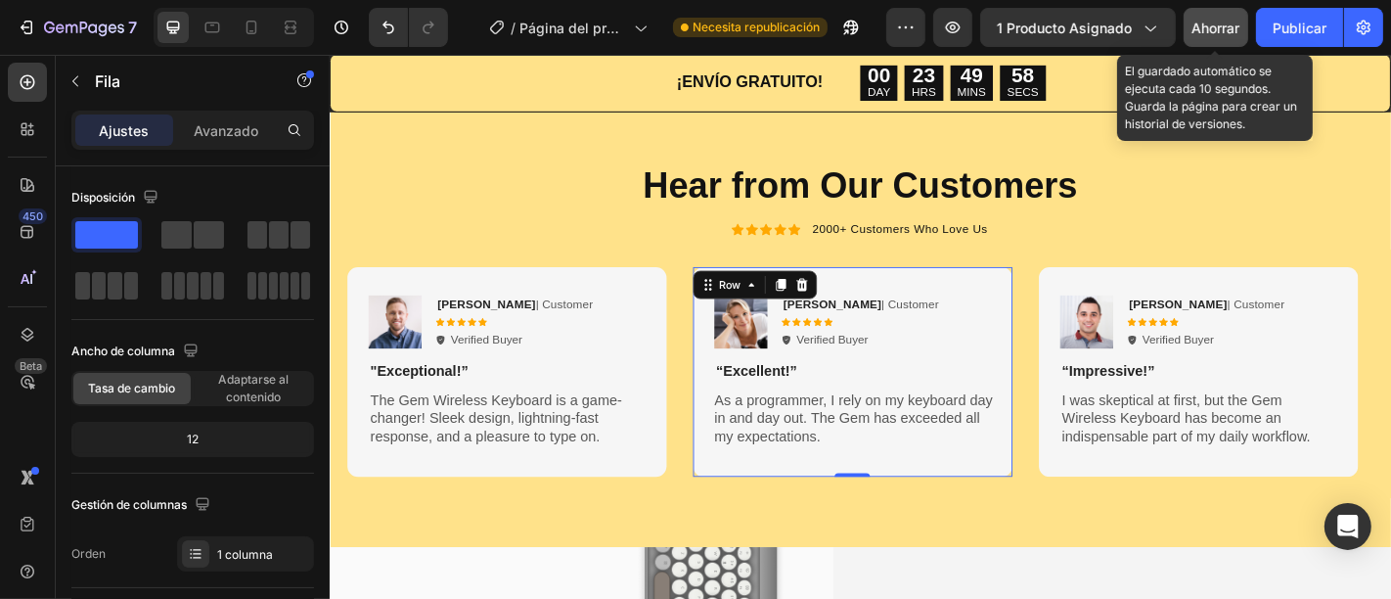
click at [1217, 40] on button "Ahorrar" at bounding box center [1215, 27] width 65 height 39
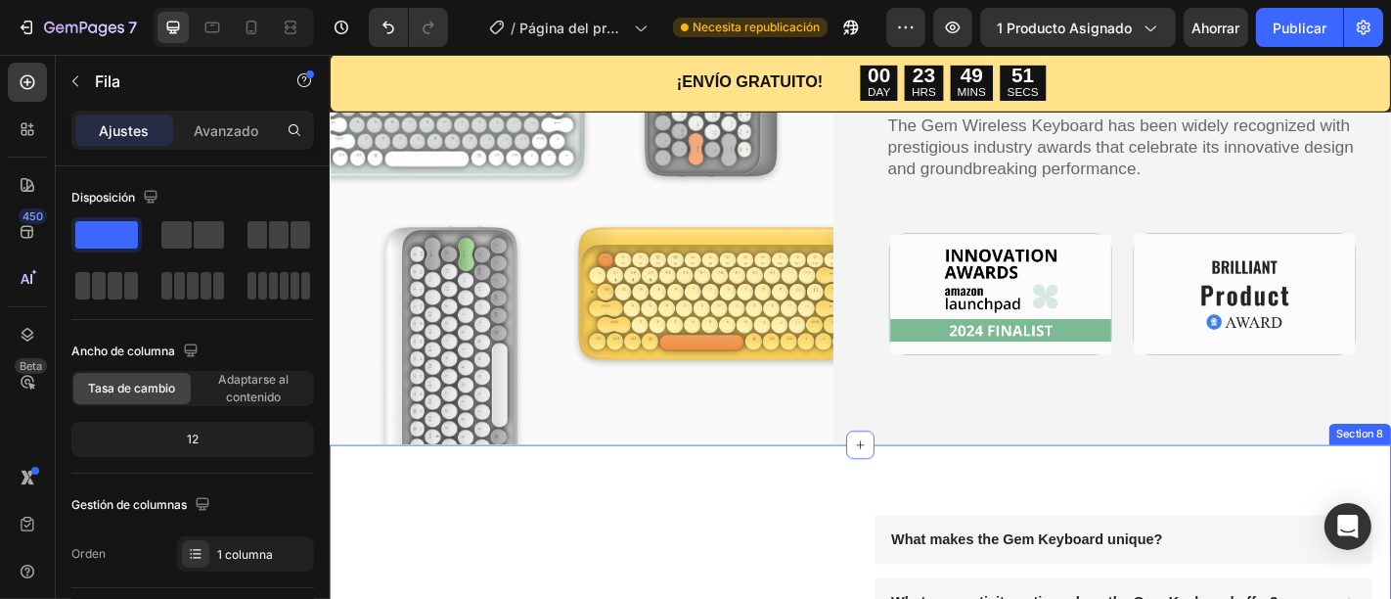
scroll to position [3056, 0]
click at [909, 293] on div "Image Award-winning & Certified Heading The Gem Wireless Keyboard has been wide…" at bounding box center [916, 217] width 1174 height 553
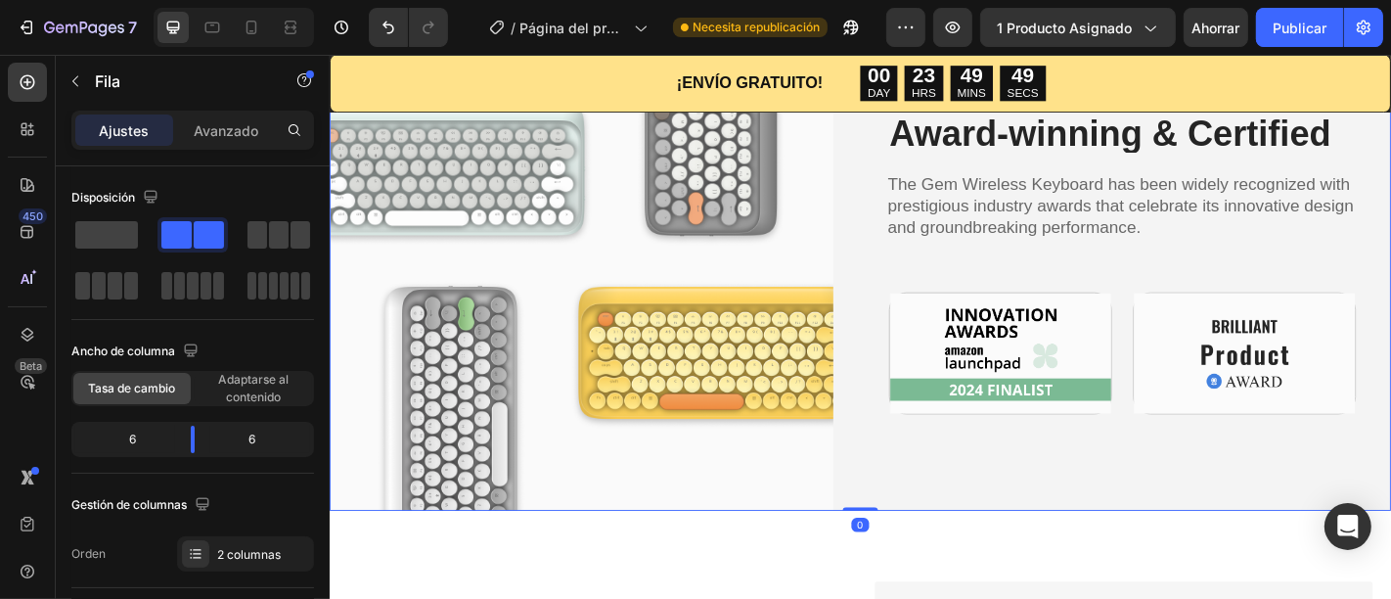
scroll to position [2839, 0]
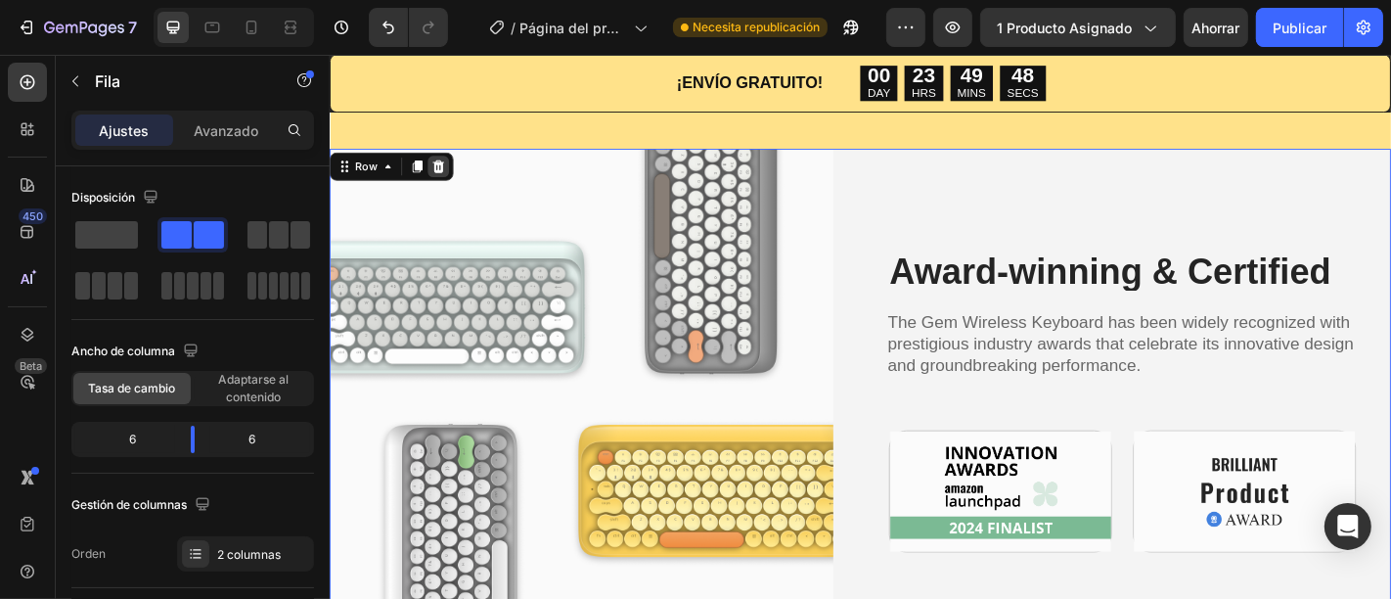
click at [450, 177] on icon at bounding box center [449, 178] width 16 height 16
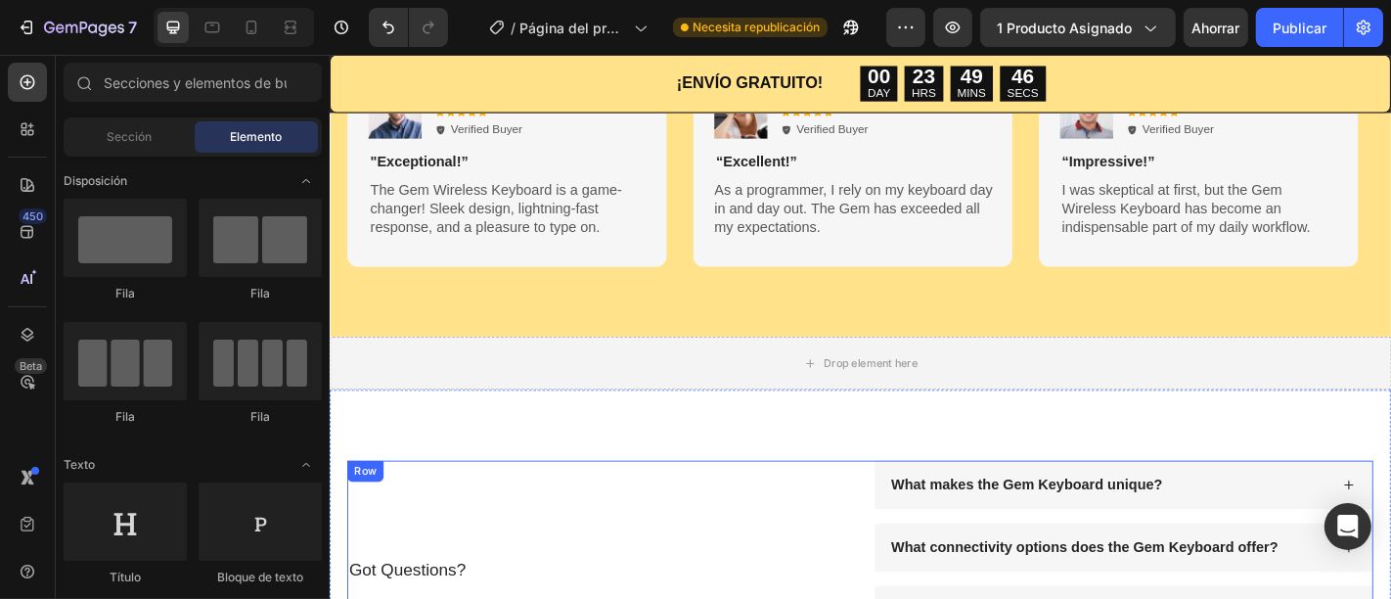
scroll to position [2622, 0]
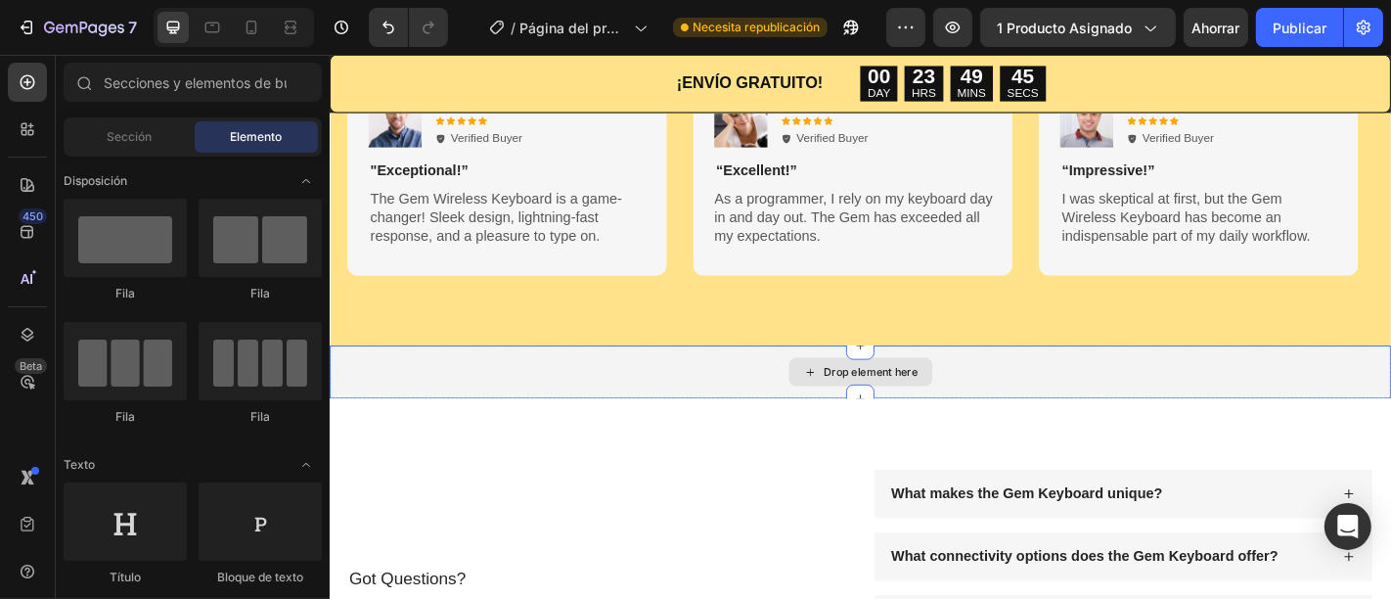
click at [1065, 391] on div "Drop element here" at bounding box center [916, 405] width 1174 height 59
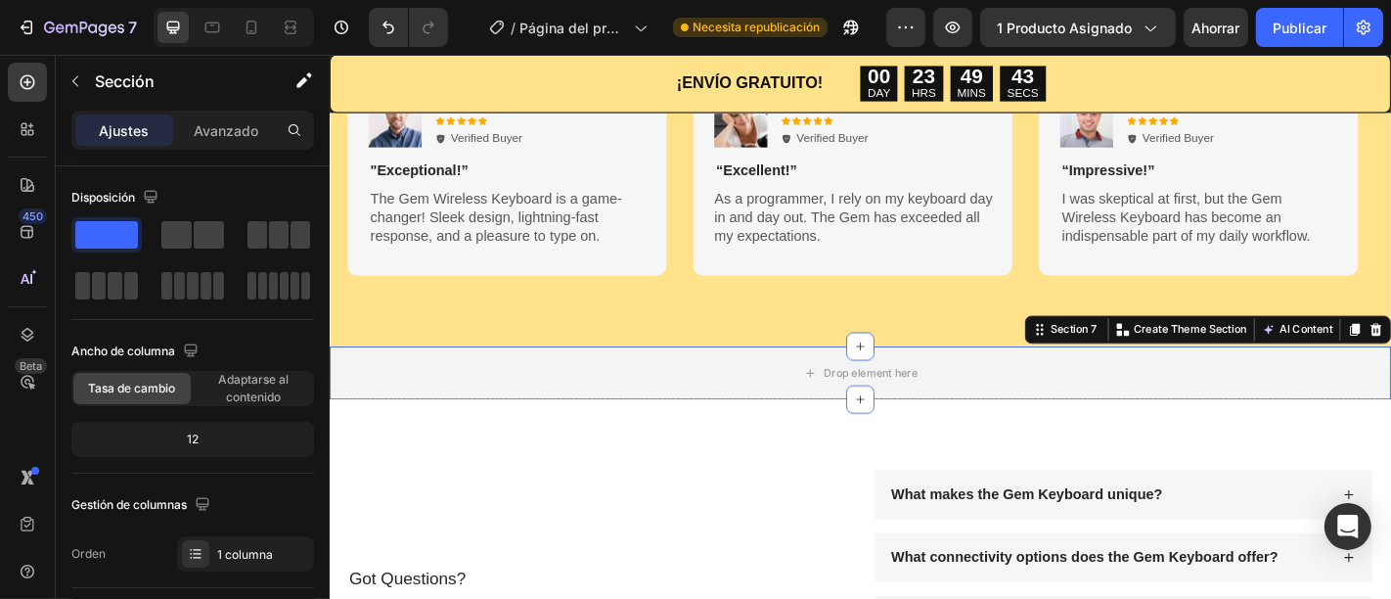
click at [1390, 368] on div "Section 7 You can create reusable sections Create Theme Section AI Content Writ…" at bounding box center [1299, 357] width 405 height 31
click at [1390, 363] on div "Section 7 You can create reusable sections Create Theme Section AI Content Writ…" at bounding box center [1299, 357] width 405 height 31
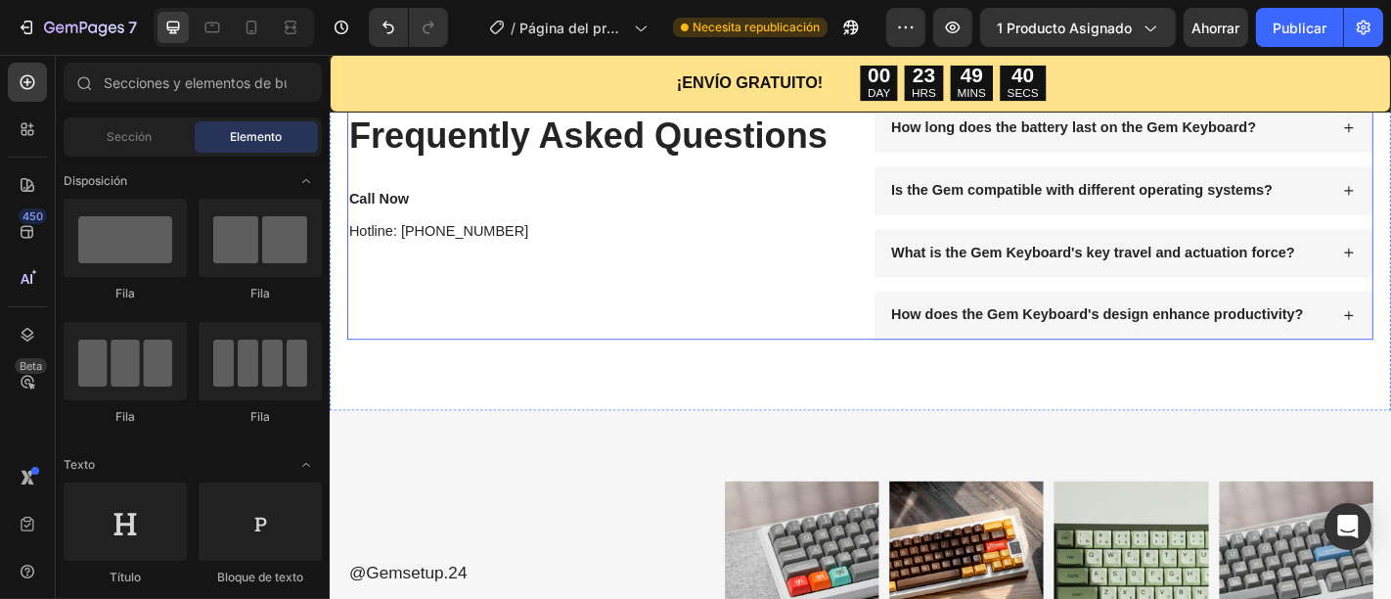
scroll to position [3274, 0]
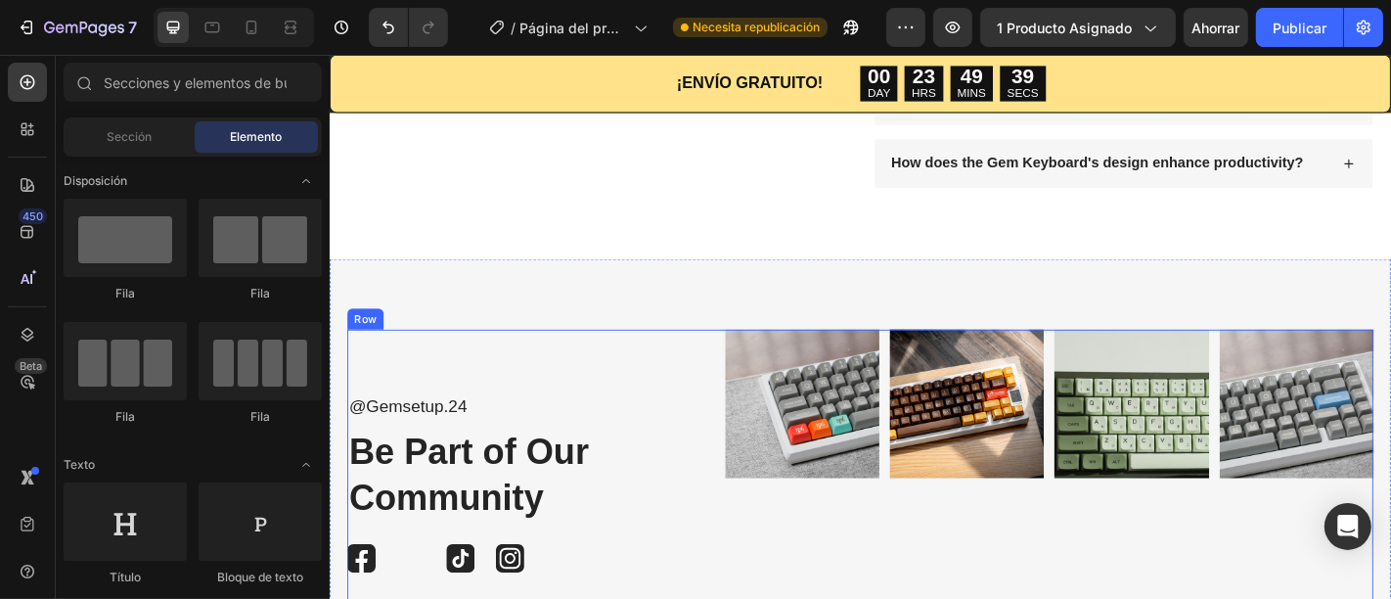
click at [630, 359] on div "@Gemsetup.24 Text Block Be Part of Our Community Heading Image Image Image Imag…" at bounding box center [527, 527] width 359 height 339
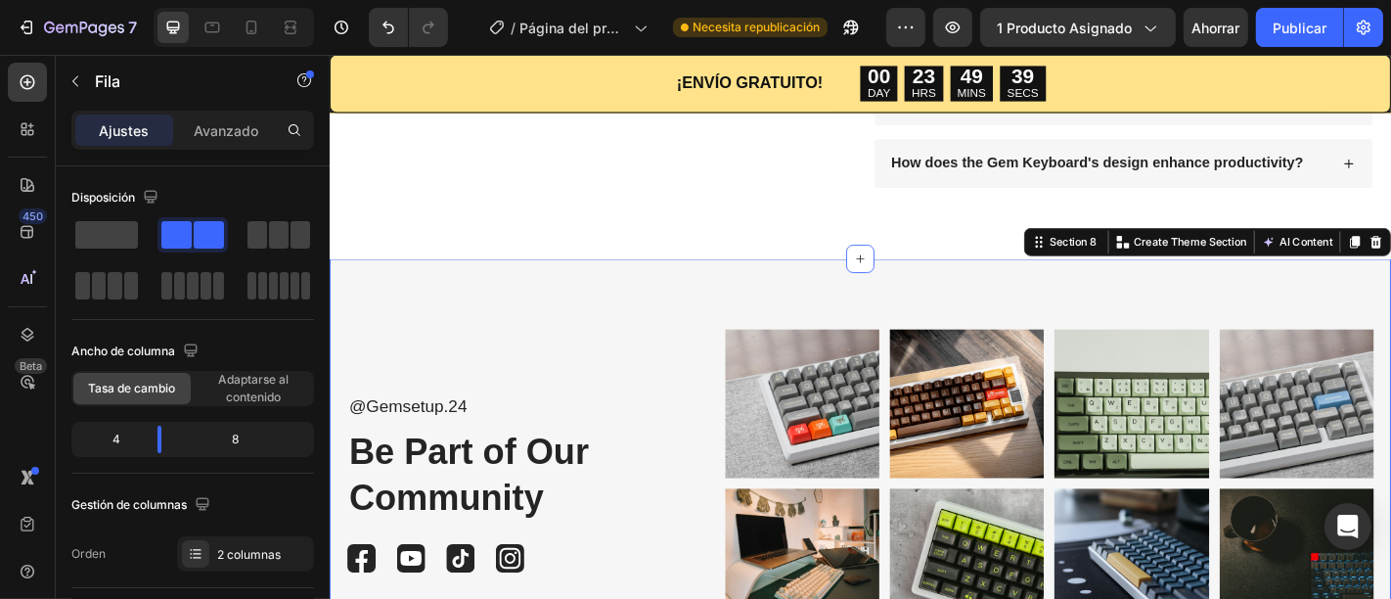
click at [696, 331] on div "@Gemsetup.24 Text Block Be Part of Our Community Heading Image Image Image Imag…" at bounding box center [916, 528] width 1174 height 496
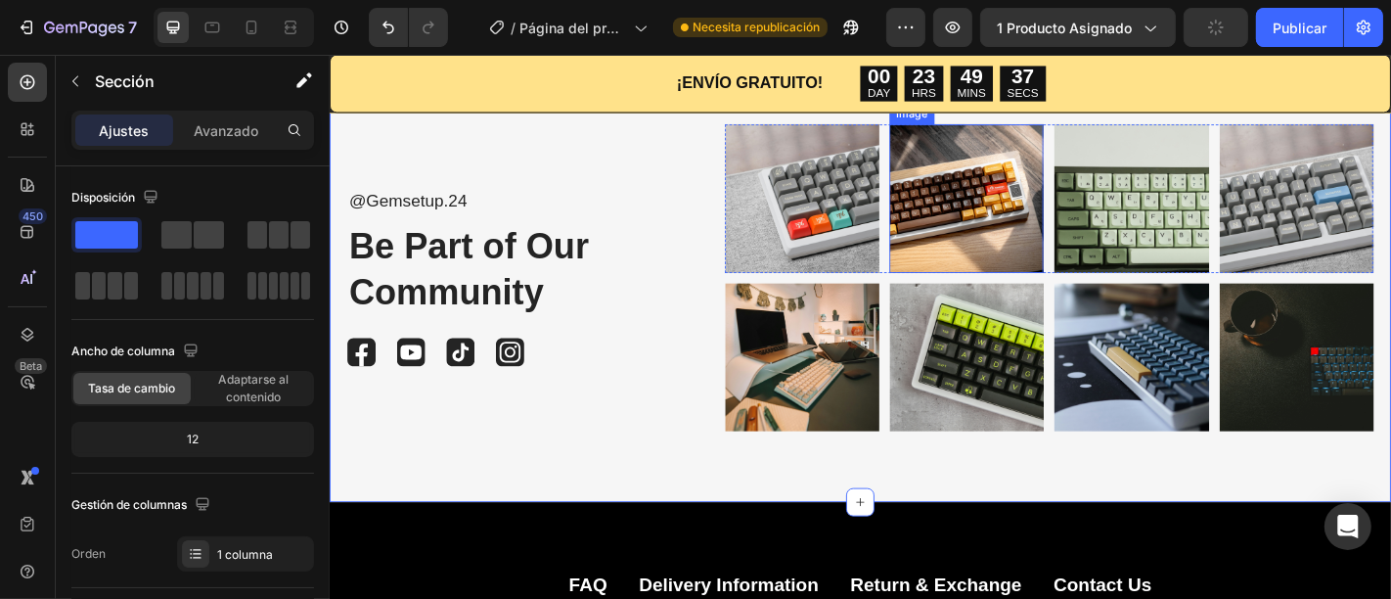
scroll to position [3383, 0]
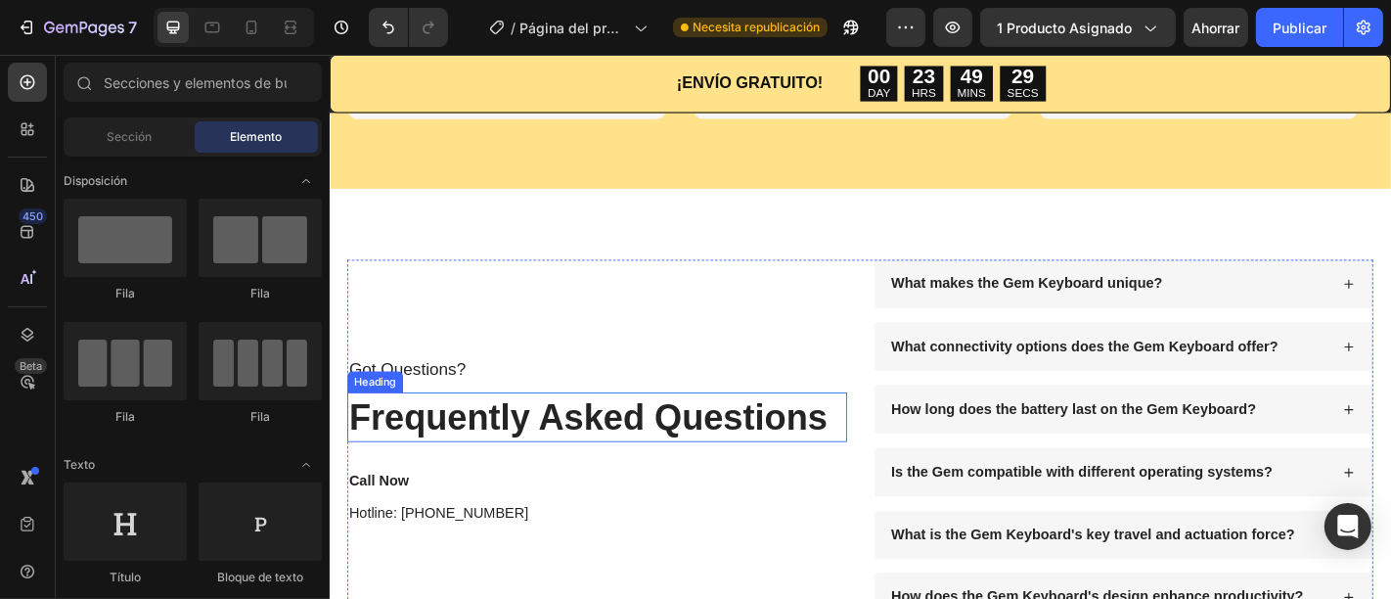
scroll to position [2796, 0]
click at [817, 467] on h2 "Frequently Asked Questions" at bounding box center [624, 453] width 553 height 55
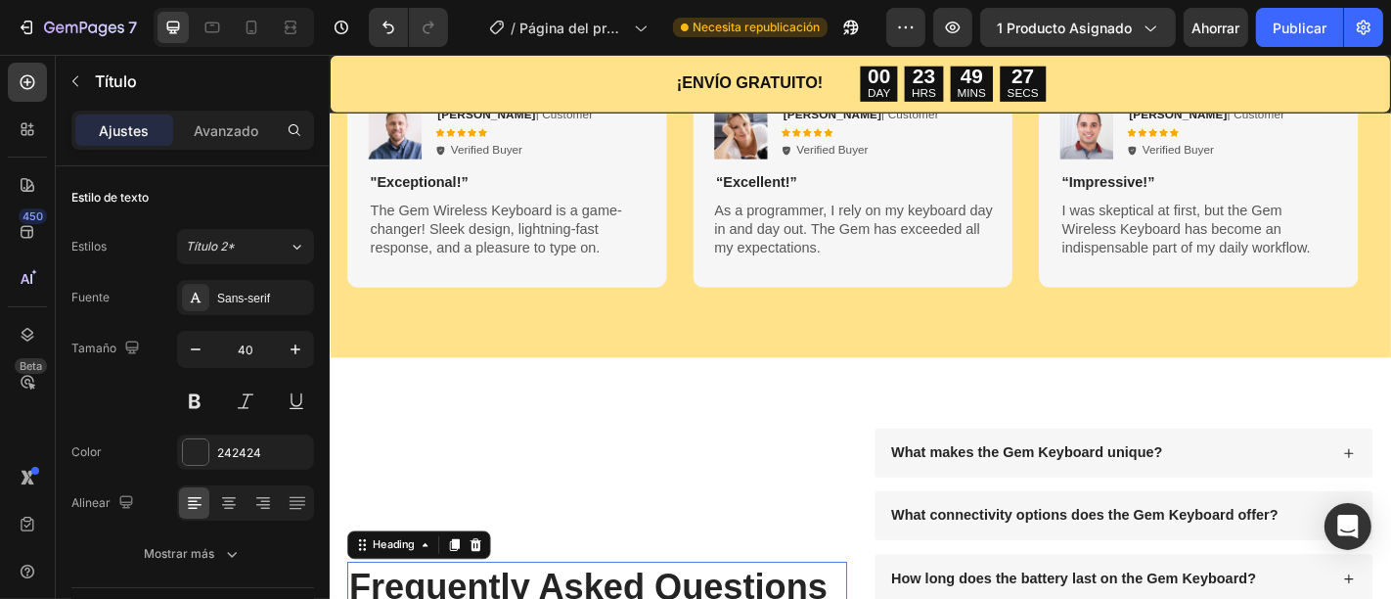
scroll to position [2579, 0]
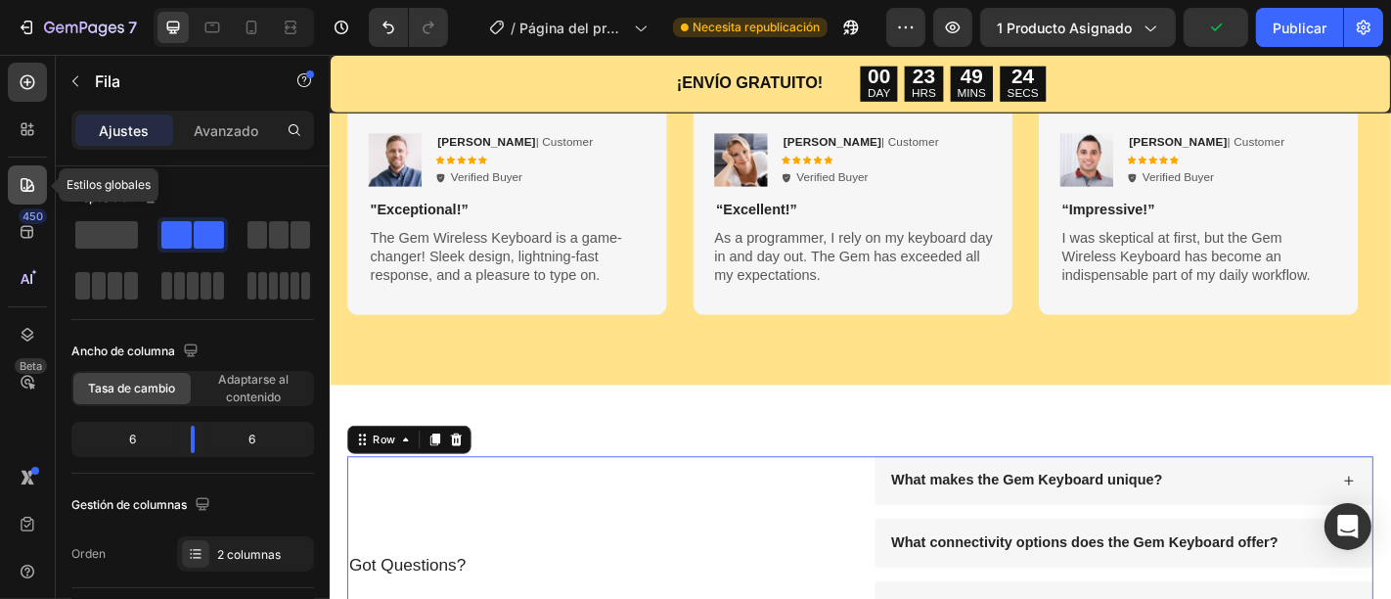
click at [22, 188] on icon at bounding box center [28, 185] width 20 height 20
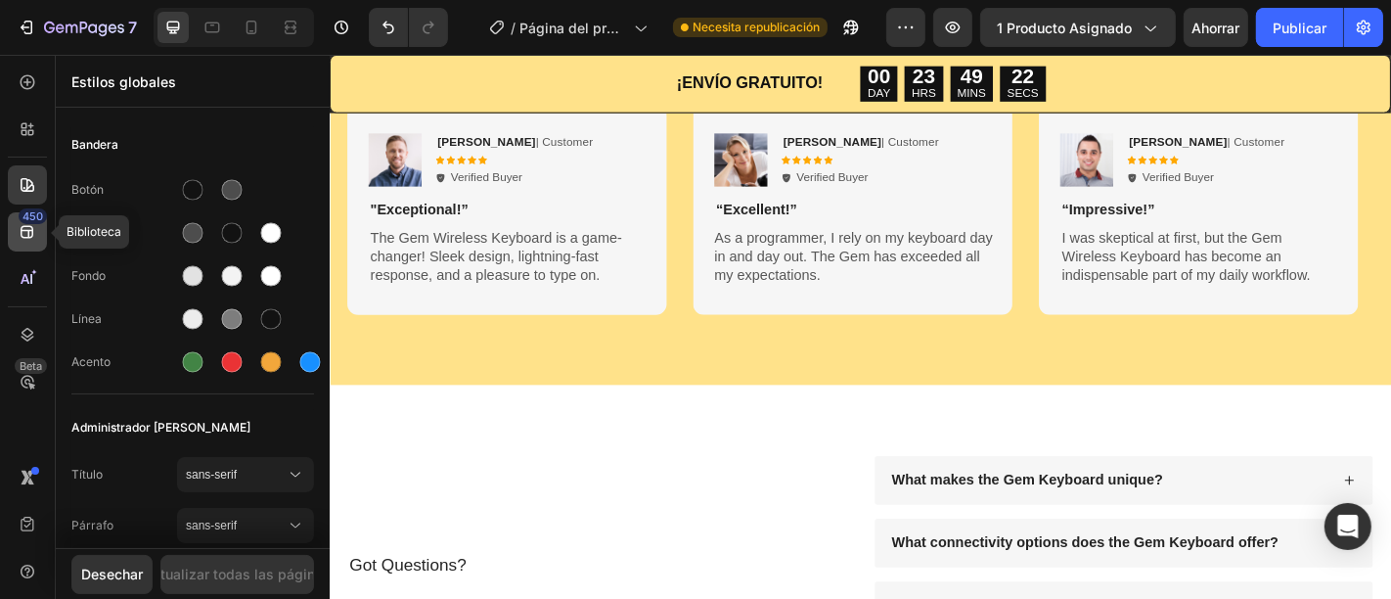
click at [28, 238] on icon at bounding box center [27, 232] width 13 height 13
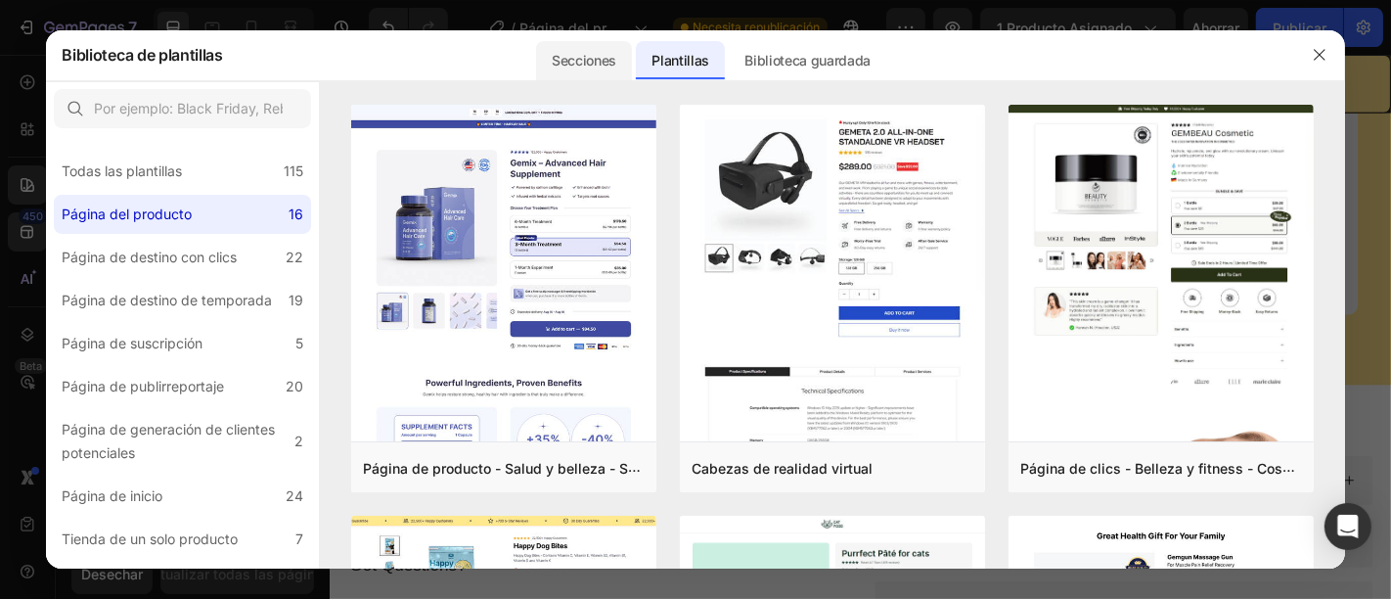
click at [553, 64] on font "Secciones" at bounding box center [584, 60] width 65 height 17
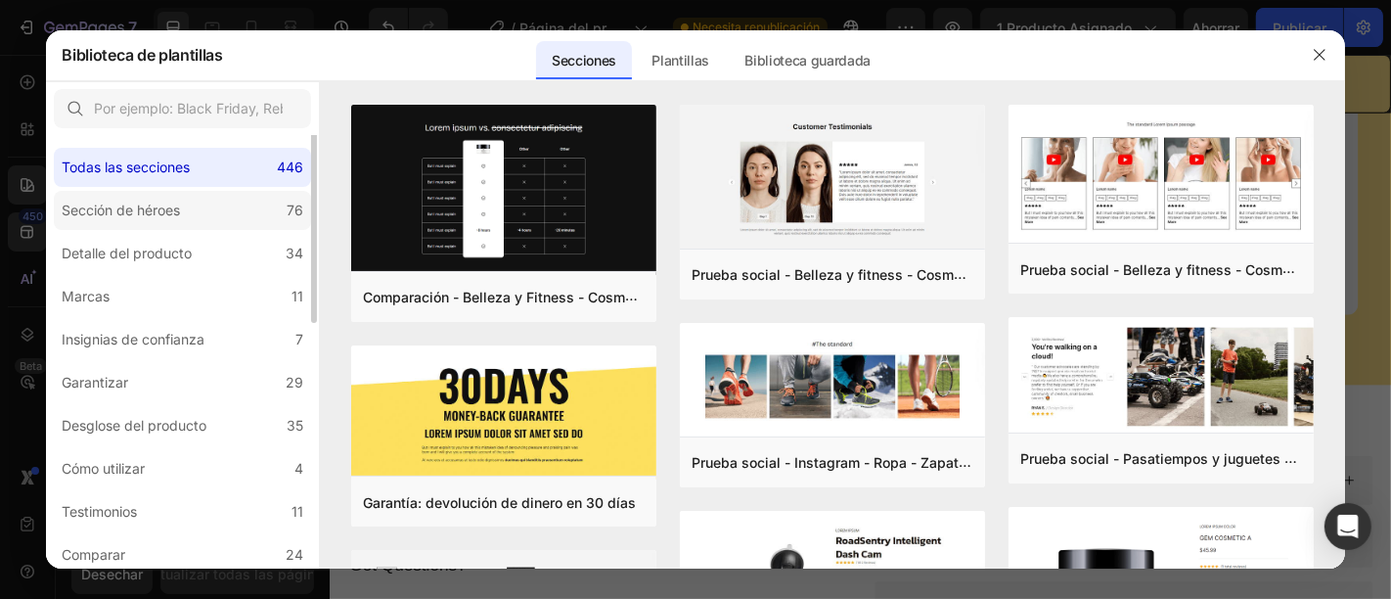
scroll to position [0, 0]
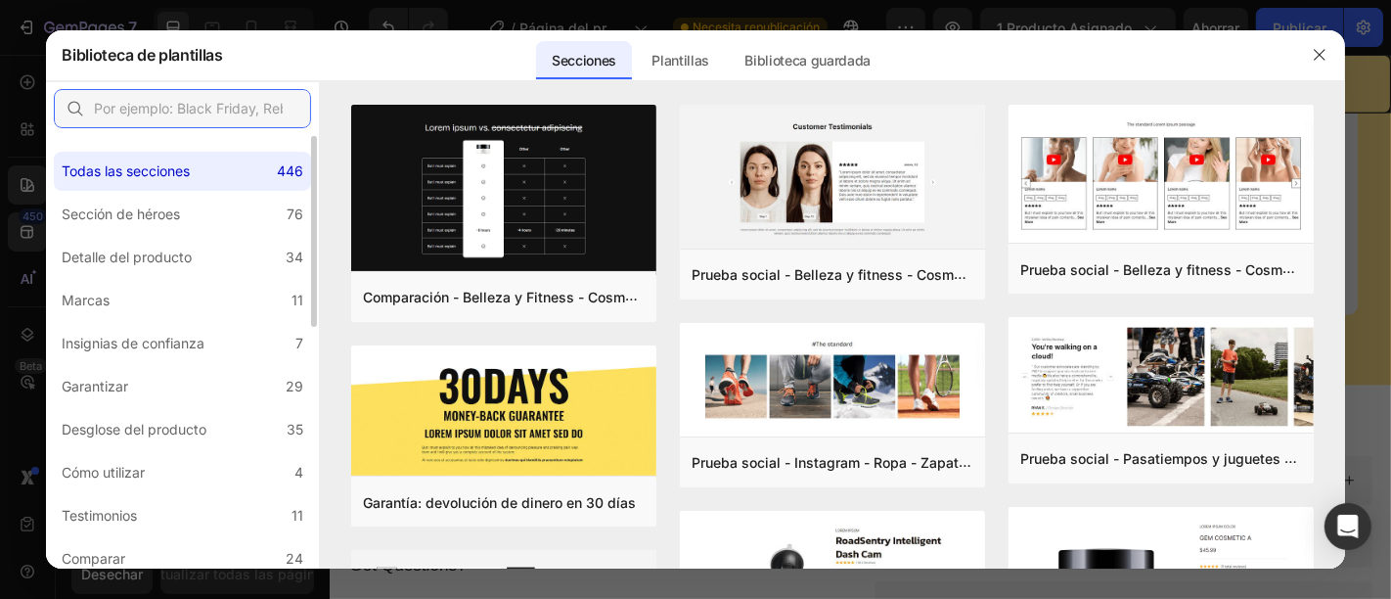
click at [177, 112] on input "text" at bounding box center [182, 108] width 257 height 39
type input "faqs"
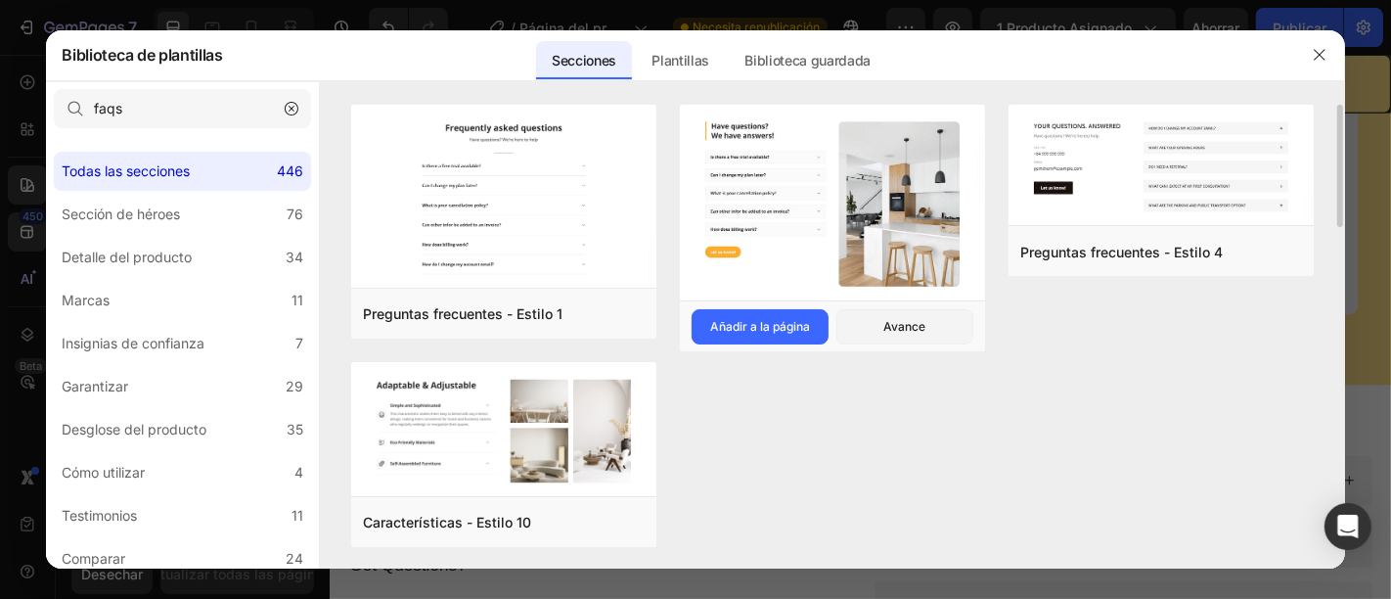
click at [849, 219] on img at bounding box center [832, 204] width 305 height 200
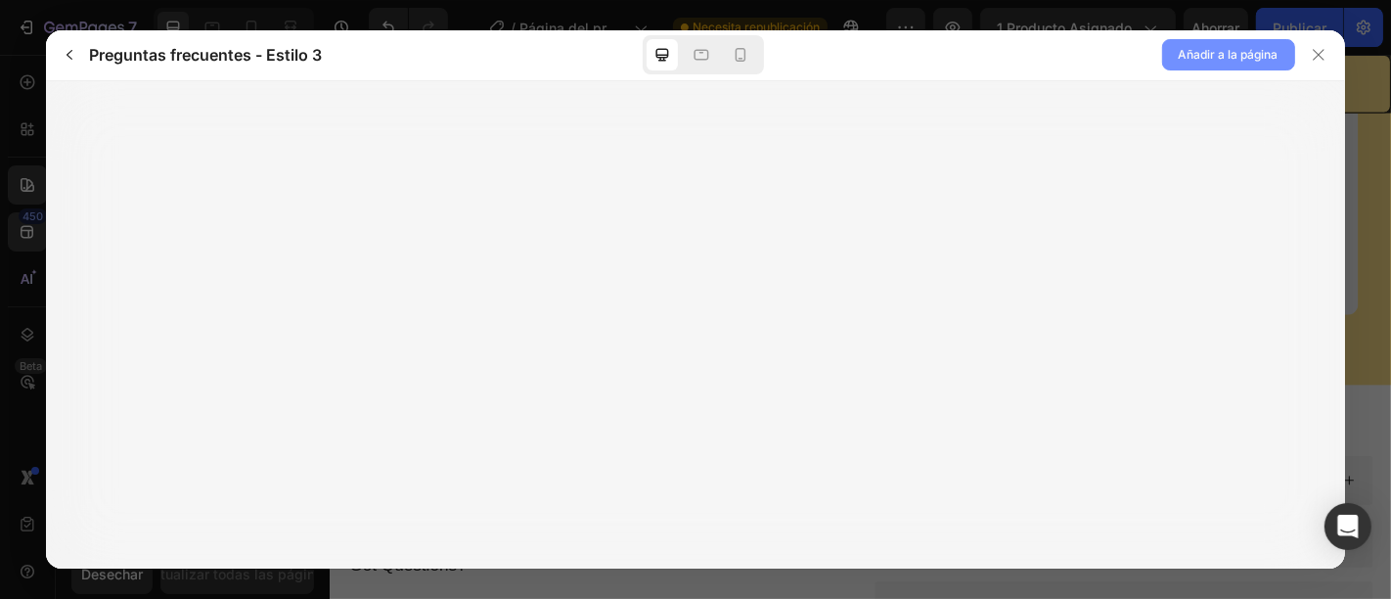
click at [1243, 54] on font "Añadir a la página" at bounding box center [1228, 54] width 100 height 15
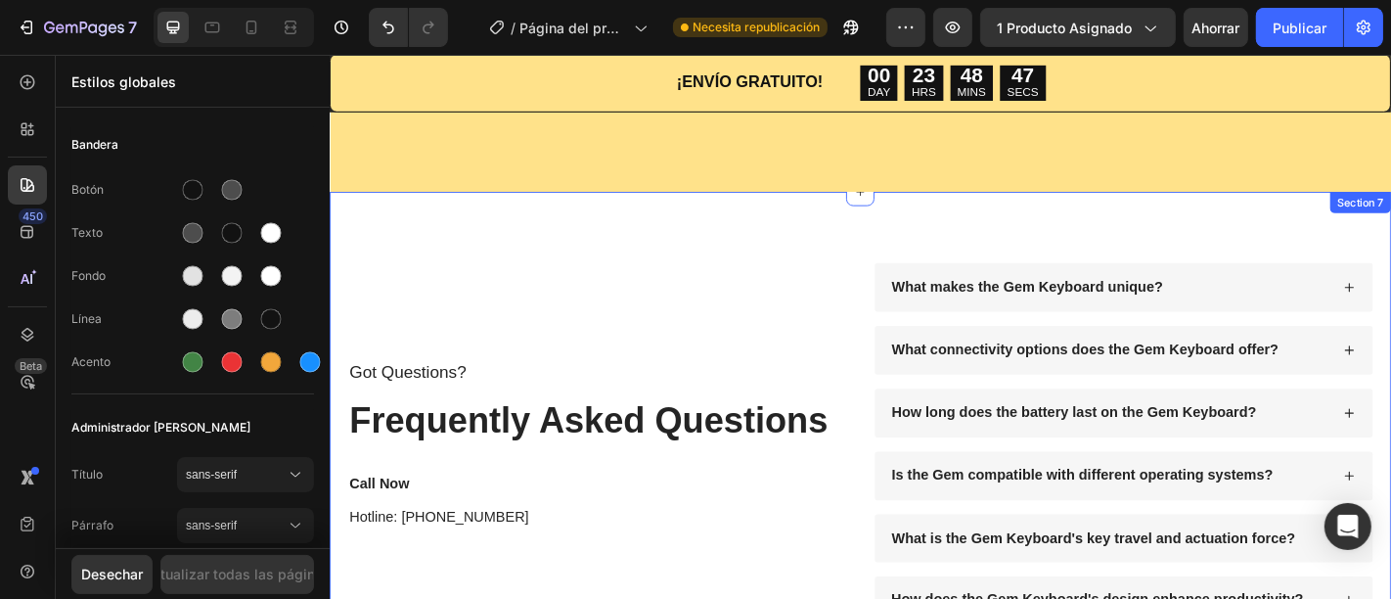
scroll to position [3226, 0]
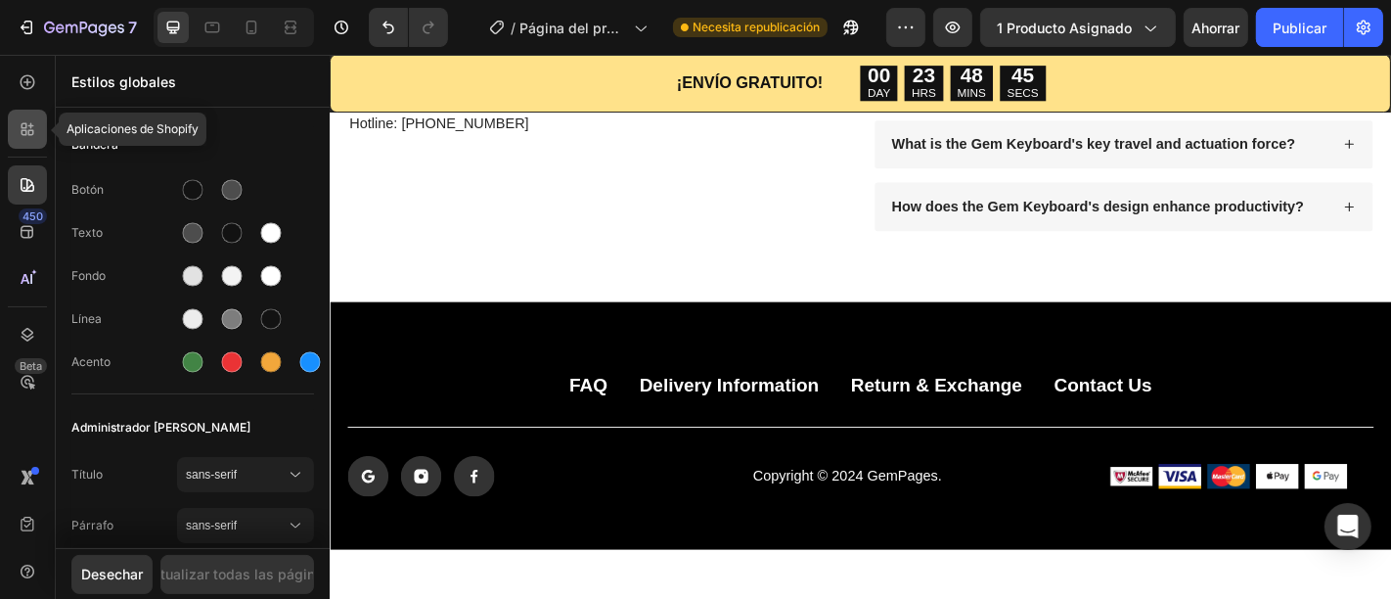
click at [27, 121] on icon at bounding box center [28, 129] width 20 height 20
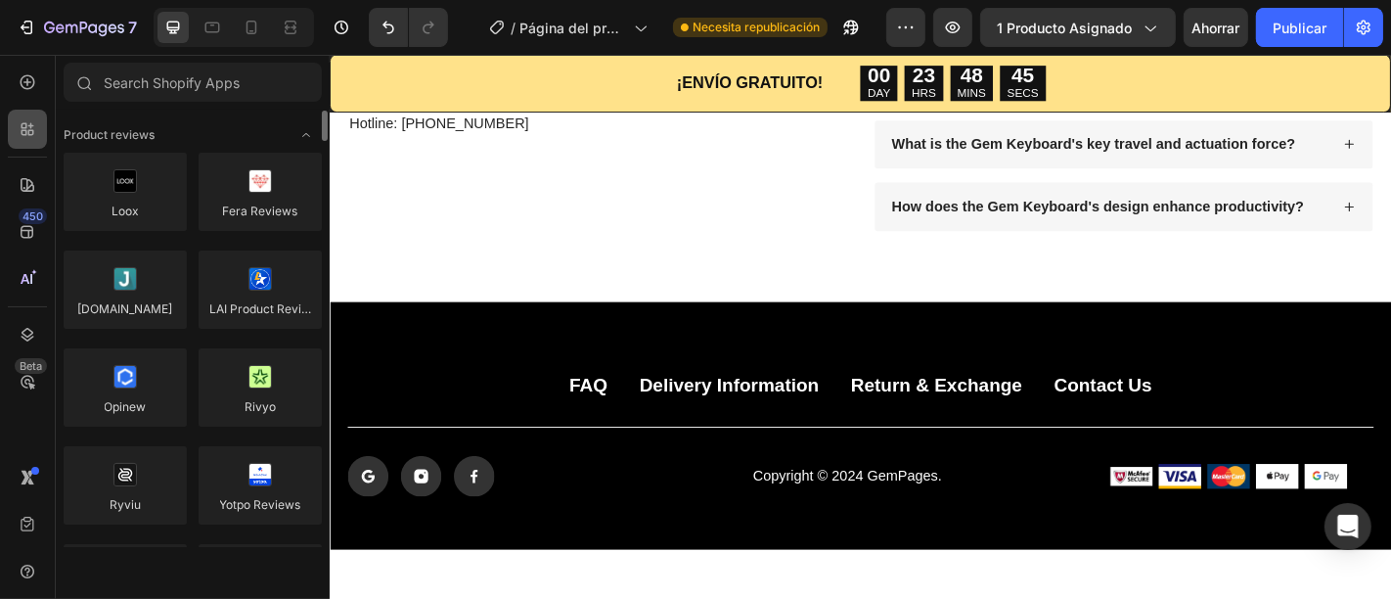
scroll to position [1, 0]
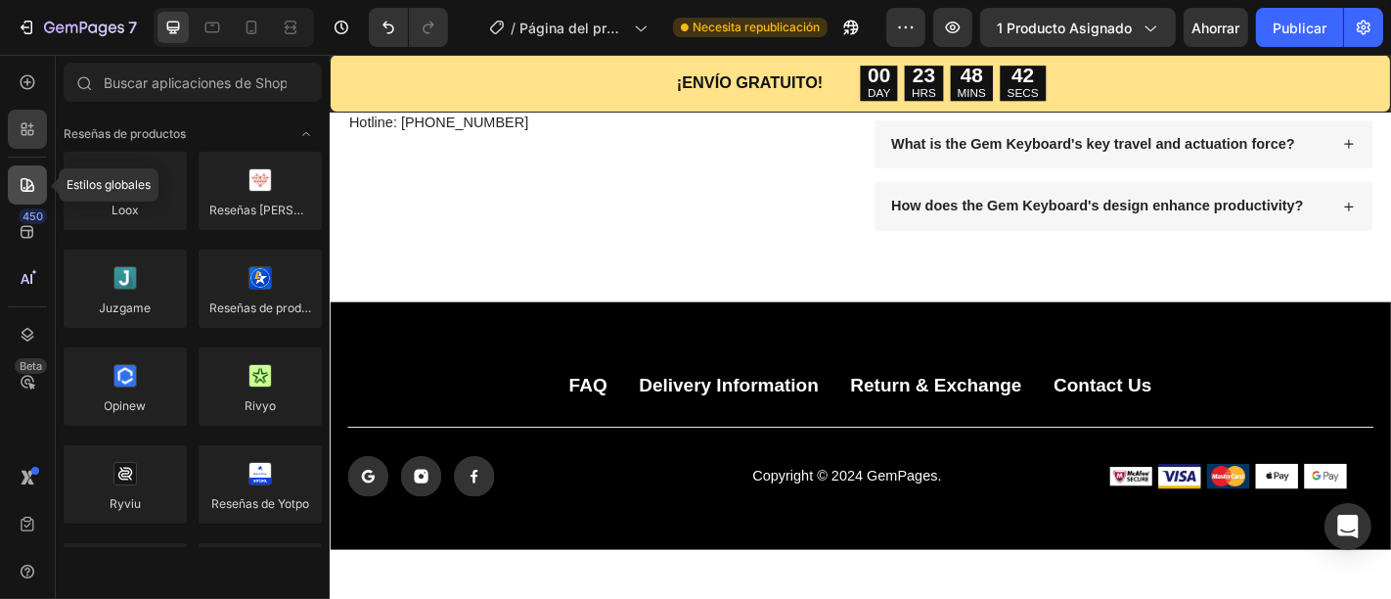
click at [28, 184] on icon at bounding box center [28, 185] width 20 height 20
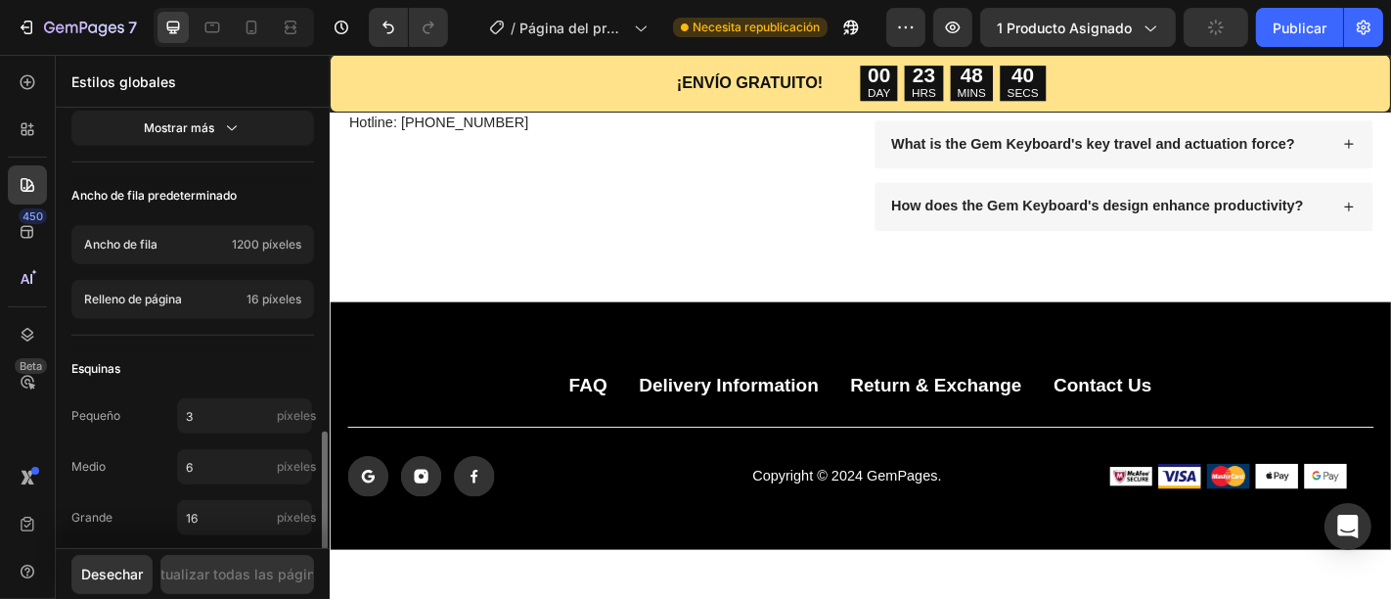
scroll to position [994, 0]
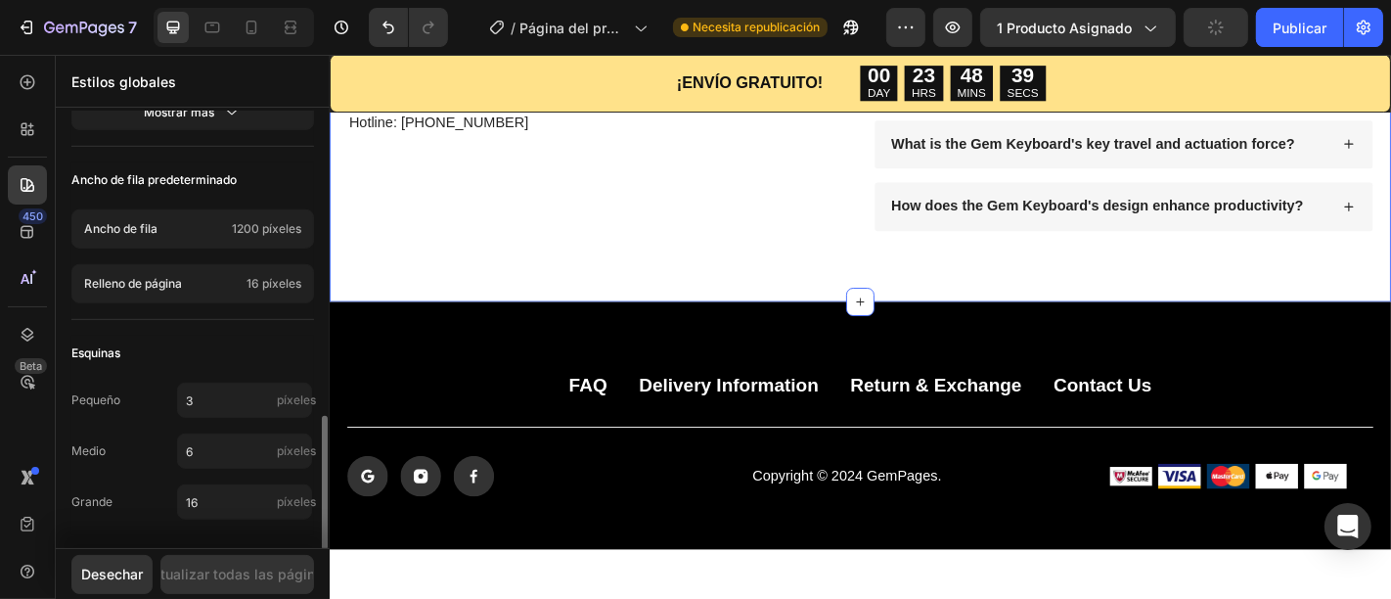
click at [652, 257] on div "Got Questions? Text Block Frequently Asked Questions Heading Call Now Text Bloc…" at bounding box center [916, 49] width 1174 height 556
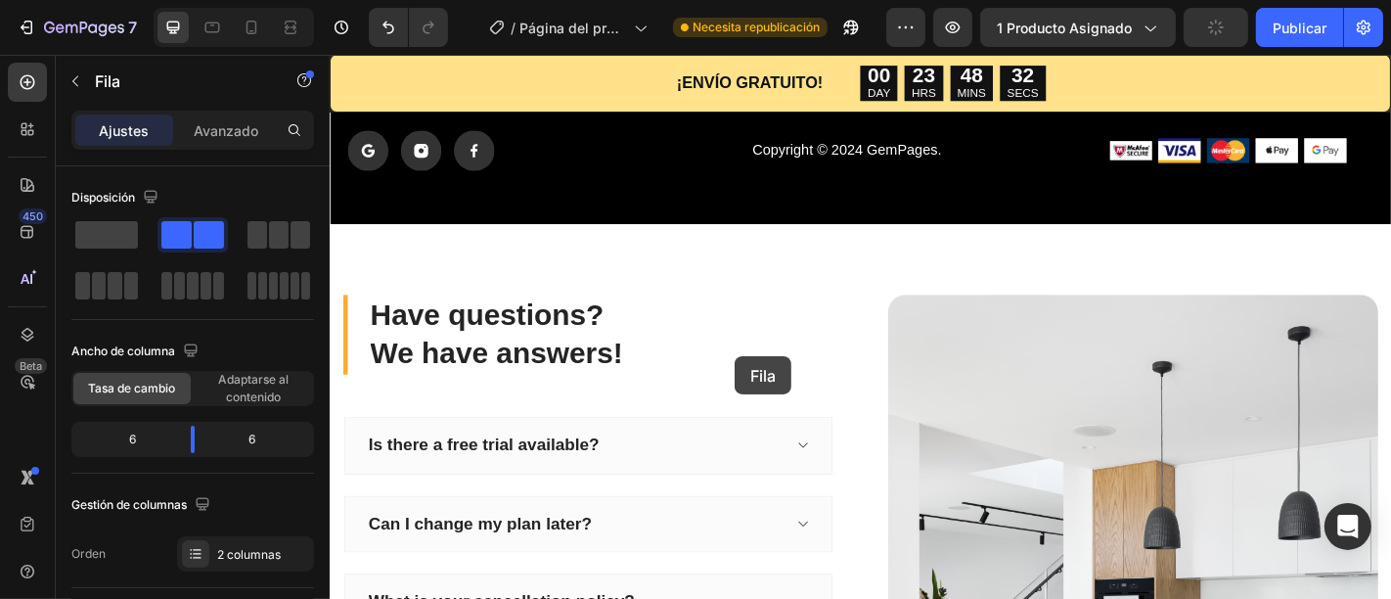
scroll to position [3661, 0]
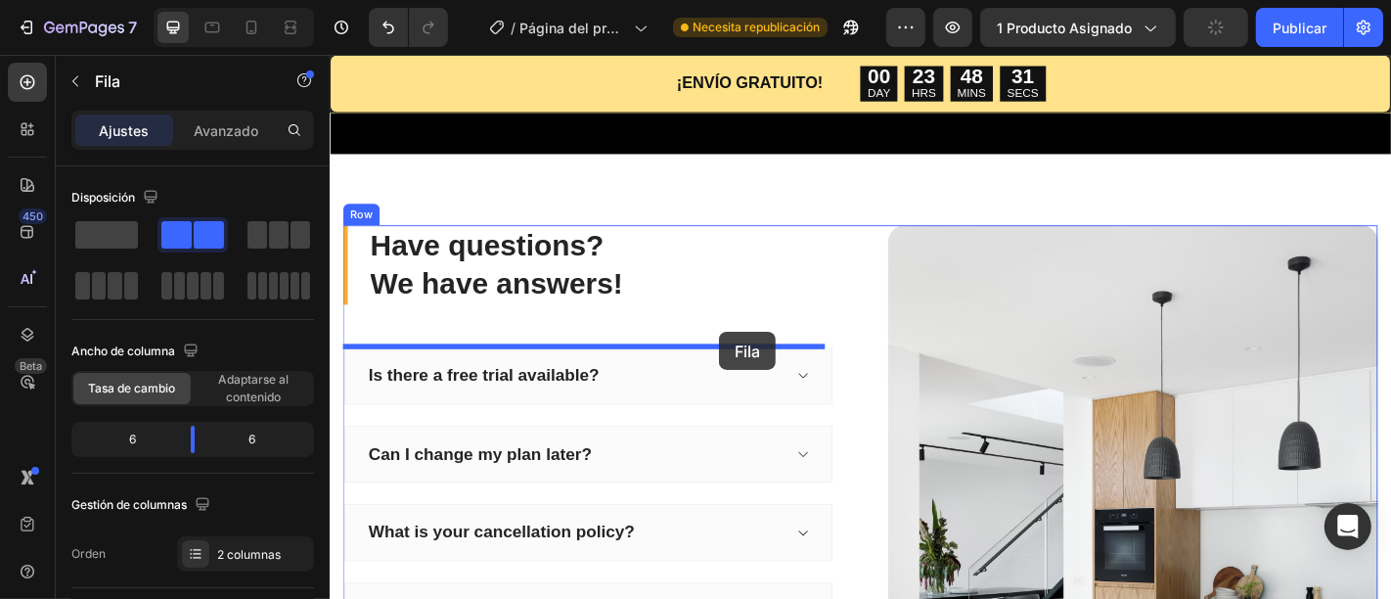
drag, startPoint x: 793, startPoint y: 219, endPoint x: 759, endPoint y: 360, distance: 144.9
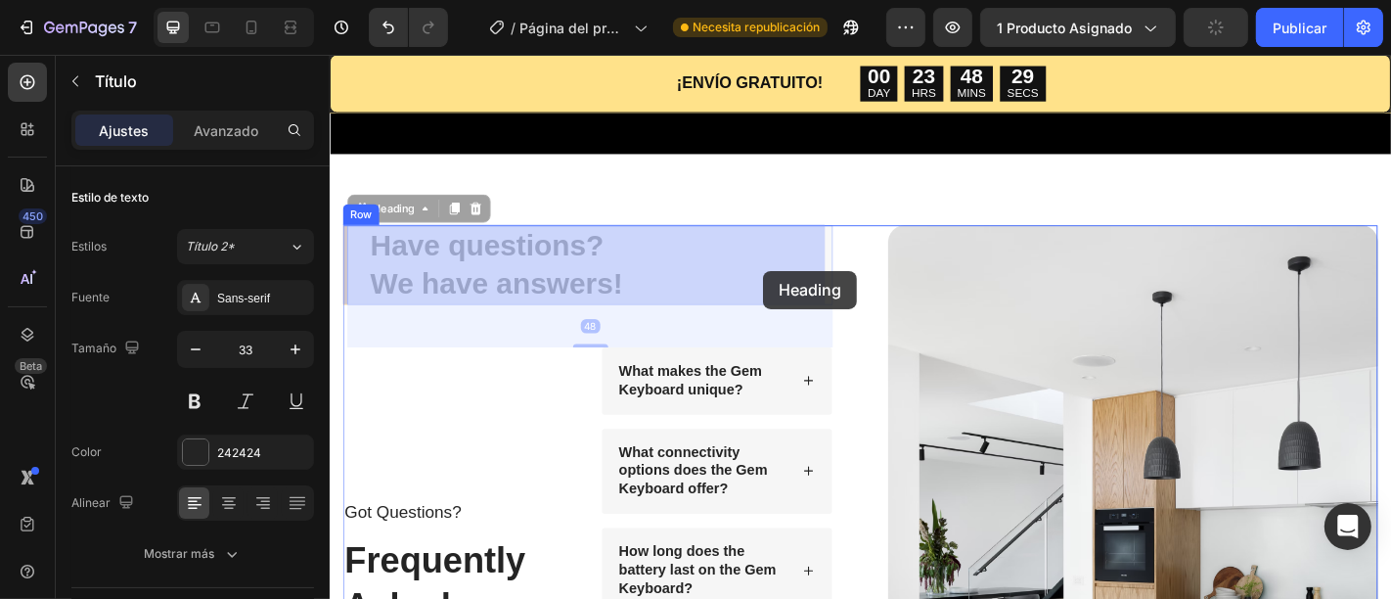
drag, startPoint x: 789, startPoint y: 303, endPoint x: 811, endPoint y: 292, distance: 24.1
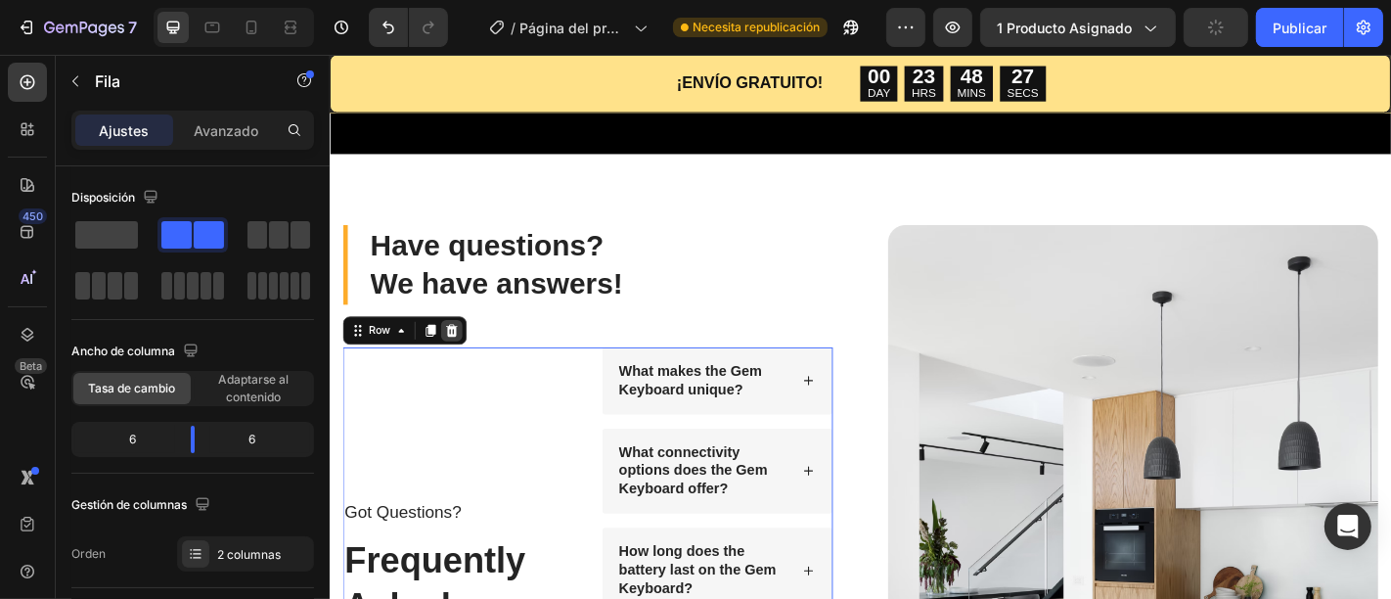
click at [463, 352] on icon at bounding box center [464, 359] width 13 height 14
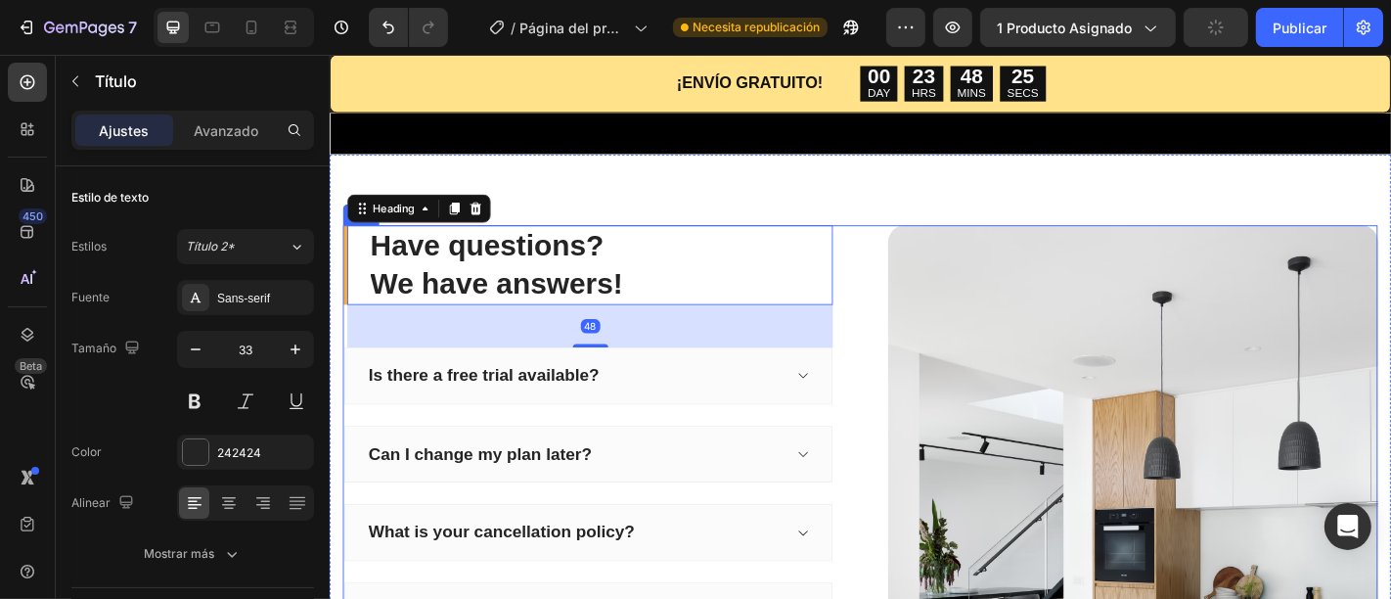
click at [917, 289] on div "Have questions? We have answers! Heading 48 Is there a free trial available? Ca…" at bounding box center [915, 606] width 1144 height 726
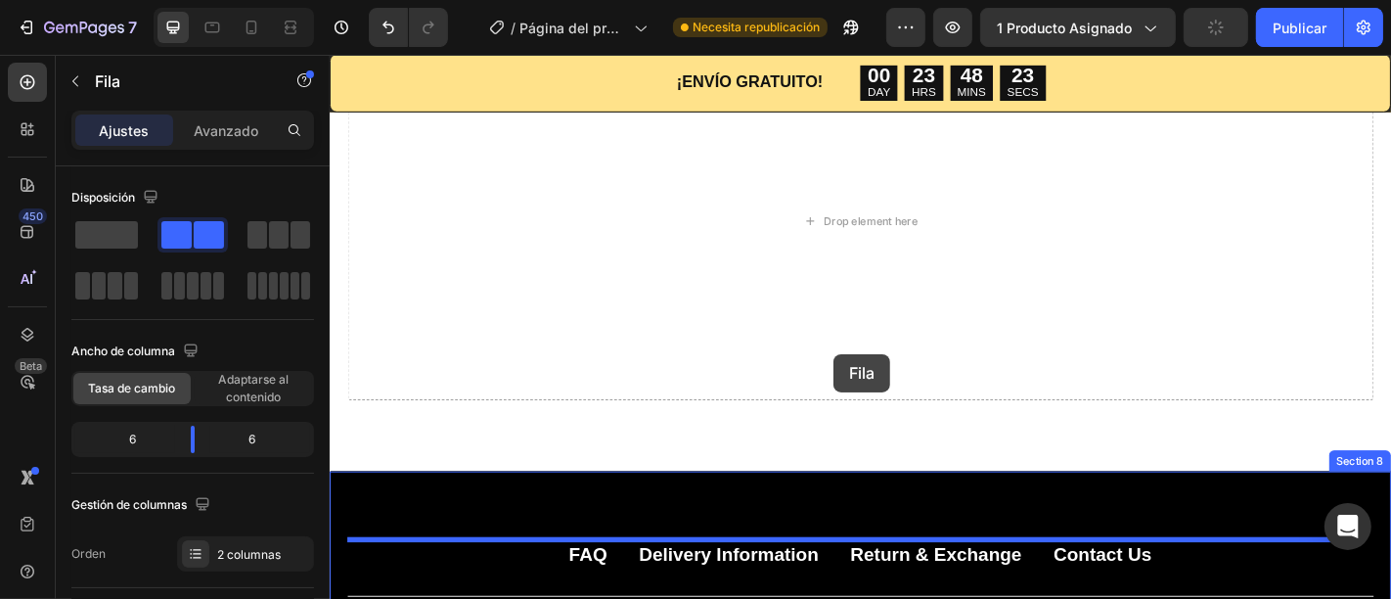
scroll to position [2900, 0]
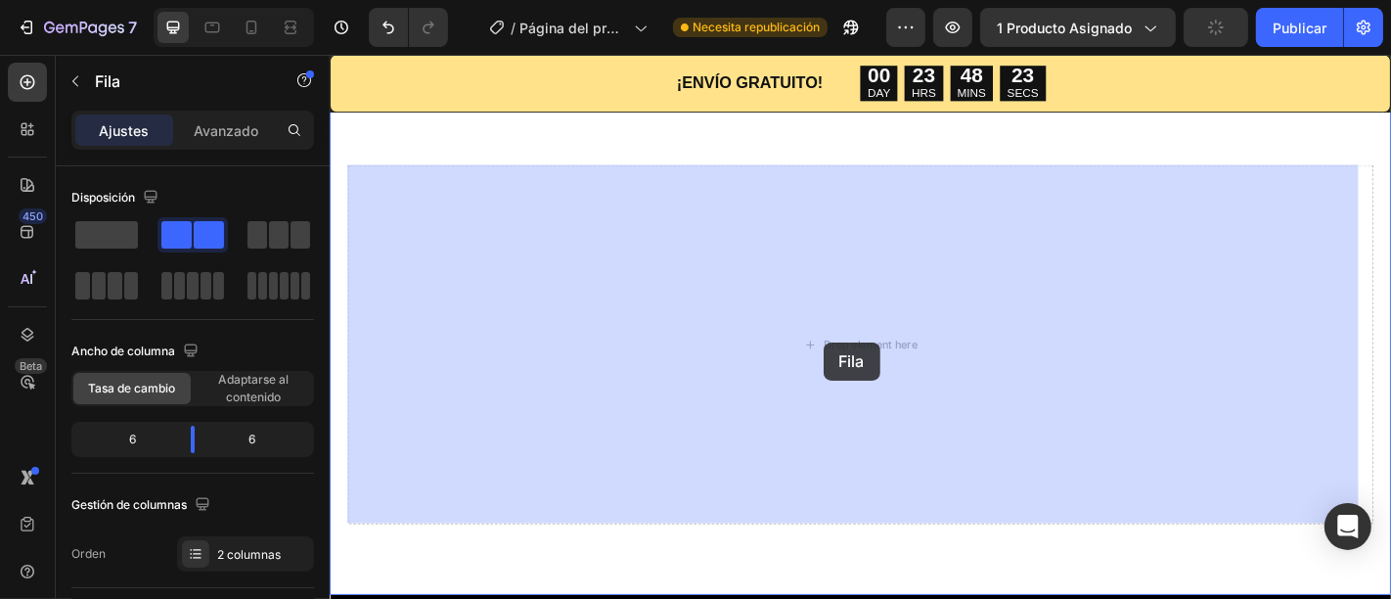
drag, startPoint x: 918, startPoint y: 289, endPoint x: 874, endPoint y: 372, distance: 93.2
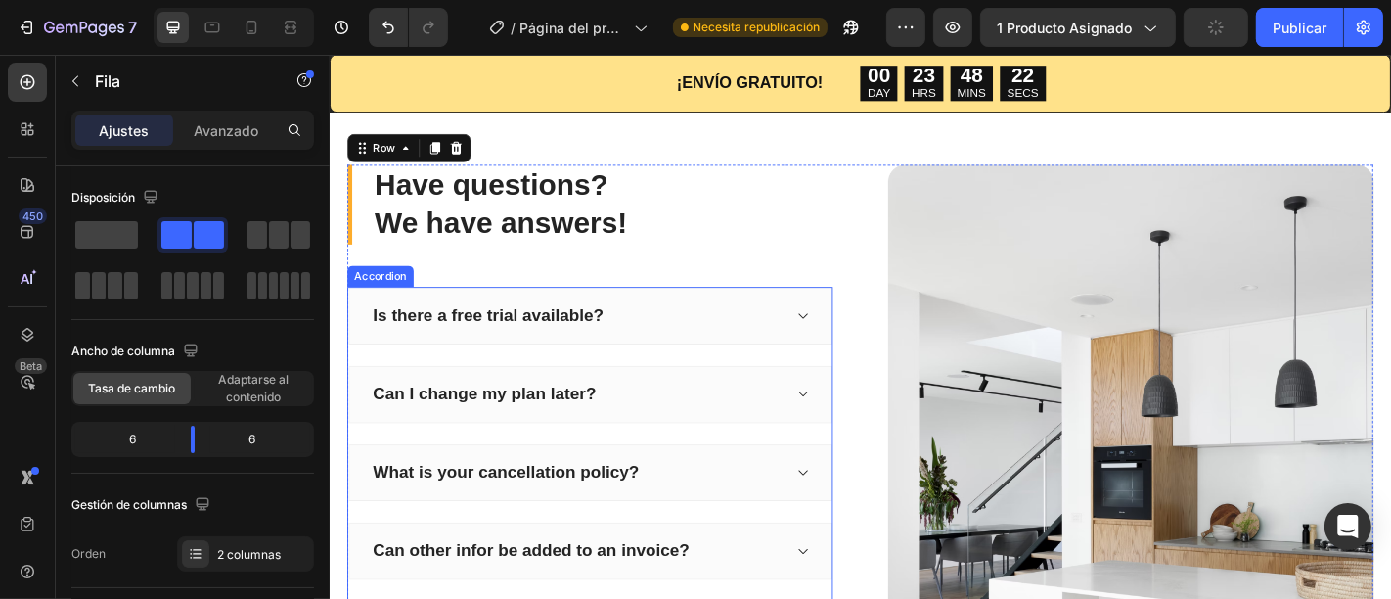
scroll to position [2642, 0]
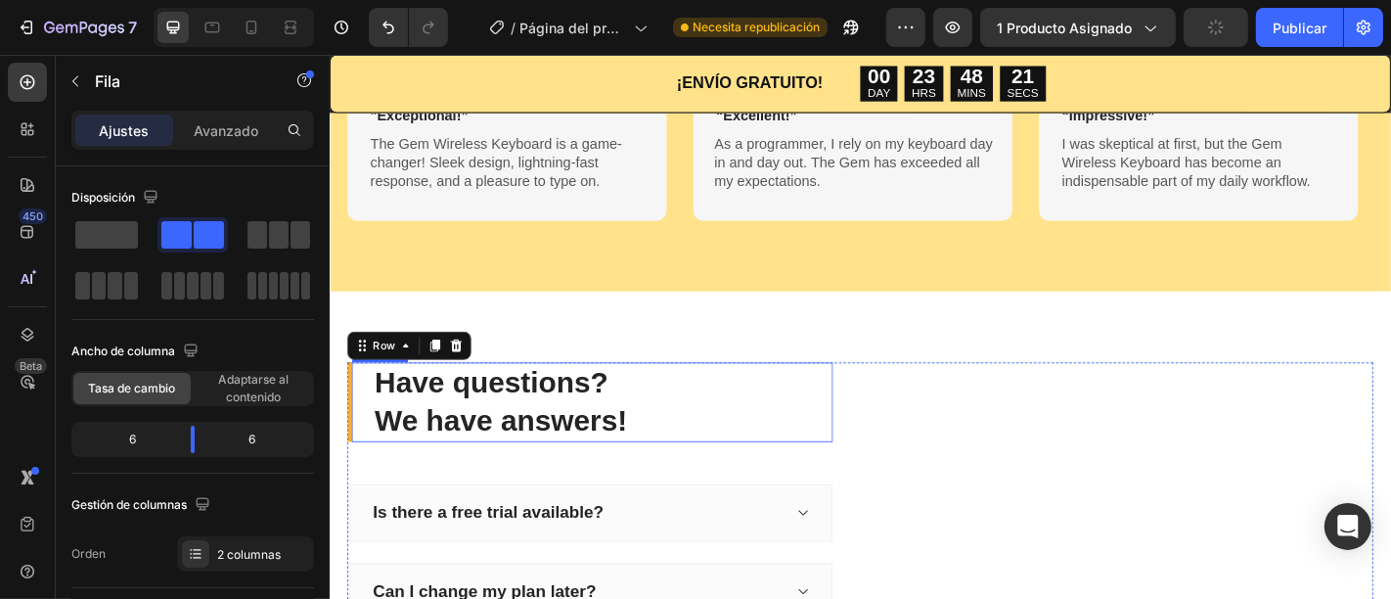
scroll to position [2791, 0]
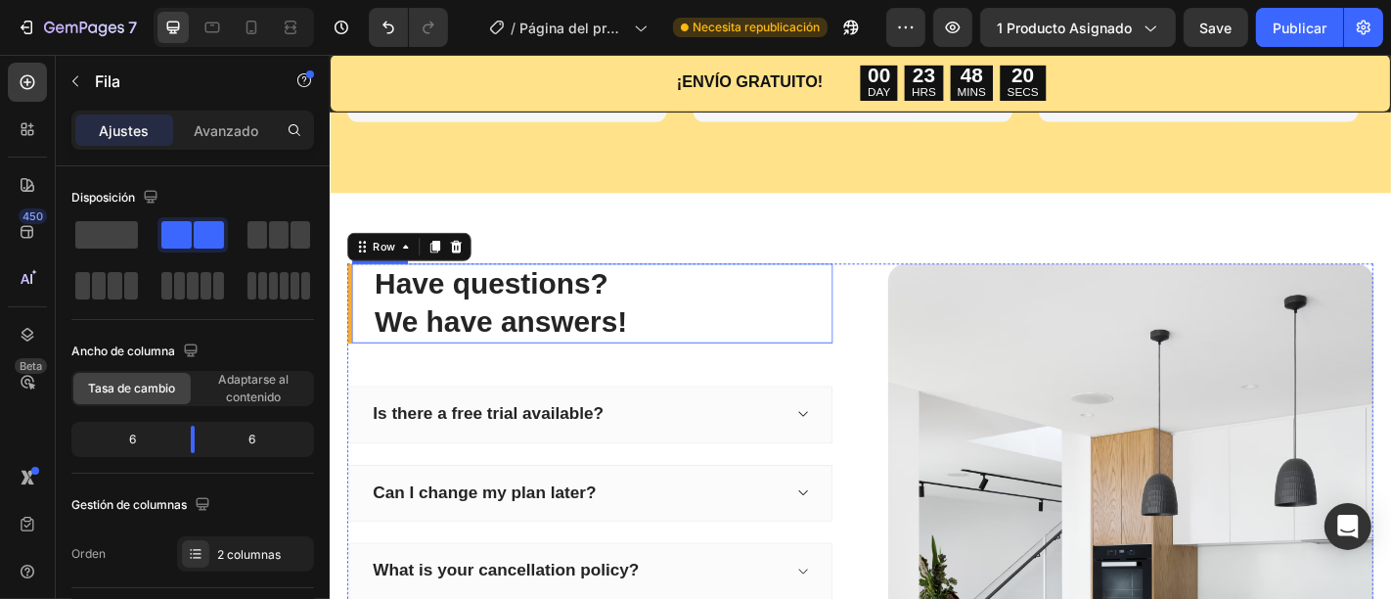
click at [680, 345] on p "Have questions? We have answers!" at bounding box center [630, 330] width 505 height 84
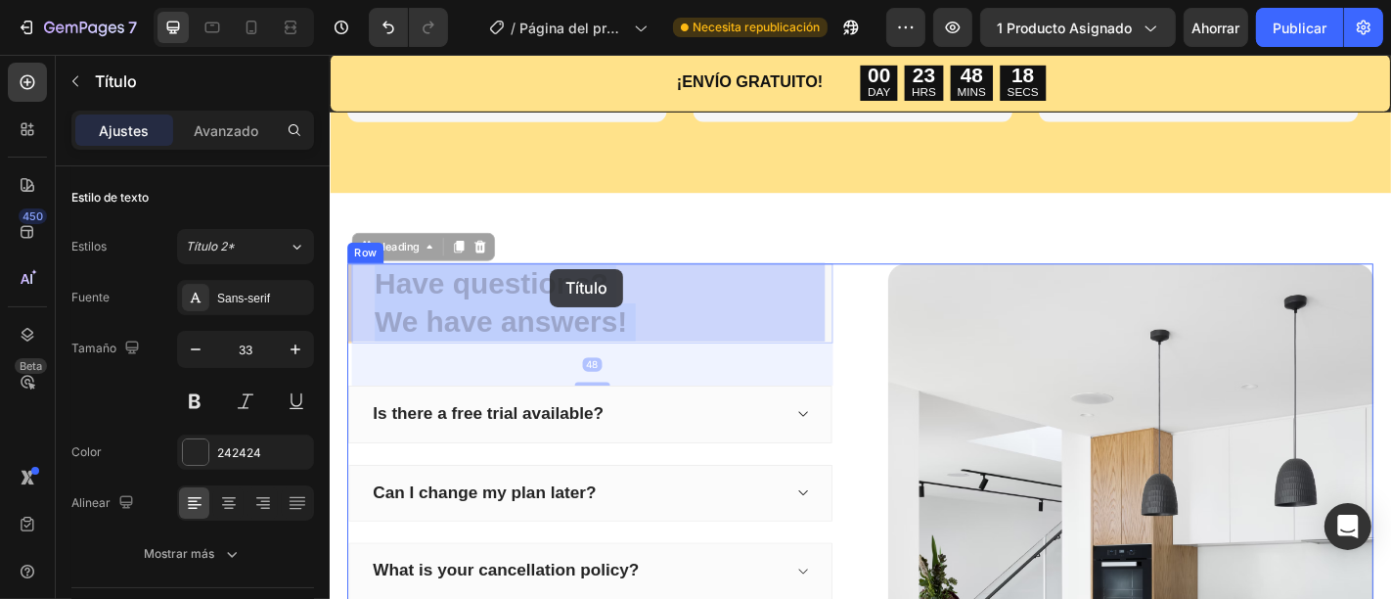
drag, startPoint x: 623, startPoint y: 311, endPoint x: 593, endPoint y: 299, distance: 32.5
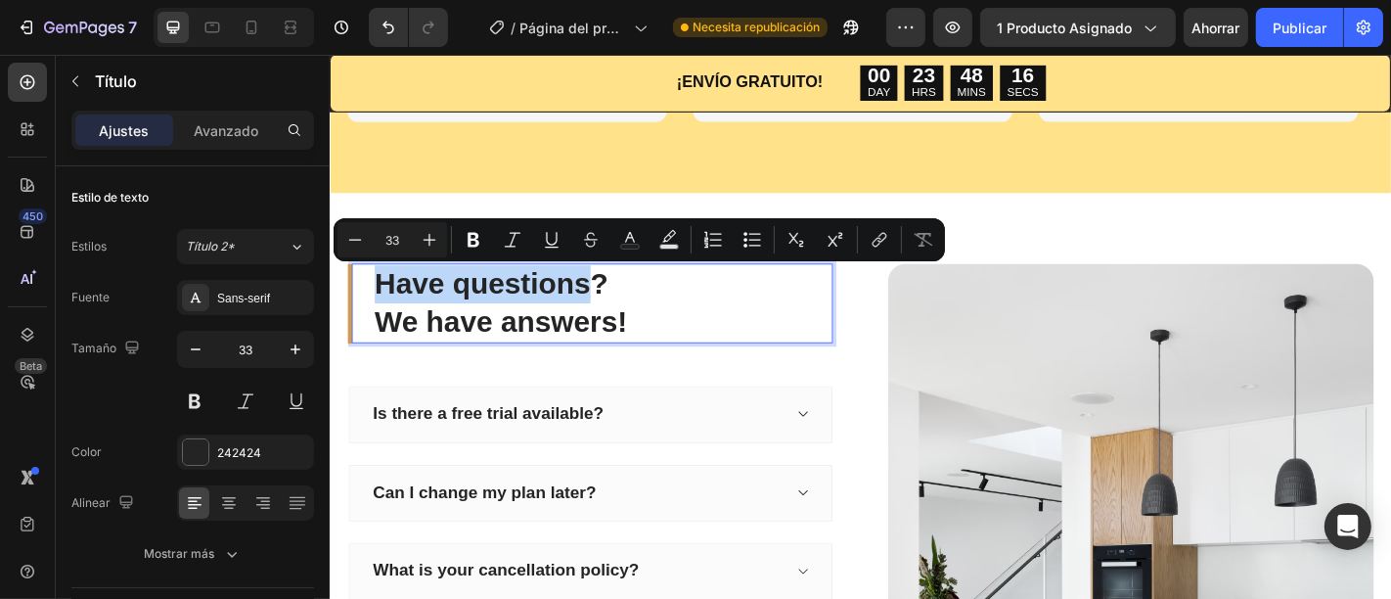
drag, startPoint x: 616, startPoint y: 304, endPoint x: 375, endPoint y: 323, distance: 242.3
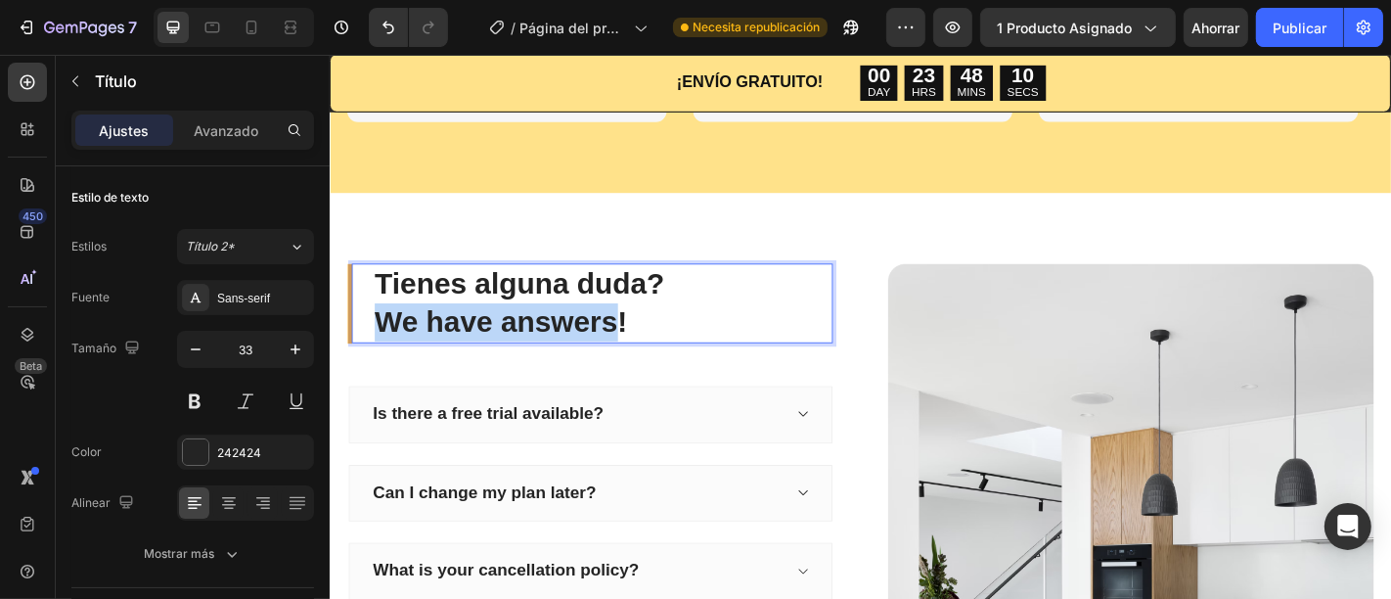
drag, startPoint x: 643, startPoint y: 352, endPoint x: 383, endPoint y: 363, distance: 259.4
click at [383, 363] on p "Tienes alguna duda? We have answers!" at bounding box center [630, 330] width 505 height 84
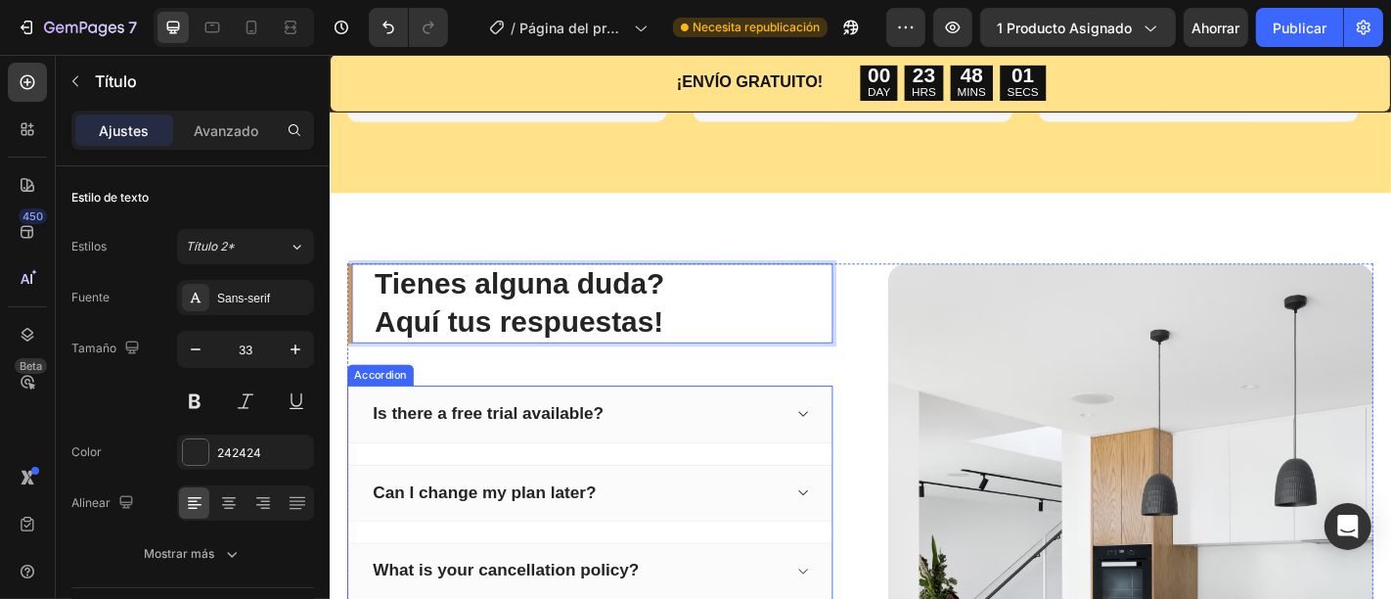
click at [721, 440] on div "Is there a free trial available?" at bounding box center [601, 452] width 455 height 30
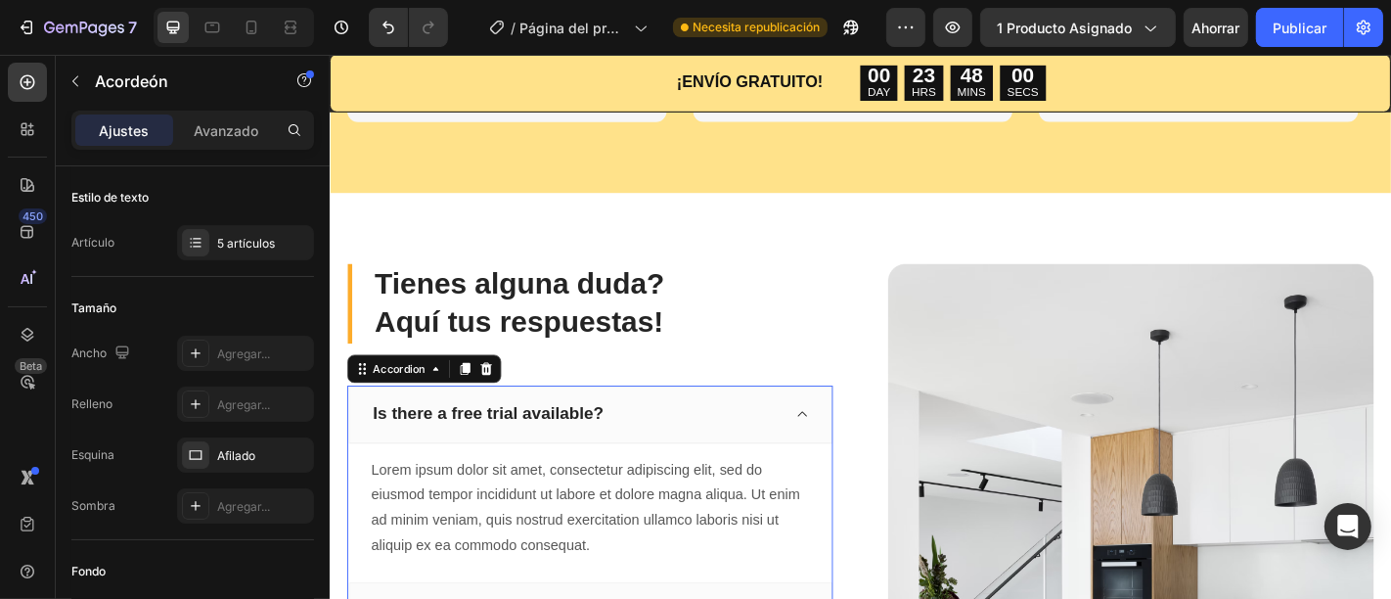
click at [618, 452] on div "Is there a free trial available?" at bounding box center [504, 452] width 261 height 30
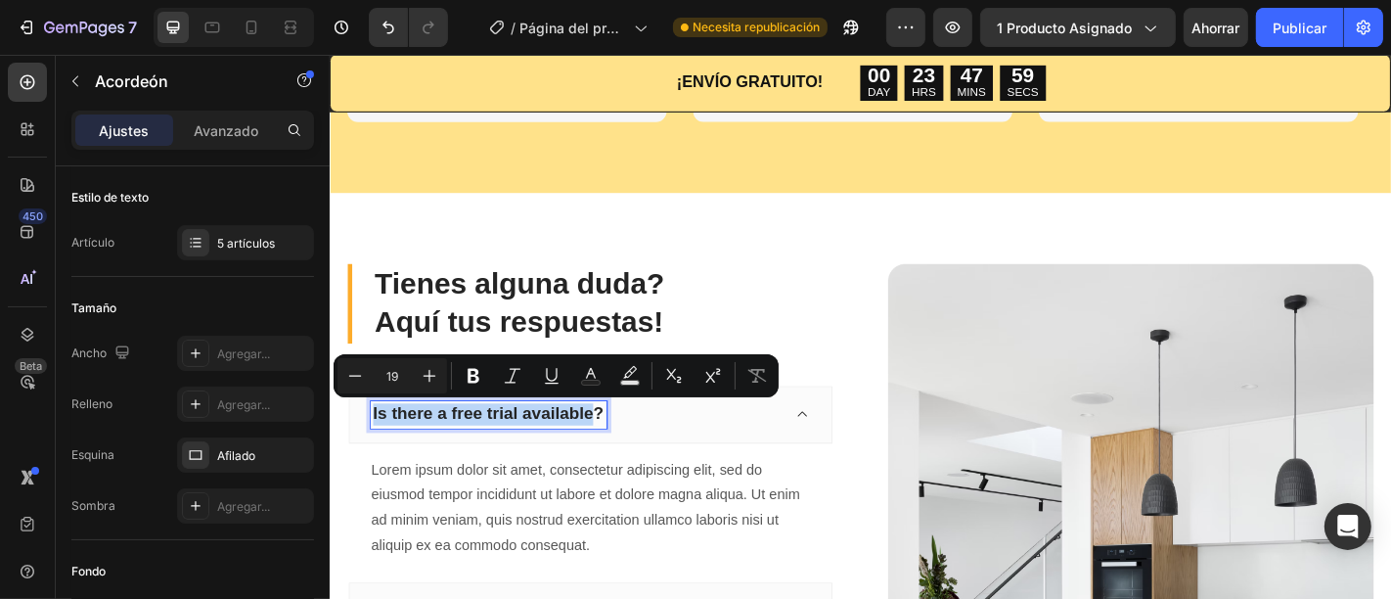
drag, startPoint x: 618, startPoint y: 450, endPoint x: 363, endPoint y: 452, distance: 255.3
click at [362, 452] on div "Is there a free trial available?" at bounding box center [616, 453] width 535 height 64
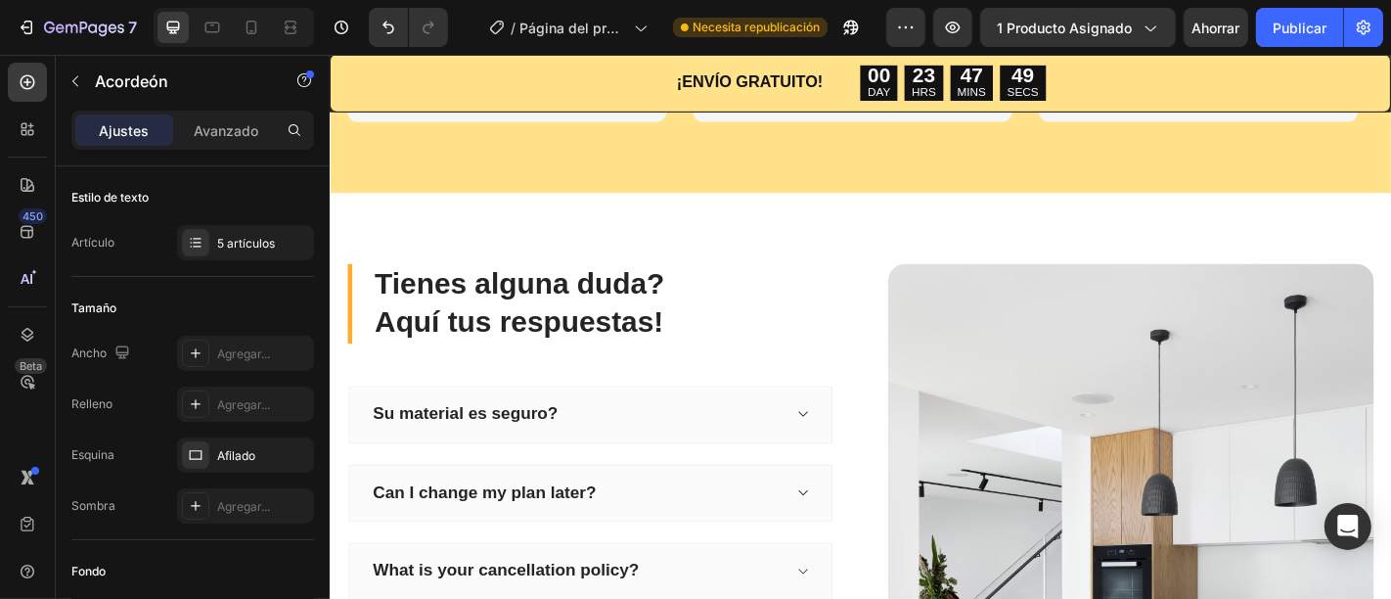
click at [833, 452] on div "Su material es seguro?" at bounding box center [616, 453] width 535 height 64
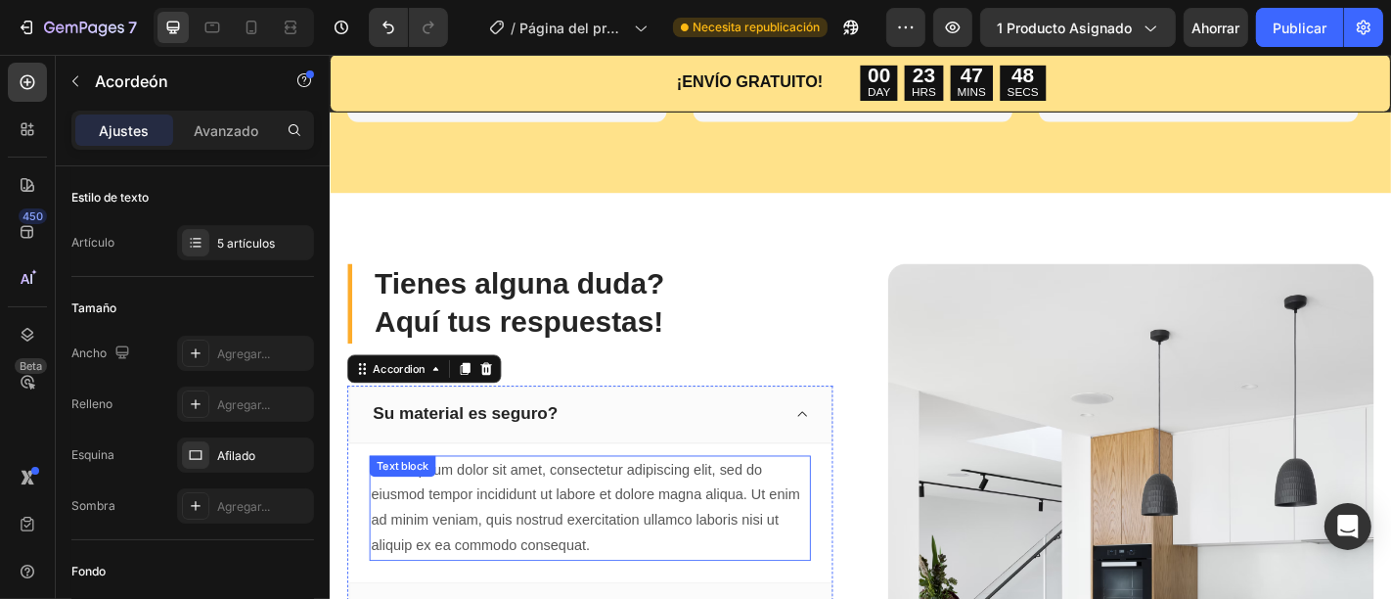
click at [708, 587] on div "Lorem ipsum dolor sit amet, consectetur adipiscing elit, sed do eiusmod tempor …" at bounding box center [617, 556] width 488 height 116
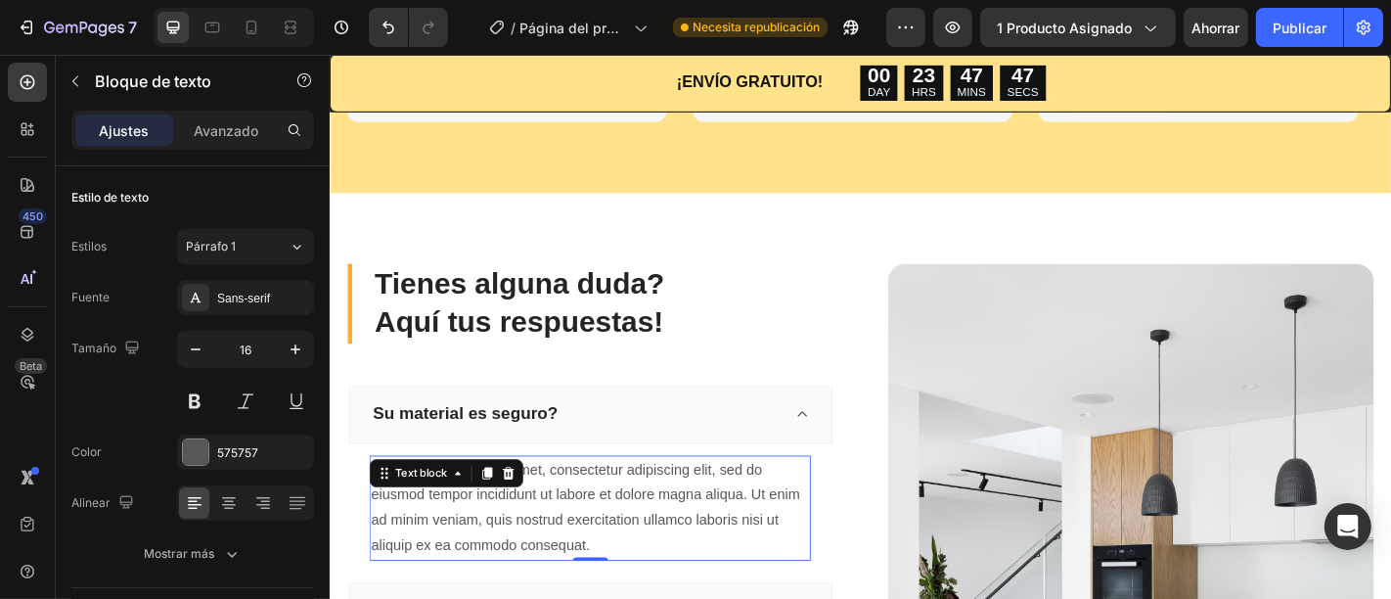
click at [629, 594] on div "Lorem ipsum dolor sit amet, consectetur adipiscing elit, sed do eiusmod tempor …" at bounding box center [617, 556] width 488 height 116
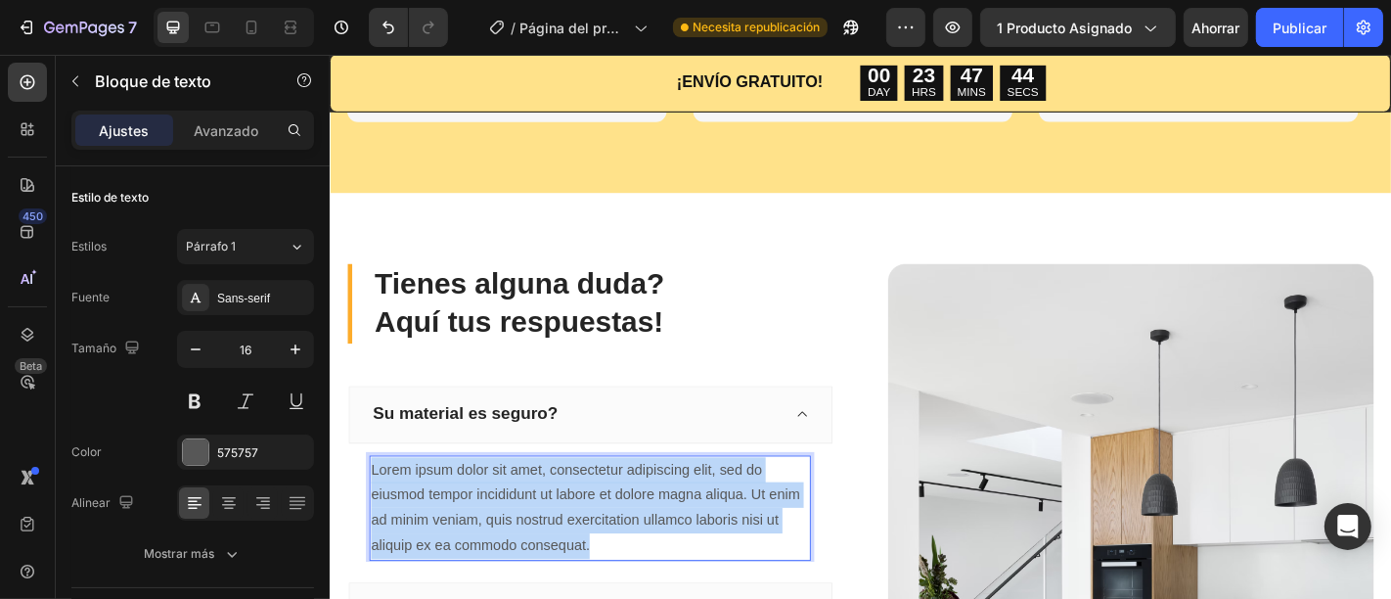
drag, startPoint x: 629, startPoint y: 594, endPoint x: 375, endPoint y: 510, distance: 267.8
click at [375, 510] on p "Lorem ipsum dolor sit amet, consectetur adipiscing elit, sed do eiusmod tempor …" at bounding box center [617, 556] width 484 height 112
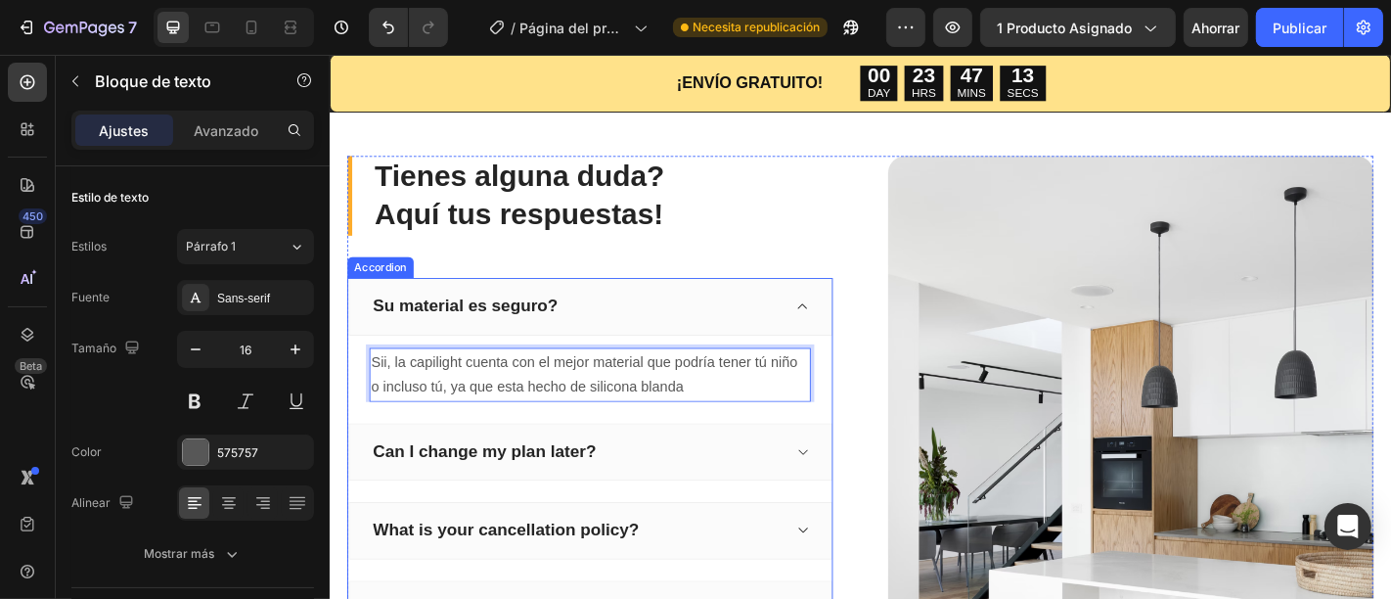
scroll to position [2911, 0]
click at [681, 498] on div "Can I change my plan later?" at bounding box center [601, 492] width 455 height 30
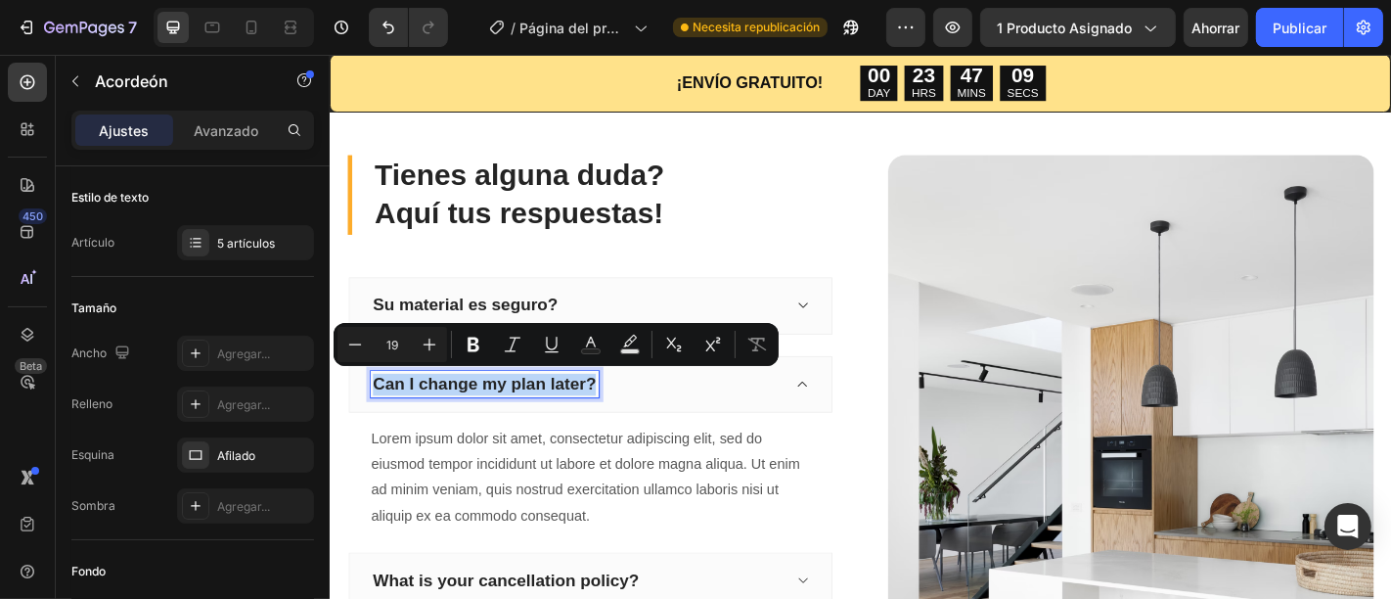
drag, startPoint x: 618, startPoint y: 420, endPoint x: 371, endPoint y: 409, distance: 247.7
click at [371, 409] on div "Can I change my plan later?" at bounding box center [616, 419] width 535 height 64
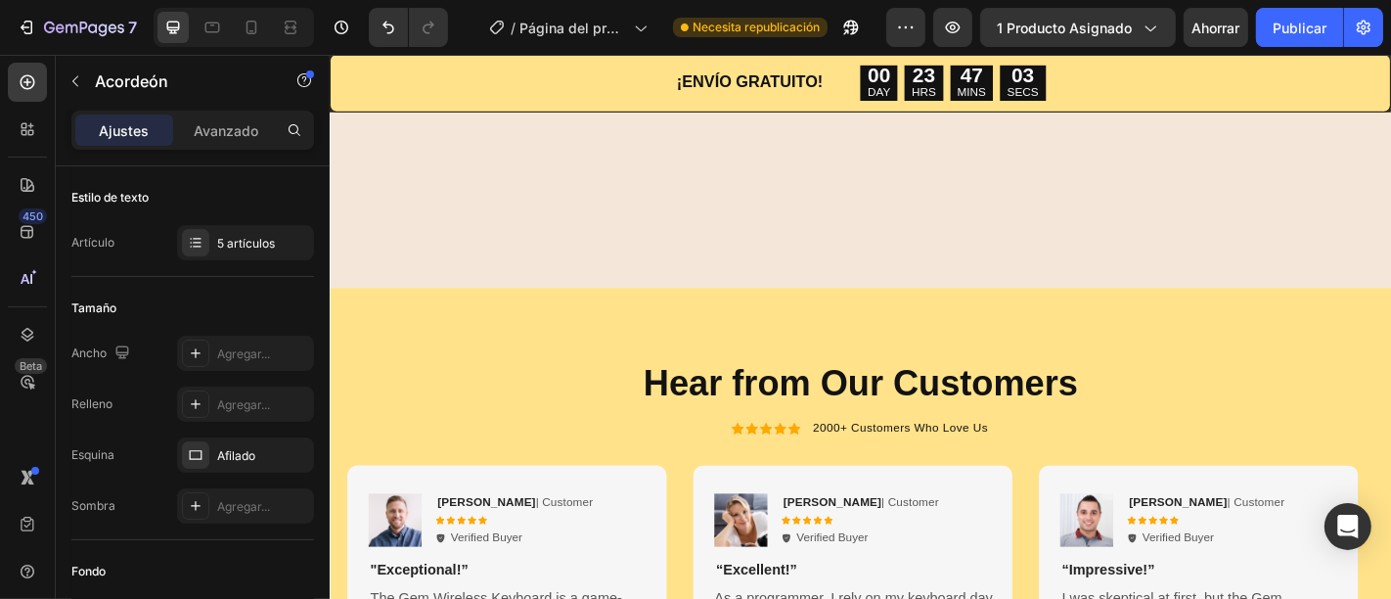
type input "16"
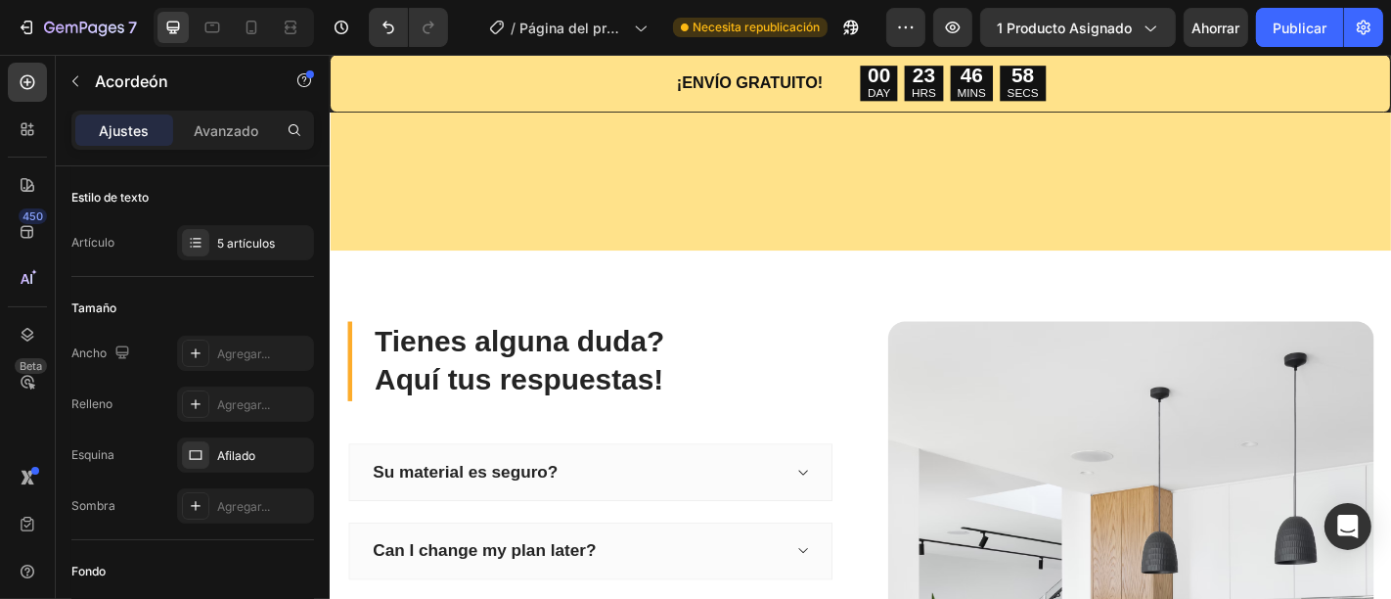
scroll to position [2974, 0]
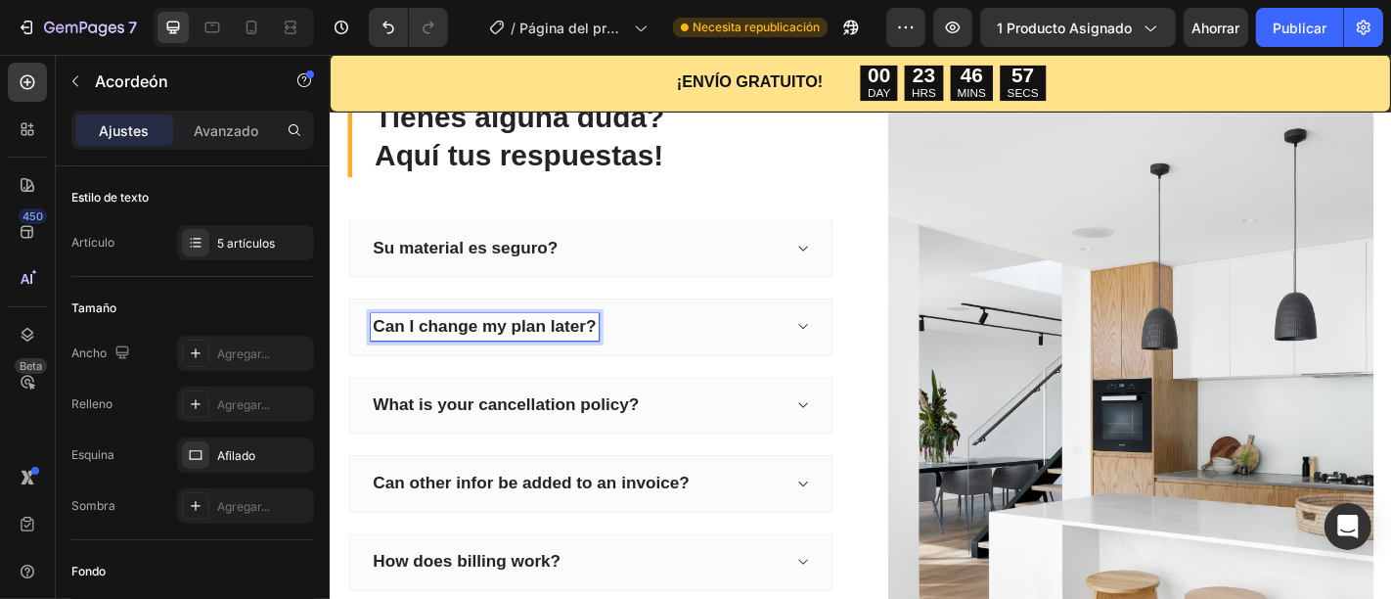
click at [623, 350] on div "Can I change my plan later?" at bounding box center [500, 355] width 252 height 30
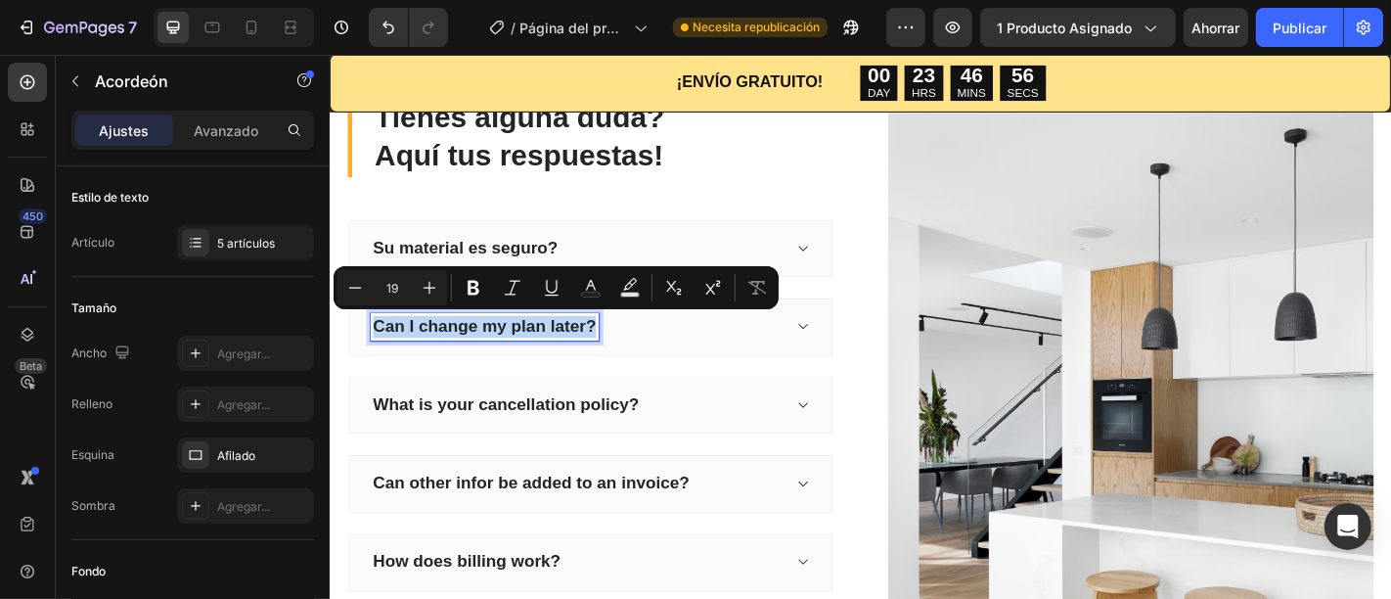
drag, startPoint x: 623, startPoint y: 350, endPoint x: 377, endPoint y: 353, distance: 245.5
click at [377, 353] on div "Can I change my plan later?" at bounding box center [500, 355] width 252 height 30
